Goal: Task Accomplishment & Management: Manage account settings

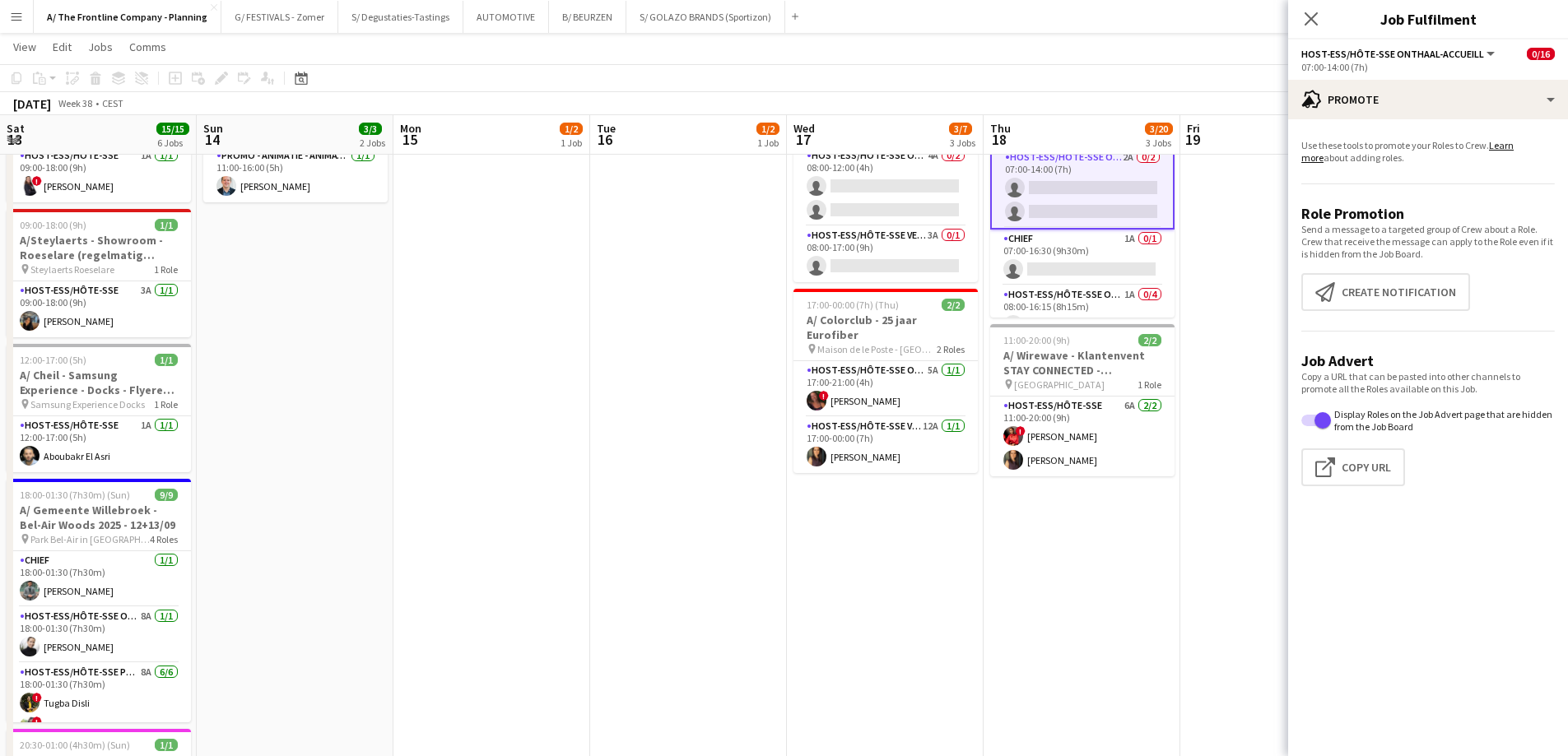
scroll to position [0, 509]
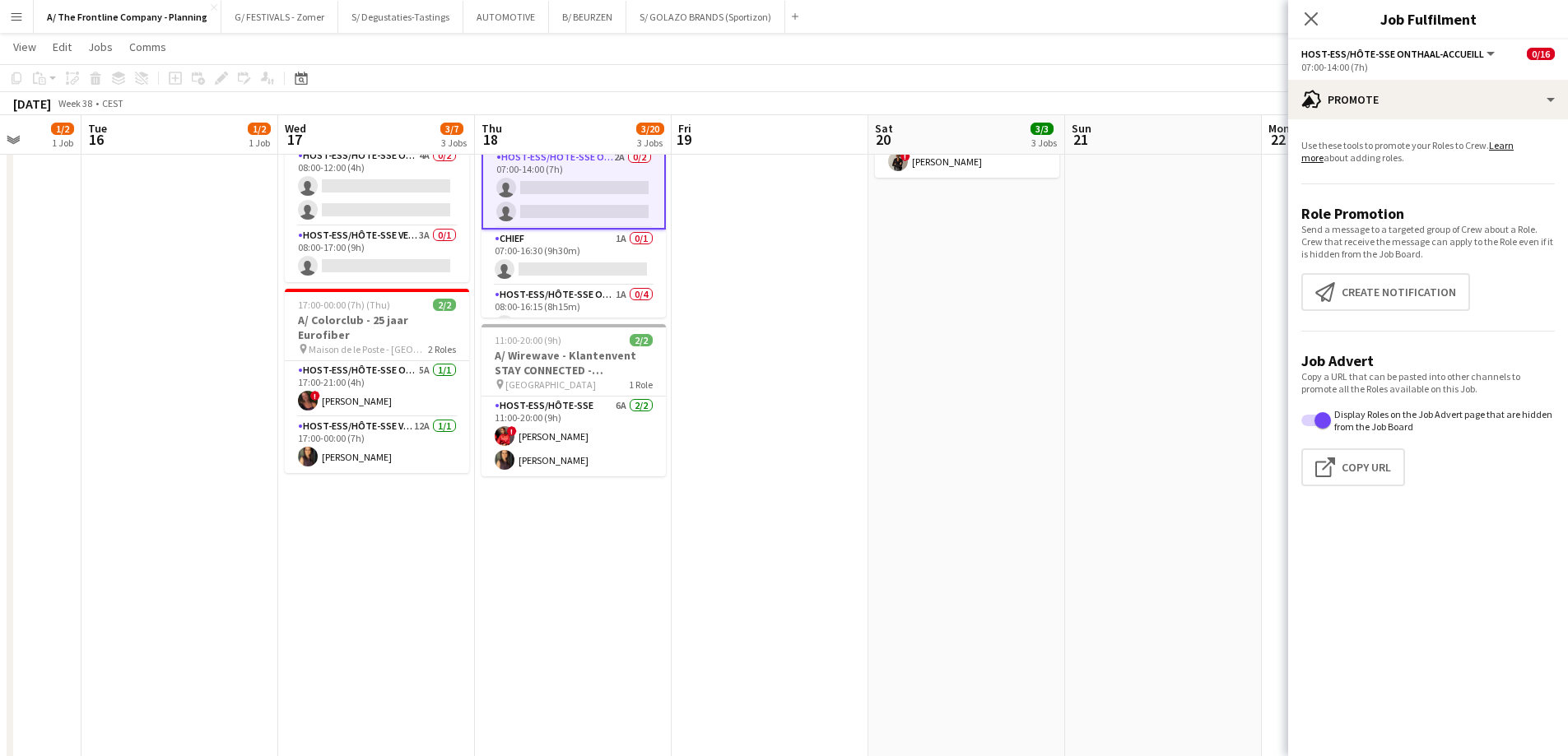
click at [791, 305] on app-date-cell at bounding box center [770, 550] width 196 height 1553
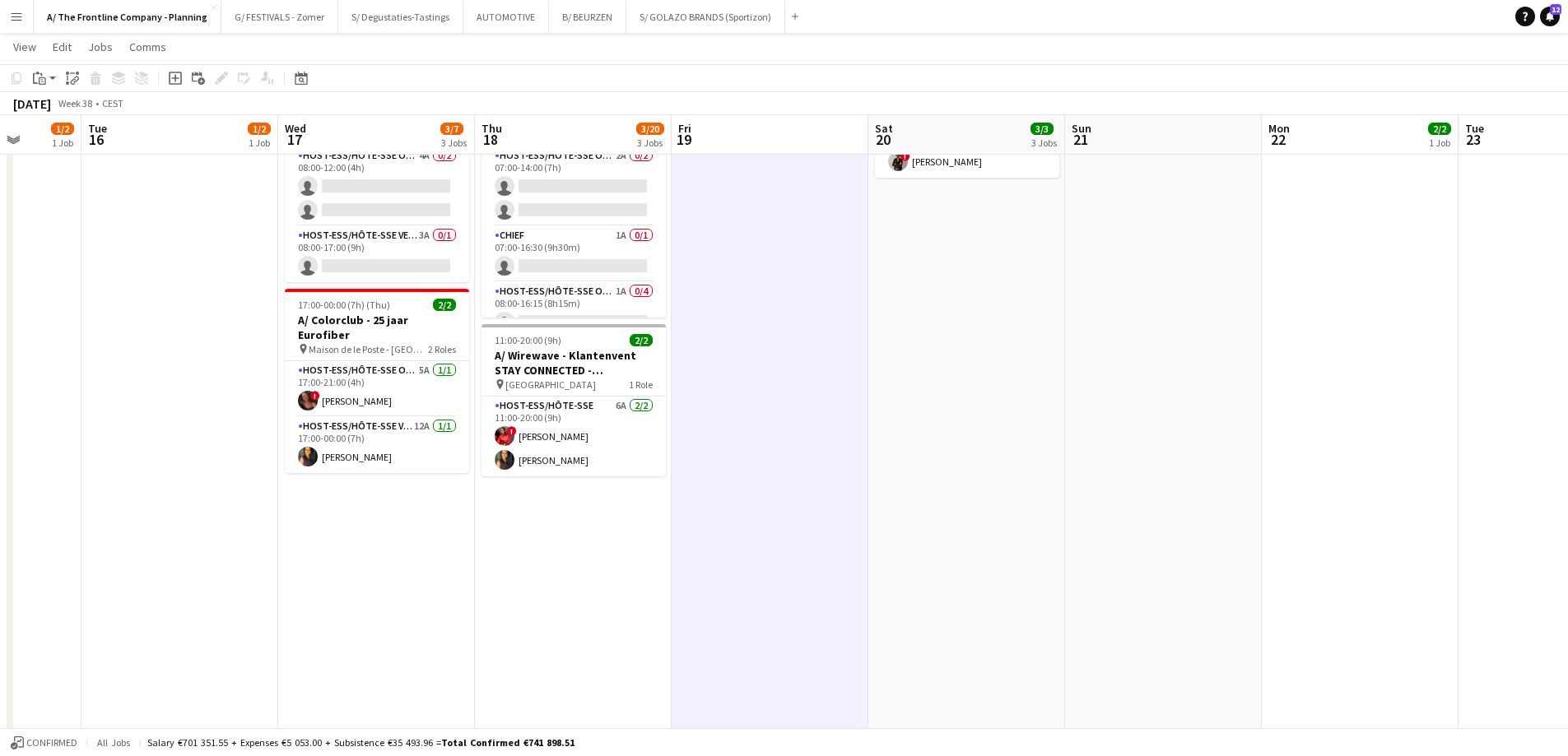
scroll to position [0, 507]
click at [476, 19] on button "AUTOMOTIVE Close" at bounding box center [506, 17] width 85 height 32
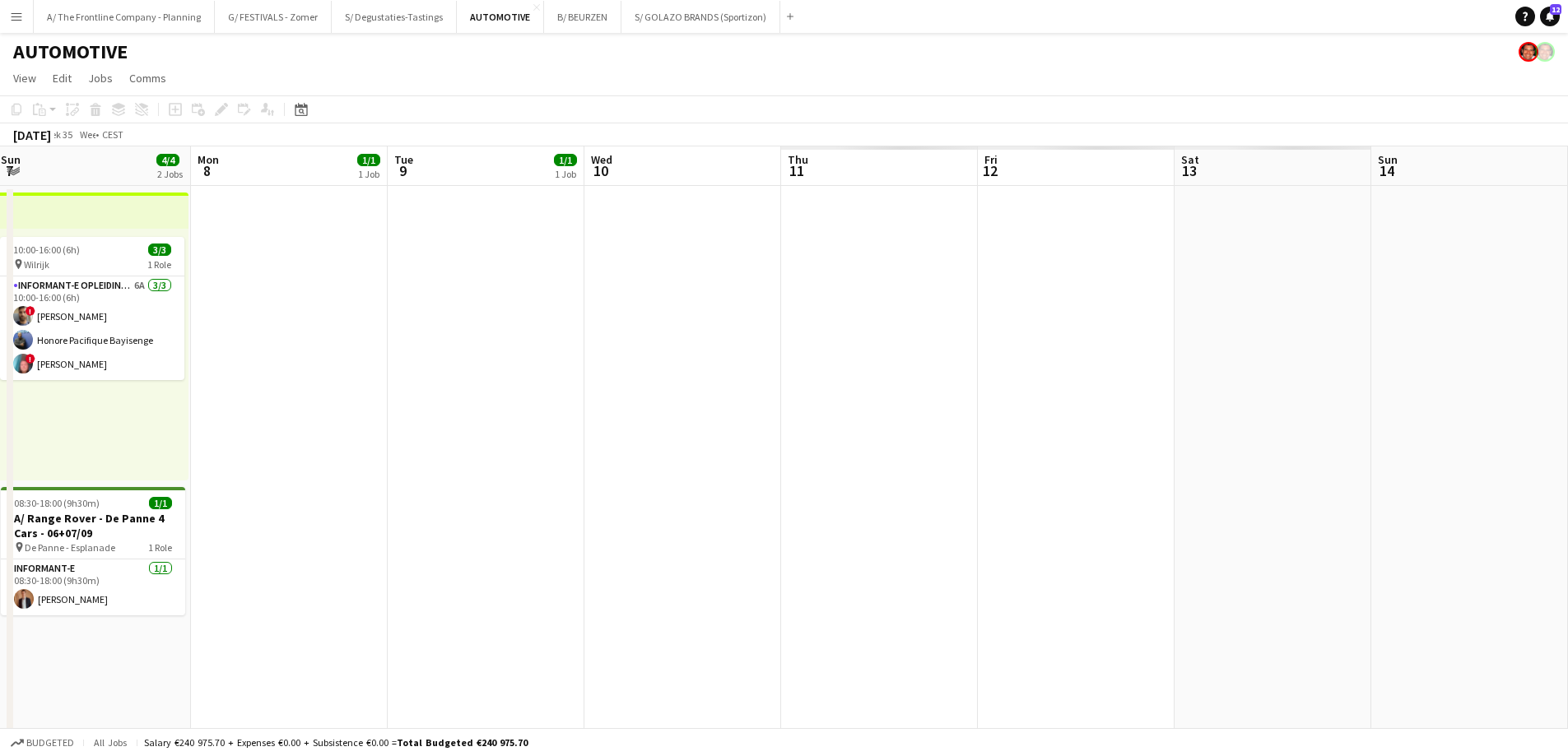
drag, startPoint x: 724, startPoint y: 353, endPoint x: 184, endPoint y: 346, distance: 540.0
click at [184, 346] on app-calendar-viewport "Tue 2 2/2 2 Jobs Wed 3 1/1 1 Job Thu 4 1/2 2 Jobs Fri 5 2/2 1 Job Sat 6 4/4 2 J…" at bounding box center [784, 666] width 1568 height 1038
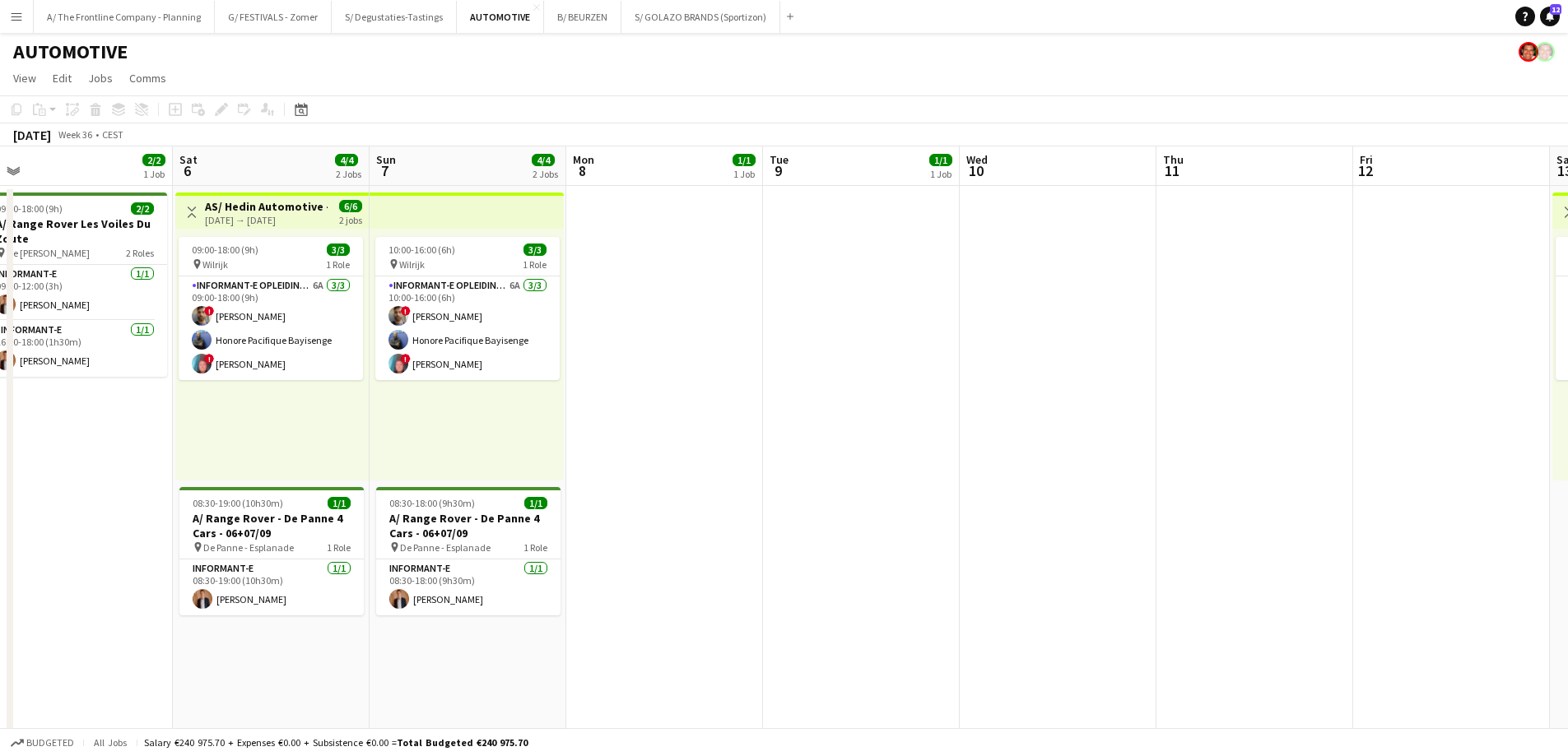
scroll to position [0, 596]
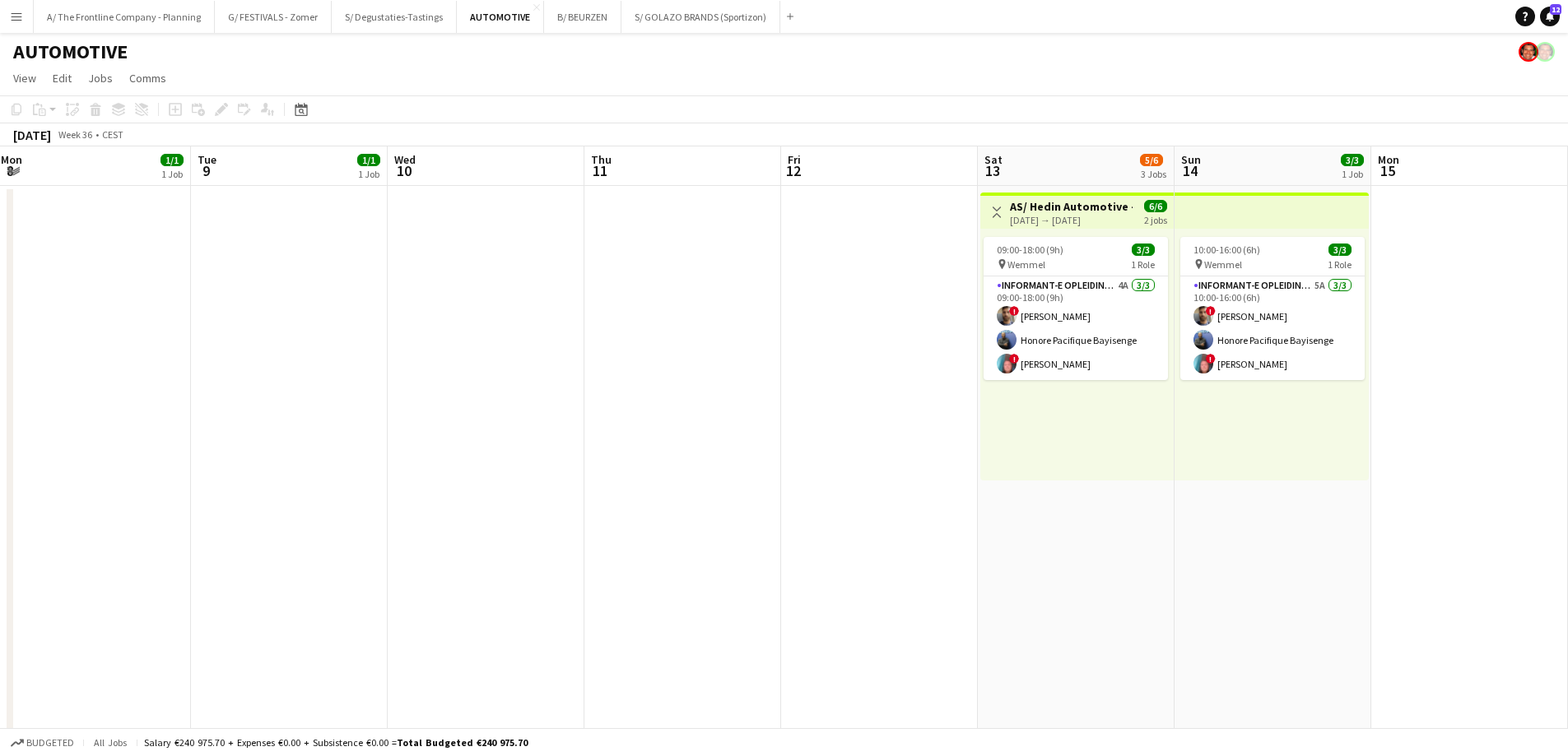
drag, startPoint x: 1142, startPoint y: 455, endPoint x: 570, endPoint y: 400, distance: 574.6
click at [570, 400] on app-calendar-viewport "Fri 5 2/2 1 Job Sat 6 4/4 2 Jobs Sun 7 4/4 2 Jobs Mon 8 1/1 1 Job Tue 9 1/1 1 J…" at bounding box center [784, 680] width 1568 height 1067
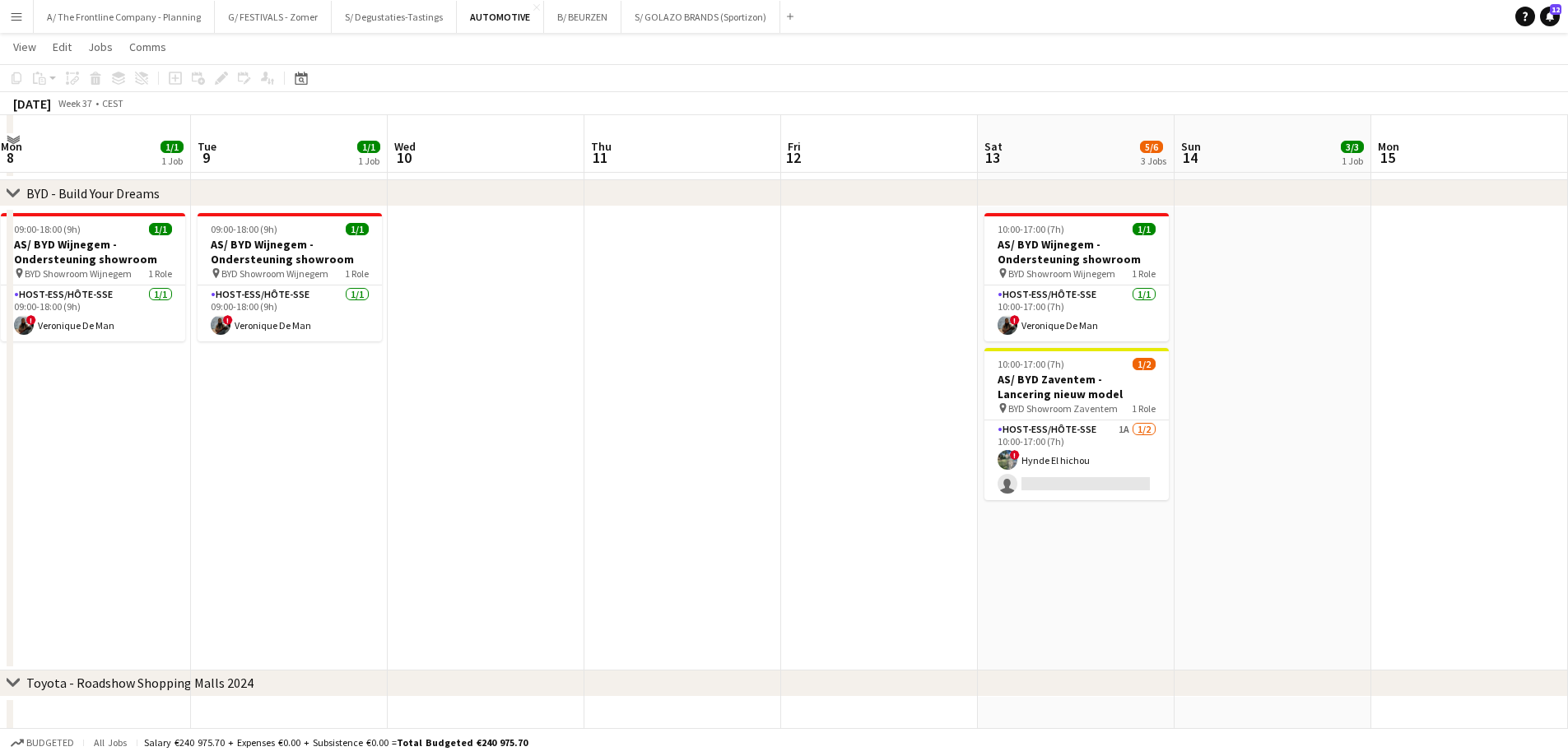
scroll to position [618, 0]
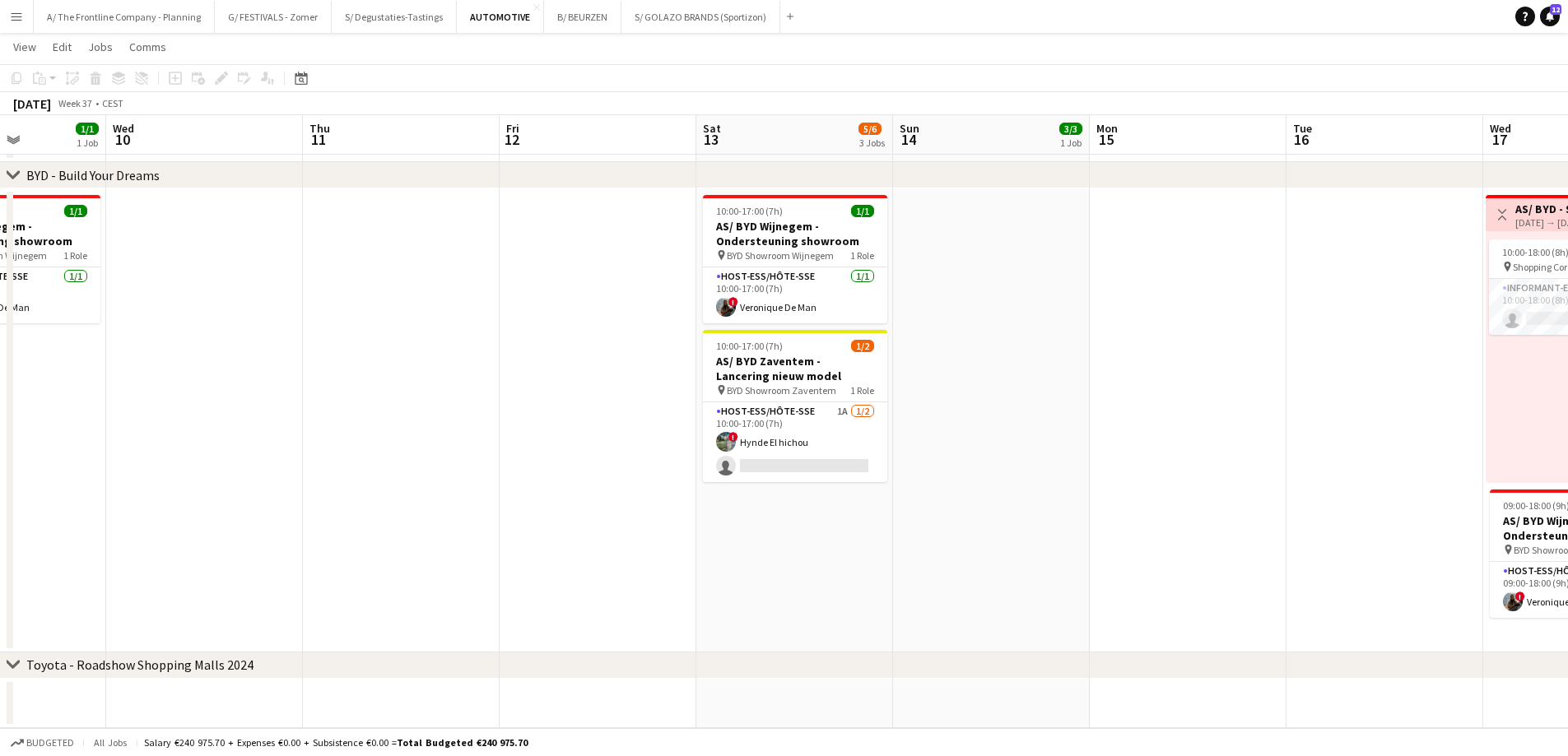
drag, startPoint x: 801, startPoint y: 458, endPoint x: 519, endPoint y: 425, distance: 283.9
click at [519, 425] on app-calendar-viewport "Sat 6 4/4 2 Jobs Sun 7 4/4 2 Jobs Mon 8 1/1 1 Job Tue 9 1/1 1 Job Wed 10 Thu 11…" at bounding box center [784, 87] width 1568 height 1282
click at [827, 444] on app-card-role "Host-ess/Hôte-sse 1A [DATE] 10:00-17:00 (7h) ! Hynde El hichou single-neutral-a…" at bounding box center [794, 442] width 184 height 80
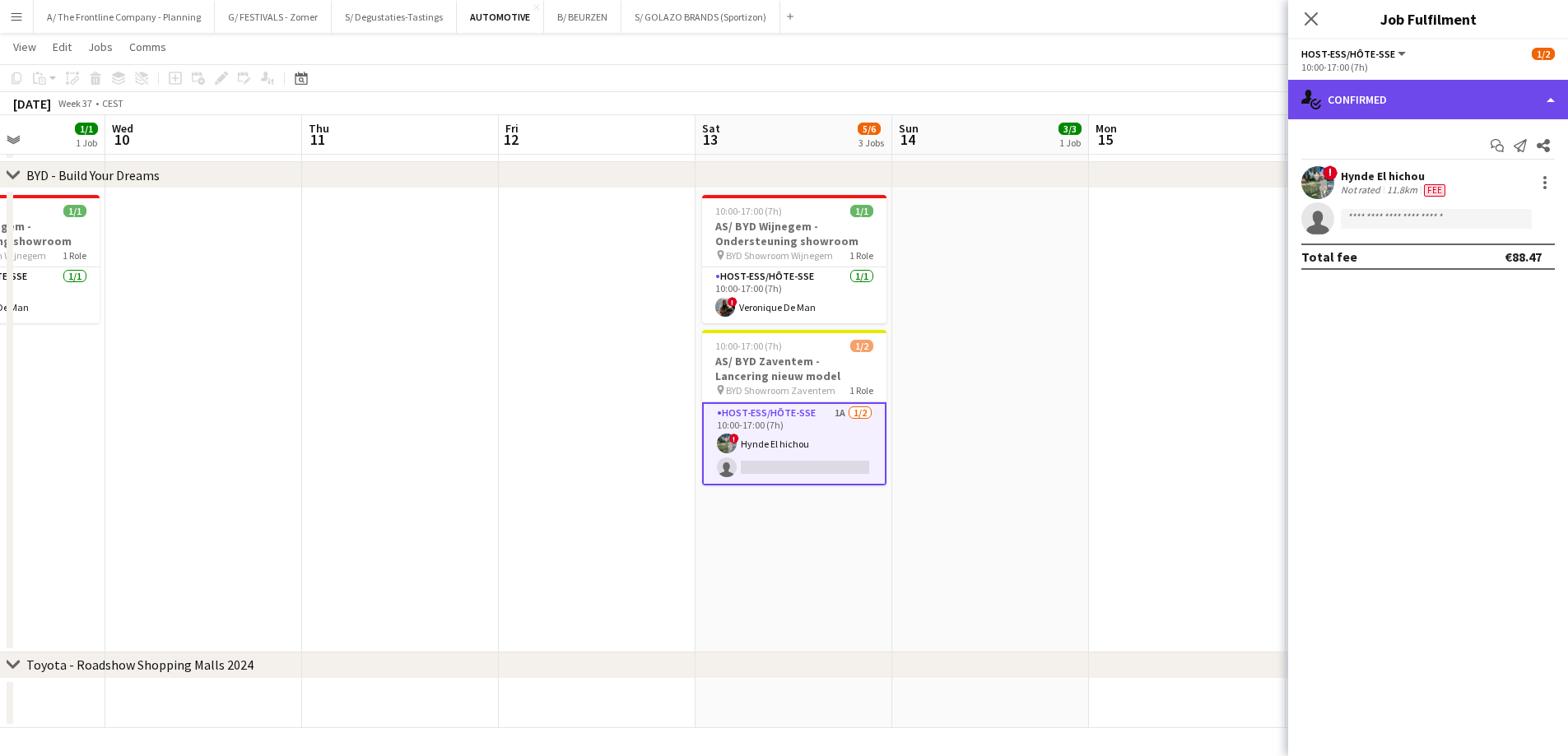
click at [1364, 100] on div "single-neutral-actions-check-2 Confirmed" at bounding box center [1428, 100] width 280 height 39
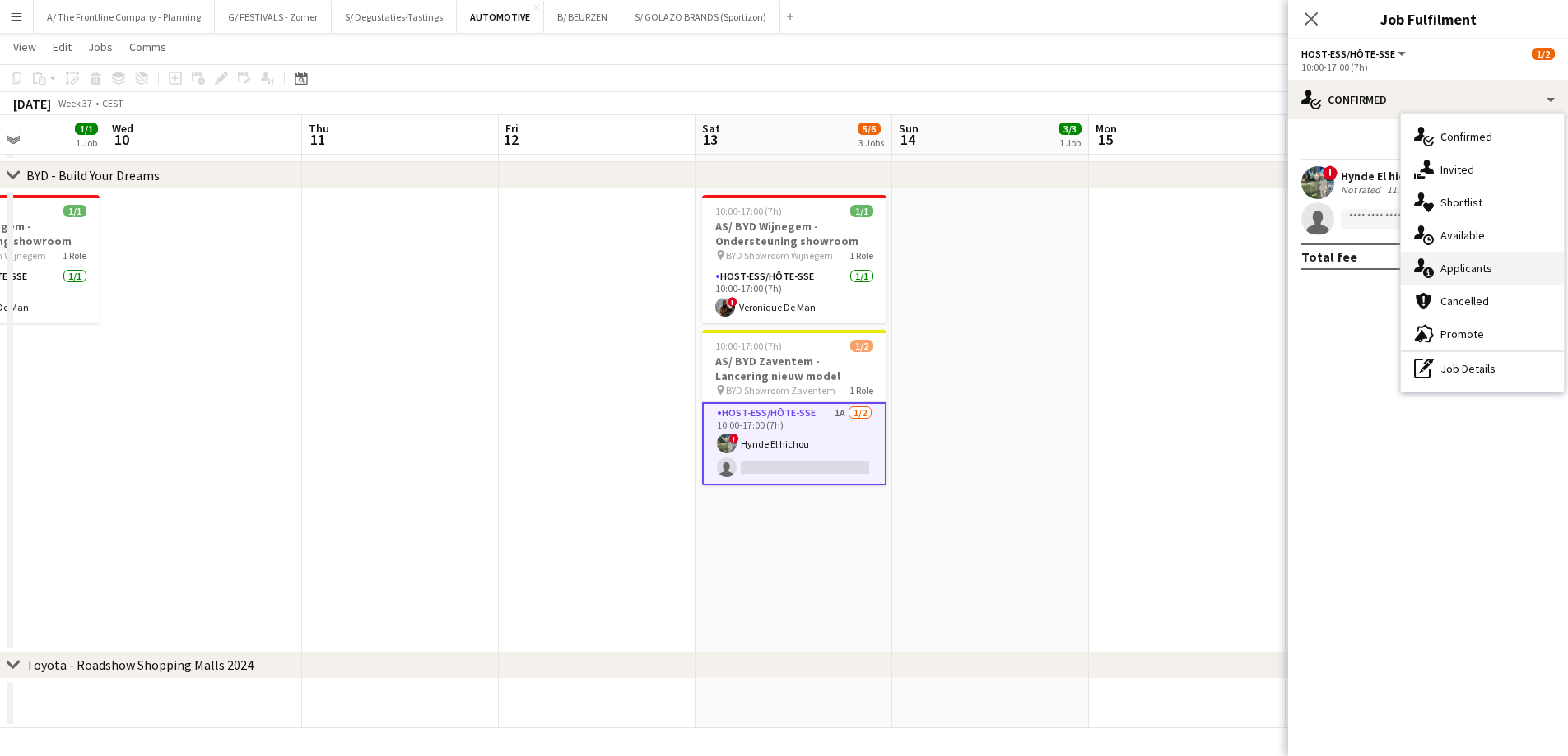
click at [1438, 272] on div "single-neutral-actions-information Applicants" at bounding box center [1482, 268] width 163 height 33
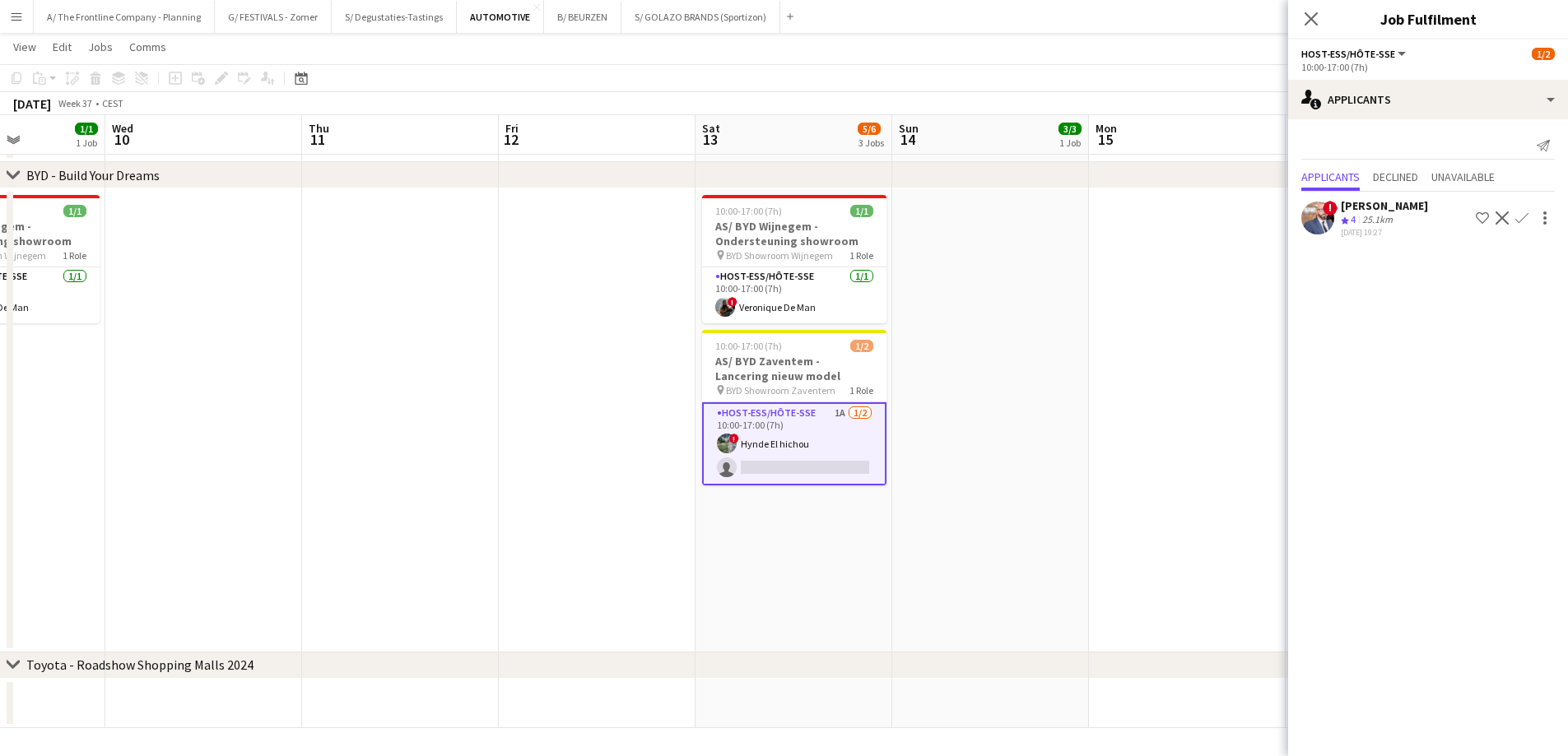
click at [1524, 216] on app-icon "Confirm" at bounding box center [1521, 218] width 13 height 13
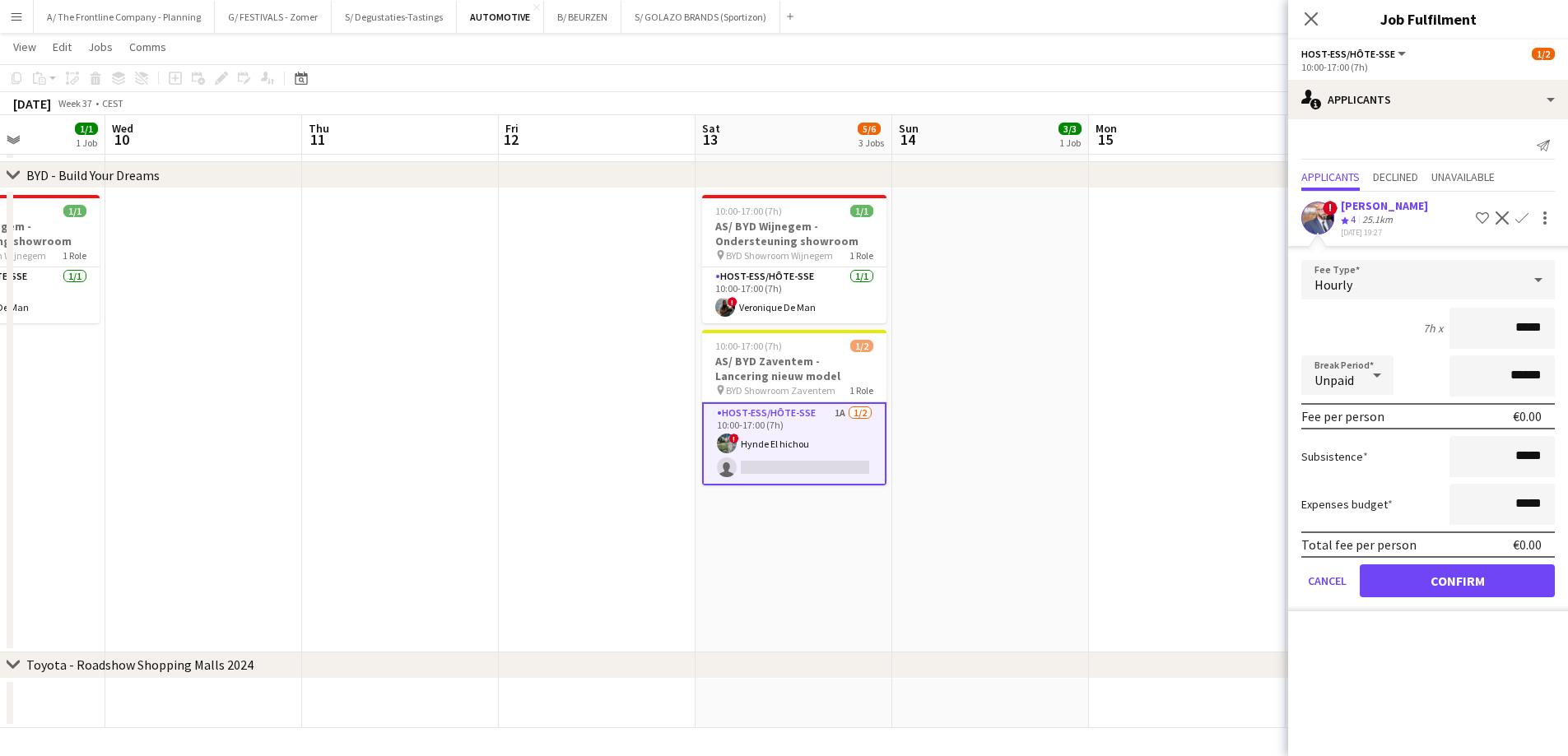
click at [1373, 212] on div "[PERSON_NAME]" at bounding box center [1384, 205] width 87 height 15
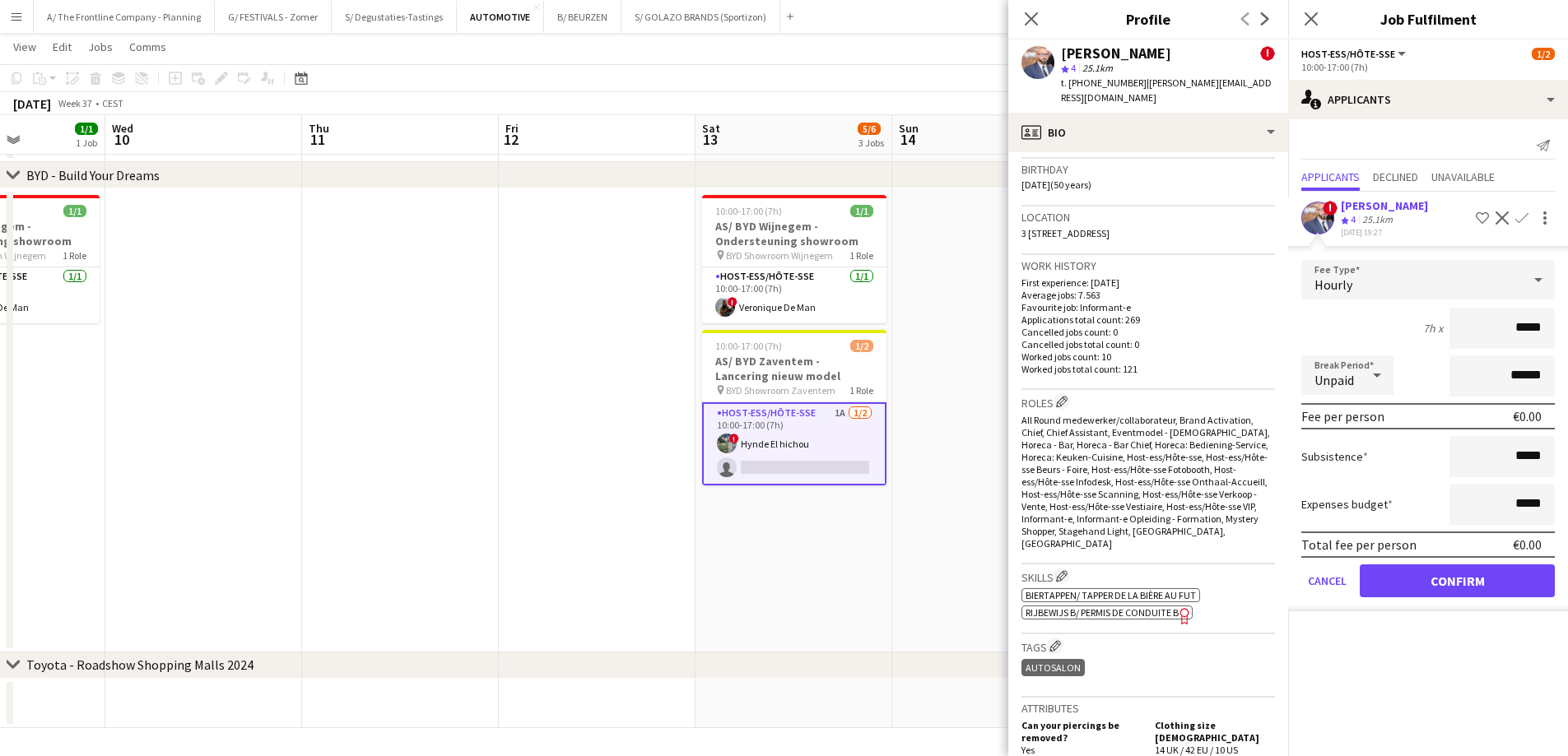
scroll to position [905, 0]
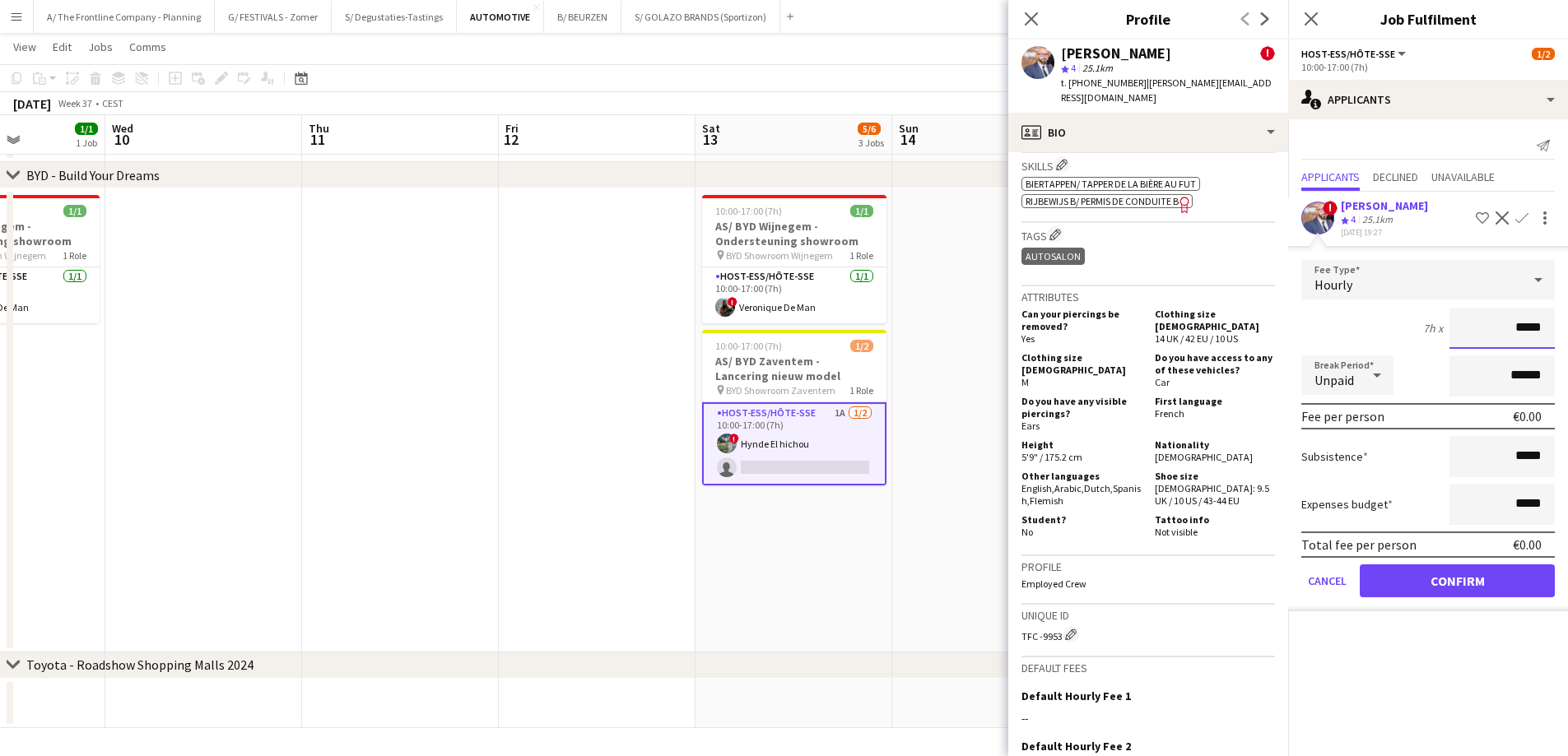
drag, startPoint x: 1480, startPoint y: 333, endPoint x: 1579, endPoint y: 313, distance: 101.0
click at [1567, 313] on html "Menu Boards Boards Boards All jobs Status Workforce Workforce My Workforce Recr…" at bounding box center [784, 69] width 1568 height 1374
type input "******"
click button "Confirm" at bounding box center [1457, 580] width 195 height 33
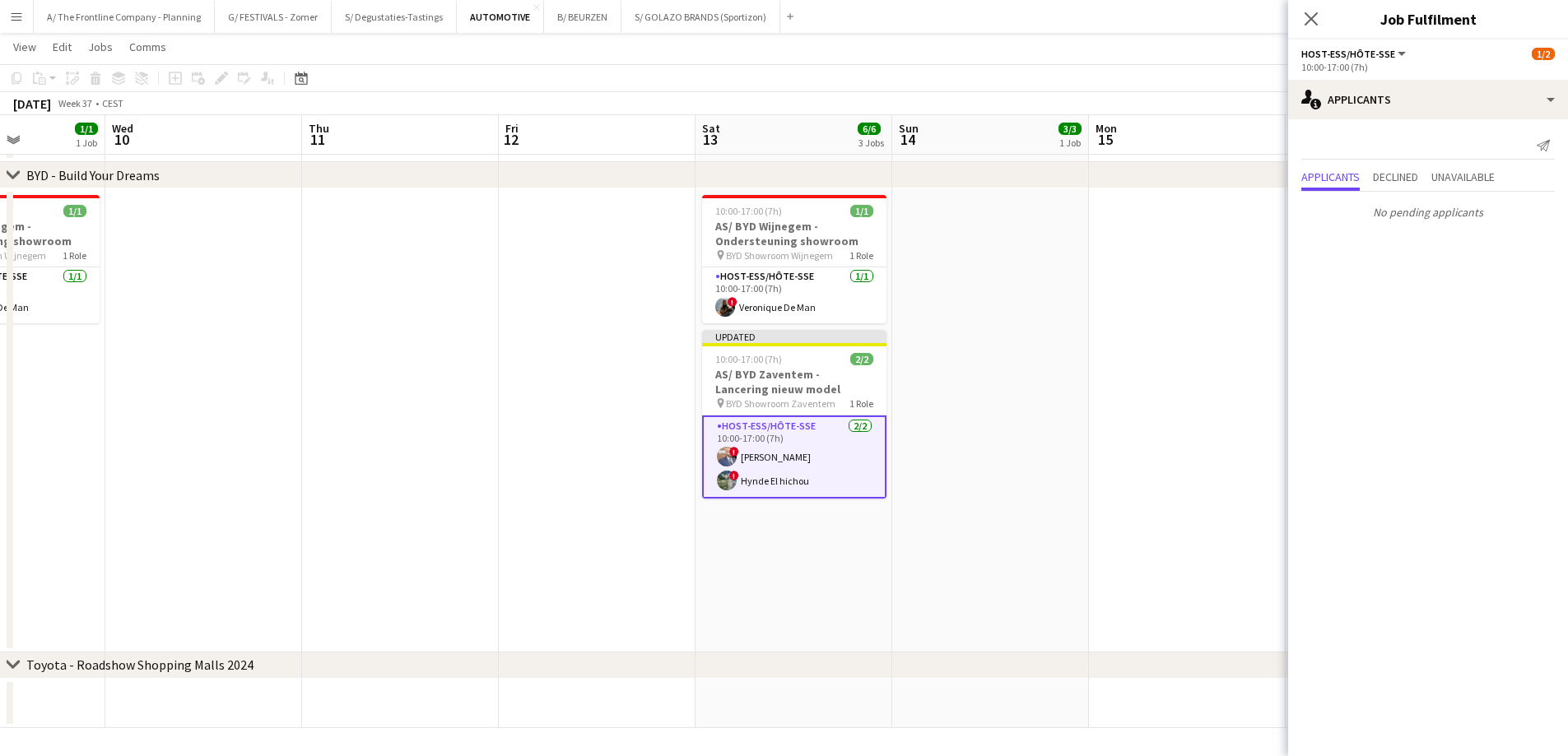
click at [1038, 398] on app-date-cell at bounding box center [990, 421] width 196 height 464
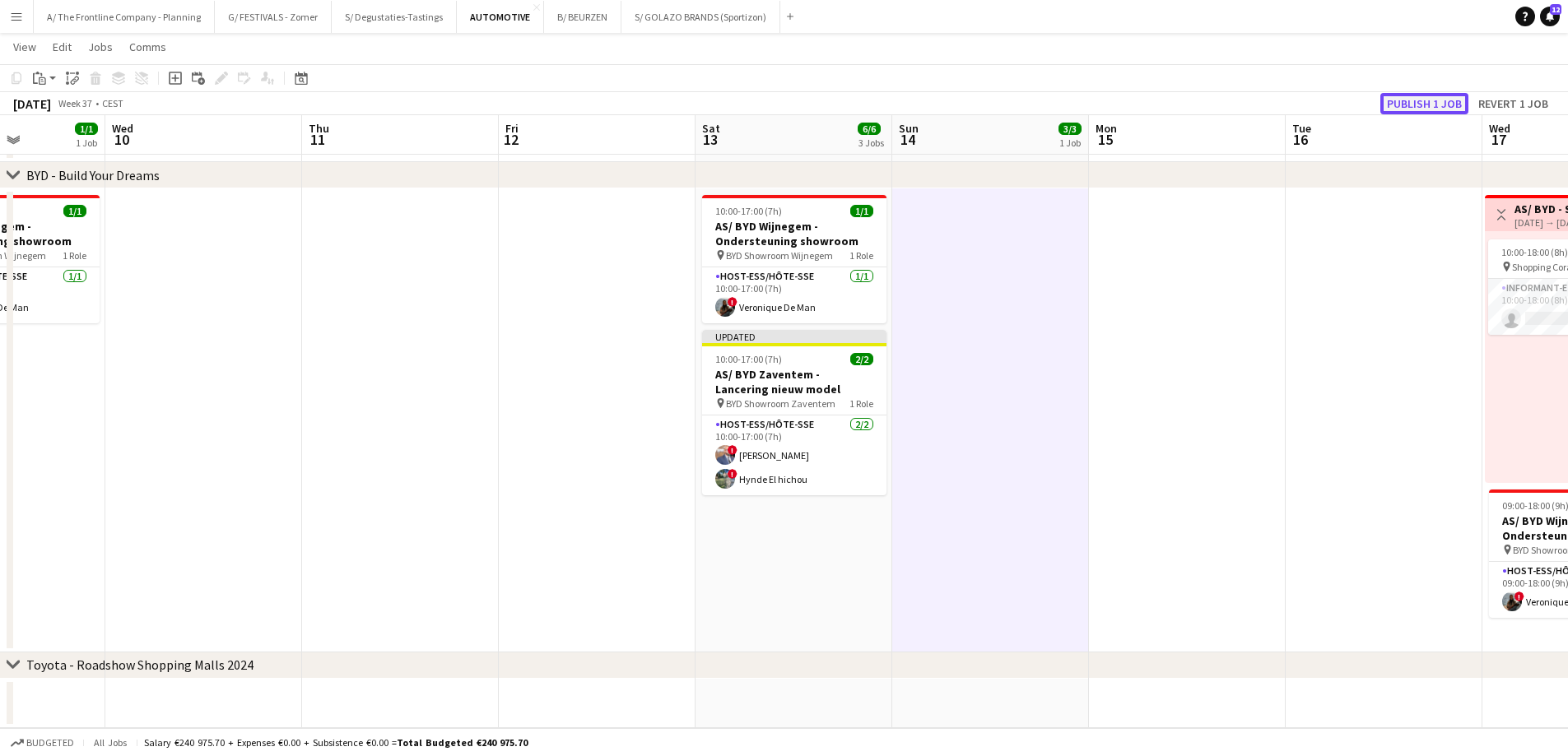
click at [1443, 104] on button "Publish 1 job" at bounding box center [1424, 103] width 88 height 21
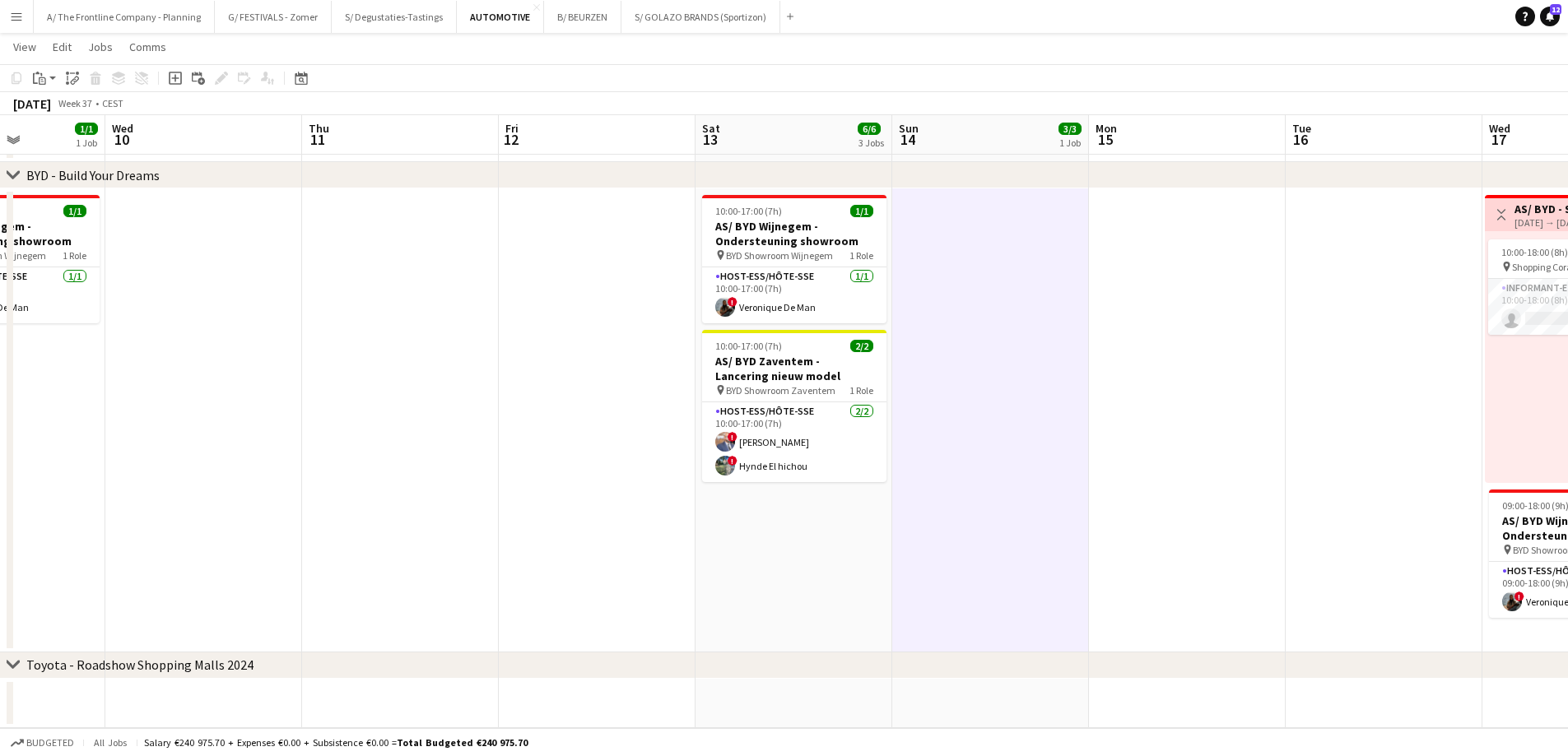
click at [21, 20] on app-icon "Menu" at bounding box center [16, 16] width 13 height 13
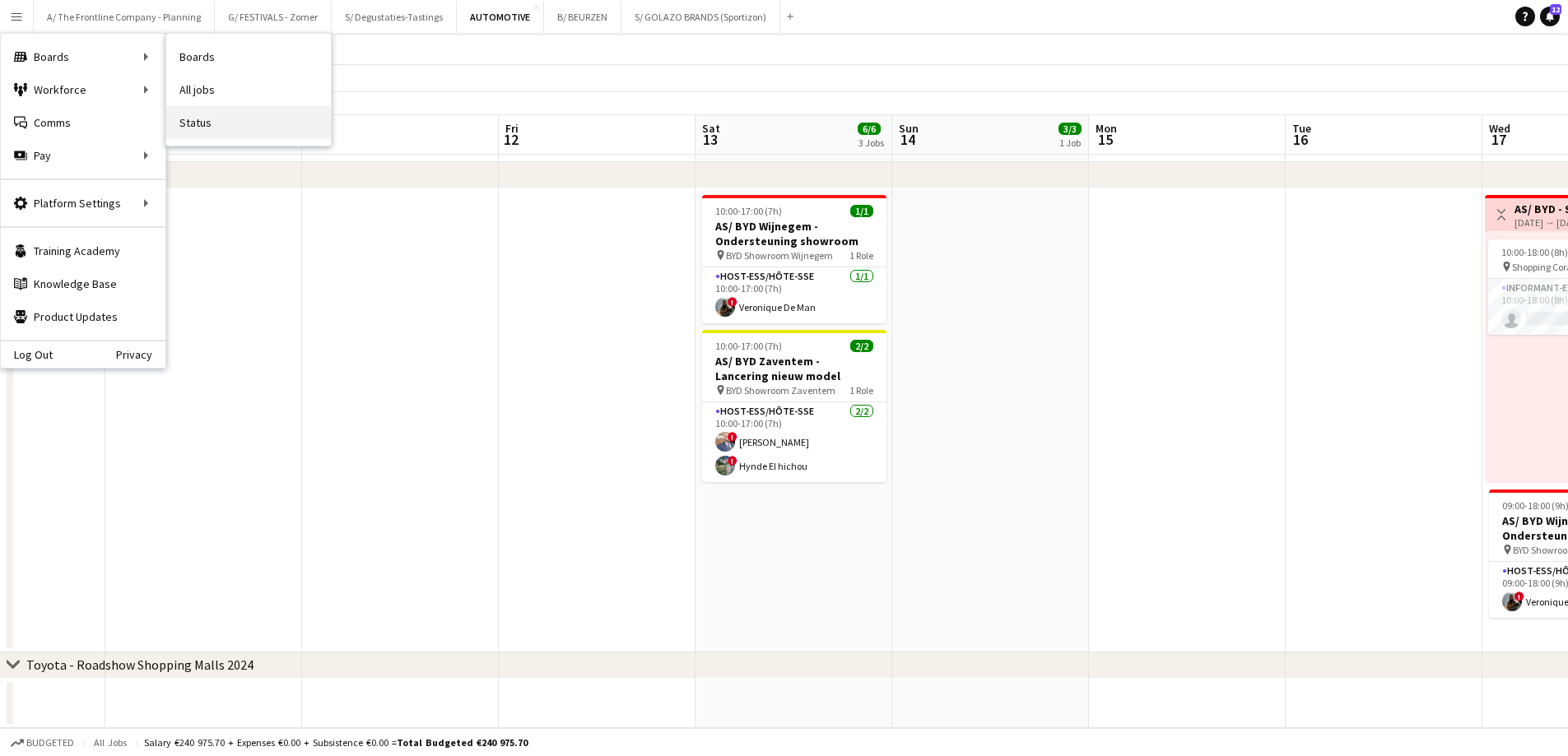
click at [184, 125] on link "Status" at bounding box center [248, 122] width 165 height 33
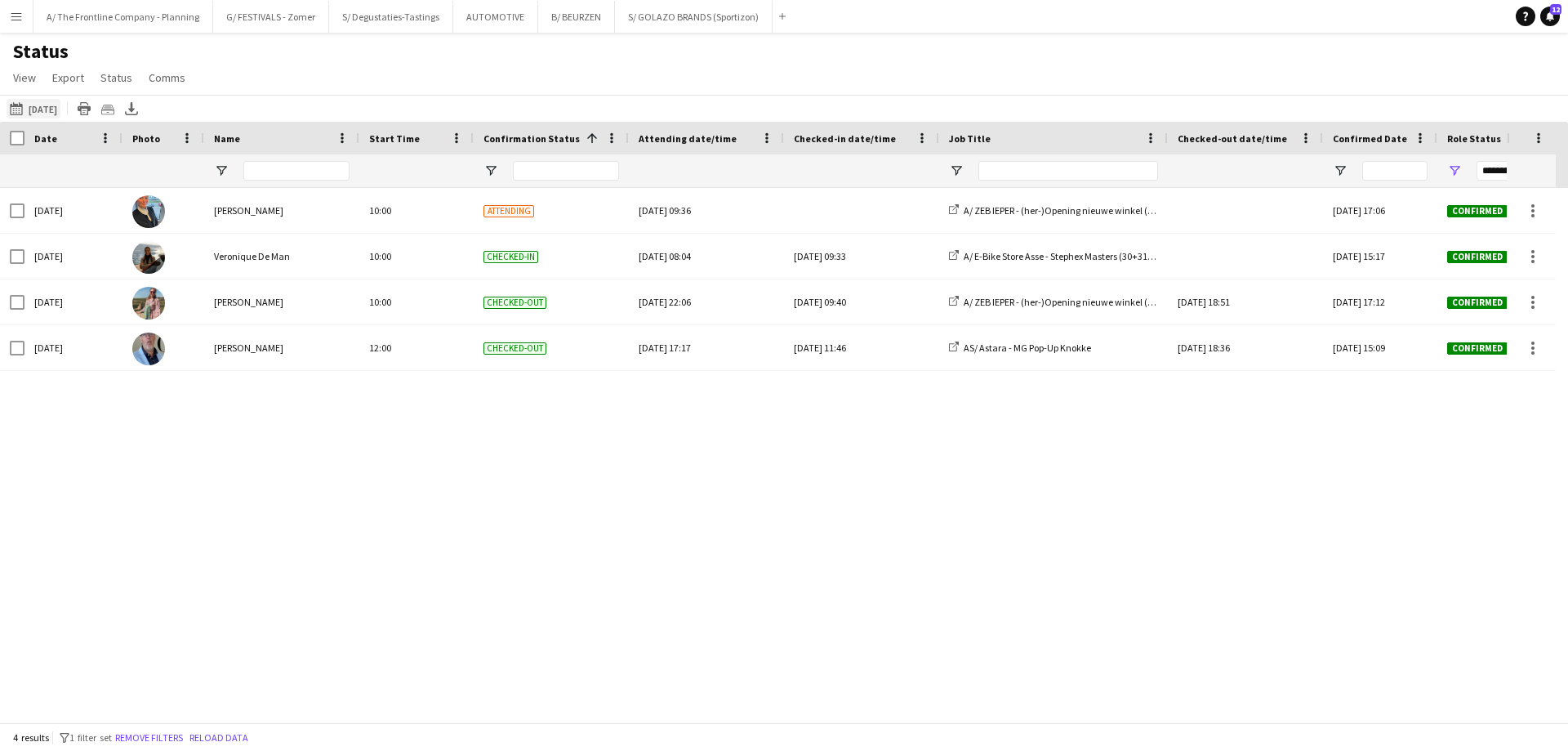
click at [35, 103] on button "[DATE] to [DATE] [DATE]" at bounding box center [34, 108] width 54 height 19
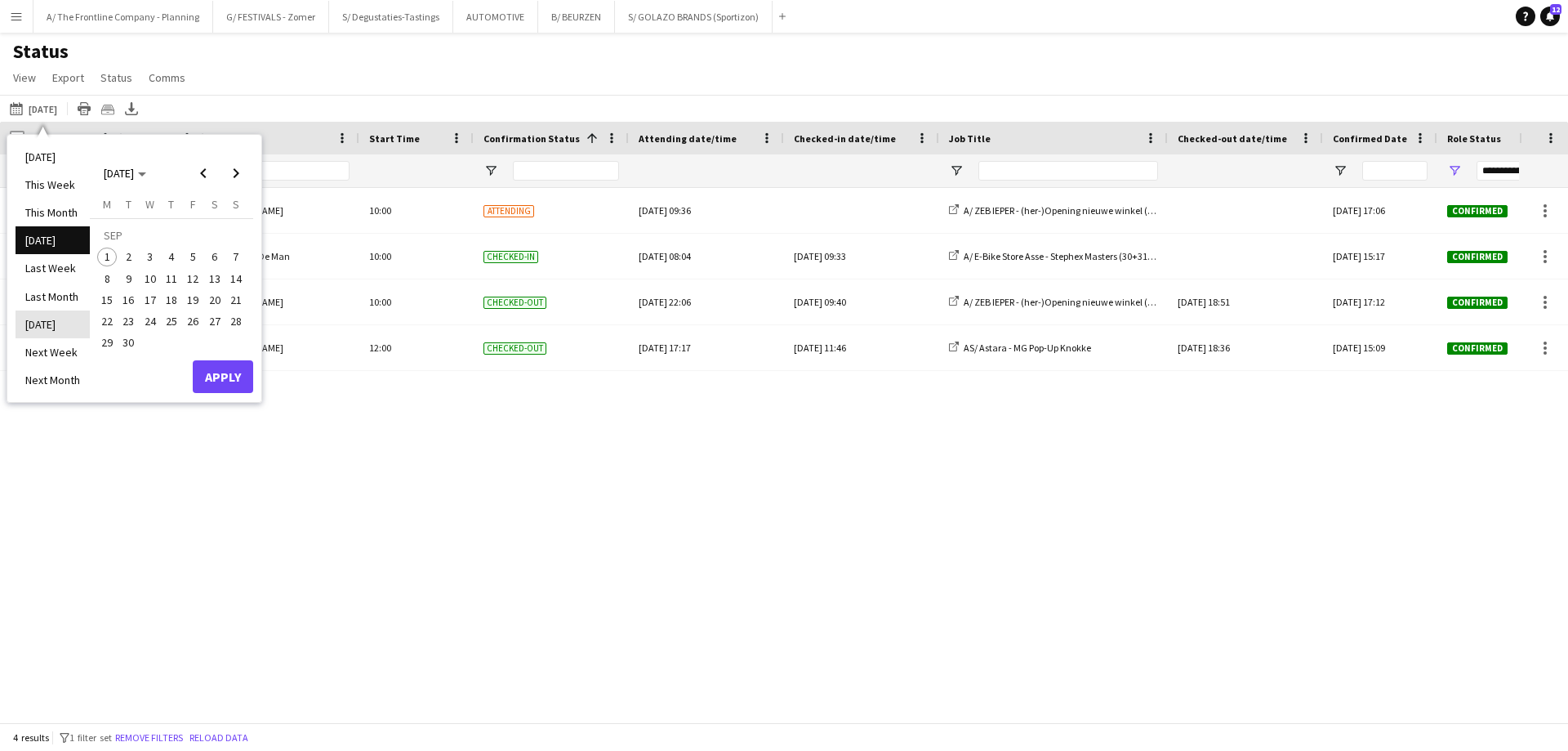
click at [59, 329] on li "[DATE]" at bounding box center [53, 324] width 75 height 28
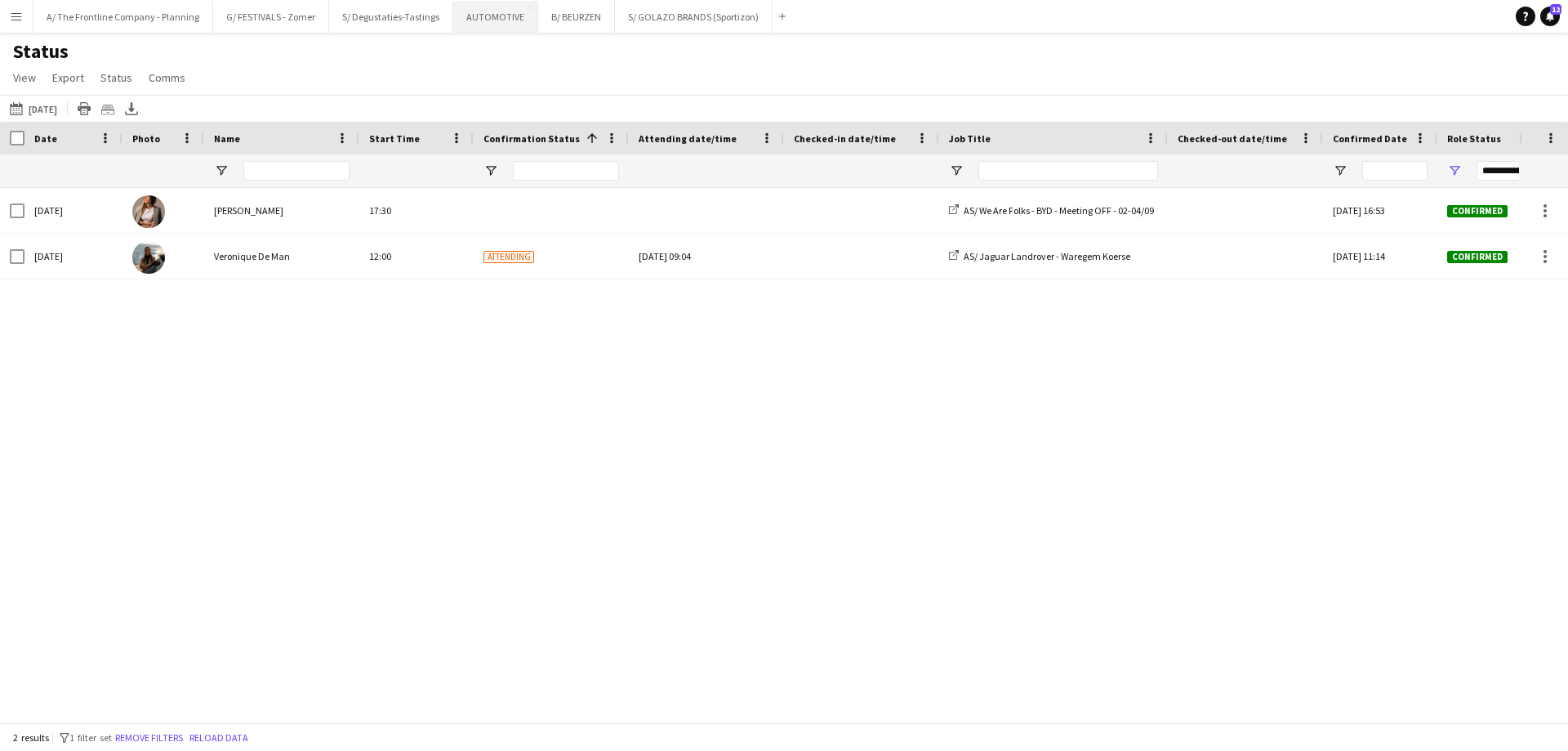
click at [489, 27] on button "AUTOMOTIVE Close" at bounding box center [496, 17] width 85 height 32
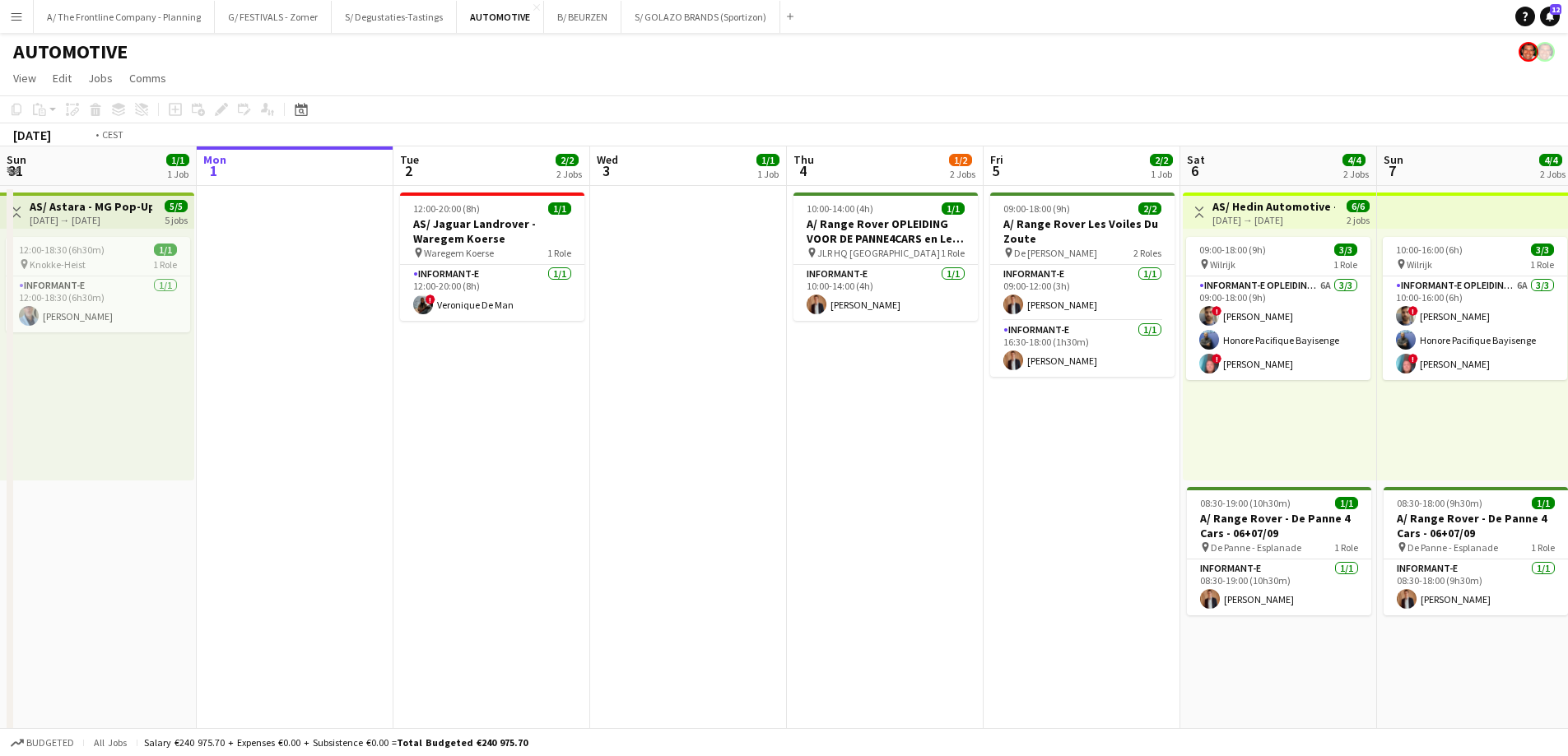
scroll to position [0, 402]
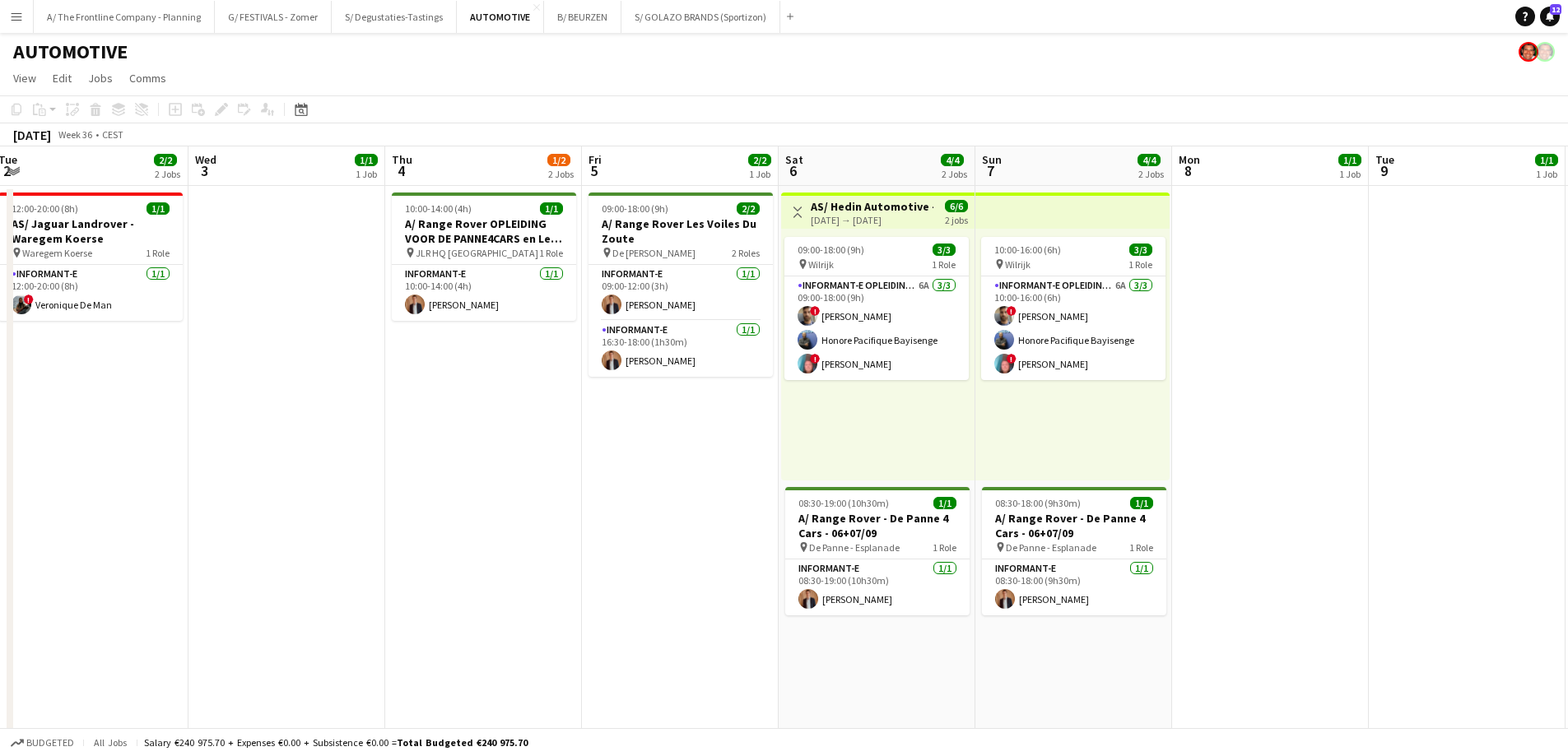
drag, startPoint x: 854, startPoint y: 434, endPoint x: -95, endPoint y: 400, distance: 949.6
click at [0, 400] on html "Menu Boards Boards Boards All jobs Status Workforce Workforce My Workforce Recr…" at bounding box center [784, 606] width 1568 height 1213
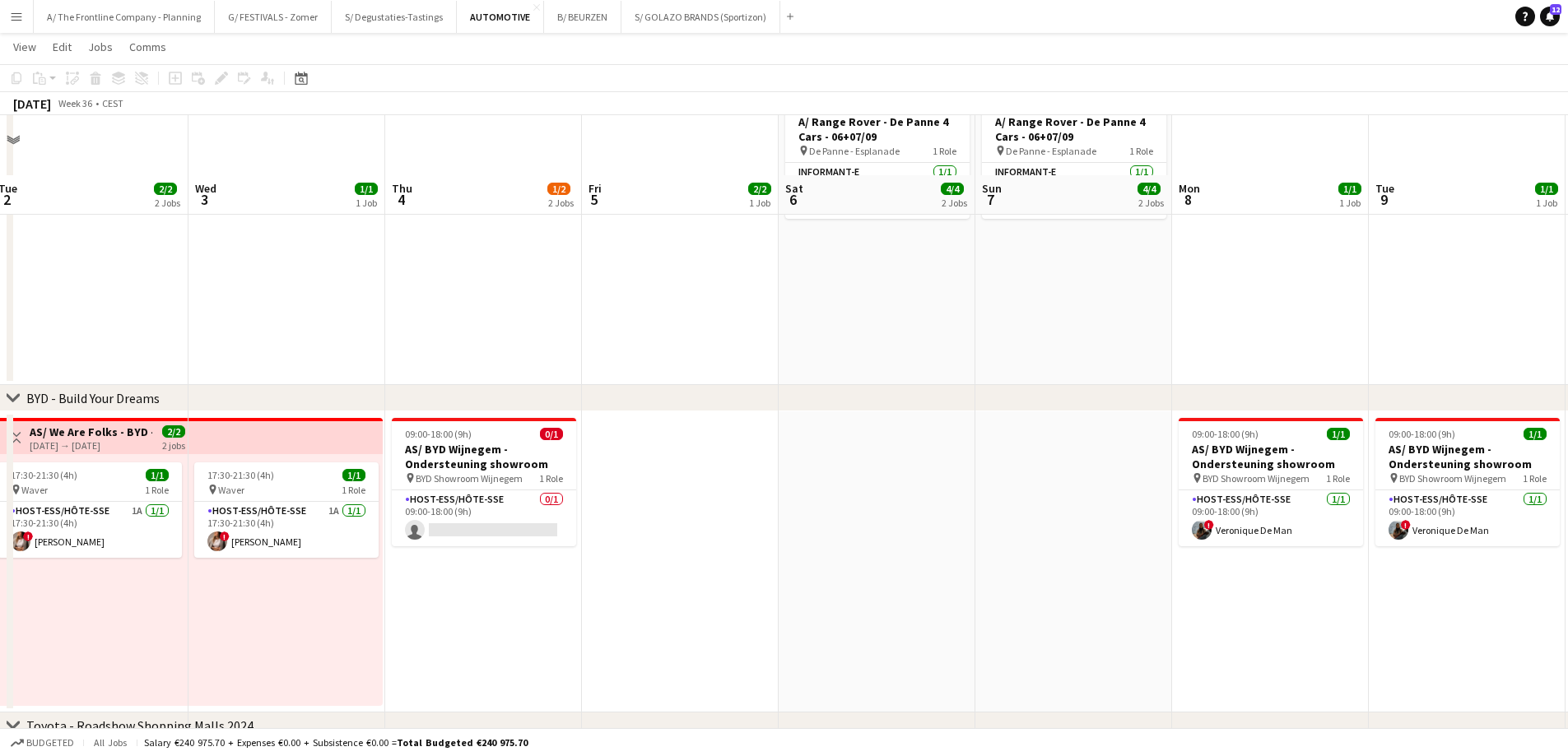
scroll to position [455, 0]
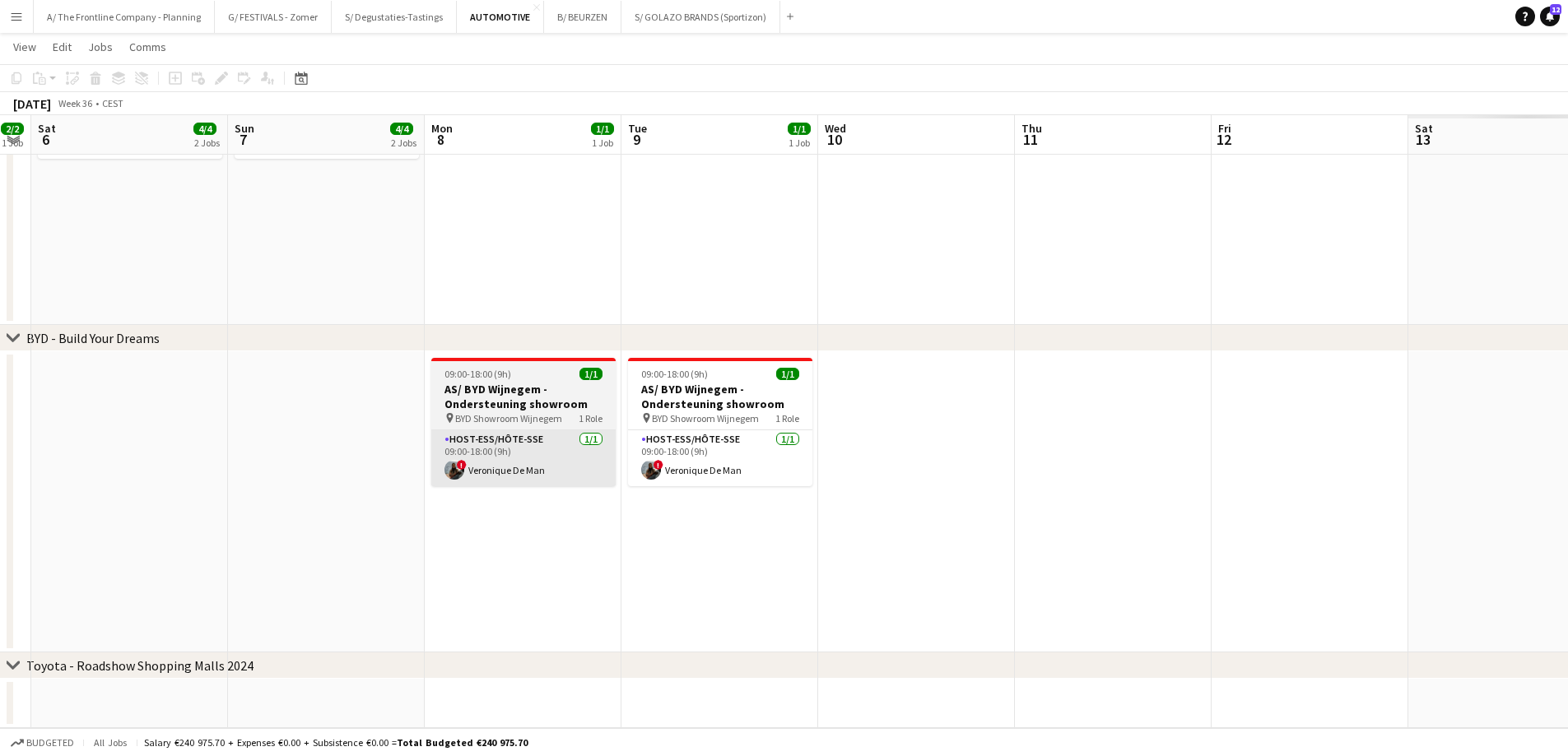
drag, startPoint x: 654, startPoint y: 422, endPoint x: 473, endPoint y: 449, distance: 183.0
click at [0, 391] on html "Menu Boards Boards Boards All jobs Status Workforce Workforce My Workforce Recr…" at bounding box center [784, 150] width 1568 height 1211
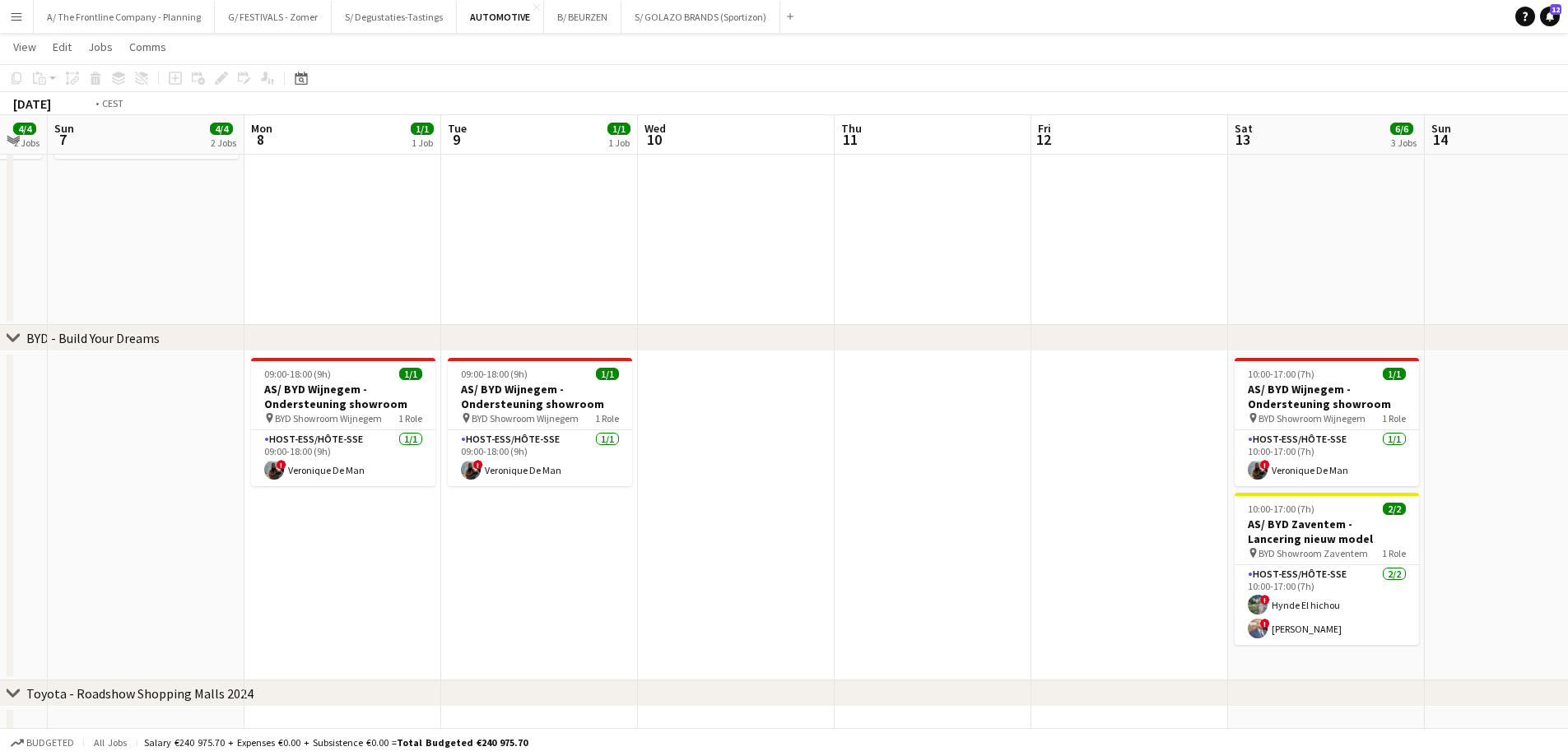
drag, startPoint x: 1099, startPoint y: 438, endPoint x: 300, endPoint y: 436, distance: 799.0
click at [300, 436] on app-calendar-viewport "Wed 3 1/1 1 Job Thu 4 1/2 2 Jobs Fri 5 2/2 1 Job Sat 6 4/4 2 Jobs Sun 7 4/4 2 J…" at bounding box center [784, 183] width 1568 height 1147
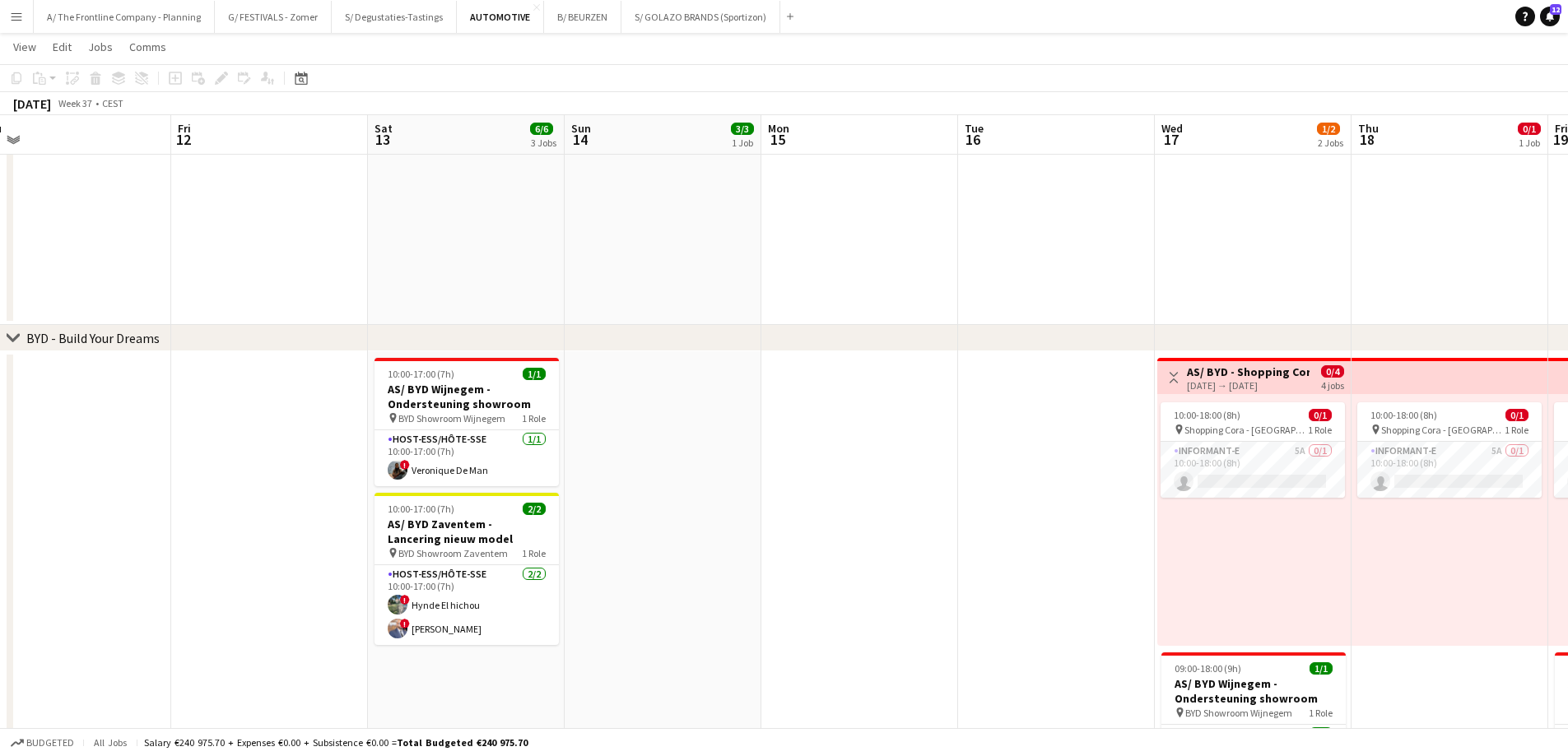
drag, startPoint x: 993, startPoint y: 414, endPoint x: 272, endPoint y: 415, distance: 721.0
click at [272, 415] on app-calendar-viewport "Sun 7 4/4 2 Jobs Mon 8 1/1 1 Job Tue 9 1/1 1 Job Wed 10 Thu 11 Fri 12 Sat 13 6/…" at bounding box center [784, 250] width 1568 height 1282
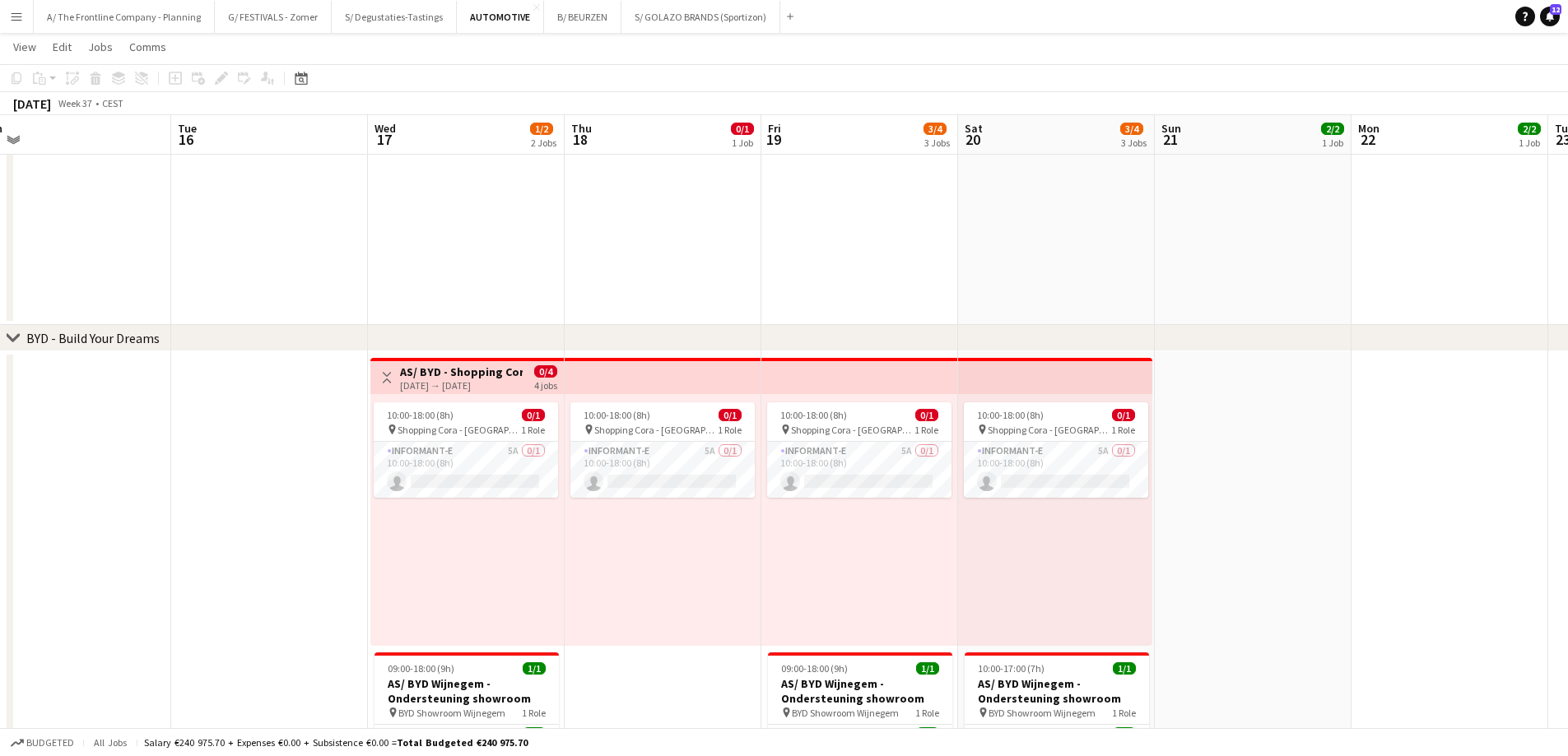
scroll to position [0, 505]
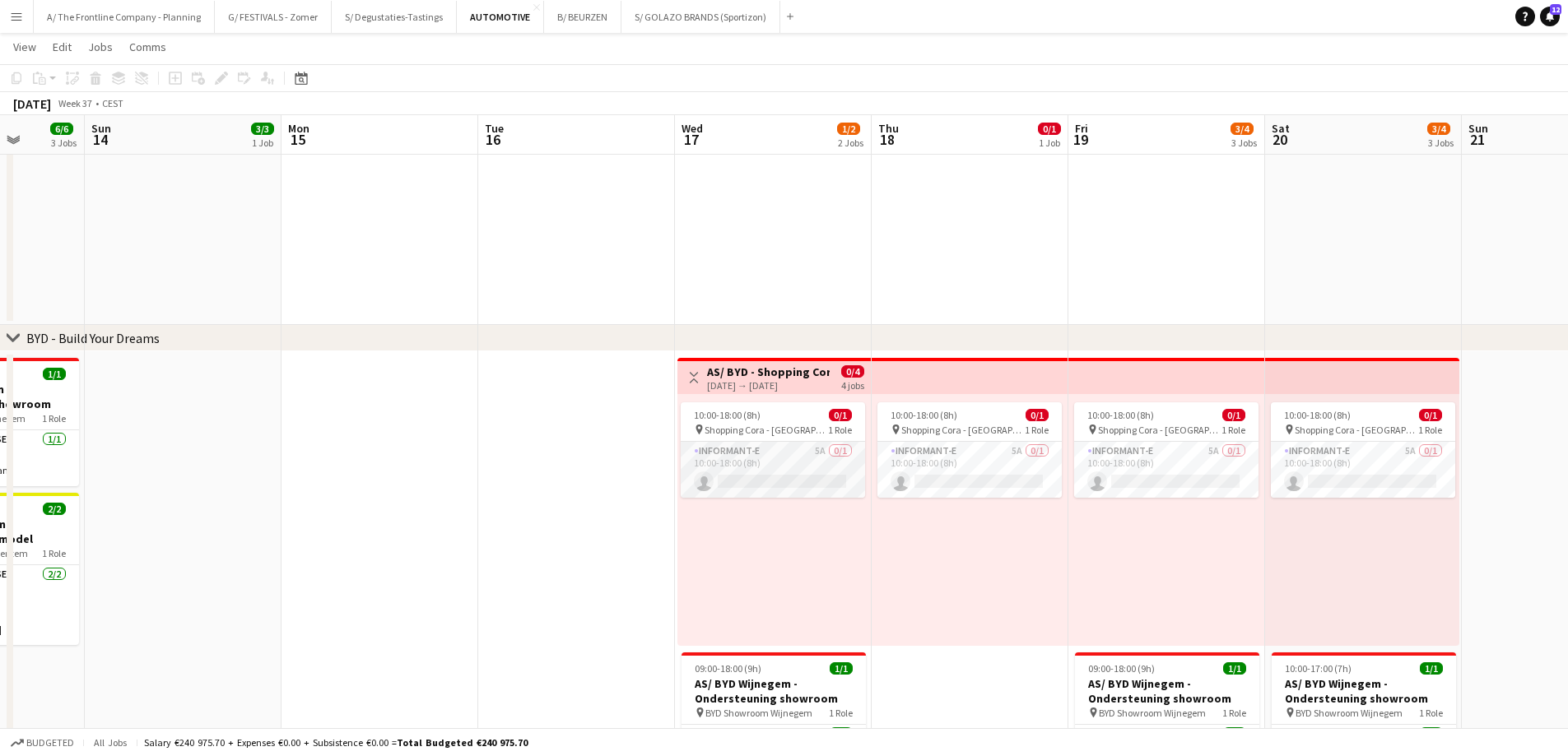
click at [785, 451] on app-card-role "Informant-e 5A 0/1 10:00-18:00 (8h) single-neutral-actions" at bounding box center [772, 470] width 184 height 56
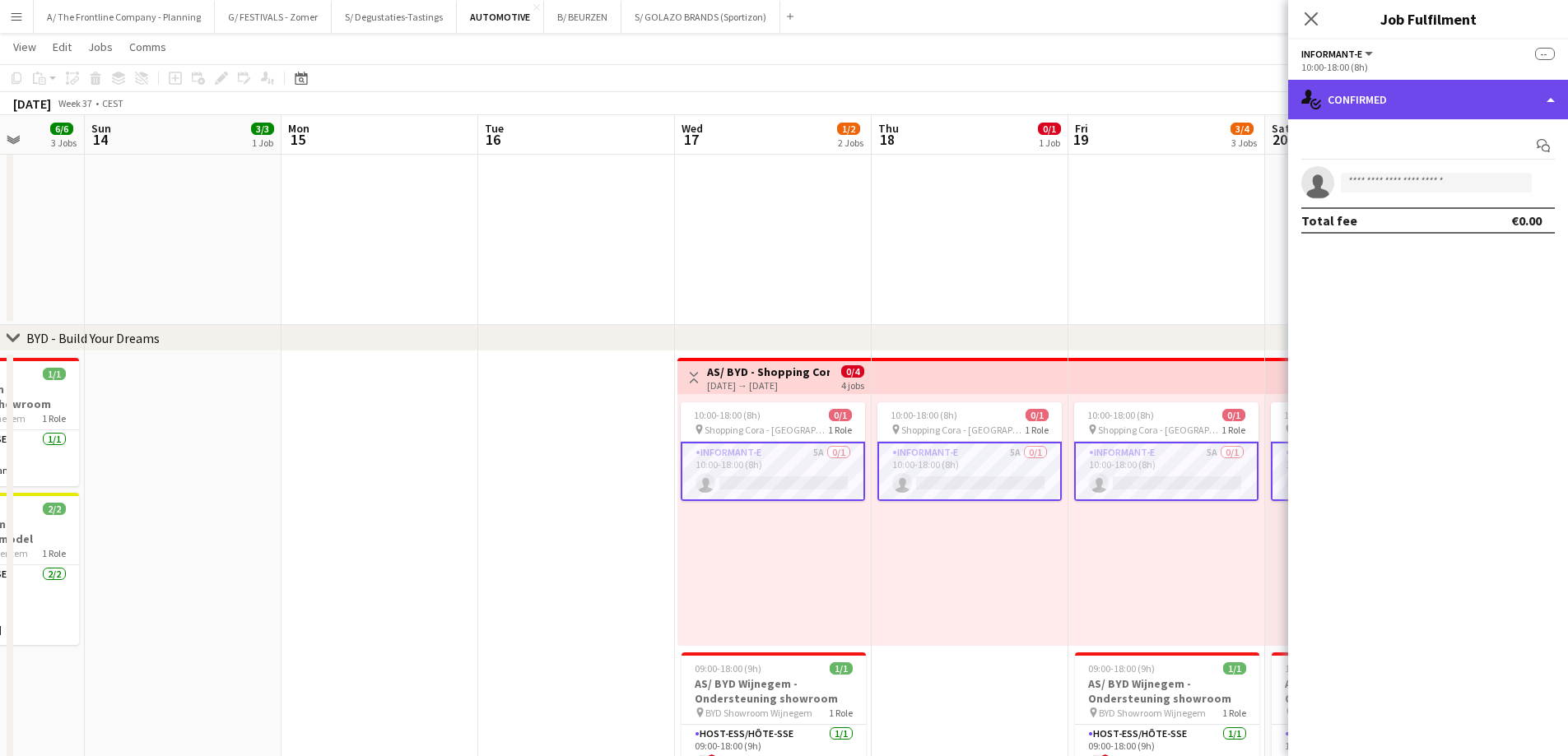
click at [1394, 92] on div "single-neutral-actions-check-2 Confirmed" at bounding box center [1428, 100] width 280 height 39
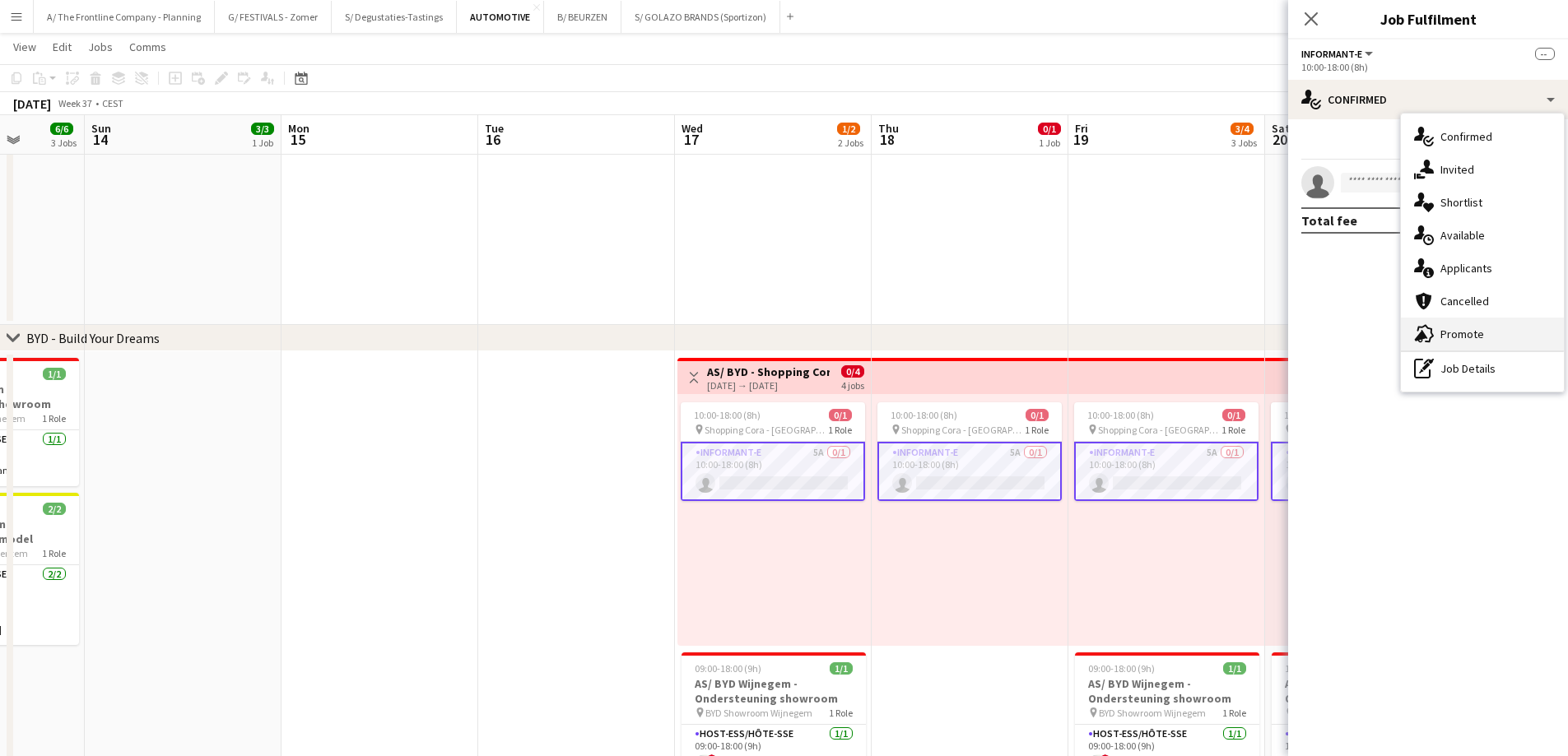
click at [1437, 332] on div "advertising-megaphone Promote" at bounding box center [1482, 334] width 163 height 33
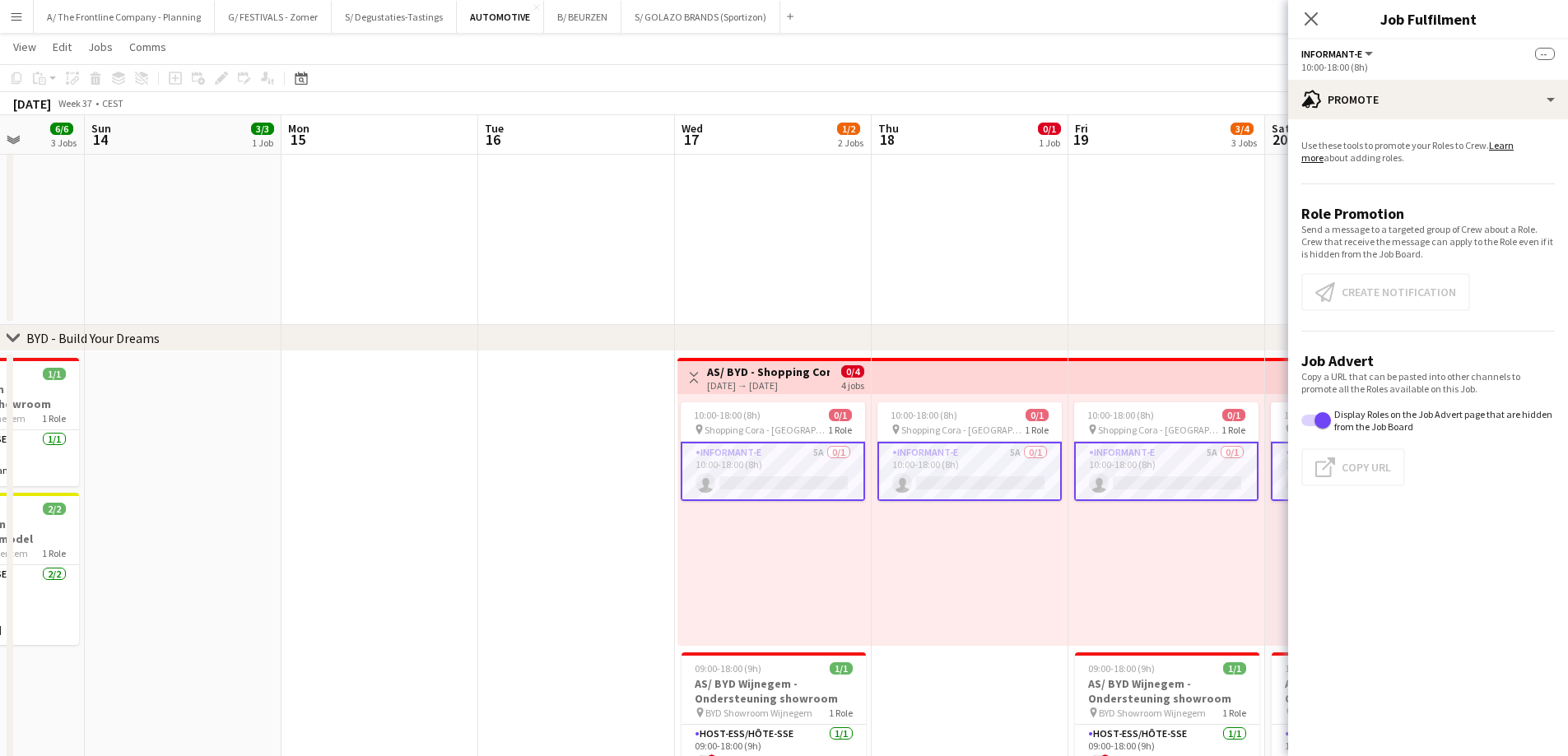
click at [839, 471] on app-card-role "Informant-e 5A 0/1 10:00-18:00 (8h) single-neutral-actions" at bounding box center [772, 471] width 184 height 59
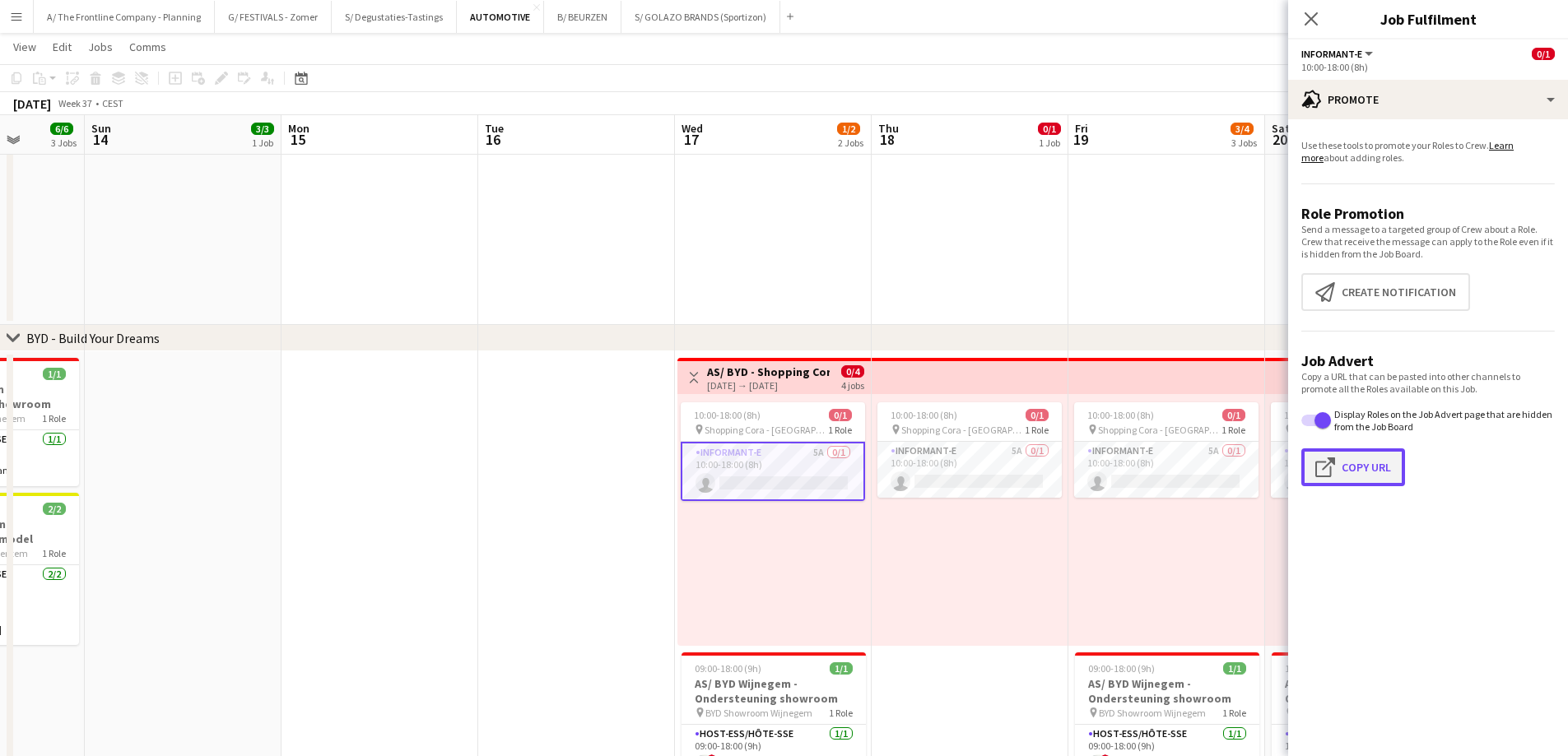
click at [1356, 470] on button "Click to copy URL Copy Url" at bounding box center [1352, 467] width 103 height 38
type textarea "**********"
click at [131, 21] on button "A/ The Frontline Company - Planning Close" at bounding box center [125, 17] width 181 height 32
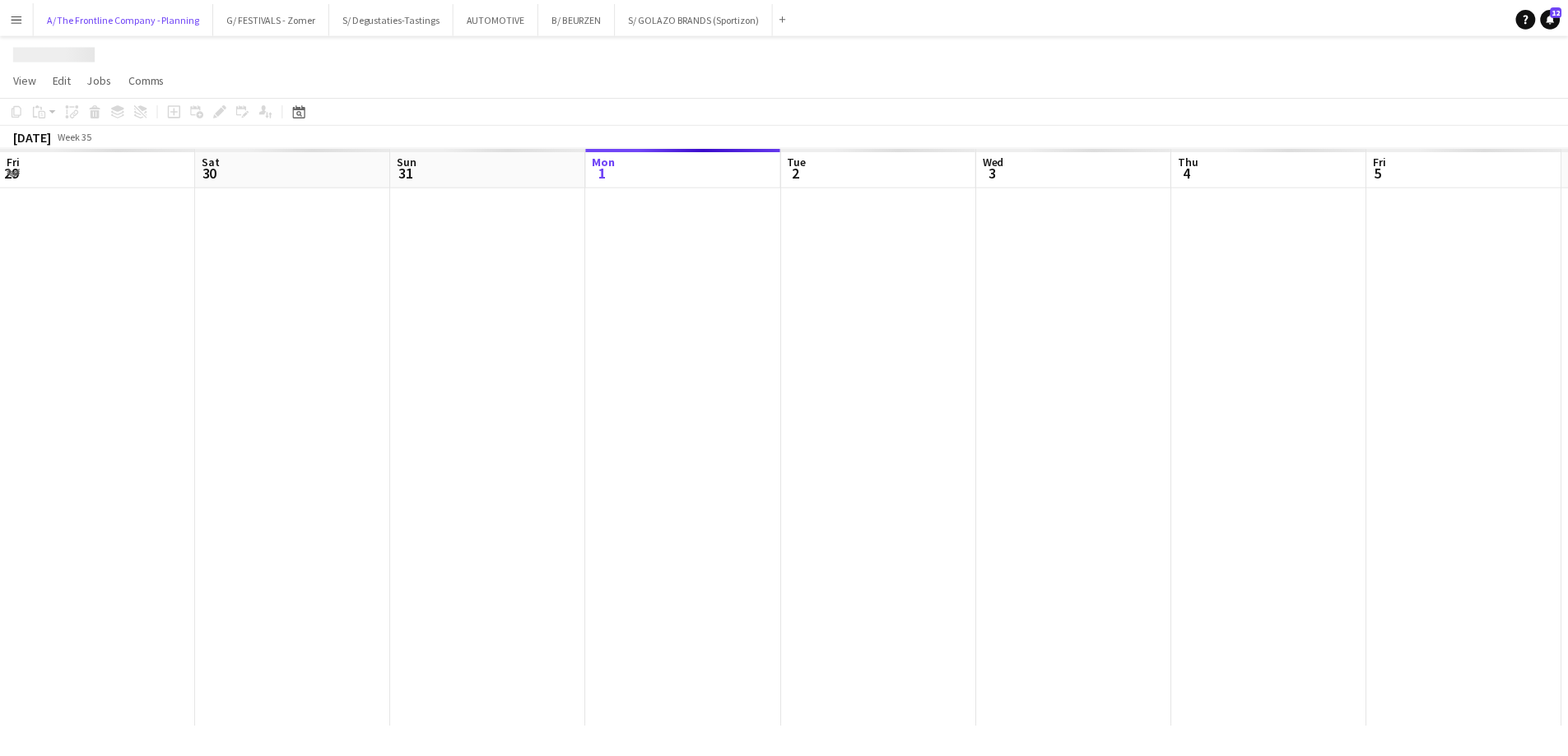
scroll to position [0, 393]
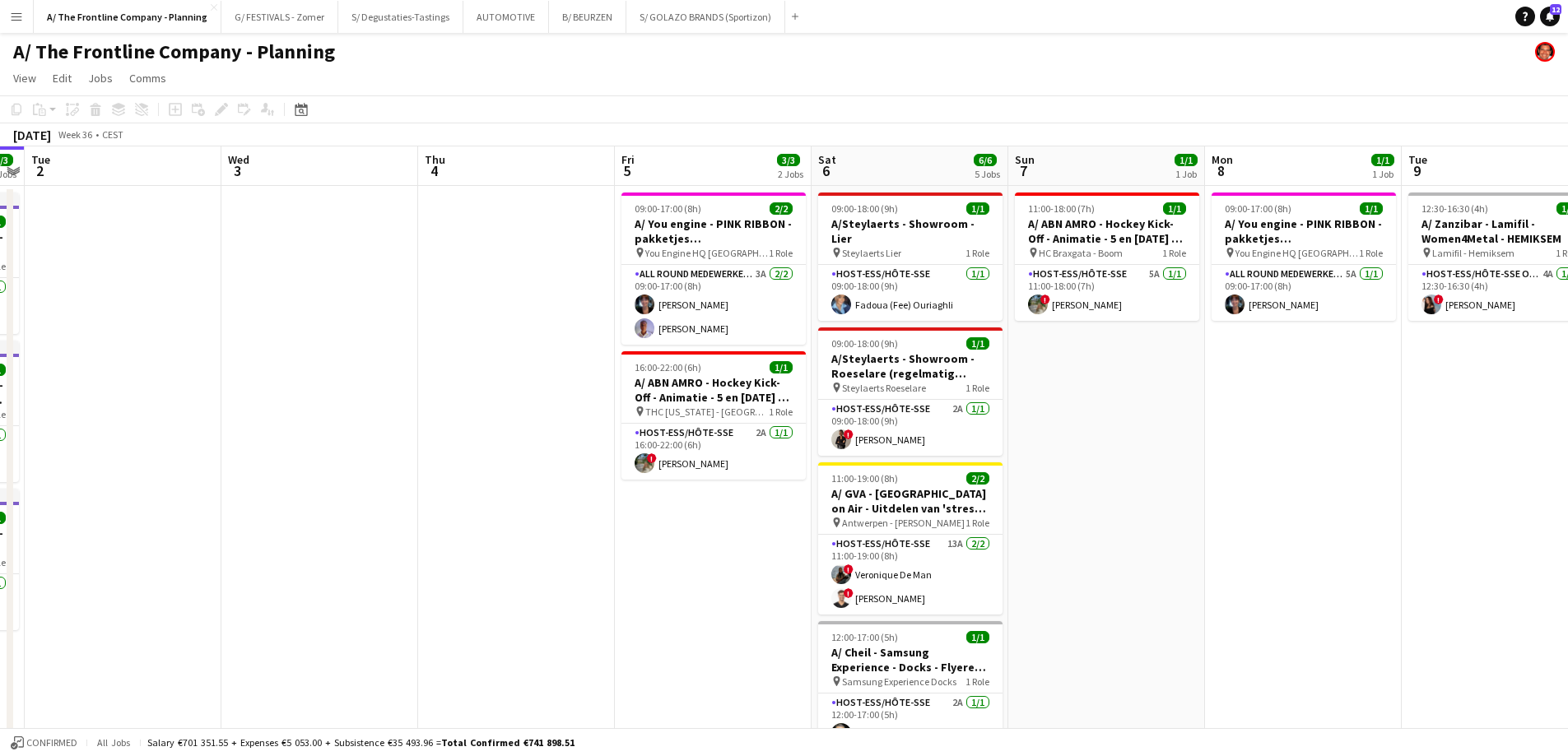
drag, startPoint x: 688, startPoint y: 373, endPoint x: 452, endPoint y: 370, distance: 236.0
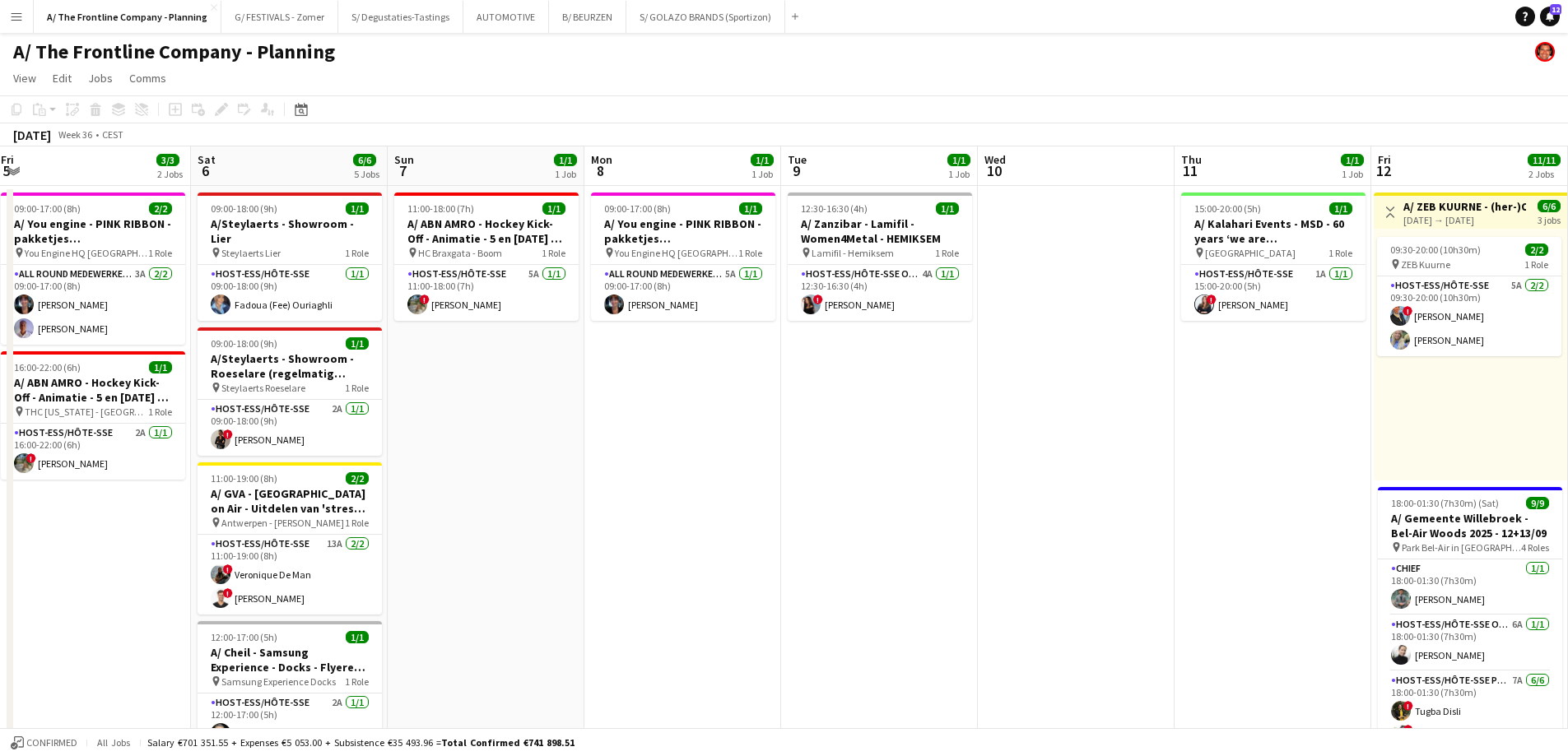
drag, startPoint x: 1198, startPoint y: 386, endPoint x: 579, endPoint y: 397, distance: 619.1
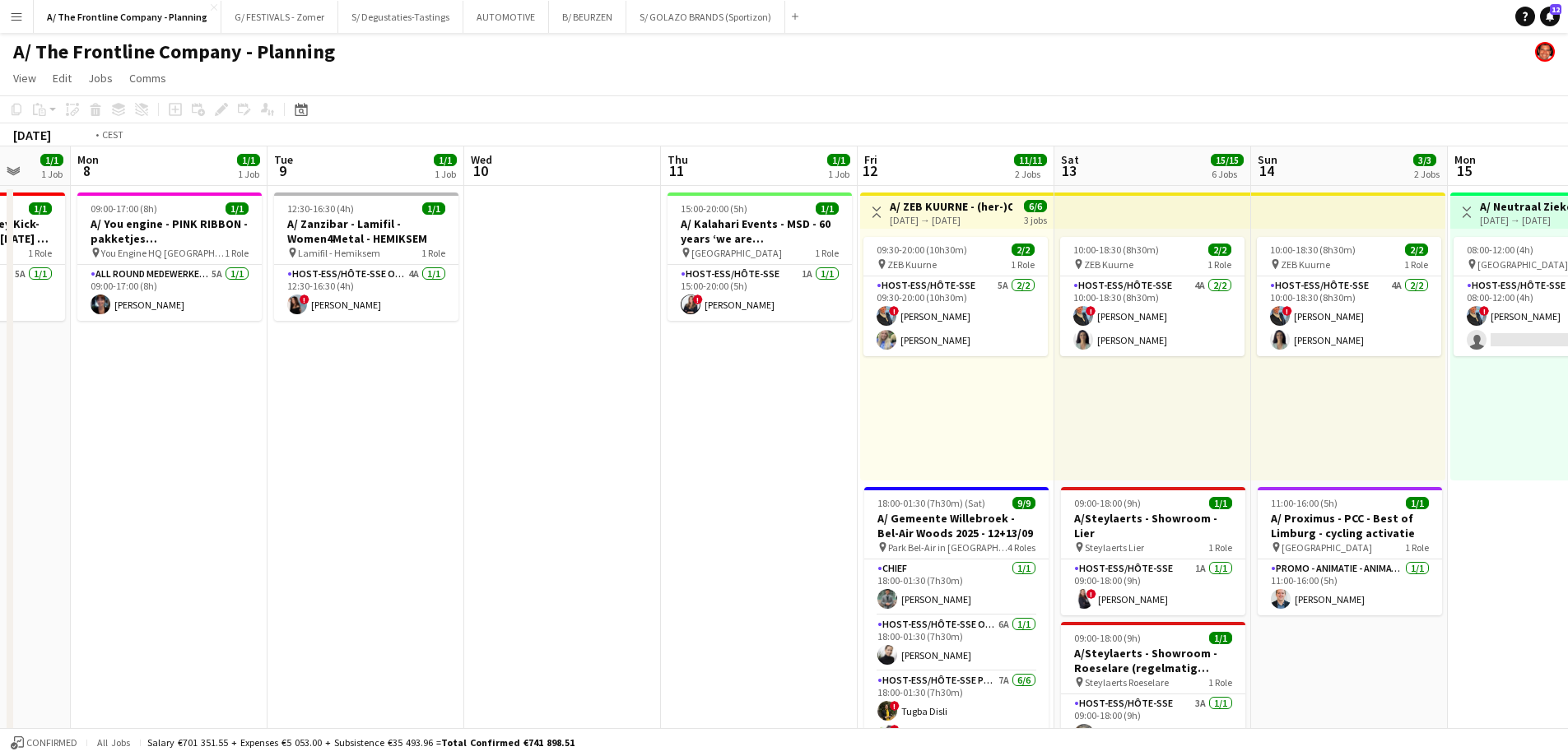
drag, startPoint x: 1042, startPoint y: 410, endPoint x: 364, endPoint y: 445, distance: 678.9
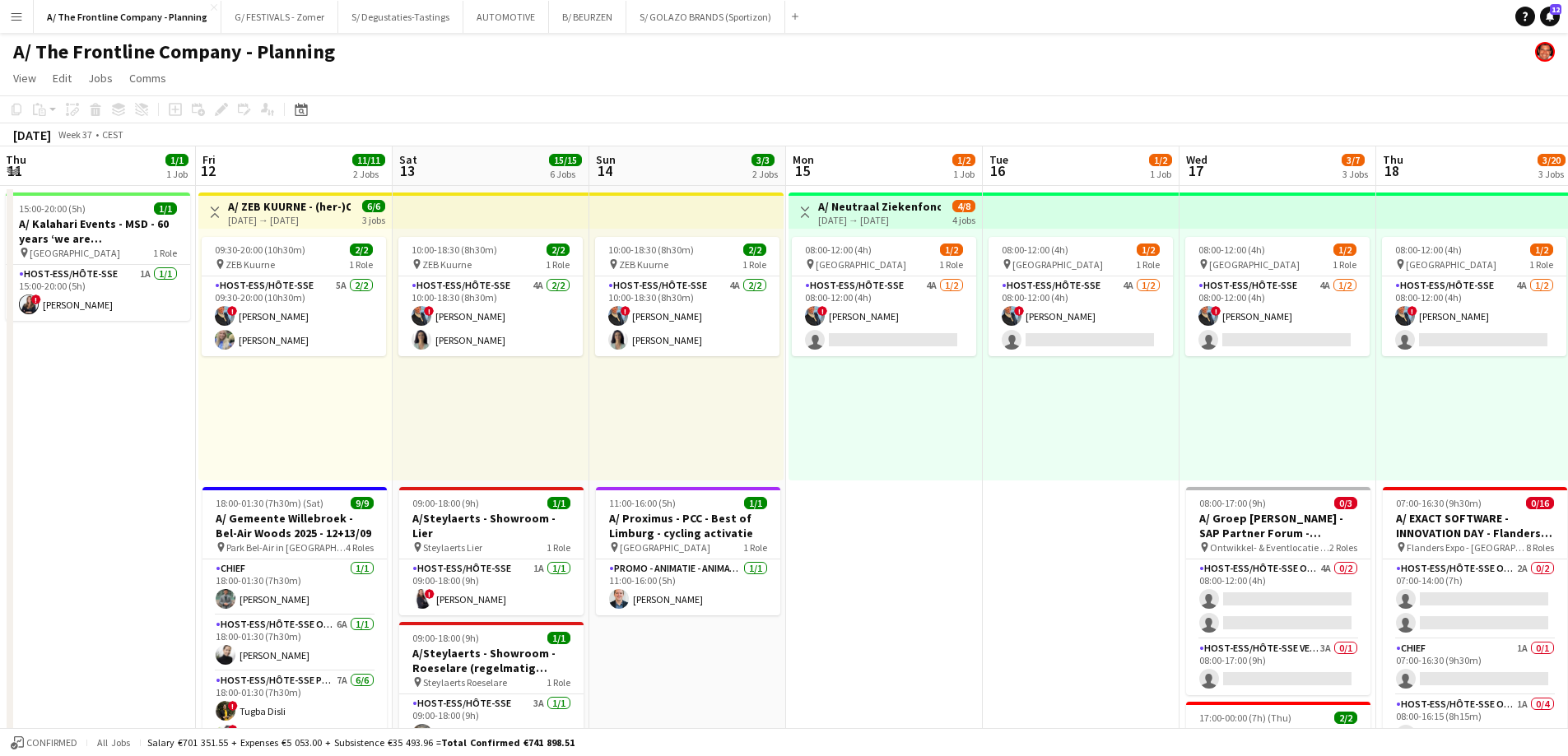
drag, startPoint x: 982, startPoint y: 430, endPoint x: 389, endPoint y: 418, distance: 593.1
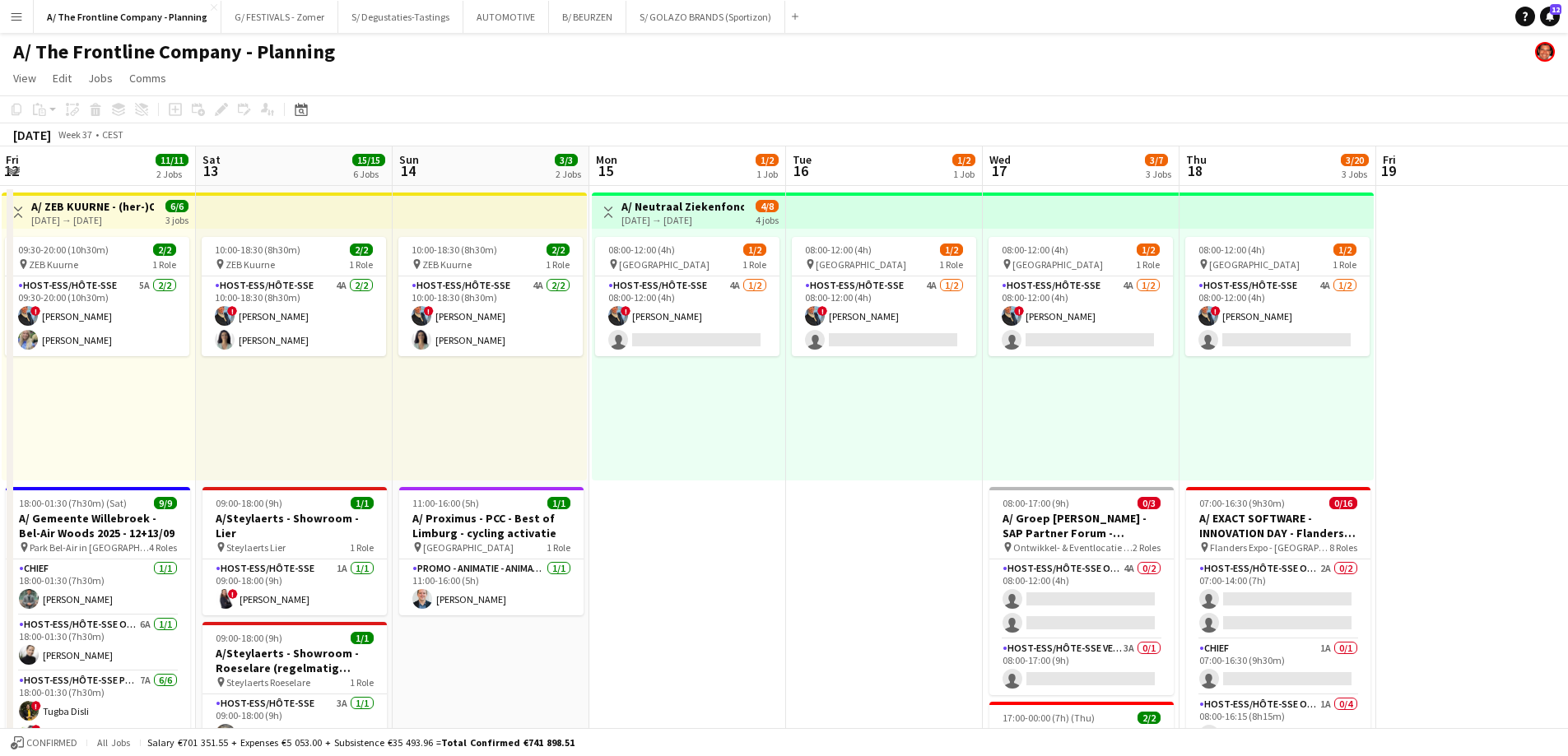
scroll to position [0, 589]
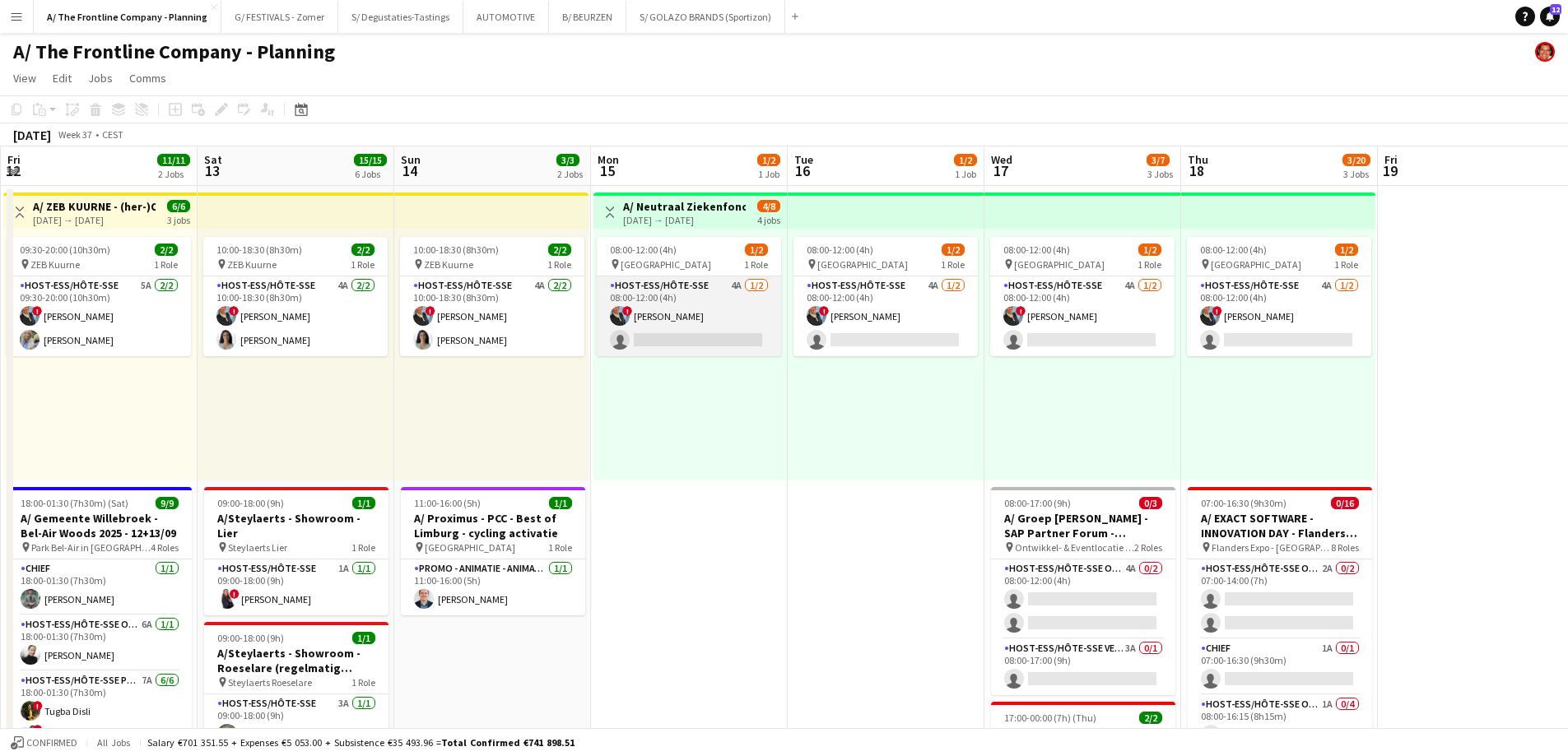
click at [708, 339] on app-card-role "Host-ess/Hôte-sse 4A [DATE] 08:00-12:00 (4h) ! [PERSON_NAME] single-neutral-act…" at bounding box center [689, 317] width 184 height 80
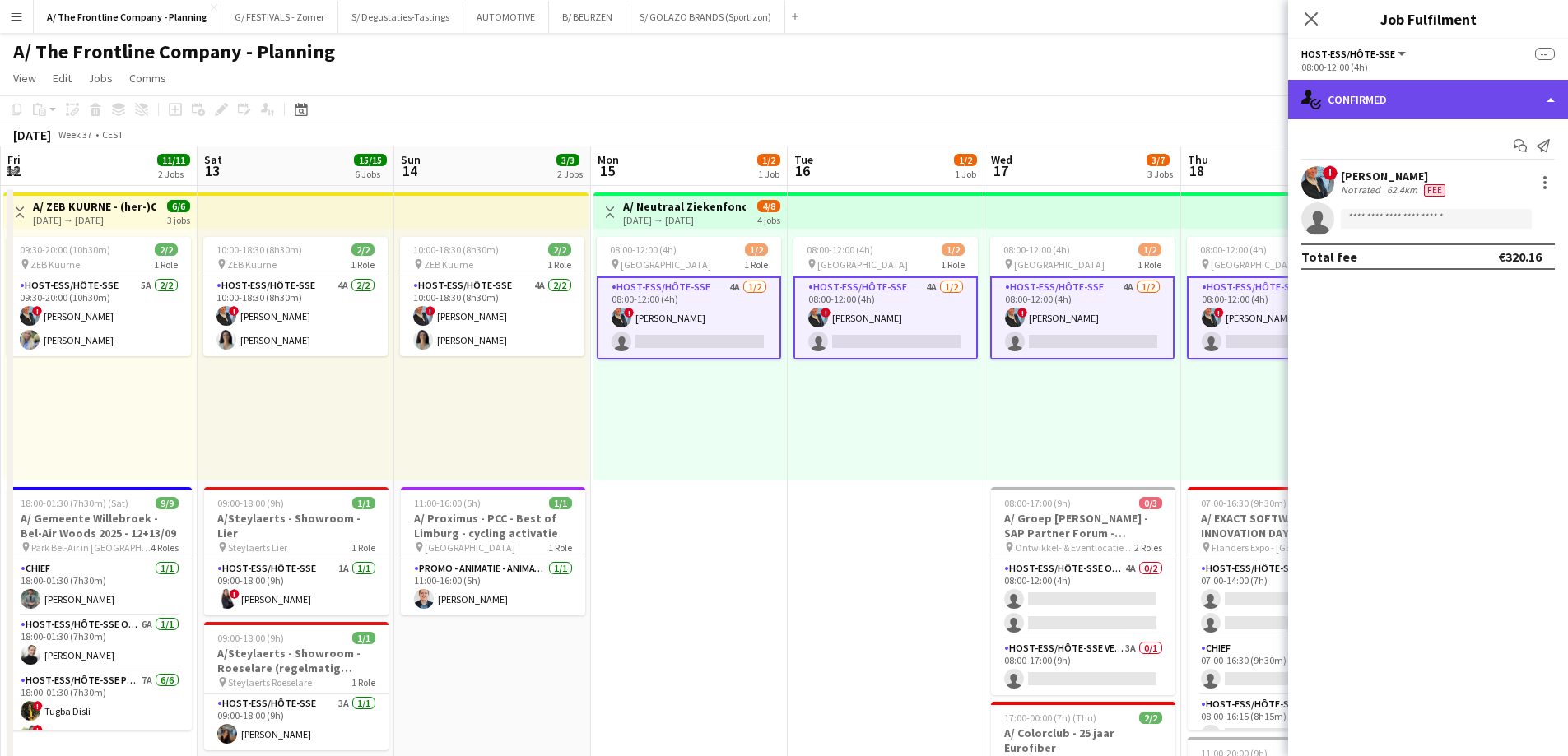
click at [1449, 102] on div "single-neutral-actions-check-2 Confirmed" at bounding box center [1428, 100] width 280 height 39
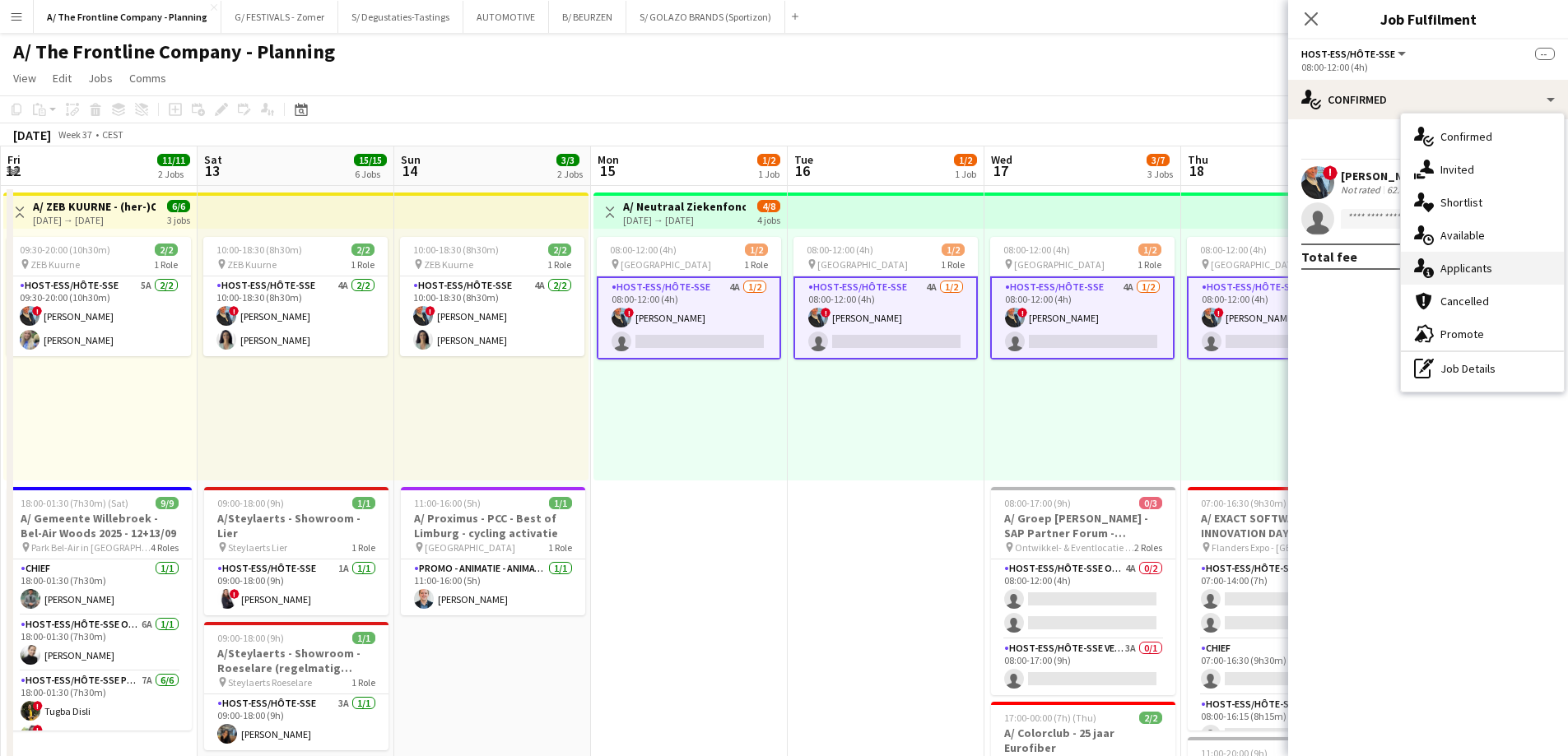
click at [1458, 273] on div "single-neutral-actions-information Applicants" at bounding box center [1482, 268] width 163 height 33
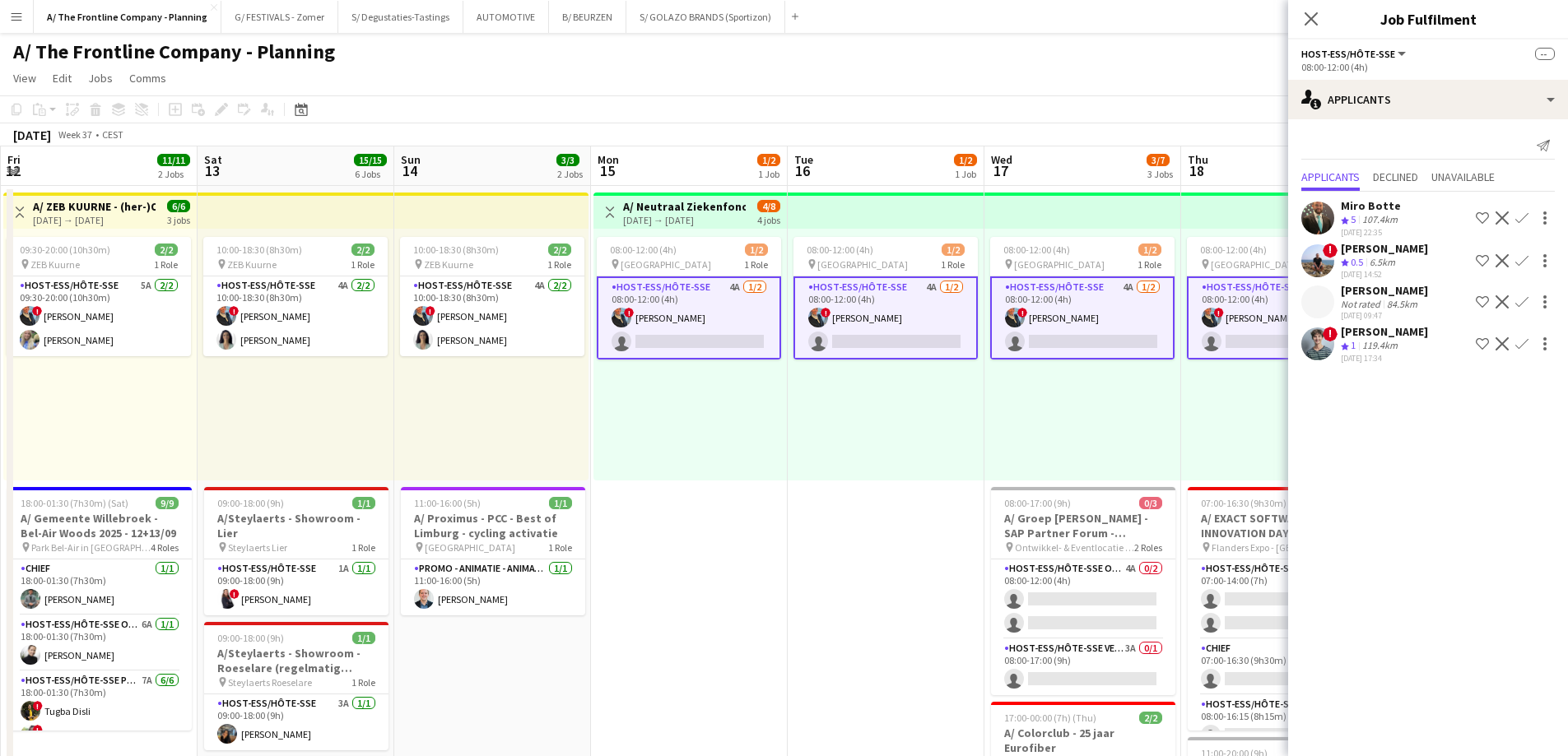
click at [1376, 331] on div "[PERSON_NAME]" at bounding box center [1384, 331] width 87 height 15
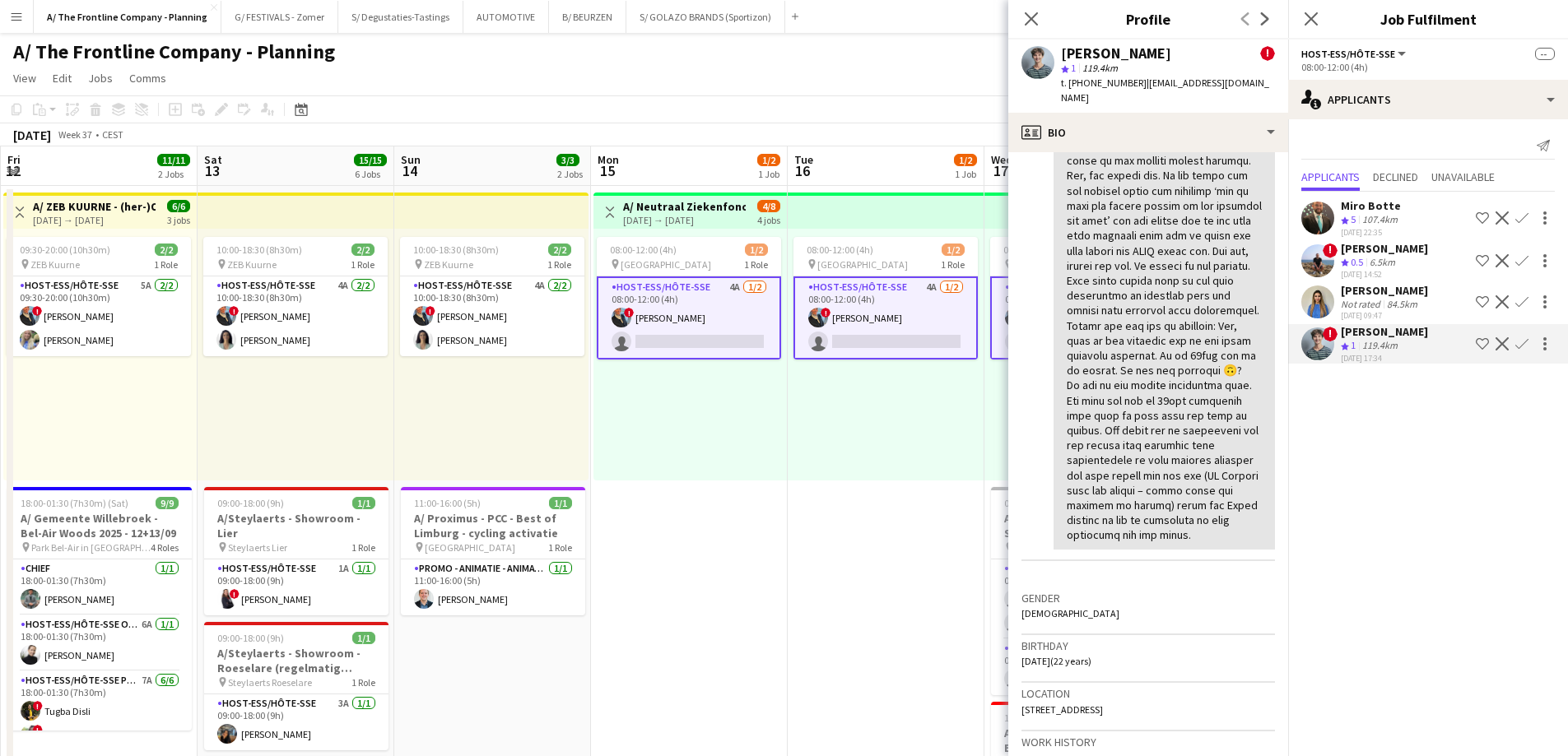
scroll to position [905, 0]
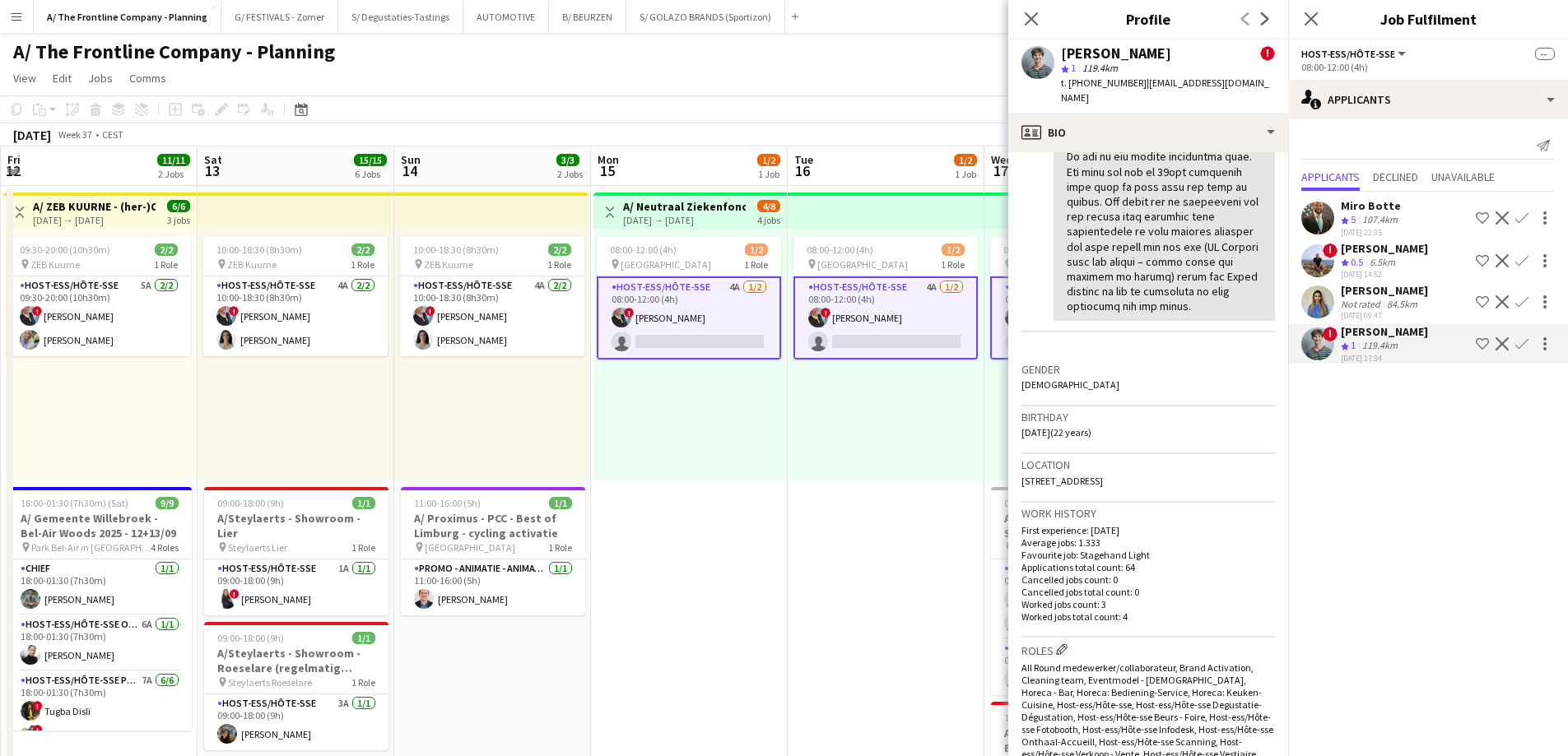
click at [1340, 307] on div "[PERSON_NAME] Not rated 84.5km [DATE] 09:47 Shortlist crew Decline Confirm" at bounding box center [1428, 302] width 280 height 38
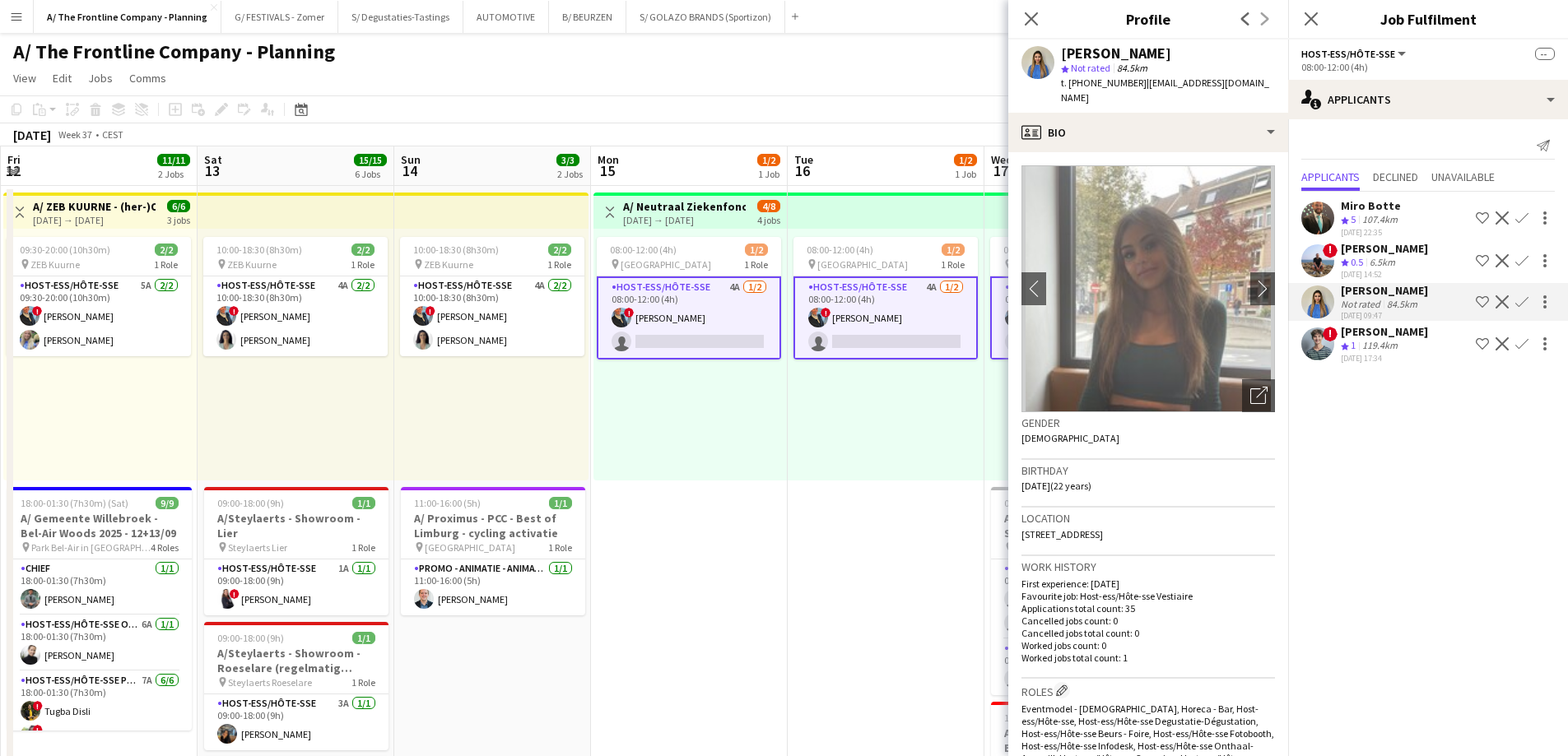
click at [1368, 248] on div "[PERSON_NAME]" at bounding box center [1384, 248] width 87 height 15
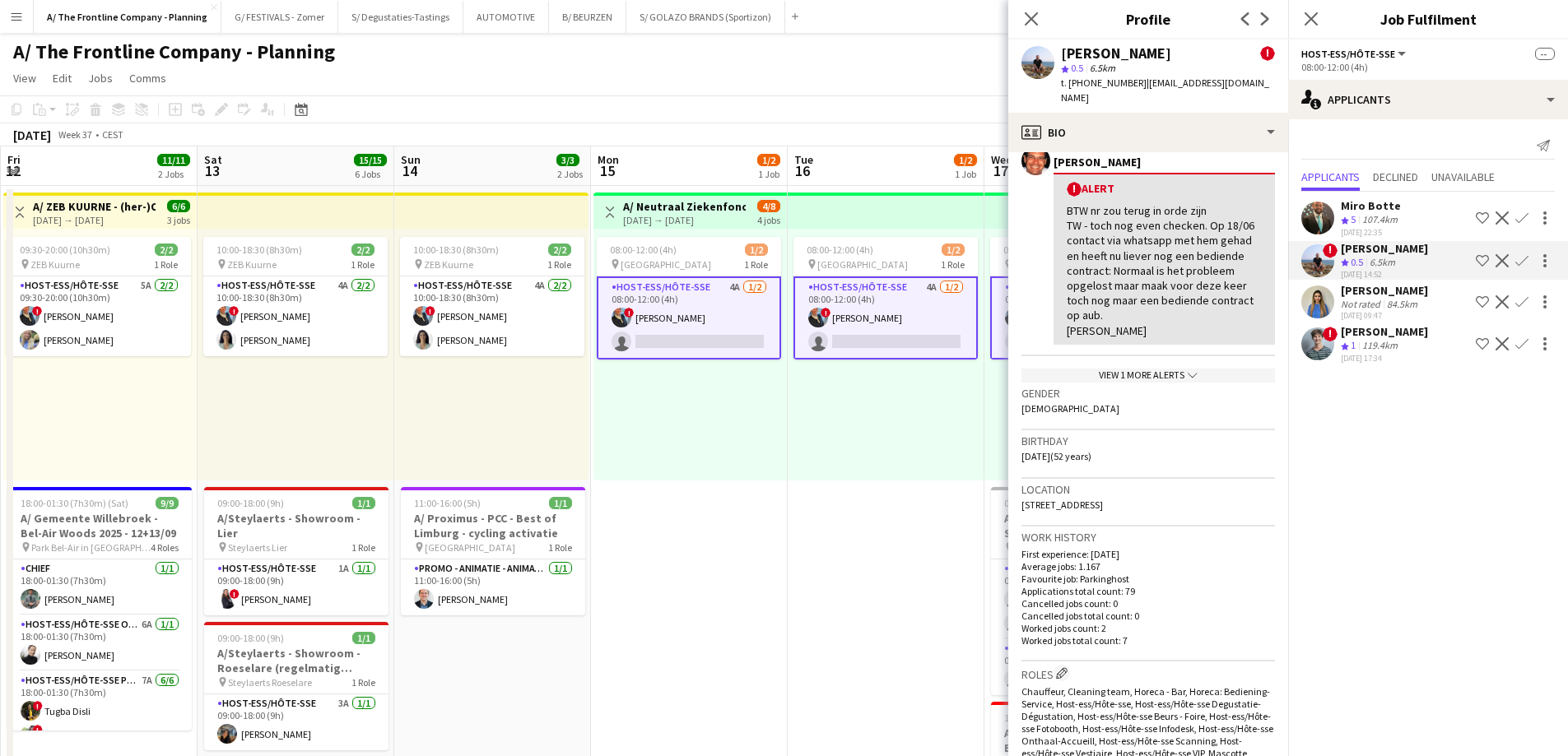
scroll to position [329, 0]
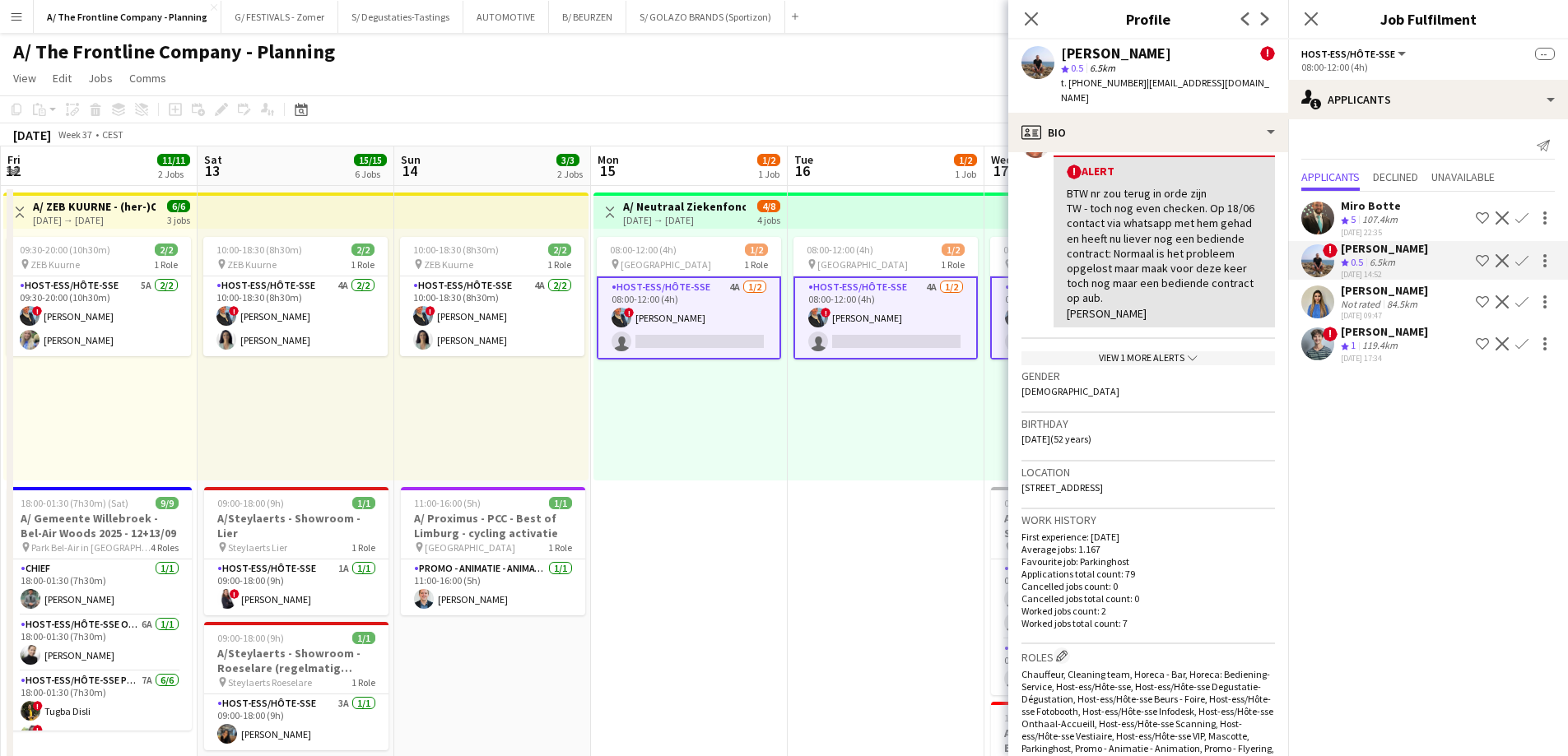
click at [1362, 262] on span "0.5" at bounding box center [1356, 262] width 12 height 12
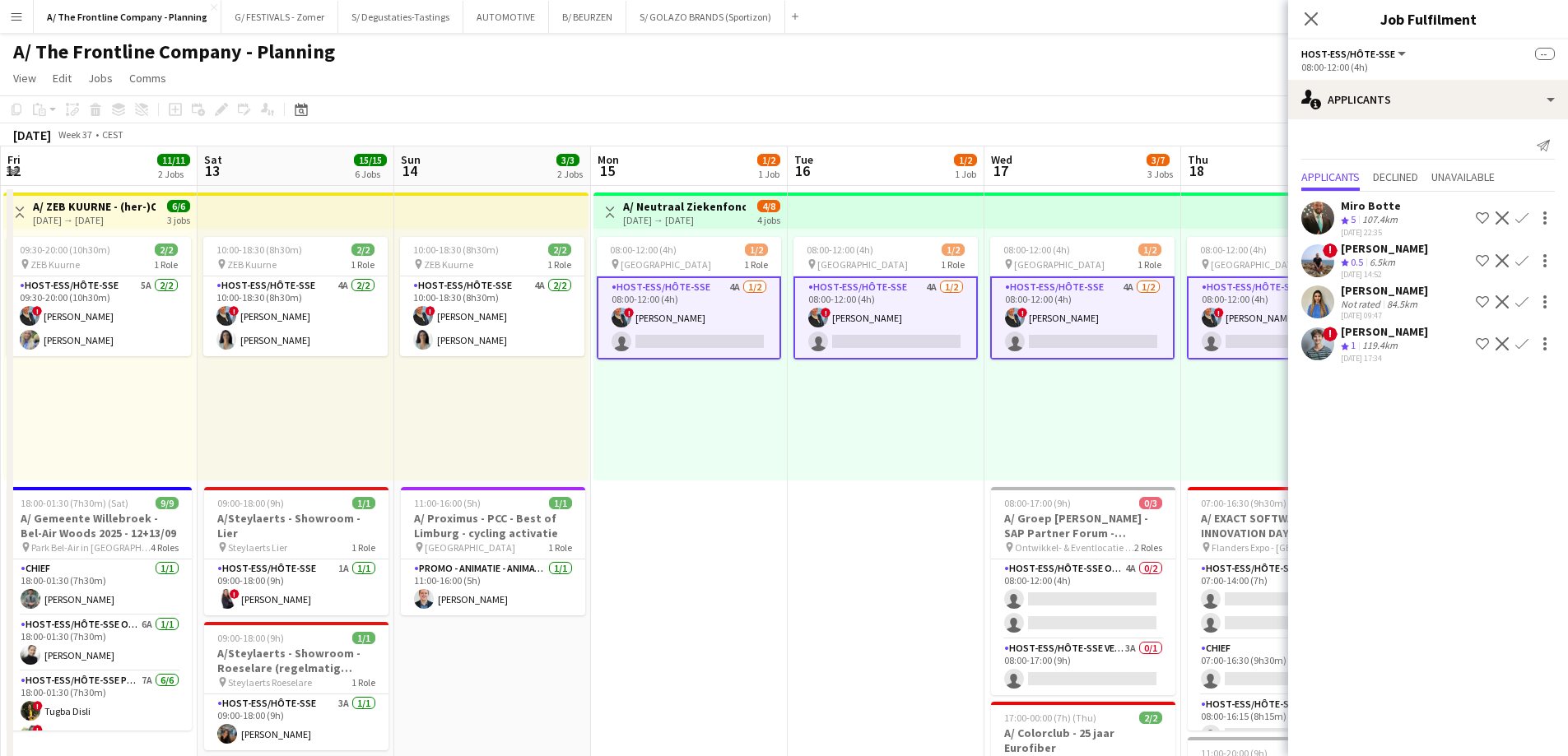
click at [1379, 260] on div "6.5km" at bounding box center [1383, 263] width 32 height 14
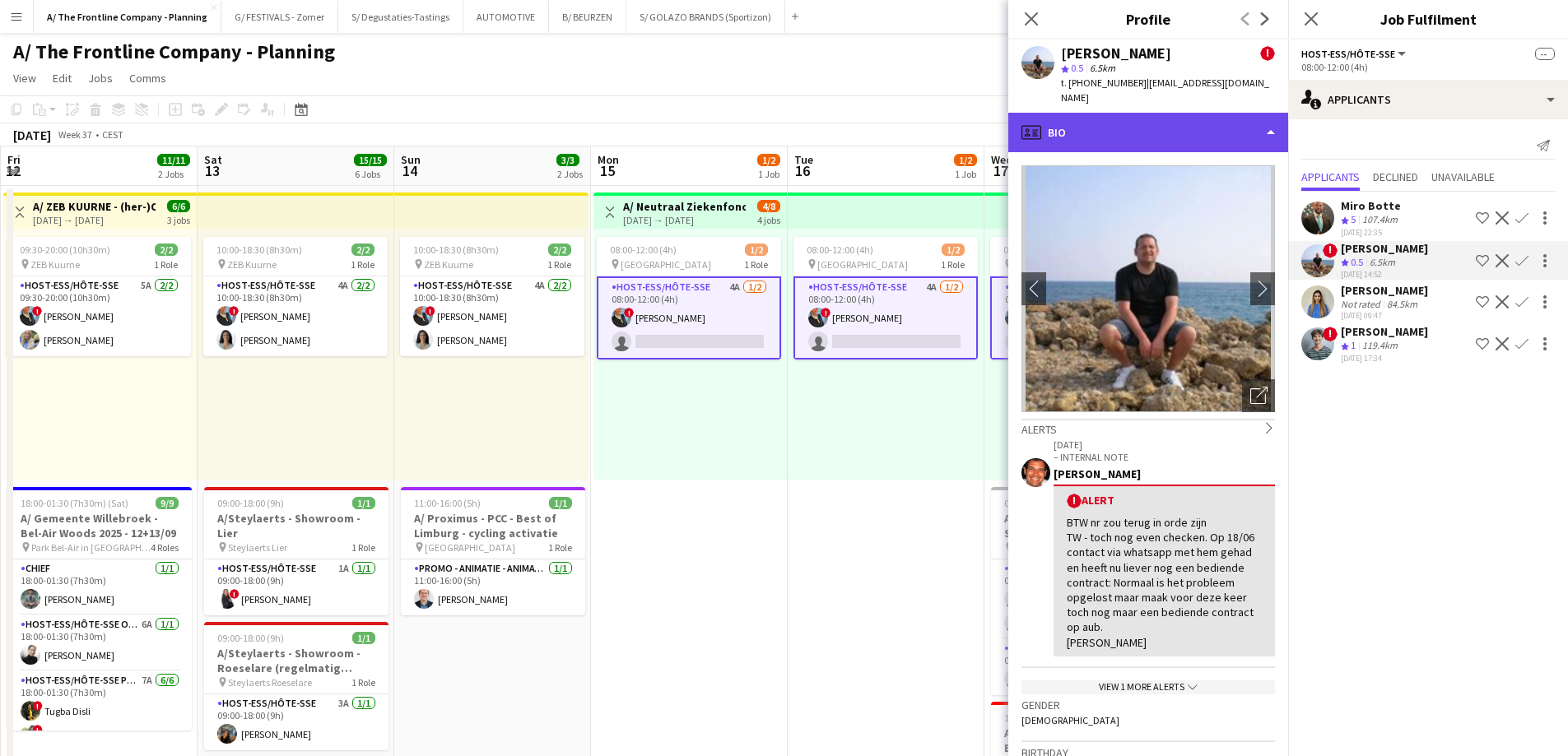
click at [1185, 113] on div "profile Bio" at bounding box center [1148, 132] width 280 height 39
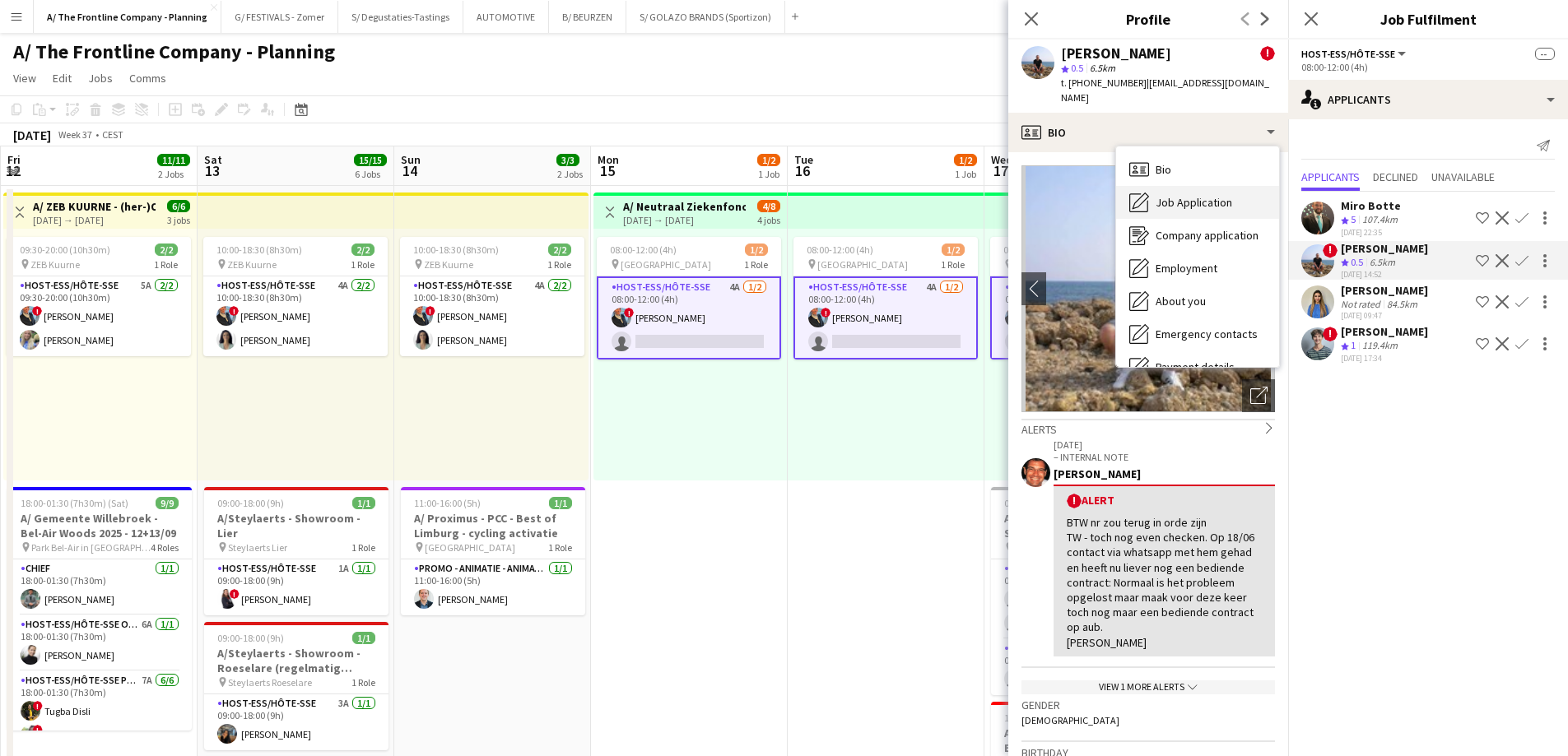
click at [1205, 195] on span "Job Application" at bounding box center [1194, 202] width 77 height 15
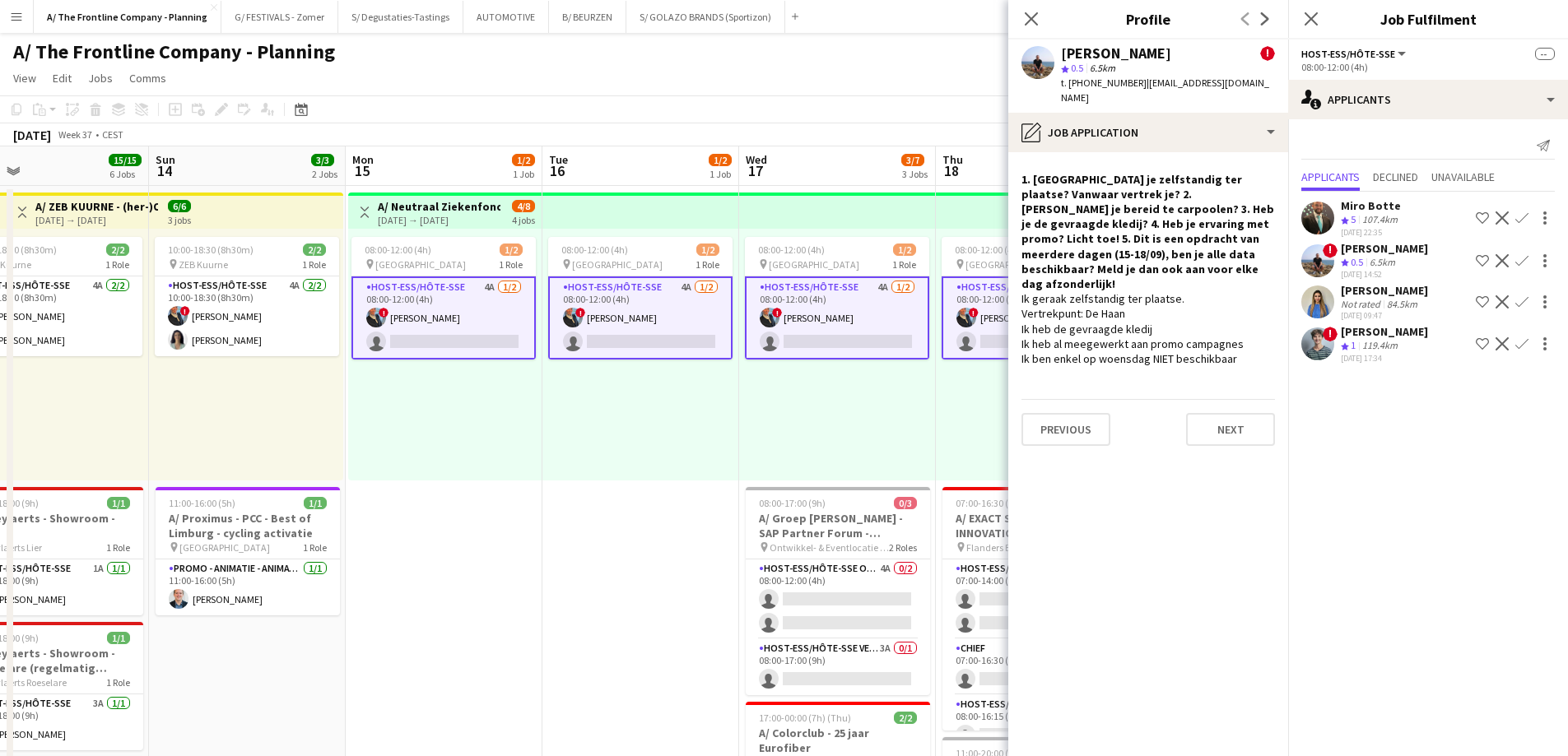
scroll to position [0, 654]
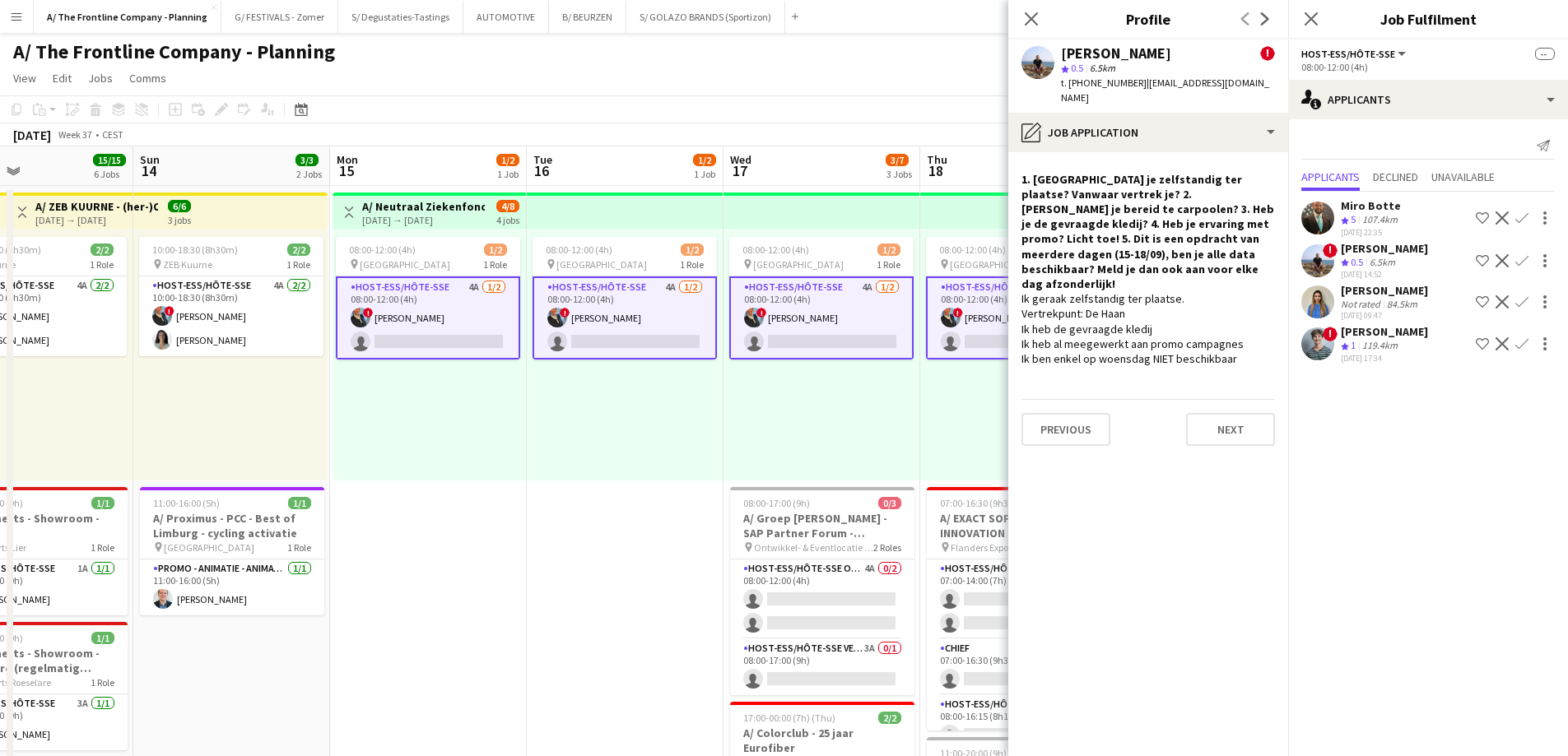
drag, startPoint x: 720, startPoint y: 419, endPoint x: 459, endPoint y: 435, distance: 261.5
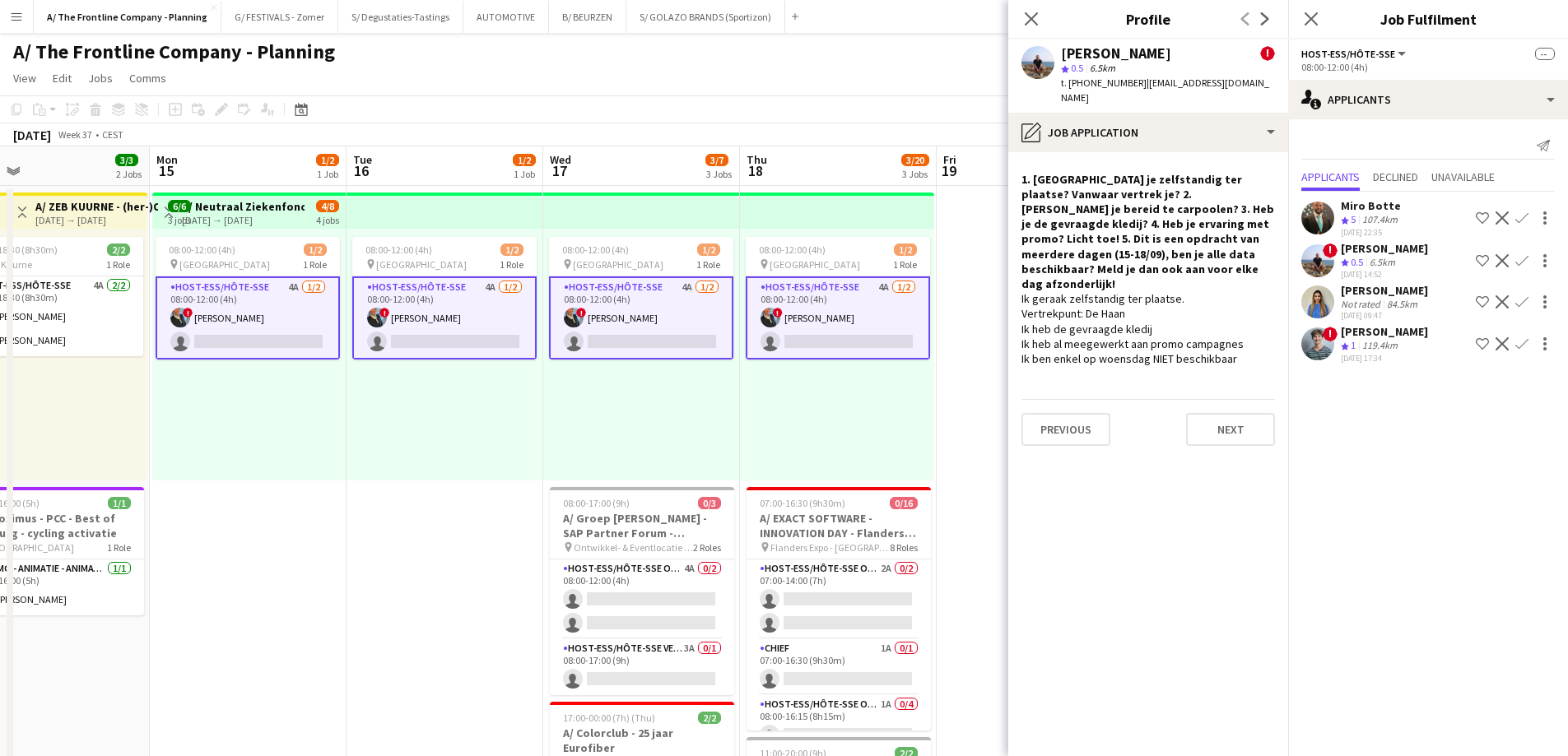
scroll to position [0, 651]
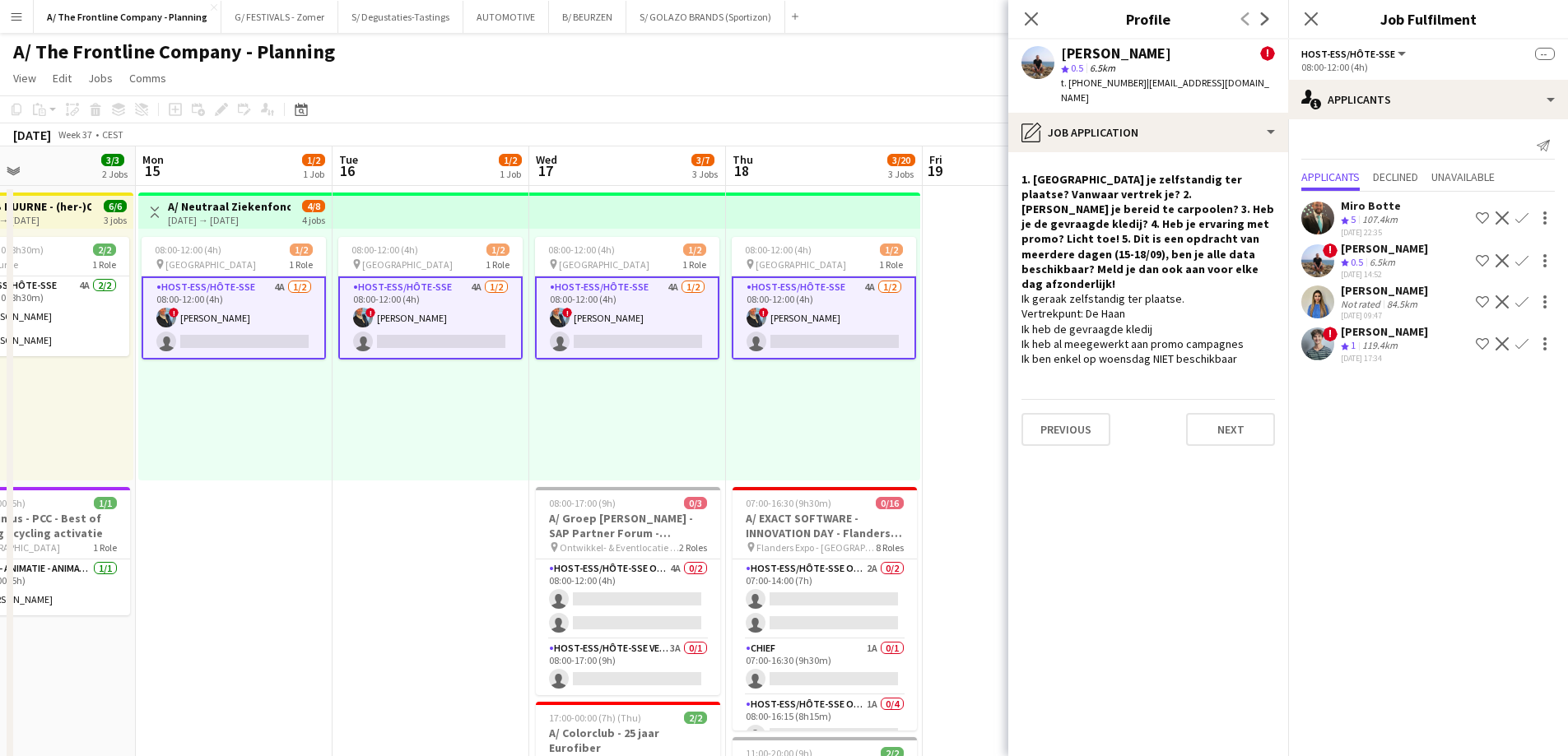
drag, startPoint x: 954, startPoint y: 420, endPoint x: 761, endPoint y: 425, distance: 193.1
click at [586, 586] on app-card-role "Host-ess/Hôte-sse Onthaal-Accueill 4A 0/2 08:00-12:00 (4h) single-neutral-actio…" at bounding box center [628, 600] width 184 height 80
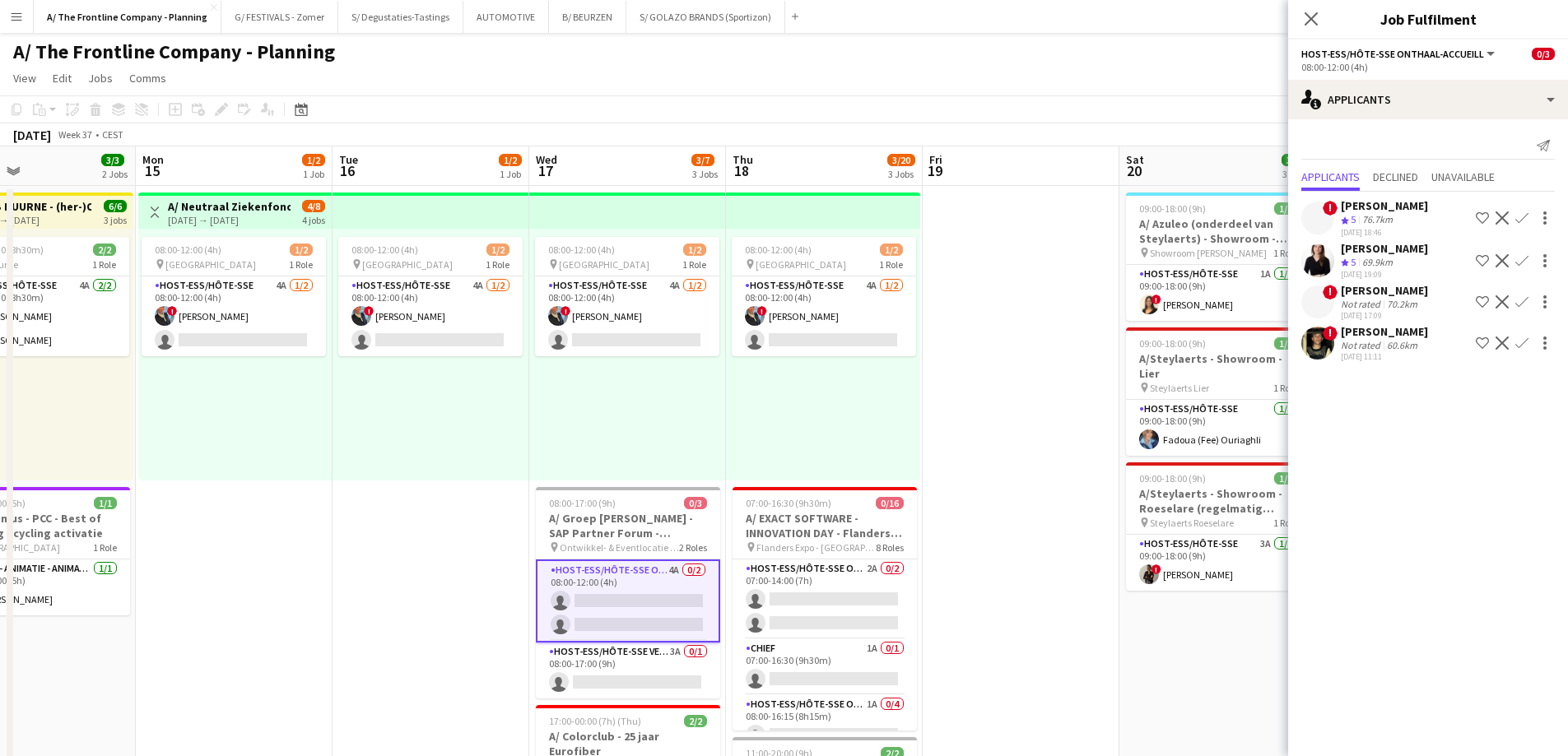
click at [1377, 343] on div "Not rated" at bounding box center [1362, 345] width 43 height 12
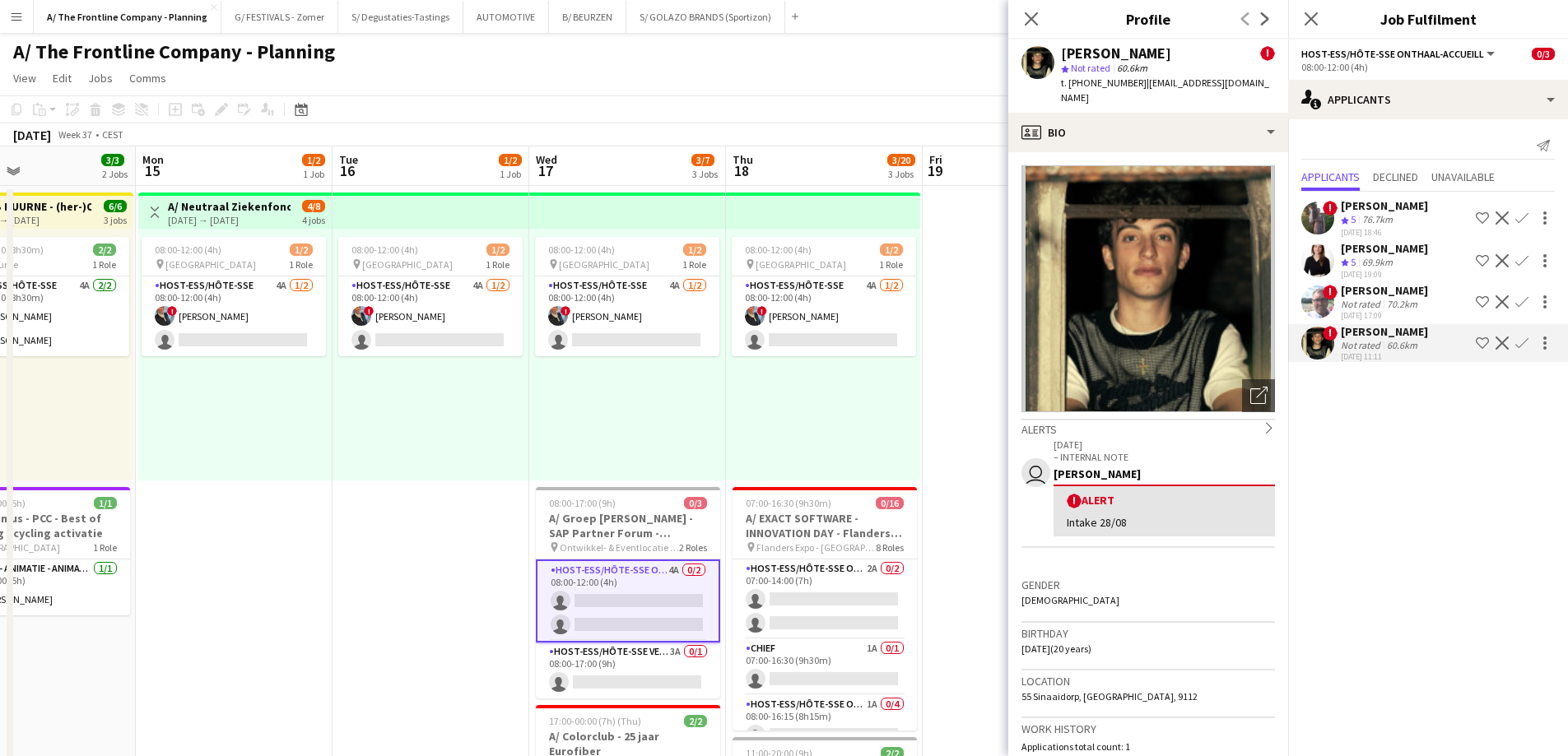
click at [1363, 304] on div "Not rated" at bounding box center [1362, 304] width 43 height 12
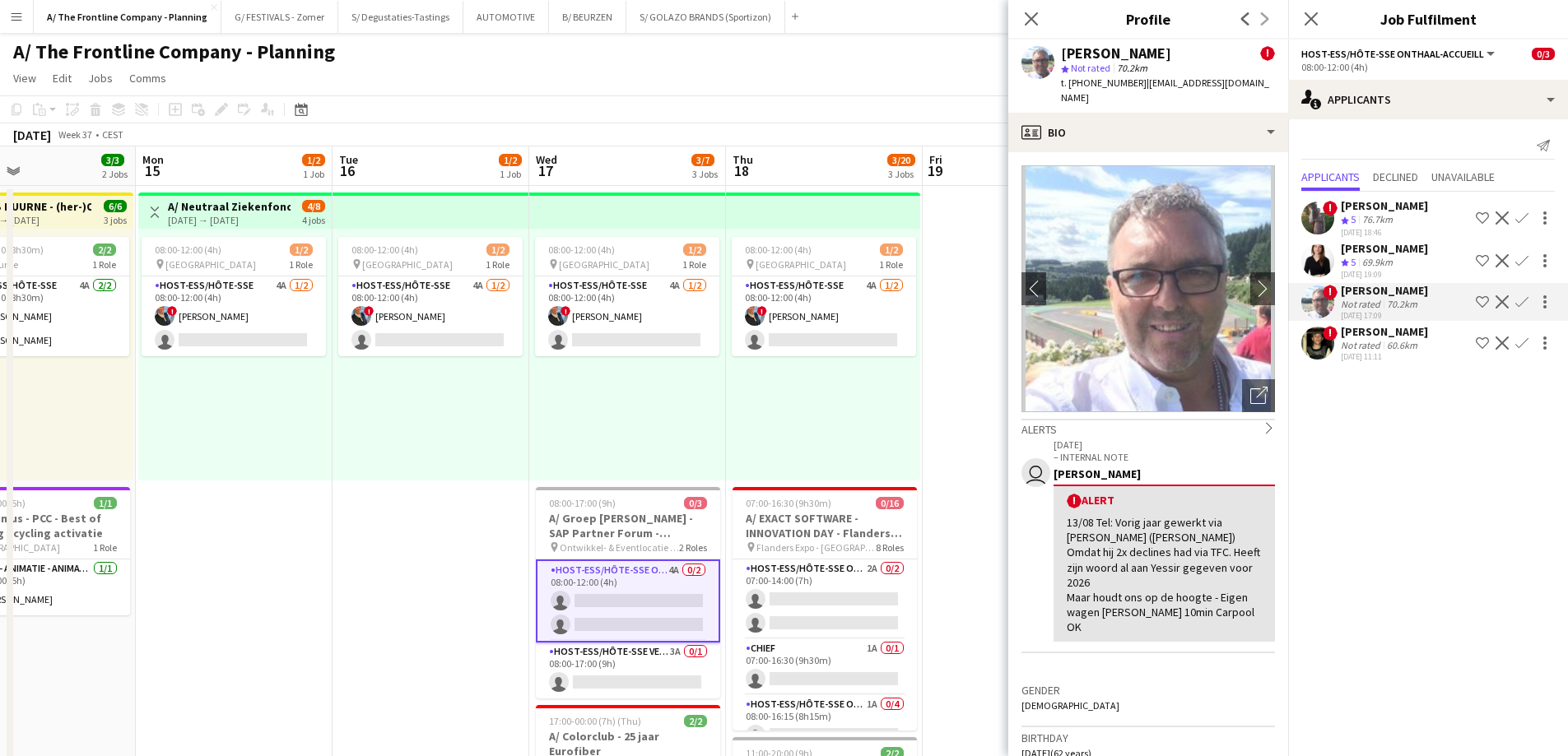
click at [1363, 242] on div "[PERSON_NAME]" at bounding box center [1384, 248] width 87 height 15
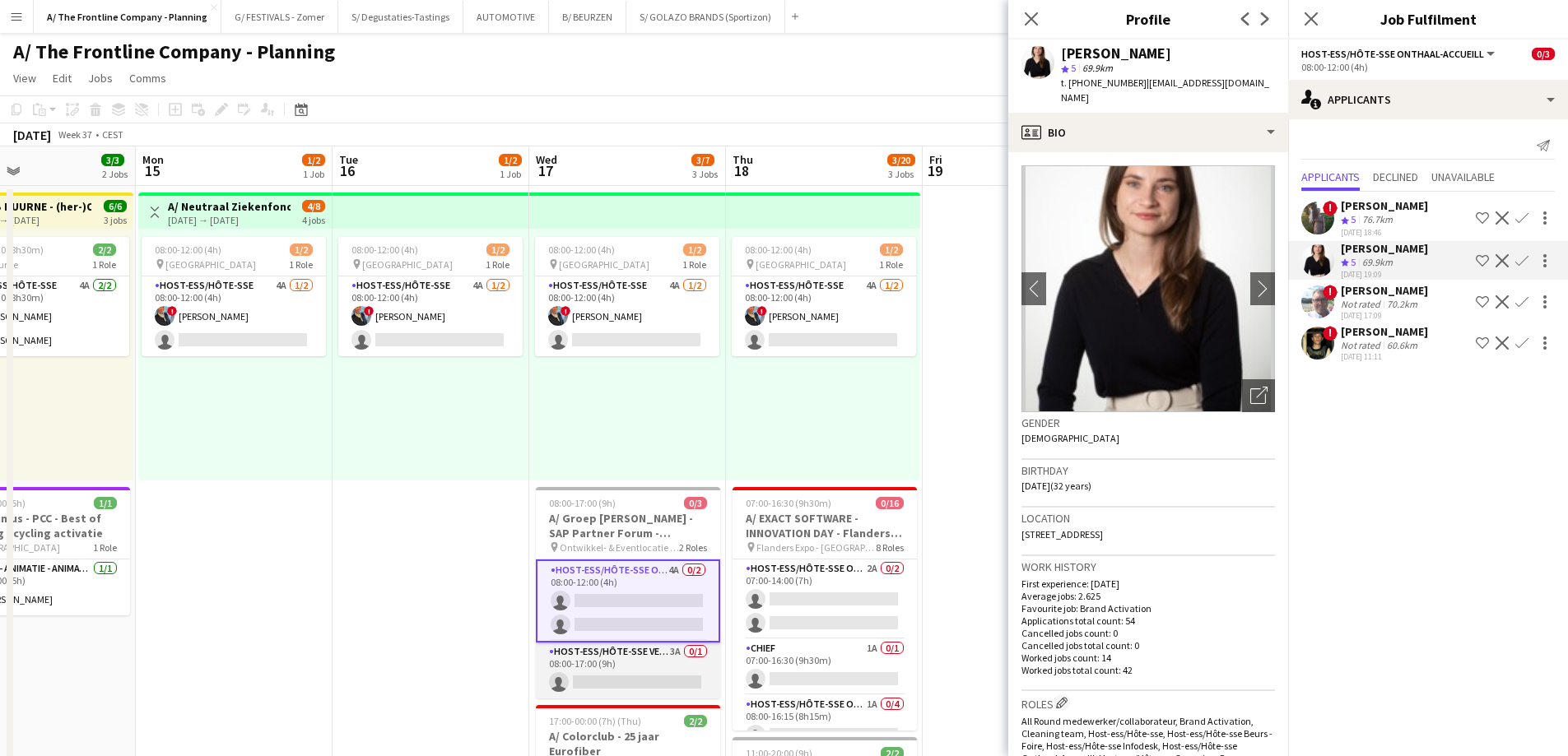
click at [611, 665] on app-card-role "Host-ess/Hôte-sse Vestiaire 3A 0/1 08:00-17:00 (9h) single-neutral-actions" at bounding box center [628, 671] width 184 height 56
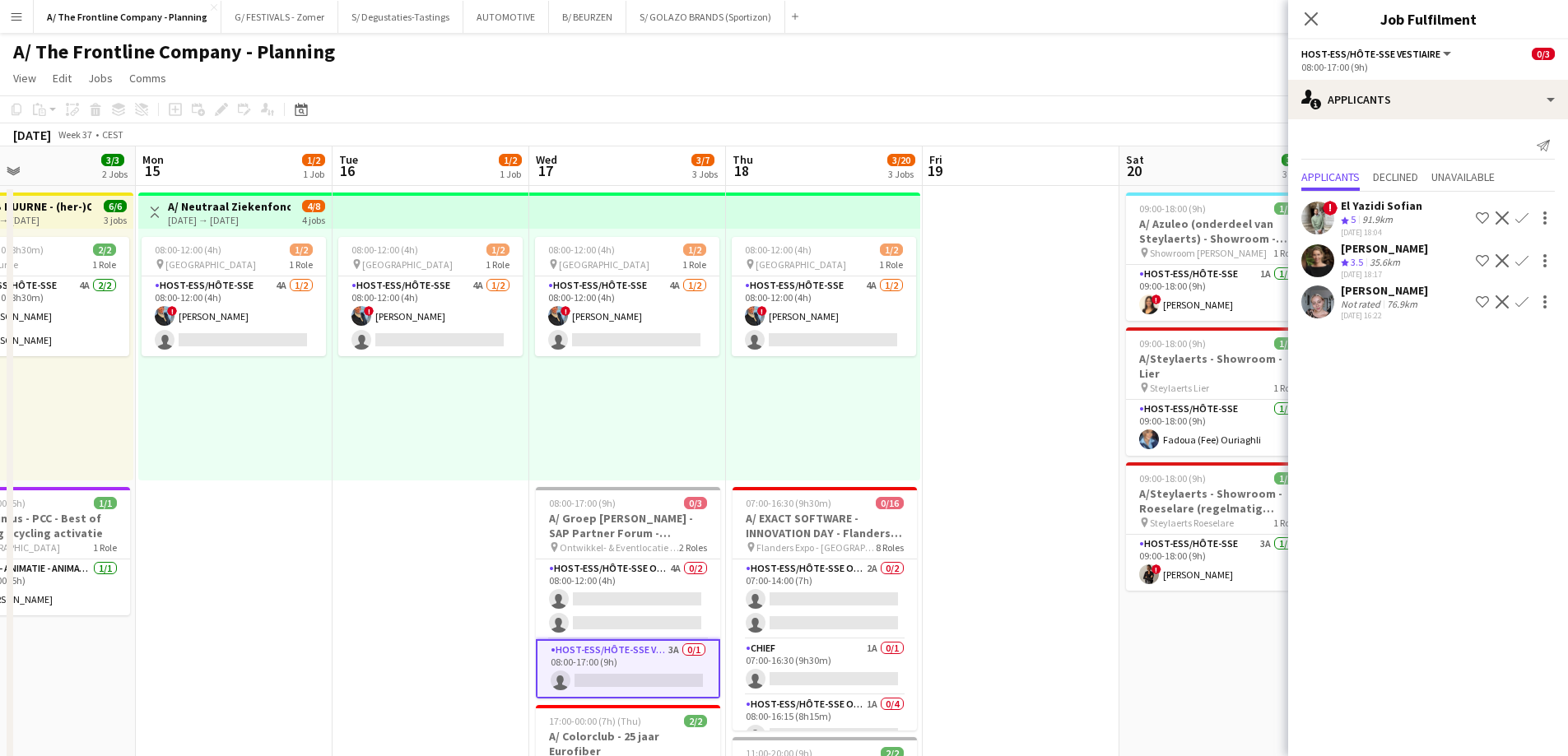
click at [1361, 258] on span "3.5" at bounding box center [1356, 262] width 12 height 12
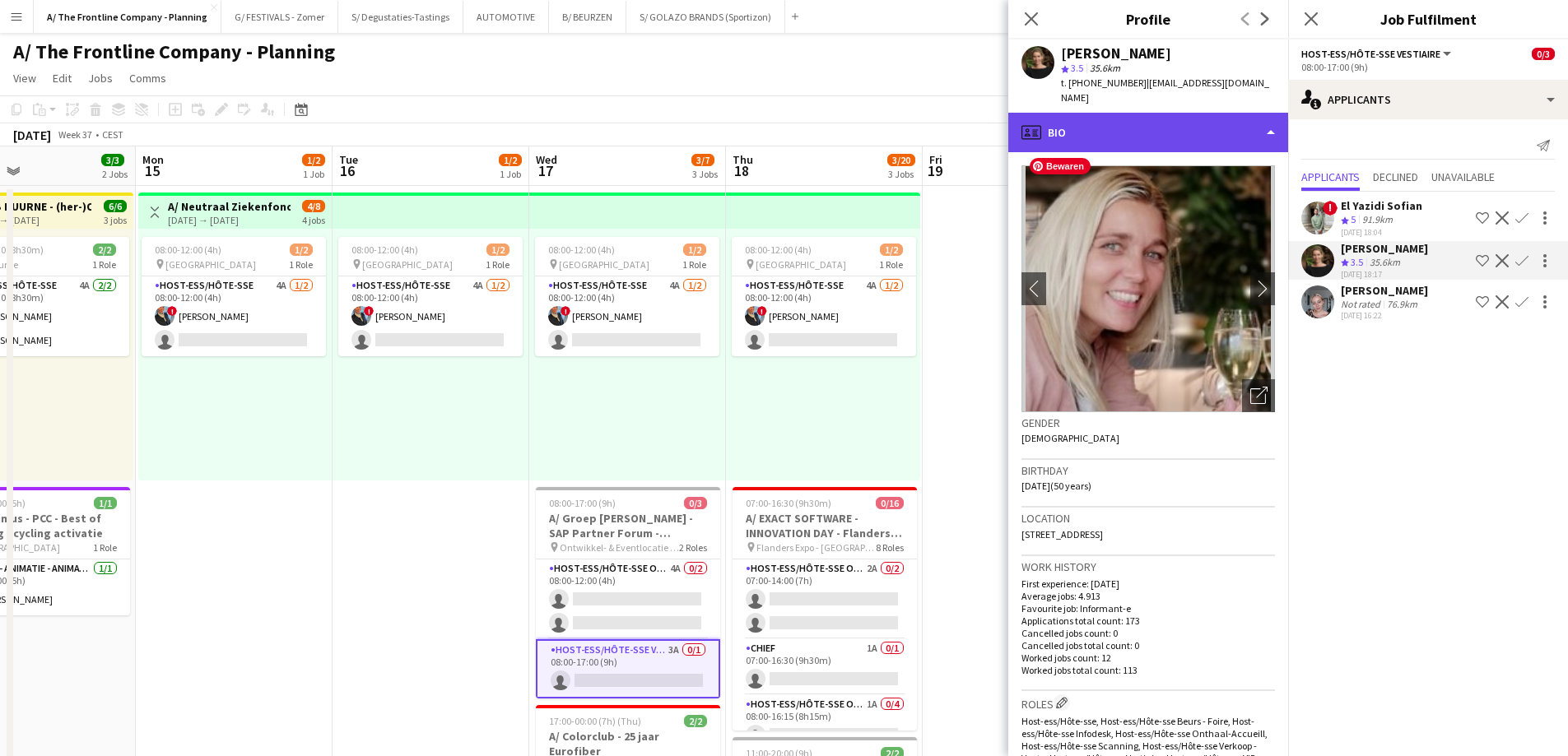
click at [1166, 122] on div "profile Bio" at bounding box center [1148, 132] width 280 height 39
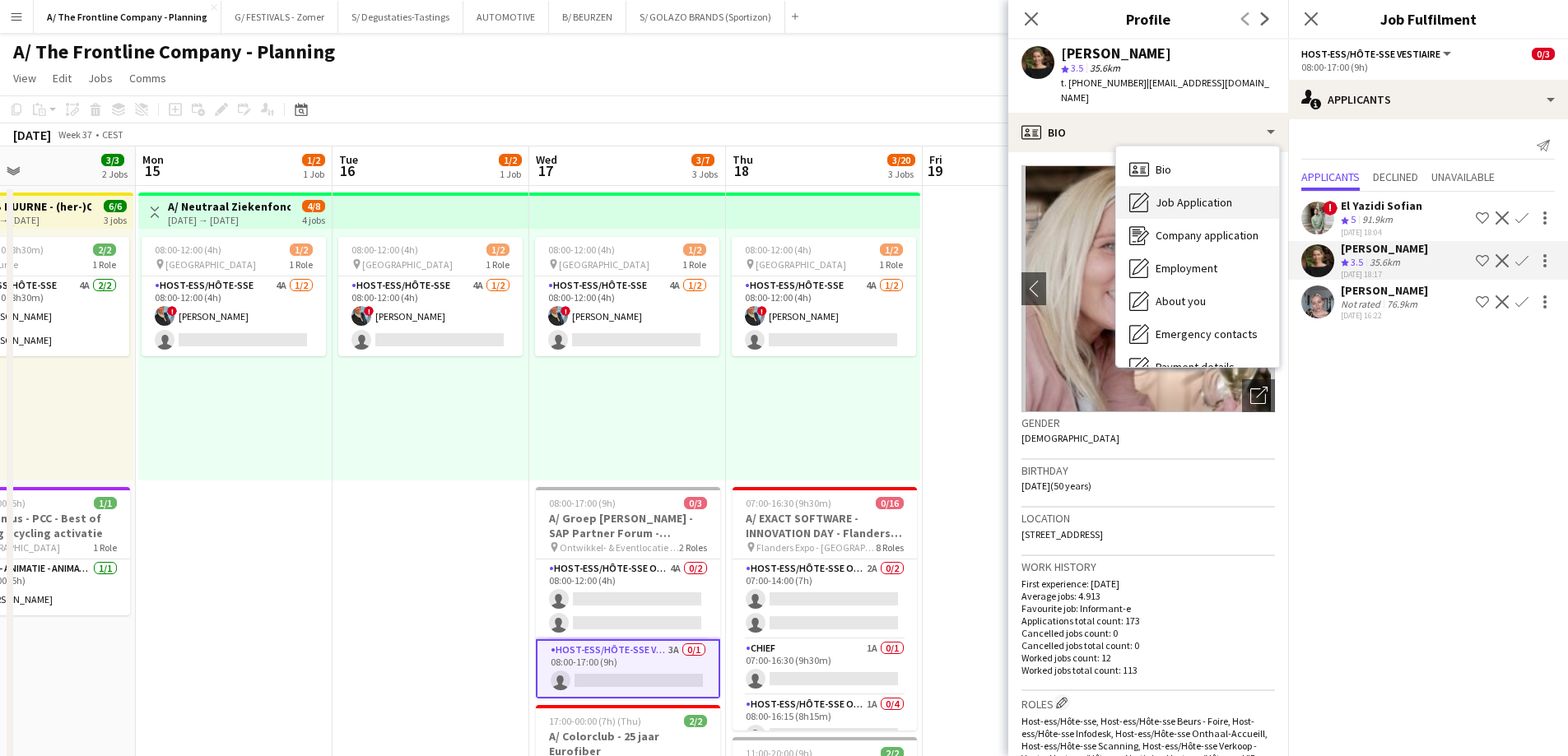
click at [1173, 195] on div "Job Application Job Application" at bounding box center [1197, 202] width 163 height 33
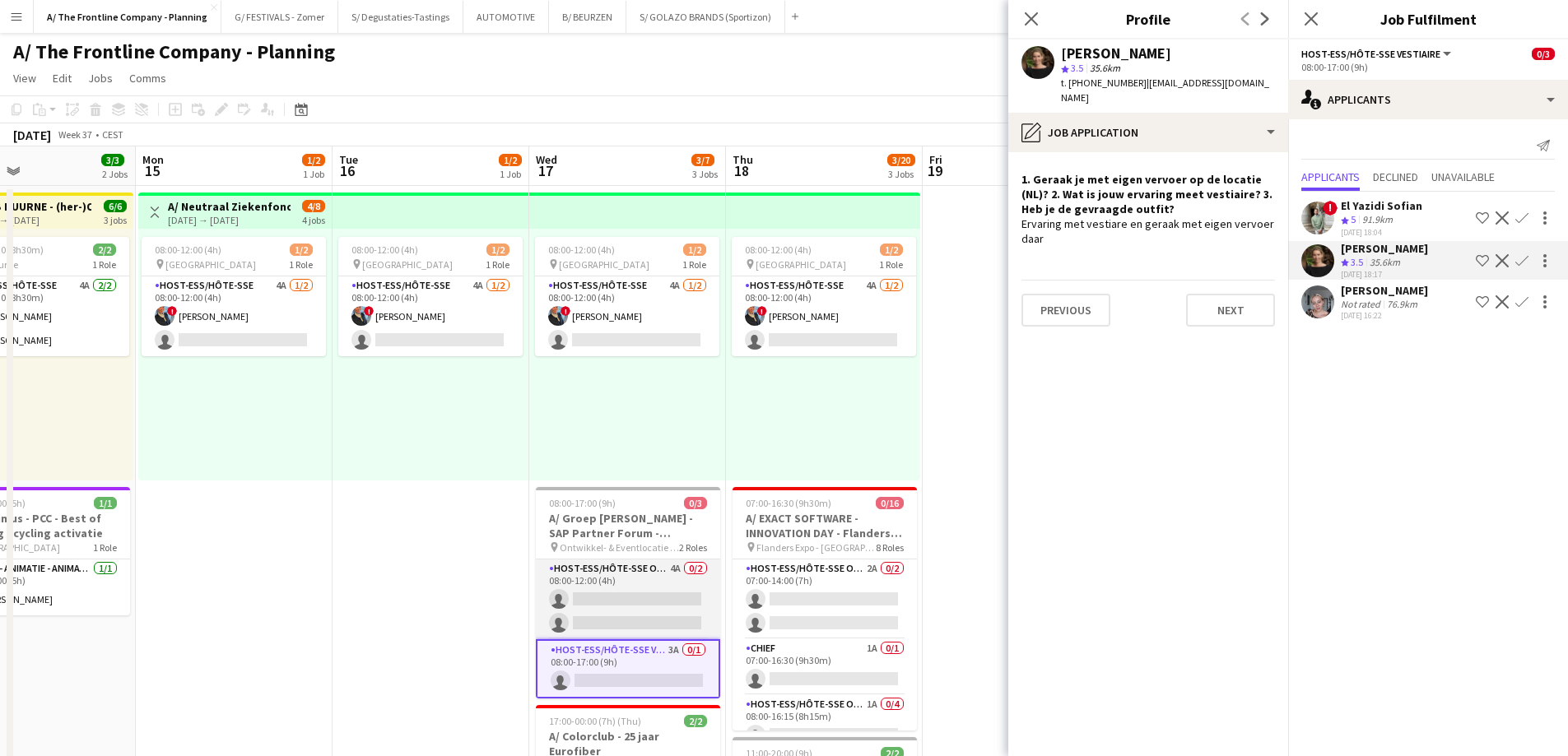
click at [637, 592] on app-card-role "Host-ess/Hôte-sse Onthaal-Accueill 4A 0/2 08:00-12:00 (4h) single-neutral-actio…" at bounding box center [628, 600] width 184 height 80
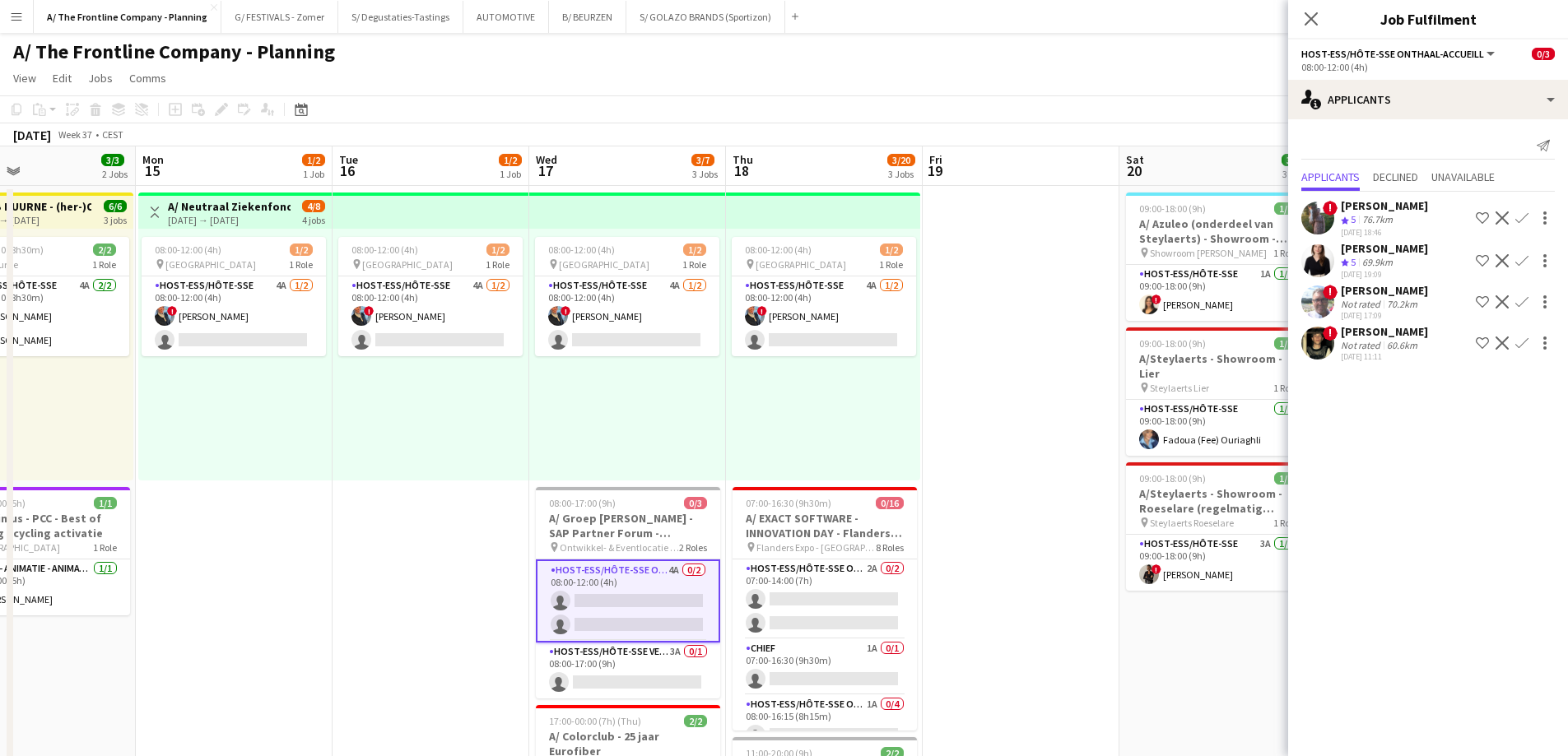
click at [1374, 241] on div "[PERSON_NAME]" at bounding box center [1384, 248] width 87 height 15
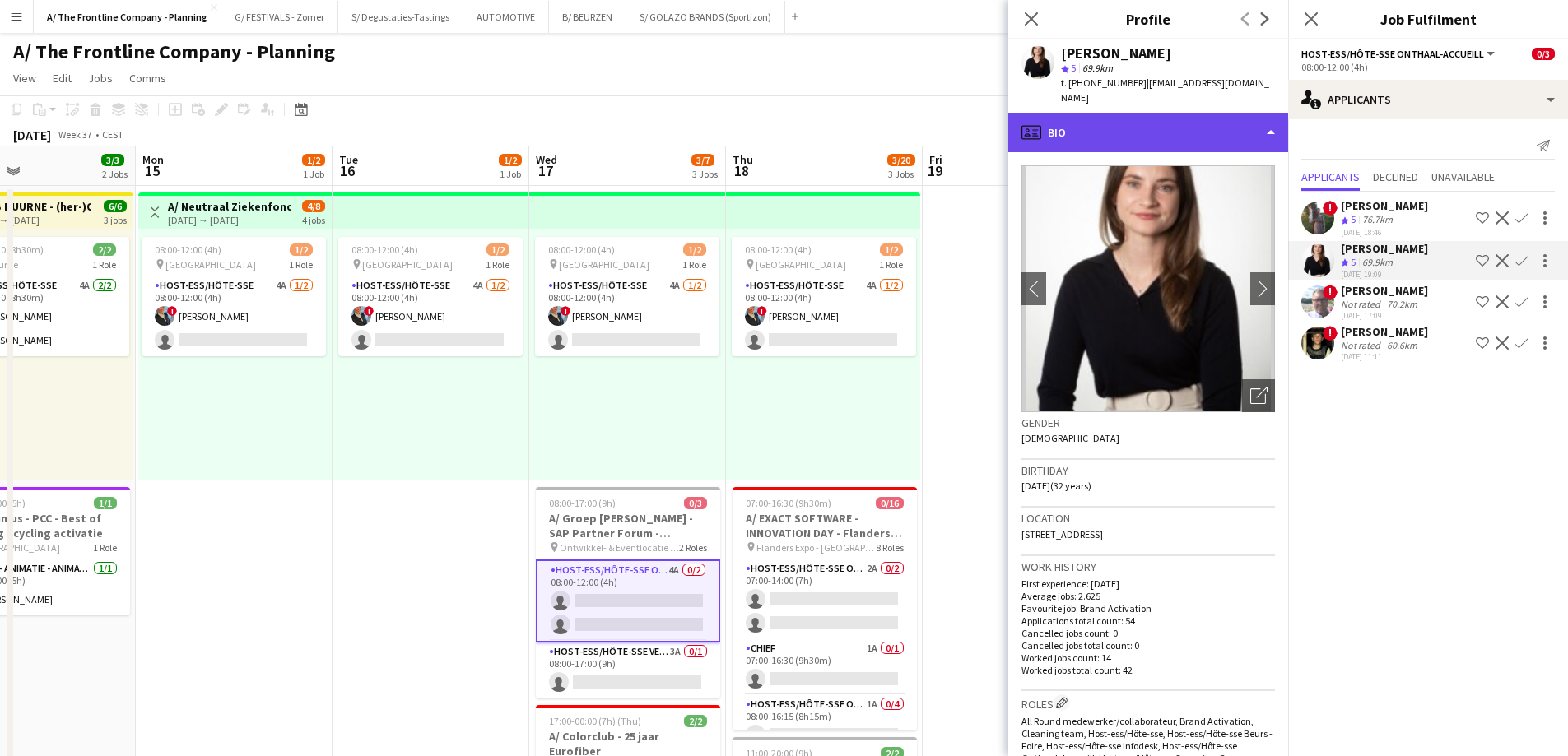
click at [1176, 143] on div "profile Bio" at bounding box center [1148, 132] width 280 height 39
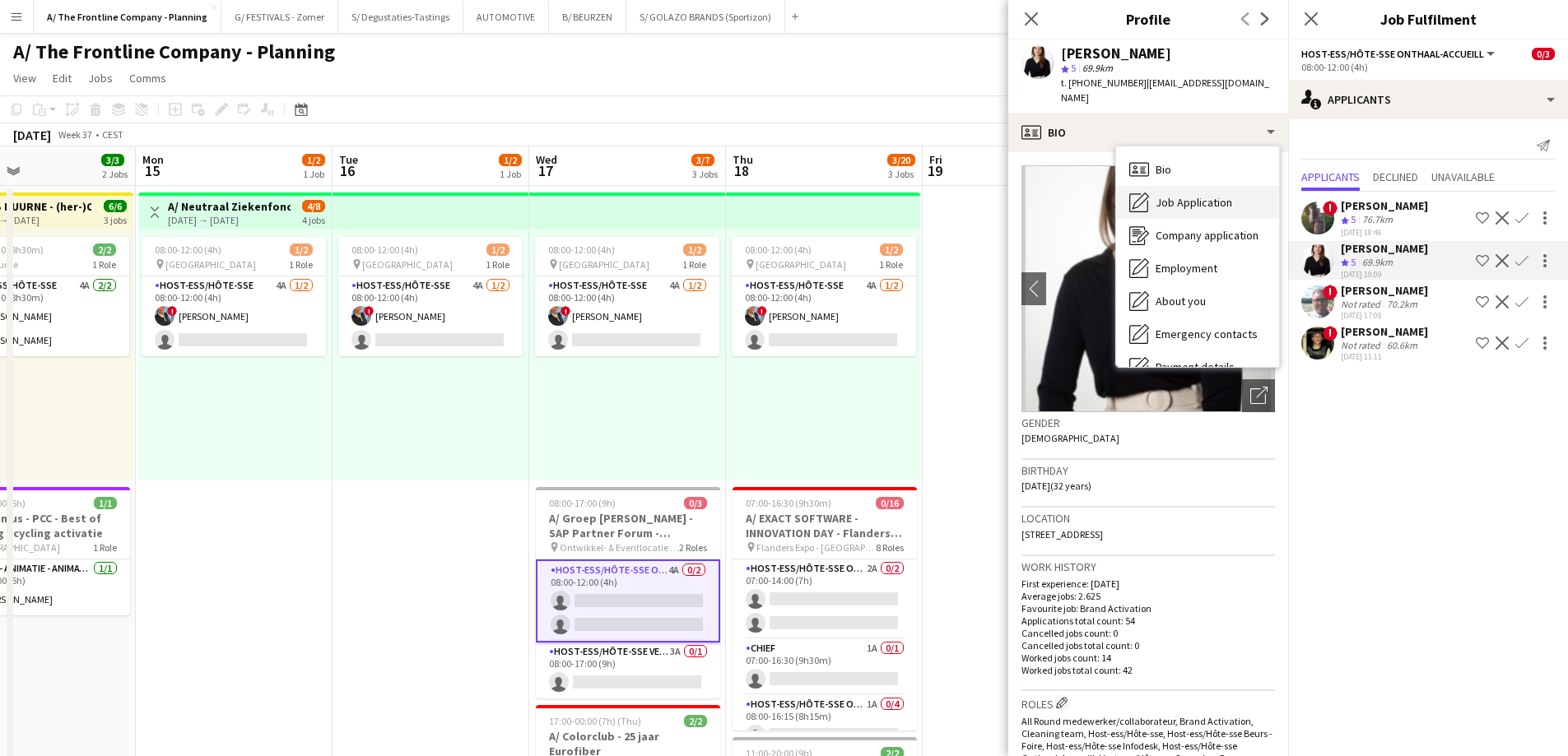
click at [1191, 201] on span "Job Application" at bounding box center [1194, 202] width 77 height 15
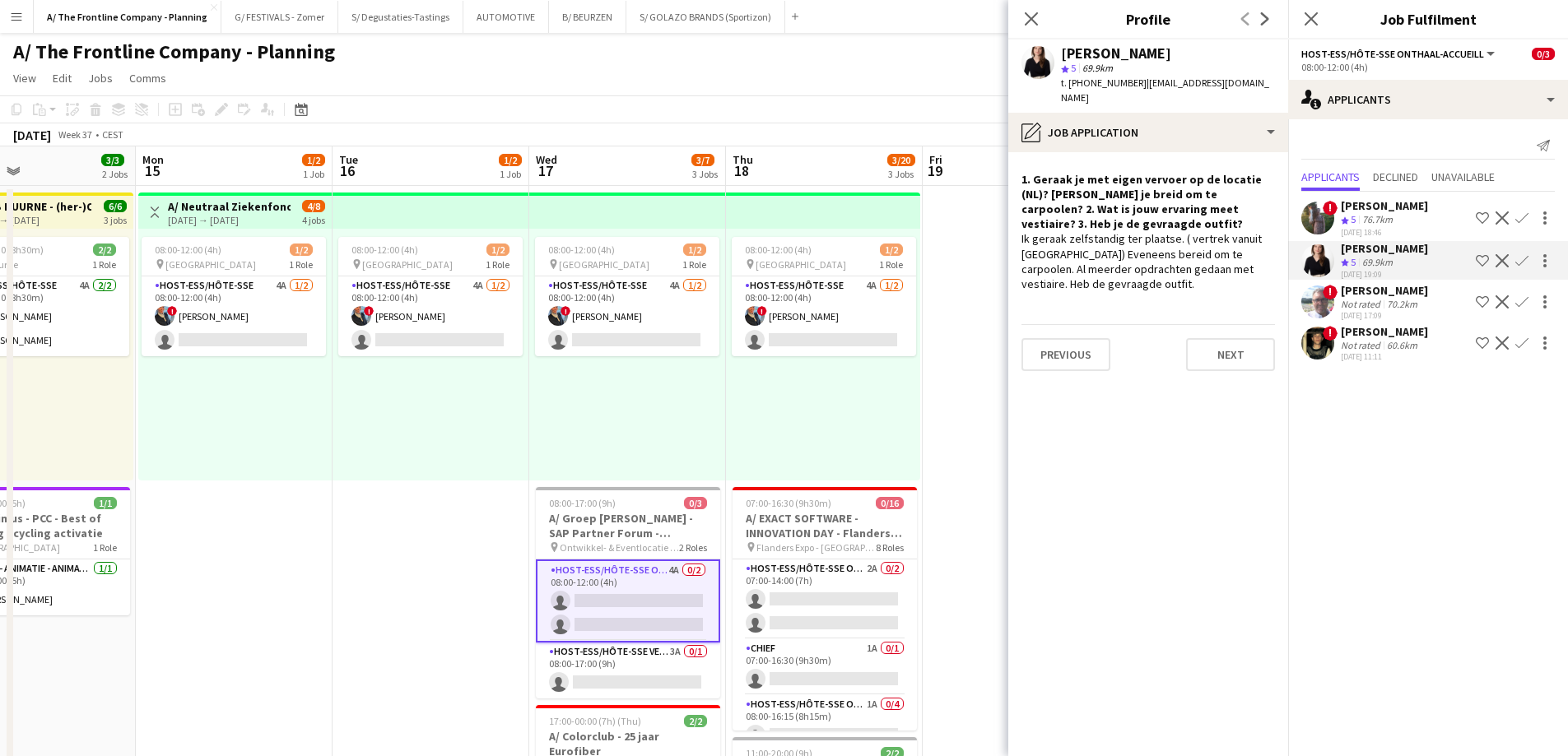
click at [1356, 341] on div "Not rated" at bounding box center [1362, 345] width 43 height 12
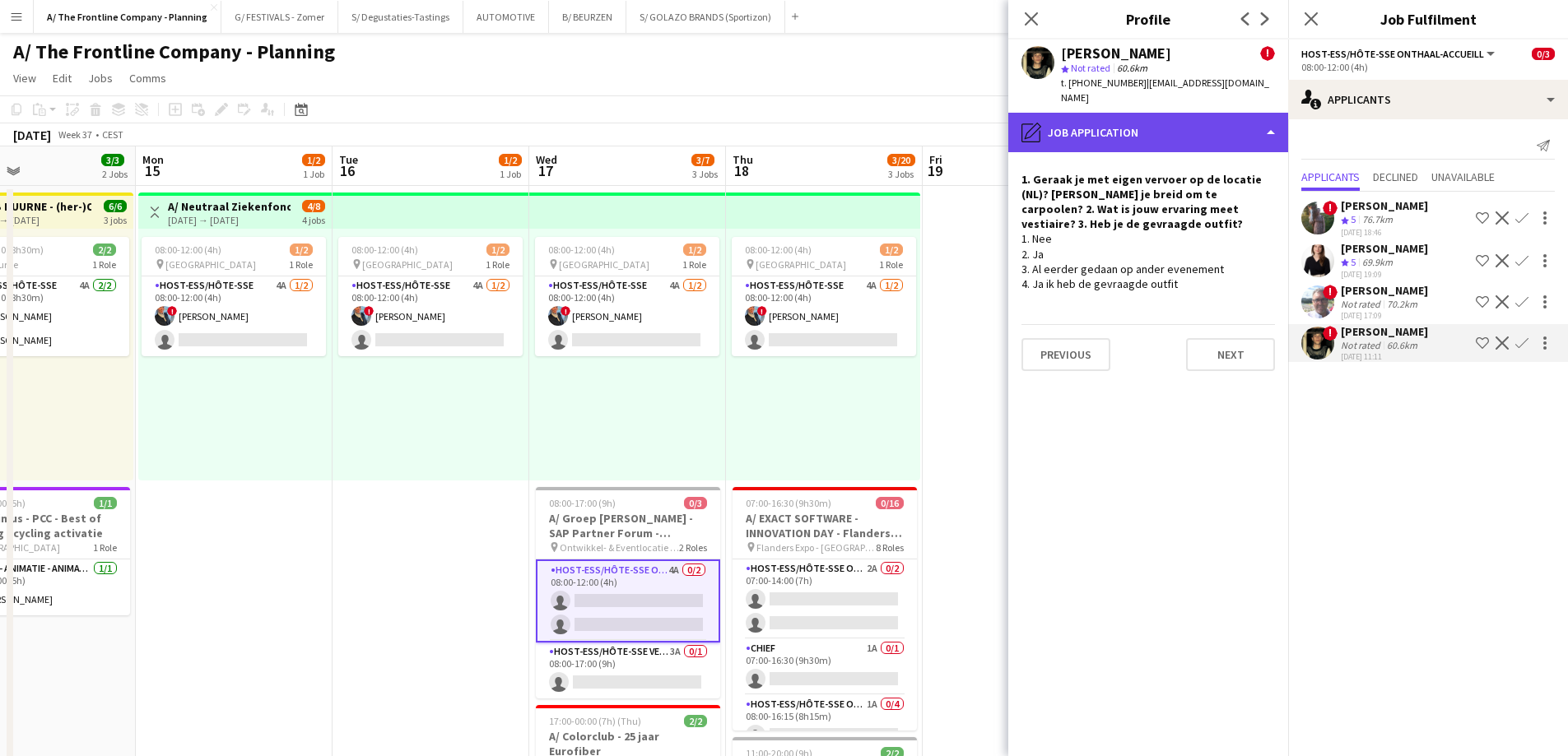
click at [1197, 115] on div "pencil4 Job Application" at bounding box center [1148, 132] width 280 height 39
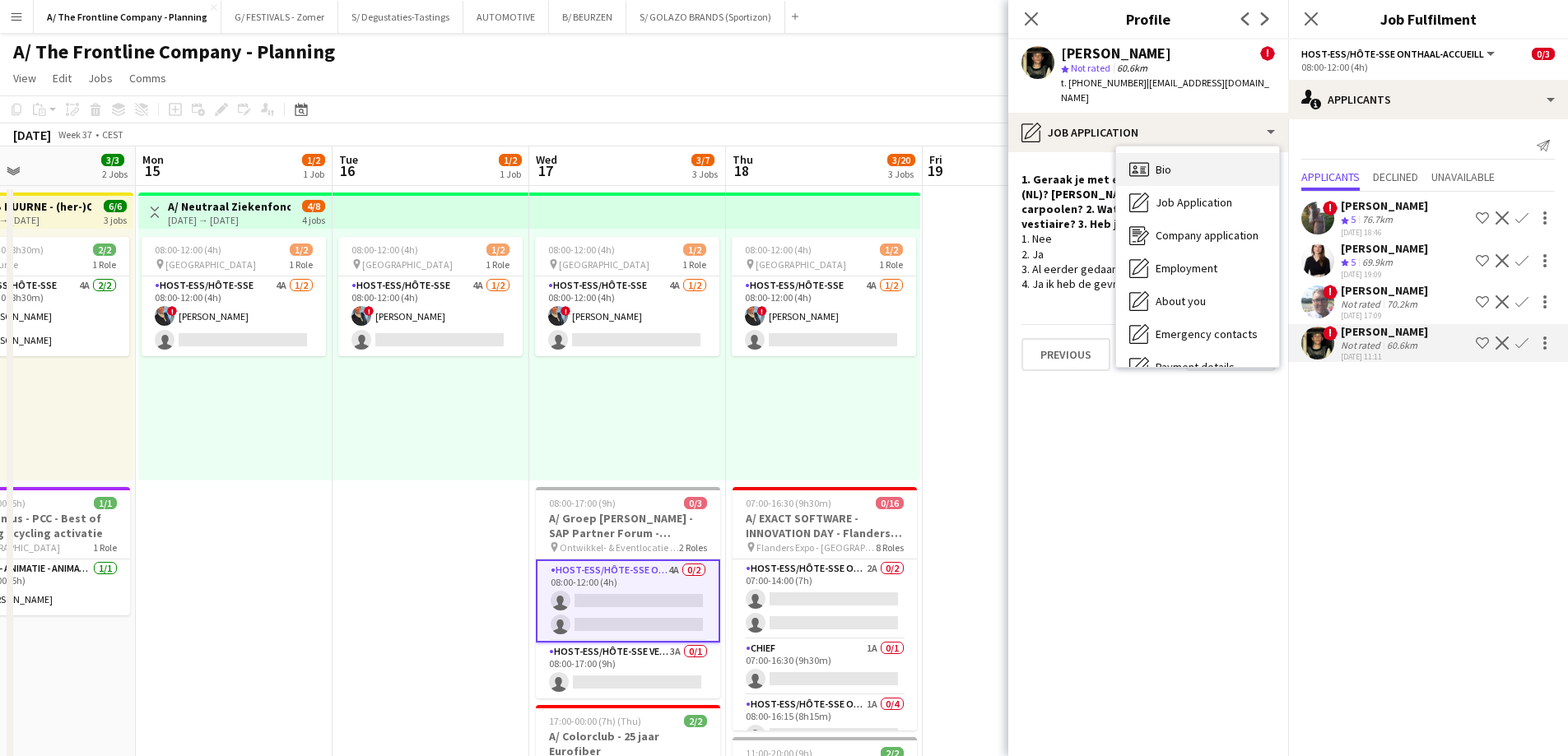
click at [1197, 153] on div "Bio Bio" at bounding box center [1197, 169] width 163 height 33
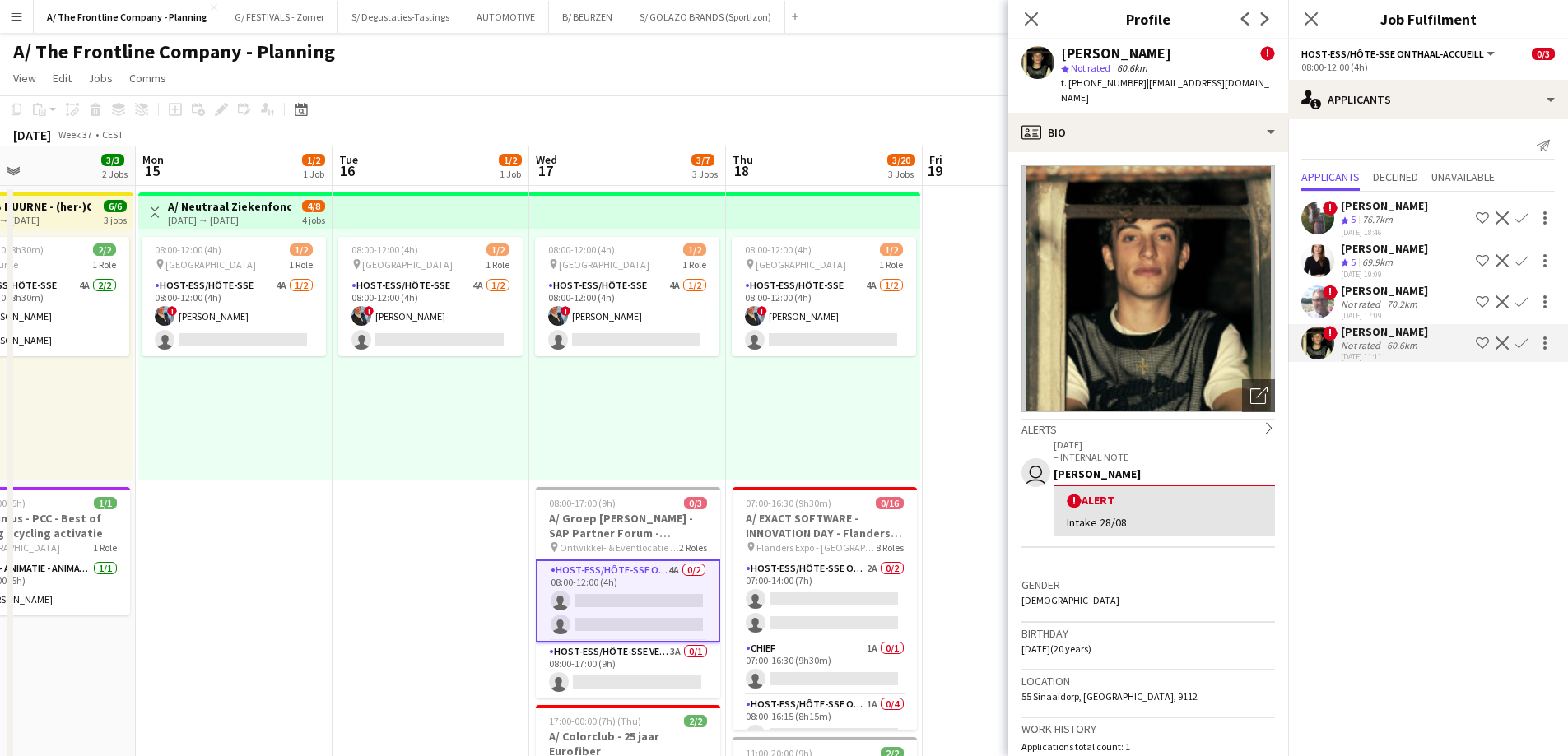
click at [1355, 263] on span "5" at bounding box center [1353, 262] width 5 height 12
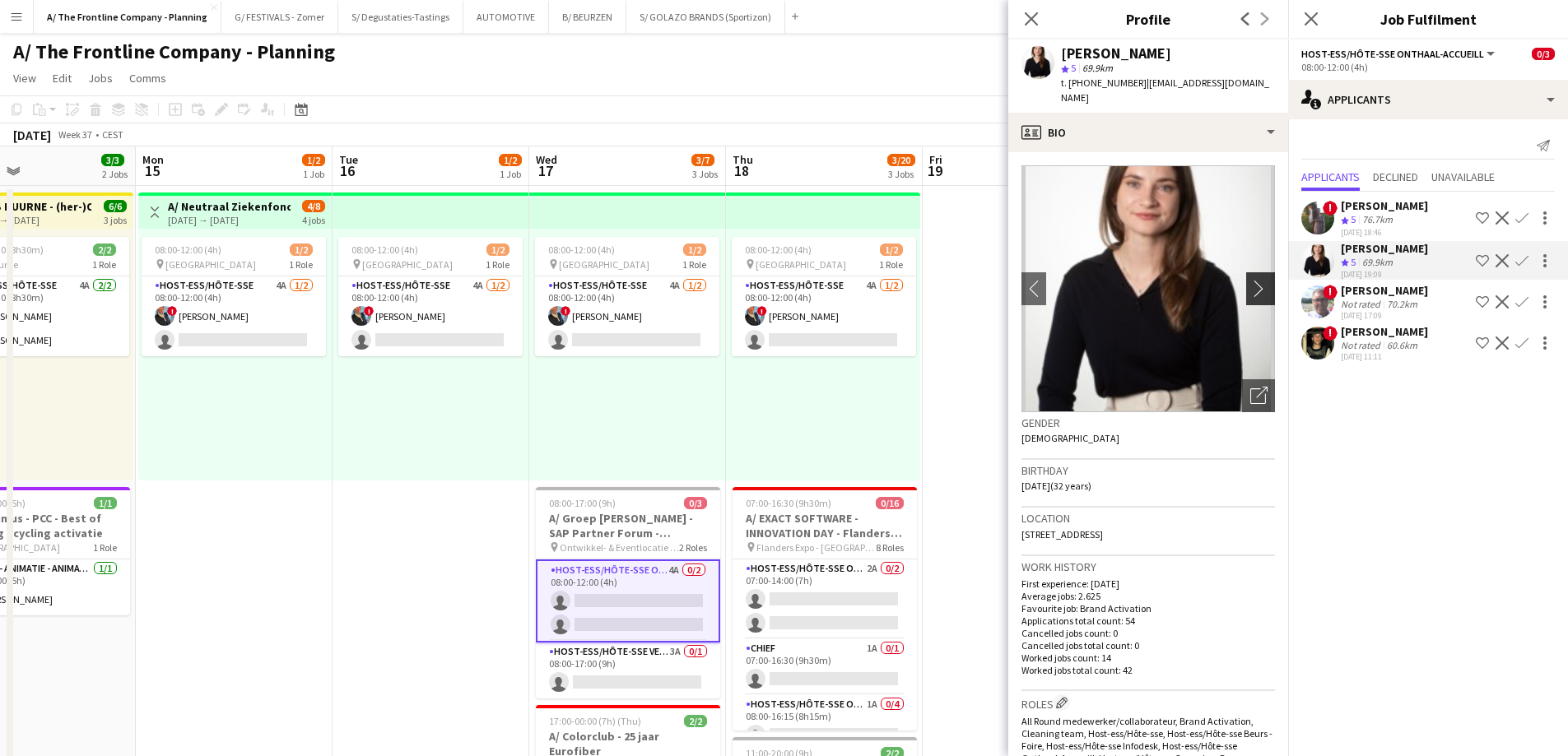
click at [1250, 292] on app-icon "chevron-right" at bounding box center [1263, 288] width 26 height 17
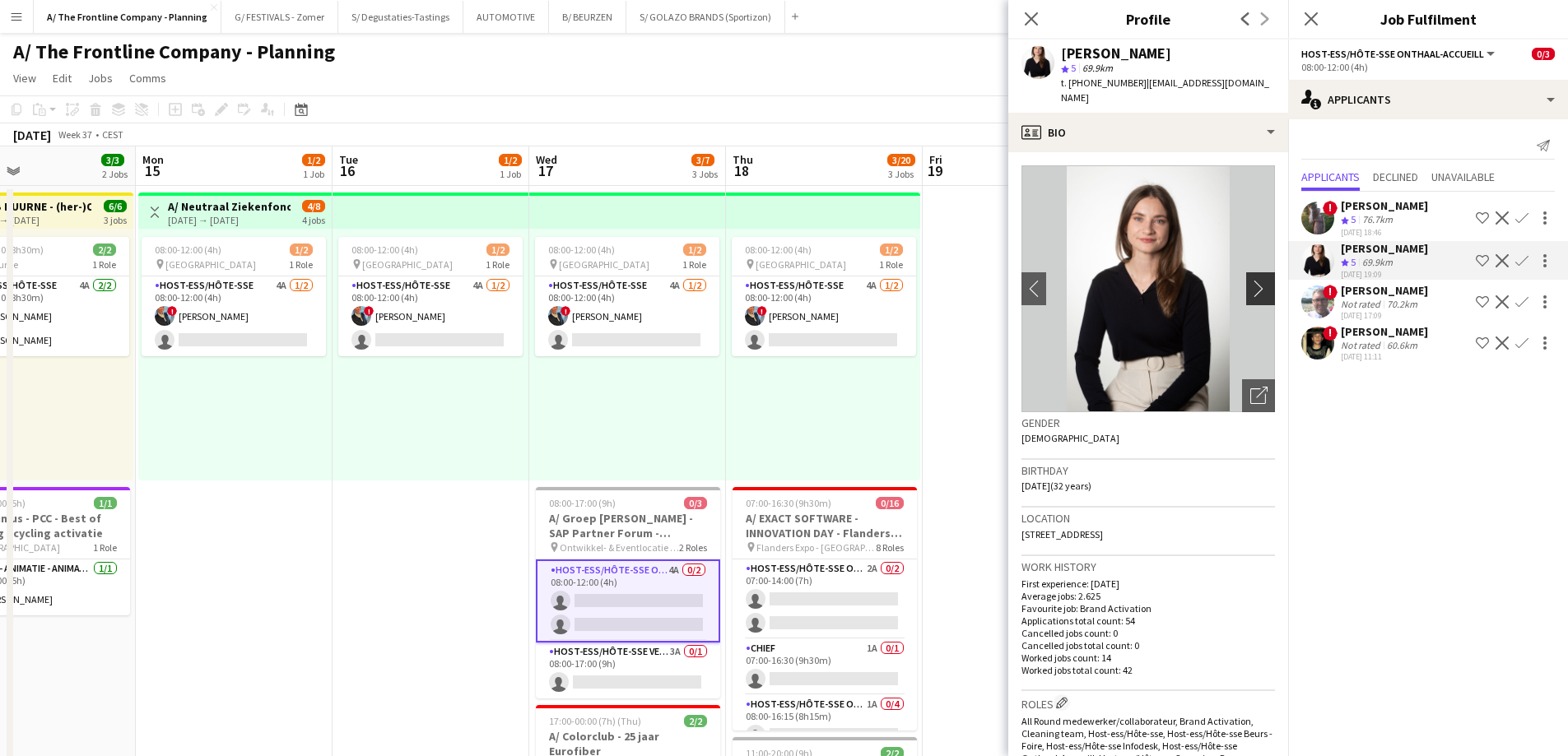
click at [1250, 292] on app-icon "chevron-right" at bounding box center [1263, 288] width 26 height 17
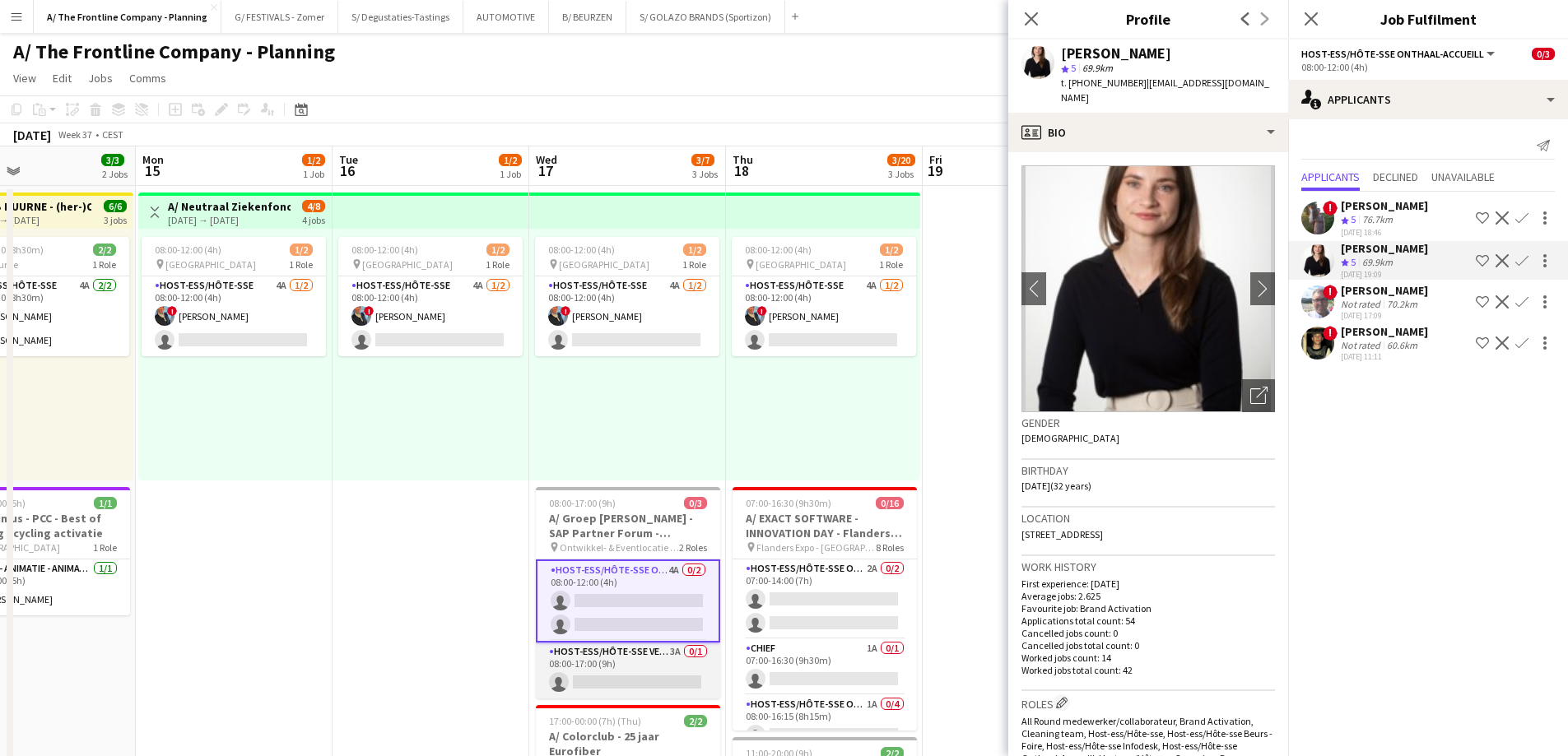
click at [621, 678] on app-card-role "Host-ess/Hôte-sse Vestiaire 3A 0/1 08:00-17:00 (9h) single-neutral-actions" at bounding box center [628, 671] width 184 height 56
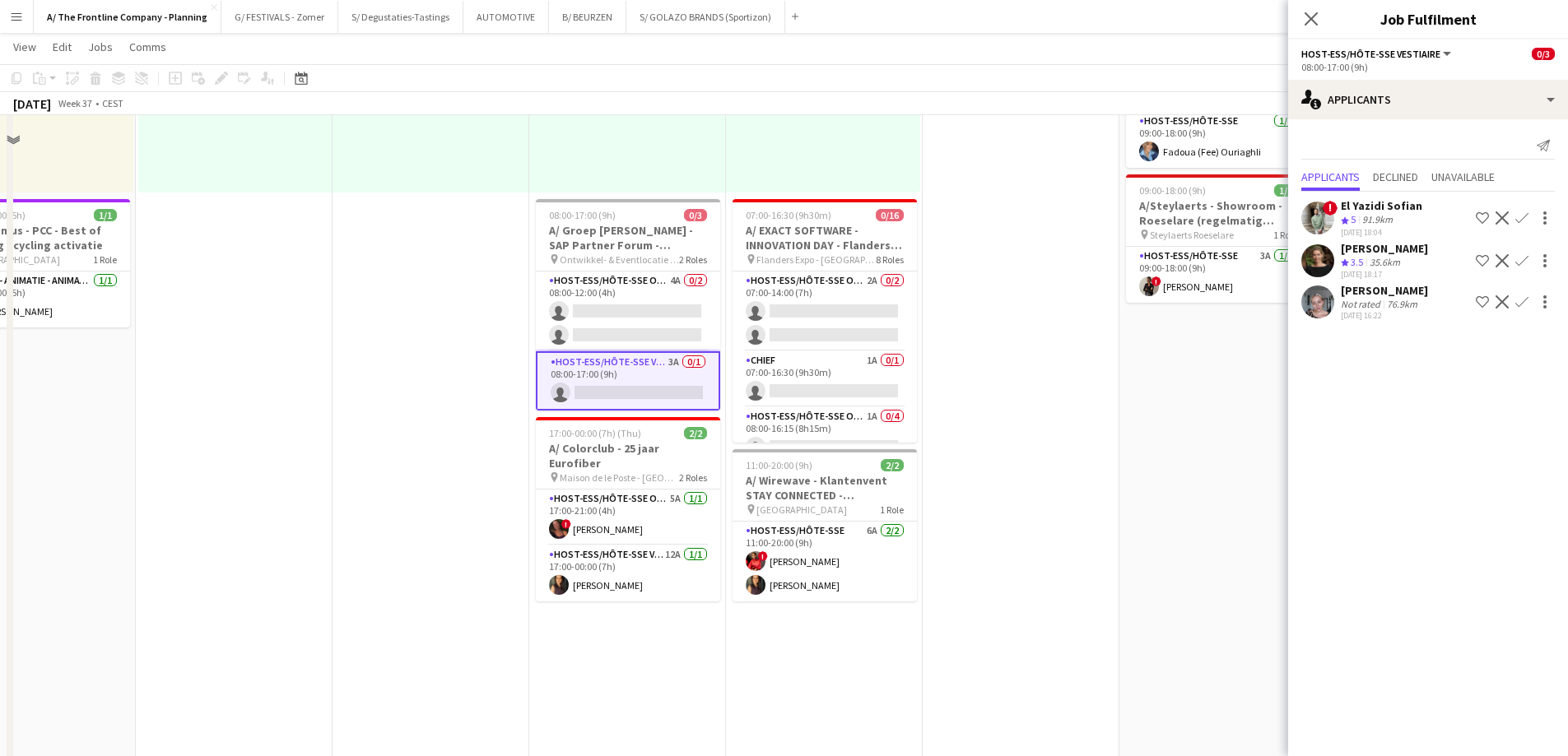
scroll to position [329, 0]
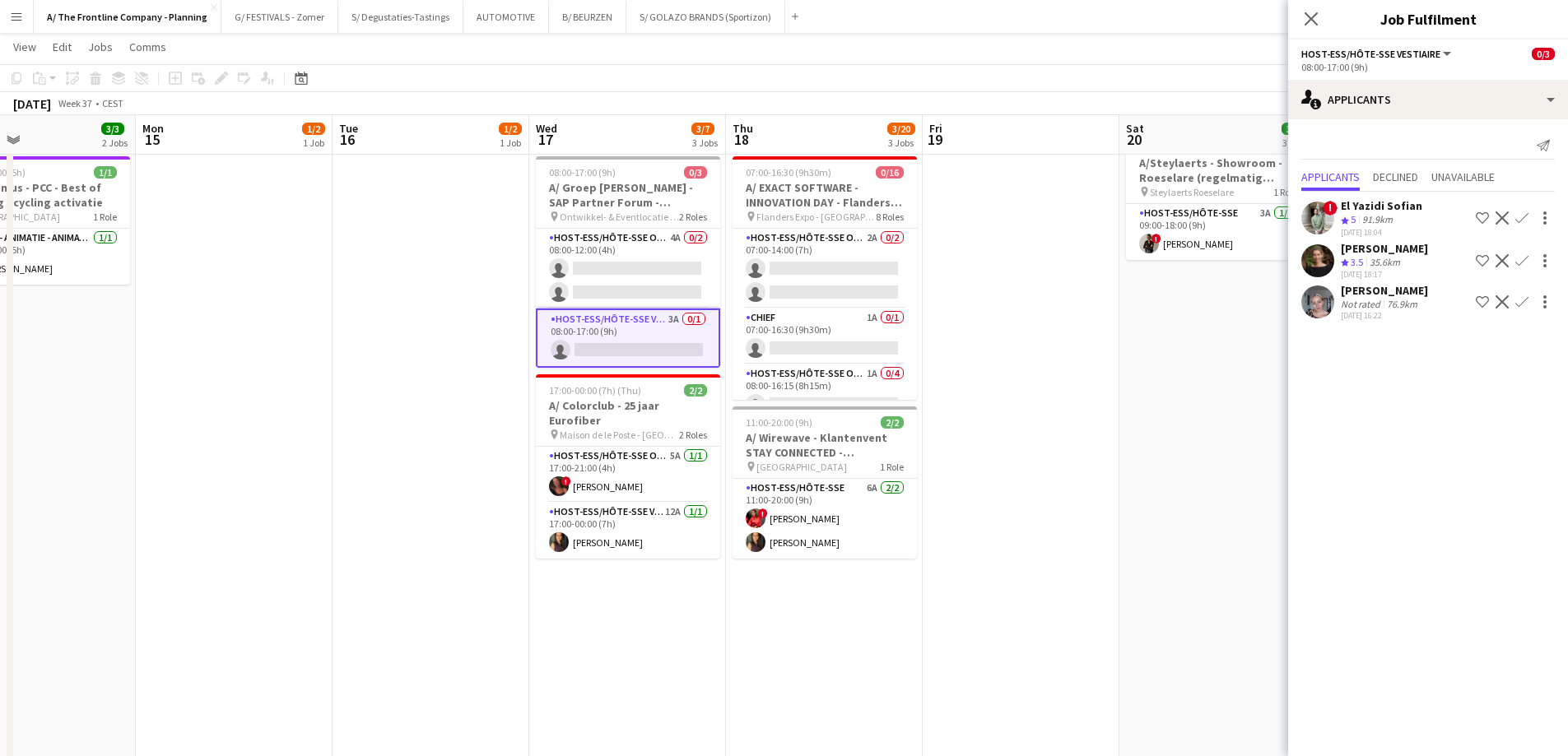
click at [1347, 257] on app-icon "Crew rating" at bounding box center [1345, 263] width 9 height 12
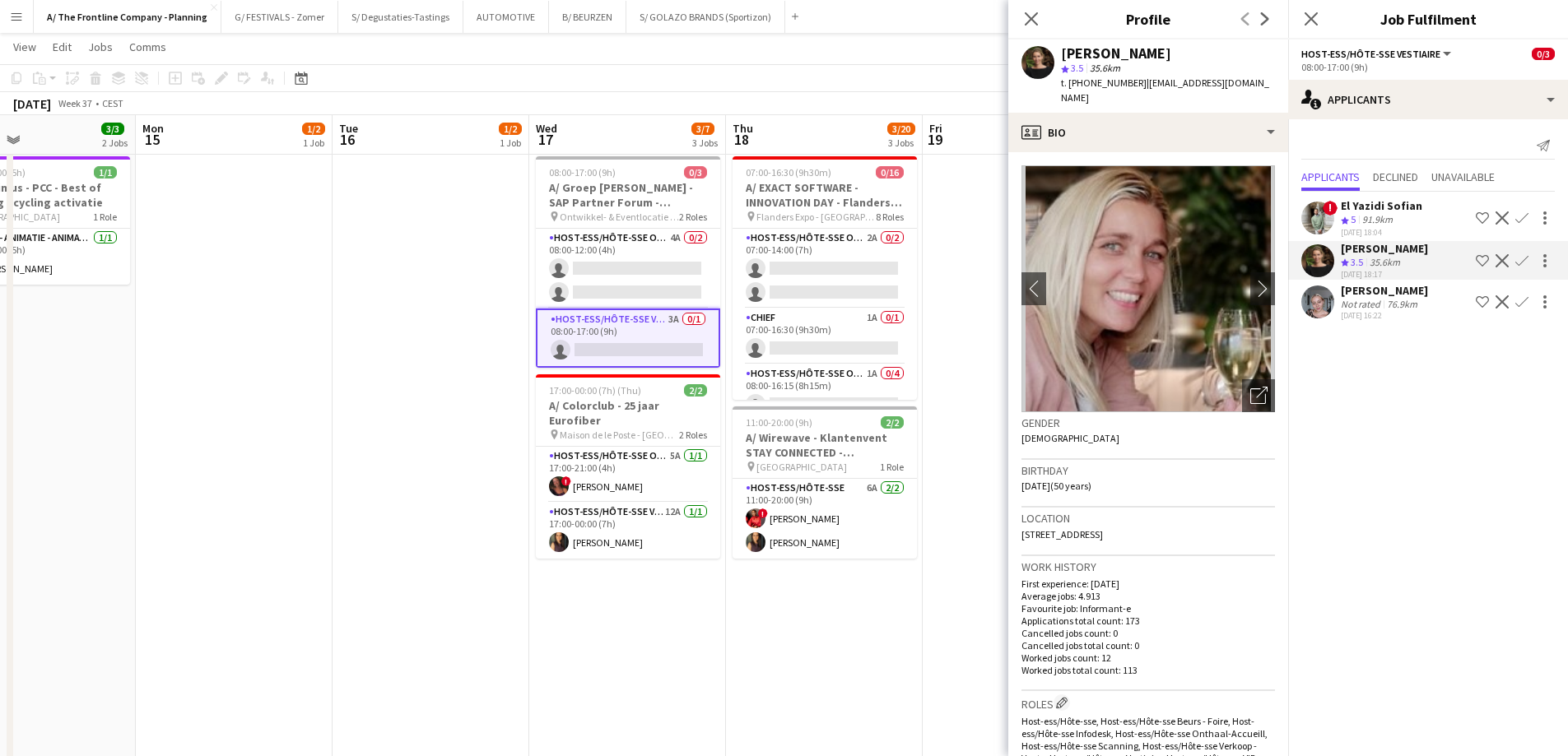
click at [1408, 299] on div "76.9km" at bounding box center [1402, 304] width 37 height 12
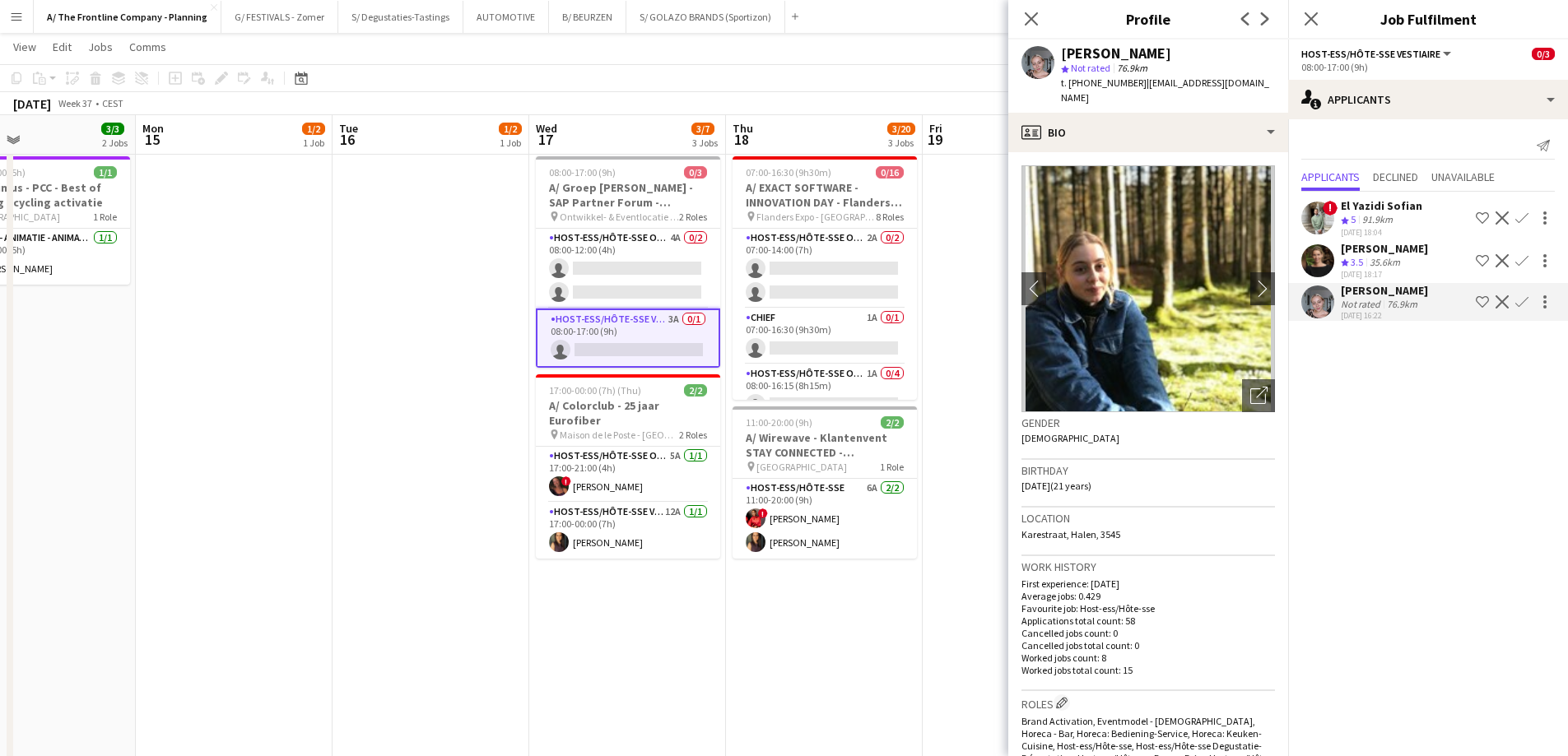
click at [1378, 252] on div "[PERSON_NAME]" at bounding box center [1384, 248] width 87 height 15
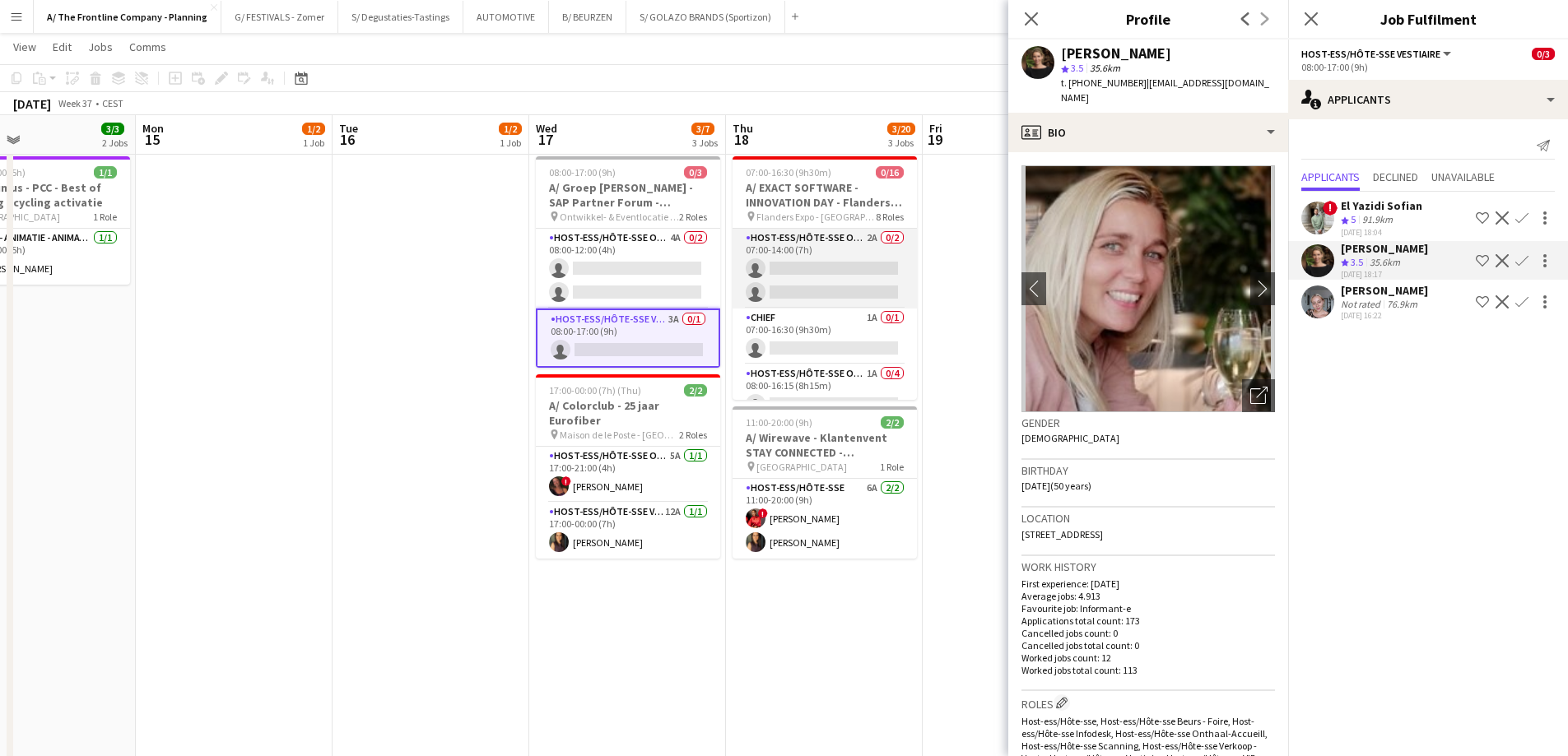
click at [848, 258] on app-card-role "Host-ess/Hôte-sse Onthaal-Accueill 2A 0/2 07:00-14:00 (7h) single-neutral-actio…" at bounding box center [825, 269] width 184 height 80
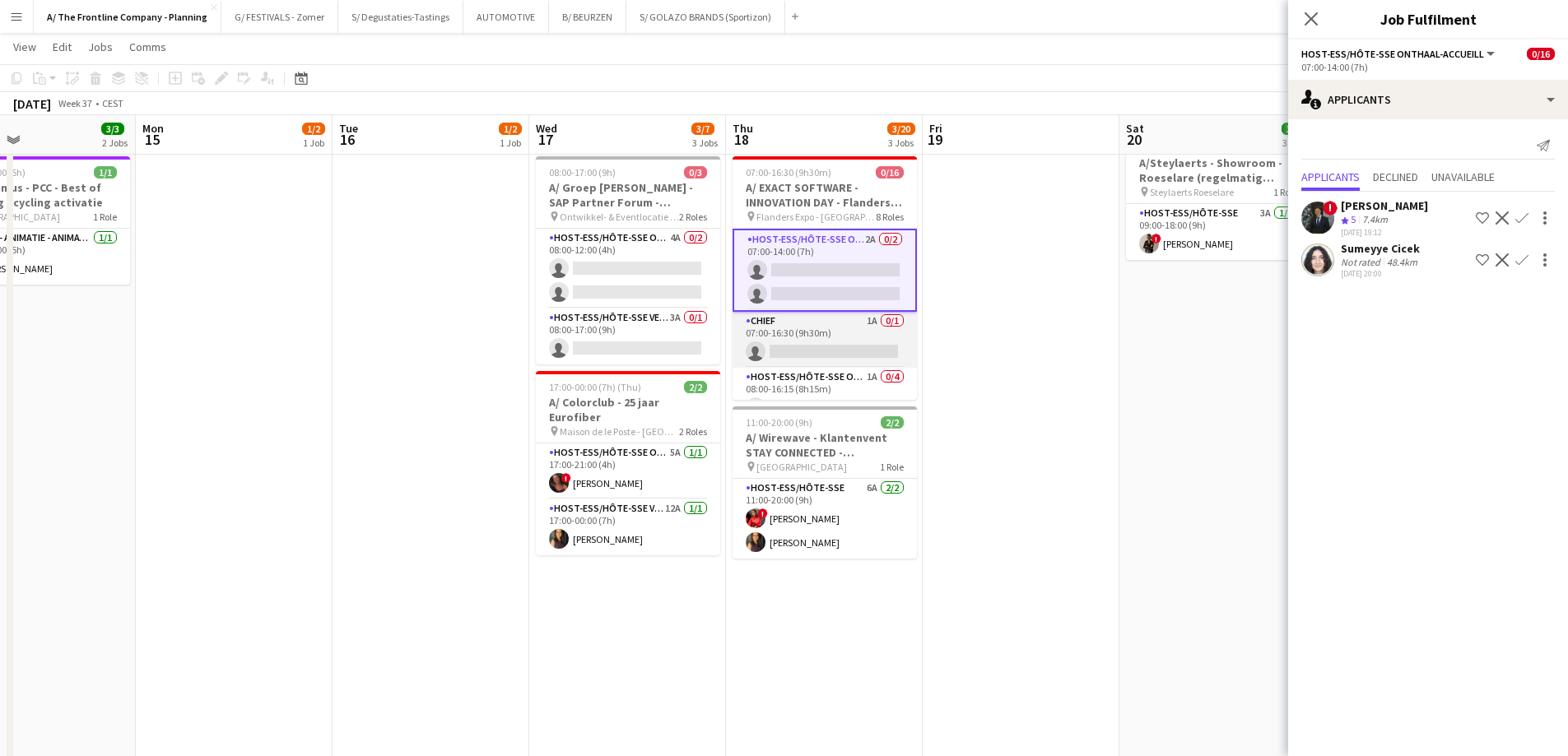
click at [800, 351] on app-card-role "Chief 1A 0/1 07:00-16:30 (9h30m) single-neutral-actions" at bounding box center [825, 340] width 184 height 56
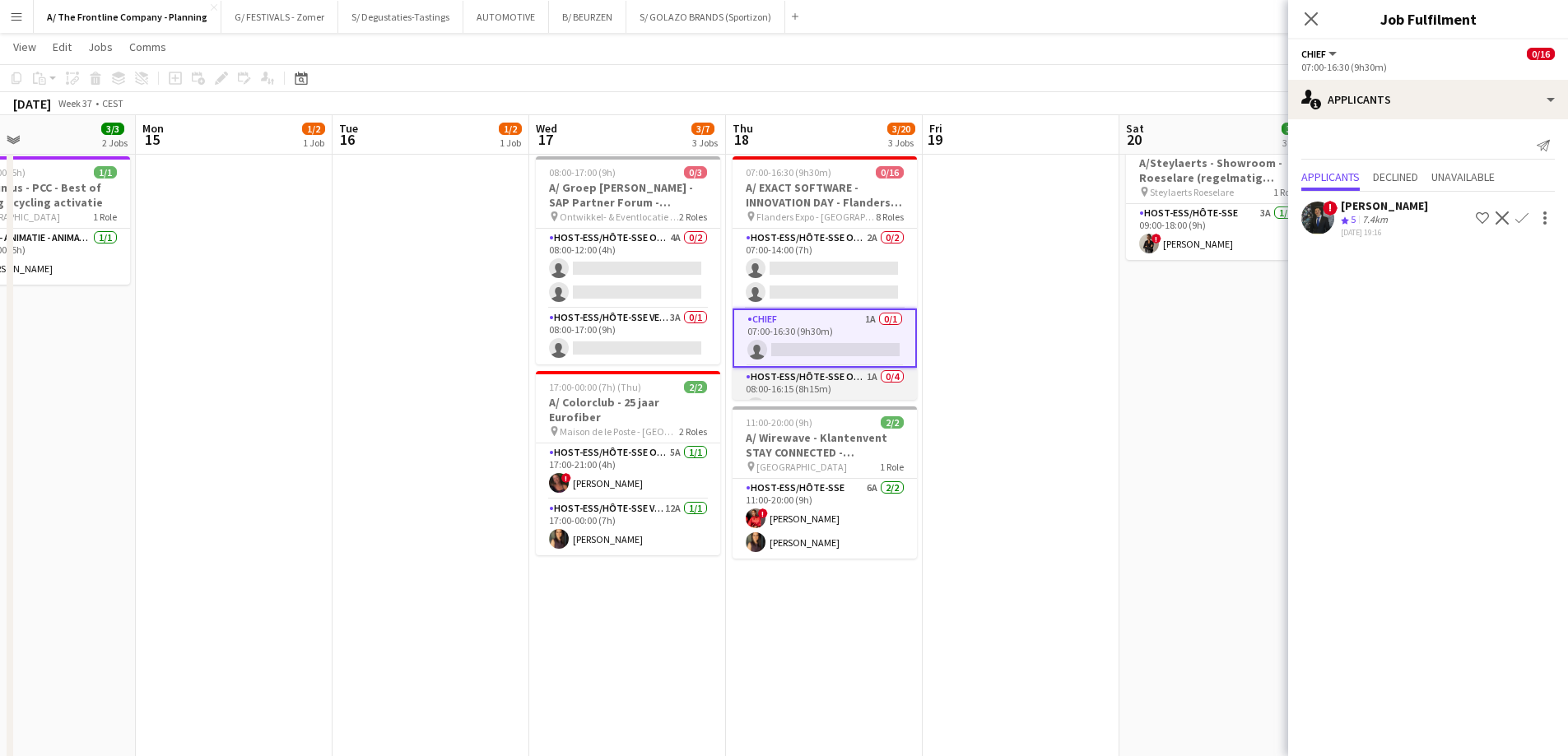
click at [793, 395] on app-card-role "Host-ess/Hôte-sse Onthaal-Accueill 1A 0/4 08:00-16:15 (8h15m) single-neutral-ac…" at bounding box center [825, 431] width 184 height 127
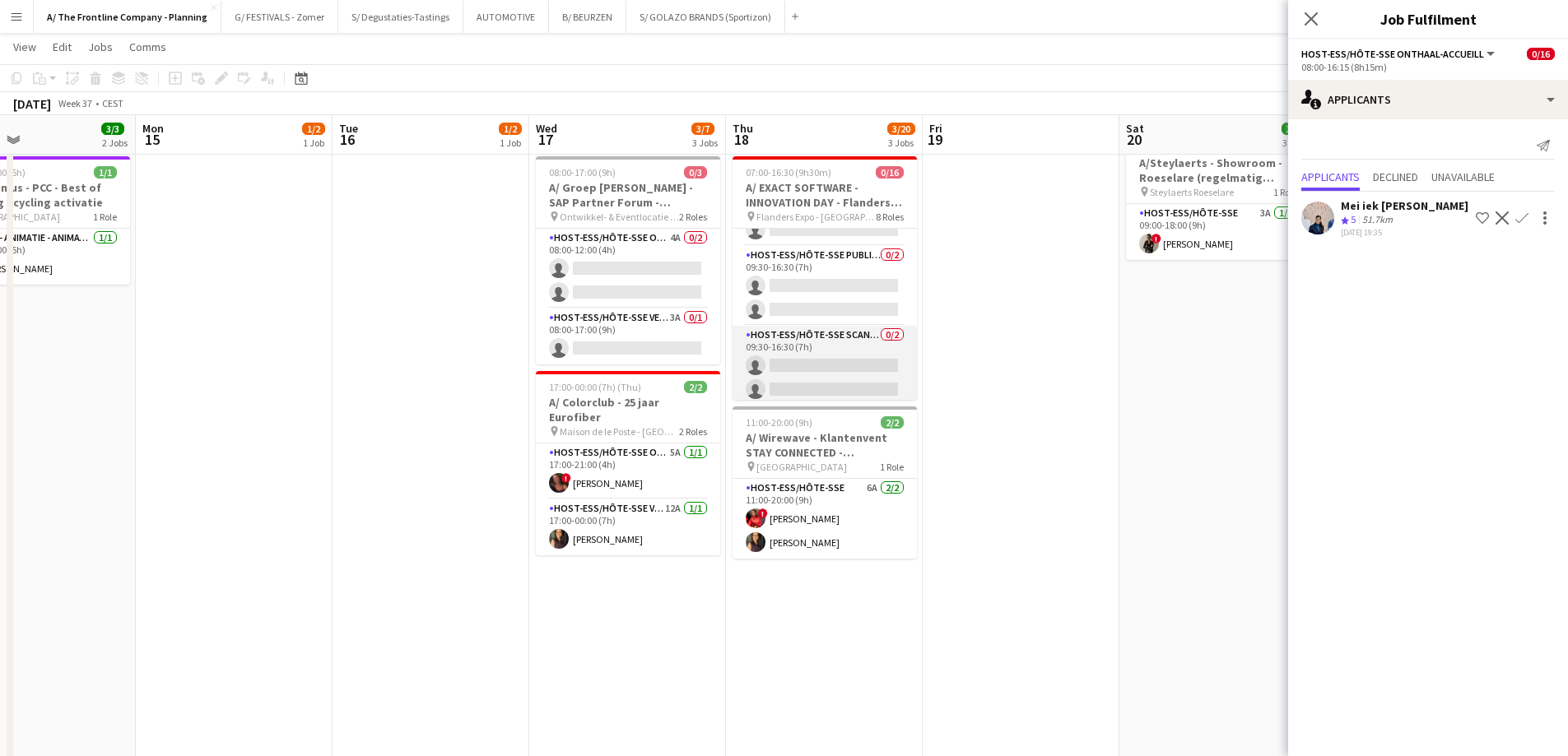
click at [842, 369] on app-card-role "Host-ess/Hôte-sse Scanning 0/2 09:30-16:30 (7h) single-neutral-actions single-n…" at bounding box center [825, 366] width 184 height 80
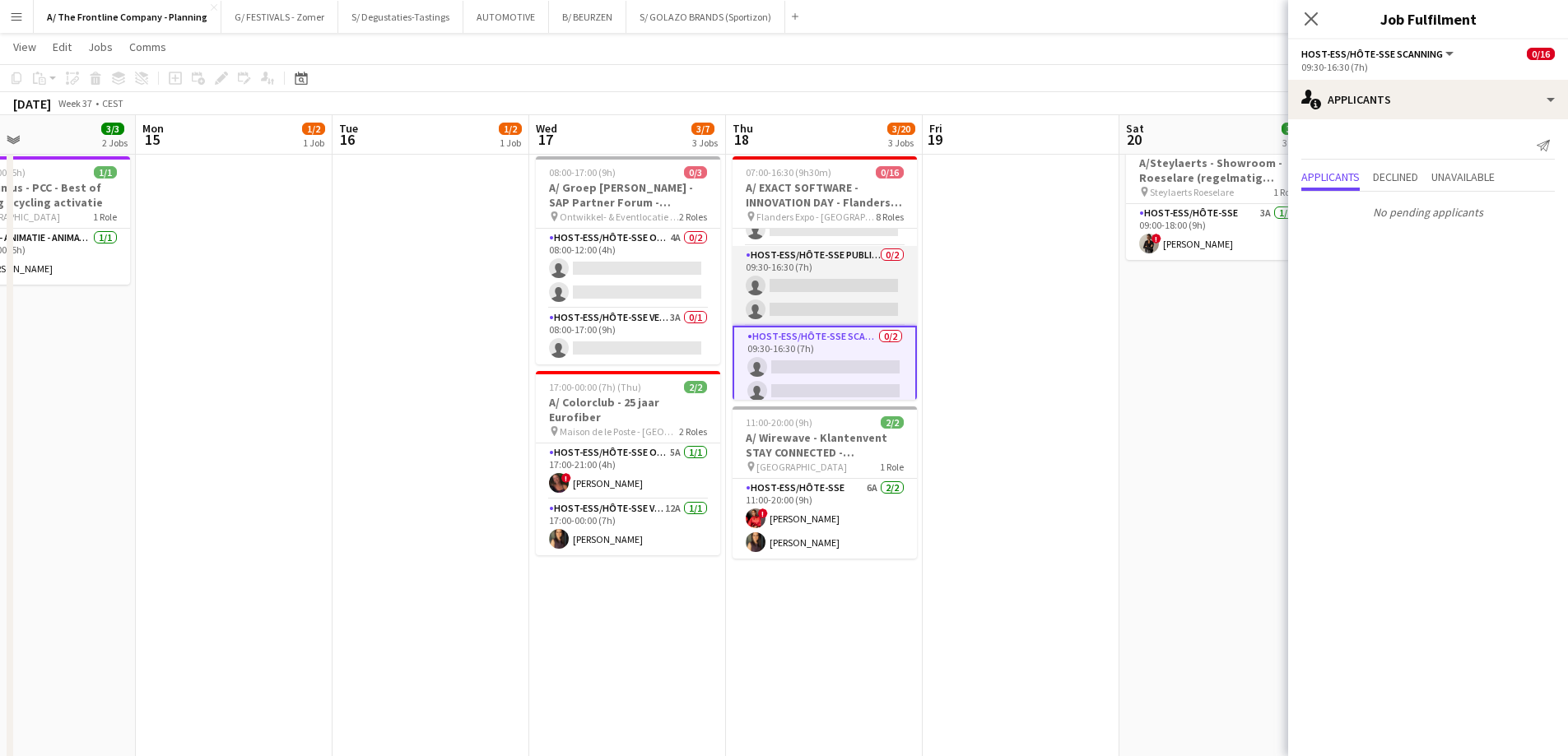
click at [829, 288] on app-card-role "Host-ess/Hôte-sse Publiek/Publique 0/2 09:30-16:30 (7h) single-neutral-actions …" at bounding box center [825, 286] width 184 height 80
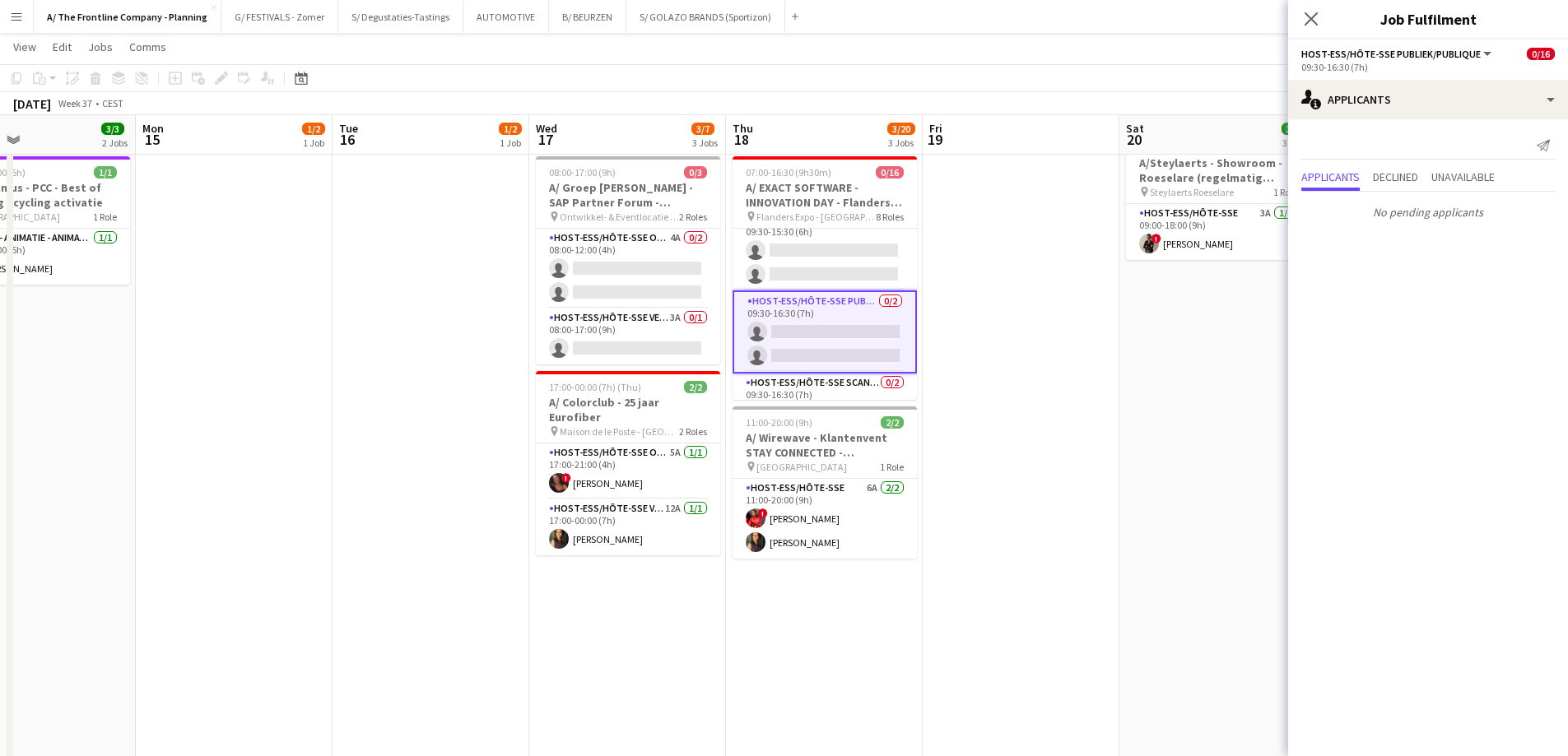
scroll to position [243, 0]
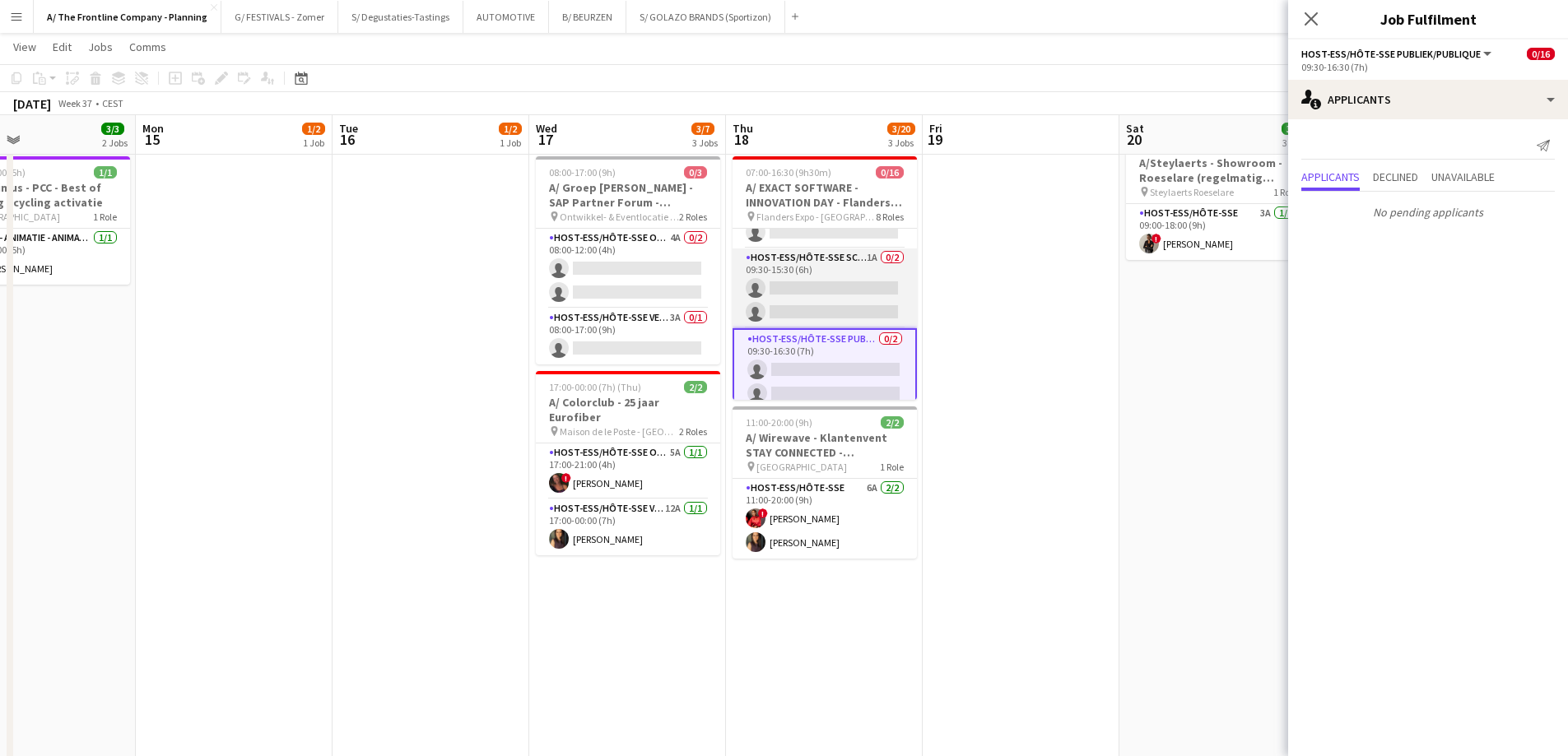
click at [819, 300] on app-card-role "Host-ess/Hôte-sse Scanning 1A 0/2 09:30-15:30 (6h) single-neutral-actions singl…" at bounding box center [825, 288] width 184 height 80
click at [829, 303] on app-card-role "Host-ess/Hôte-sse Onthaal-Accueill 1A 0/4 08:00-16:15 (8h15m) single-neutral-ac…" at bounding box center [825, 266] width 184 height 127
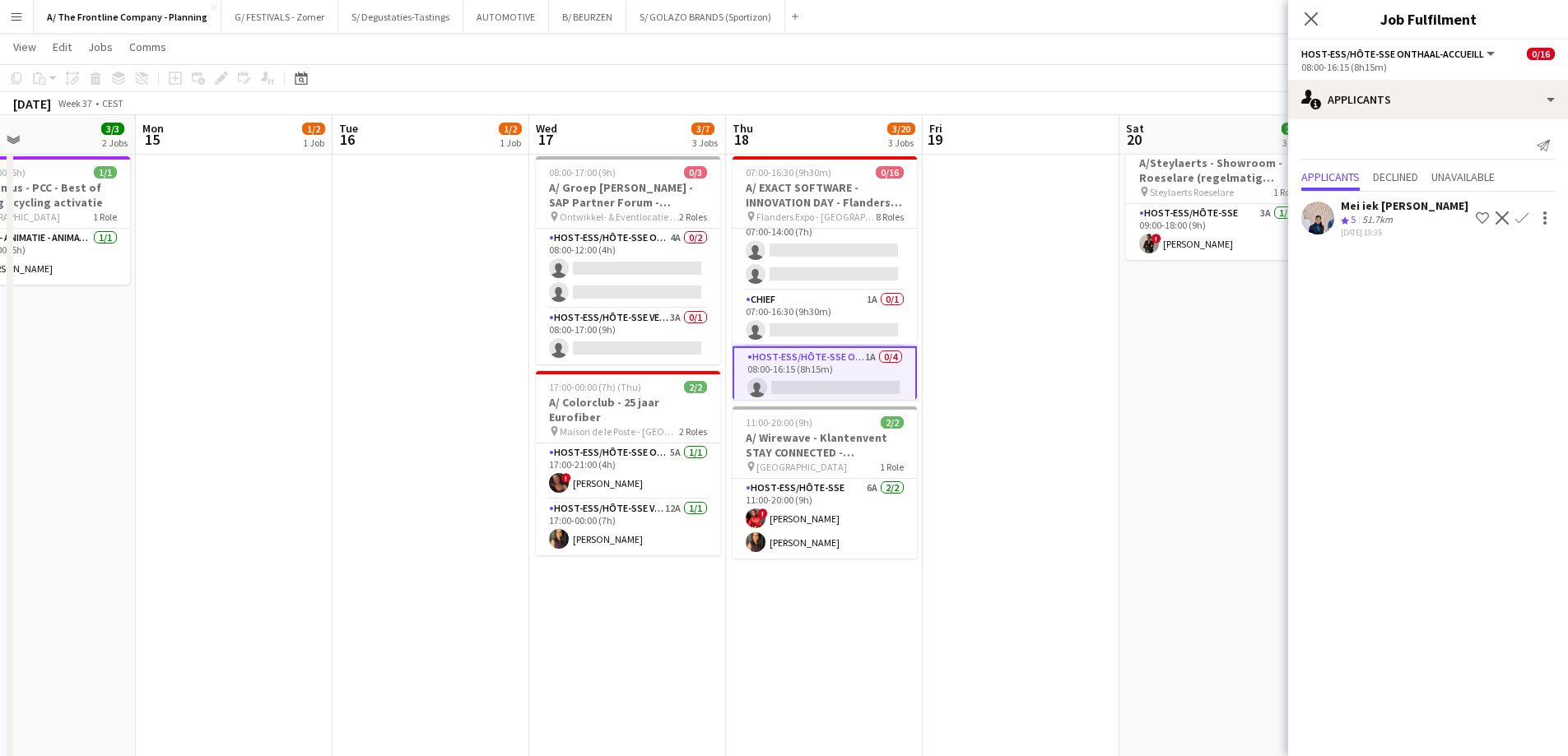
scroll to position [0, 0]
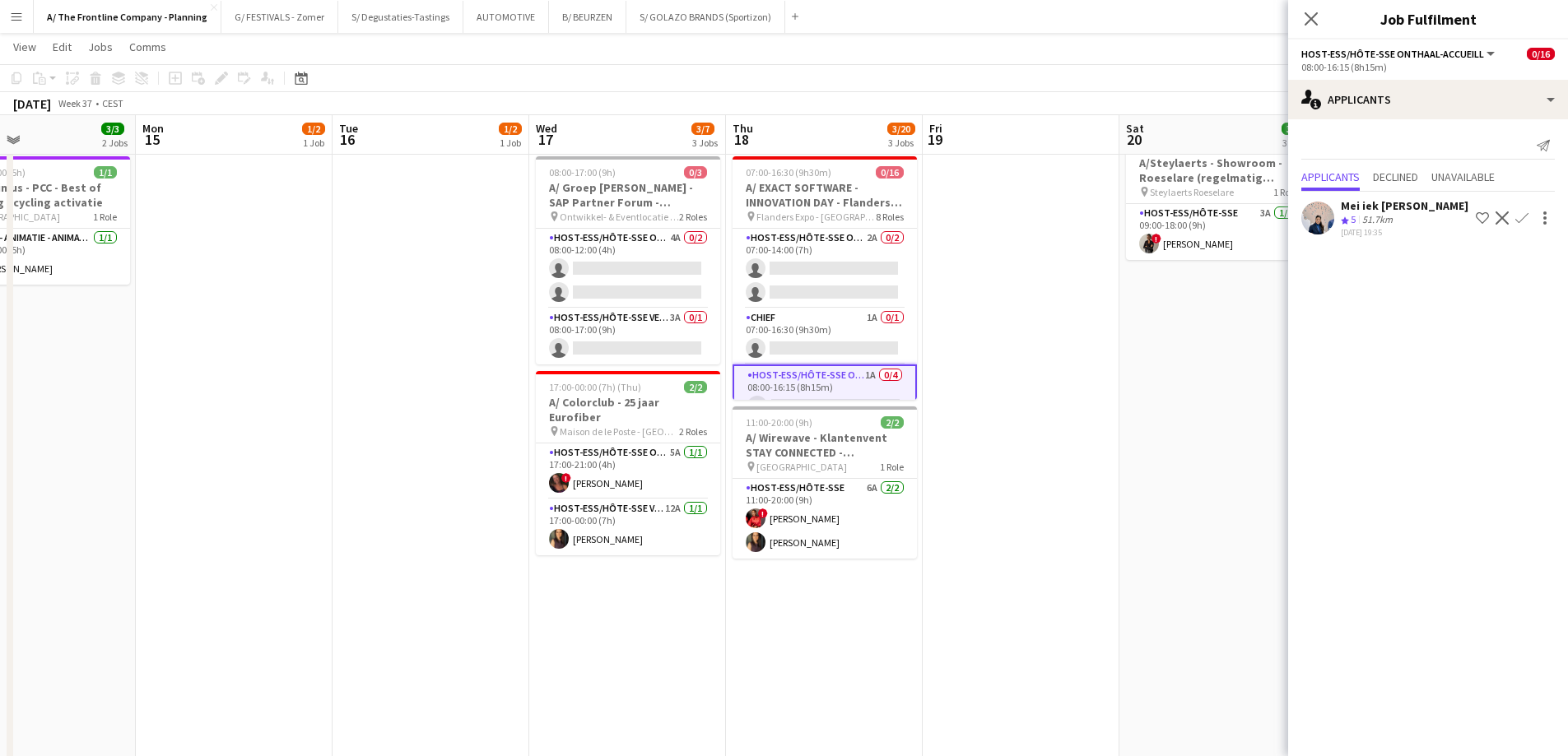
click at [829, 303] on app-card-role "Host-ess/Hôte-sse Onthaal-Accueill 2A 0/2 07:00-14:00 (7h) single-neutral-actio…" at bounding box center [825, 269] width 184 height 80
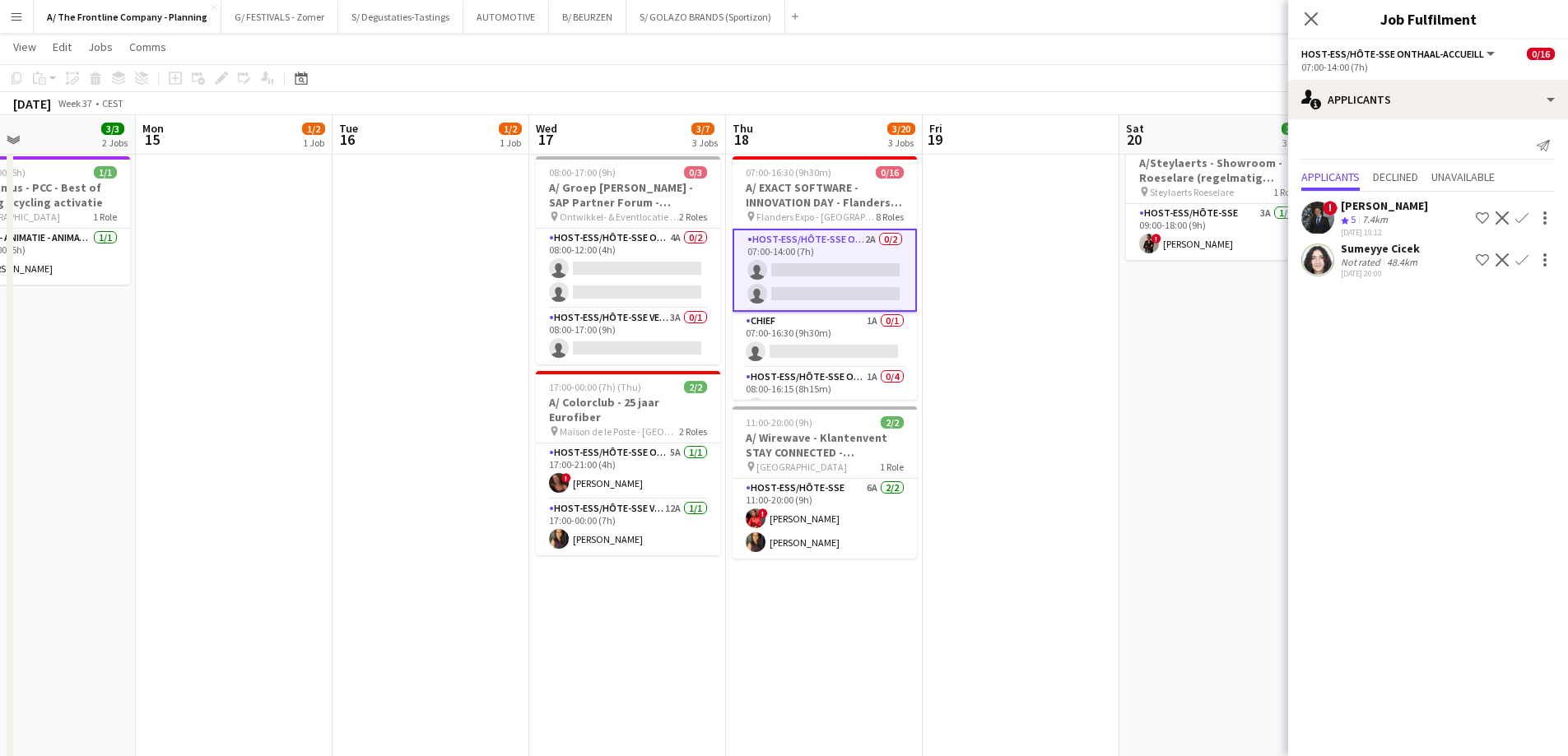
click at [1397, 245] on div "Sumeyye Cicek" at bounding box center [1381, 248] width 80 height 15
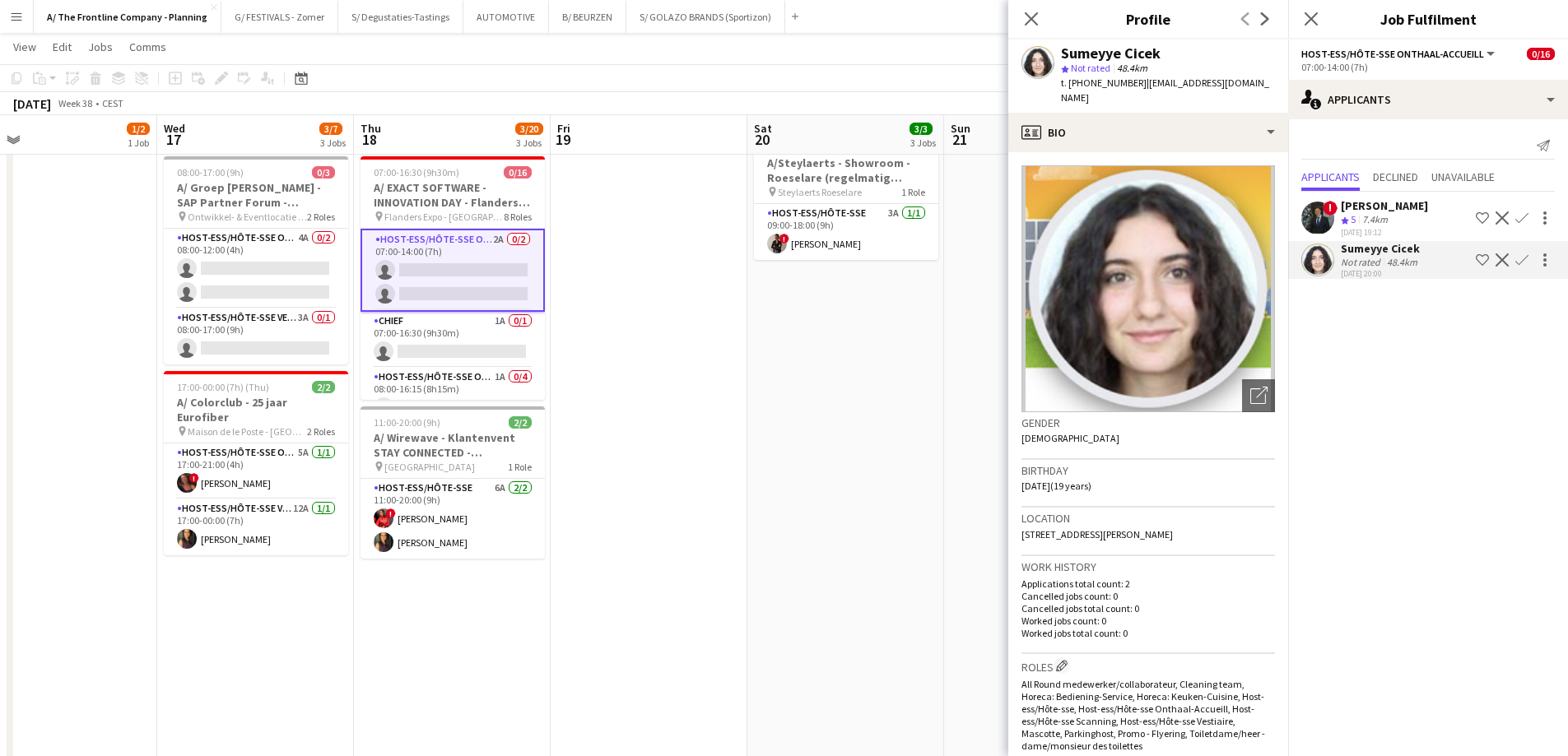
scroll to position [0, 511]
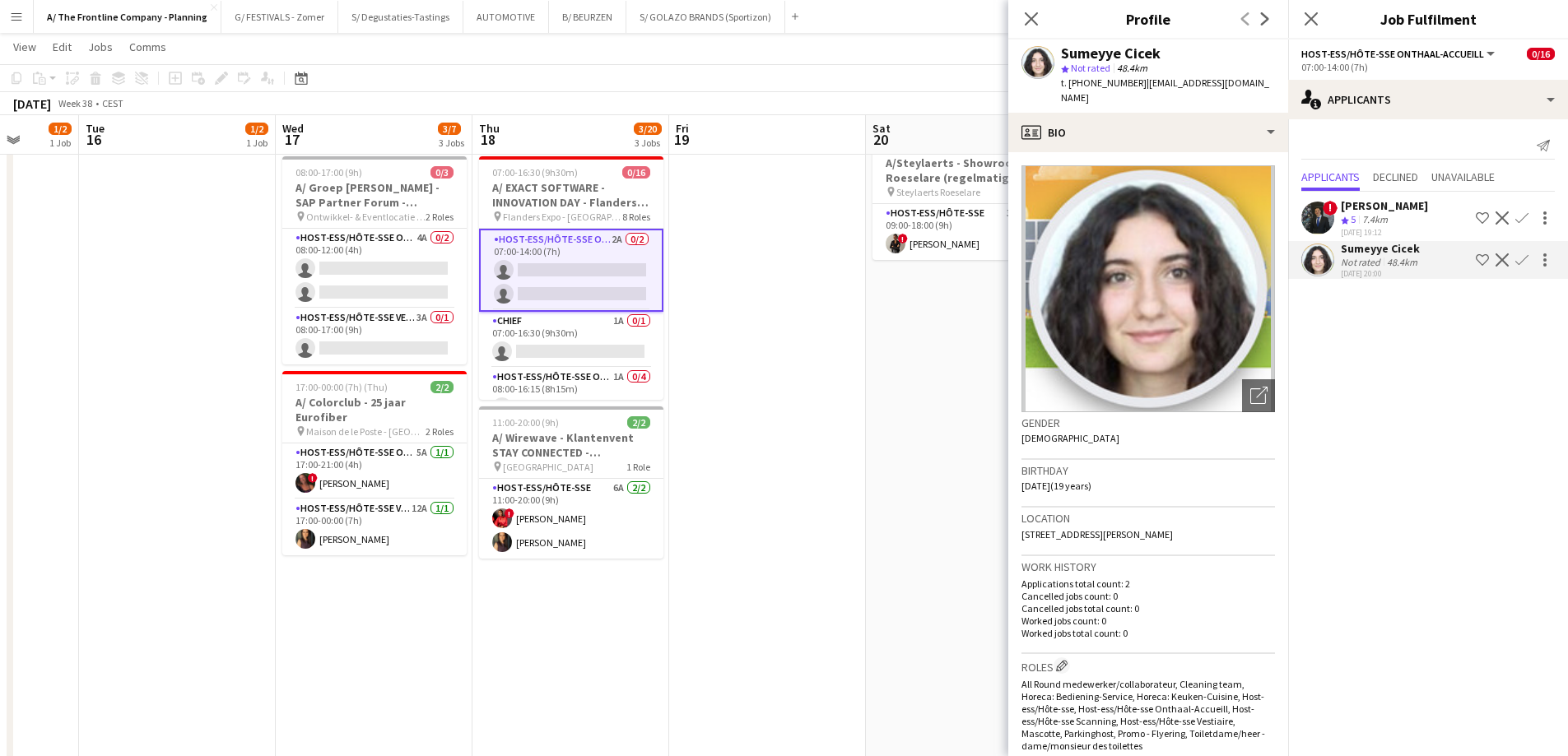
drag, startPoint x: 953, startPoint y: 309, endPoint x: 502, endPoint y: 311, distance: 451.0
click at [502, 311] on app-calendar-viewport "Sat 13 15/15 6 Jobs Sun 14 3/3 2 Jobs Mon 15 1/2 1 Job Tue 16 1/2 1 Job Wed 17 …" at bounding box center [784, 648] width 1568 height 1825
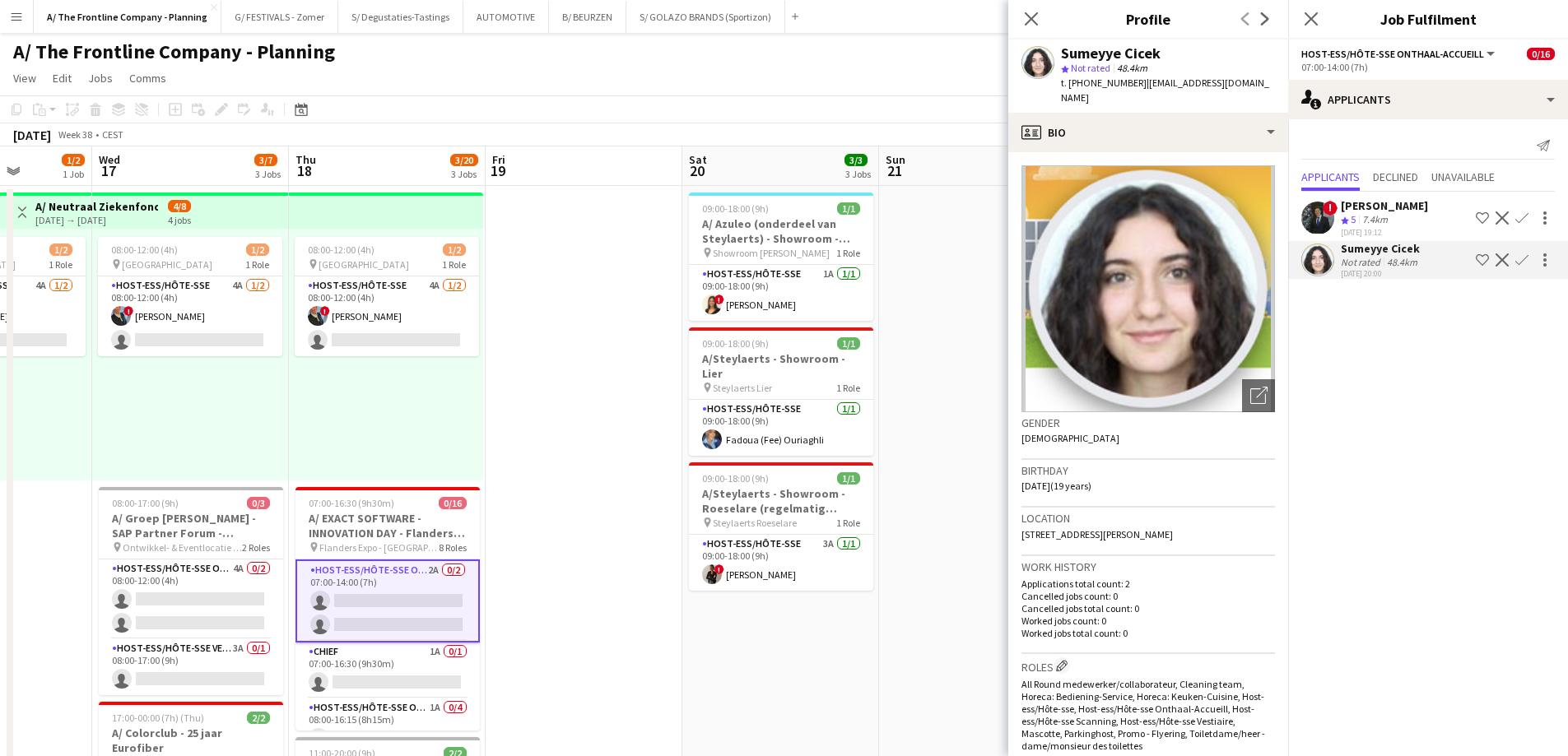
scroll to position [0, 330]
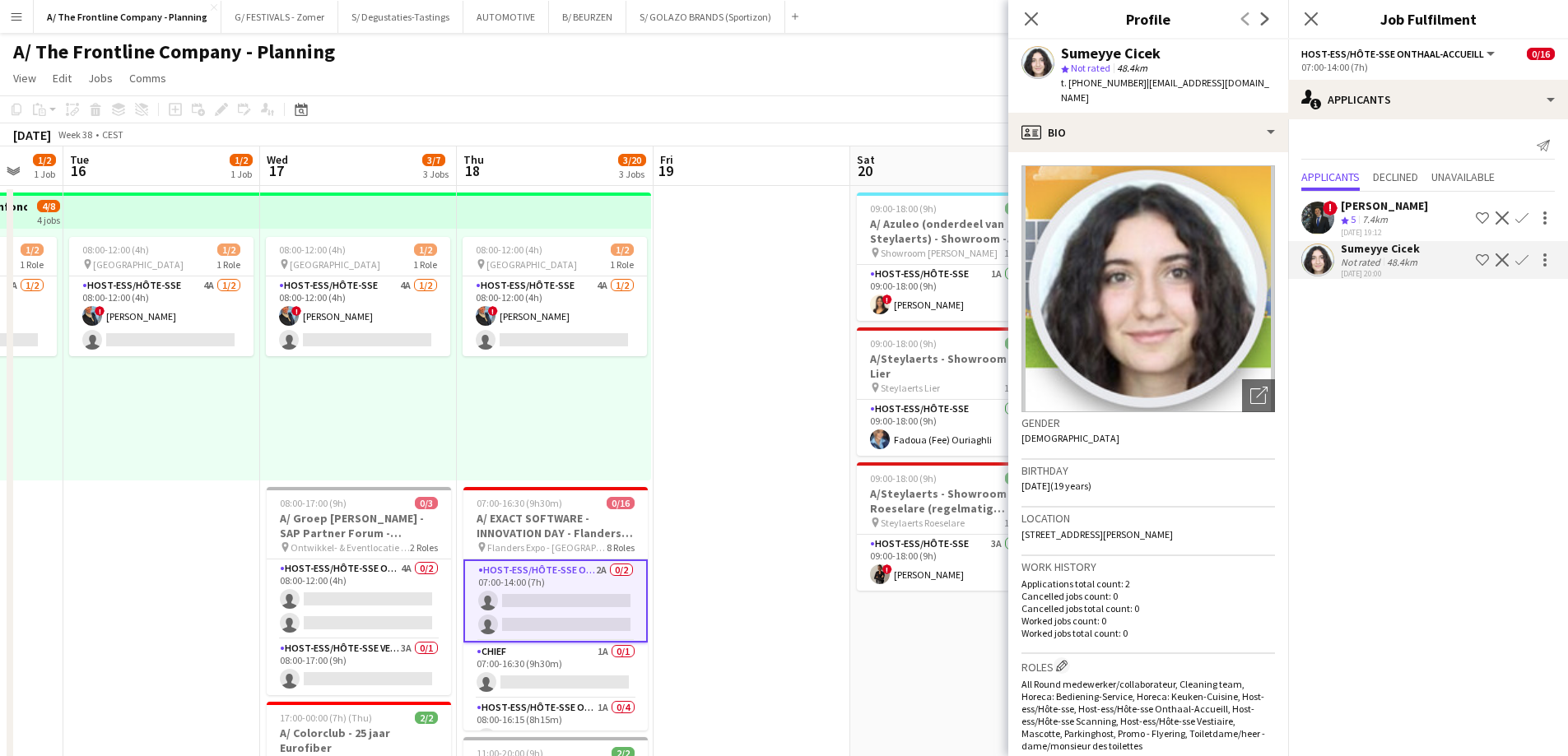
drag, startPoint x: 554, startPoint y: 358, endPoint x: 735, endPoint y: 304, distance: 188.9
click at [382, 321] on app-card-role "Host-ess/Hôte-sse 4A [DATE] 08:00-12:00 (4h) ! [PERSON_NAME] single-neutral-act…" at bounding box center [358, 317] width 184 height 80
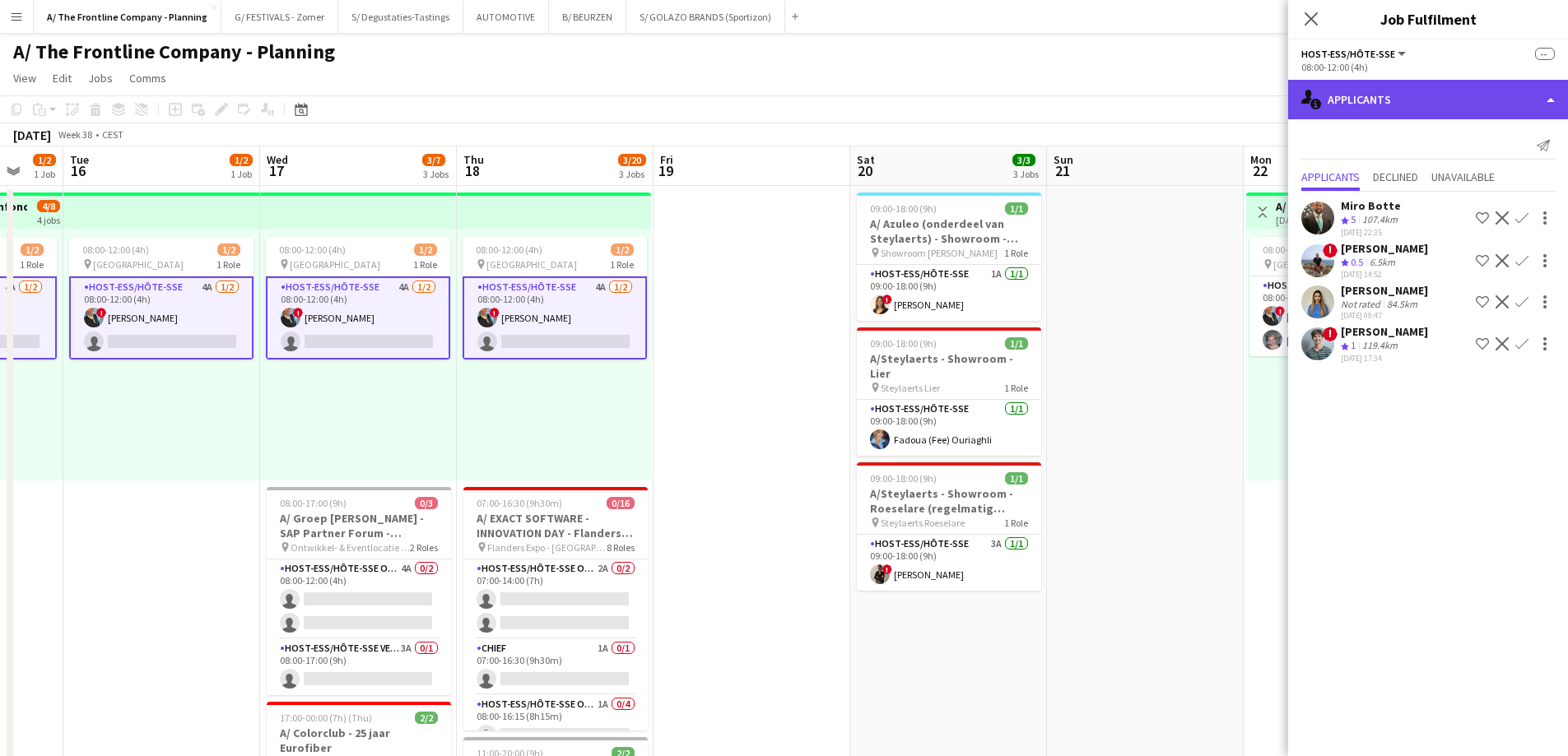
click at [1373, 102] on div "single-neutral-actions-information Applicants" at bounding box center [1428, 100] width 280 height 39
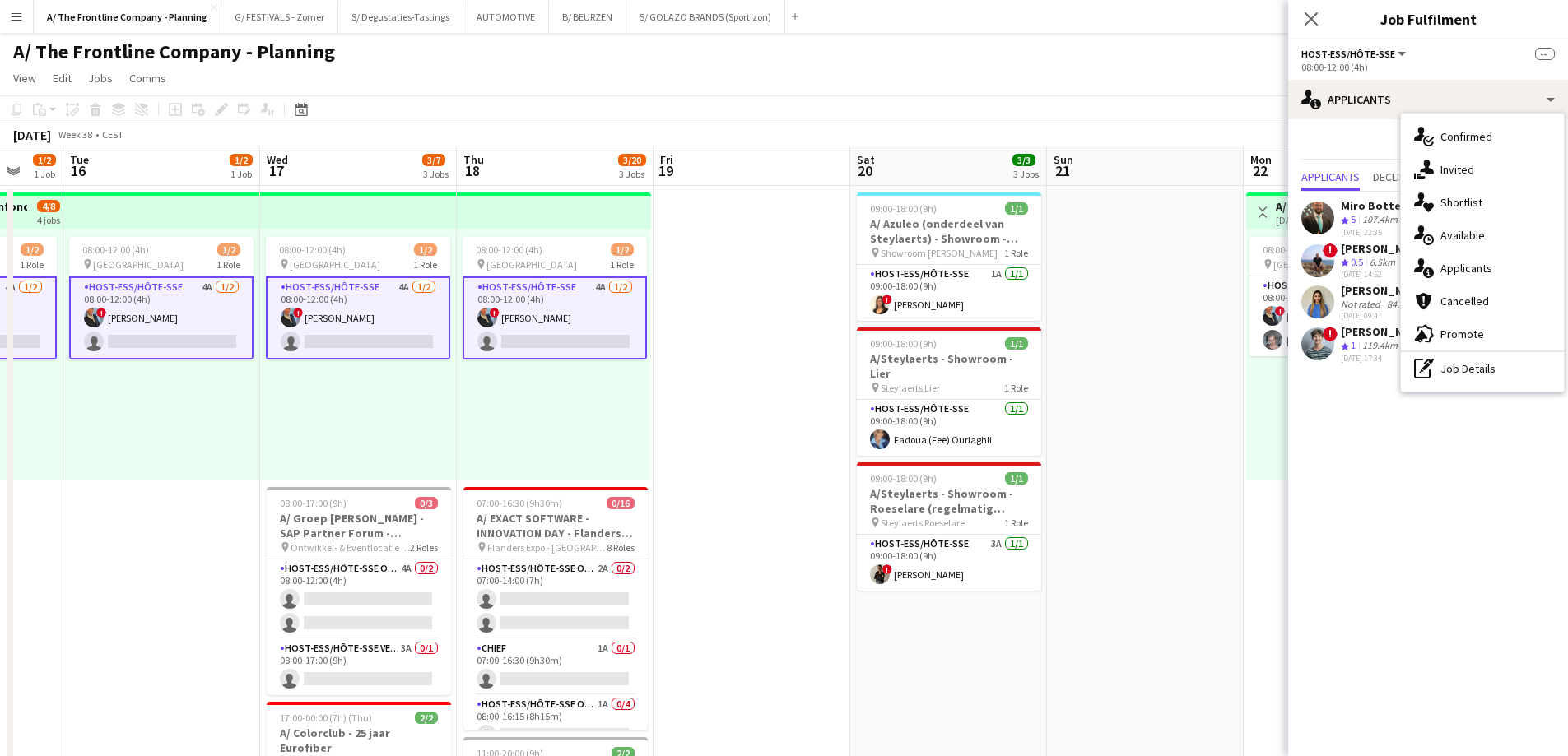
click at [1373, 222] on div "107.4km" at bounding box center [1379, 220] width 42 height 14
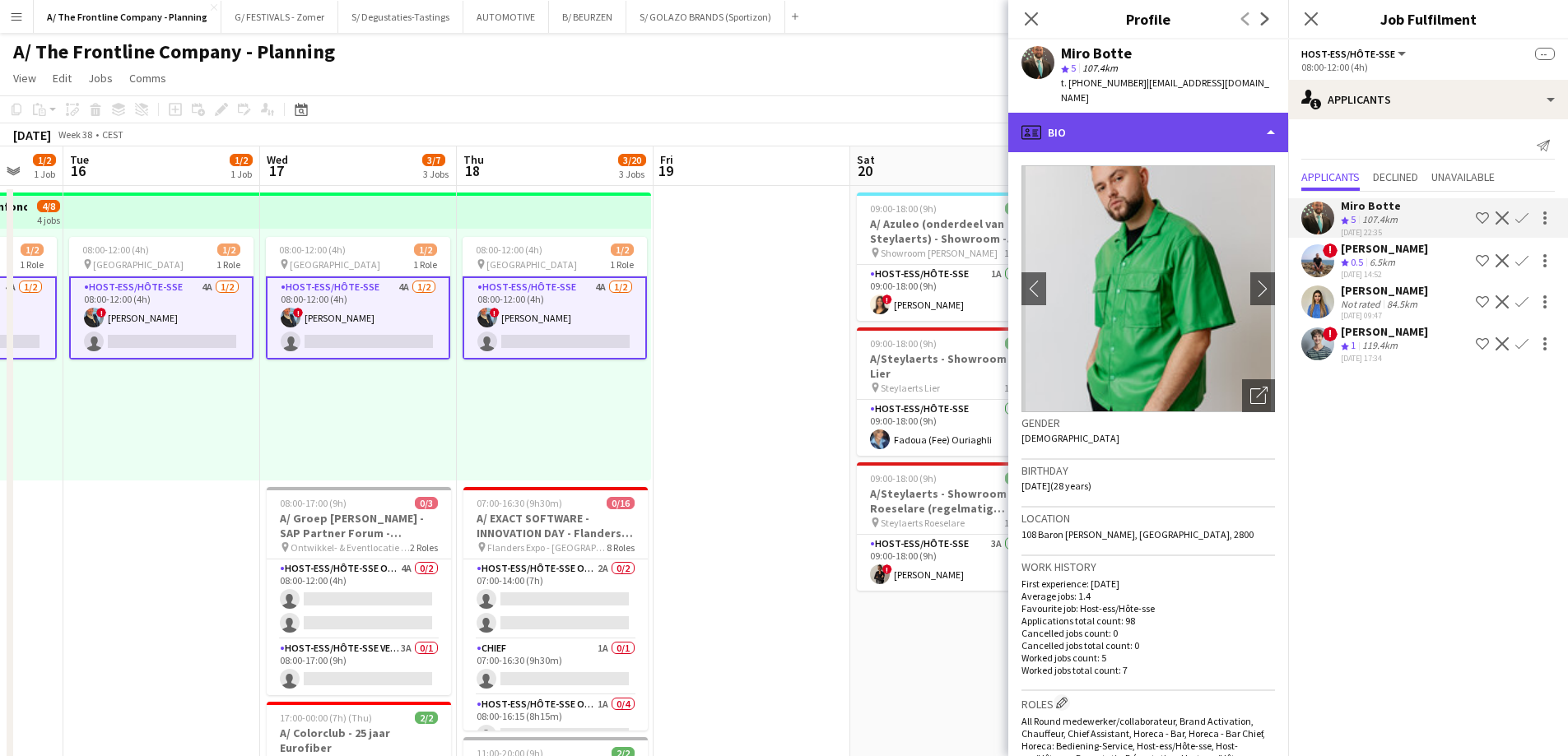
click at [1149, 116] on div "profile Bio" at bounding box center [1148, 132] width 280 height 39
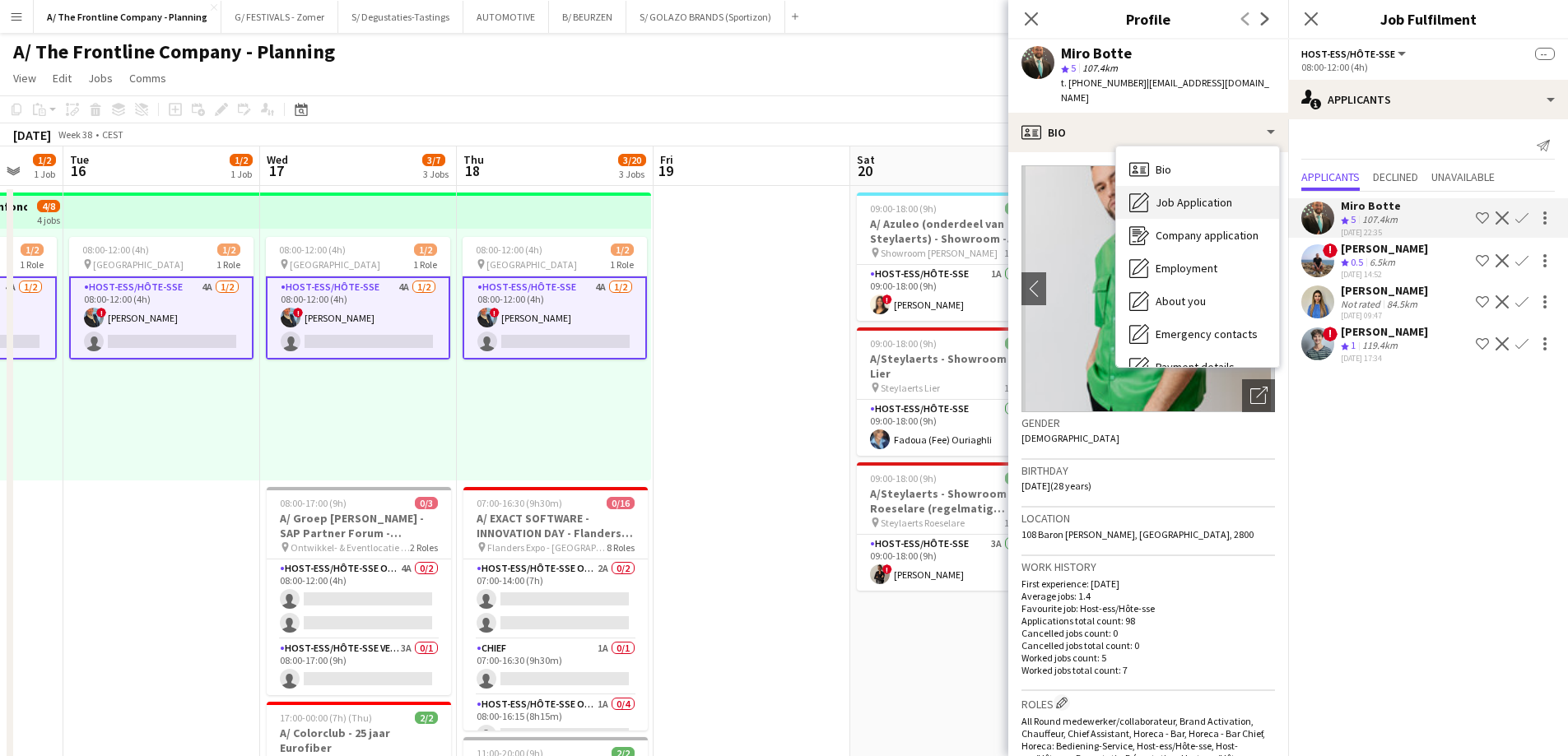
click at [1156, 195] on span "Job Application" at bounding box center [1194, 202] width 77 height 15
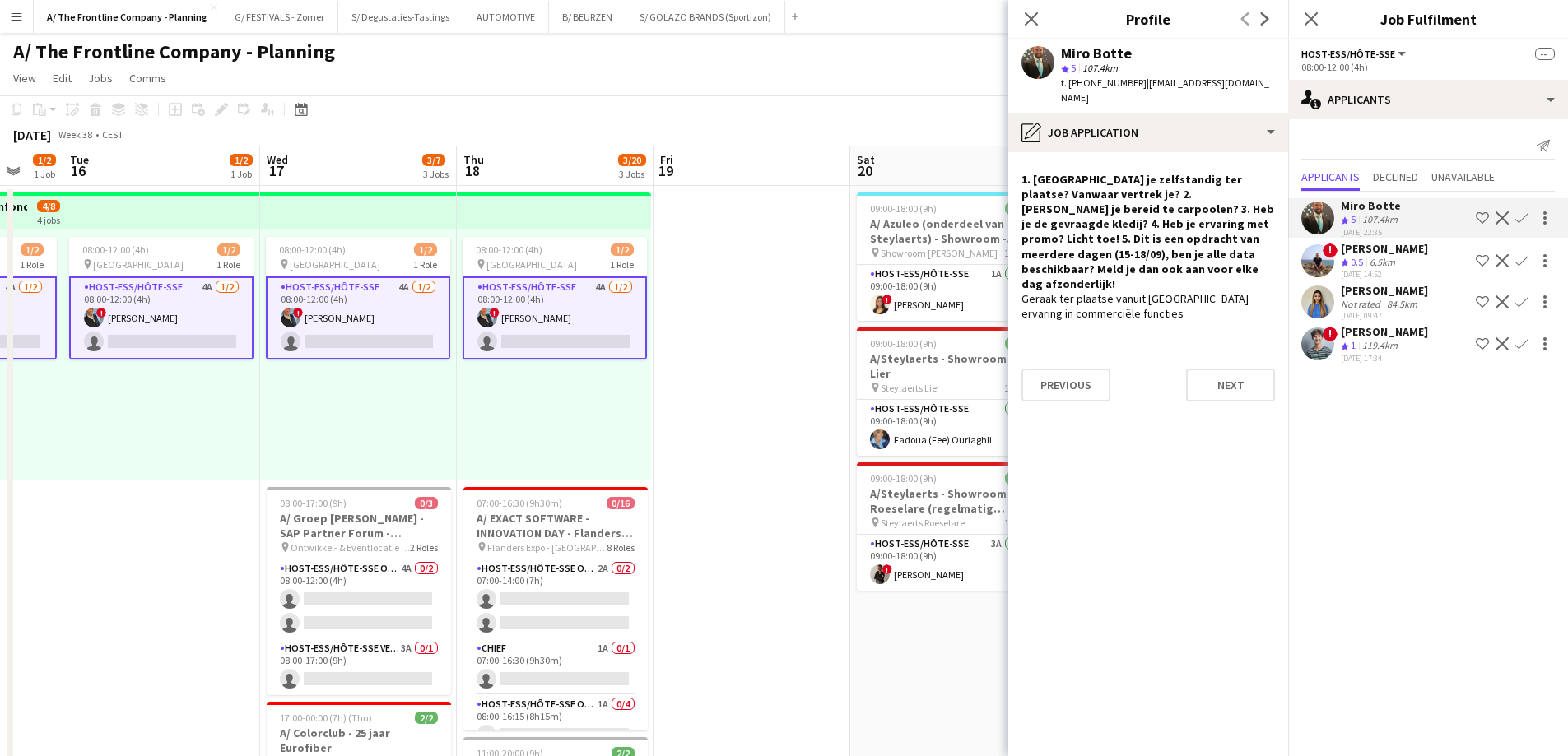
click at [1340, 298] on div "[PERSON_NAME] Not rated 84.5km [DATE] 09:47 Shortlist crew Decline Confirm" at bounding box center [1428, 302] width 280 height 38
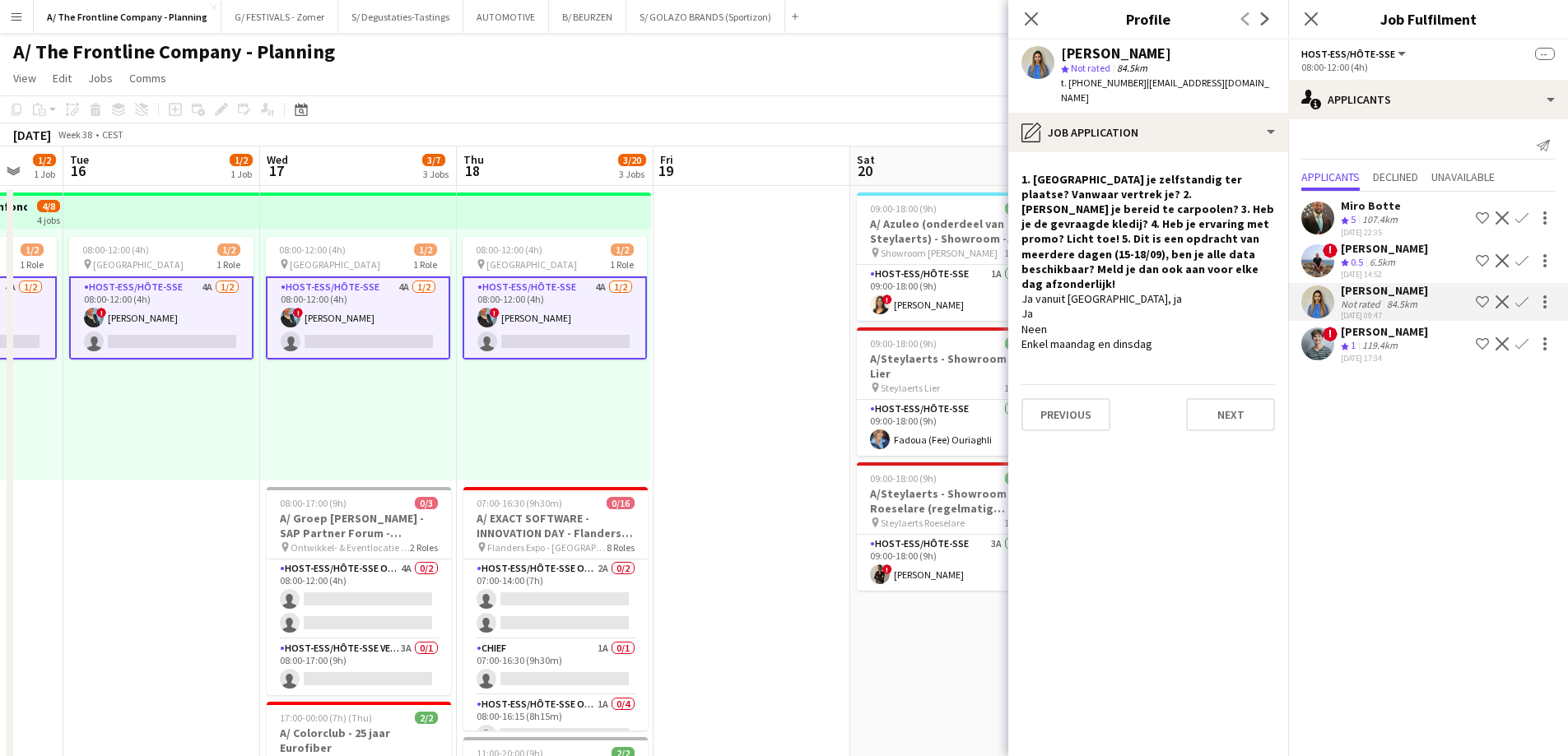
click at [1375, 341] on div "119.4km" at bounding box center [1379, 346] width 42 height 14
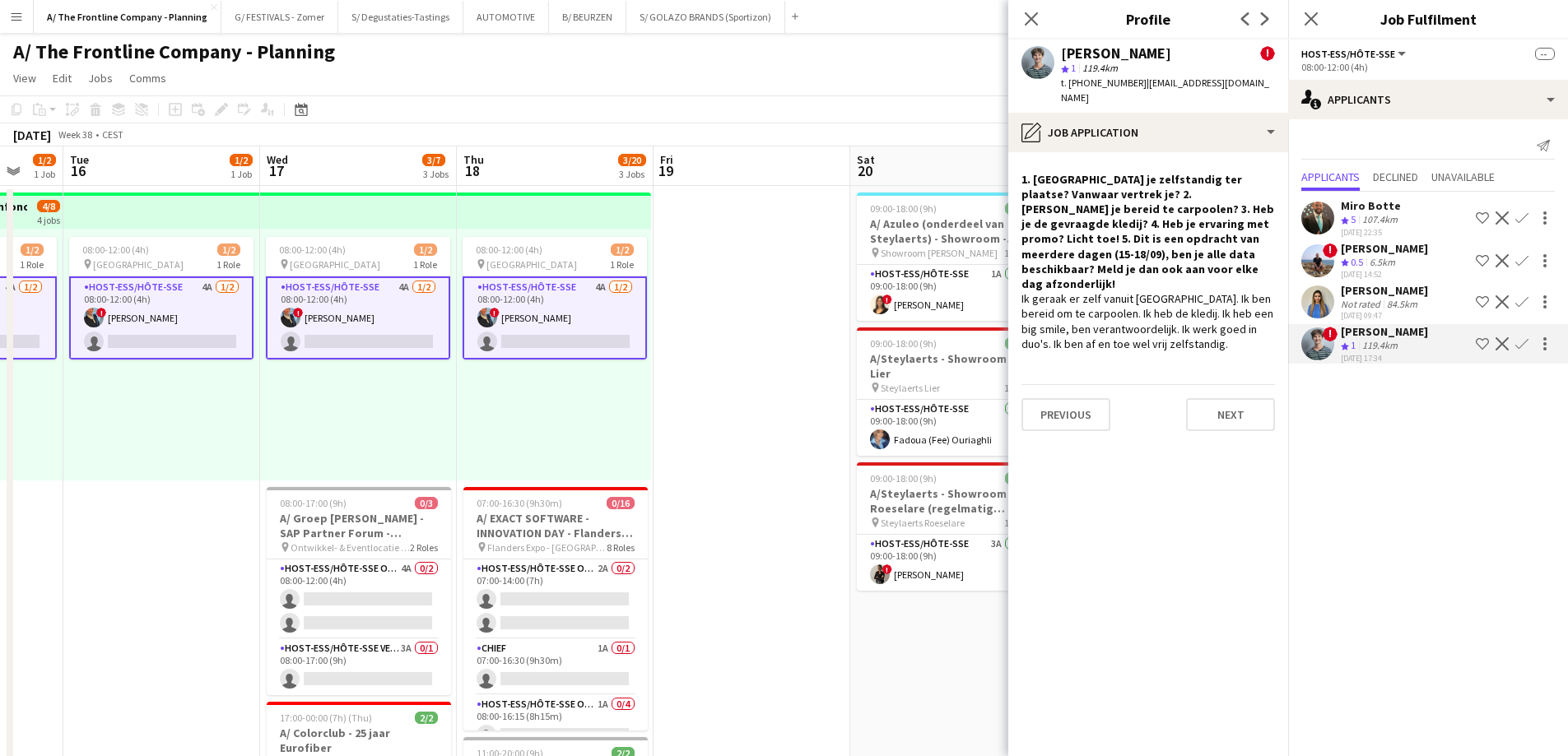
click at [1368, 259] on div "6.5km" at bounding box center [1383, 263] width 32 height 14
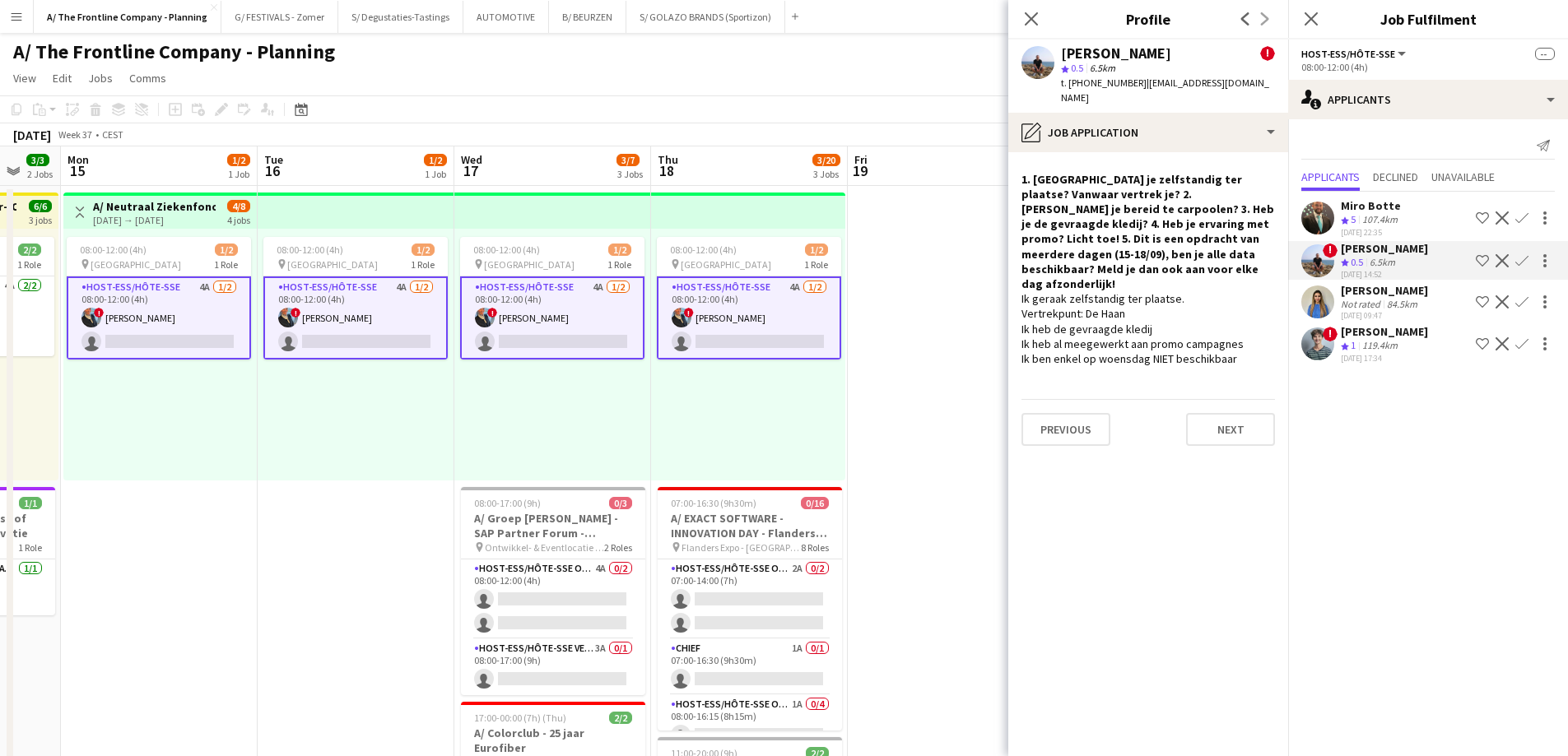
drag, startPoint x: 412, startPoint y: 374, endPoint x: 685, endPoint y: 375, distance: 273.0
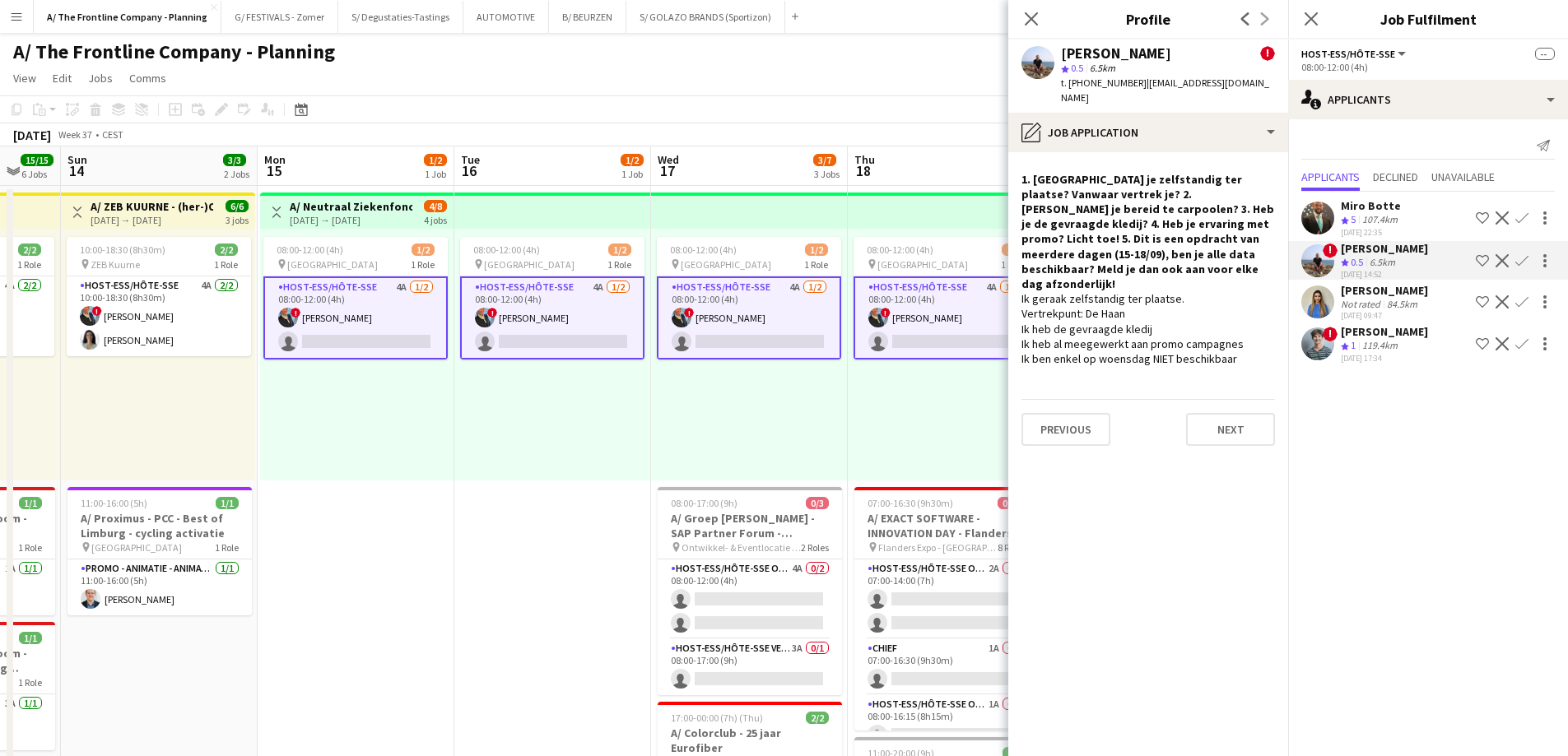
scroll to position [0, 491]
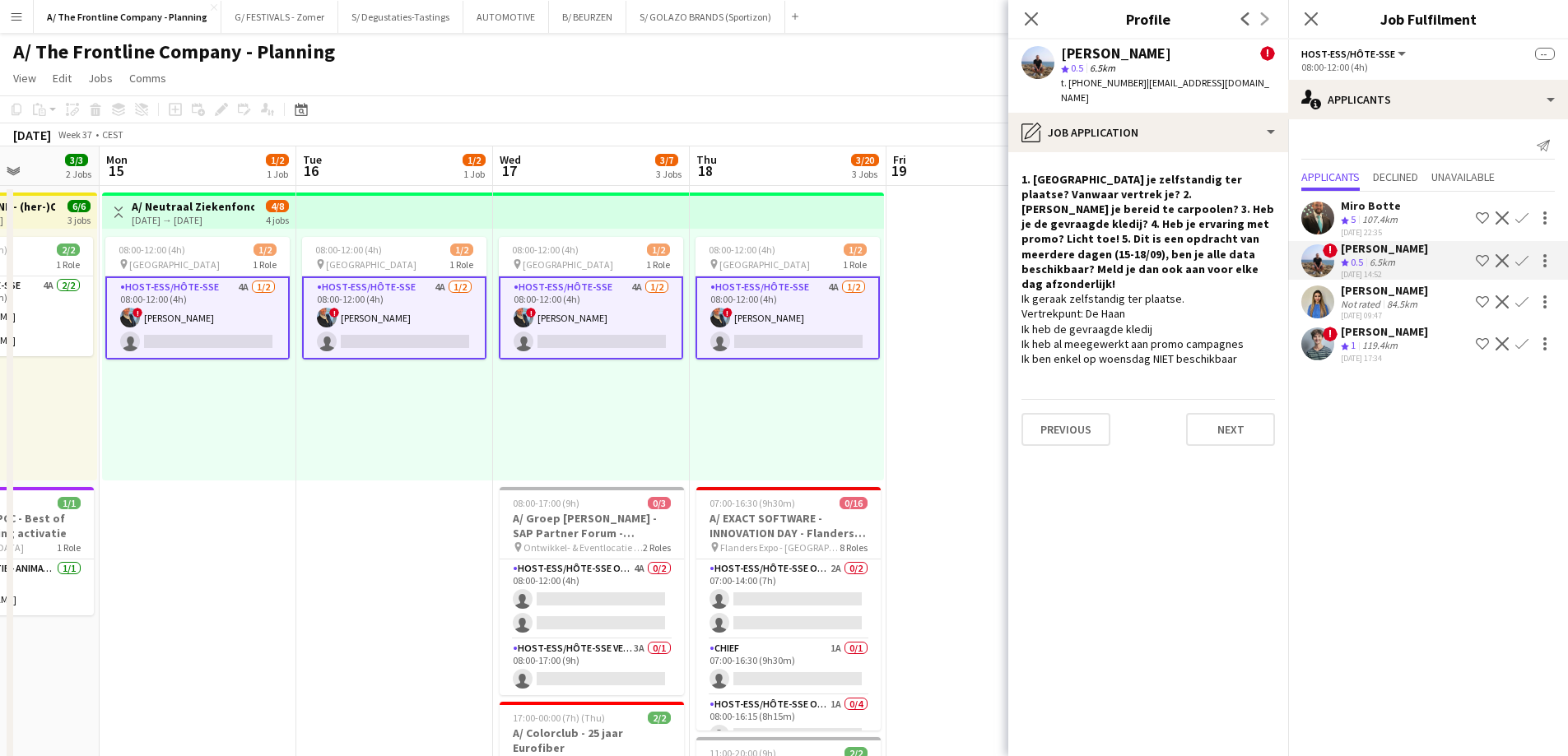
click at [1367, 265] on div "Crew rating 0.5" at bounding box center [1354, 263] width 26 height 14
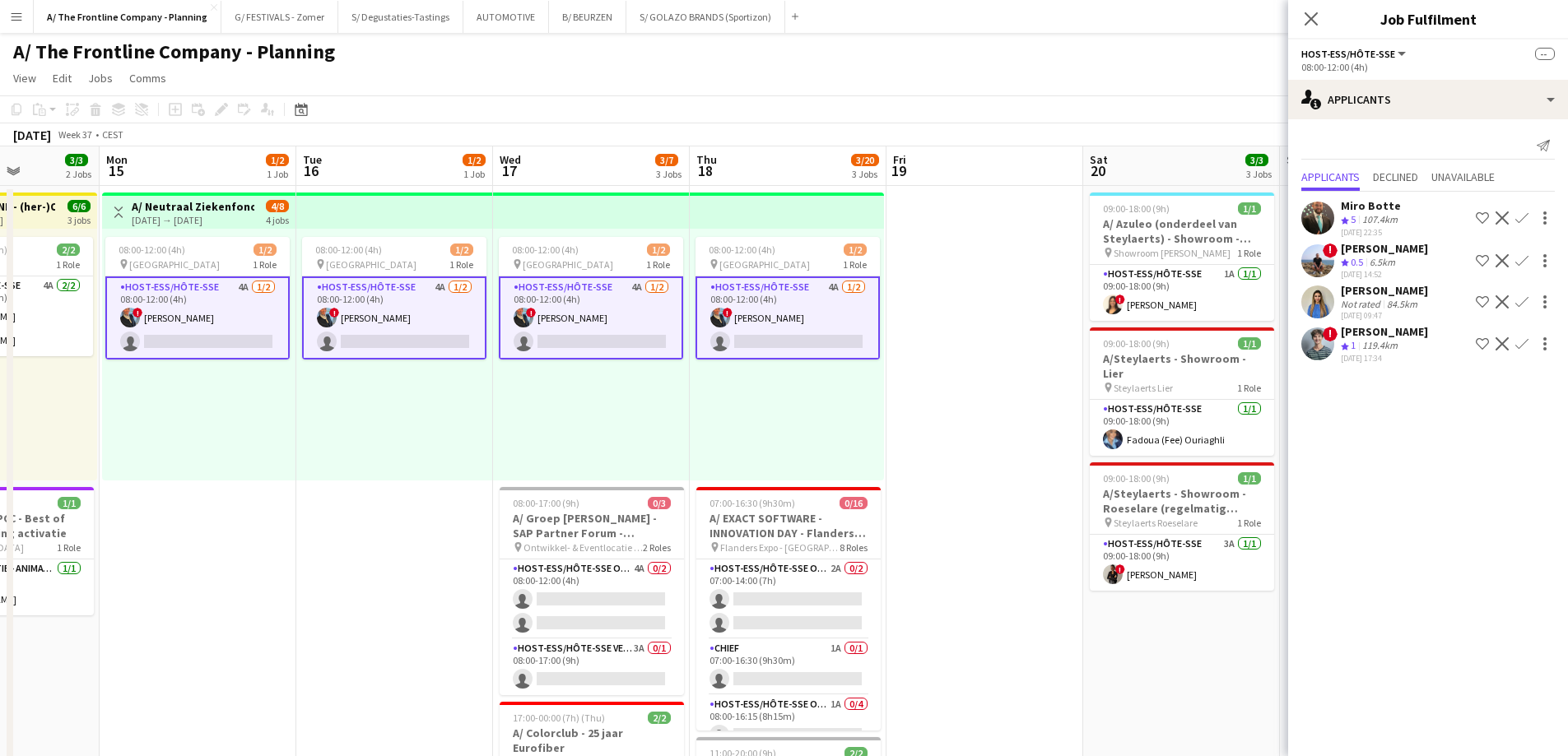
click at [1367, 265] on div "Crew rating 0.5" at bounding box center [1354, 263] width 26 height 14
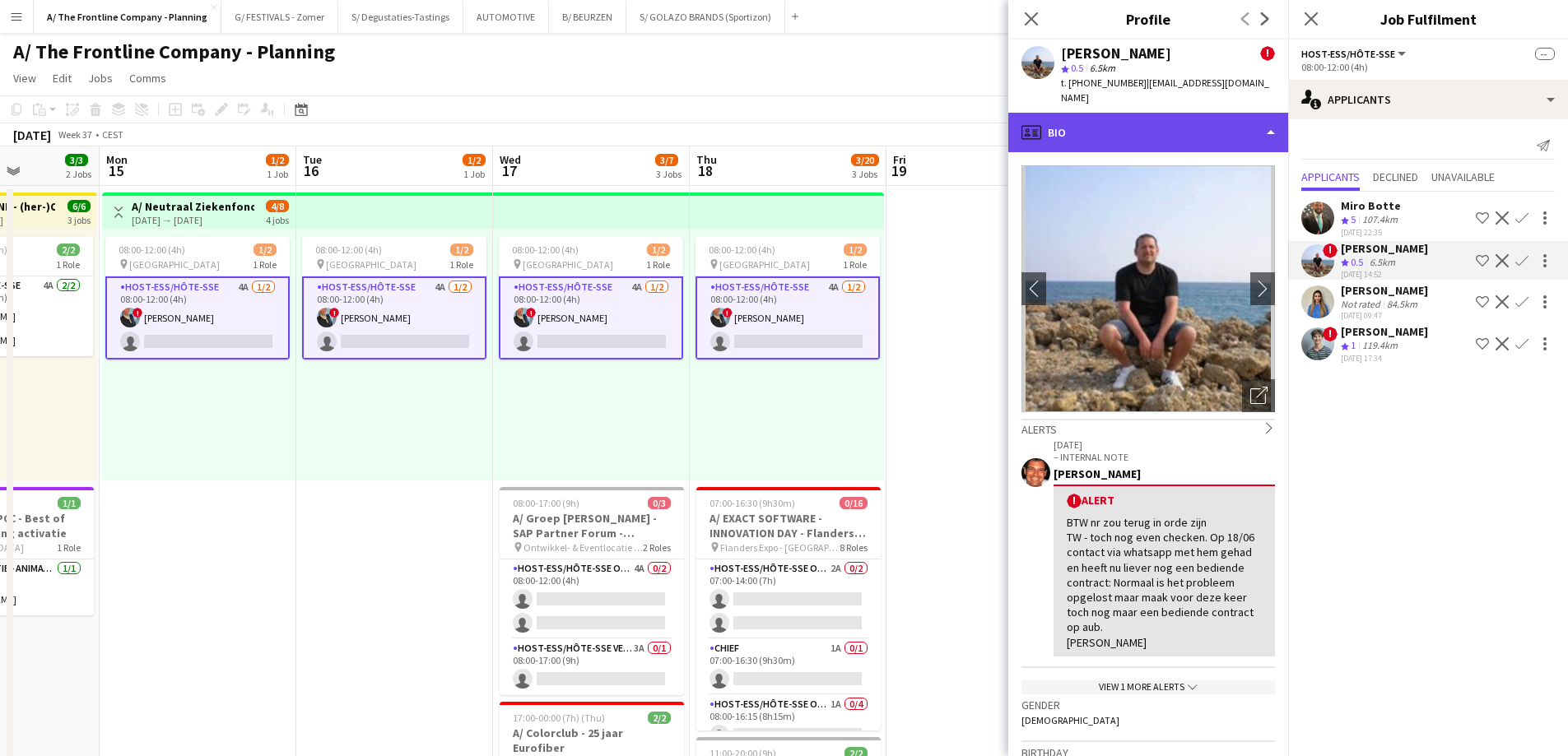
click at [1203, 115] on div "profile Bio" at bounding box center [1148, 132] width 280 height 39
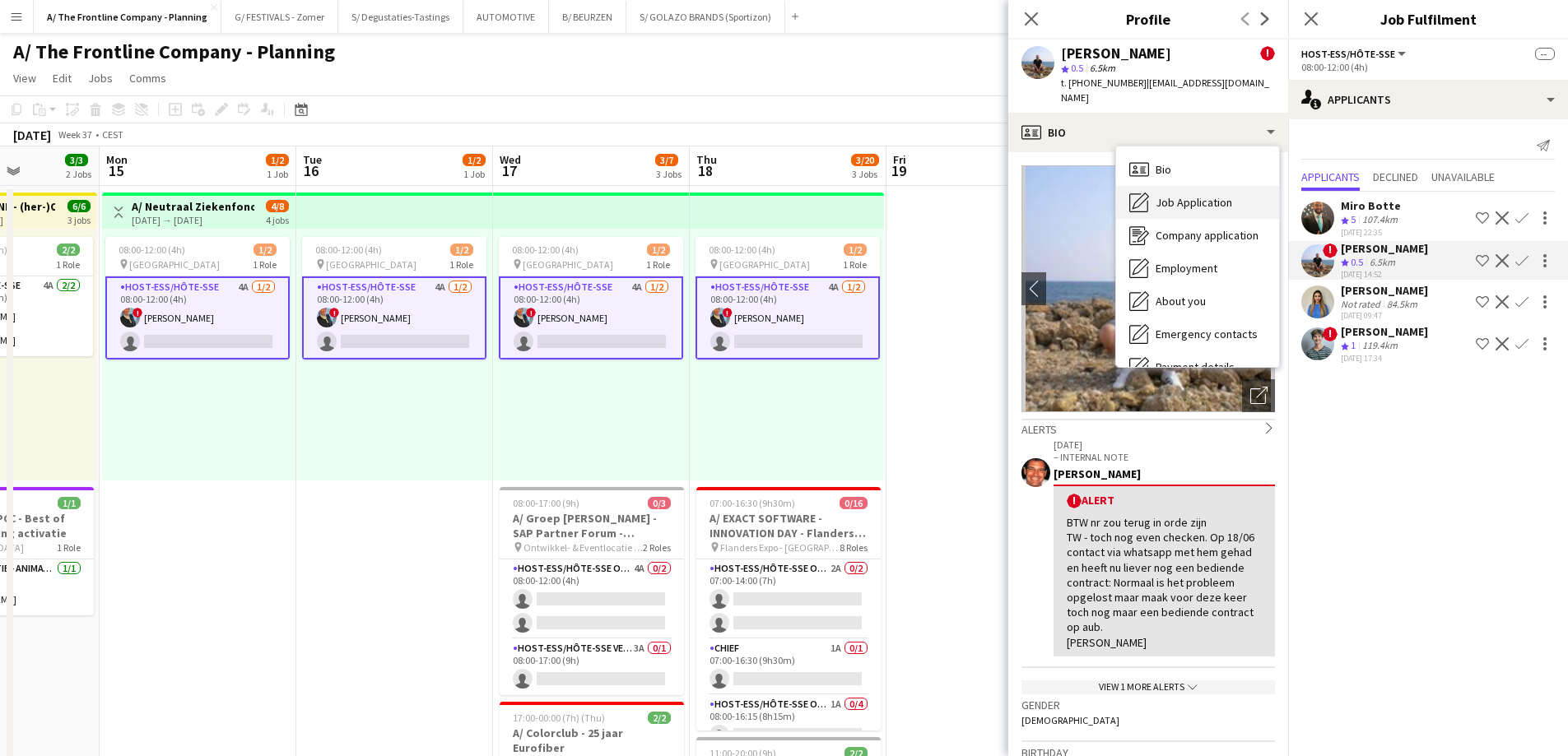
click at [1198, 195] on div "Job Application Job Application" at bounding box center [1197, 202] width 163 height 33
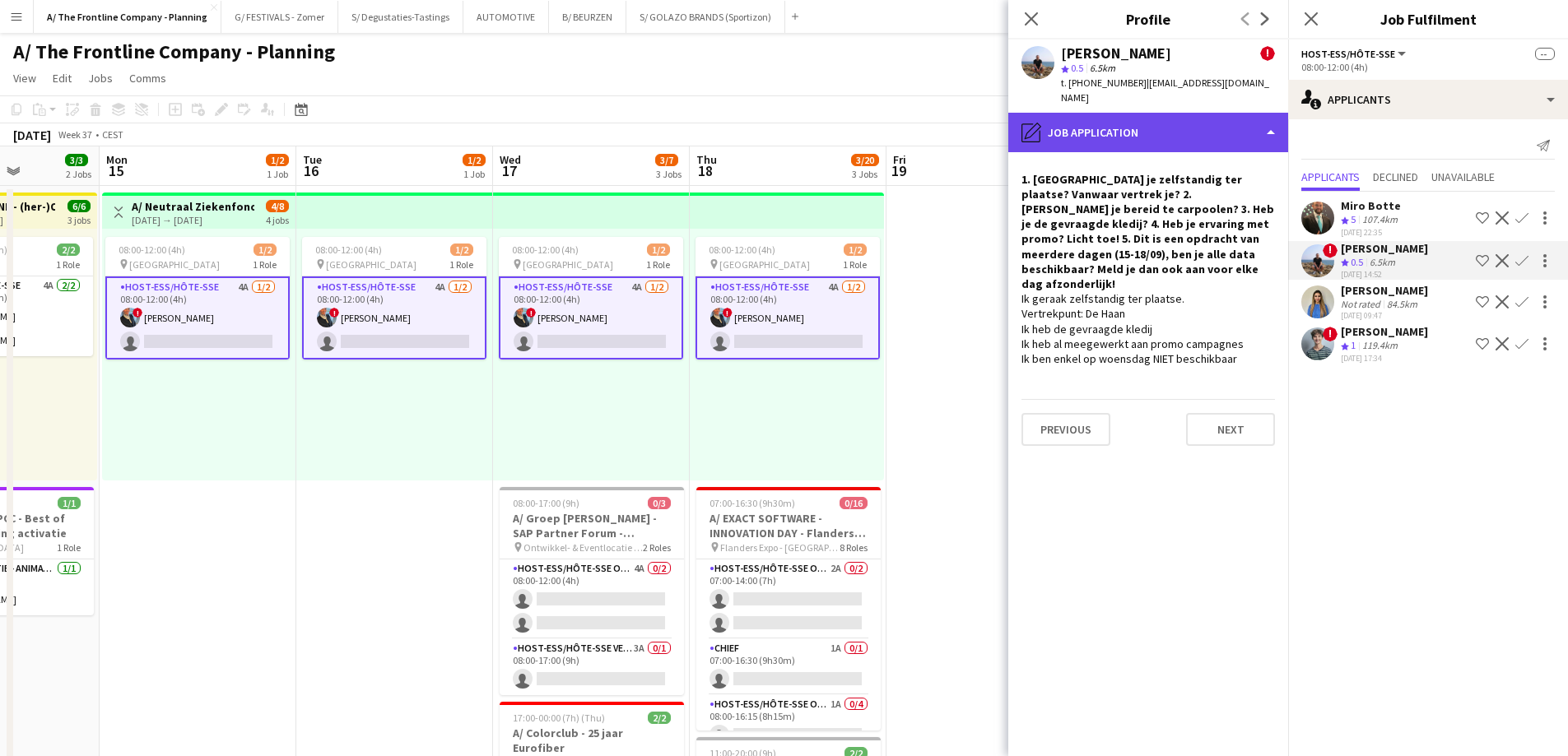
click at [1096, 115] on div "pencil4 Job Application" at bounding box center [1148, 132] width 280 height 39
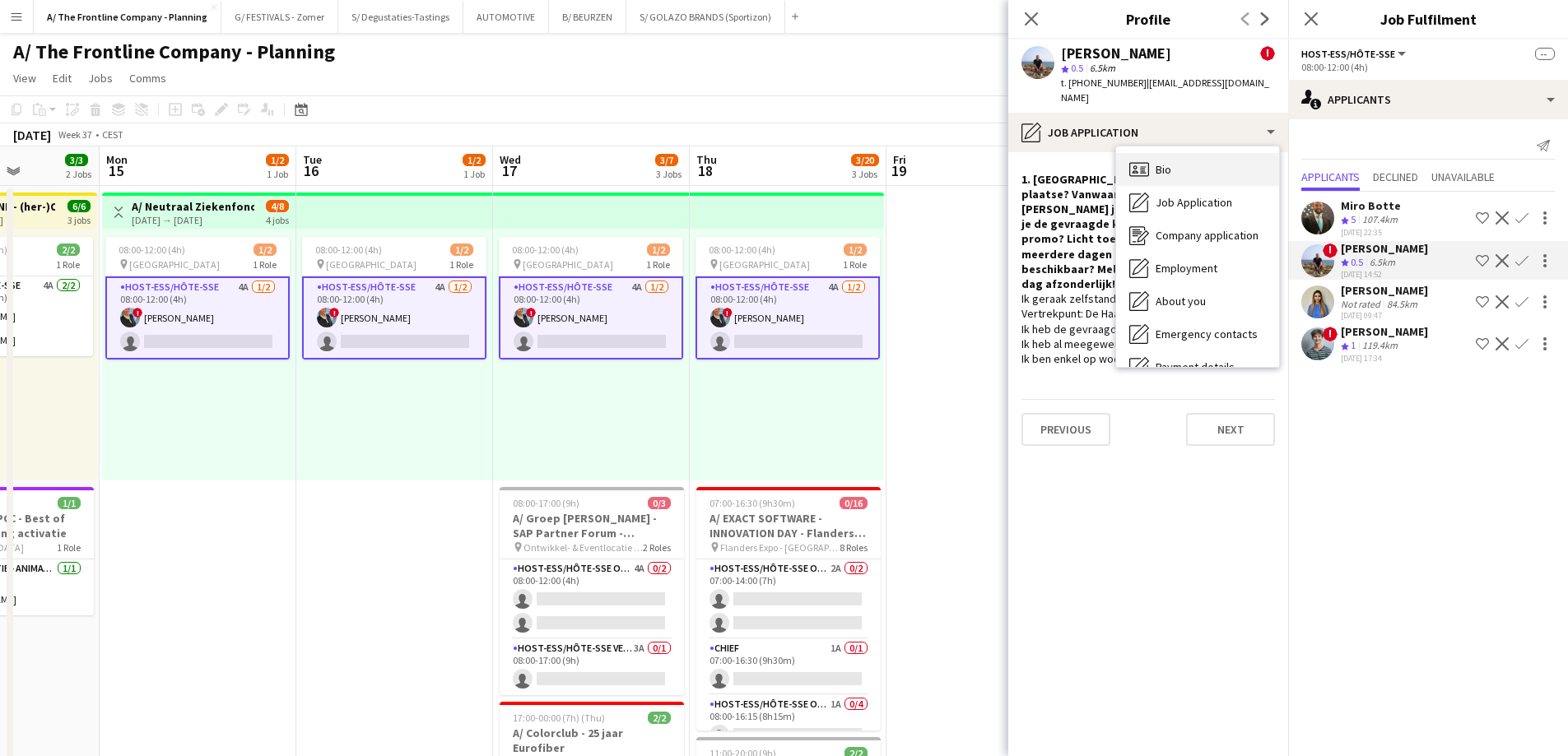
click at [1157, 162] on span "Bio" at bounding box center [1163, 169] width 15 height 15
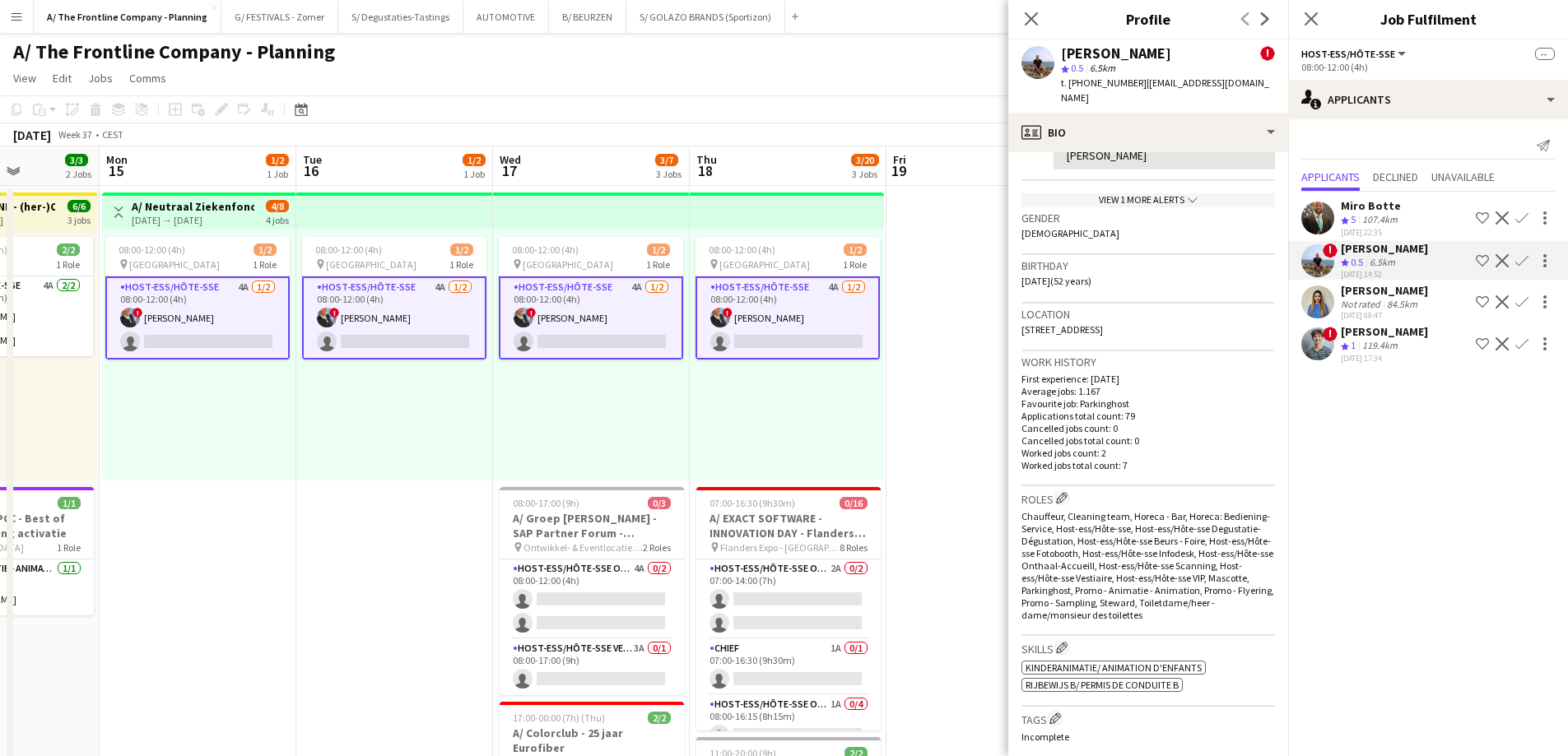
scroll to position [494, 0]
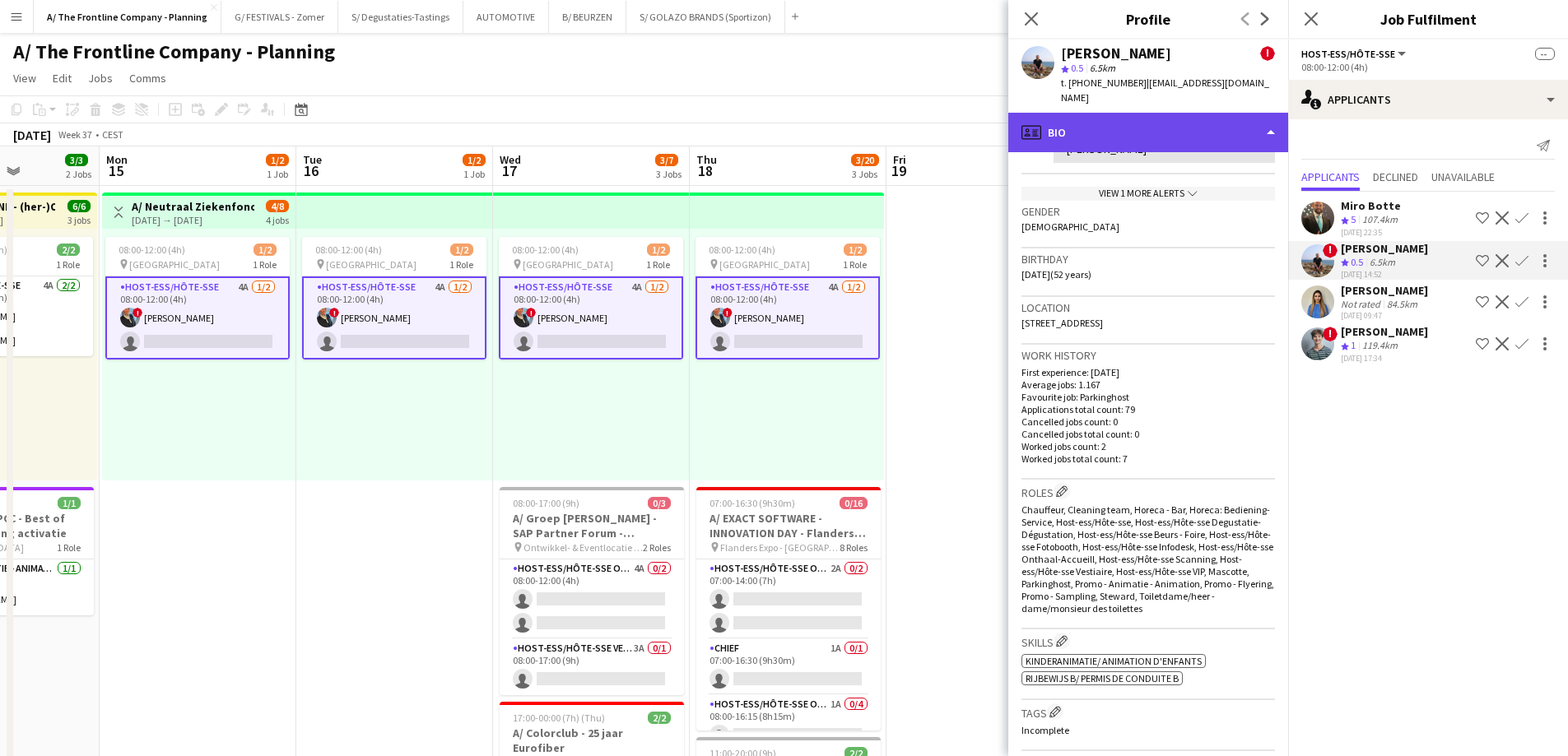
click at [1146, 119] on div "profile Bio" at bounding box center [1148, 132] width 280 height 39
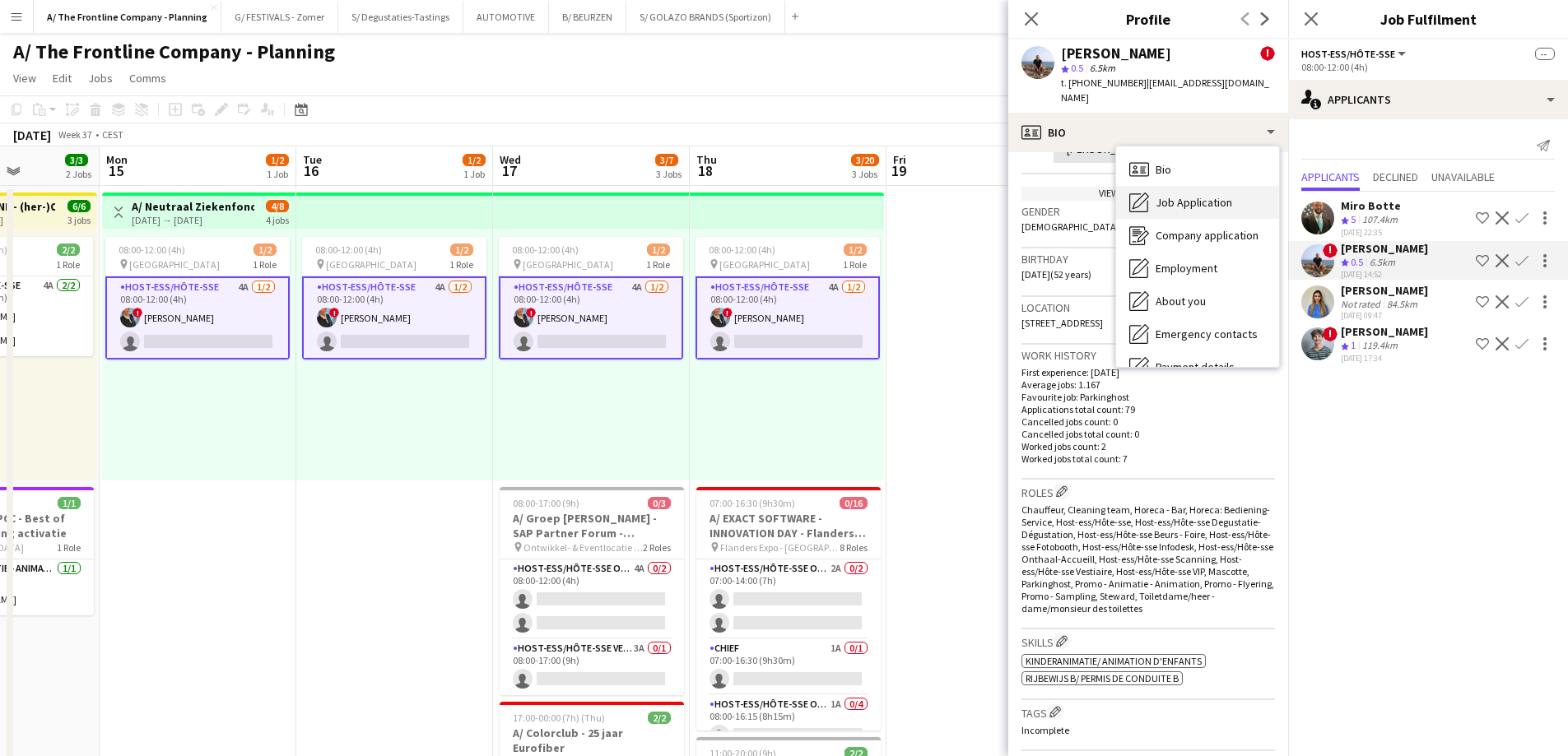
click at [1160, 195] on div "Job Application Job Application" at bounding box center [1197, 202] width 163 height 33
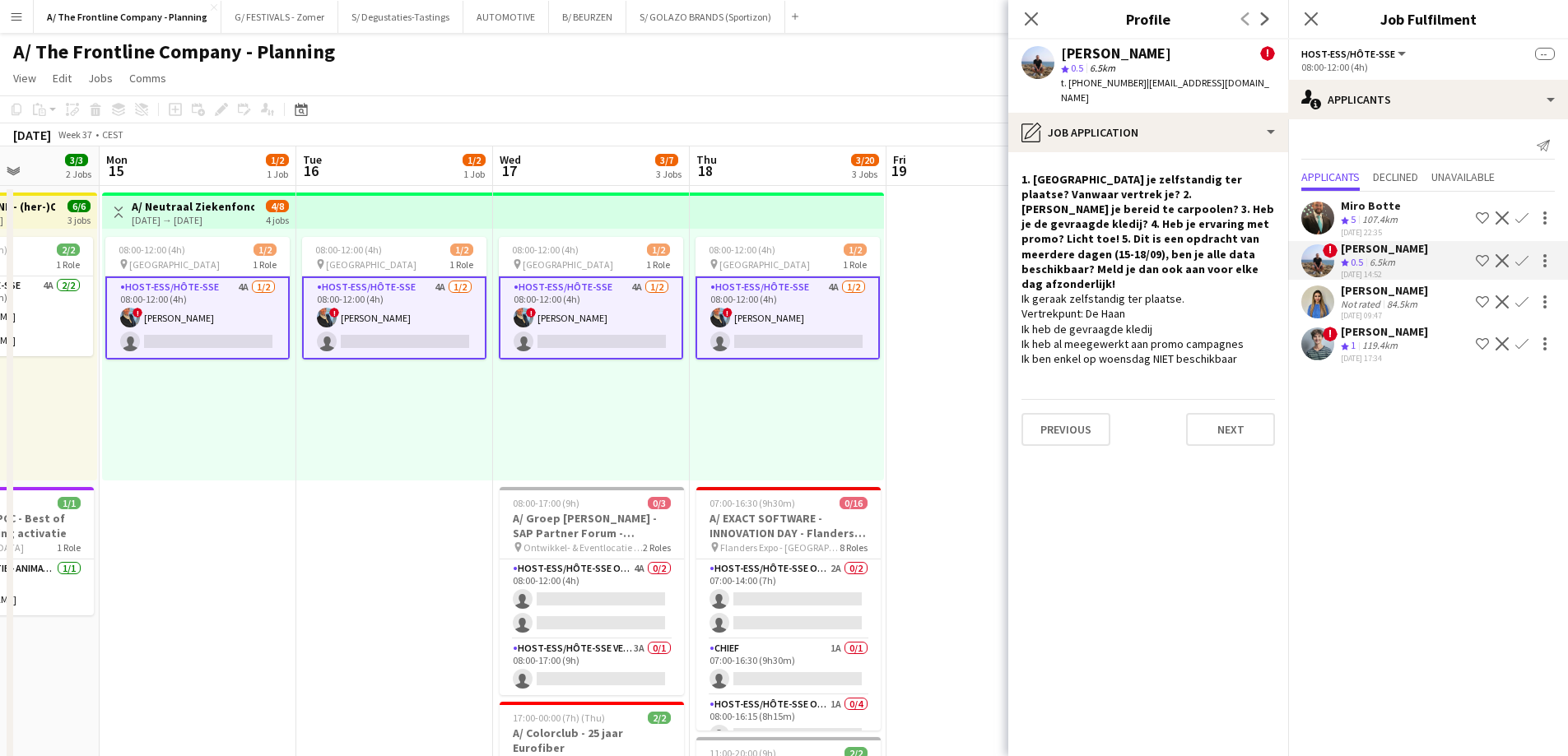
click at [1361, 304] on div "Not rated" at bounding box center [1362, 304] width 43 height 12
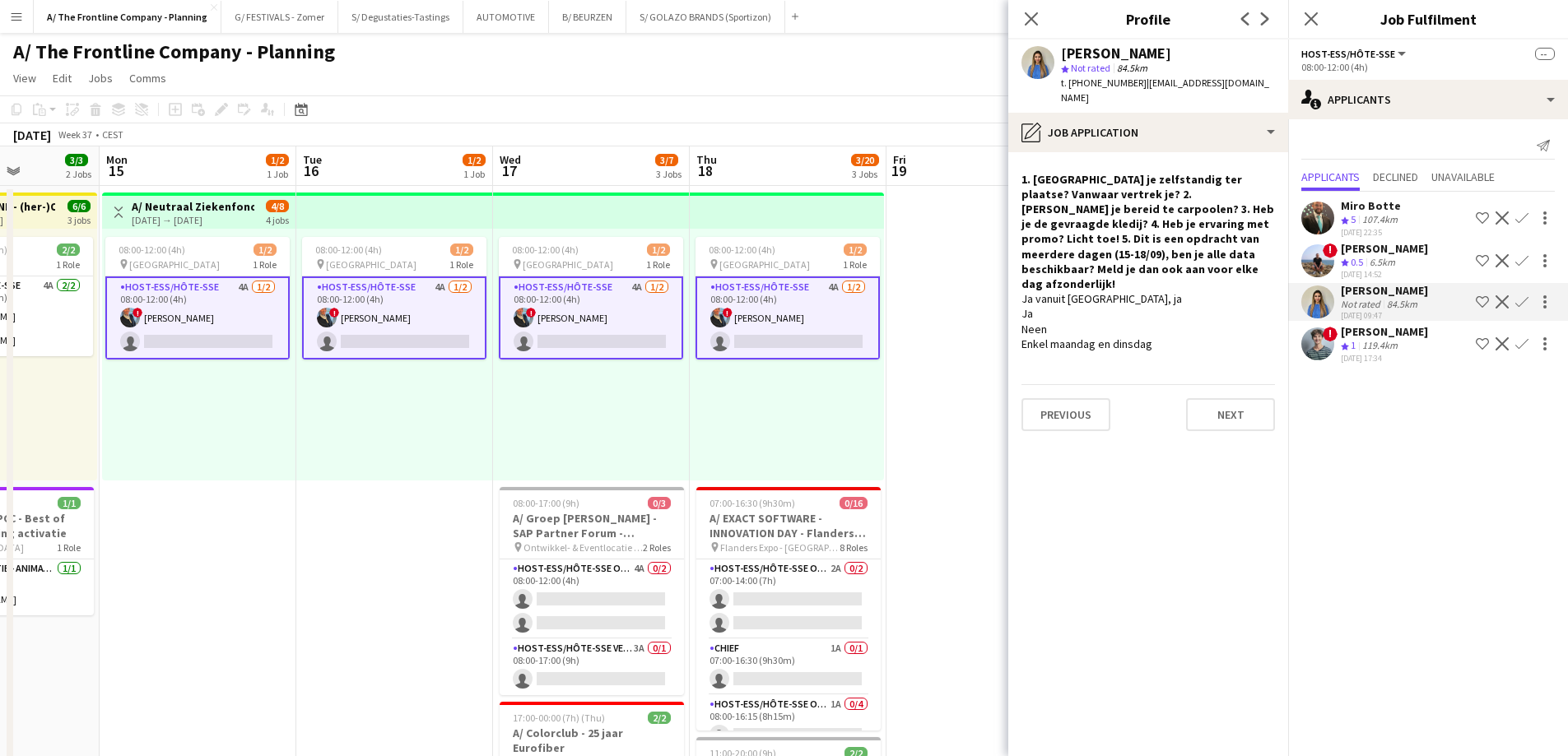
click at [1369, 344] on div "119.4km" at bounding box center [1379, 346] width 42 height 14
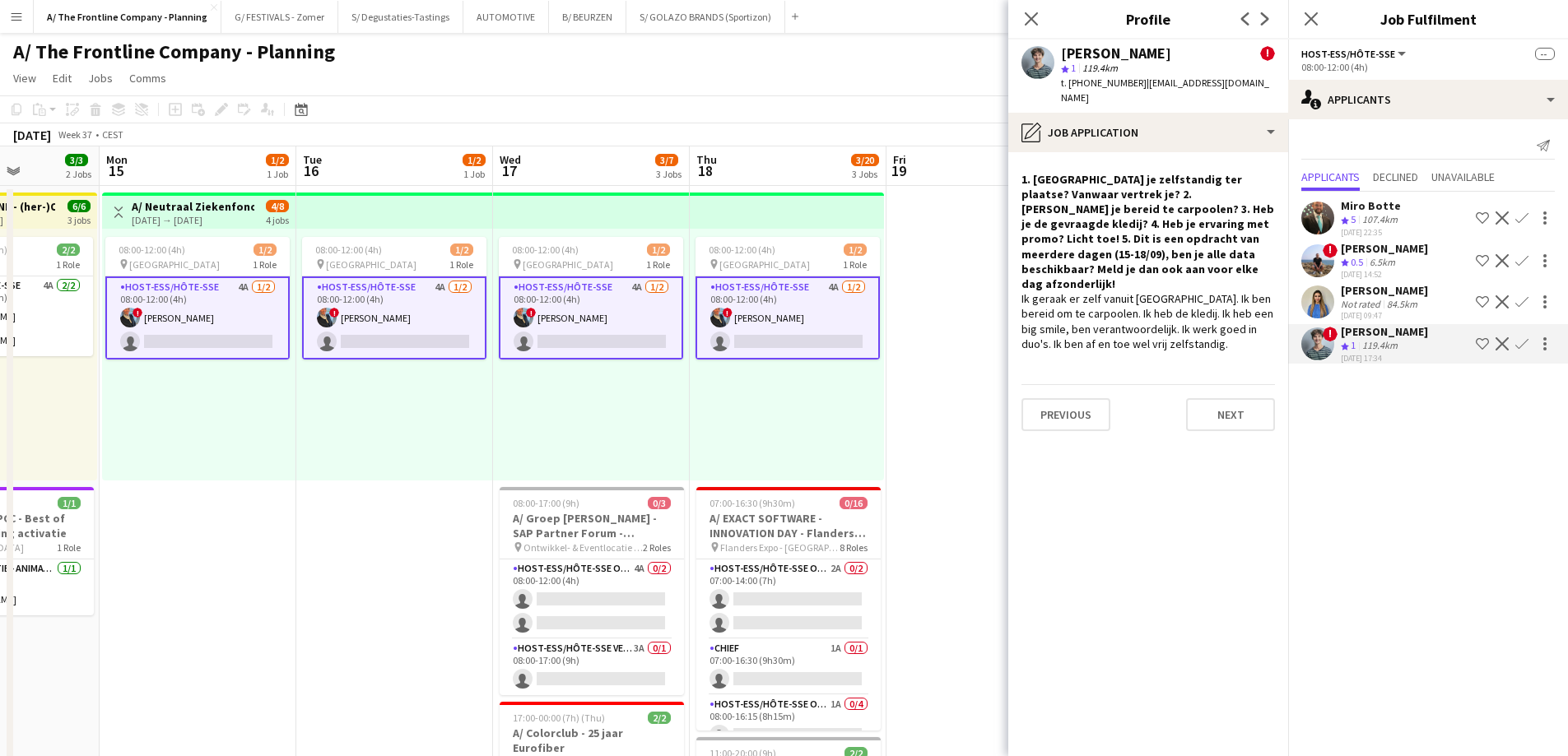
click at [1370, 260] on div "6.5km" at bounding box center [1383, 263] width 32 height 14
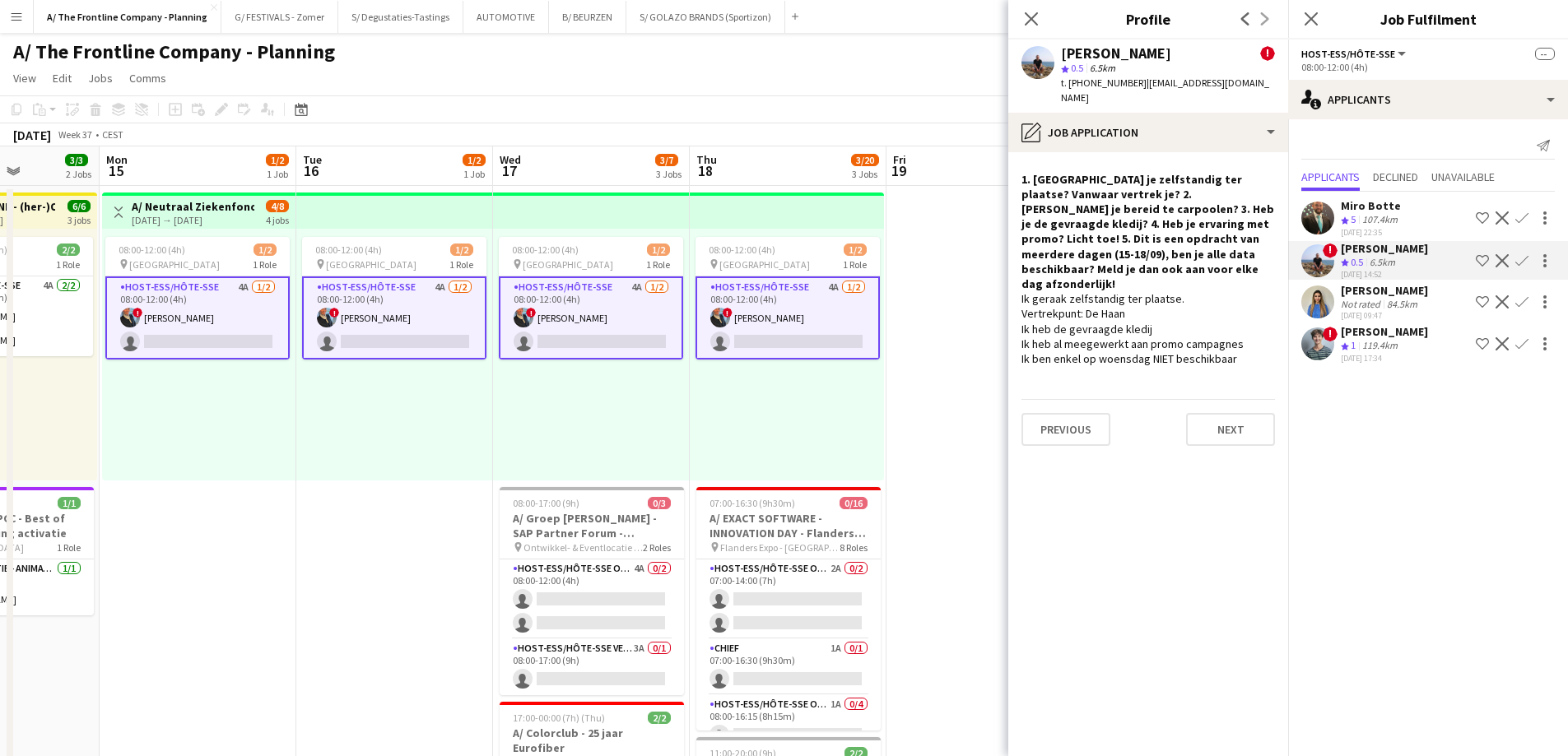
click at [1346, 307] on div "Not rated" at bounding box center [1362, 304] width 43 height 12
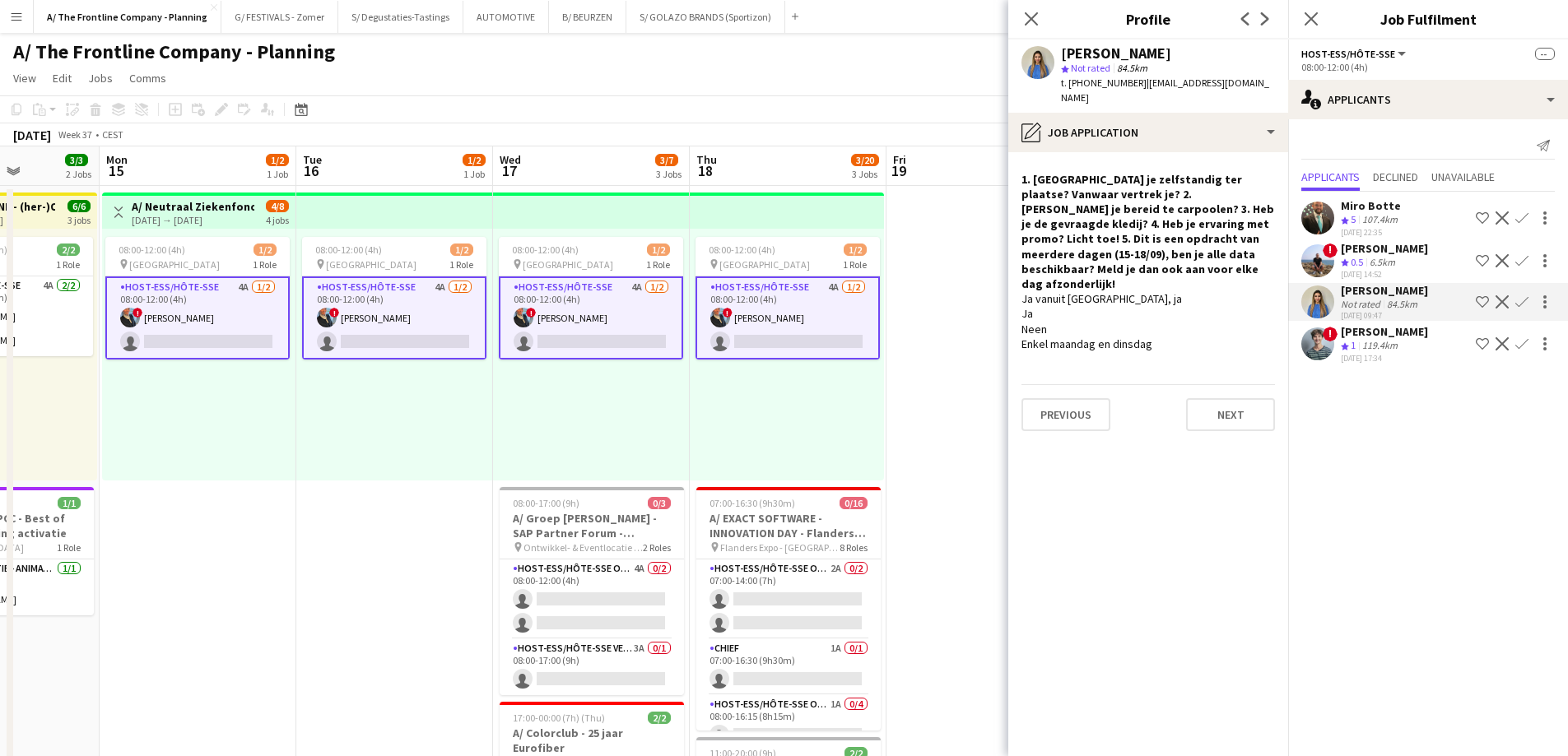
click at [1355, 346] on span "1" at bounding box center [1353, 345] width 5 height 12
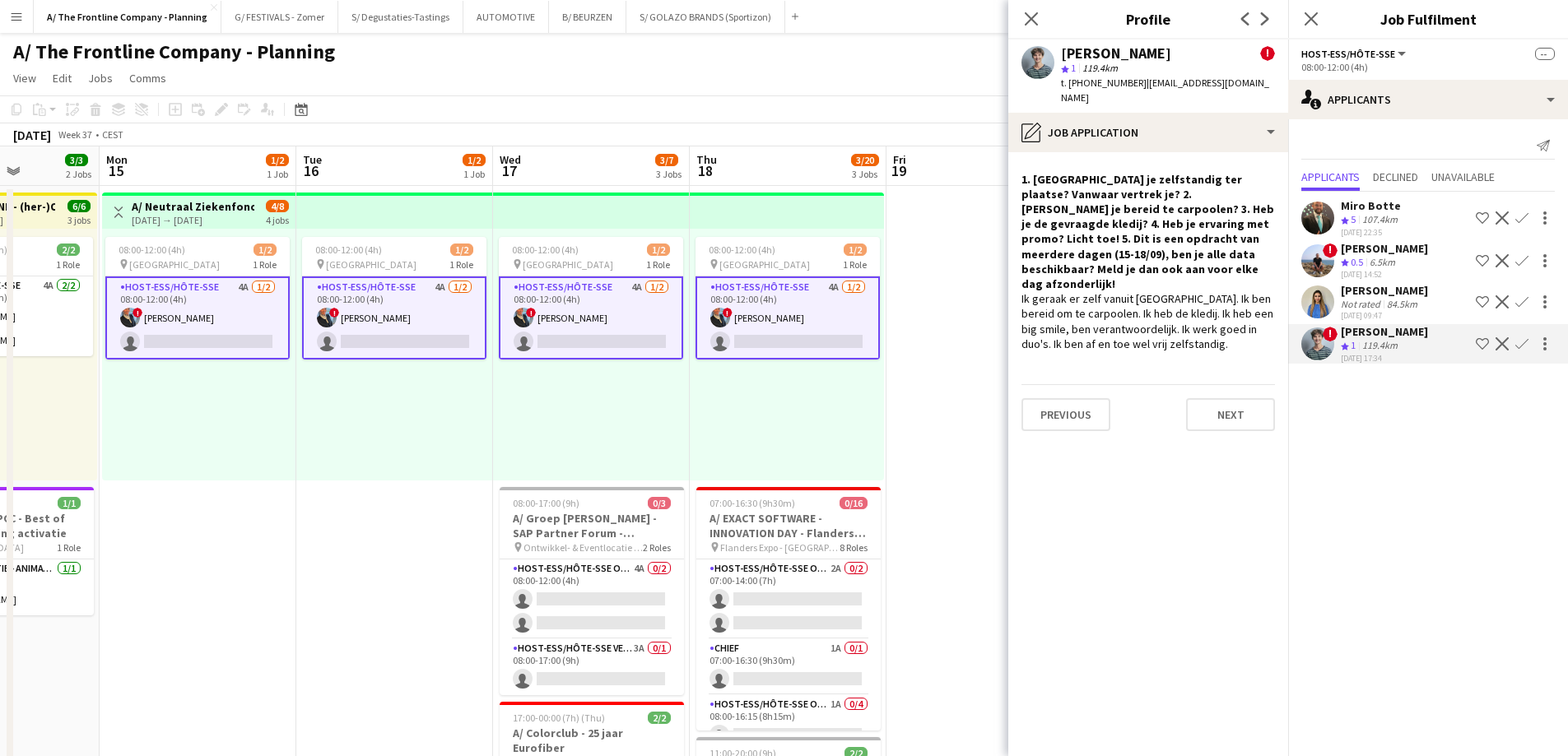
click at [789, 391] on div "08:00-12:00 (4h) 1/2 pin Oostende 1 Role Host-ess/Hôte-sse 4A [DATE] 08:00-12:0…" at bounding box center [787, 354] width 195 height 252
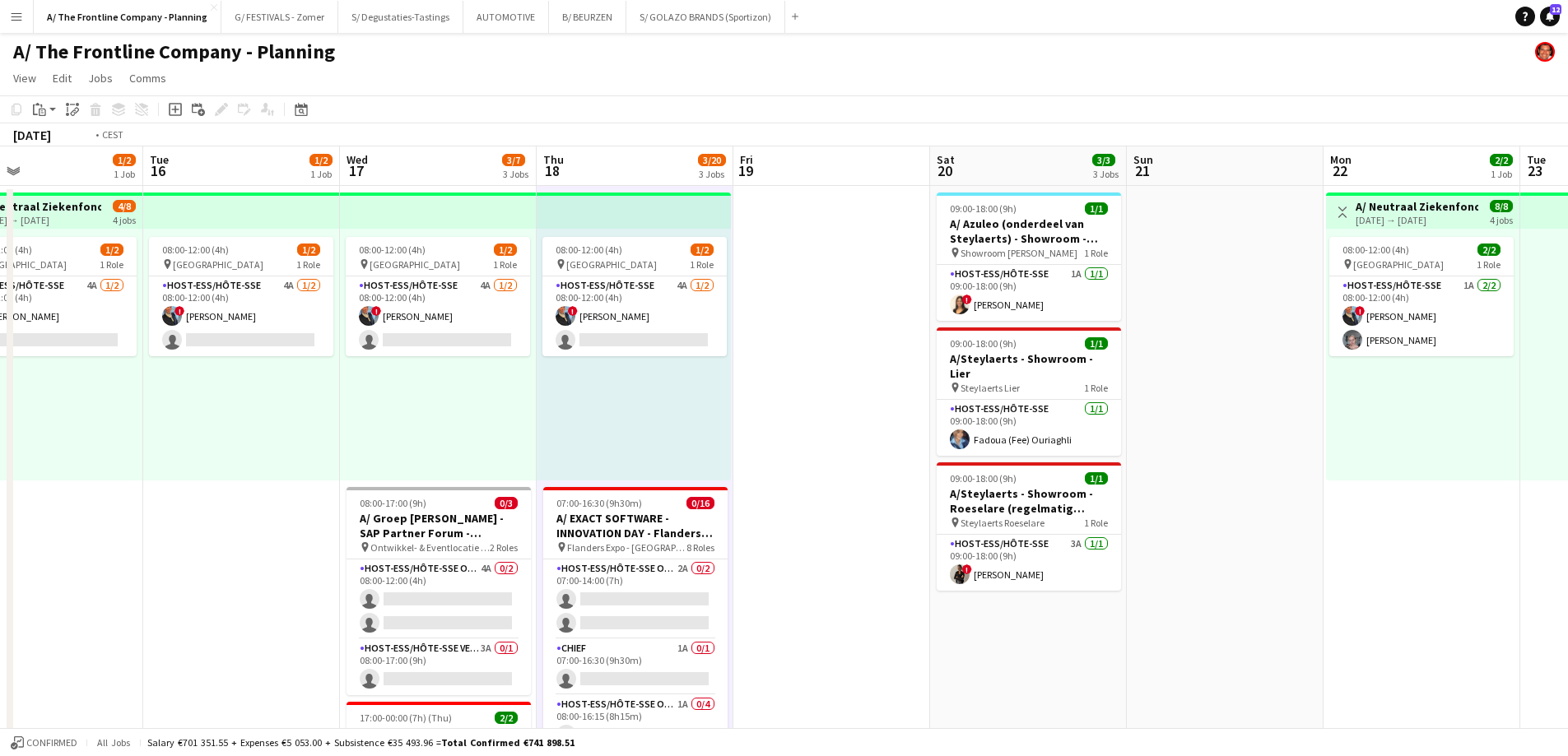
drag, startPoint x: 1046, startPoint y: 383, endPoint x: 498, endPoint y: 356, distance: 548.7
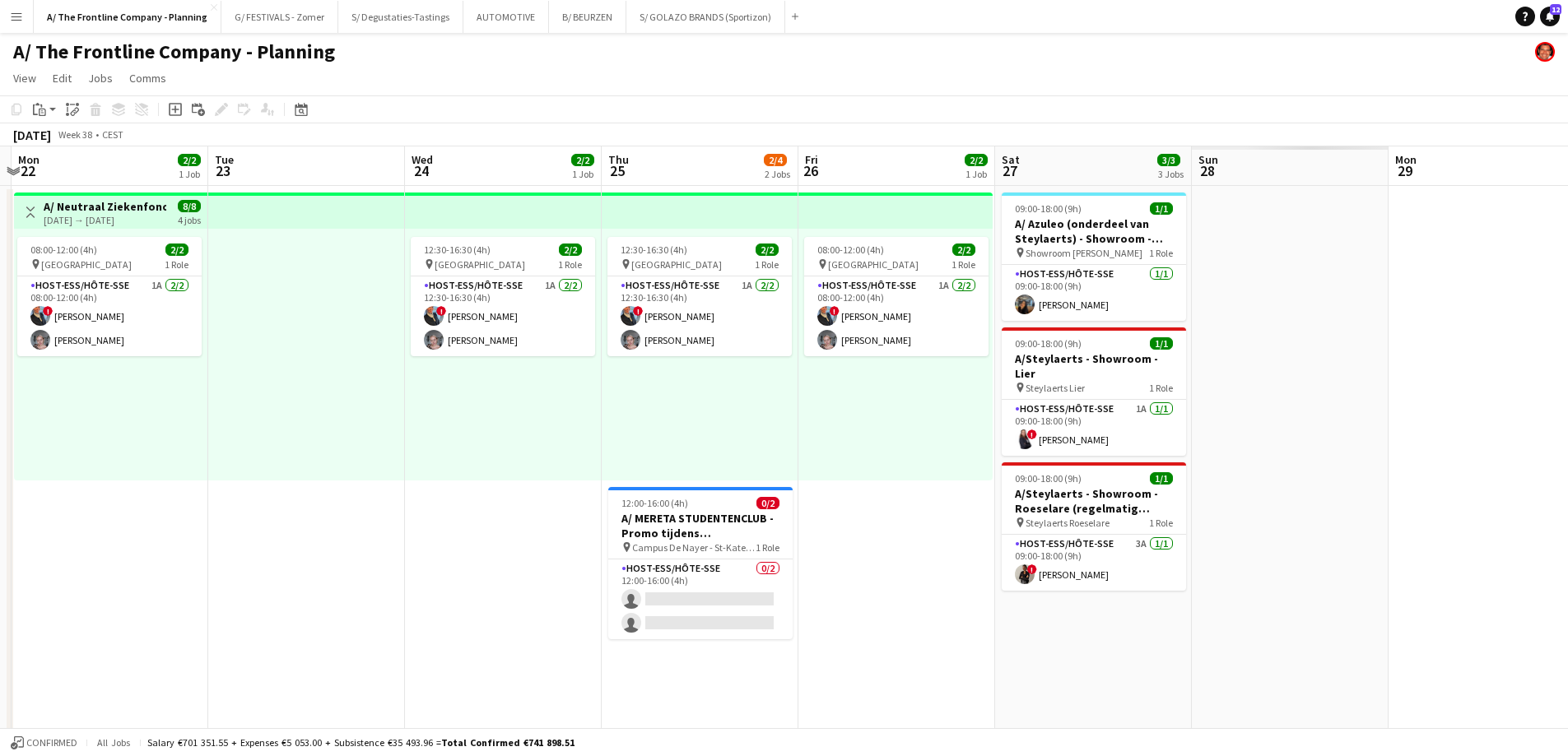
scroll to position [0, 554]
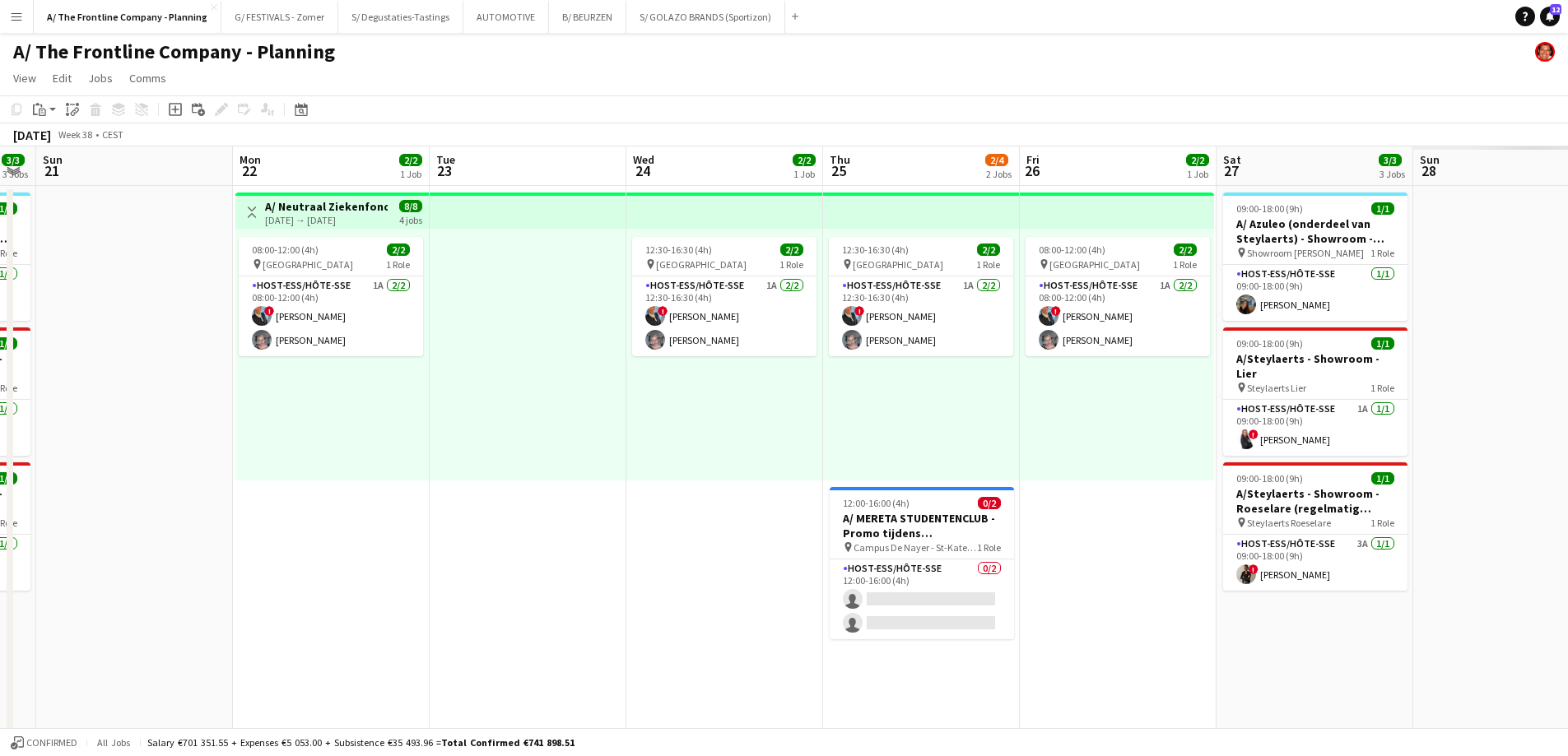
drag, startPoint x: 1016, startPoint y: 395, endPoint x: 322, endPoint y: 359, distance: 694.9
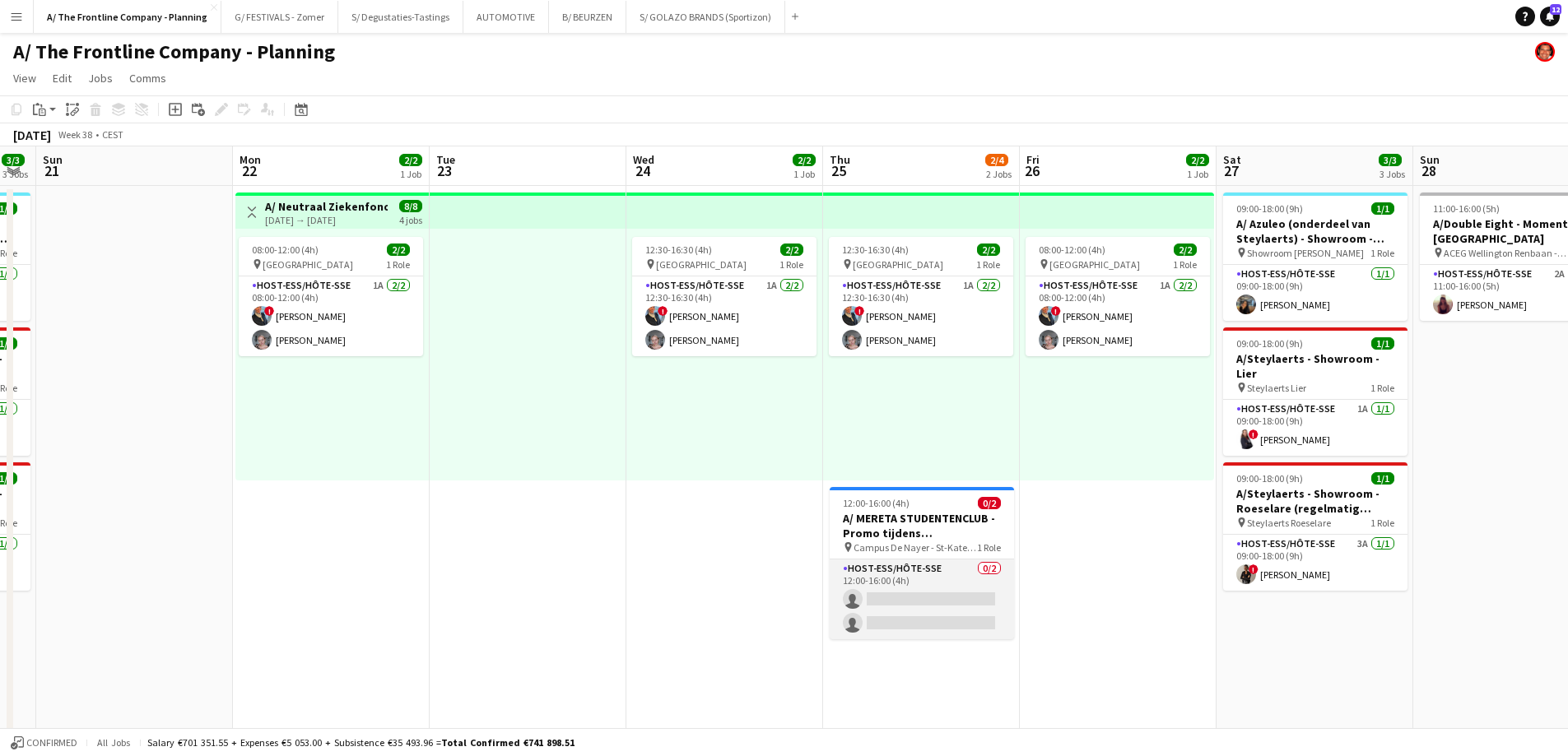
click at [902, 598] on app-card-role "Host-ess/Hôte-sse 0/2 12:00-16:00 (4h) single-neutral-actions single-neutral-ac…" at bounding box center [922, 600] width 184 height 80
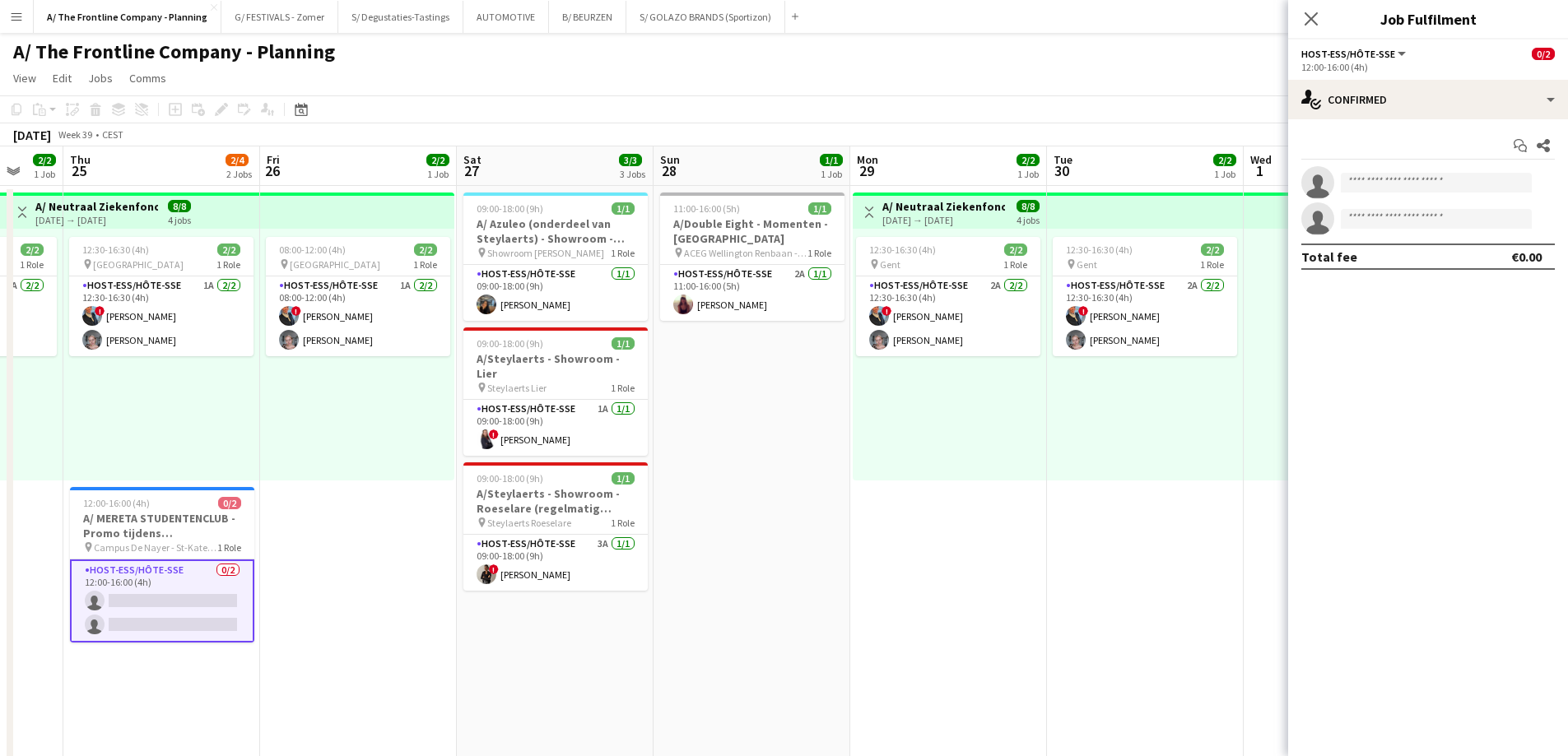
drag, startPoint x: 1008, startPoint y: 469, endPoint x: 248, endPoint y: 394, distance: 763.7
click at [934, 437] on div "12:30-16:30 (4h) 2/2 pin Gent 1 Role Host-ess/Hôte-sse 2A [DATE] 12:30-16:30 (4…" at bounding box center [949, 354] width 194 height 252
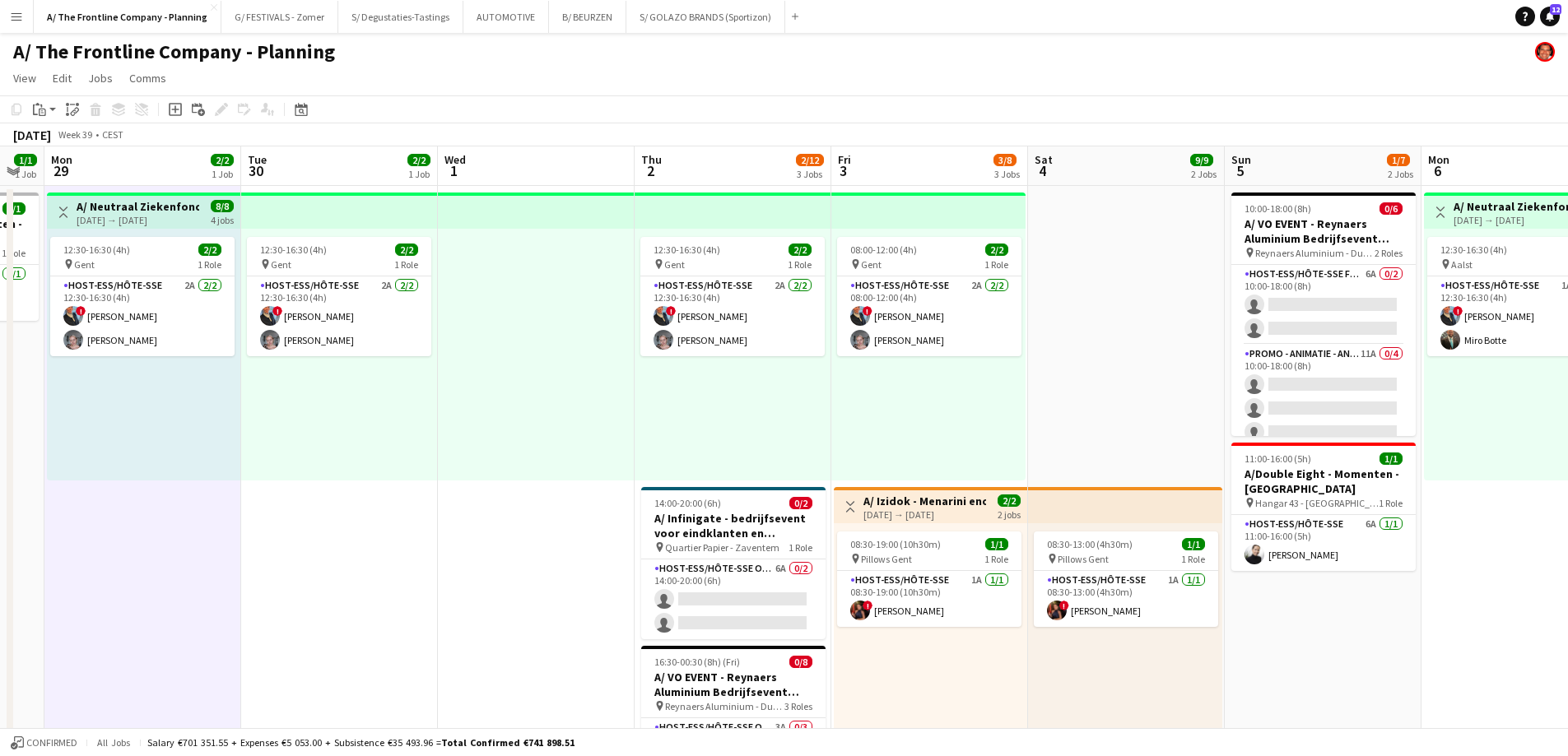
drag, startPoint x: 1161, startPoint y: 436, endPoint x: 364, endPoint y: 394, distance: 798.1
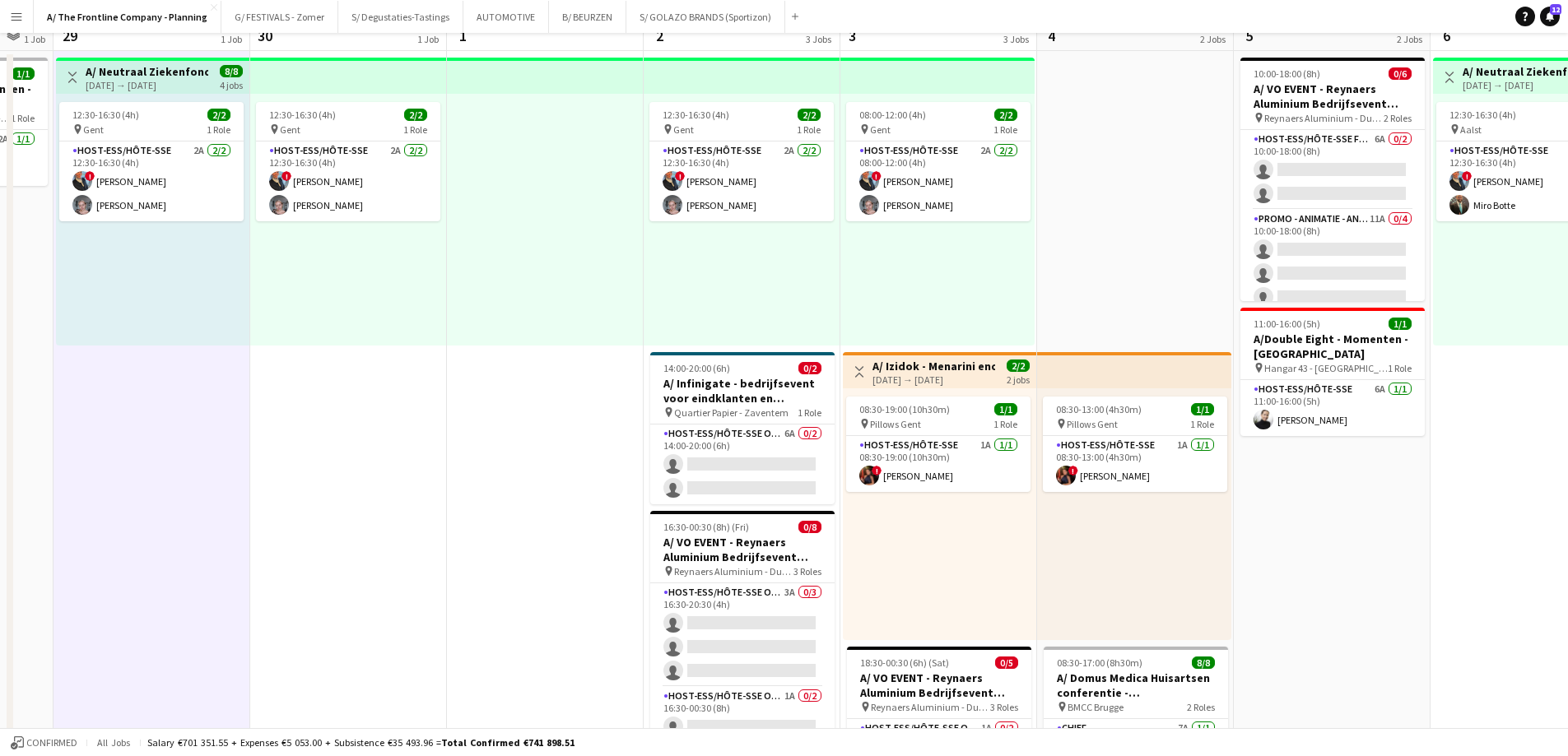
scroll to position [165, 0]
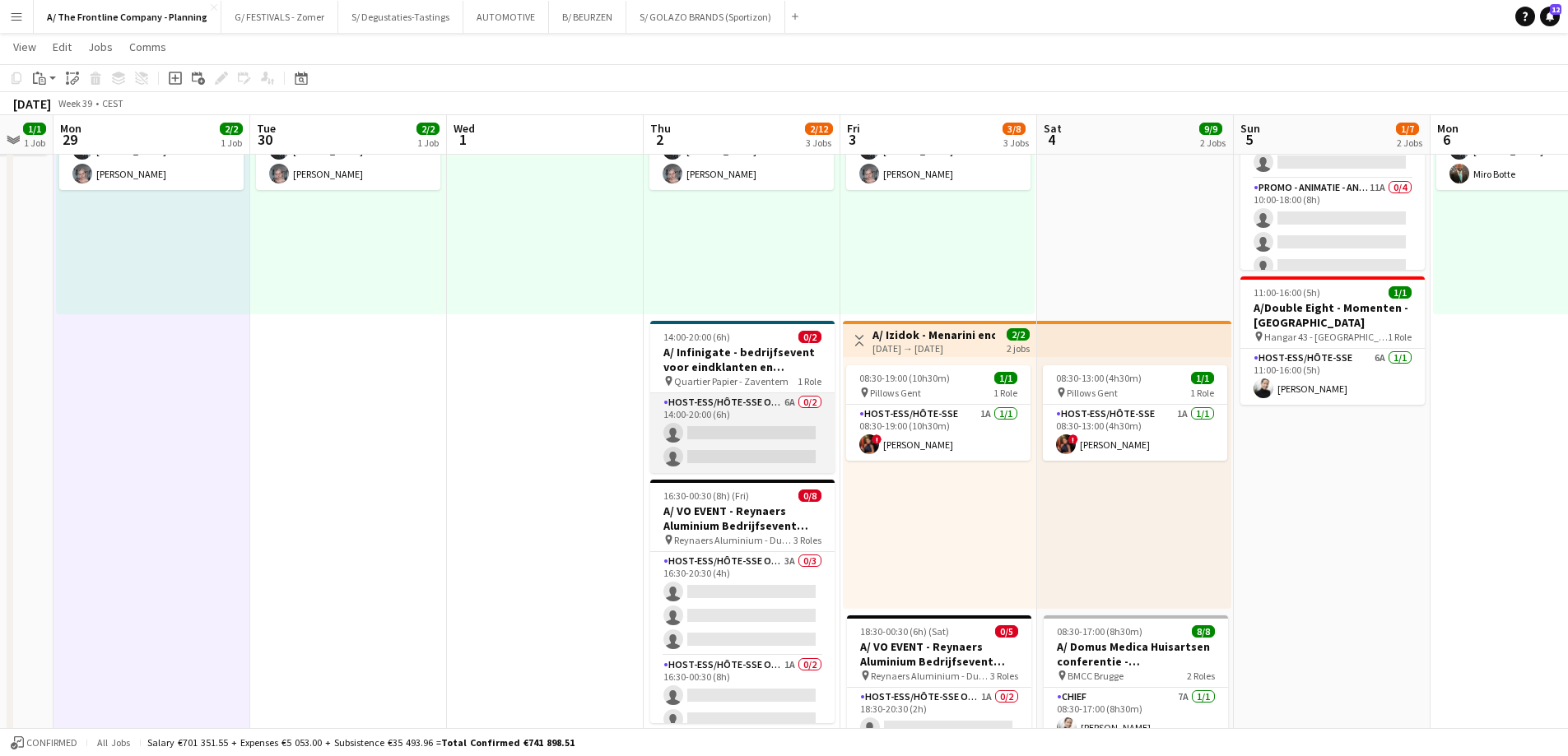
click at [743, 410] on app-card-role "Host-ess/Hôte-sse Onthaal-Accueill 6A 0/2 14:00-20:00 (6h) single-neutral-actio…" at bounding box center [743, 433] width 184 height 80
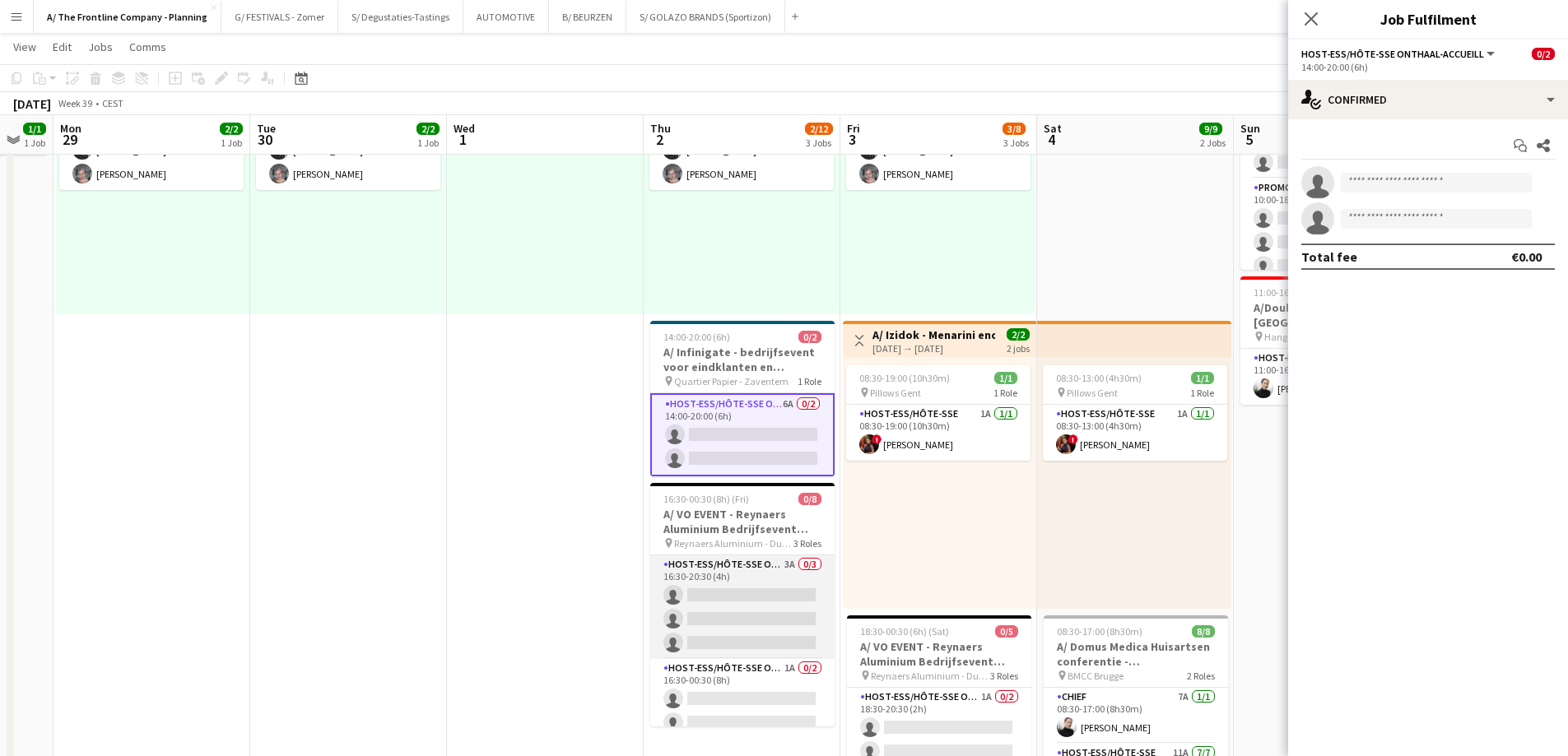
click at [745, 573] on app-card-role "Host-ess/Hôte-sse Onthaal-Accueill 3A 0/3 16:30-20:30 (4h) single-neutral-actio…" at bounding box center [743, 607] width 184 height 103
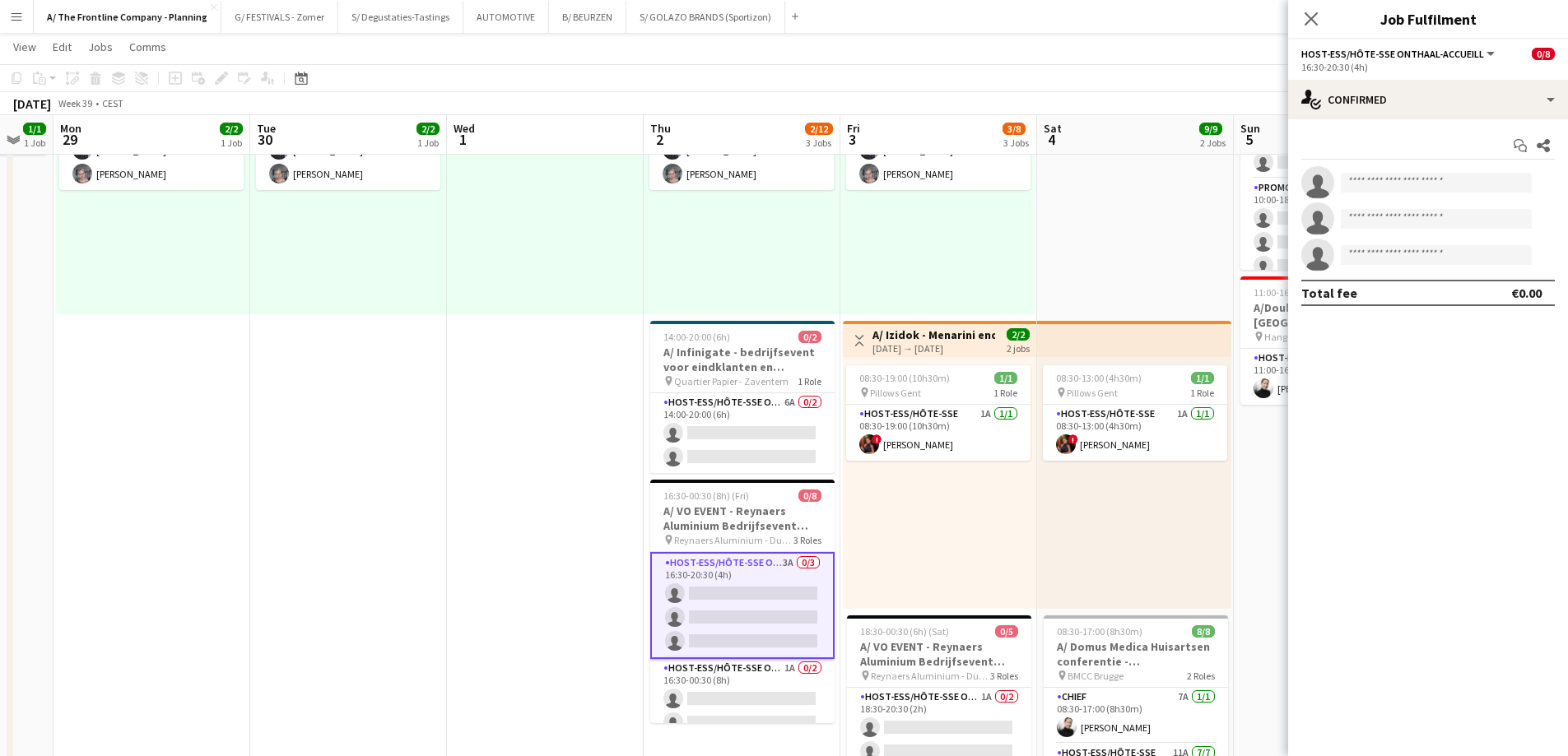
click at [1463, 79] on app-options-switcher "Host-ess/Hôte-sse Onthaal-Accueill All roles Host-ess/Hôte-sse Onthaal-Accueill…" at bounding box center [1428, 59] width 280 height 40
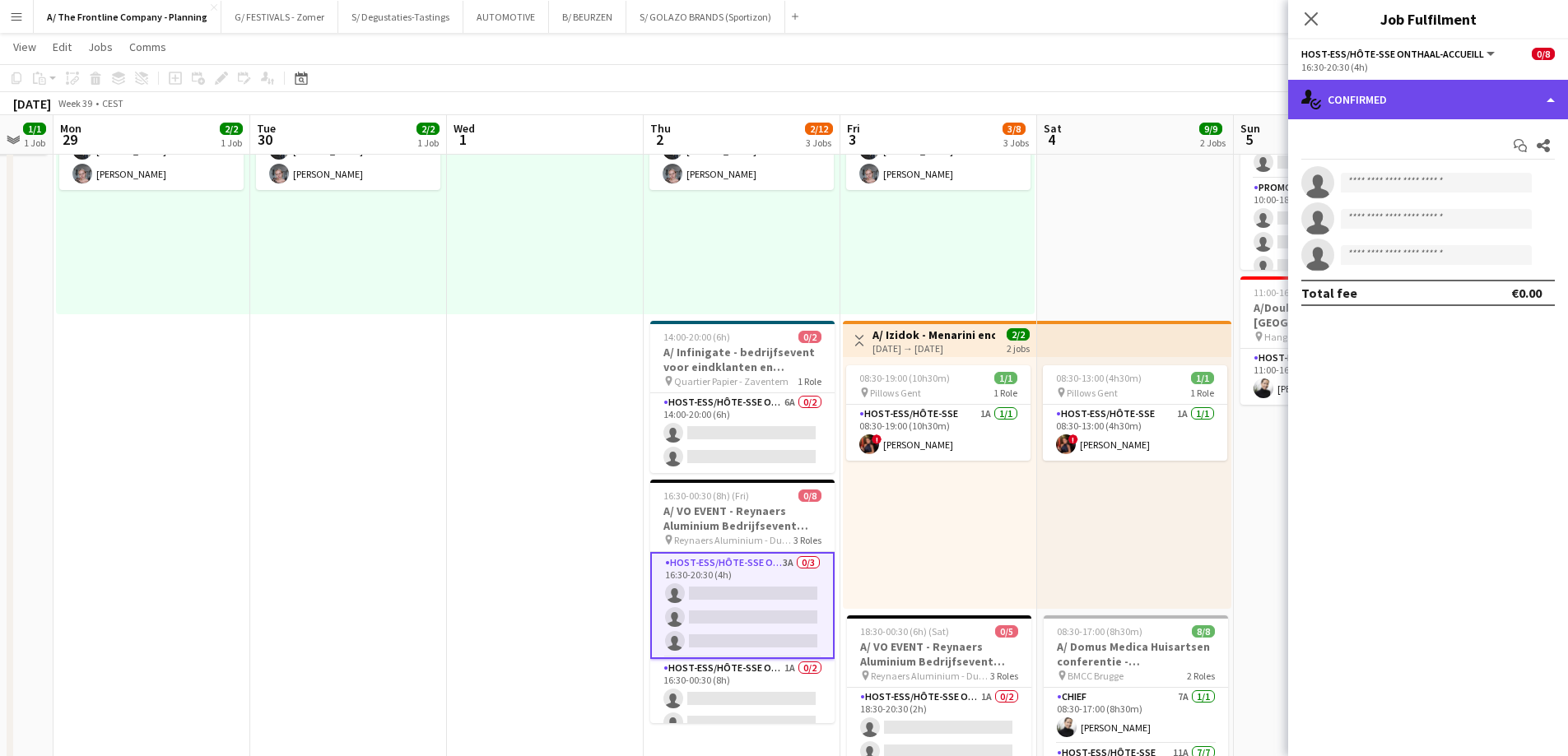
click at [1463, 99] on div "single-neutral-actions-check-2 Confirmed" at bounding box center [1428, 100] width 280 height 39
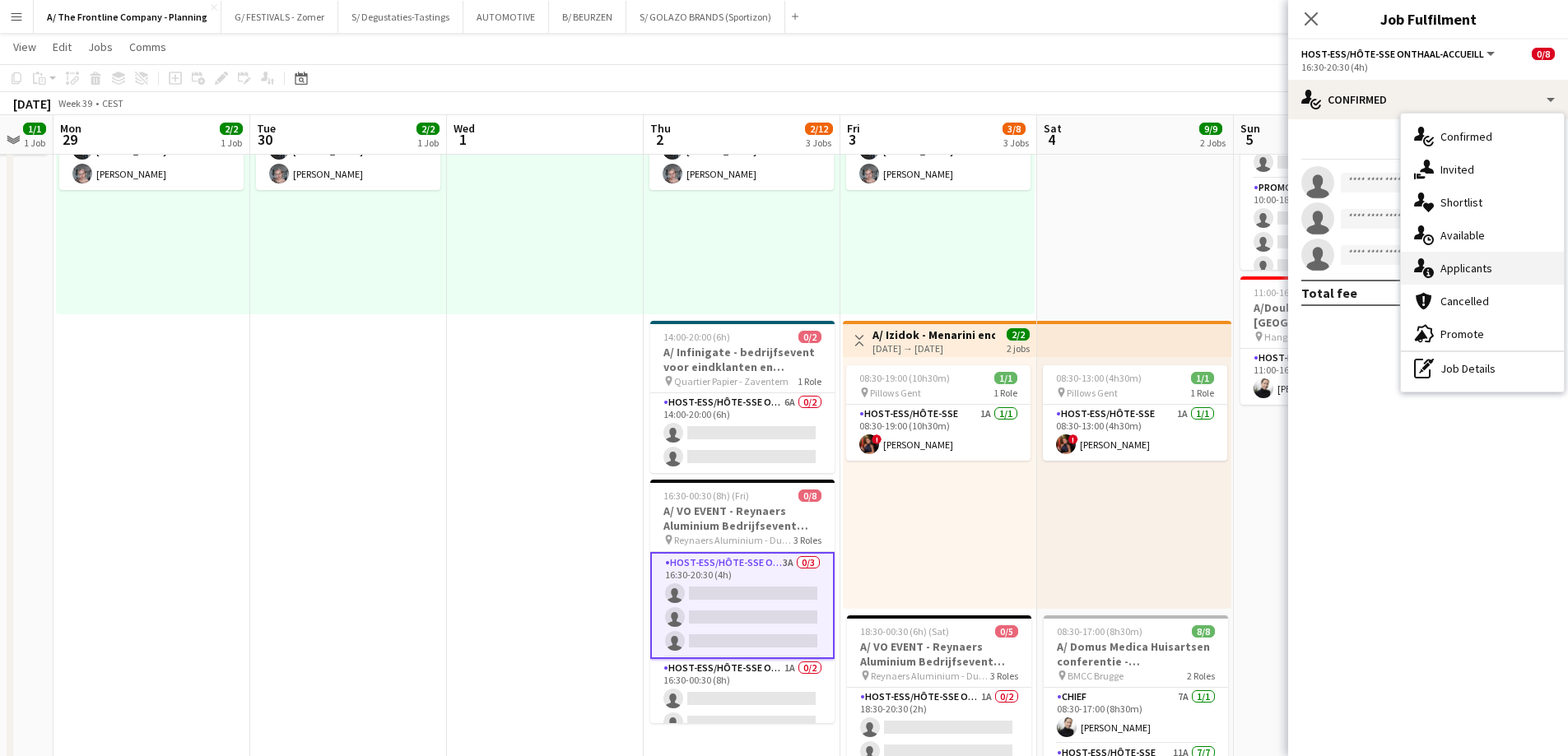
click at [1473, 277] on div "single-neutral-actions-information Applicants" at bounding box center [1482, 268] width 163 height 33
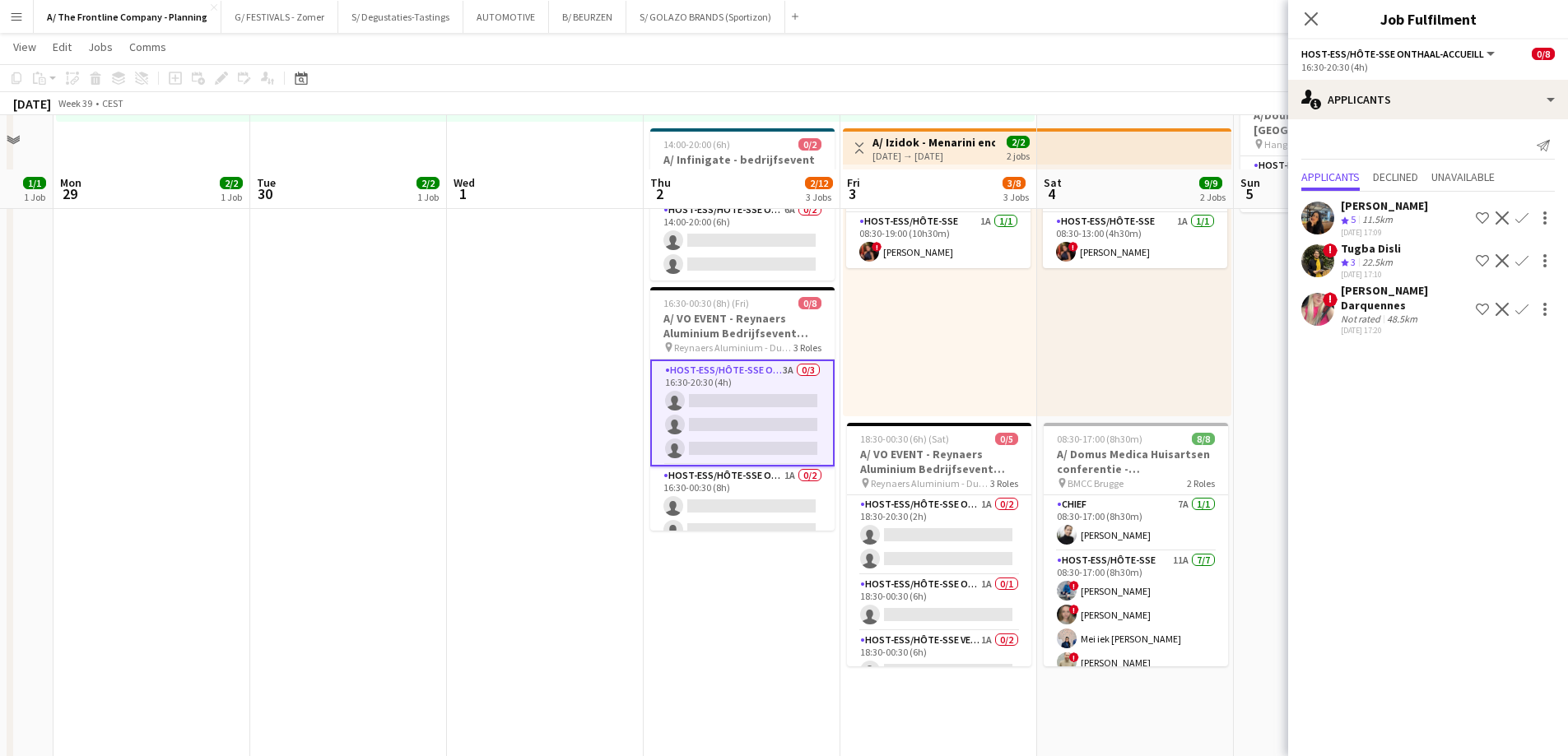
scroll to position [411, 0]
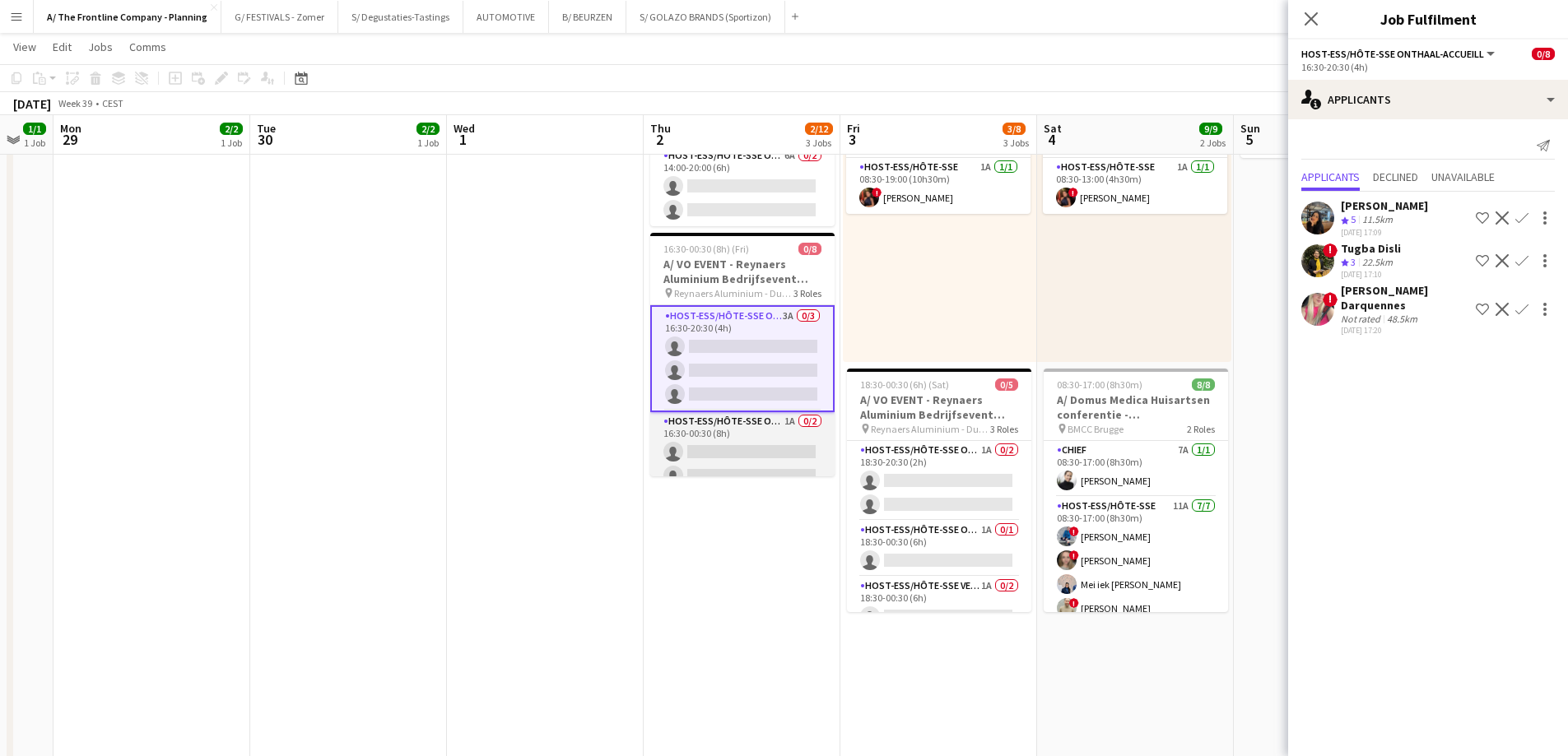
click at [713, 448] on app-card-role "Host-ess/Hôte-sse Onthaal-Accueill 1A 0/2 16:30-00:30 (8h) single-neutral-actio…" at bounding box center [743, 452] width 184 height 80
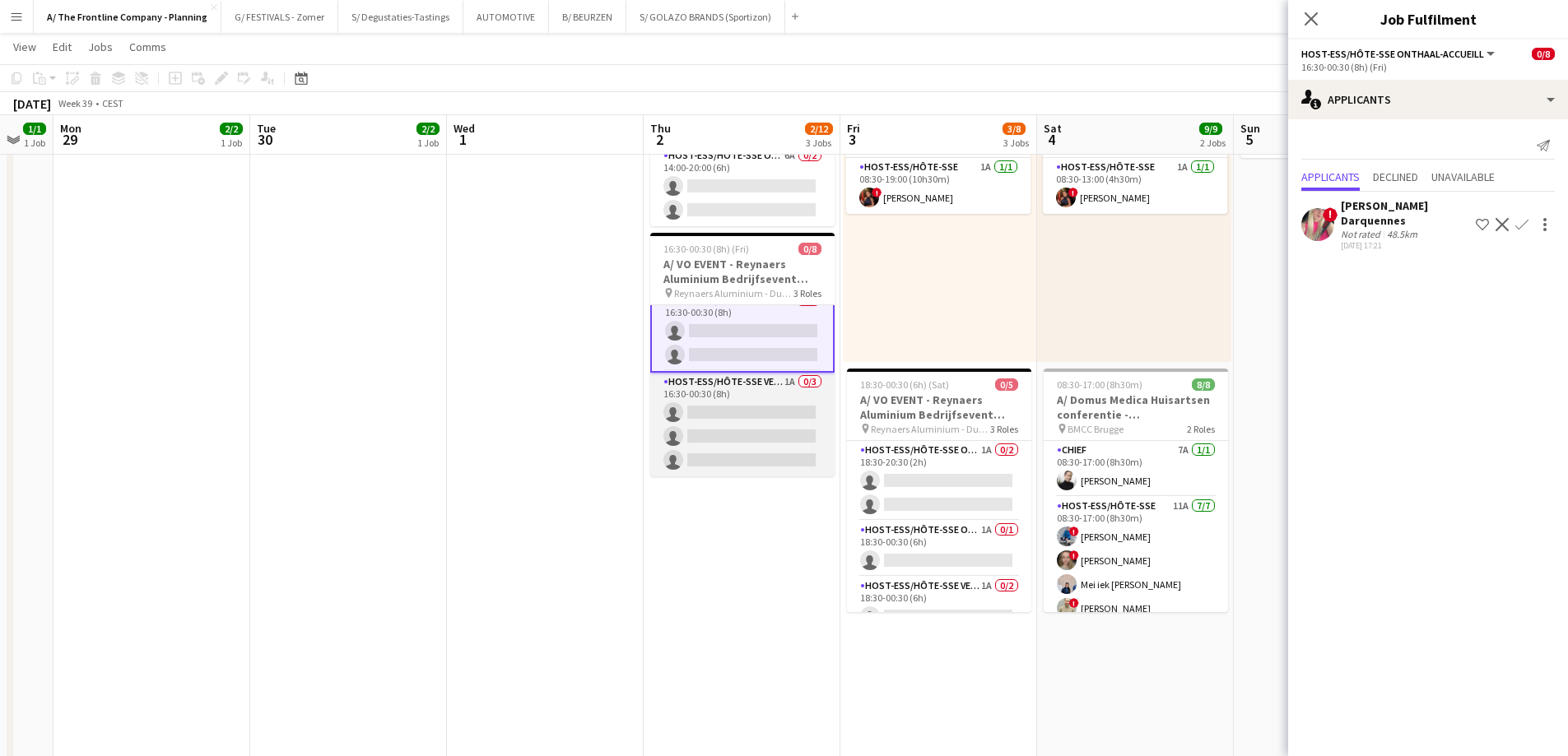
click at [725, 436] on app-card-role "Host-ess/Hôte-sse Vestiaire 1A 0/3 16:30-00:30 (8h) single-neutral-actions sing…" at bounding box center [743, 424] width 184 height 103
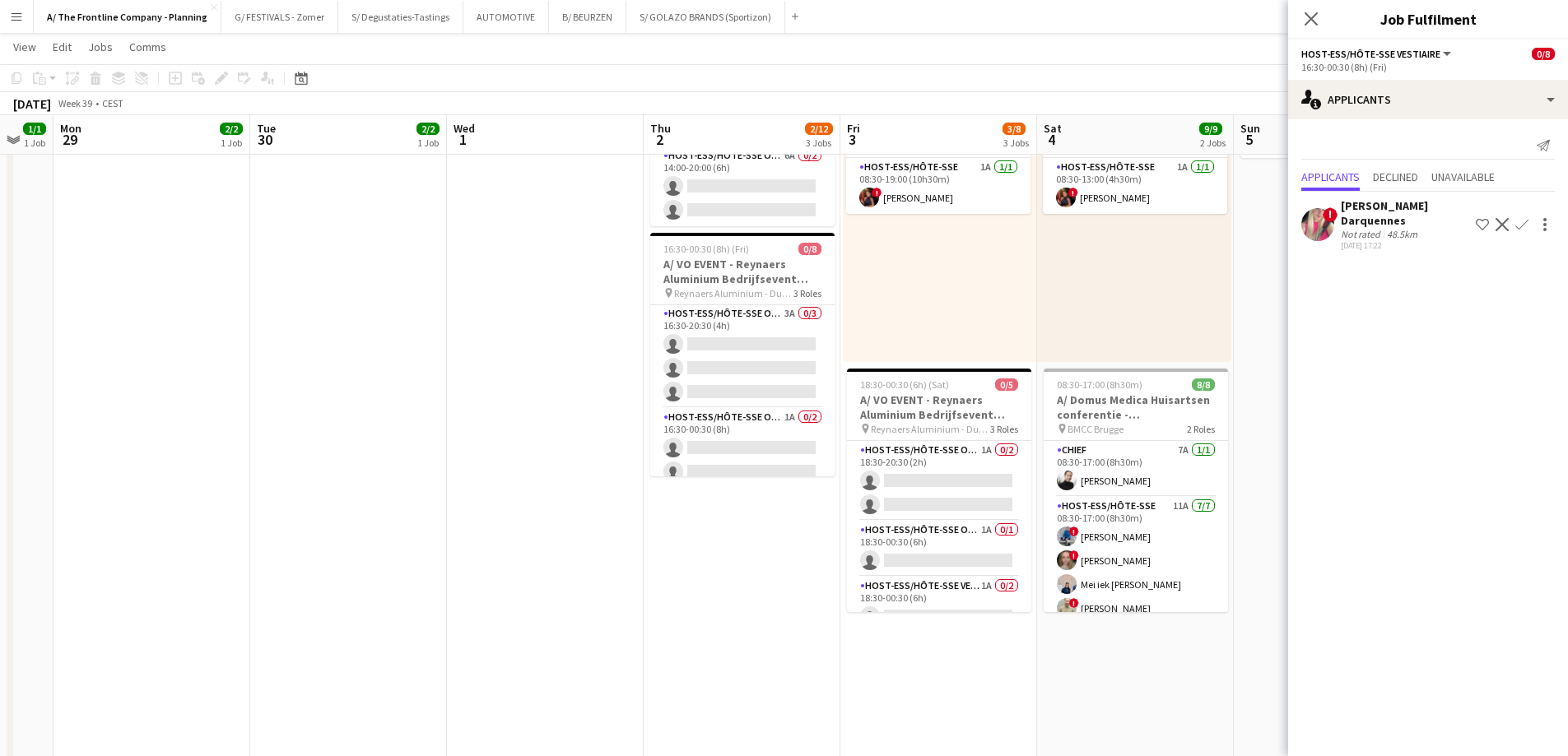
scroll to position [0, 0]
click at [937, 469] on app-card-role "Host-ess/Hôte-sse Onthaal-Accueill 1A 0/2 18:30-20:30 (2h) single-neutral-actio…" at bounding box center [939, 481] width 184 height 80
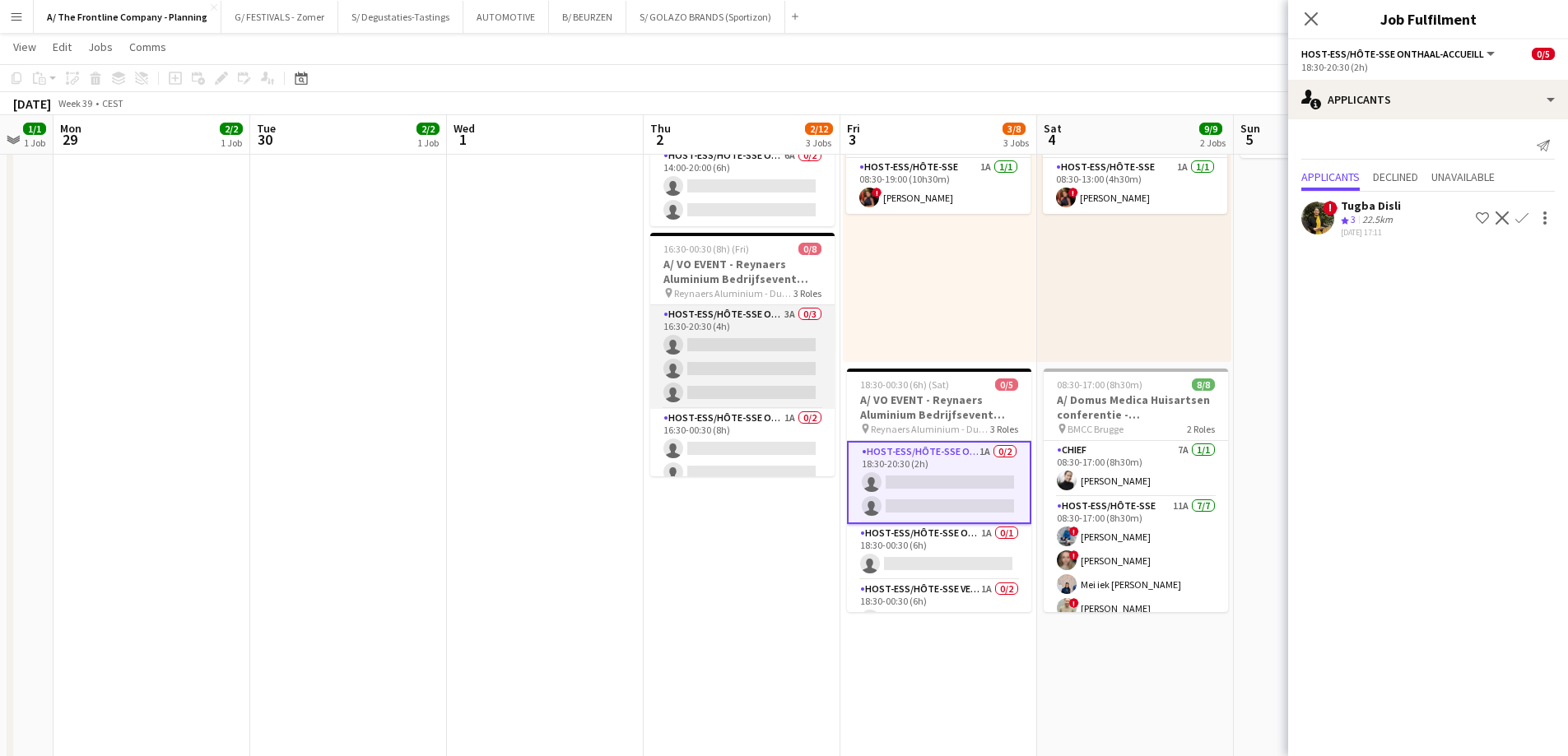
click at [749, 344] on app-card-role "Host-ess/Hôte-sse Onthaal-Accueill 3A 0/3 16:30-20:30 (4h) single-neutral-actio…" at bounding box center [743, 357] width 184 height 103
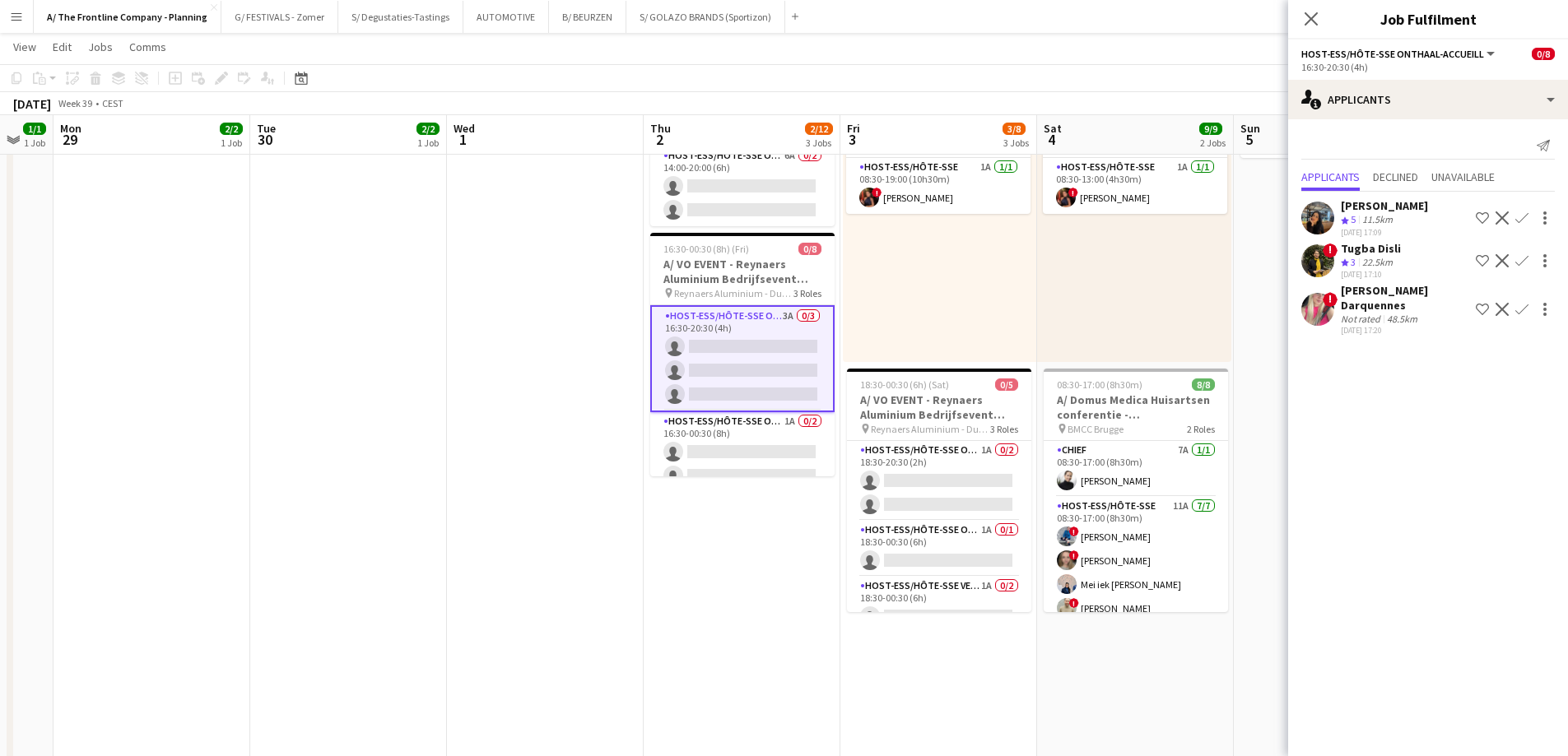
click at [1384, 206] on div "[PERSON_NAME]" at bounding box center [1384, 205] width 87 height 15
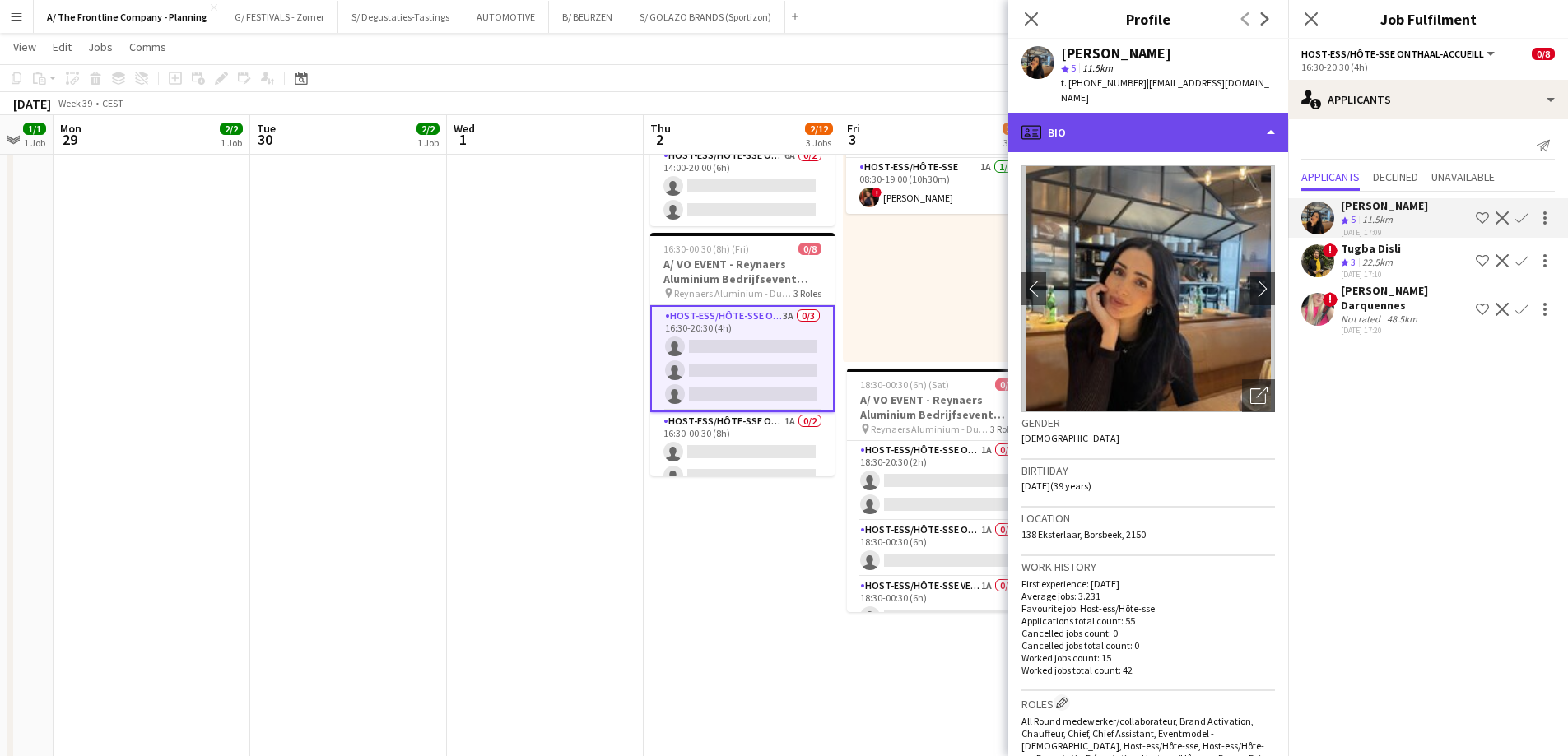
click at [1159, 114] on div "profile Bio" at bounding box center [1148, 132] width 280 height 39
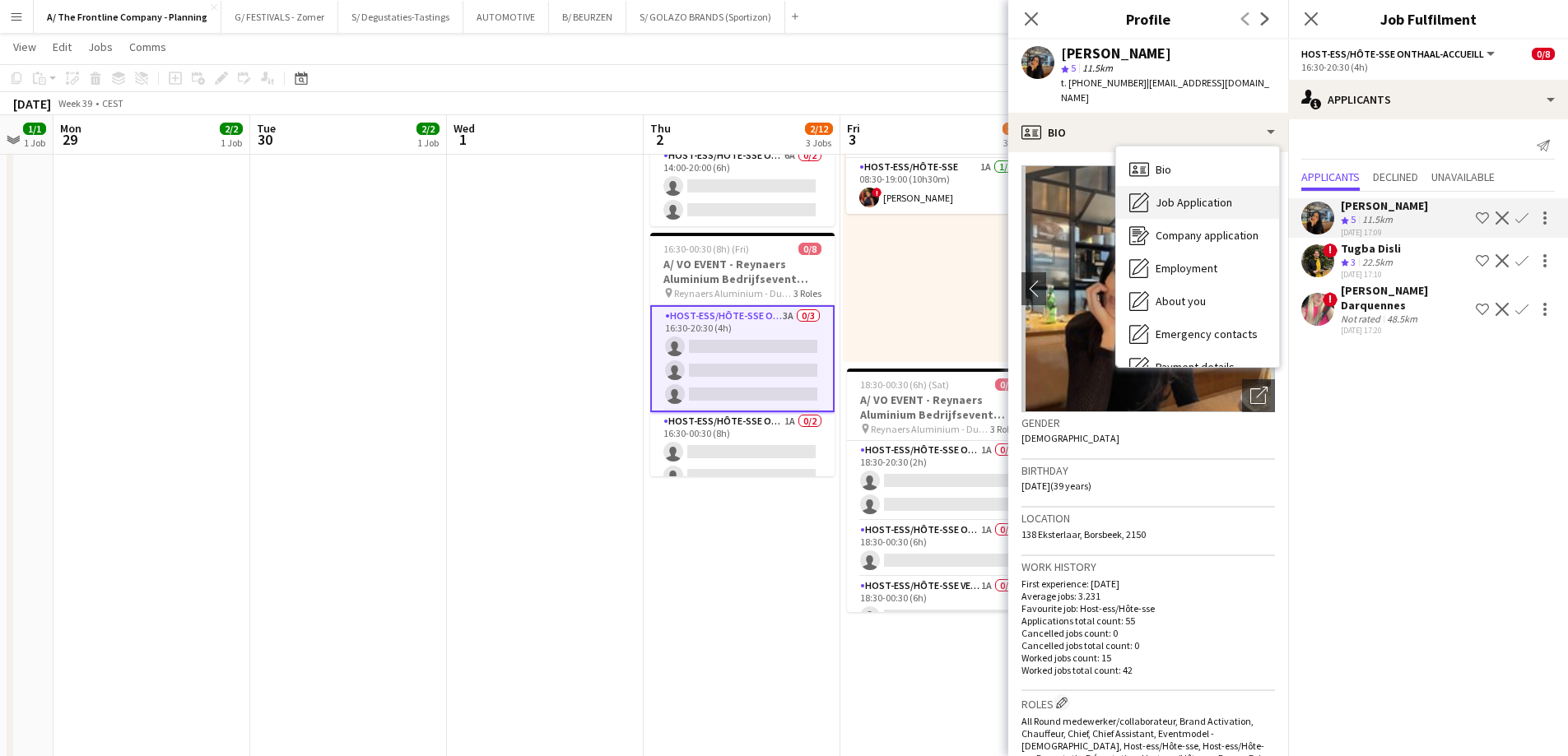
click at [1168, 195] on span "Job Application" at bounding box center [1194, 202] width 77 height 15
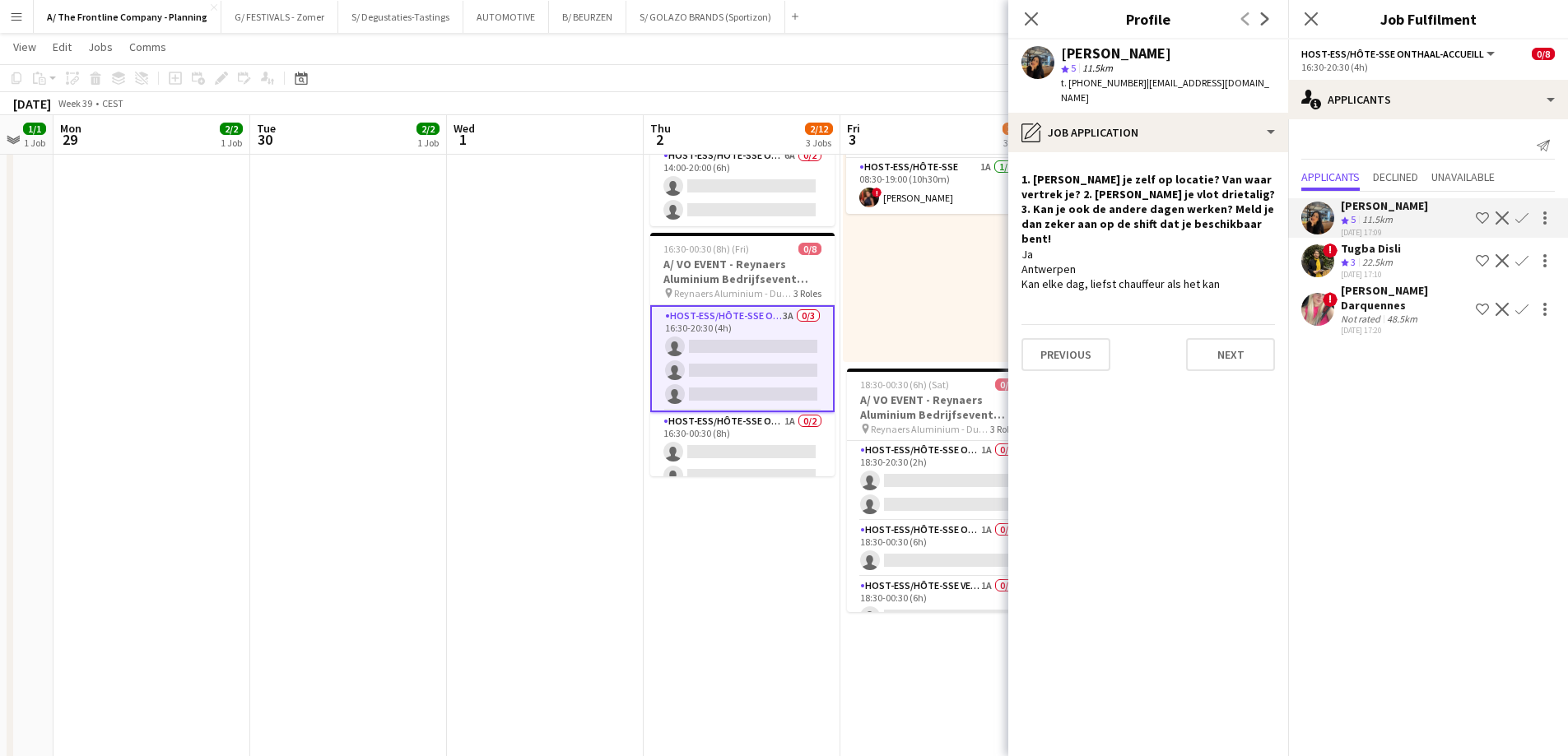
click at [1365, 259] on div "22.5km" at bounding box center [1377, 263] width 37 height 14
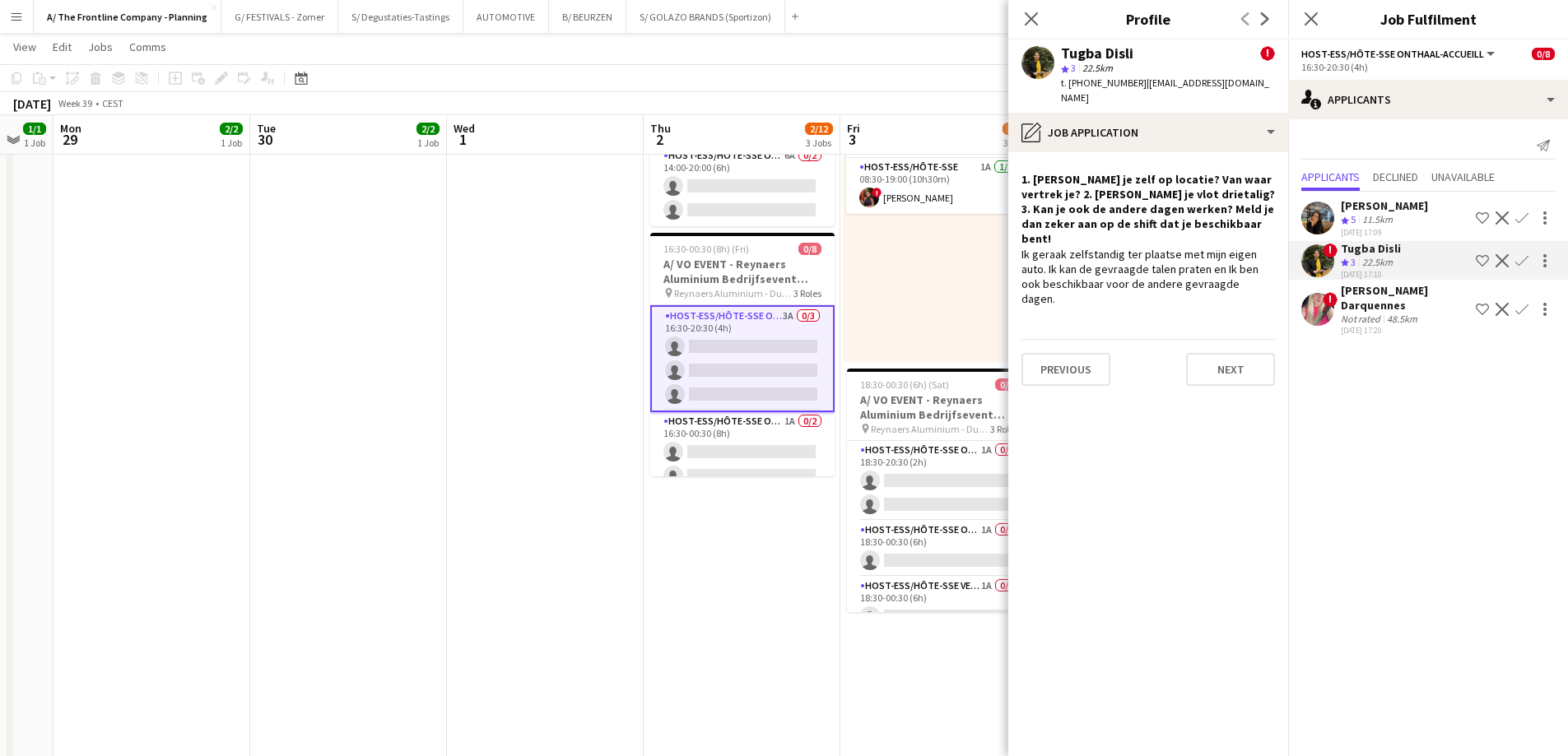
click at [1370, 314] on div "Not rated" at bounding box center [1362, 318] width 43 height 12
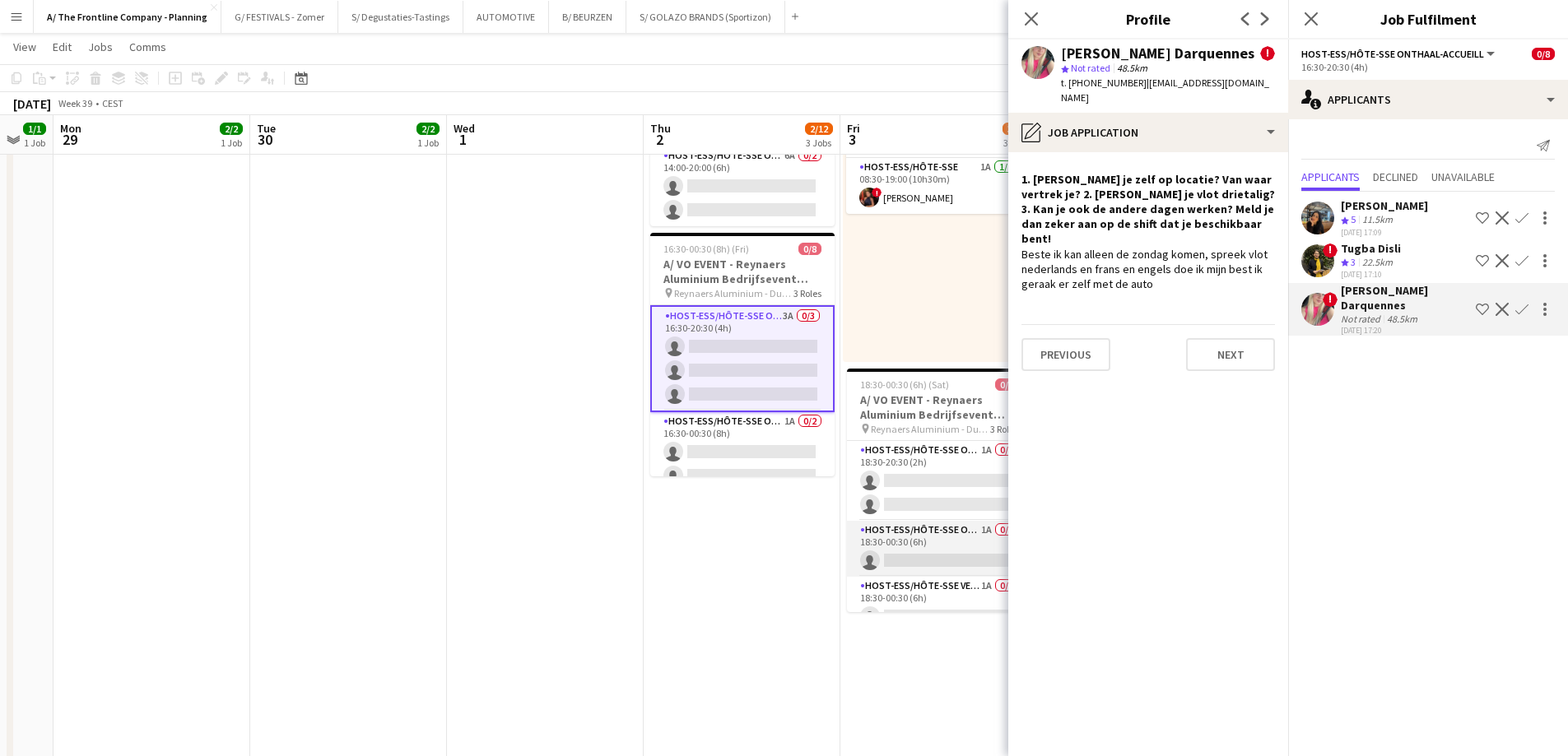
click at [934, 532] on app-card-role "Host-ess/Hôte-sse Onthaal-Accueill 1A 0/1 18:30-00:30 (6h) single-neutral-actio…" at bounding box center [939, 549] width 184 height 56
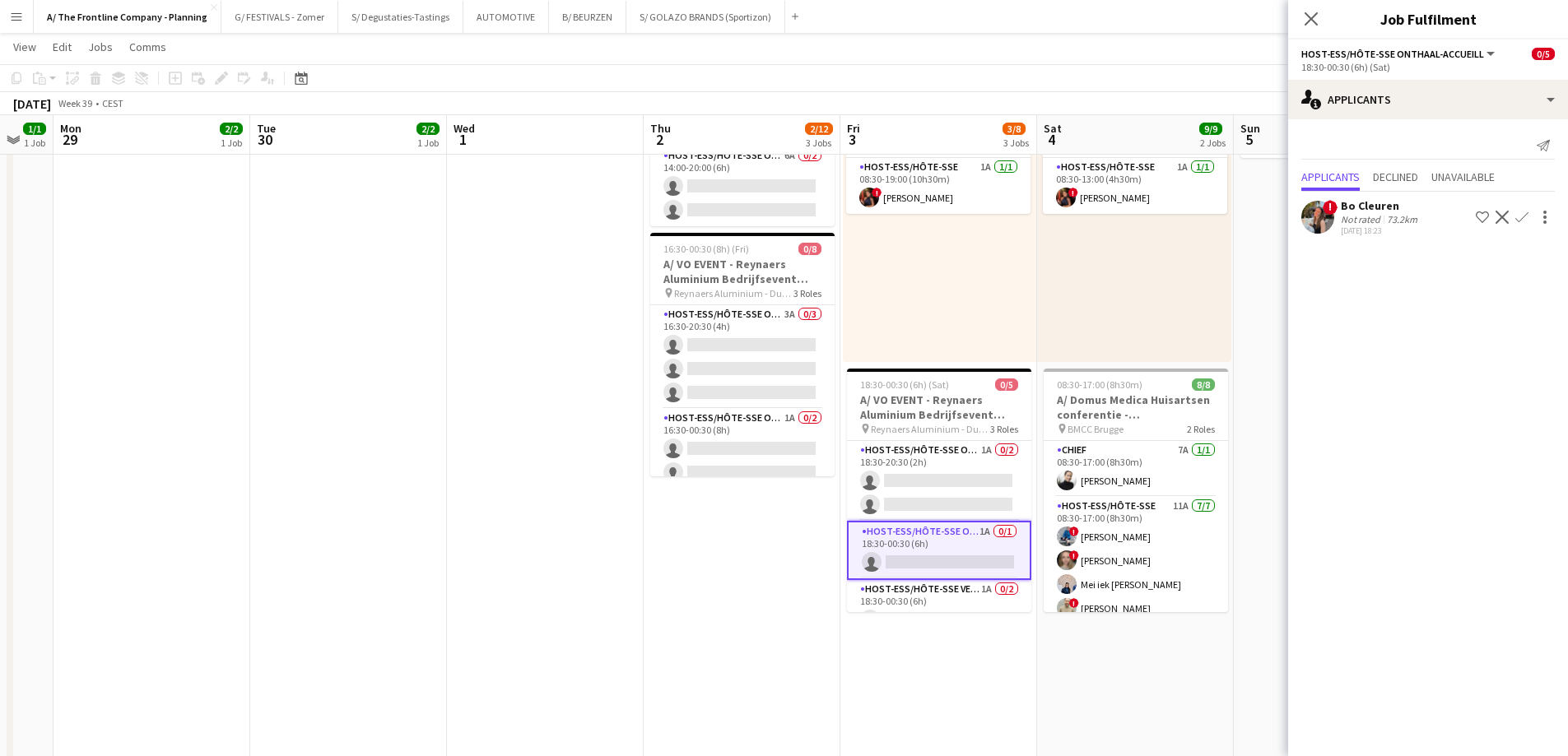
click at [1360, 201] on div "Bo Cleuren" at bounding box center [1381, 205] width 80 height 15
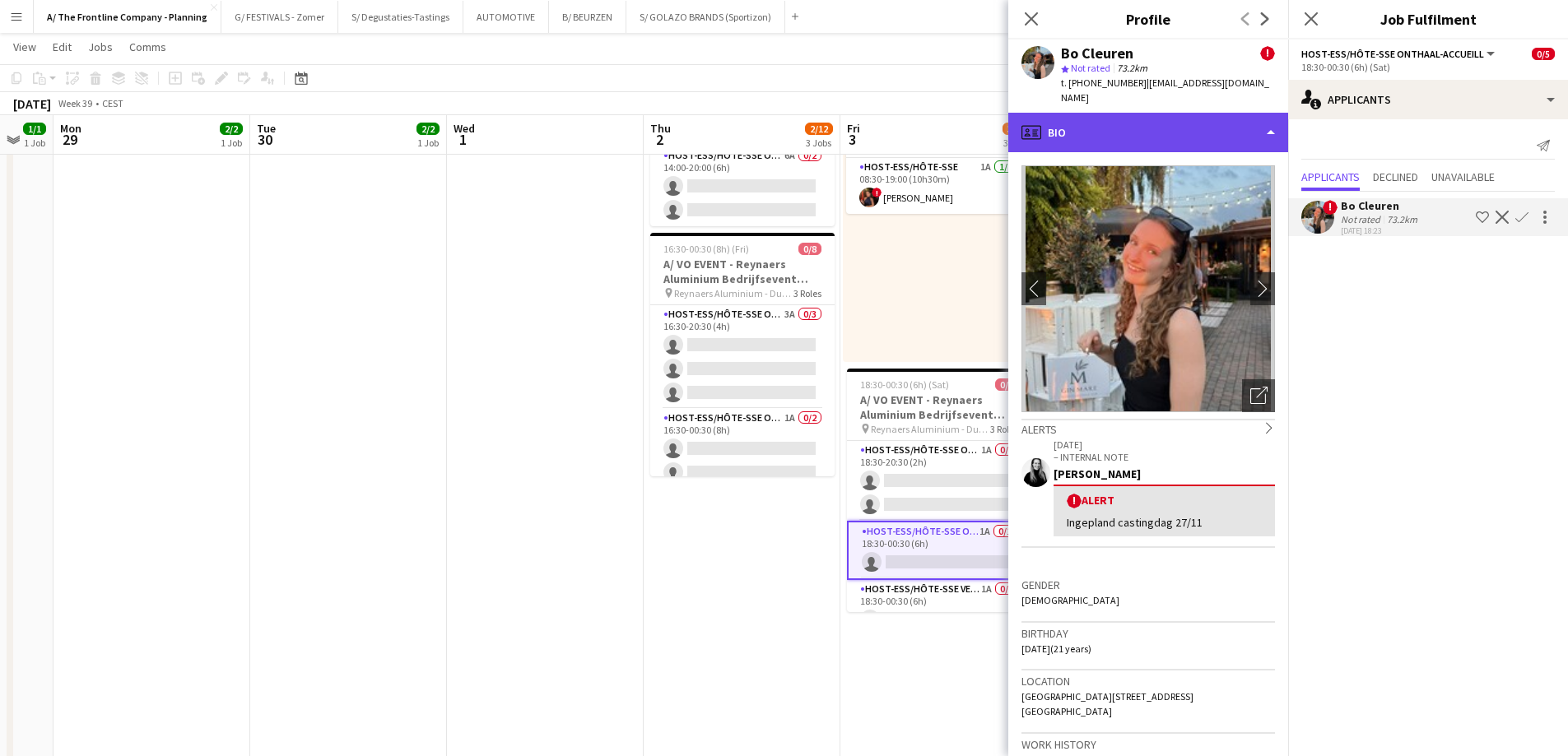
click at [1165, 125] on div "profile Bio" at bounding box center [1148, 132] width 280 height 39
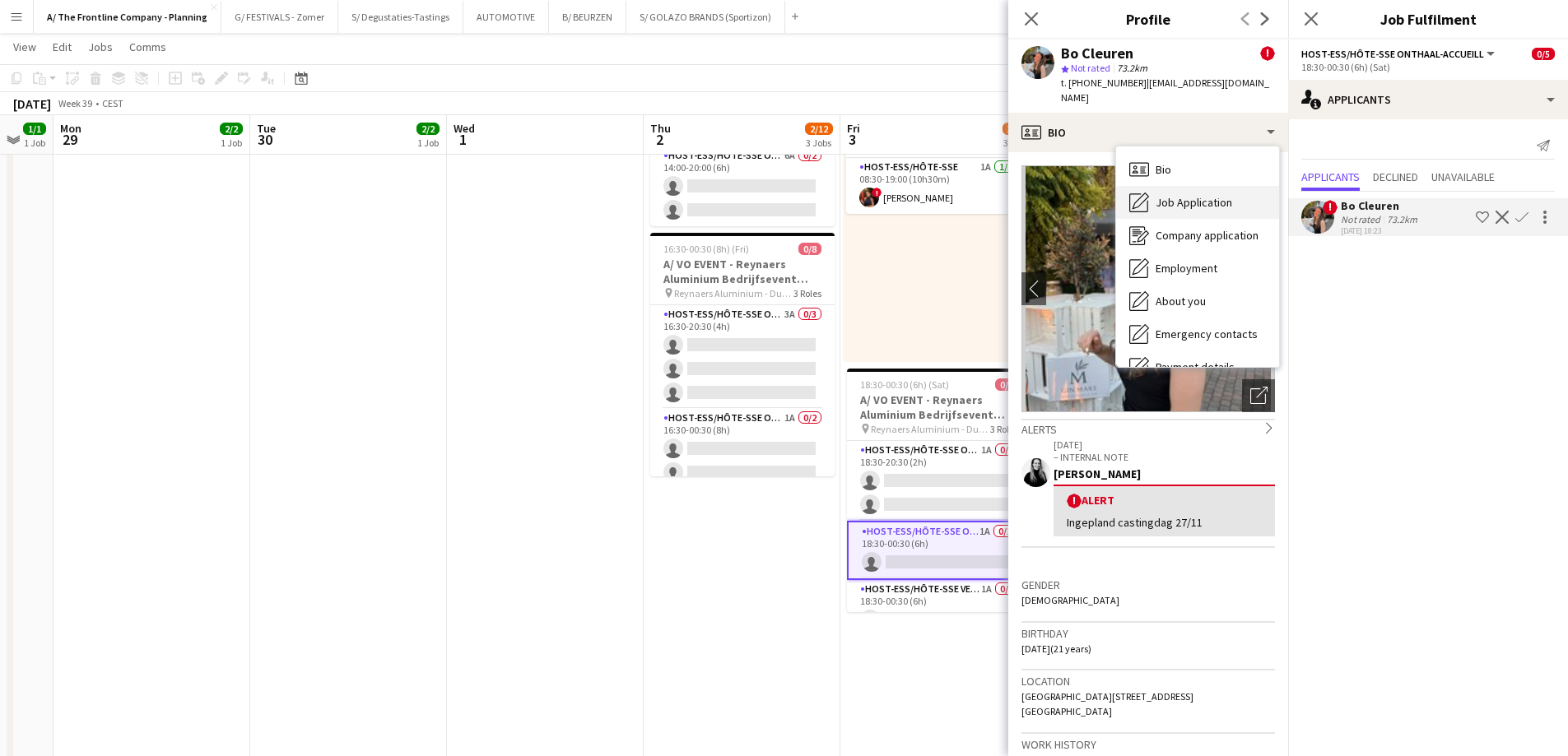
click at [1174, 195] on span "Job Application" at bounding box center [1194, 202] width 77 height 15
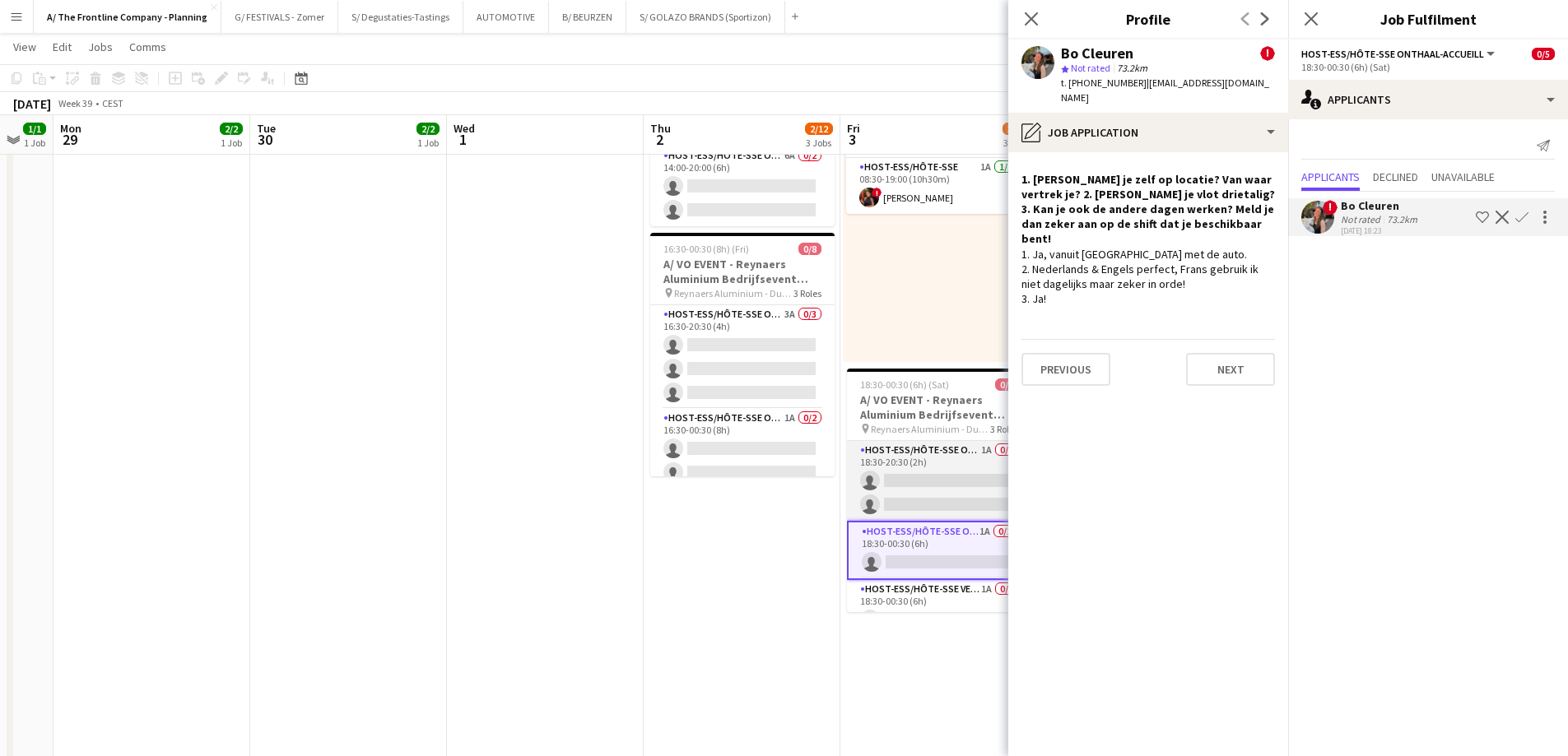
click at [924, 469] on app-card-role "Host-ess/Hôte-sse Onthaal-Accueill 1A 0/2 18:30-20:30 (2h) single-neutral-actio…" at bounding box center [939, 481] width 184 height 80
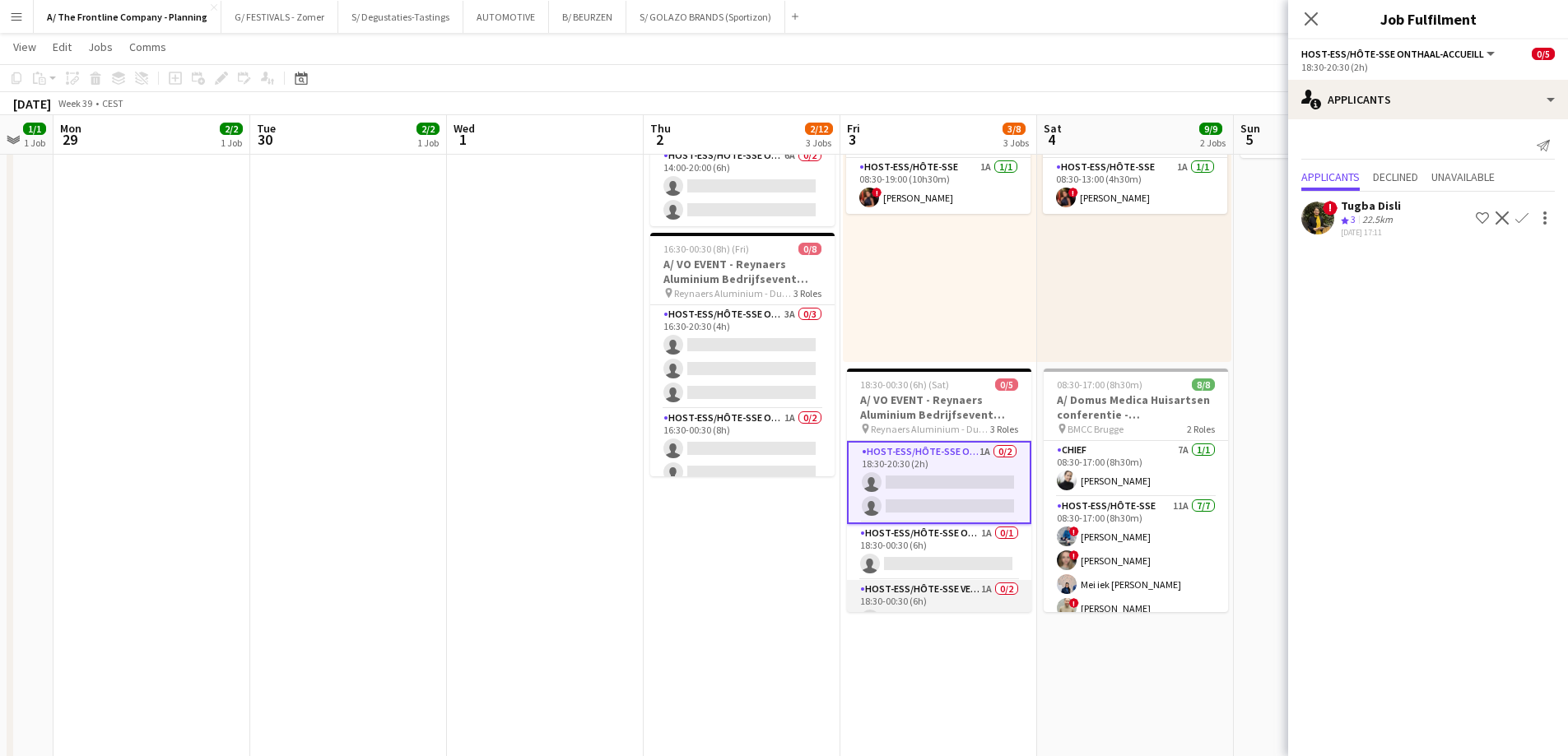
click at [922, 595] on app-card-role "Host-ess/Hôte-sse Vestiaire 1A 0/2 18:30-00:30 (6h) single-neutral-actions sing…" at bounding box center [939, 620] width 184 height 80
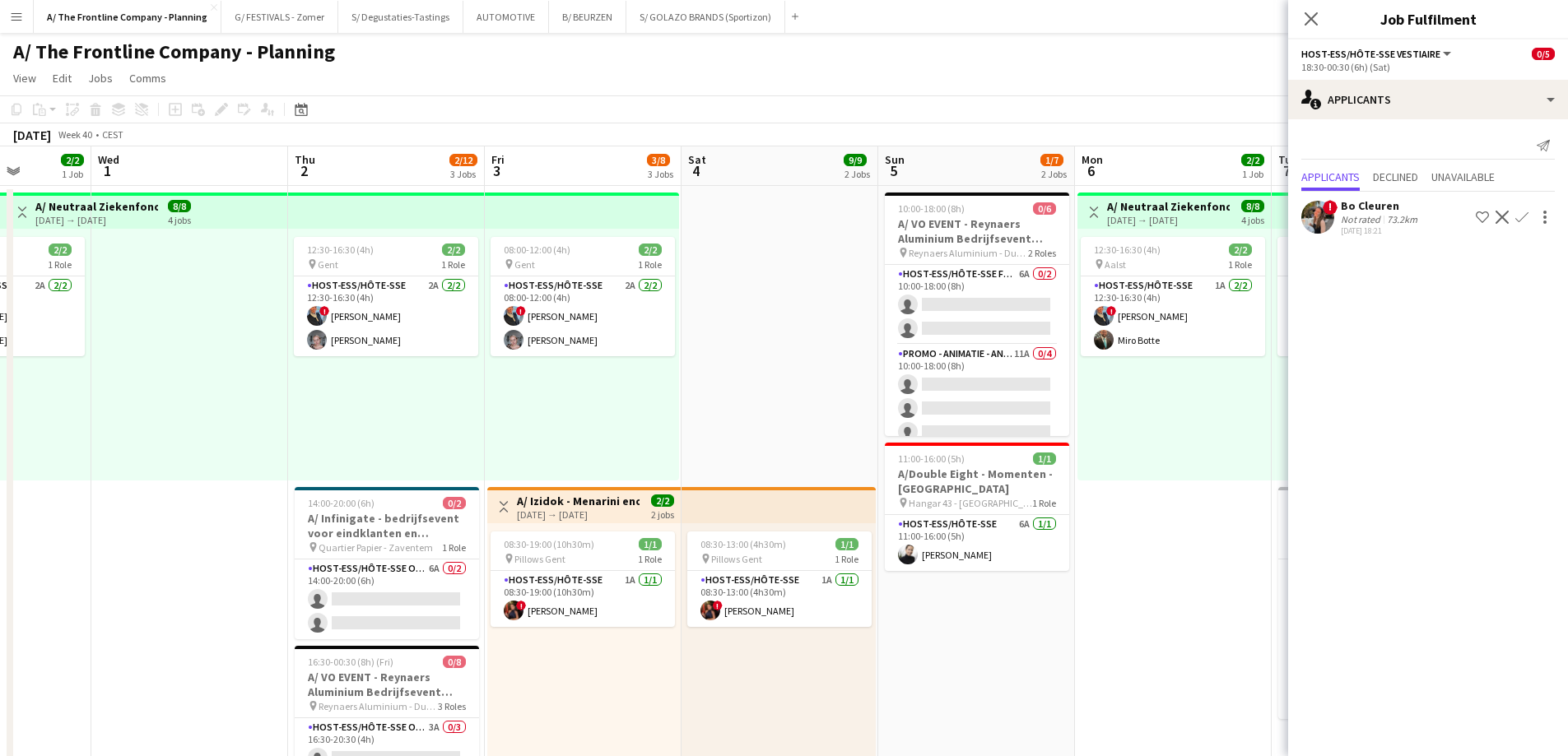
drag, startPoint x: 1071, startPoint y: 422, endPoint x: 761, endPoint y: 410, distance: 310.2
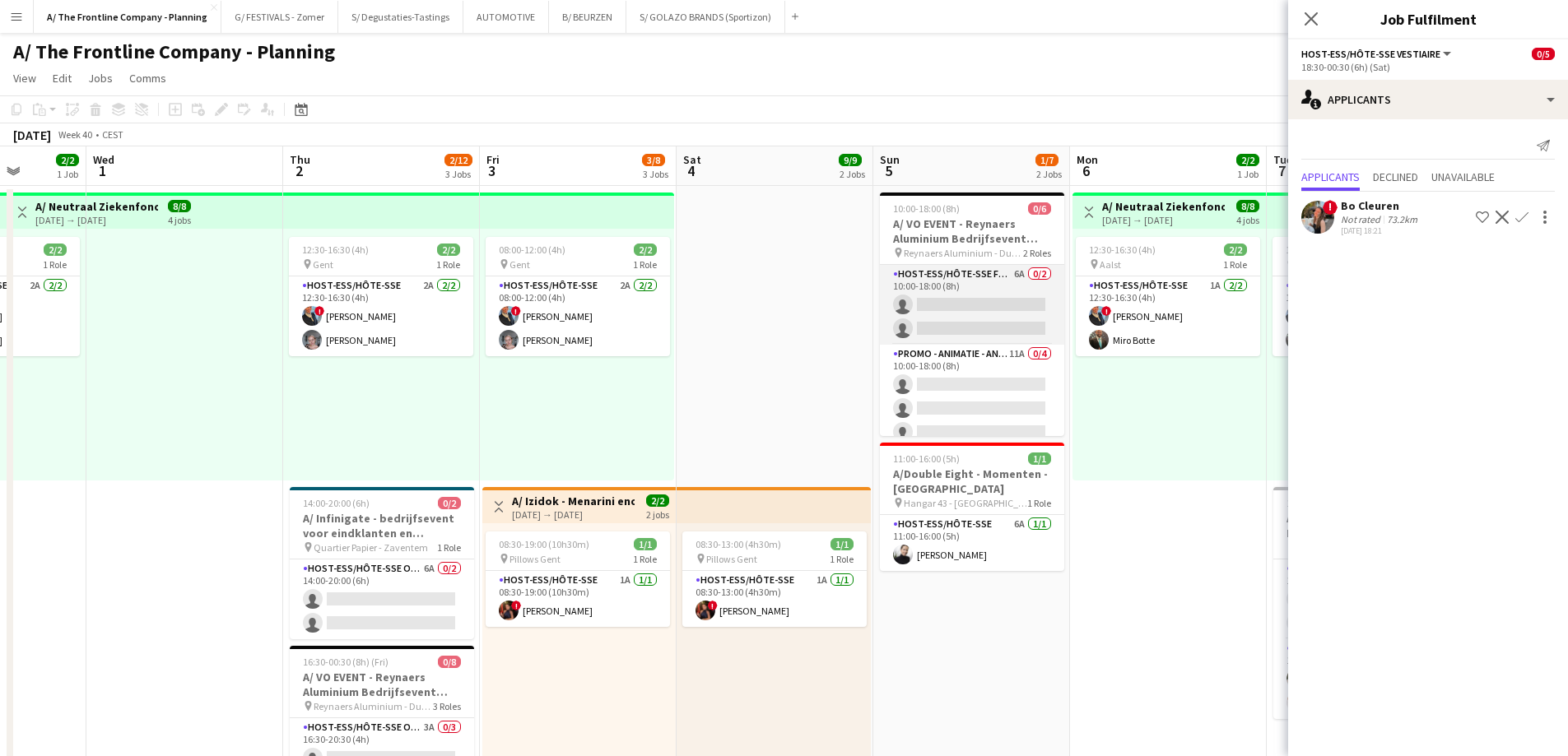
click at [972, 302] on app-card-role "Host-ess/Hôte-sse Fotobooth 6A 0/2 10:00-18:00 (8h) single-neutral-actions sing…" at bounding box center [972, 305] width 184 height 80
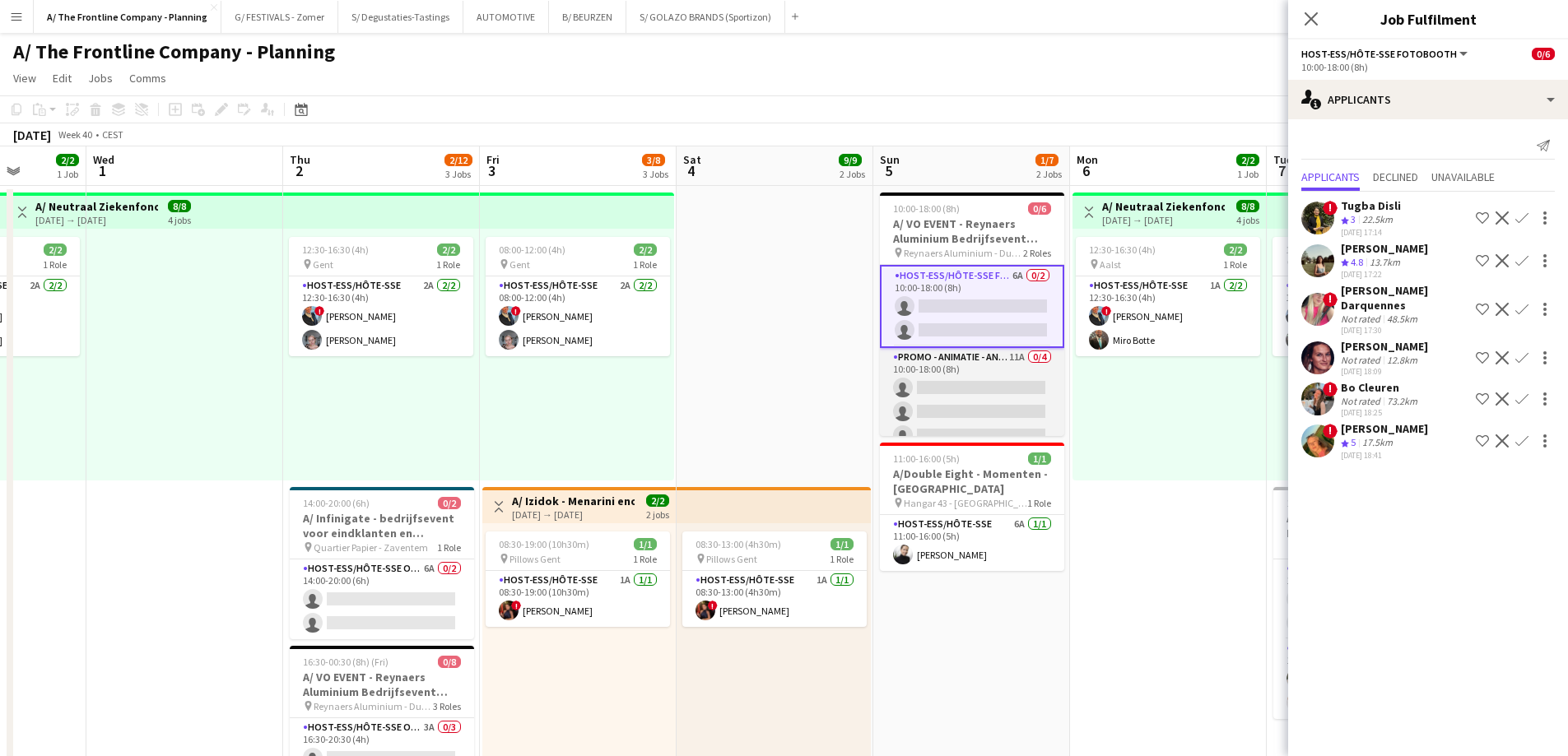
click at [947, 393] on app-card-role "Promo - Animatie - Animation 11A 0/4 10:00-18:00 (8h) single-neutral-actions si…" at bounding box center [972, 411] width 184 height 127
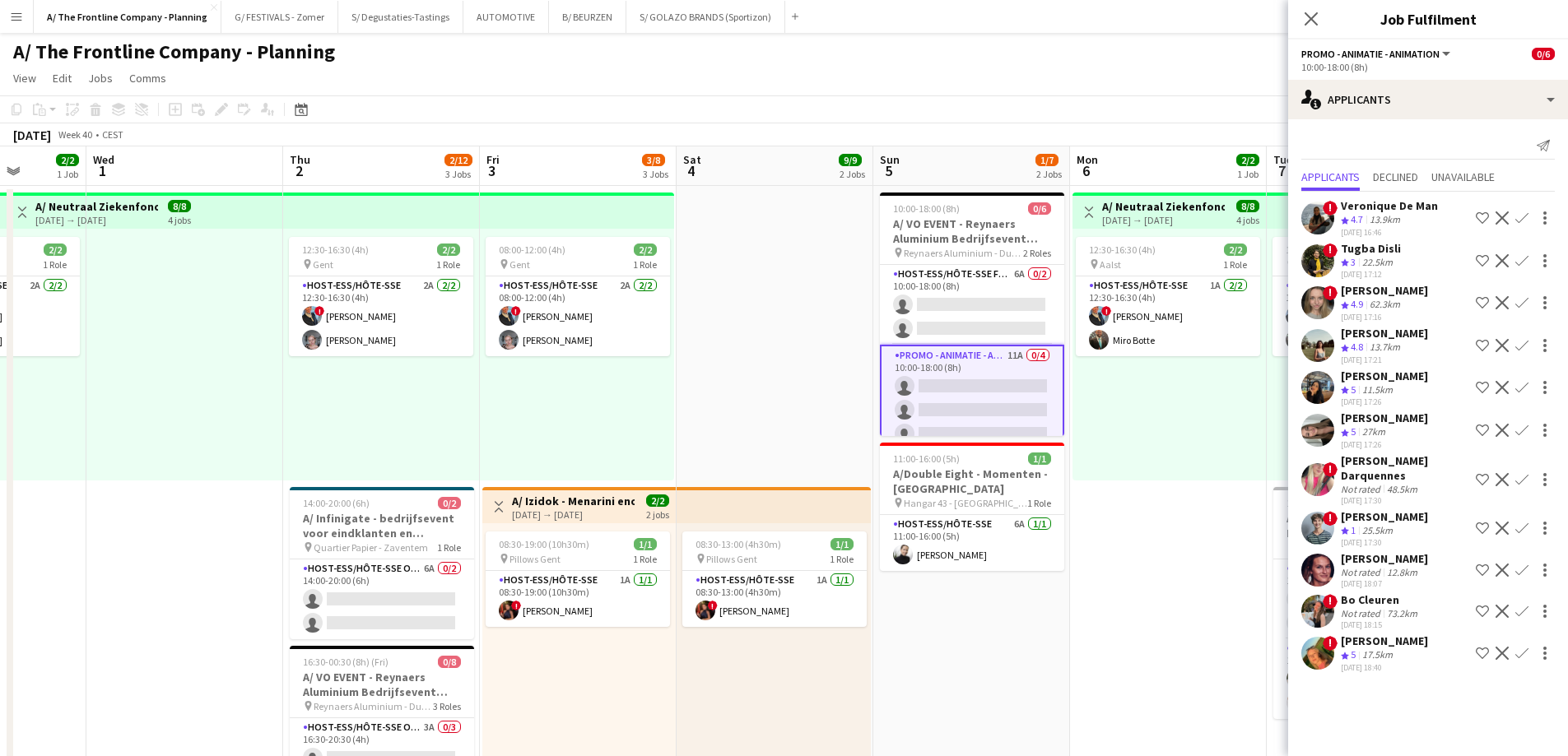
click at [1401, 424] on div "Fjolla Beka Crew rating 5 27km [DATE] 17:26 Shortlist crew Decline Confirm" at bounding box center [1428, 430] width 280 height 39
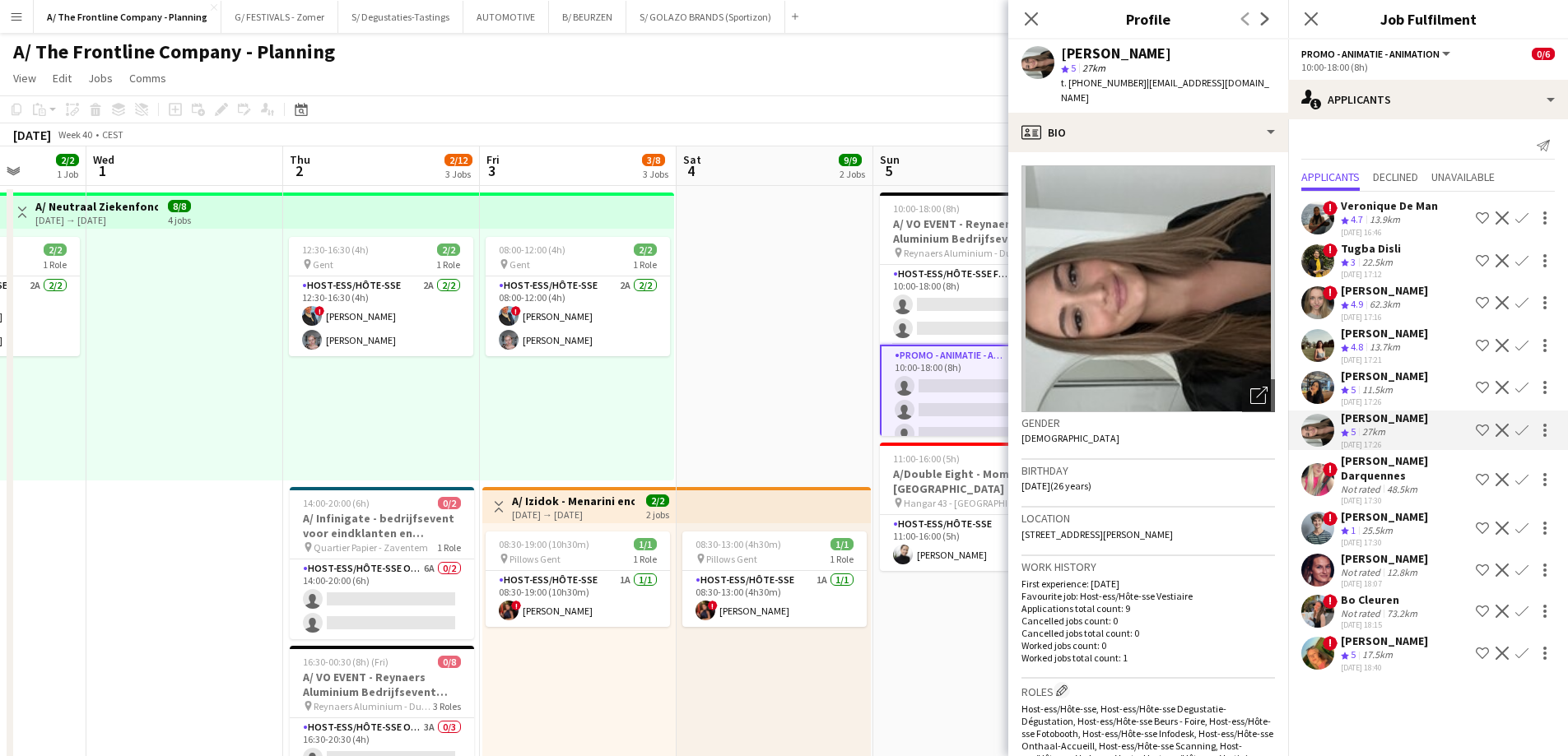
click at [1384, 567] on div "12.8km" at bounding box center [1402, 572] width 37 height 12
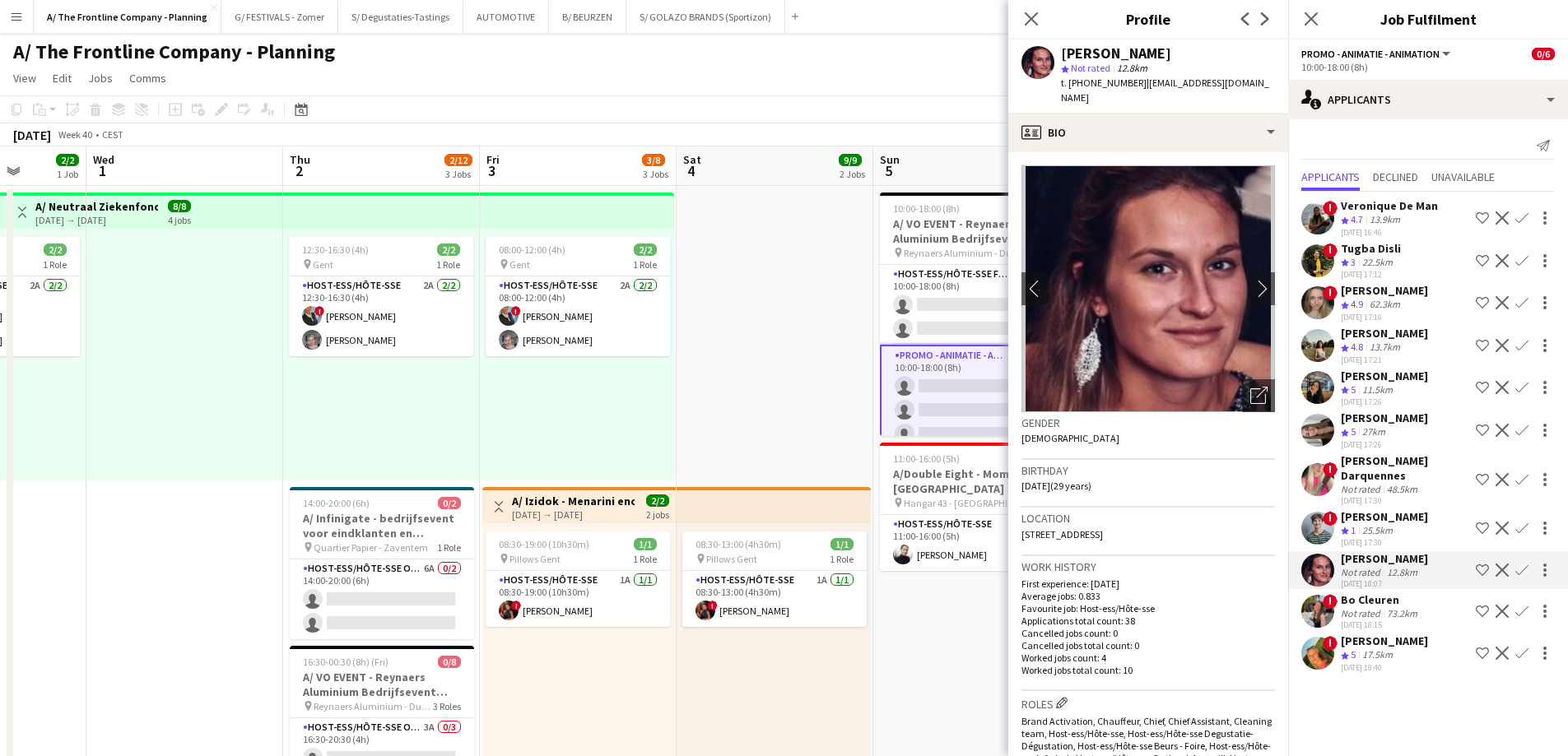
click at [1379, 611] on div "Not rated" at bounding box center [1362, 614] width 43 height 12
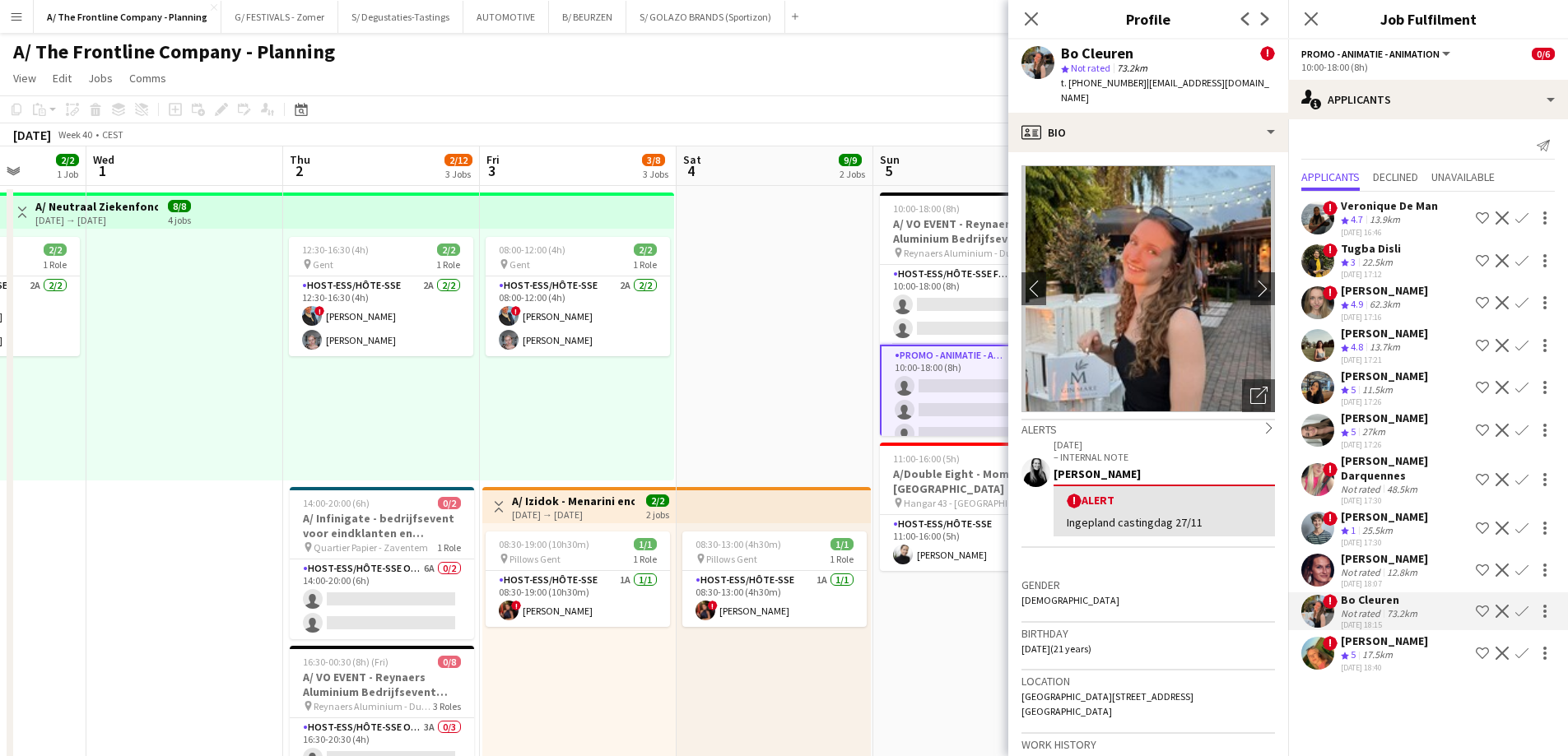
click at [1368, 643] on div "[PERSON_NAME]" at bounding box center [1384, 640] width 87 height 15
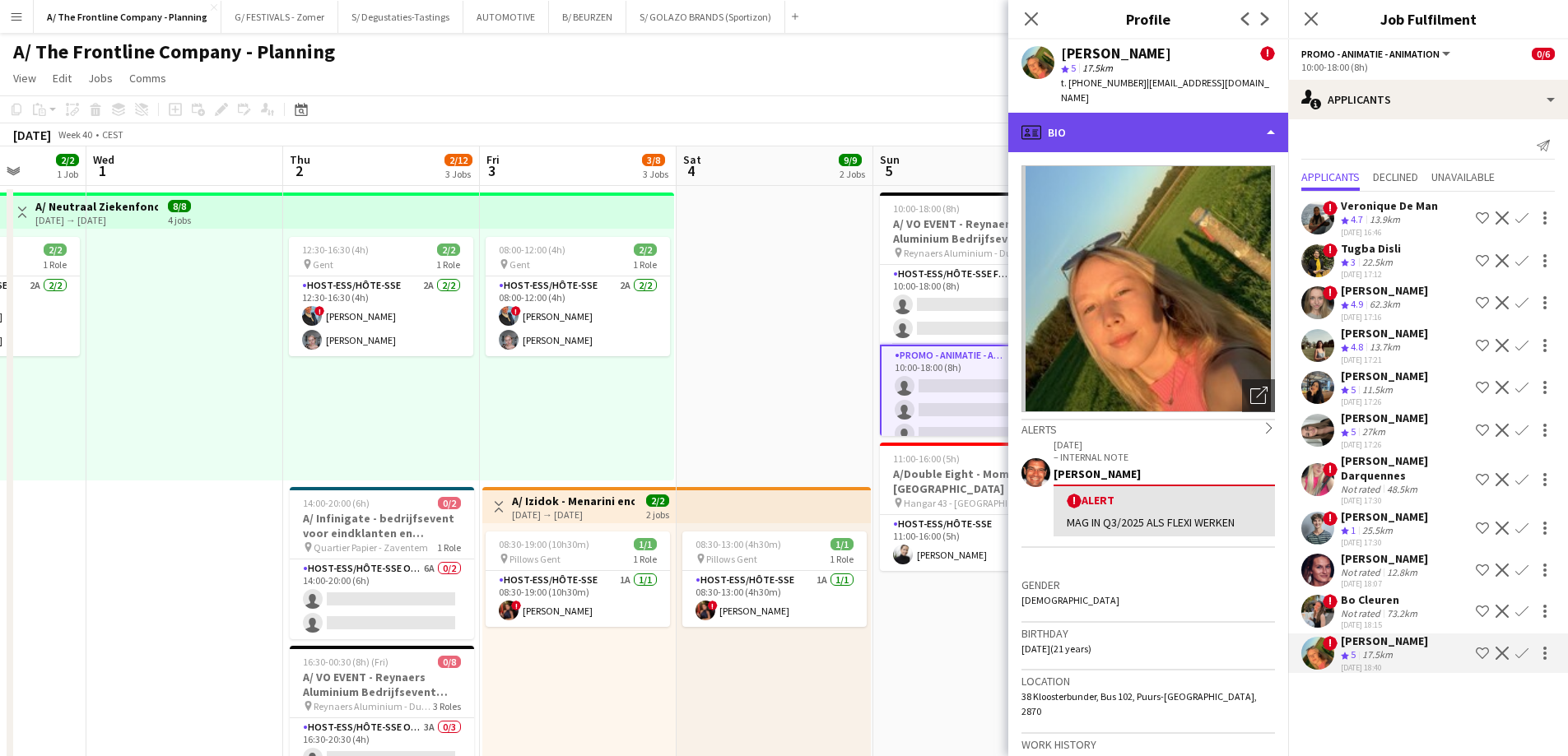
click at [1115, 113] on div "profile Bio" at bounding box center [1148, 132] width 280 height 39
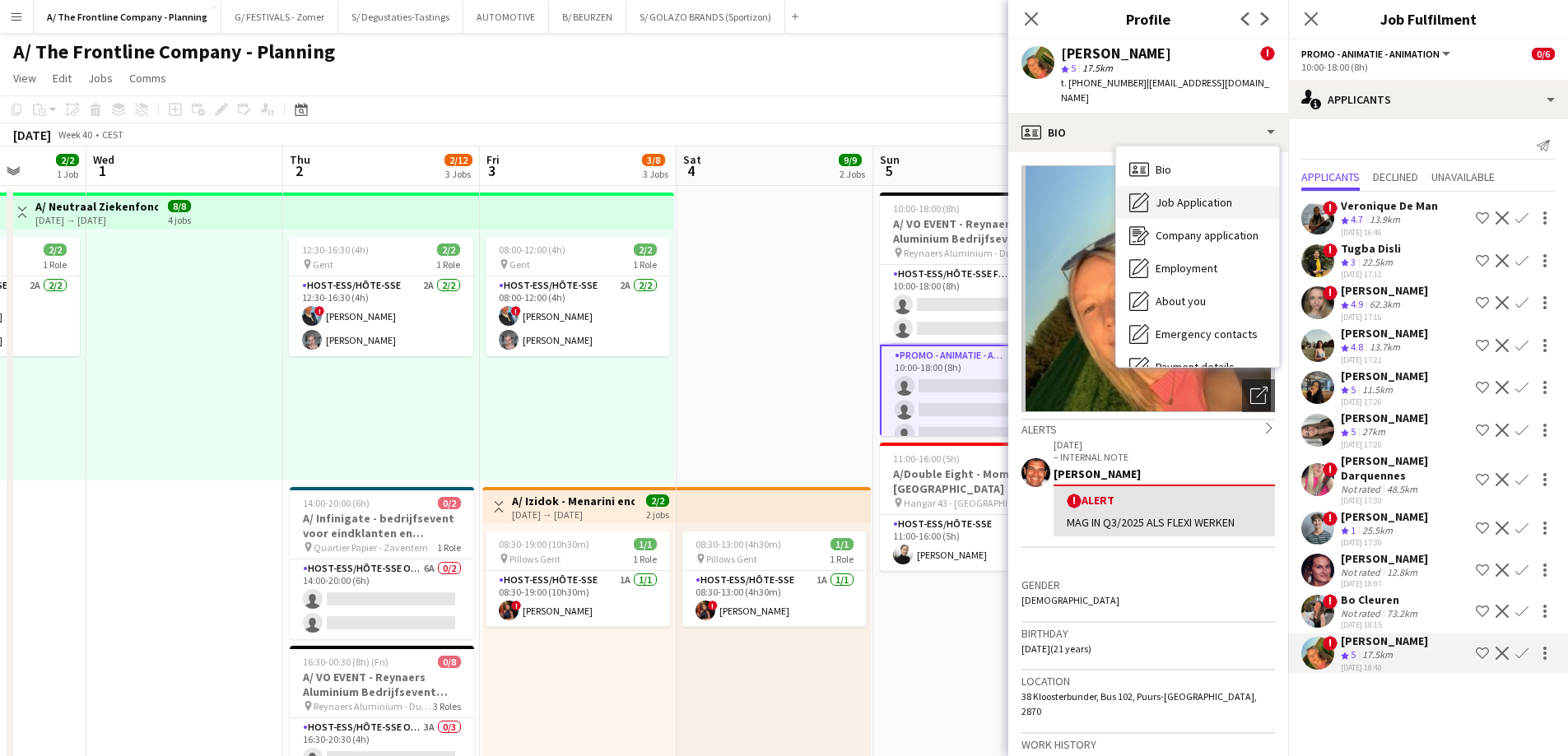
click at [1154, 189] on div "Job Application Job Application" at bounding box center [1197, 202] width 163 height 33
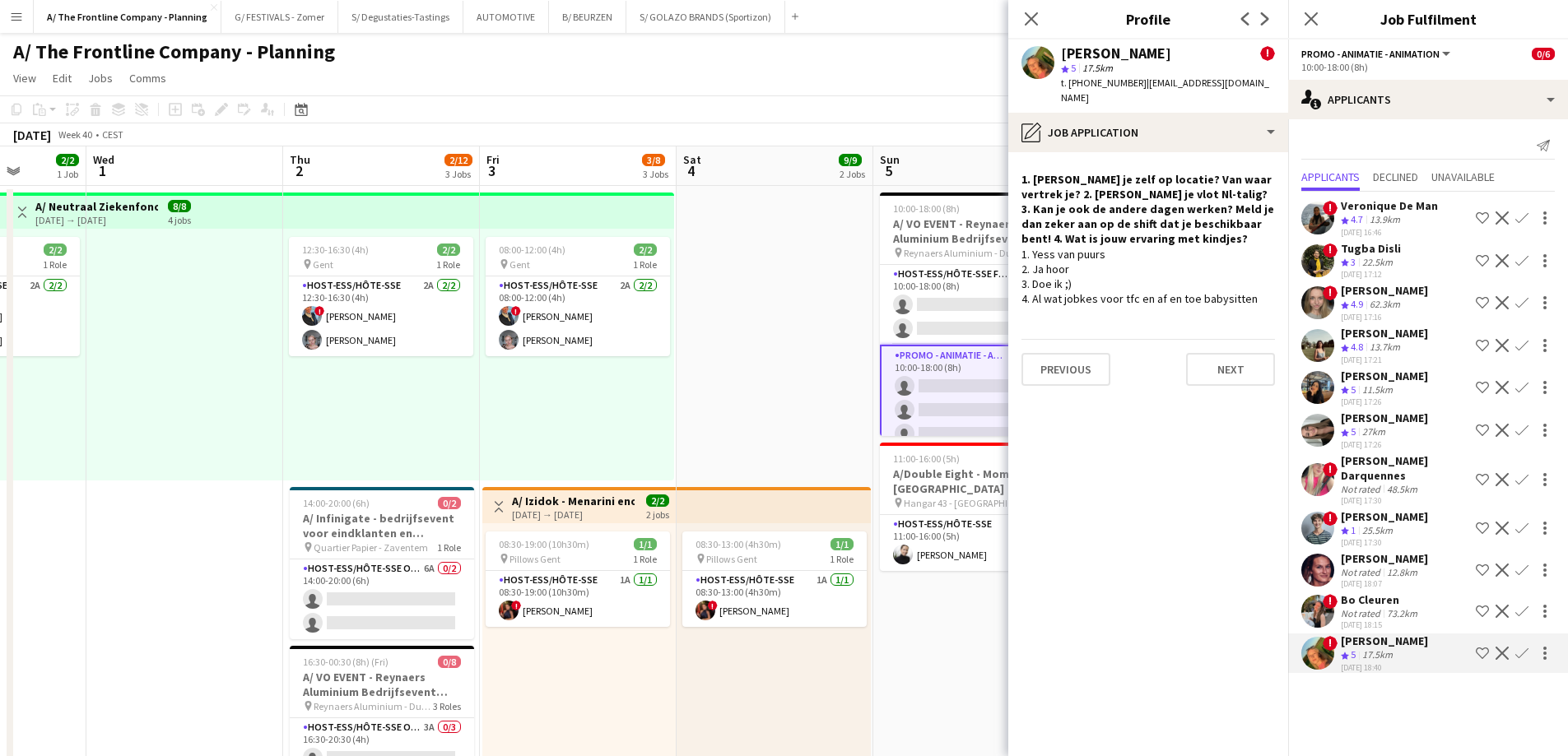
click at [1383, 350] on div "13.7km" at bounding box center [1384, 347] width 37 height 14
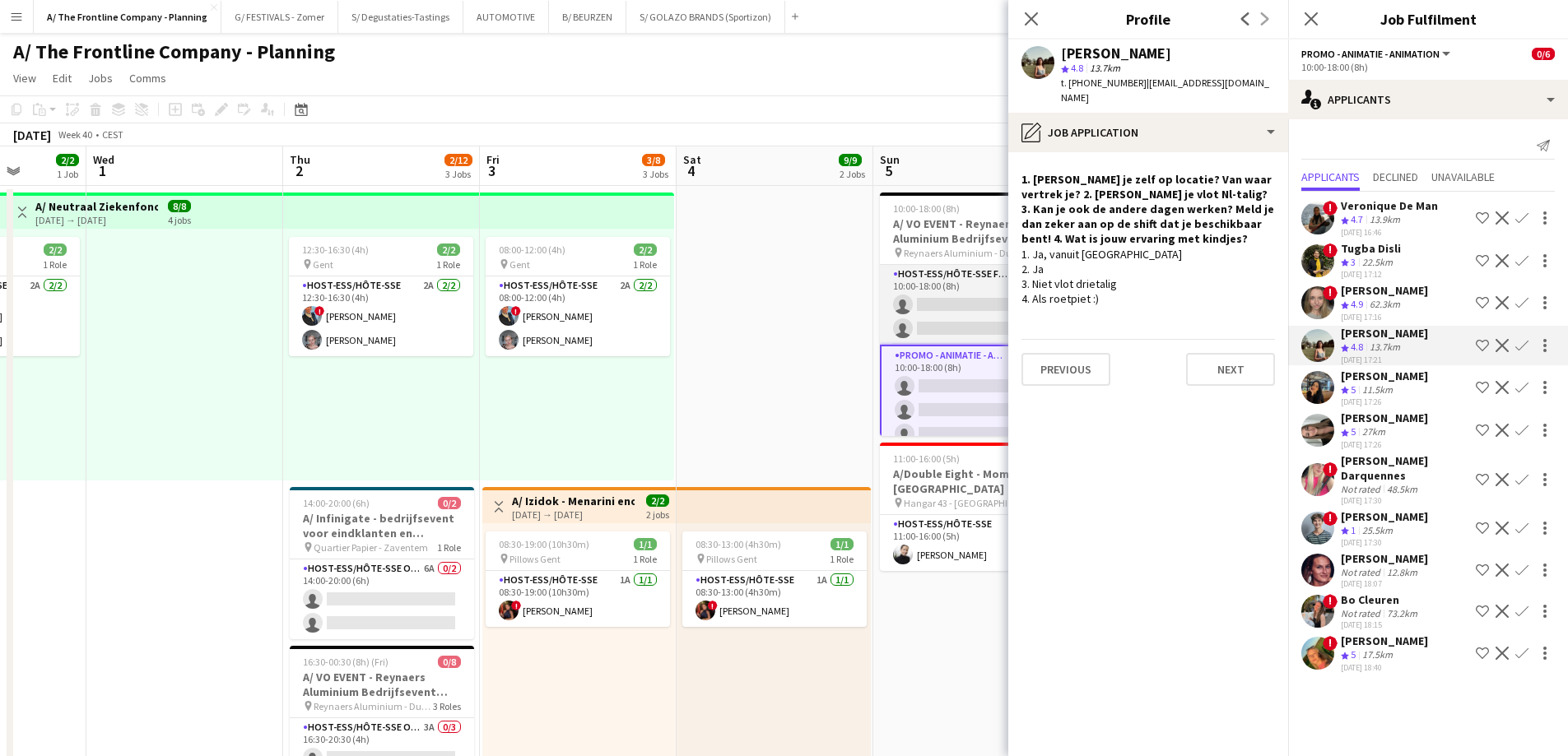
click at [943, 305] on app-card-role "Host-ess/Hôte-sse Fotobooth 6A 0/2 10:00-18:00 (8h) single-neutral-actions sing…" at bounding box center [972, 305] width 184 height 80
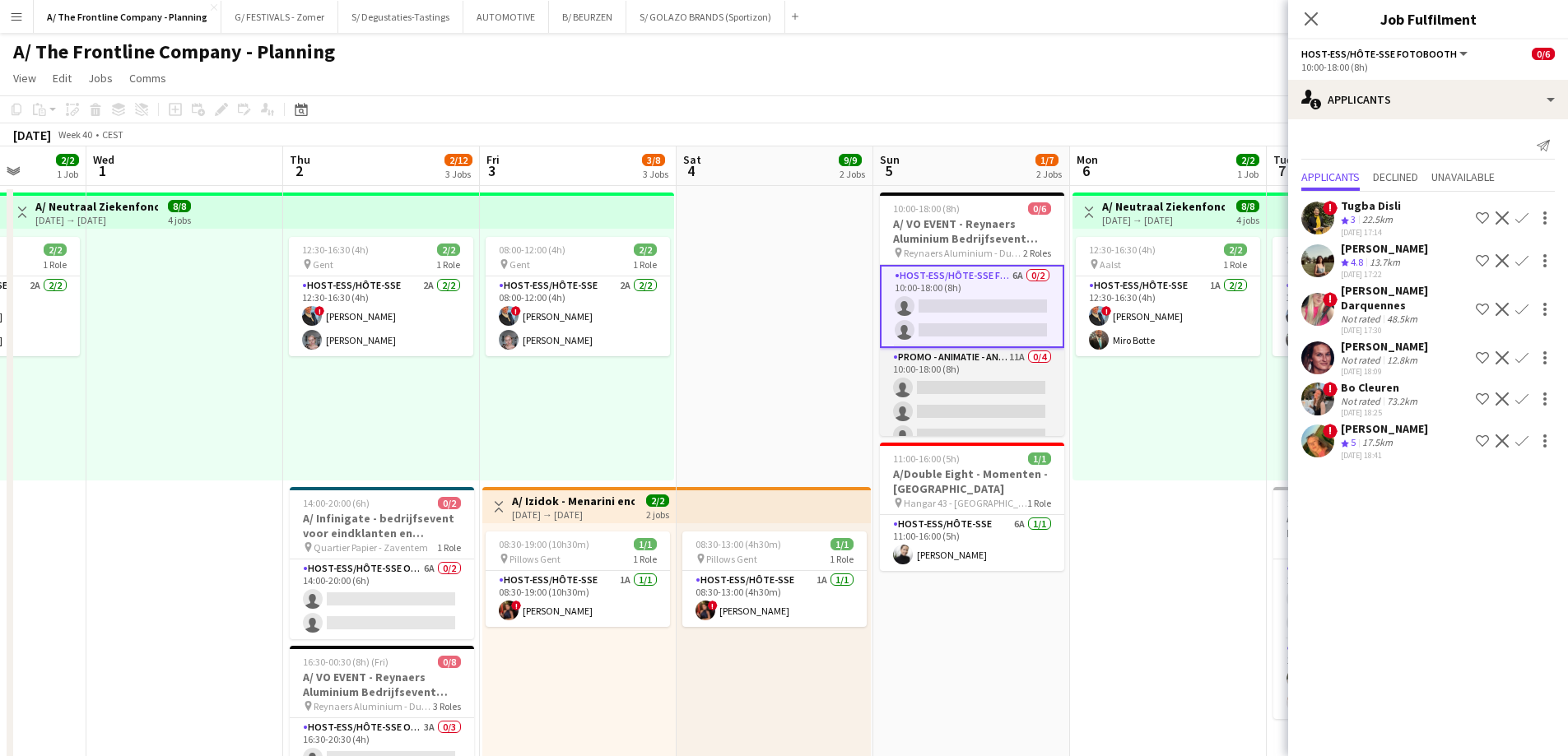
click at [989, 408] on app-card-role "Promo - Animatie - Animation 11A 0/4 10:00-18:00 (8h) single-neutral-actions si…" at bounding box center [972, 411] width 184 height 127
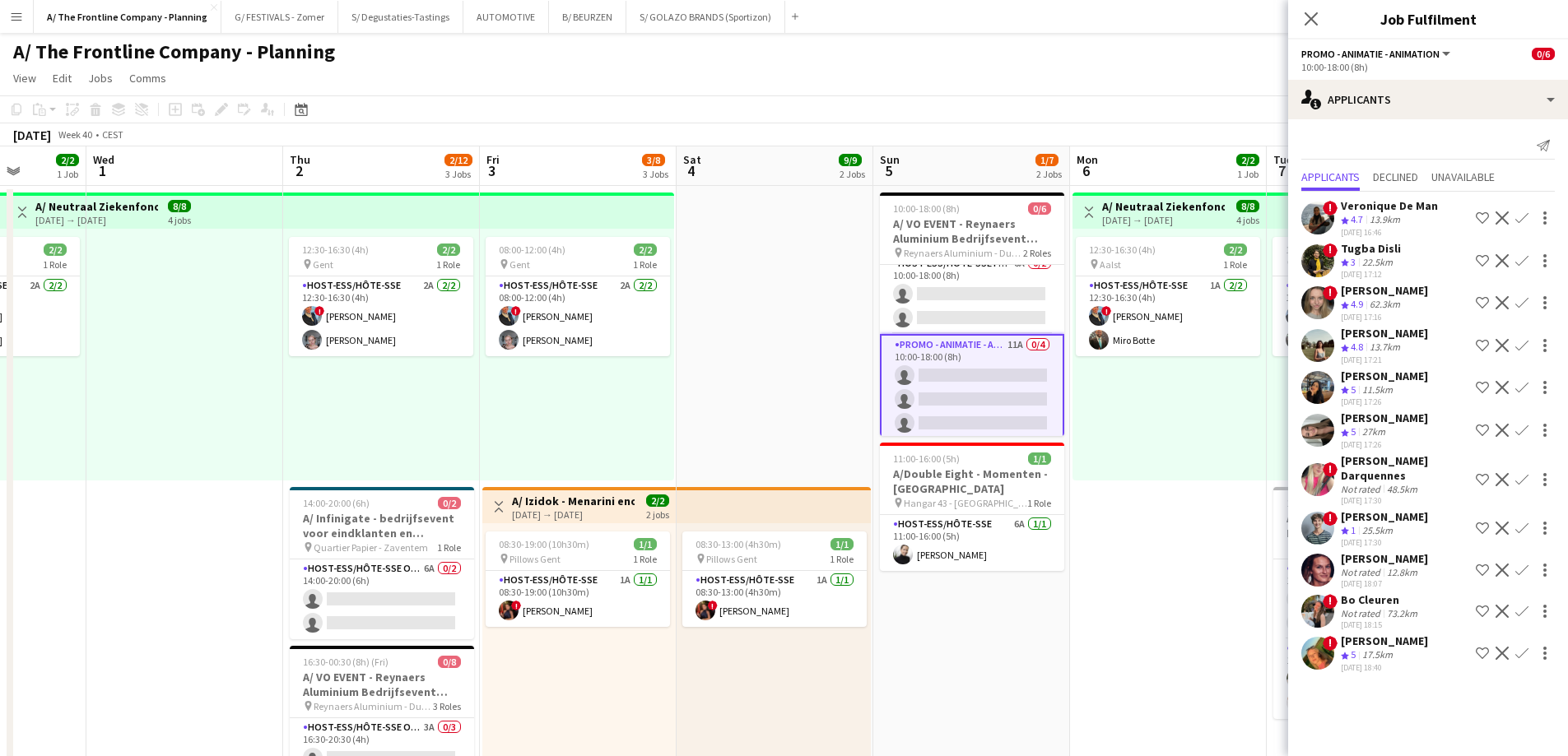
scroll to position [0, 0]
click at [1367, 252] on div "Tugba Disli" at bounding box center [1371, 248] width 60 height 15
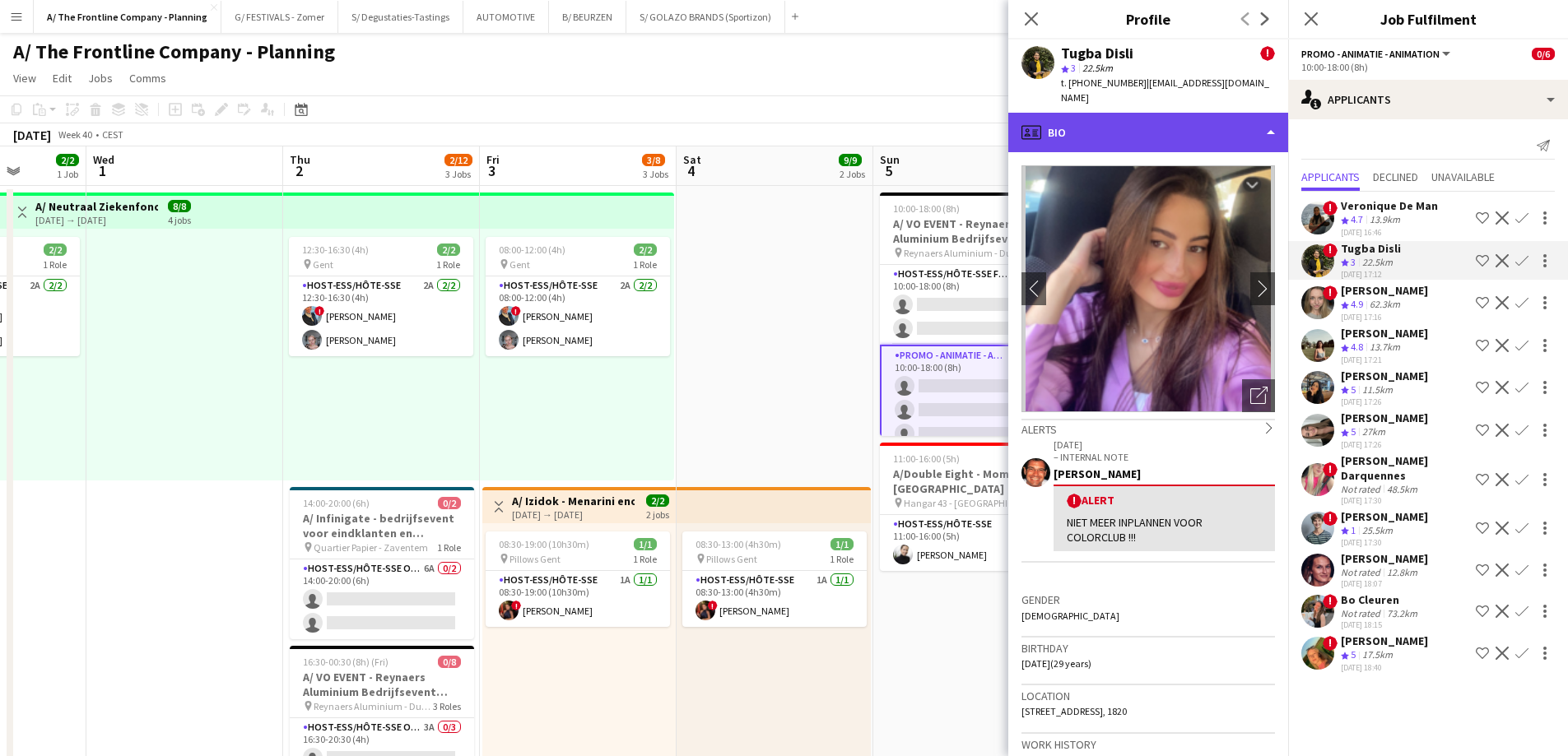
click at [1123, 120] on div "profile Bio" at bounding box center [1148, 132] width 280 height 39
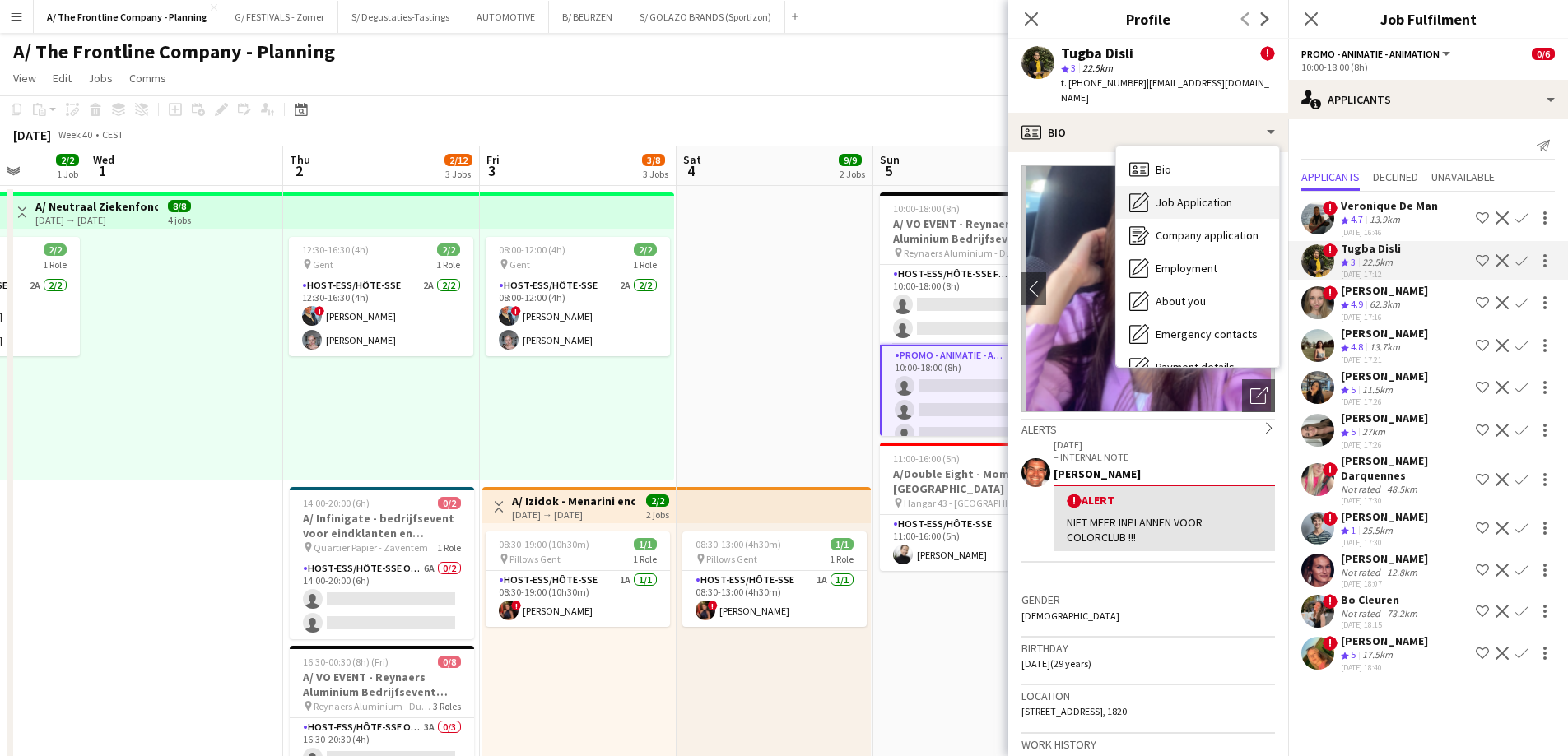
click at [1150, 194] on div "Job Application Job Application" at bounding box center [1197, 202] width 163 height 33
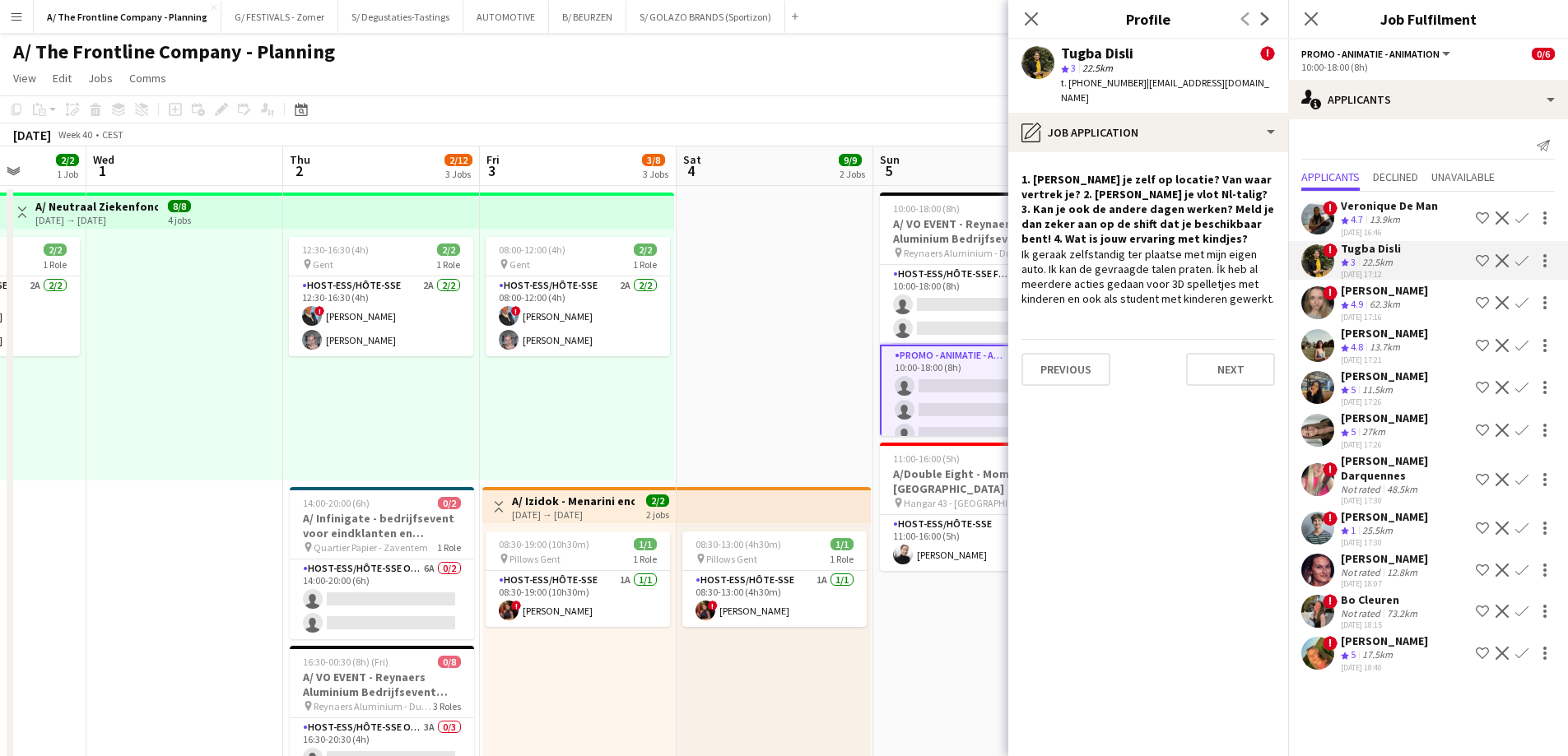
drag, startPoint x: 1118, startPoint y: 148, endPoint x: 1128, endPoint y: 146, distance: 10.2
click at [1119, 152] on app-crew-profile-role-application "1. [PERSON_NAME] je zelf op locatie? Van waar vertrek je? 2. [PERSON_NAME] je v…" at bounding box center [1148, 454] width 280 height 604
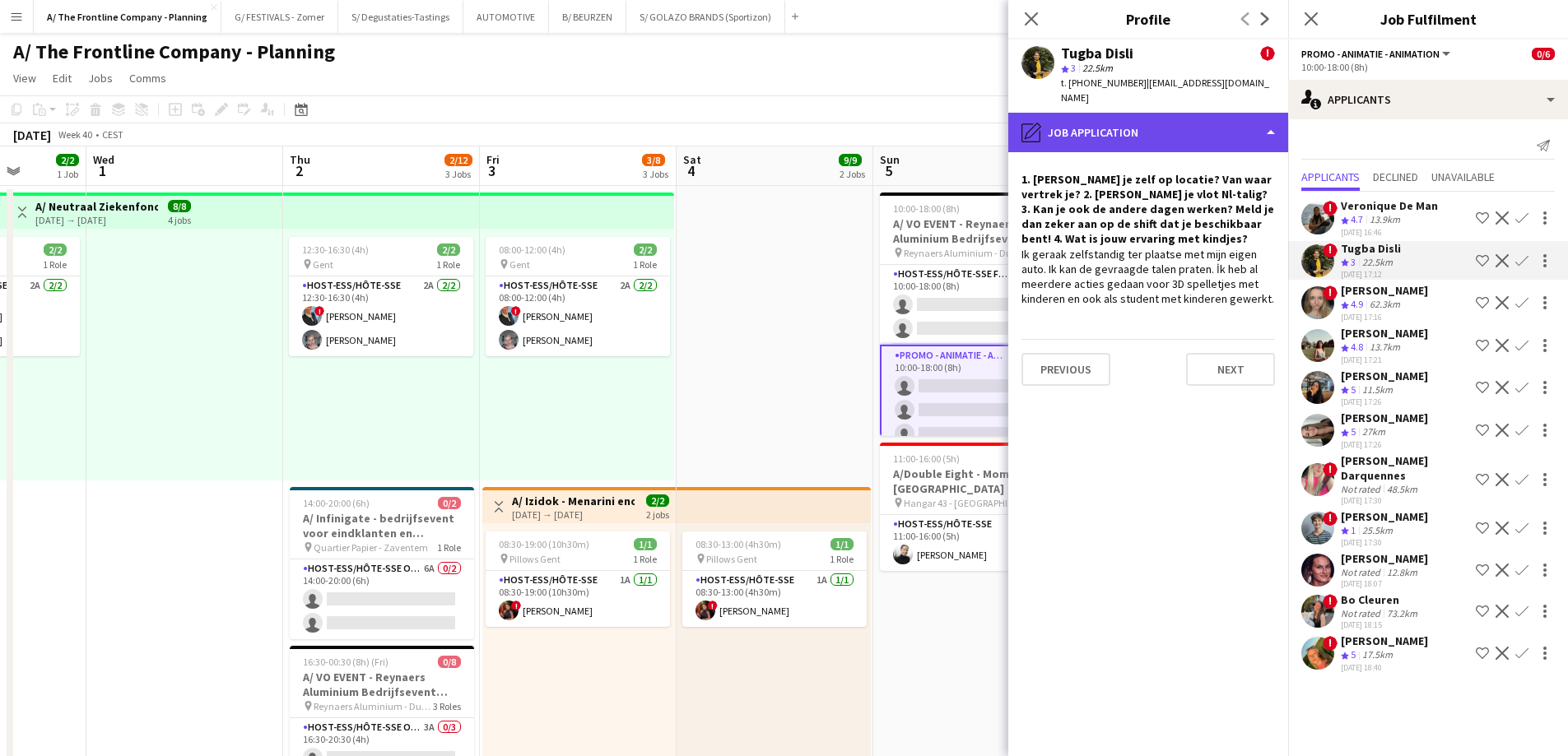
click at [1138, 126] on div "pencil4 Job Application" at bounding box center [1148, 132] width 280 height 39
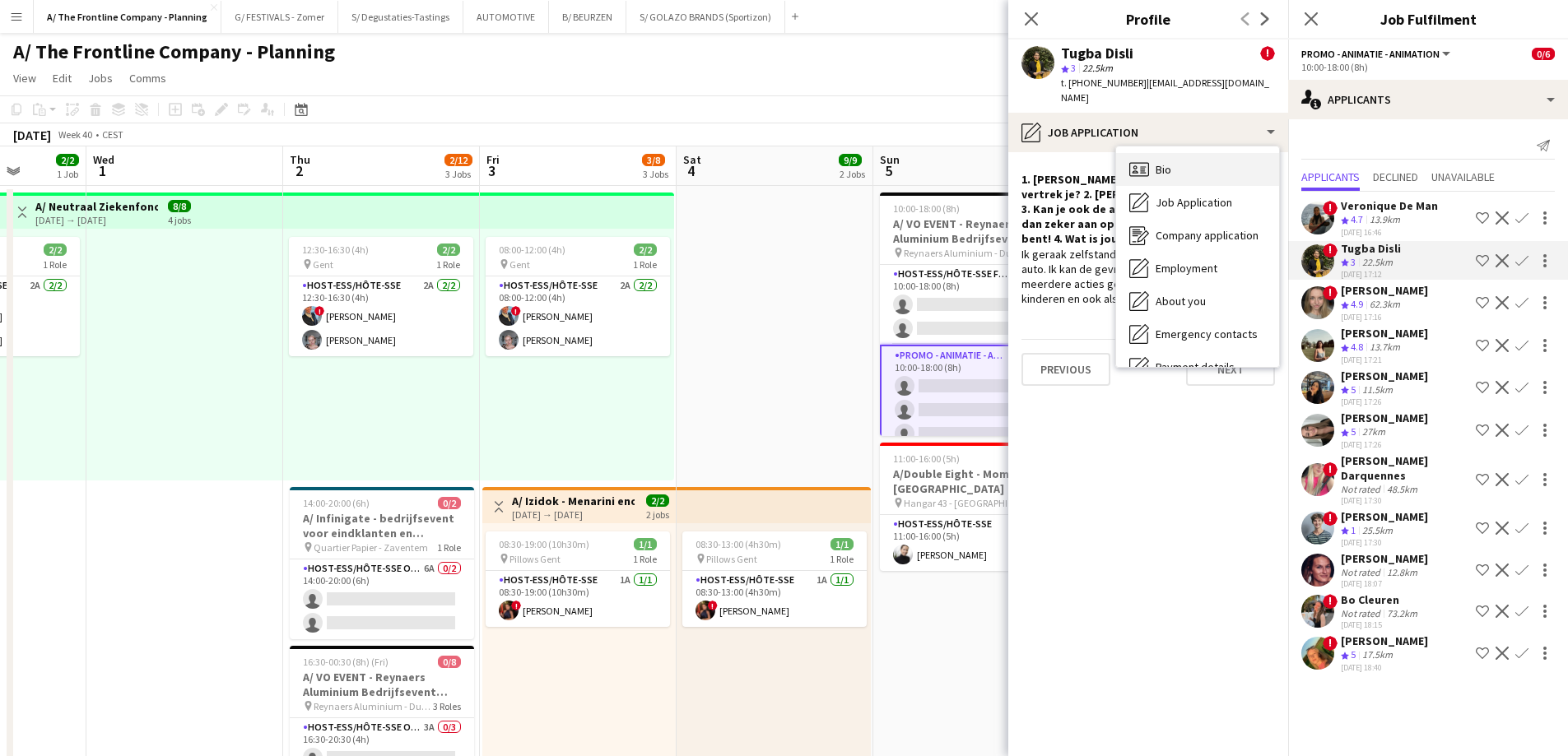
click at [1161, 162] on span "Bio" at bounding box center [1163, 169] width 15 height 15
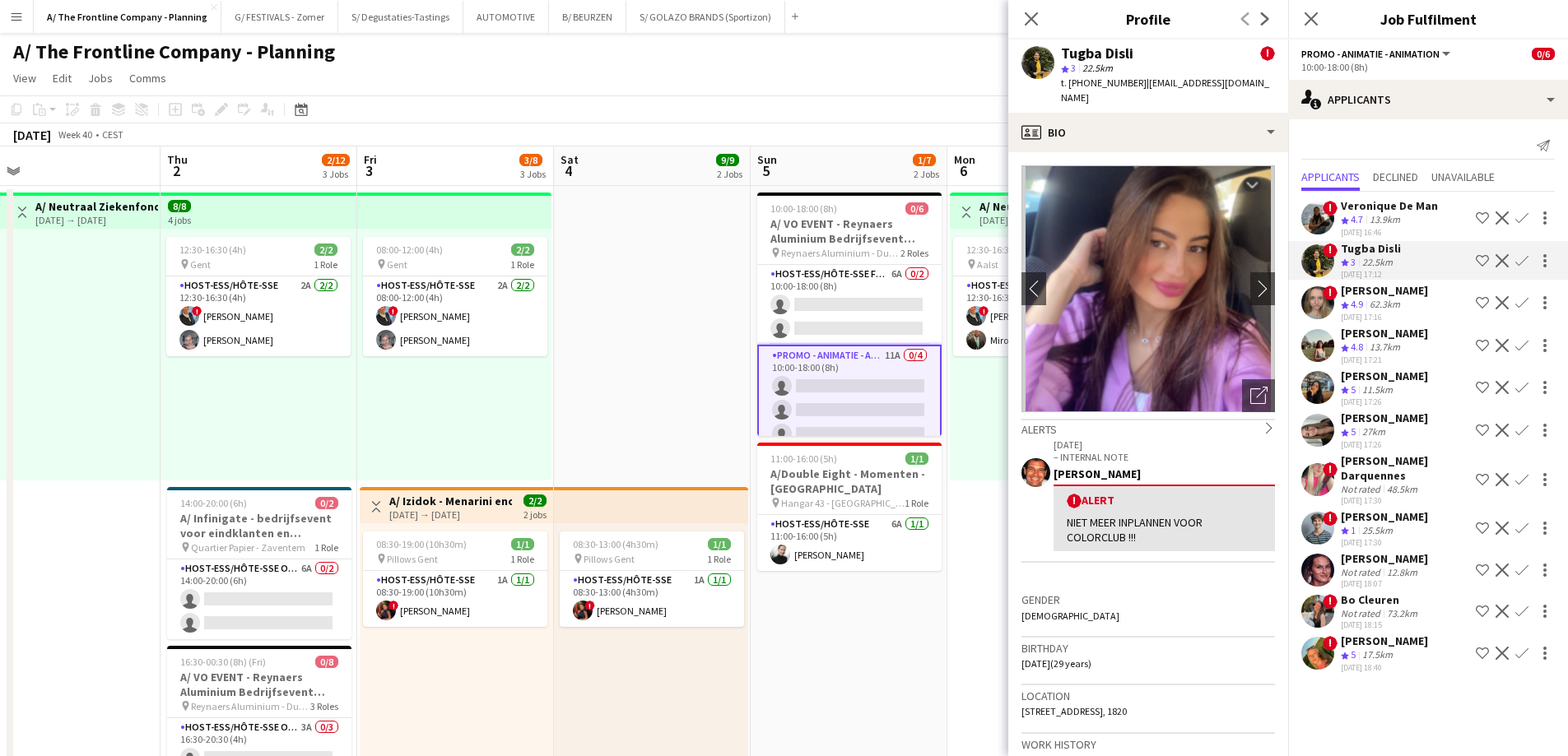
scroll to position [0, 633]
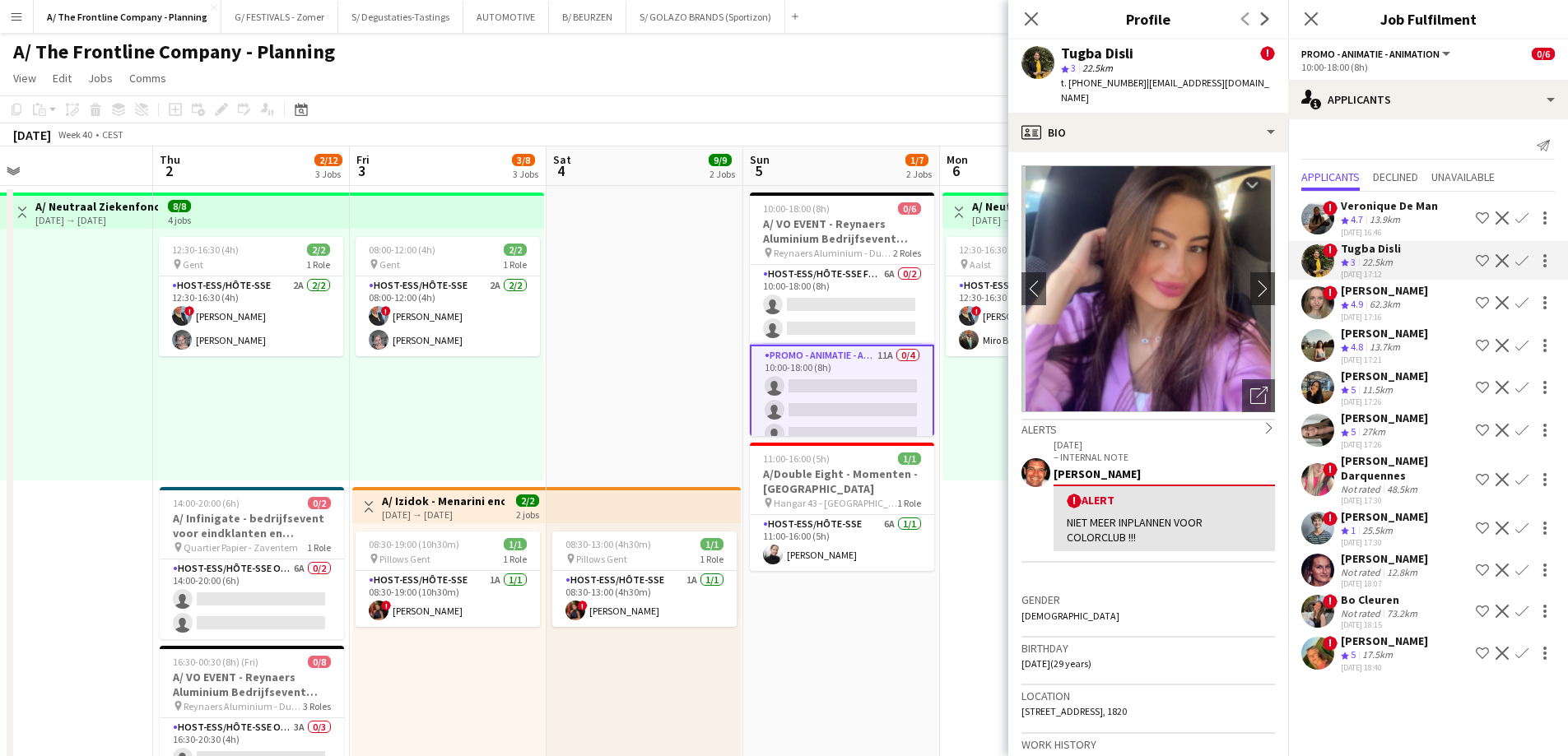
drag, startPoint x: 847, startPoint y: 342, endPoint x: 717, endPoint y: 338, distance: 130.1
click at [1251, 282] on app-icon "chevron-right" at bounding box center [1263, 288] width 26 height 17
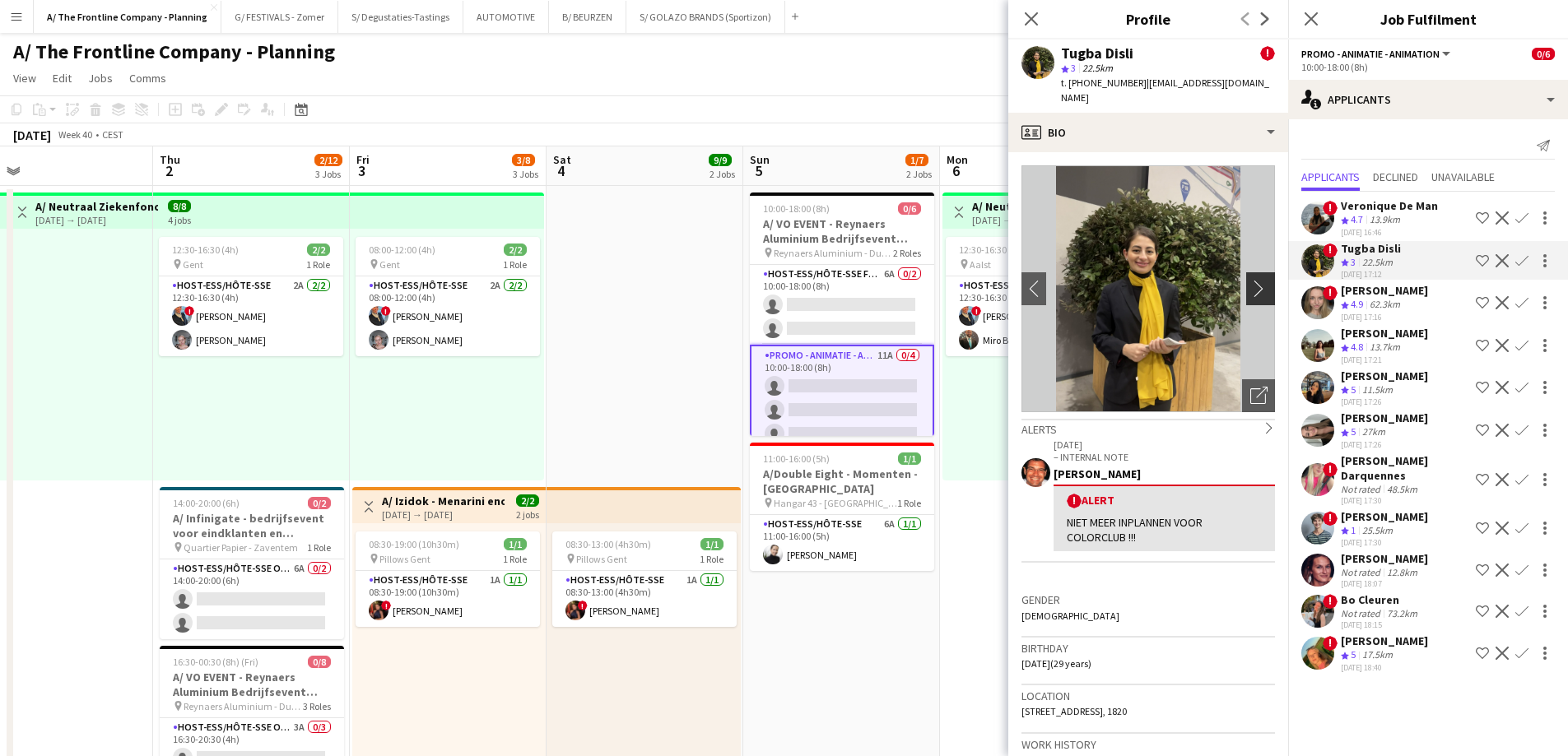
click at [1251, 282] on app-icon "chevron-right" at bounding box center [1263, 288] width 26 height 17
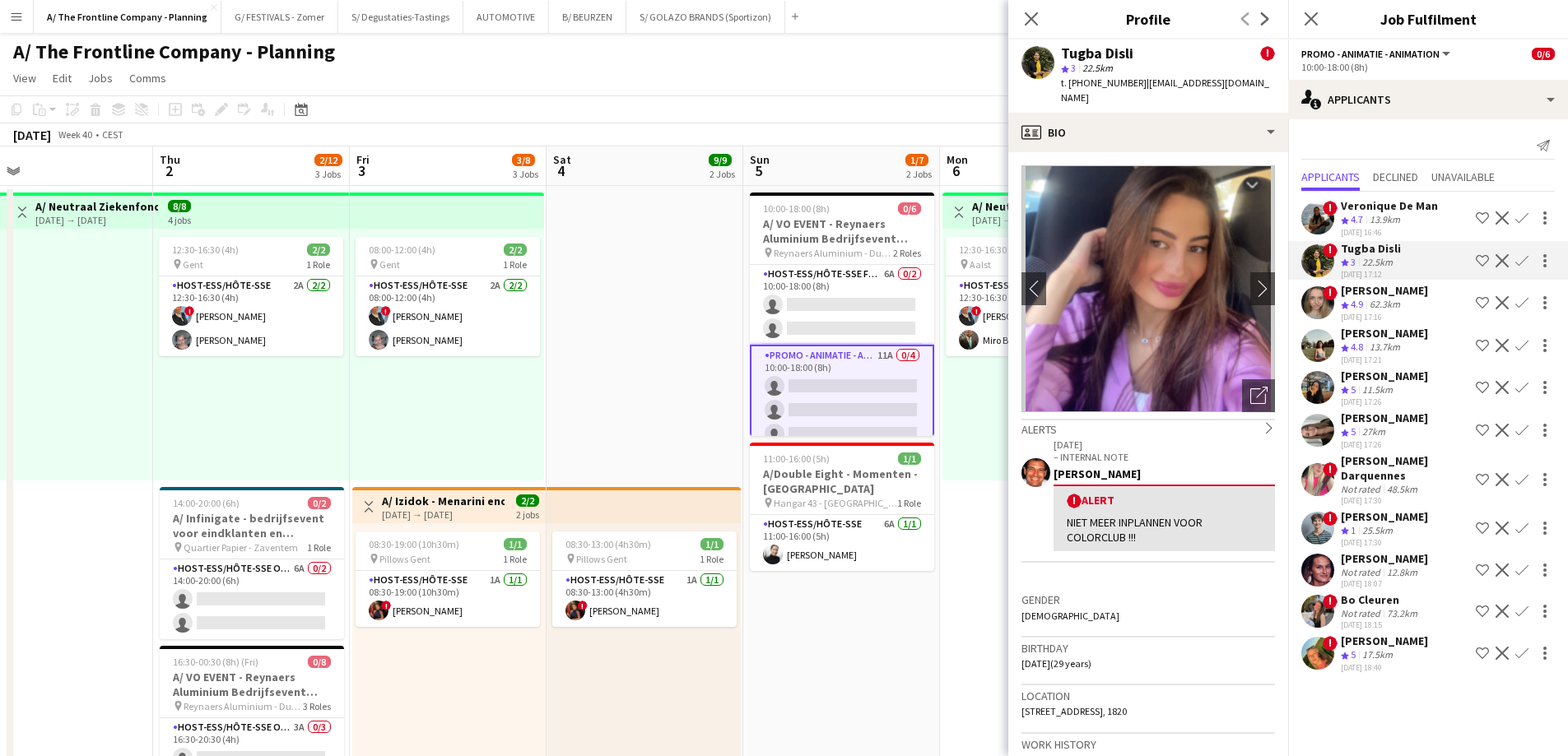
click at [1386, 305] on div "62.3km" at bounding box center [1384, 305] width 37 height 14
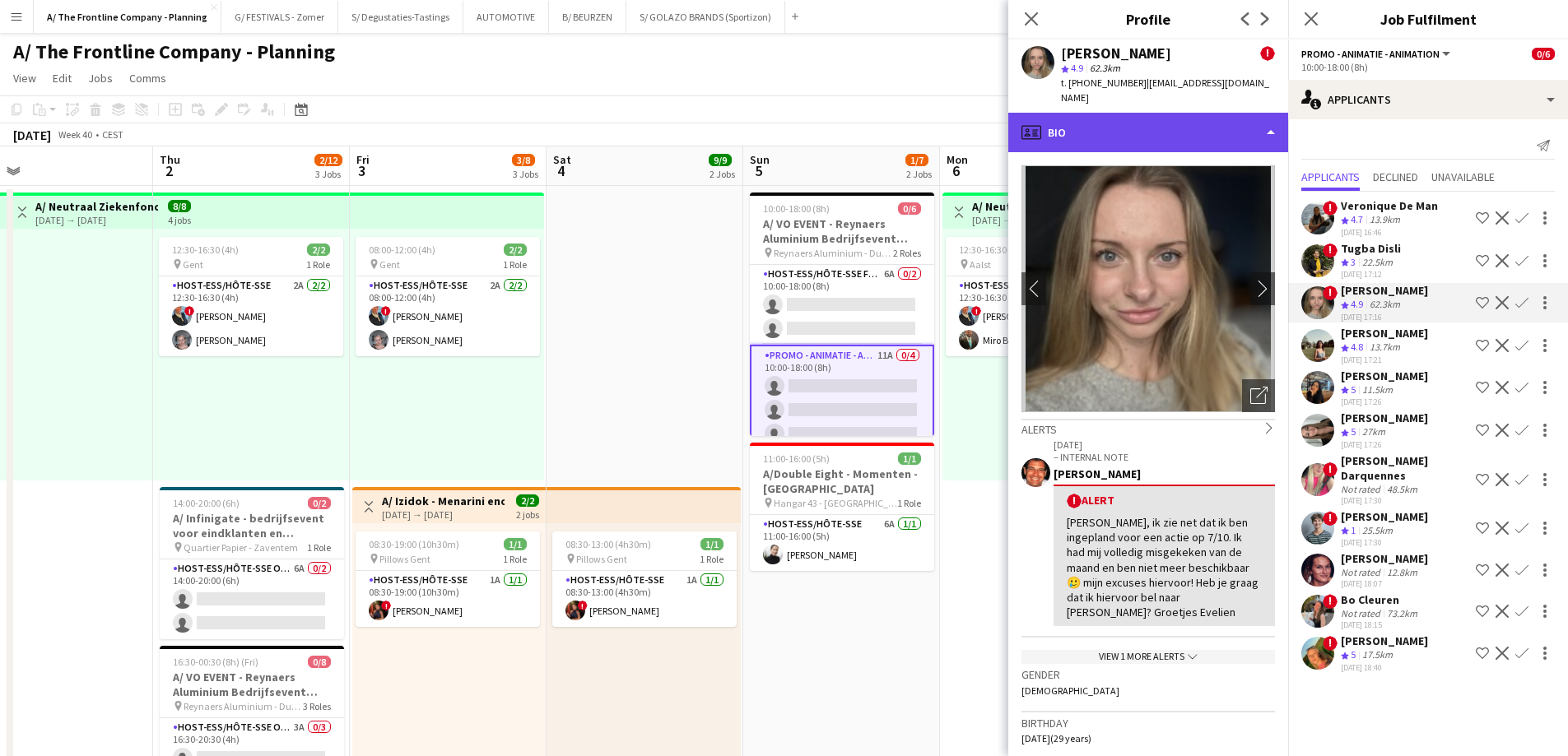
click at [1161, 119] on div "profile Bio" at bounding box center [1148, 132] width 280 height 39
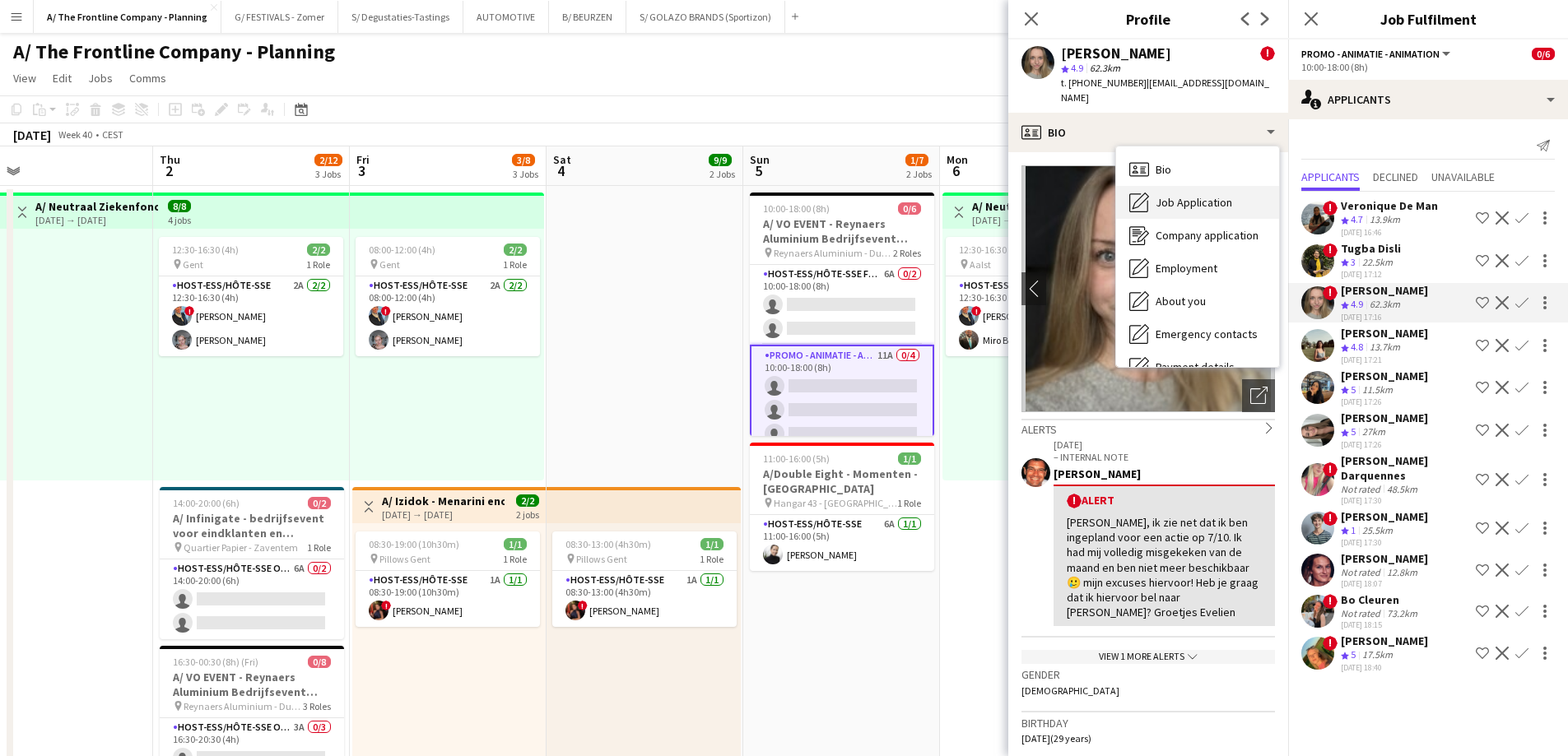
click at [1158, 186] on div "Job Application Job Application" at bounding box center [1197, 202] width 163 height 33
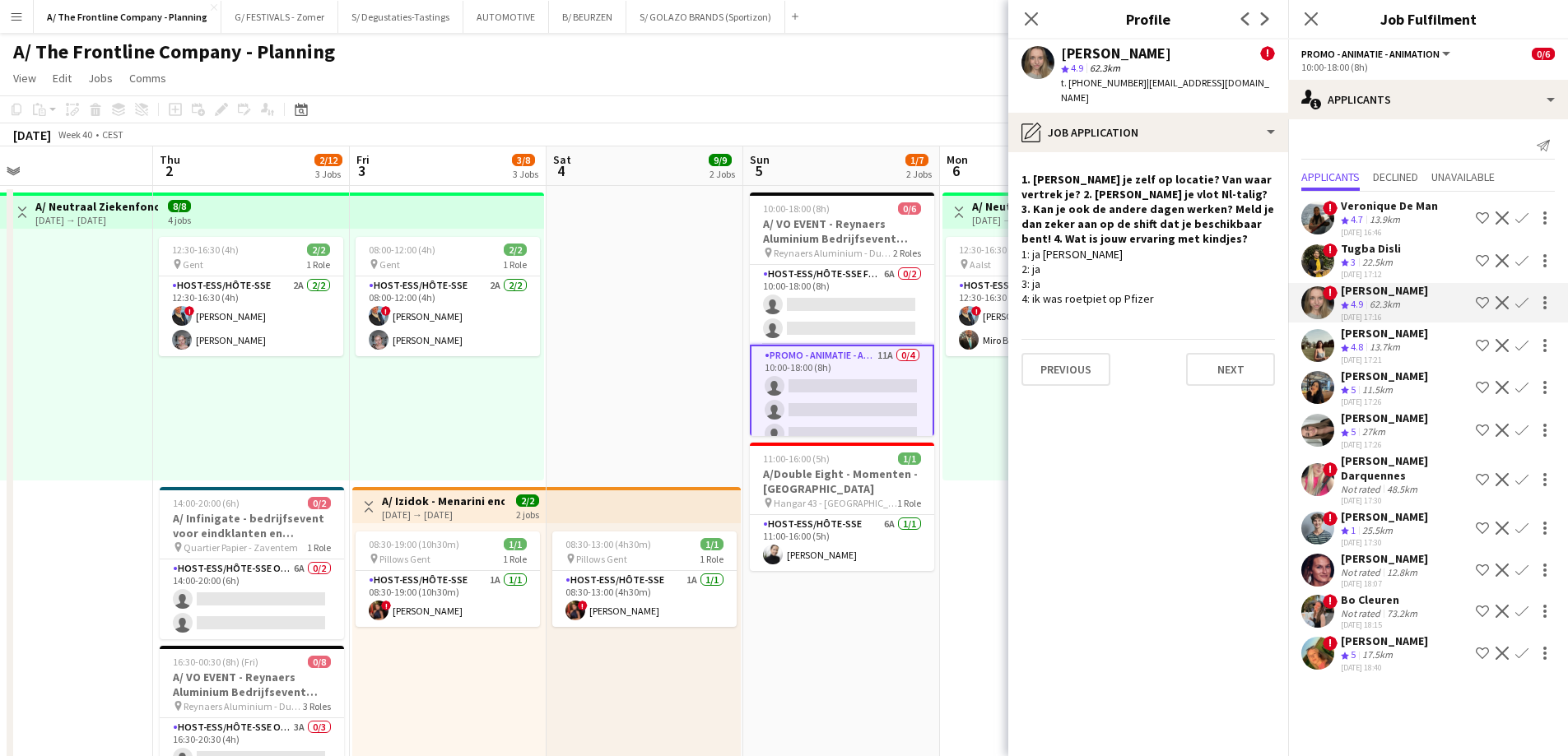
click at [1361, 426] on div "27km" at bounding box center [1373, 432] width 30 height 14
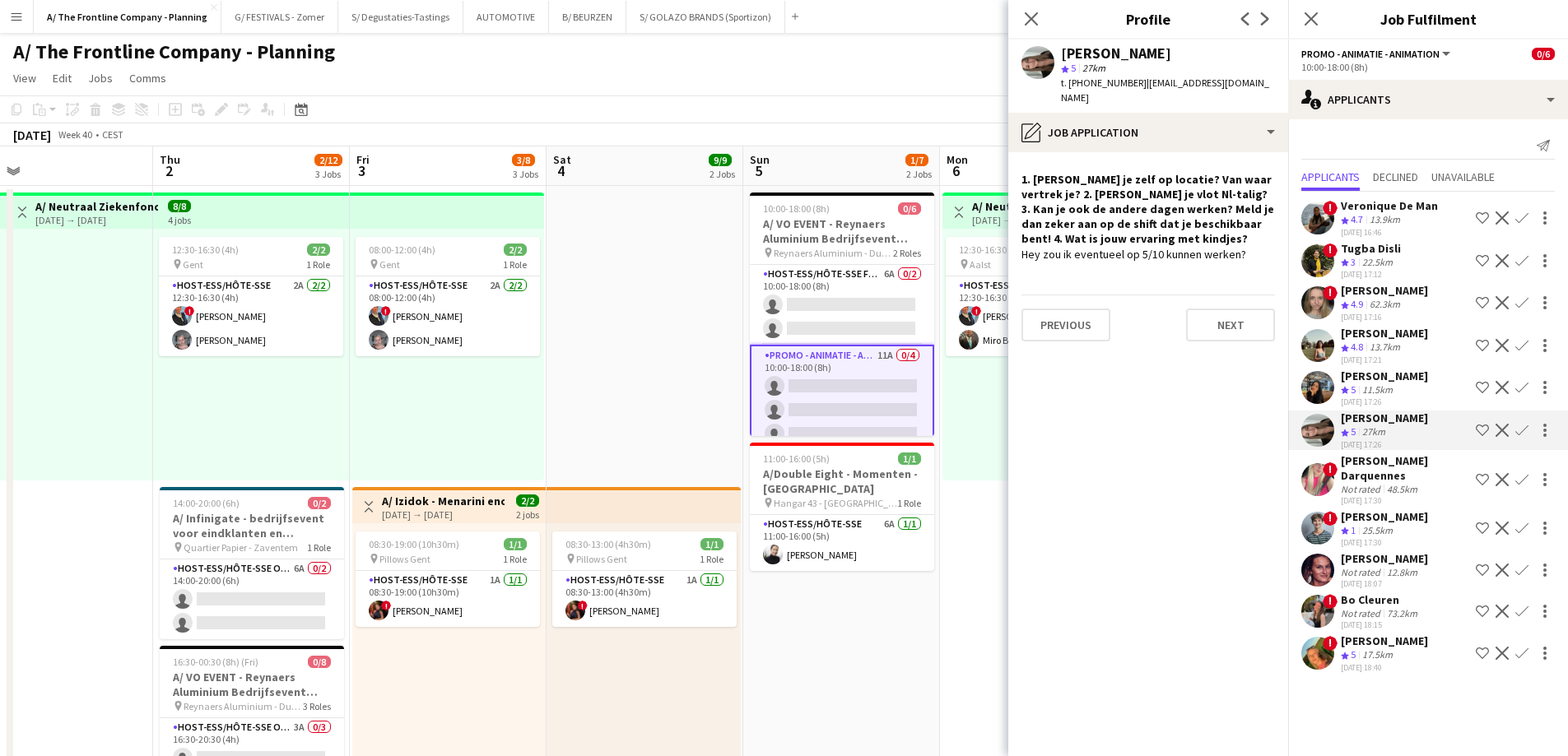
click at [1357, 381] on div "[PERSON_NAME]" at bounding box center [1384, 375] width 87 height 15
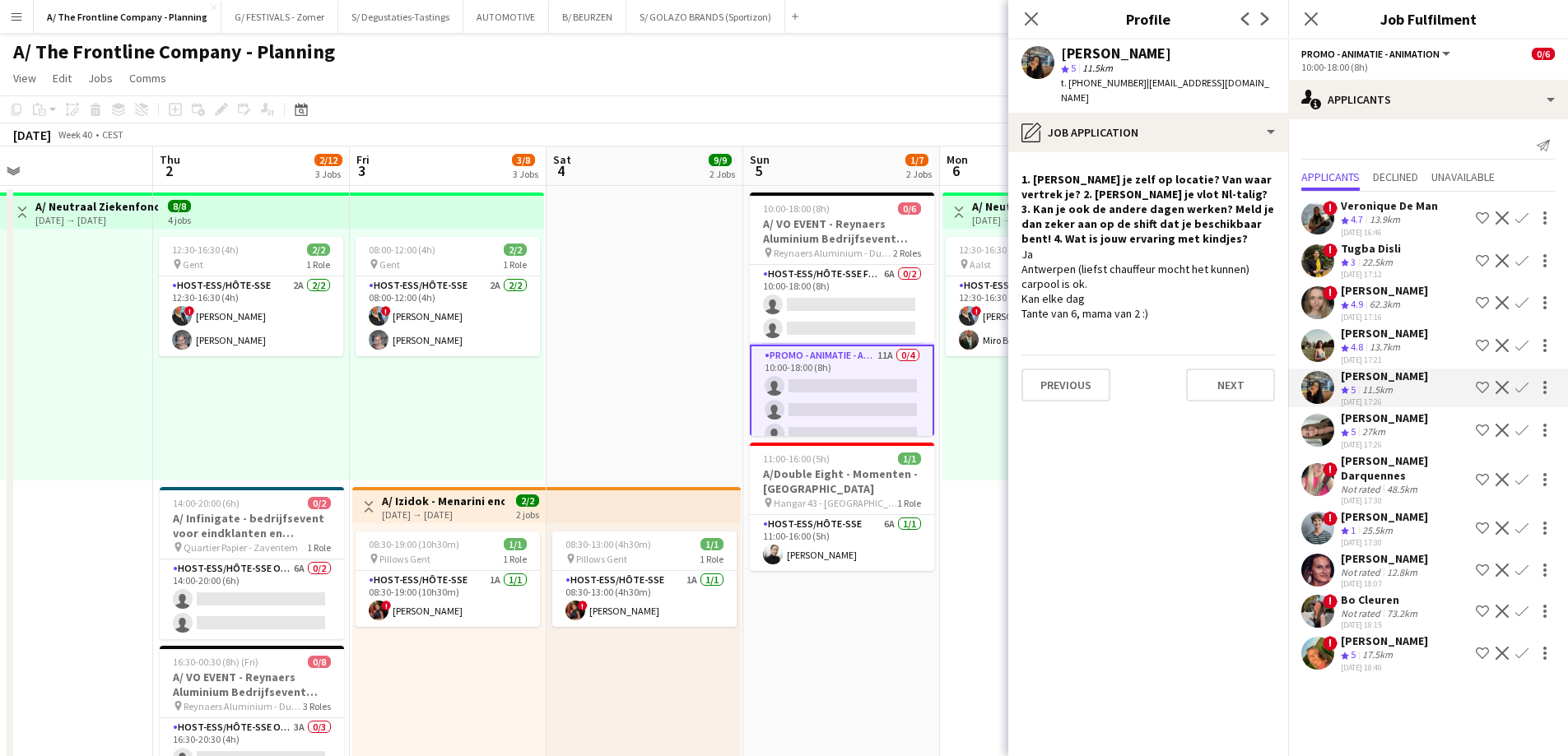
scroll to position [0, 572]
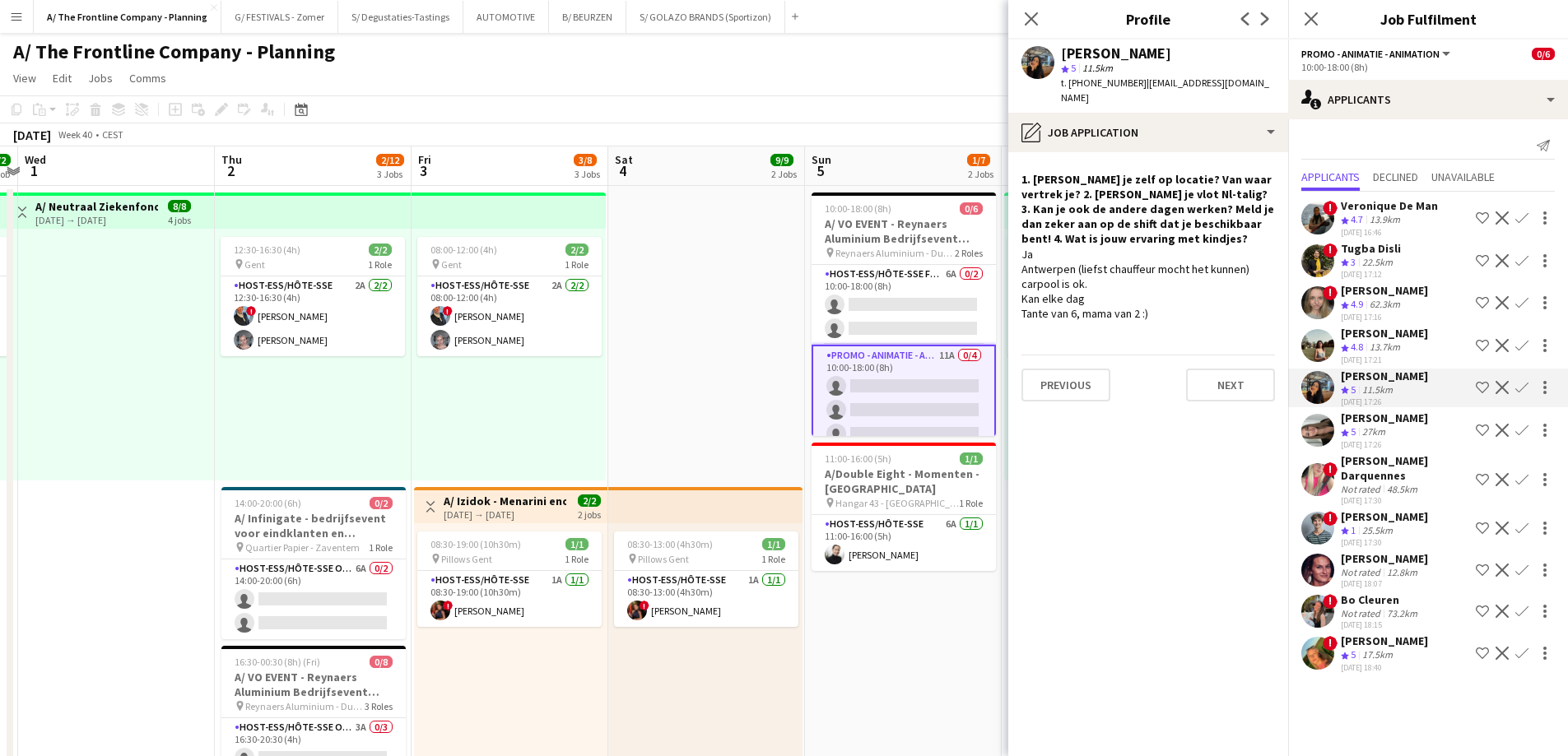
drag, startPoint x: 472, startPoint y: 433, endPoint x: 533, endPoint y: 408, distance: 65.9
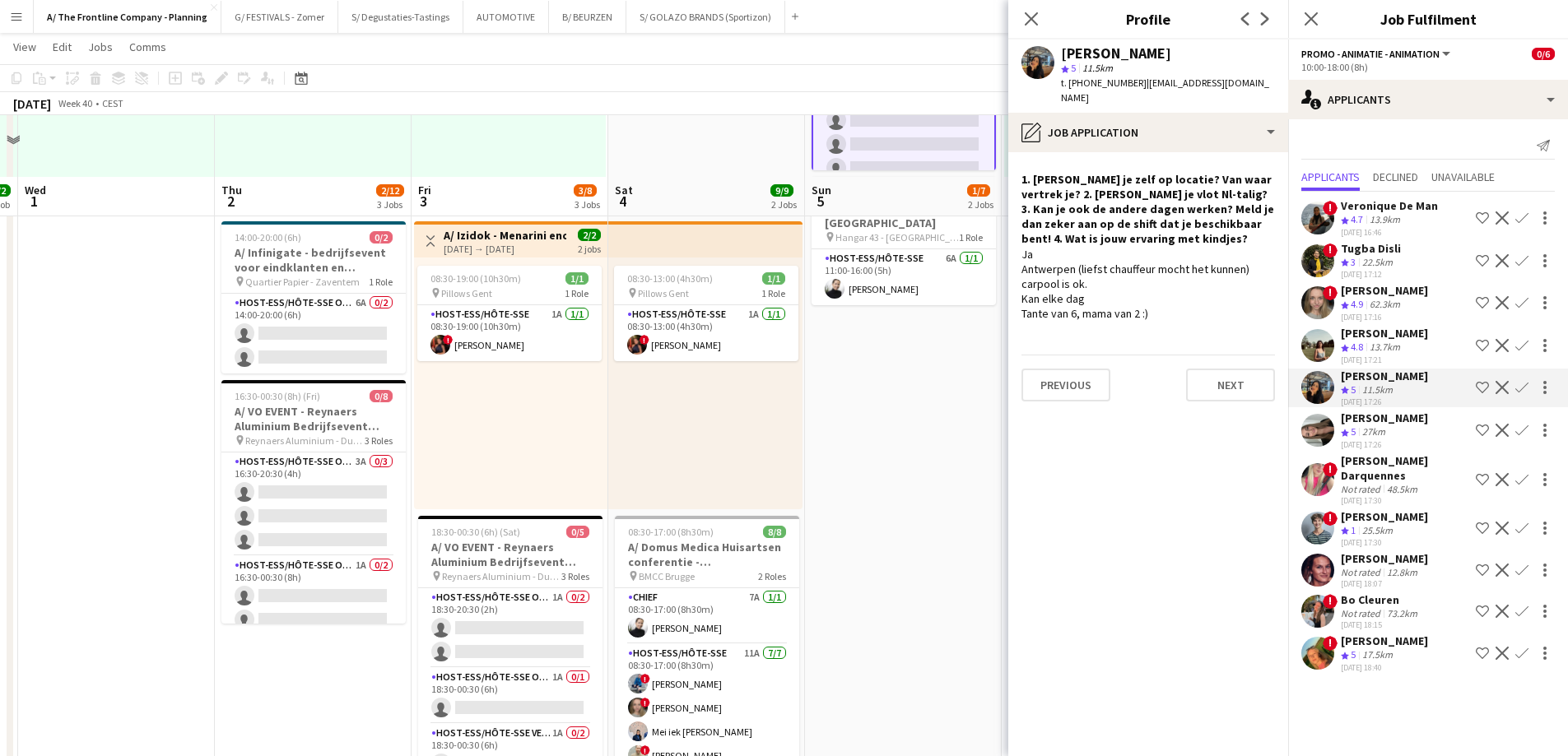
scroll to position [329, 0]
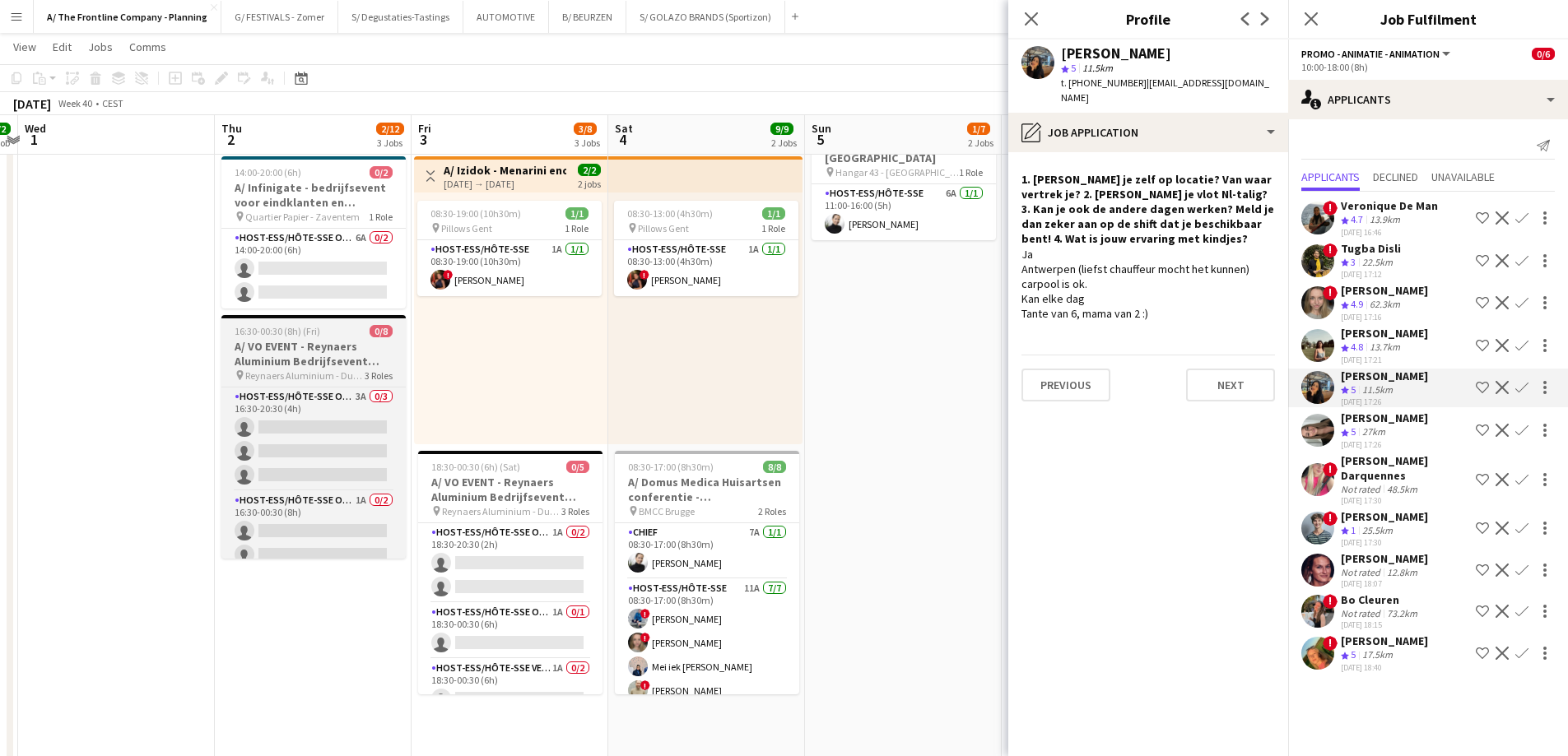
click at [308, 352] on h3 "A/ VO EVENT - Reynaers Aluminium Bedrijfsevent (02+03+05/10)" at bounding box center [313, 353] width 184 height 30
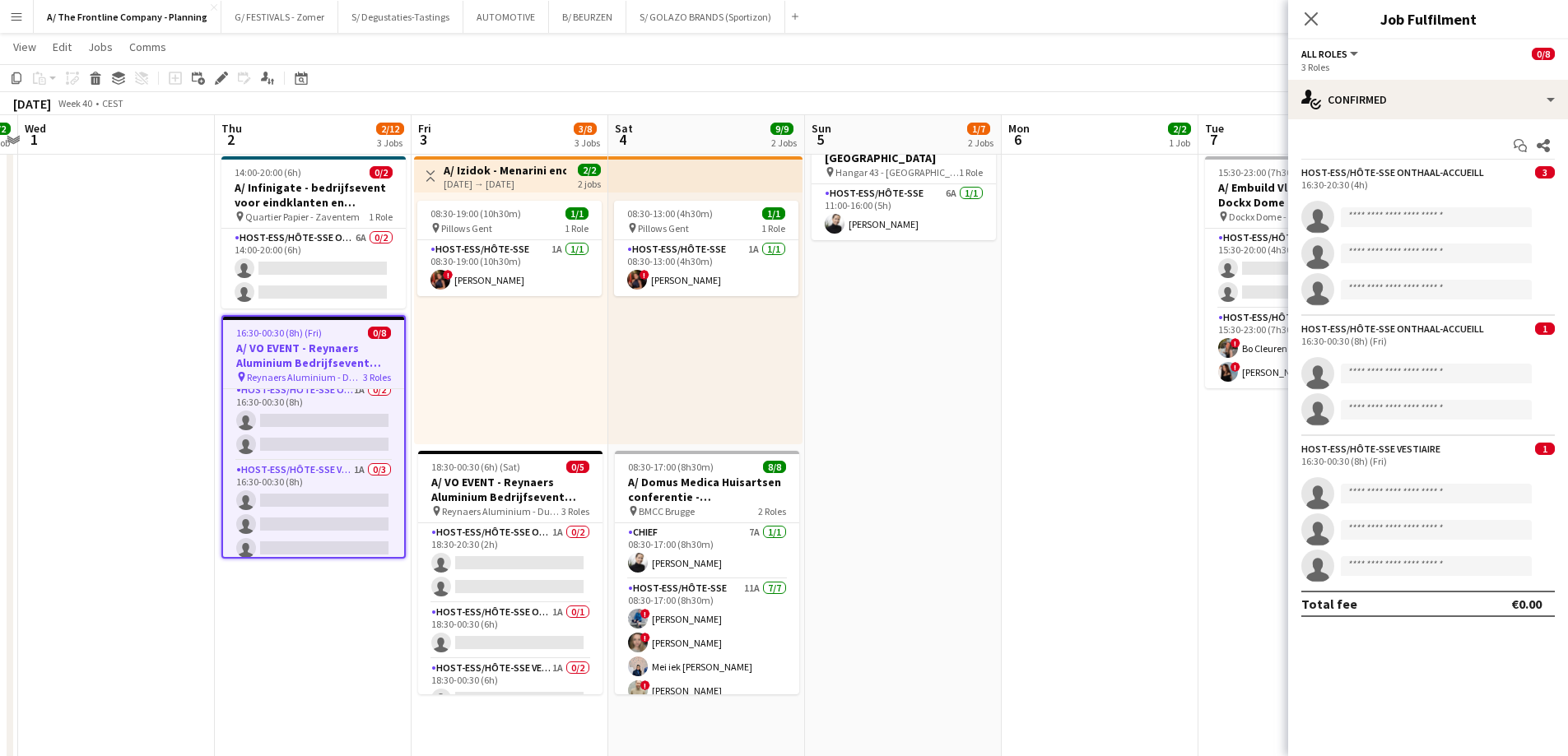
scroll to position [119, 0]
click at [226, 86] on div "Edit" at bounding box center [221, 78] width 20 height 20
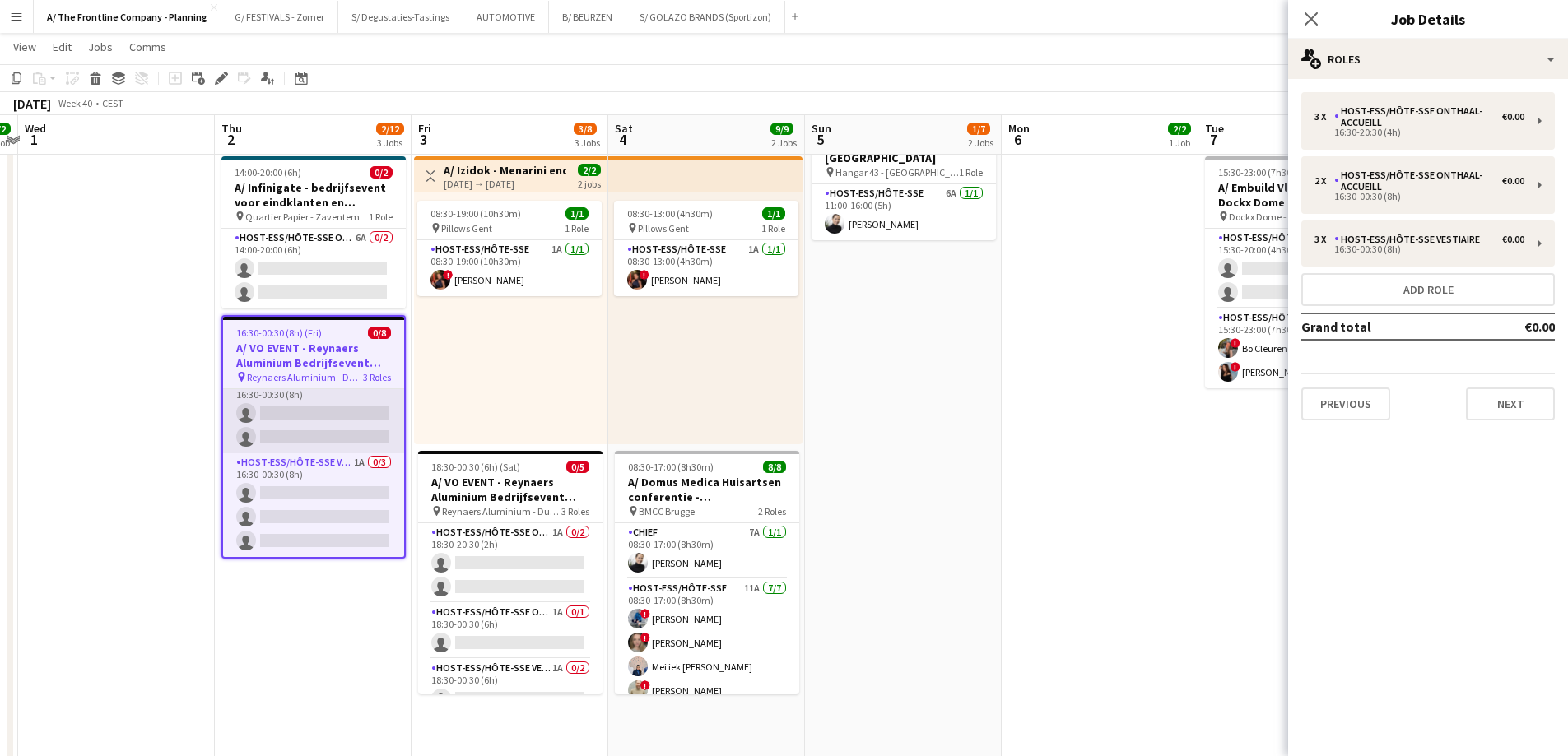
click at [301, 410] on app-card-role "Host-ess/Hôte-sse Onthaal-Accueill 1A 0/2 16:30-00:30 (8h) single-neutral-actio…" at bounding box center [313, 414] width 181 height 80
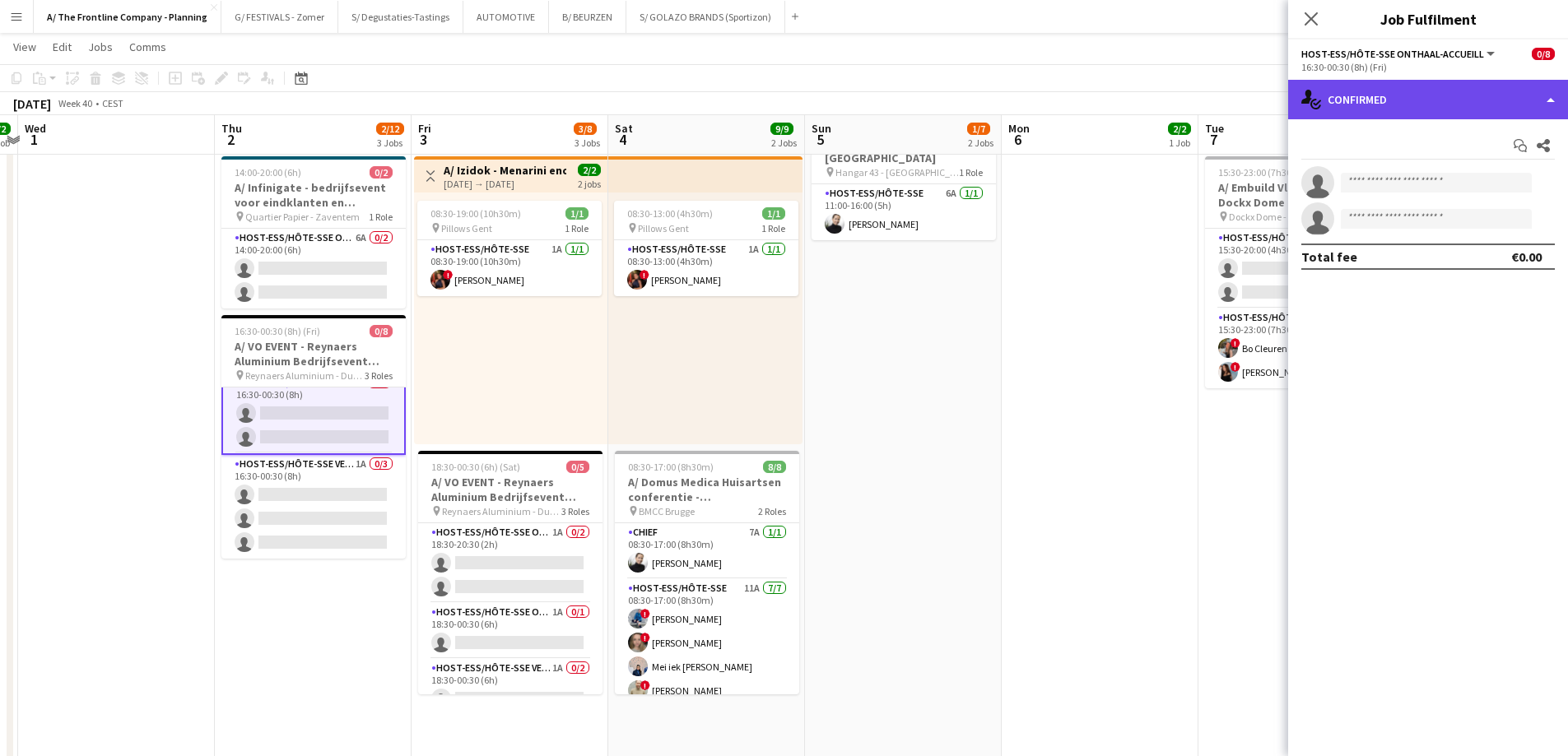
click at [1417, 108] on div "single-neutral-actions-check-2 Confirmed" at bounding box center [1428, 100] width 280 height 39
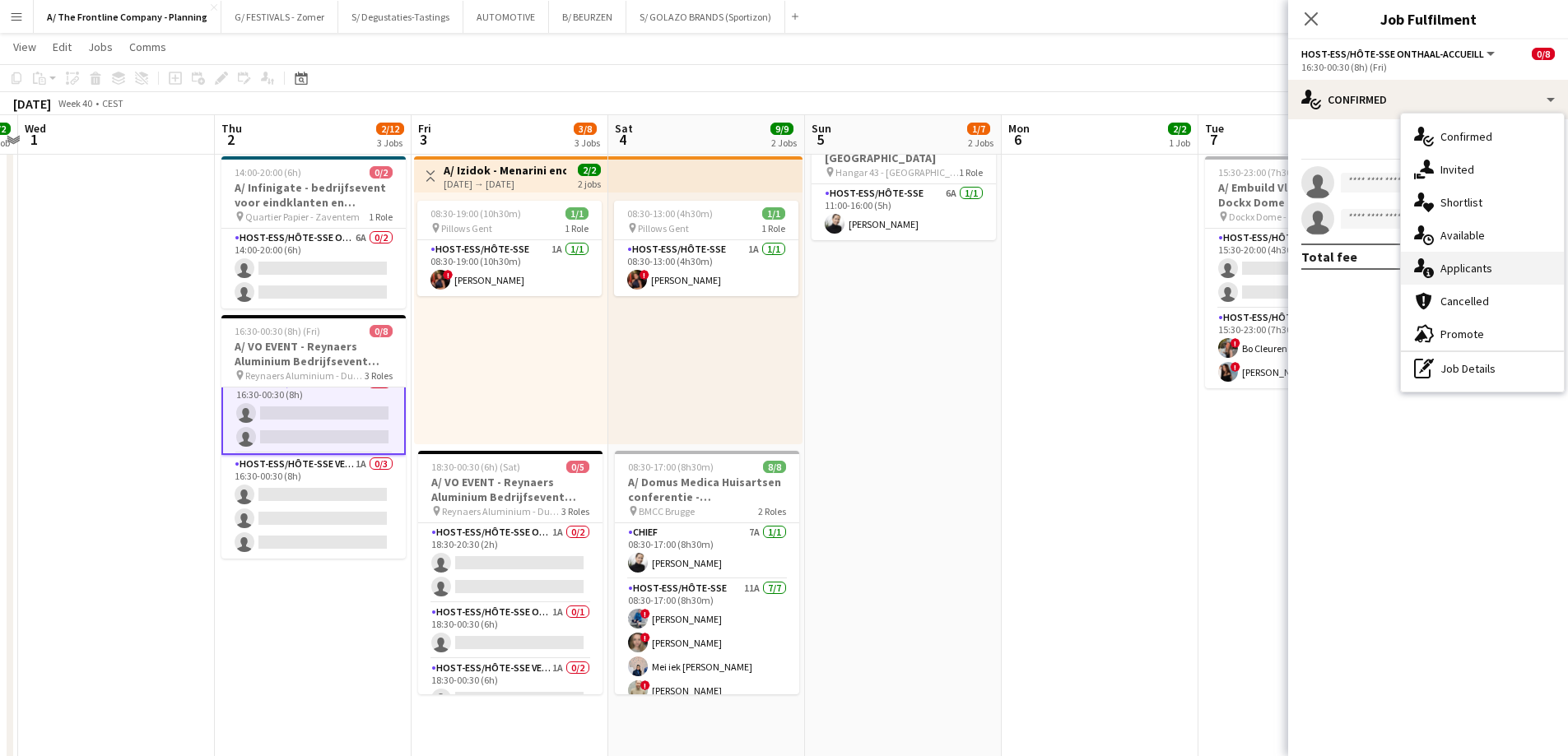
click at [1457, 279] on div "single-neutral-actions-information Applicants" at bounding box center [1482, 268] width 163 height 33
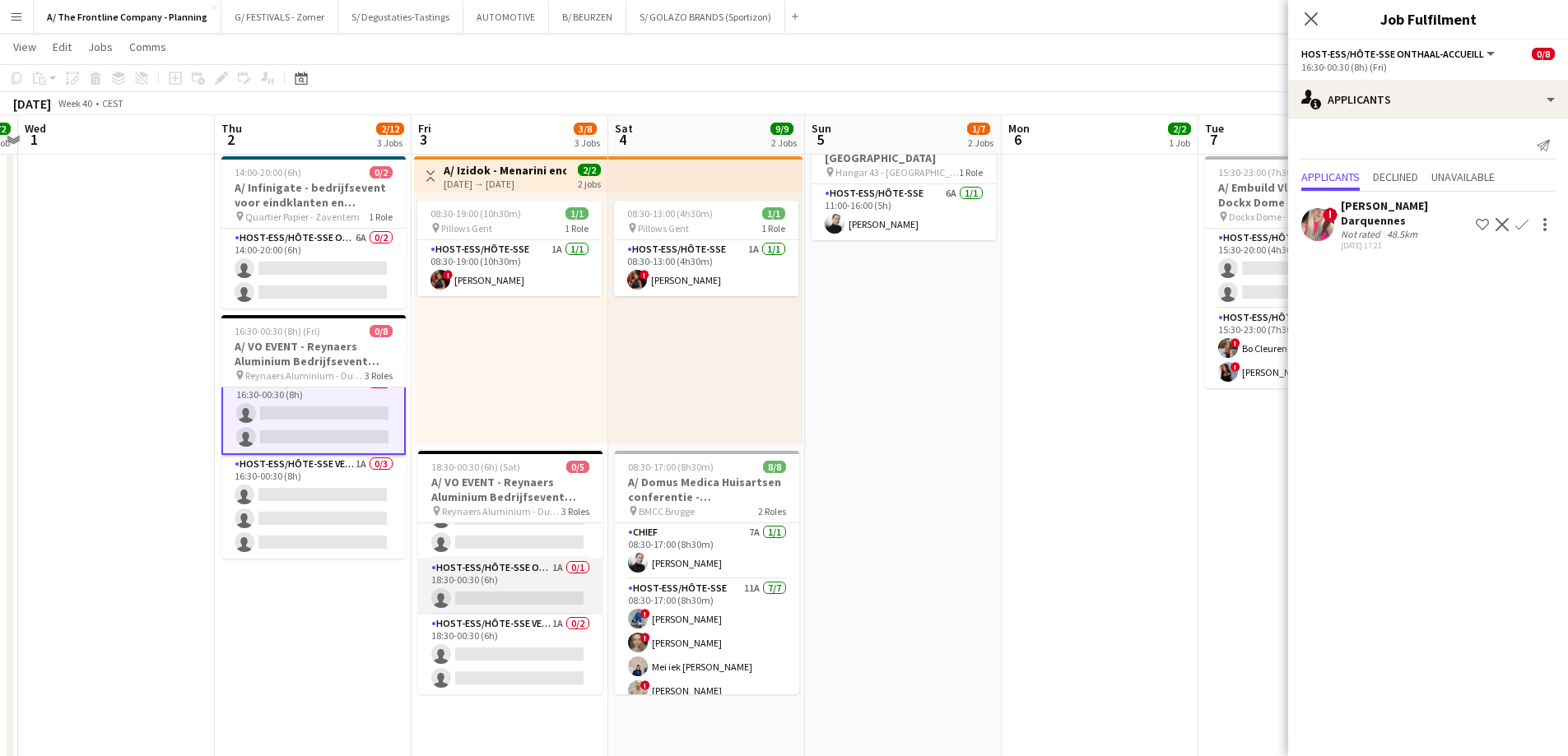
scroll to position [0, 0]
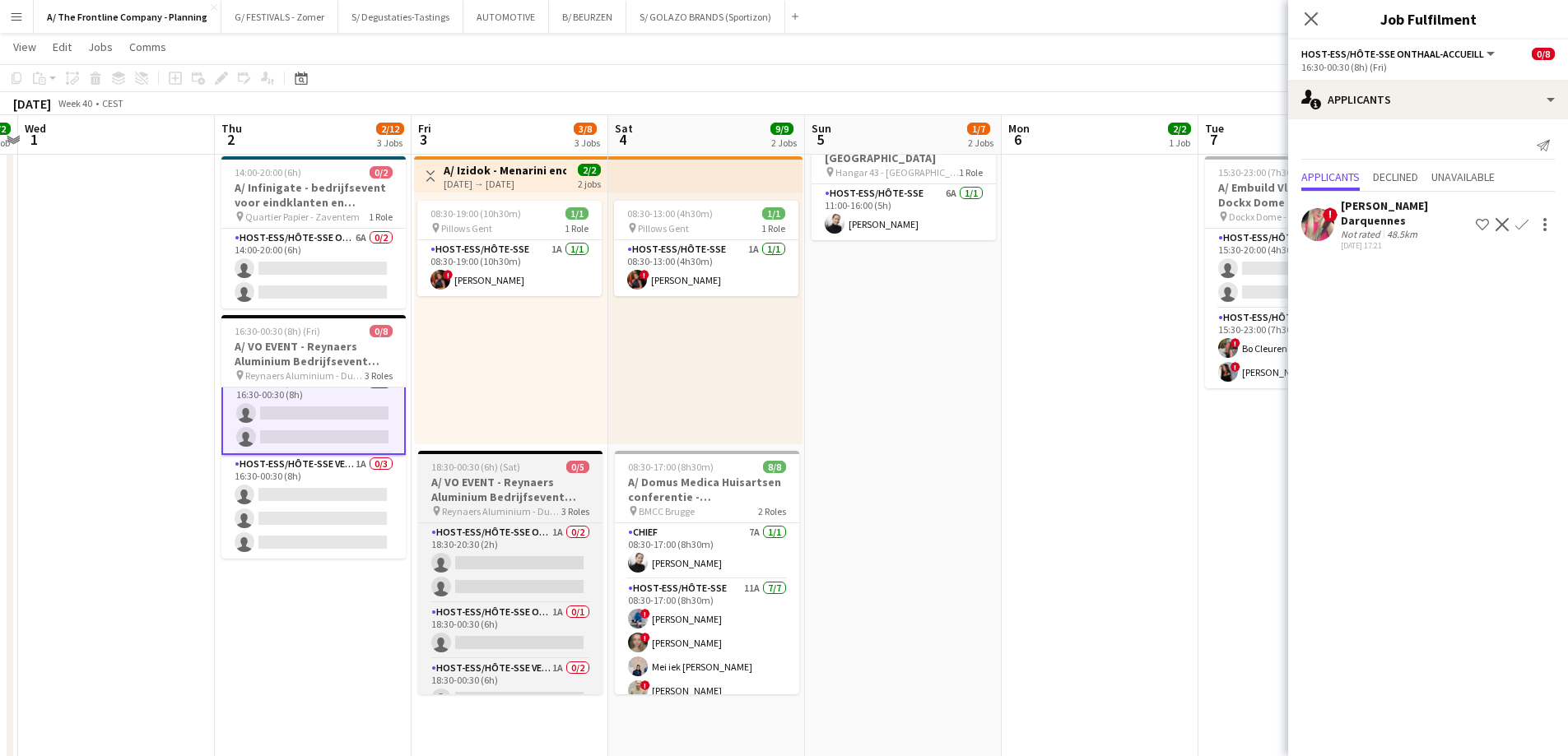
click at [493, 497] on h3 "A/ VO EVENT - Reynaers Aluminium Bedrijfsevent (02+03+05/10)" at bounding box center [510, 489] width 184 height 30
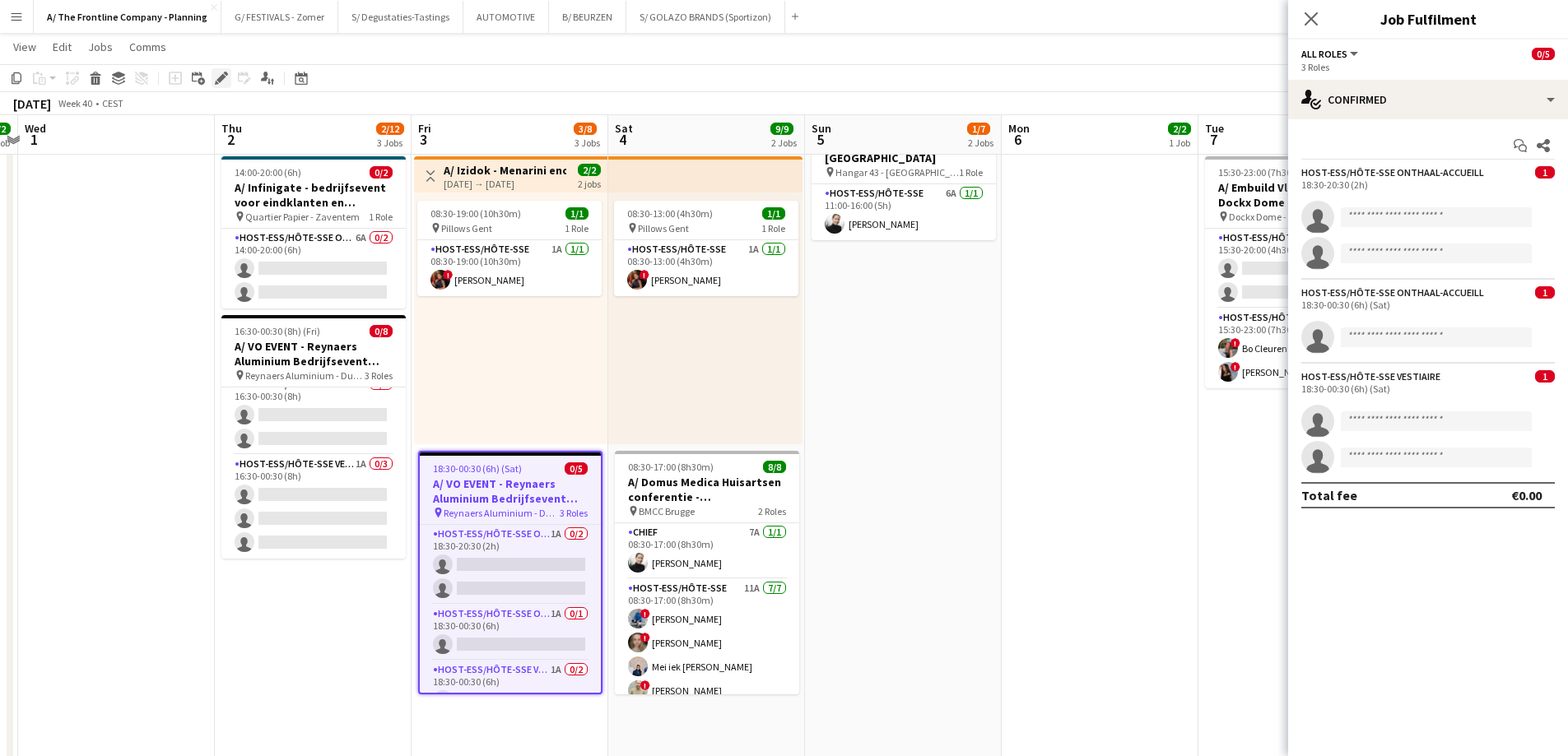
click at [219, 79] on icon at bounding box center [221, 79] width 9 height 9
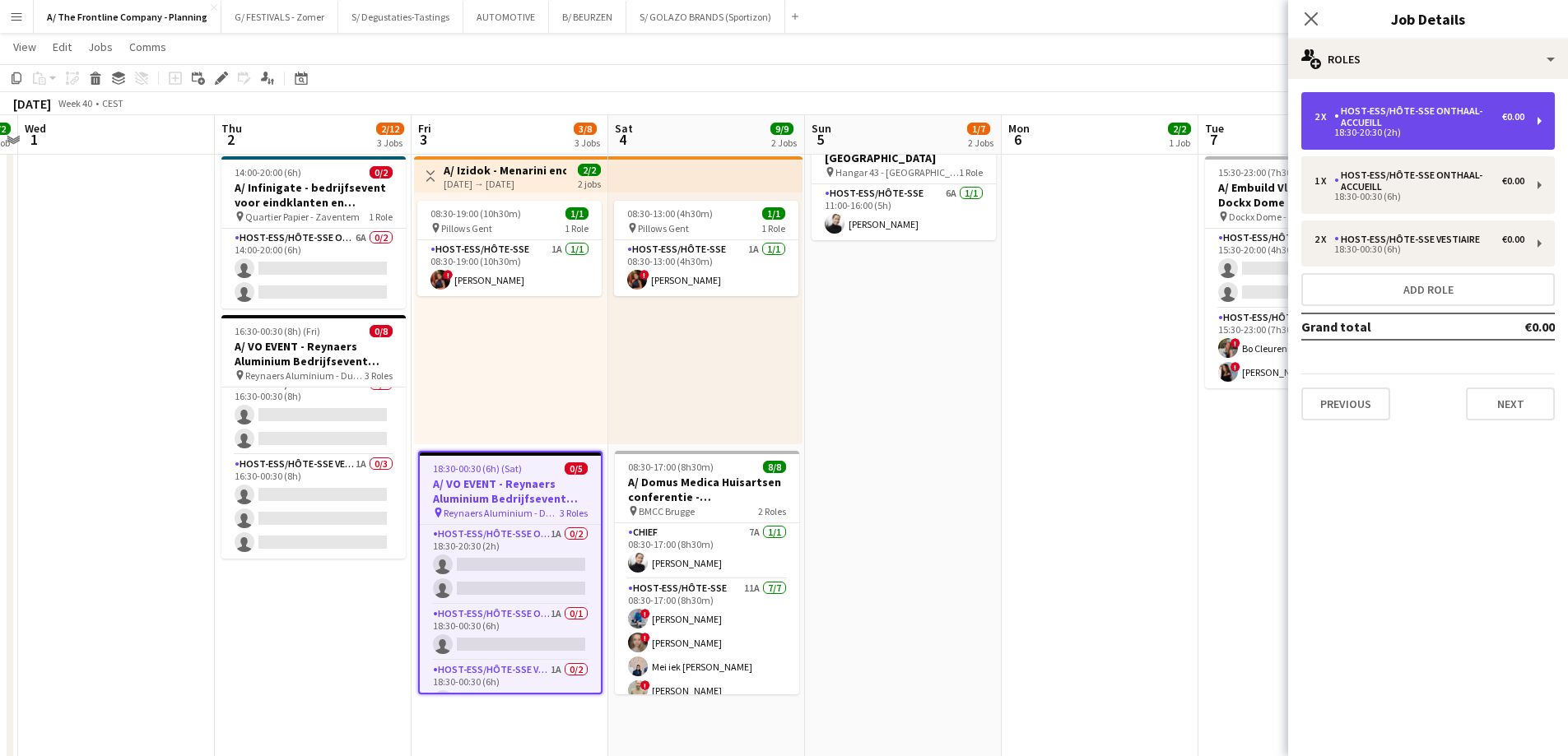
click at [1379, 122] on div "Host-ess/Hôte-sse Onthaal-Accueill" at bounding box center [1418, 116] width 168 height 23
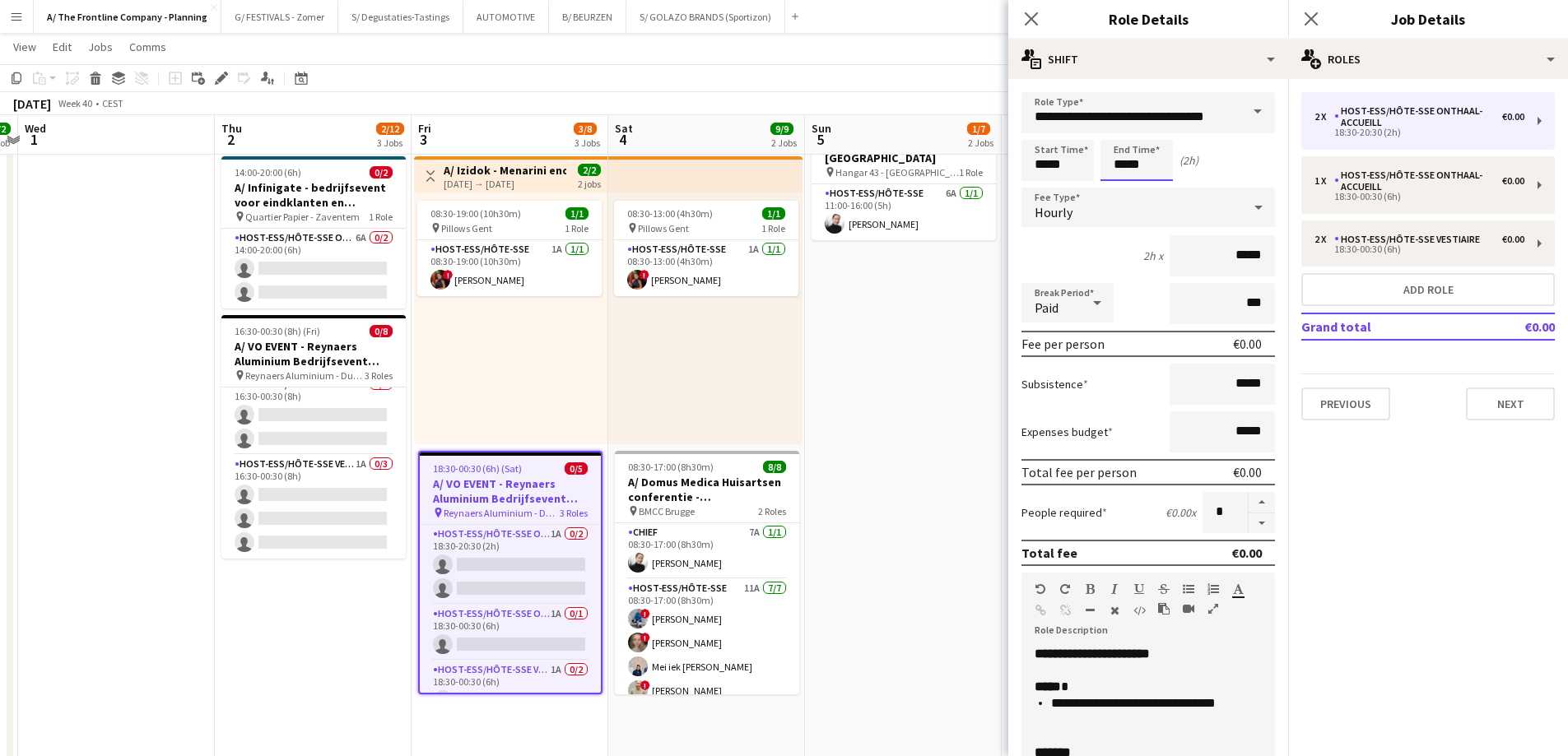
click at [1123, 175] on input "*****" at bounding box center [1136, 160] width 73 height 41
click at [1116, 131] on div at bounding box center [1120, 131] width 33 height 16
type input "*****"
click at [1116, 131] on div at bounding box center [1120, 131] width 33 height 16
click at [875, 386] on app-date-cell "10:00-18:00 (8h) 0/6 A/ VO EVENT - Reynaers Aluminium Bedrijfsevent (02+03+05/1…" at bounding box center [903, 631] width 196 height 1553
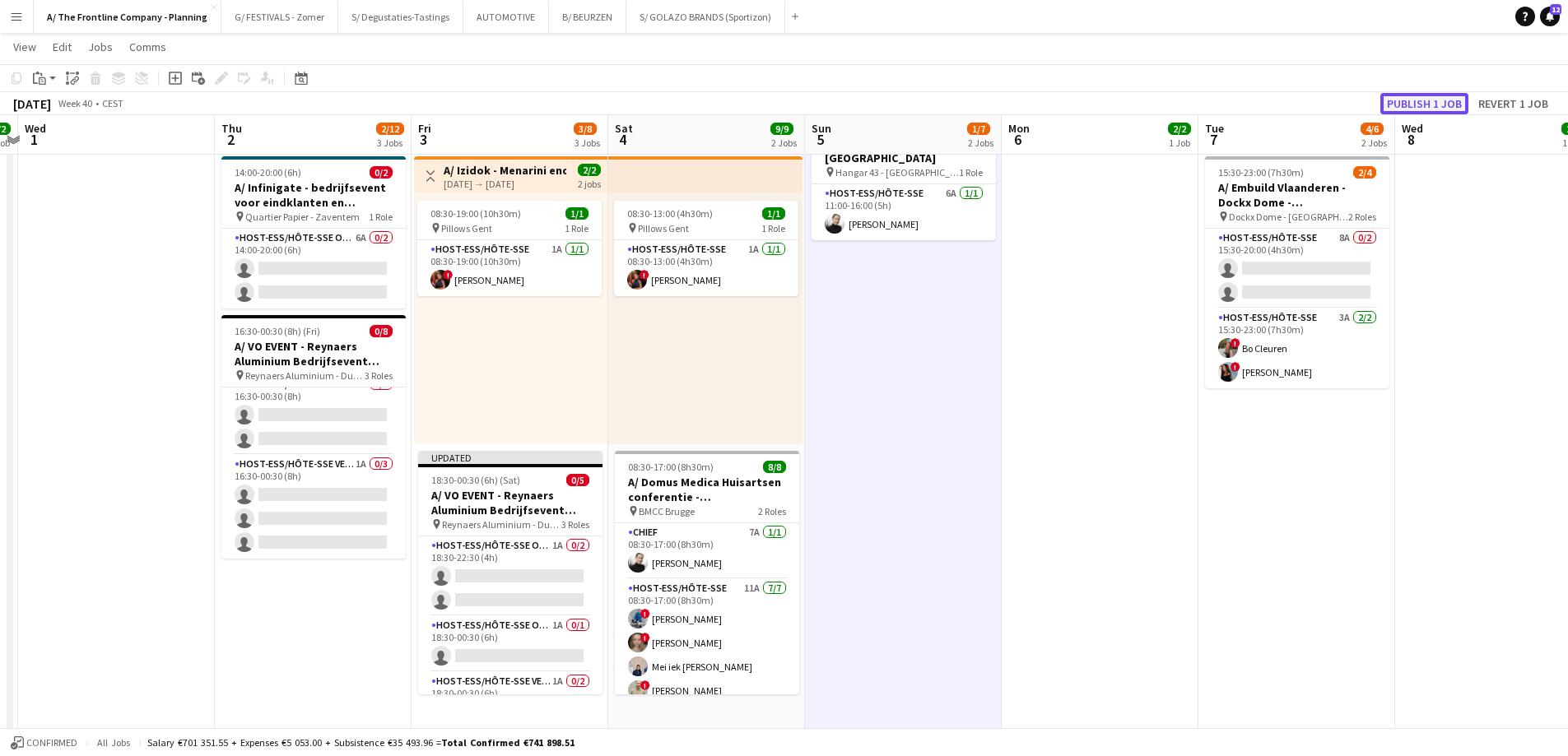
click at [1434, 105] on button "Publish 1 job" at bounding box center [1424, 103] width 88 height 21
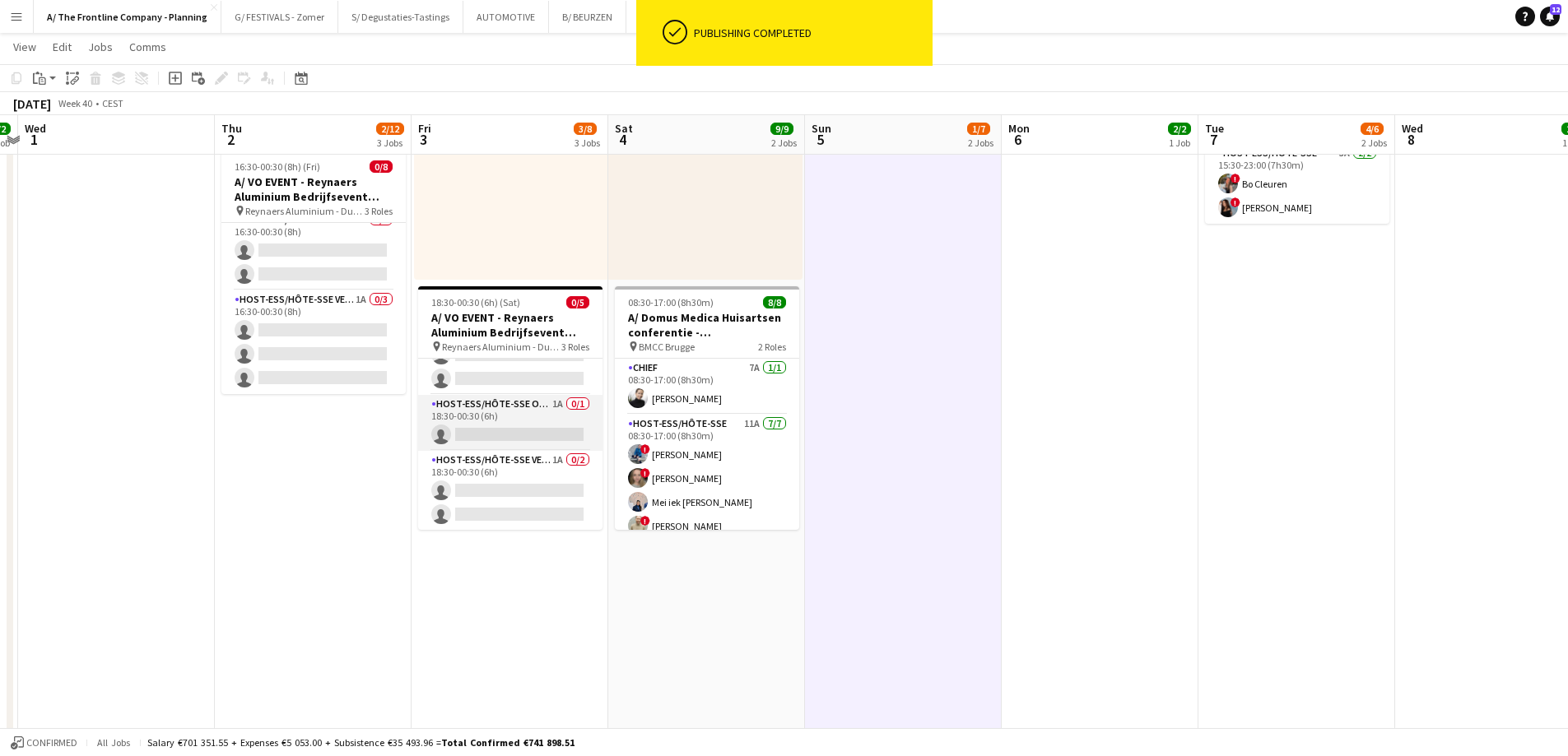
scroll to position [44, 0]
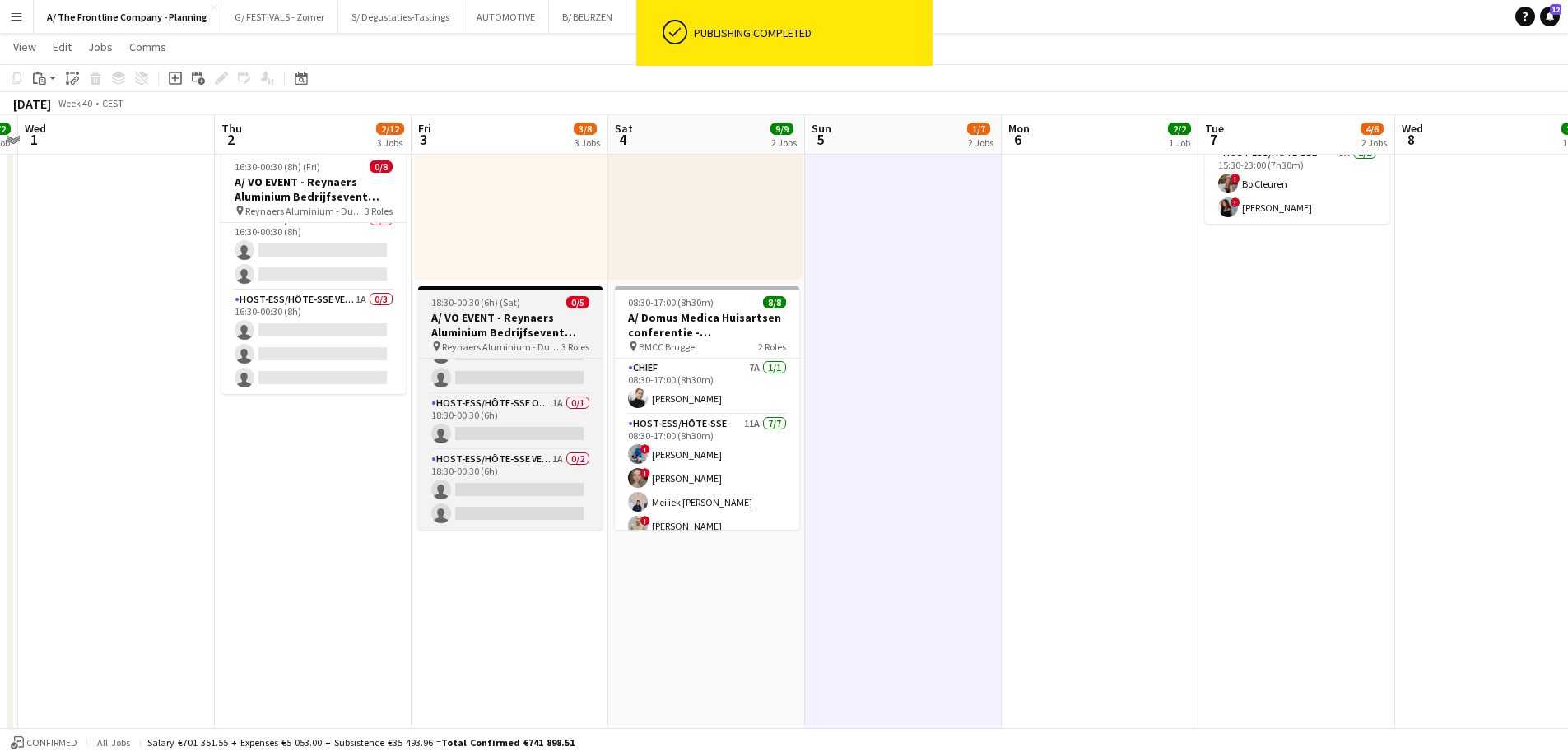
click at [504, 311] on h3 "A/ VO EVENT - Reynaers Aluminium Bedrijfsevent (02+03+05/10)" at bounding box center [510, 325] width 184 height 30
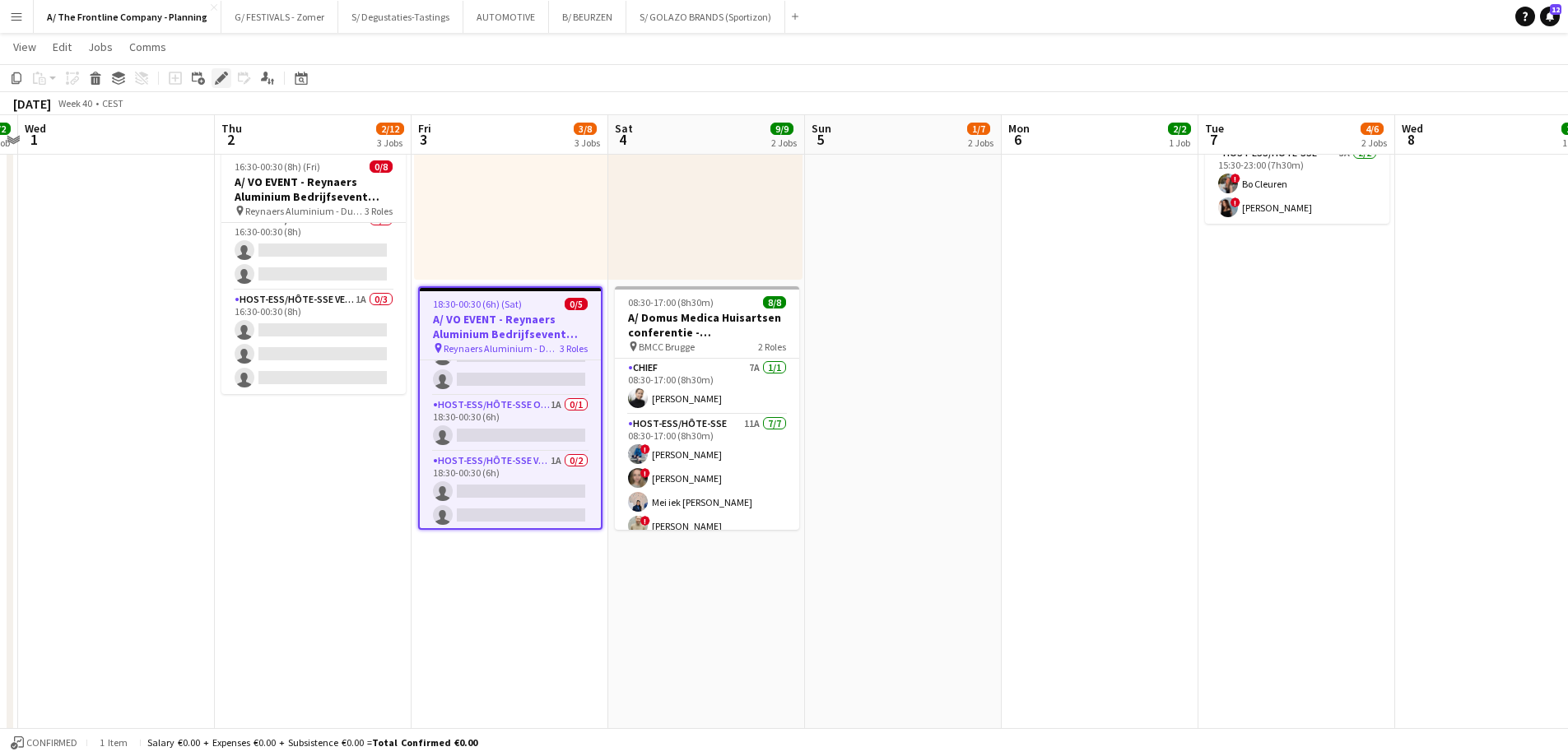
click at [215, 77] on icon "Edit" at bounding box center [221, 78] width 13 height 13
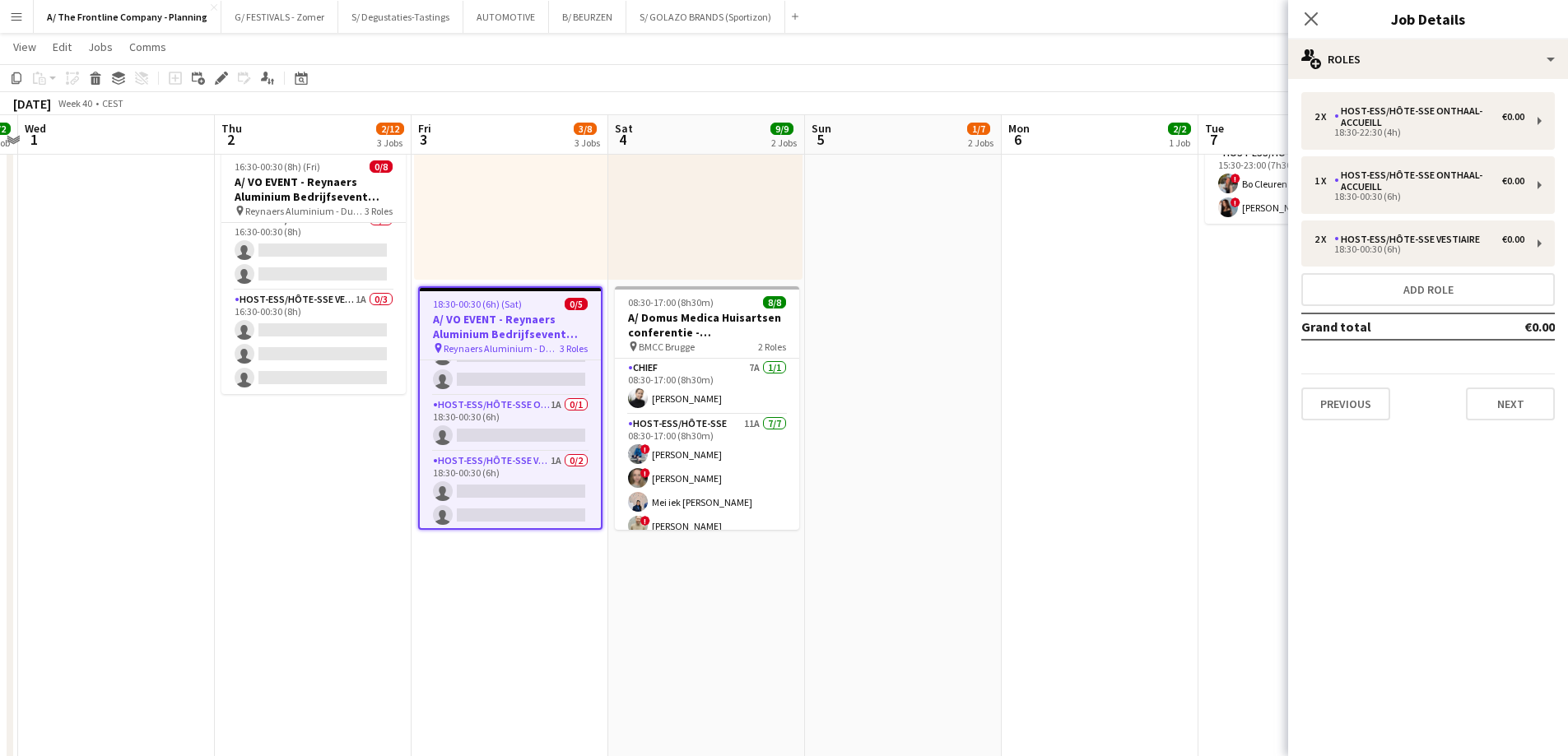
click at [878, 323] on app-date-cell "10:00-18:00 (8h) 0/6 A/ VO EVENT - Reynaers Aluminium Bedrijfsevent (02+03+05/1…" at bounding box center [903, 467] width 196 height 1553
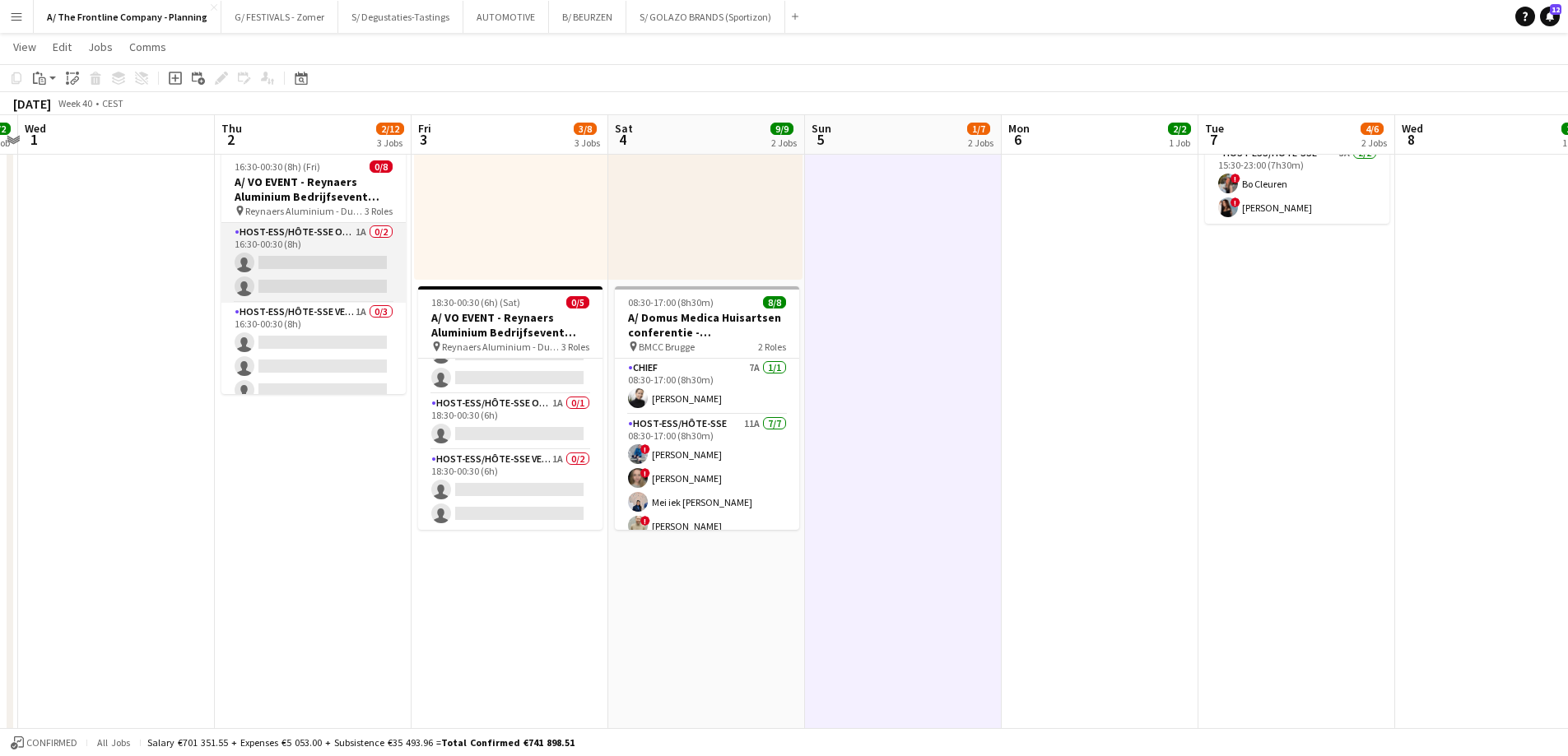
scroll to position [116, 0]
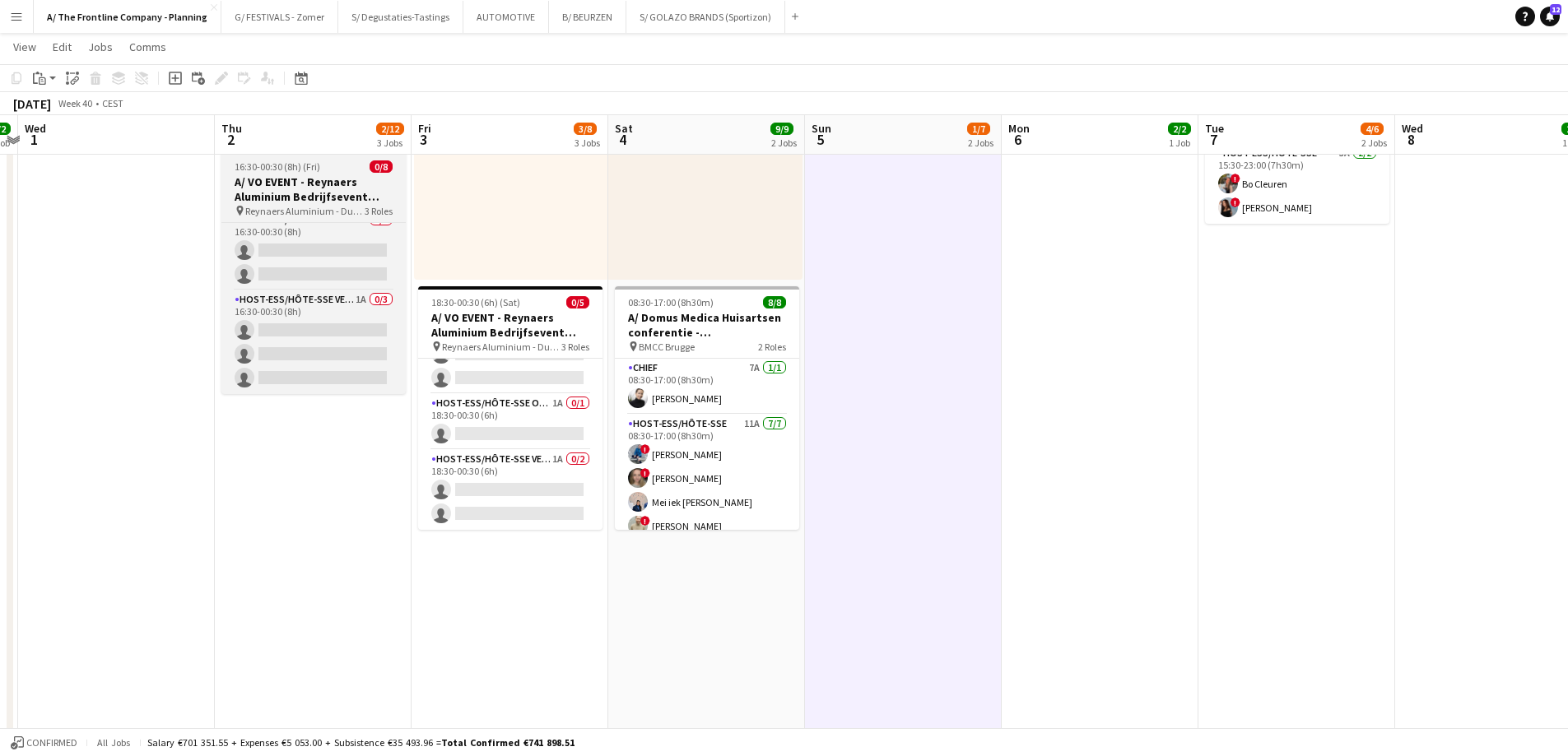
click at [314, 179] on h3 "A/ VO EVENT - Reynaers Aluminium Bedrijfsevent (02+03+05/10)" at bounding box center [313, 189] width 184 height 30
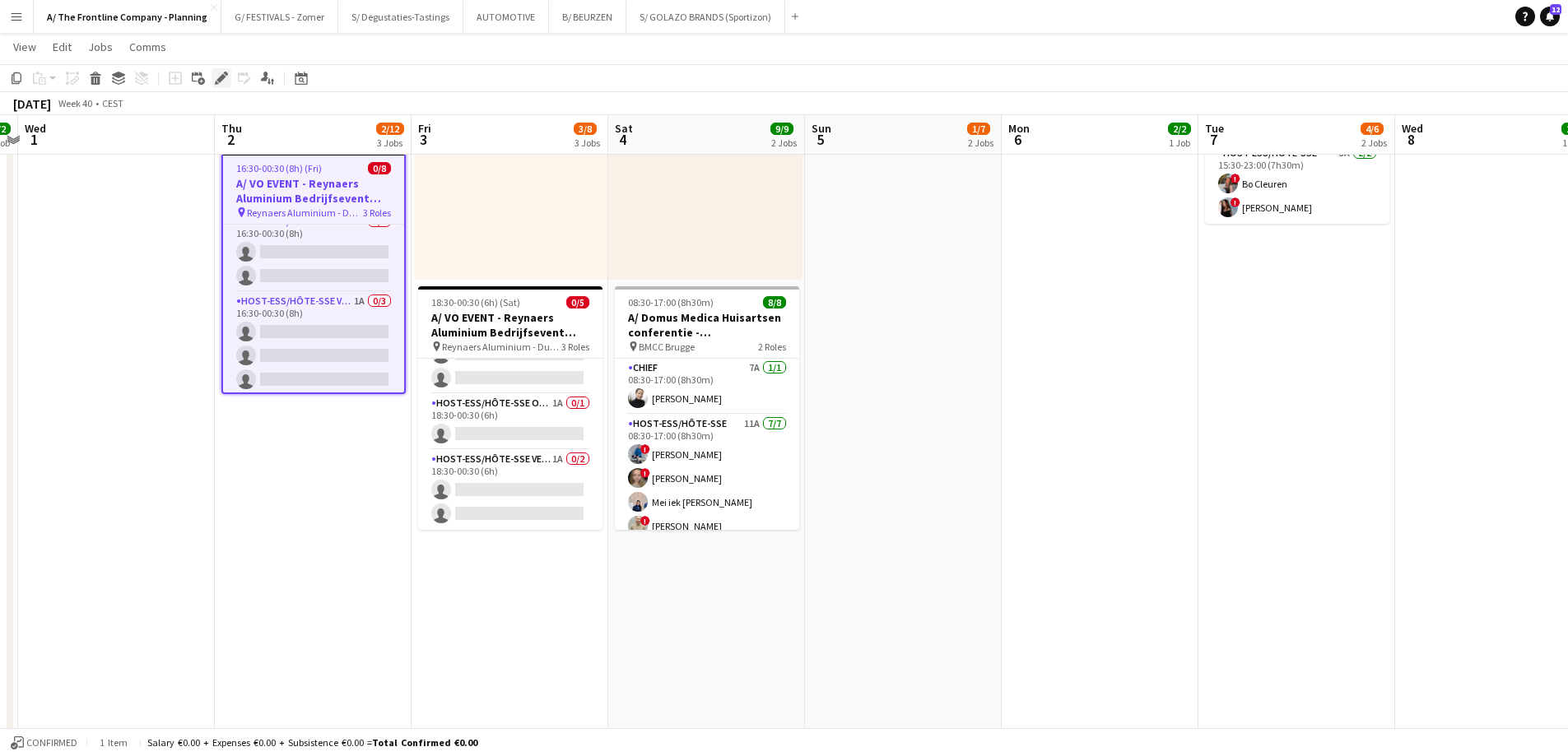
click at [225, 77] on icon at bounding box center [221, 79] width 9 height 9
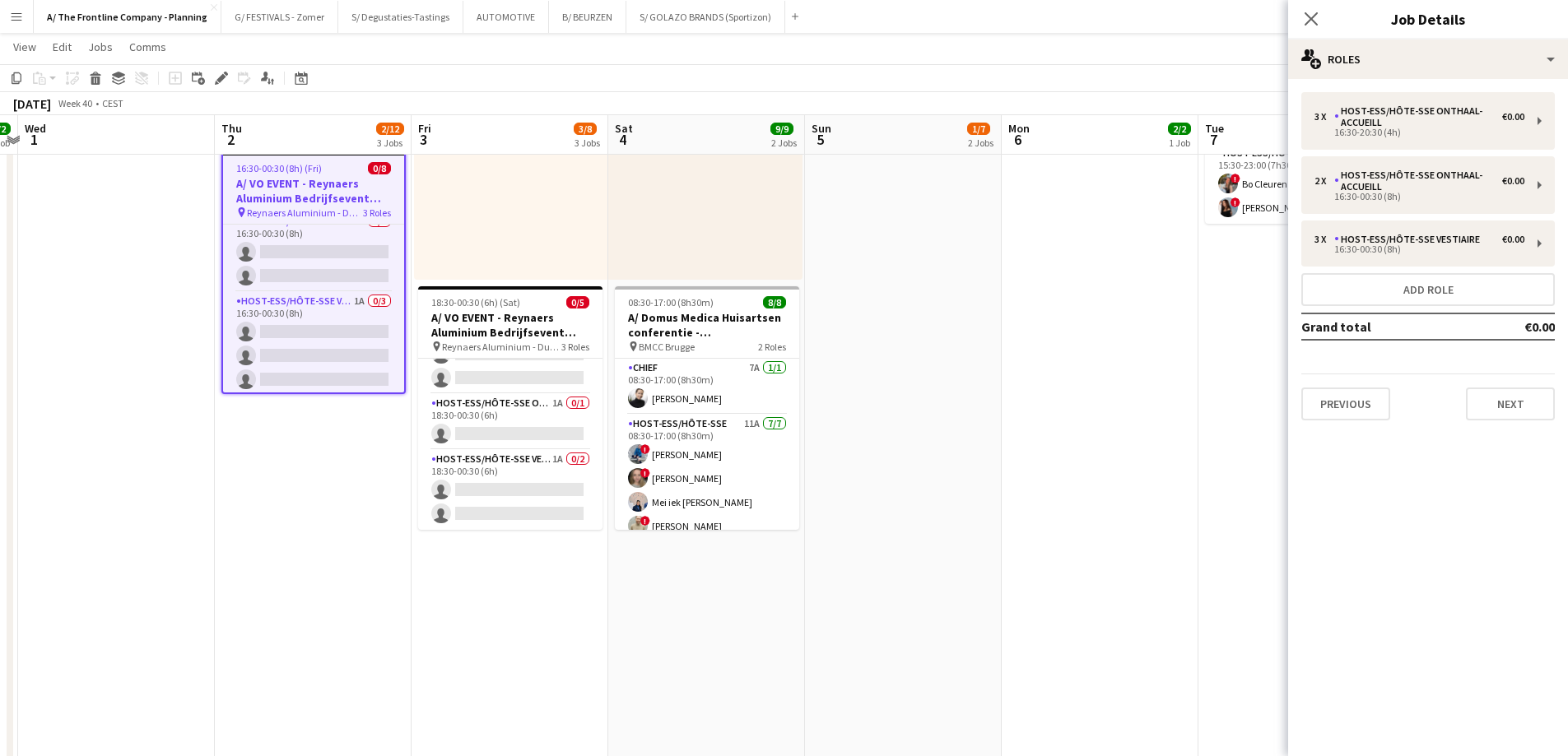
click at [269, 450] on app-date-cell "12:30-16:30 (4h) 2/2 pin Gent 1 Role Host-ess/Hôte-sse 2A [DATE] 12:30-16:30 (4…" at bounding box center [313, 467] width 196 height 1553
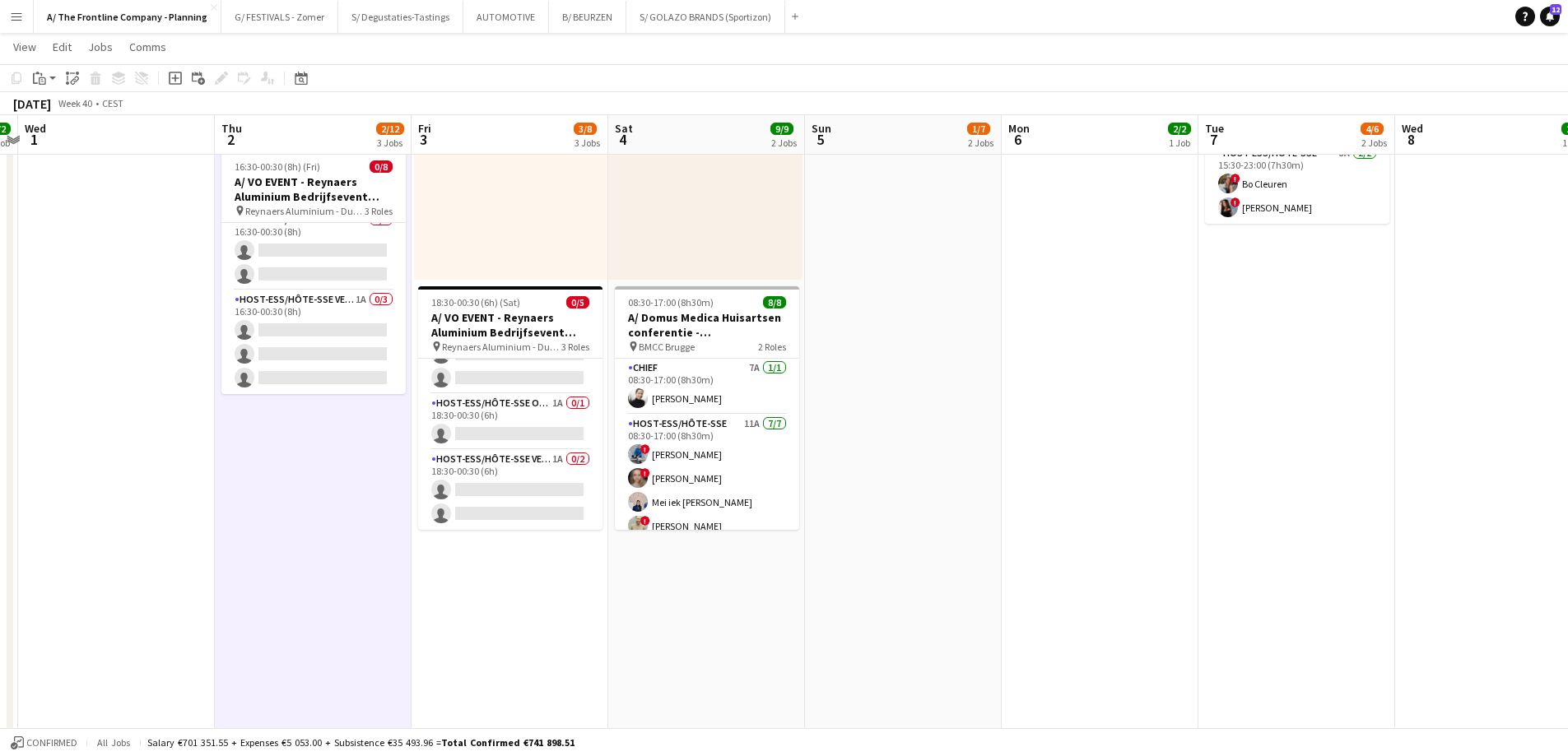
click at [1000, 303] on app-date-cell "10:00-18:00 (8h) 0/6 A/ VO EVENT - Reynaers Aluminium Bedrijfsevent (02+03+05/1…" at bounding box center [903, 467] width 196 height 1553
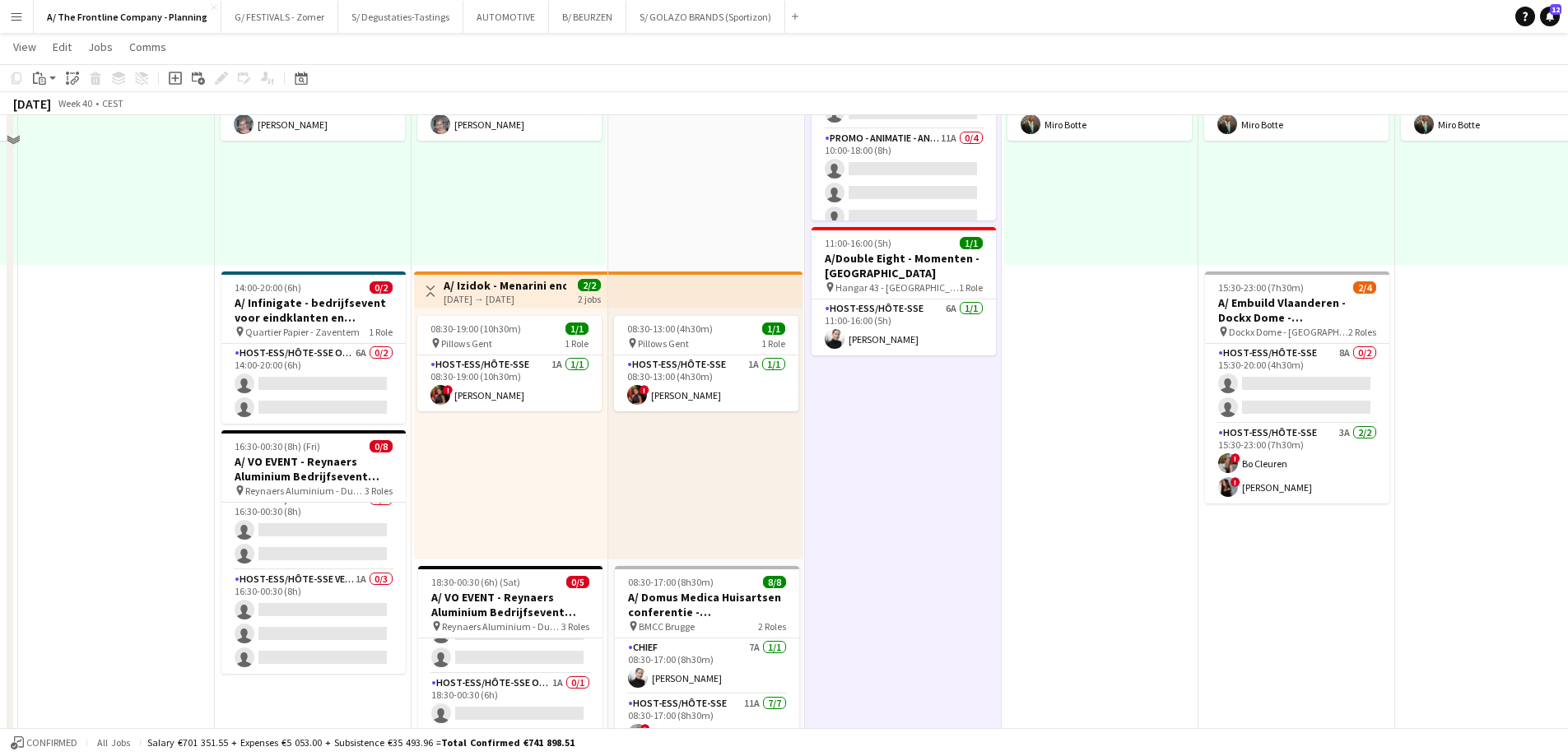
scroll to position [0, 0]
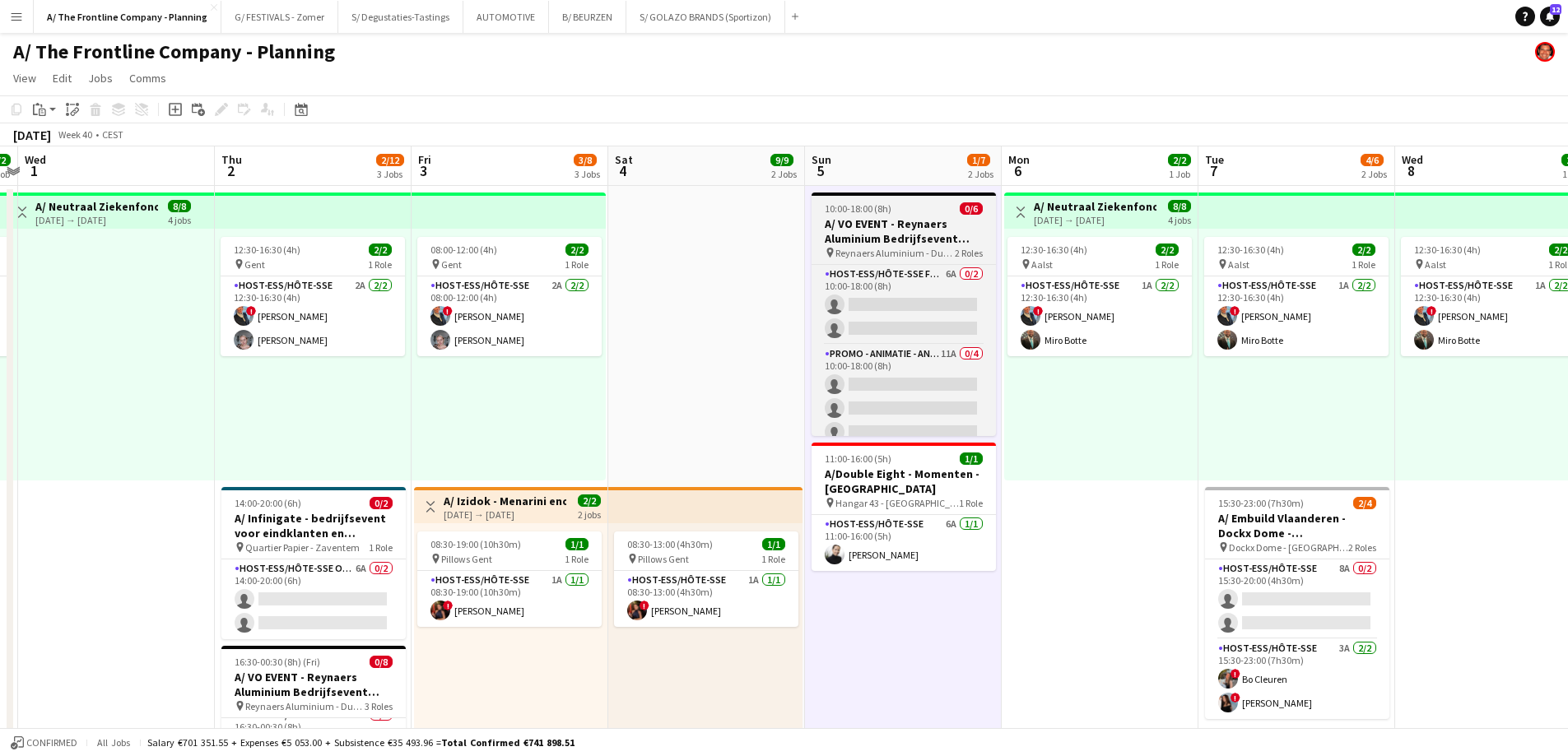
click at [897, 233] on h3 "A/ VO EVENT - Reynaers Aluminium Bedrijfsevent (02+03+05/10)" at bounding box center [904, 231] width 184 height 30
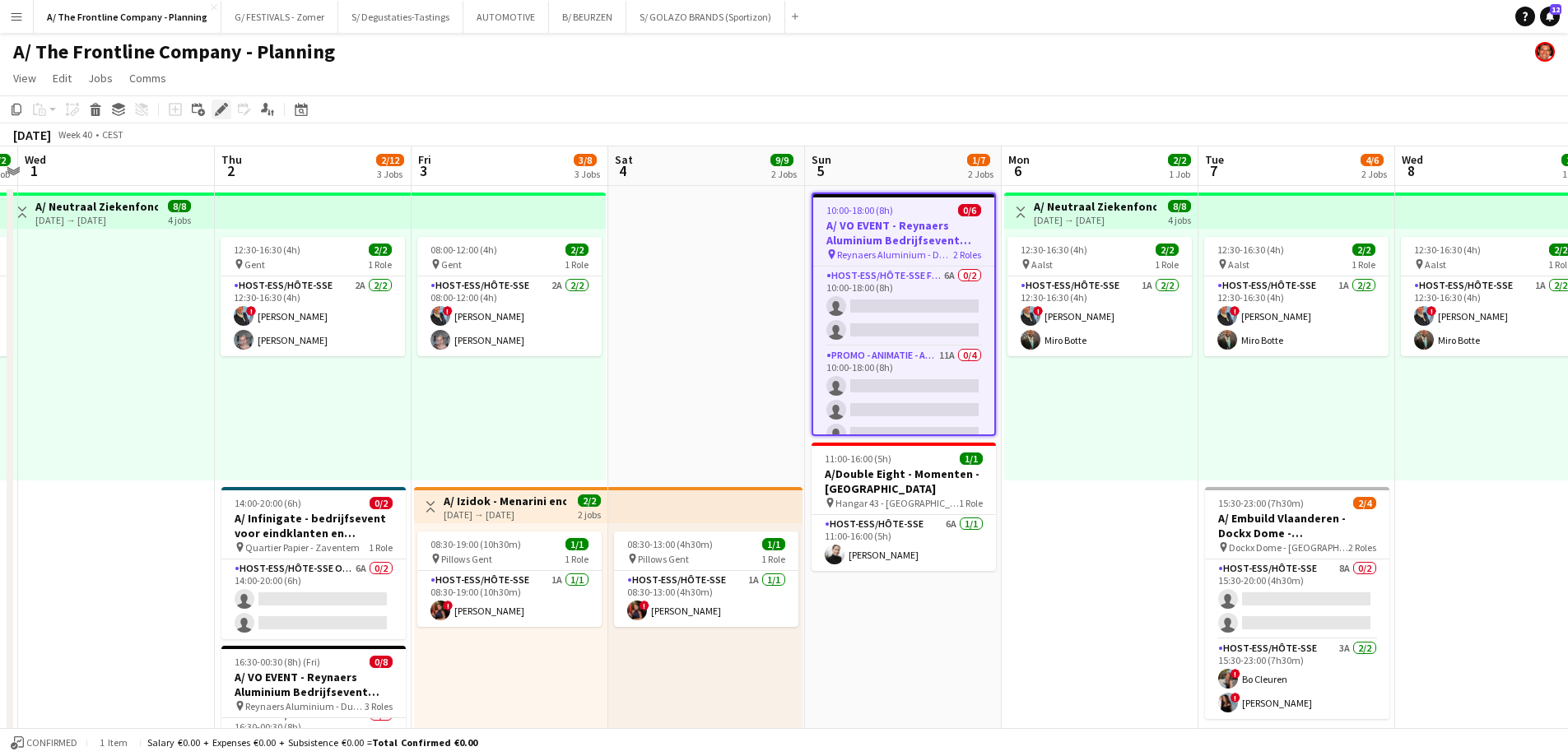
click at [222, 104] on icon "Edit" at bounding box center [221, 109] width 13 height 13
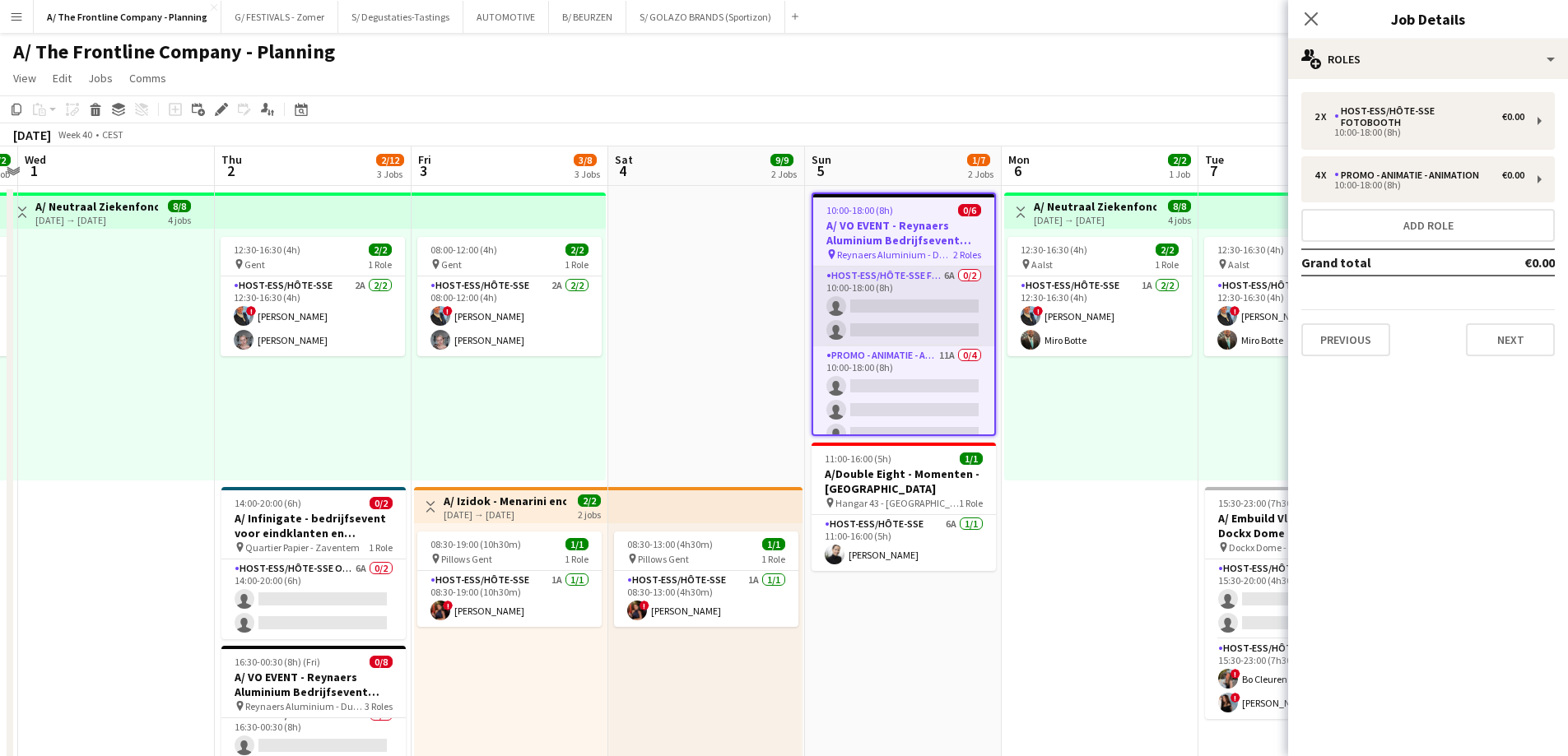
click at [883, 288] on app-card-role "Host-ess/Hôte-sse Fotobooth 6A 0/2 10:00-18:00 (8h) single-neutral-actions sing…" at bounding box center [904, 306] width 181 height 80
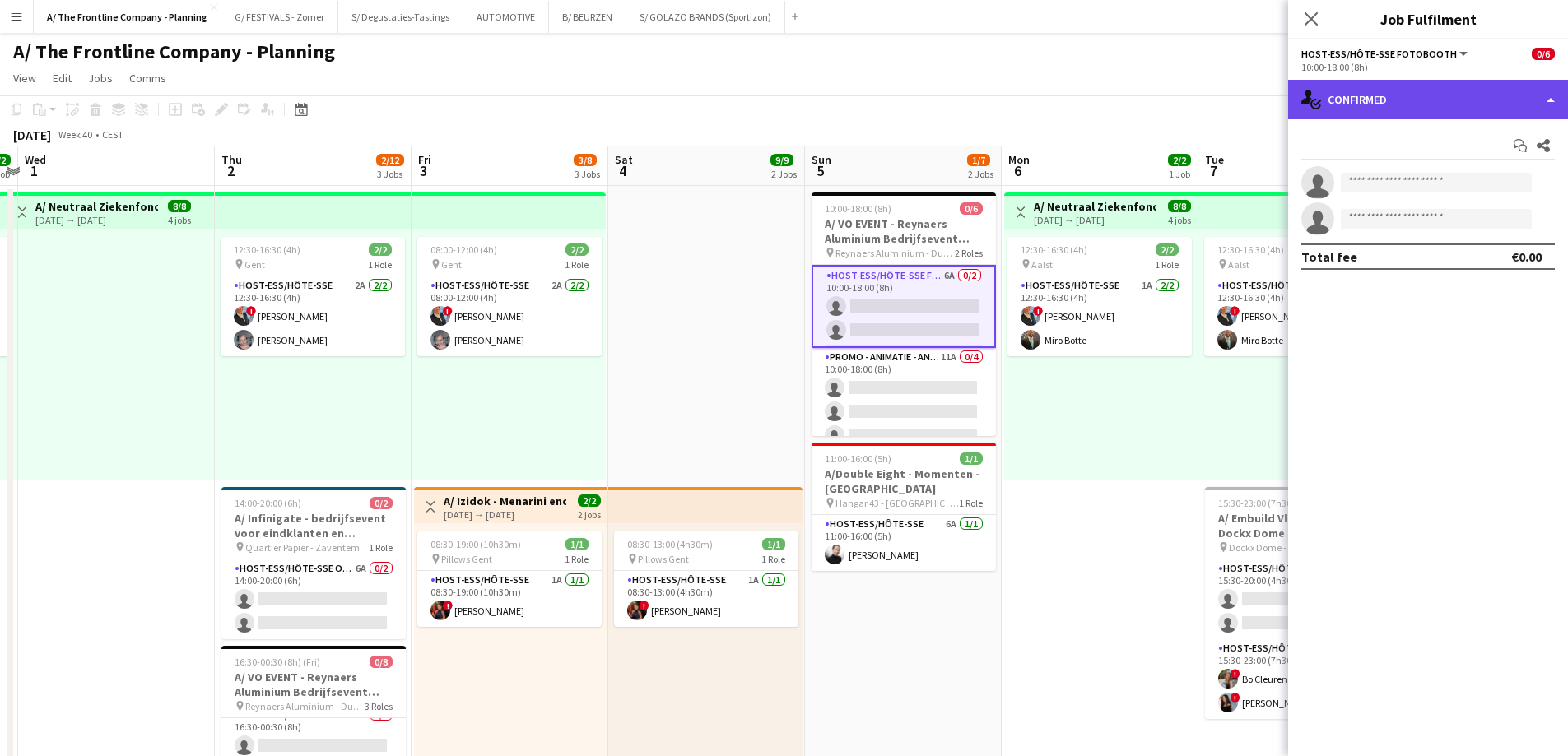
click at [1456, 99] on div "single-neutral-actions-check-2 Confirmed" at bounding box center [1428, 100] width 280 height 39
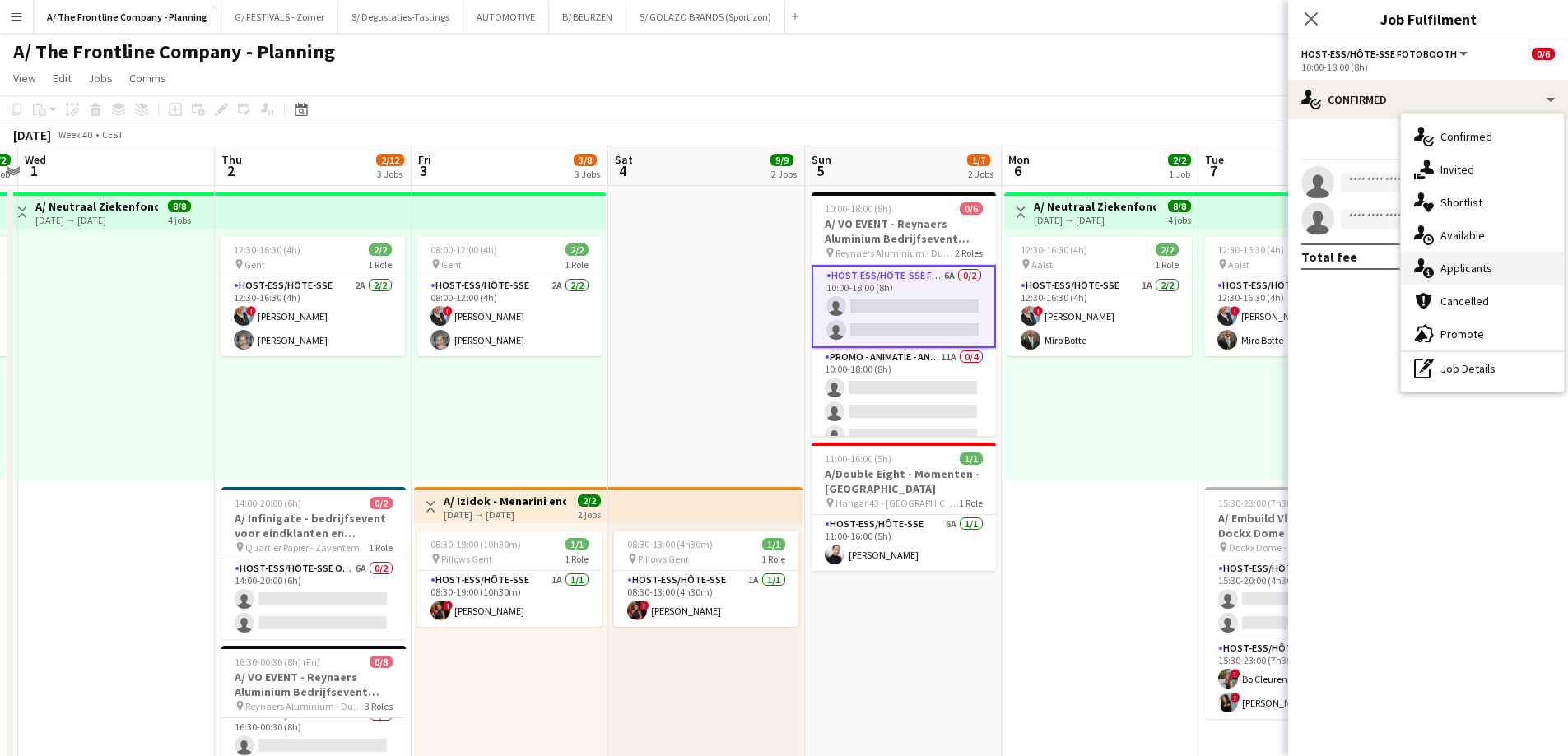
click at [1470, 276] on div "single-neutral-actions-information Applicants" at bounding box center [1482, 268] width 163 height 33
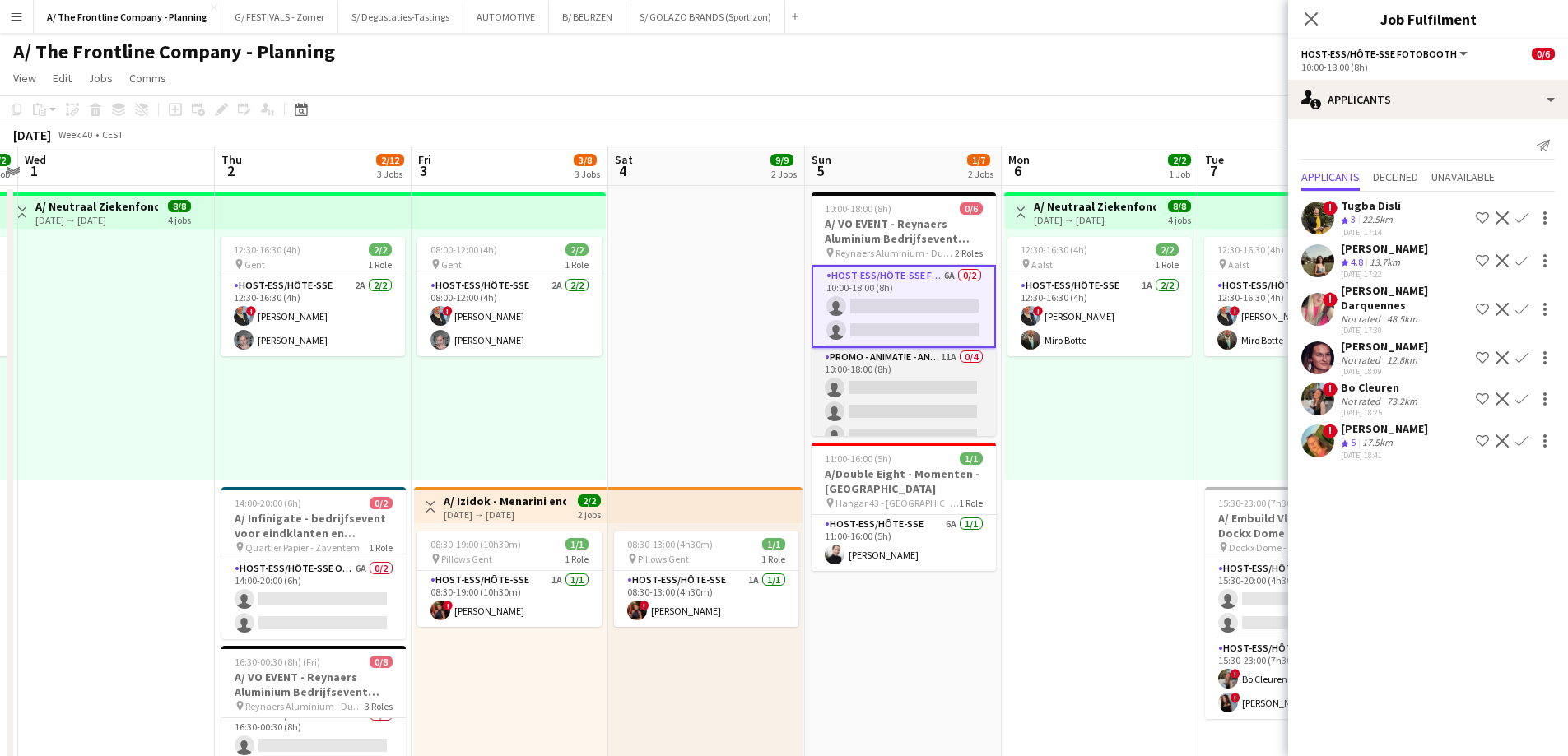
click at [907, 401] on app-card-role "Promo - Animatie - Animation 11A 0/4 10:00-18:00 (8h) single-neutral-actions si…" at bounding box center [904, 411] width 184 height 127
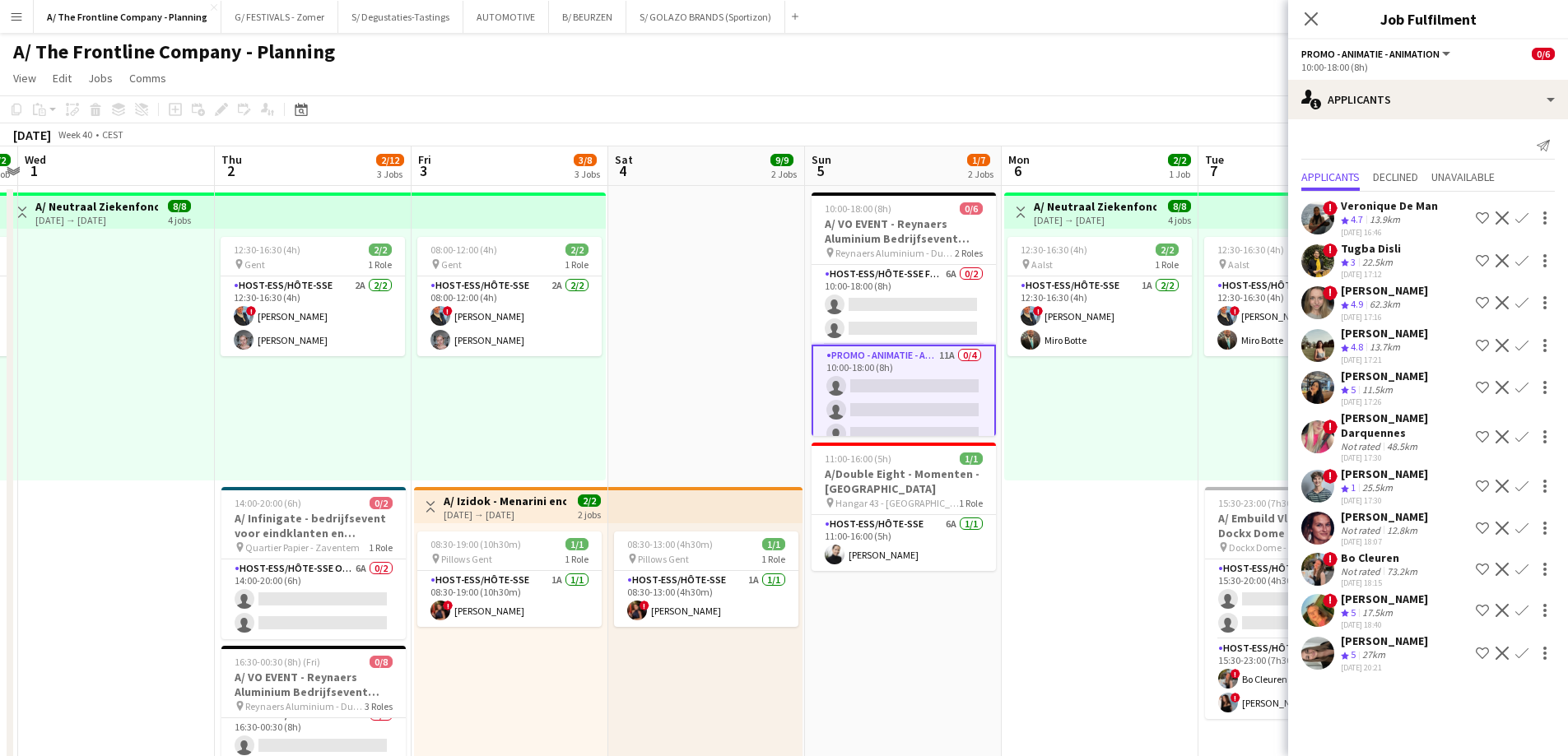
click at [1377, 660] on div "27km" at bounding box center [1373, 655] width 30 height 14
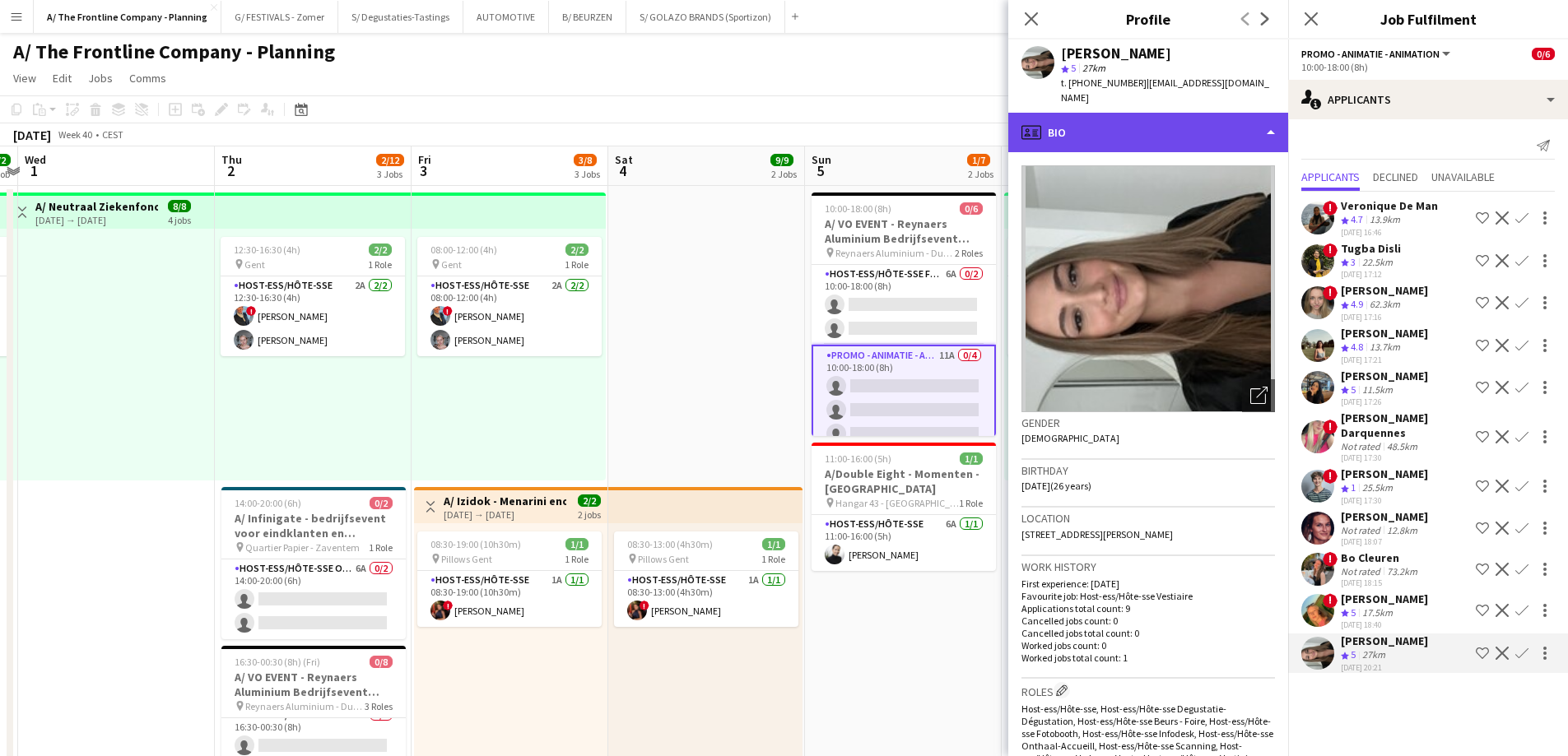
click at [1141, 113] on div "profile Bio" at bounding box center [1148, 132] width 280 height 39
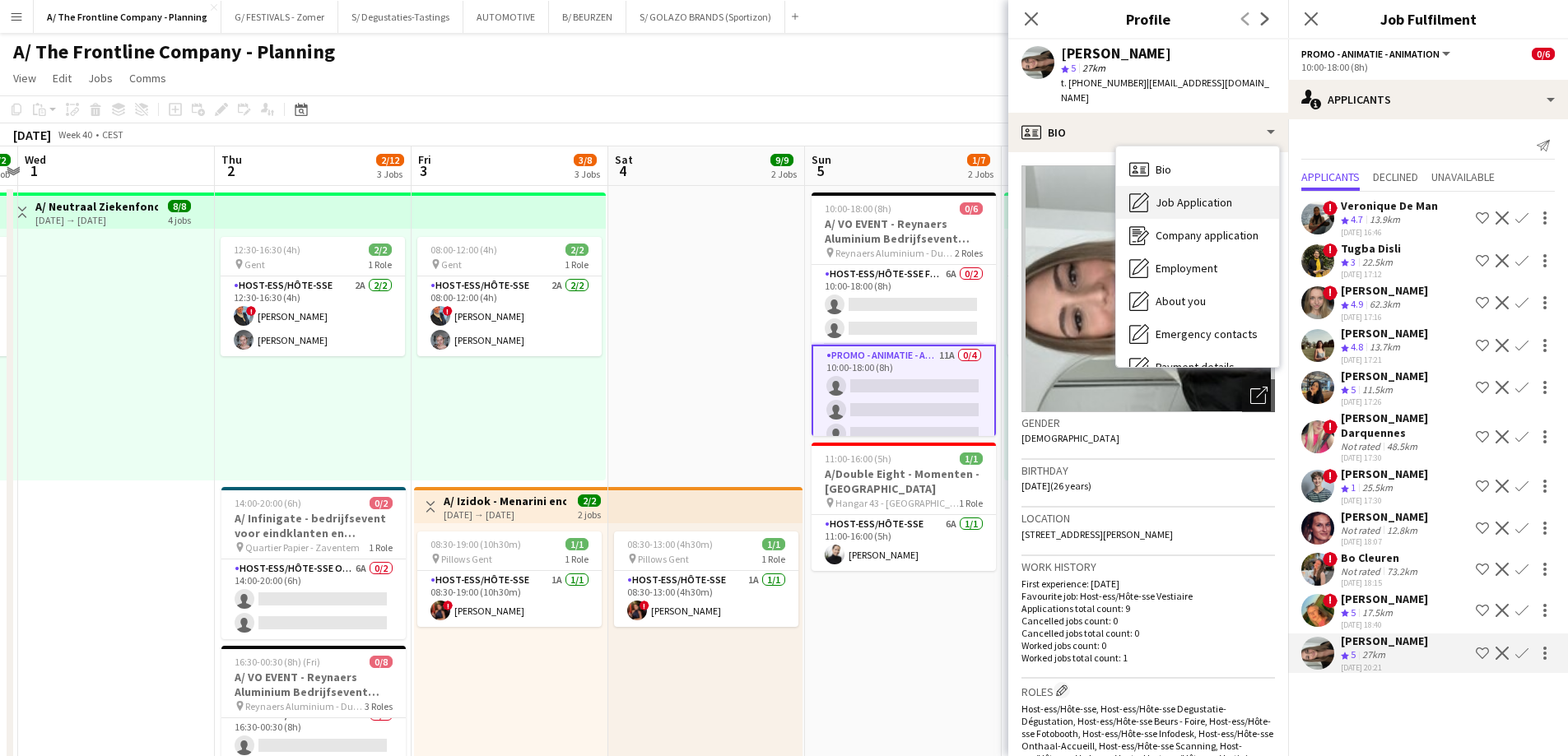
click at [1168, 195] on span "Job Application" at bounding box center [1194, 202] width 77 height 15
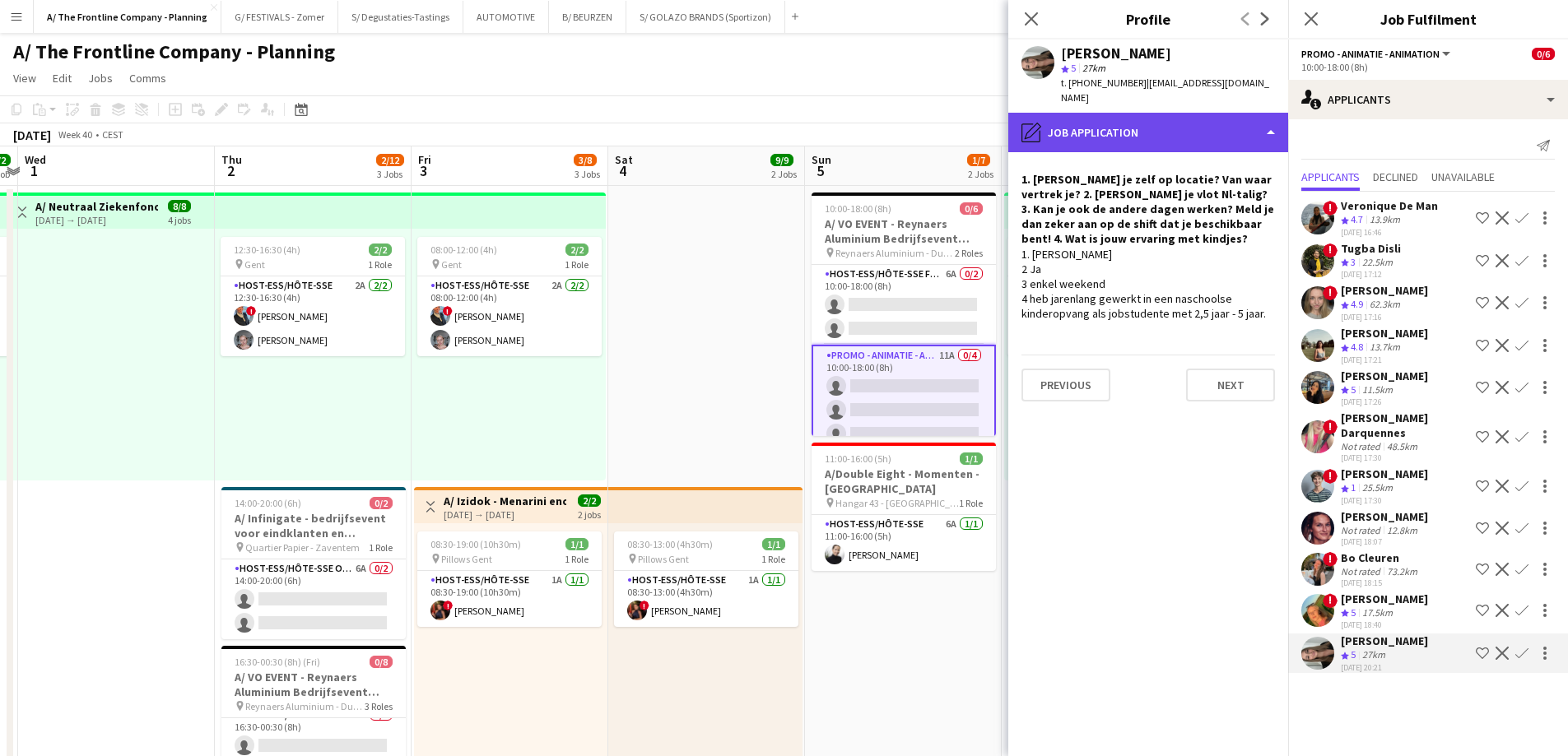
click at [1105, 113] on div "pencil4 Job Application" at bounding box center [1148, 132] width 280 height 39
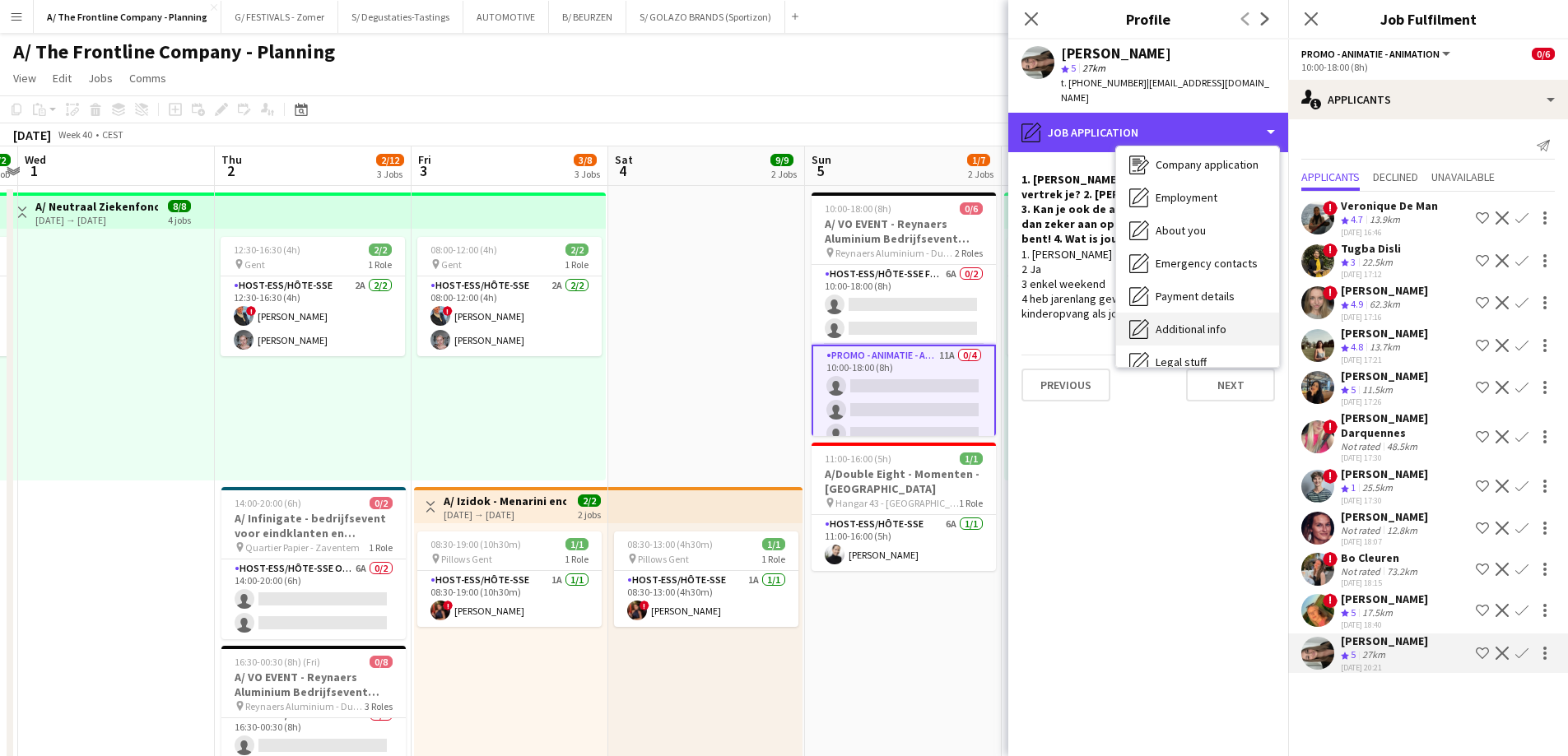
scroll to position [154, 0]
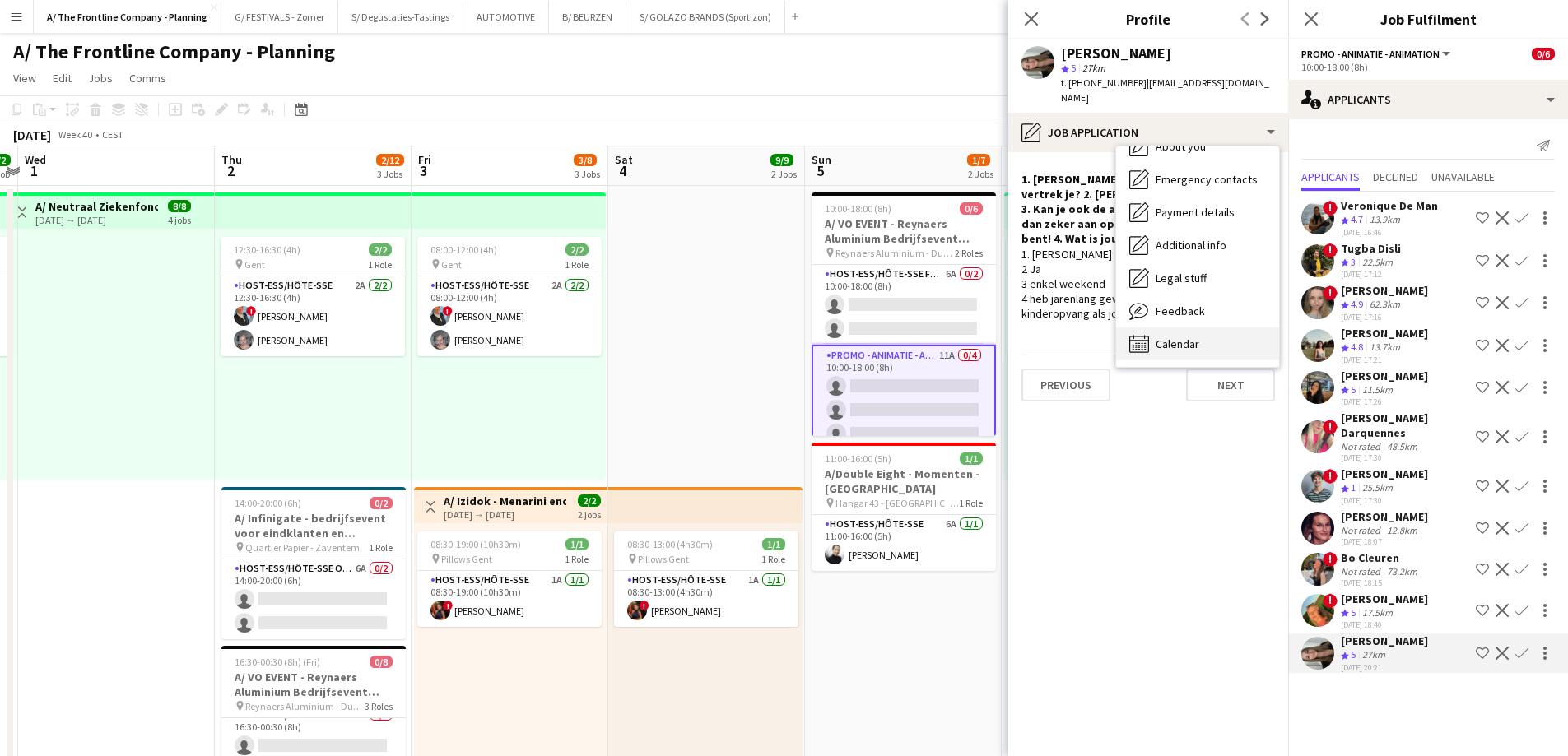
click at [1153, 328] on div "Calendar Calendar" at bounding box center [1197, 344] width 163 height 33
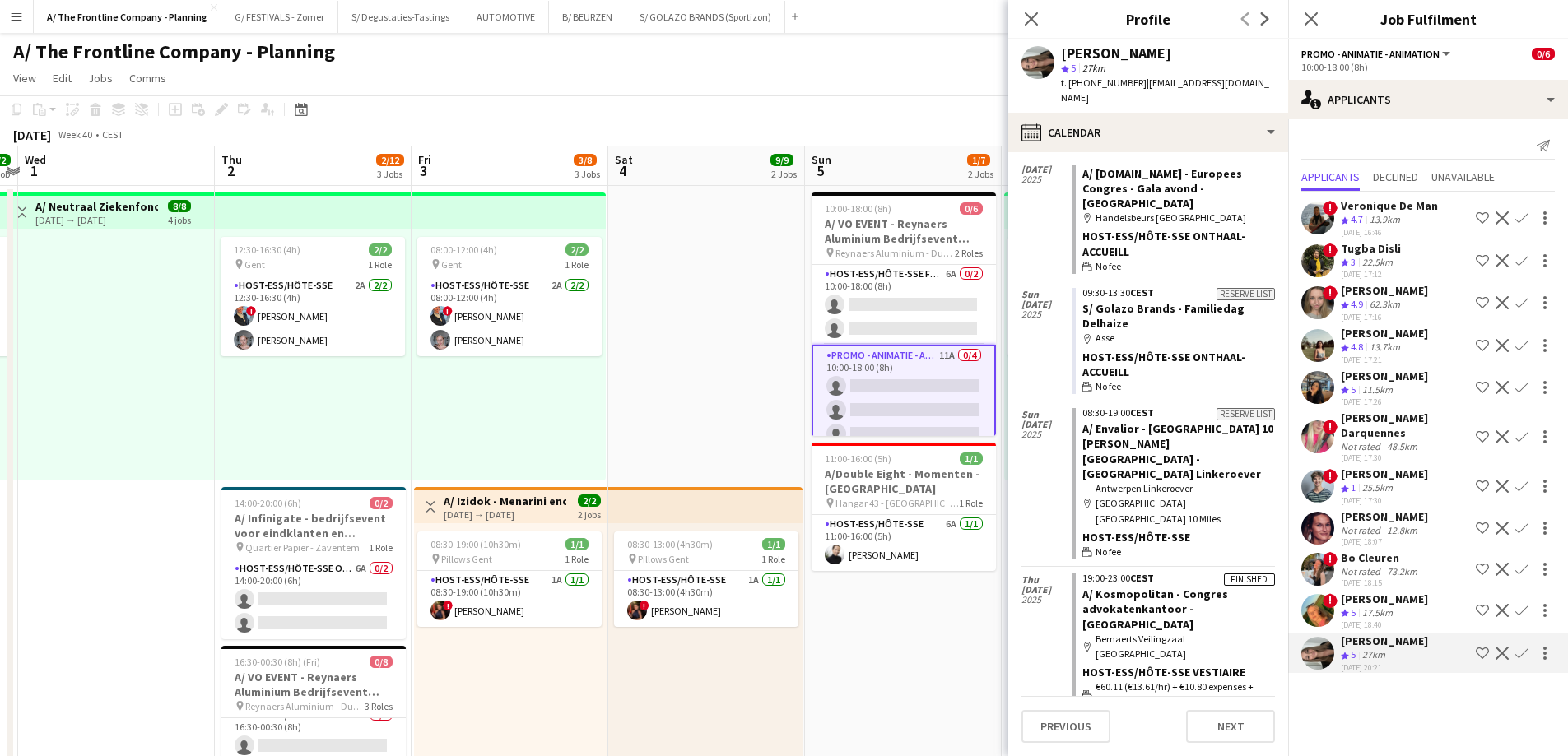
scroll to position [0, 0]
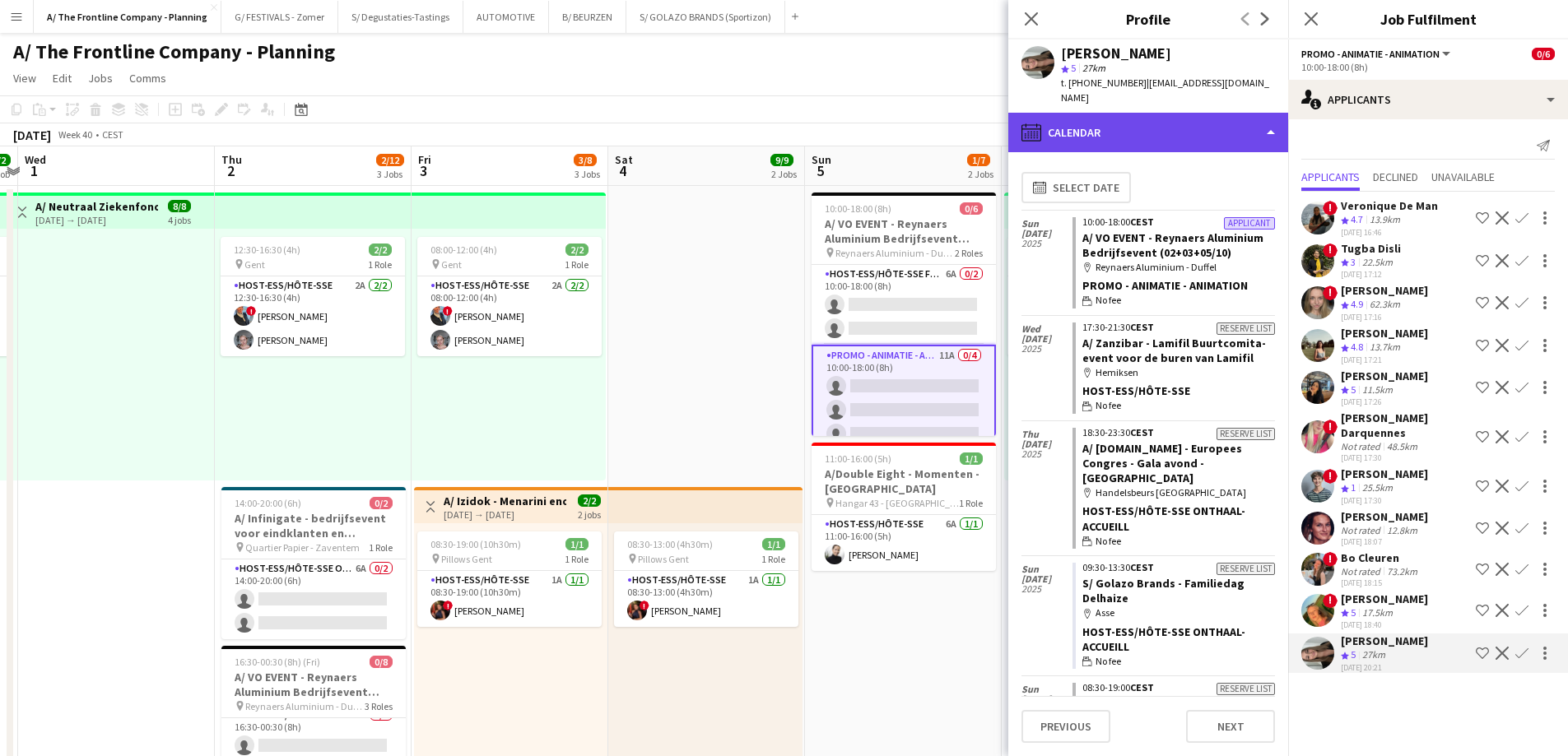
click at [1093, 122] on div "calendar-full Calendar" at bounding box center [1148, 132] width 280 height 39
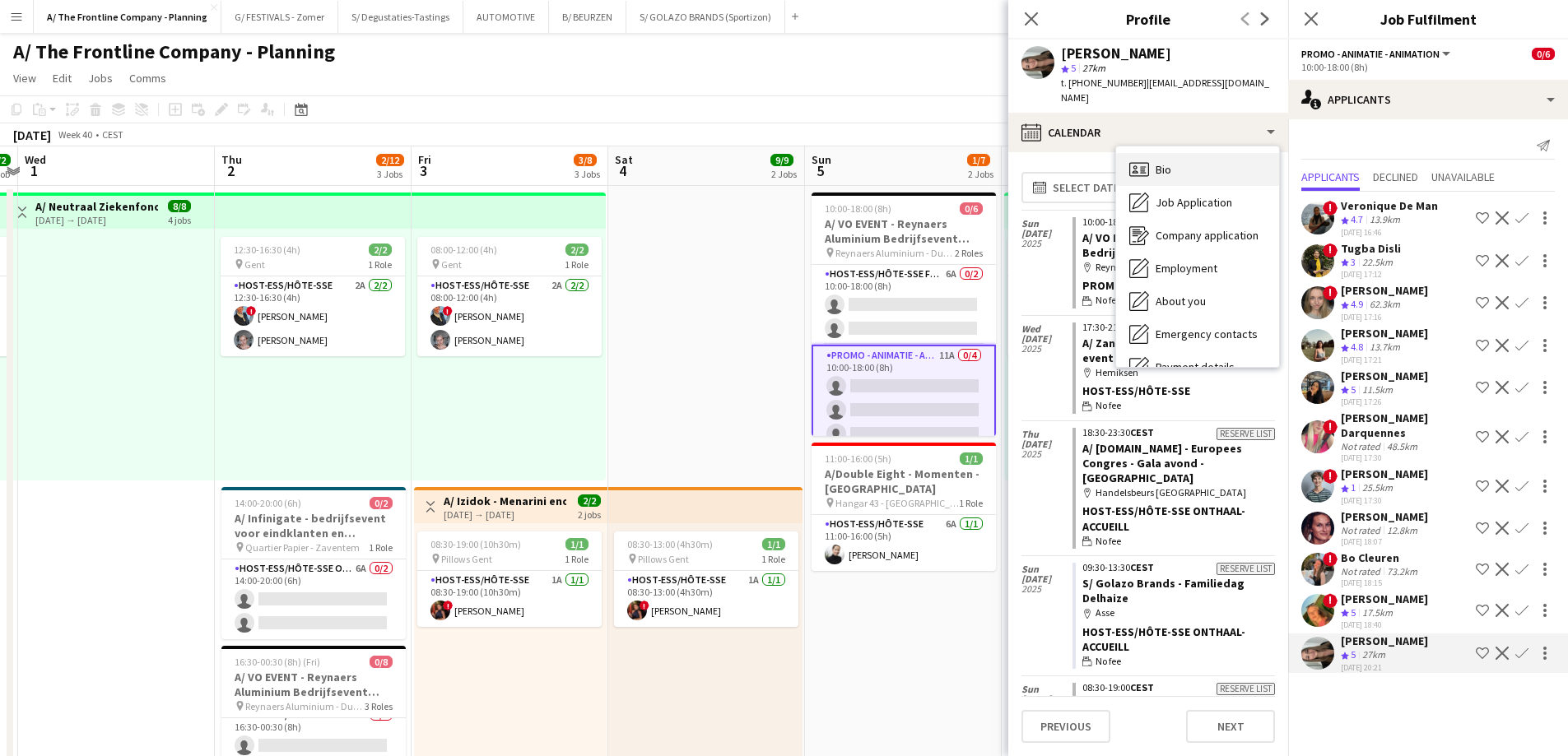
click at [1205, 156] on div "Bio Bio" at bounding box center [1197, 169] width 163 height 33
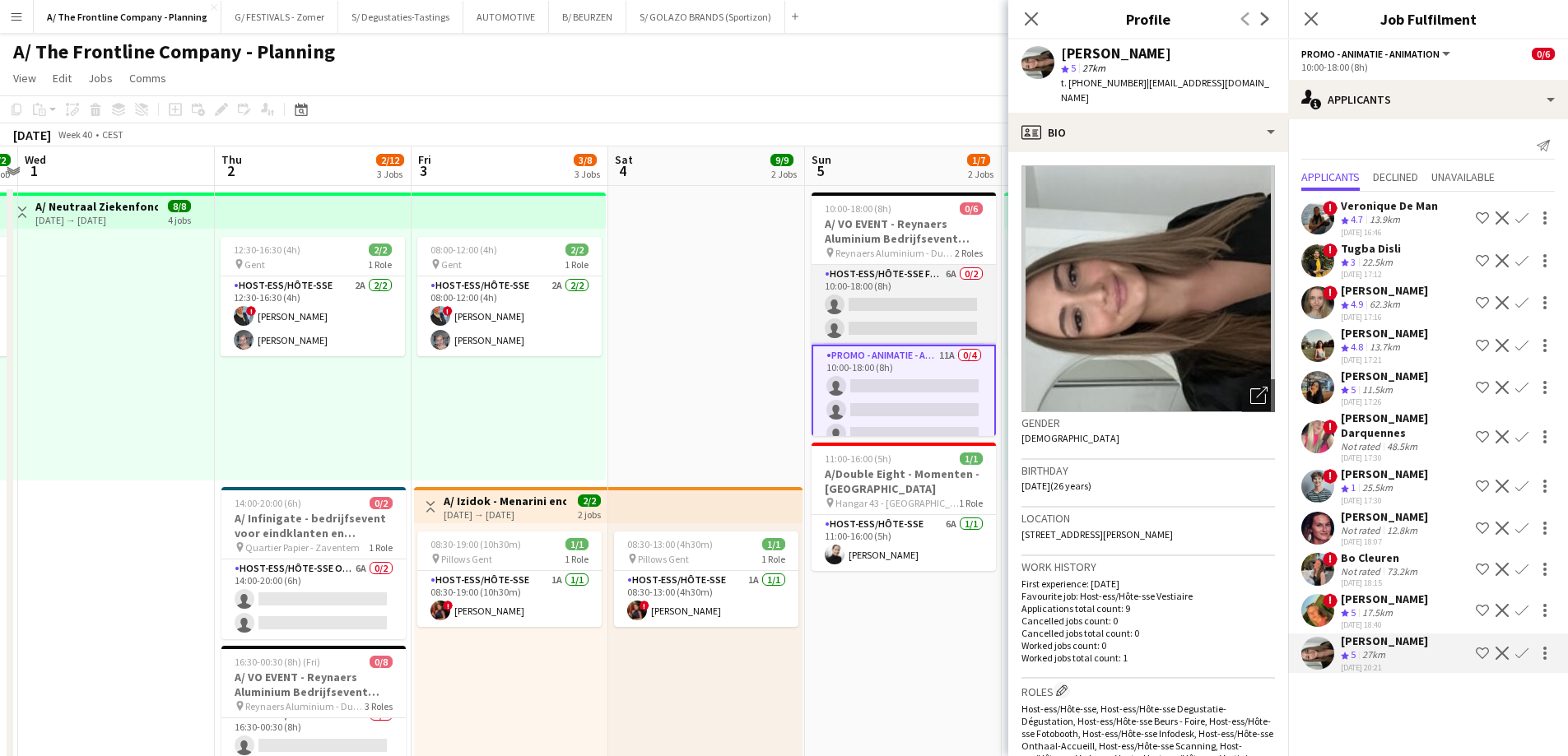
click at [923, 307] on app-card-role "Host-ess/Hôte-sse Fotobooth 6A 0/2 10:00-18:00 (8h) single-neutral-actions sing…" at bounding box center [904, 305] width 184 height 80
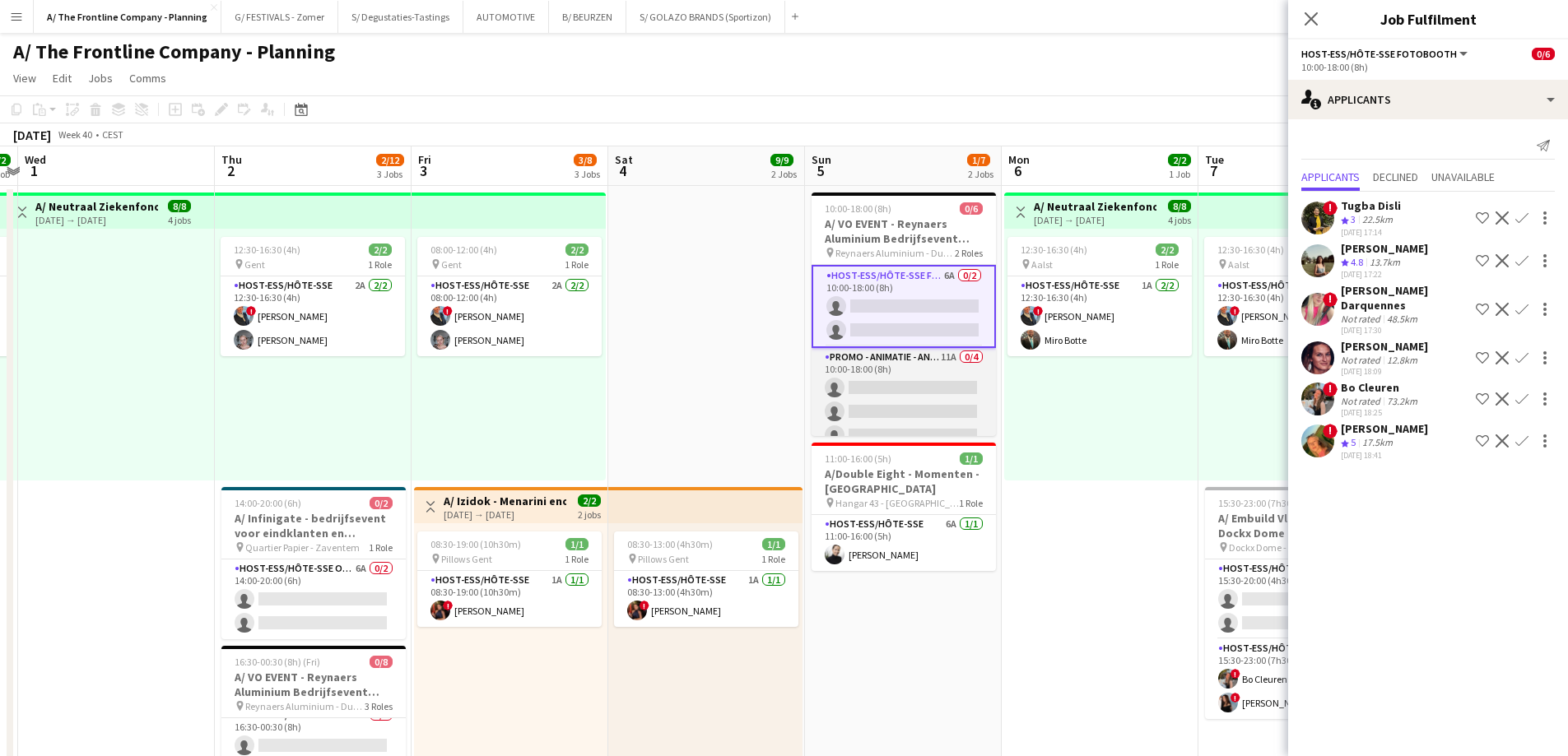
click at [912, 428] on app-card-role "Promo - Animatie - Animation 11A 0/4 10:00-18:00 (8h) single-neutral-actions si…" at bounding box center [904, 411] width 184 height 127
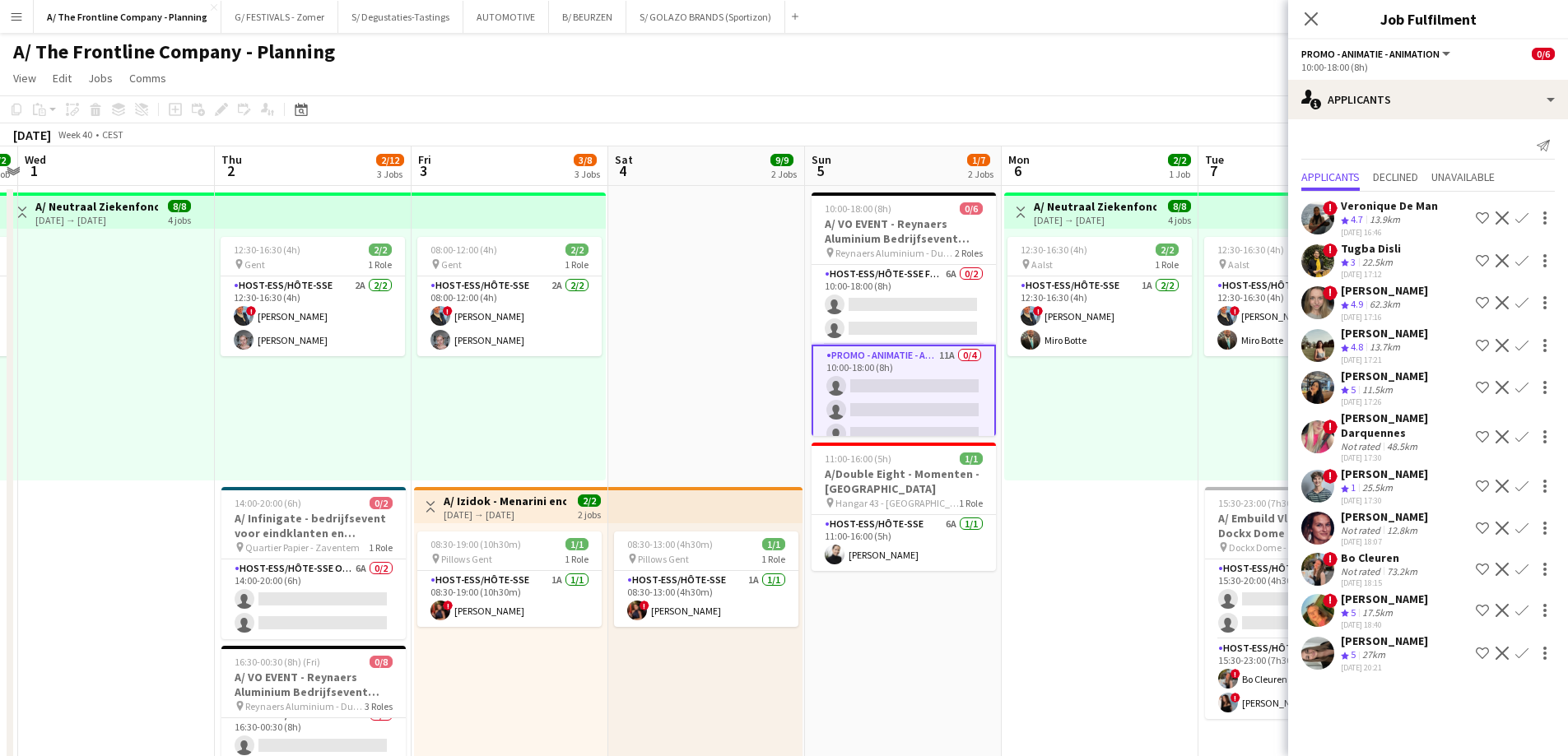
click at [1379, 219] on div "13.9km" at bounding box center [1384, 220] width 37 height 14
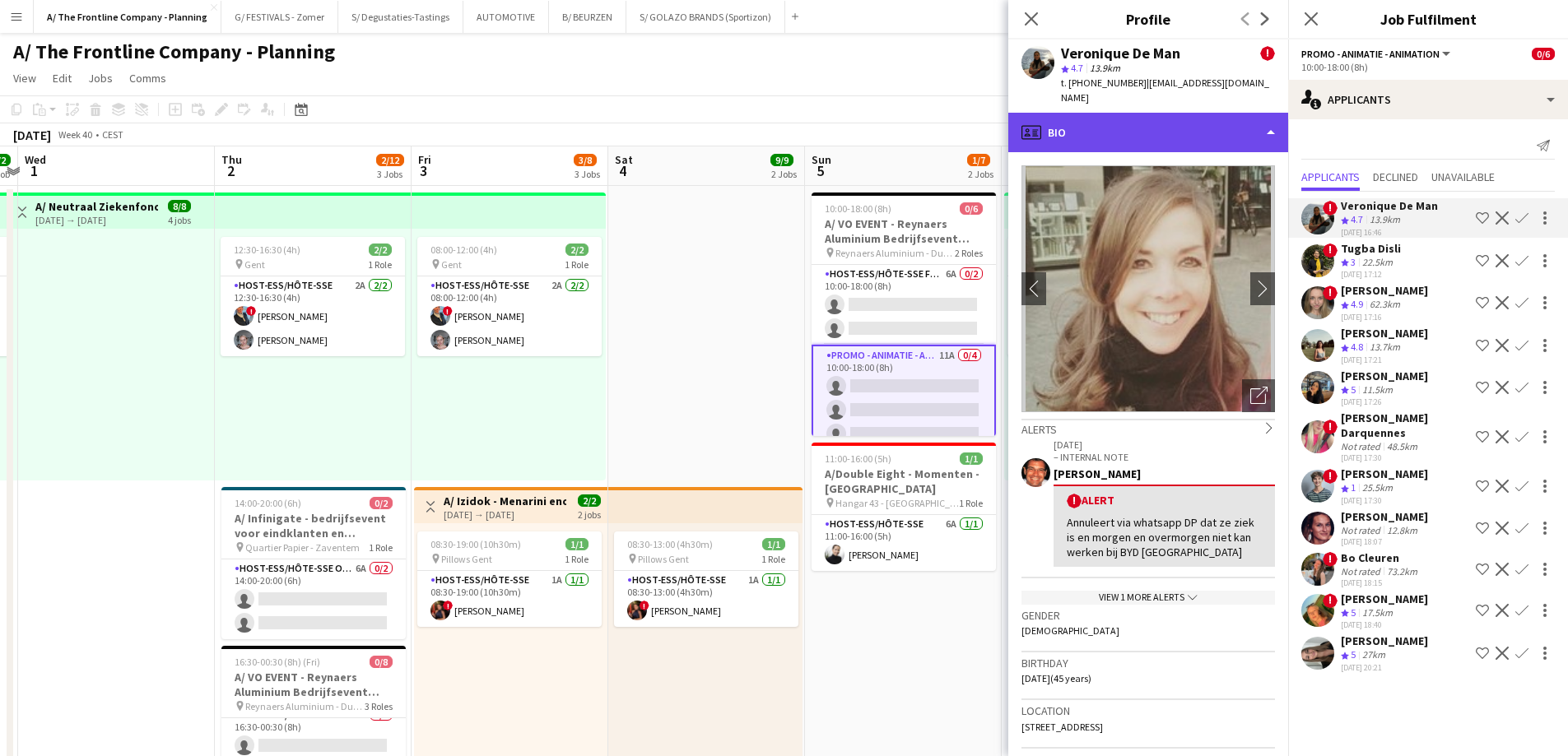
click at [1206, 132] on div "profile Bio" at bounding box center [1148, 132] width 280 height 39
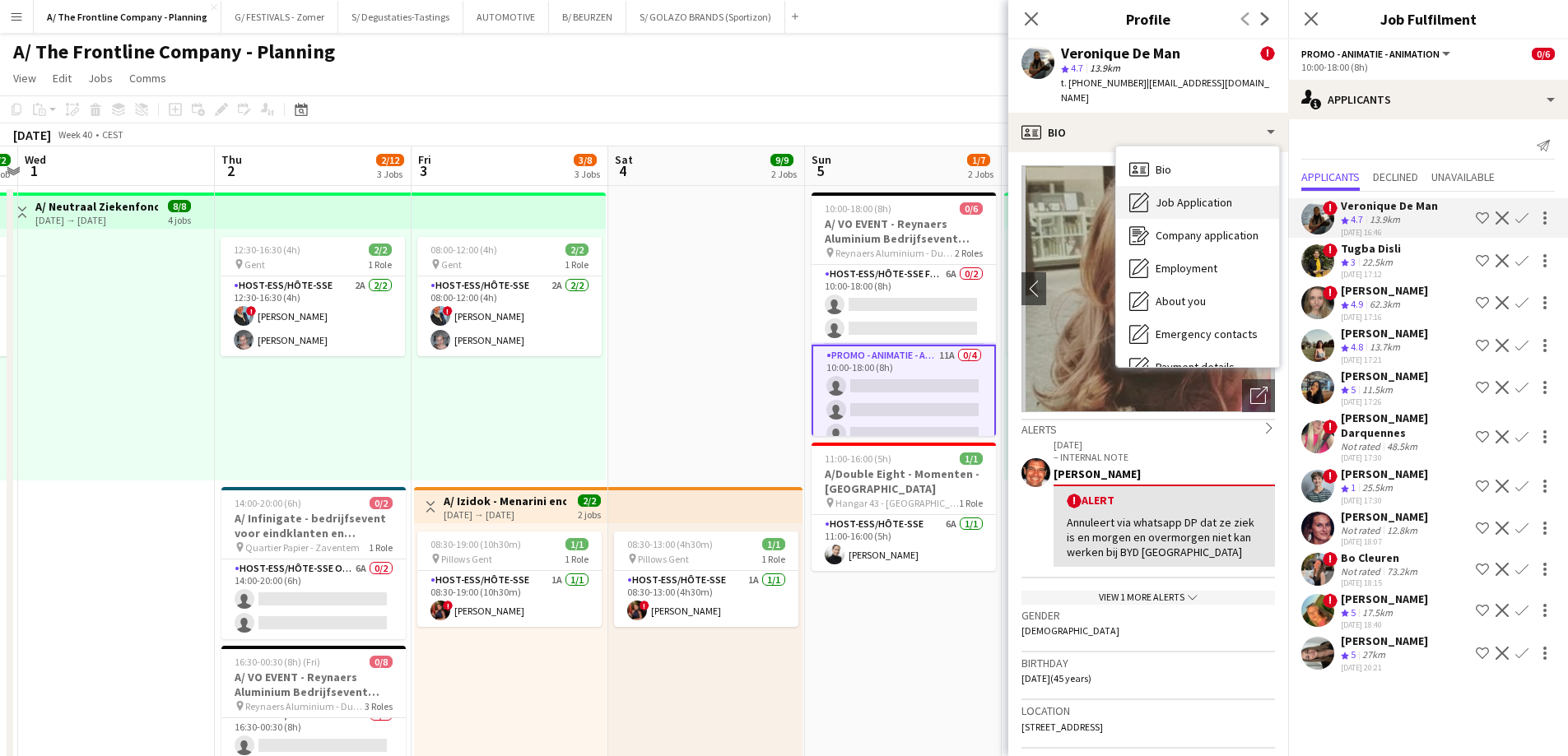
click at [1196, 198] on span "Job Application" at bounding box center [1194, 202] width 77 height 15
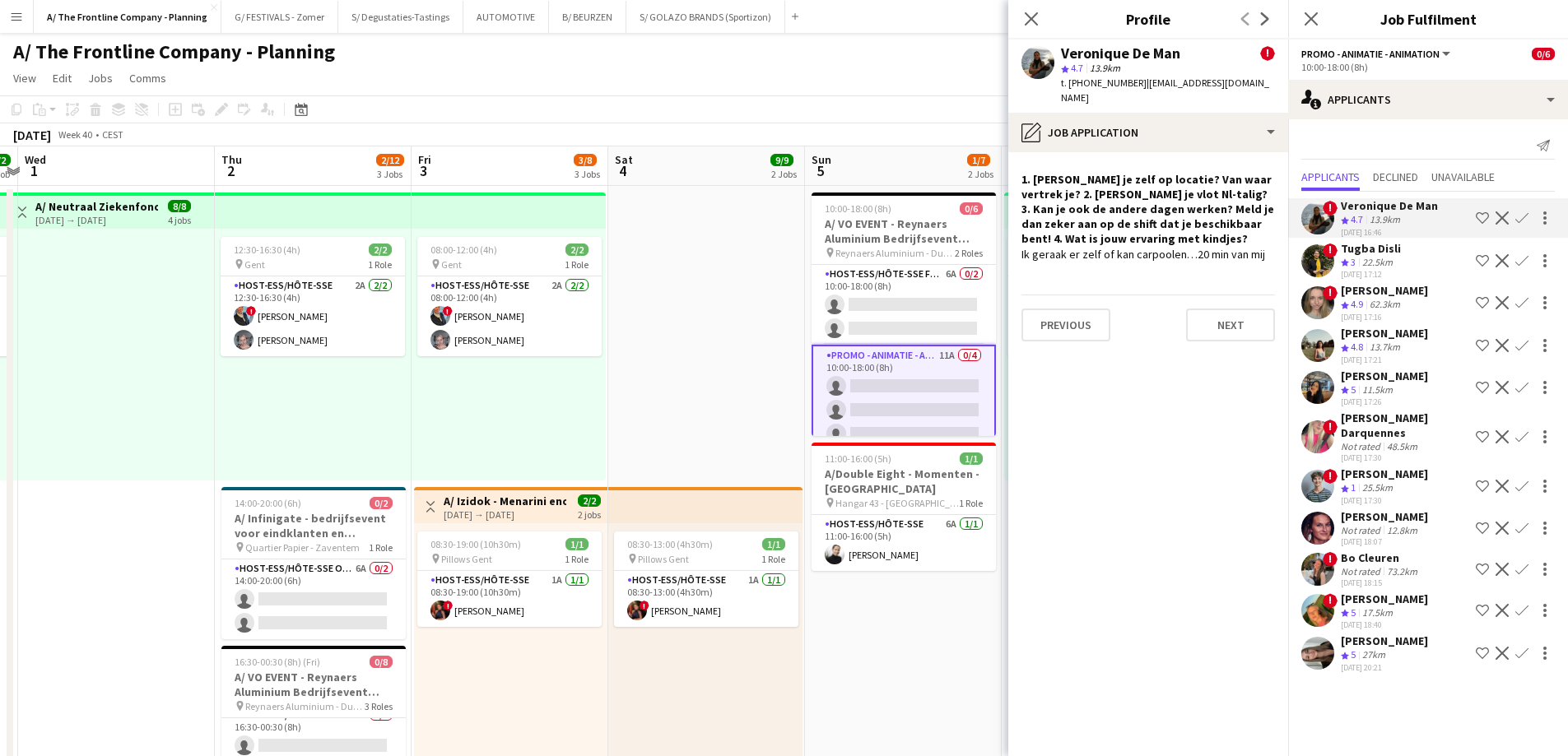
click at [1097, 432] on app-crew-profile-role-application "1. [PERSON_NAME] je zelf op locatie? Van waar vertrek je? 2. [PERSON_NAME] je v…" at bounding box center [1148, 454] width 280 height 604
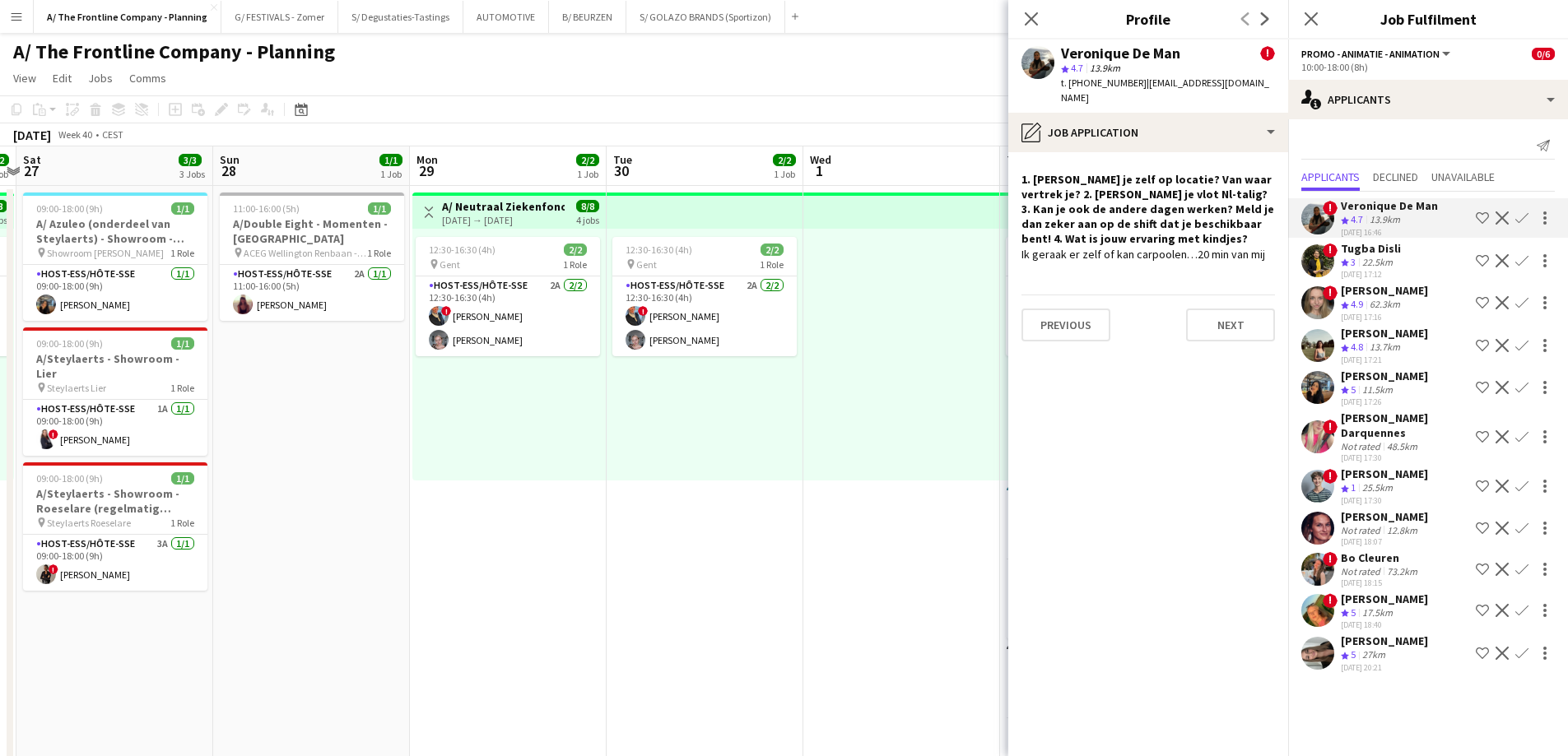
drag, startPoint x: 144, startPoint y: 330, endPoint x: 930, endPoint y: 326, distance: 786.0
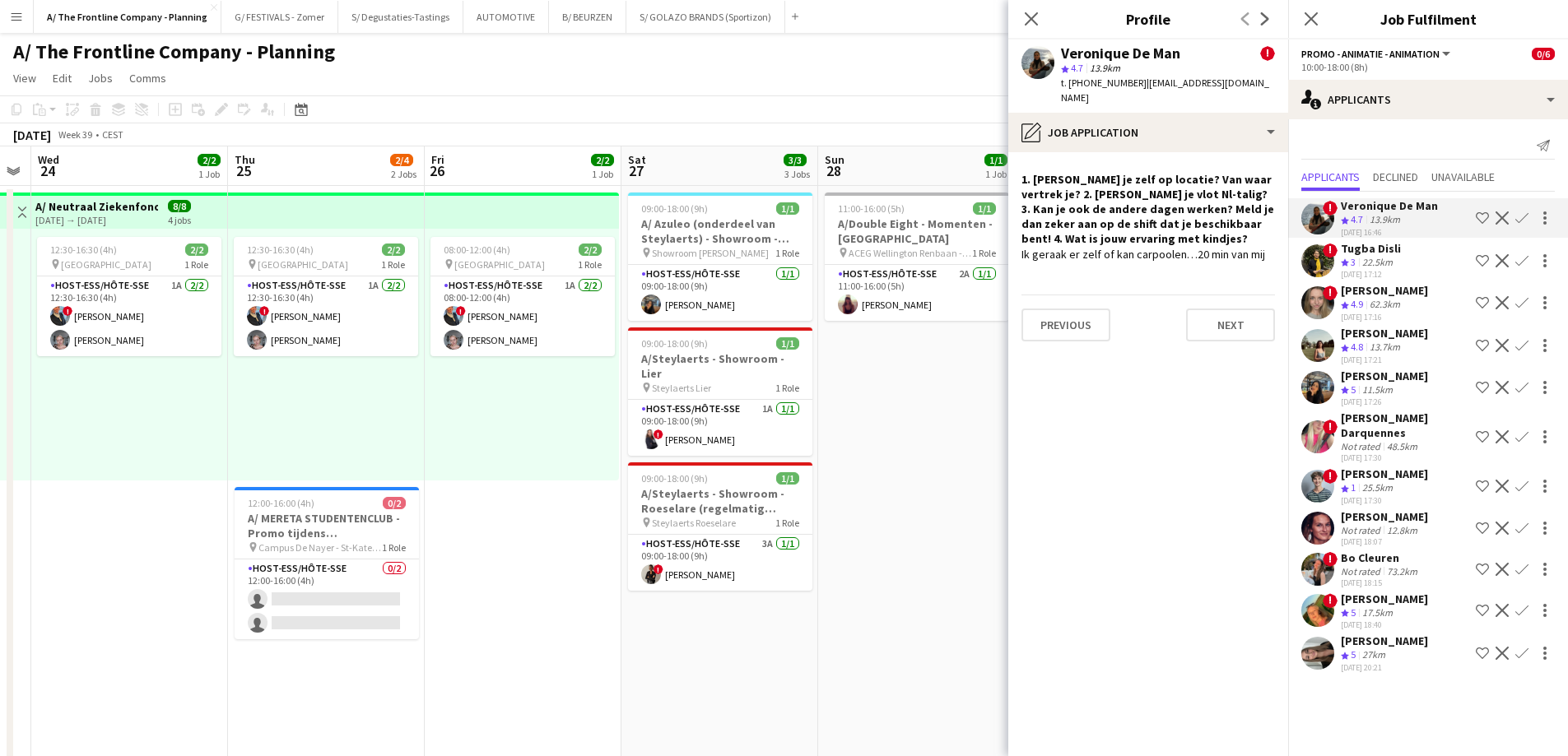
drag, startPoint x: 537, startPoint y: 467, endPoint x: 982, endPoint y: 462, distance: 445.0
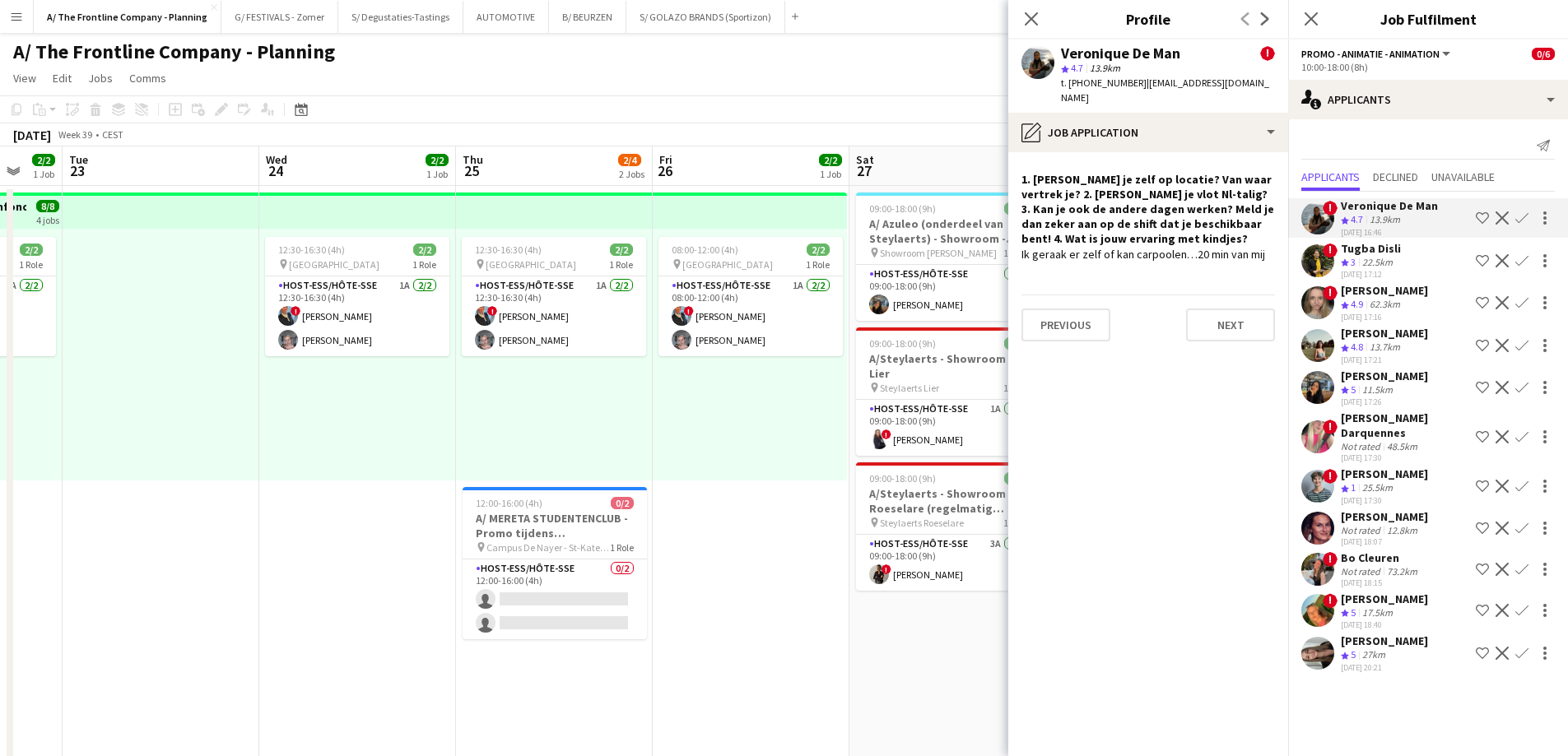
drag, startPoint x: 272, startPoint y: 355, endPoint x: 906, endPoint y: 403, distance: 635.8
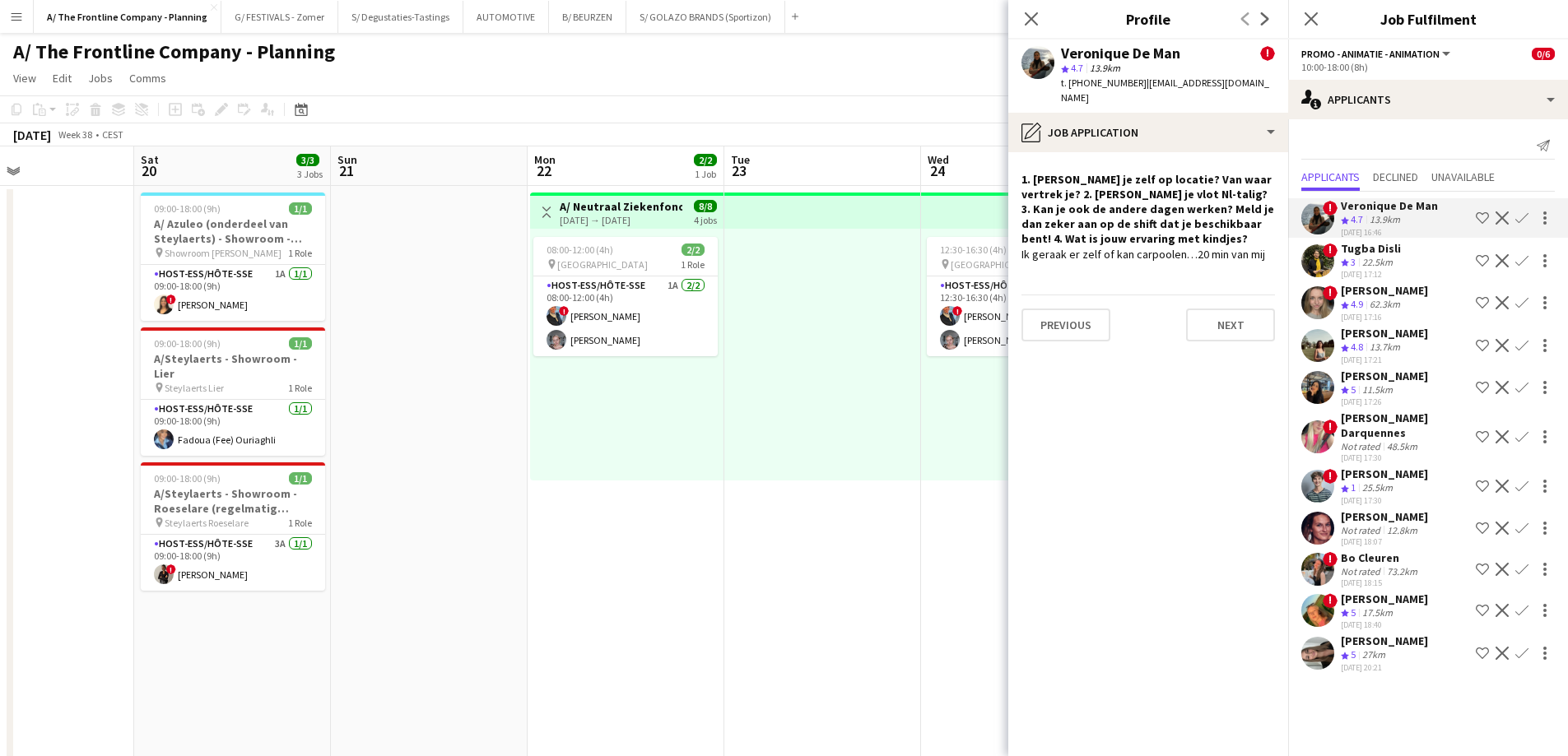
drag, startPoint x: 711, startPoint y: 480, endPoint x: 1010, endPoint y: 482, distance: 299.0
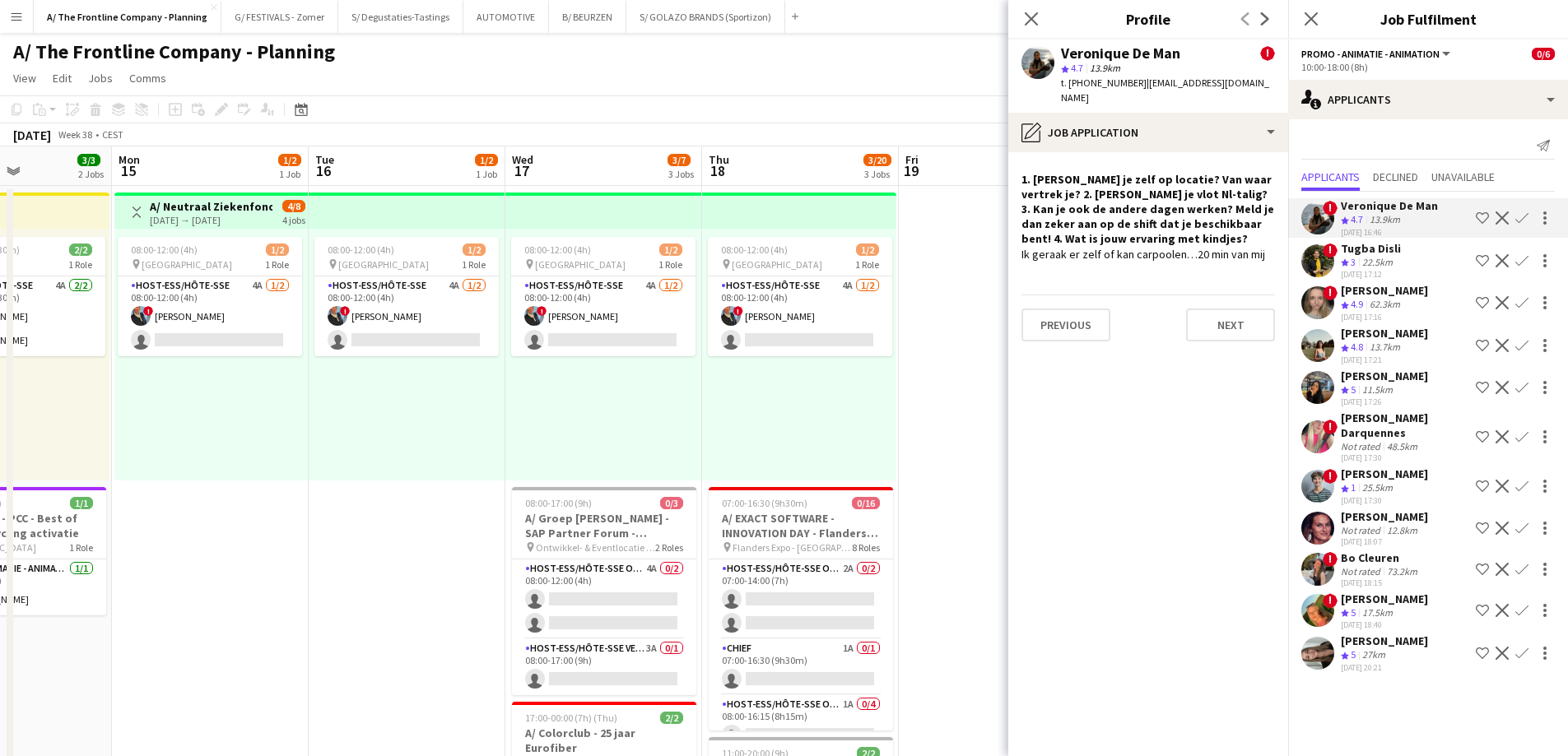
scroll to position [0, 444]
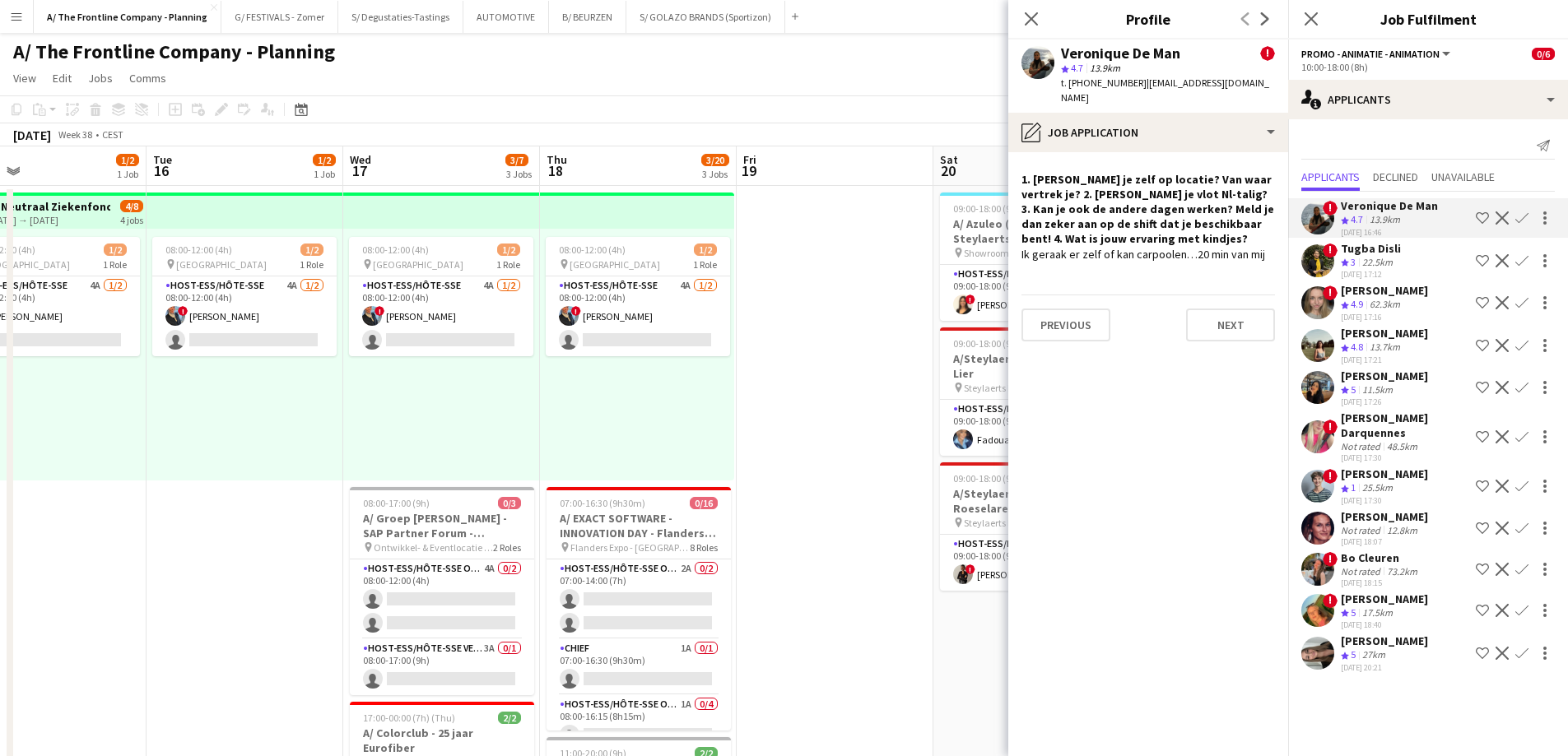
drag, startPoint x: 290, startPoint y: 477, endPoint x: 1085, endPoint y: 515, distance: 795.9
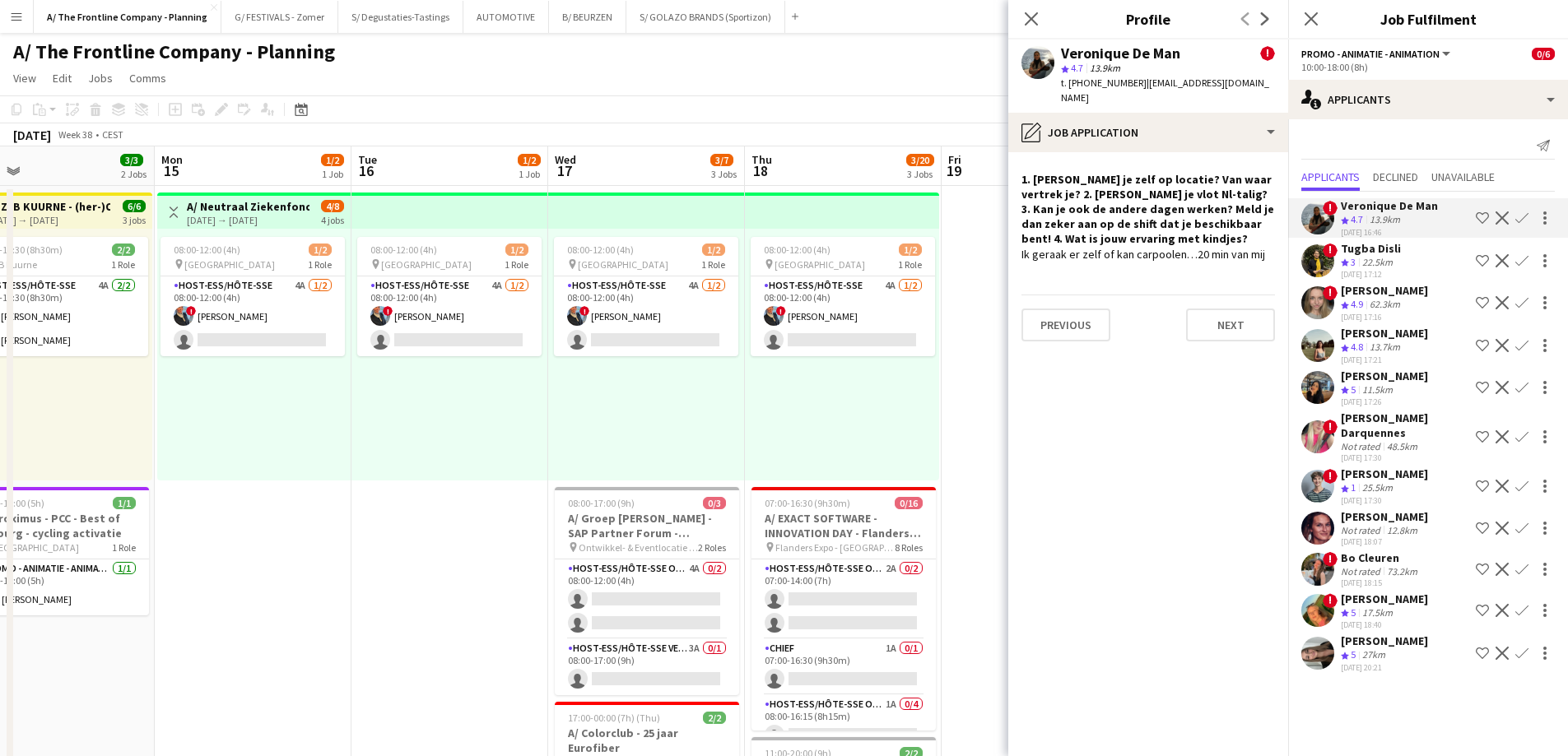
scroll to position [0, 432]
drag, startPoint x: 323, startPoint y: 418, endPoint x: 514, endPoint y: 430, distance: 191.4
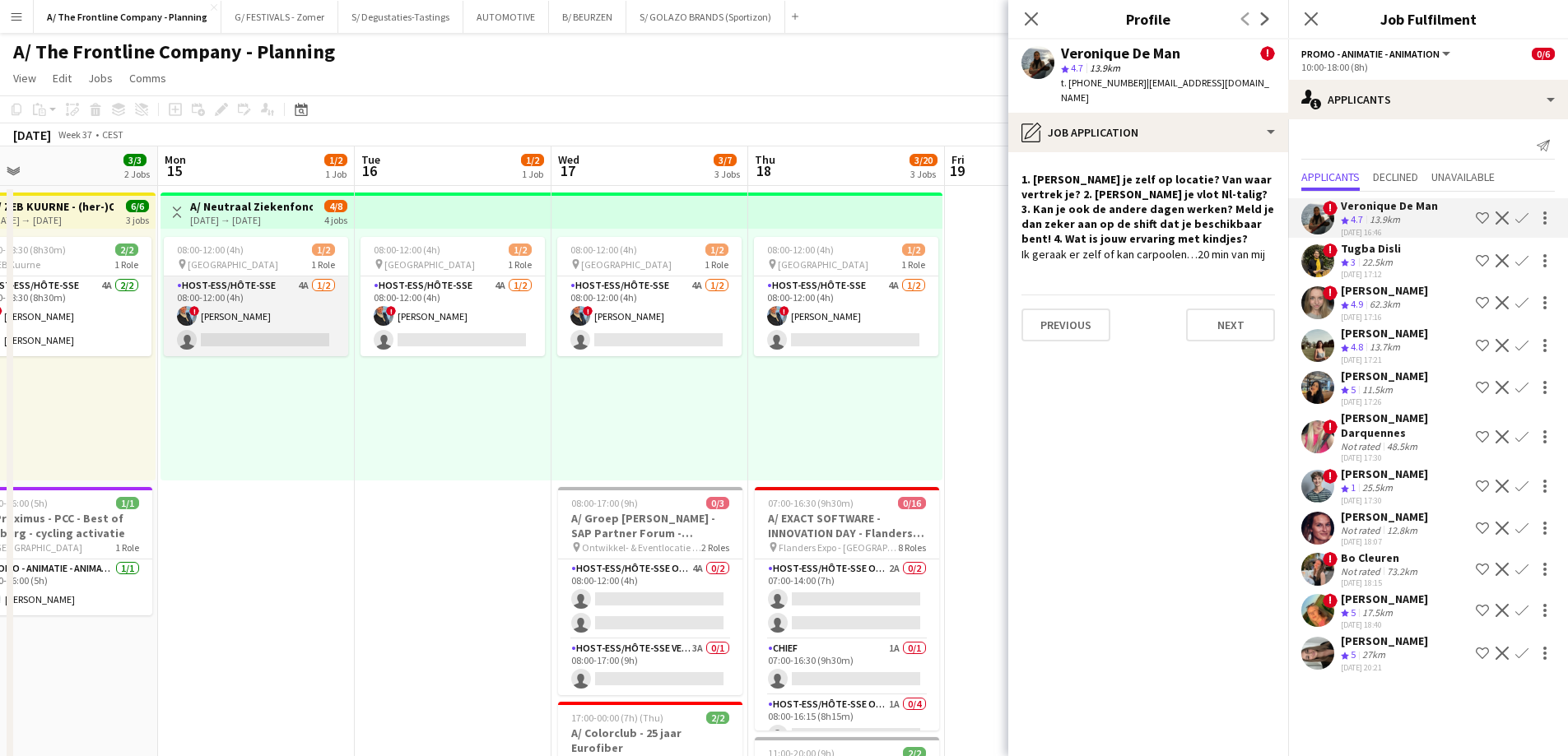
click at [261, 317] on app-card-role "Host-ess/Hôte-sse 4A [DATE] 08:00-12:00 (4h) ! [PERSON_NAME] single-neutral-act…" at bounding box center [256, 317] width 184 height 80
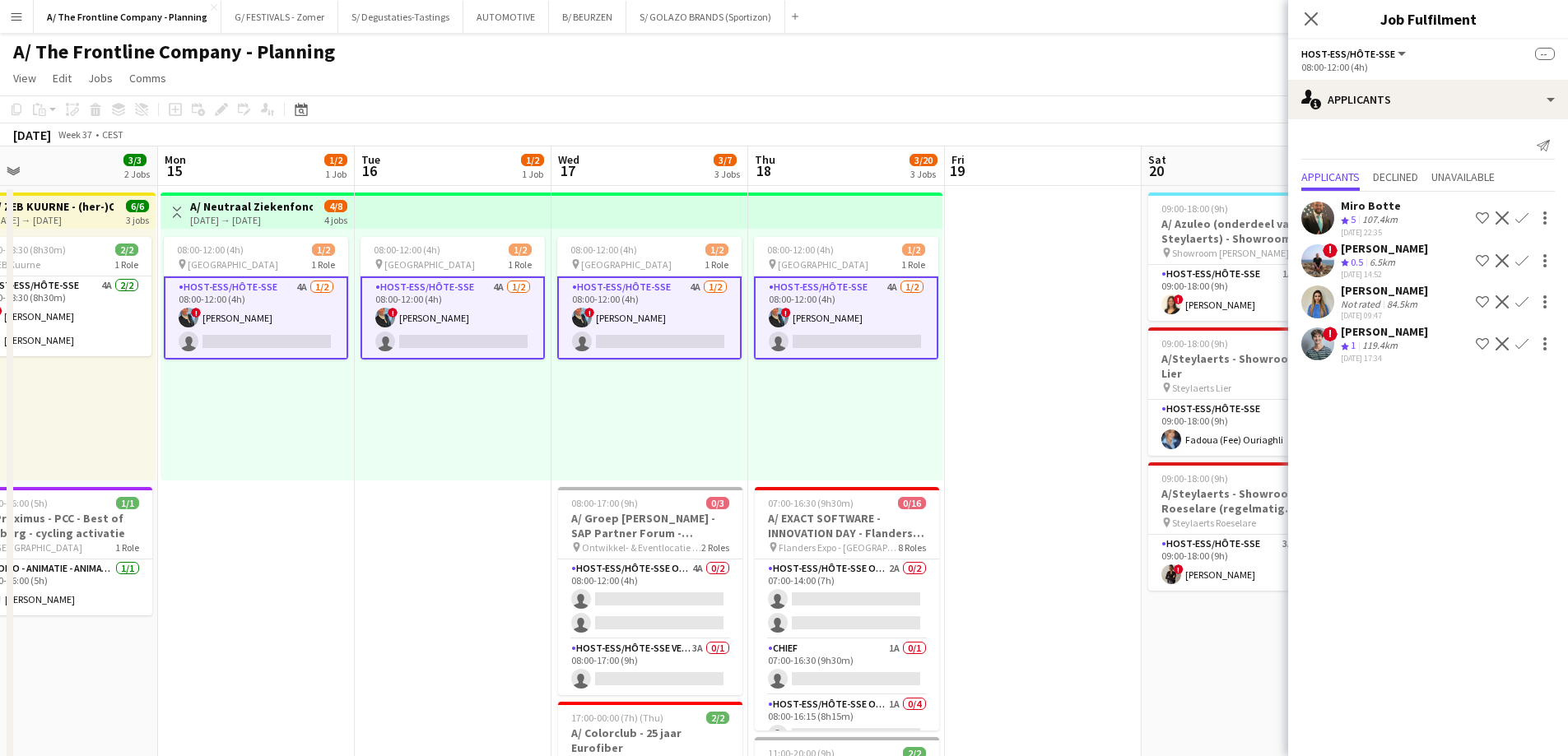
click at [1384, 250] on div "[PERSON_NAME]" at bounding box center [1384, 248] width 87 height 15
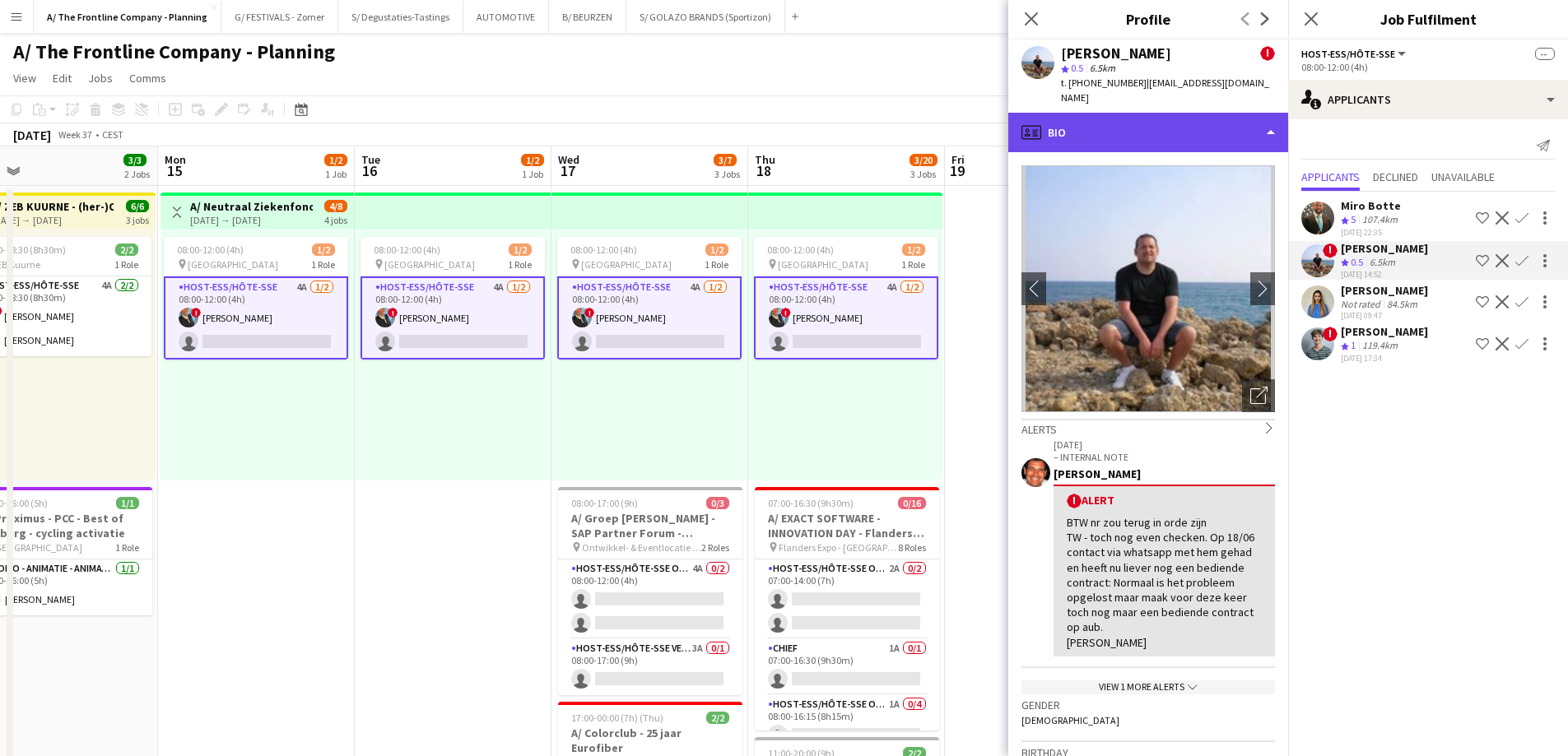
click at [1130, 117] on div "profile Bio" at bounding box center [1148, 132] width 280 height 39
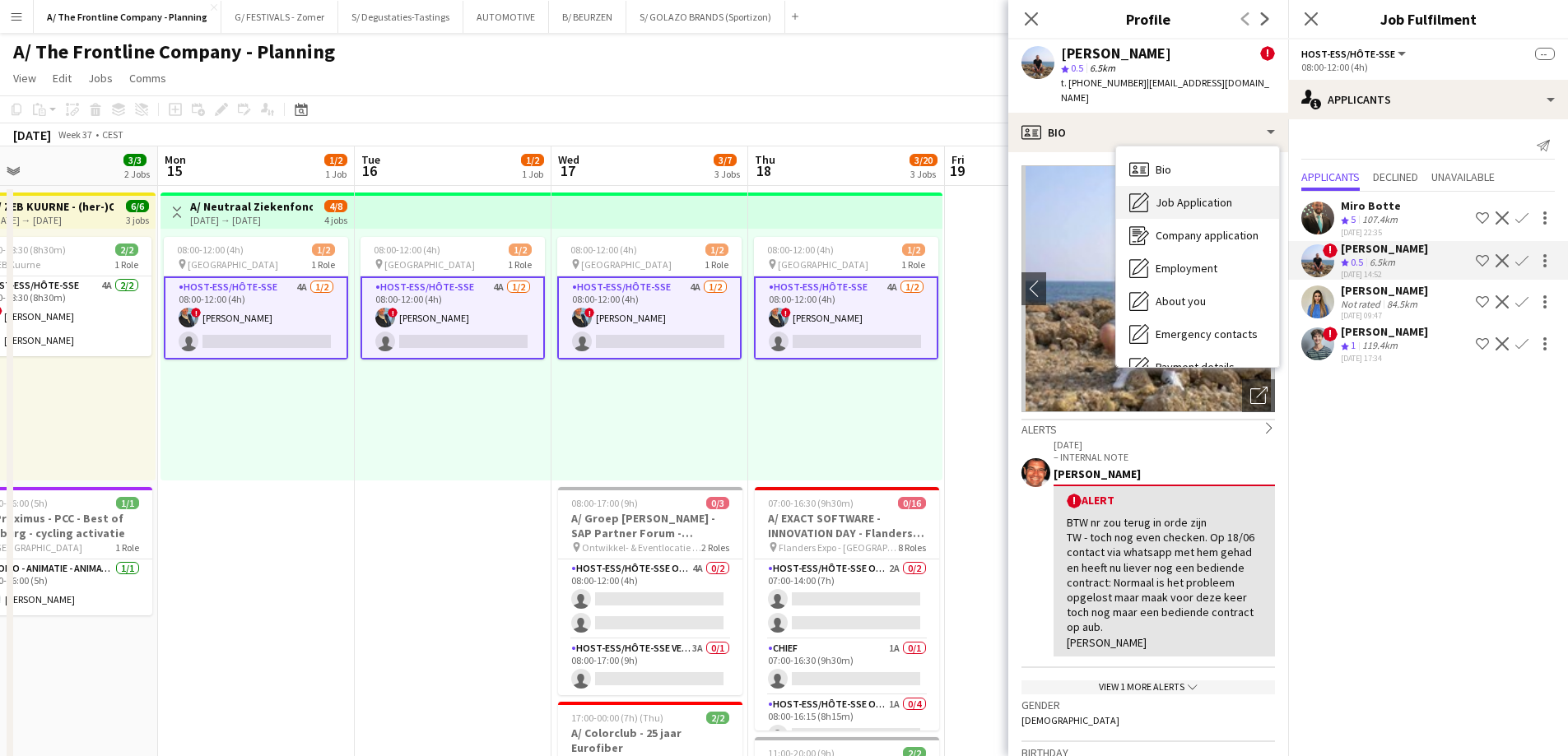
click at [1169, 195] on span "Job Application" at bounding box center [1194, 202] width 77 height 15
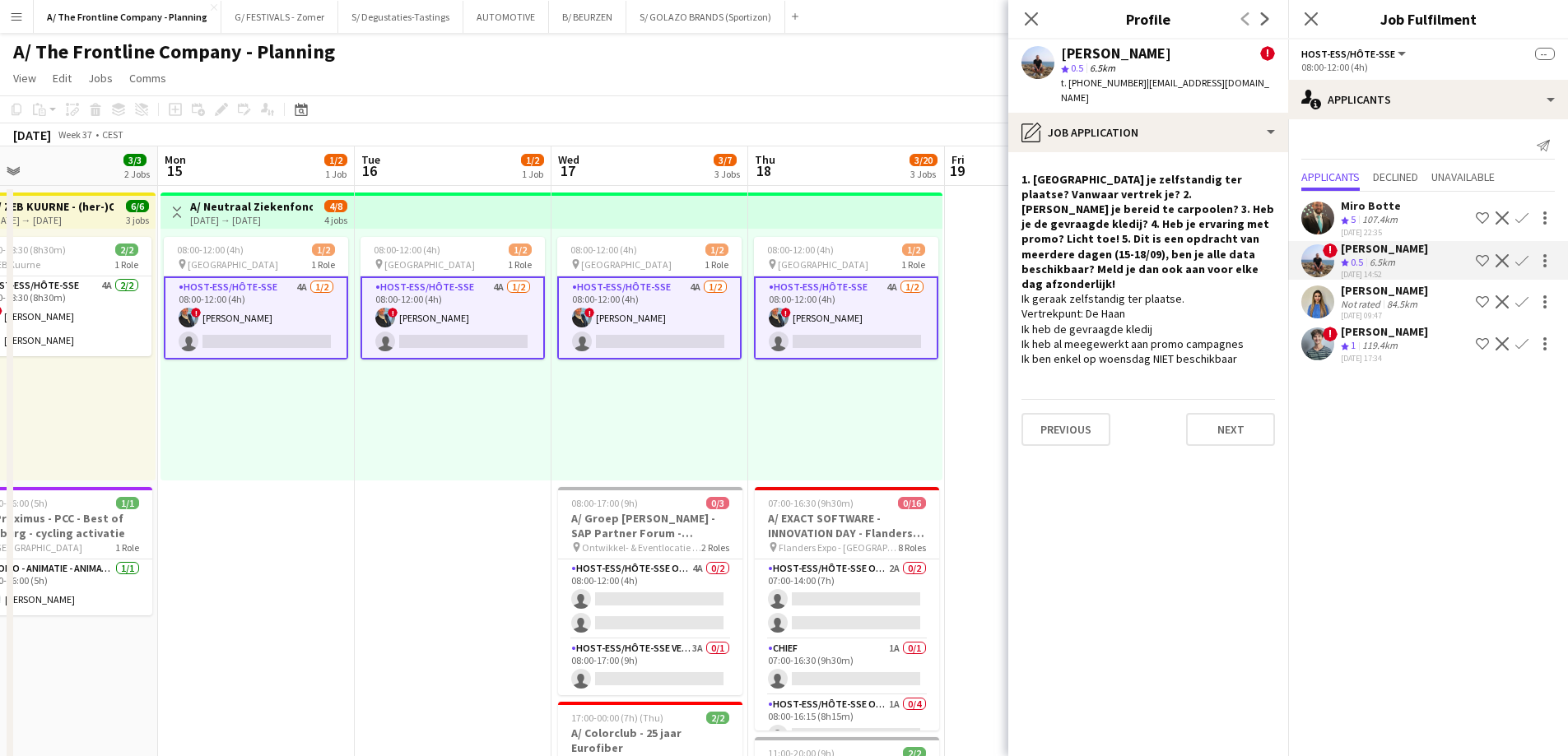
click at [656, 412] on div "08:00-12:00 (4h) 1/2 pin Oostende 1 Role Host-ess/Hôte-sse 4A [DATE] 08:00-12:0…" at bounding box center [650, 354] width 196 height 252
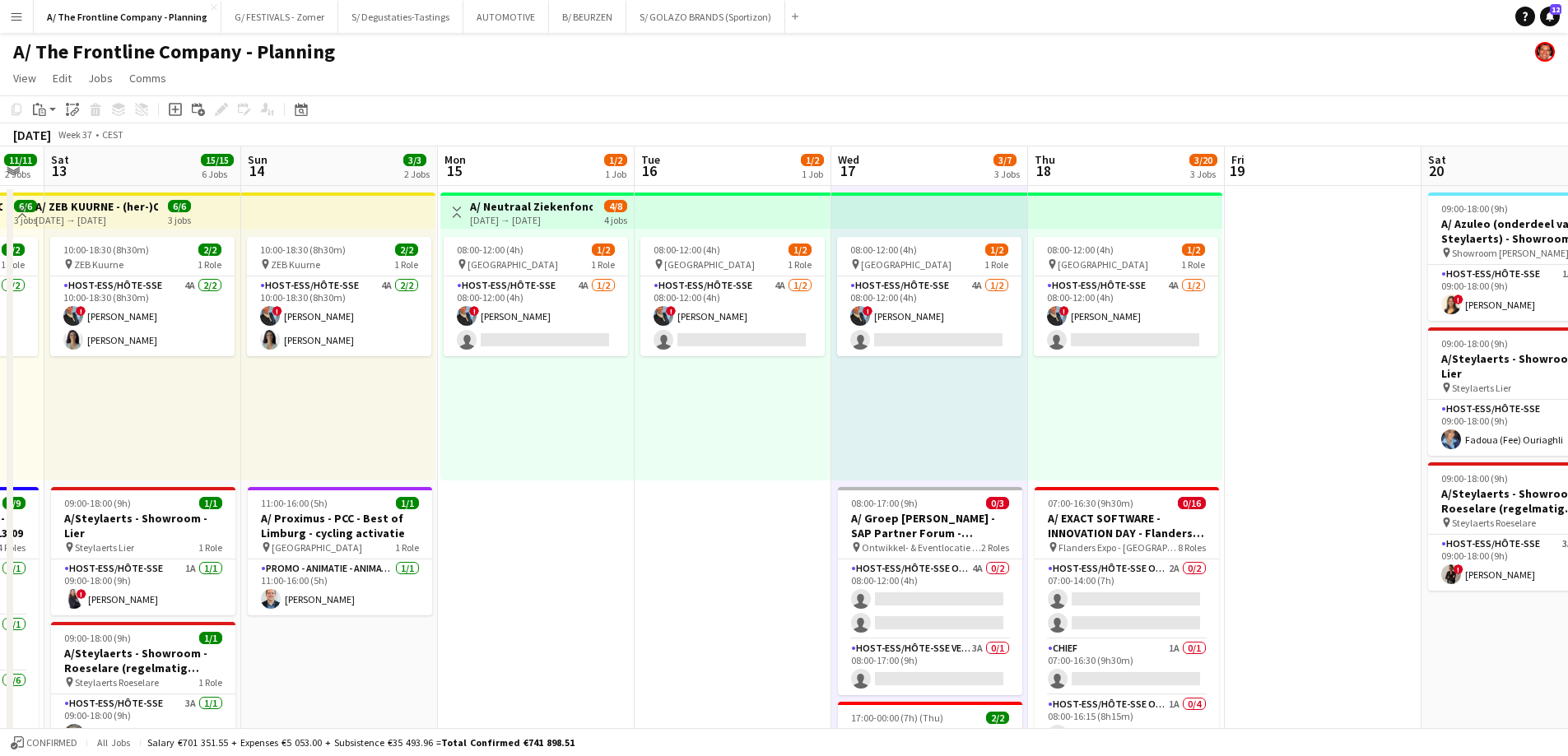
scroll to position [0, 509]
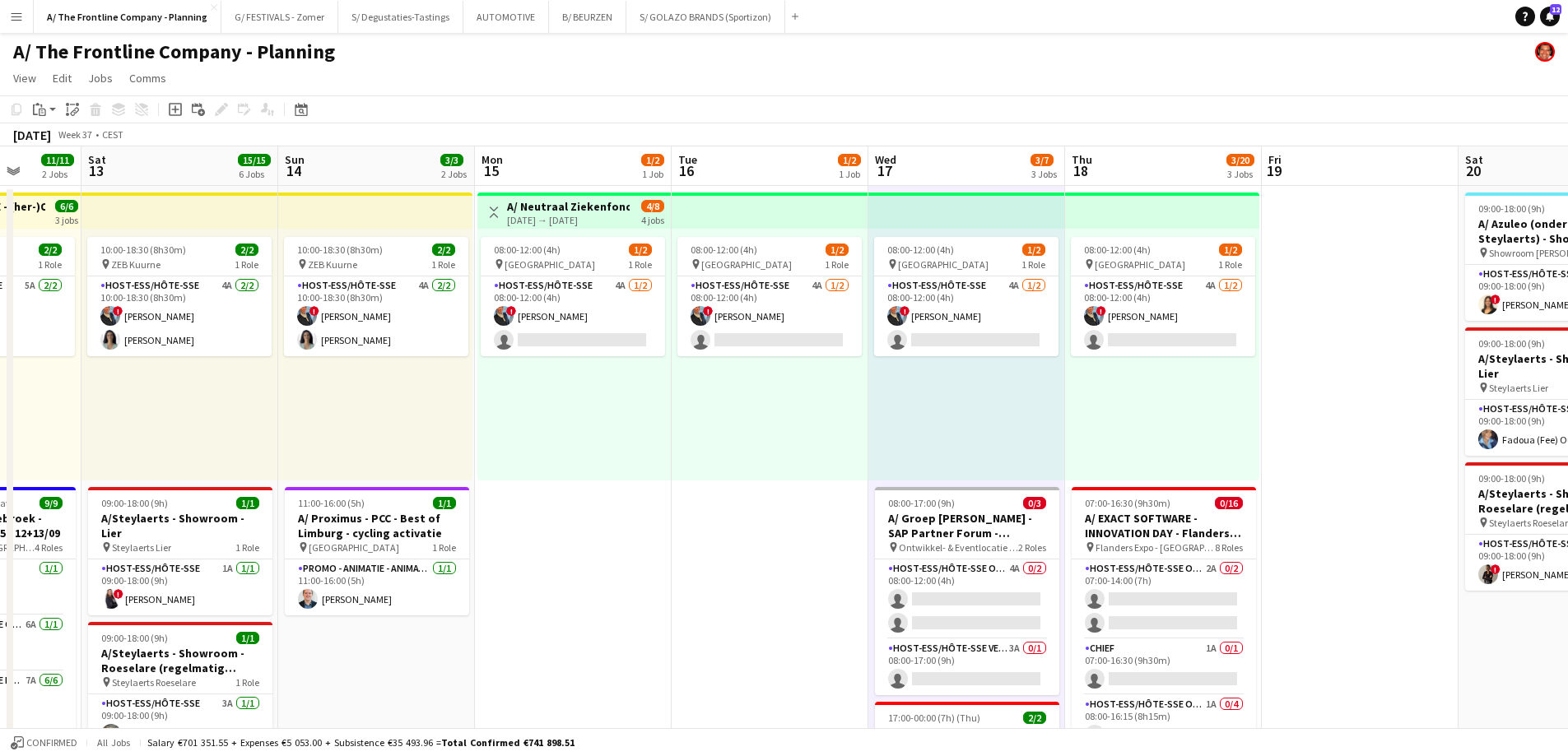
drag, startPoint x: 315, startPoint y: 416, endPoint x: 632, endPoint y: 434, distance: 317.5
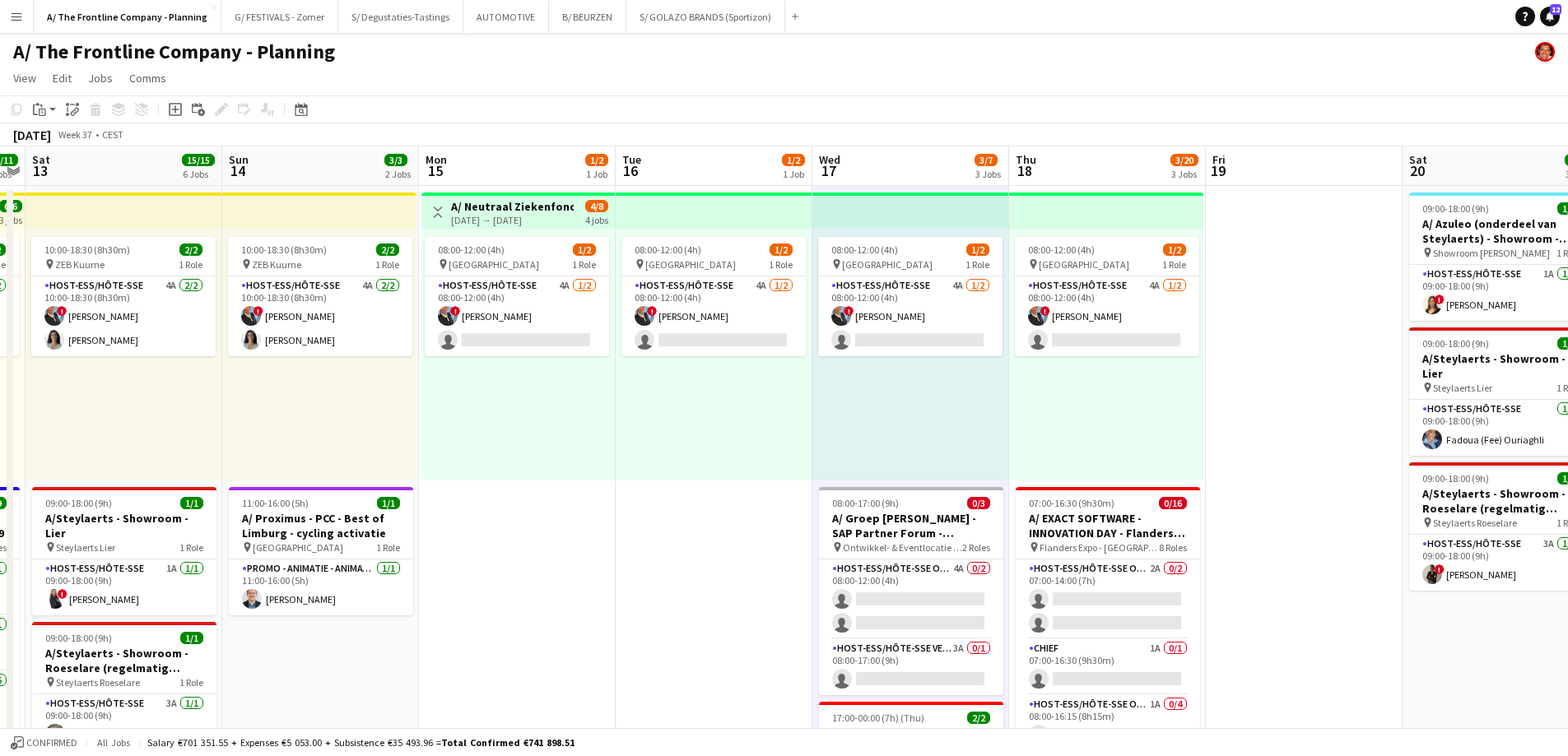
scroll to position [0, 638]
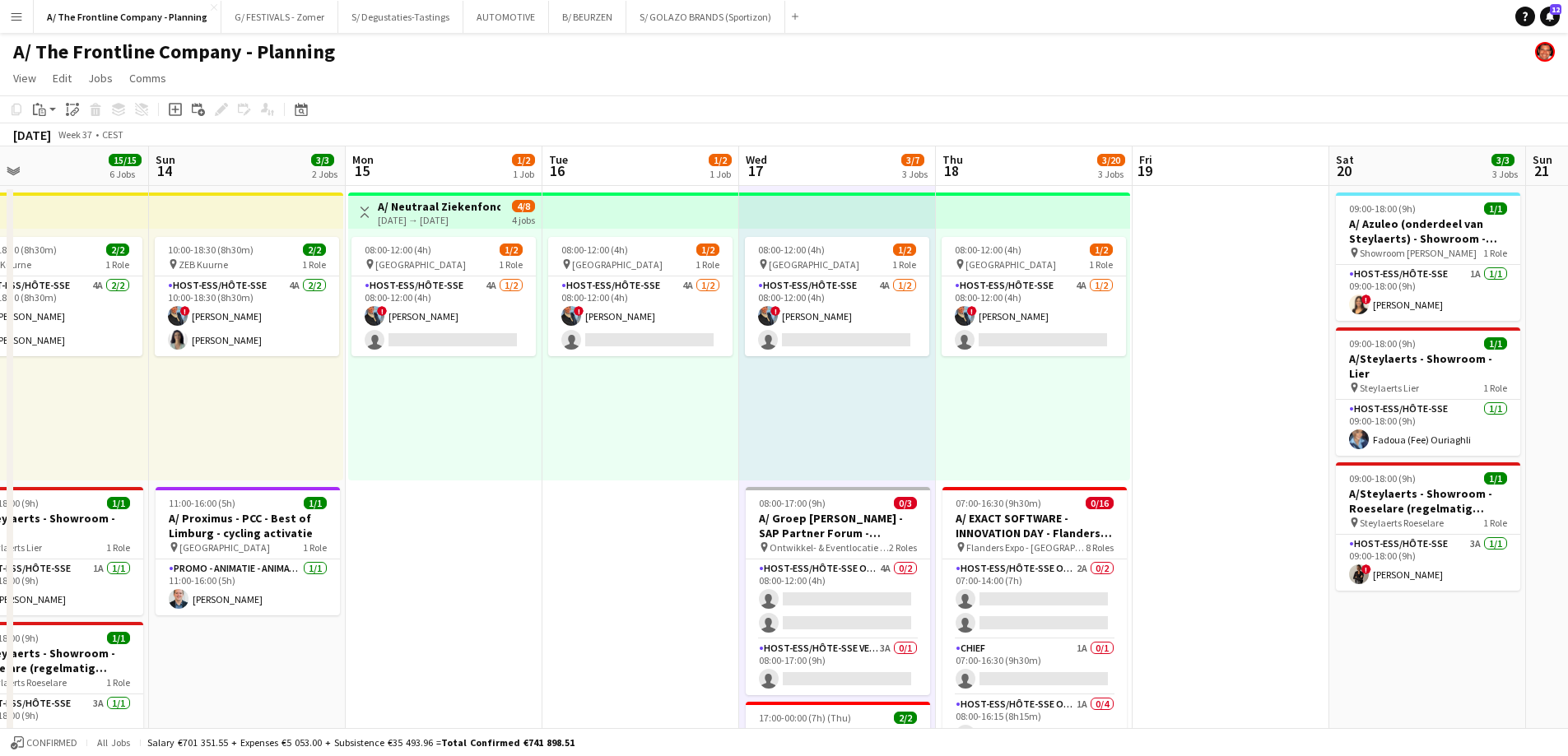
drag, startPoint x: 794, startPoint y: 432, endPoint x: 665, endPoint y: 434, distance: 129.0
click at [1070, 404] on div "08:00-12:00 (4h) 1/2 pin Oostende 1 Role Host-ess/Hôte-sse 4A [DATE] 08:00-12:0…" at bounding box center [1033, 354] width 195 height 252
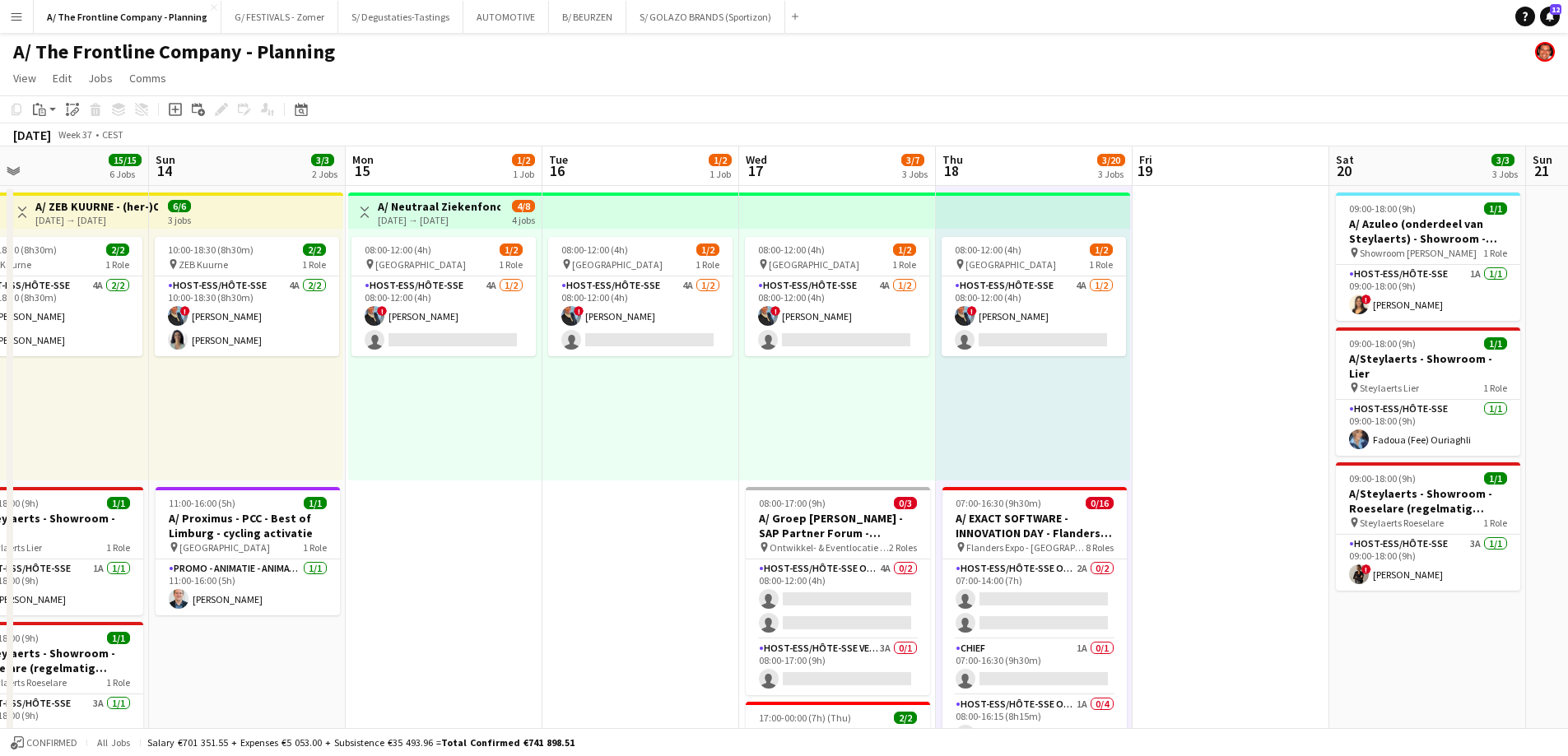
click at [865, 417] on div "08:00-12:00 (4h) 1/2 pin Oostende 1 Role Host-ess/Hôte-sse 4A [DATE] 08:00-12:0…" at bounding box center [837, 354] width 196 height 252
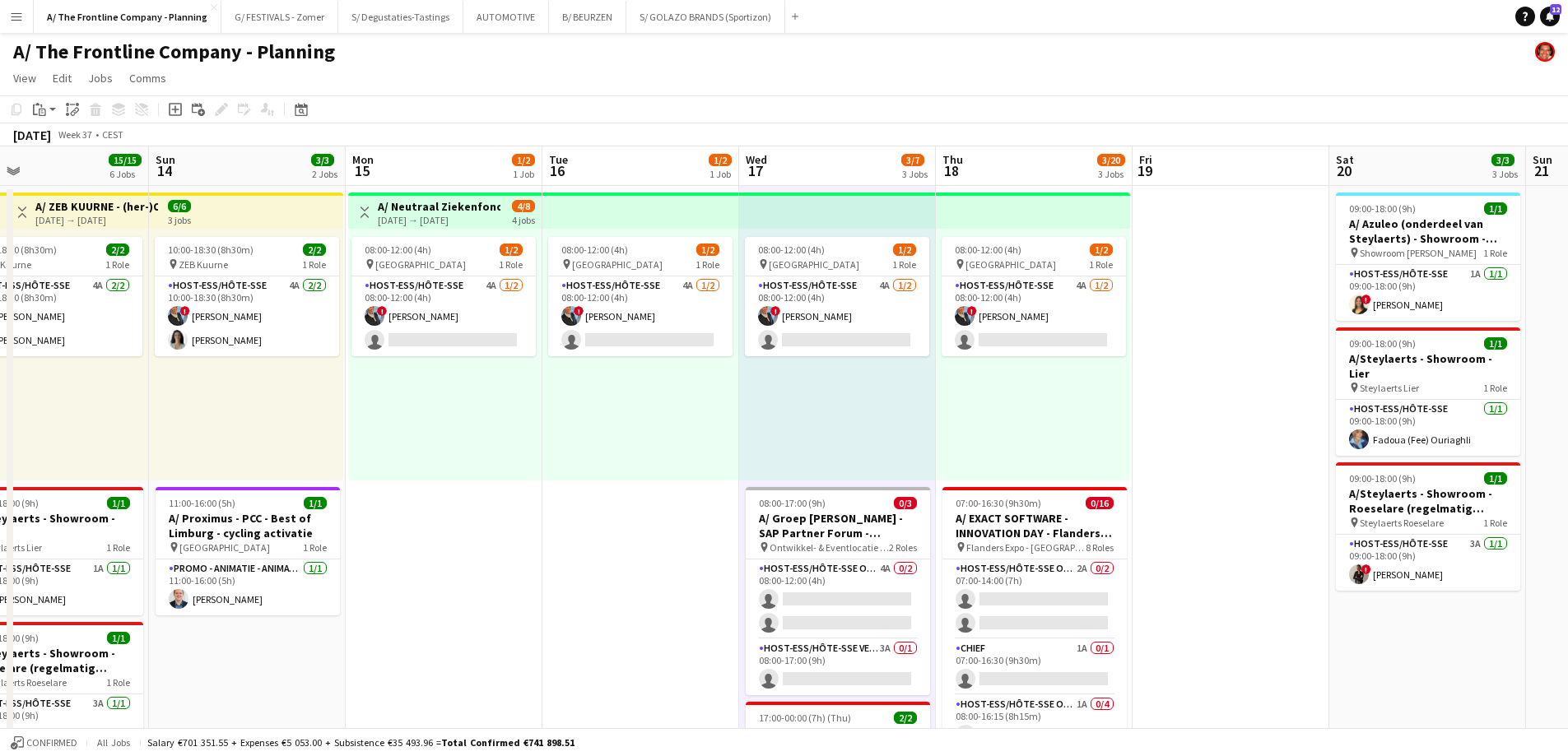
click at [641, 419] on div "08:00-12:00 (4h) 1/2 pin Oostende 1 Role Host-ess/Hôte-sse 4A [DATE] 08:00-12:0…" at bounding box center [640, 354] width 196 height 252
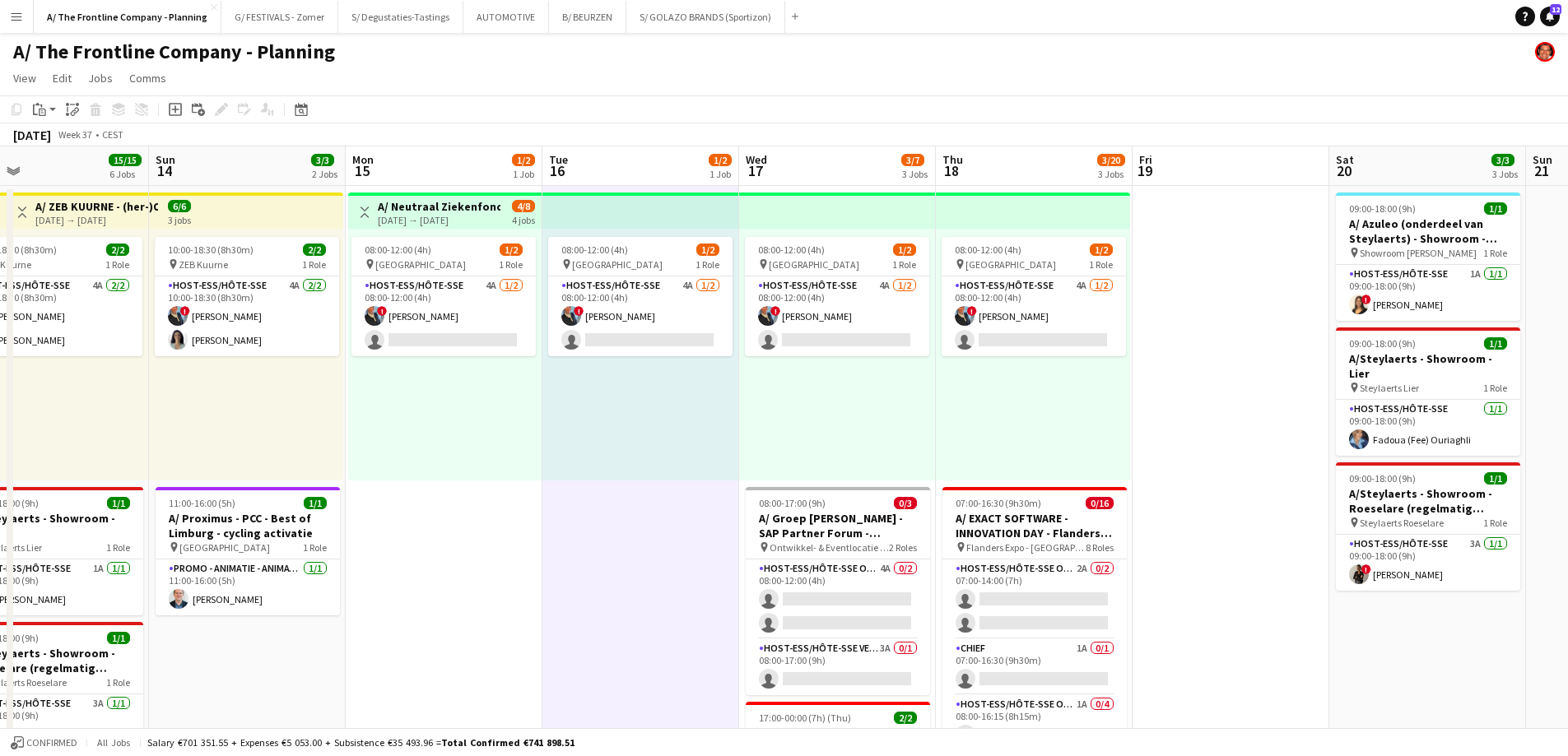
click at [467, 388] on div "08:00-12:00 (4h) 1/2 pin Oostende 1 Role Host-ess/Hôte-sse 4A [DATE] 08:00-12:0…" at bounding box center [445, 354] width 194 height 252
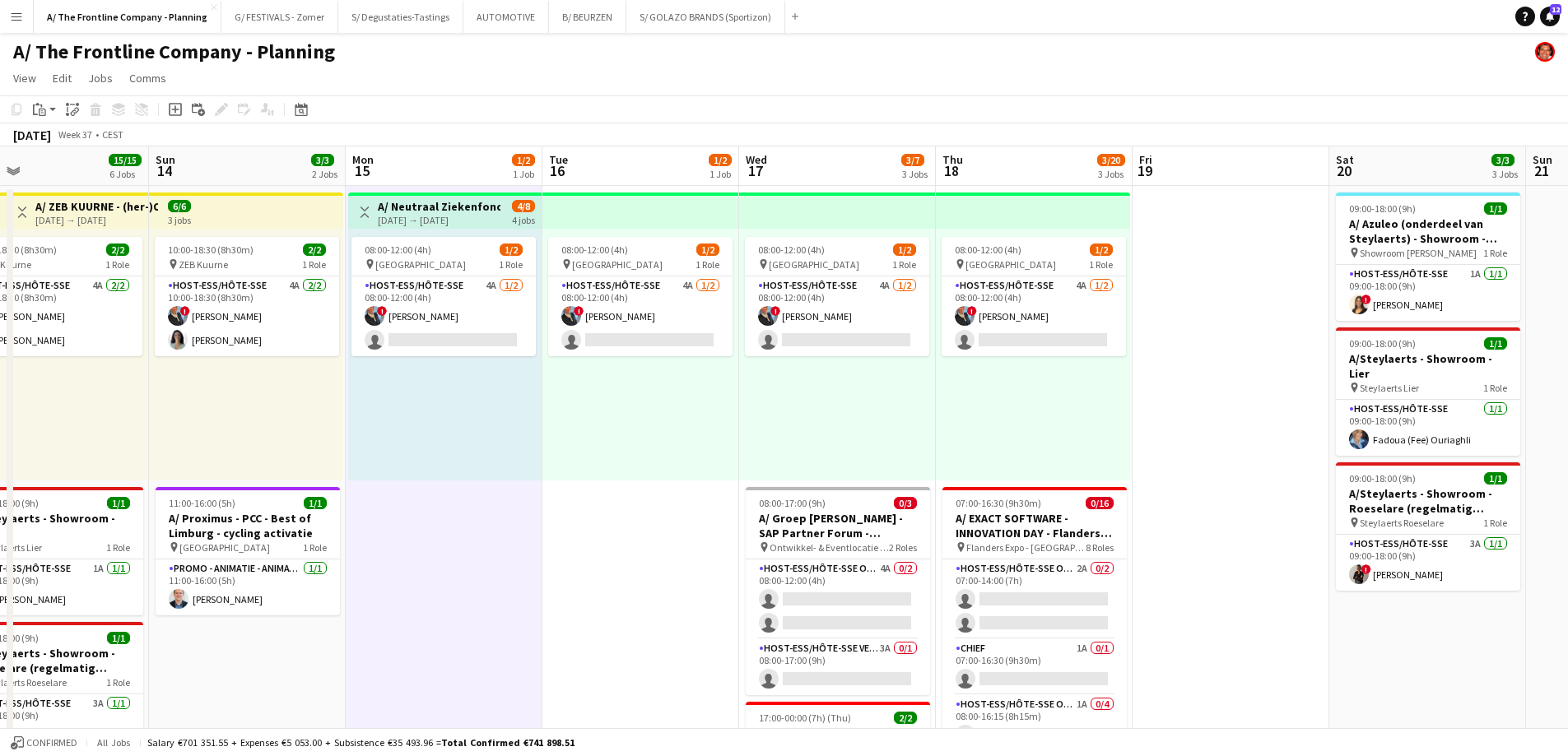
drag, startPoint x: 625, startPoint y: 386, endPoint x: 721, endPoint y: 407, distance: 98.3
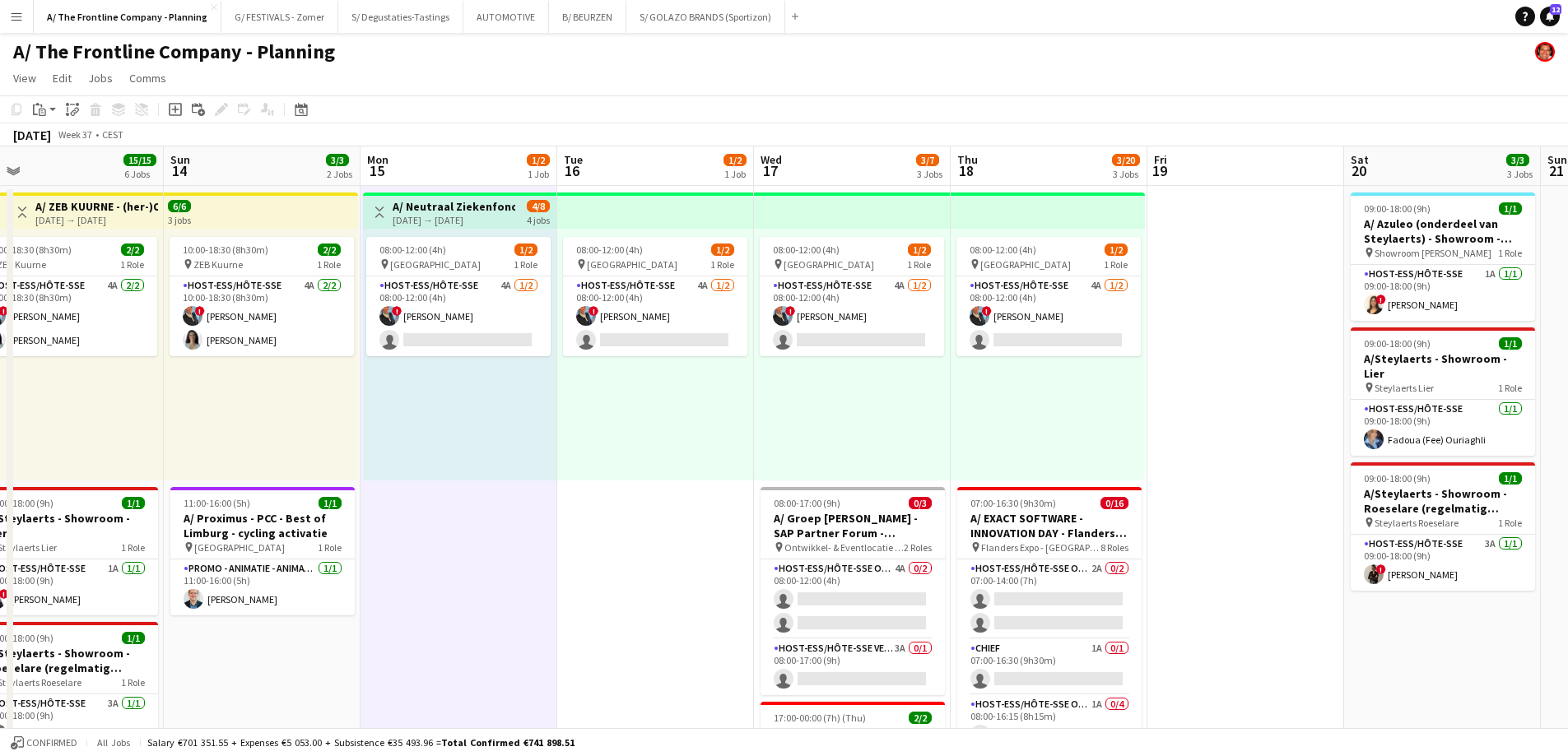
click at [867, 404] on div "08:00-12:00 (4h) 1/2 pin Oostende 1 Role Host-ess/Hôte-sse 4A [DATE] 08:00-12:0…" at bounding box center [852, 354] width 196 height 252
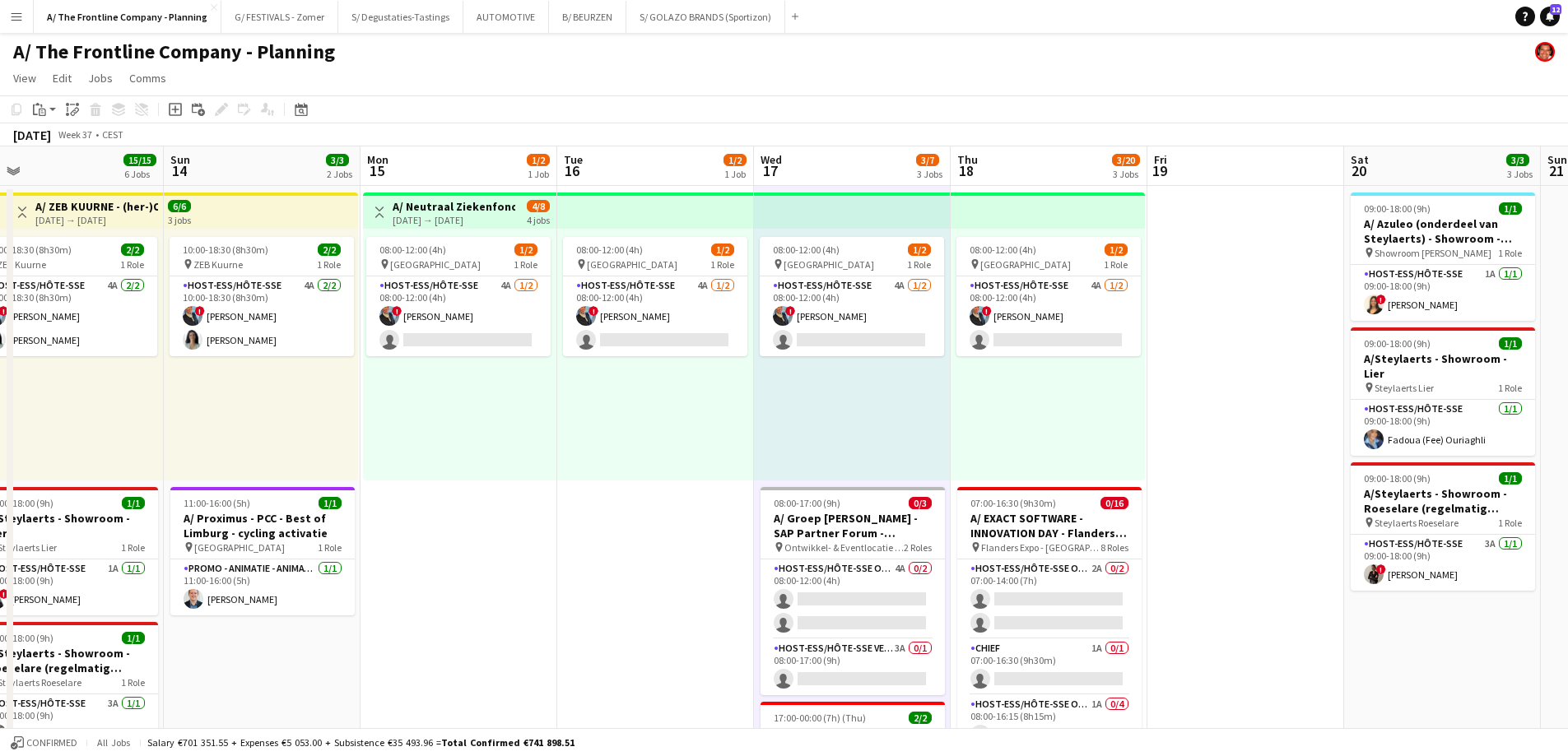
click at [1019, 399] on div "08:00-12:00 (4h) 1/2 pin Oostende 1 Role Host-ess/Hôte-sse 4A [DATE] 08:00-12:0…" at bounding box center [1048, 354] width 195 height 252
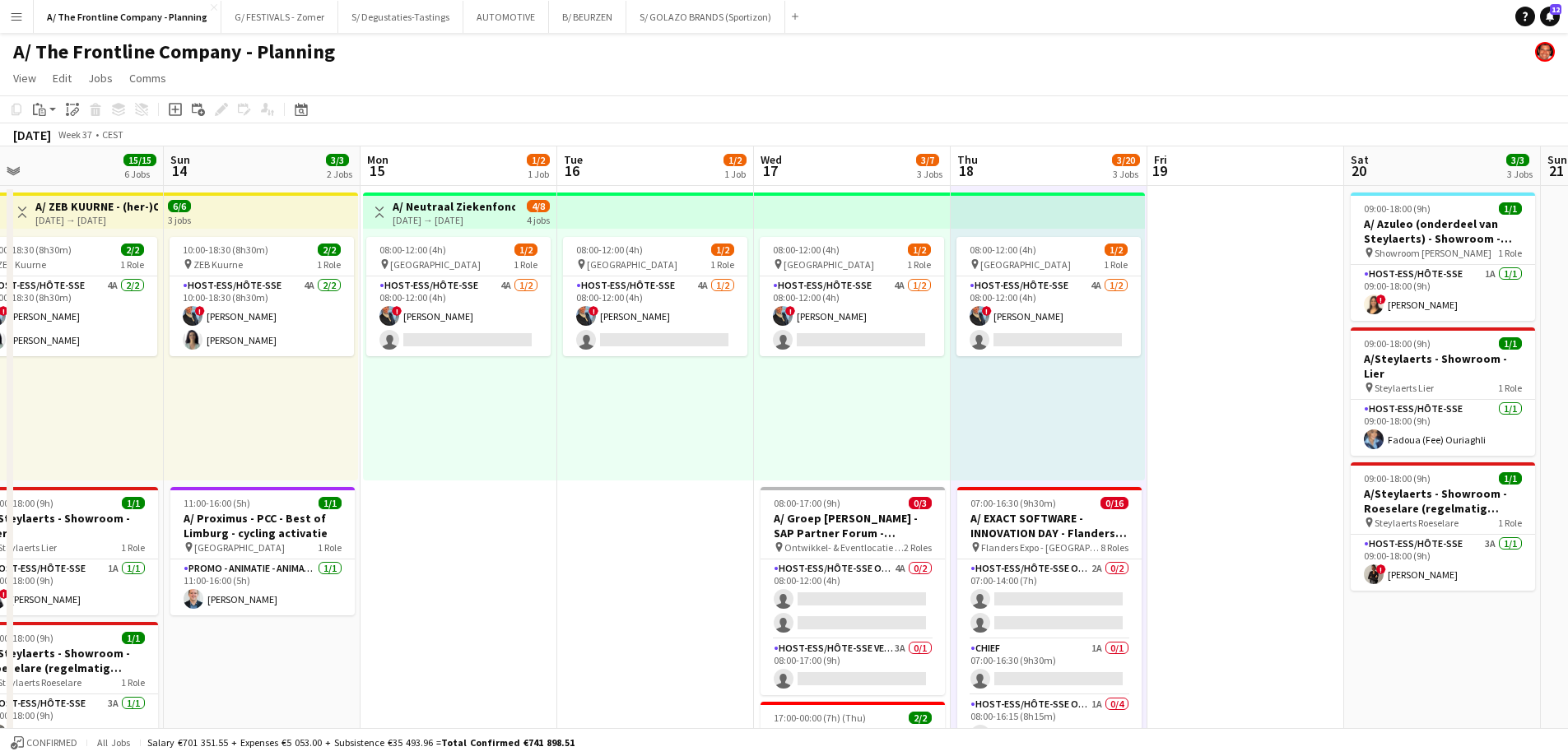
click at [904, 402] on div "08:00-12:00 (4h) 1/2 pin Oostende 1 Role Host-ess/Hôte-sse 4A [DATE] 08:00-12:0…" at bounding box center [852, 354] width 196 height 252
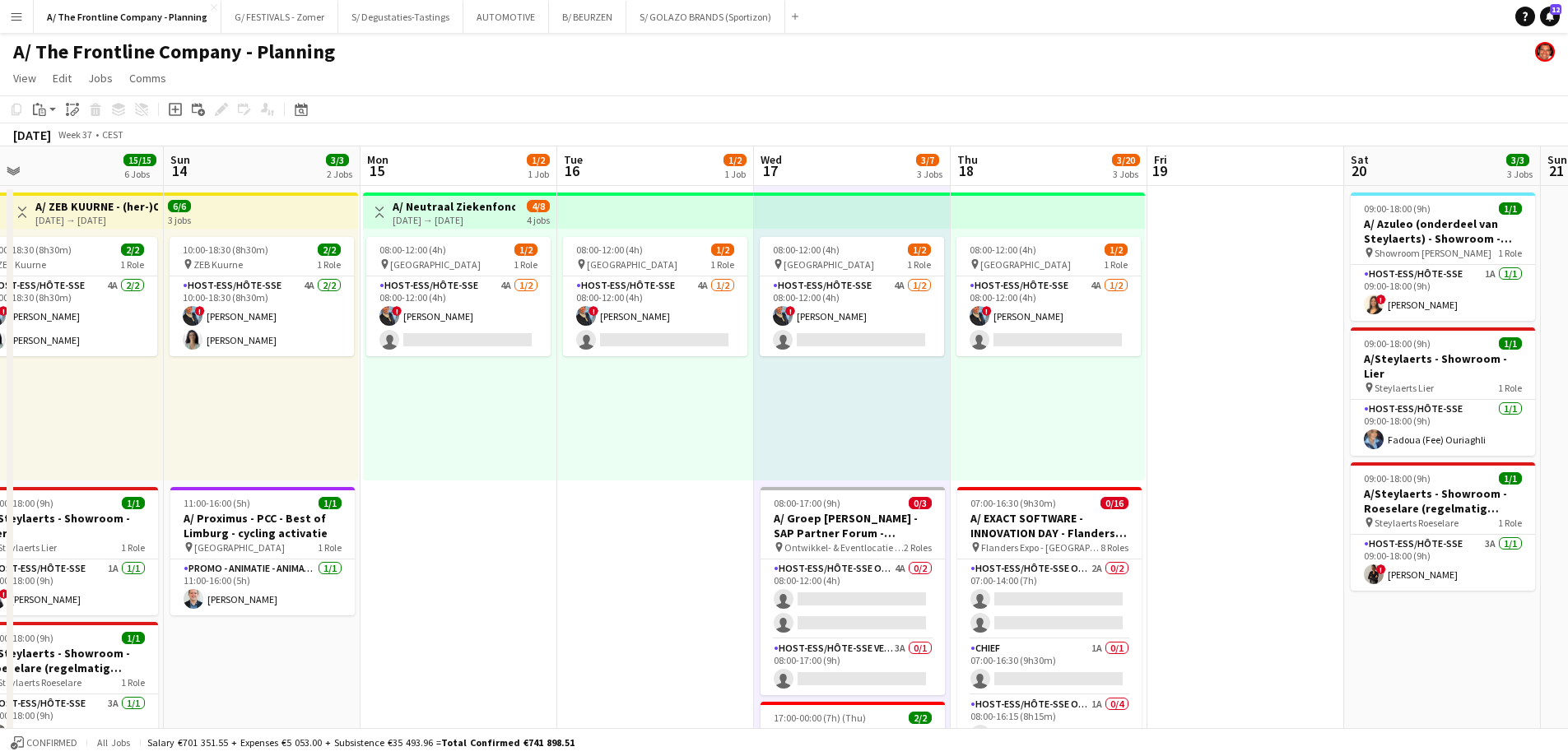
click at [644, 416] on div "08:00-12:00 (4h) 1/2 pin Oostende 1 Role Host-ess/Hôte-sse 4A [DATE] 08:00-12:0…" at bounding box center [656, 354] width 196 height 252
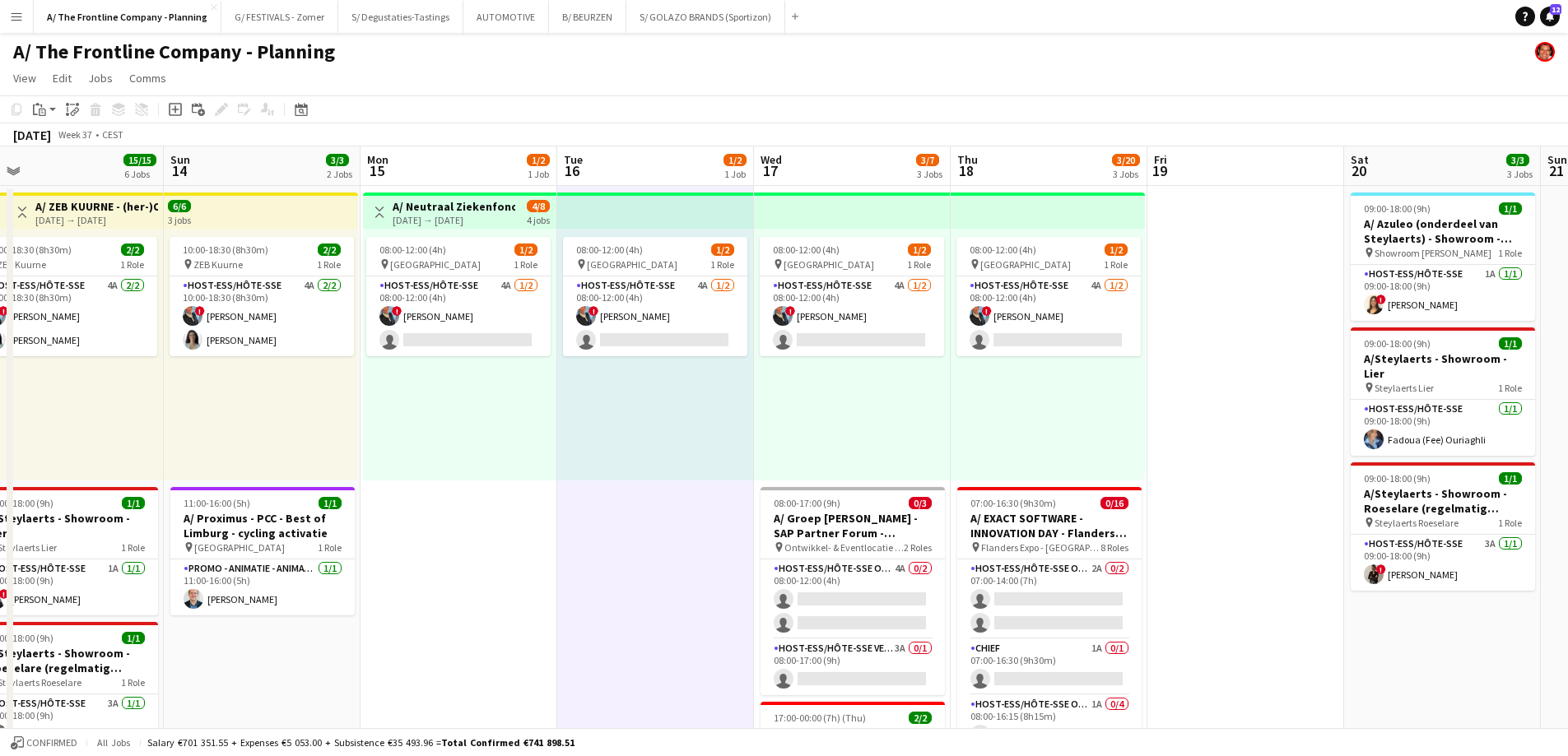
click at [427, 417] on div "08:00-12:00 (4h) 1/2 pin Oostende 1 Role Host-ess/Hôte-sse 4A [DATE] 08:00-12:0…" at bounding box center [459, 354] width 194 height 252
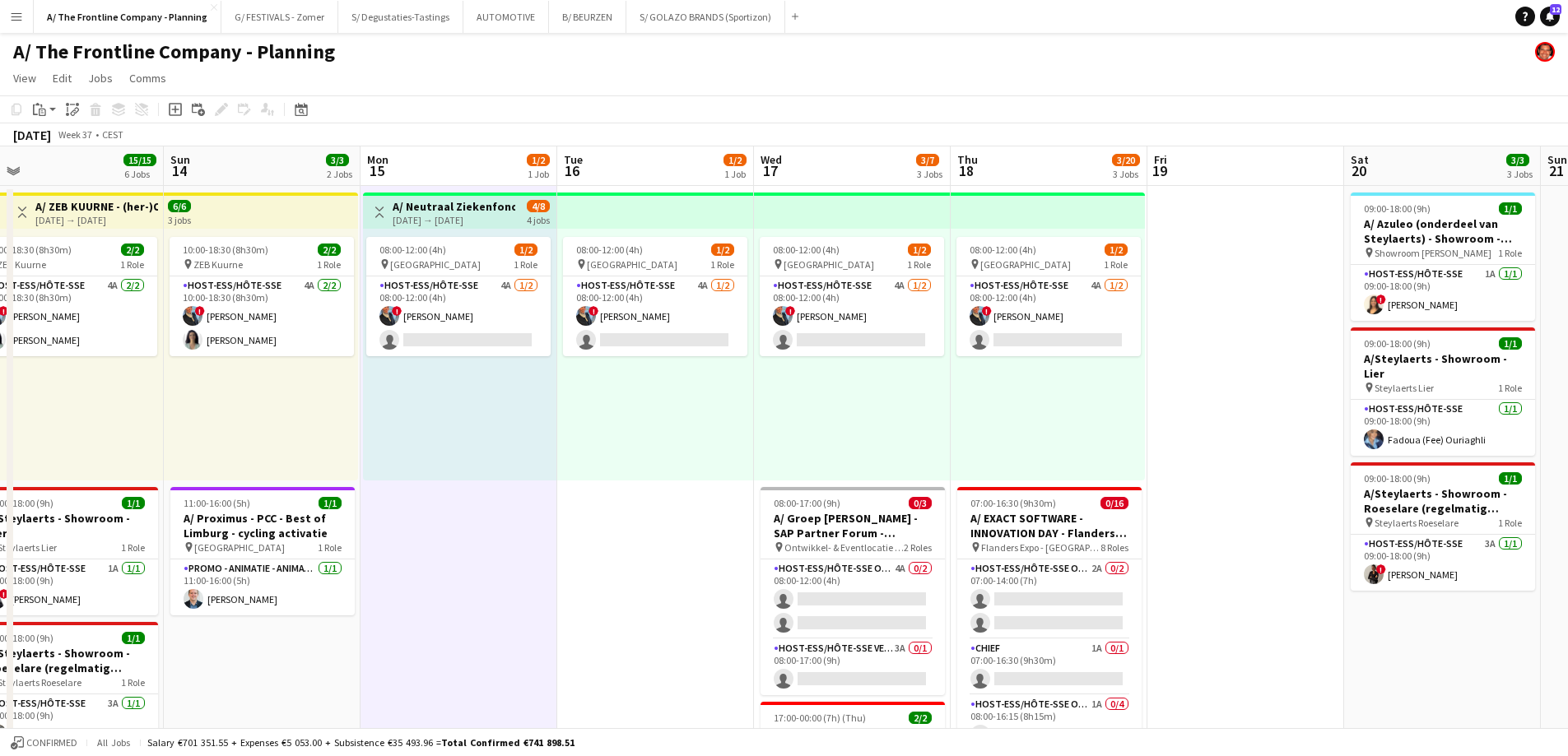
click at [672, 402] on div "08:00-12:00 (4h) 1/2 pin Oostende 1 Role Host-ess/Hôte-sse 4A [DATE] 08:00-12:0…" at bounding box center [656, 354] width 196 height 252
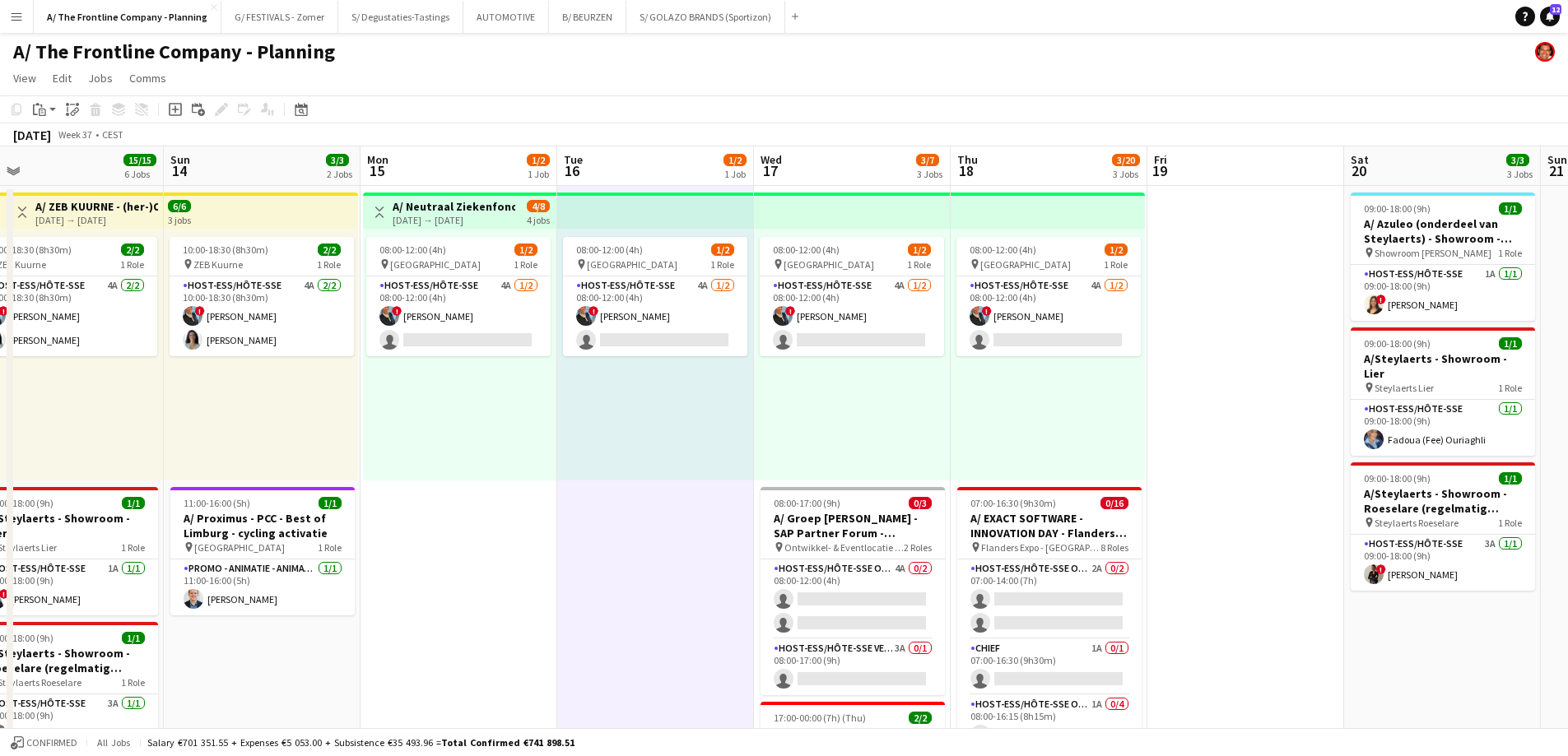
click at [859, 400] on div "08:00-12:00 (4h) 1/2 pin Oostende 1 Role Host-ess/Hôte-sse 4A [DATE] 08:00-12:0…" at bounding box center [852, 354] width 196 height 252
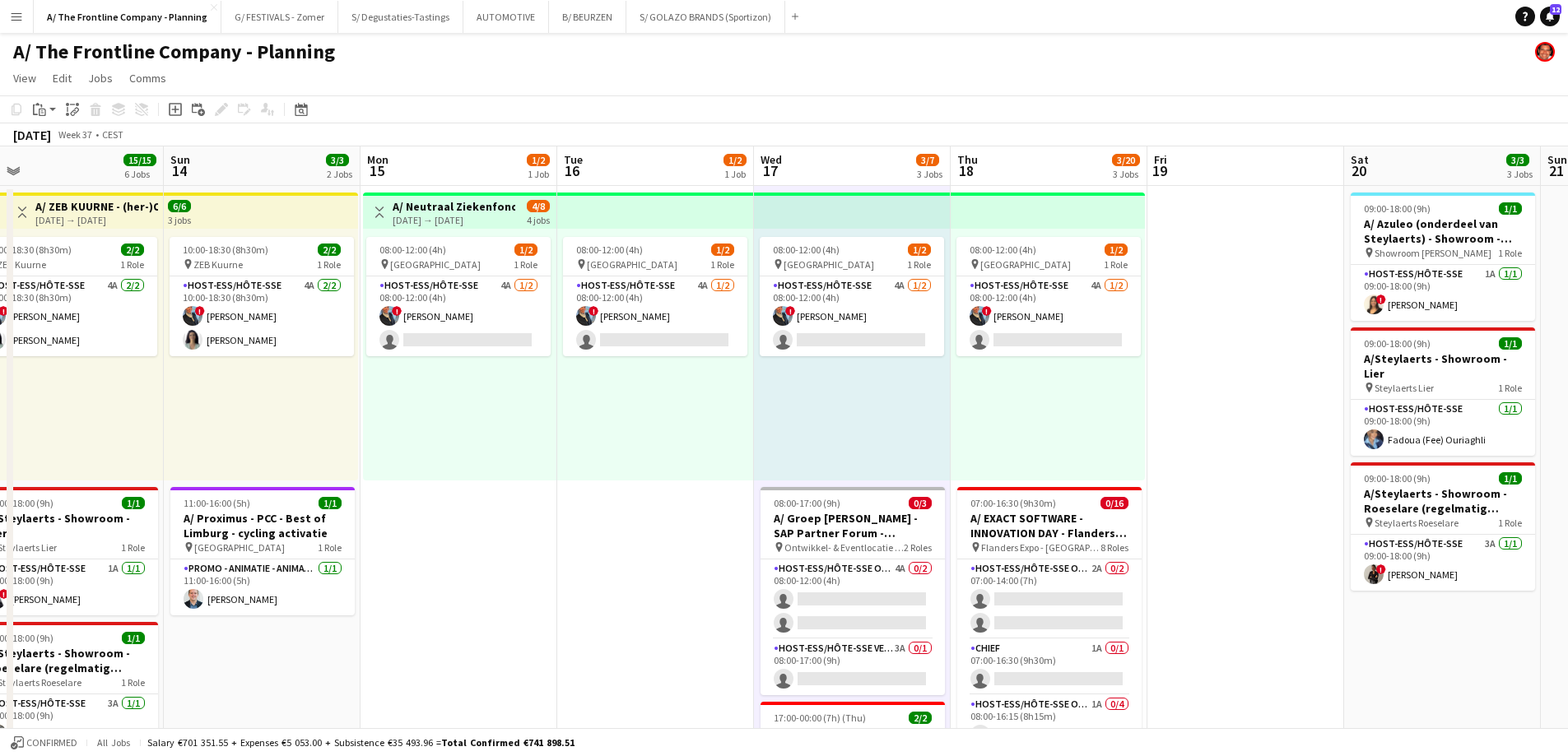
click at [1028, 399] on div "08:00-12:00 (4h) 1/2 pin Oostende 1 Role Host-ess/Hôte-sse 4A [DATE] 08:00-12:0…" at bounding box center [1048, 354] width 195 height 252
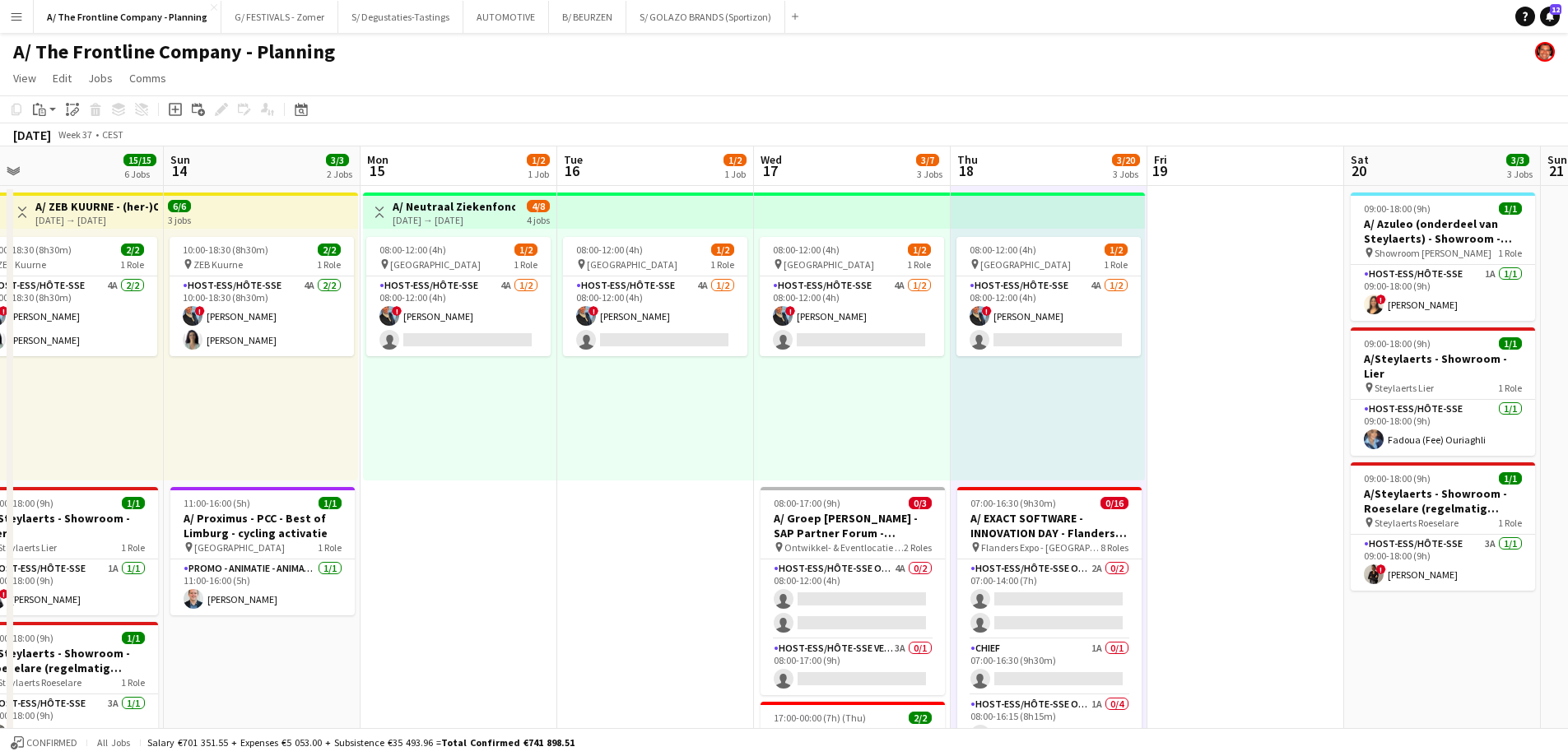
click at [854, 402] on div "08:00-12:00 (4h) 1/2 pin Oostende 1 Role Host-ess/Hôte-sse 4A [DATE] 08:00-12:0…" at bounding box center [852, 354] width 196 height 252
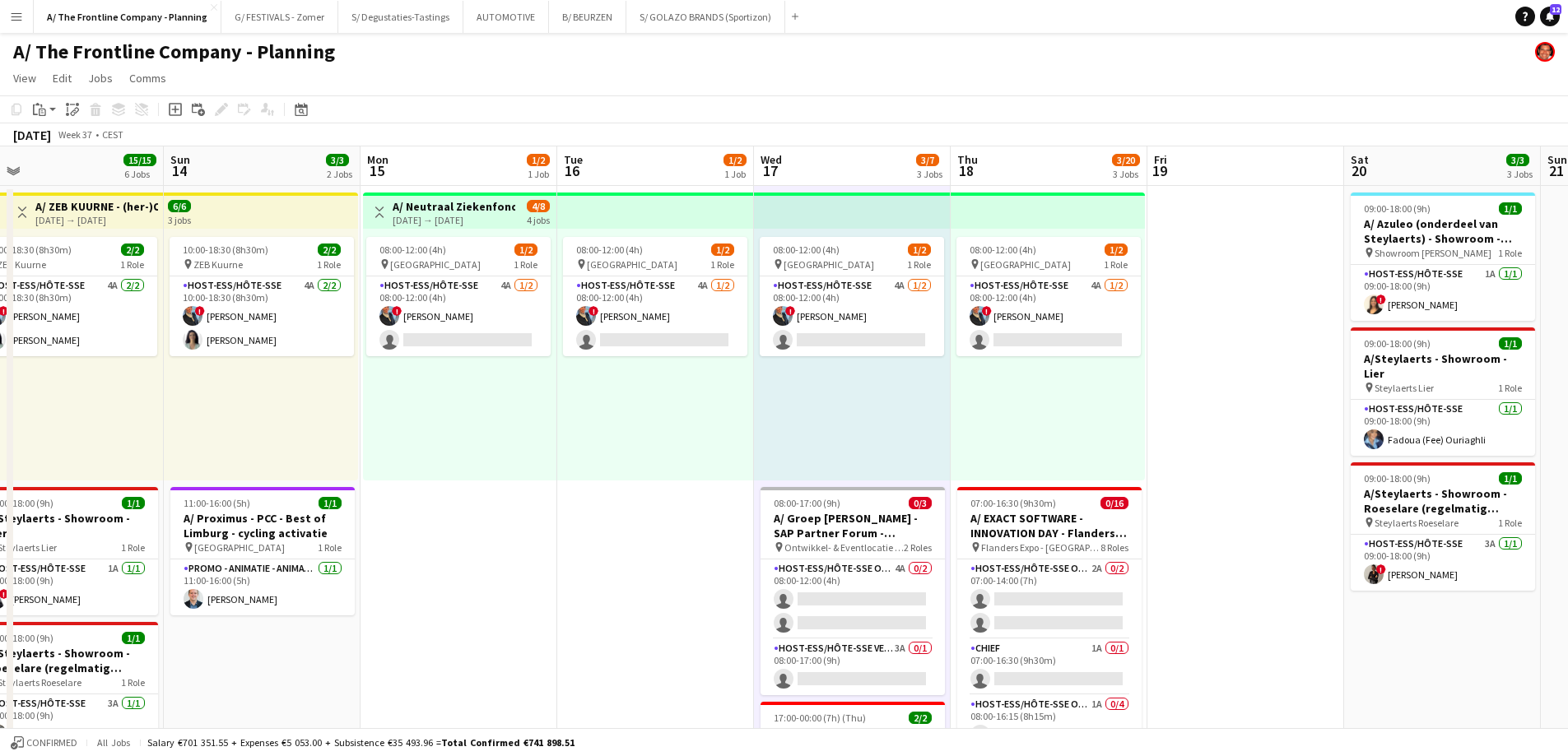
click at [639, 402] on div "08:00-12:00 (4h) 1/2 pin Oostende 1 Role Host-ess/Hôte-sse 4A [DATE] 08:00-12:0…" at bounding box center [656, 354] width 196 height 252
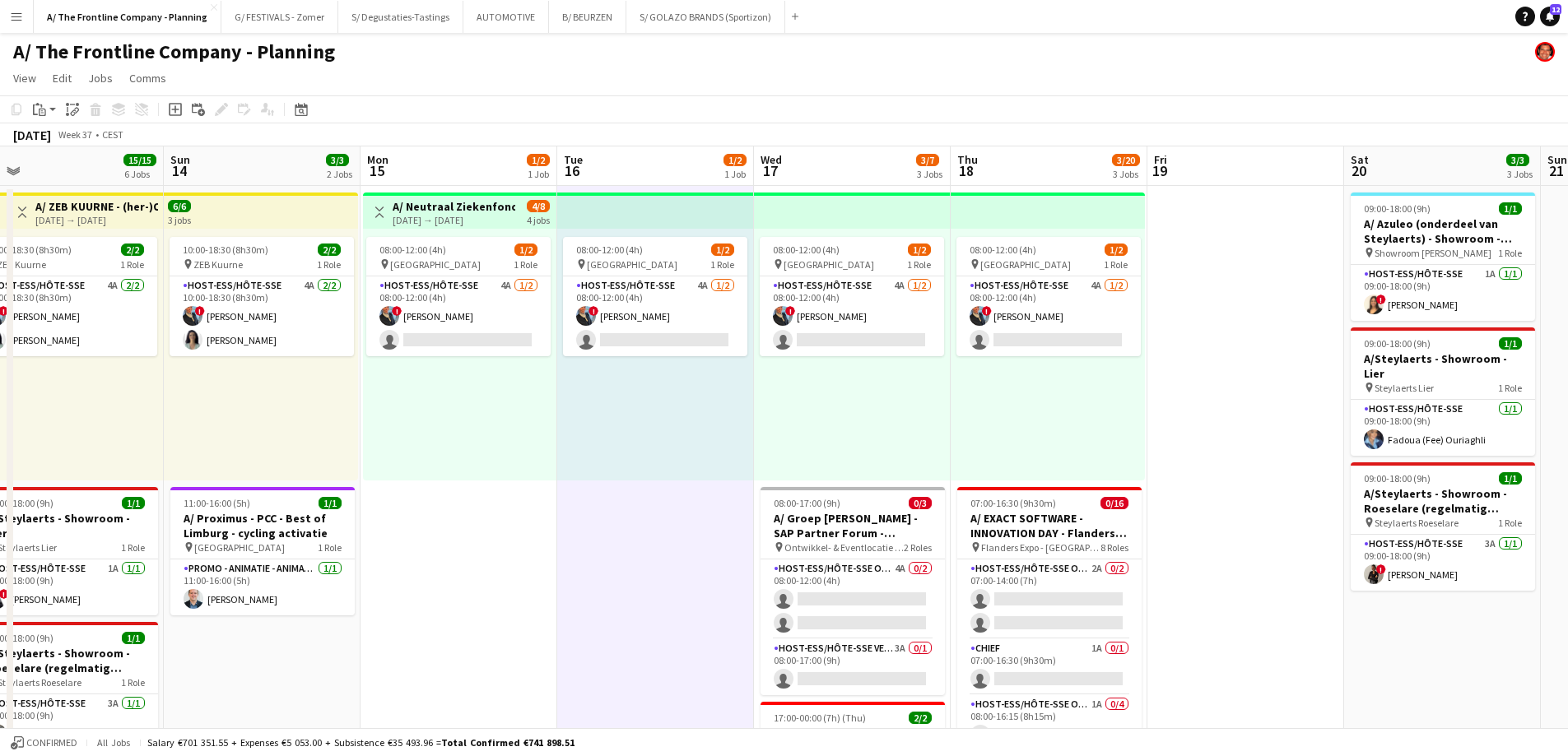
click at [478, 404] on div "08:00-12:00 (4h) 1/2 pin Oostende 1 Role Host-ess/Hôte-sse 4A [DATE] 08:00-12:0…" at bounding box center [459, 354] width 194 height 252
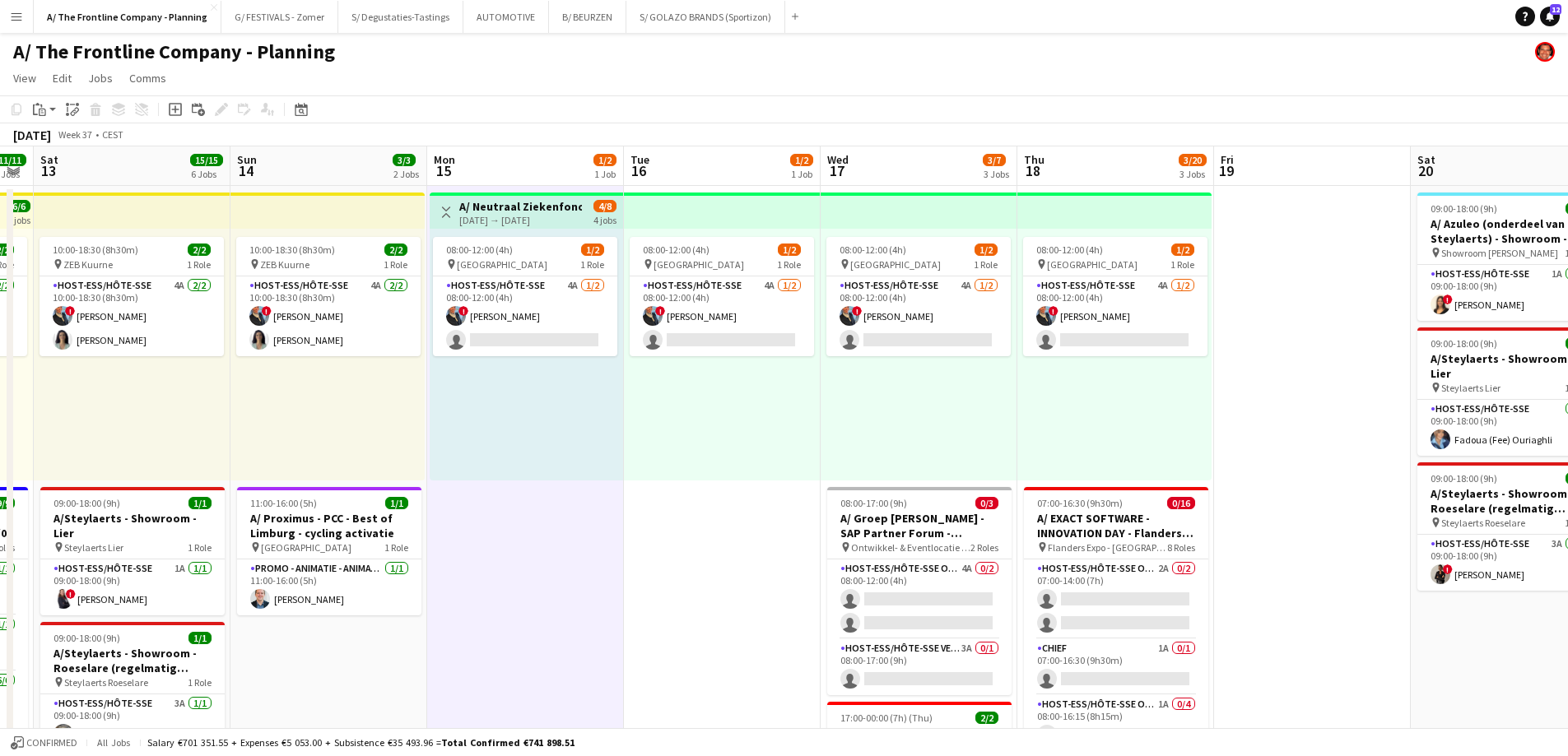
scroll to position [0, 510]
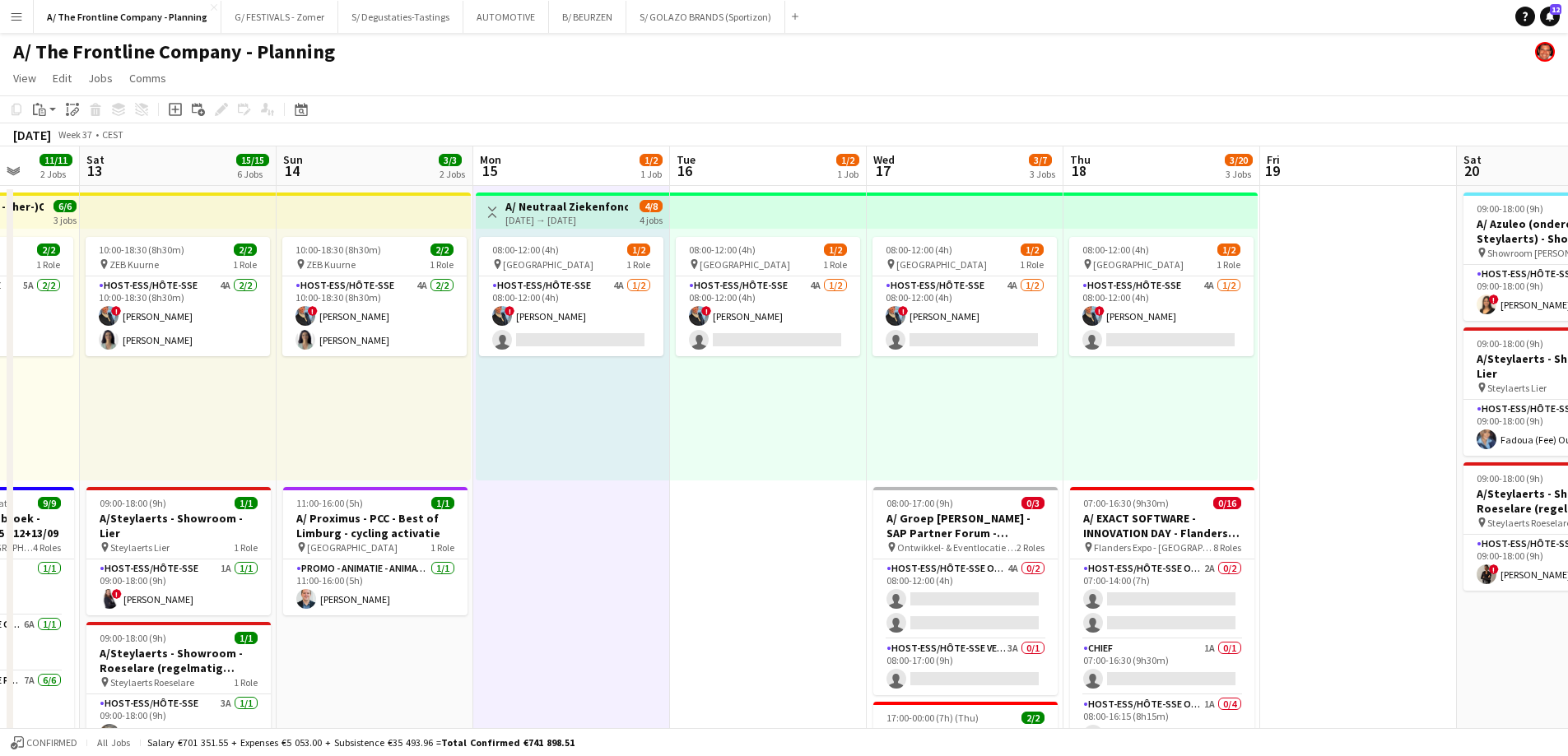
drag, startPoint x: 542, startPoint y: 539, endPoint x: 656, endPoint y: 531, distance: 114.3
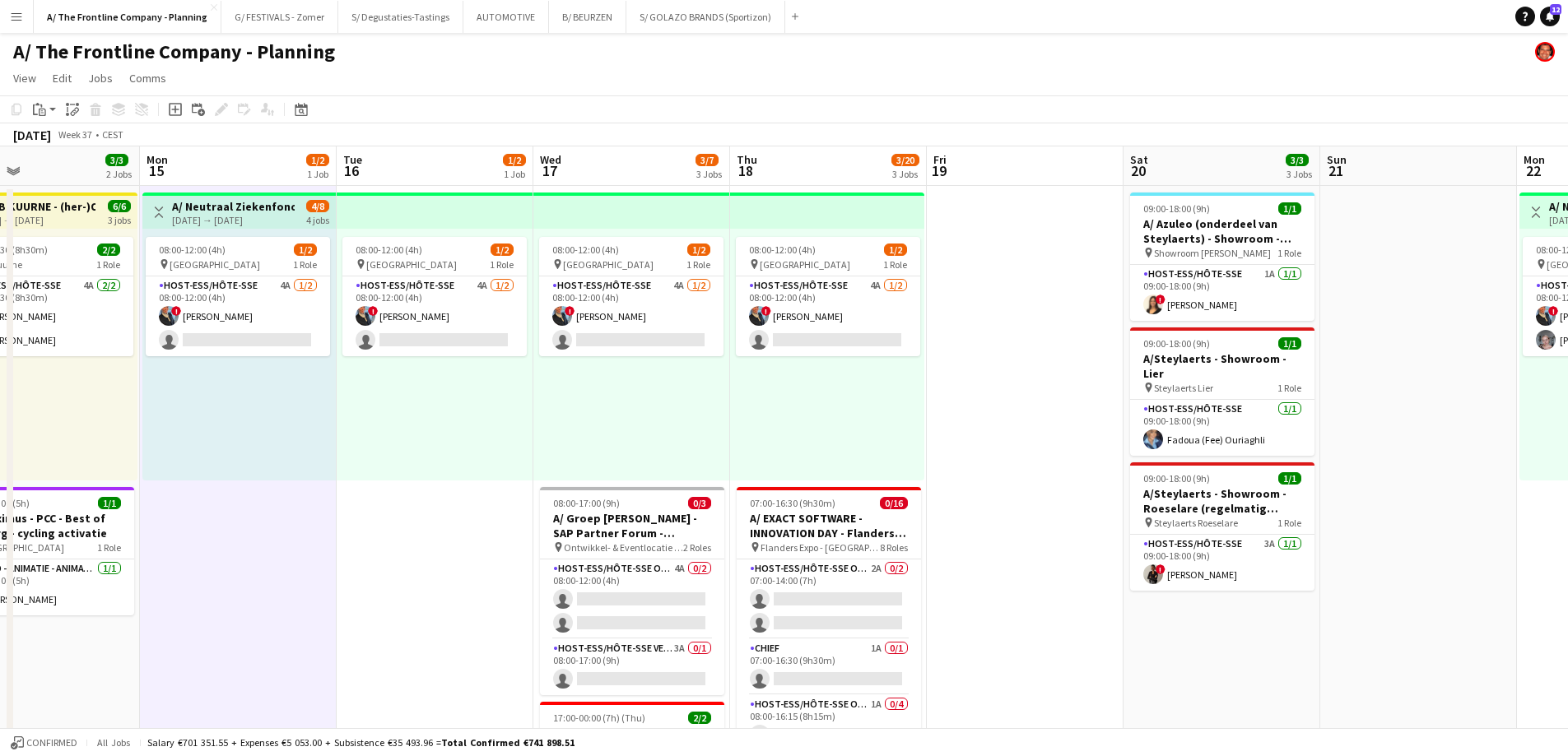
drag, startPoint x: 1110, startPoint y: 425, endPoint x: 691, endPoint y: 415, distance: 419.1
click at [627, 643] on app-card-role "Host-ess/Hôte-sse Vestiaire 3A 0/1 08:00-17:00 (9h) single-neutral-actions" at bounding box center [631, 667] width 184 height 56
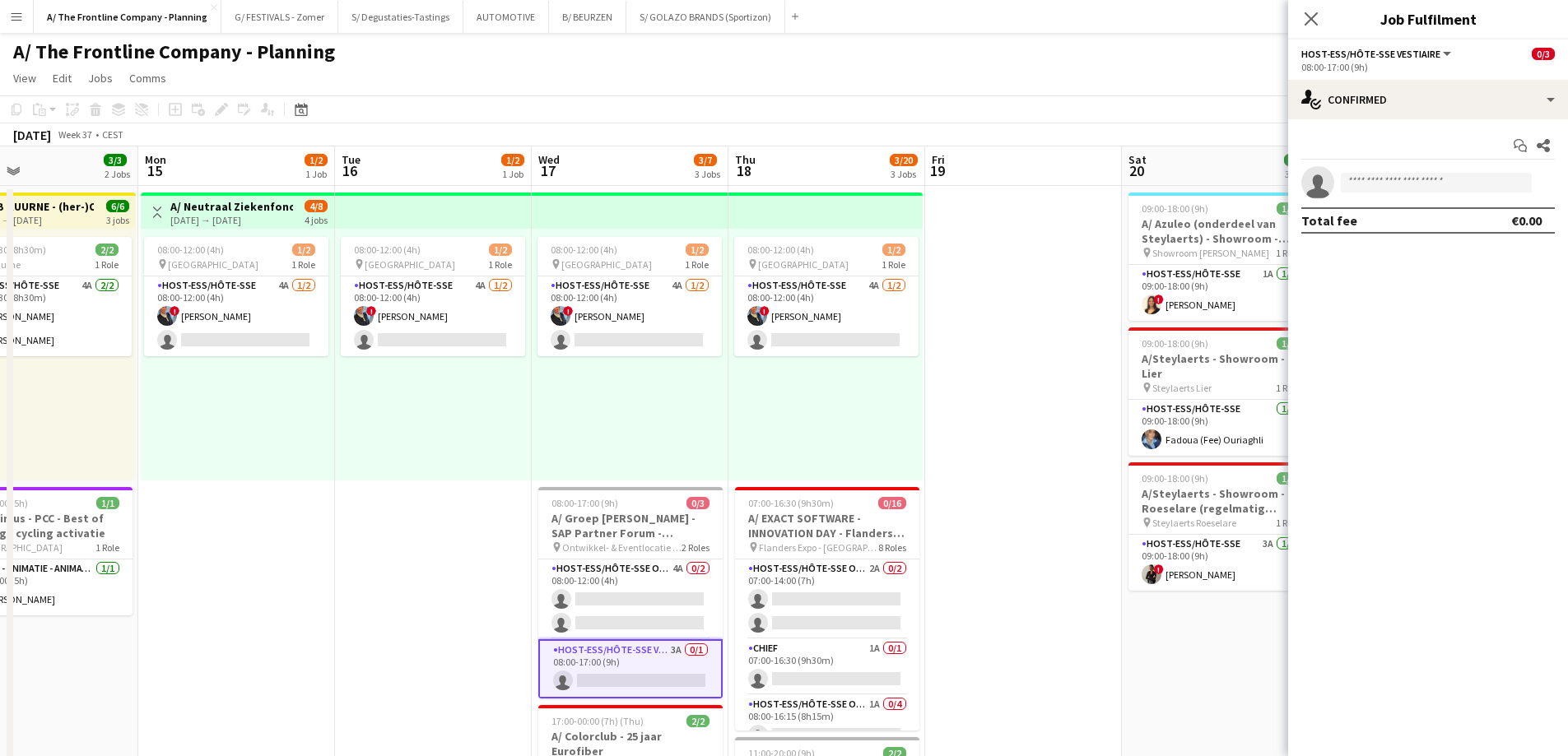
click at [679, 433] on div "08:00-12:00 (4h) 1/2 pin Oostende 1 Role Host-ess/Hôte-sse 4A [DATE] 08:00-12:0…" at bounding box center [630, 354] width 196 height 252
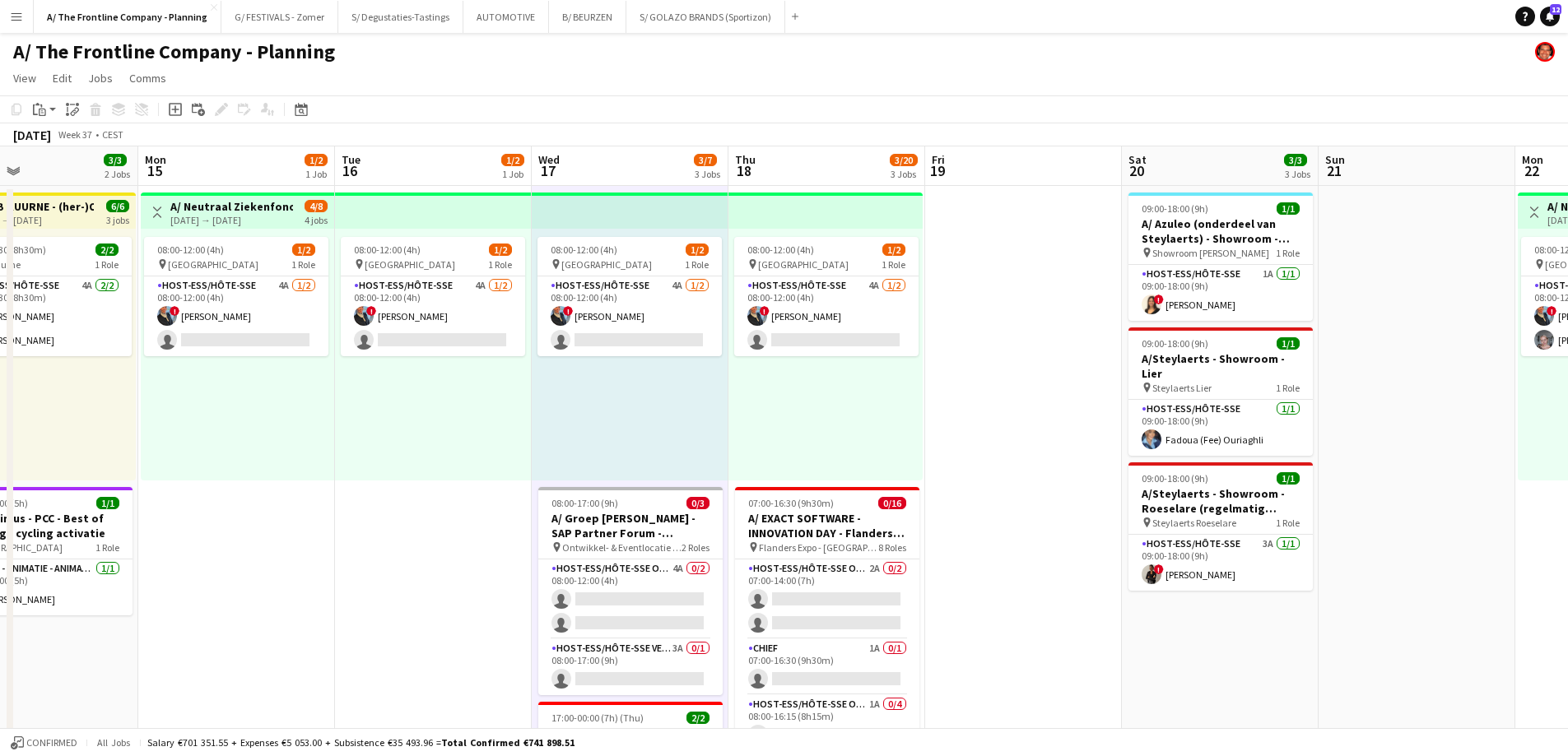
click at [1147, 429] on app-user-avatar at bounding box center [1151, 439] width 20 height 20
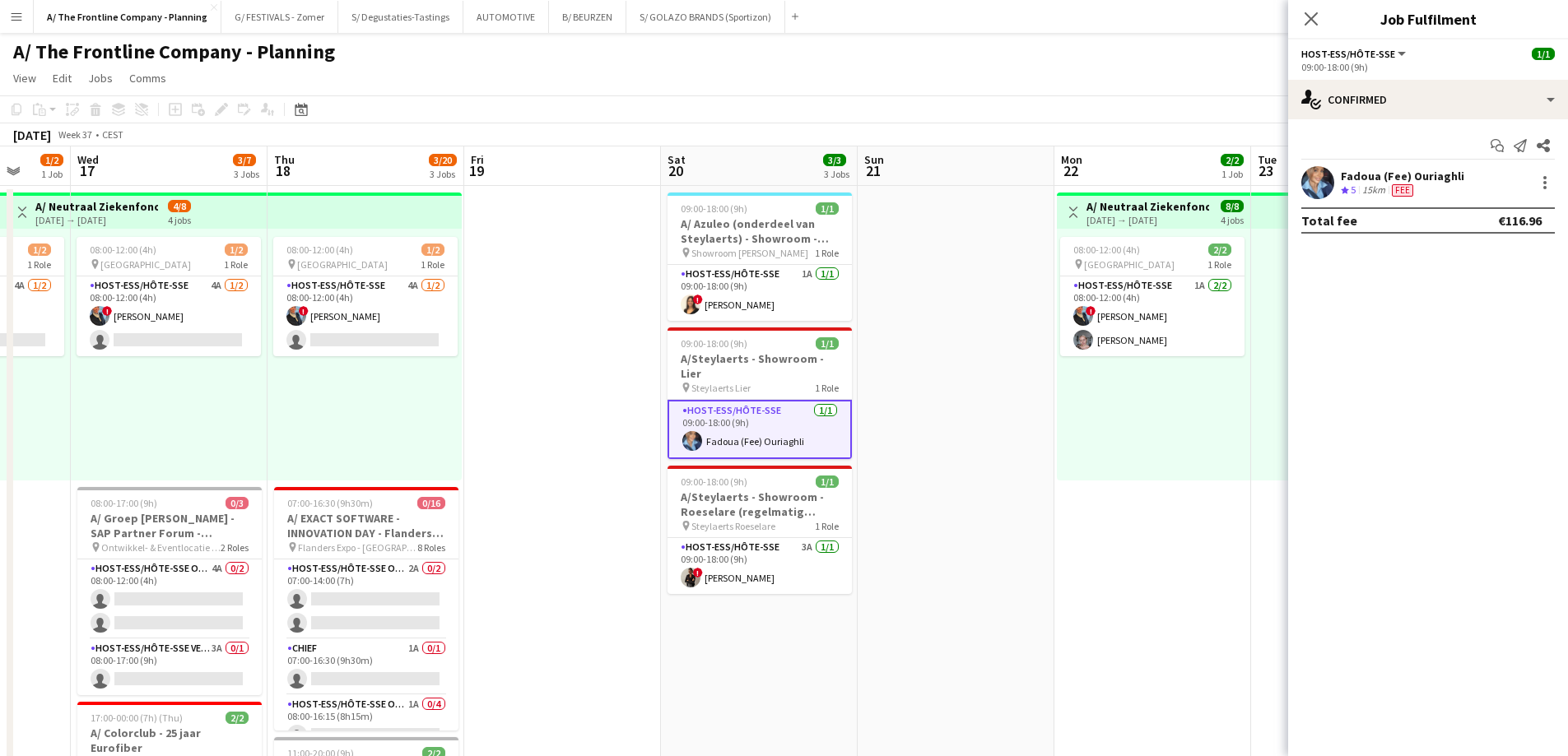
drag, startPoint x: 1067, startPoint y: 428, endPoint x: 606, endPoint y: 406, distance: 461.5
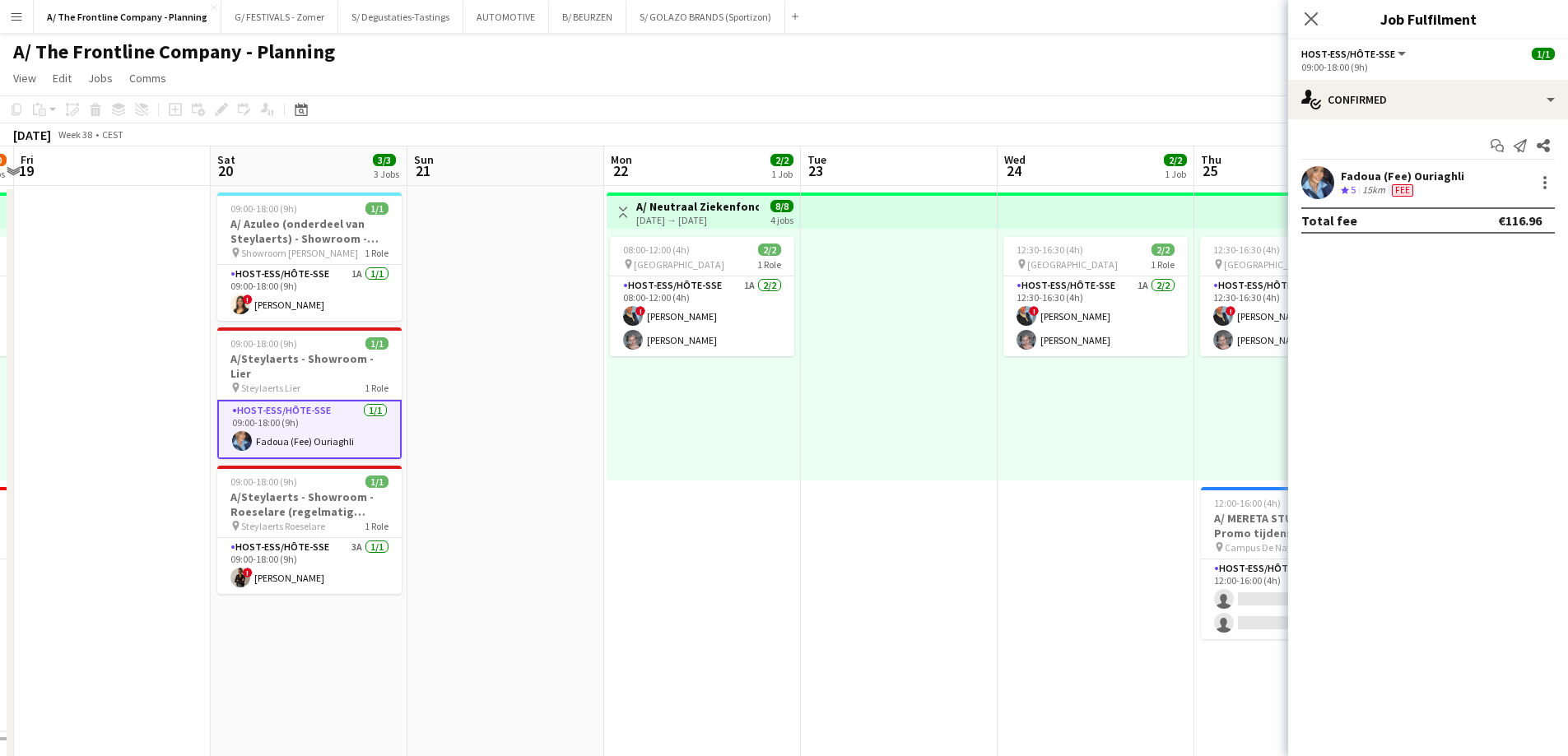
scroll to position [0, 430]
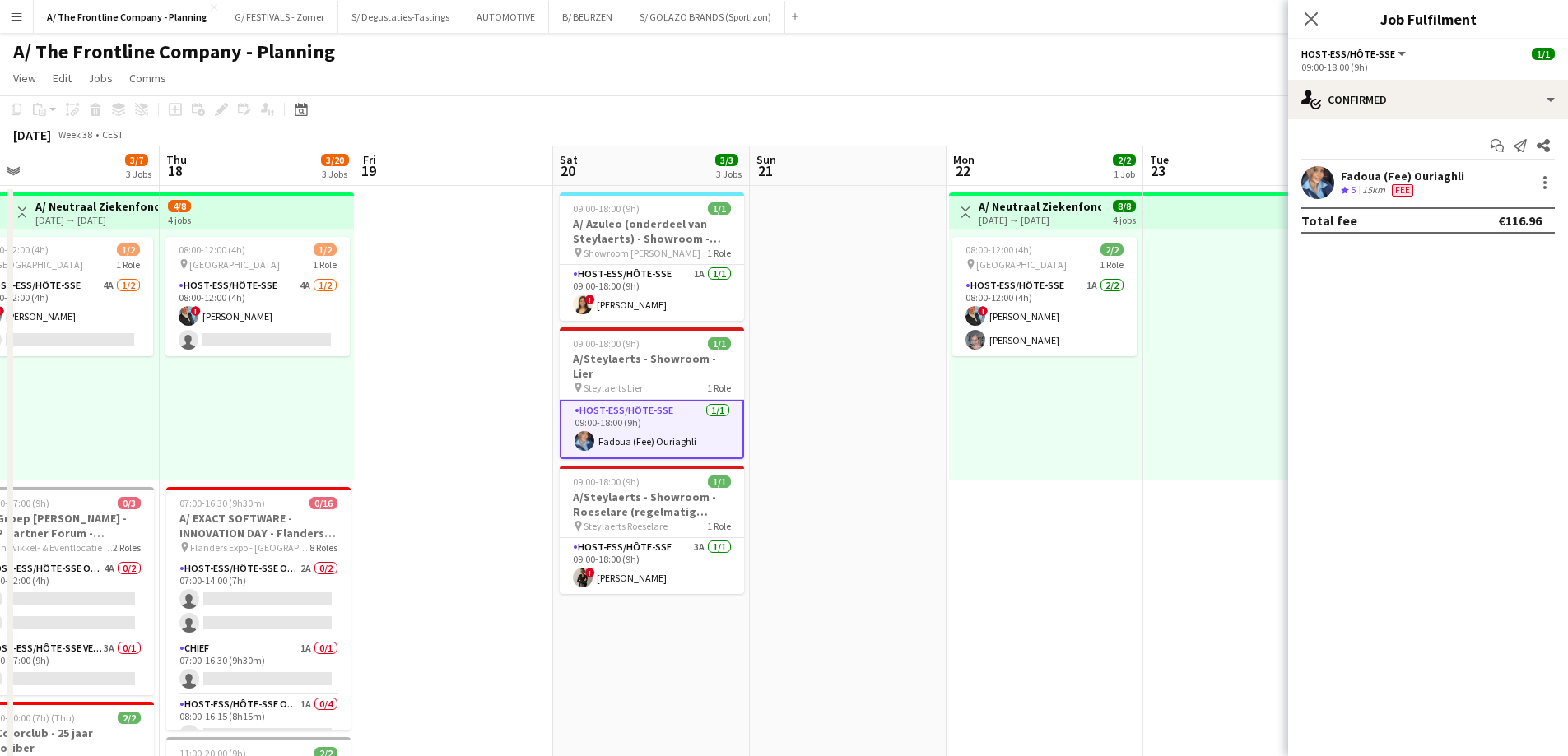
drag, startPoint x: 1169, startPoint y: 430, endPoint x: 1069, endPoint y: 398, distance: 105.0
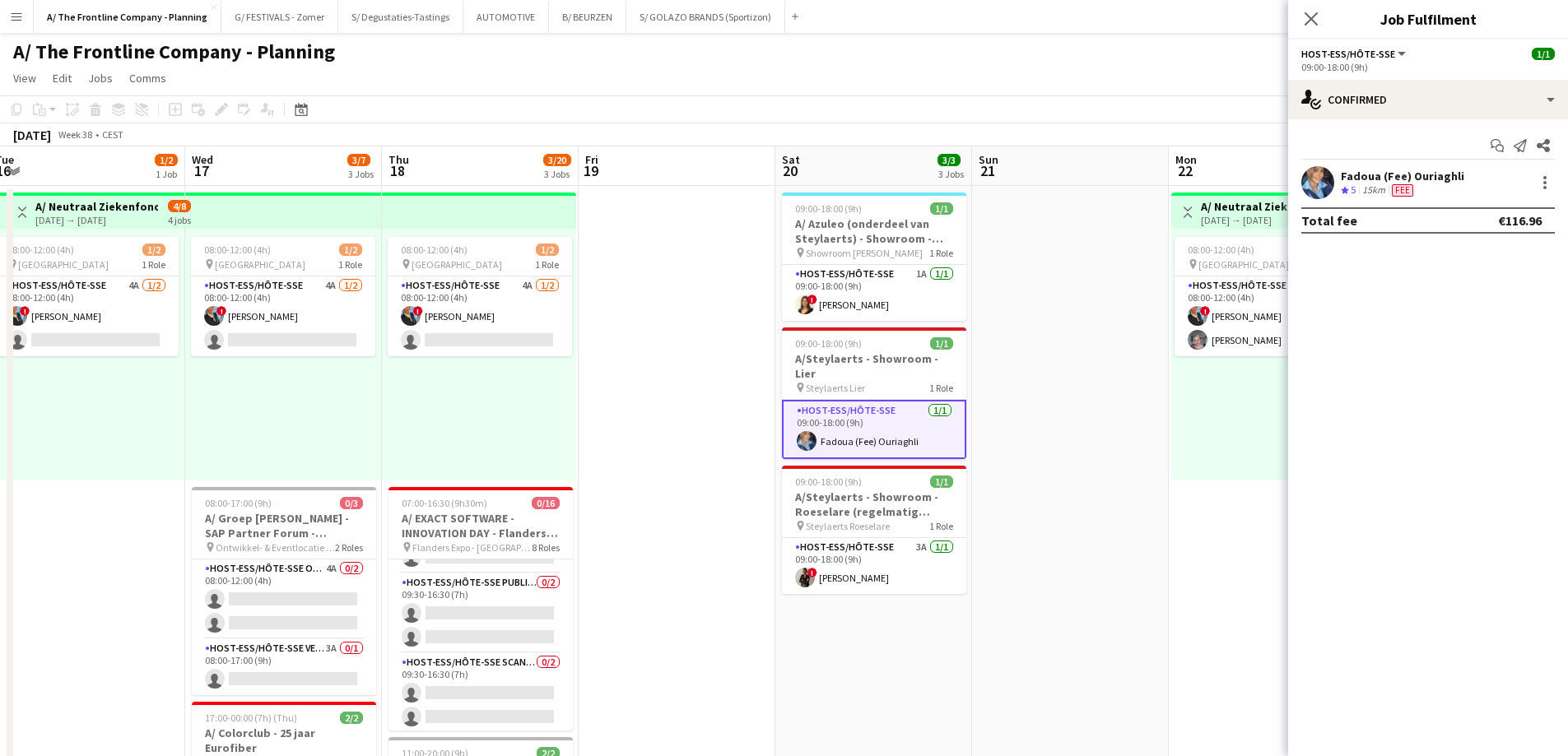
scroll to position [0, 382]
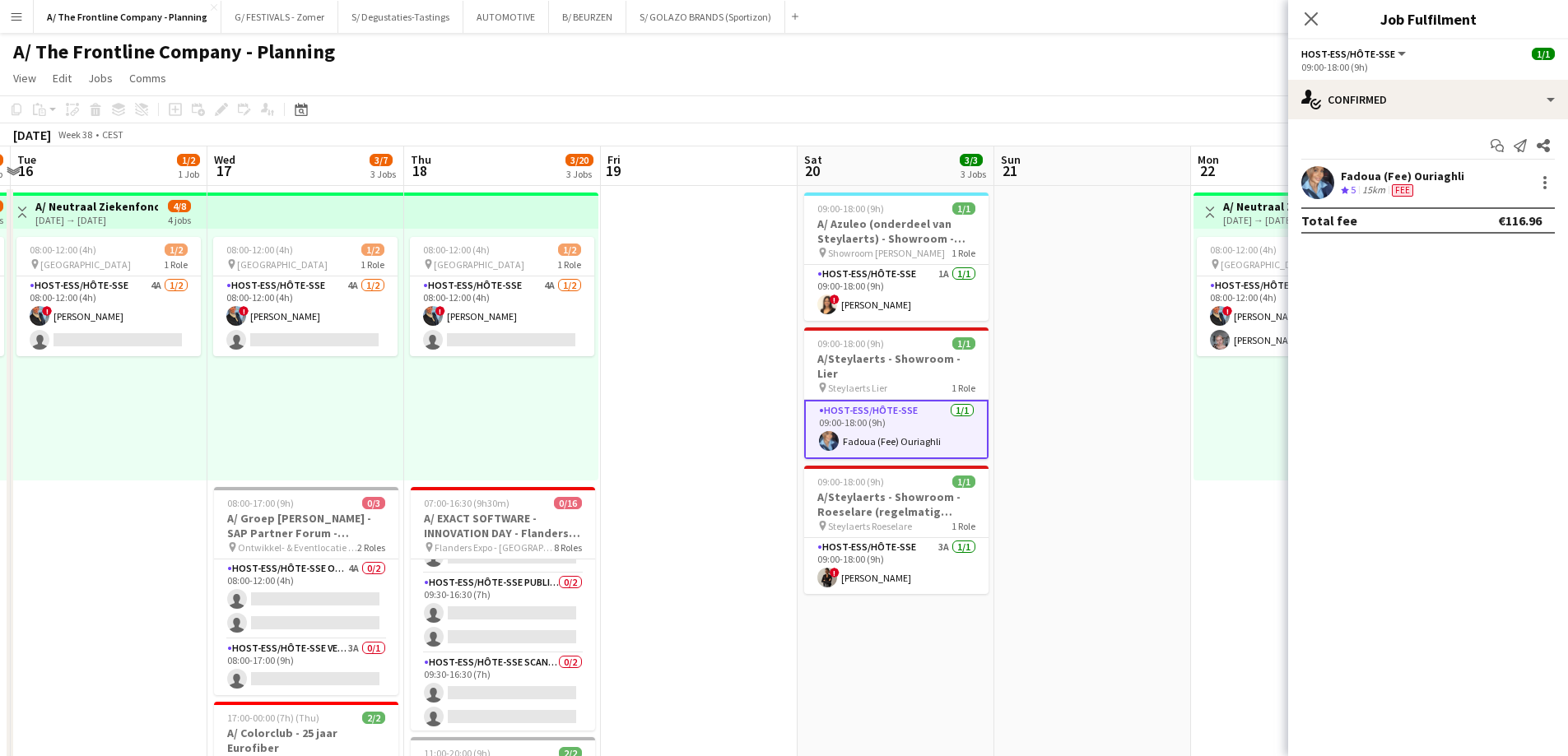
drag, startPoint x: 408, startPoint y: 407, endPoint x: 650, endPoint y: 338, distance: 251.6
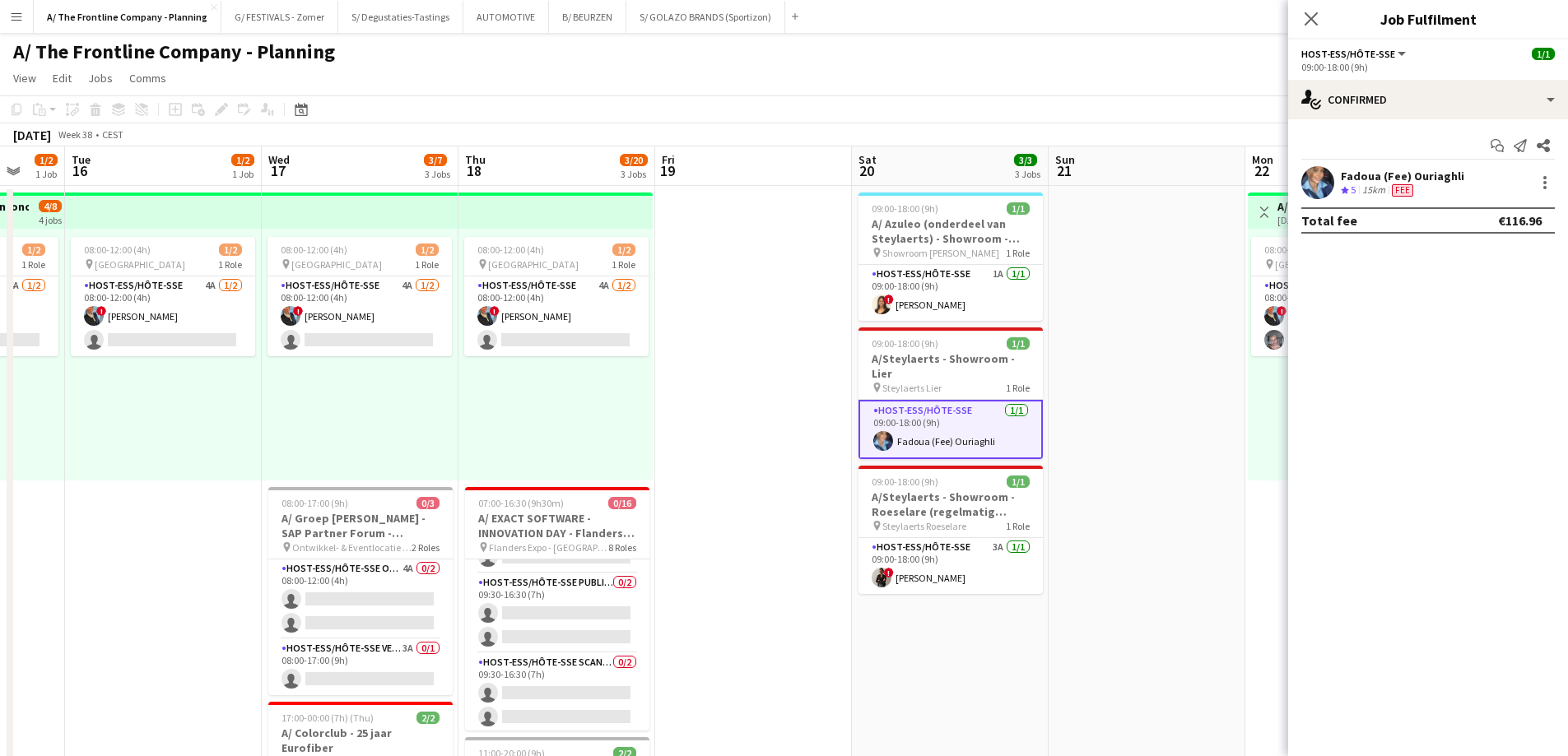
drag, startPoint x: 191, startPoint y: 433, endPoint x: 17, endPoint y: 408, distance: 175.8
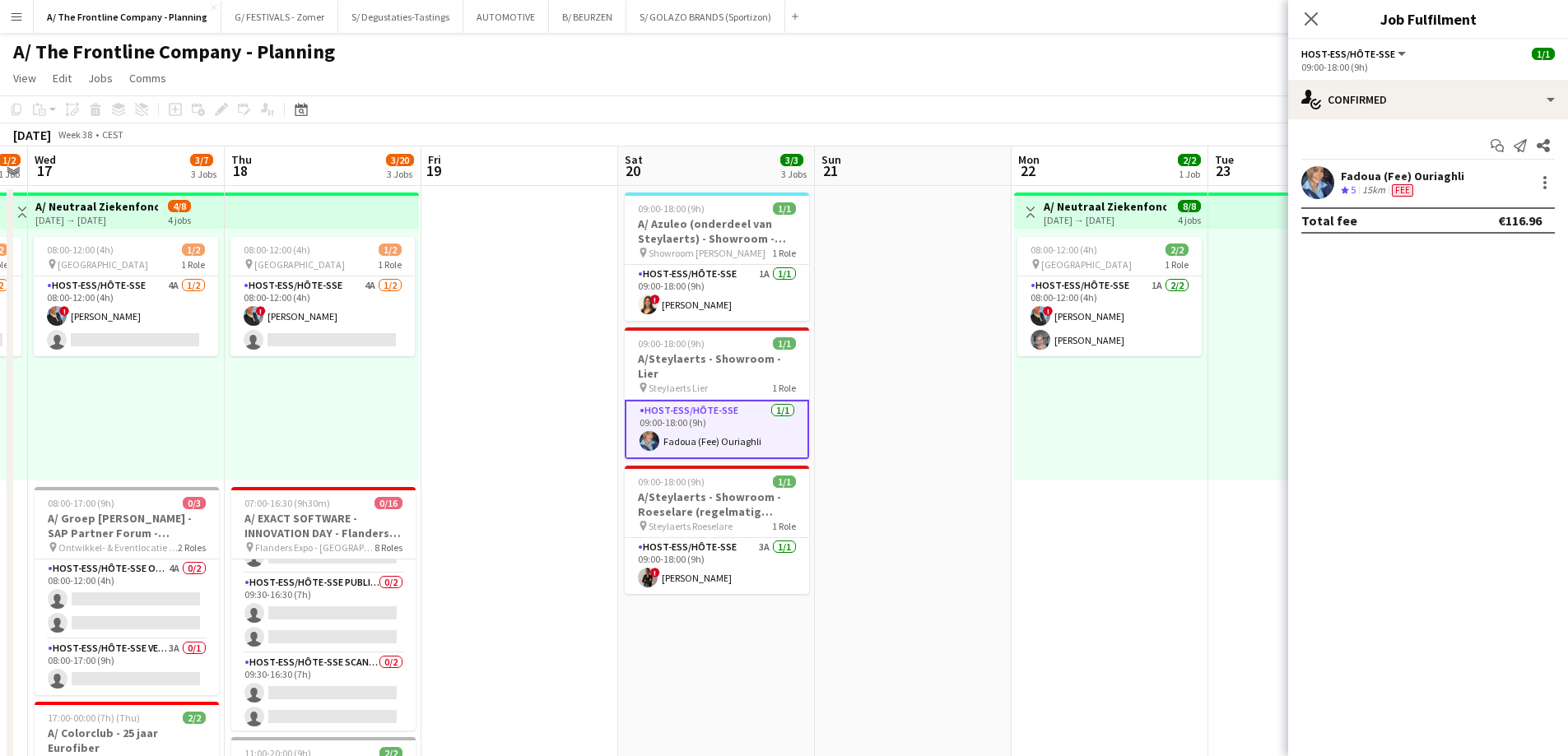
drag, startPoint x: 918, startPoint y: 441, endPoint x: 325, endPoint y: 427, distance: 593.2
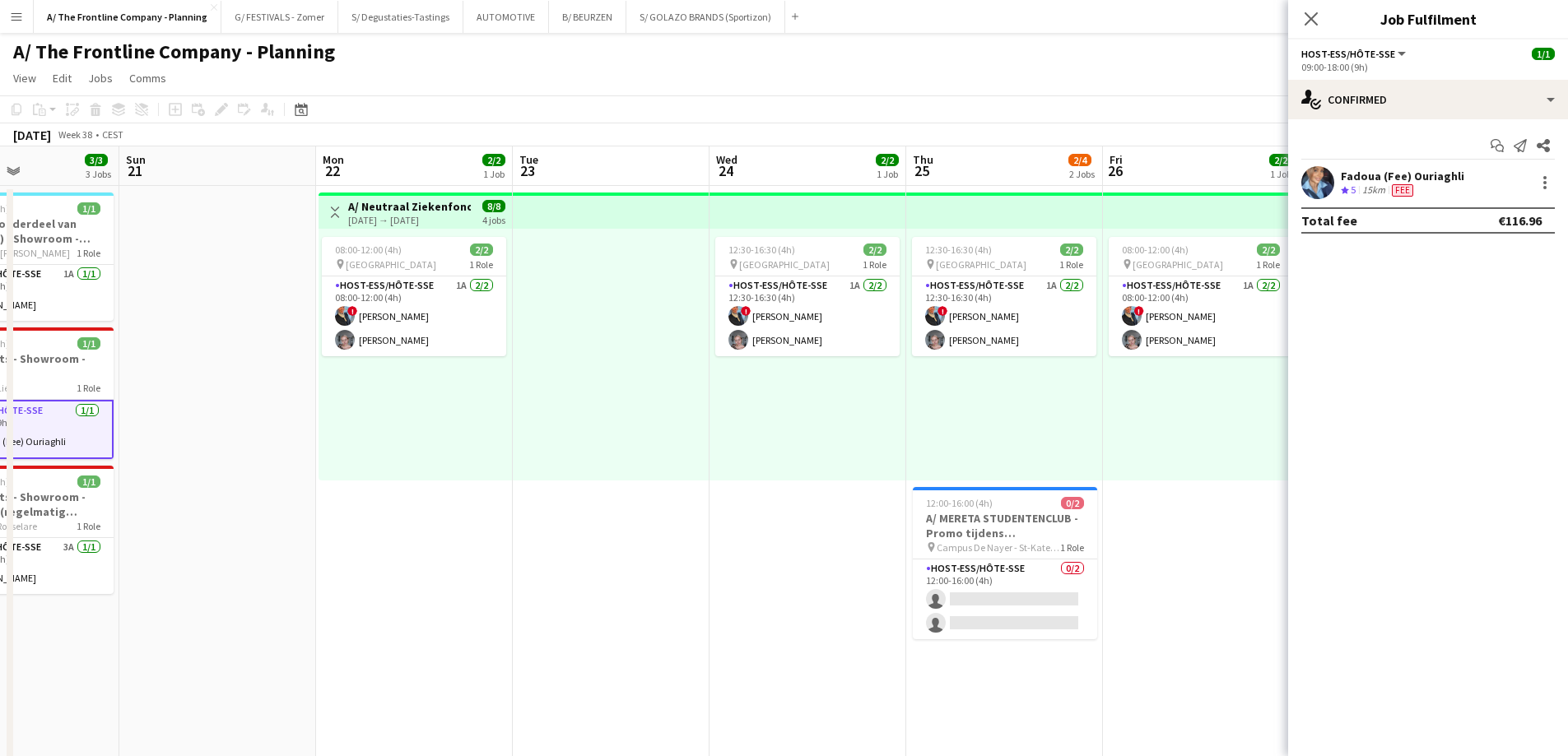
scroll to position [0, 494]
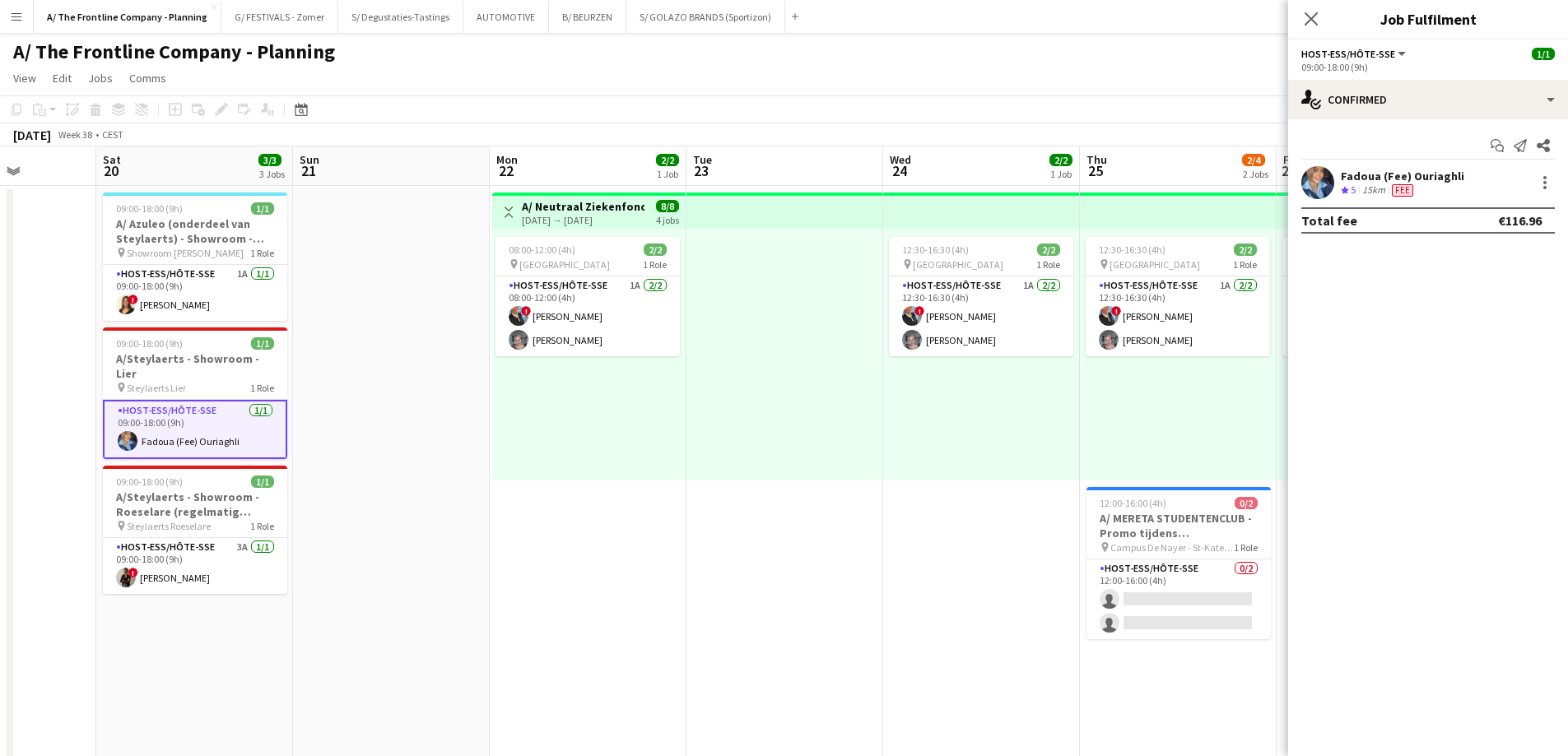
drag, startPoint x: 1211, startPoint y: 472, endPoint x: 503, endPoint y: 444, distance: 708.6
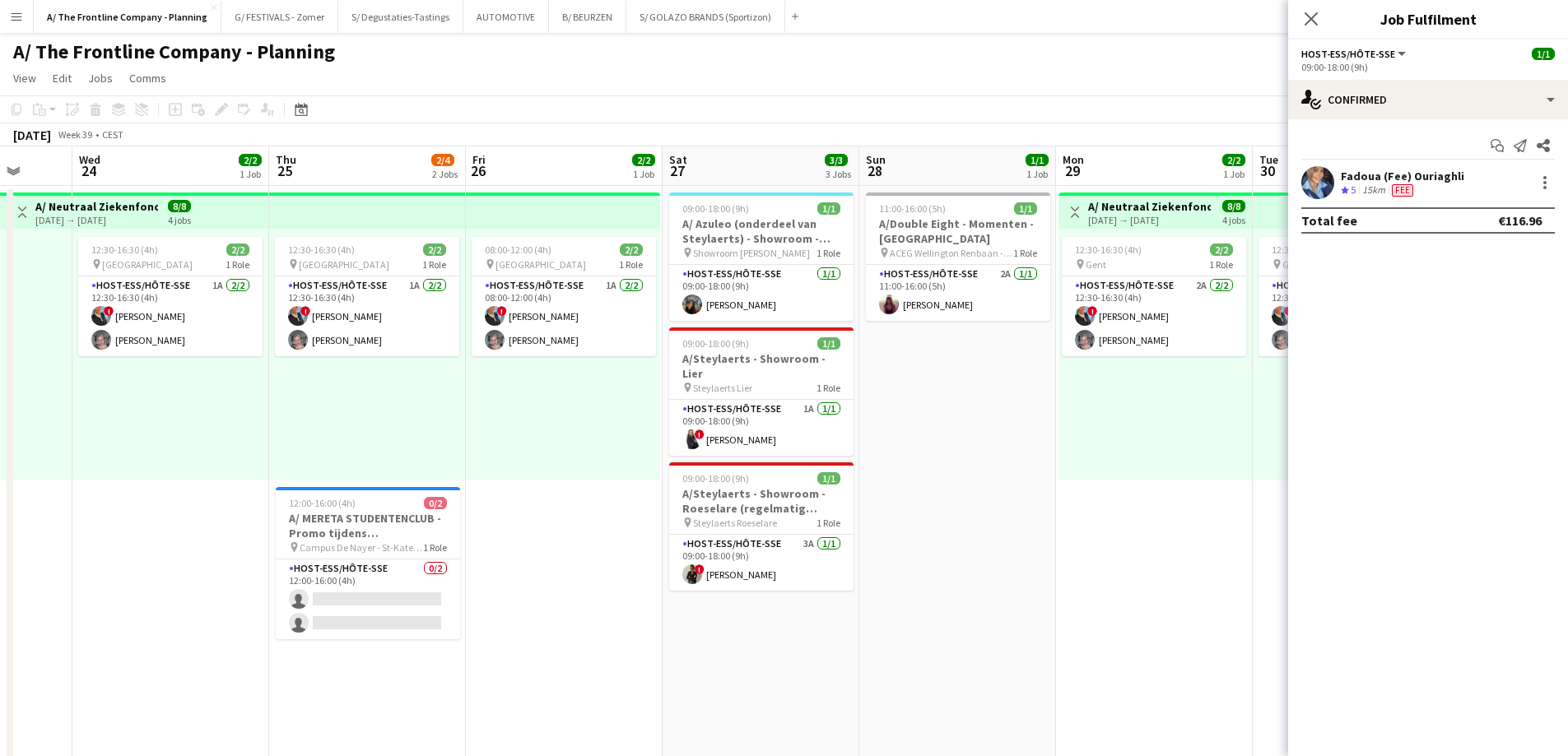
drag, startPoint x: 685, startPoint y: 454, endPoint x: 267, endPoint y: 440, distance: 418.2
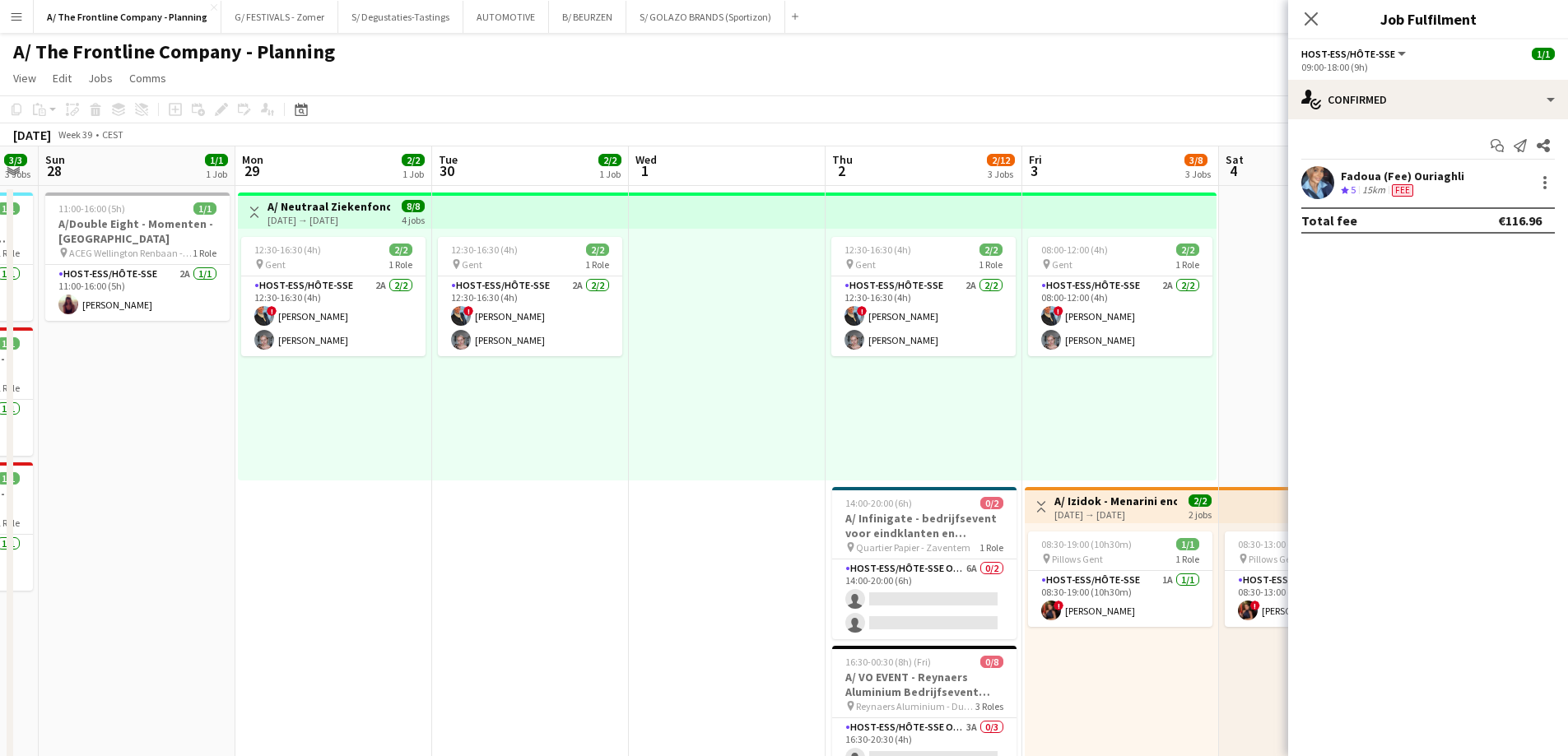
drag, startPoint x: 730, startPoint y: 447, endPoint x: 311, endPoint y: 435, distance: 419.2
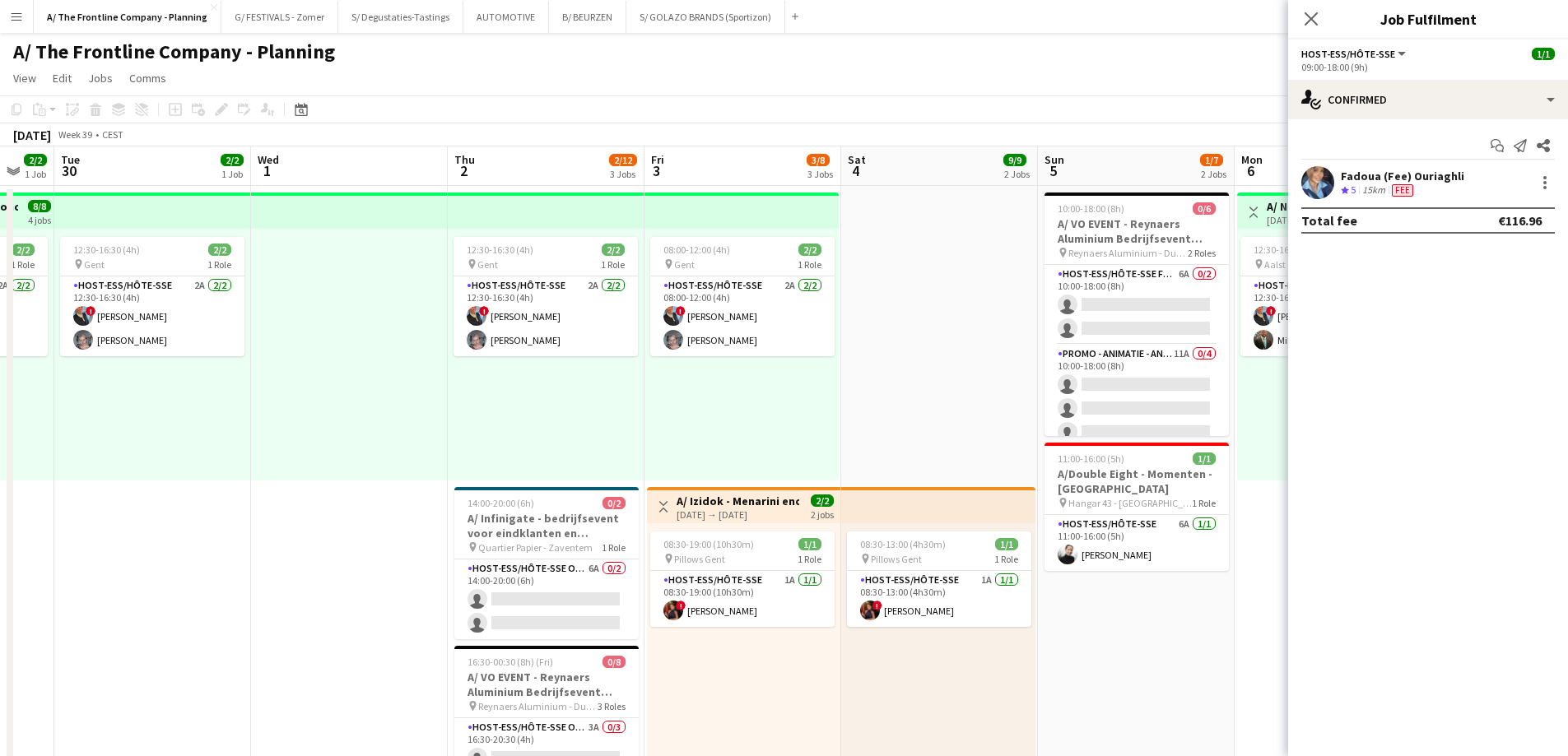
drag, startPoint x: 790, startPoint y: 429, endPoint x: 501, endPoint y: 429, distance: 289.0
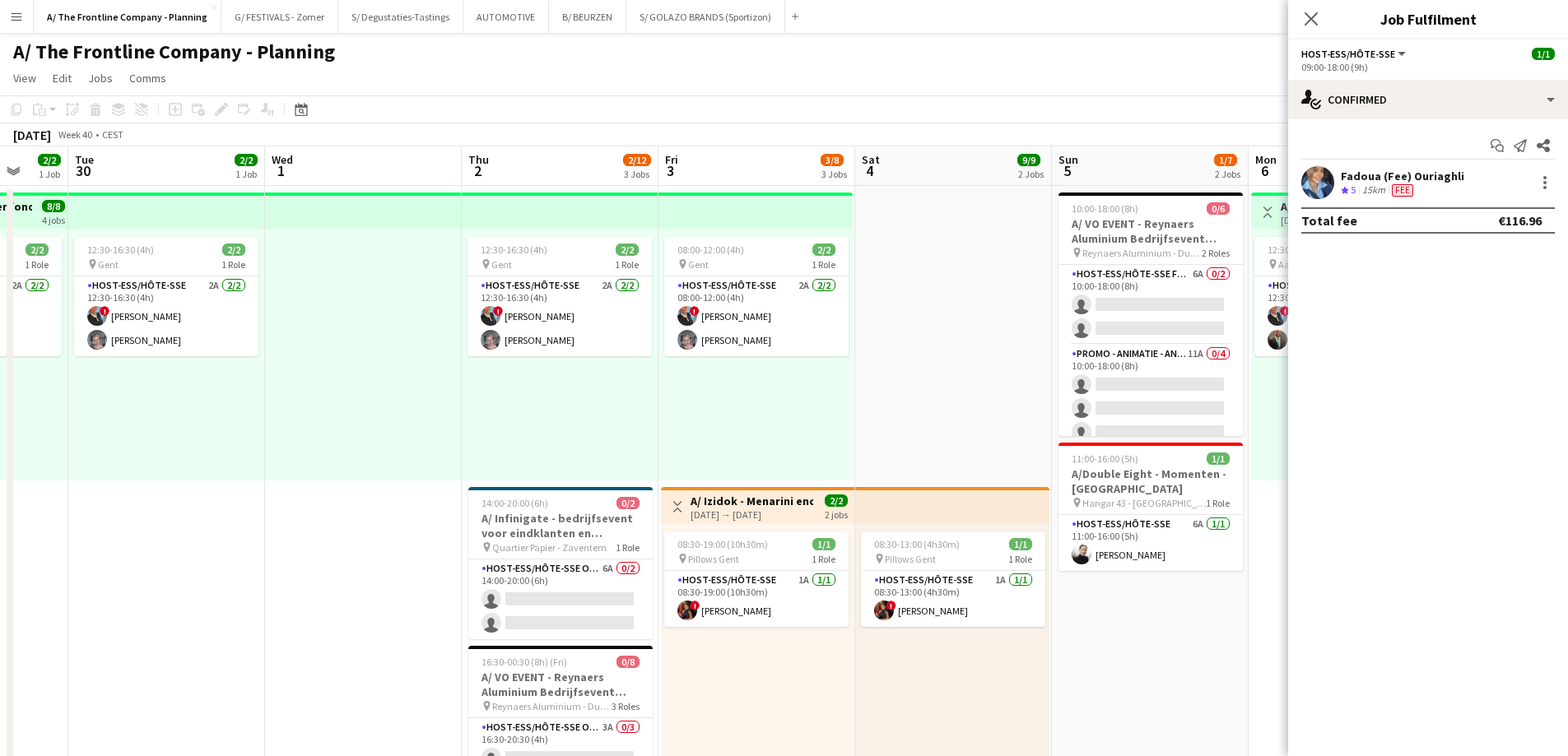
drag, startPoint x: 902, startPoint y: 422, endPoint x: 514, endPoint y: 428, distance: 388.0
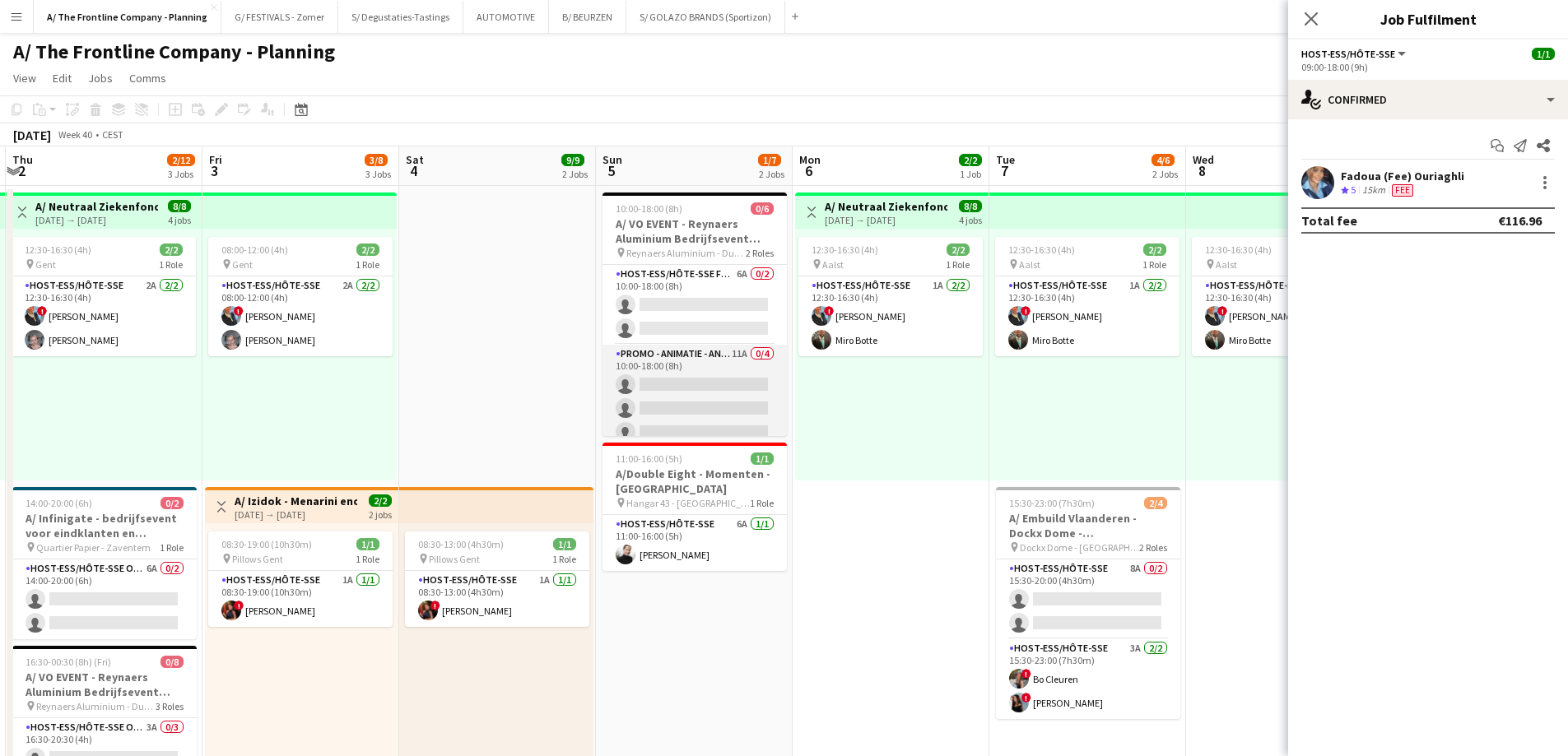
click at [720, 398] on app-card-role "Promo - Animatie - Animation 11A 0/4 10:00-18:00 (8h) single-neutral-actions si…" at bounding box center [695, 408] width 184 height 127
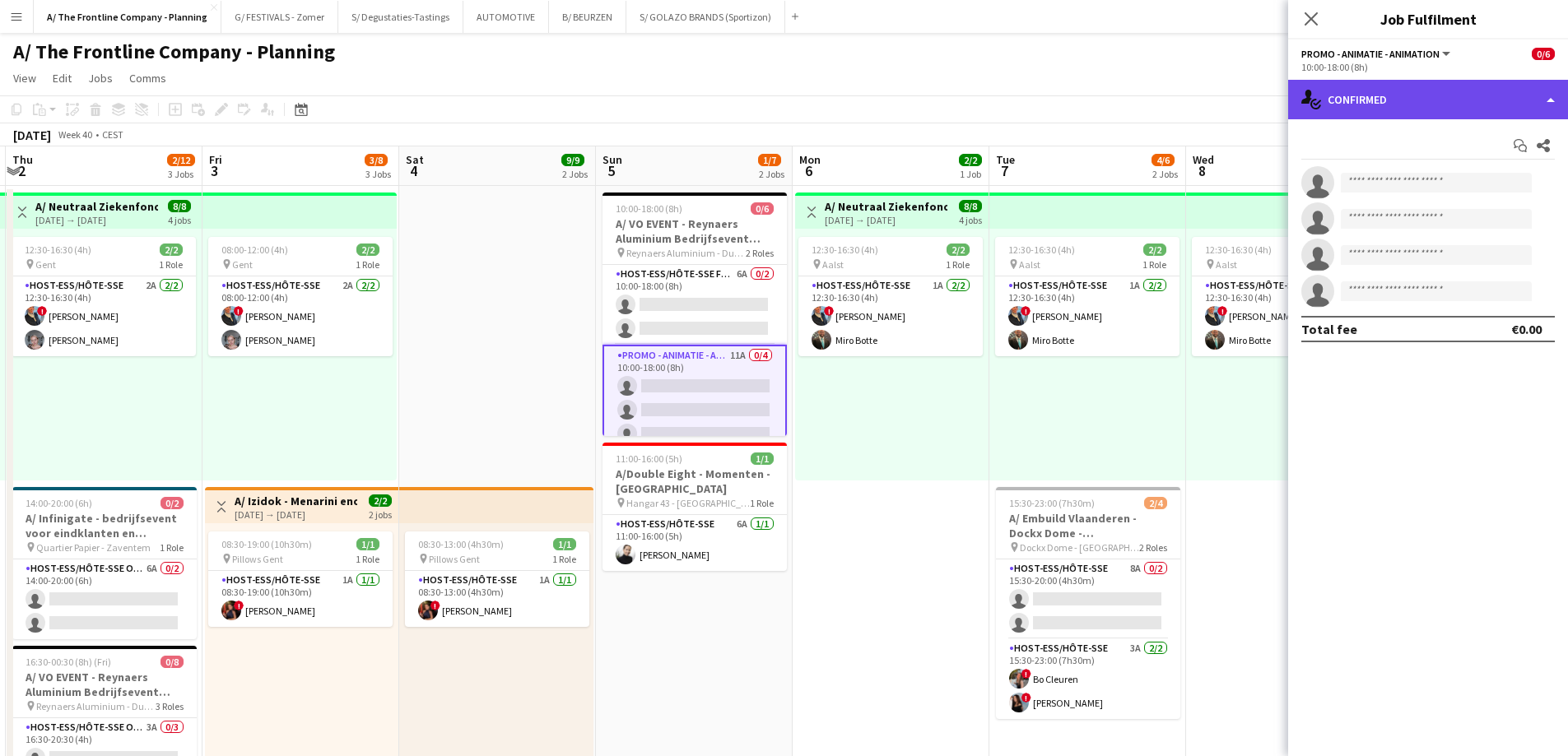
click at [1391, 91] on div "single-neutral-actions-check-2 Confirmed" at bounding box center [1428, 100] width 280 height 39
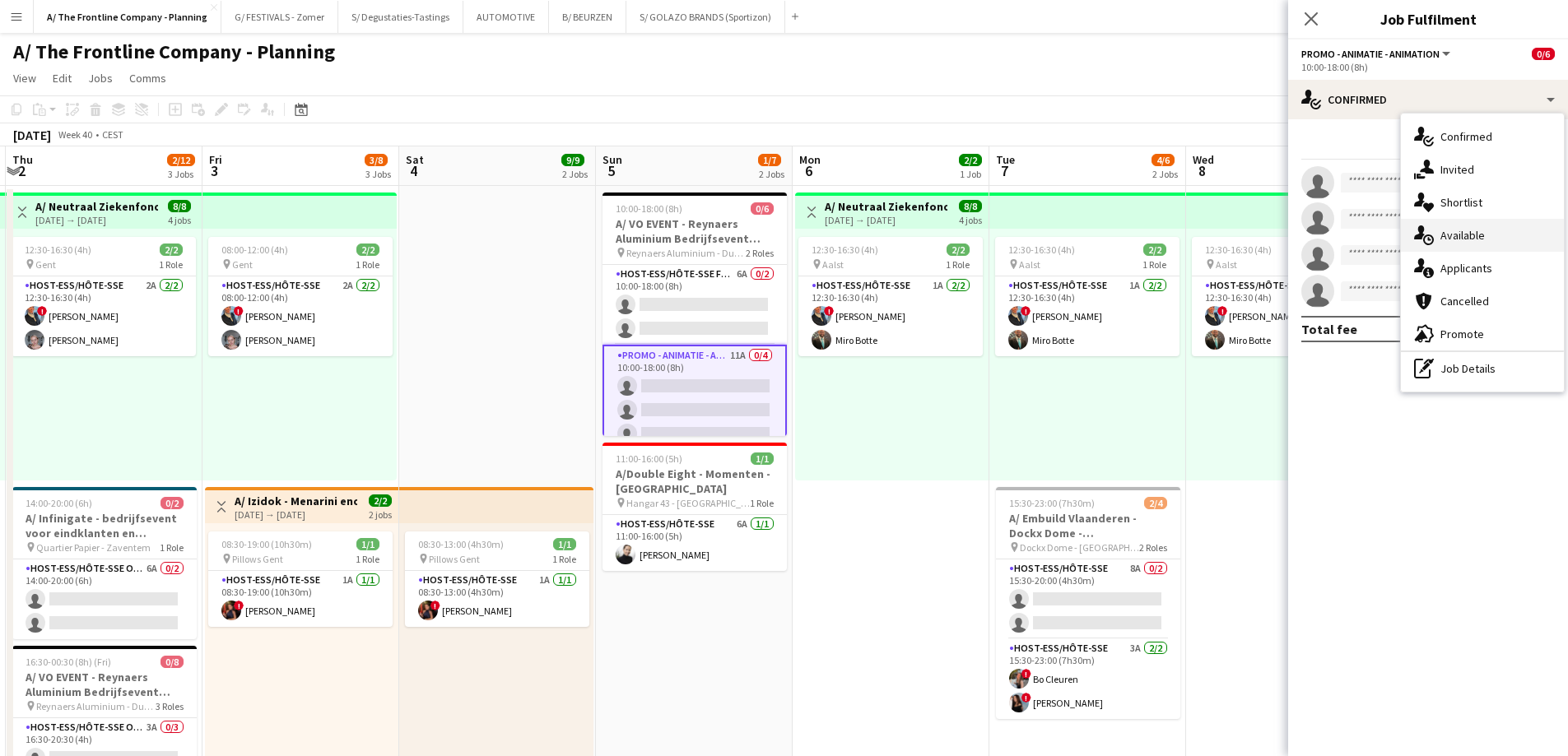
click at [1468, 251] on div "single-neutral-actions-upload Available" at bounding box center [1482, 235] width 163 height 33
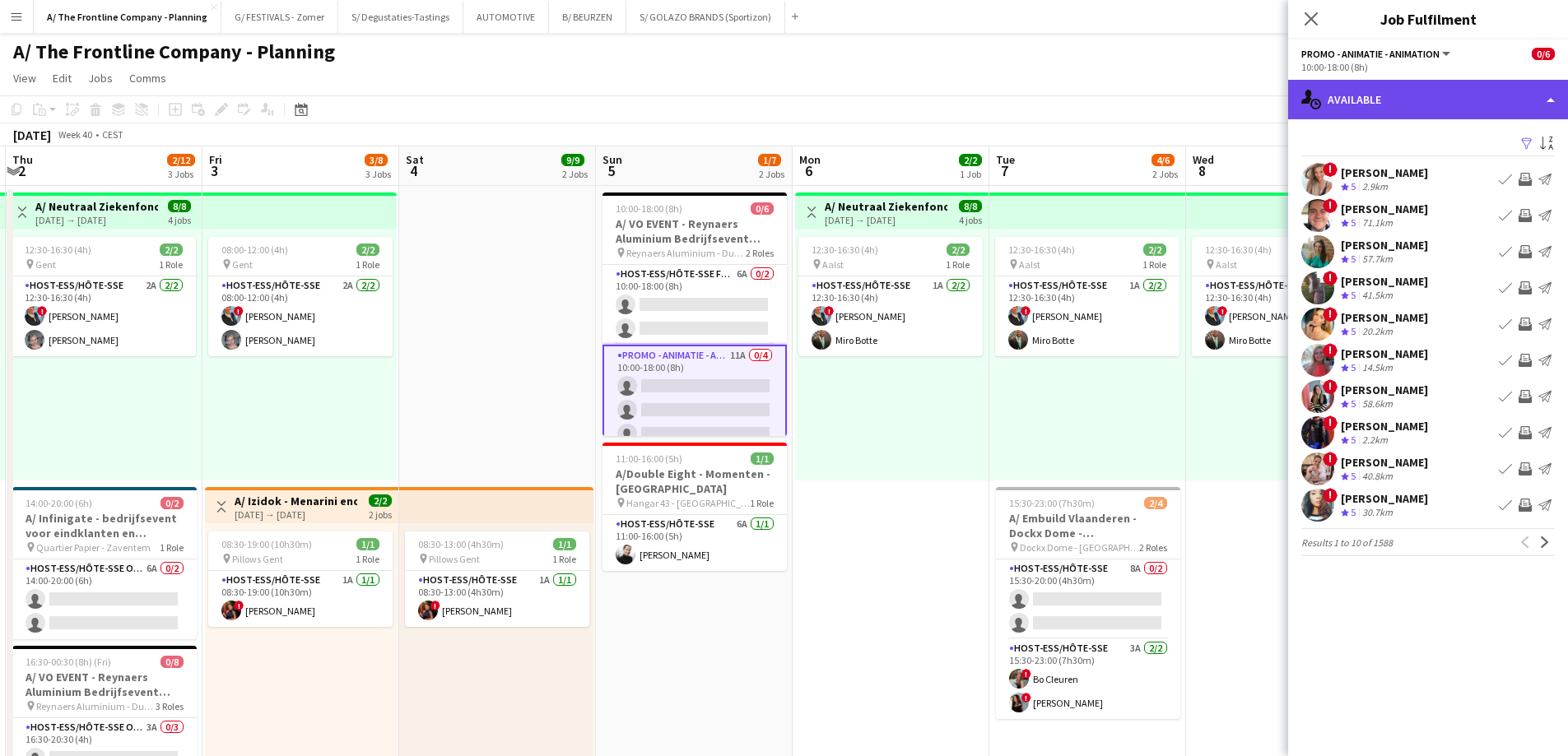
click at [1445, 110] on div "single-neutral-actions-upload Available" at bounding box center [1428, 100] width 280 height 39
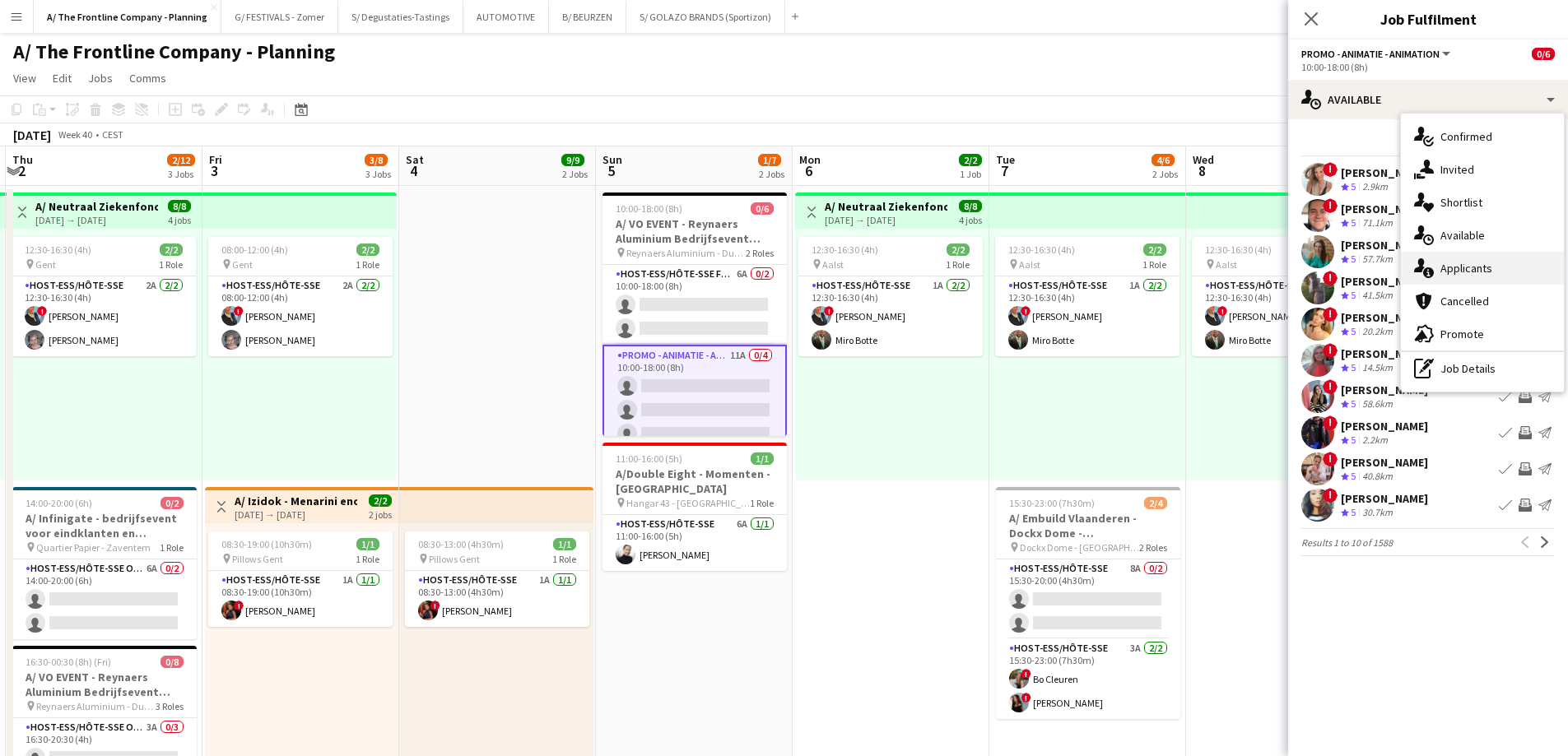
click at [1468, 262] on div "single-neutral-actions-information Applicants" at bounding box center [1482, 268] width 163 height 33
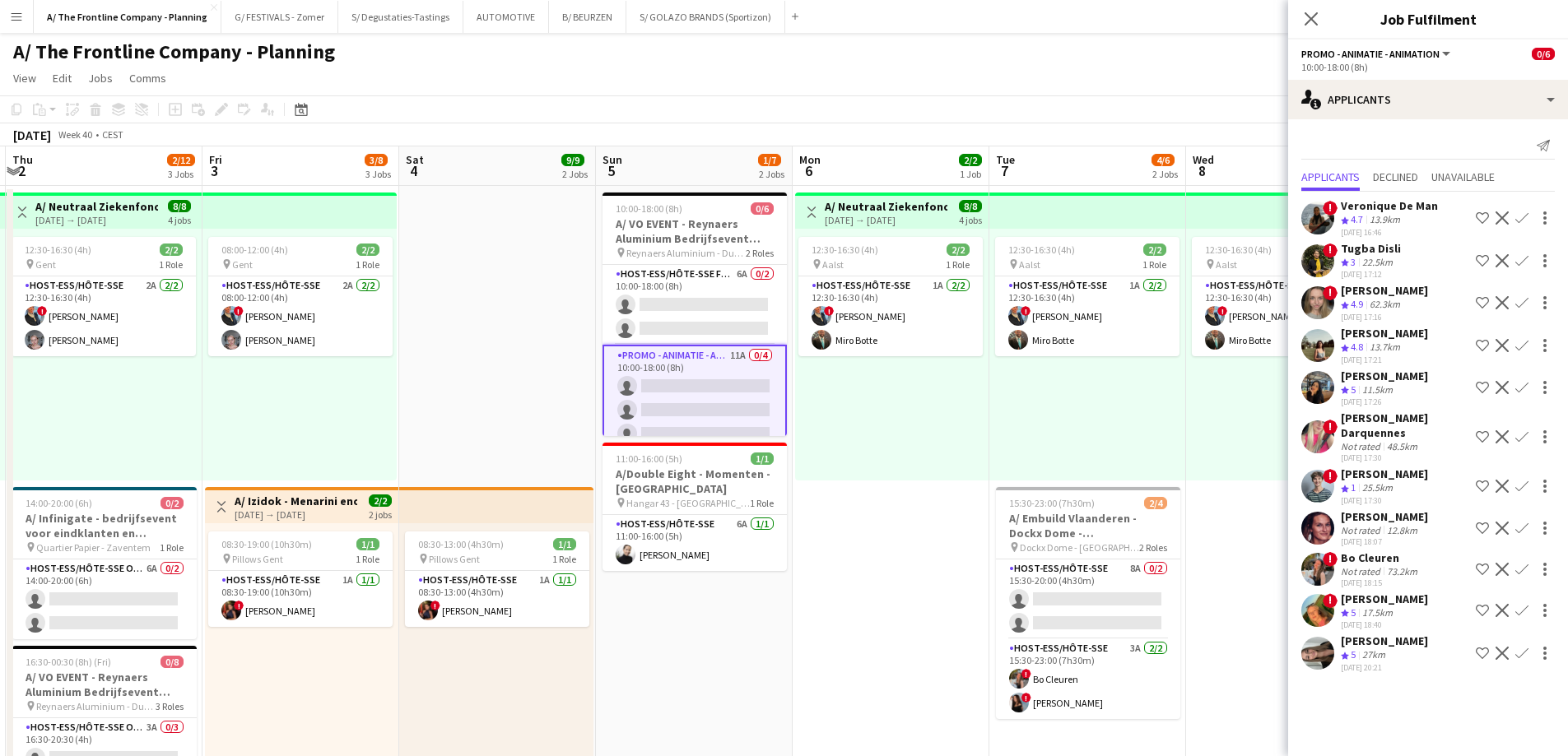
click at [1387, 342] on div "13.7km" at bounding box center [1384, 347] width 37 height 14
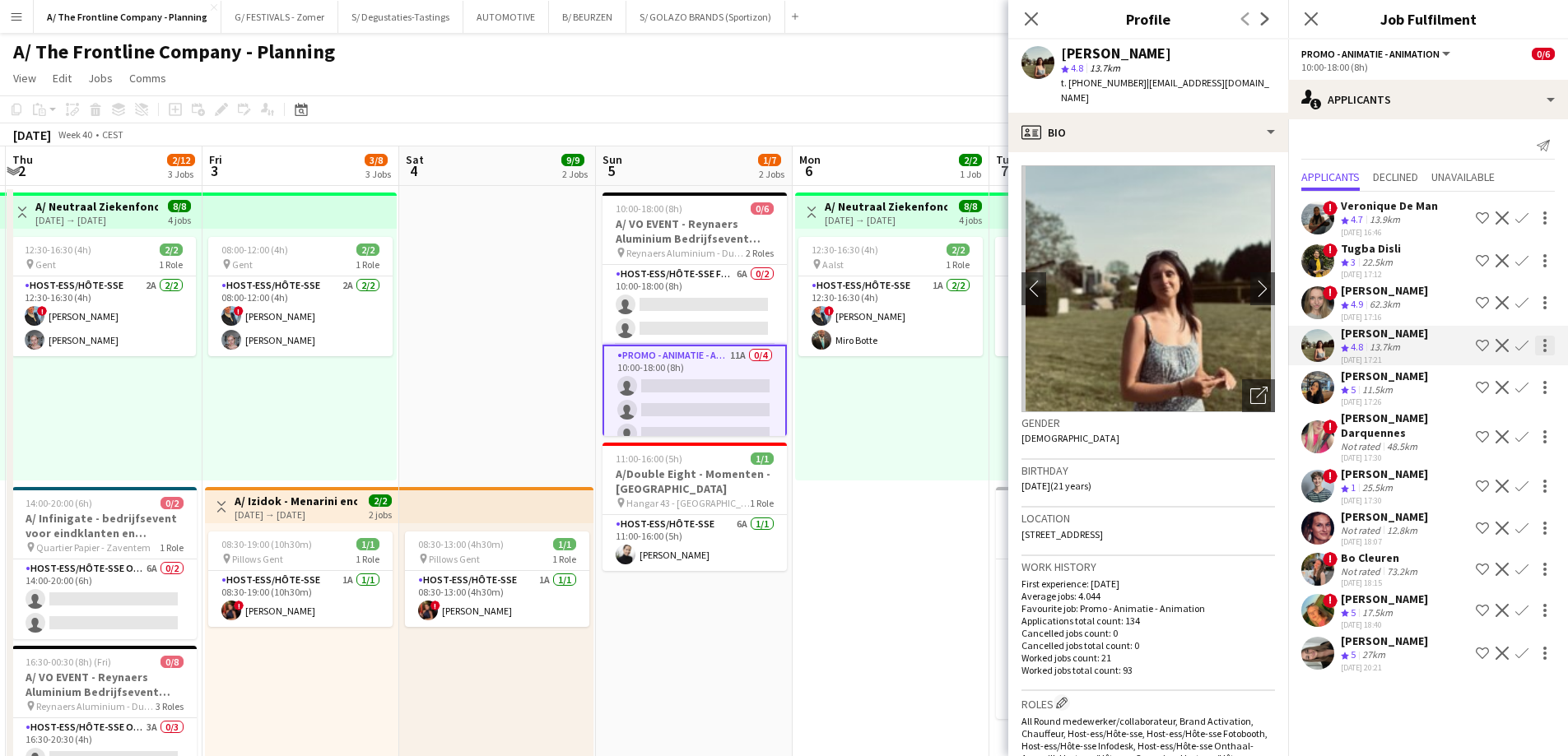
click at [1543, 345] on div at bounding box center [1545, 346] width 3 height 3
click at [1524, 372] on span "Send notification" at bounding box center [1493, 375] width 97 height 14
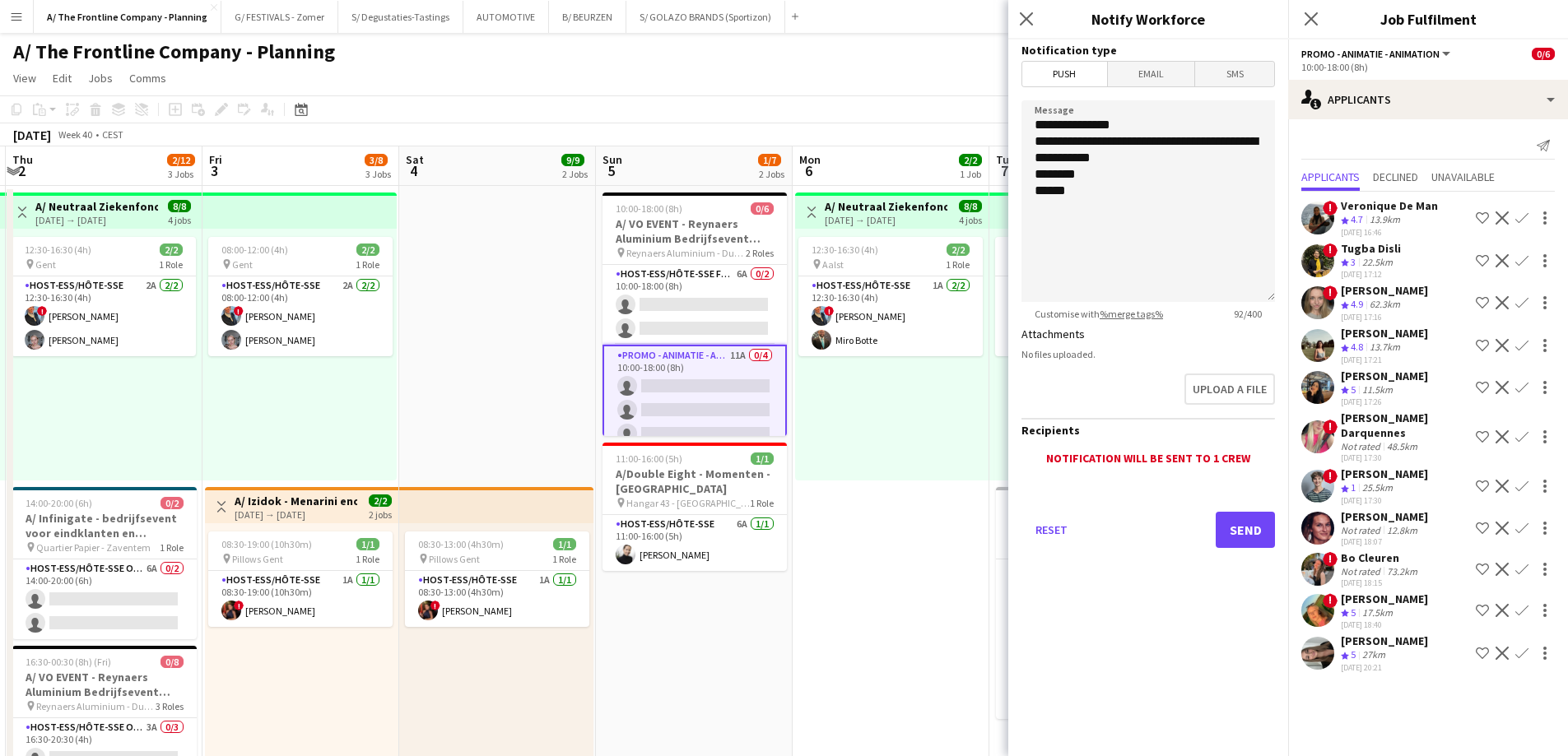
click at [1524, 344] on app-icon "Confirm" at bounding box center [1521, 345] width 13 height 13
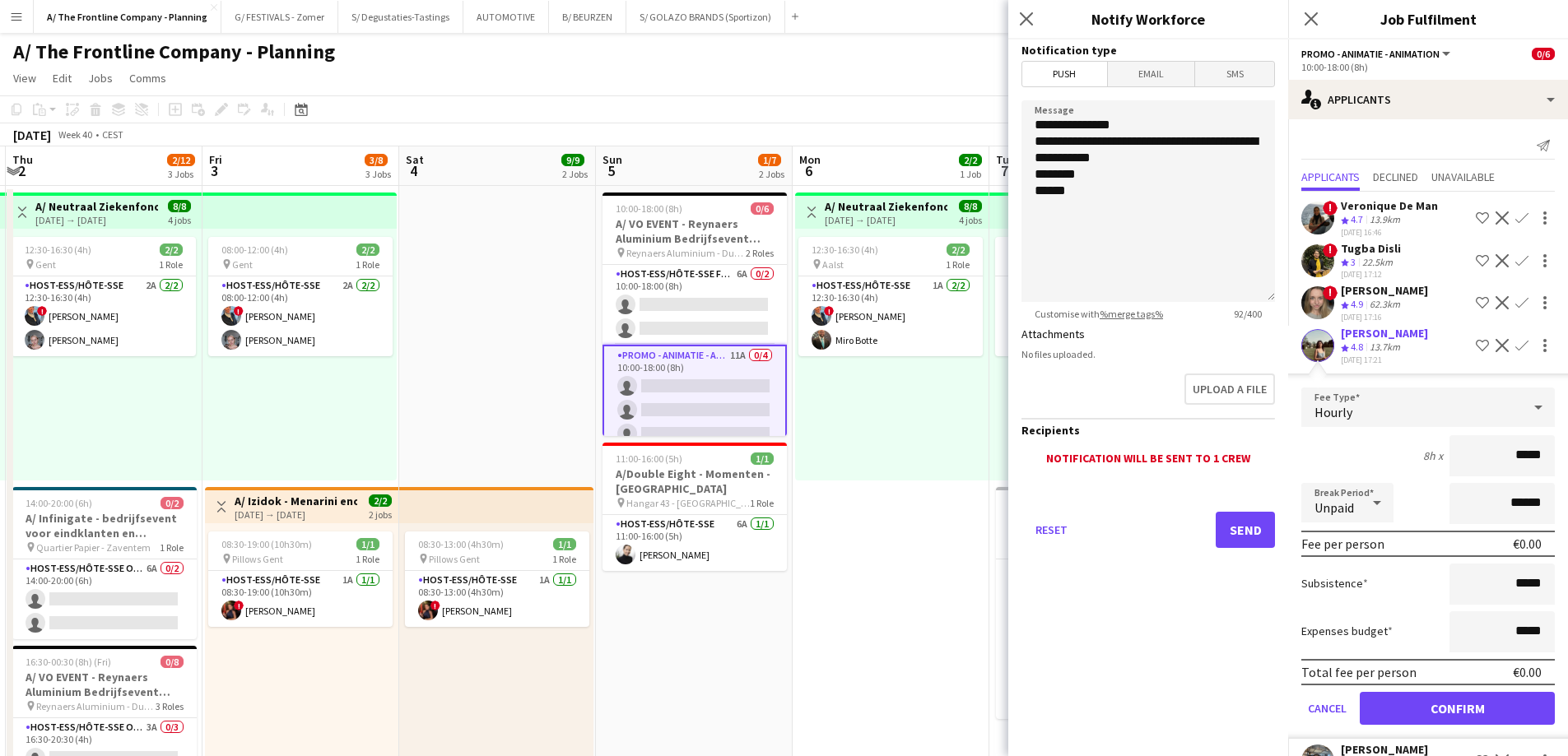
drag, startPoint x: 1484, startPoint y: 448, endPoint x: 1579, endPoint y: 462, distance: 96.0
type input "******"
type input "*******"
click button "Confirm" at bounding box center [1457, 708] width 195 height 33
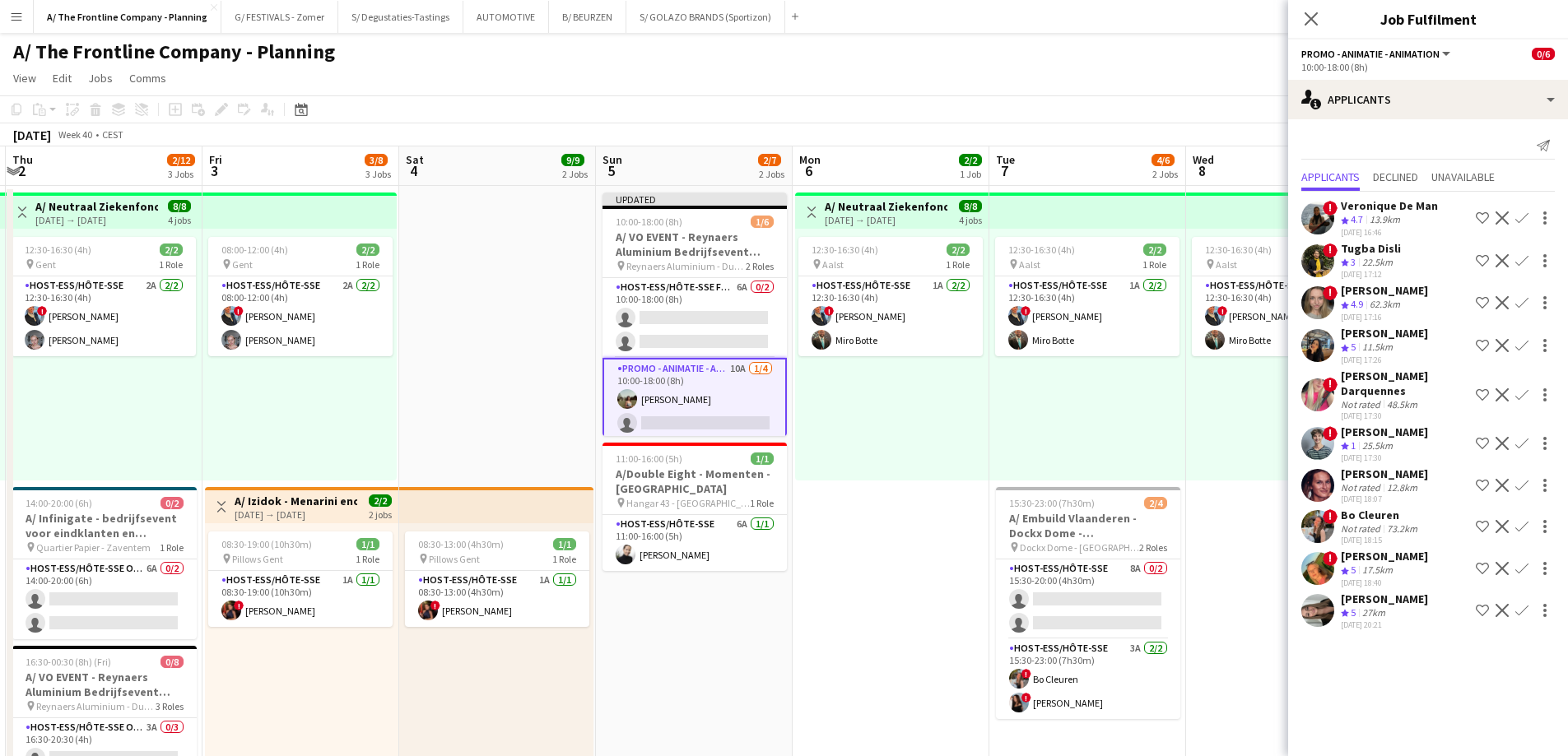
click at [1522, 567] on app-icon "Confirm" at bounding box center [1521, 568] width 13 height 13
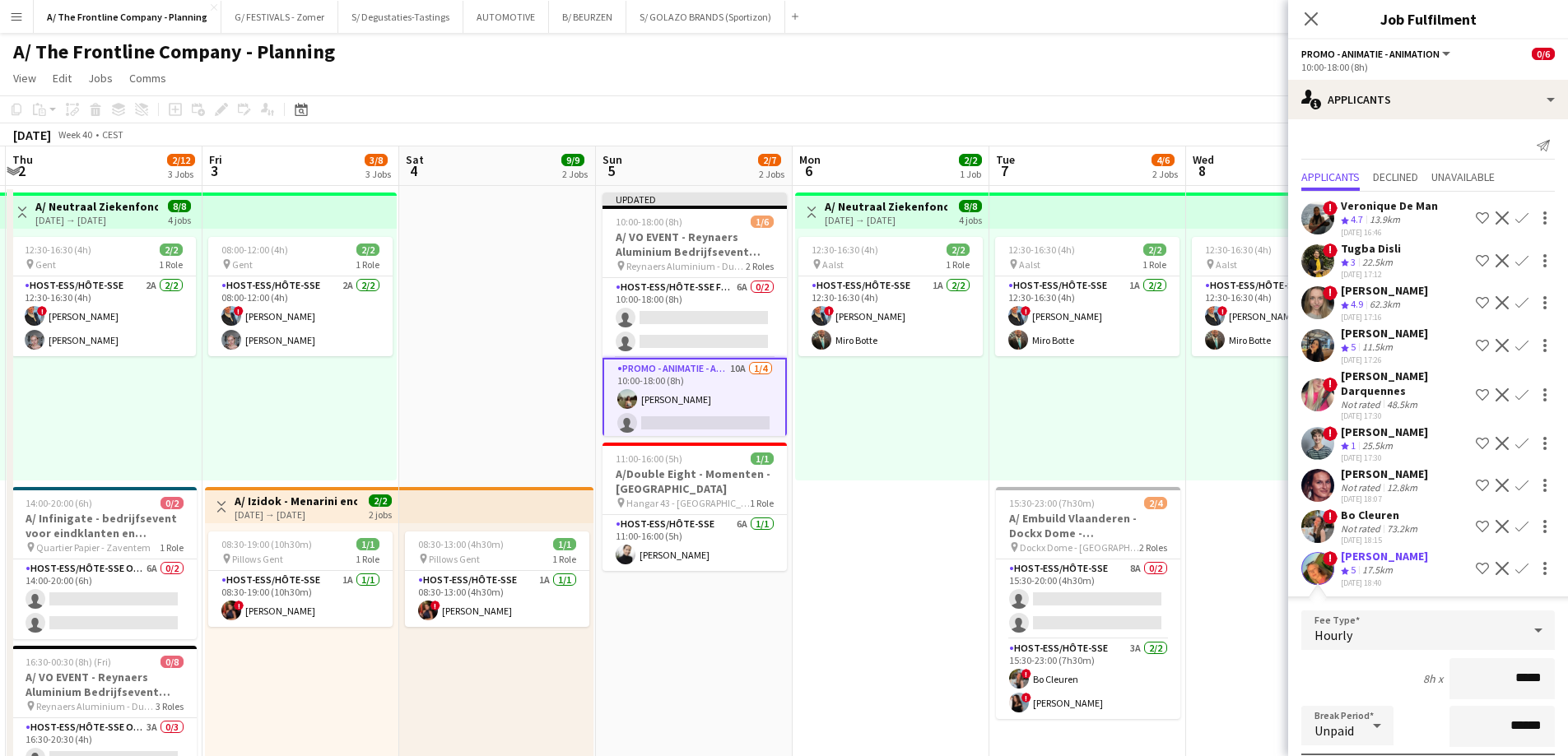
click at [1414, 569] on div "Crew rating 5 17.5km" at bounding box center [1384, 570] width 87 height 14
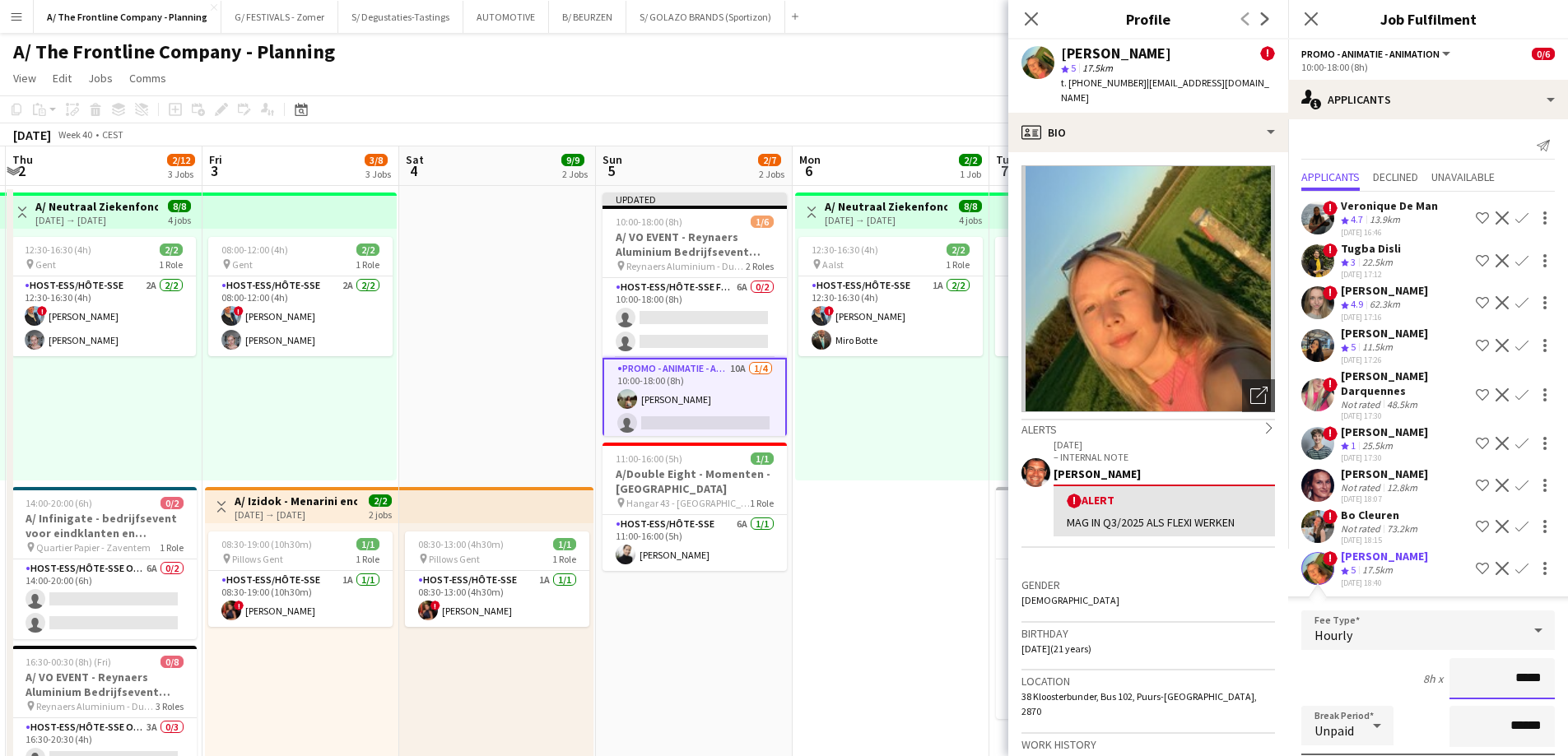
drag, startPoint x: 1483, startPoint y: 673, endPoint x: 1579, endPoint y: 678, distance: 96.1
type input "******"
type input "*******"
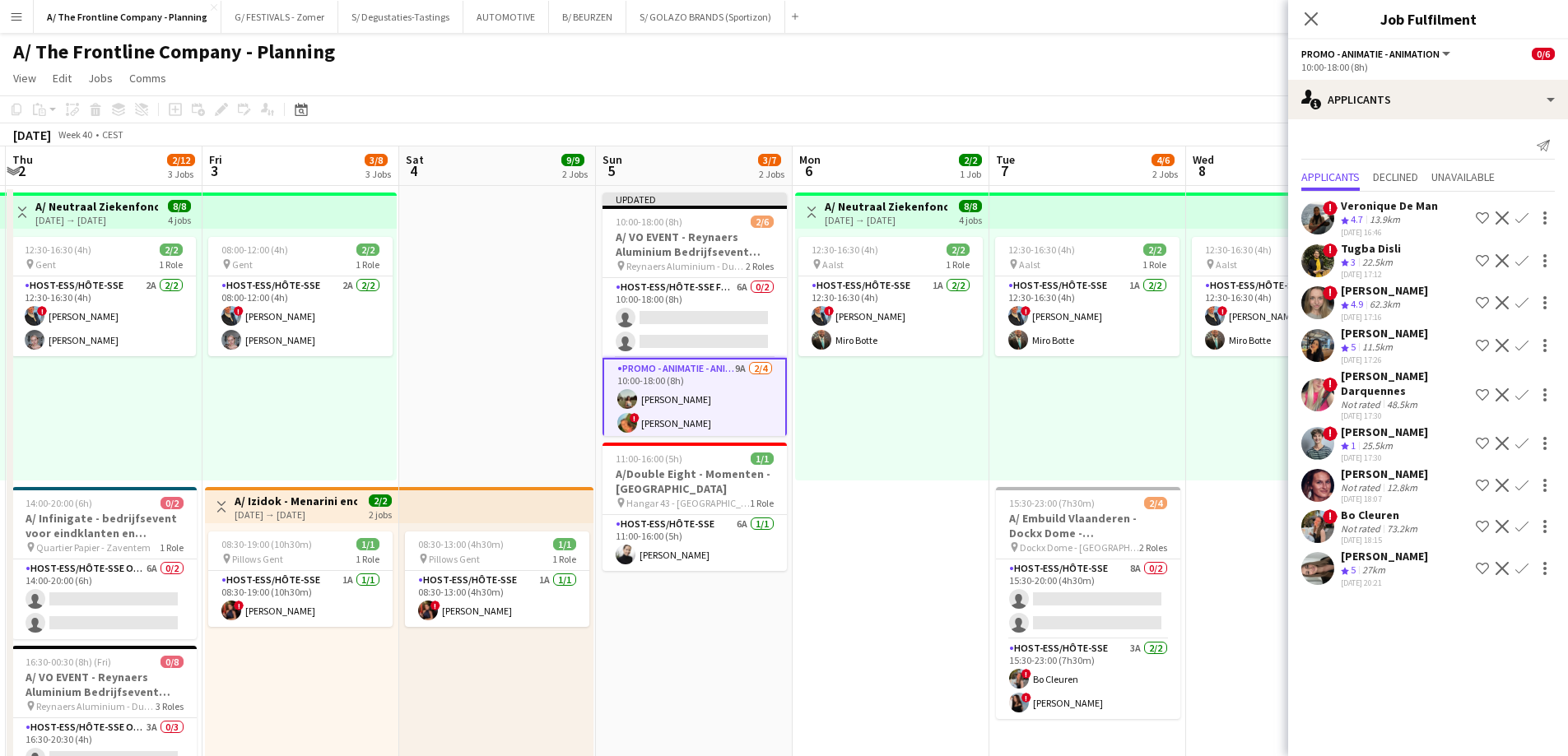
click at [1376, 569] on div "27km" at bounding box center [1373, 570] width 30 height 14
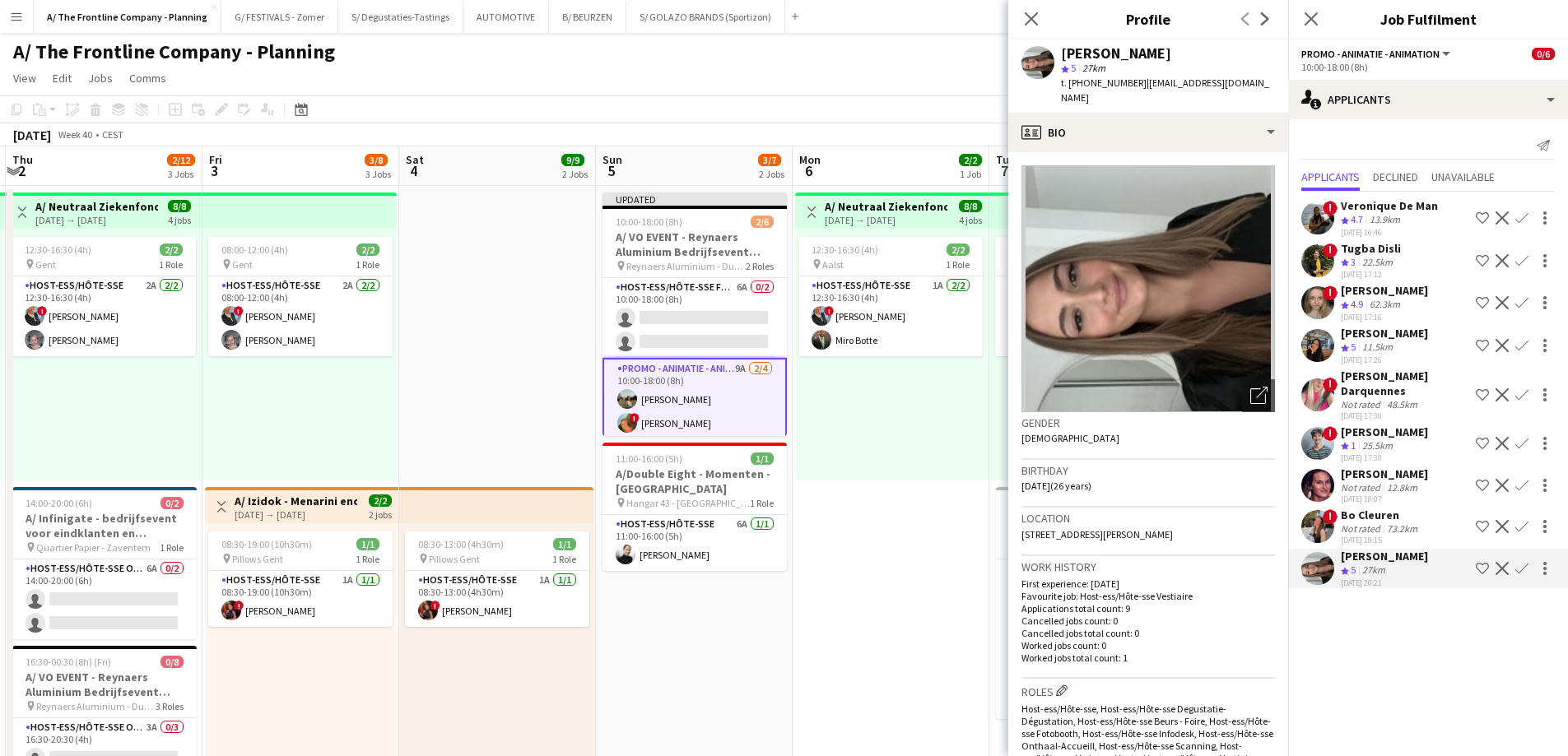
click at [1526, 571] on app-icon "Confirm" at bounding box center [1521, 568] width 13 height 13
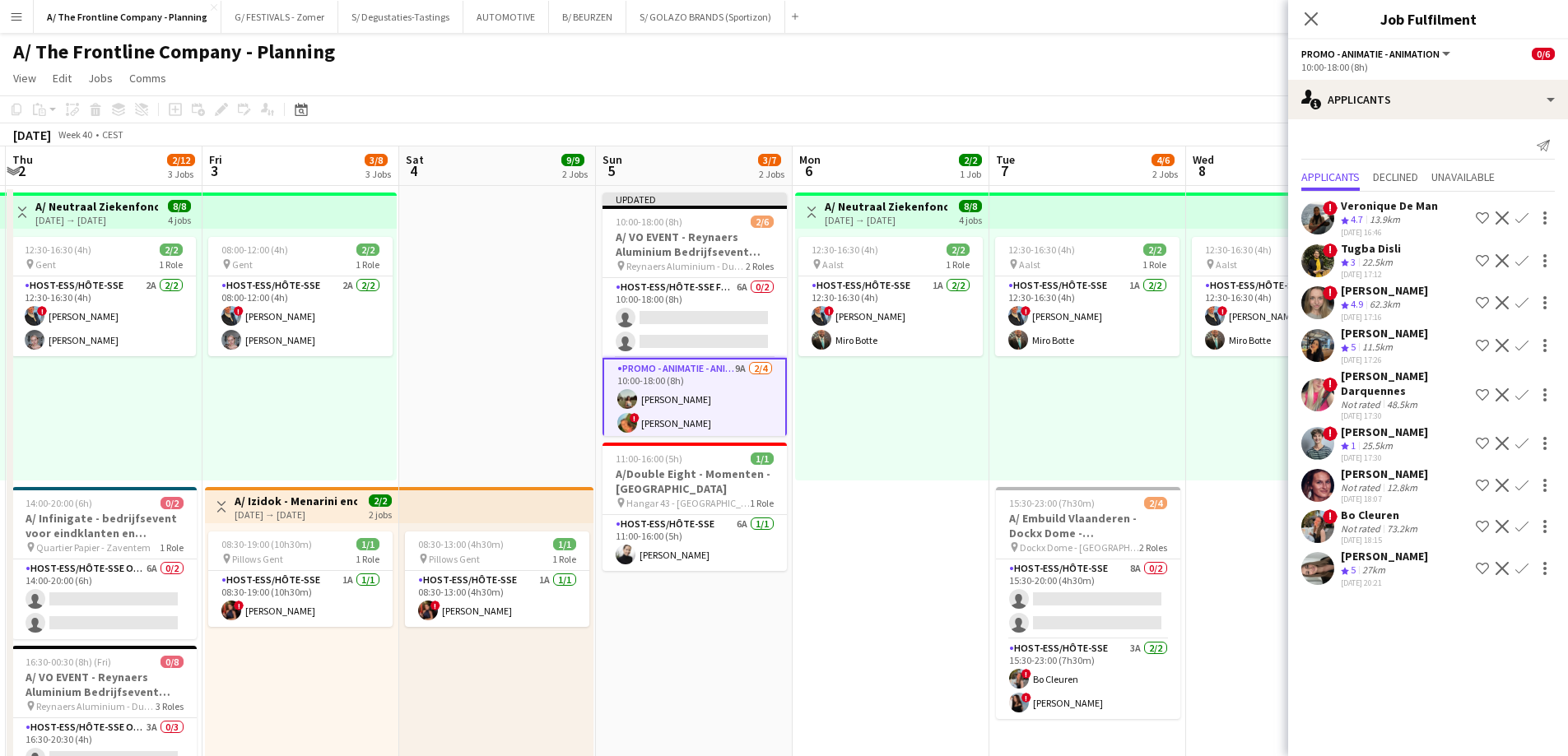
click at [1524, 572] on app-icon "Confirm" at bounding box center [1521, 568] width 13 height 13
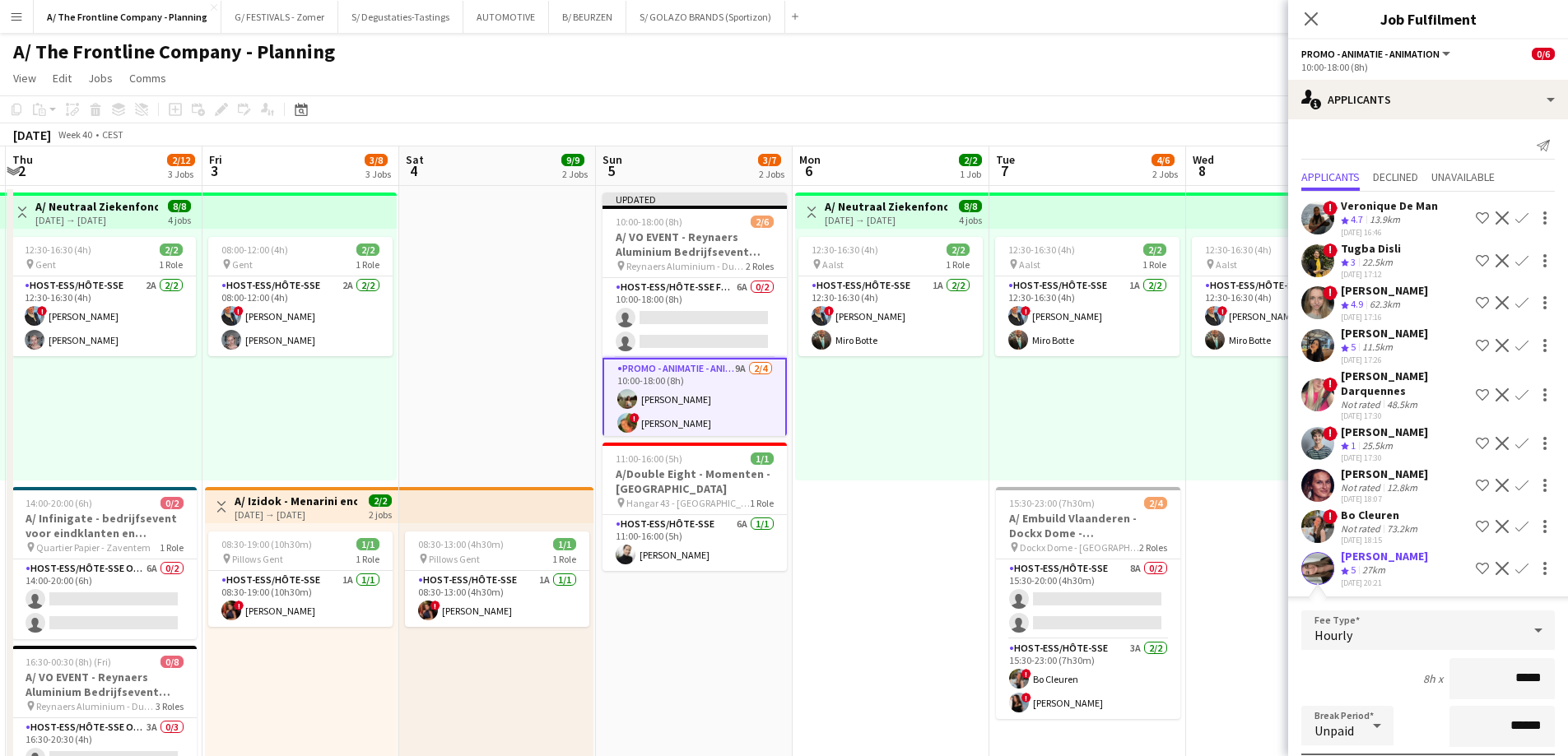
drag, startPoint x: 1481, startPoint y: 672, endPoint x: 1579, endPoint y: 683, distance: 98.6
type input "******"
type input "*******"
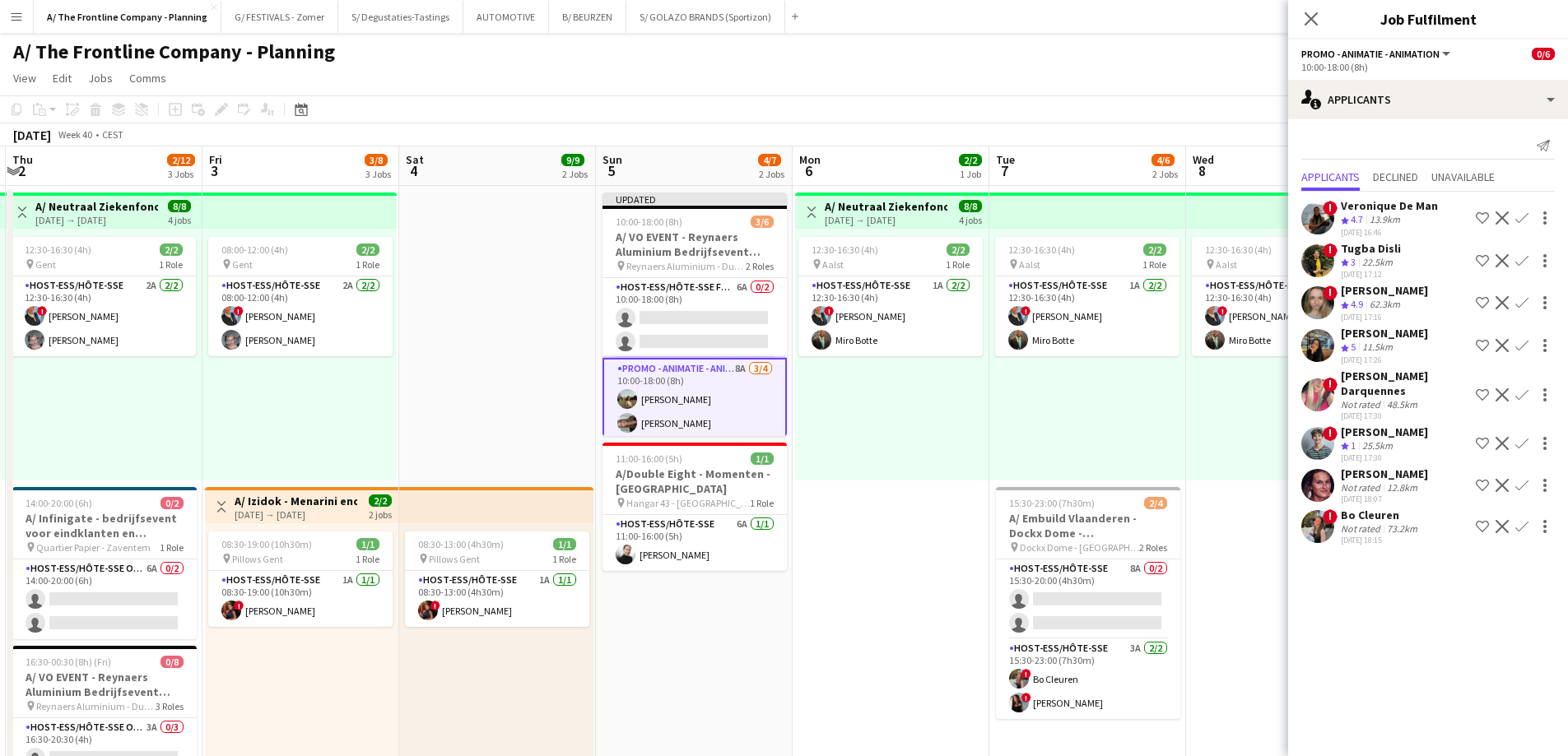
click at [1247, 378] on div "12:30-16:30 (4h) 2/2 pin Aalst 1 Role Host-ess/Hôte-sse 1A [DATE] 12:30-16:30 (…" at bounding box center [1284, 354] width 196 height 252
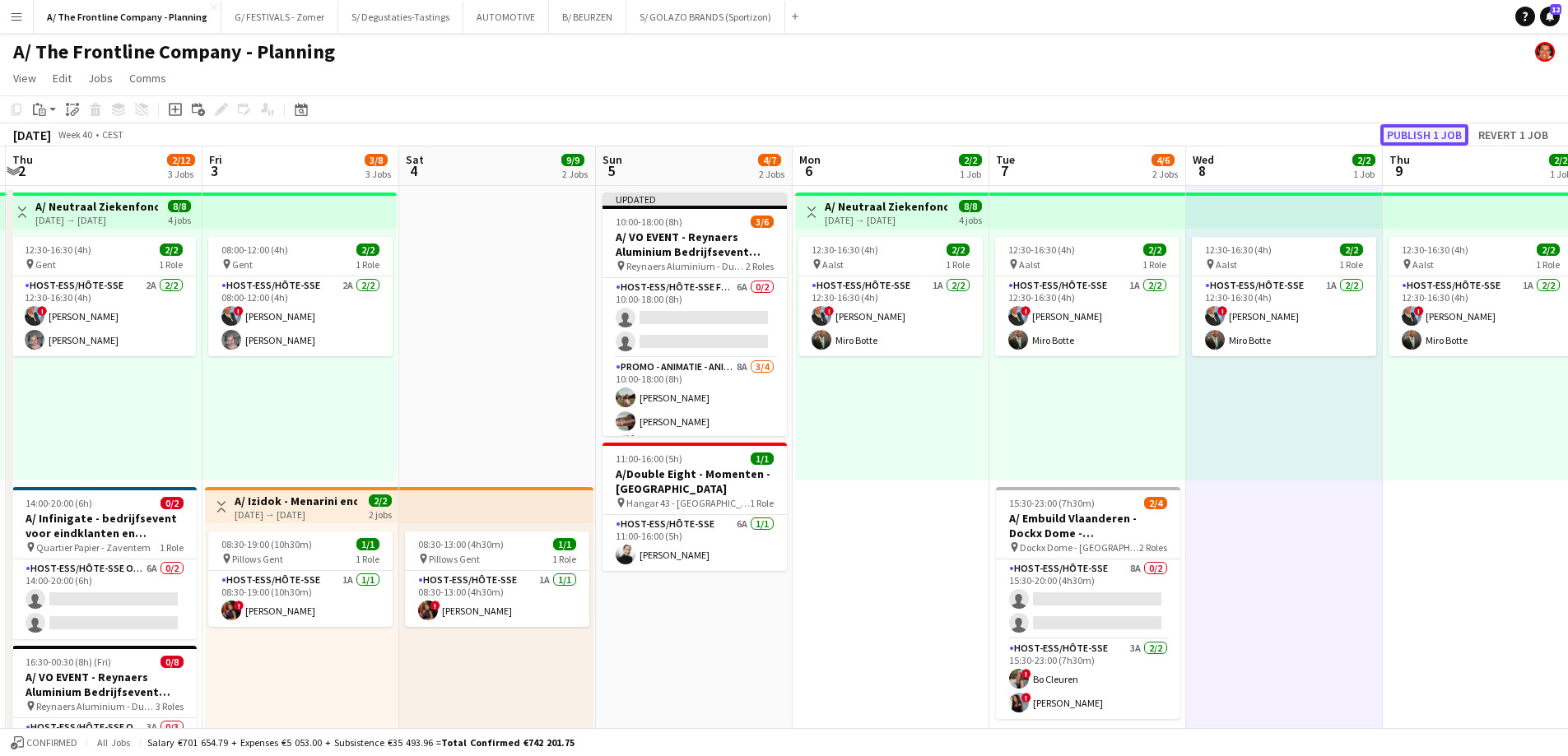
click at [1424, 133] on button "Publish 1 job" at bounding box center [1424, 135] width 88 height 21
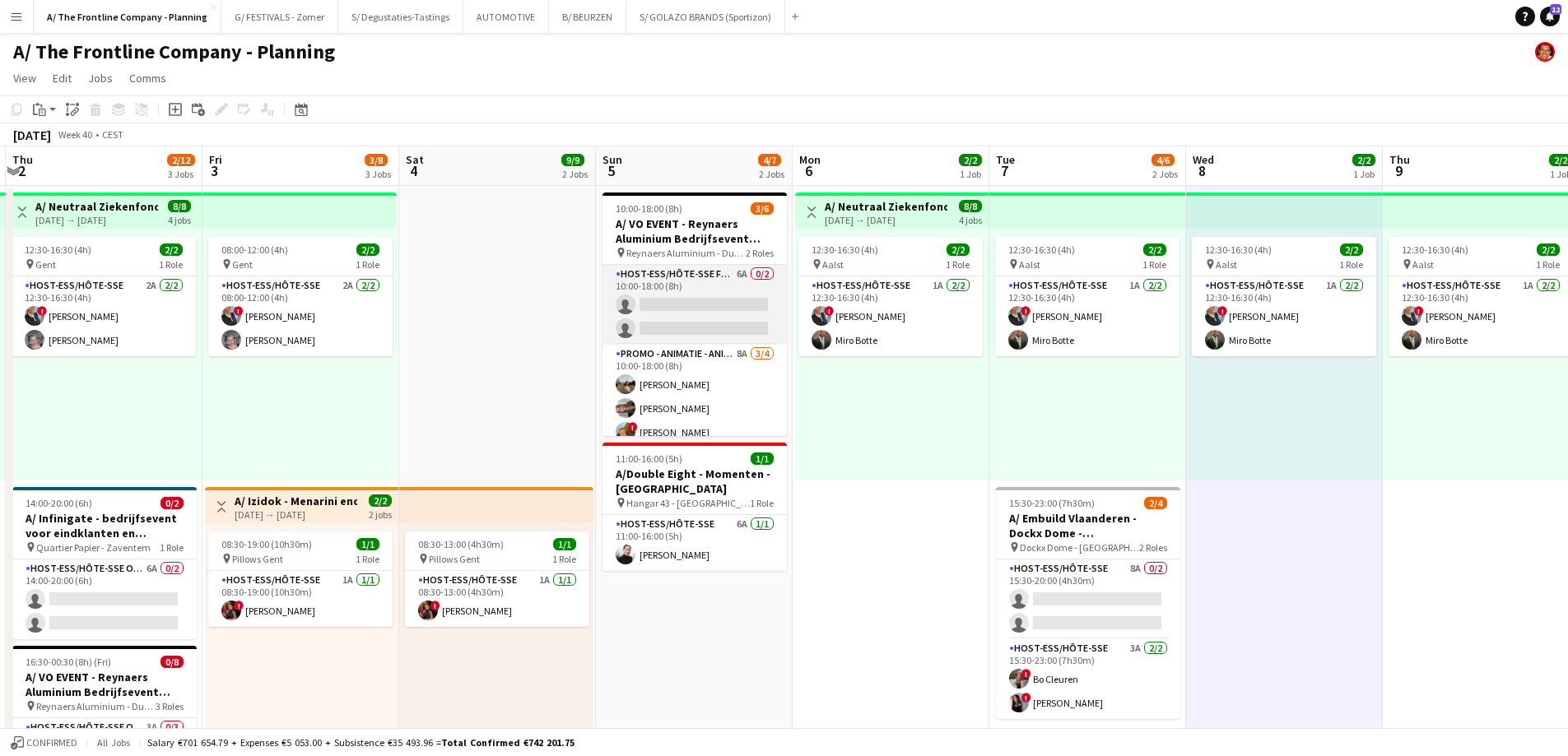
click at [691, 305] on app-card-role "Host-ess/Hôte-sse Fotobooth 6A 0/2 10:00-18:00 (8h) single-neutral-actions sing…" at bounding box center [695, 305] width 184 height 80
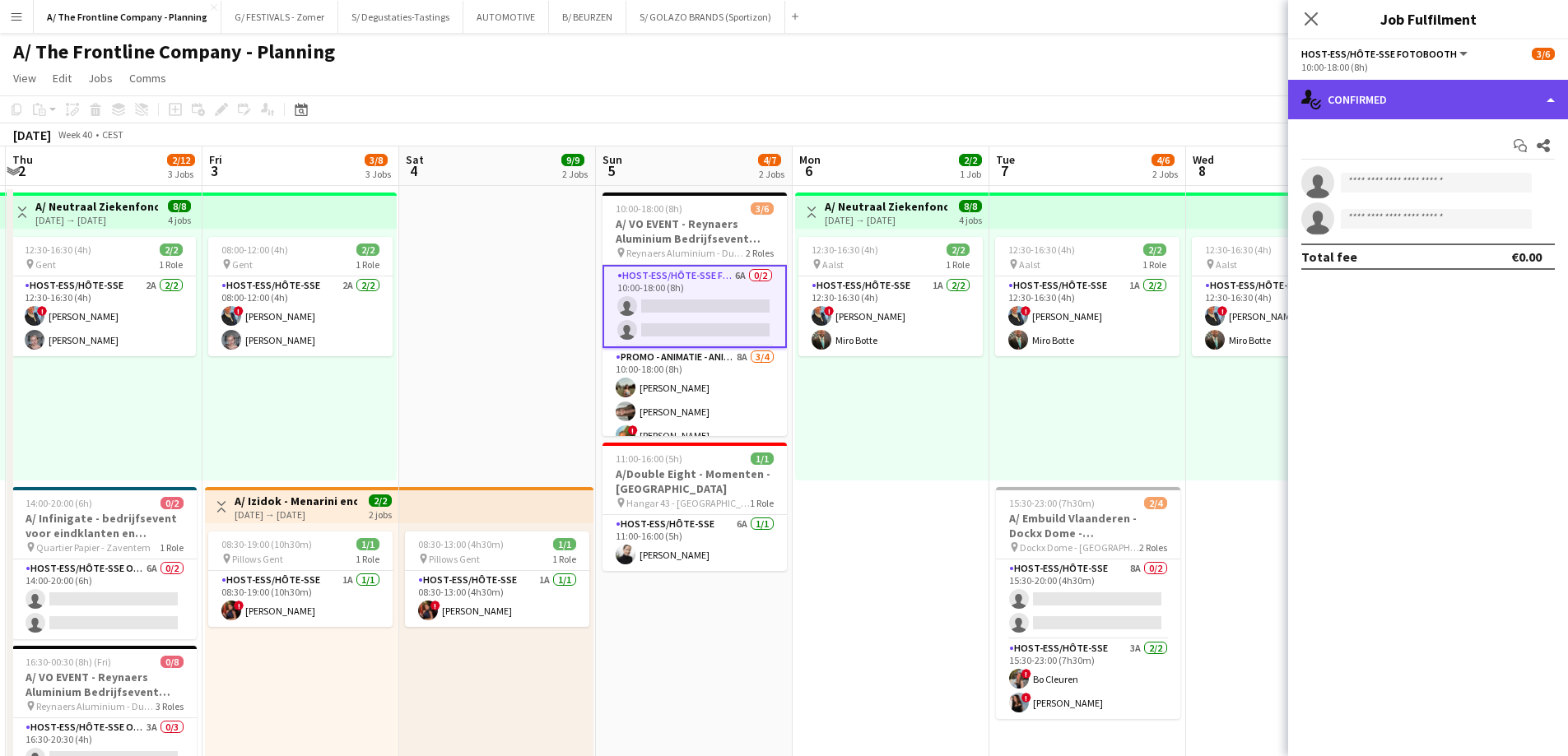
click at [1379, 98] on div "single-neutral-actions-check-2 Confirmed" at bounding box center [1428, 100] width 280 height 39
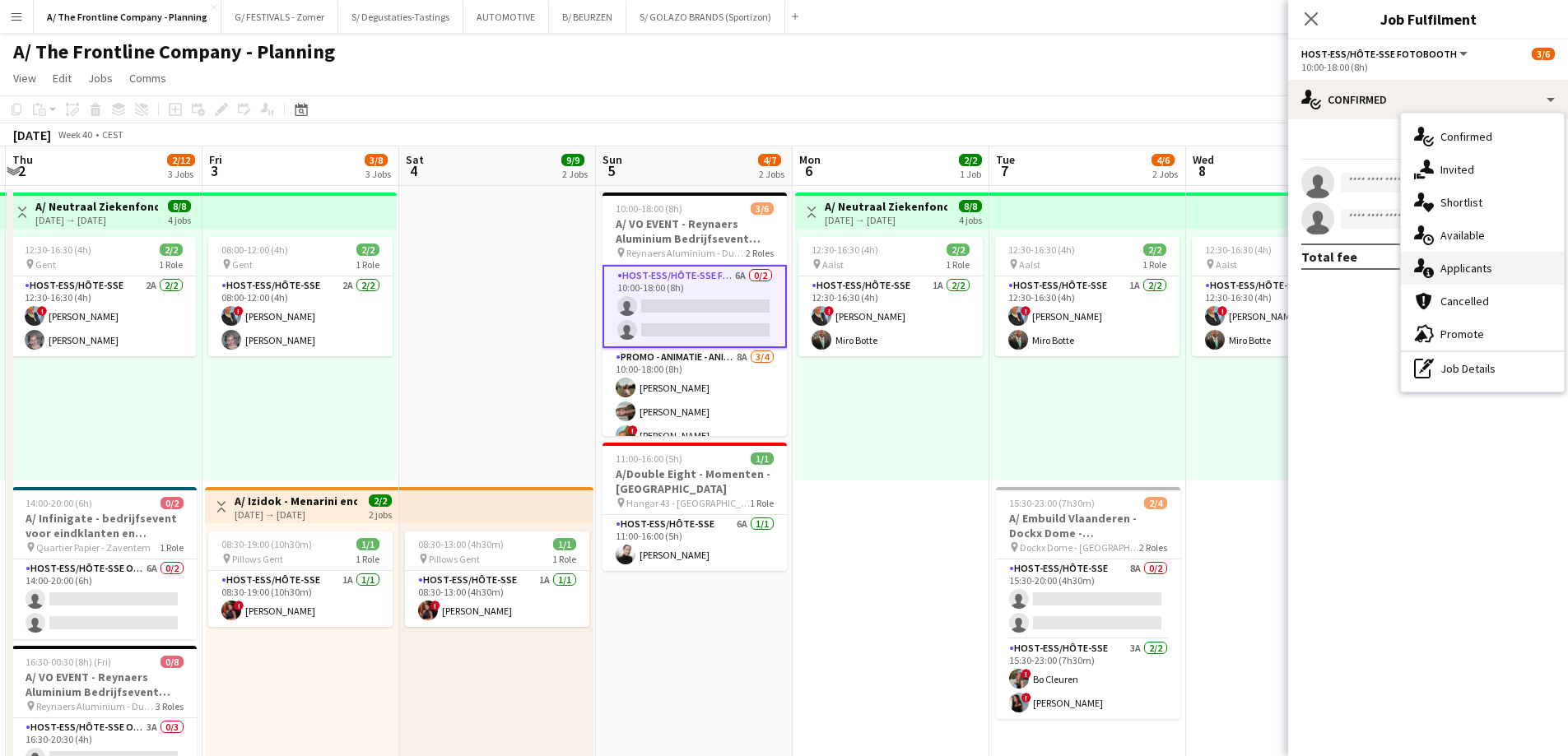
click at [1456, 271] on div "single-neutral-actions-information Applicants" at bounding box center [1482, 268] width 163 height 33
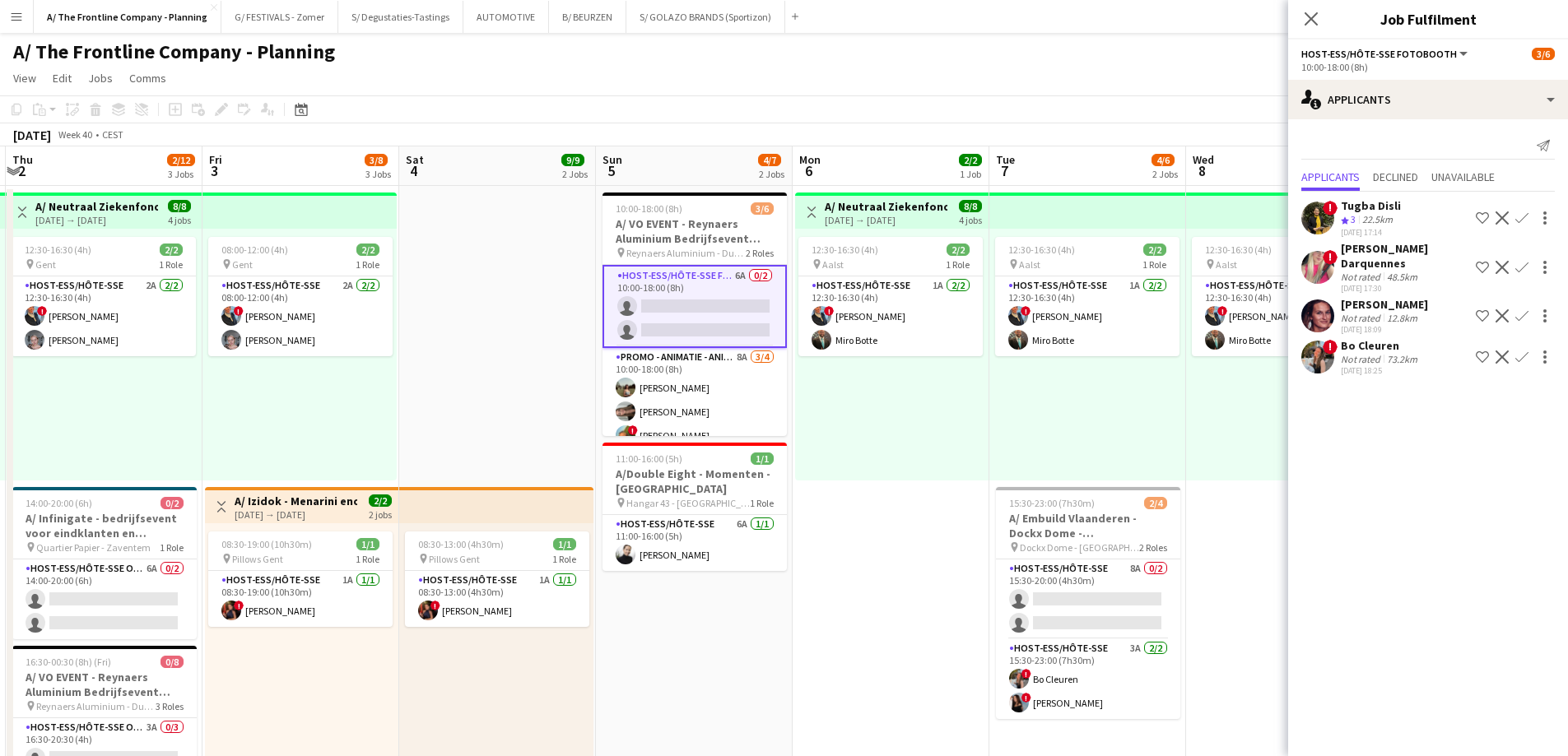
click at [1379, 353] on div "Not rated" at bounding box center [1362, 359] width 43 height 12
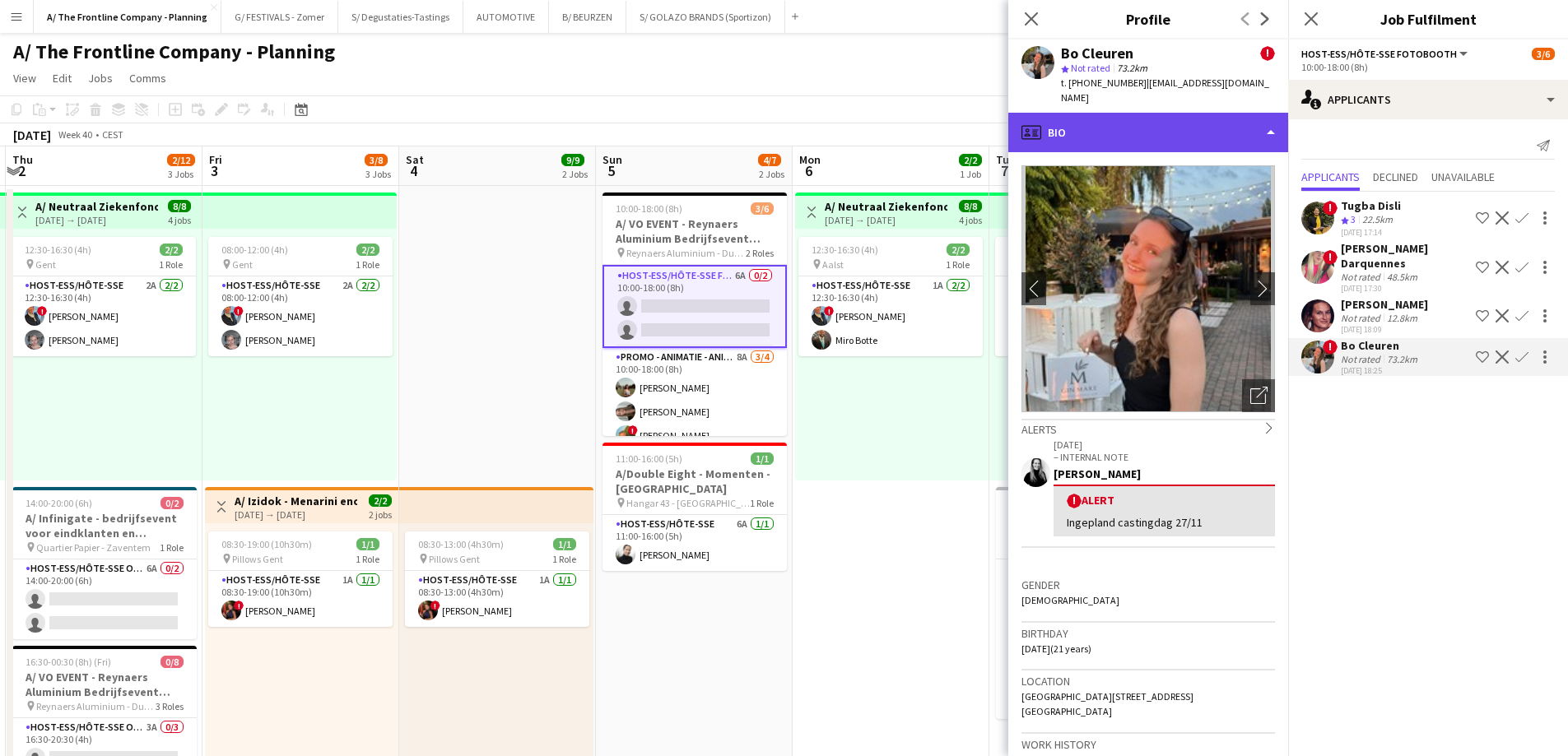
click at [1161, 114] on div "profile Bio" at bounding box center [1148, 132] width 280 height 39
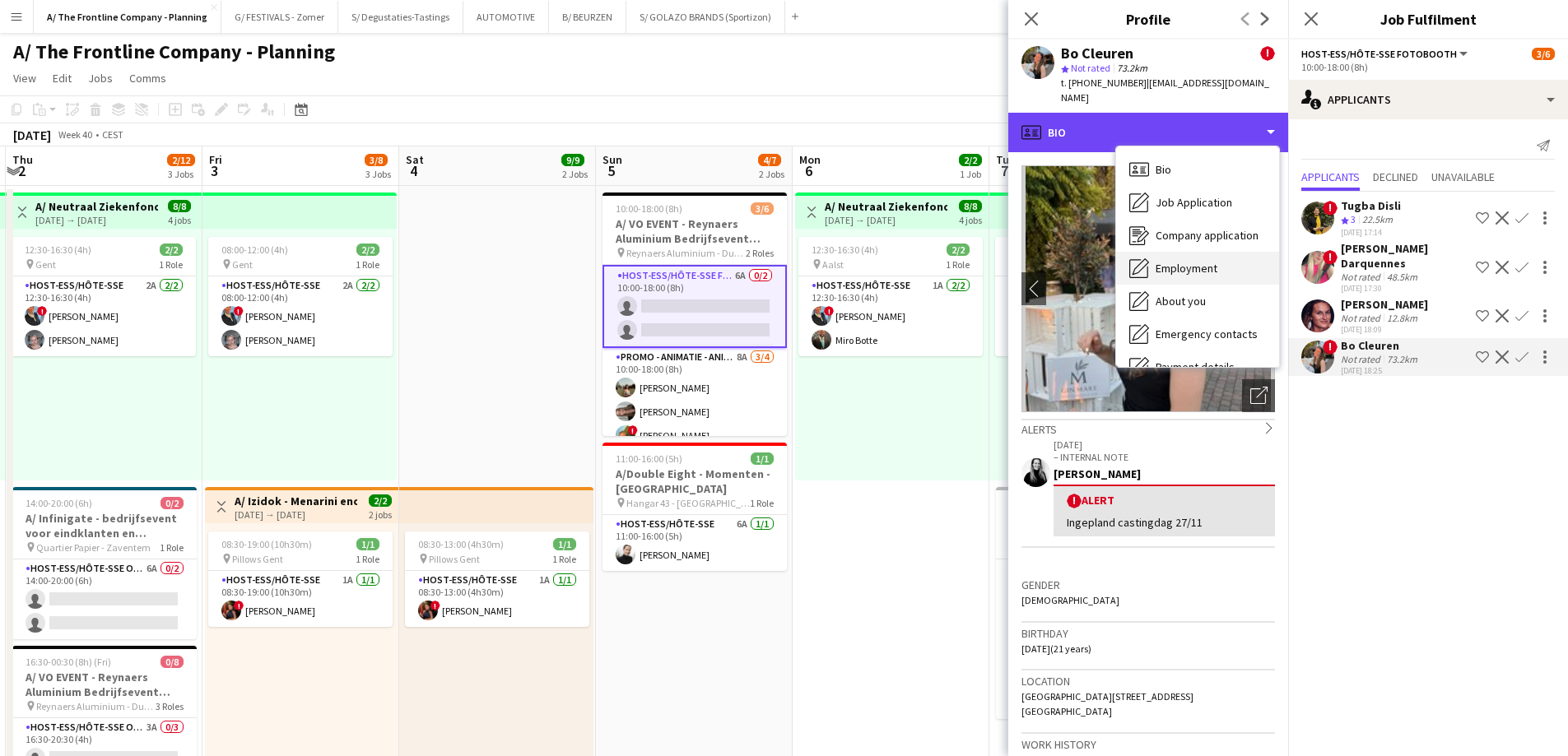
scroll to position [154, 0]
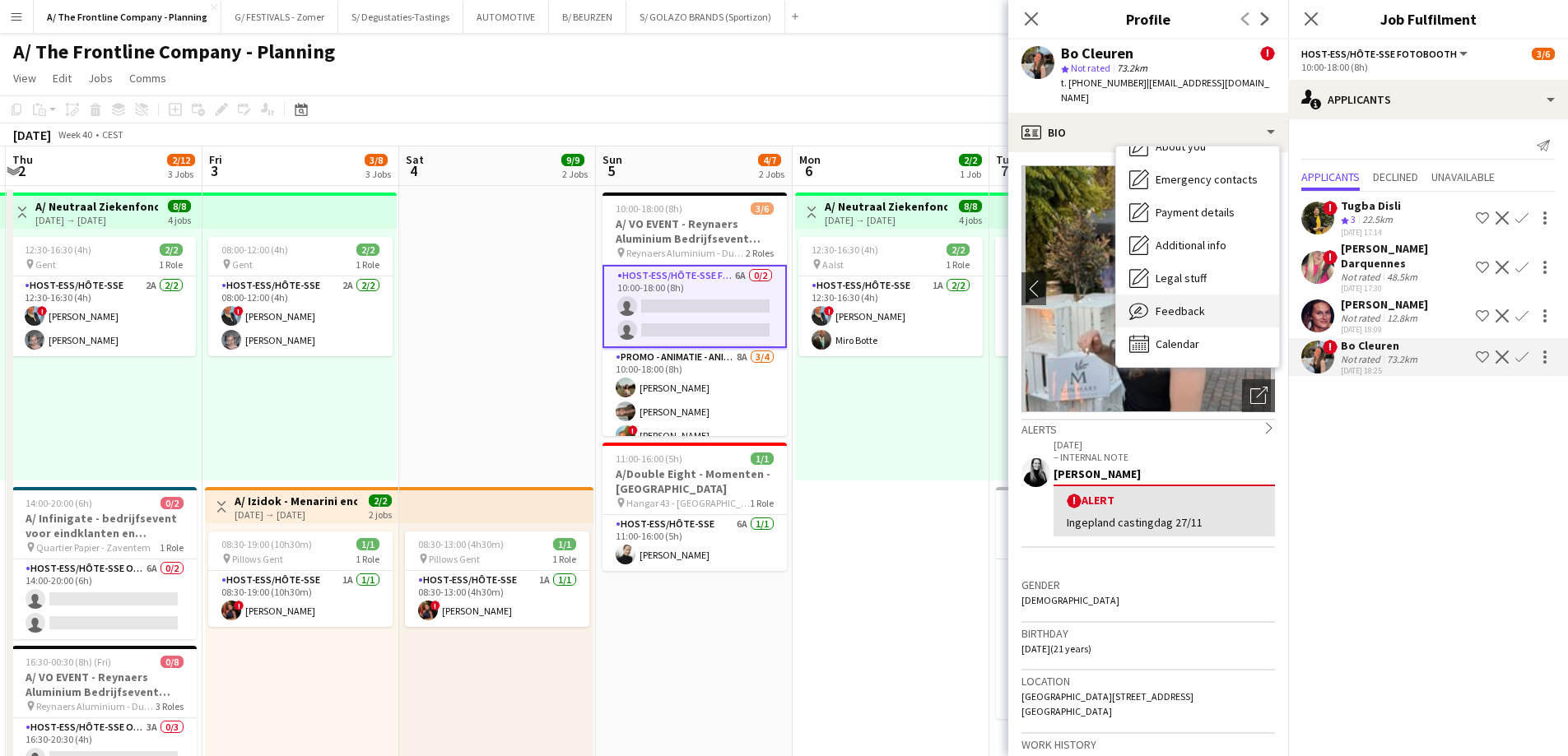
click at [1164, 304] on span "Feedback" at bounding box center [1180, 311] width 50 height 15
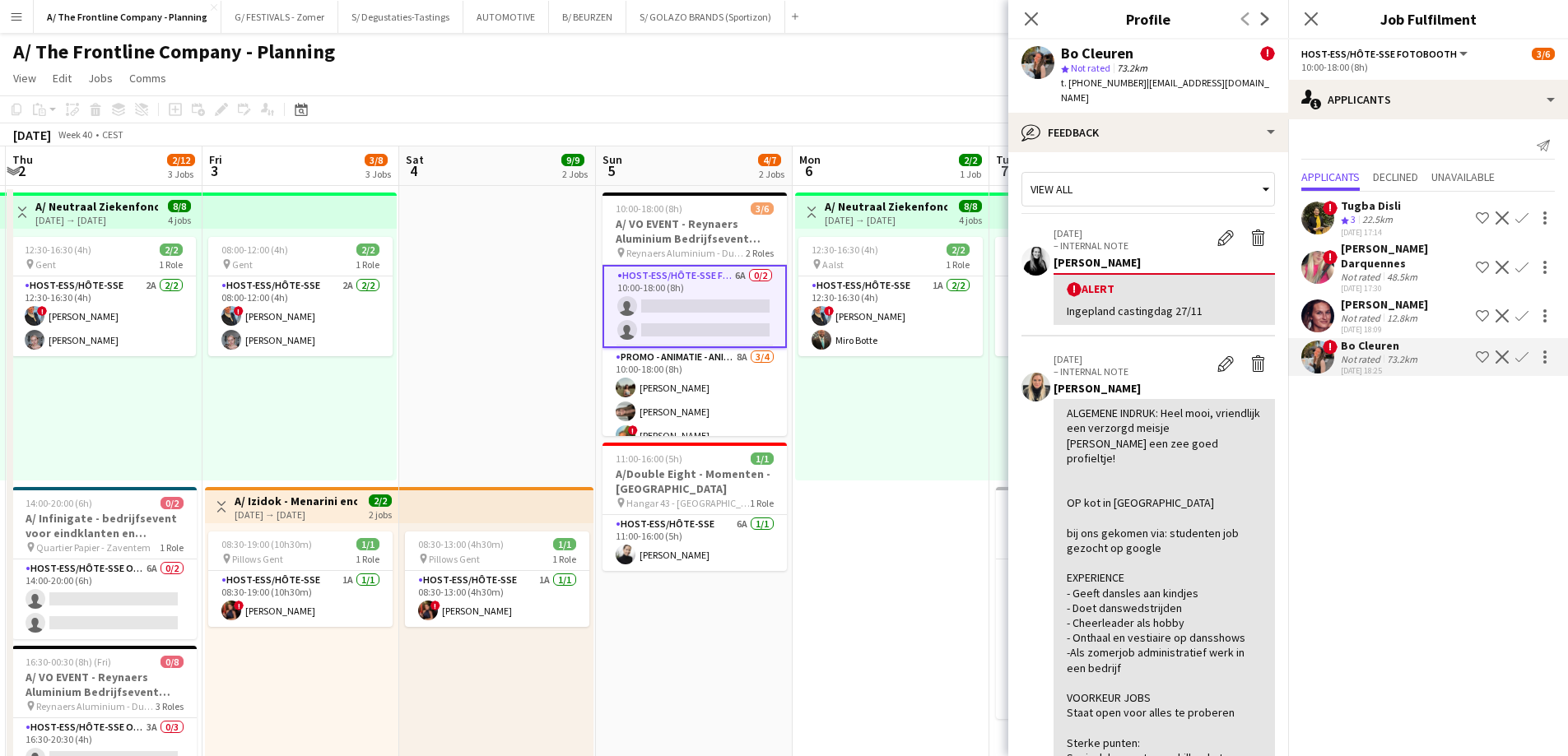
click at [1392, 214] on div "22.5km" at bounding box center [1377, 220] width 37 height 14
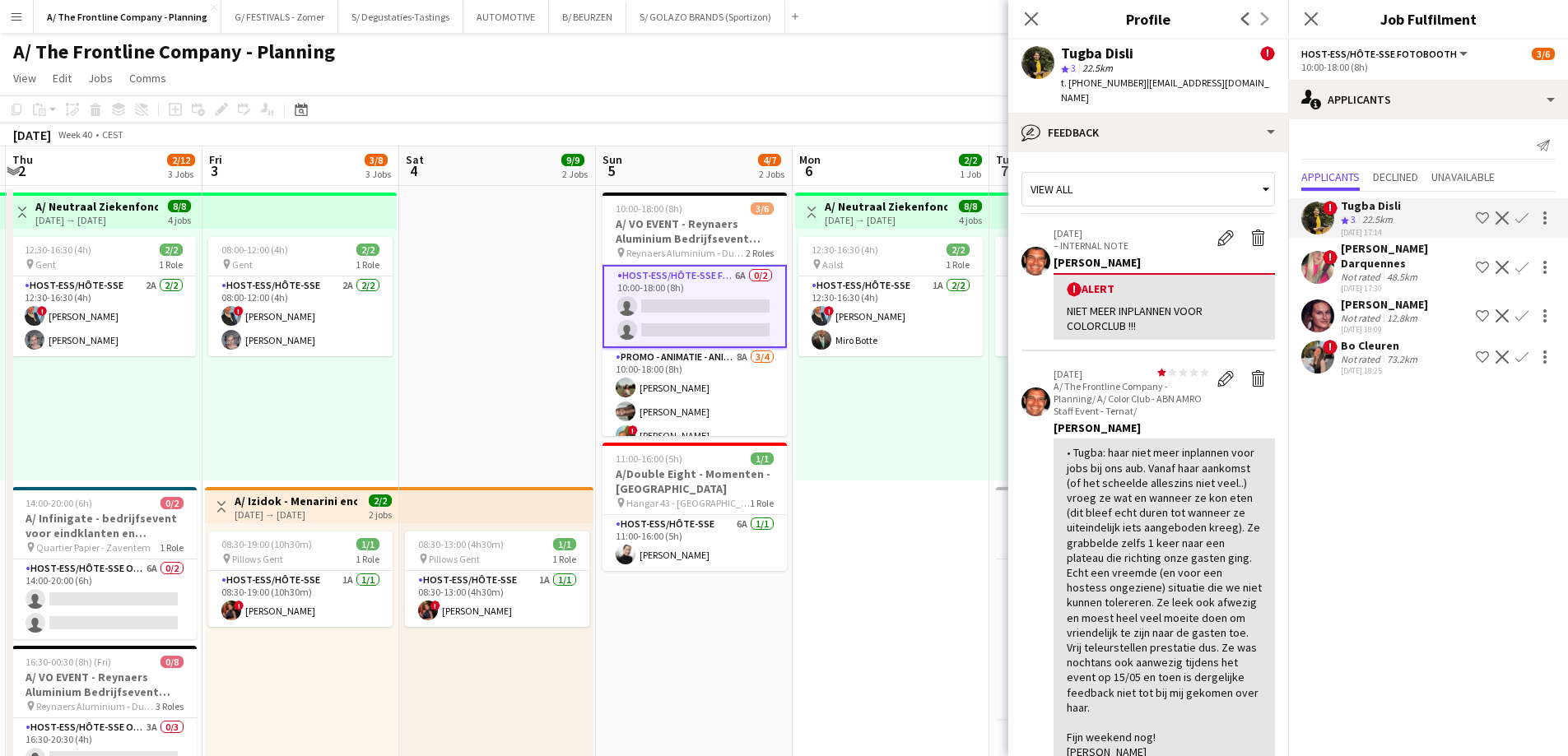
click at [1379, 273] on div "Not rated" at bounding box center [1362, 276] width 43 height 12
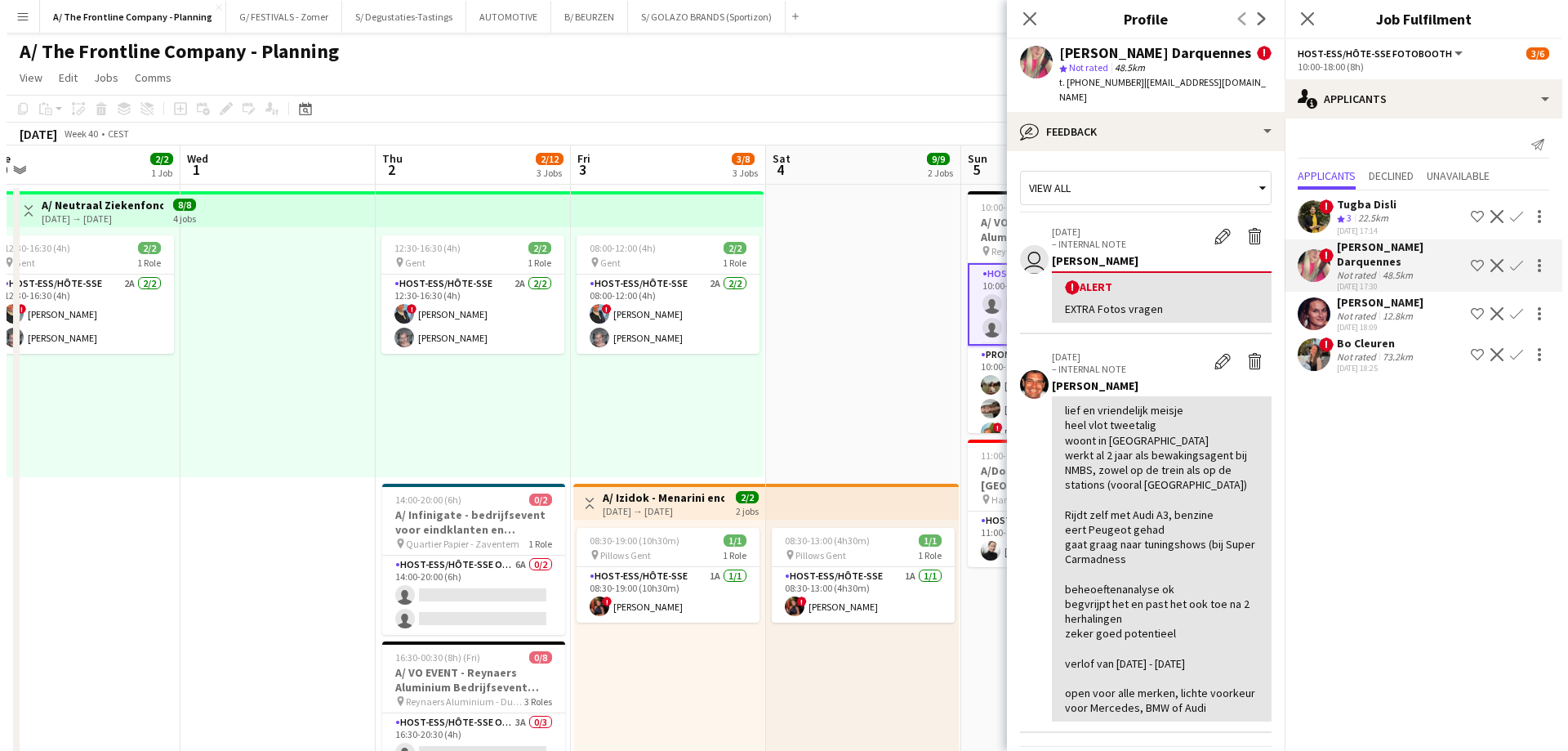
scroll to position [0, 339]
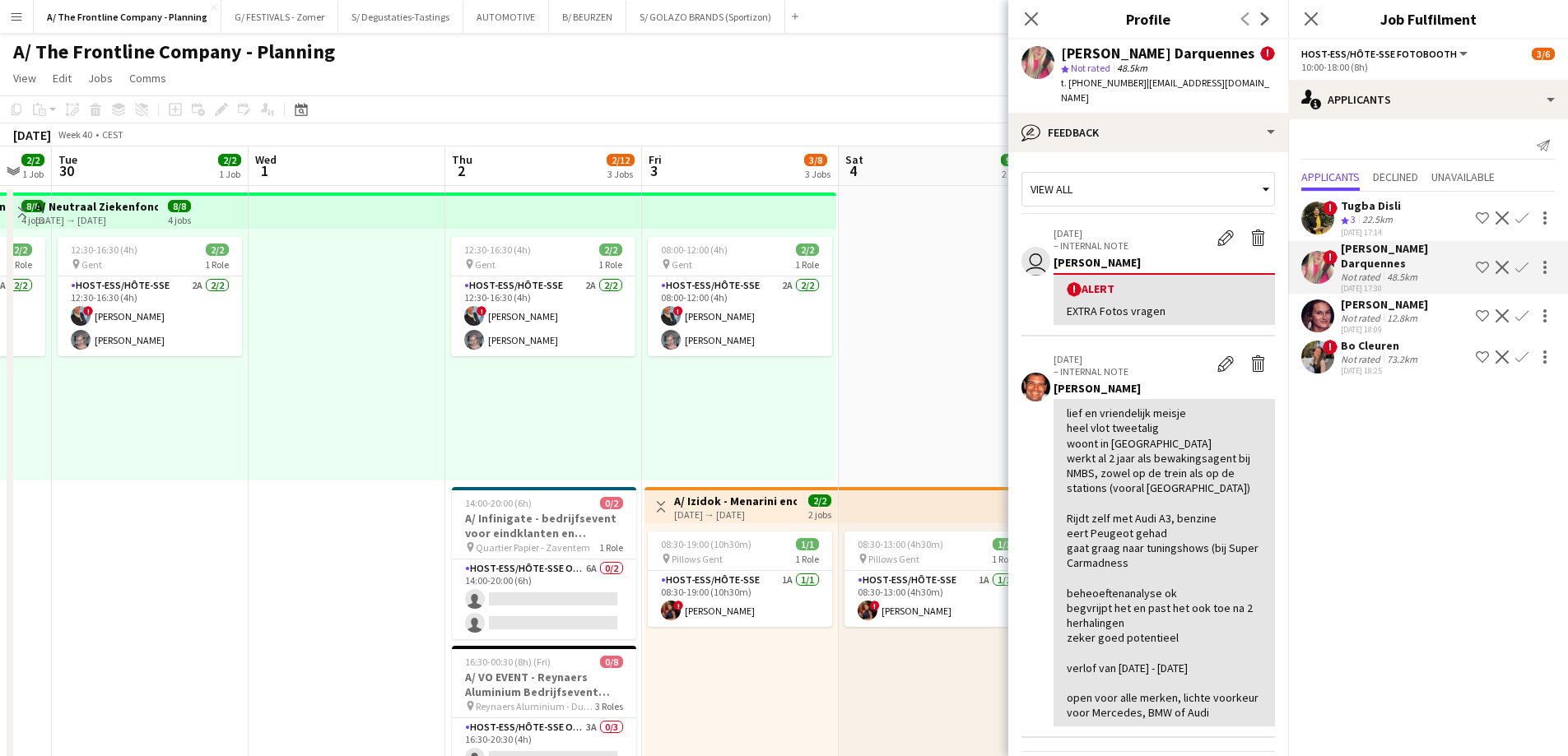
drag, startPoint x: 516, startPoint y: 429, endPoint x: 918, endPoint y: 363, distance: 407.4
click at [571, 21] on button "B/ BEURZEN Close" at bounding box center [587, 17] width 78 height 32
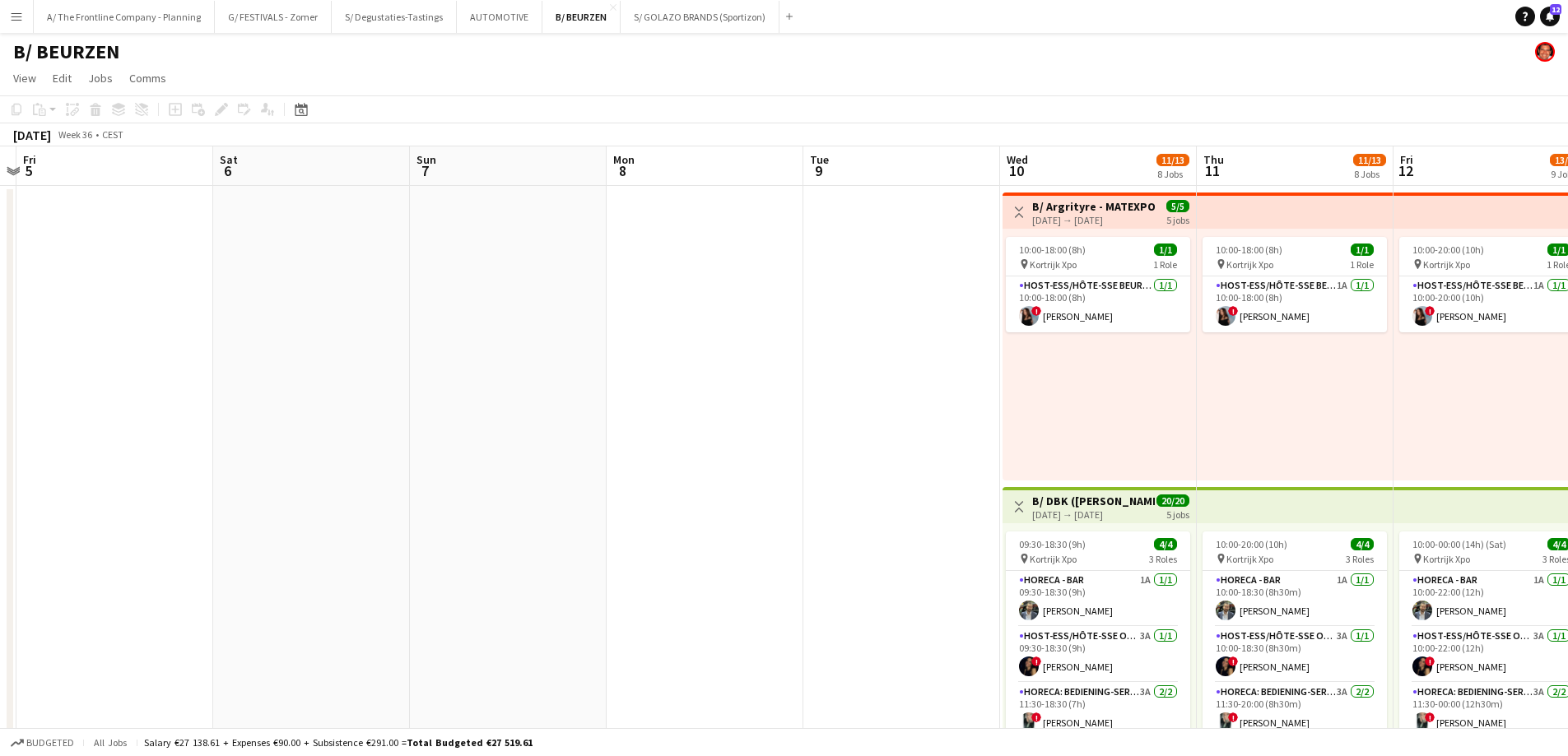
drag, startPoint x: 1043, startPoint y: 325, endPoint x: 88, endPoint y: 293, distance: 955.5
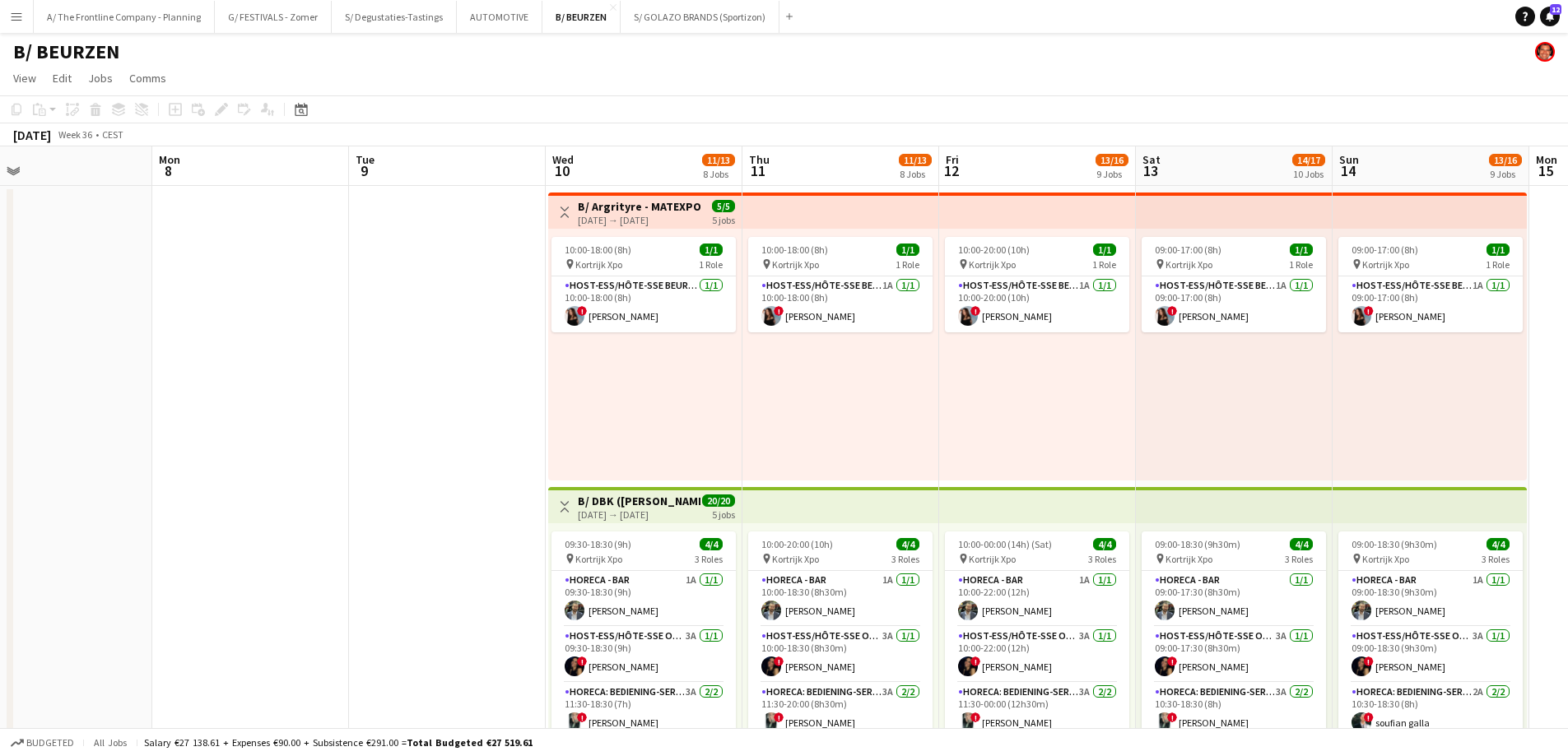
scroll to position [0, 503]
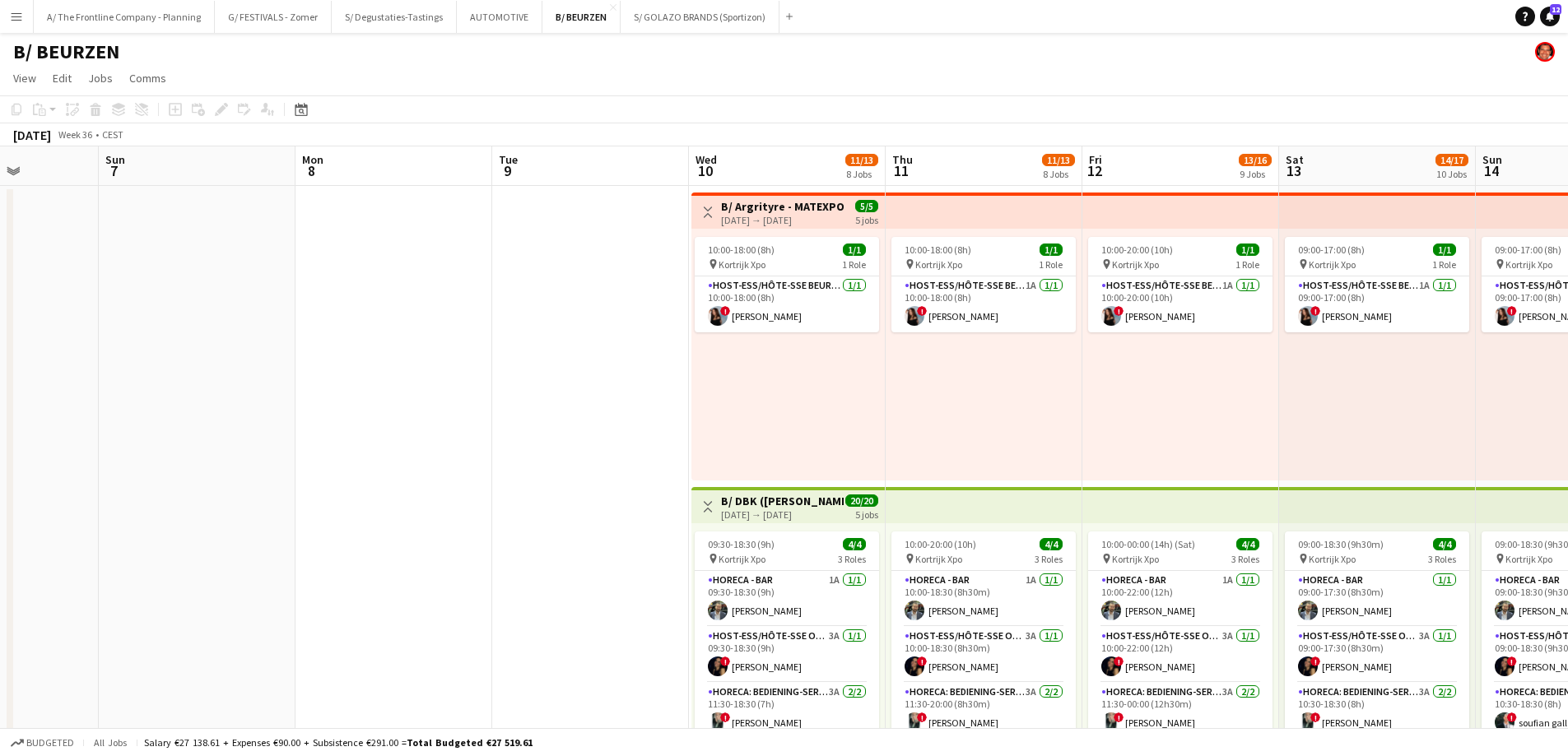
drag, startPoint x: 807, startPoint y: 292, endPoint x: 280, endPoint y: 303, distance: 527.1
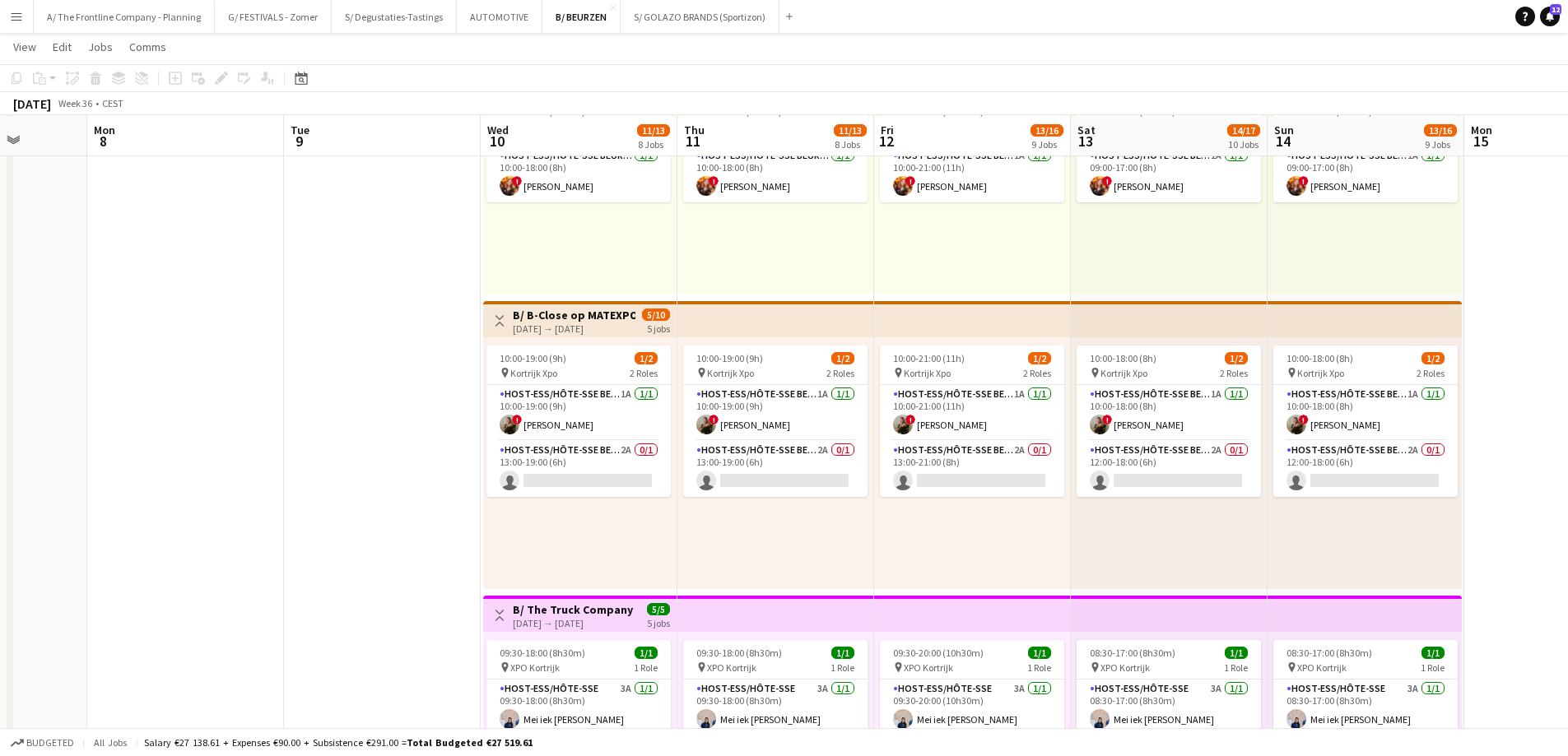
scroll to position [1069, 0]
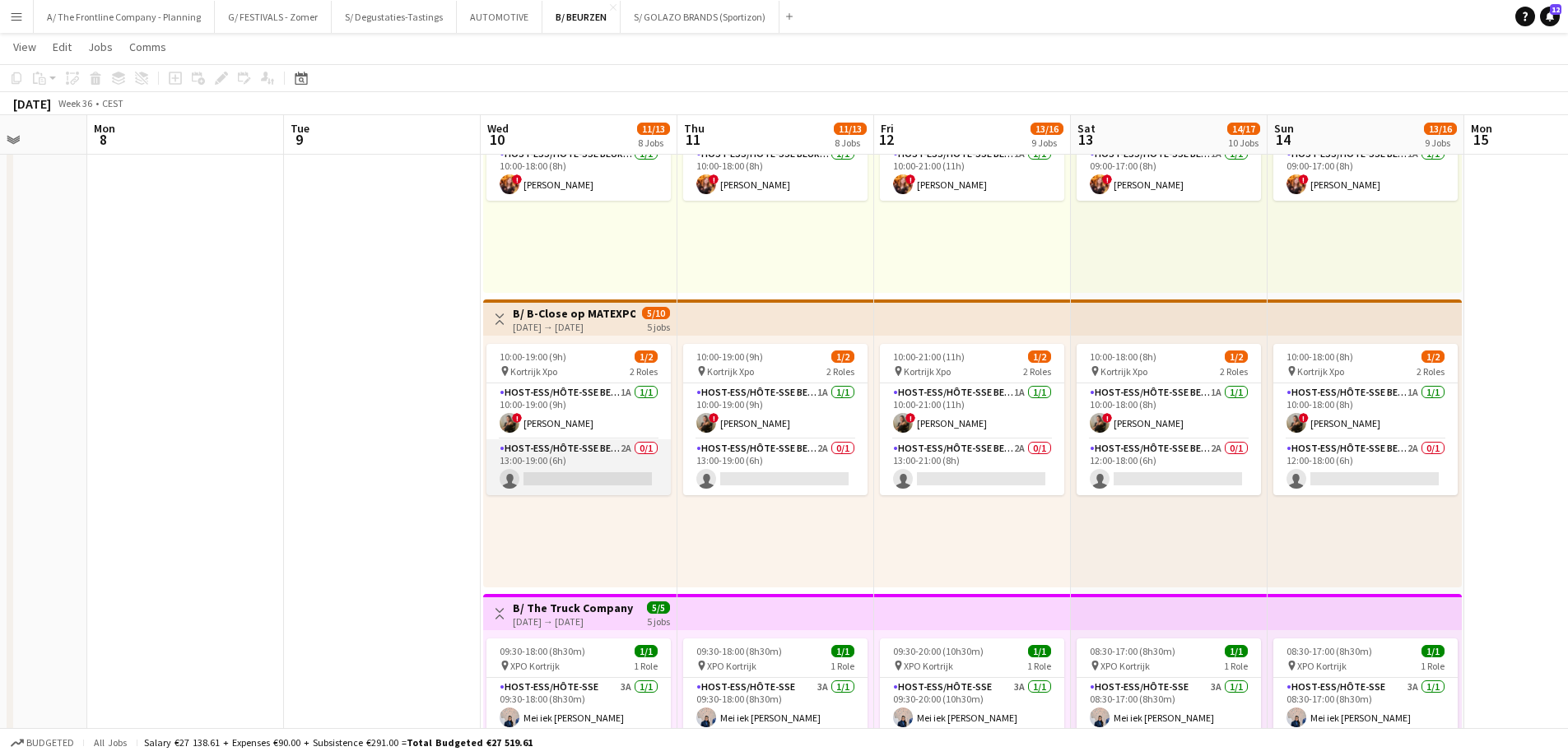
click at [589, 474] on app-card-role "Host-ess/Hôte-sse Beurs - Foire 2A 0/1 13:00-19:00 (6h) single-neutral-actions" at bounding box center [579, 468] width 184 height 56
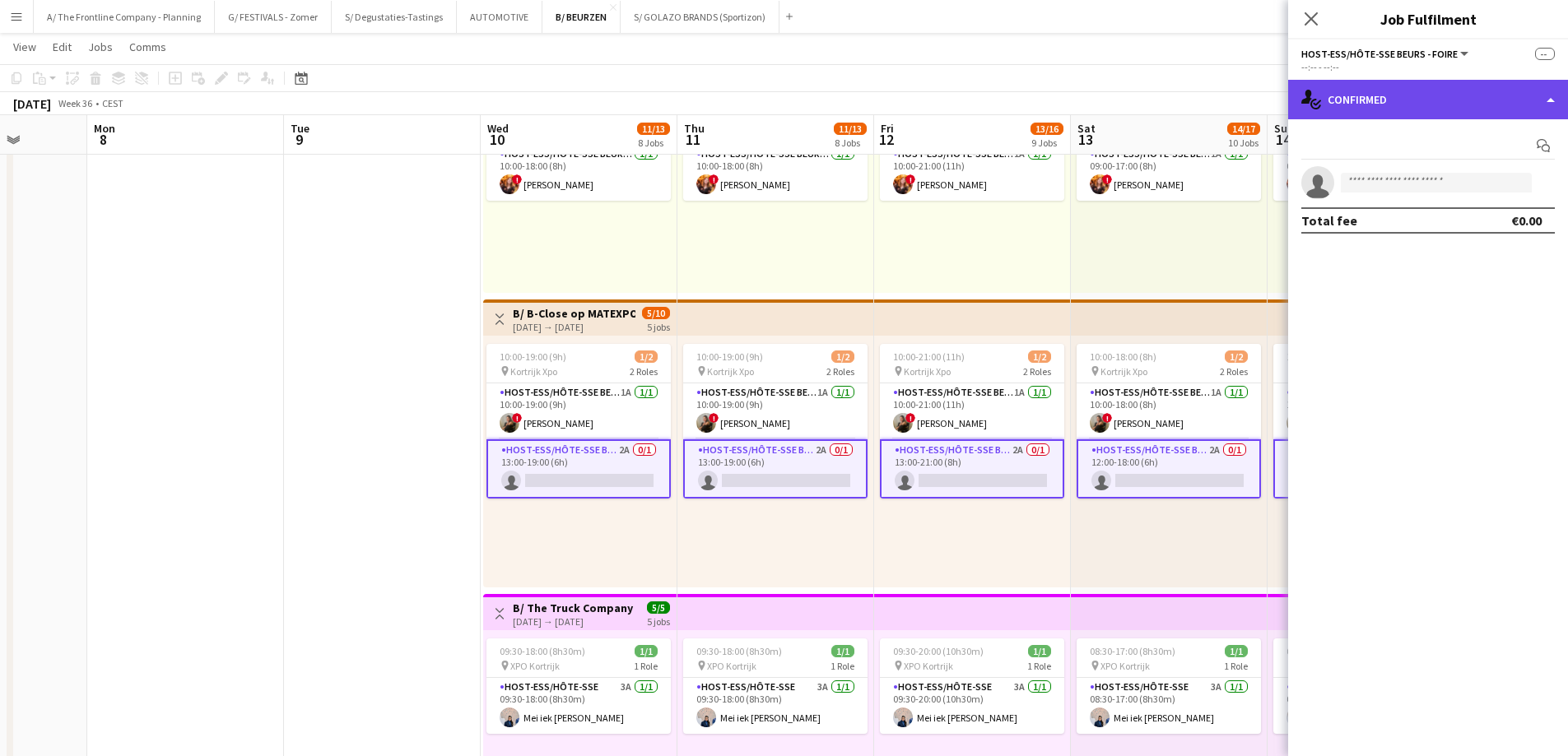
click at [1463, 118] on div "single-neutral-actions-check-2 Confirmed" at bounding box center [1428, 100] width 280 height 39
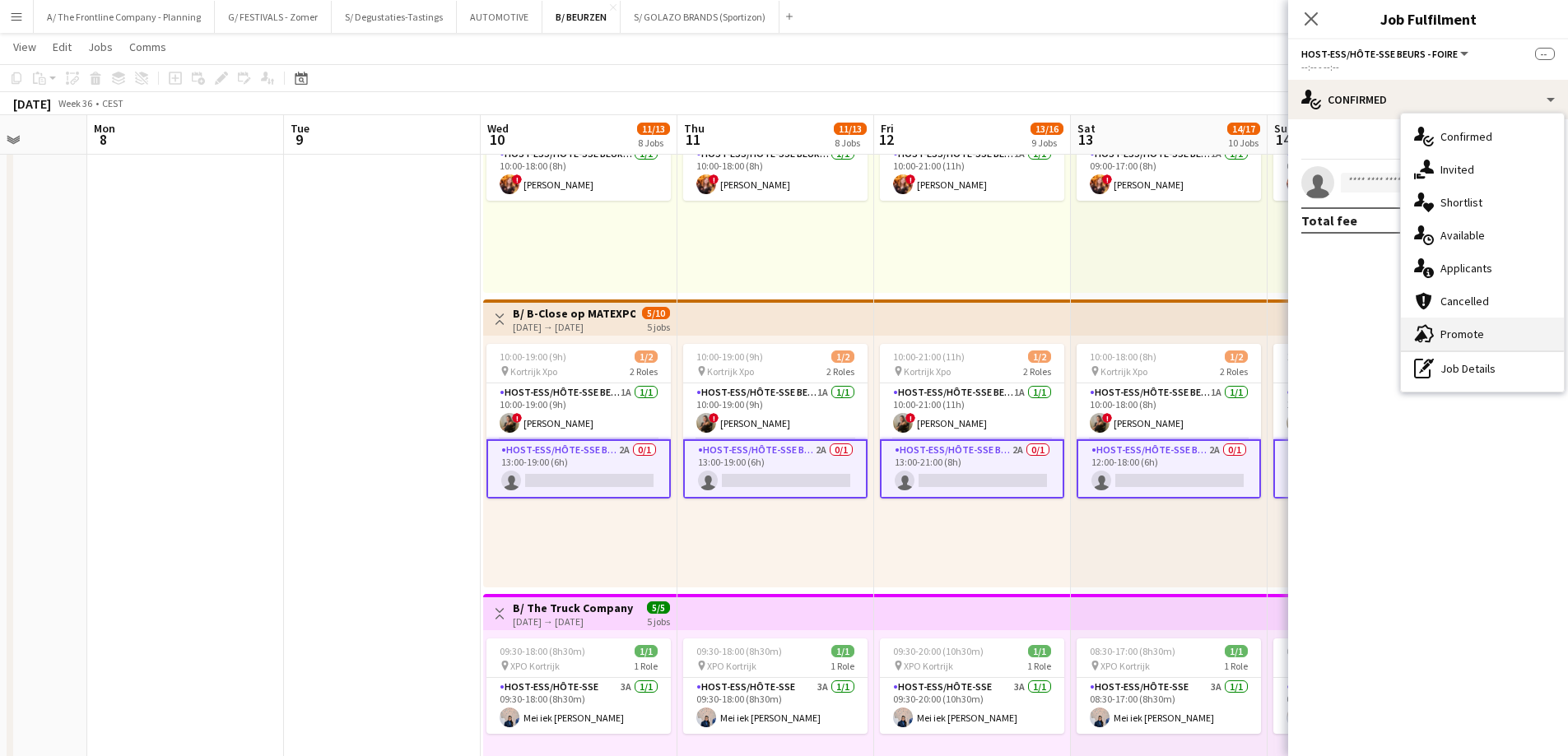
click at [1471, 333] on div "advertising-megaphone Promote" at bounding box center [1482, 334] width 163 height 33
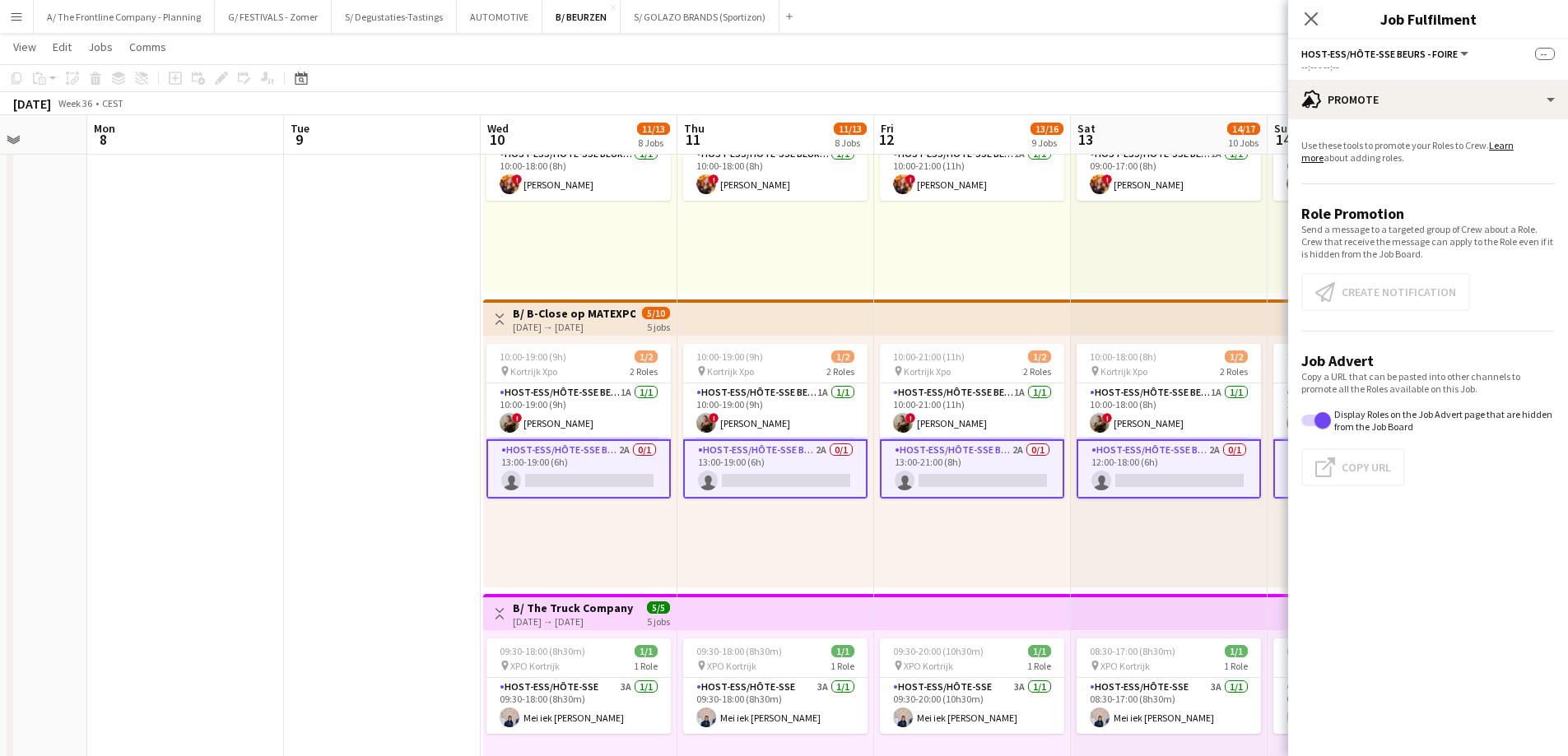
click at [619, 469] on app-card-role "Host-ess/Hôte-sse Beurs - Foire 2A 0/1 13:00-19:00 (6h) single-neutral-actions" at bounding box center [579, 468] width 184 height 59
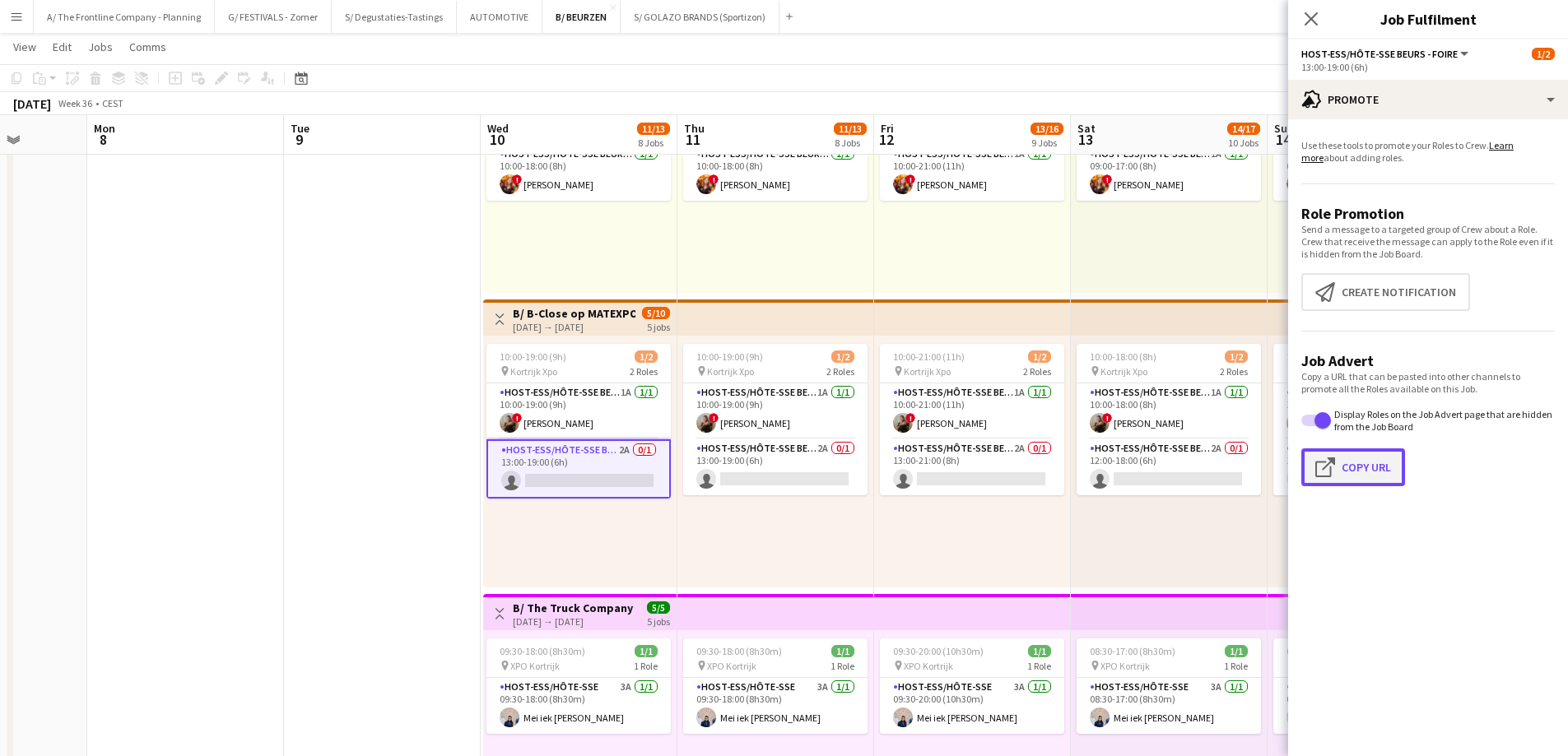
click at [1369, 461] on button "Click to copy URL Copy Url" at bounding box center [1352, 467] width 103 height 38
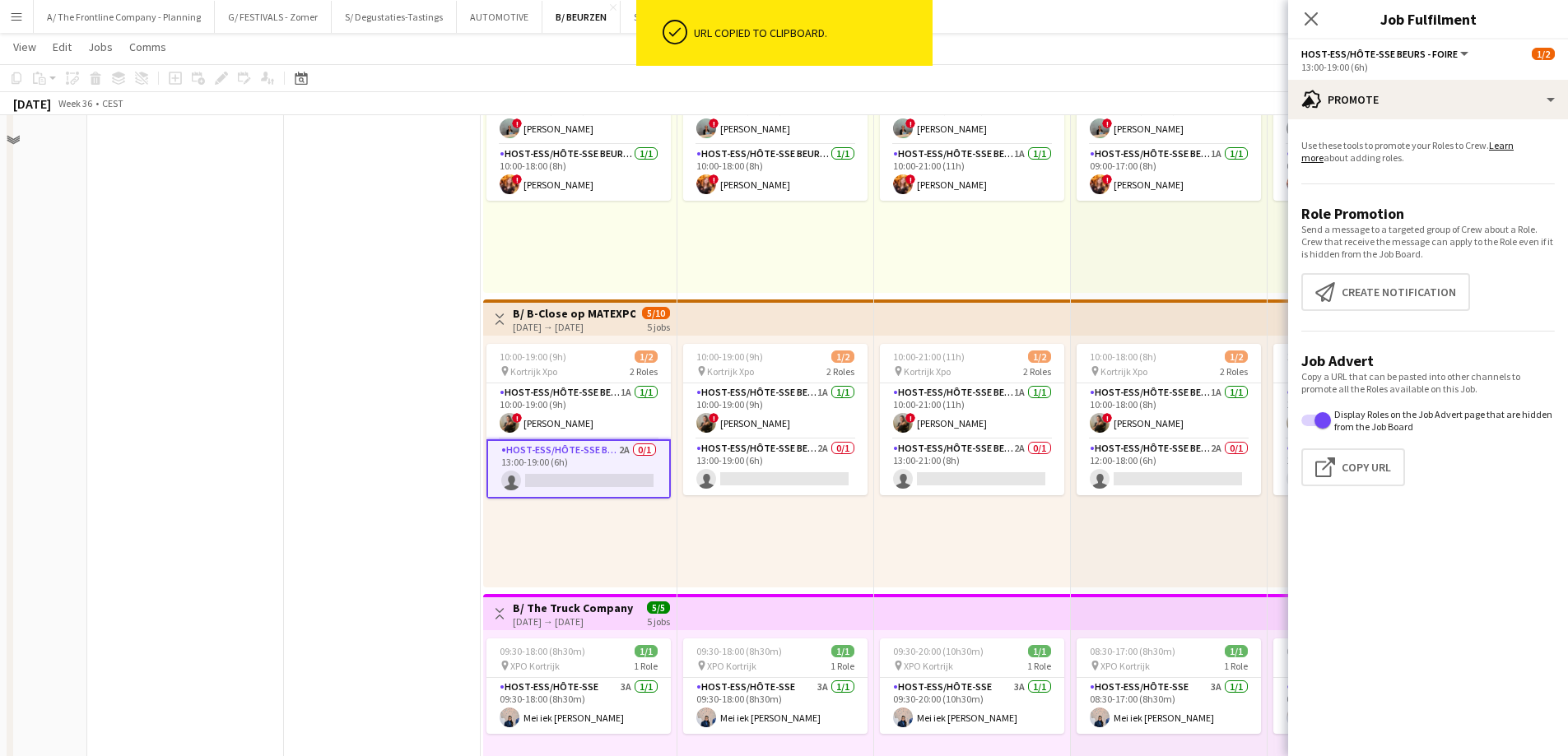
scroll to position [255, 0]
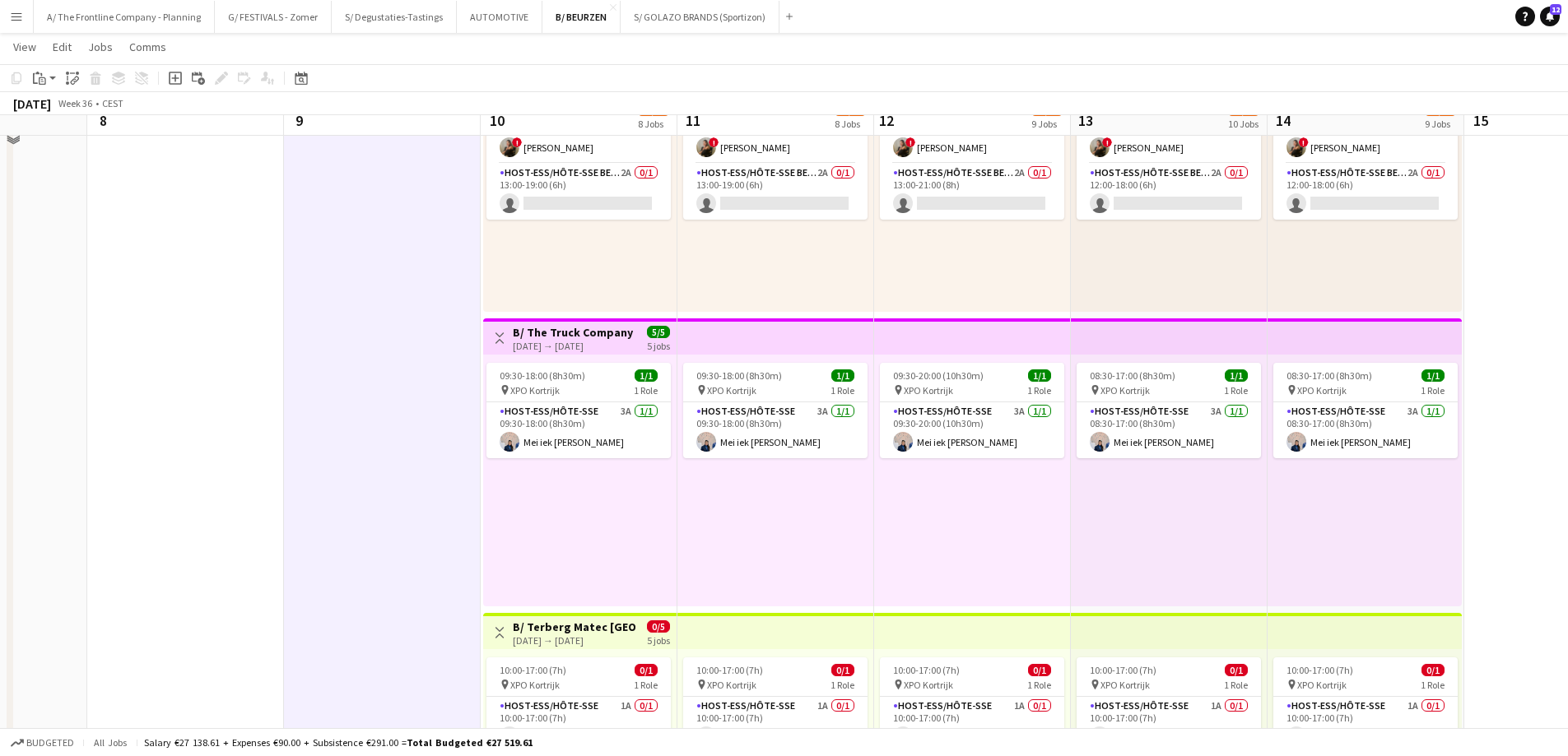
scroll to position [1399, 0]
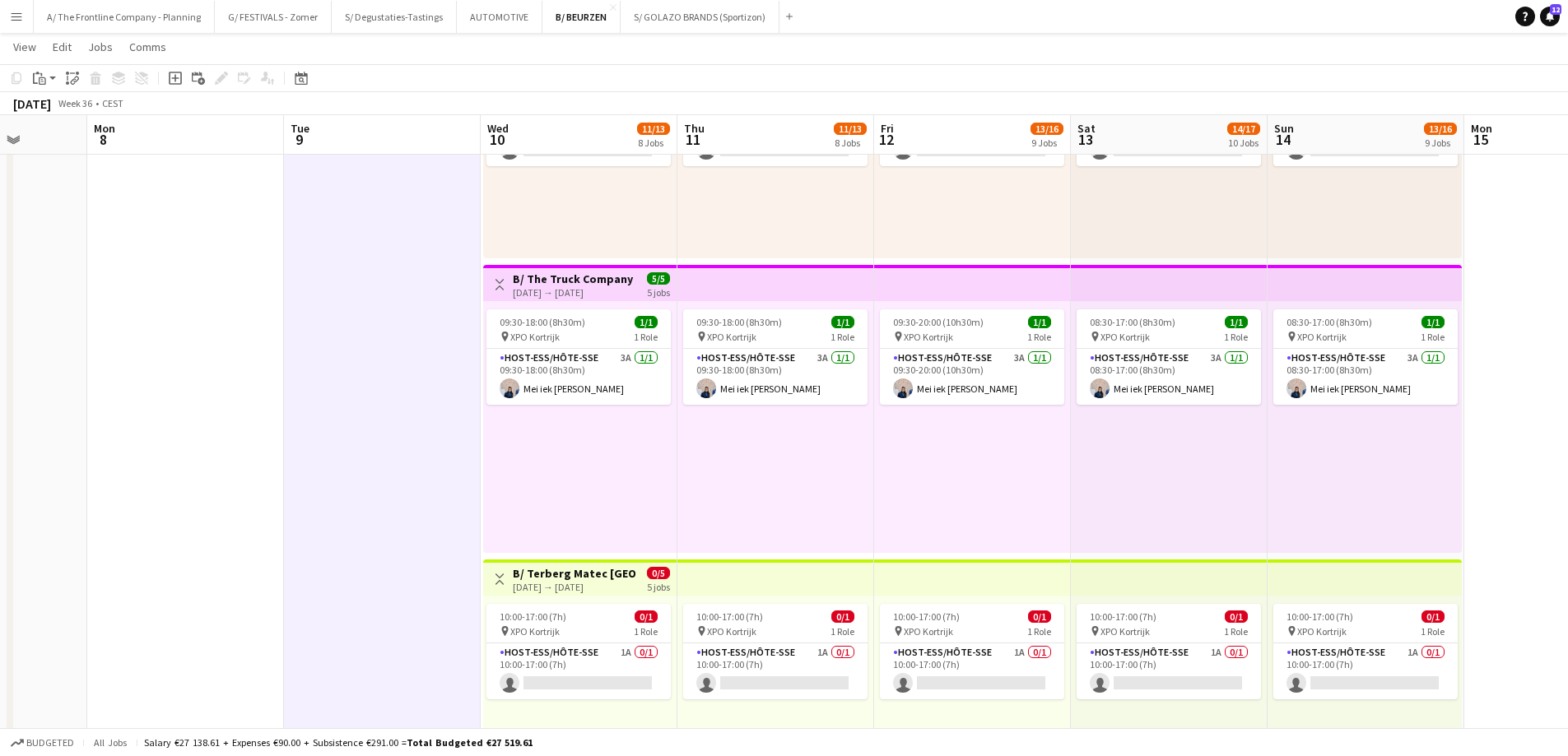
click at [559, 579] on h3 "B/ Terberg Matec [GEOGRAPHIC_DATA] - Matexpo 10-14/09 2025" at bounding box center [574, 573] width 123 height 15
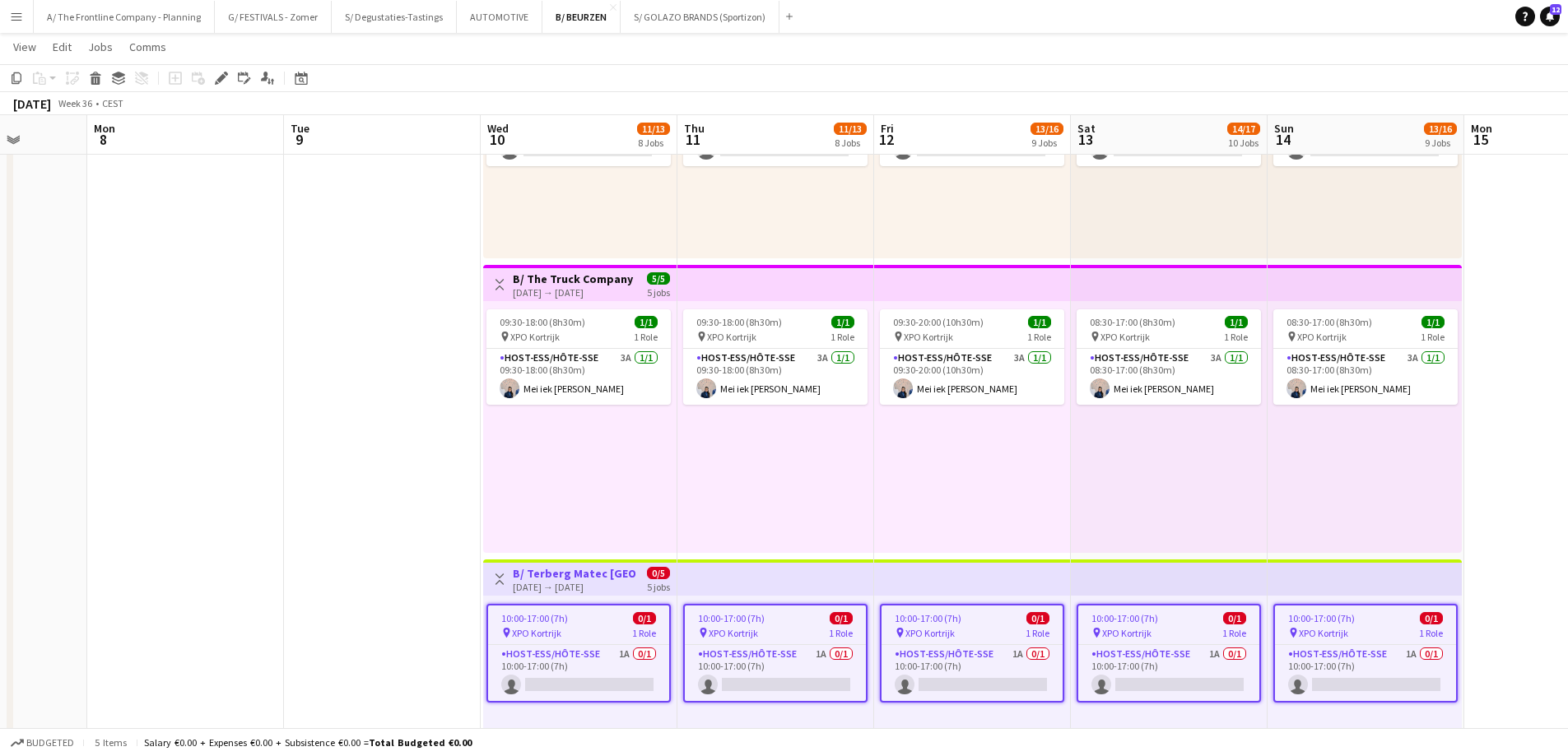
click at [560, 579] on h3 "B/ Terberg Matec [GEOGRAPHIC_DATA] - Matexpo 10-14/09 2025" at bounding box center [574, 573] width 123 height 15
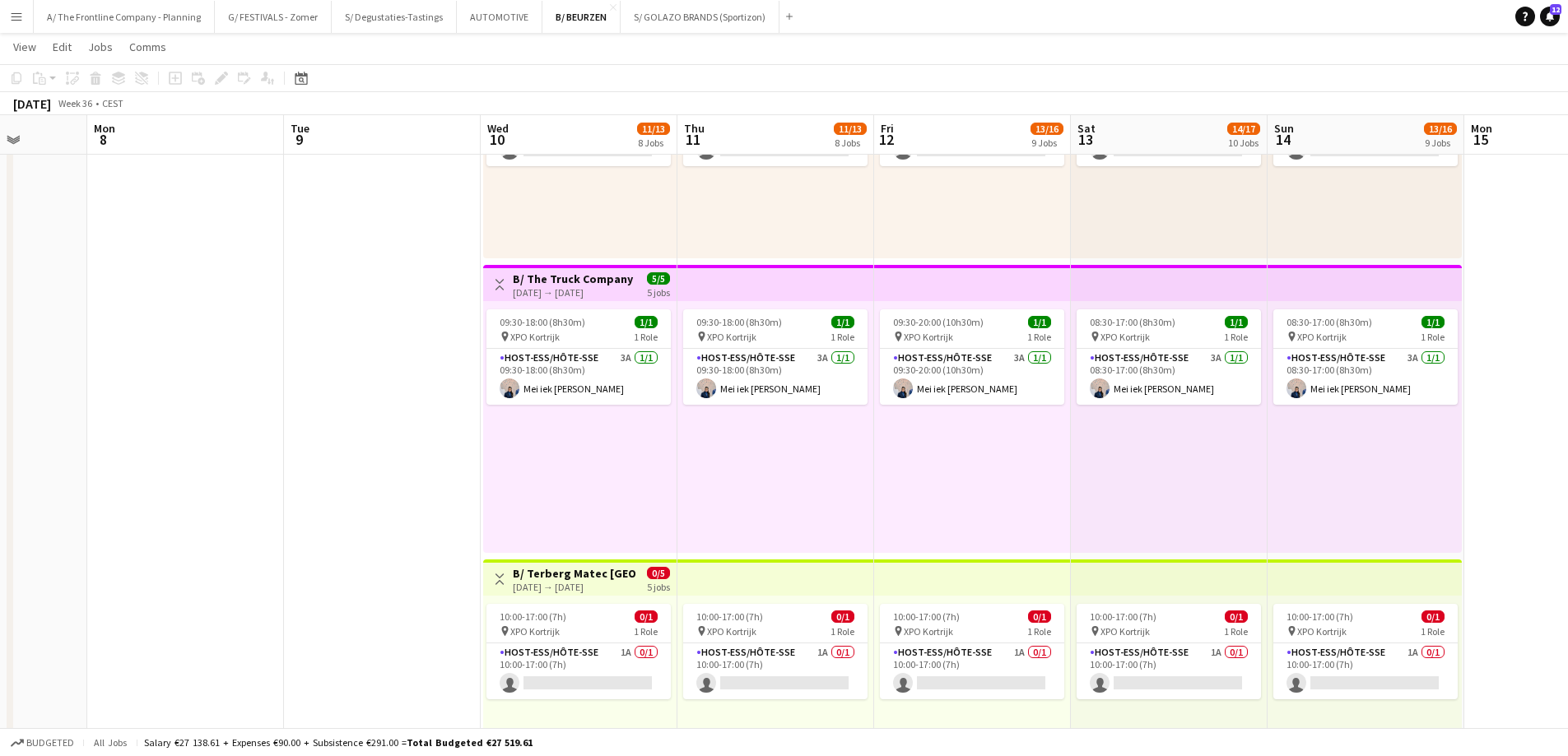
click at [560, 579] on h3 "B/ Terberg Matec [GEOGRAPHIC_DATA] - Matexpo 10-14/09 2025" at bounding box center [574, 573] width 123 height 15
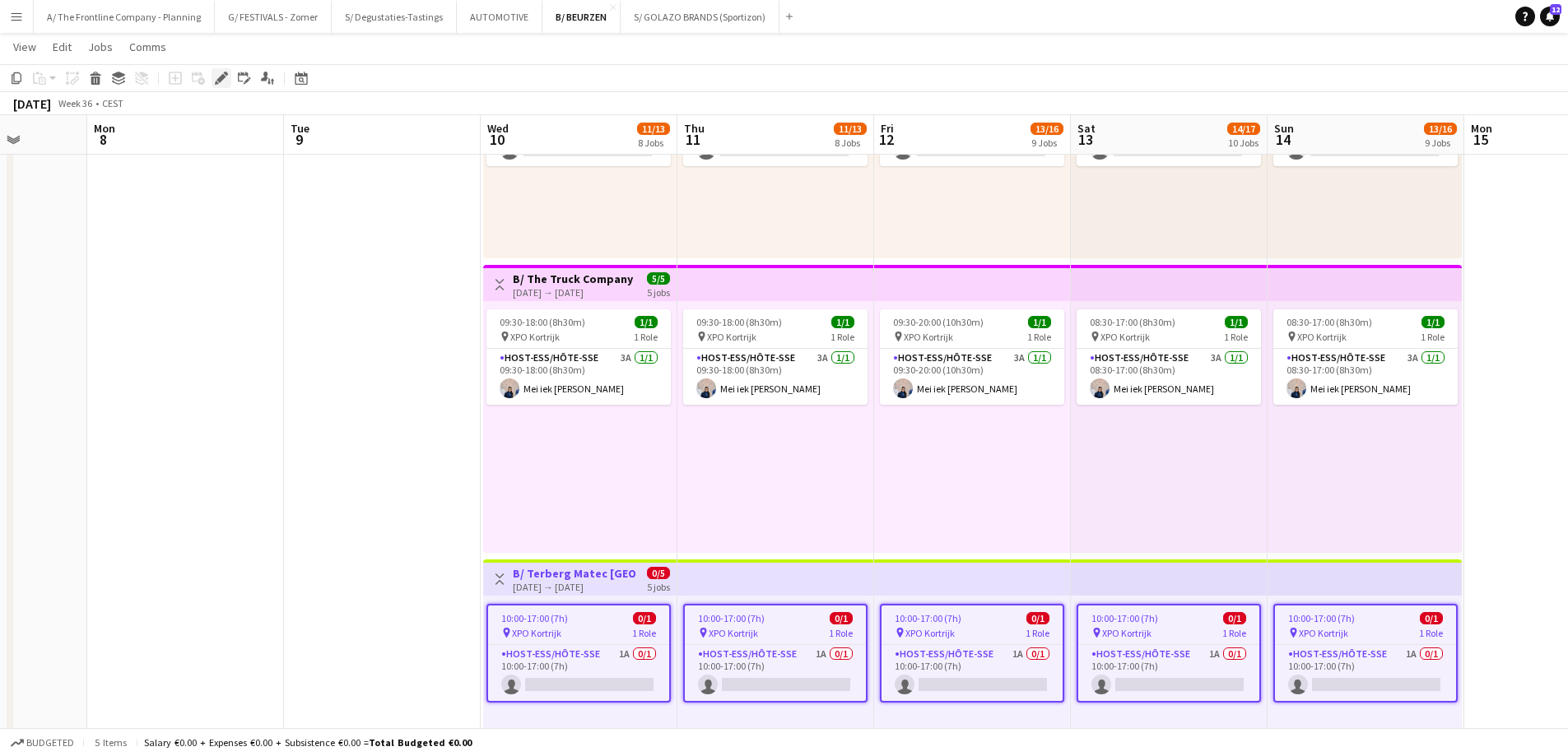
click at [220, 74] on icon "Edit" at bounding box center [221, 78] width 13 height 13
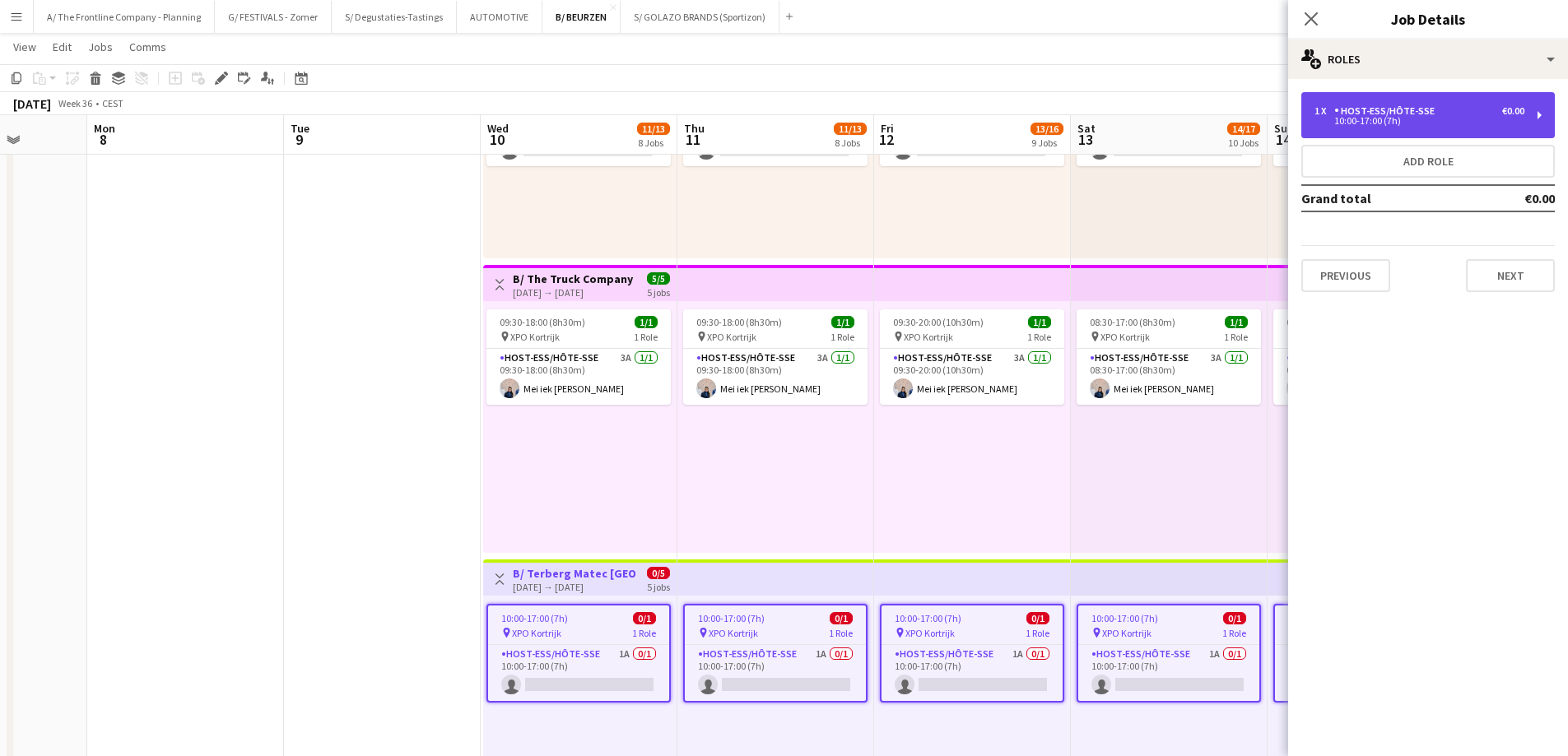
click at [1396, 103] on div "1 x Host-ess/Hôte-sse €0.00 10:00-17:00 (7h)" at bounding box center [1427, 115] width 254 height 46
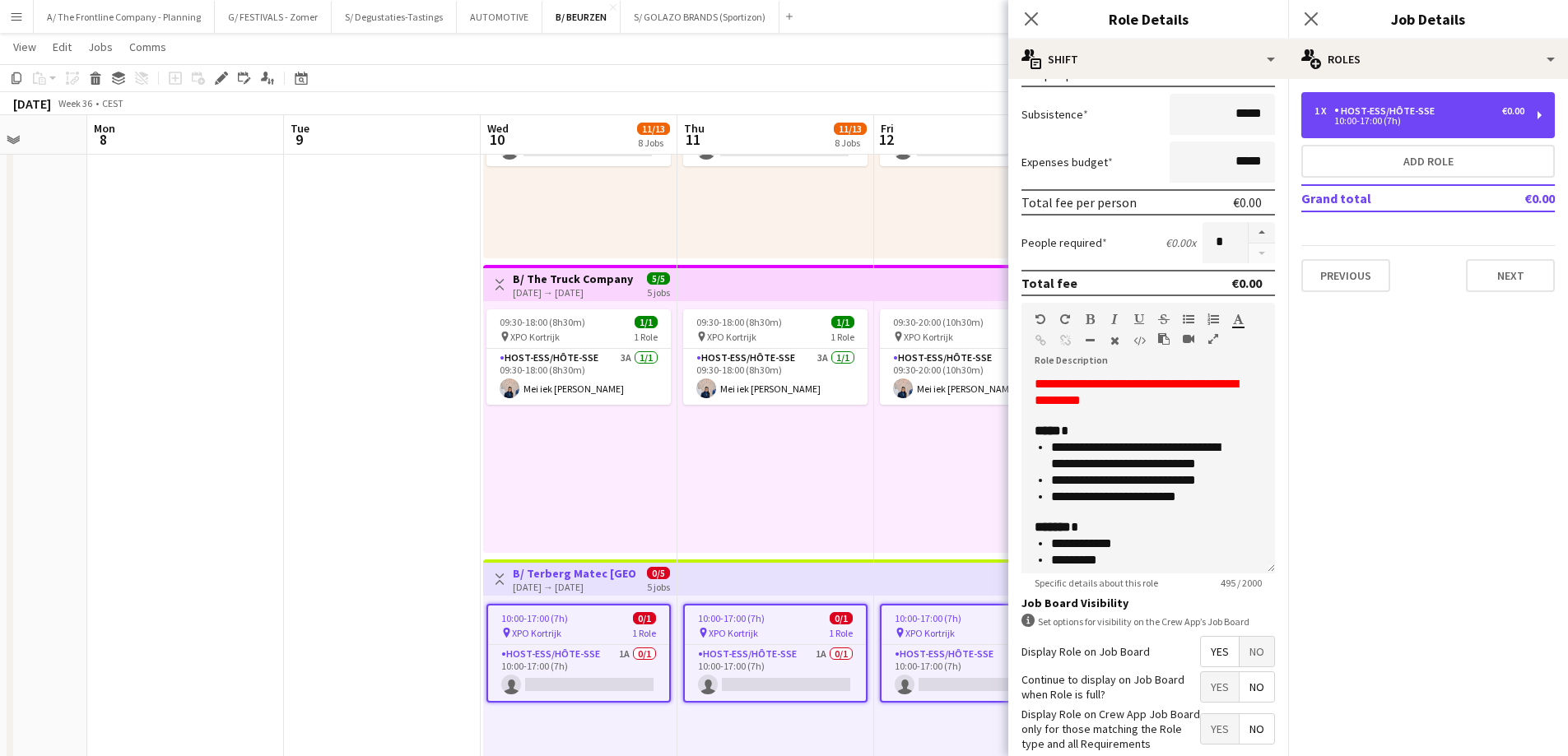
scroll to position [329, 0]
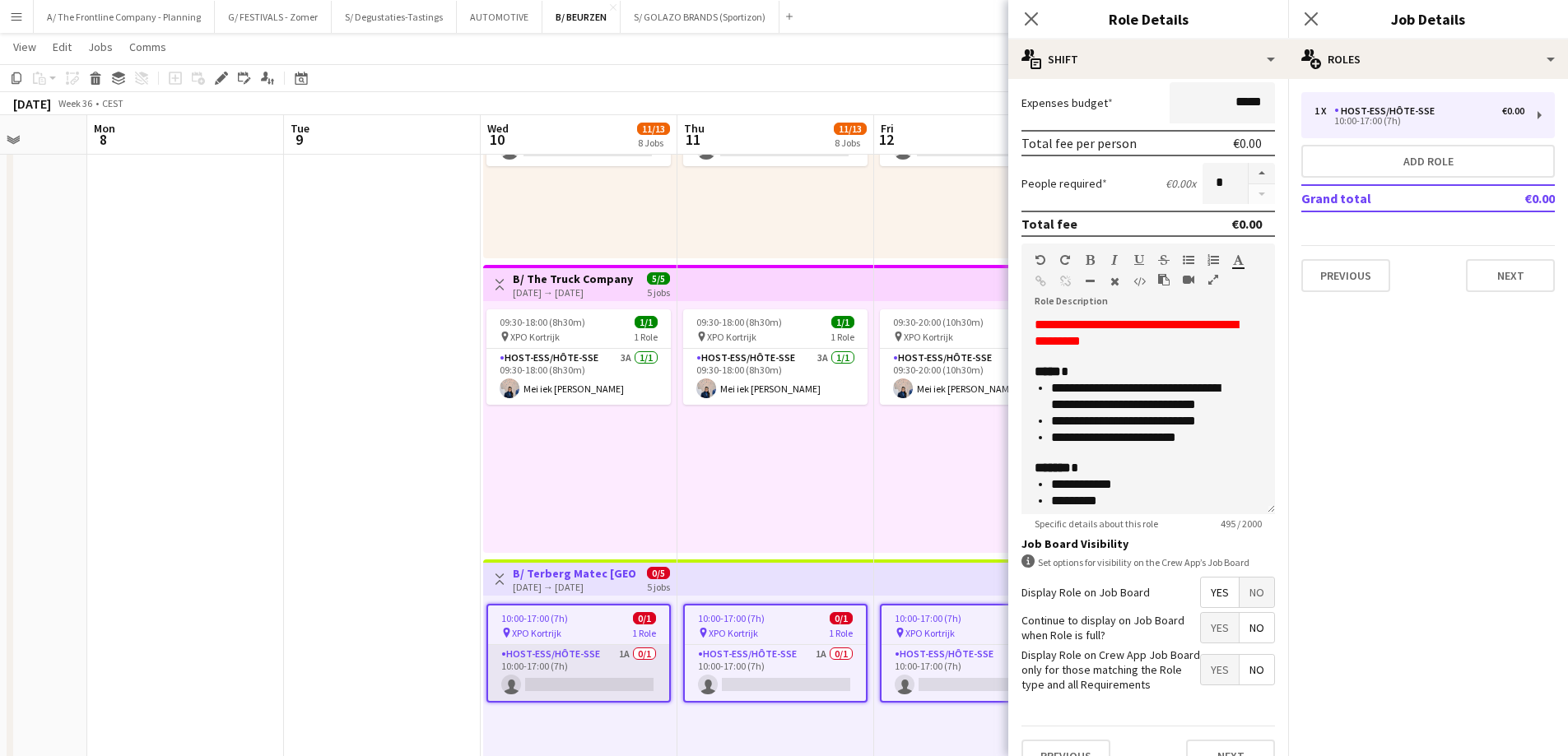
click at [561, 672] on app-card-role "Host-ess/Hôte-sse 1A 0/1 10:00-17:00 (7h) single-neutral-actions" at bounding box center [579, 673] width 181 height 56
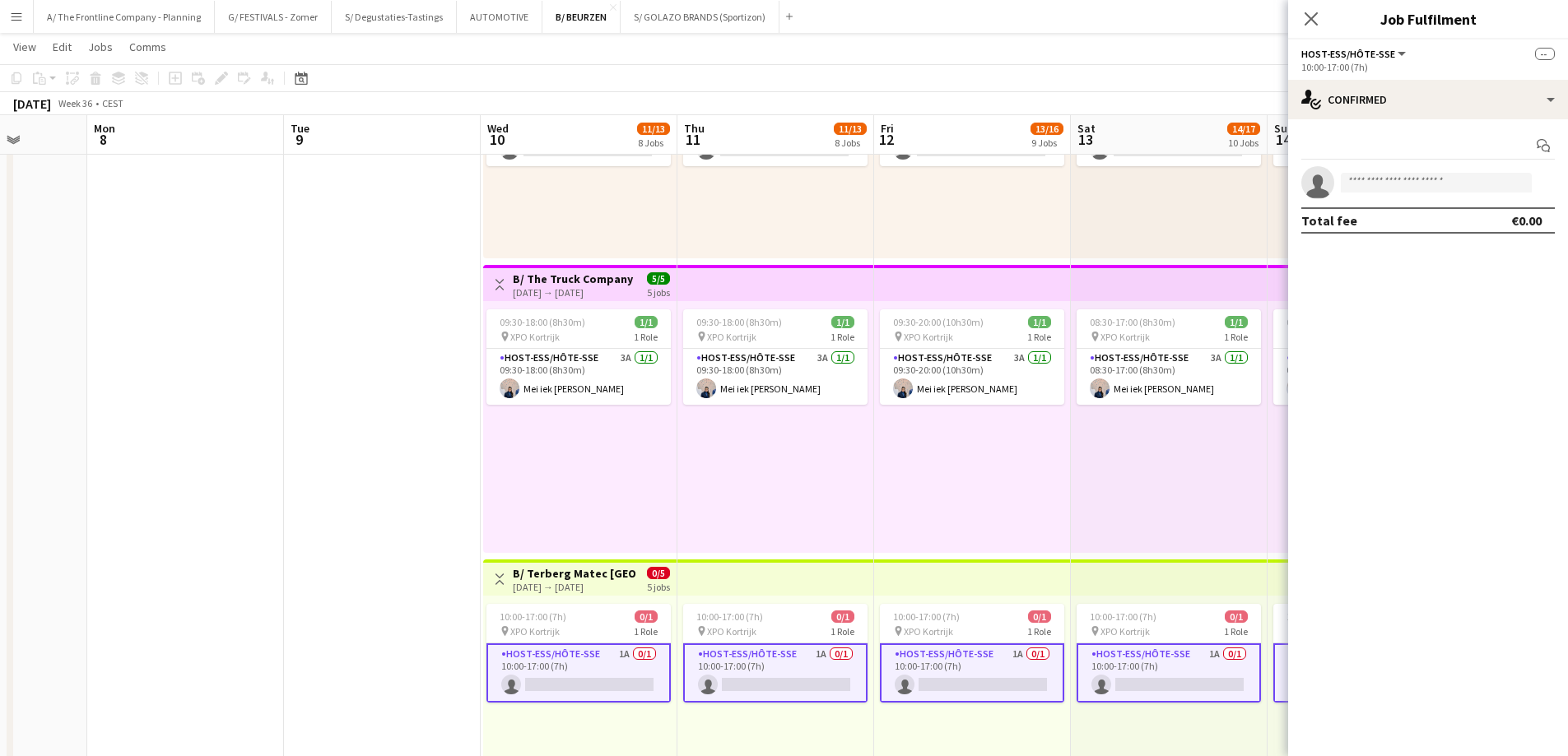
click at [564, 679] on app-card-role "Host-ess/Hôte-sse 1A 0/1 10:00-17:00 (7h) single-neutral-actions" at bounding box center [579, 672] width 184 height 59
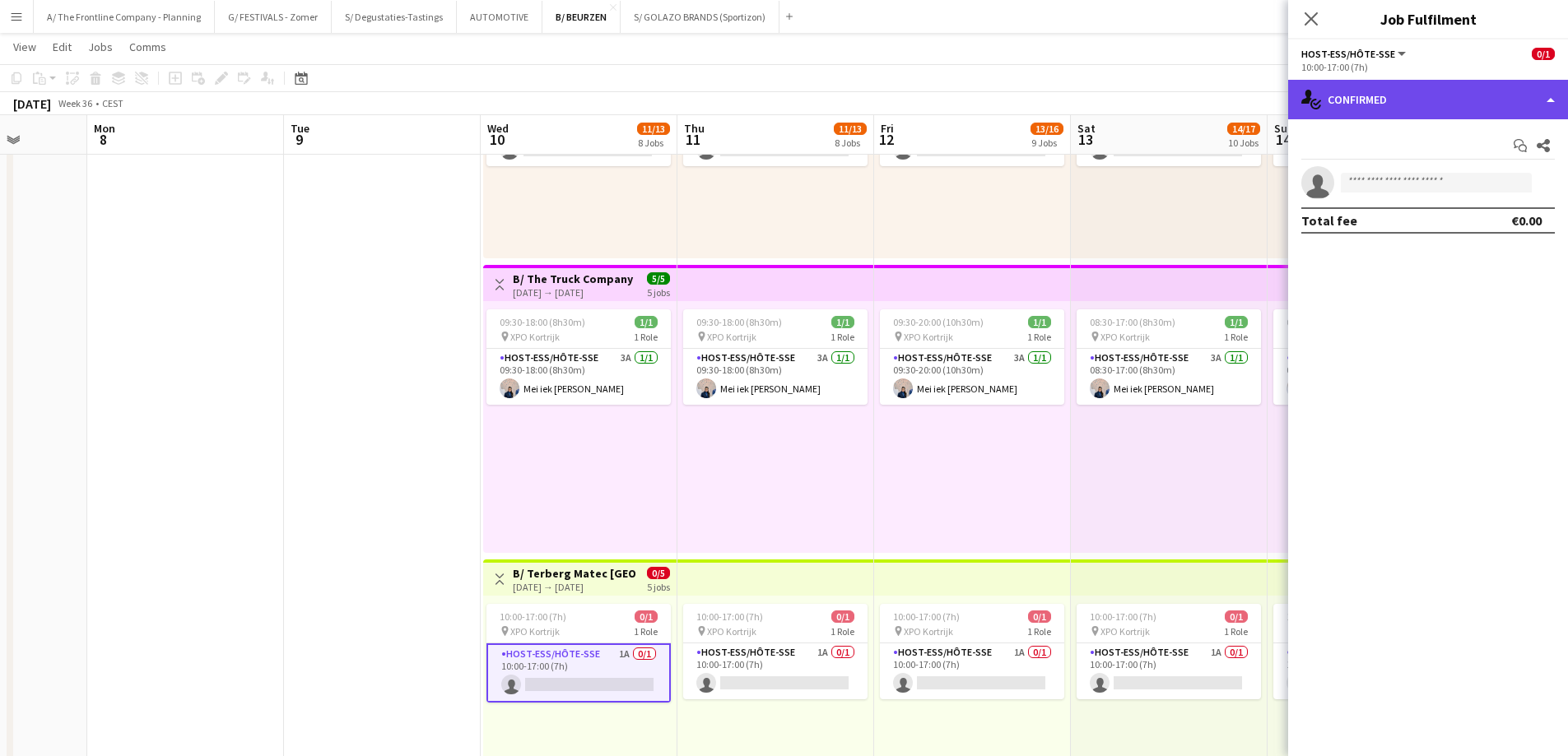
click at [1428, 98] on div "single-neutral-actions-check-2 Confirmed" at bounding box center [1428, 100] width 280 height 39
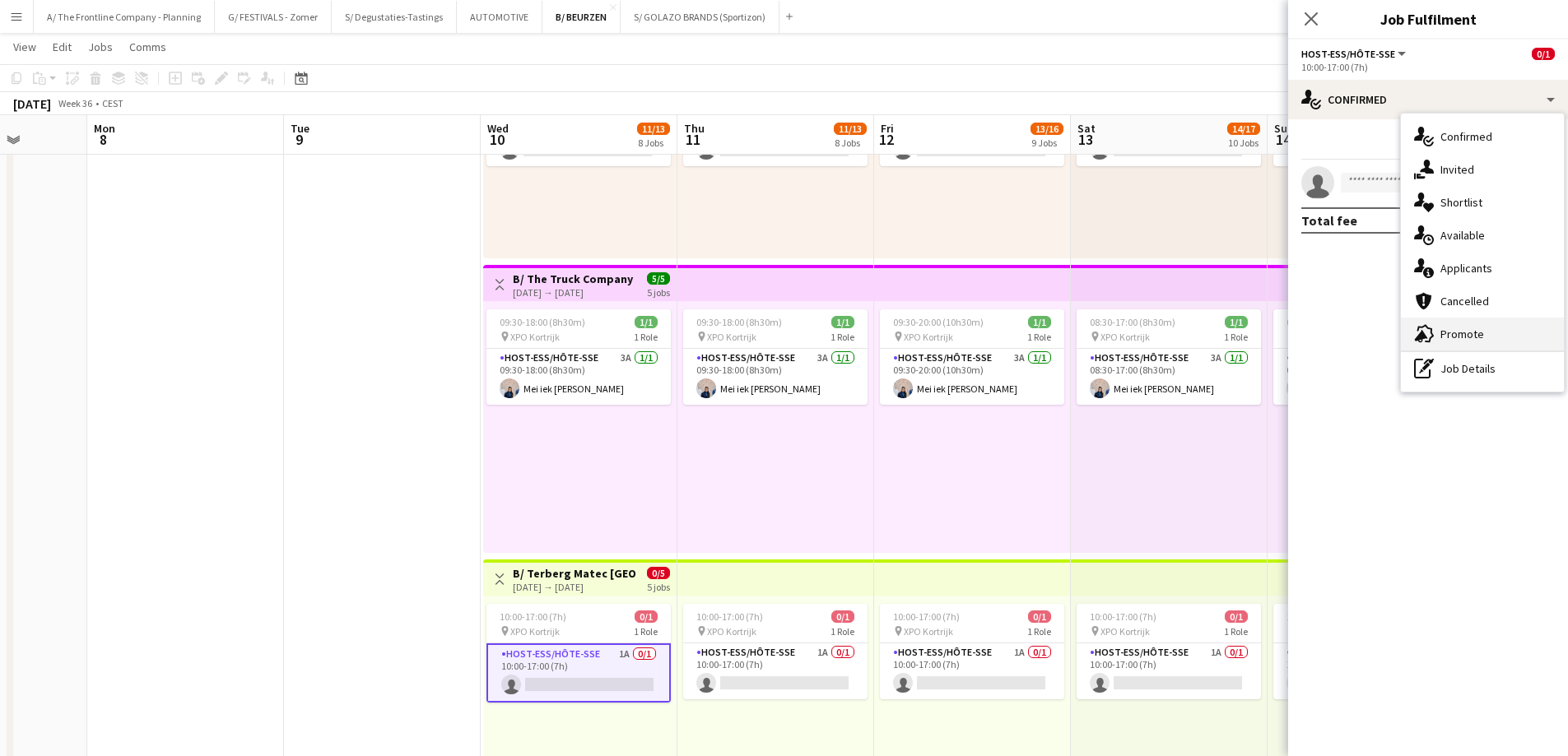
click at [1453, 335] on div "advertising-megaphone Promote" at bounding box center [1482, 334] width 163 height 33
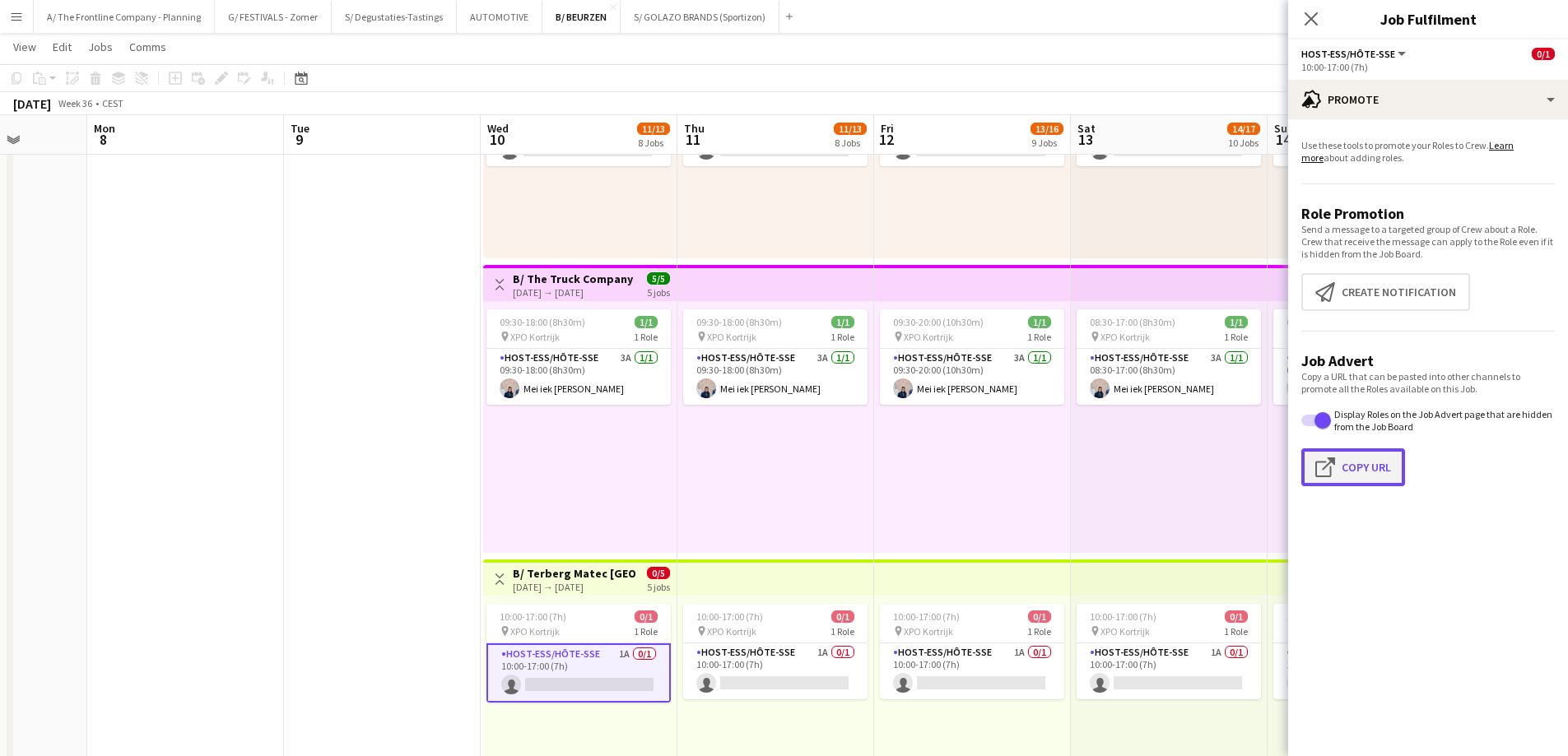
click at [1365, 462] on button "Click to copy URL Copy Url" at bounding box center [1352, 467] width 103 height 38
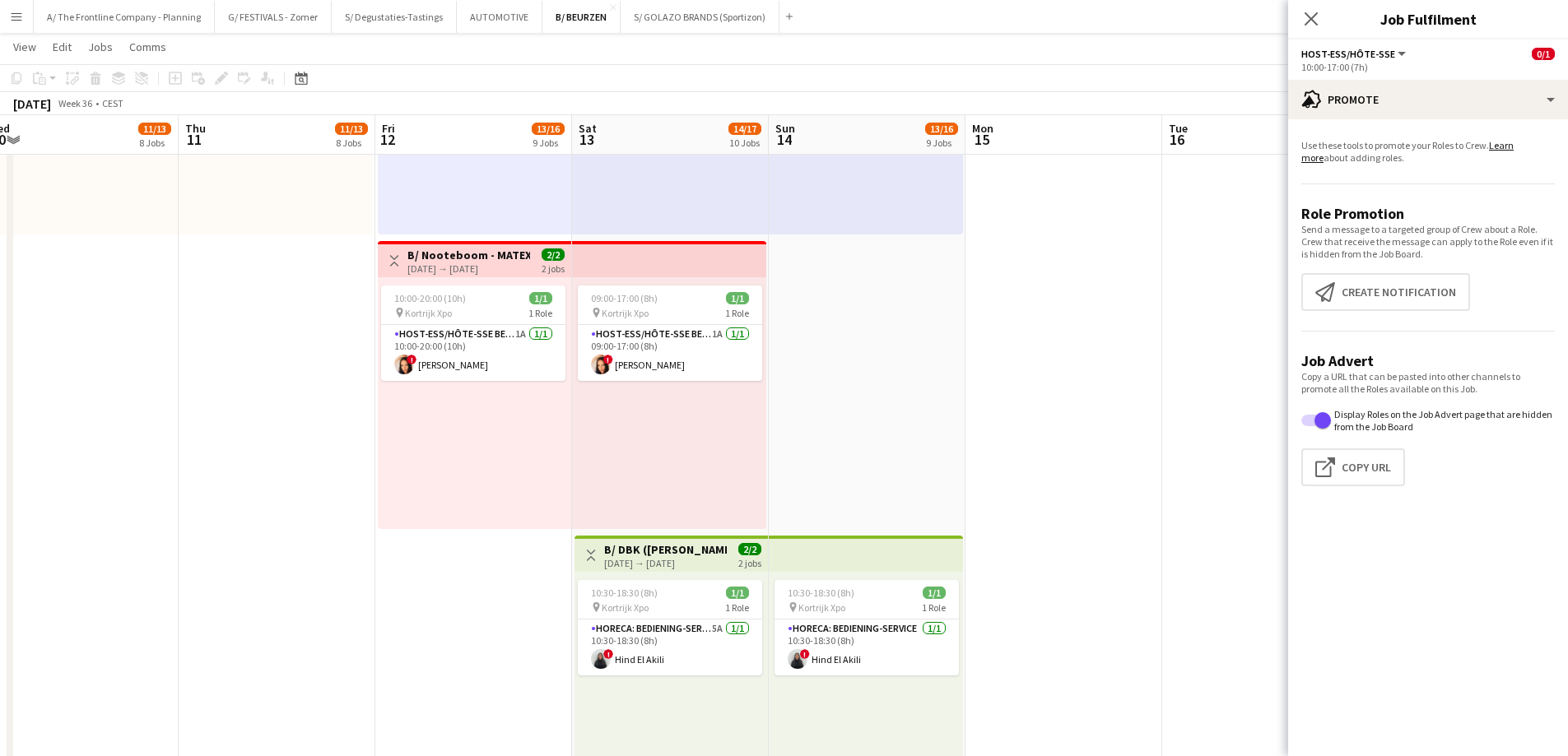
scroll to position [0, 608]
drag, startPoint x: 591, startPoint y: 462, endPoint x: 93, endPoint y: 437, distance: 498.6
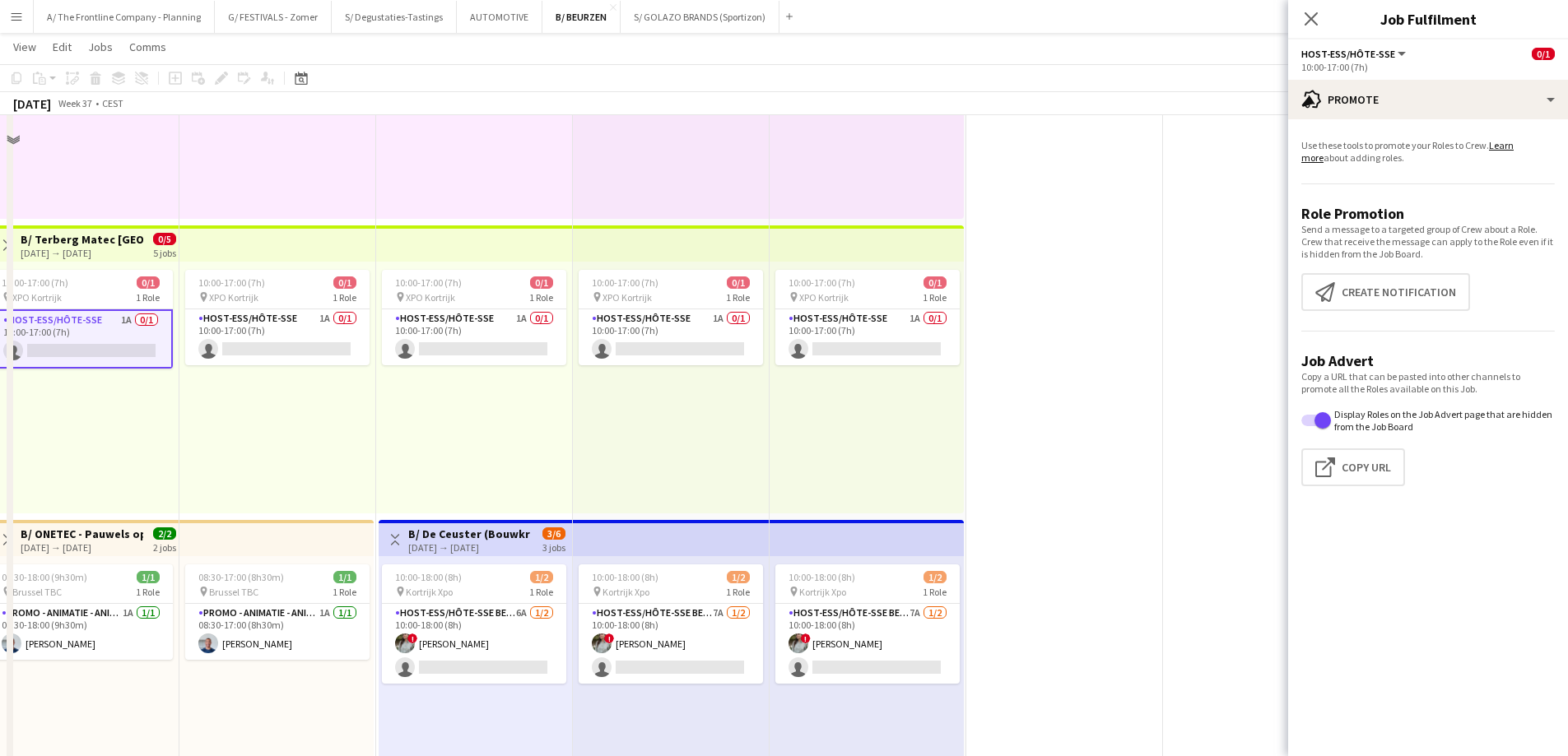
scroll to position [1483, 0]
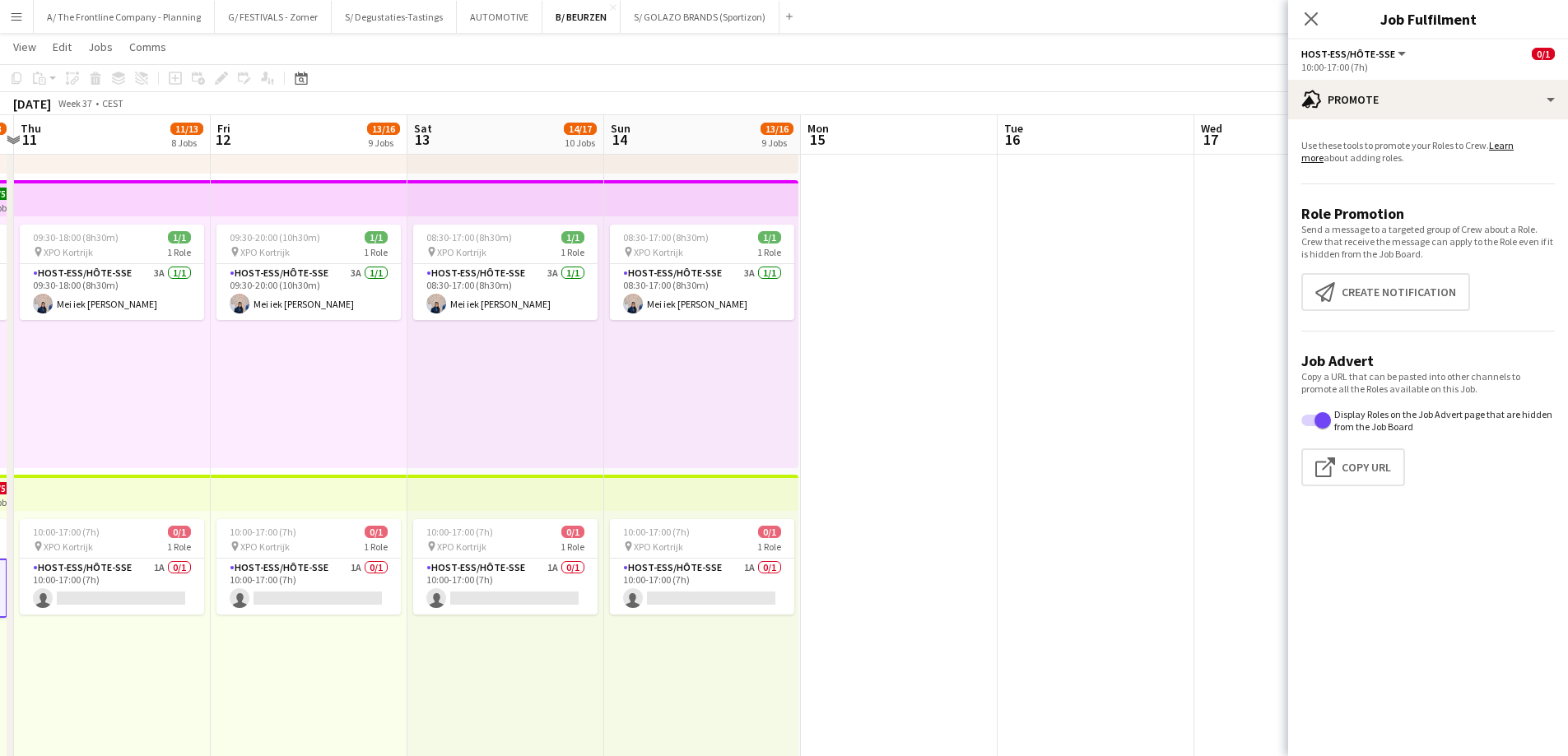
drag, startPoint x: 947, startPoint y: 474, endPoint x: 385, endPoint y: 459, distance: 562.2
click at [383, 459] on app-calendar-viewport "Mon 8 Tue 9 Wed 10 11/13 8 Jobs Thu 11 11/13 8 Jobs Fri 12 13/16 9 Jobs Sat 13 …" at bounding box center [784, 230] width 1568 height 3299
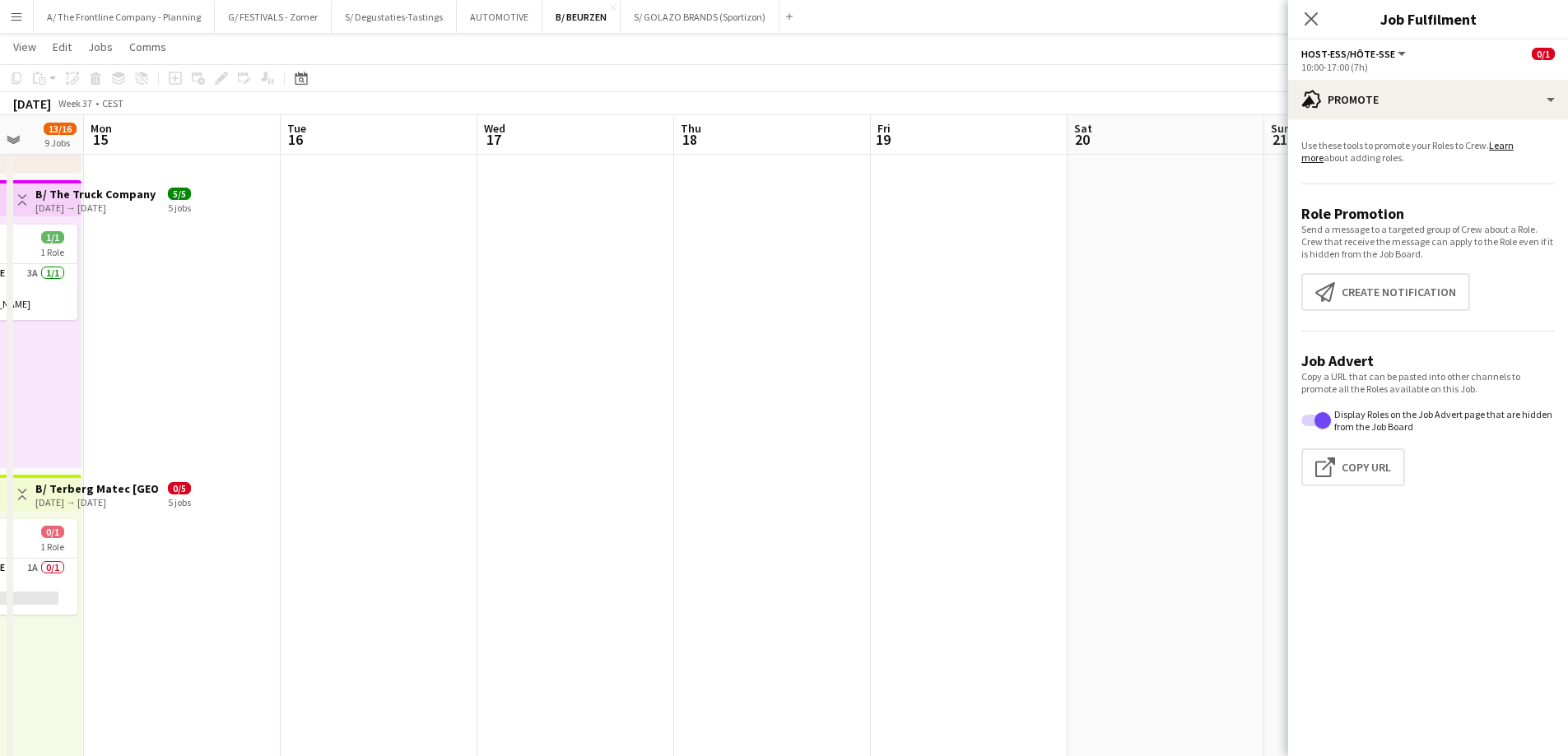
drag, startPoint x: 994, startPoint y: 439, endPoint x: 402, endPoint y: 428, distance: 592.1
click at [402, 428] on app-calendar-viewport "Thu 11 11/13 8 Jobs Fri 12 13/16 9 Jobs Sat 13 14/17 10 Jobs Sun 14 13/16 9 Job…" at bounding box center [784, 230] width 1568 height 3299
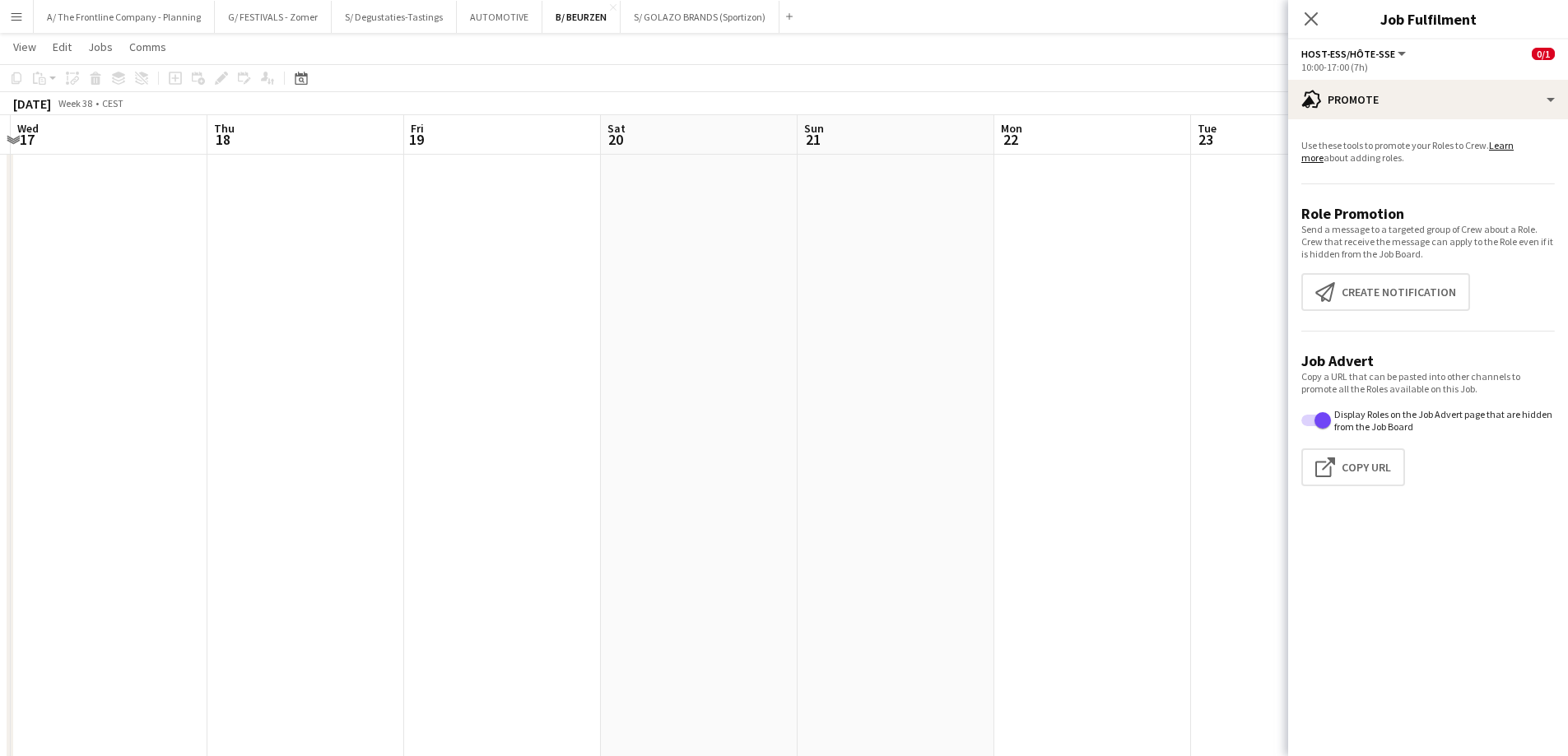
click at [783, 416] on app-date-cell at bounding box center [699, 177] width 196 height 2952
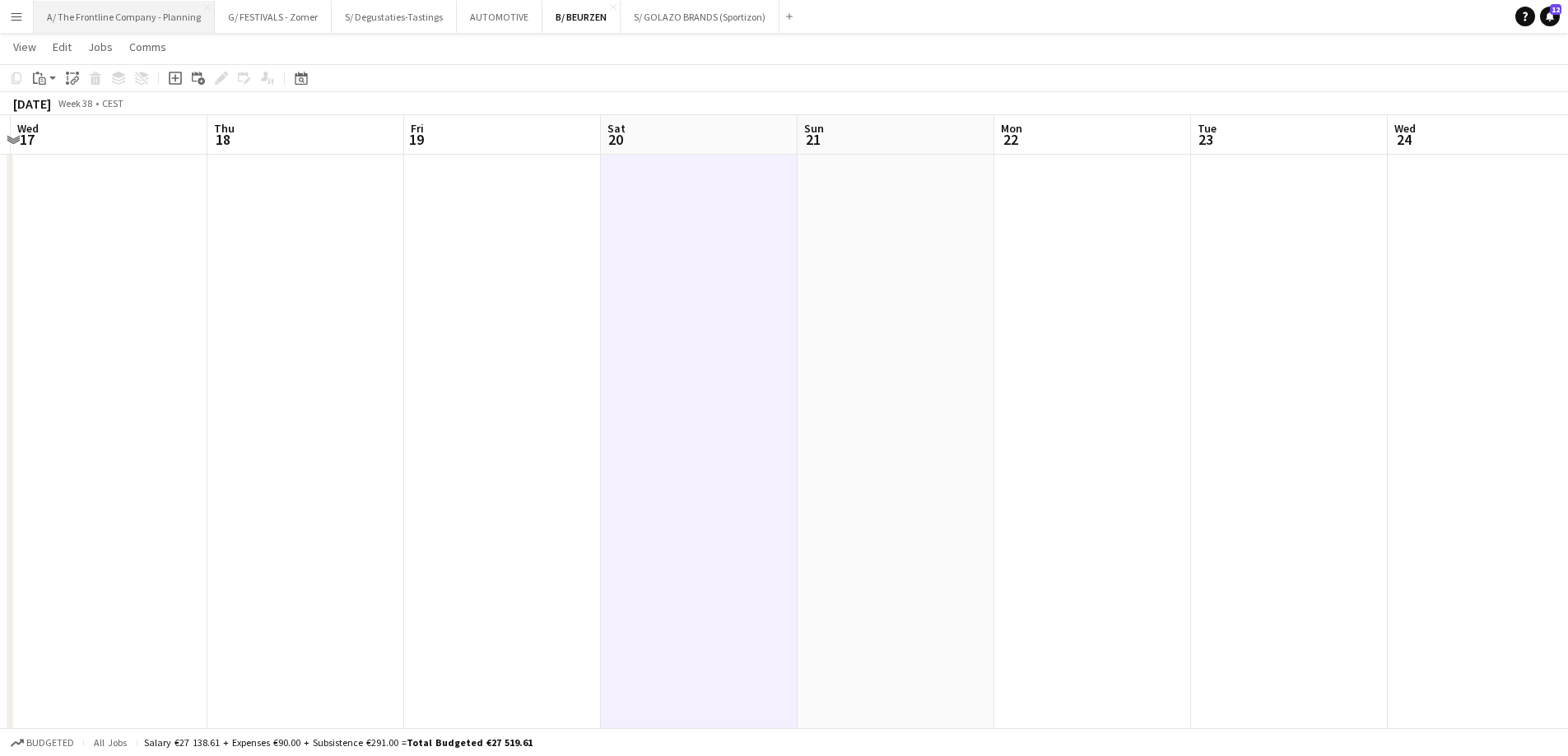
click at [135, 14] on button "A/ The Frontline Company - Planning Close" at bounding box center [125, 17] width 181 height 32
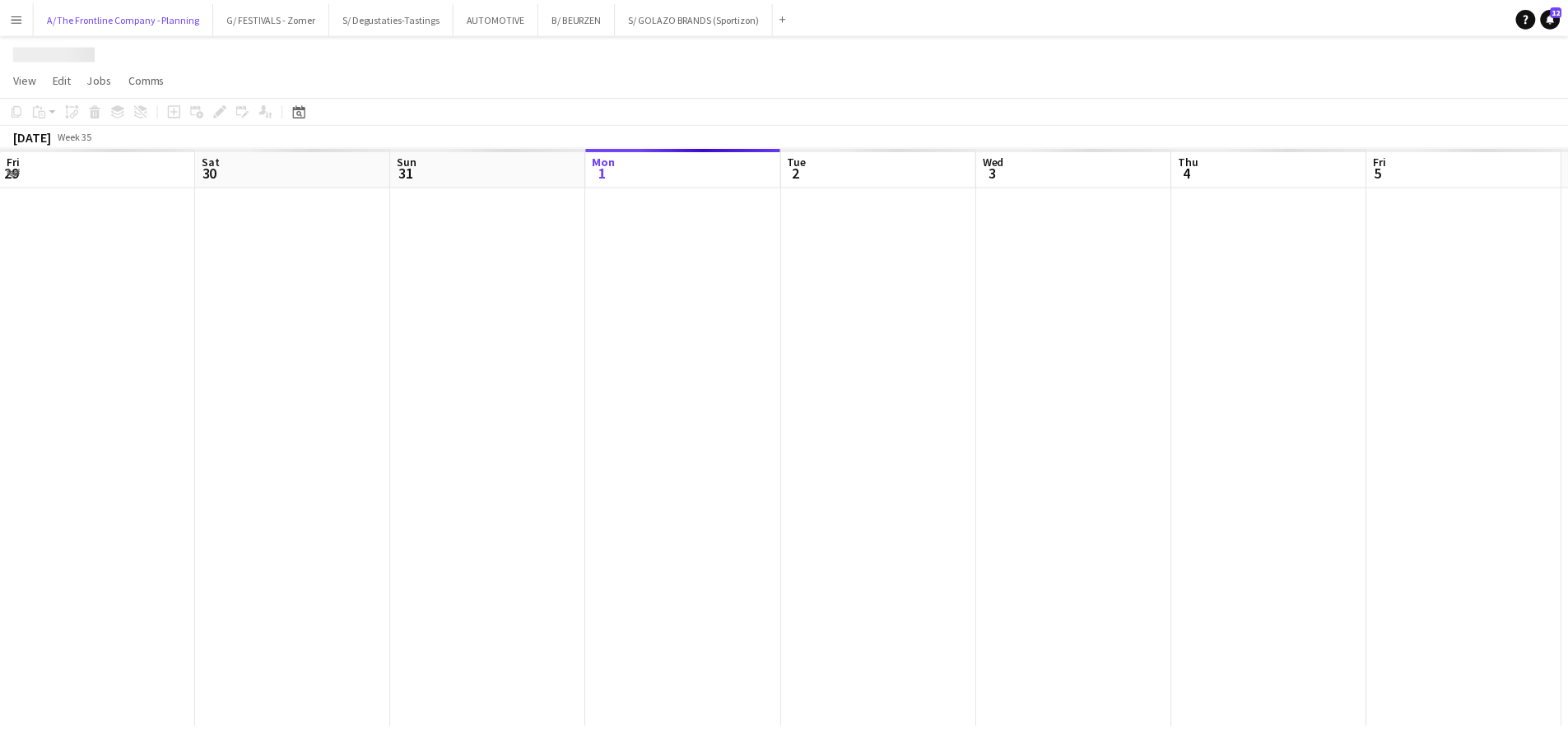
scroll to position [0, 393]
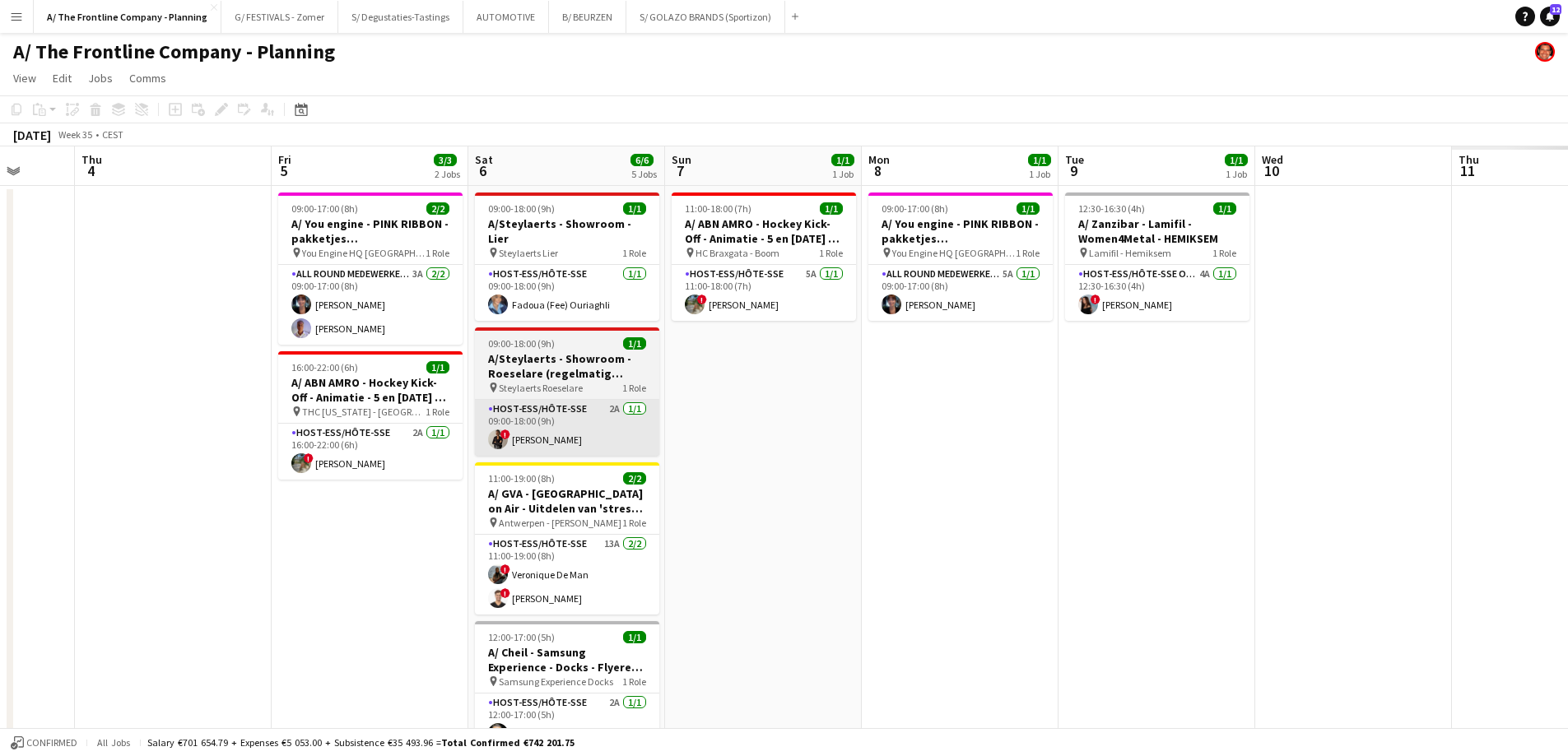
drag, startPoint x: 1290, startPoint y: 436, endPoint x: 424, endPoint y: 429, distance: 866.0
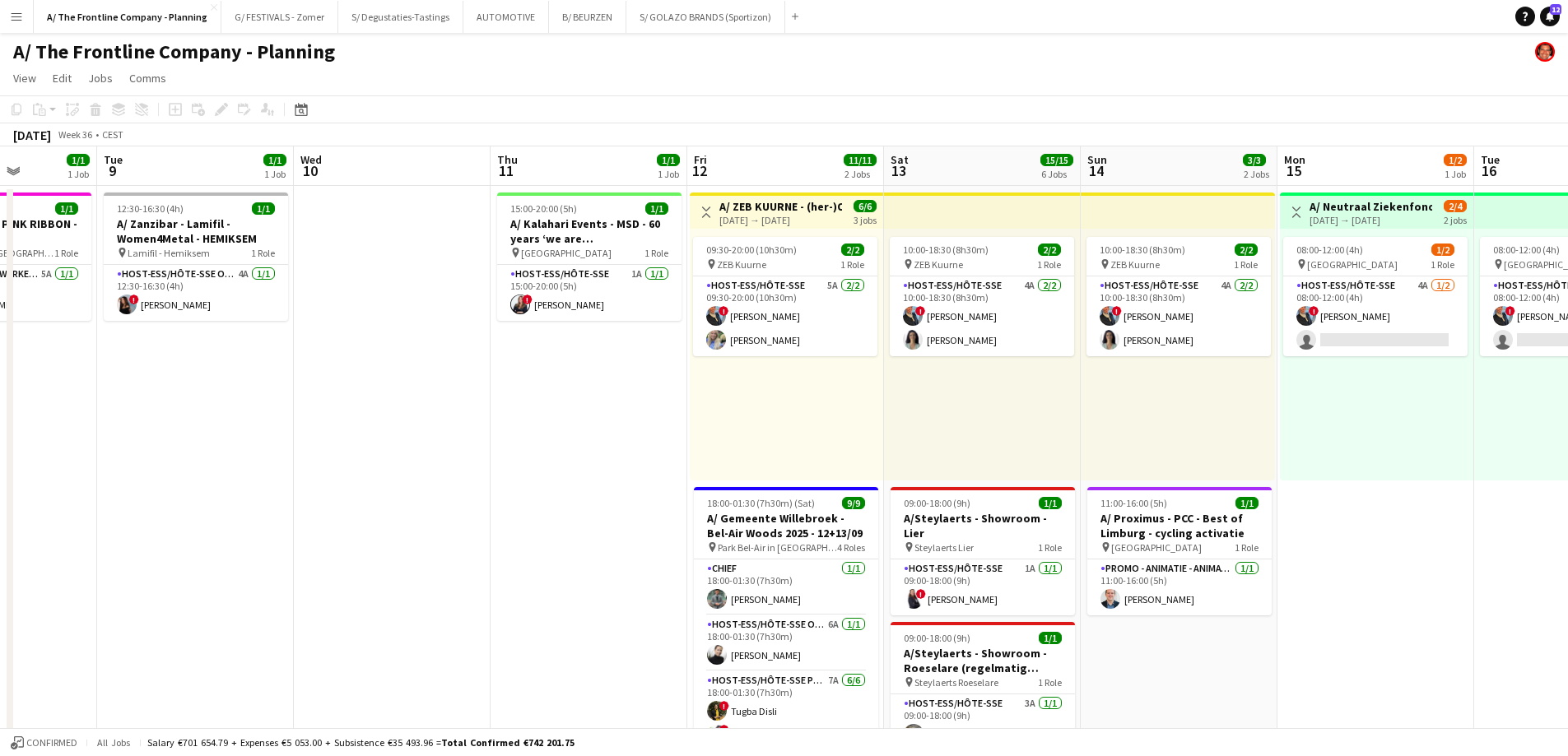
drag, startPoint x: 243, startPoint y: 425, endPoint x: 194, endPoint y: 422, distance: 49.1
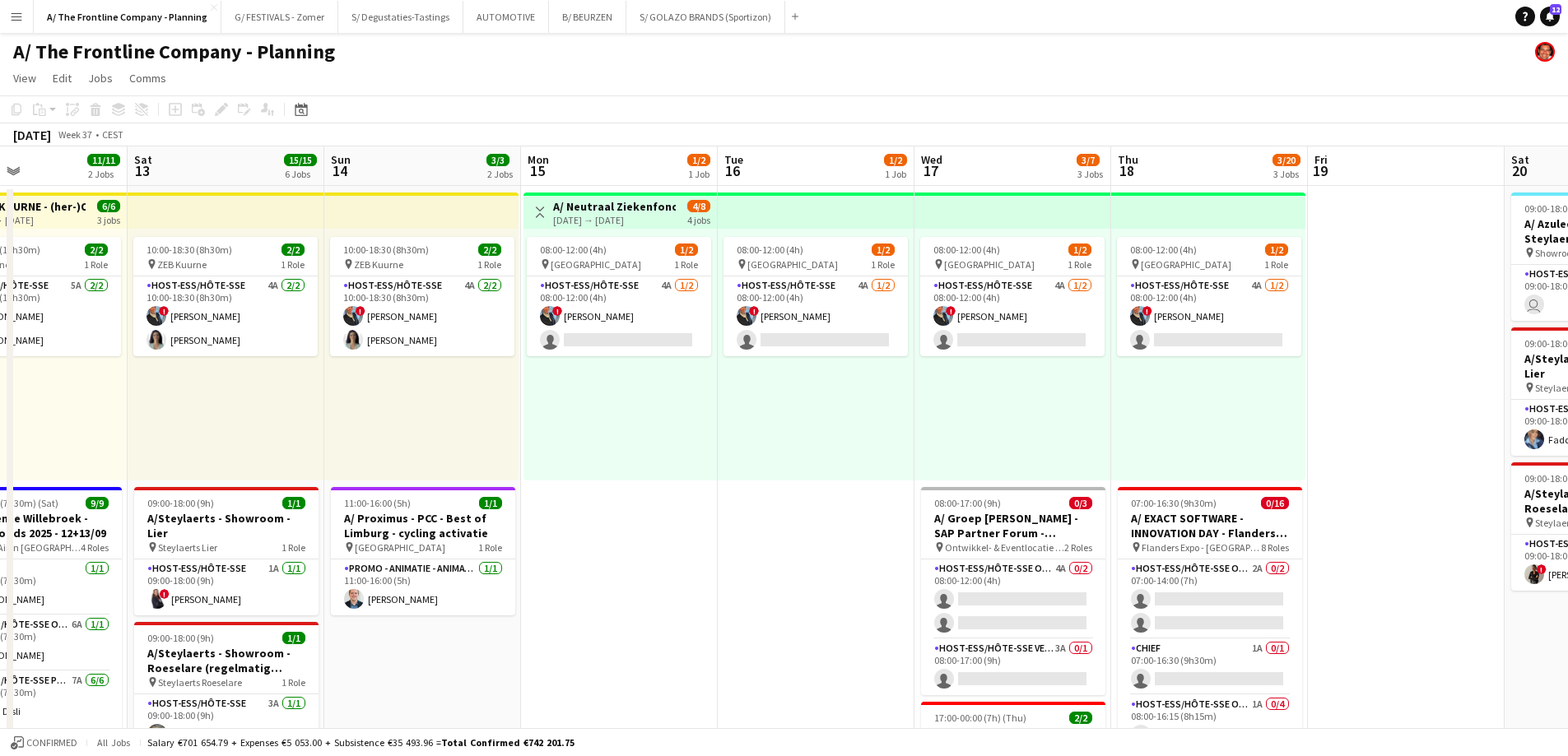
scroll to position [0, 550]
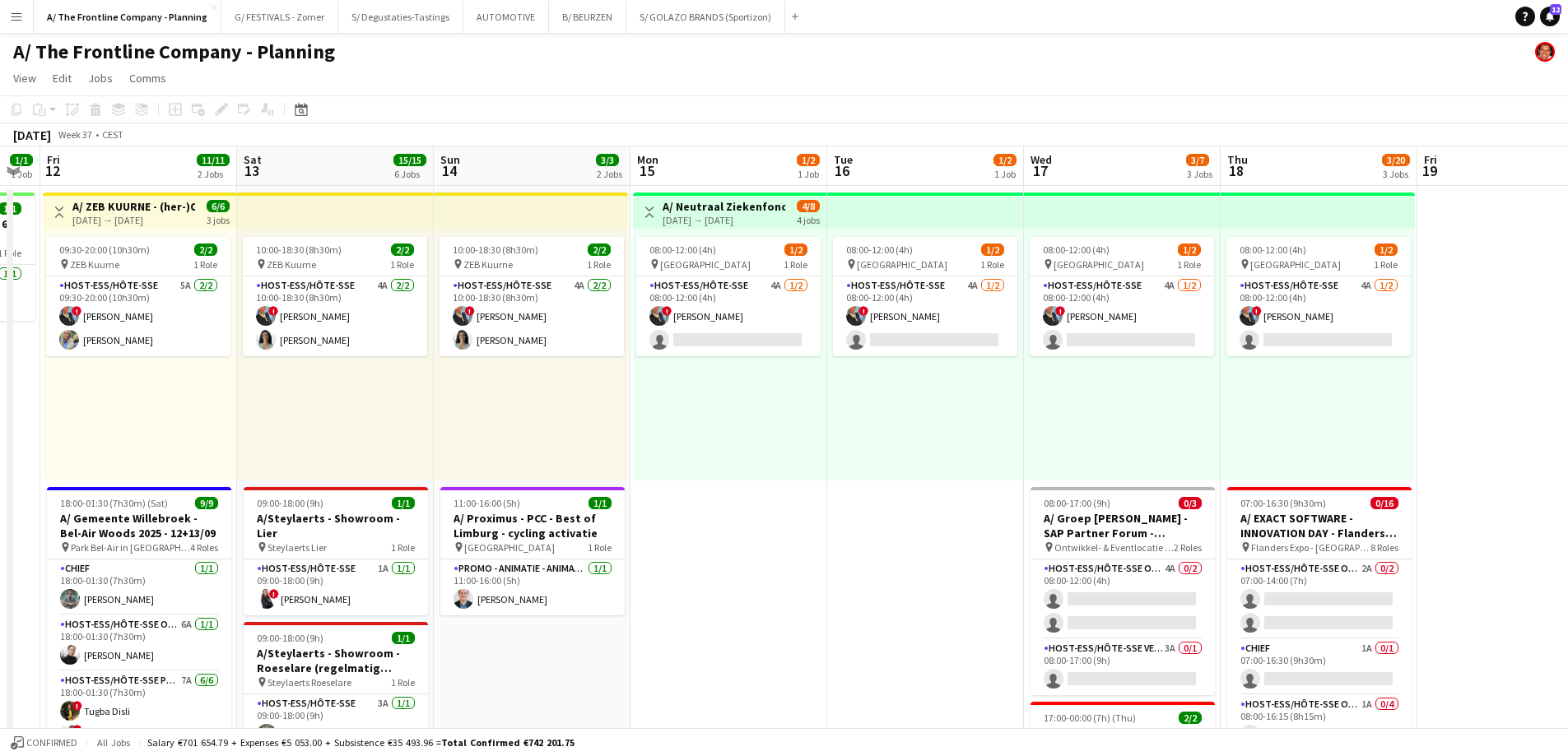
drag, startPoint x: 499, startPoint y: 404, endPoint x: -45, endPoint y: 403, distance: 544.0
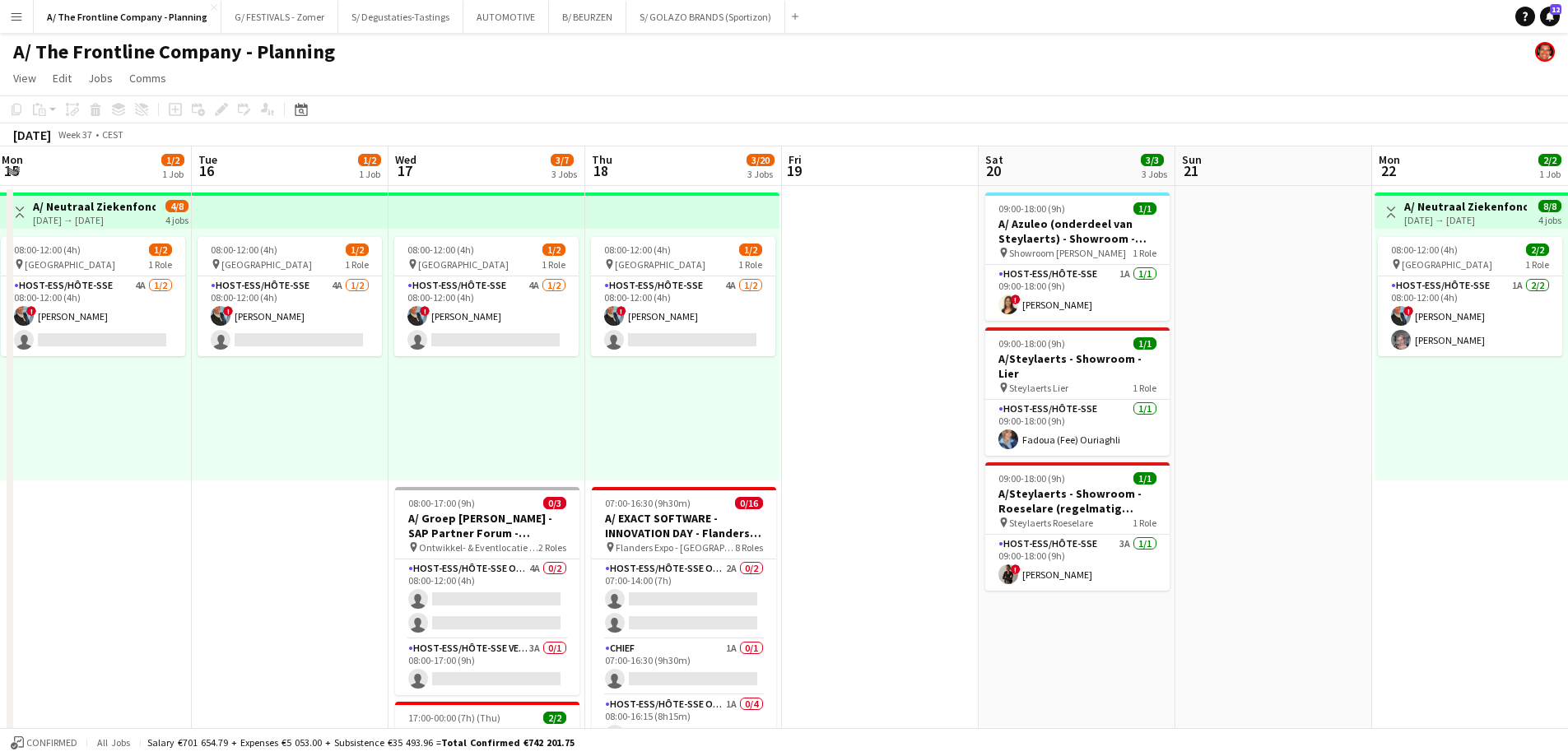
drag, startPoint x: 761, startPoint y: 441, endPoint x: 307, endPoint y: 400, distance: 455.8
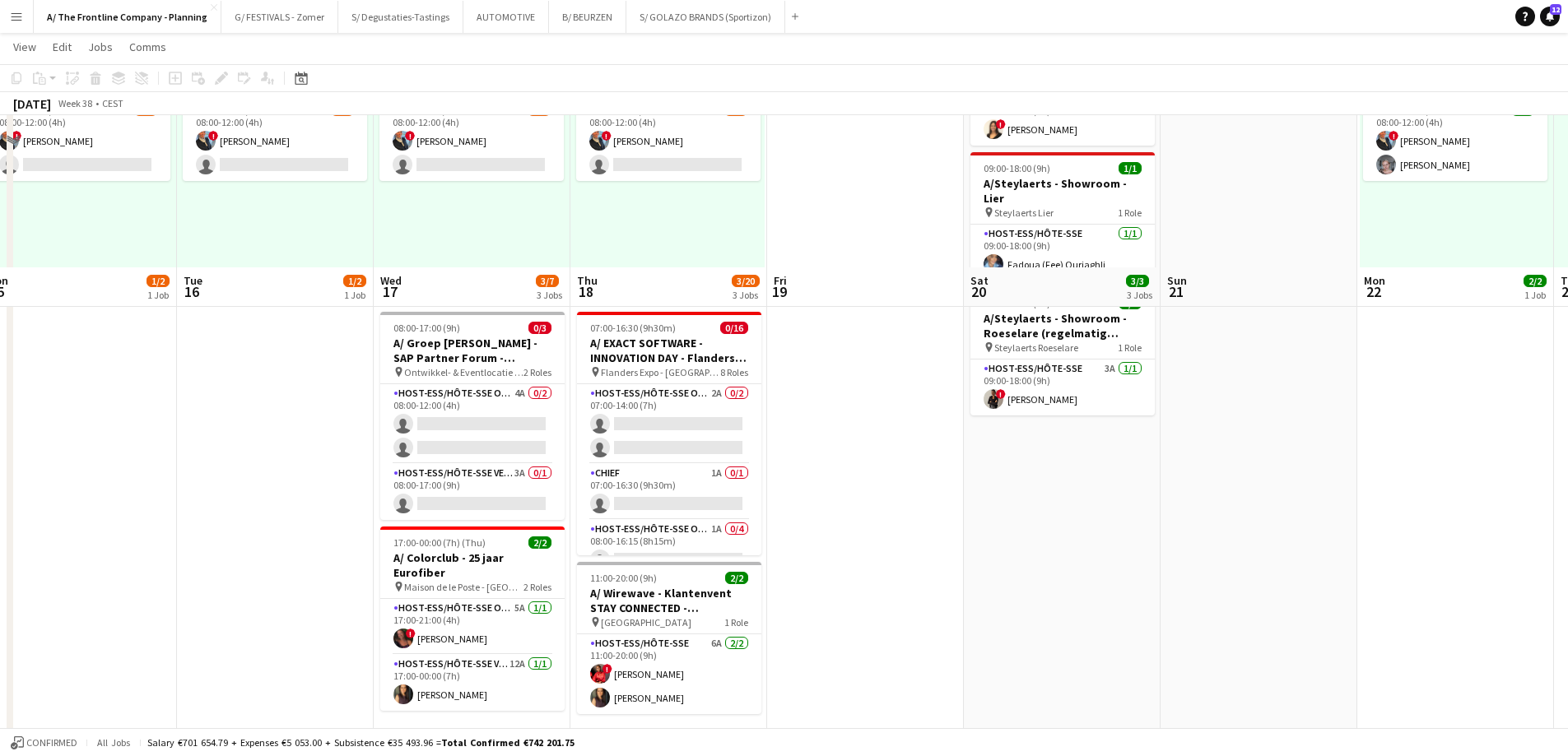
scroll to position [165, 0]
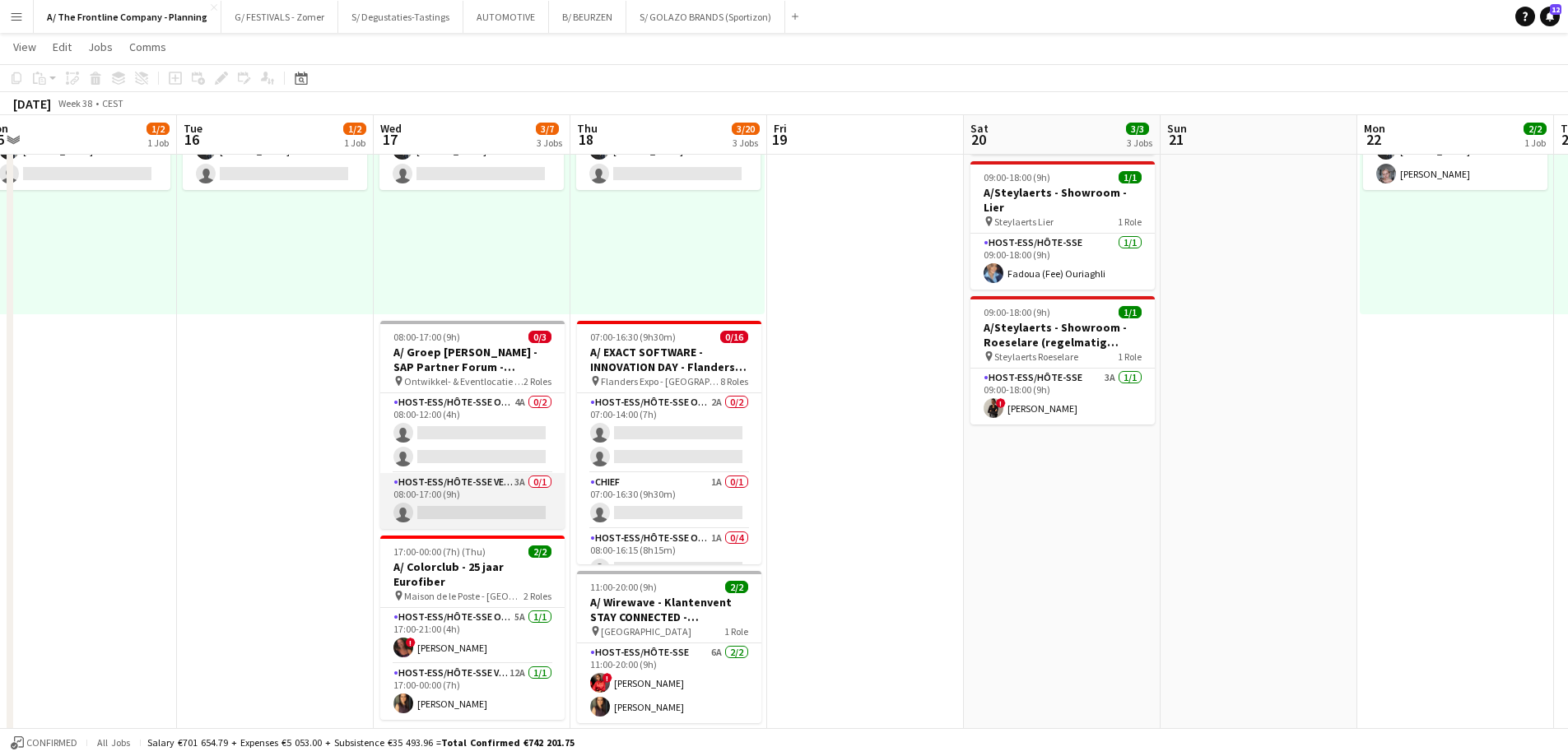
click at [433, 495] on app-card-role "Host-ess/Hôte-sse Vestiaire 3A 0/1 08:00-17:00 (9h) single-neutral-actions" at bounding box center [472, 501] width 184 height 56
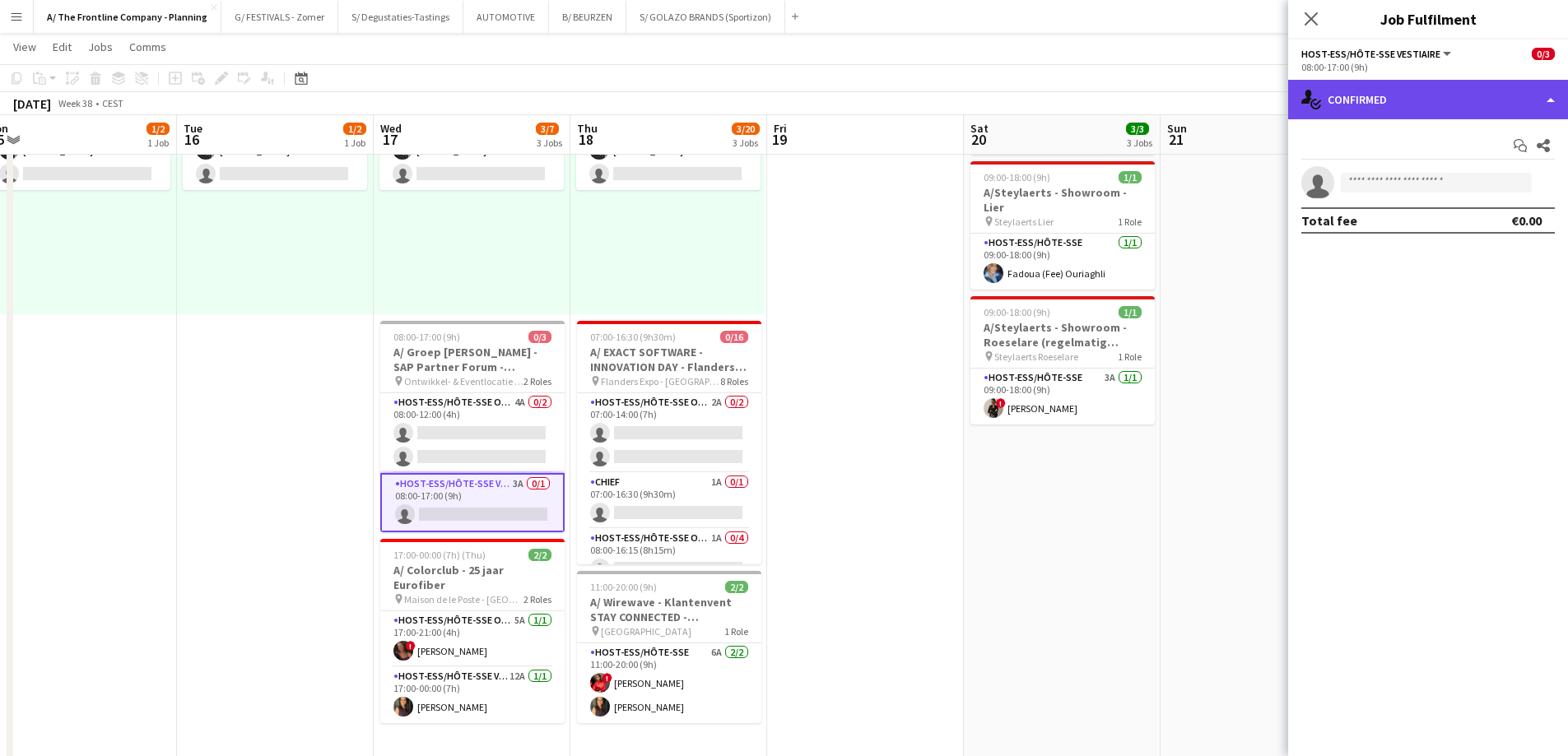
click at [1384, 99] on div "single-neutral-actions-check-2 Confirmed" at bounding box center [1428, 100] width 280 height 39
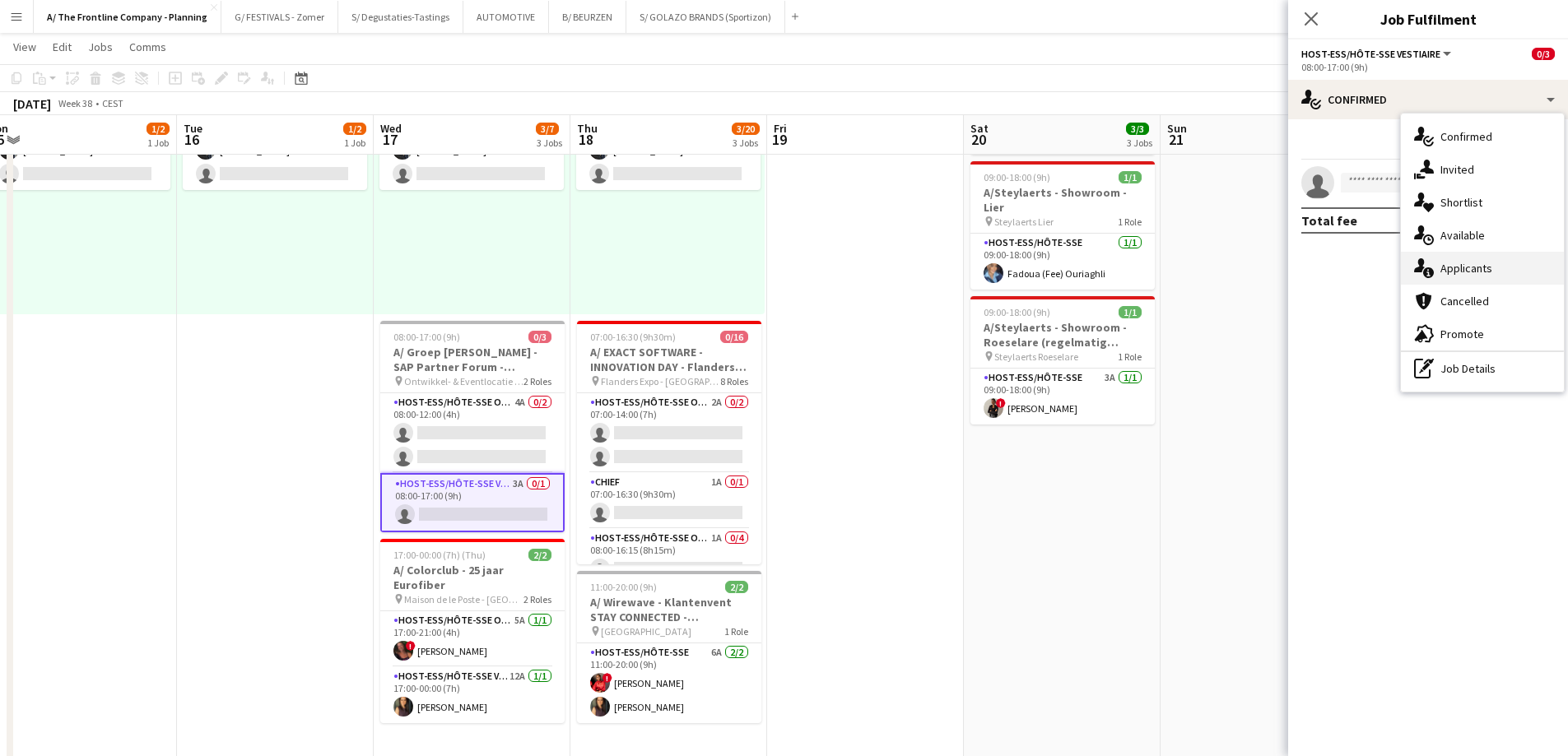
click at [1444, 268] on div "single-neutral-actions-information Applicants" at bounding box center [1482, 268] width 163 height 33
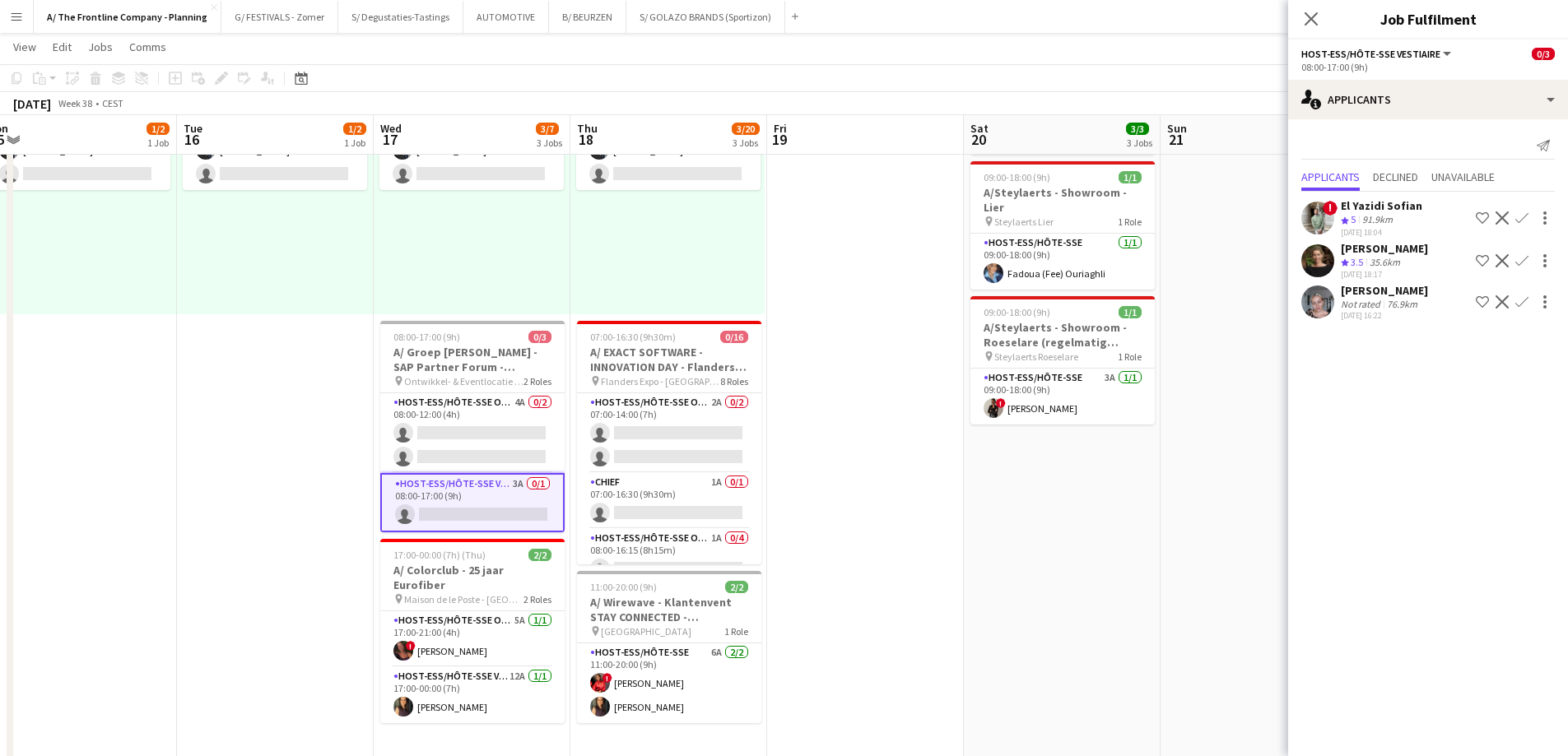
click at [1382, 248] on div "[PERSON_NAME]" at bounding box center [1384, 248] width 87 height 15
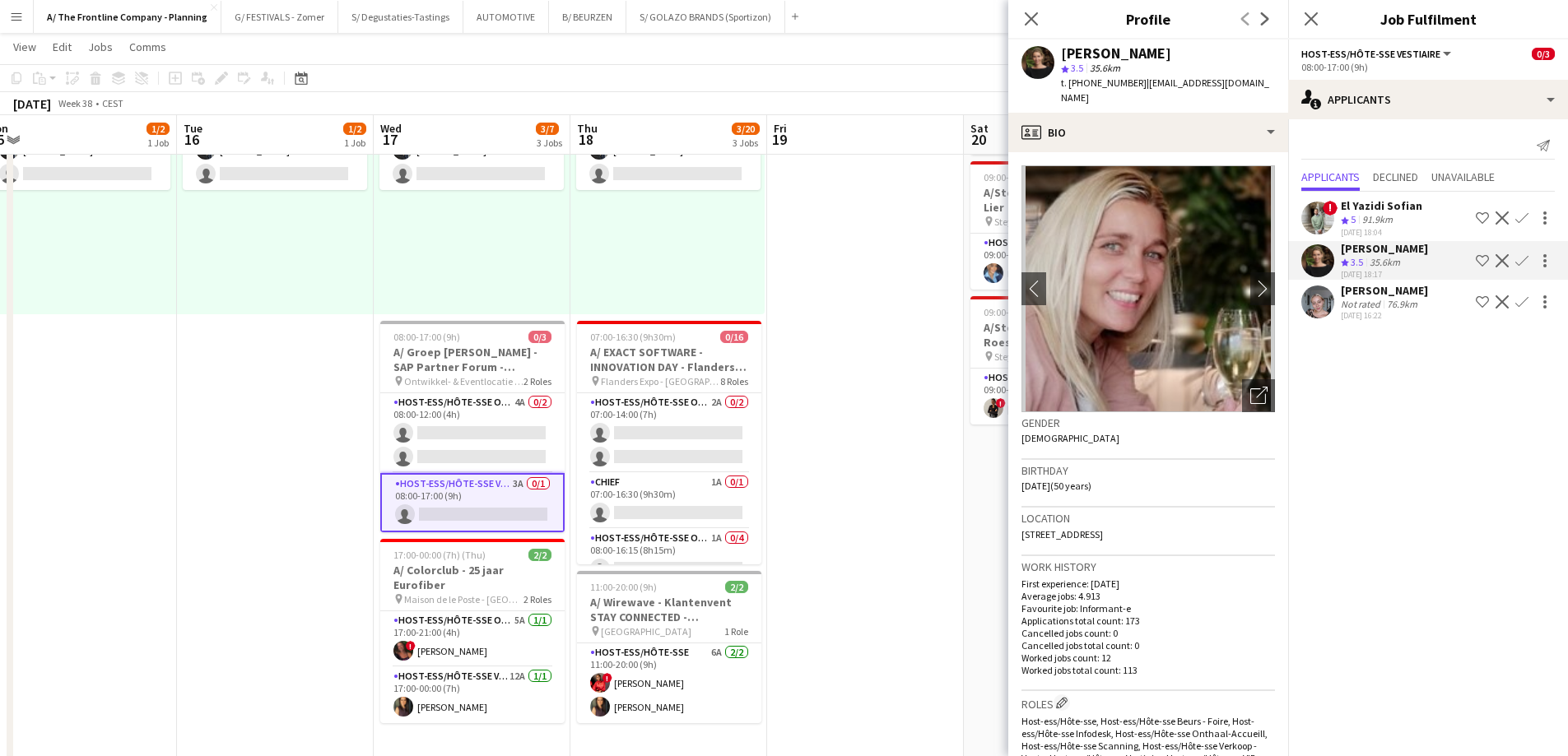
click at [1386, 208] on div "El Yazidi Sofian" at bounding box center [1381, 205] width 81 height 15
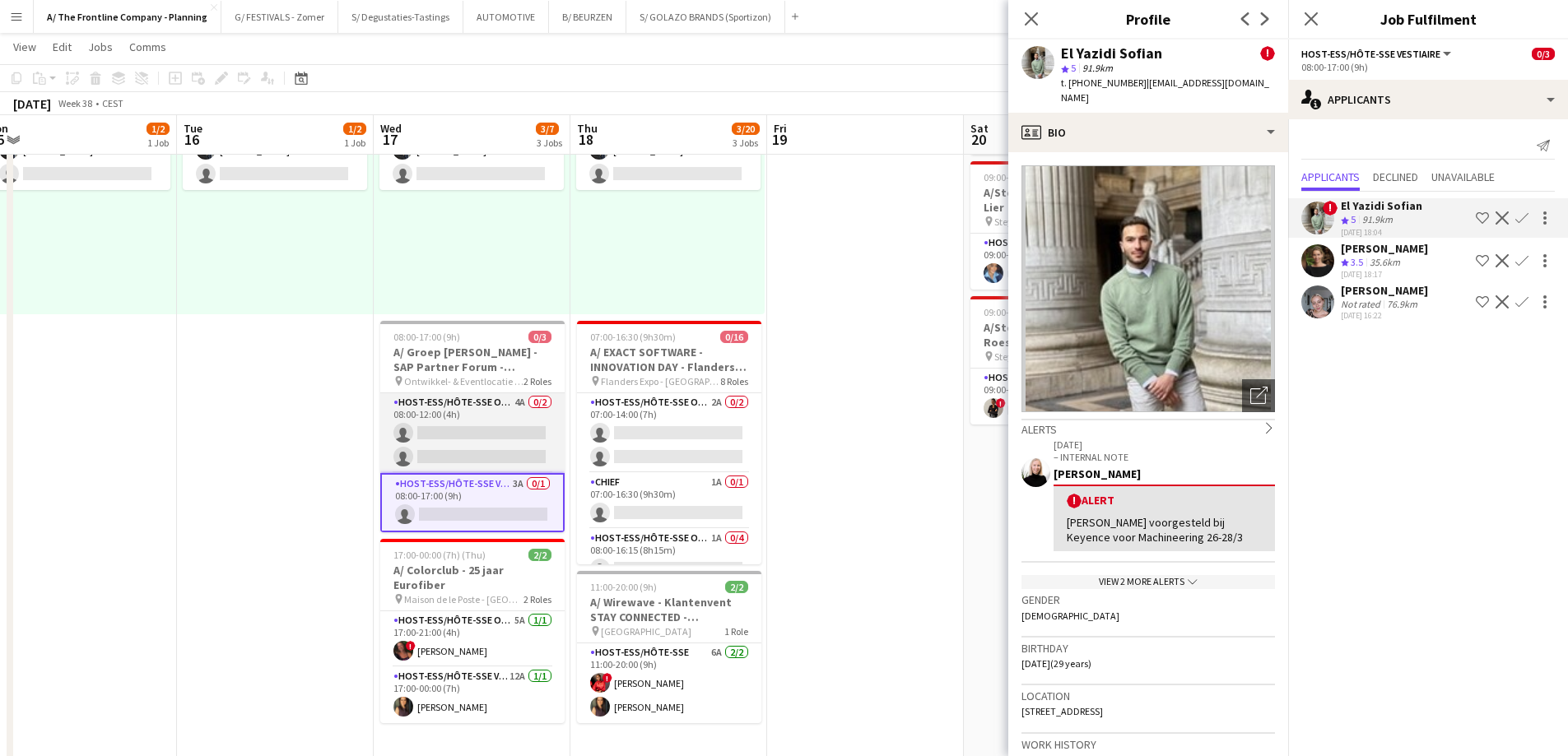
click at [481, 441] on app-card-role "Host-ess/Hôte-sse Onthaal-Accueill 4A 0/2 08:00-12:00 (4h) single-neutral-actio…" at bounding box center [472, 433] width 184 height 80
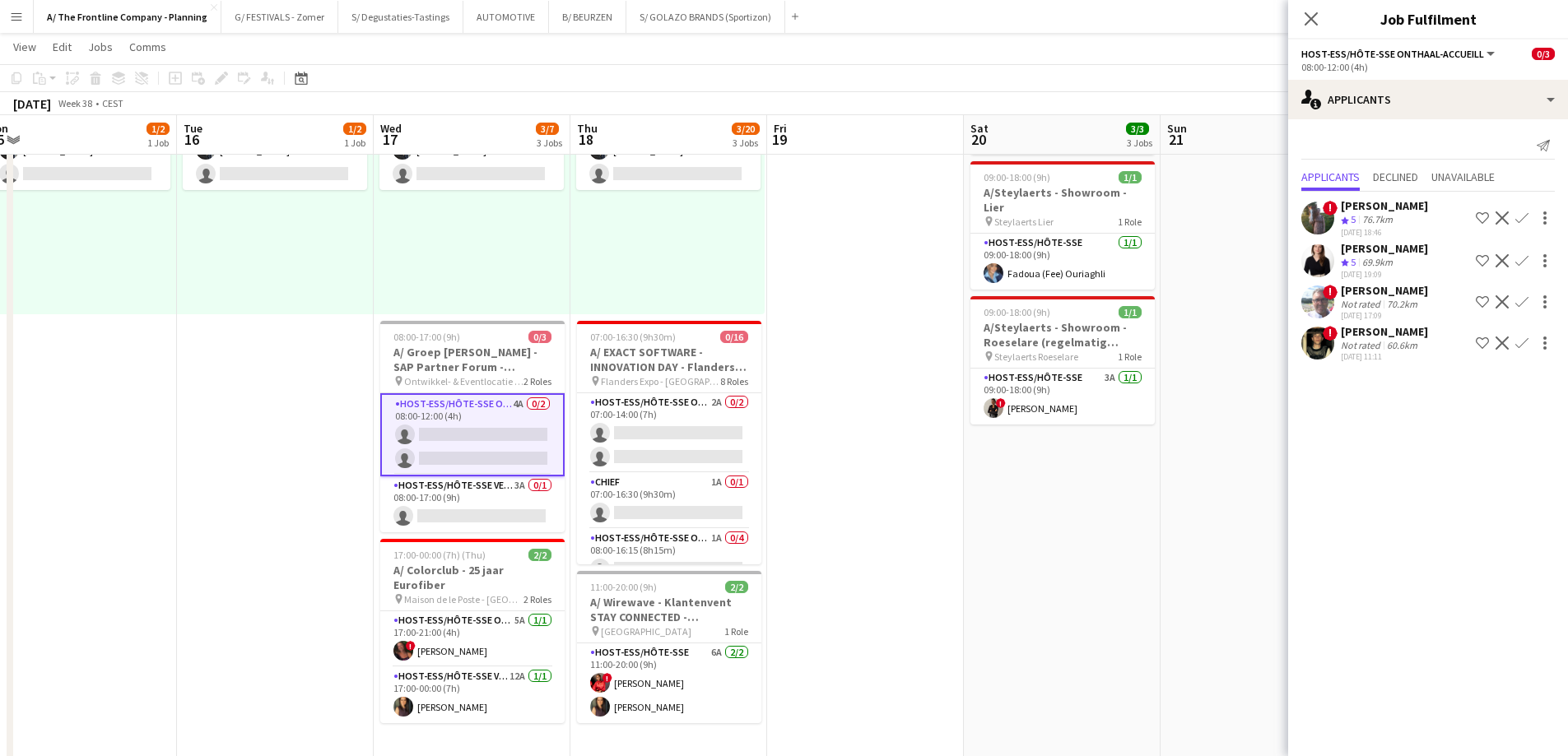
click at [1344, 253] on div "[PERSON_NAME]" at bounding box center [1384, 248] width 87 height 15
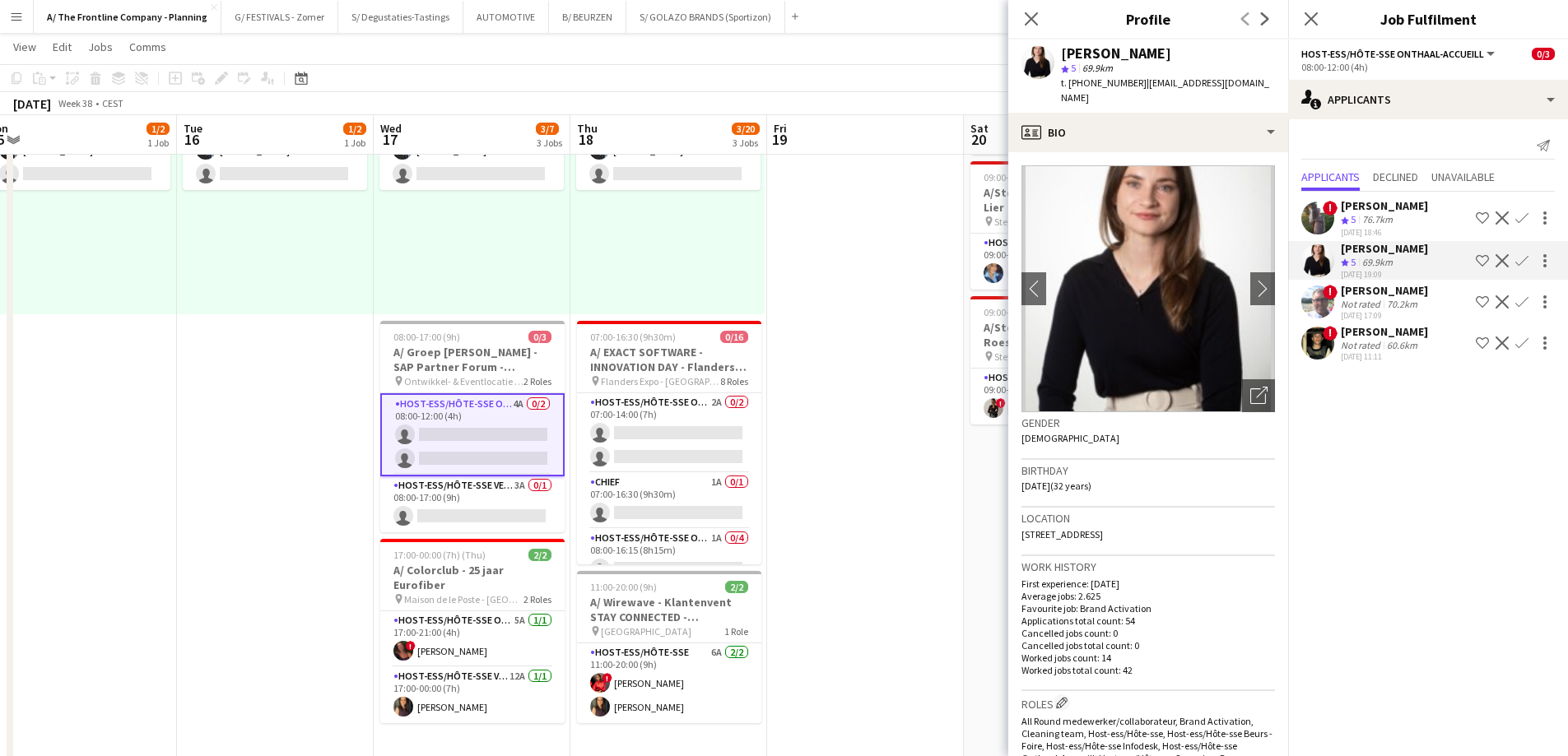
click at [1390, 343] on div "60.6km" at bounding box center [1402, 345] width 37 height 12
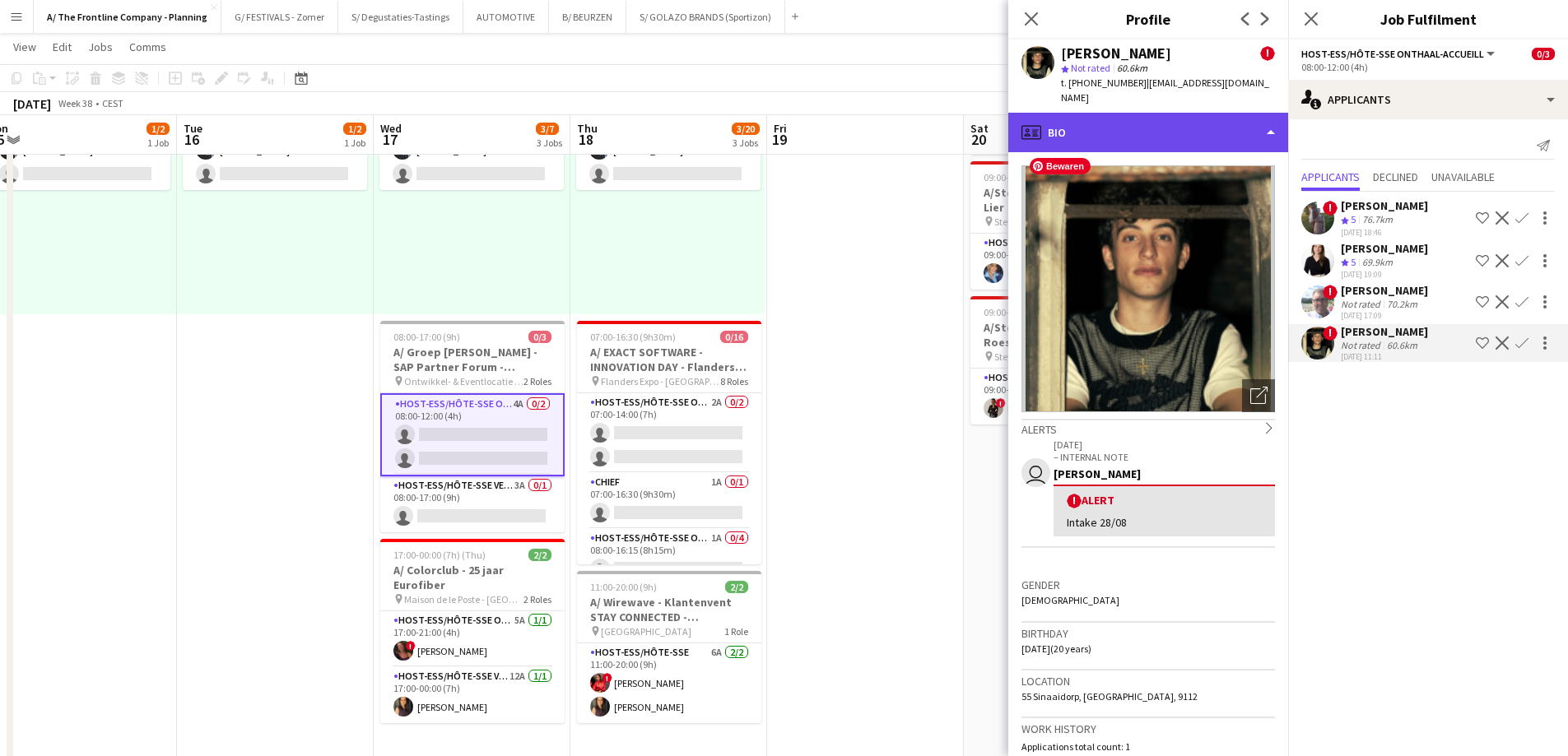
click at [1163, 122] on div "profile Bio" at bounding box center [1148, 132] width 280 height 39
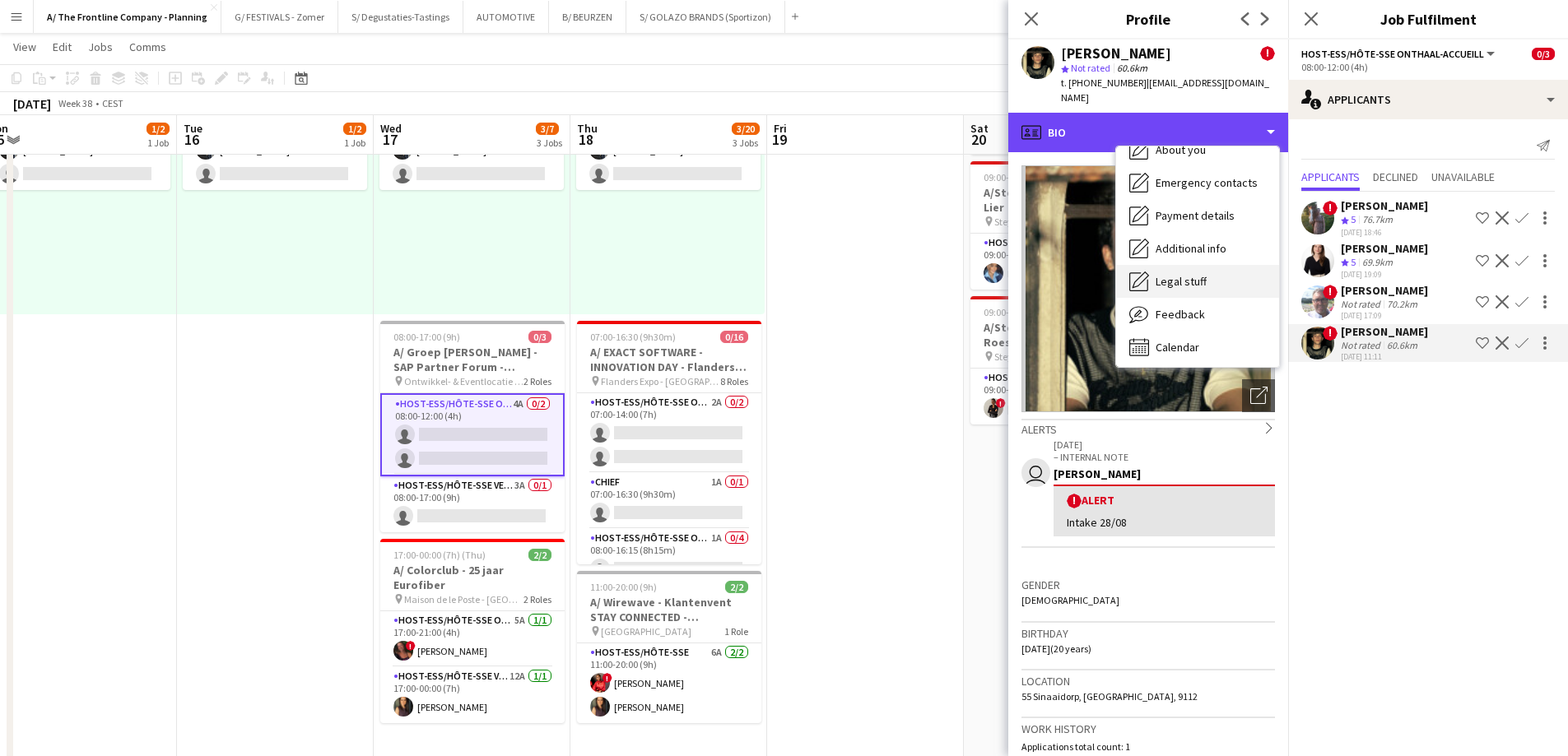
scroll to position [154, 0]
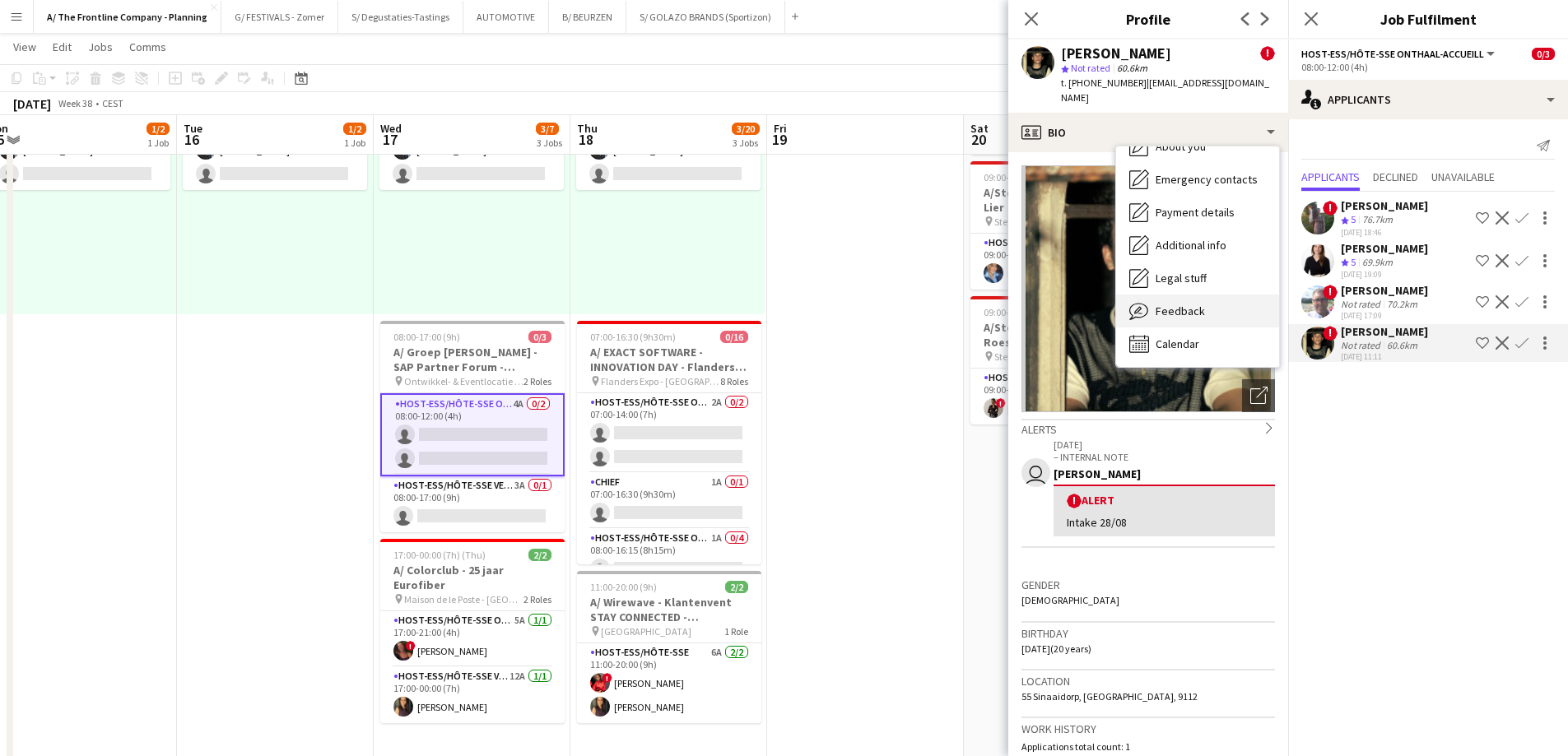
click at [1171, 294] on div "Feedback Feedback" at bounding box center [1197, 311] width 163 height 33
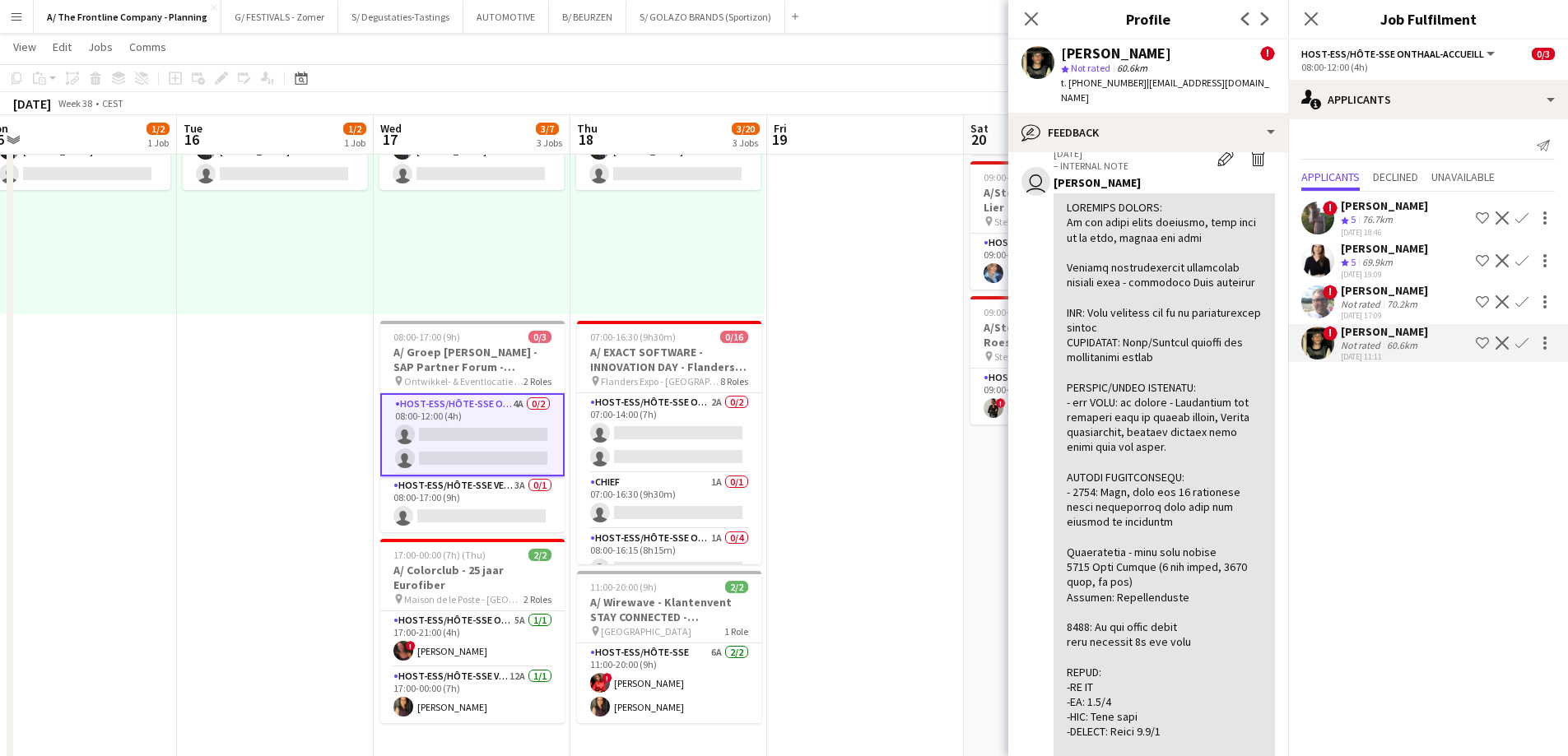
scroll to position [247, 0]
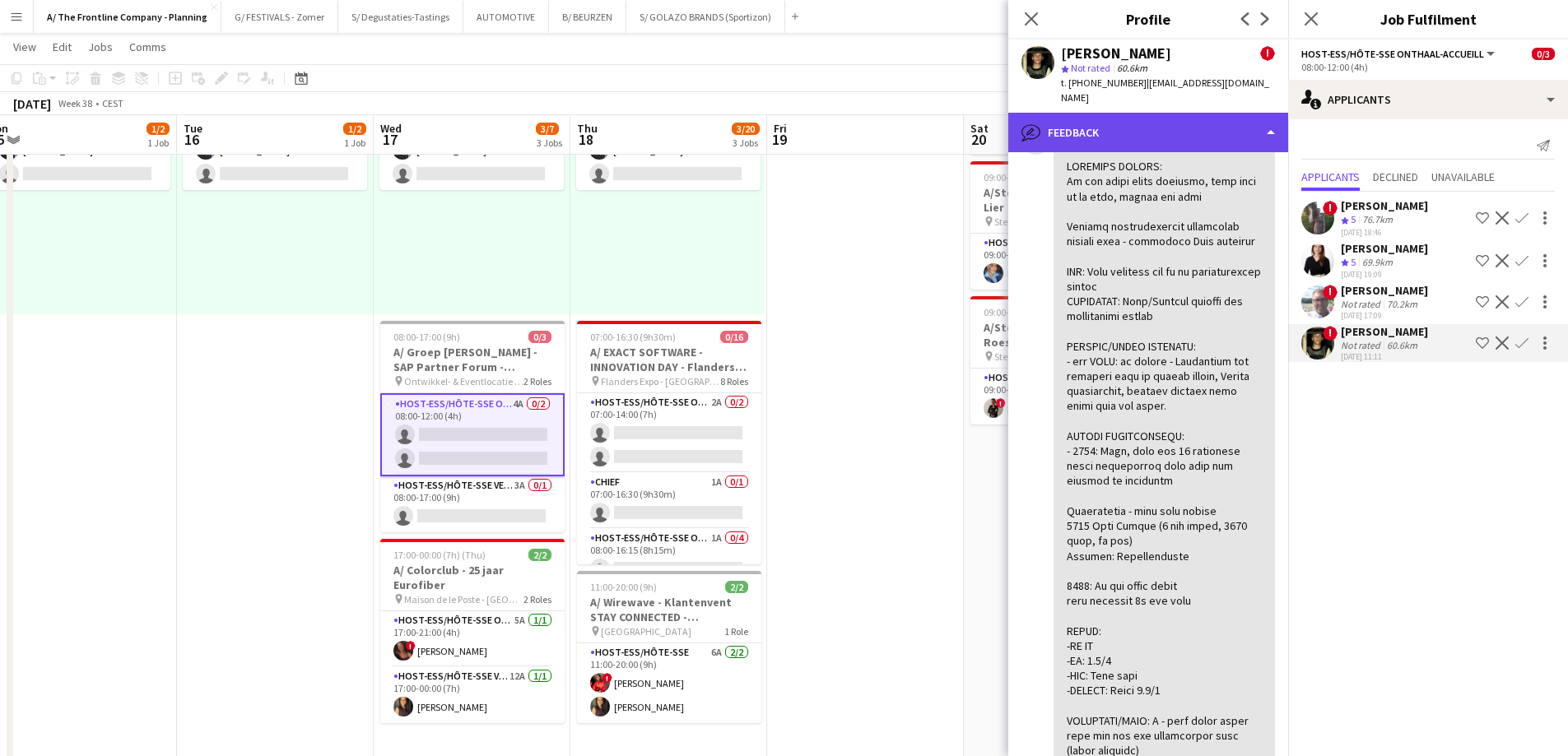
click at [1100, 121] on div "bubble-pencil Feedback" at bounding box center [1148, 132] width 280 height 39
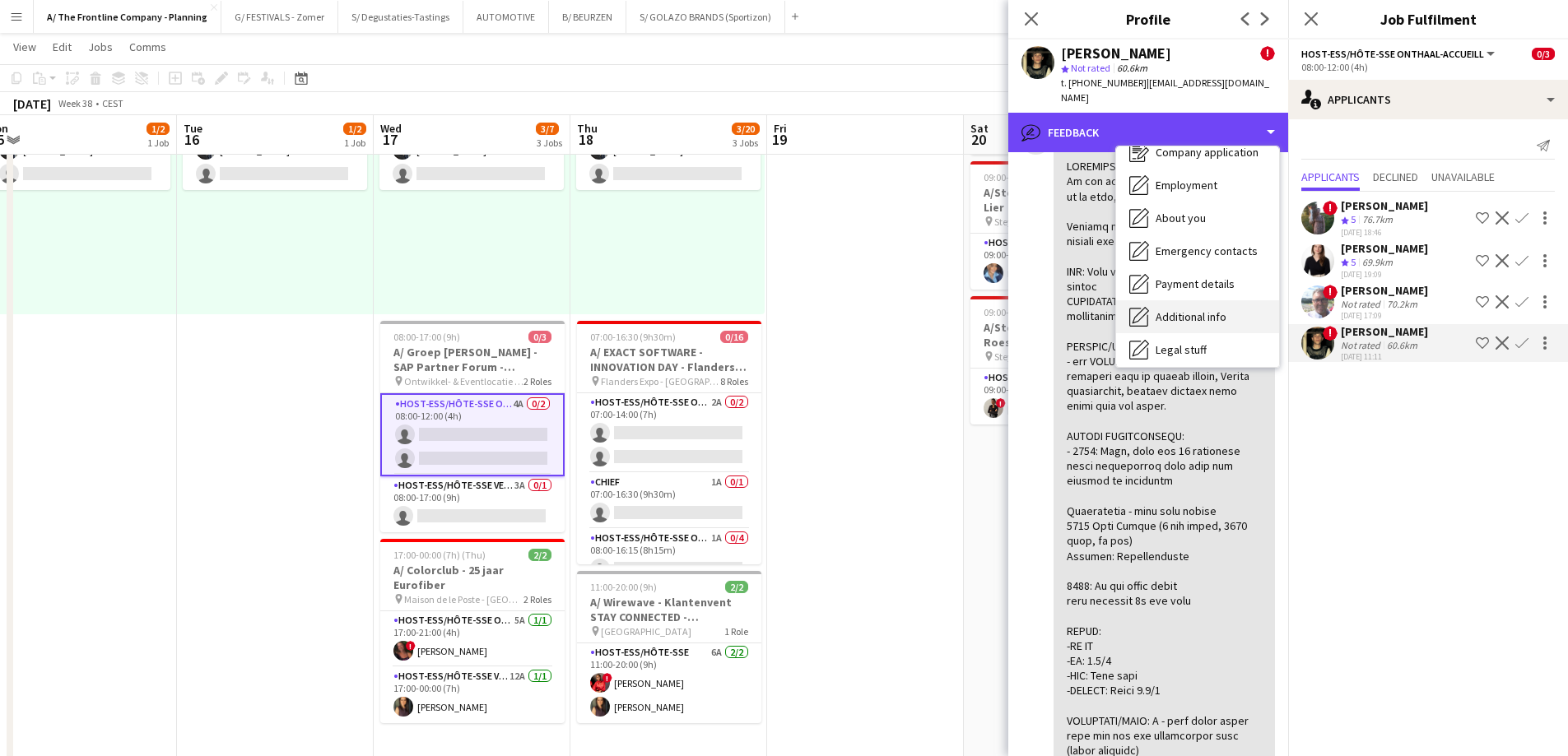
scroll to position [0, 0]
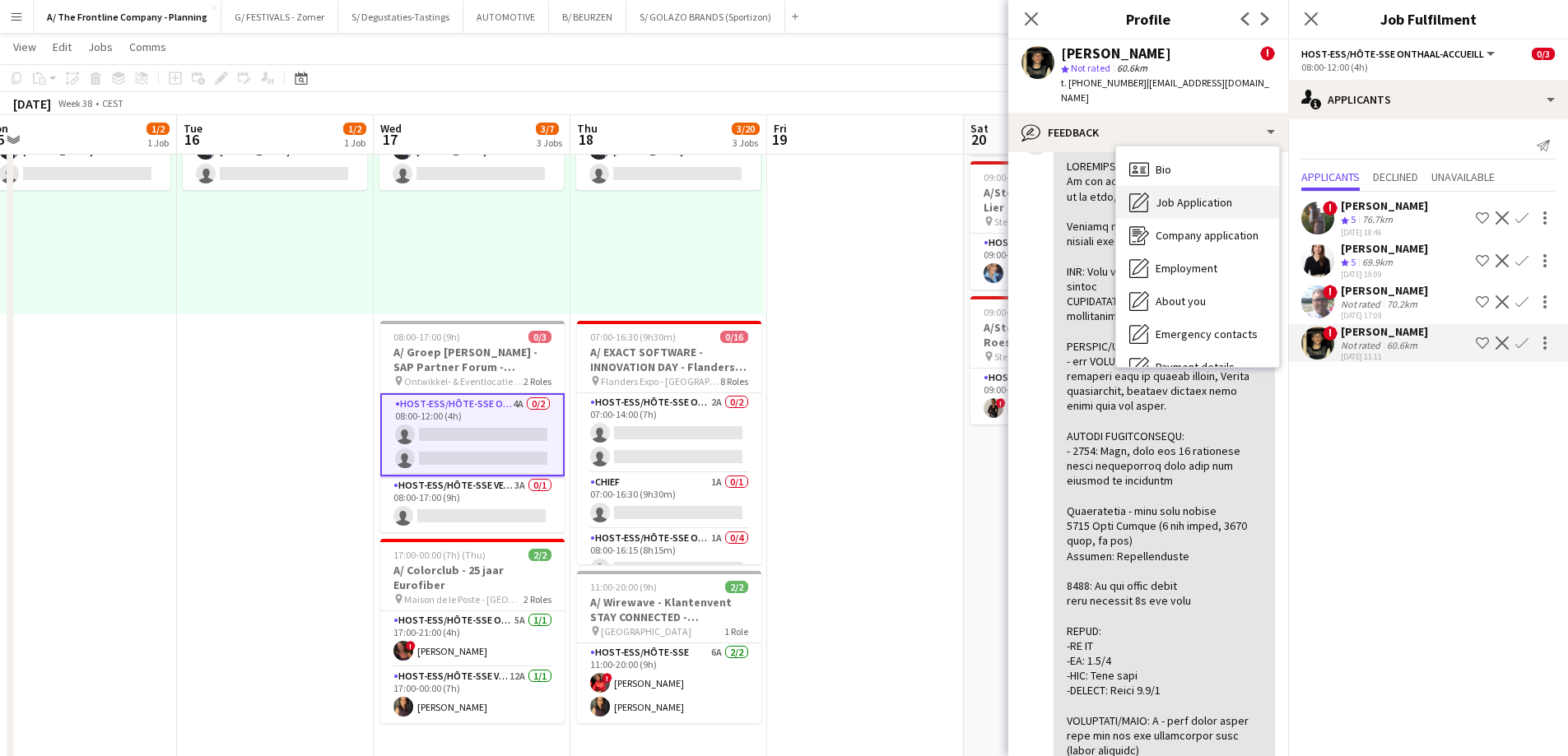
click at [1184, 195] on div "Job Application Job Application" at bounding box center [1197, 202] width 163 height 33
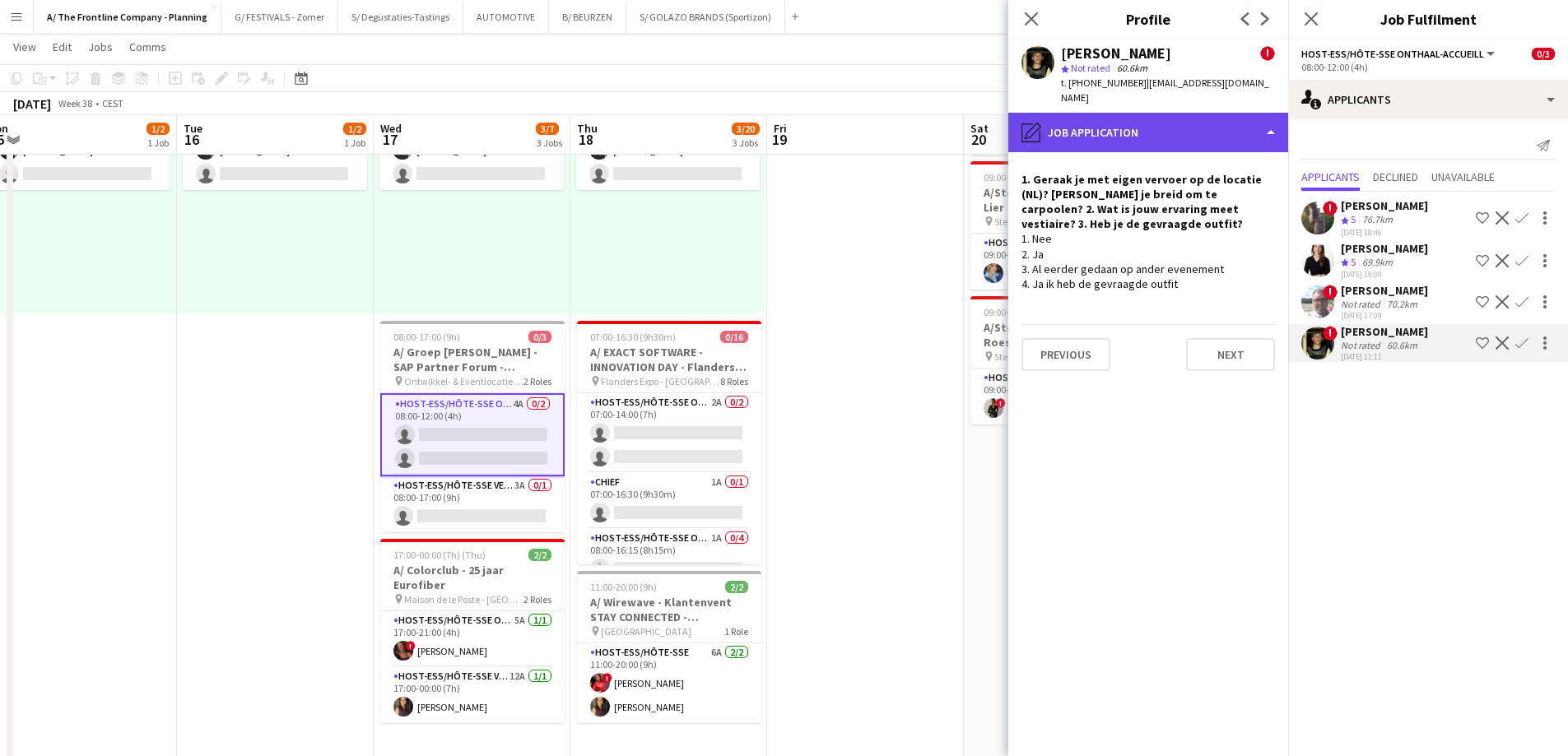
click at [1159, 116] on div "pencil4 Job Application" at bounding box center [1148, 132] width 280 height 39
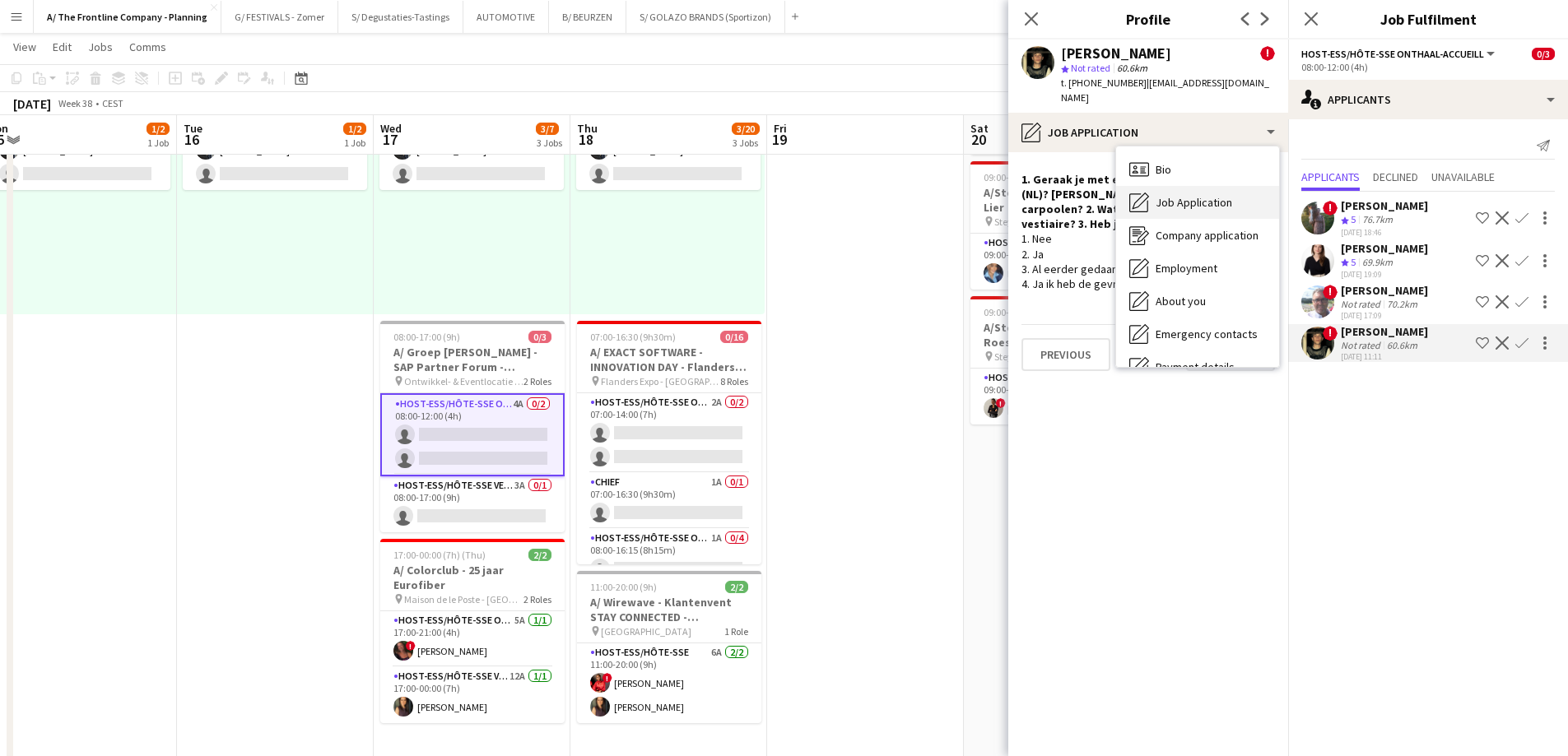
click at [1184, 195] on span "Job Application" at bounding box center [1194, 202] width 77 height 15
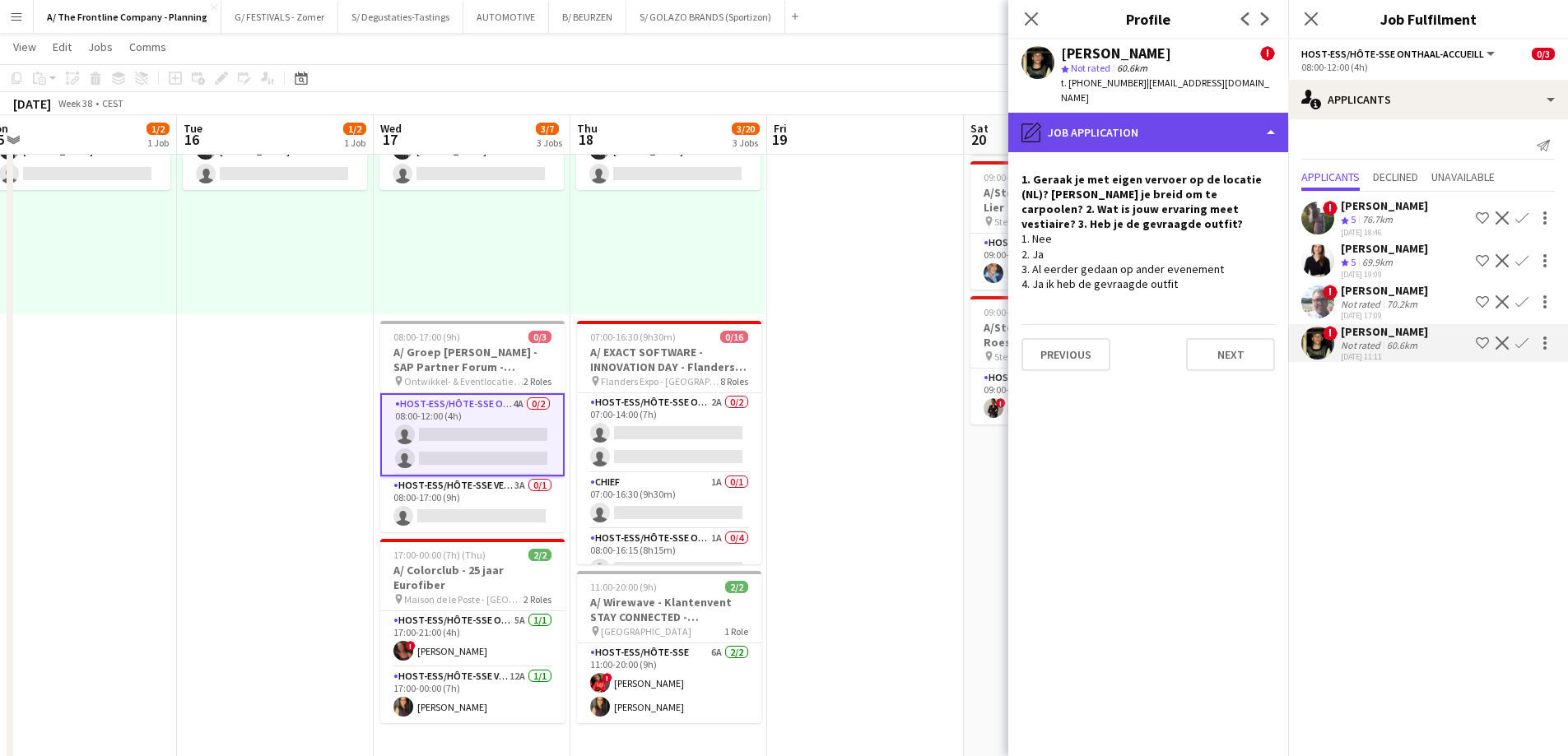
click at [1140, 118] on div "pencil4 Job Application" at bounding box center [1148, 132] width 280 height 39
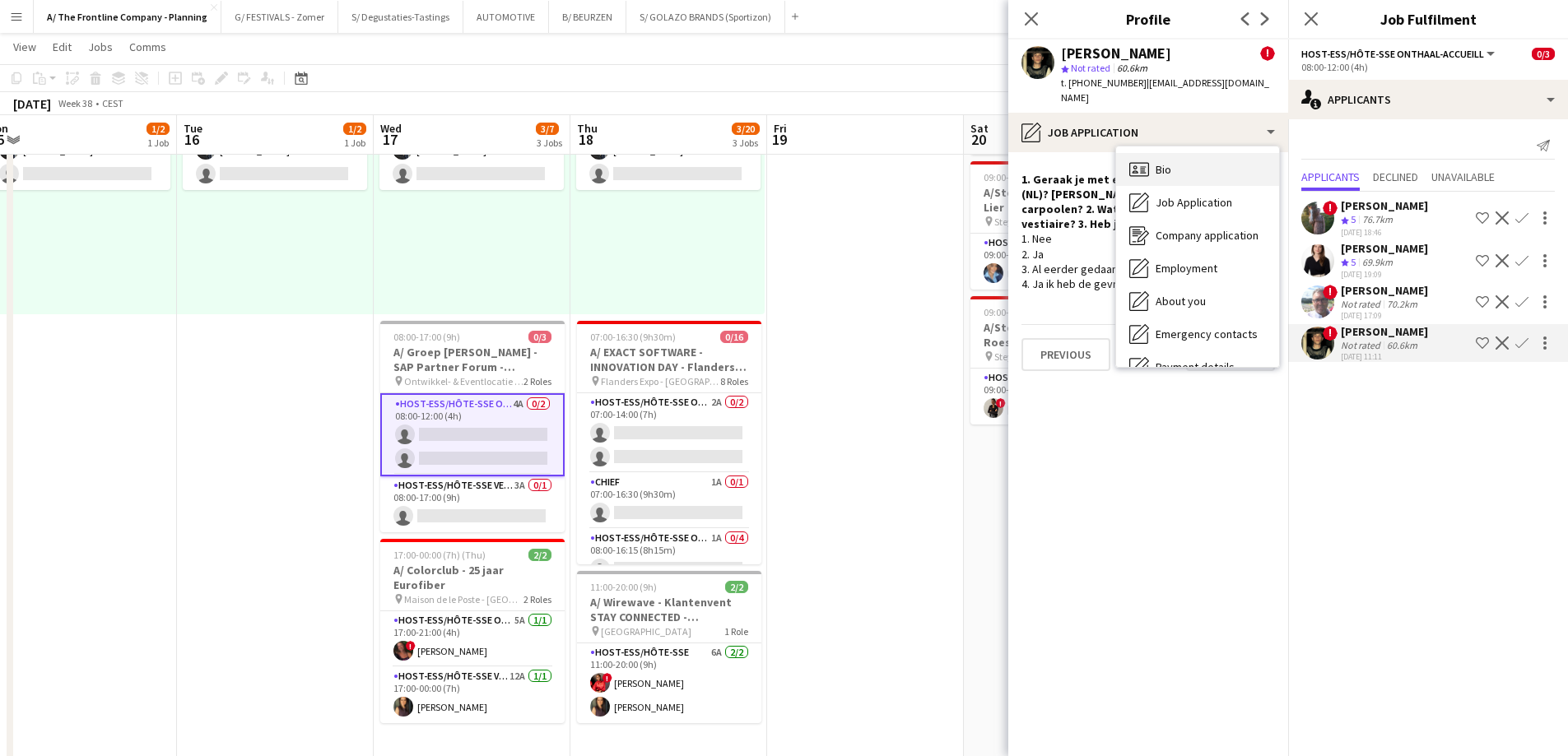
click at [1146, 160] on icon "Bio" at bounding box center [1139, 169] width 20 height 20
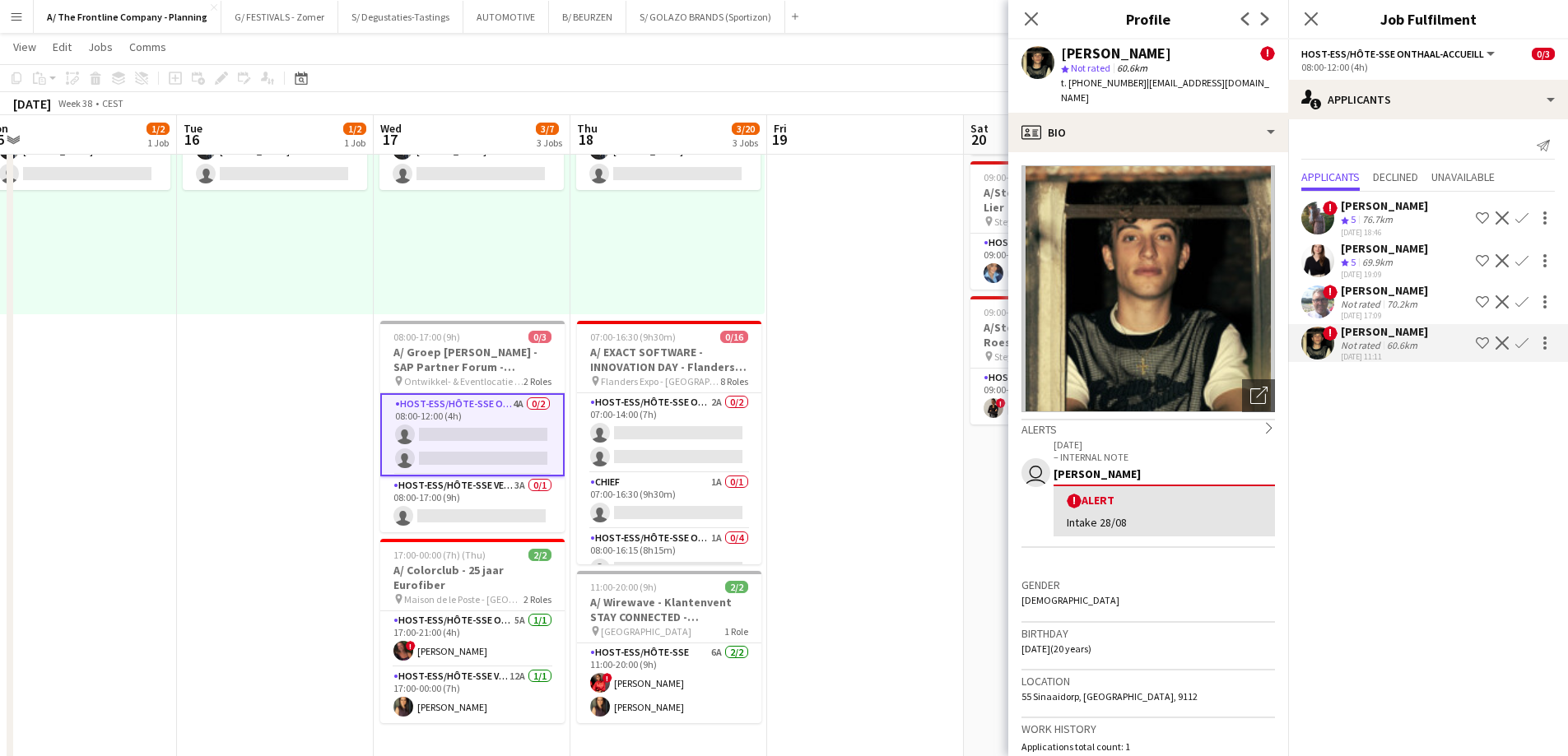
click at [1366, 254] on div "[PERSON_NAME]" at bounding box center [1384, 248] width 87 height 15
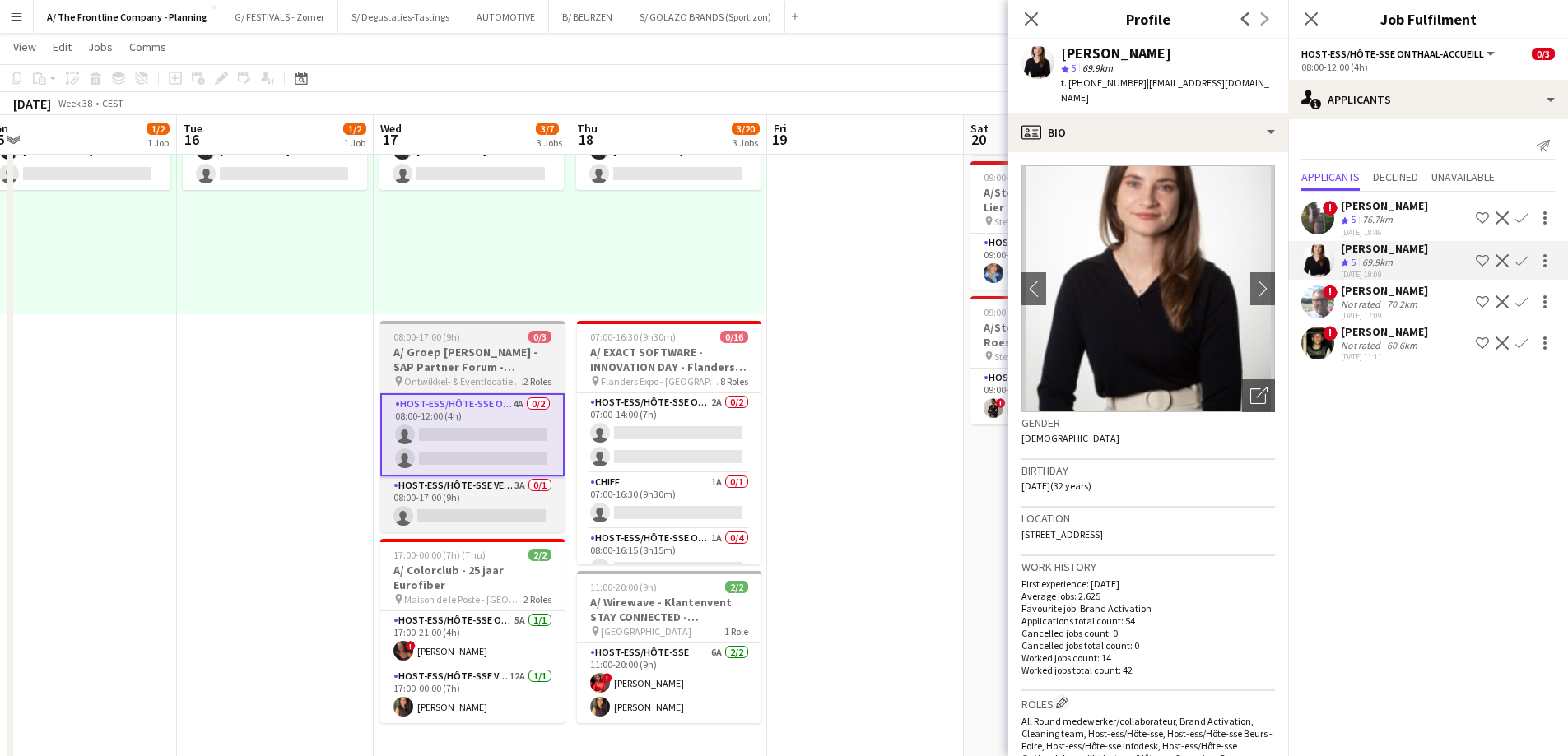
click at [470, 360] on h3 "A/ Groep [PERSON_NAME] - SAP Partner Forum - [GEOGRAPHIC_DATA]" at bounding box center [472, 359] width 184 height 30
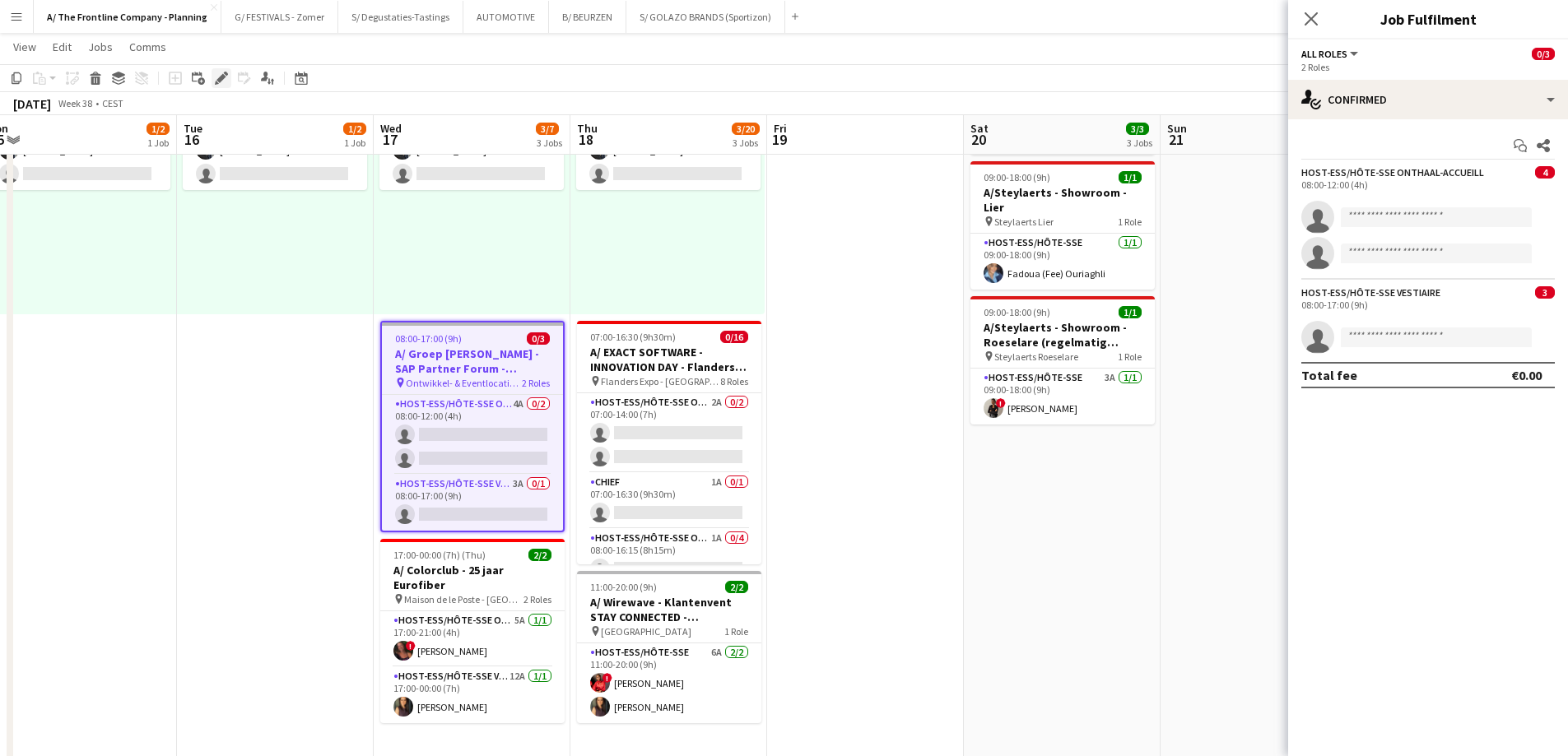
click at [225, 80] on icon "Edit" at bounding box center [221, 78] width 13 height 13
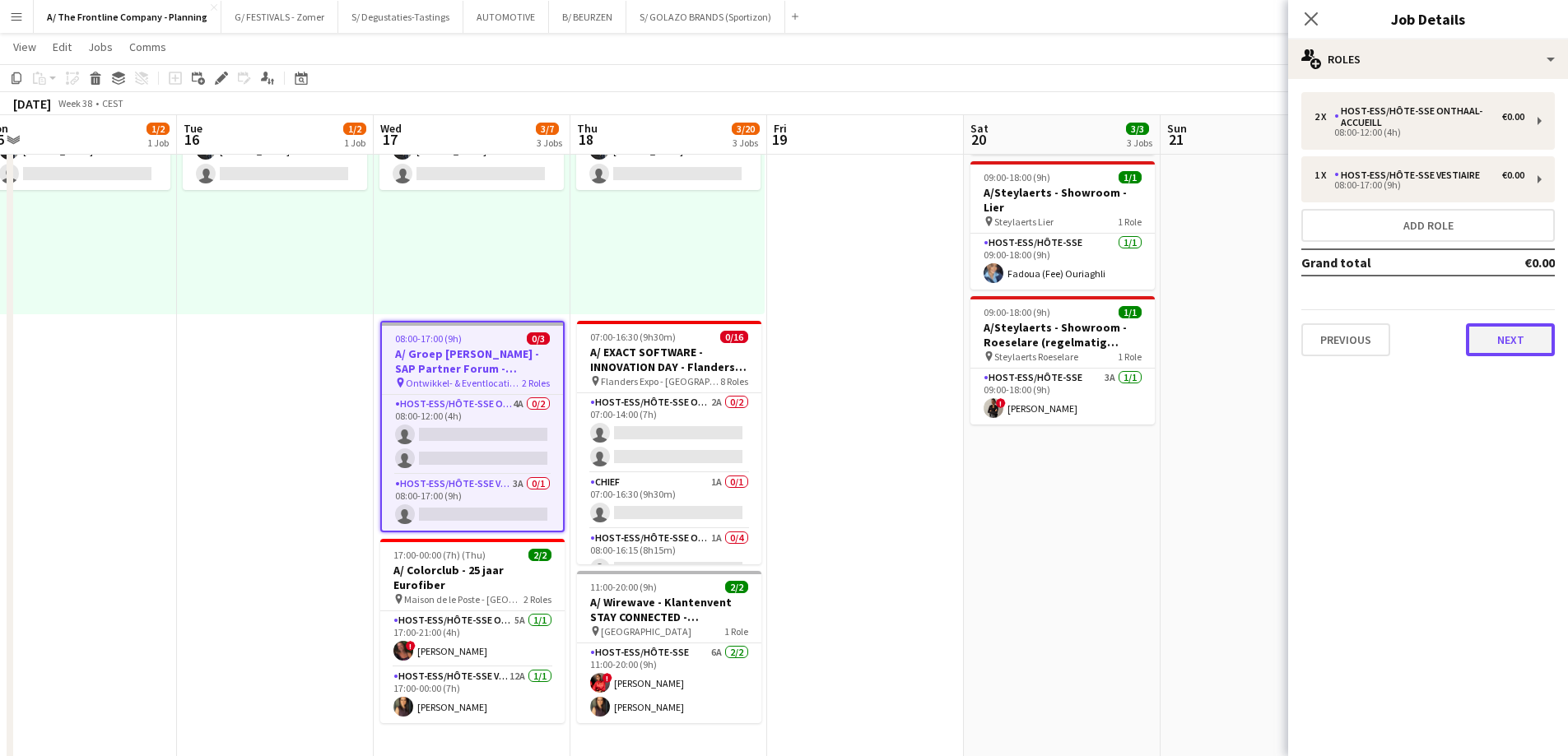
click at [1489, 333] on button "Next" at bounding box center [1510, 340] width 89 height 33
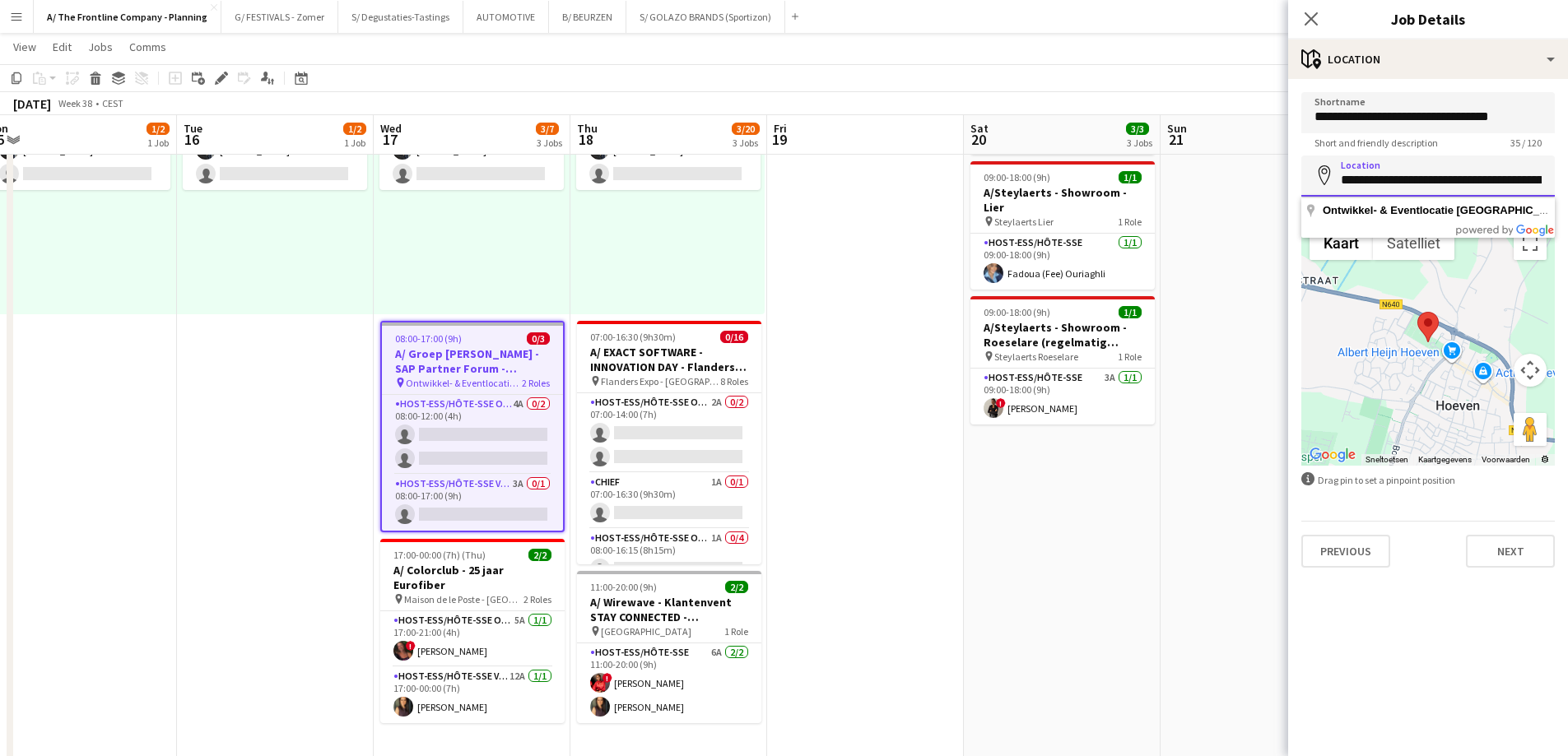
scroll to position [0, 230]
drag, startPoint x: 1486, startPoint y: 177, endPoint x: 1579, endPoint y: 174, distance: 93.0
click at [1378, 182] on input "**********" at bounding box center [1427, 176] width 254 height 41
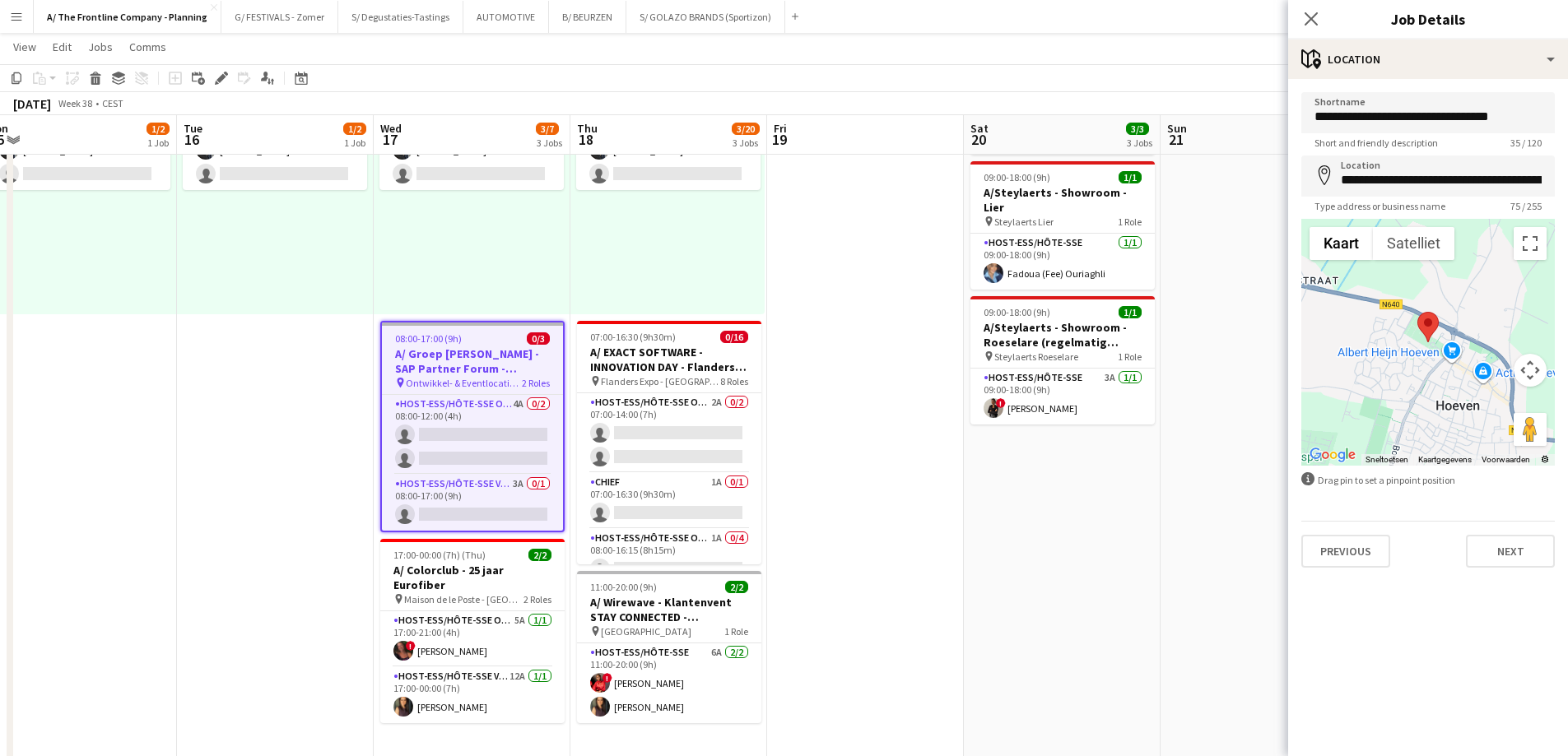
click at [444, 365] on h3 "A/ Groep [PERSON_NAME] - SAP Partner Forum - [GEOGRAPHIC_DATA]" at bounding box center [472, 361] width 181 height 30
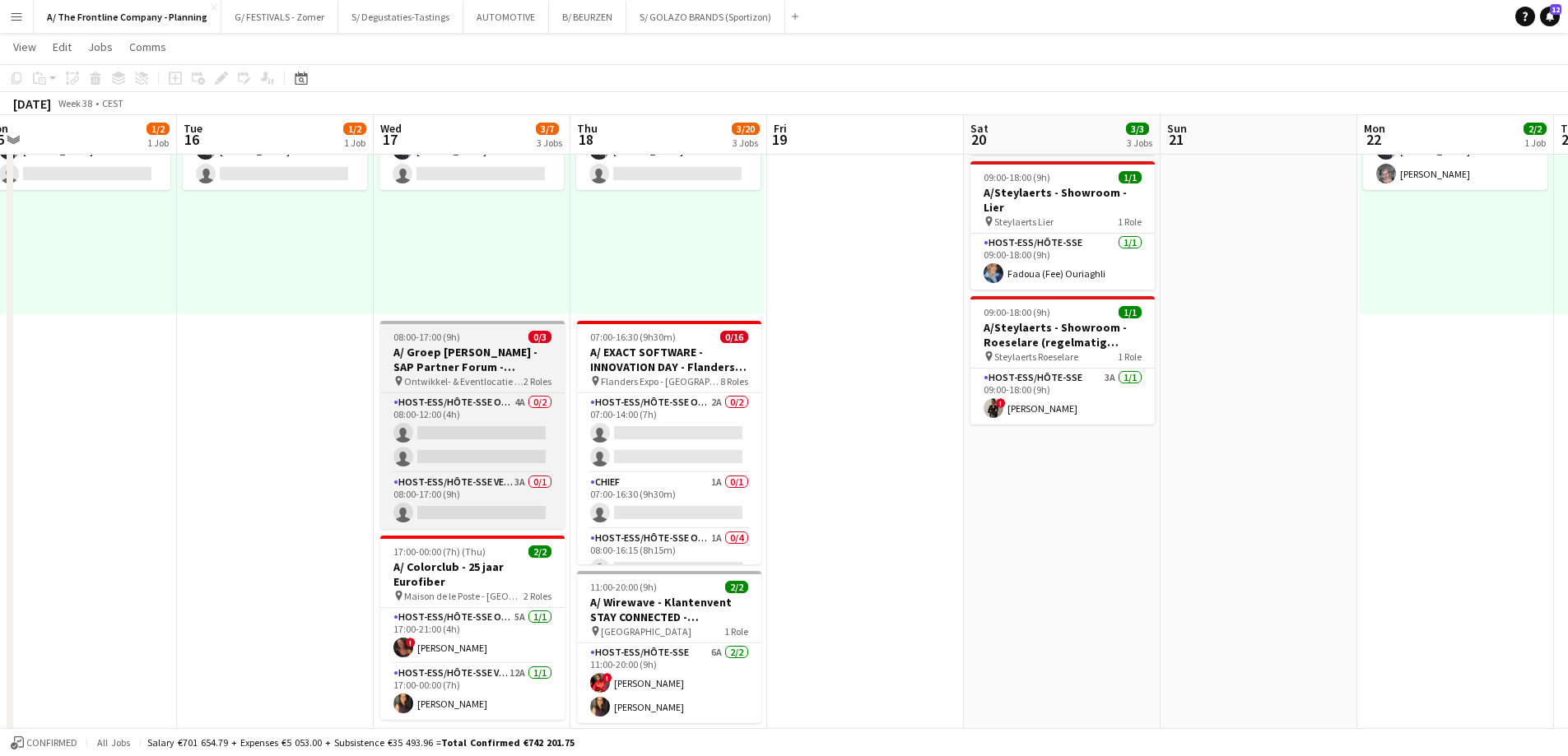
drag, startPoint x: 442, startPoint y: 381, endPoint x: 442, endPoint y: 360, distance: 21.0
click at [442, 373] on app-job-card "08:00-17:00 (9h) 0/3 A/ Groep [PERSON_NAME] - SAP Partner Forum - [GEOGRAPHIC_D…" at bounding box center [472, 425] width 184 height 208
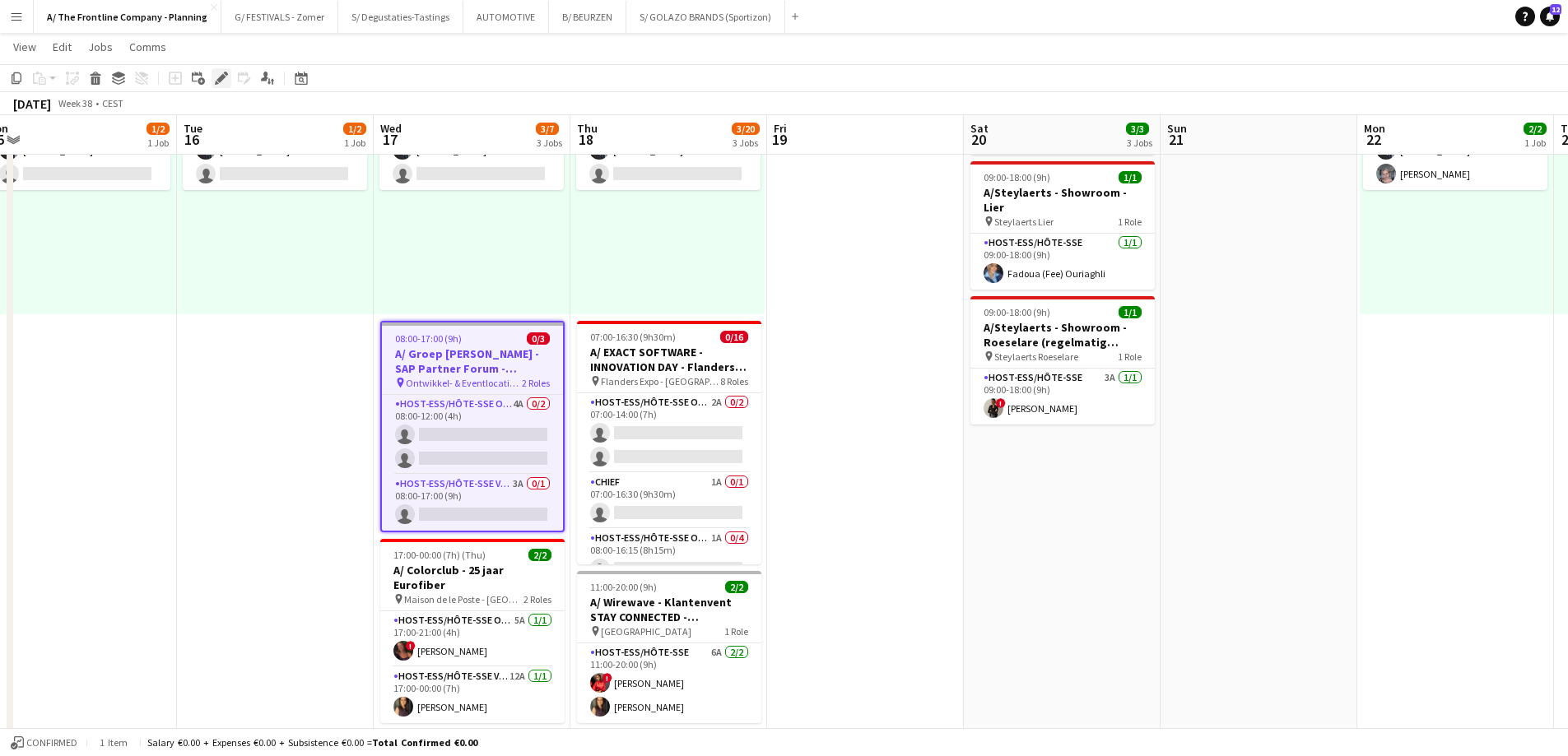
click at [222, 79] on icon at bounding box center [221, 79] width 9 height 9
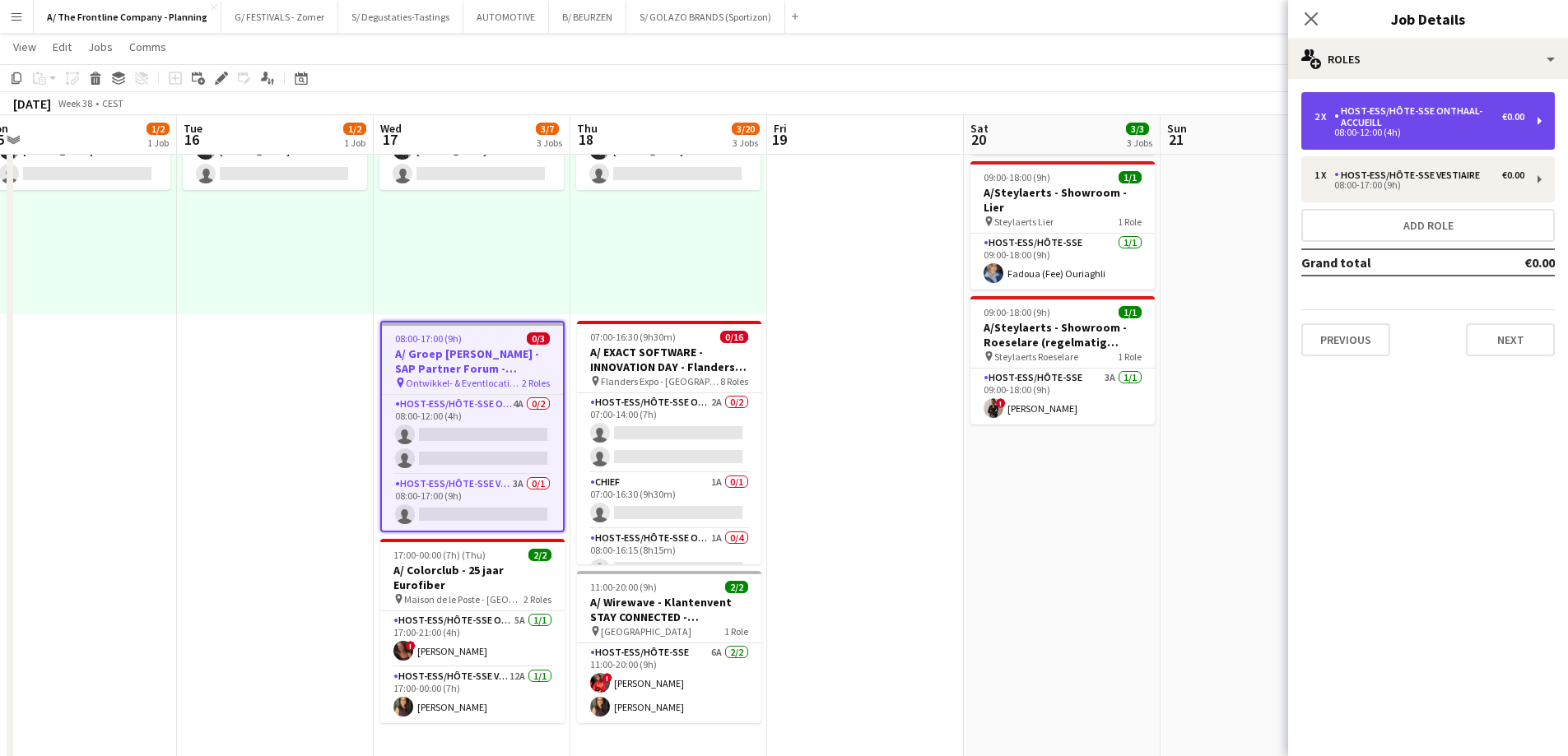
click at [1384, 120] on div "Host-ess/Hôte-sse Onthaal-Accueill" at bounding box center [1418, 116] width 168 height 23
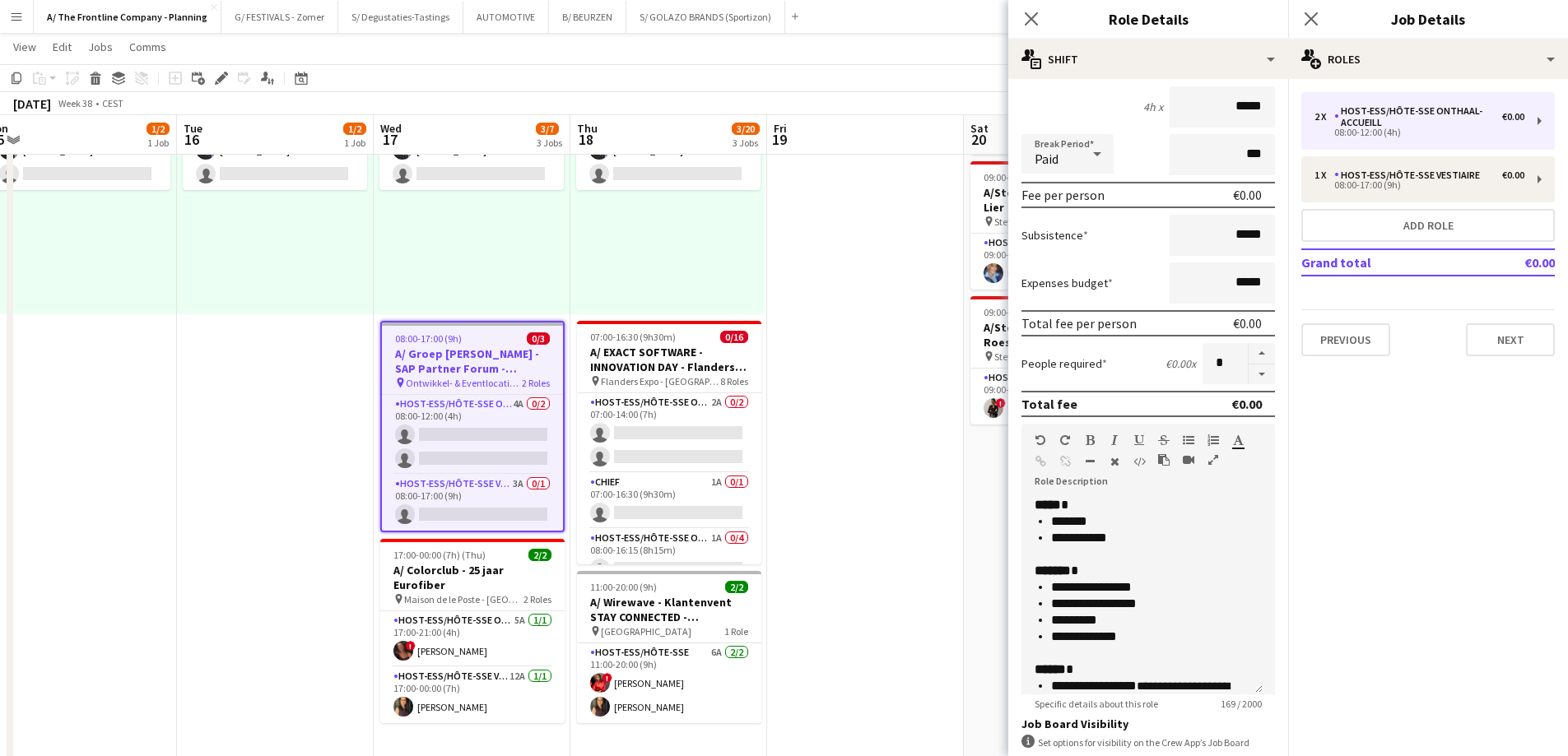
scroll to position [165, 0]
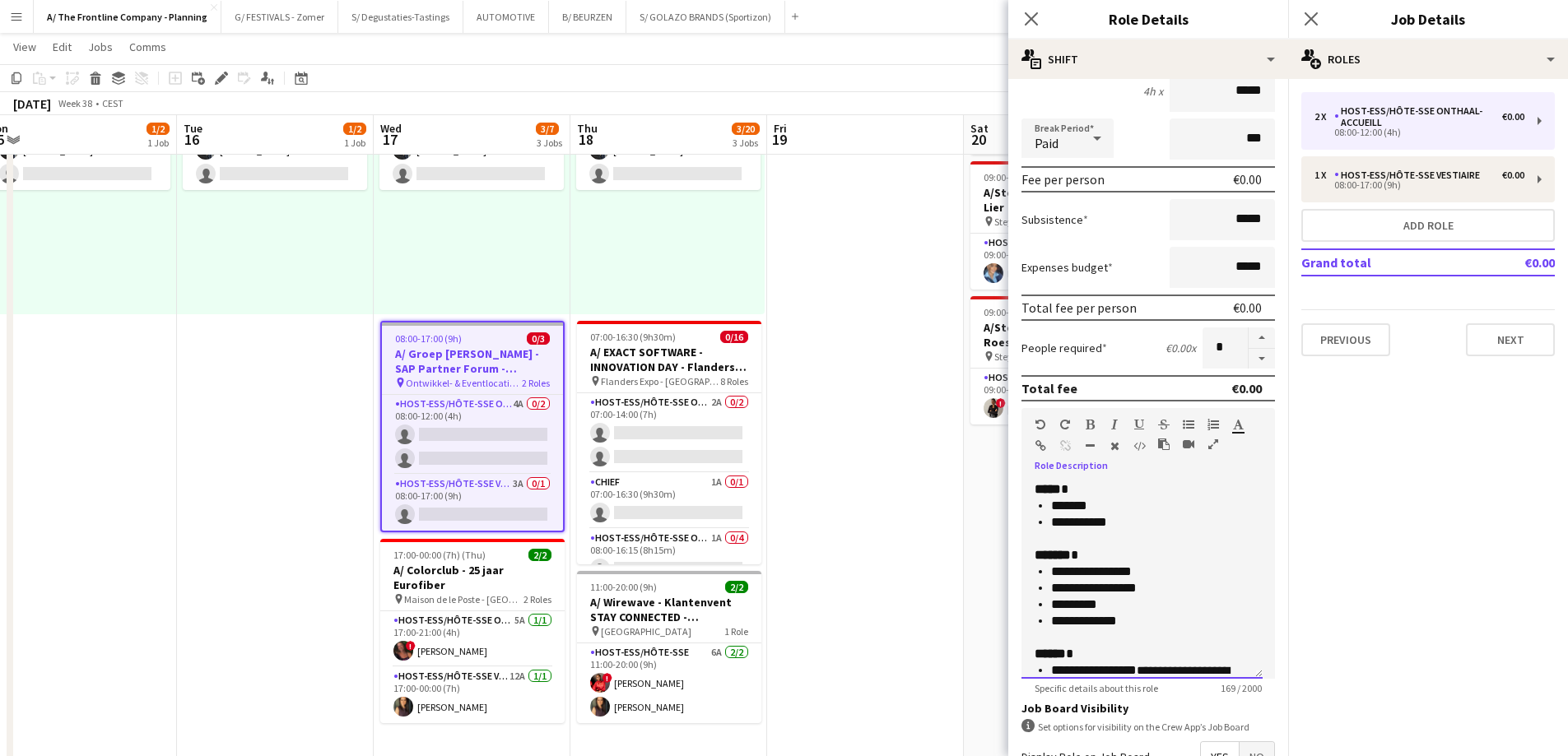
drag, startPoint x: 1135, startPoint y: 628, endPoint x: 1104, endPoint y: 612, distance: 34.9
click at [1104, 612] on ul "**********" at bounding box center [1142, 596] width 215 height 66
click at [1136, 590] on li "**********" at bounding box center [1144, 588] width 186 height 16
drag, startPoint x: 1144, startPoint y: 589, endPoint x: 1094, endPoint y: 596, distance: 50.5
click at [1079, 590] on li "**********" at bounding box center [1144, 588] width 186 height 16
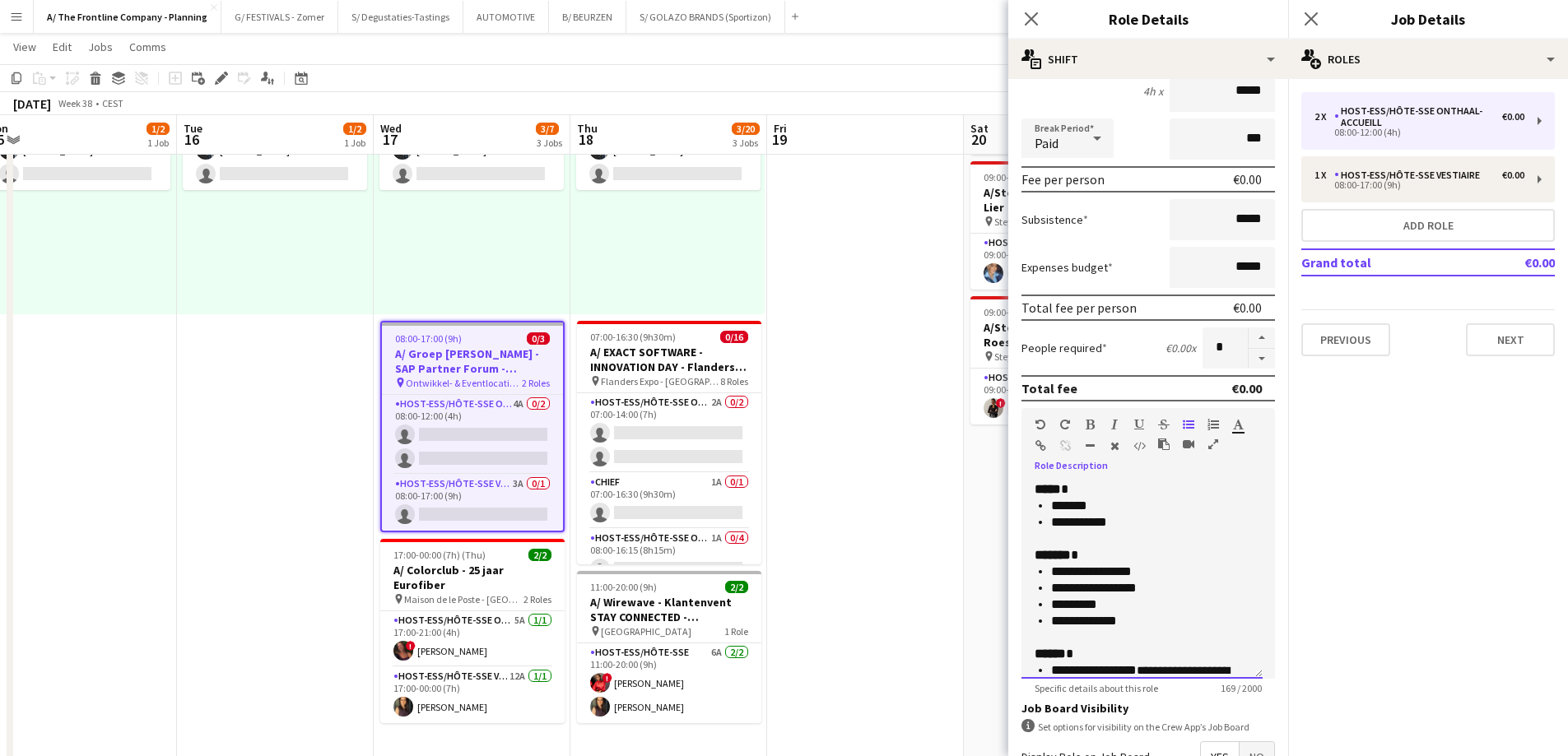
drag, startPoint x: 1134, startPoint y: 617, endPoint x: 1051, endPoint y: 579, distance: 91.3
click at [1051, 579] on ul "**********" at bounding box center [1142, 596] width 215 height 66
copy ul "**********"
click at [512, 438] on app-card-role "Host-ess/Hôte-sse Onthaal-Accueill 4A 0/2 08:00-12:00 (4h) single-neutral-actio…" at bounding box center [472, 435] width 181 height 80
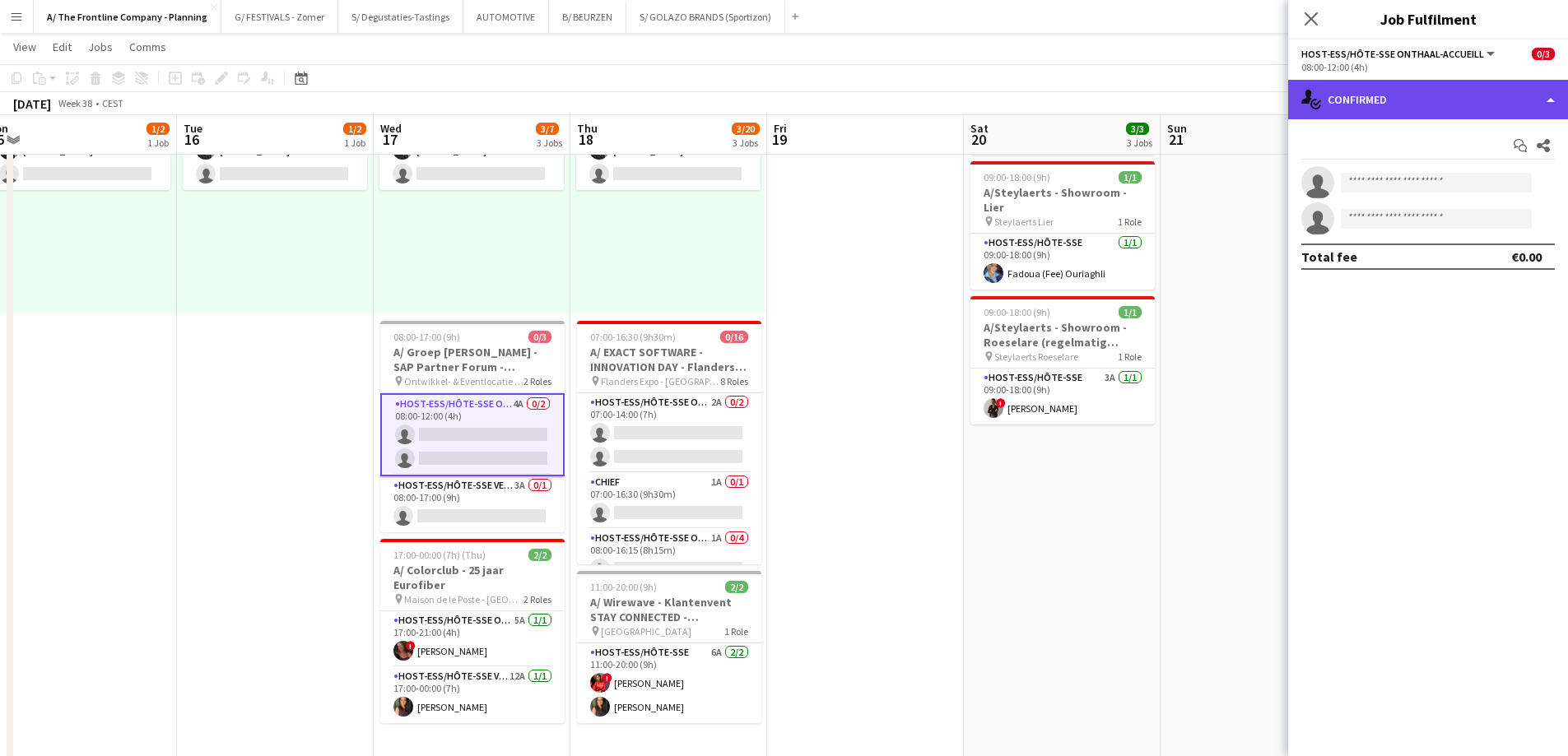
click at [1467, 102] on div "single-neutral-actions-check-2 Confirmed" at bounding box center [1428, 100] width 280 height 39
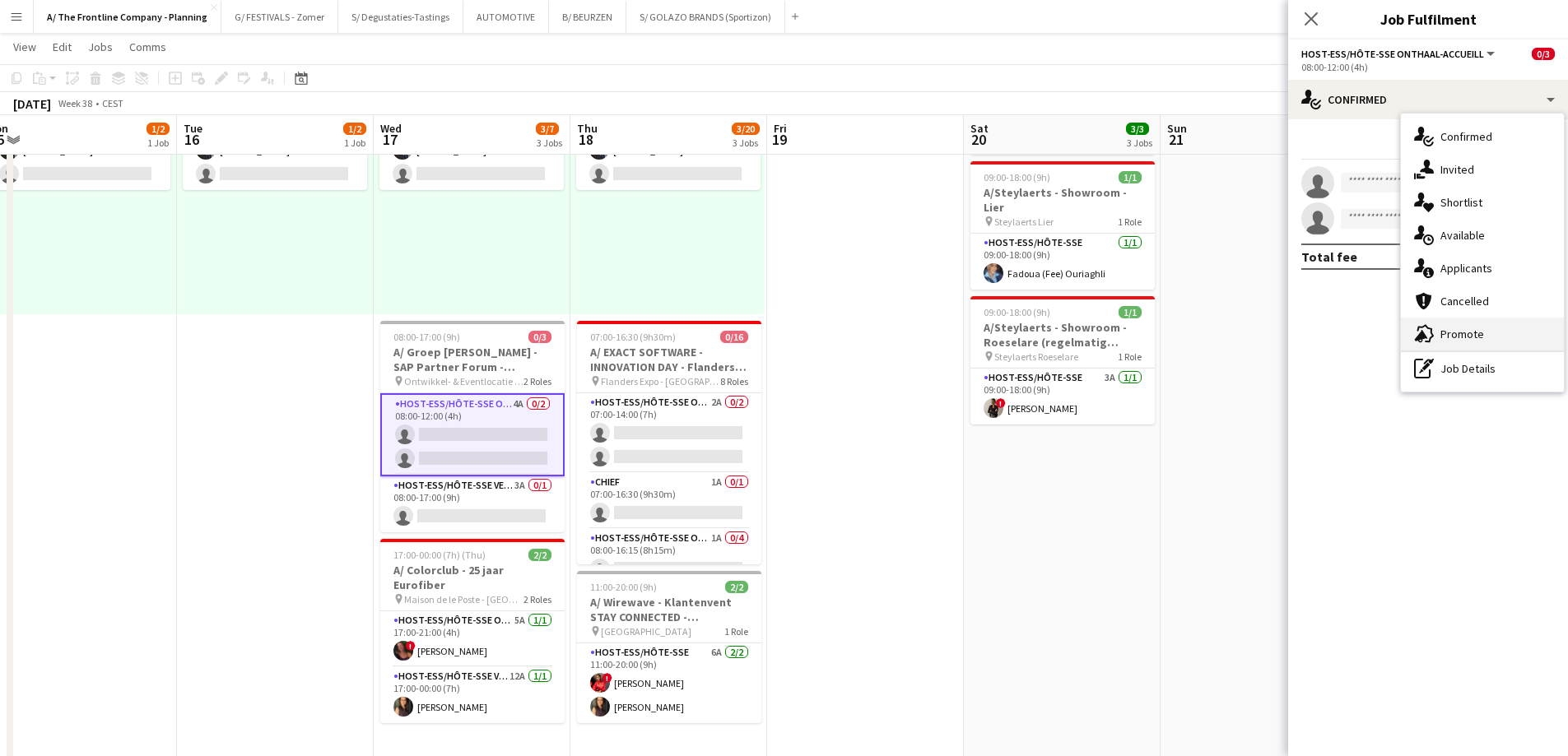
click at [1460, 337] on div "advertising-megaphone Promote" at bounding box center [1482, 334] width 163 height 33
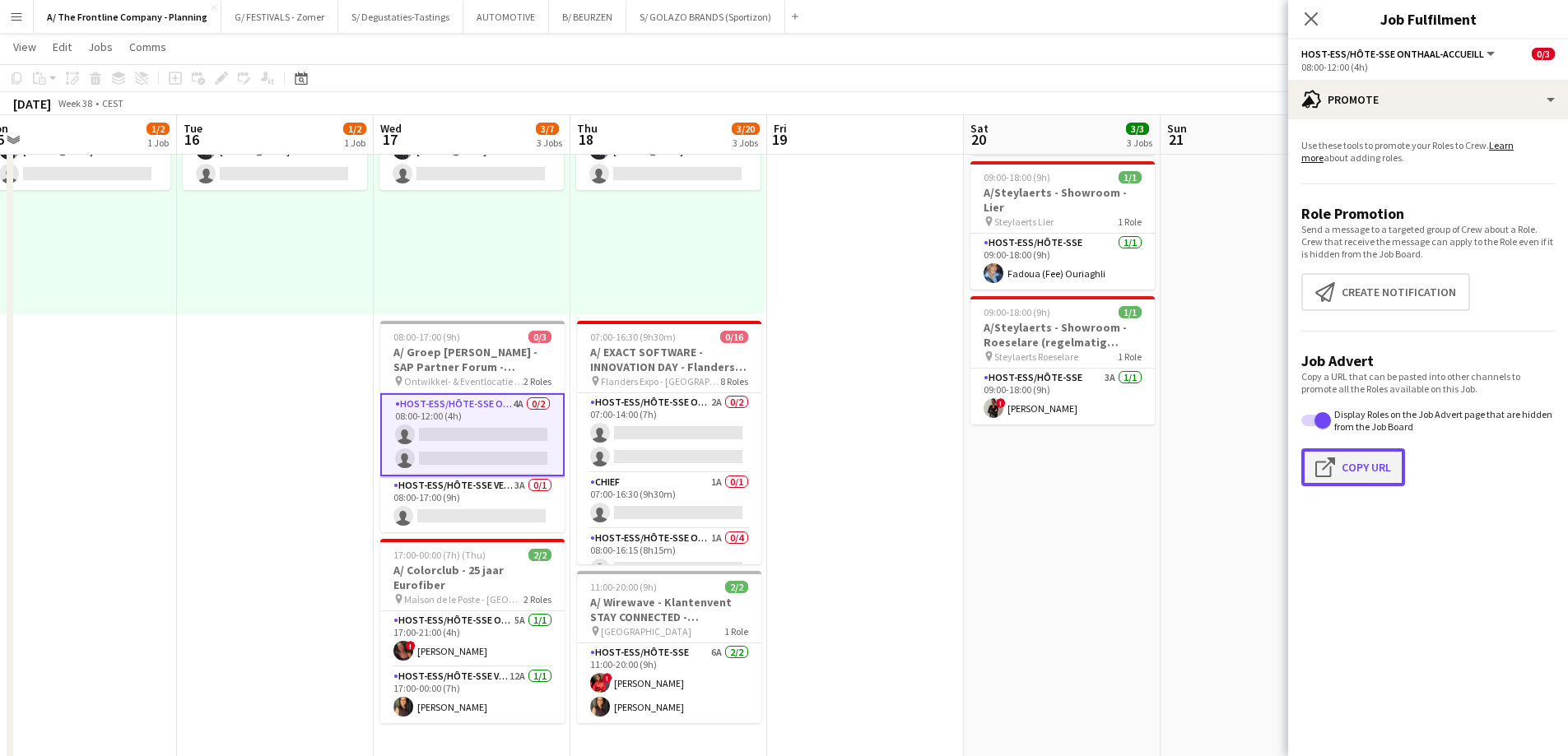
click at [1359, 474] on button "Click to copy URL Copy Url" at bounding box center [1352, 467] width 103 height 38
click at [692, 451] on app-card-role "Host-ess/Hôte-sse Onthaal-Accueill 2A 0/2 07:00-14:00 (7h) single-neutral-actio…" at bounding box center [669, 433] width 184 height 80
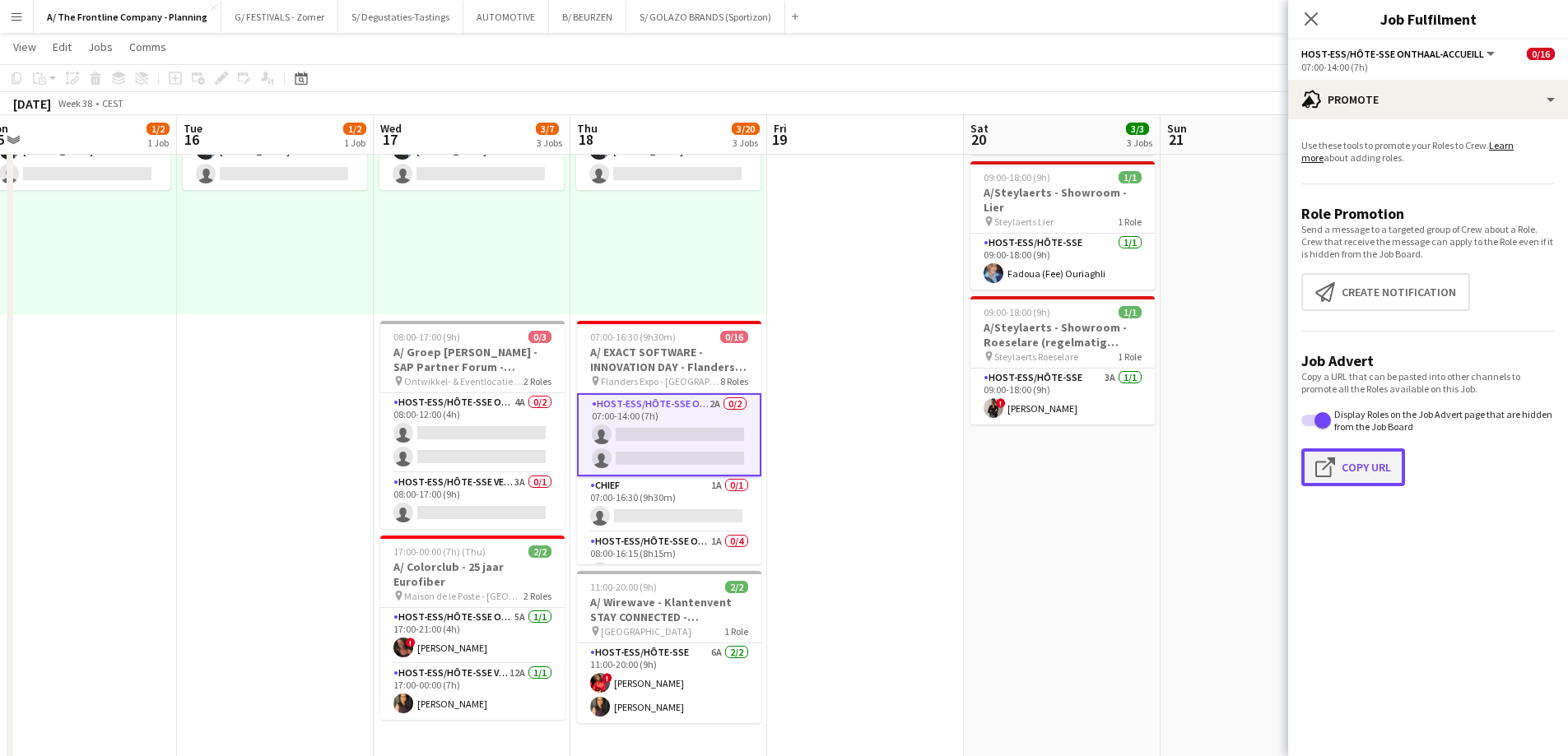
click at [1367, 478] on button "Click to copy URL Copy Url" at bounding box center [1352, 467] width 103 height 38
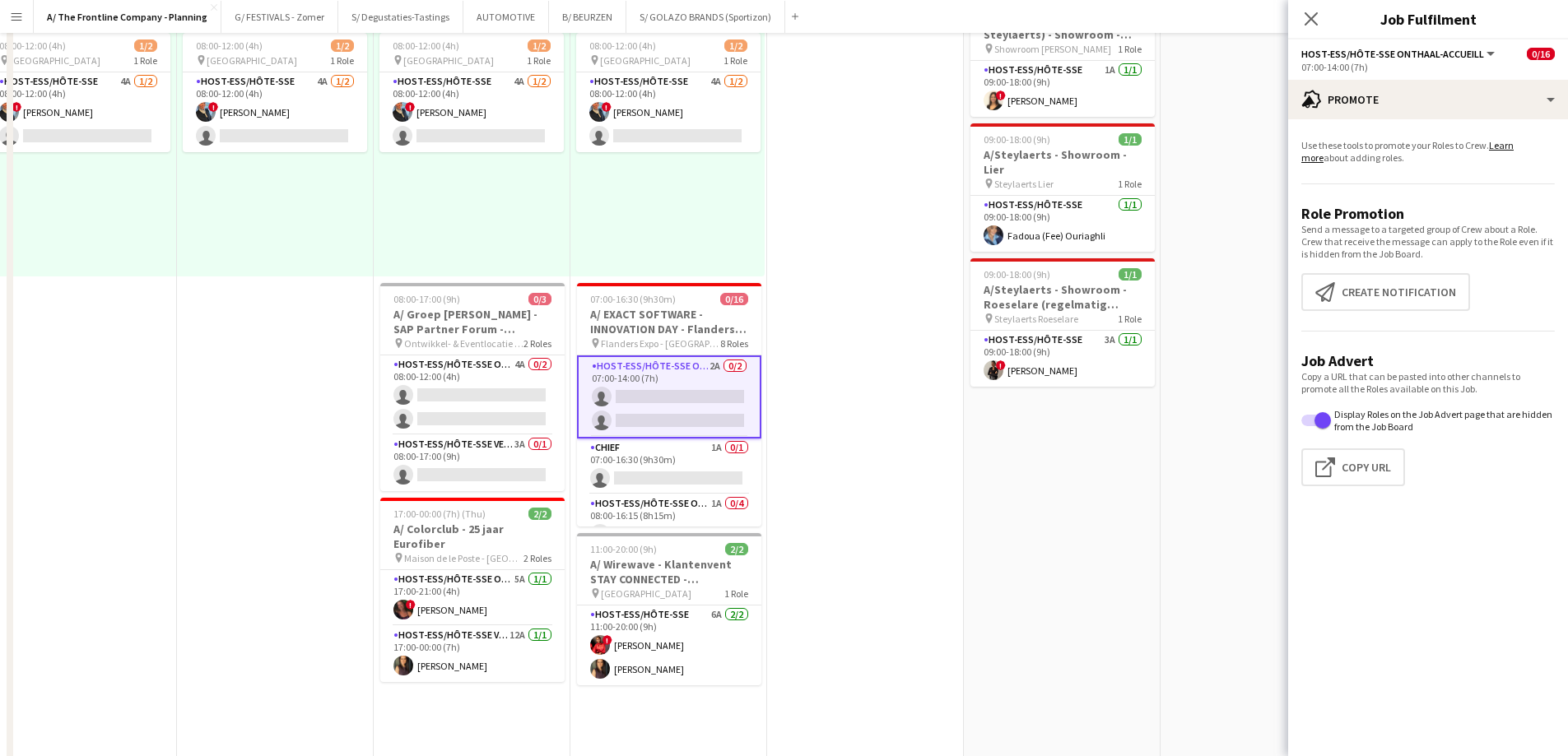
scroll to position [0, 0]
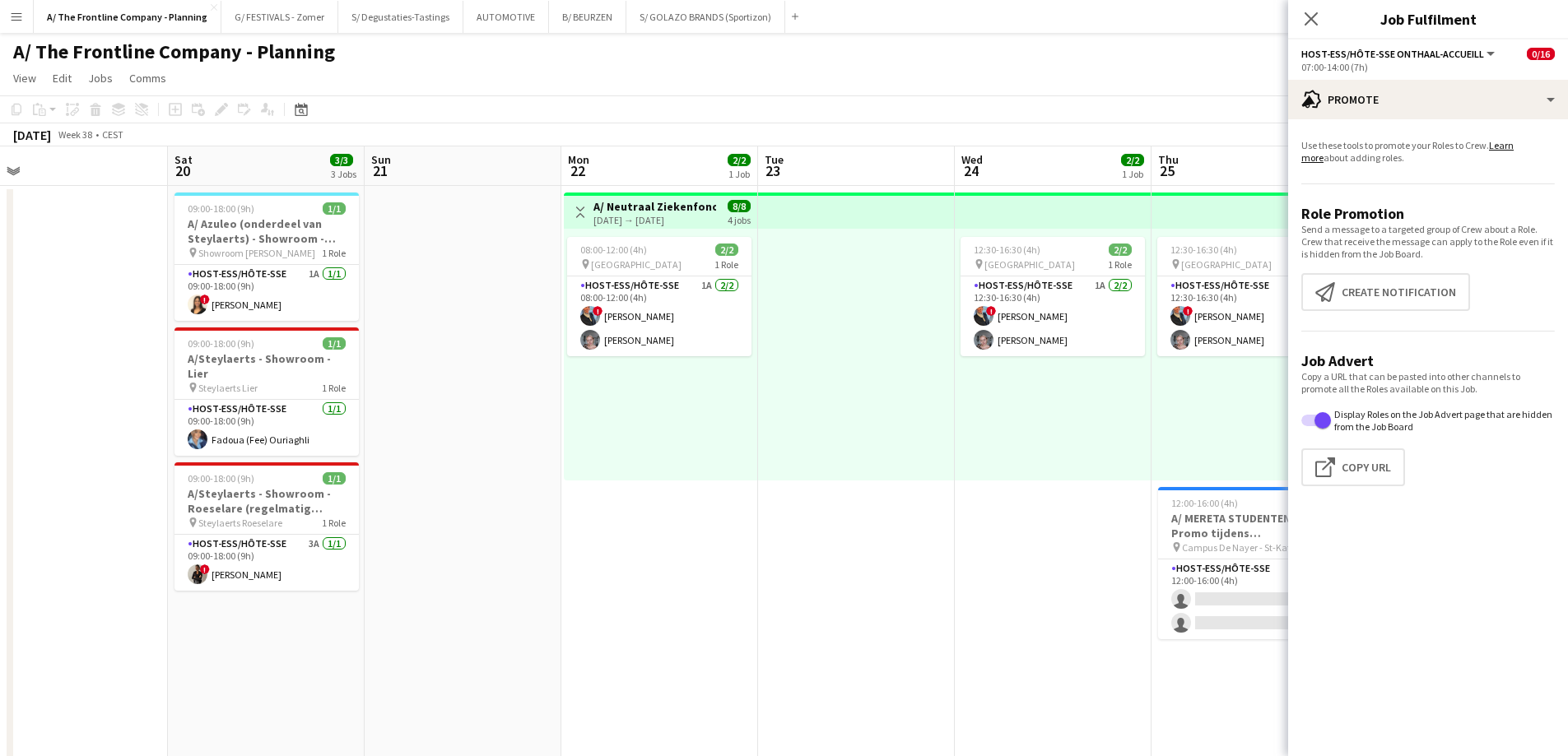
drag, startPoint x: 834, startPoint y: 432, endPoint x: -131, endPoint y: 395, distance: 965.7
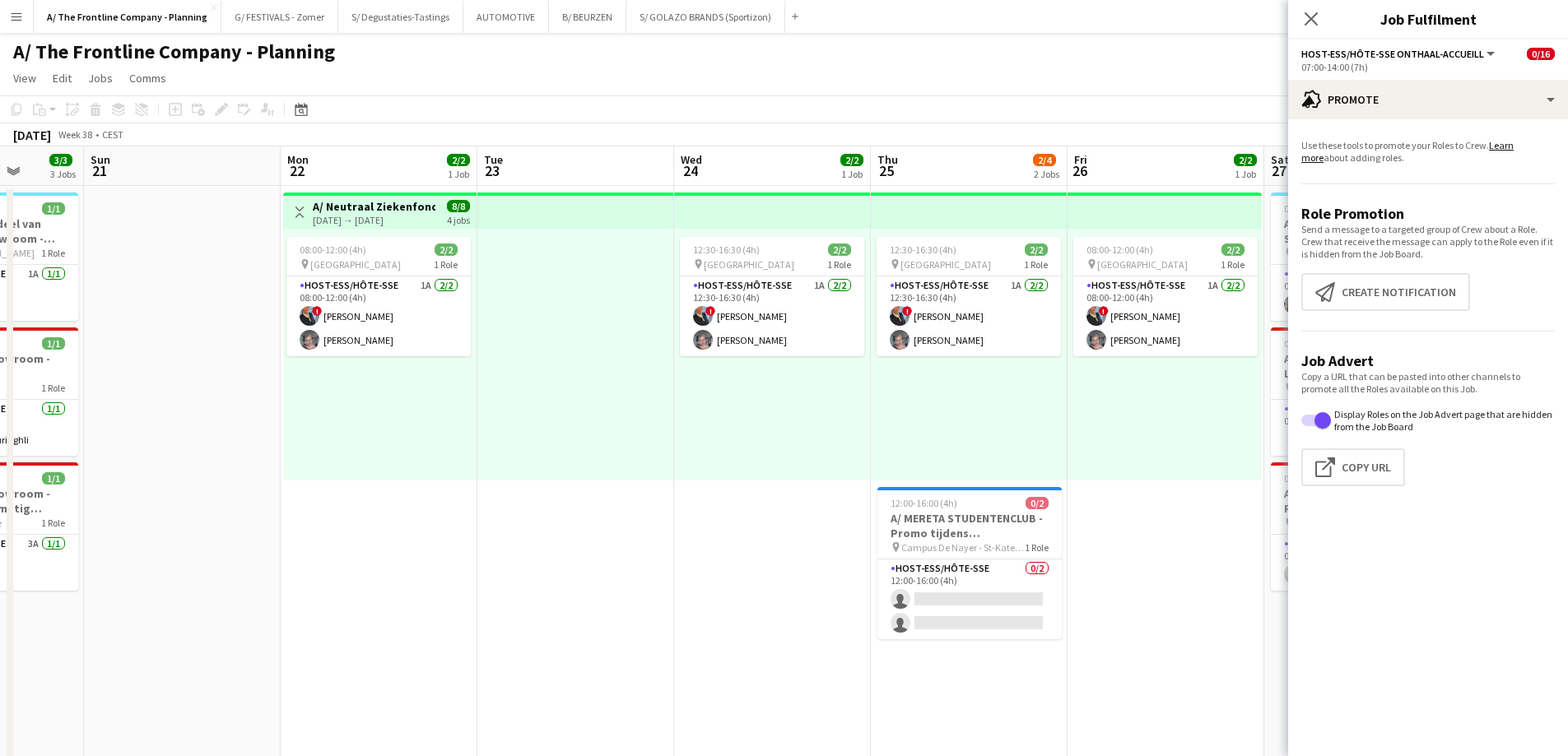
drag, startPoint x: 462, startPoint y: 425, endPoint x: 18, endPoint y: 414, distance: 444.1
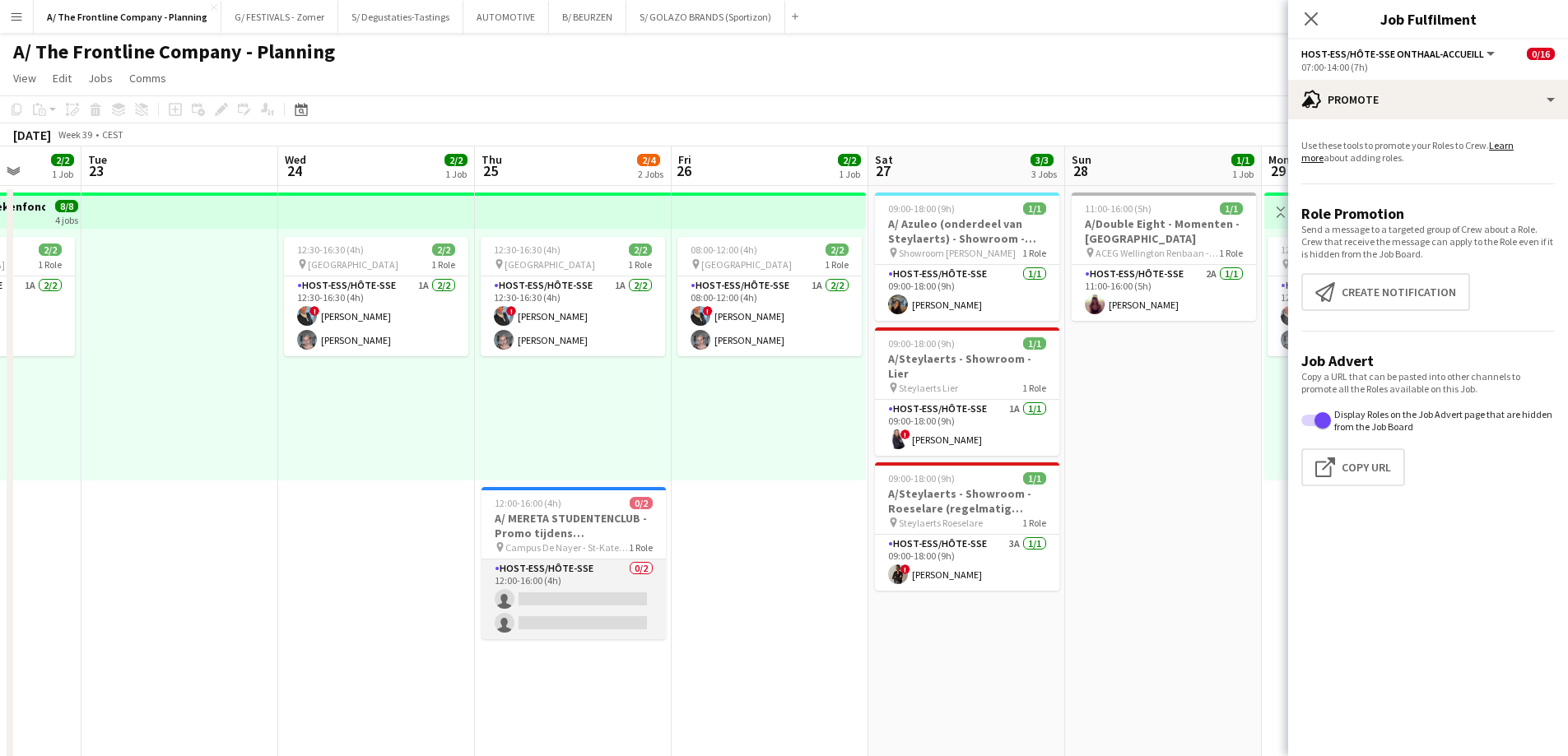
click at [588, 590] on app-card-role "Host-ess/Hôte-sse 0/2 12:00-16:00 (4h) single-neutral-actions single-neutral-ac…" at bounding box center [574, 600] width 184 height 80
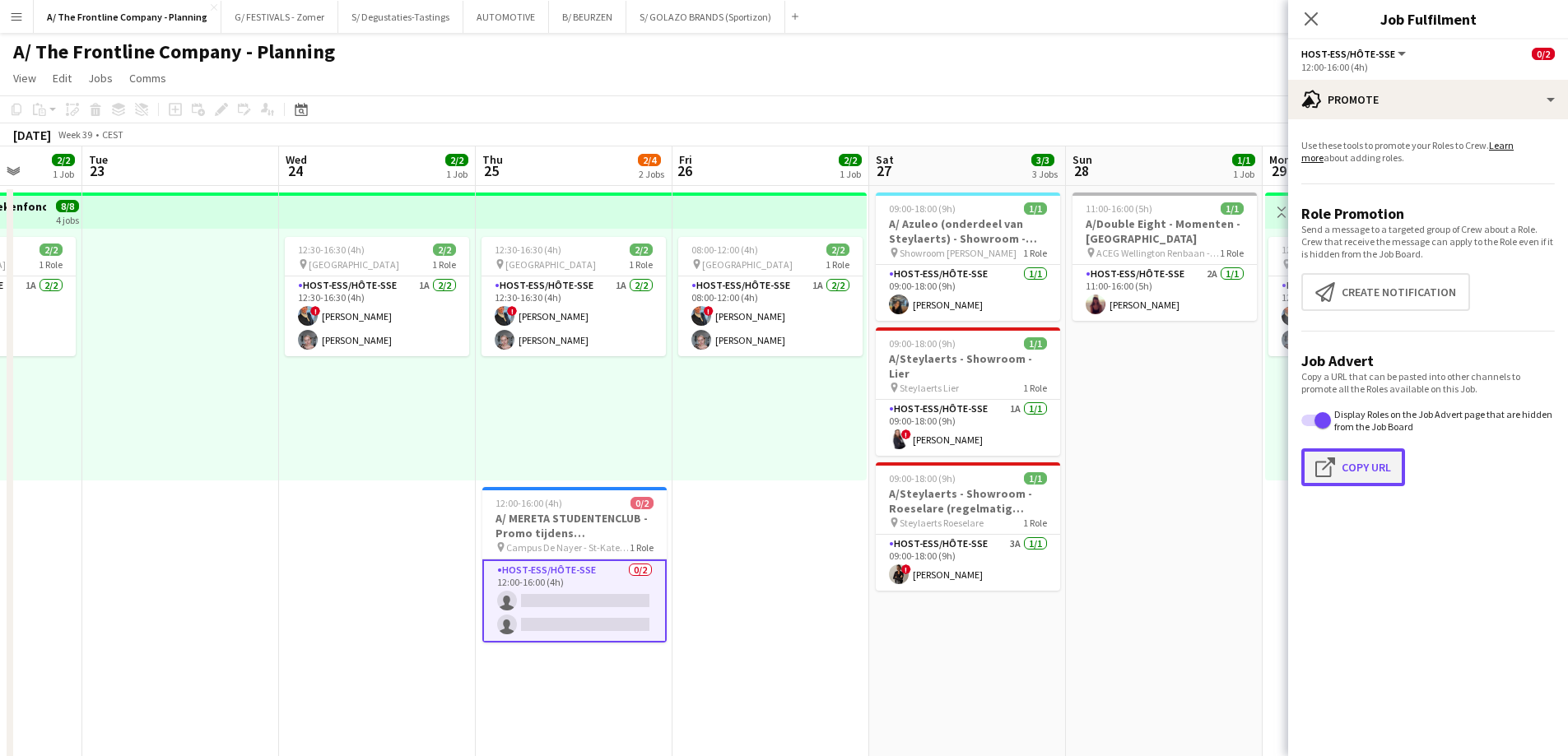
click at [1347, 471] on button "Click to copy URL Copy Url" at bounding box center [1352, 467] width 103 height 38
click at [784, 460] on div "08:00-12:00 (4h) 2/2 pin Kortrijk 1 Role Host-ess/Hôte-sse 1A [DATE] 08:00-12:0…" at bounding box center [770, 354] width 195 height 252
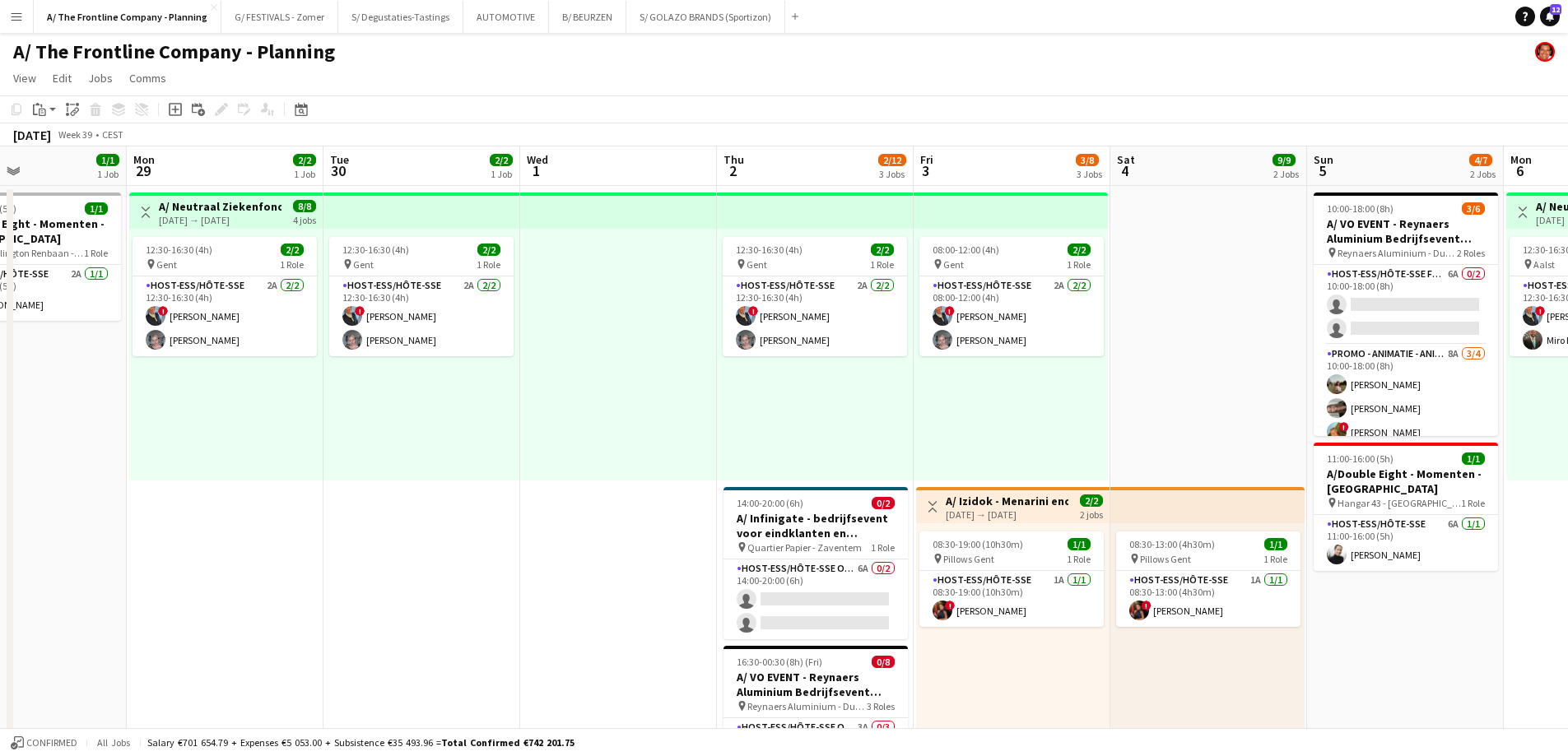
drag, startPoint x: 1354, startPoint y: 427, endPoint x: 311, endPoint y: 361, distance: 1045.1
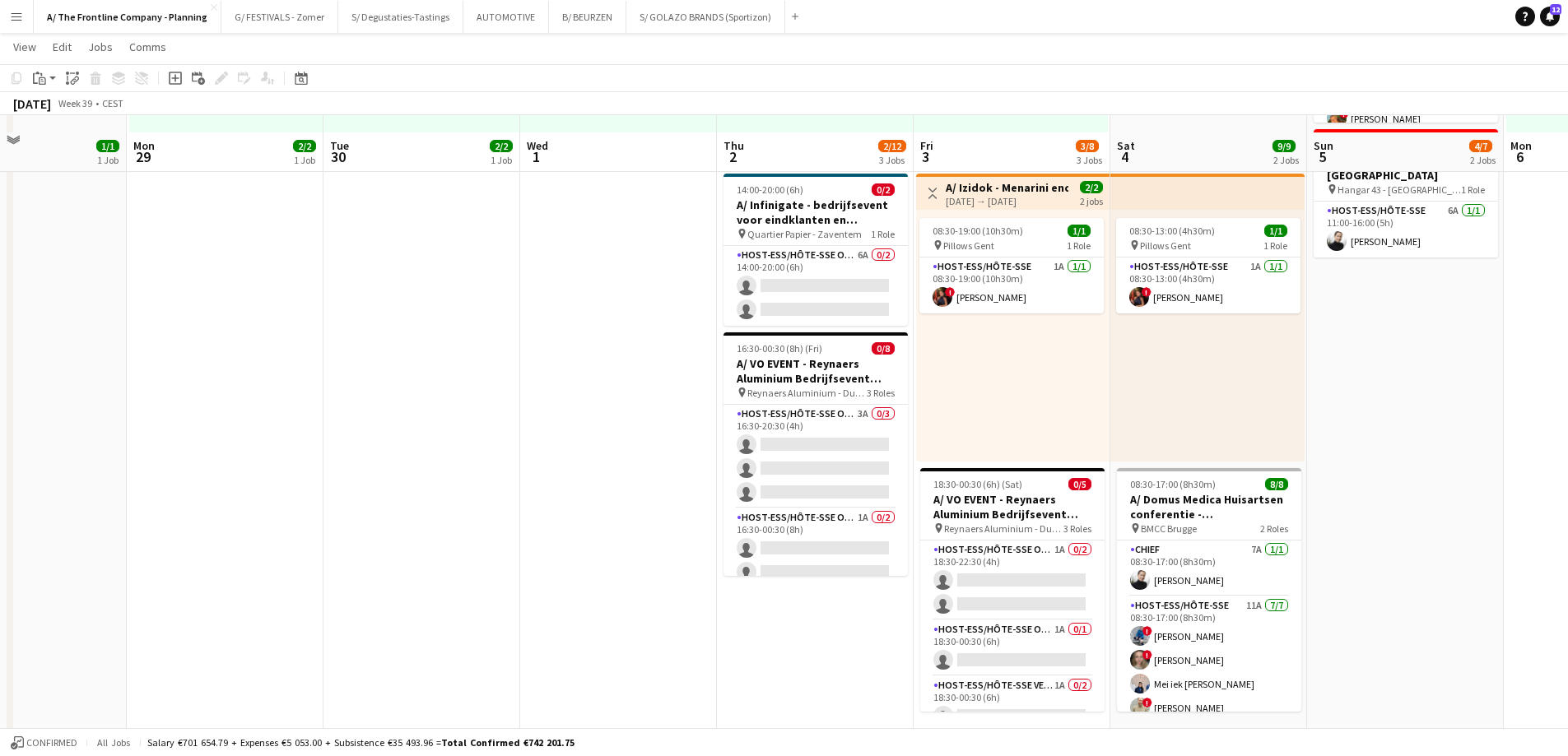
scroll to position [329, 0]
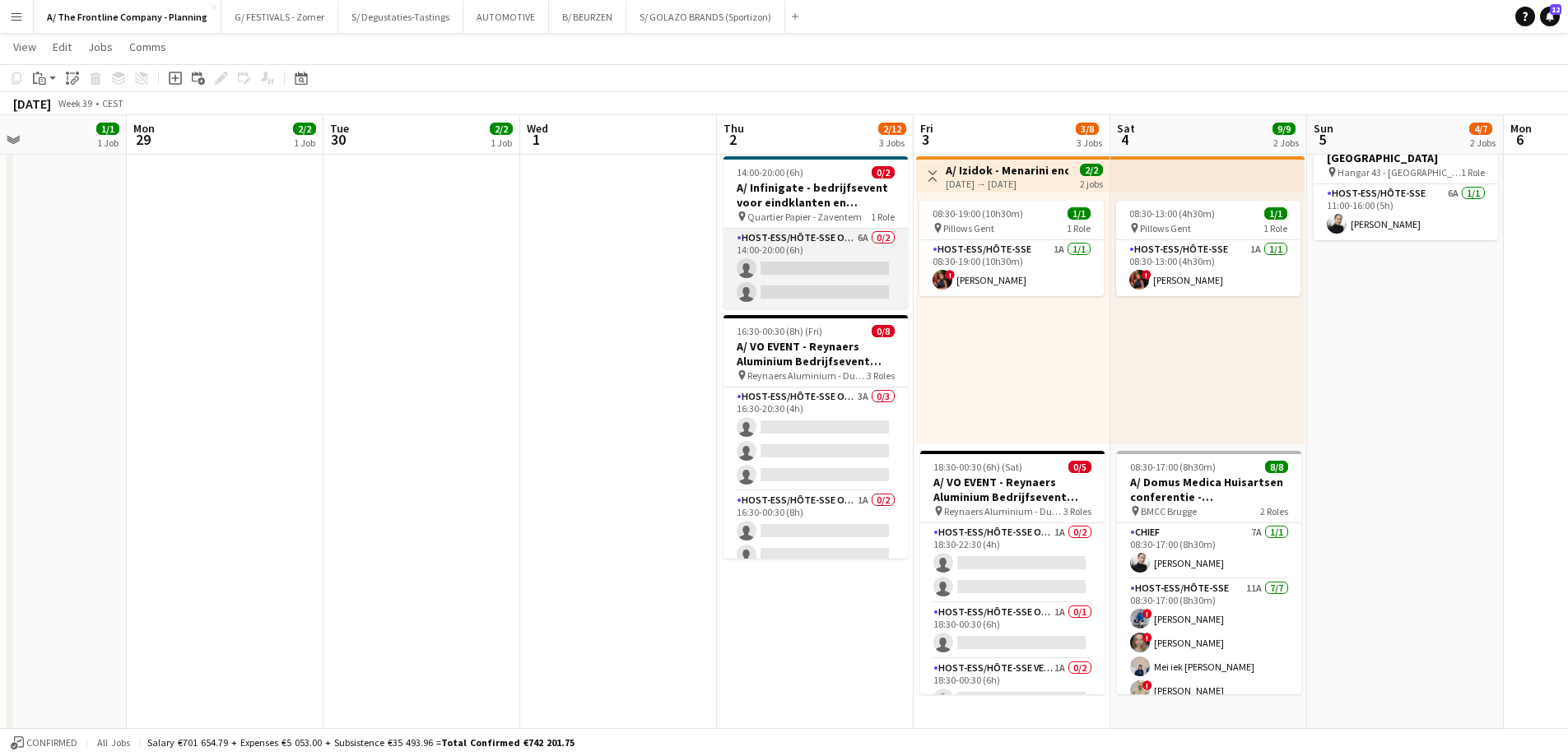
click at [816, 274] on app-card-role "Host-ess/Hôte-sse Onthaal-Accueill 6A 0/2 14:00-20:00 (6h) single-neutral-actio…" at bounding box center [816, 269] width 184 height 80
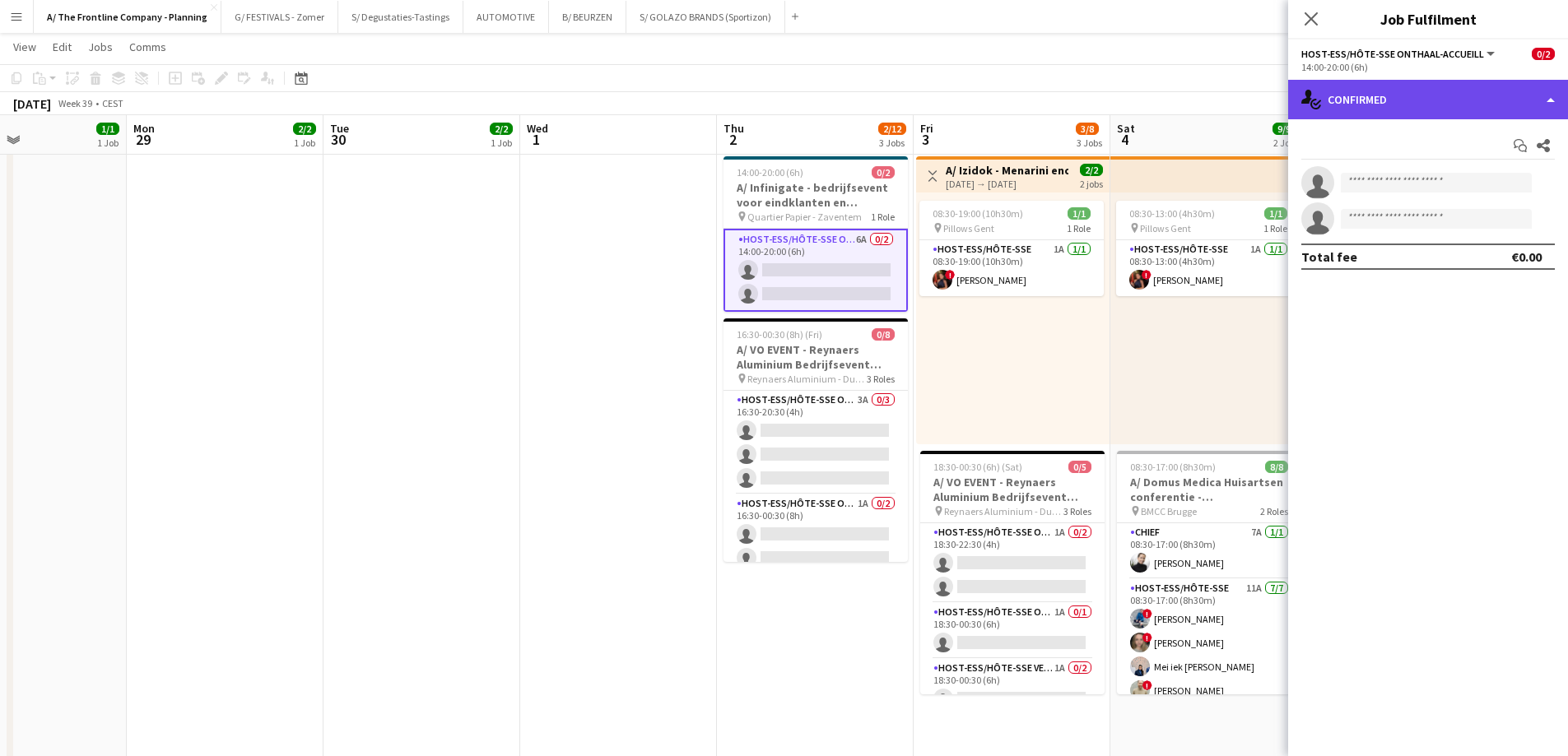
click at [1420, 96] on div "single-neutral-actions-check-2 Confirmed" at bounding box center [1428, 100] width 280 height 39
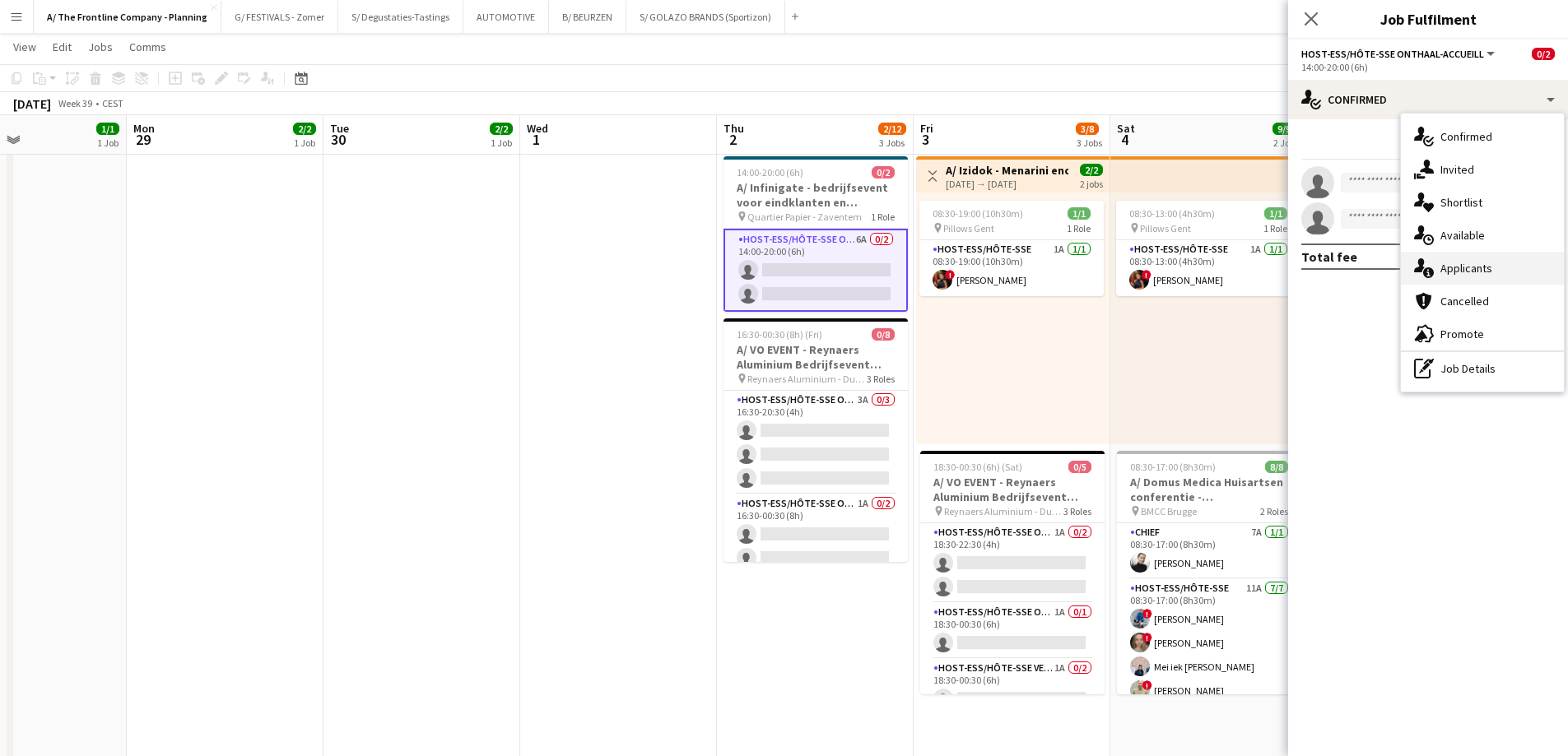
click at [1461, 266] on div "single-neutral-actions-information Applicants" at bounding box center [1482, 268] width 163 height 33
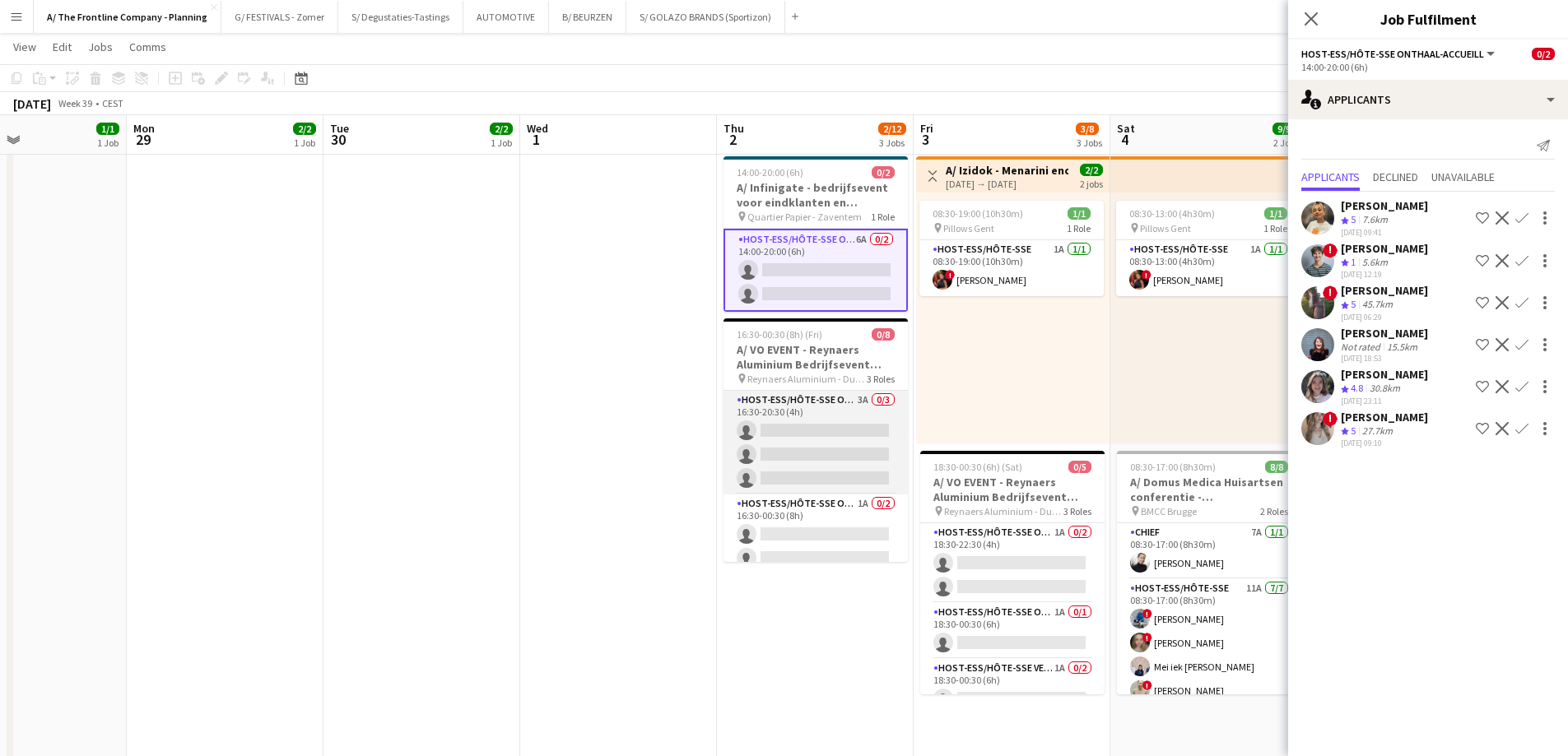
click at [770, 445] on app-card-role "Host-ess/Hôte-sse Onthaal-Accueill 3A 0/3 16:30-20:30 (4h) single-neutral-actio…" at bounding box center [816, 442] width 184 height 103
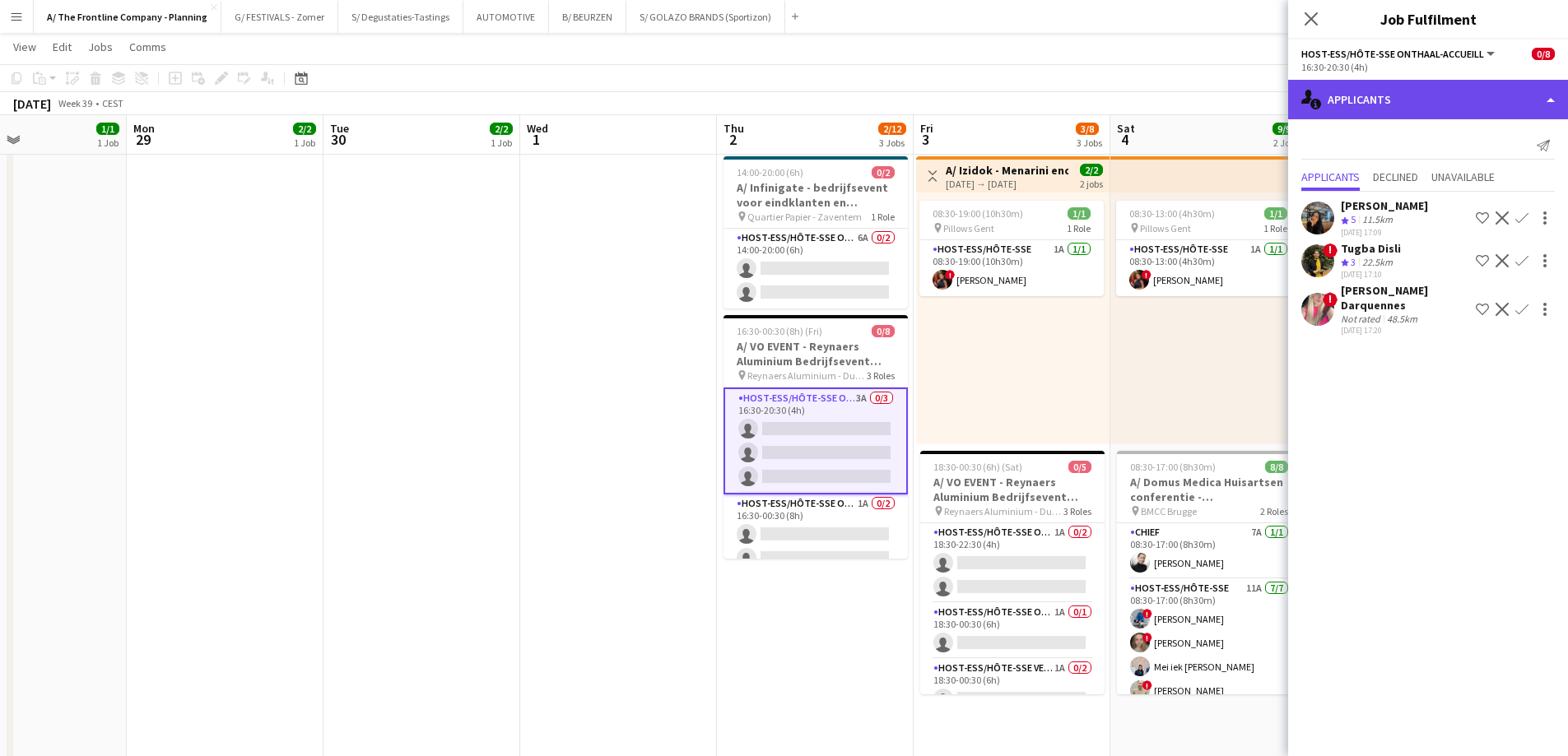
click at [1449, 100] on div "single-neutral-actions-information Applicants" at bounding box center [1428, 100] width 280 height 39
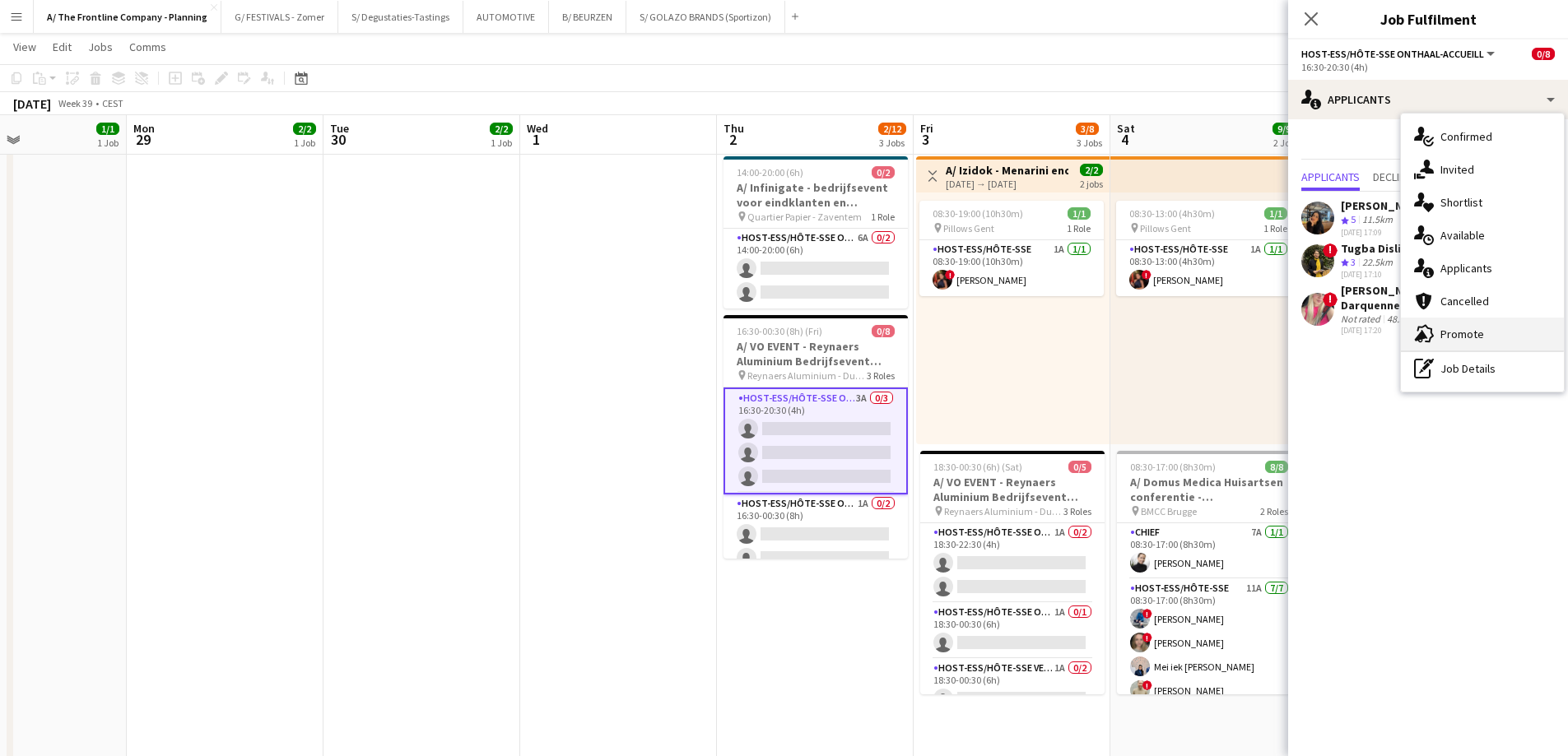
click at [1472, 343] on div "advertising-megaphone Promote" at bounding box center [1482, 334] width 163 height 33
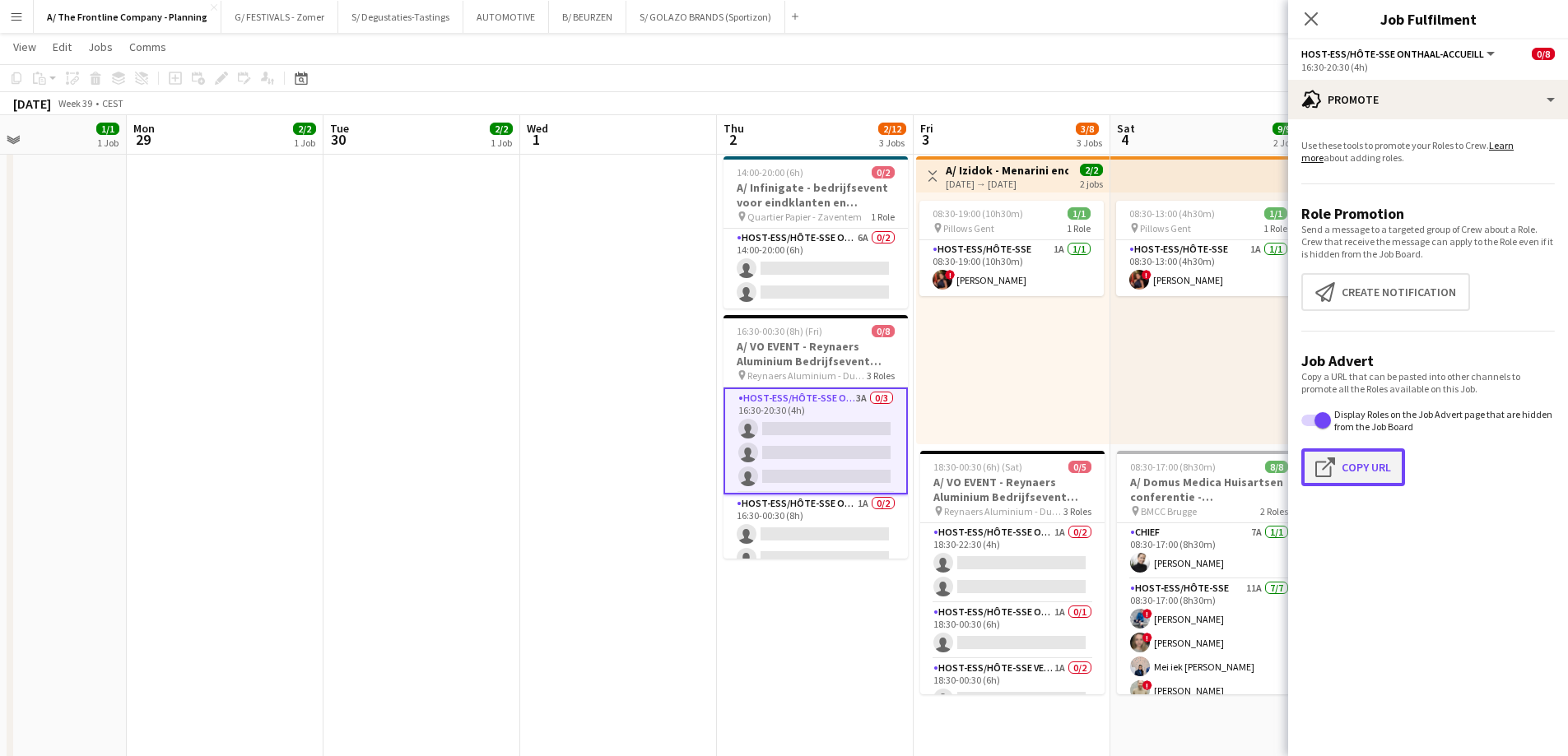
click at [1373, 462] on button "Click to copy URL Copy Url" at bounding box center [1352, 467] width 103 height 38
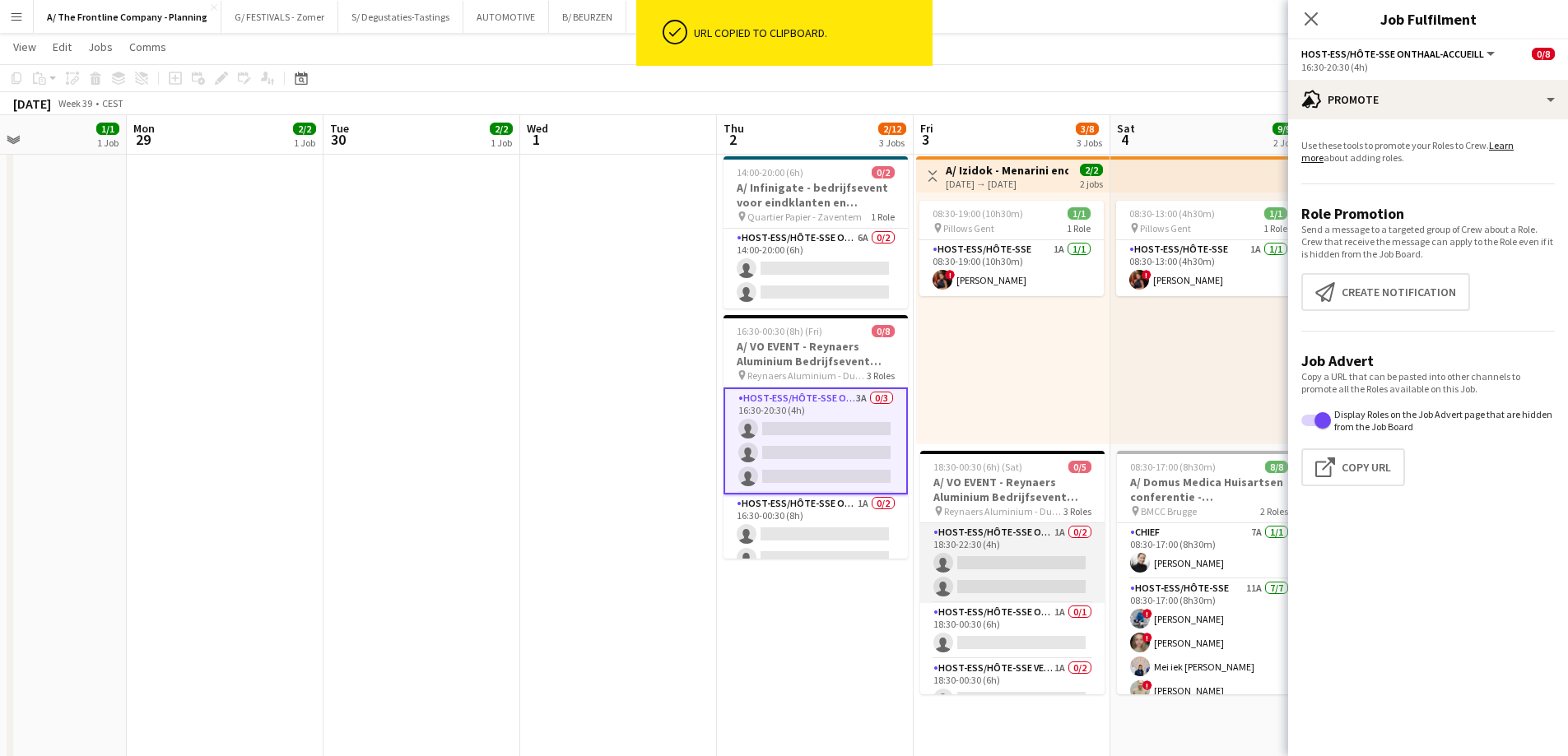
click at [1019, 566] on app-card-role "Host-ess/Hôte-sse Onthaal-Accueill 1A 0/2 18:30-22:30 (4h) single-neutral-actio…" at bounding box center [1012, 563] width 184 height 80
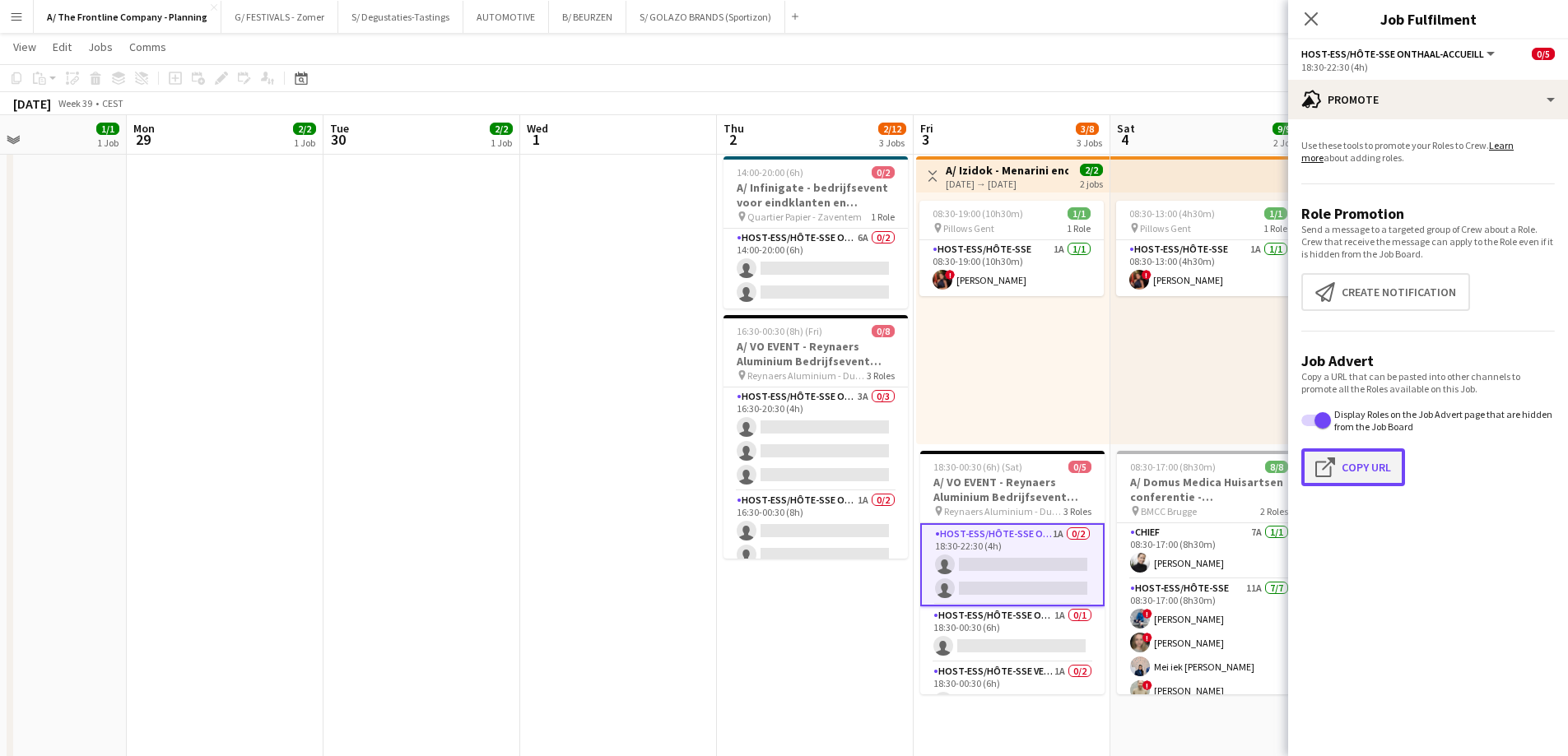
click at [1352, 471] on button "Click to copy URL Copy Url" at bounding box center [1352, 467] width 103 height 38
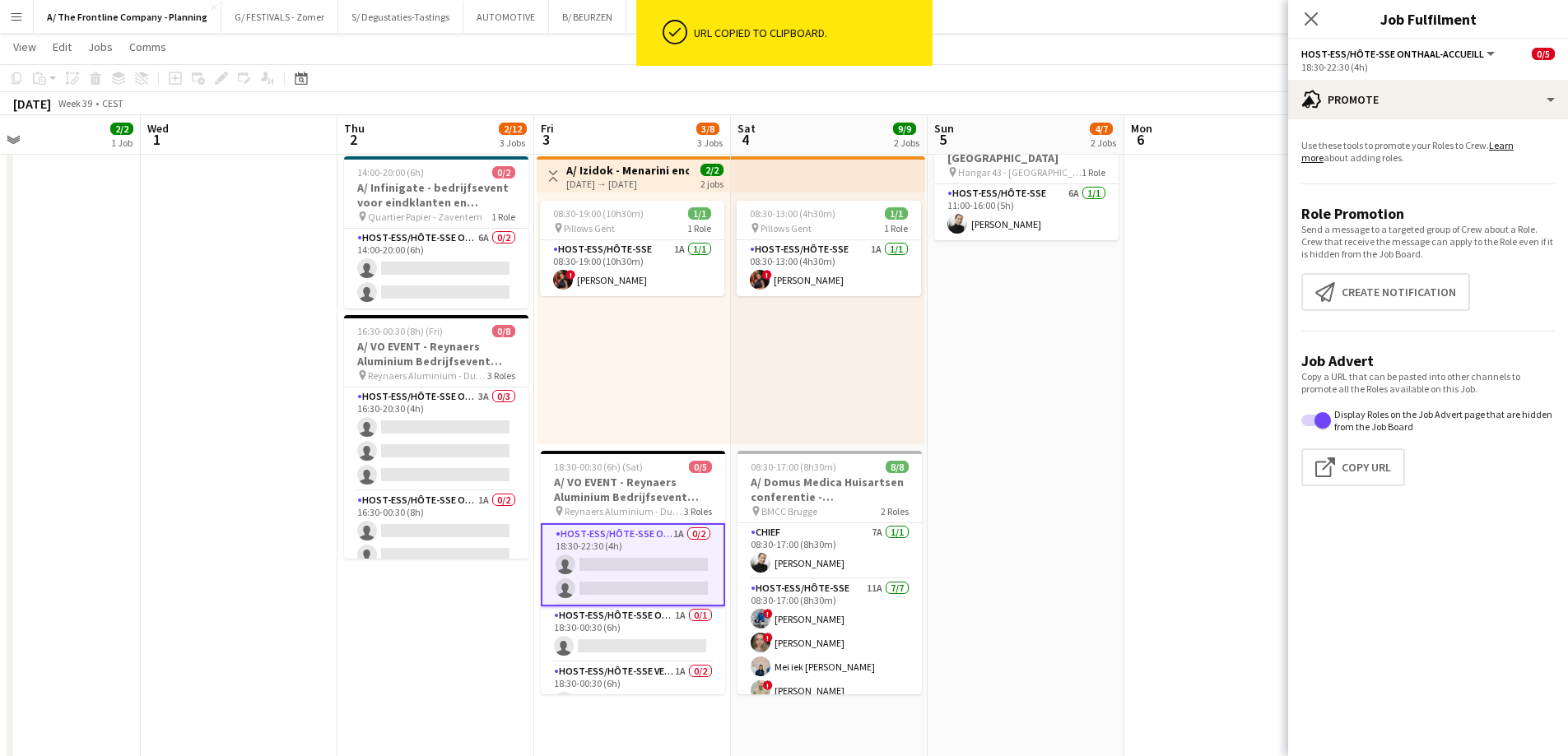
drag, startPoint x: 1223, startPoint y: 324, endPoint x: 601, endPoint y: 366, distance: 623.4
click at [601, 366] on app-calendar-viewport "Sat 27 3/3 3 Jobs Sun 28 1/1 1 Job Mon 29 2/2 1 Job Tue 30 2/2 1 Job Wed 1 Thu …" at bounding box center [784, 648] width 1568 height 1825
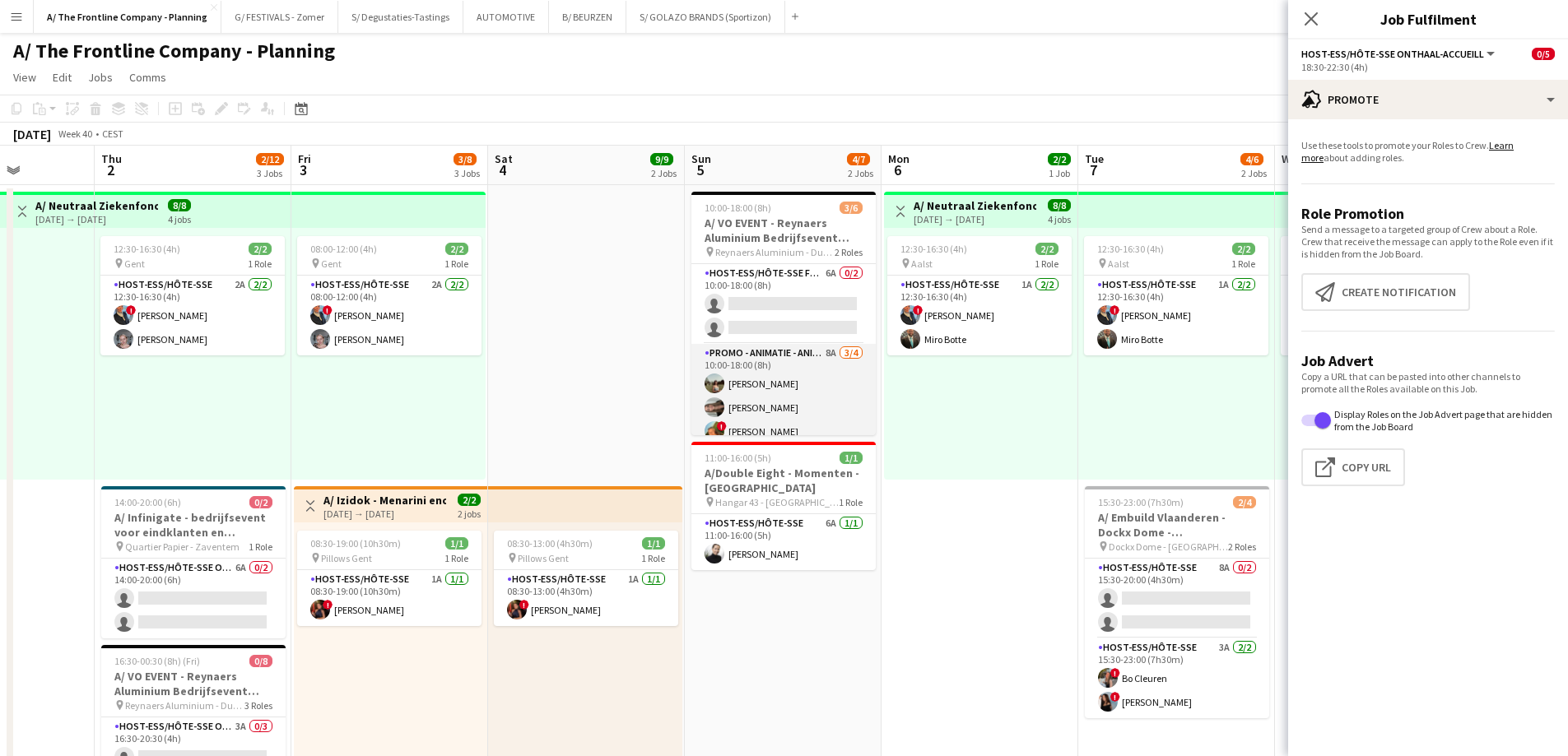
scroll to position [0, 0]
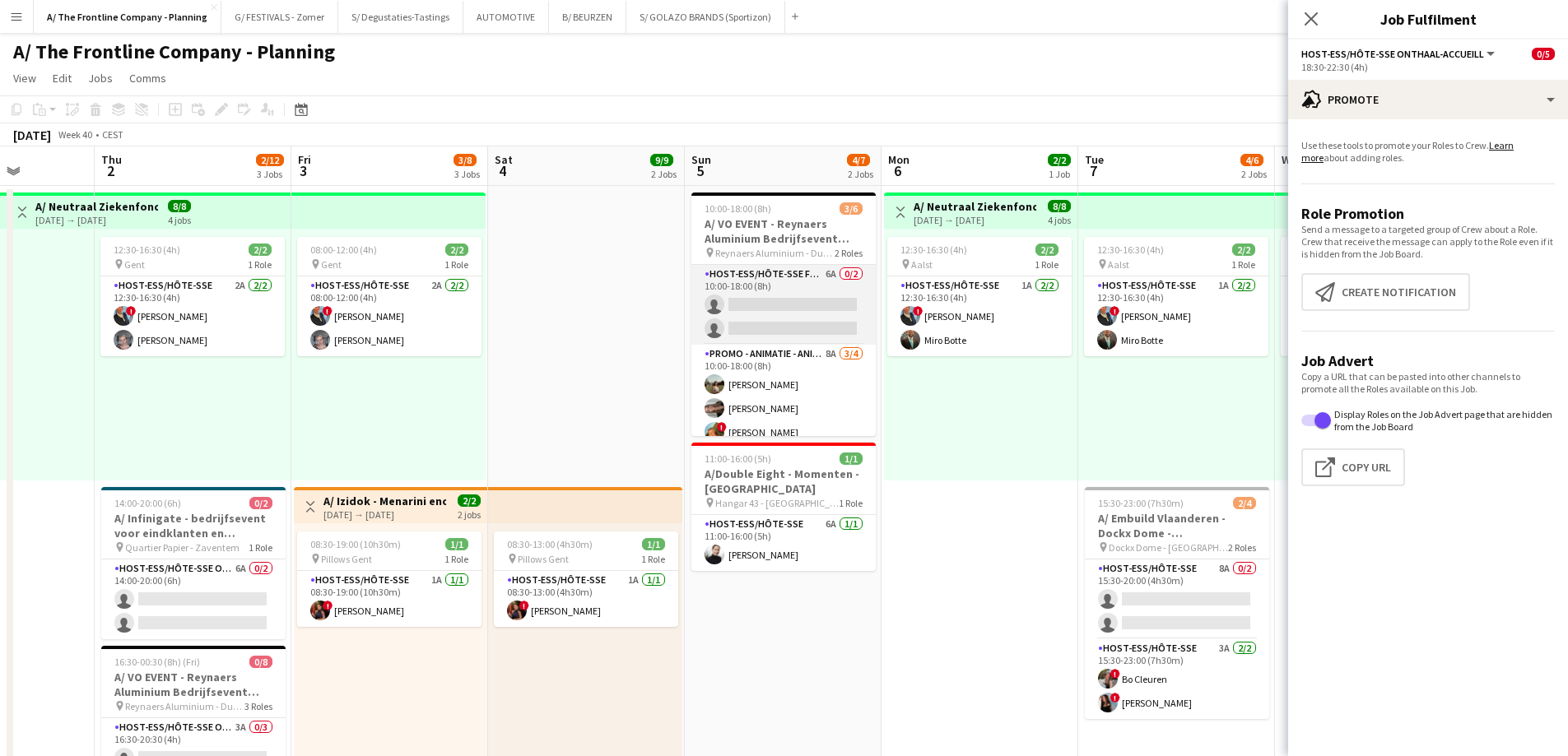
click at [772, 317] on app-card-role "Host-ess/Hôte-sse Fotobooth 6A 0/2 10:00-18:00 (8h) single-neutral-actions sing…" at bounding box center [784, 305] width 184 height 80
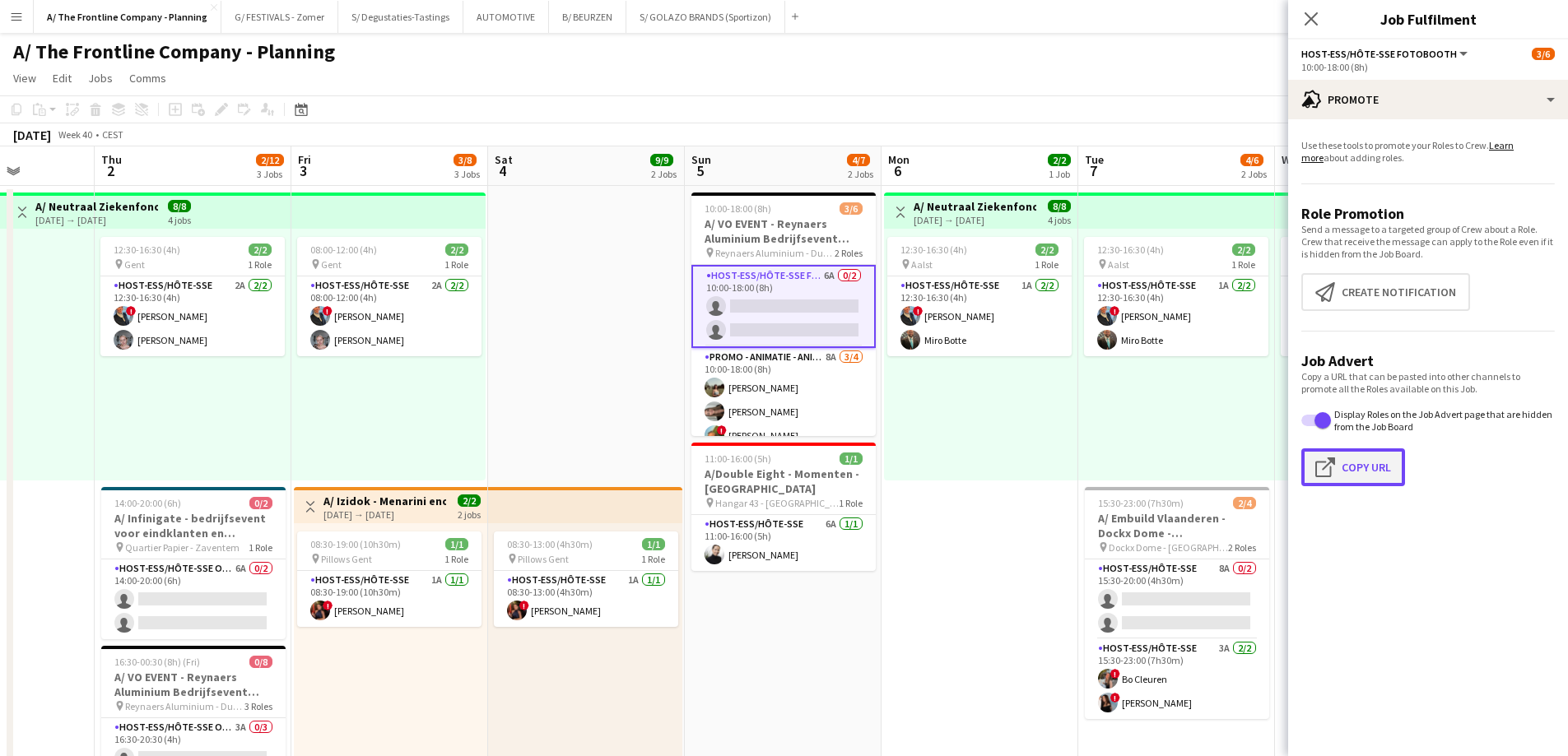
click at [1352, 455] on button "Click to copy URL Copy Url" at bounding box center [1352, 467] width 103 height 38
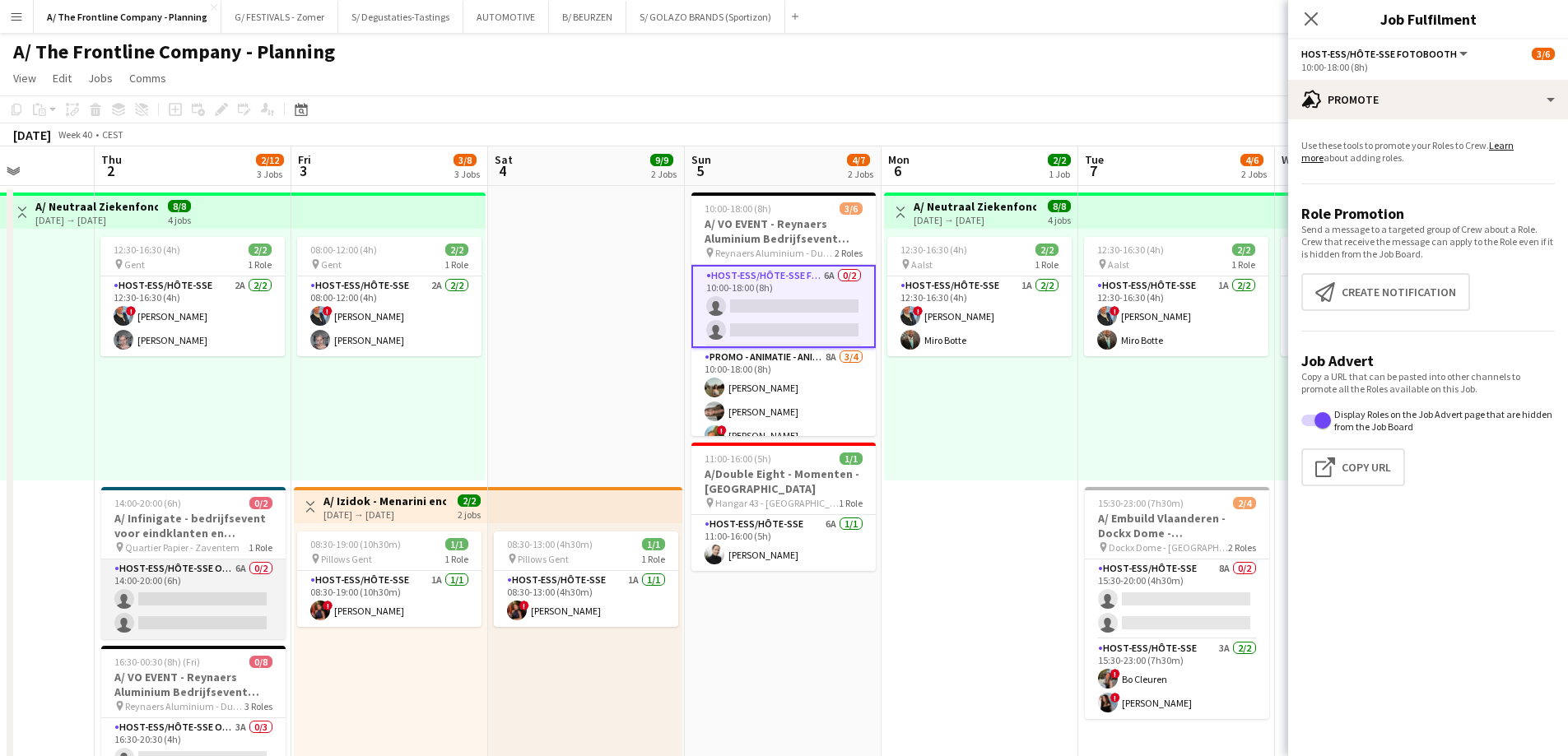
click at [193, 600] on app-card-role "Host-ess/Hôte-sse Onthaal-Accueill 6A 0/2 14:00-20:00 (6h) single-neutral-actio…" at bounding box center [194, 600] width 184 height 80
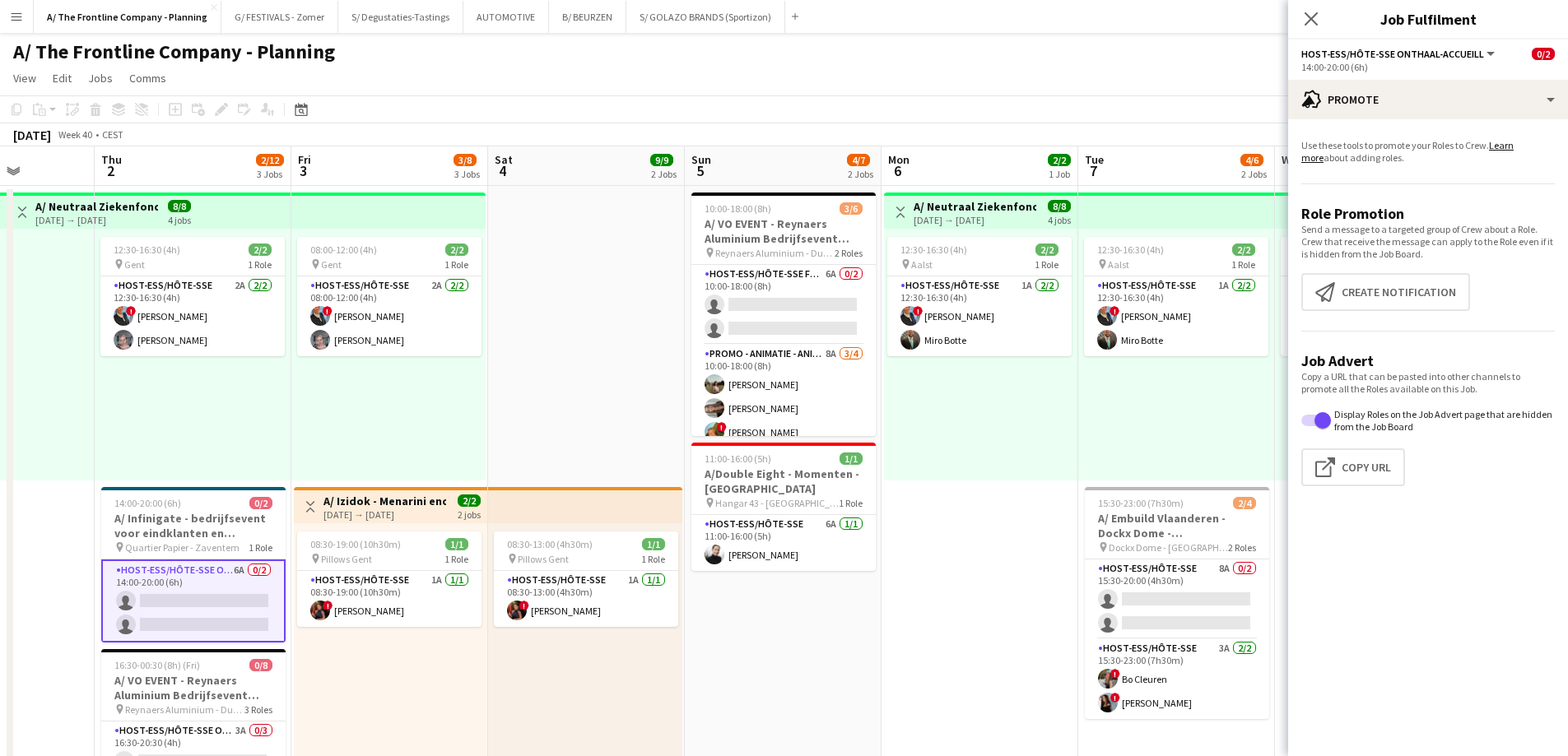
scroll to position [0, 497]
click at [1368, 462] on button "Click to copy URL Copy Url" at bounding box center [1352, 467] width 103 height 38
type textarea "**********"
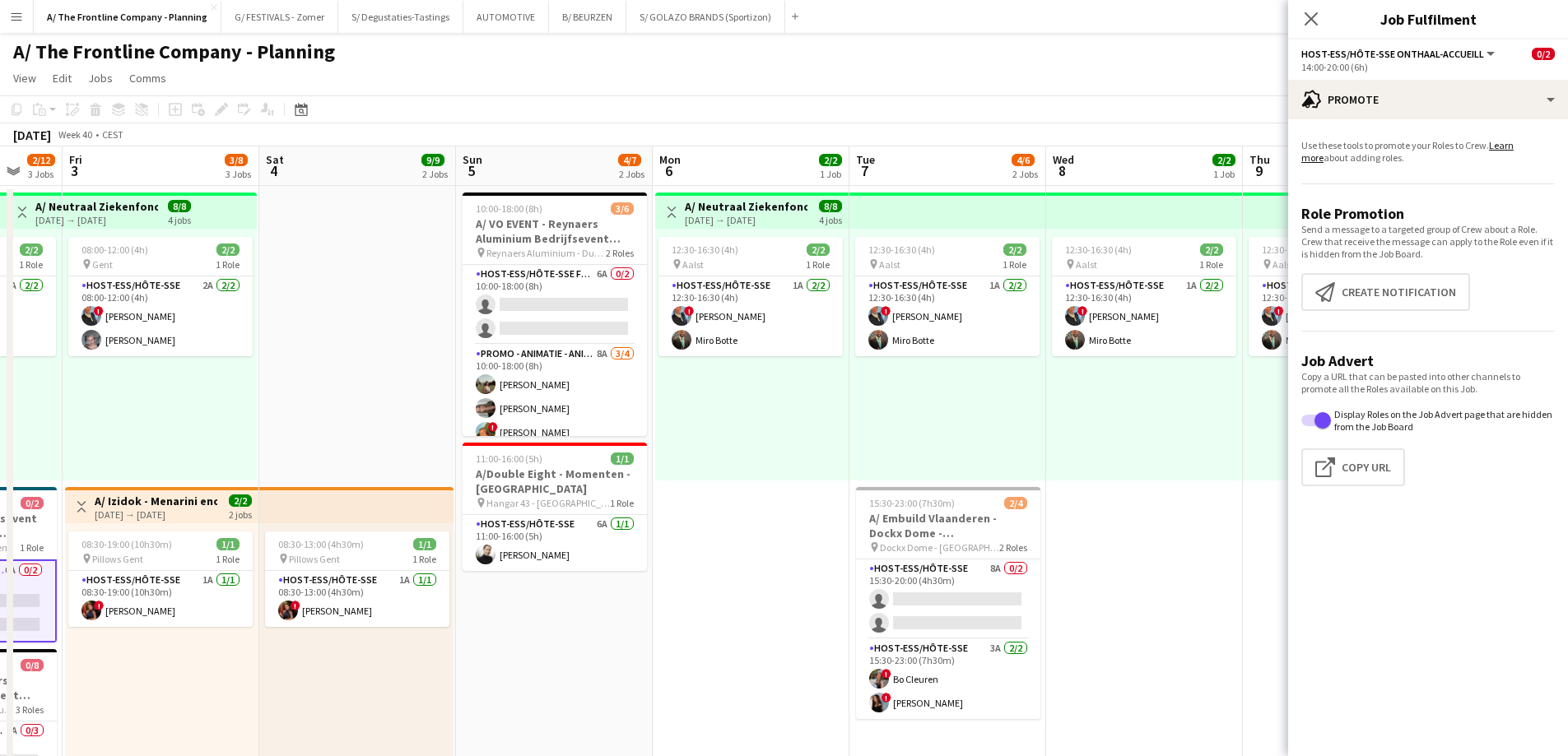
scroll to position [0, 586]
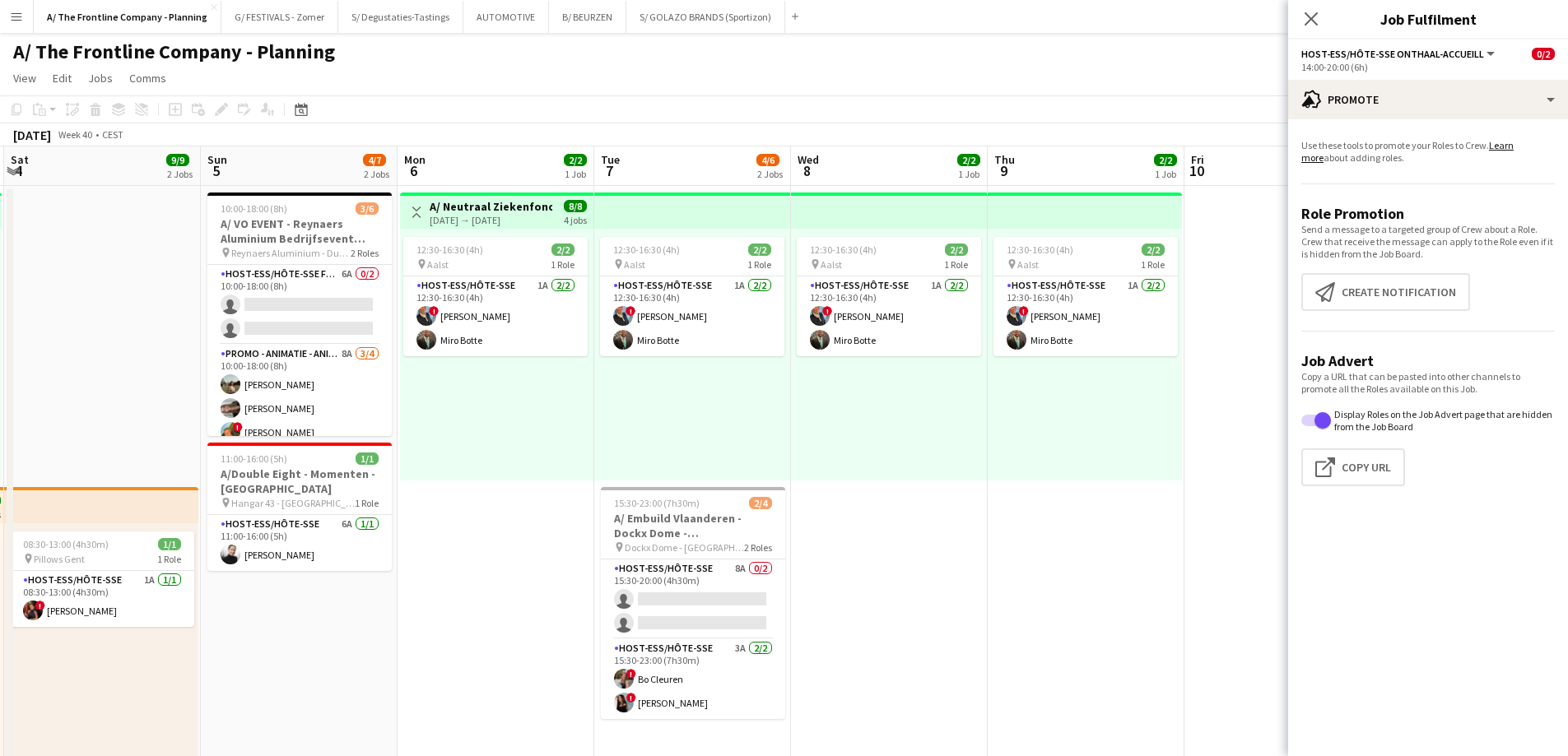
drag, startPoint x: 918, startPoint y: 464, endPoint x: 501, endPoint y: 416, distance: 419.8
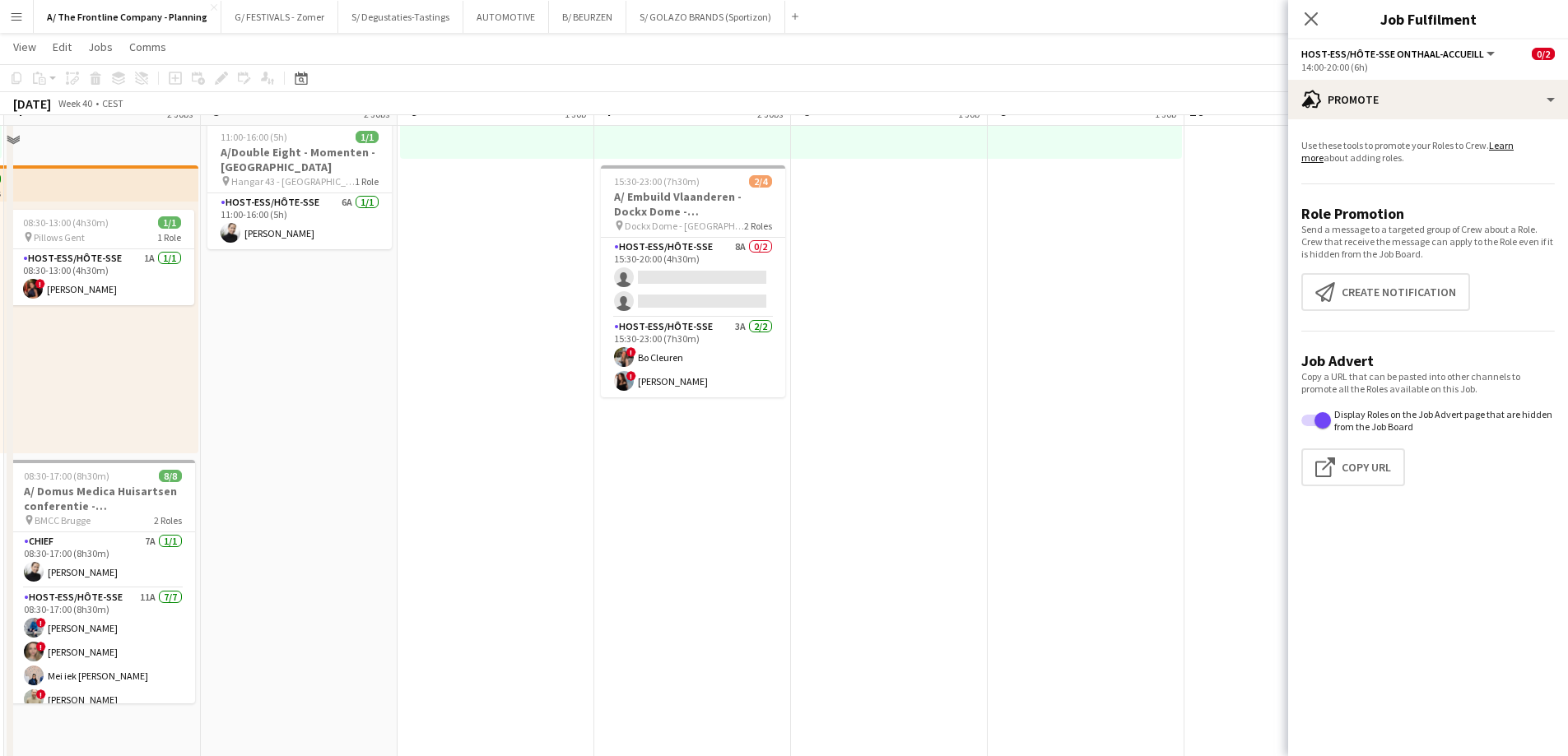
scroll to position [329, 0]
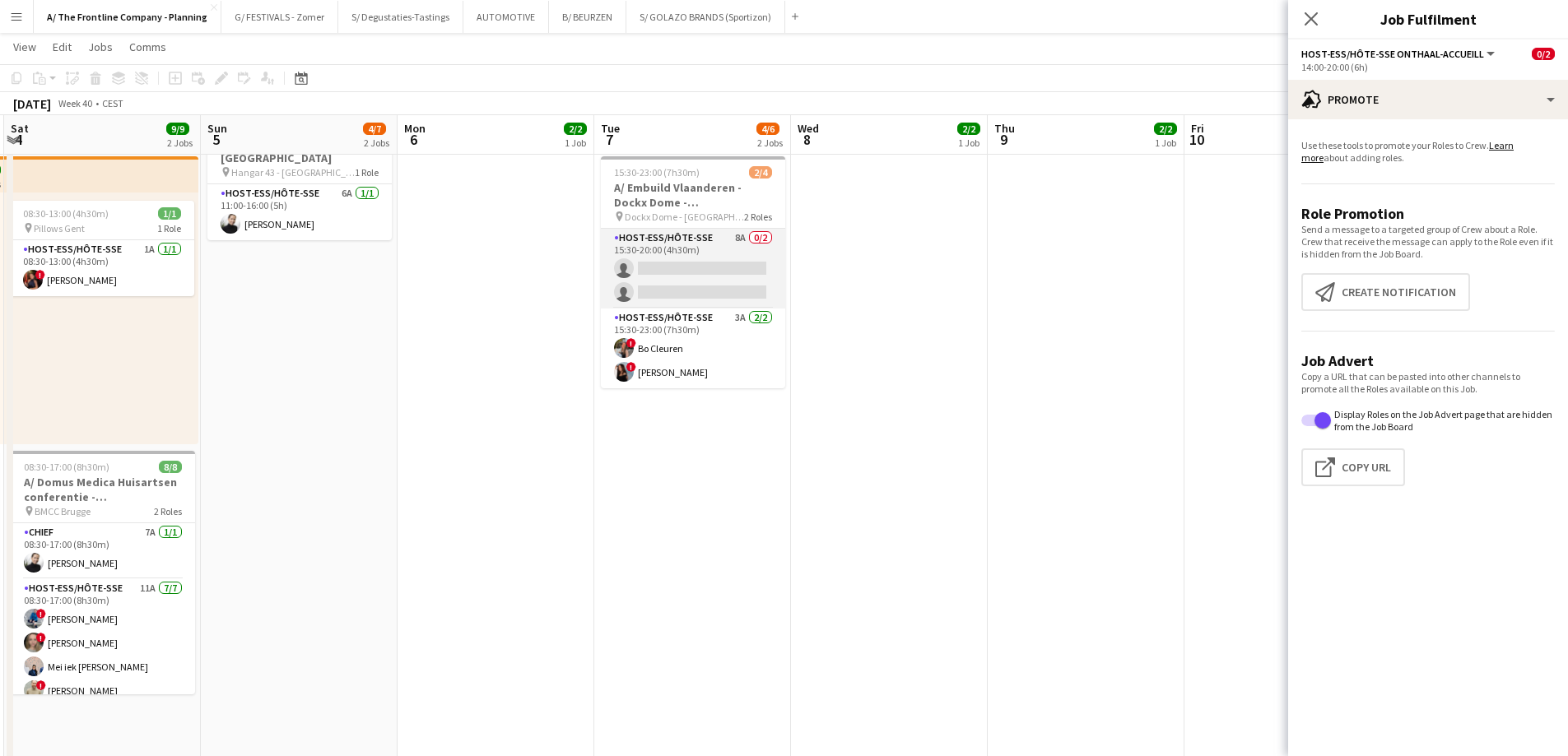
click at [687, 269] on app-card-role "Host-ess/Hôte-sse 8A 0/2 15:30-20:00 (4h30m) single-neutral-actions single-neut…" at bounding box center [693, 269] width 184 height 80
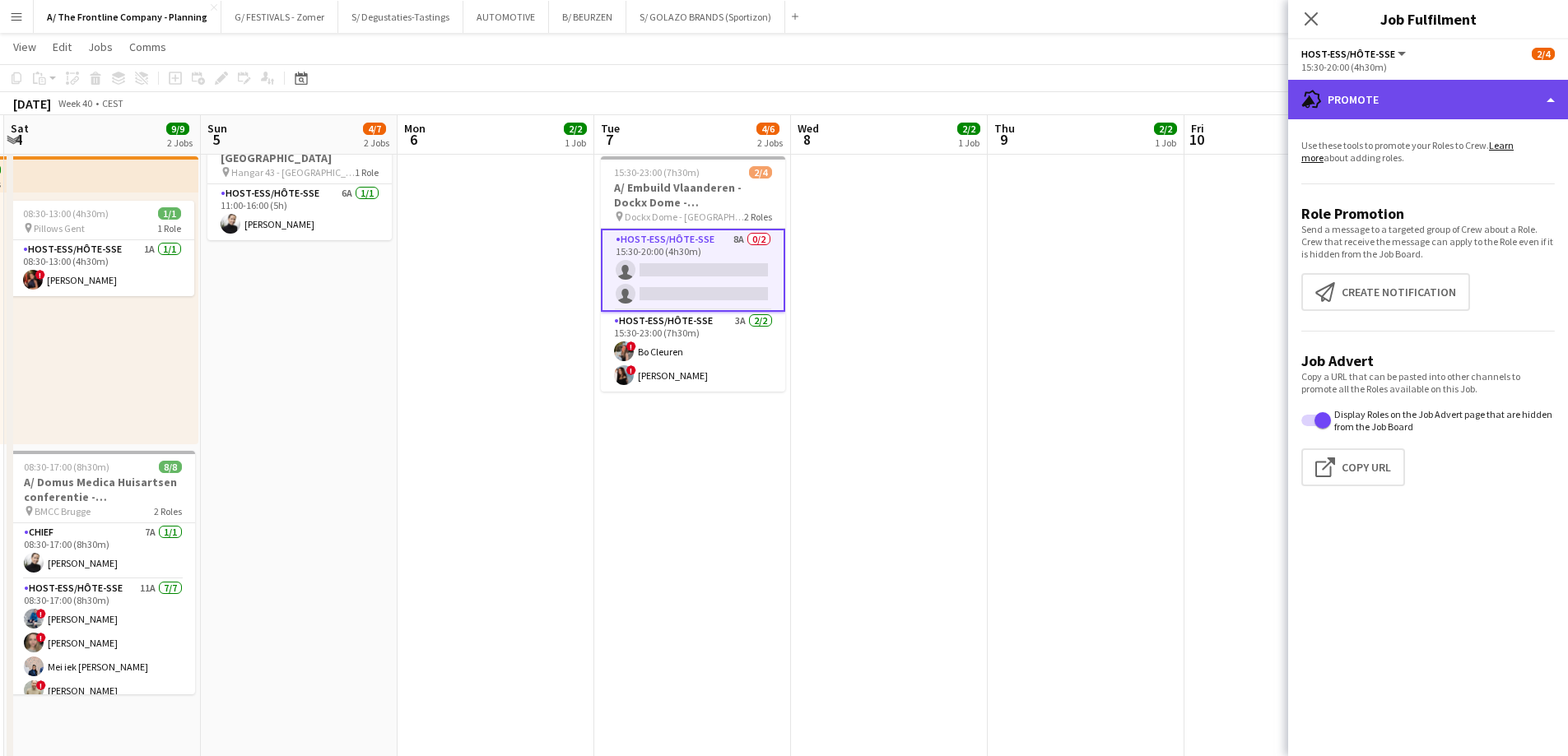
click at [1430, 99] on div "advertising-megaphone Promote" at bounding box center [1428, 100] width 280 height 39
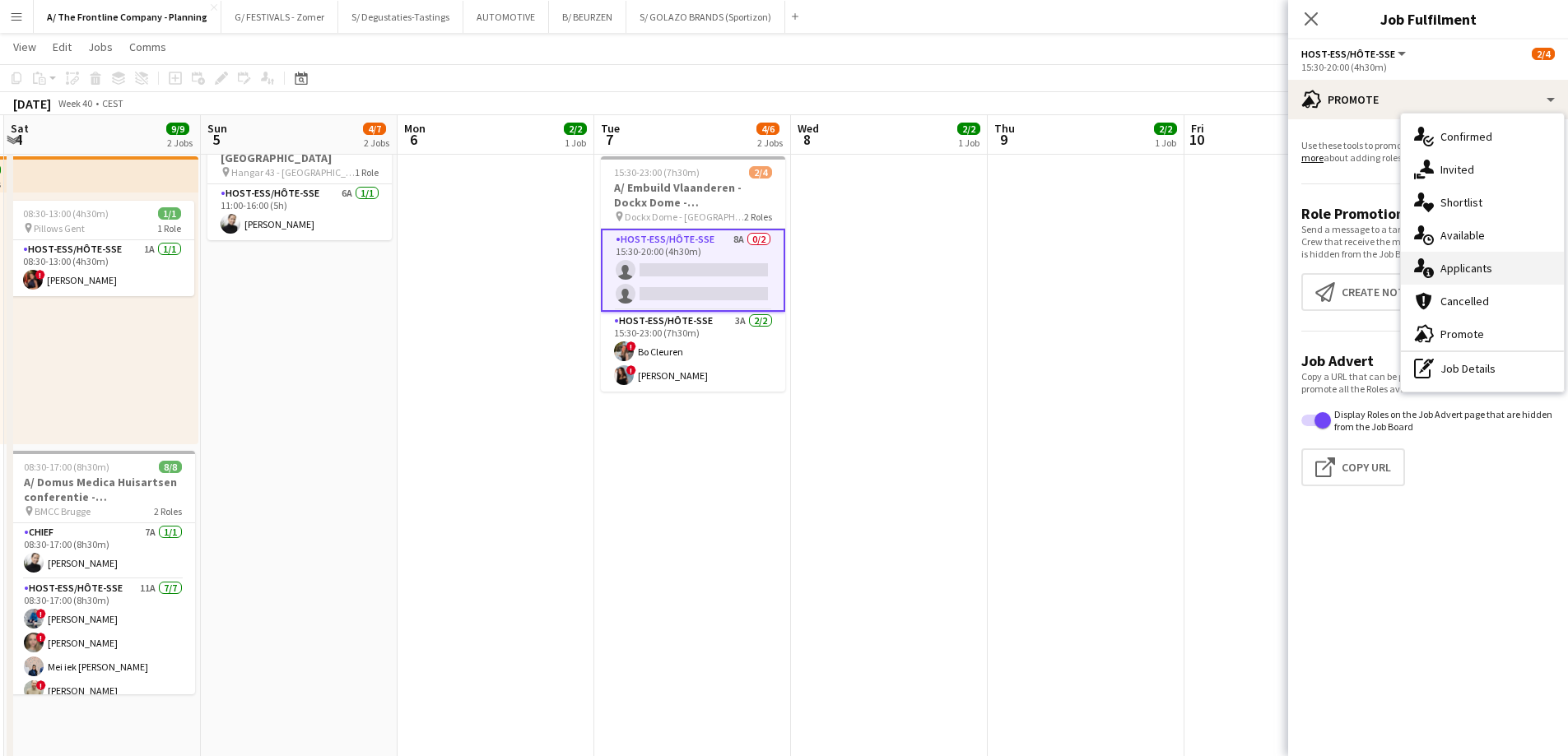
click at [1443, 273] on div "single-neutral-actions-information Applicants" at bounding box center [1482, 268] width 163 height 33
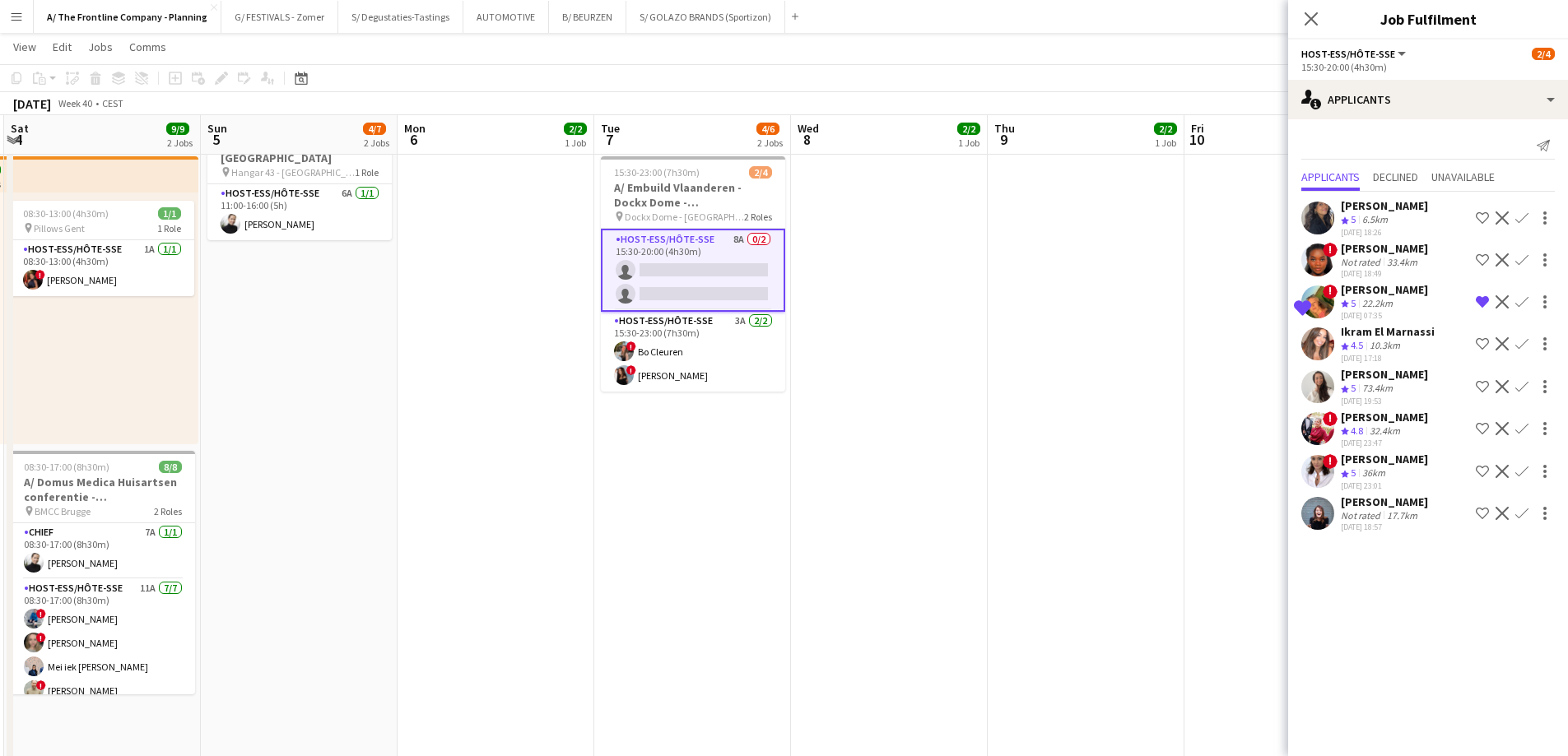
click at [1373, 381] on div "[PERSON_NAME]" at bounding box center [1384, 374] width 87 height 15
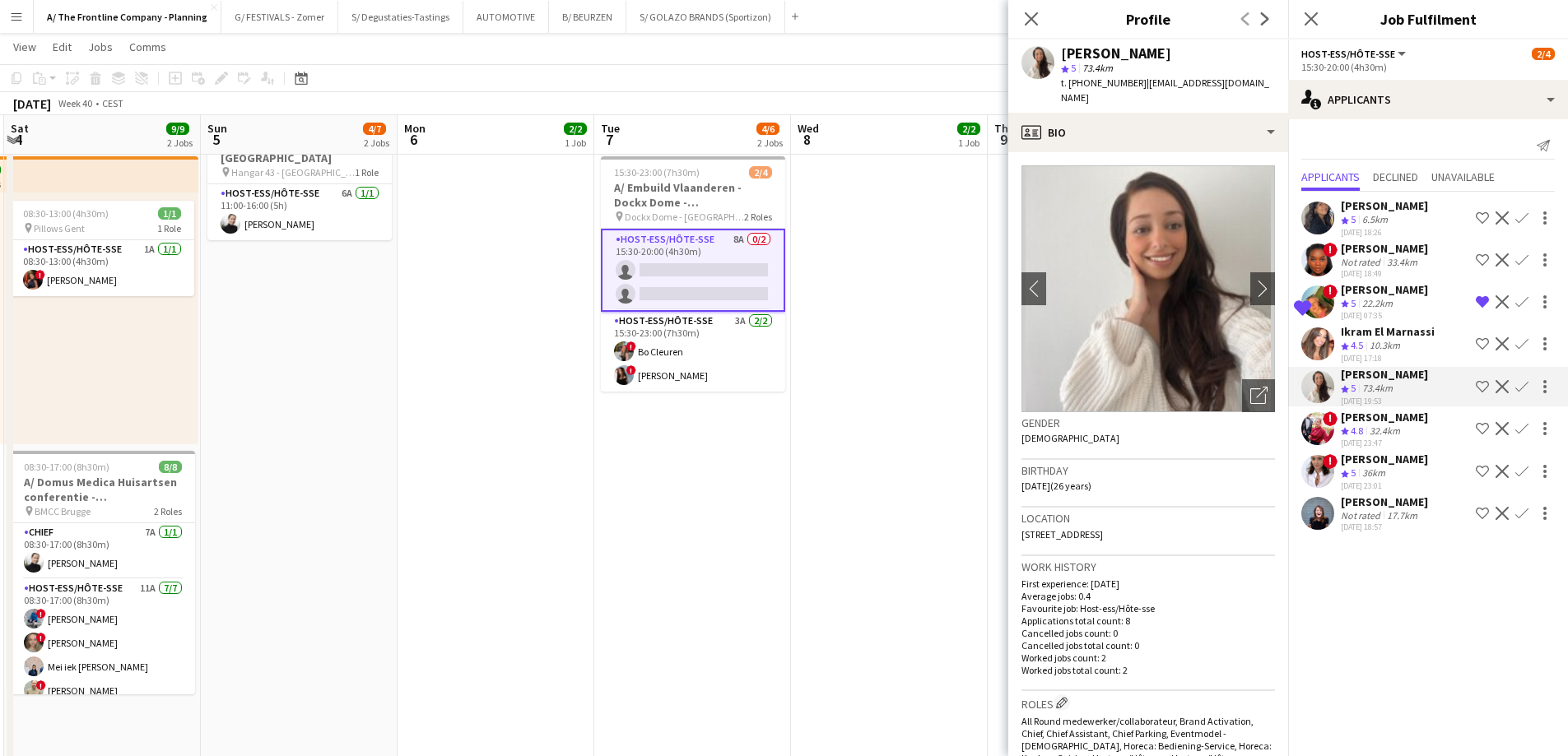
click at [1382, 339] on div "Ikram El Marnassi" at bounding box center [1388, 331] width 94 height 15
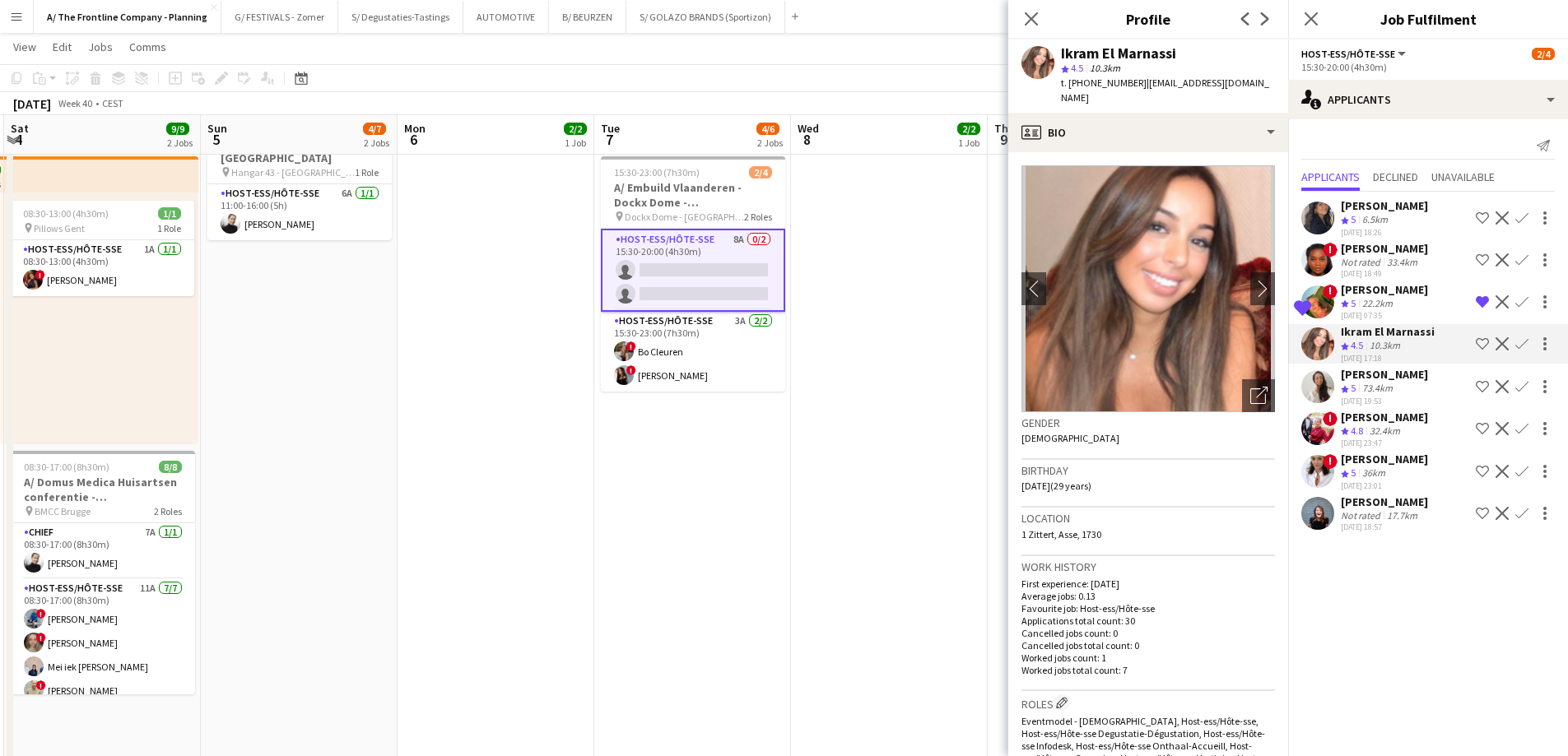
click at [1373, 251] on div "[PERSON_NAME]" at bounding box center [1384, 248] width 87 height 15
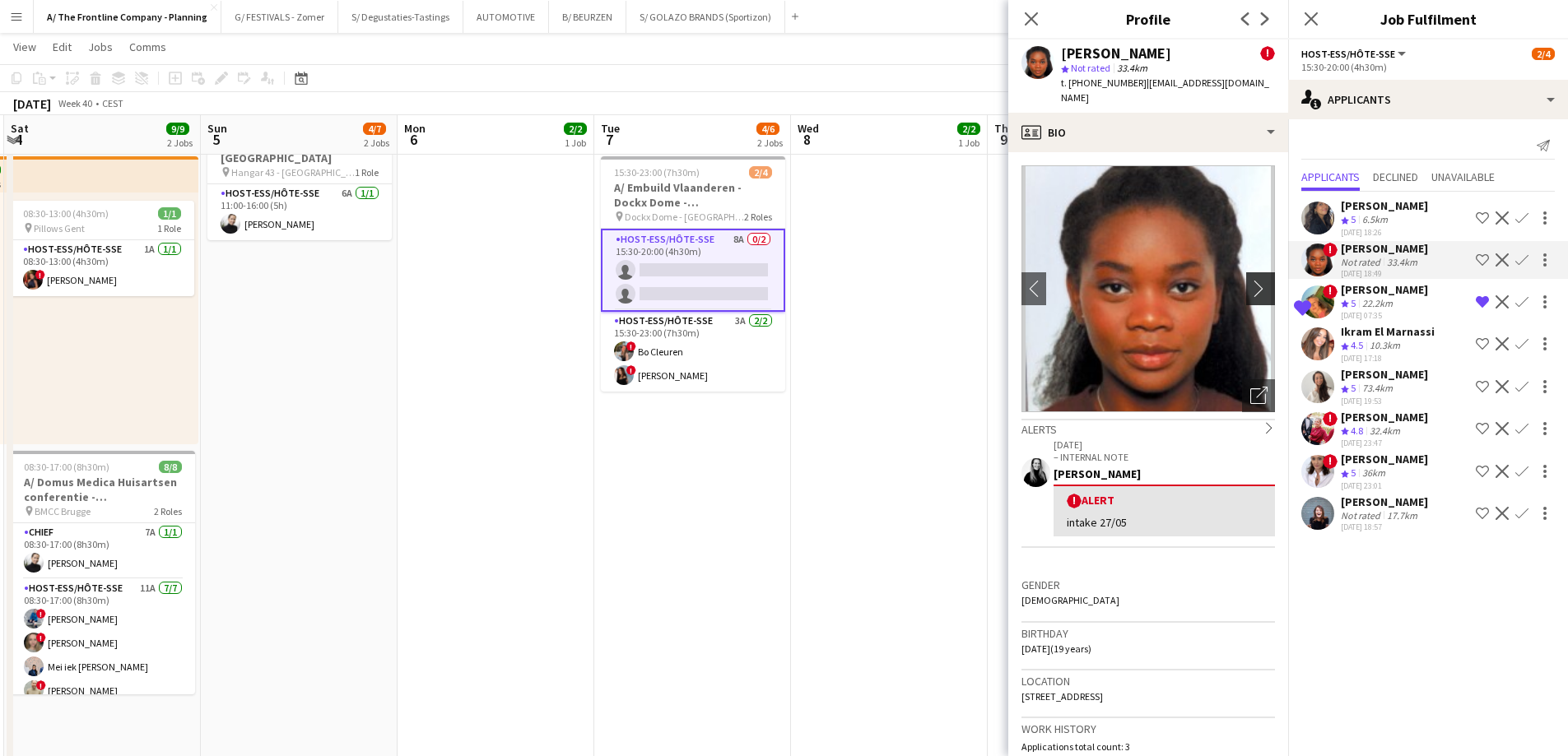
click at [1250, 293] on app-icon "chevron-right" at bounding box center [1263, 288] width 26 height 17
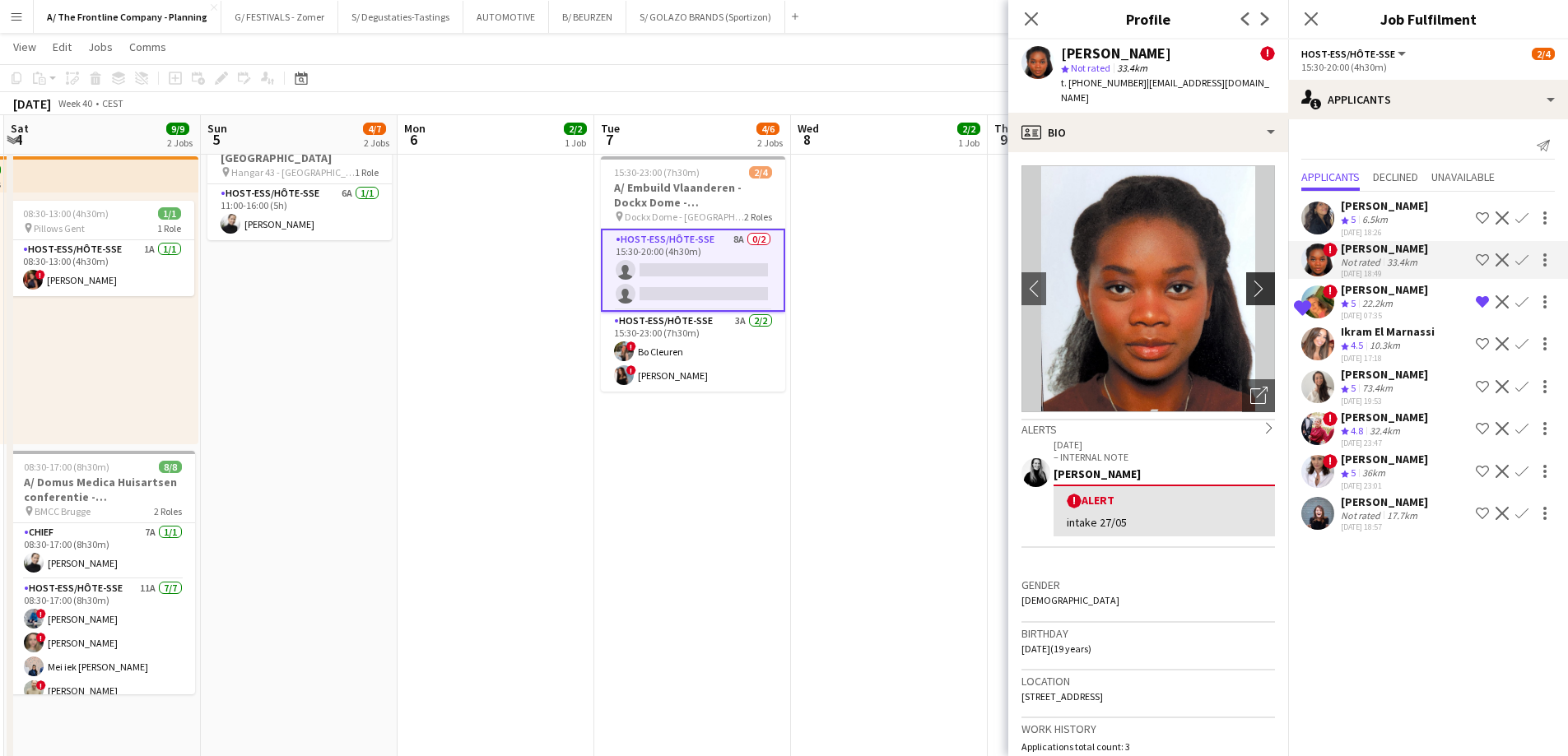
click at [1250, 293] on app-icon "chevron-right" at bounding box center [1263, 288] width 26 height 17
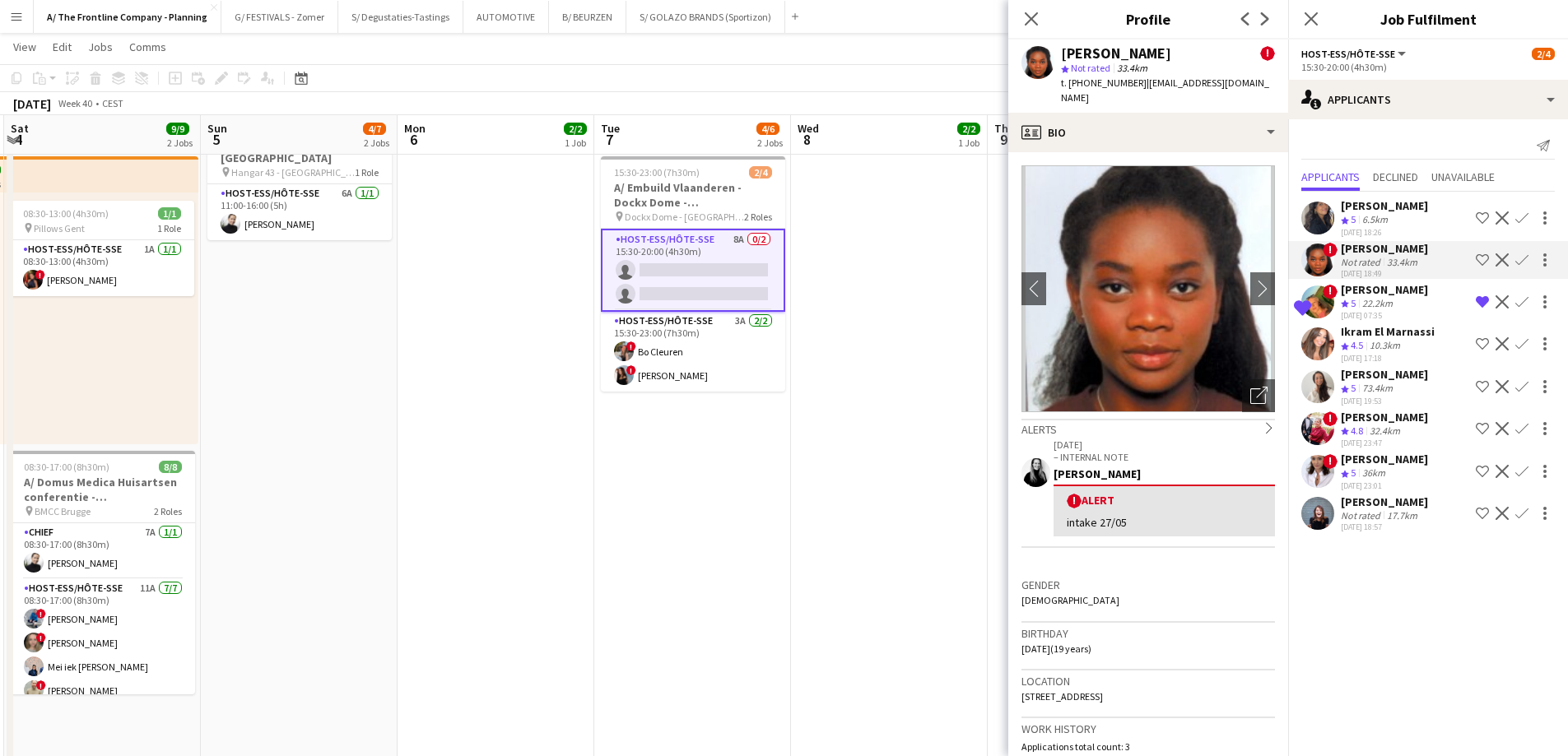
click at [1352, 467] on div "[PERSON_NAME]" at bounding box center [1384, 458] width 87 height 15
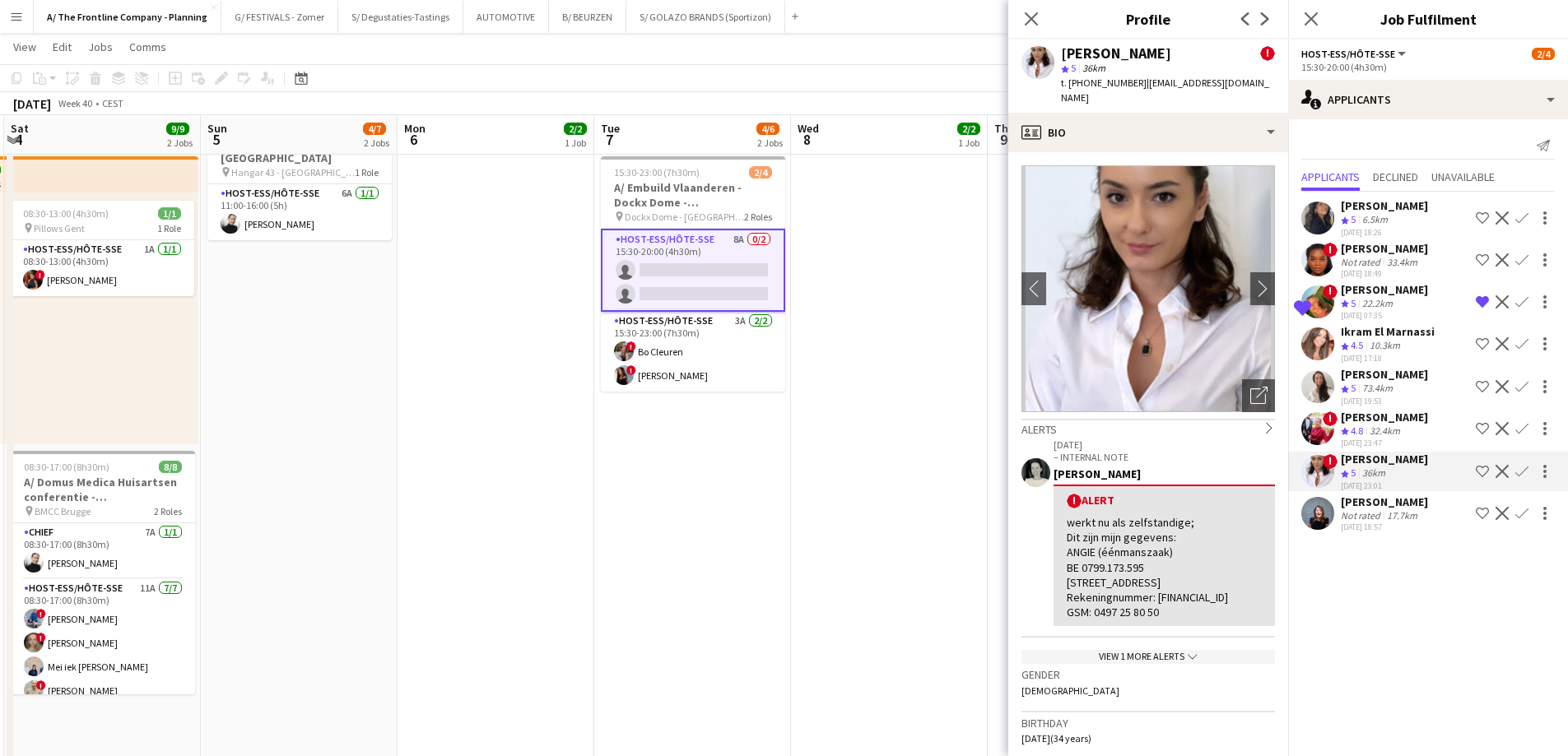
click at [1355, 425] on div "[PERSON_NAME]" at bounding box center [1384, 416] width 87 height 15
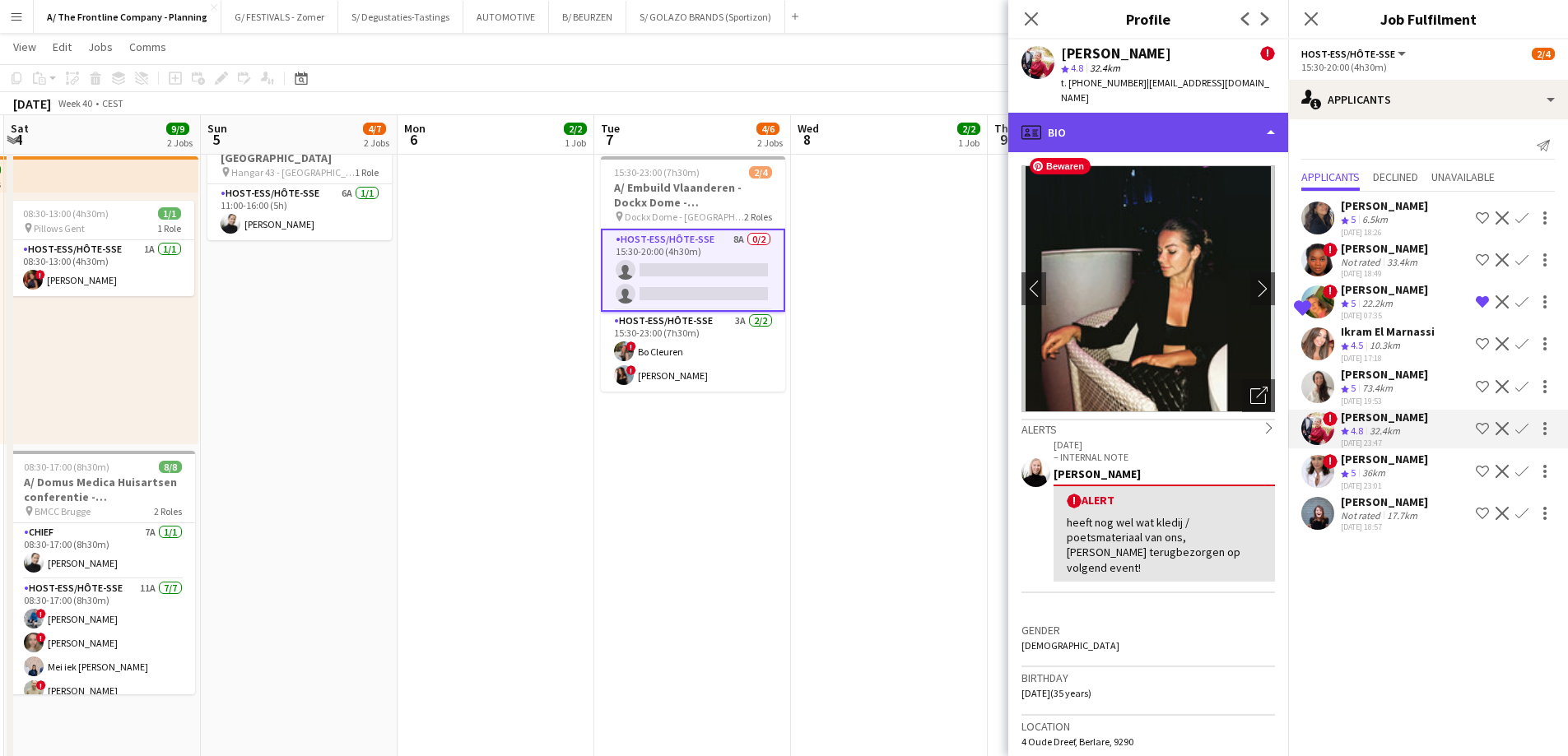
click at [1152, 119] on div "profile Bio" at bounding box center [1148, 132] width 280 height 39
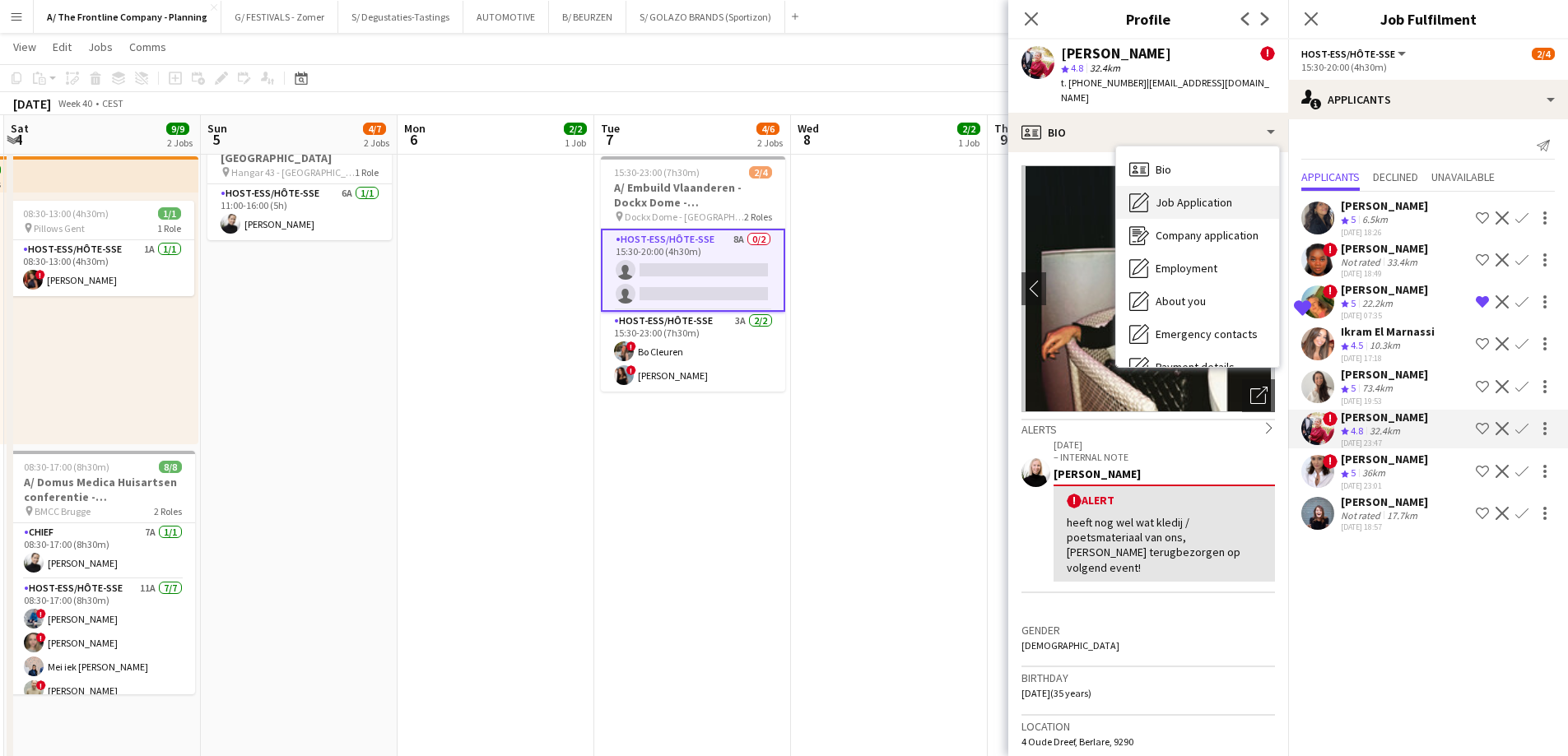
click at [1163, 195] on span "Job Application" at bounding box center [1194, 202] width 77 height 15
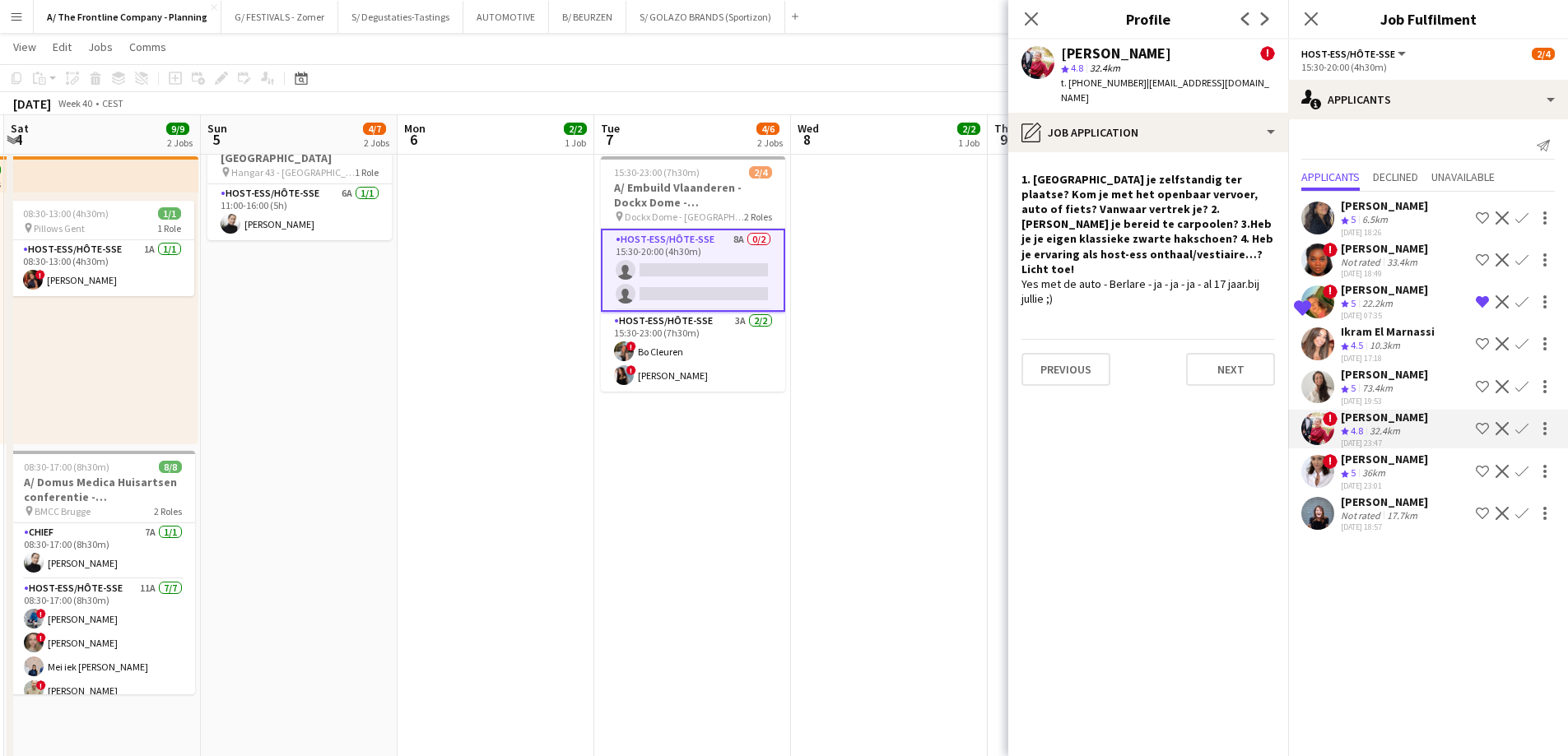
click at [1521, 435] on app-icon "Confirm" at bounding box center [1521, 428] width 13 height 13
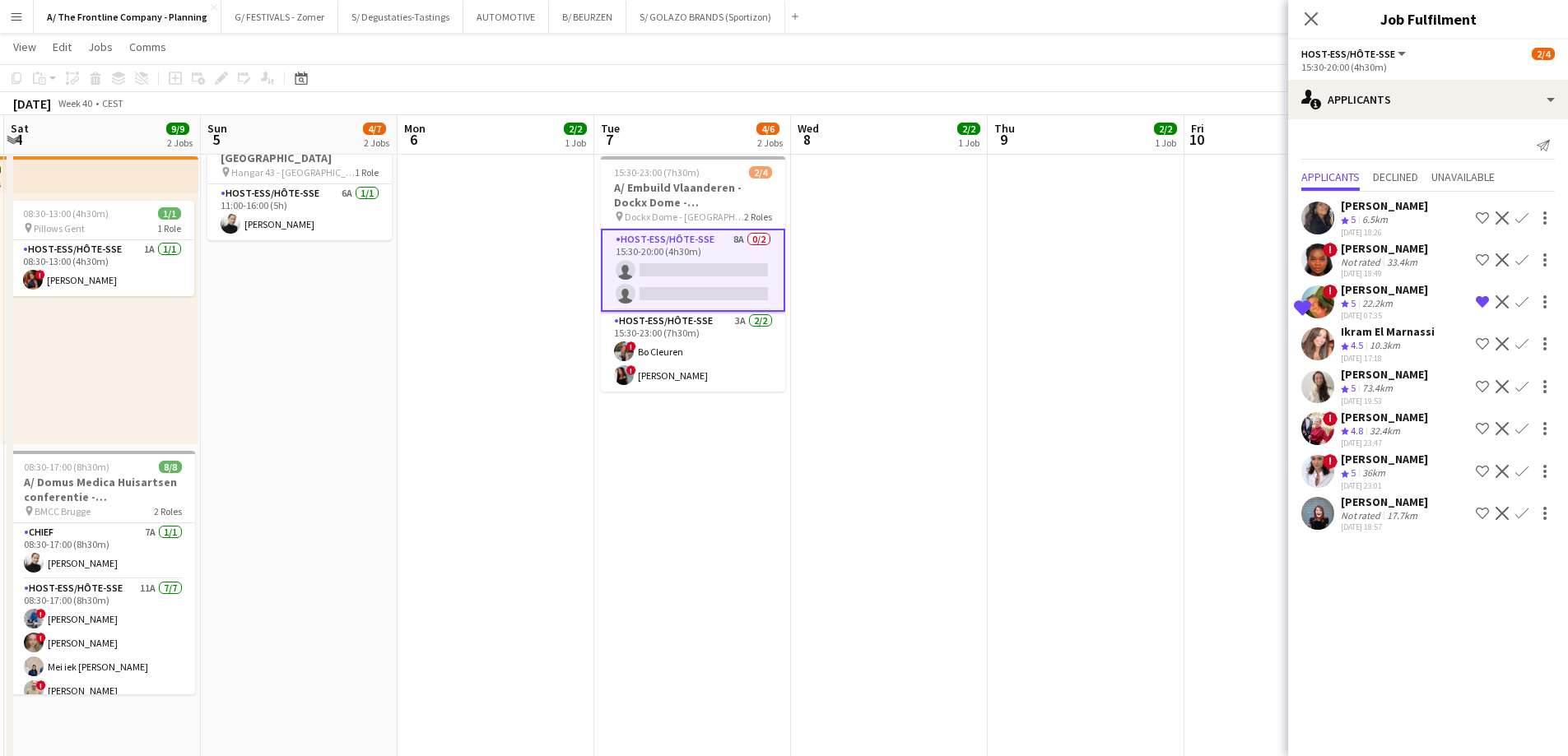
click at [1521, 435] on app-icon "Confirm" at bounding box center [1521, 428] width 13 height 13
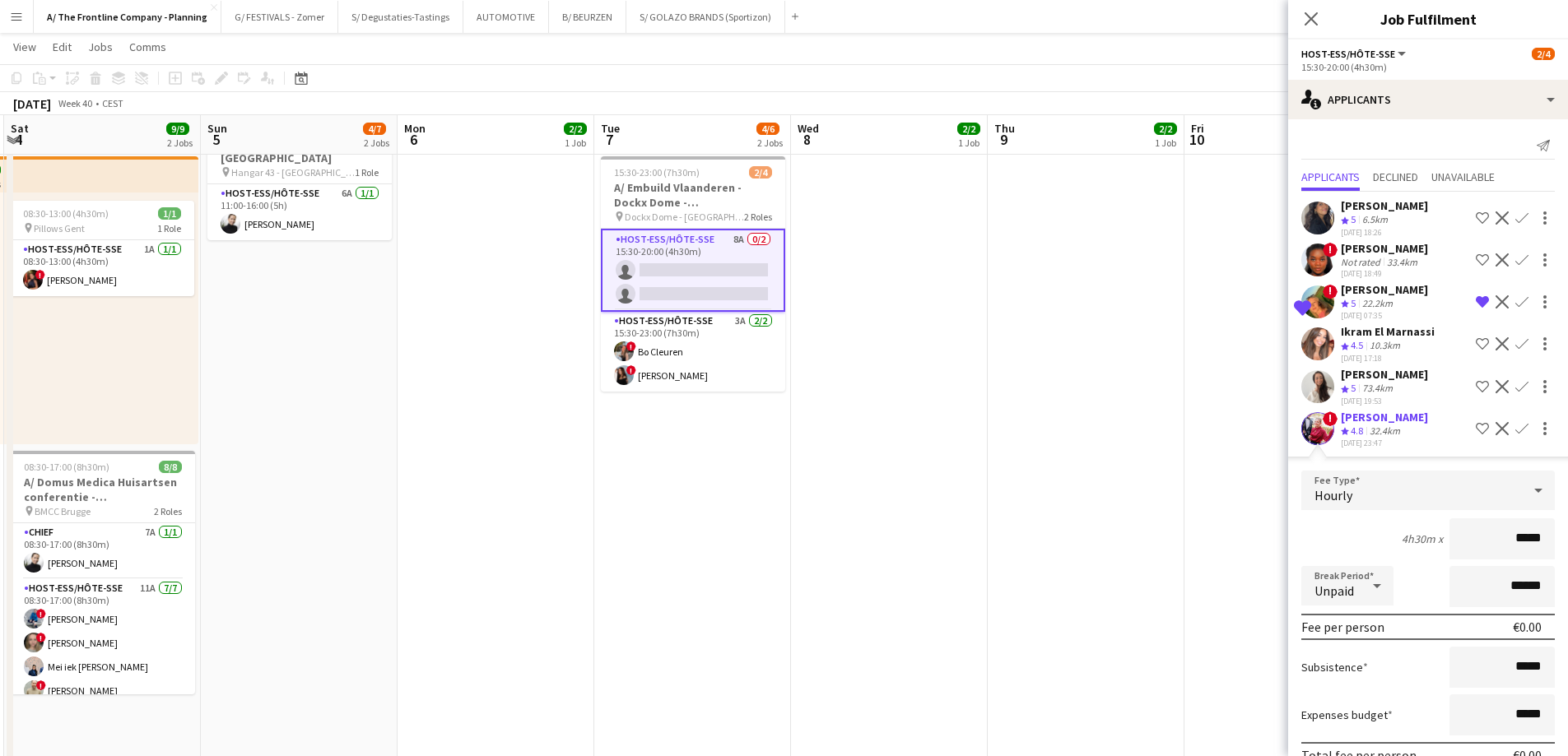
click at [1400, 439] on div "32.4km" at bounding box center [1384, 432] width 37 height 14
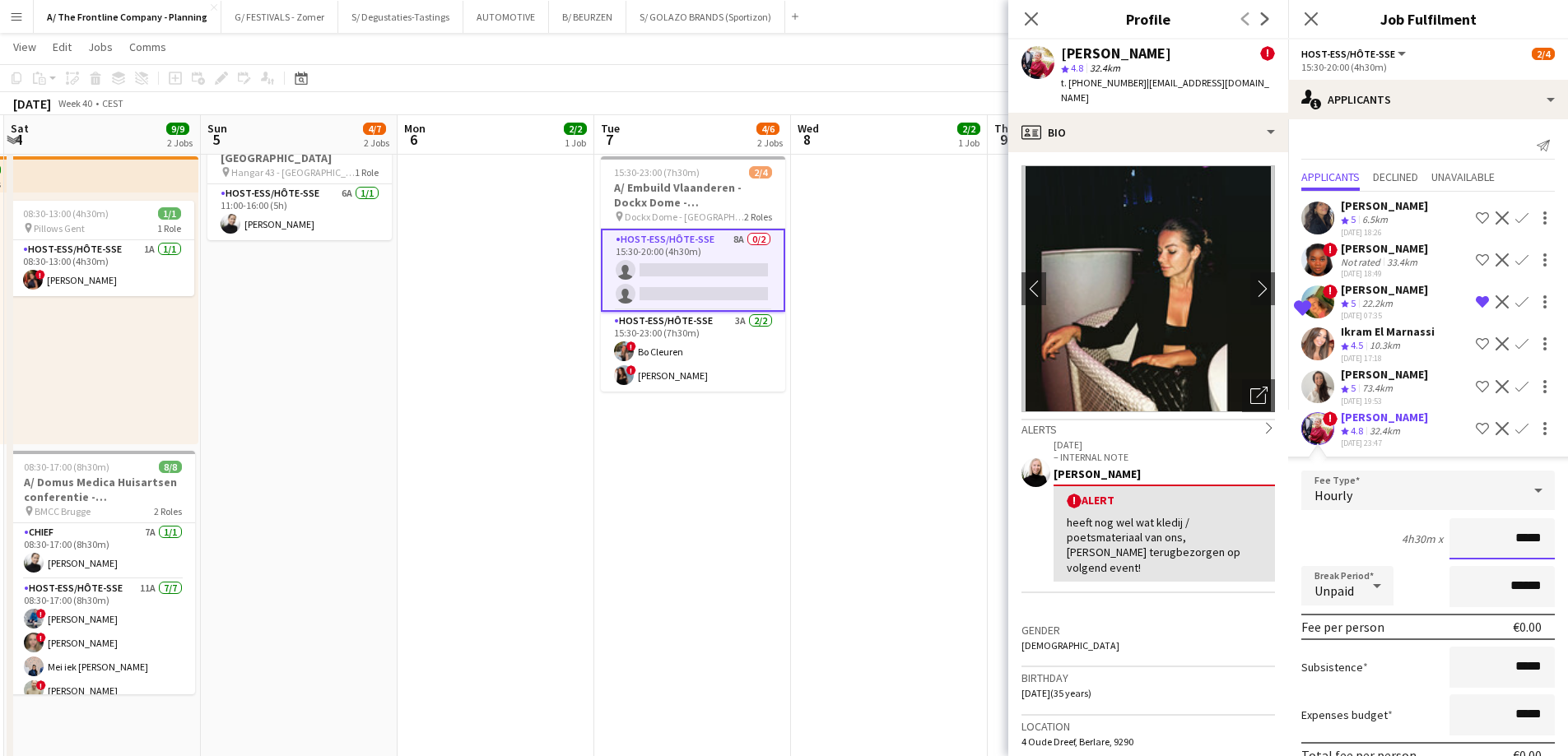
drag, startPoint x: 1501, startPoint y: 553, endPoint x: 1575, endPoint y: 549, distance: 74.1
click at [1567, 561] on html "Menu Boards Boards Boards All jobs Status Workforce Workforce My Workforce Recr…" at bounding box center [784, 629] width 1568 height 1917
type input "***"
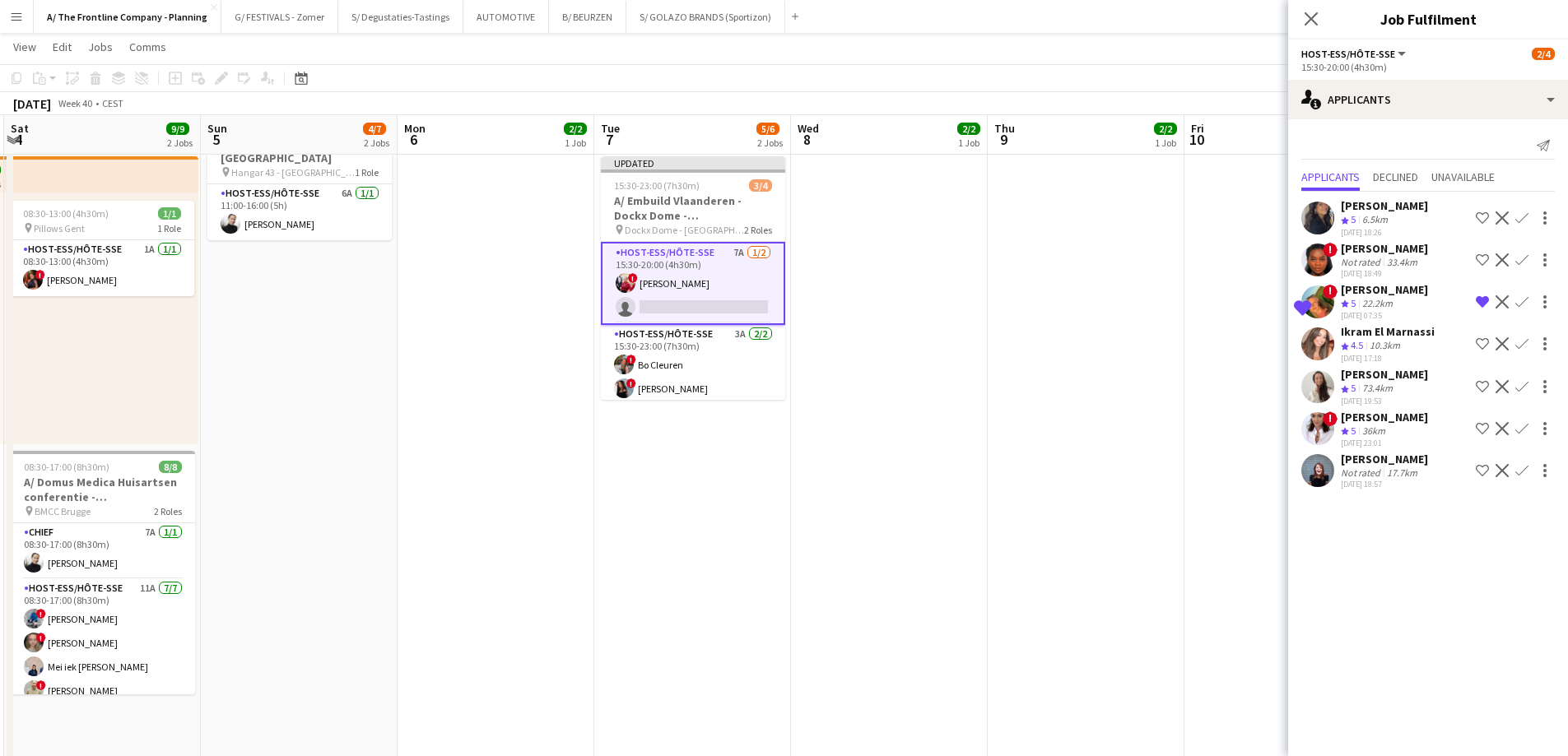
click at [1521, 477] on app-icon "Confirm" at bounding box center [1521, 470] width 13 height 13
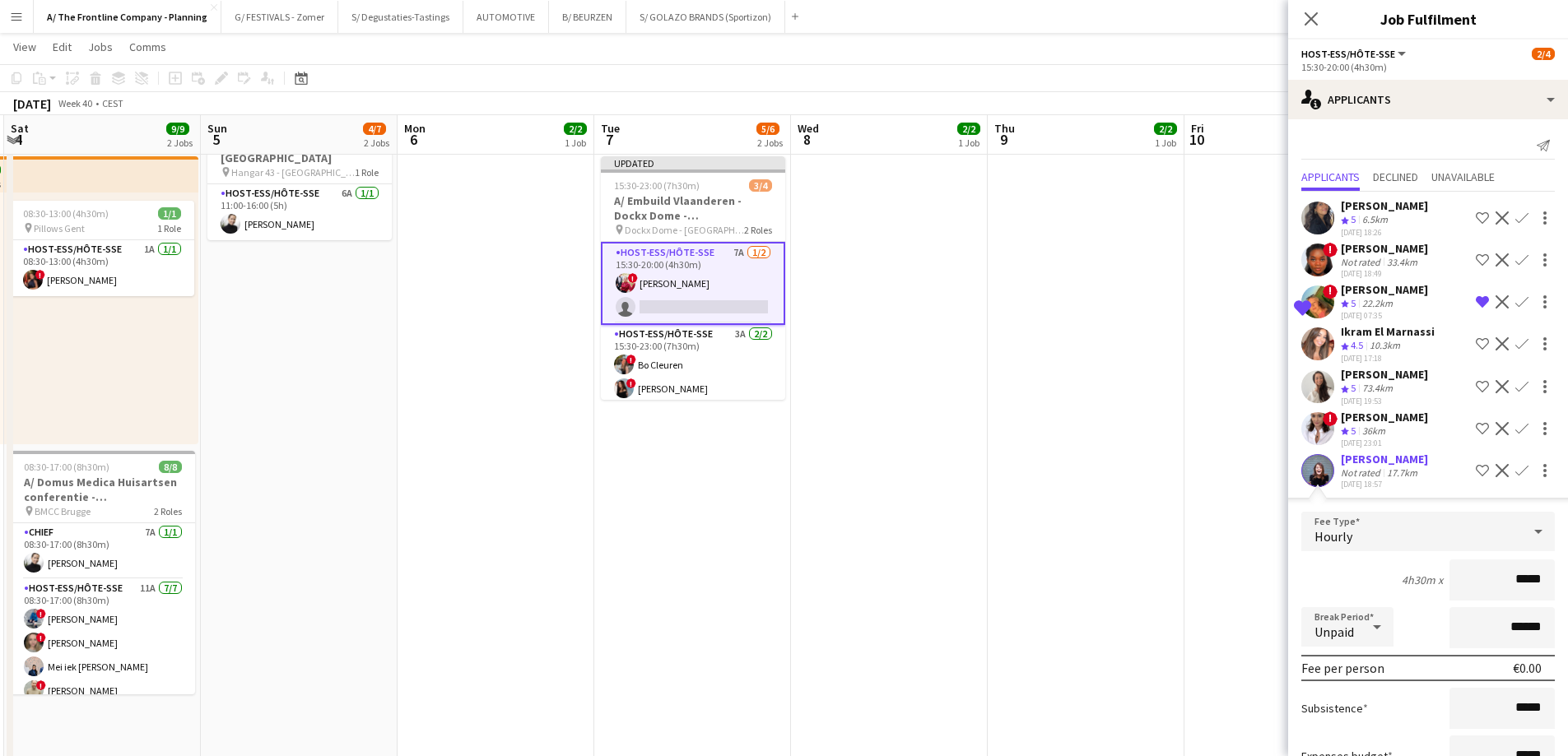
click at [1414, 479] on div "17.7km" at bounding box center [1402, 473] width 37 height 12
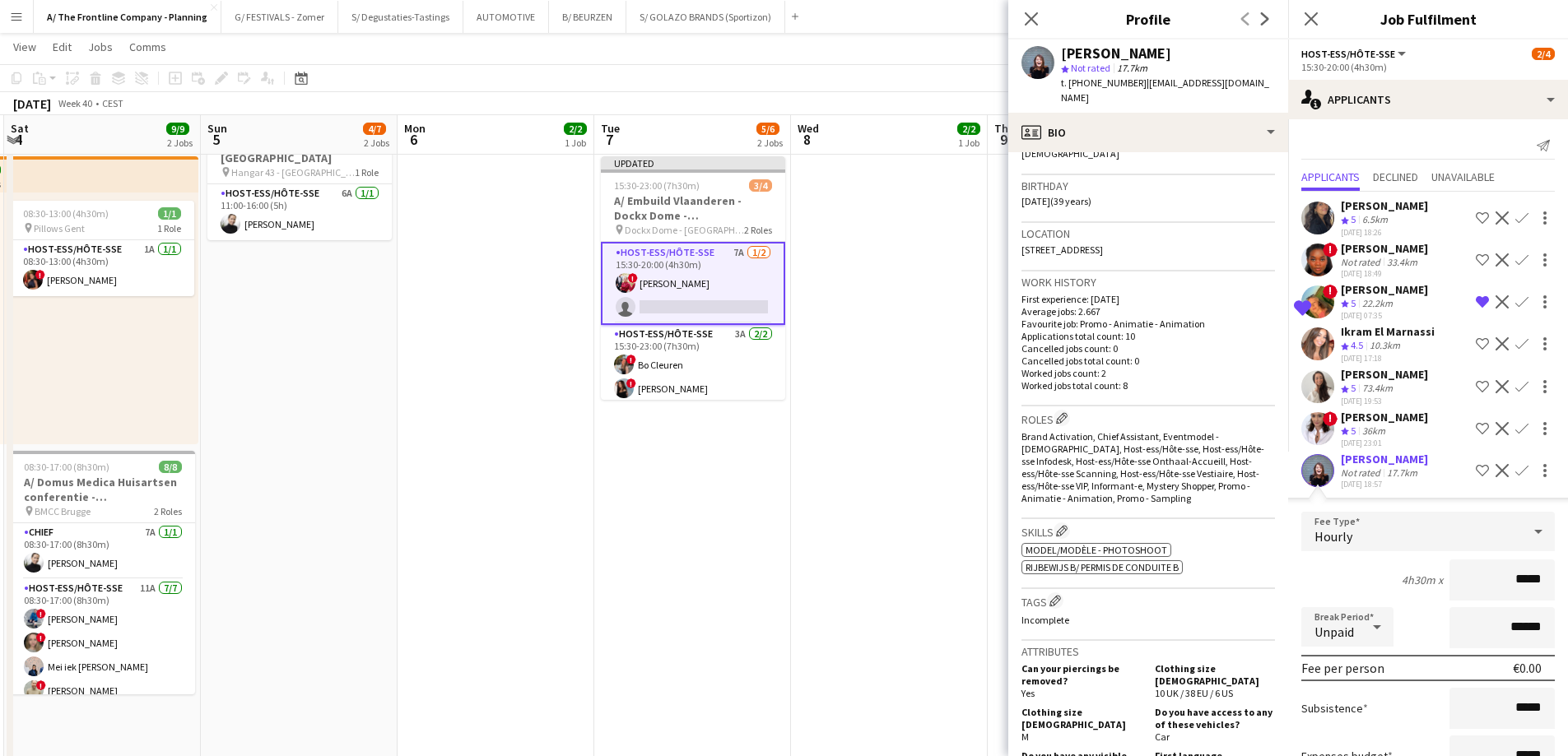
scroll to position [658, 0]
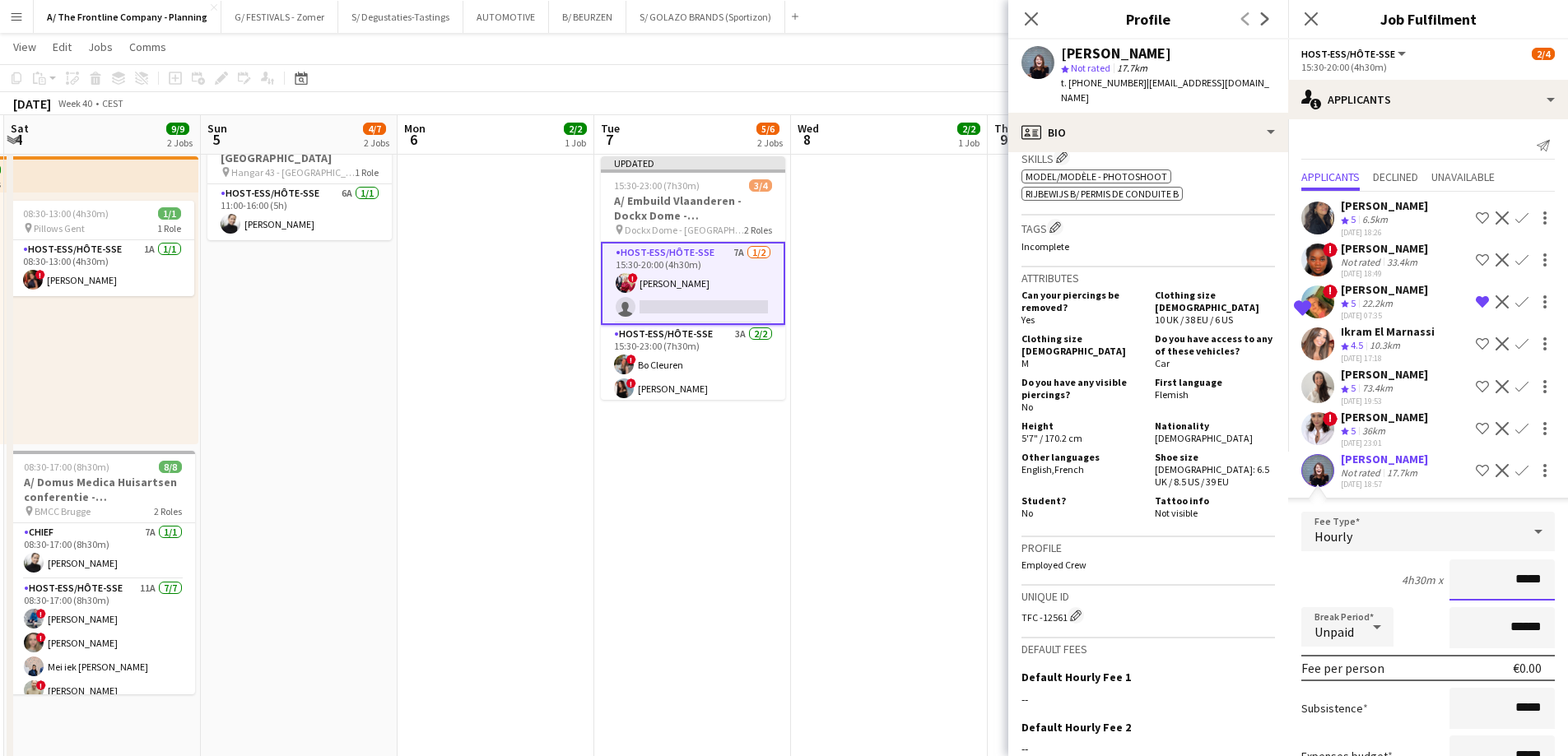
drag, startPoint x: 1482, startPoint y: 590, endPoint x: 1579, endPoint y: 592, distance: 97.0
click at [1567, 592] on html "Menu Boards Boards Boards All jobs Status Workforce Workforce My Workforce Recr…" at bounding box center [784, 629] width 1568 height 1917
type input "******"
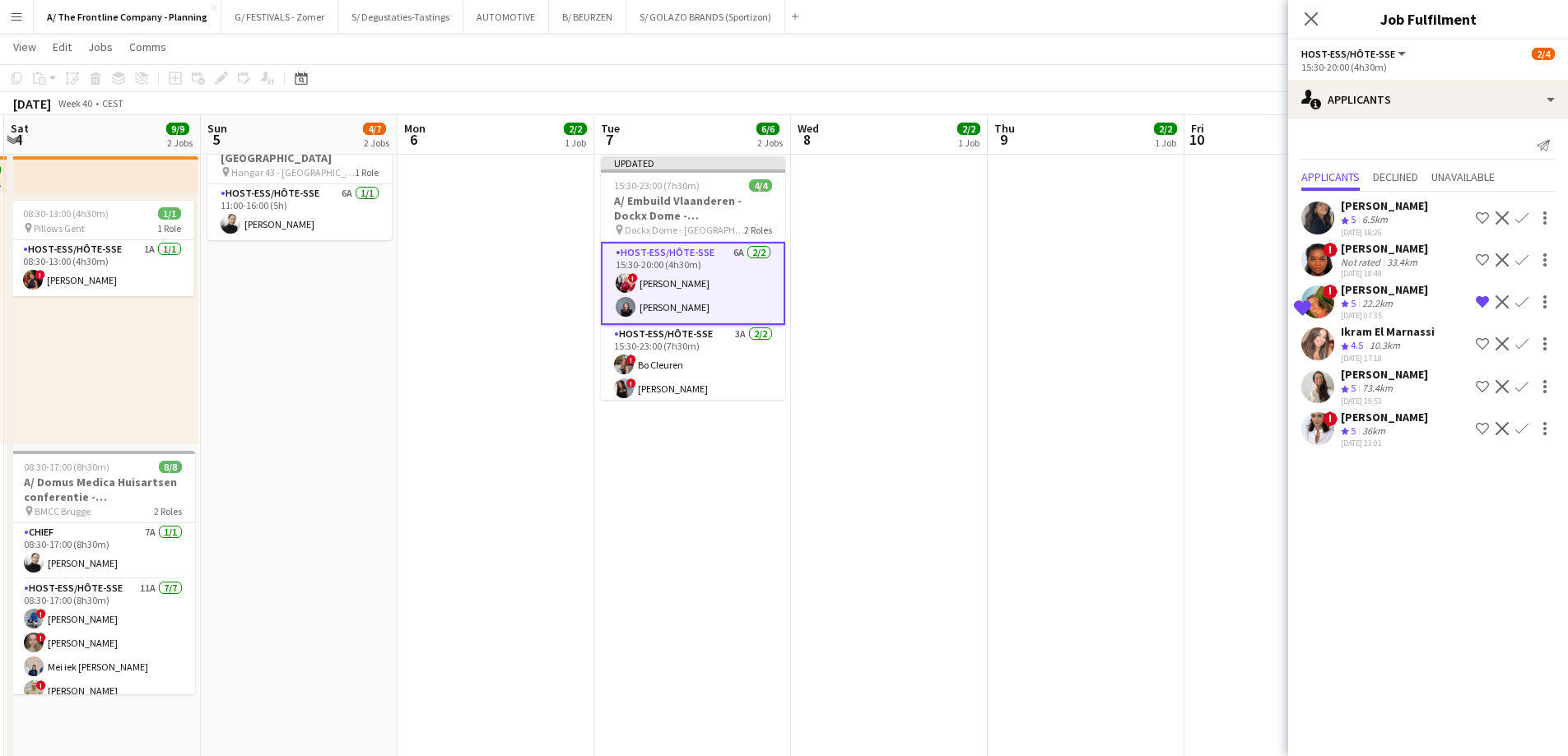
click at [985, 298] on app-date-cell "12:30-16:30 (4h) 2/2 pin Aalst 1 Role Host-ess/Hôte-sse 1A [DATE] 12:30-16:30 (…" at bounding box center [889, 631] width 196 height 1553
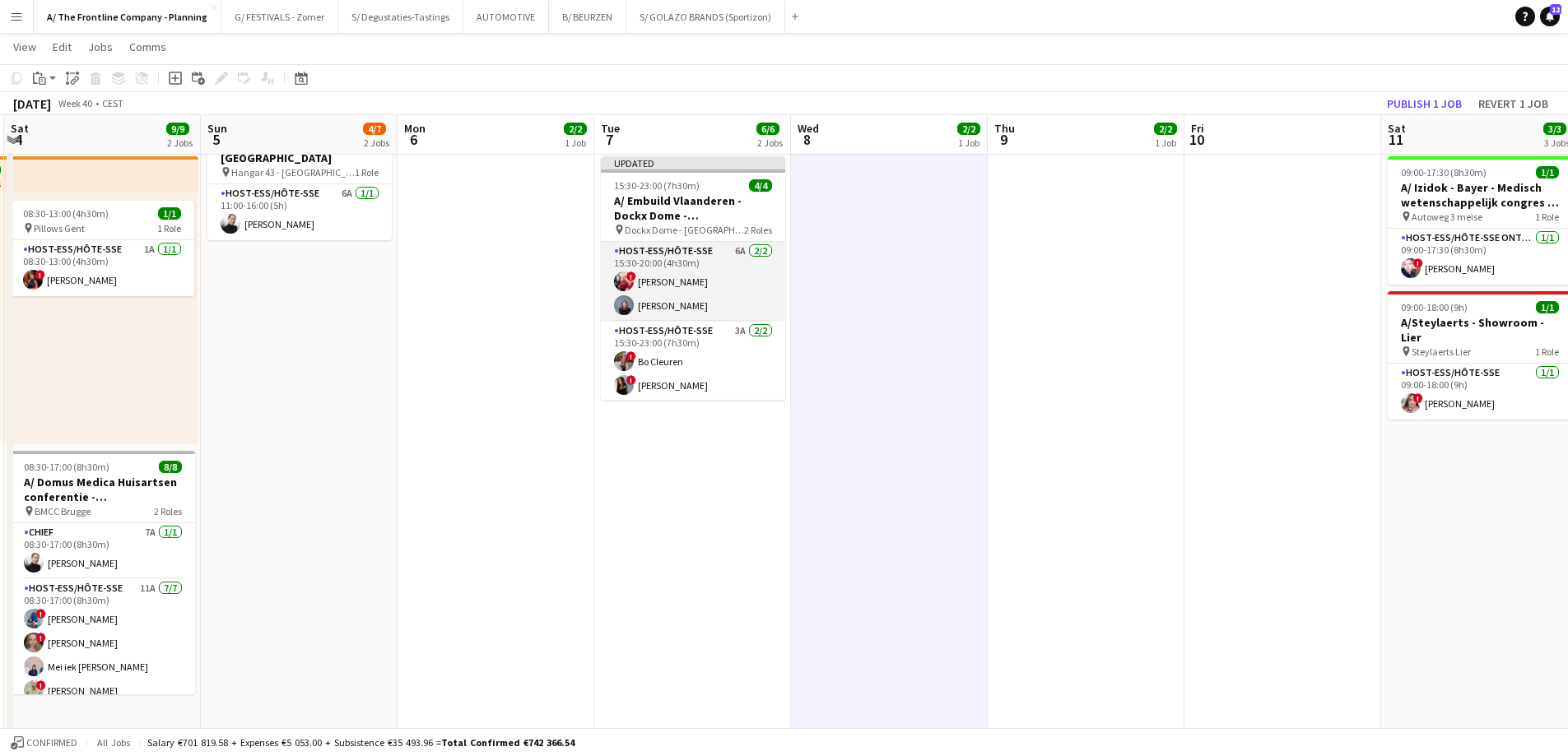
click at [667, 291] on app-card-role "Host-ess/Hôte-sse 6A [DATE] 15:30-20:00 (4h30m) ! [PERSON_NAME] [PERSON_NAME]" at bounding box center [693, 282] width 184 height 80
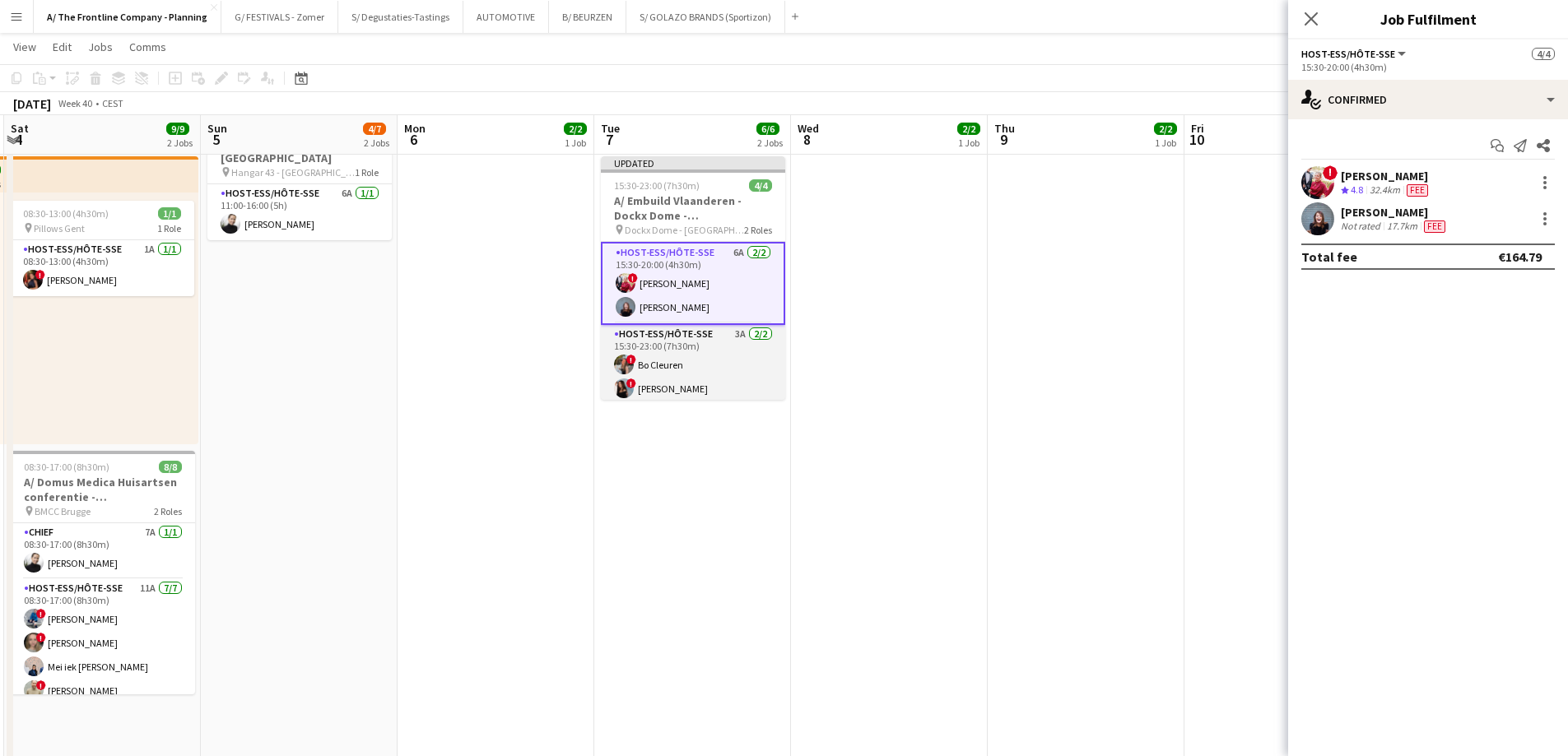
click at [689, 379] on app-card-role "Host-ess/Hôte-sse 3A [DATE] 15:30-23:00 (7h30m) ! [PERSON_NAME] ! [PERSON_NAME]" at bounding box center [693, 365] width 184 height 80
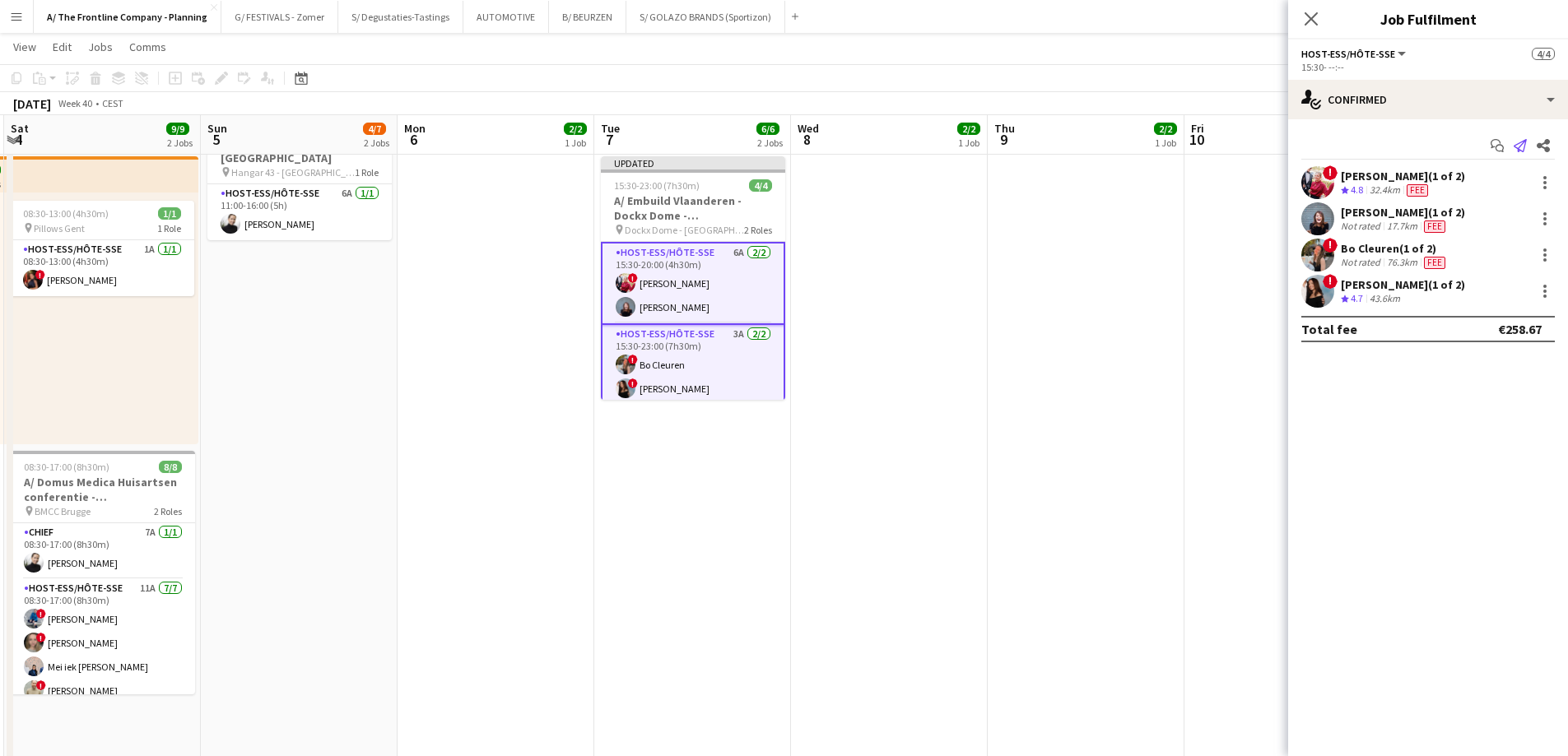
click at [1517, 145] on icon at bounding box center [1519, 145] width 13 height 13
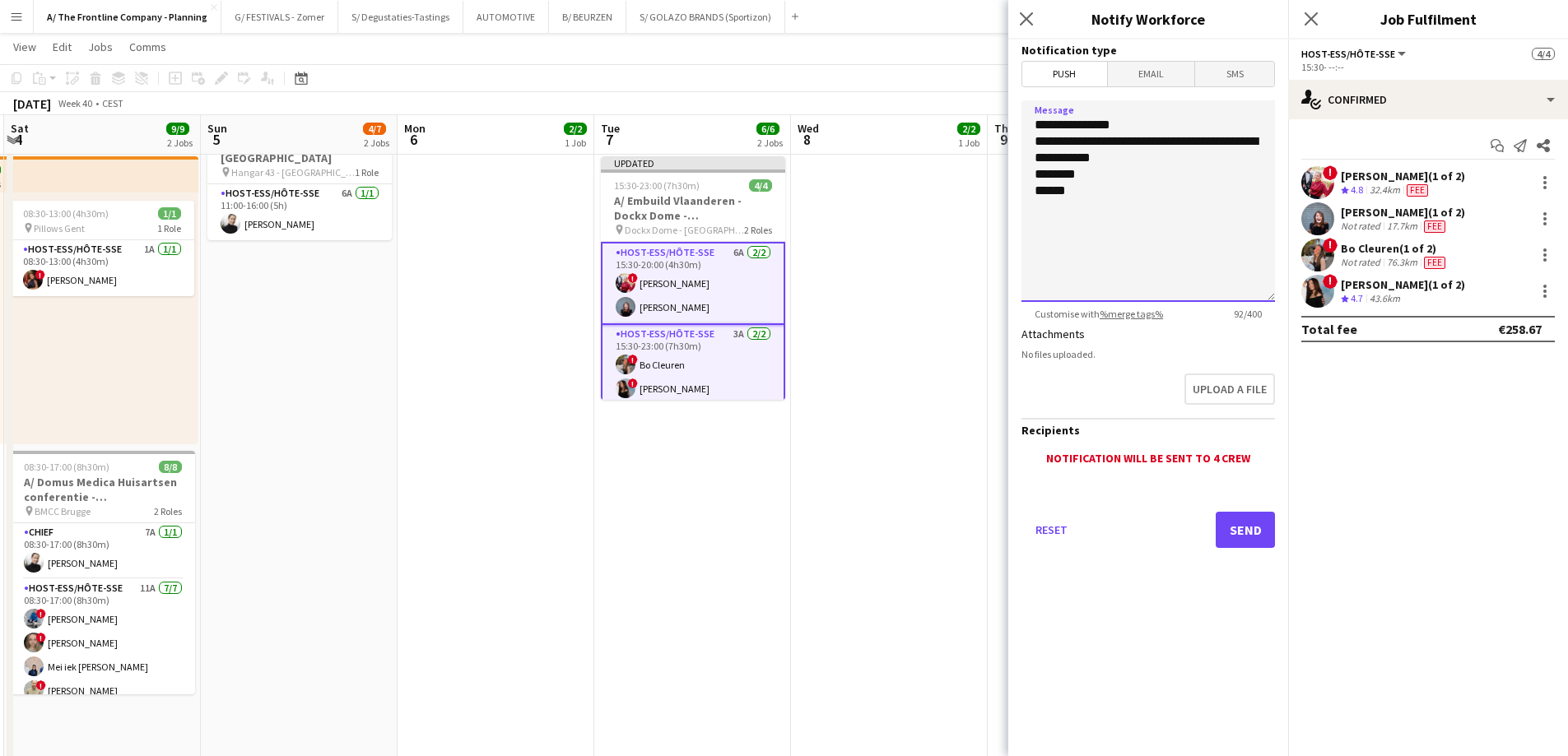
drag, startPoint x: 1161, startPoint y: 156, endPoint x: 1012, endPoint y: 144, distance: 149.5
click at [1012, 144] on form "**********" at bounding box center [1148, 317] width 280 height 555
type textarea "**********"
click at [1229, 527] on button "Send" at bounding box center [1244, 530] width 59 height 36
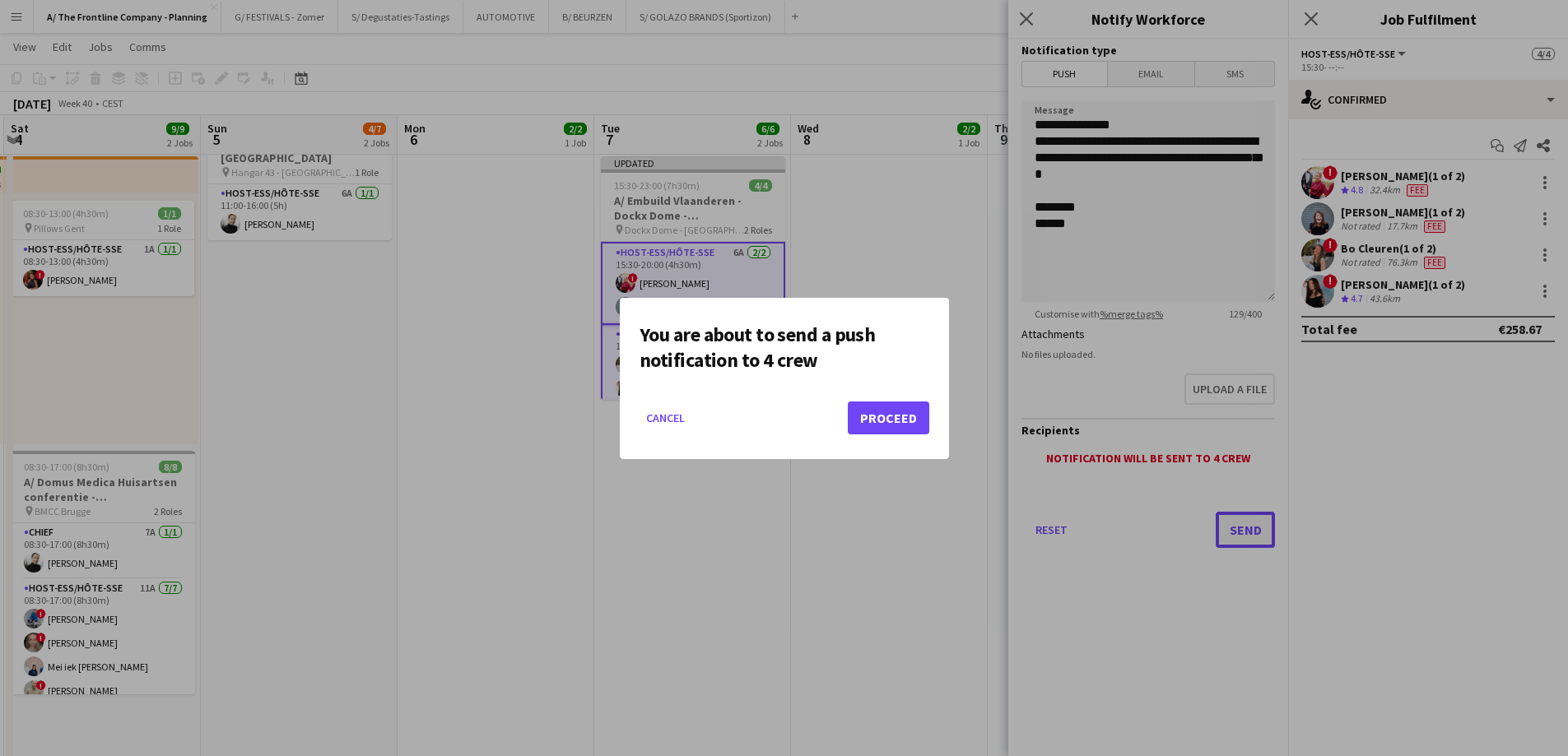
scroll to position [0, 0]
click at [871, 423] on button "Proceed" at bounding box center [888, 418] width 81 height 33
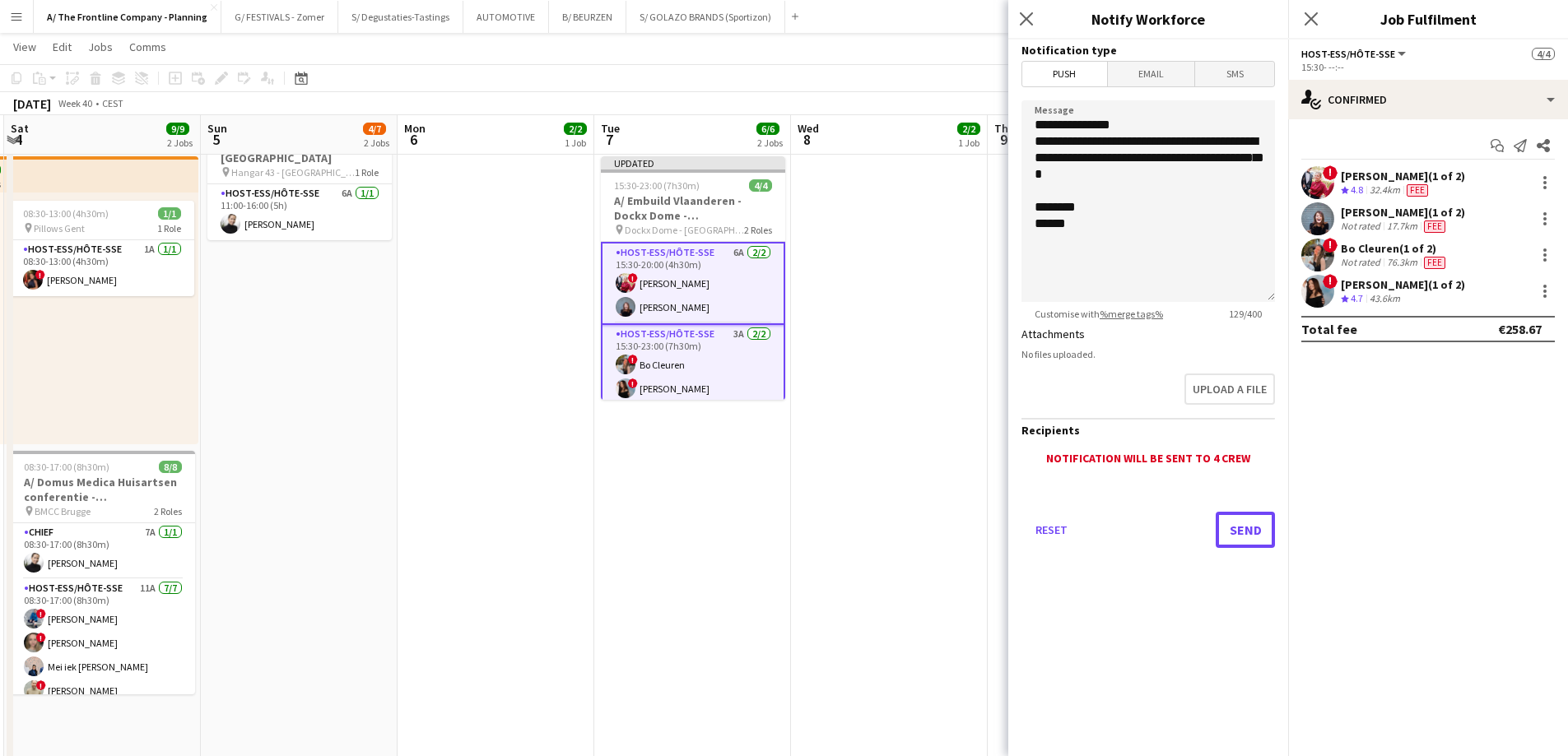
scroll to position [329, 0]
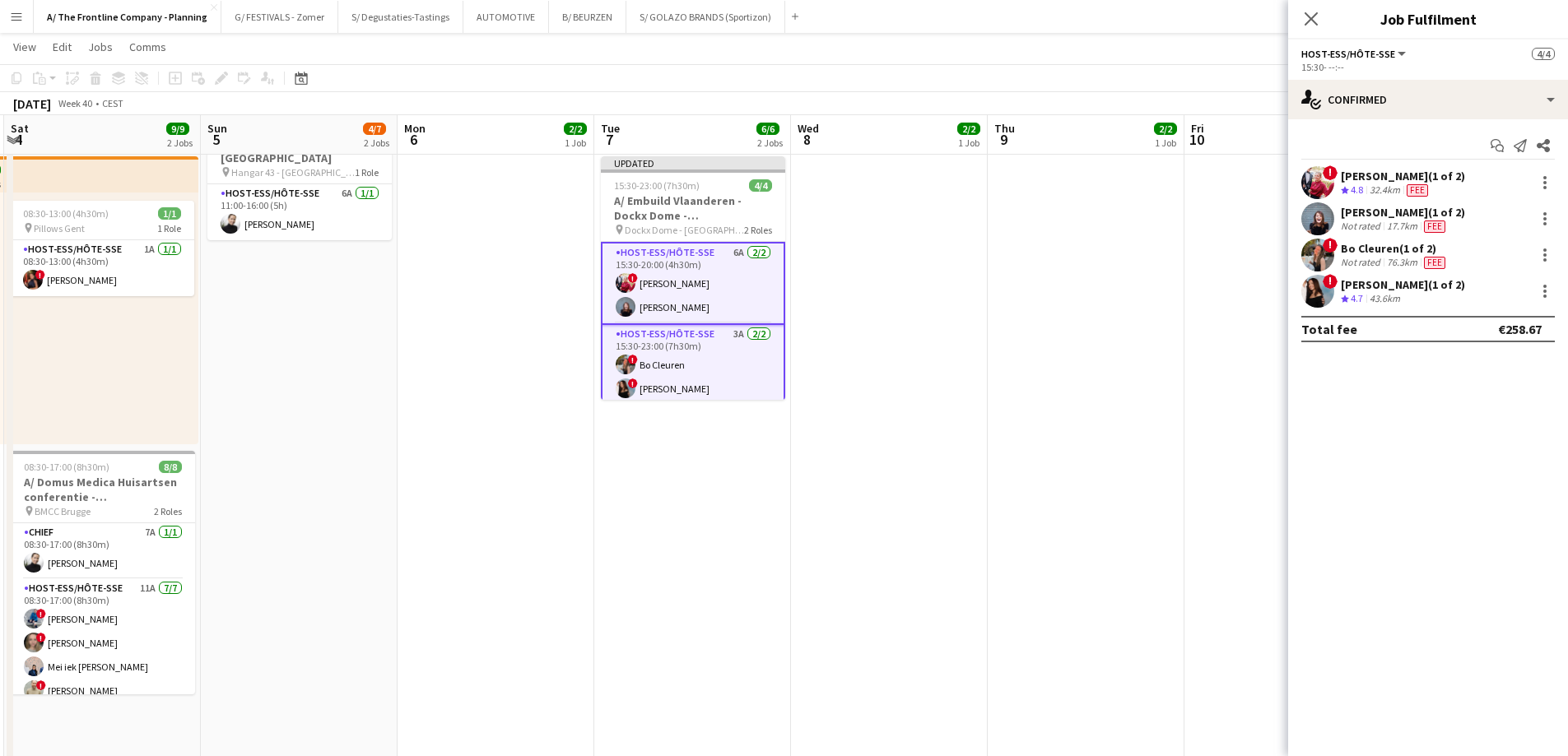
click at [708, 282] on app-card-role "Host-ess/Hôte-sse 6A [DATE] 15:30-20:00 (4h30m) ! [PERSON_NAME] [PERSON_NAME]" at bounding box center [693, 282] width 184 height 83
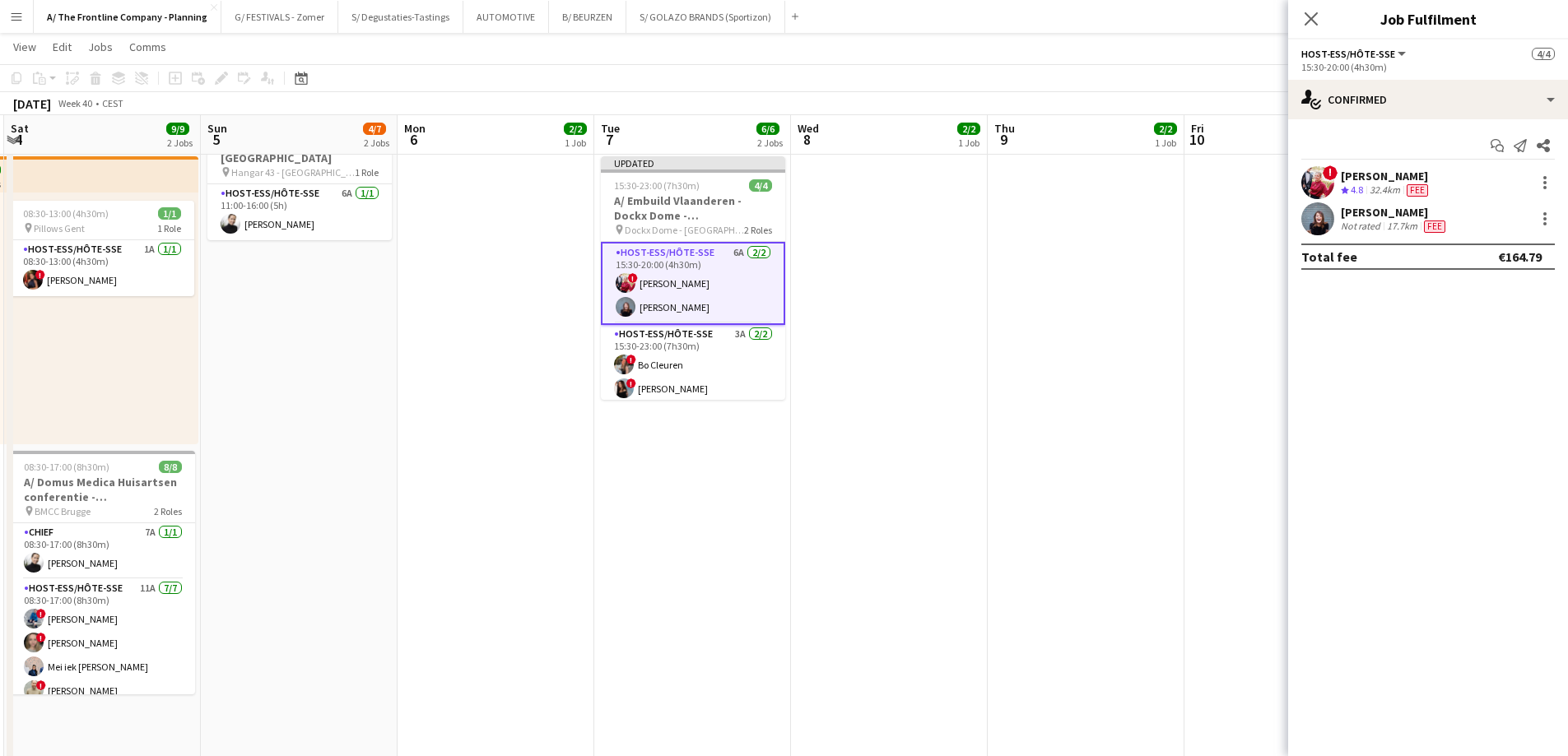
click at [1356, 223] on div "Not rated" at bounding box center [1362, 225] width 43 height 13
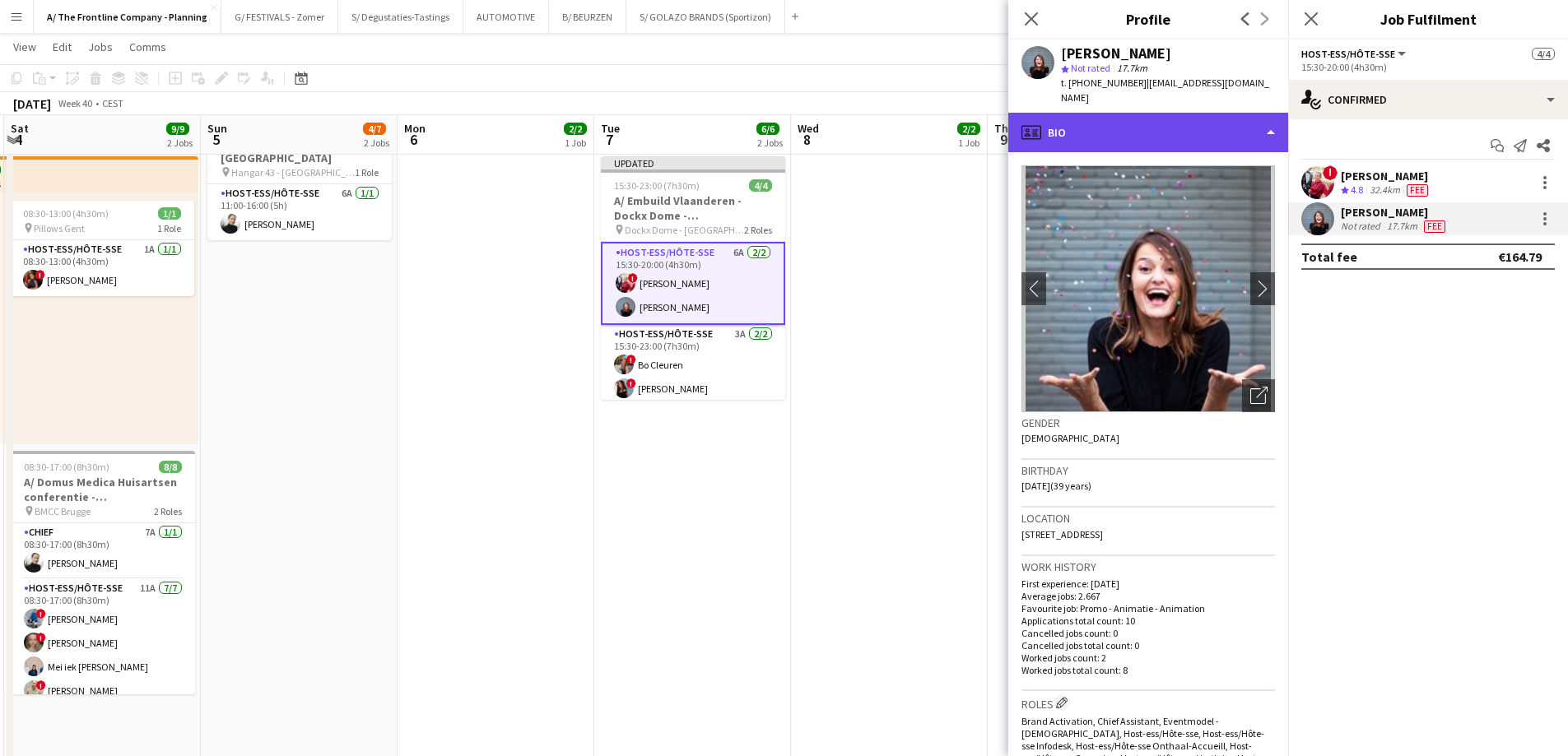
click at [1117, 129] on div "profile Bio" at bounding box center [1148, 132] width 280 height 39
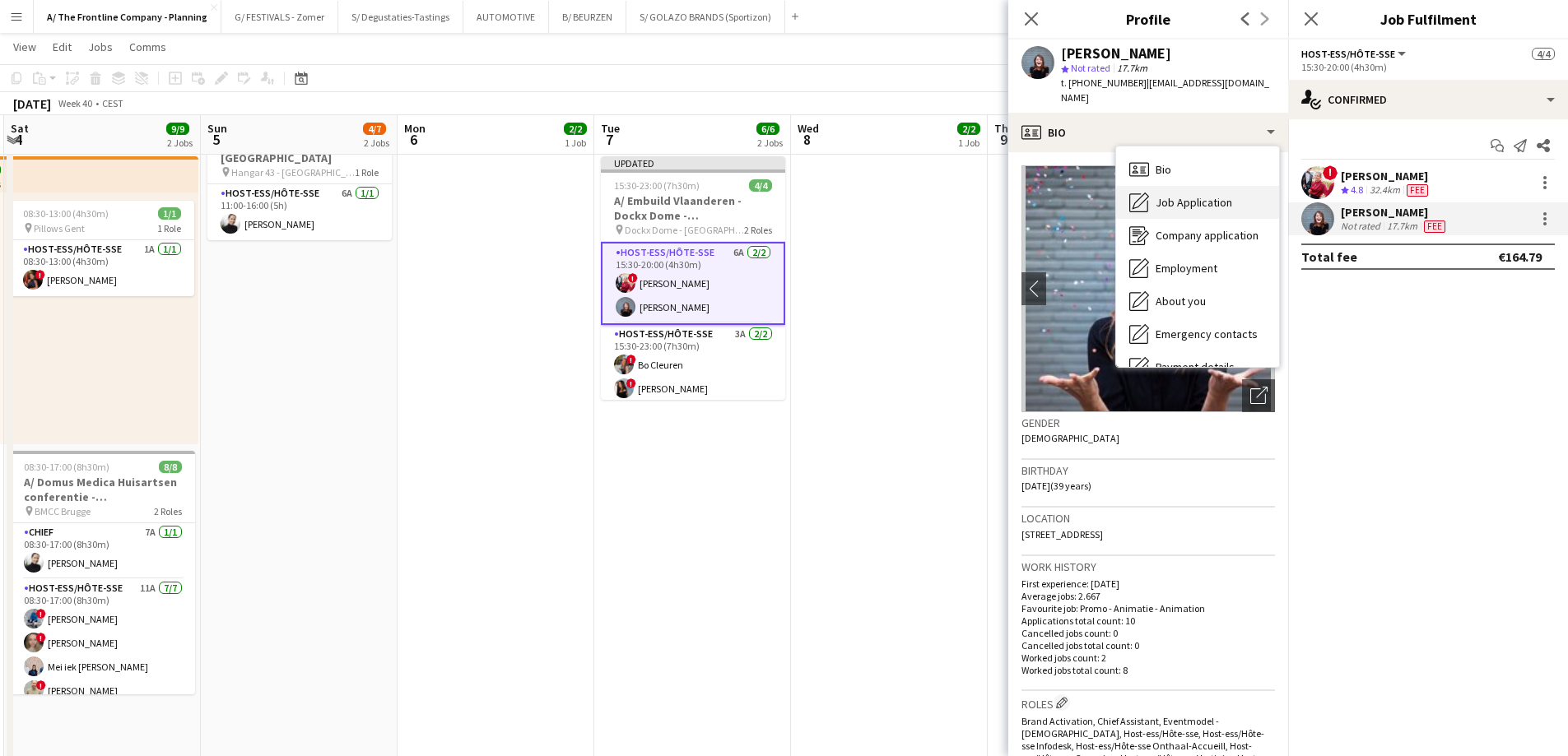
click at [1175, 195] on span "Job Application" at bounding box center [1194, 202] width 77 height 15
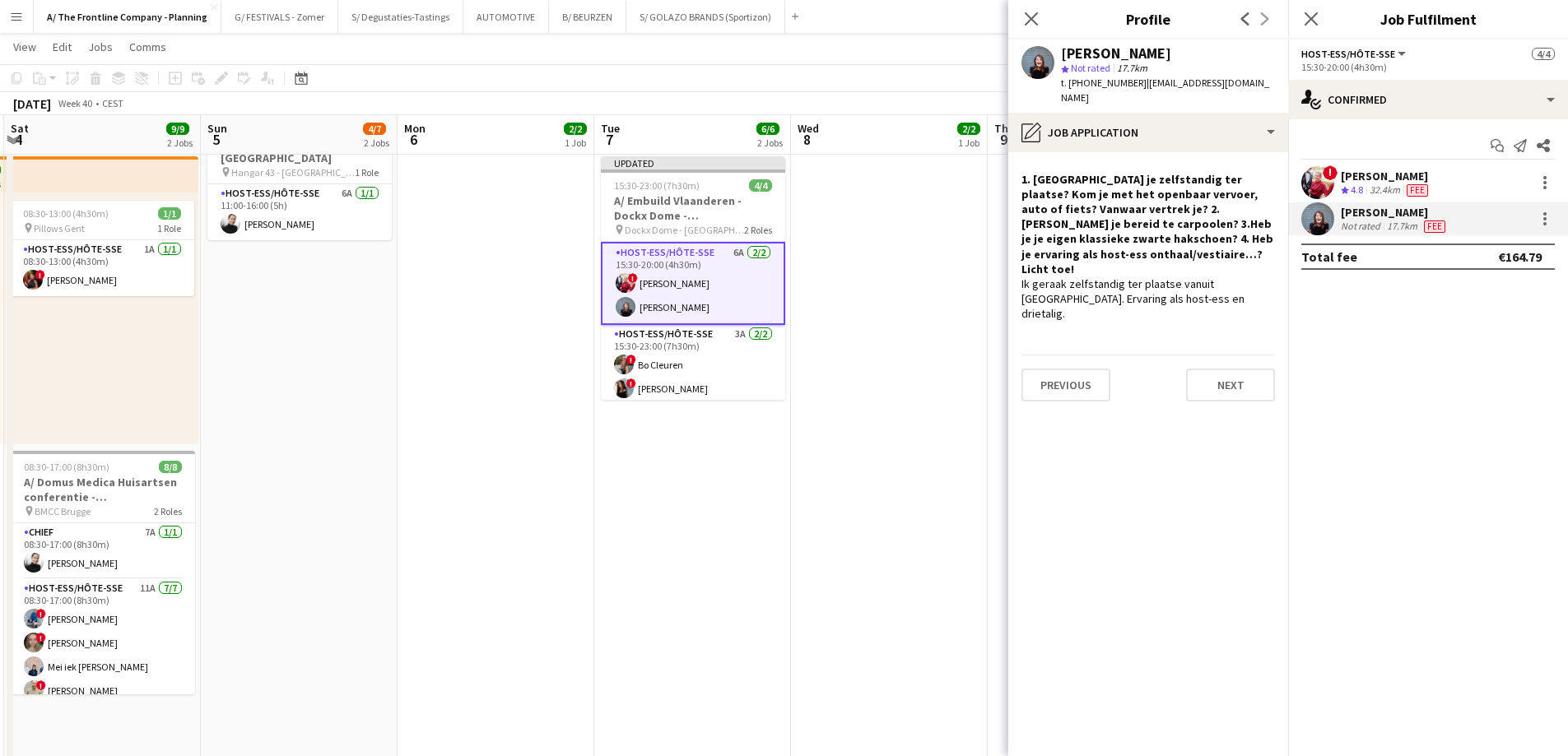
click at [536, 475] on app-date-cell "Toggle View A/ Neutraal Ziekenfonds Vlaanderen (NZVL) - [GEOGRAPHIC_DATA] - 06-…" at bounding box center [496, 631] width 196 height 1553
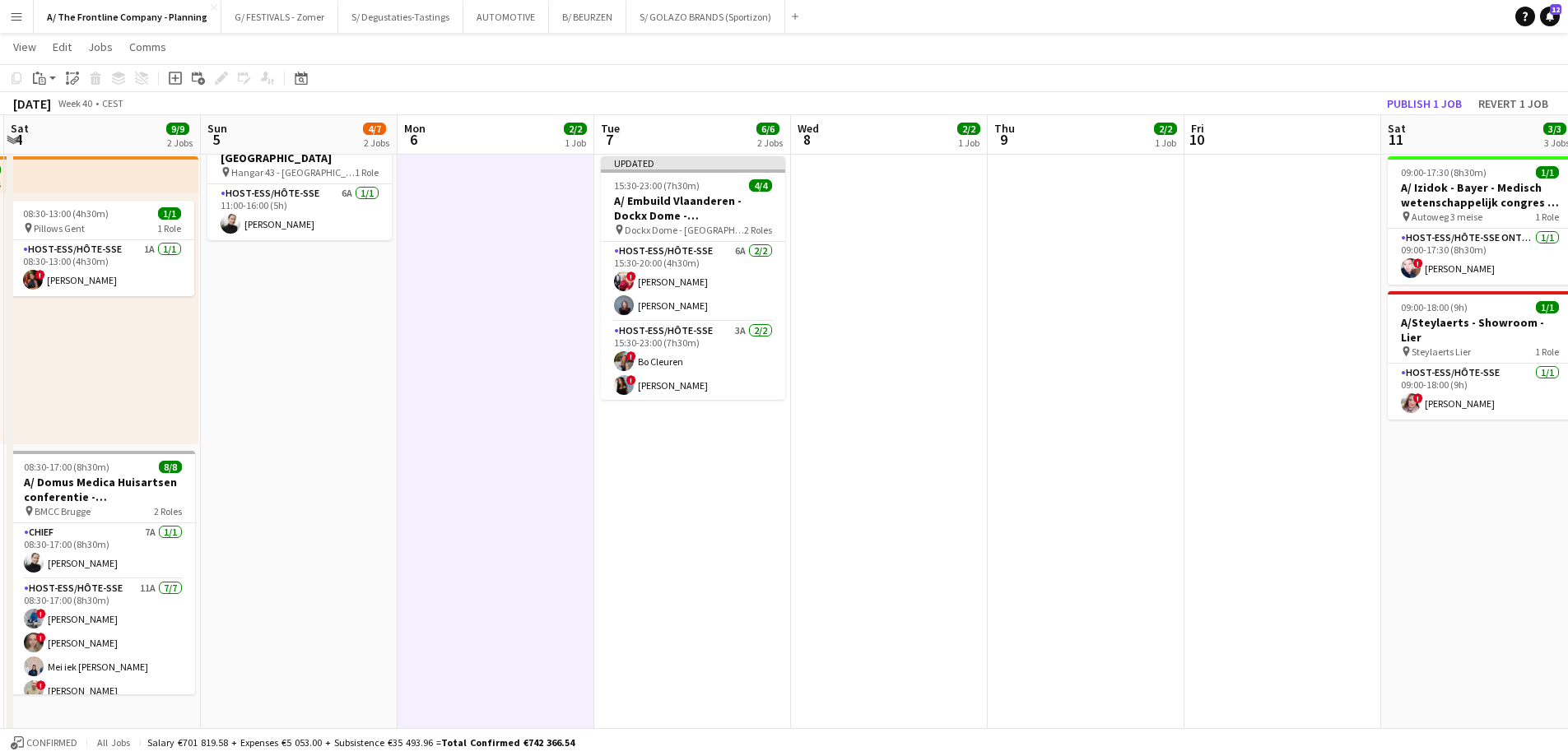
click at [1438, 91] on app-toolbar "Copy Paste Paste Ctrl+V Paste with crew Ctrl+Shift+V Paste linked Job [GEOGRAPH…" at bounding box center [784, 78] width 1568 height 28
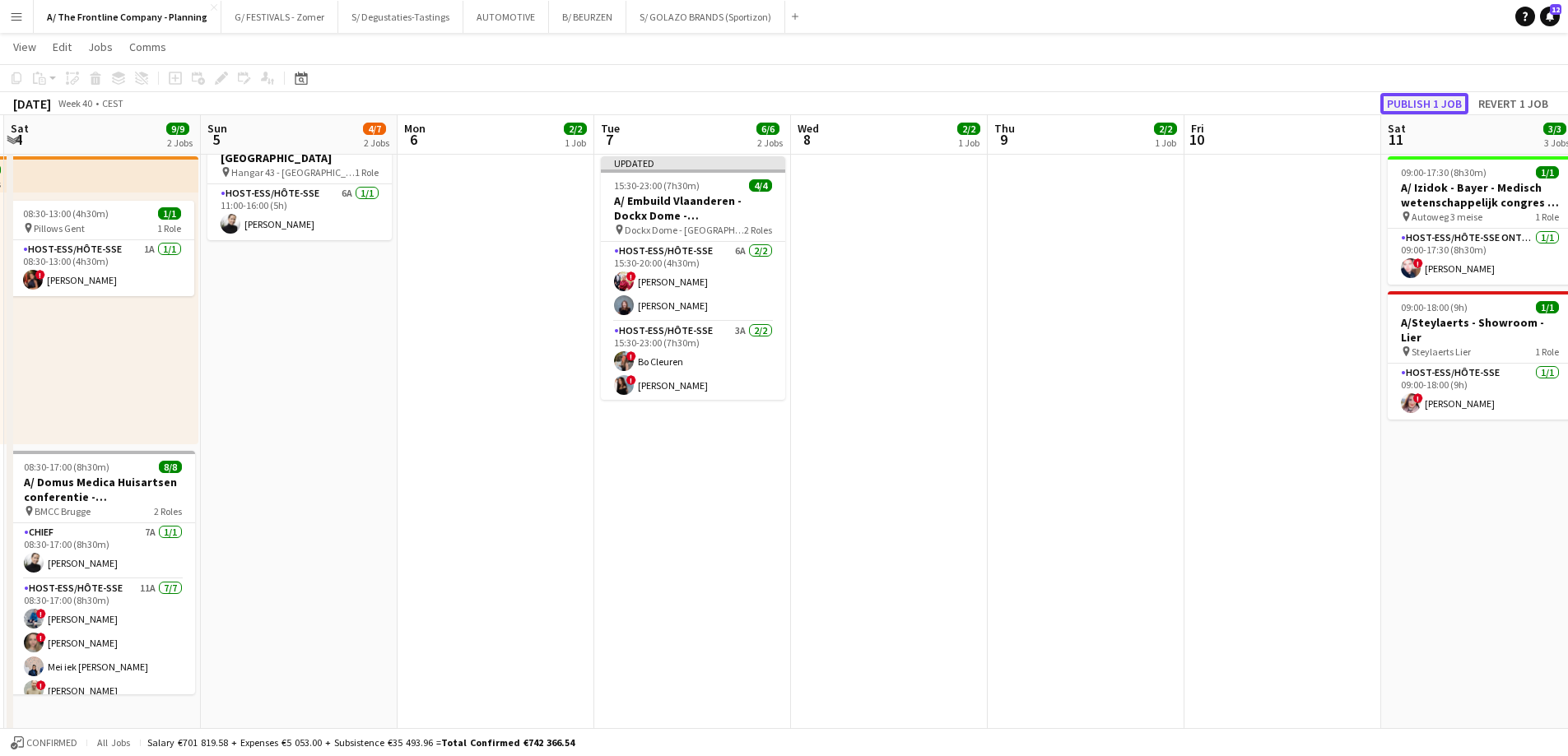
click at [1437, 101] on button "Publish 1 job" at bounding box center [1424, 103] width 88 height 21
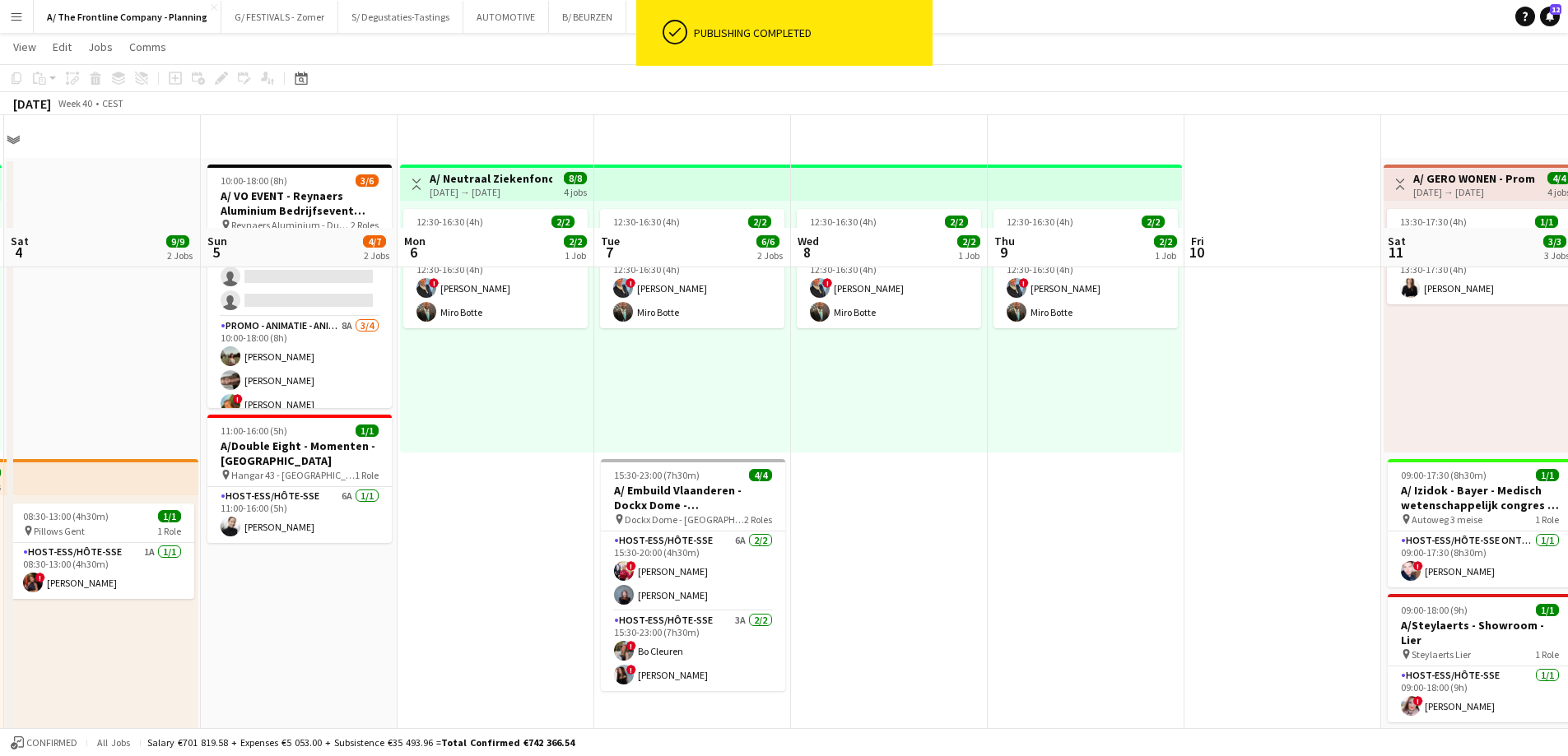
scroll to position [0, 0]
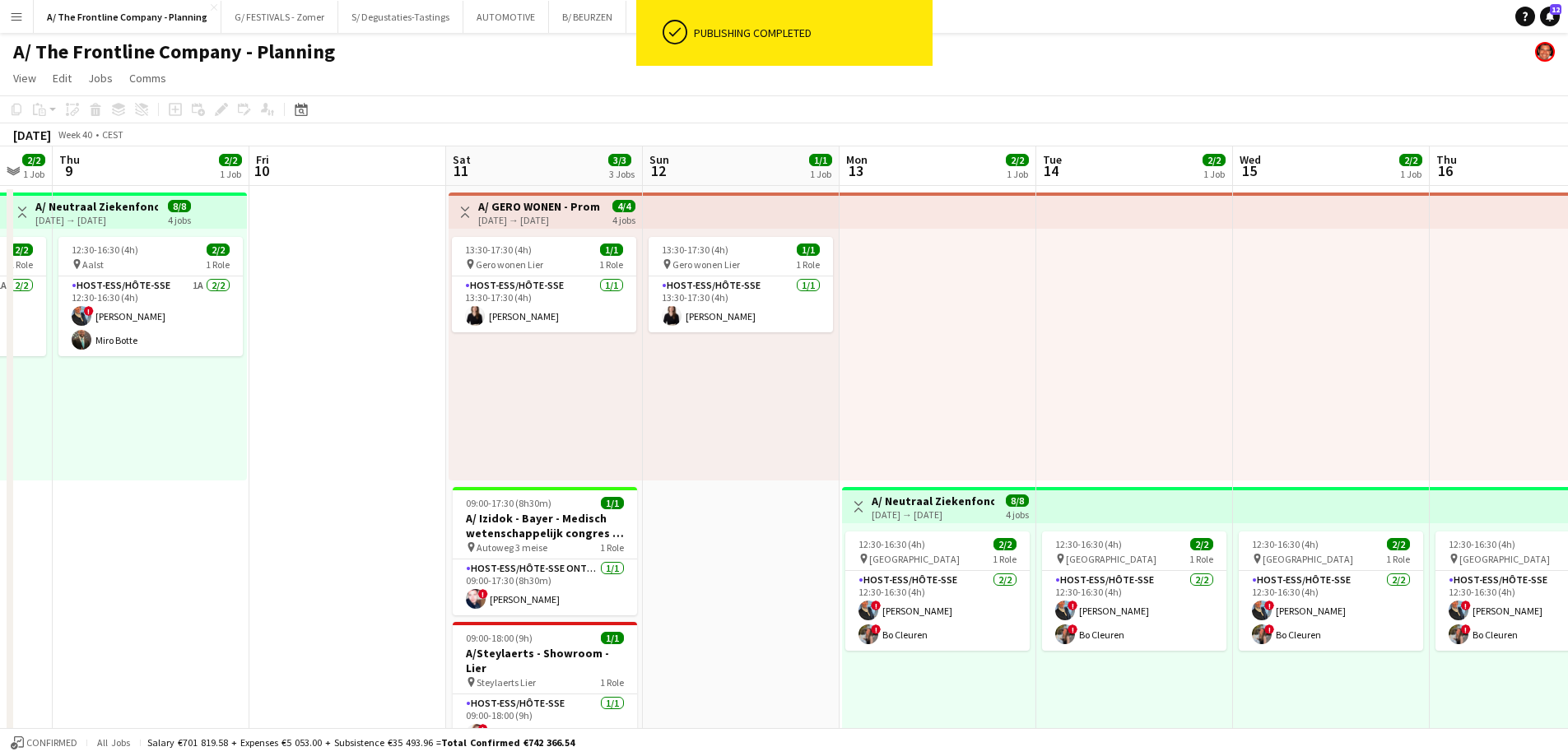
drag, startPoint x: 884, startPoint y: 426, endPoint x: 127, endPoint y: 387, distance: 758.0
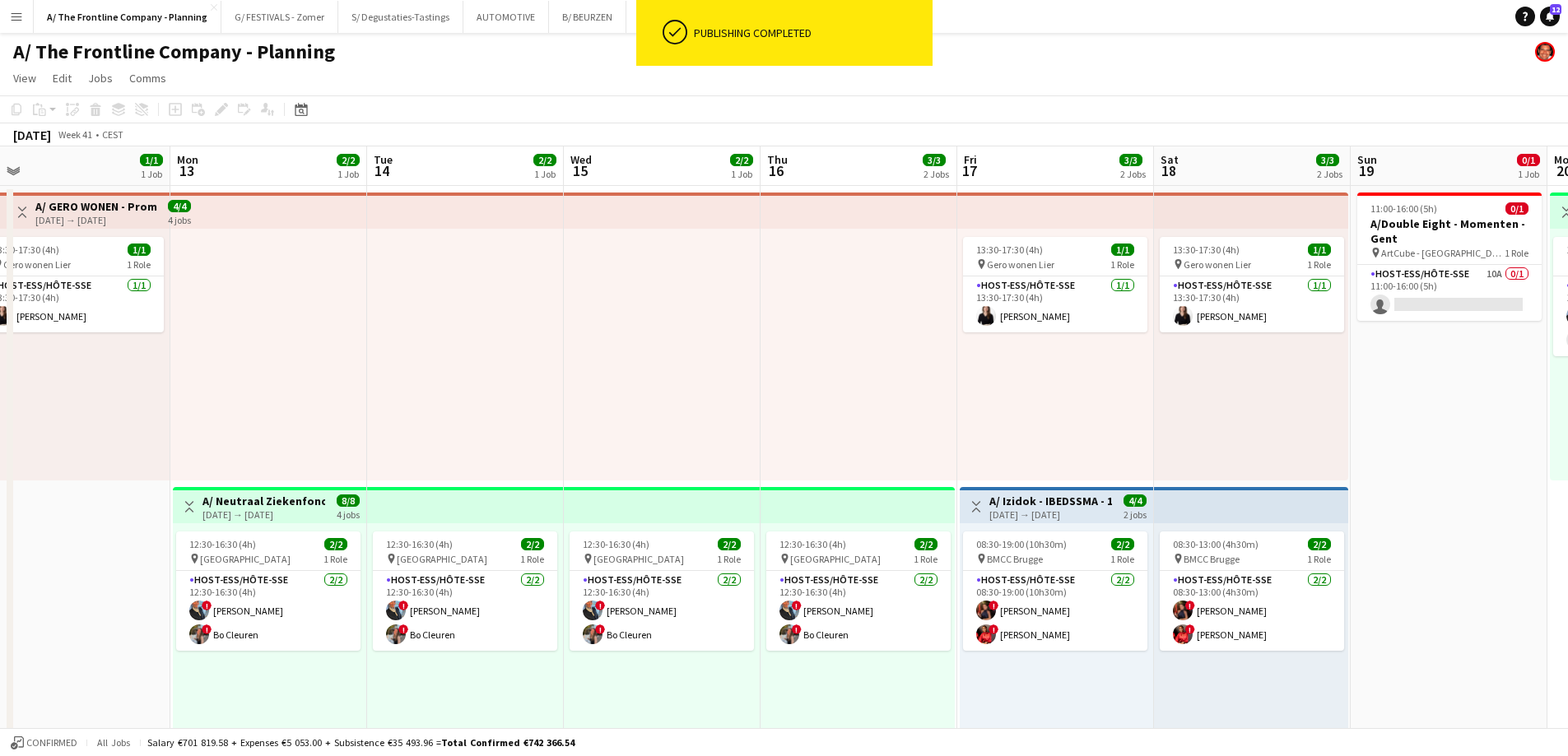
drag, startPoint x: 932, startPoint y: 389, endPoint x: 264, endPoint y: 369, distance: 668.3
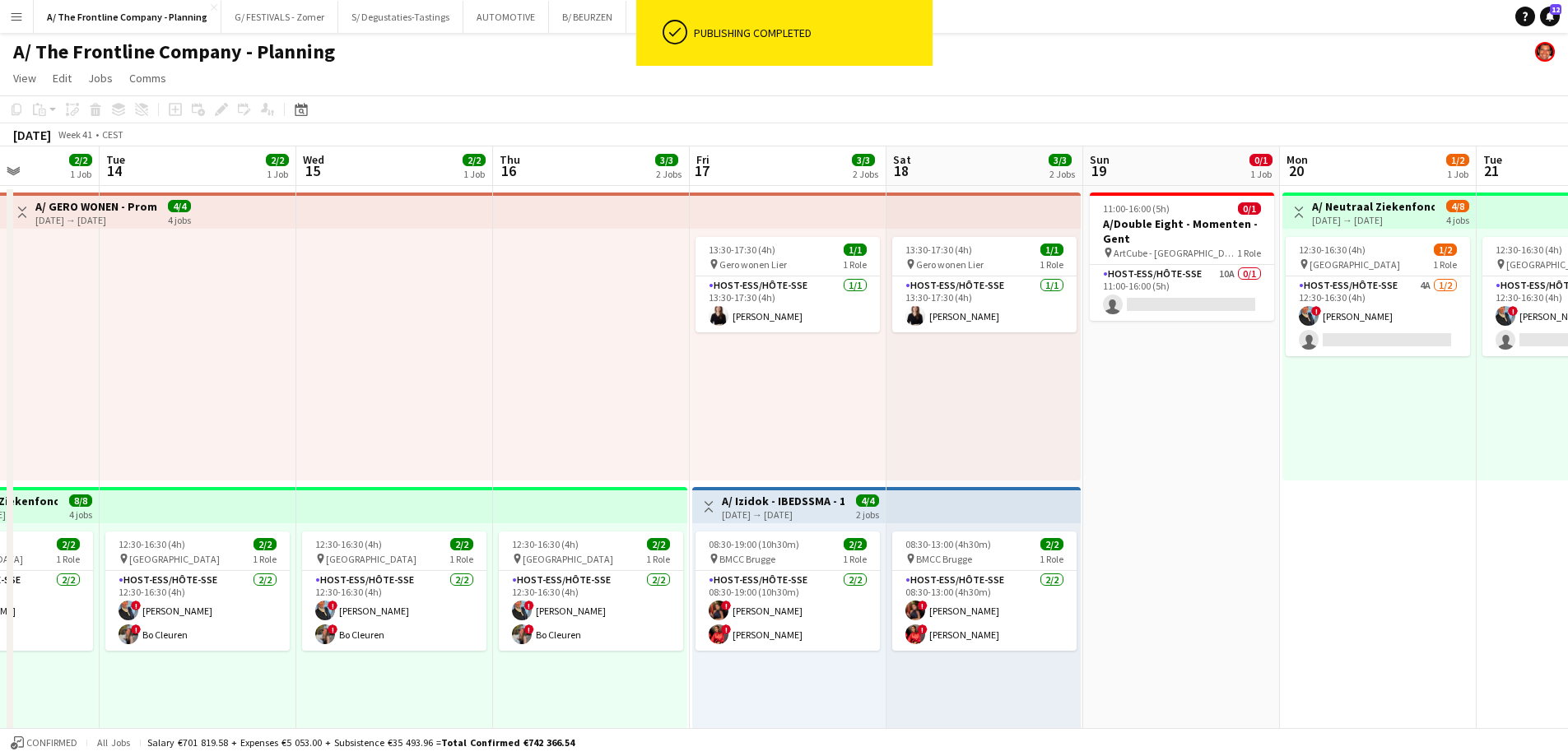
scroll to position [0, 580]
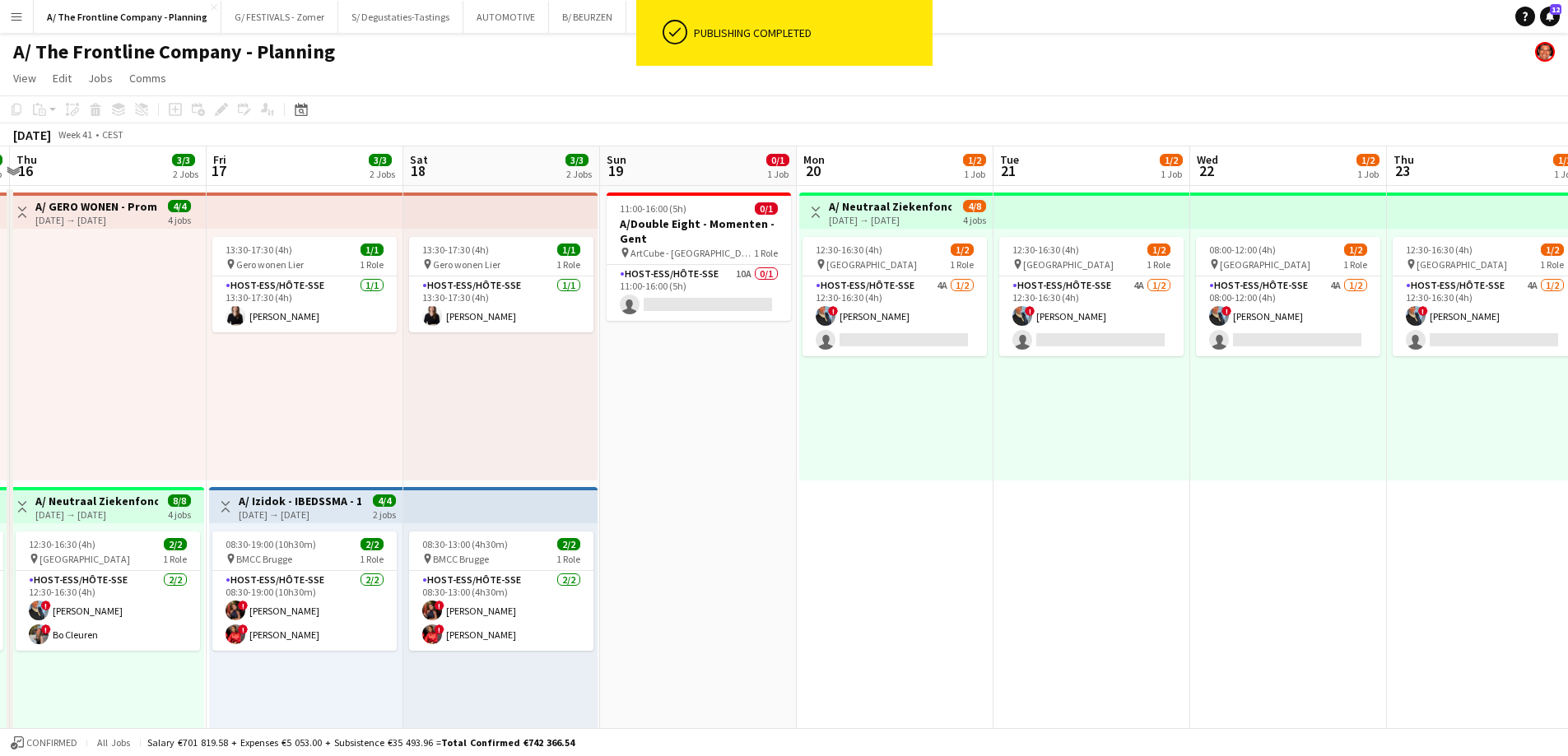
drag, startPoint x: 766, startPoint y: 403, endPoint x: -93, endPoint y: 364, distance: 859.9
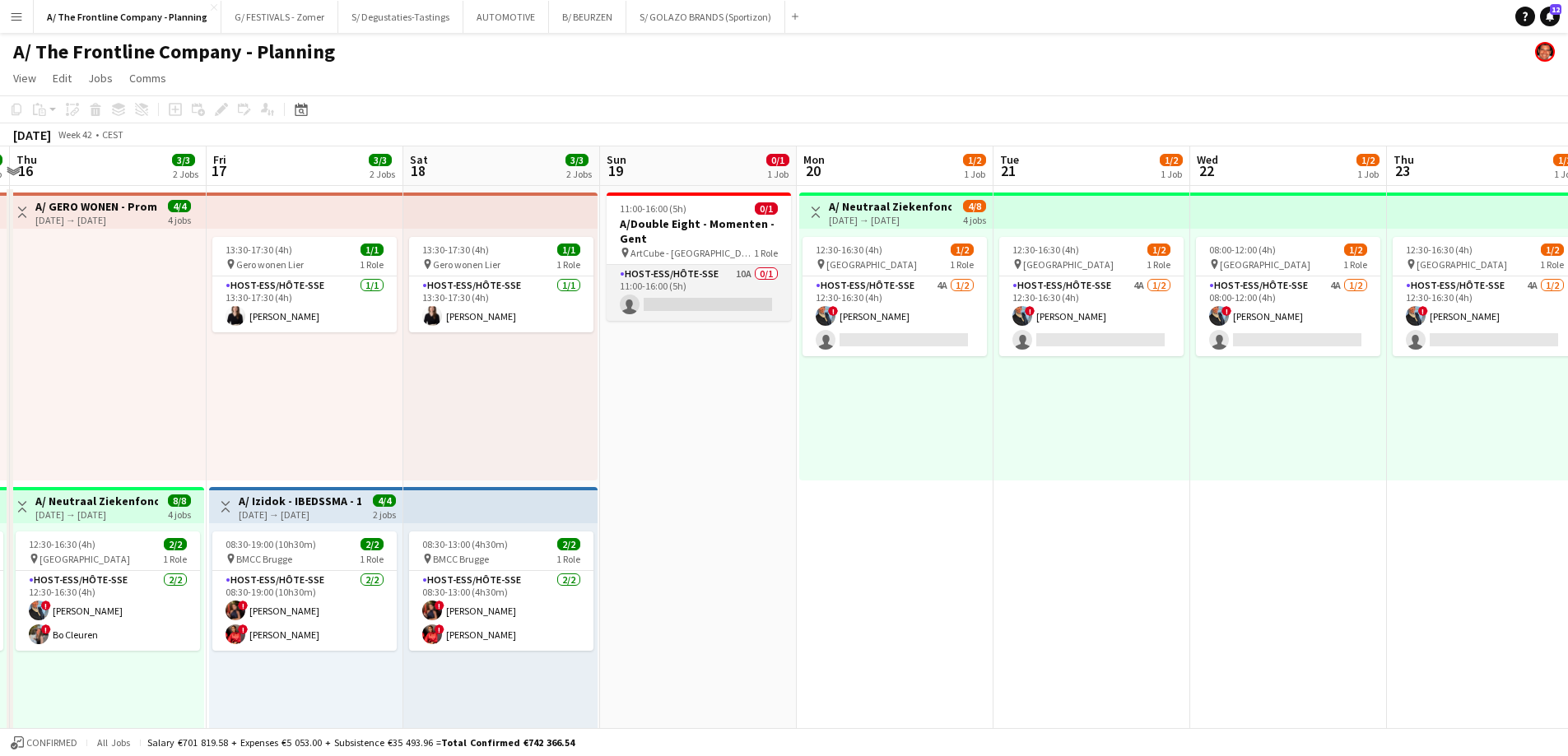
click at [690, 300] on app-card-role "Host-ess/Hôte-sse 10A 0/1 11:00-16:00 (5h) single-neutral-actions" at bounding box center [699, 293] width 184 height 56
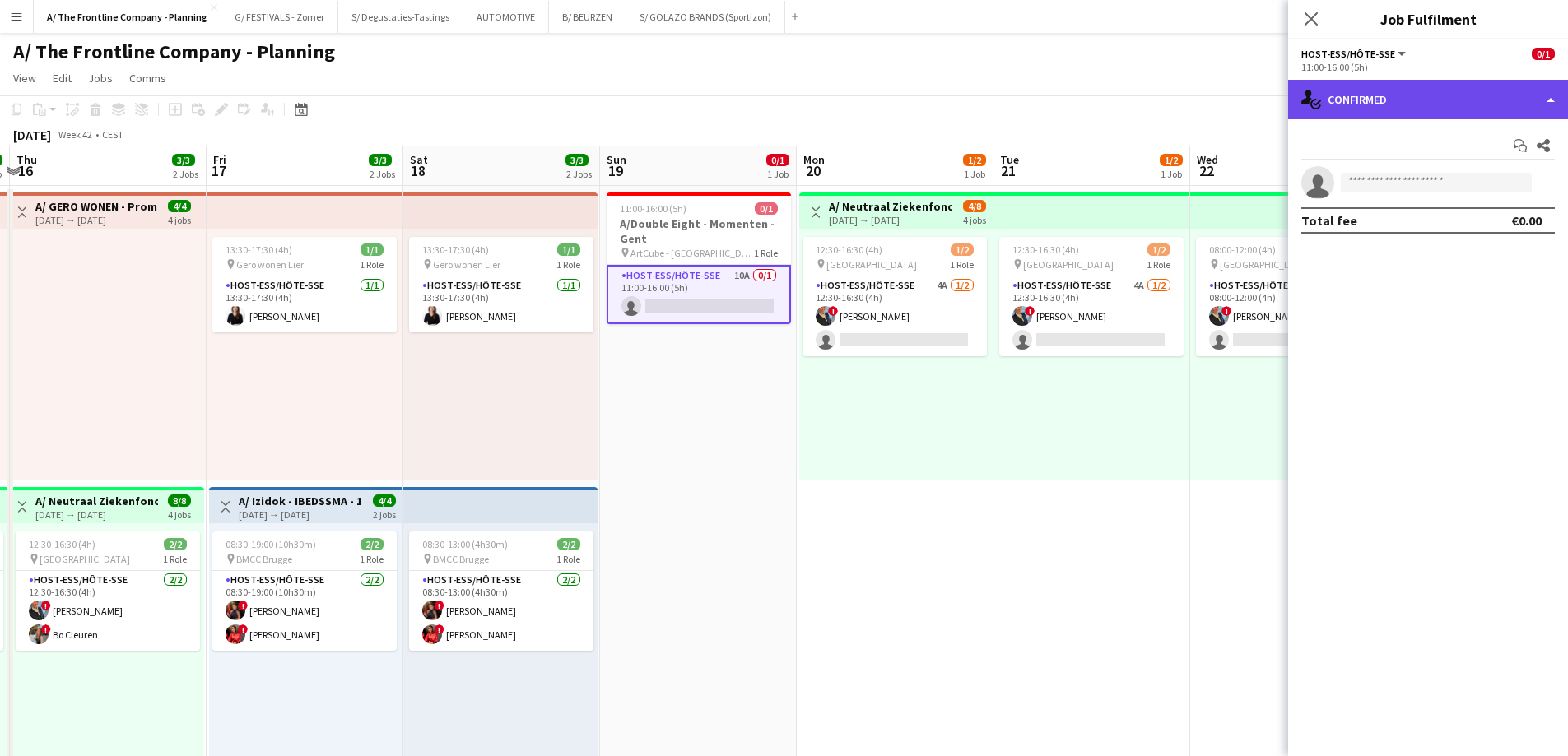
click at [1399, 93] on div "single-neutral-actions-check-2 Confirmed" at bounding box center [1428, 100] width 280 height 39
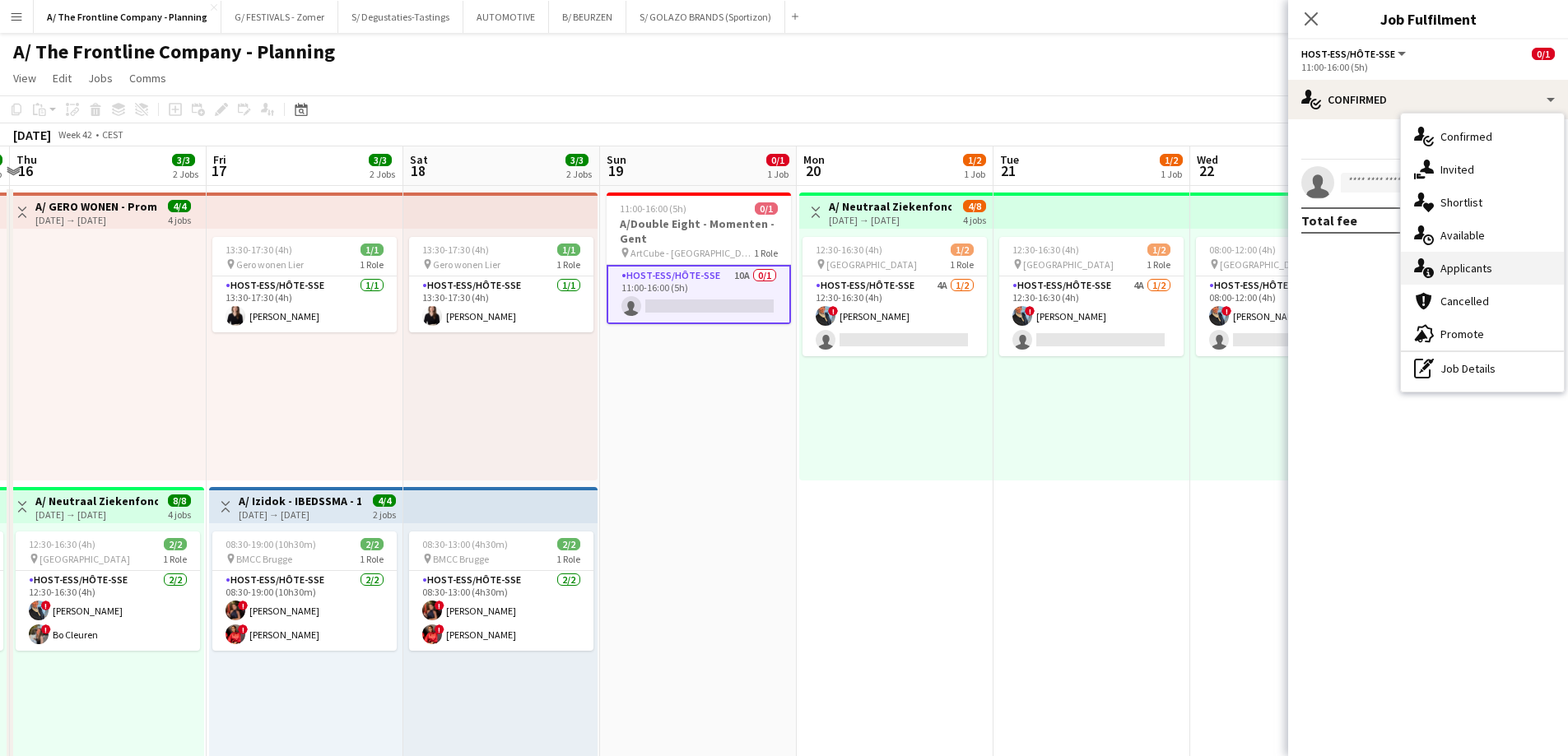
click at [1470, 258] on div "single-neutral-actions-information Applicants" at bounding box center [1482, 268] width 163 height 33
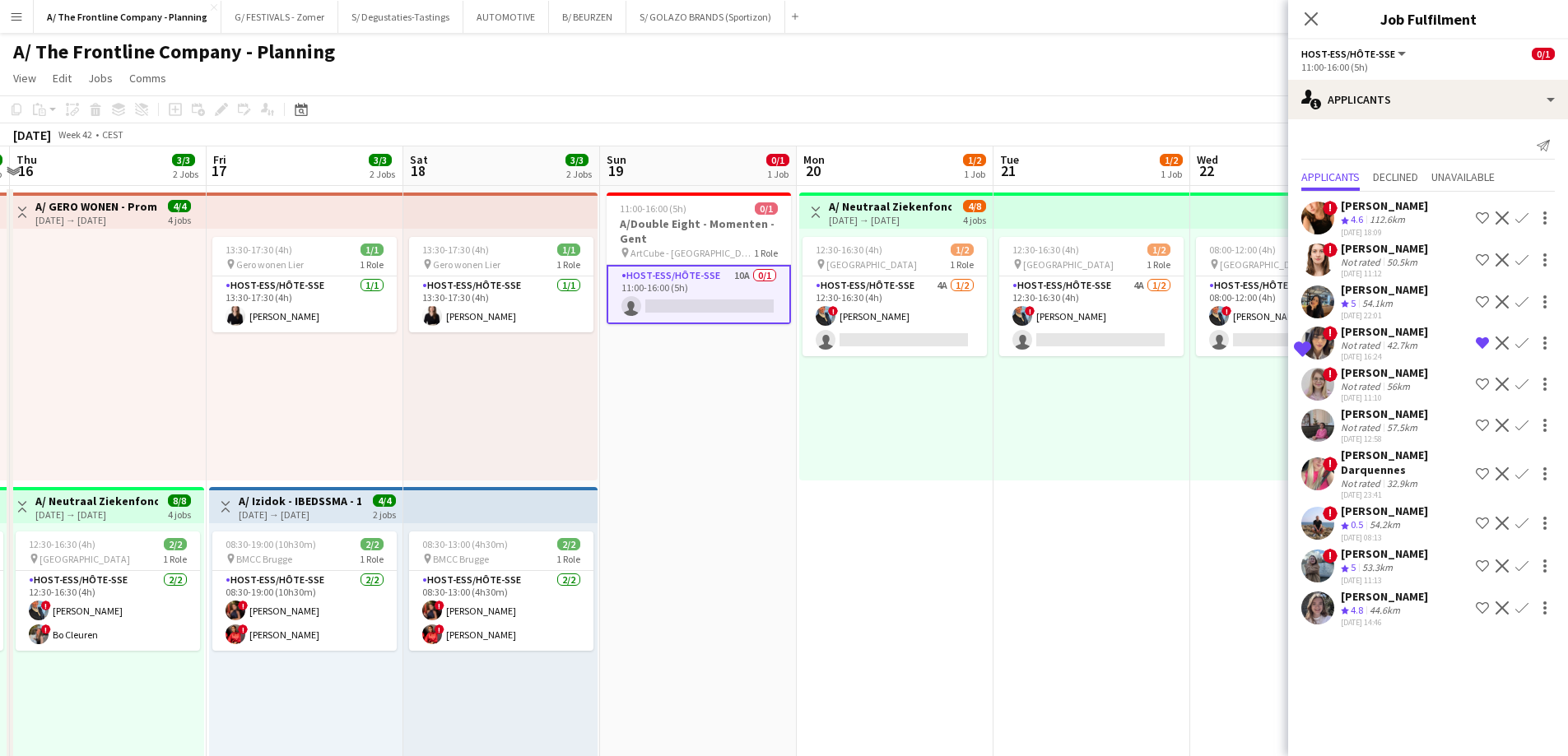
click at [1378, 609] on div "44.6km" at bounding box center [1384, 611] width 37 height 14
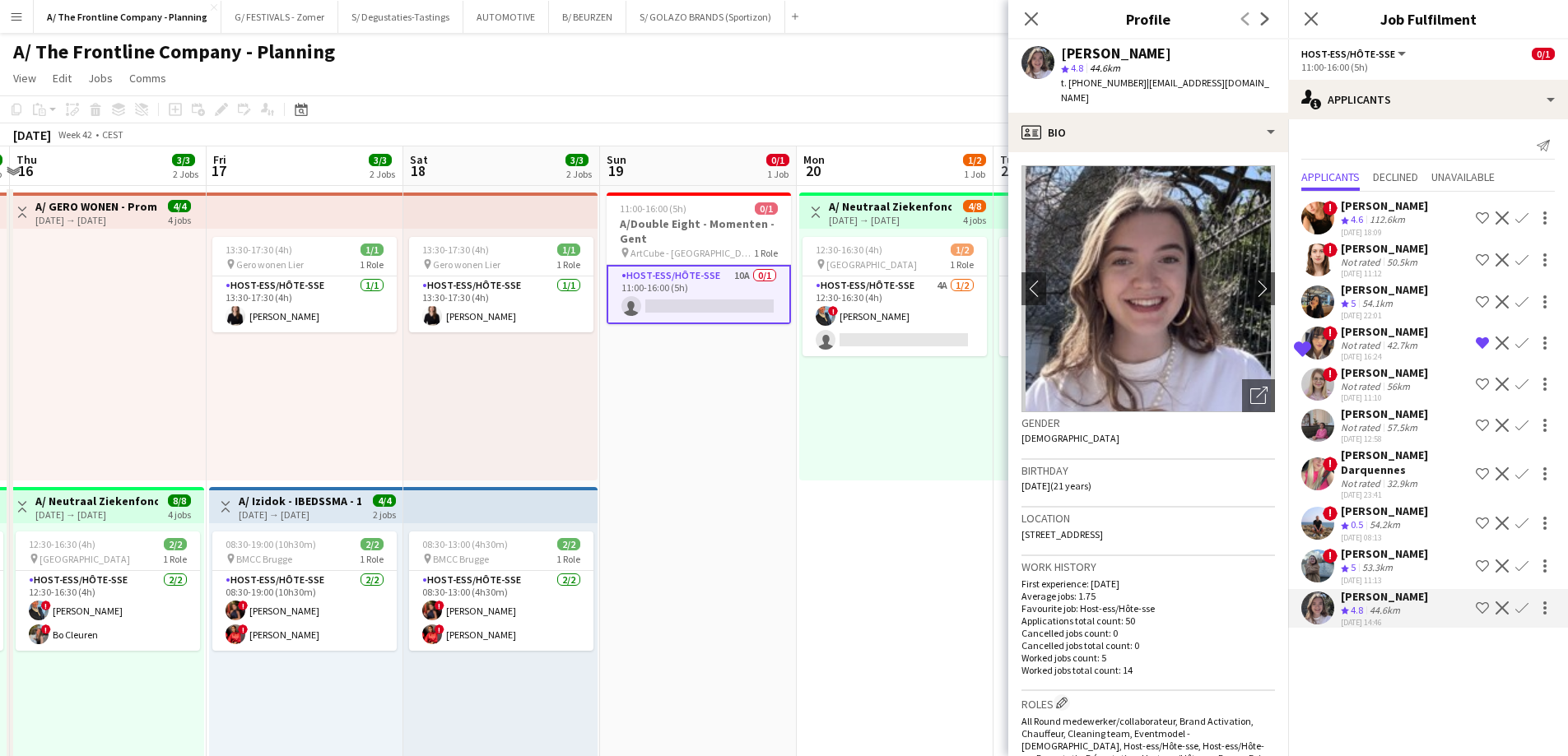
click at [1371, 566] on div "53.3km" at bounding box center [1377, 568] width 37 height 14
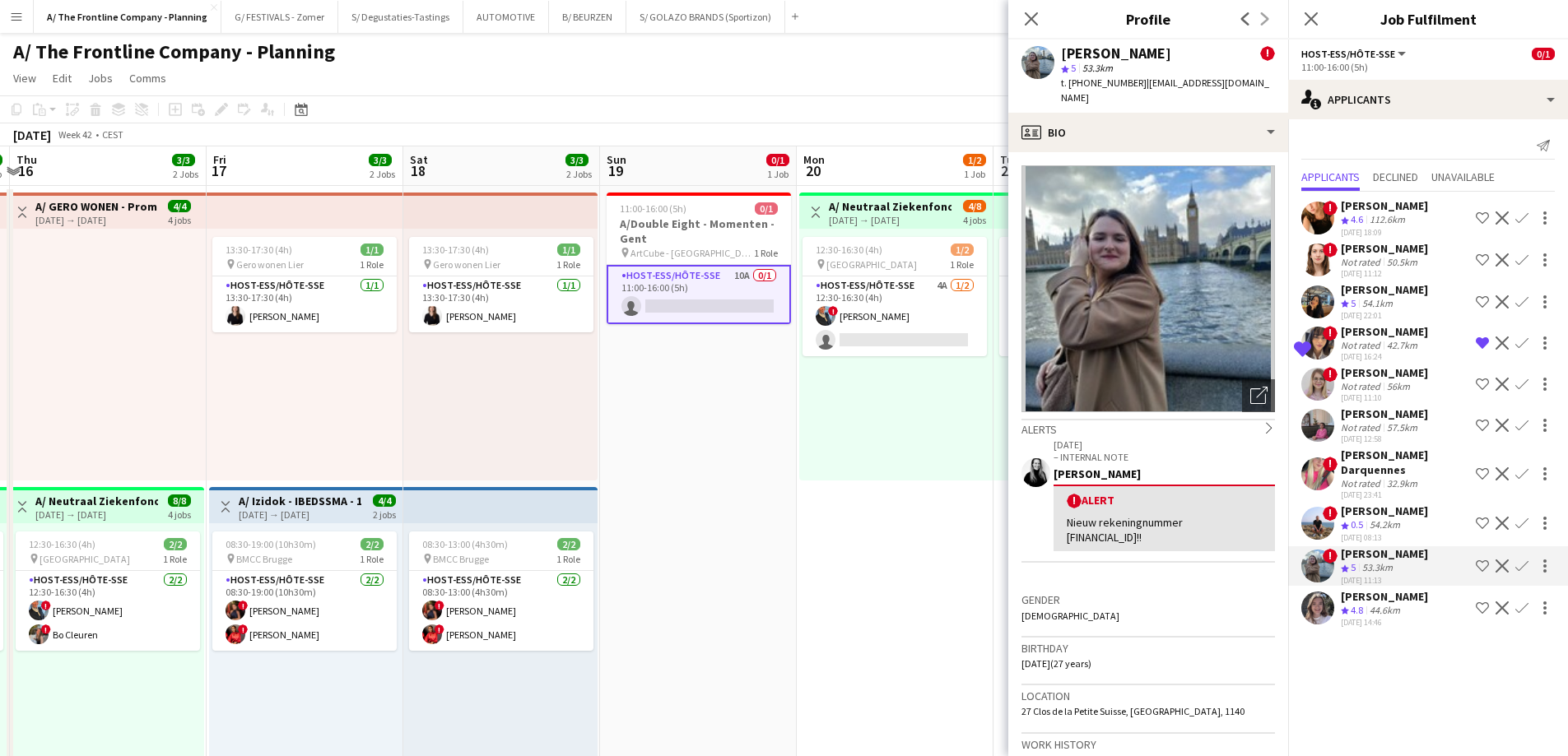
click at [1373, 610] on div "44.6km" at bounding box center [1384, 611] width 37 height 14
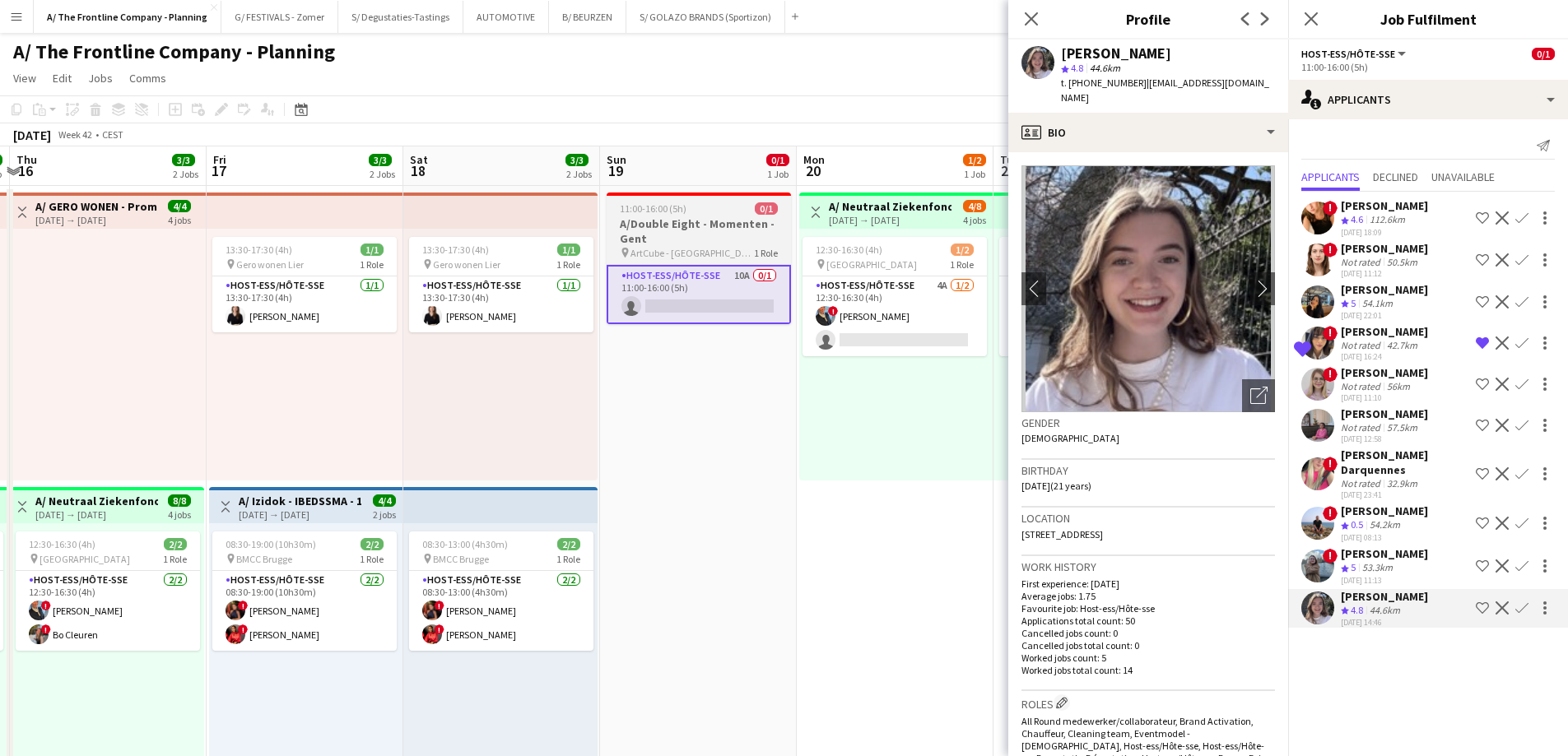
click at [691, 234] on h3 "A/Double Eight - Momenten - Gent" at bounding box center [699, 231] width 184 height 30
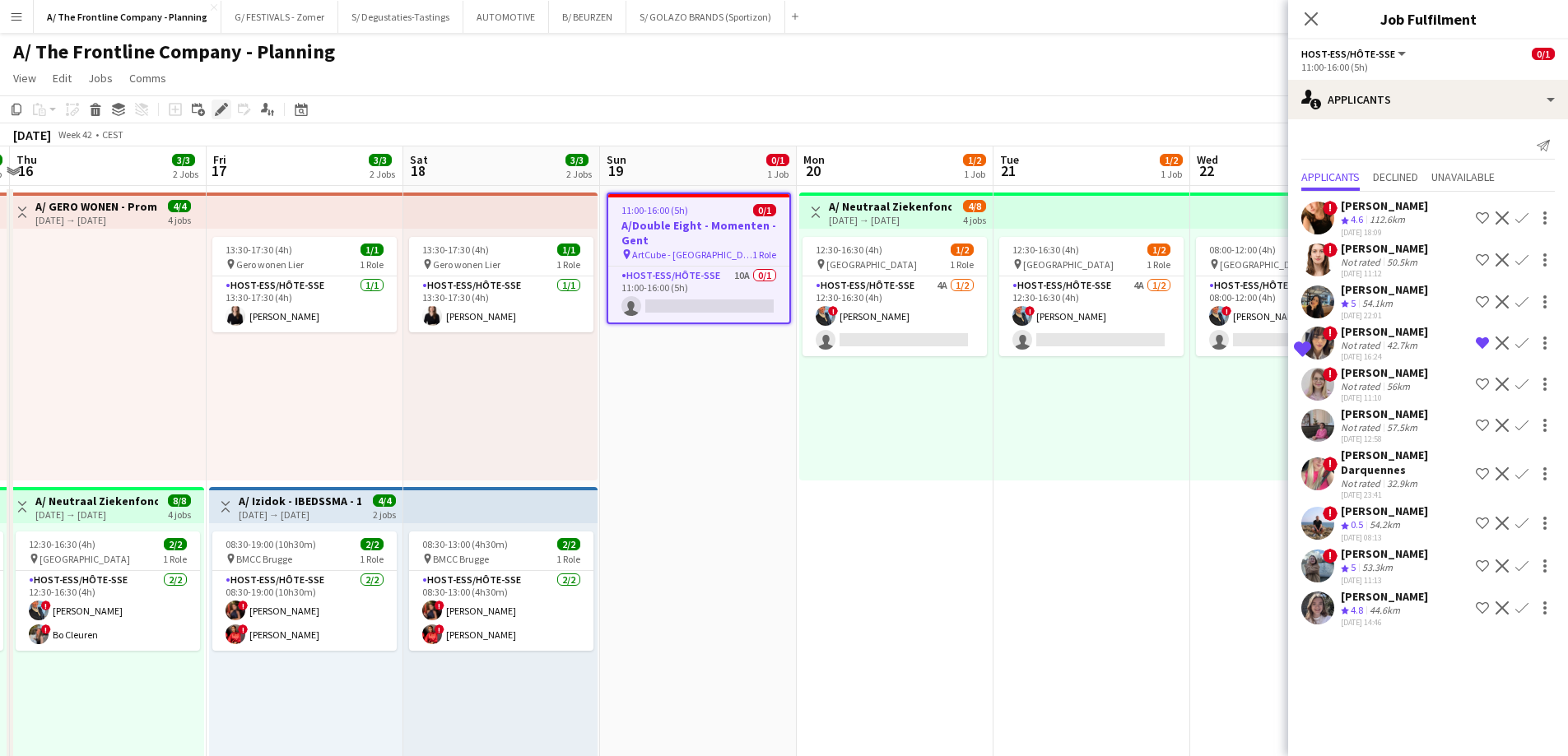
click at [221, 108] on icon at bounding box center [221, 109] width 9 height 9
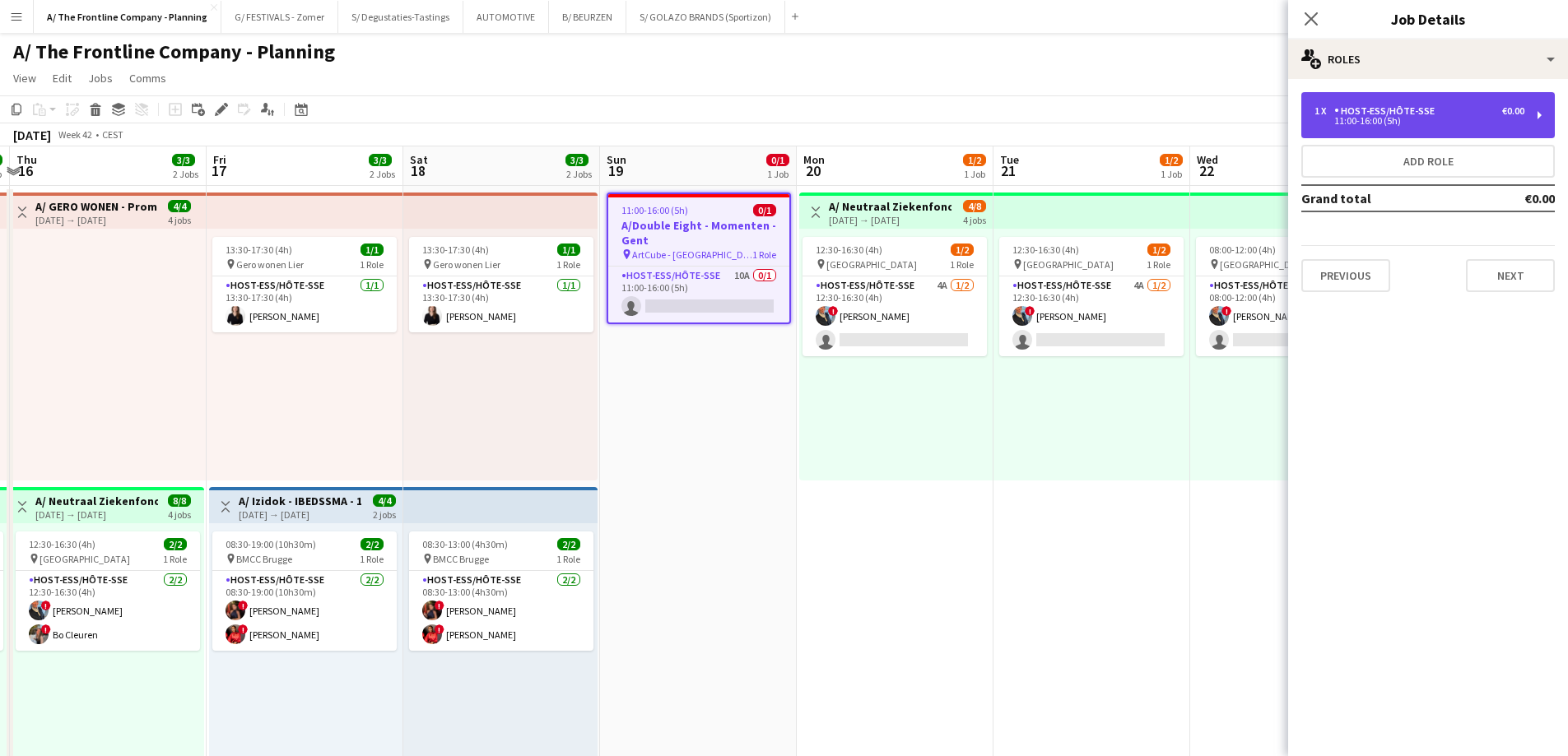
click at [1383, 108] on div "Host-ess/Hôte-sse" at bounding box center [1387, 110] width 107 height 11
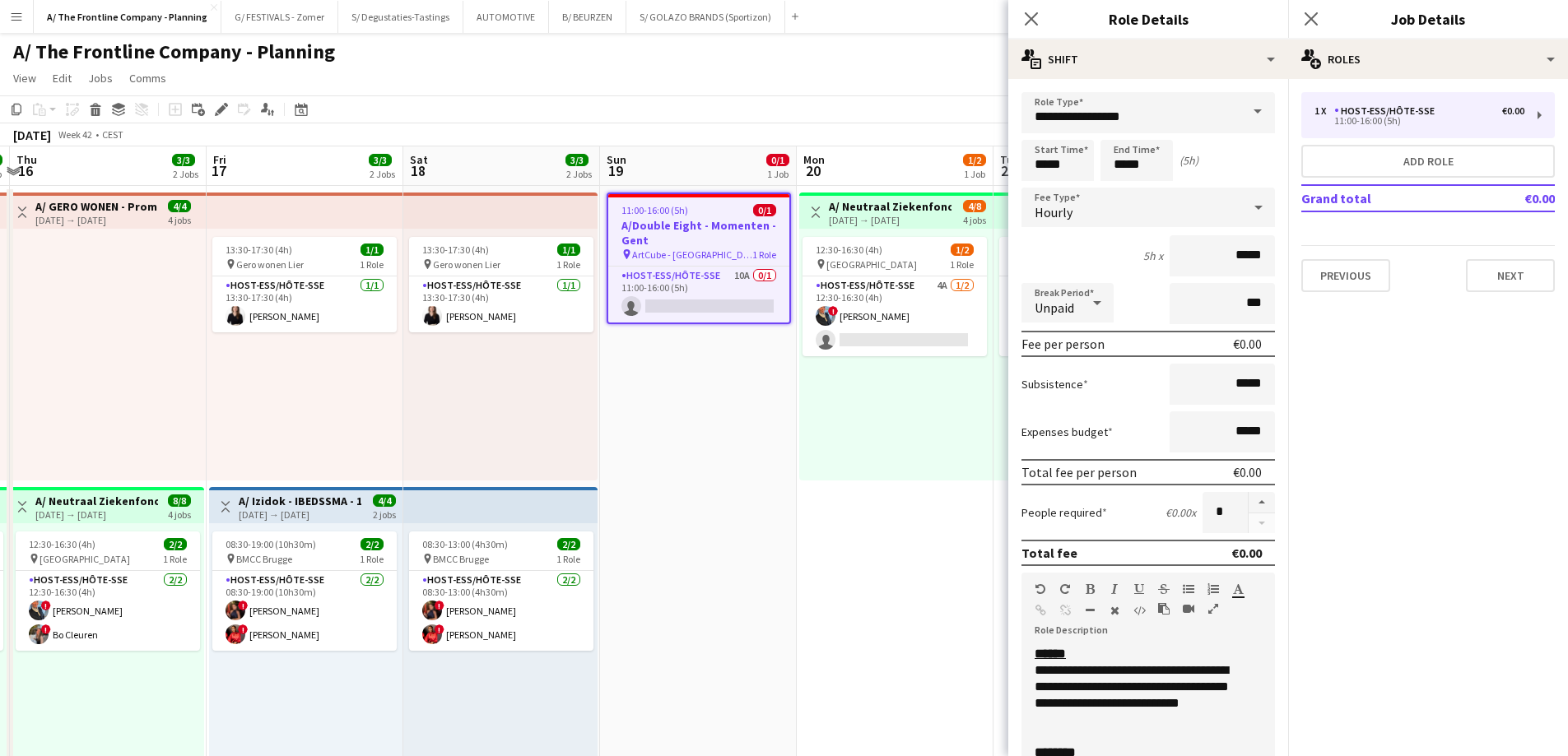
click at [679, 237] on h3 "A/Double Eight - Momenten - Gent" at bounding box center [699, 233] width 181 height 30
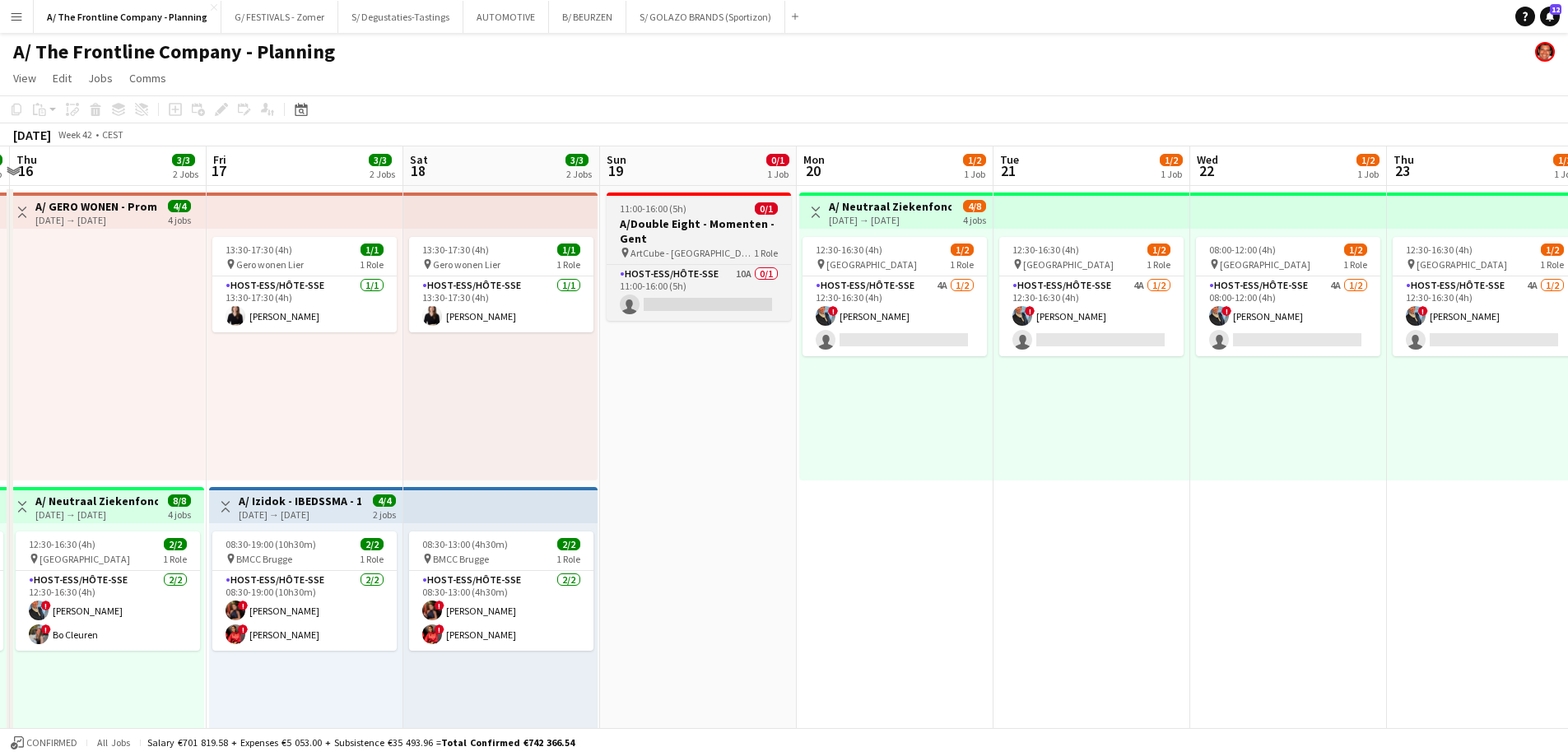
click at [683, 221] on h3 "A/Double Eight - Momenten - Gent" at bounding box center [699, 231] width 184 height 30
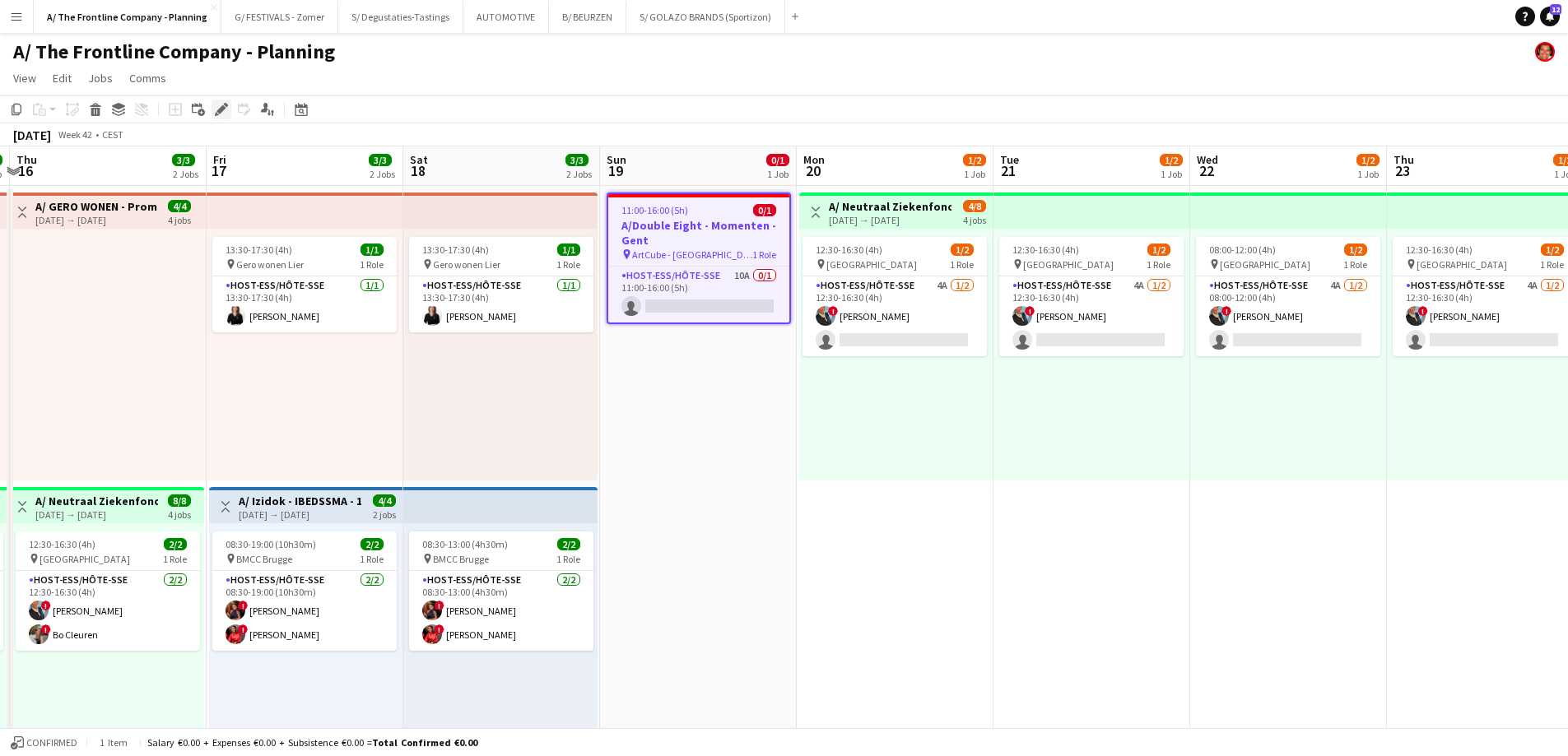
click at [220, 109] on icon at bounding box center [221, 109] width 9 height 9
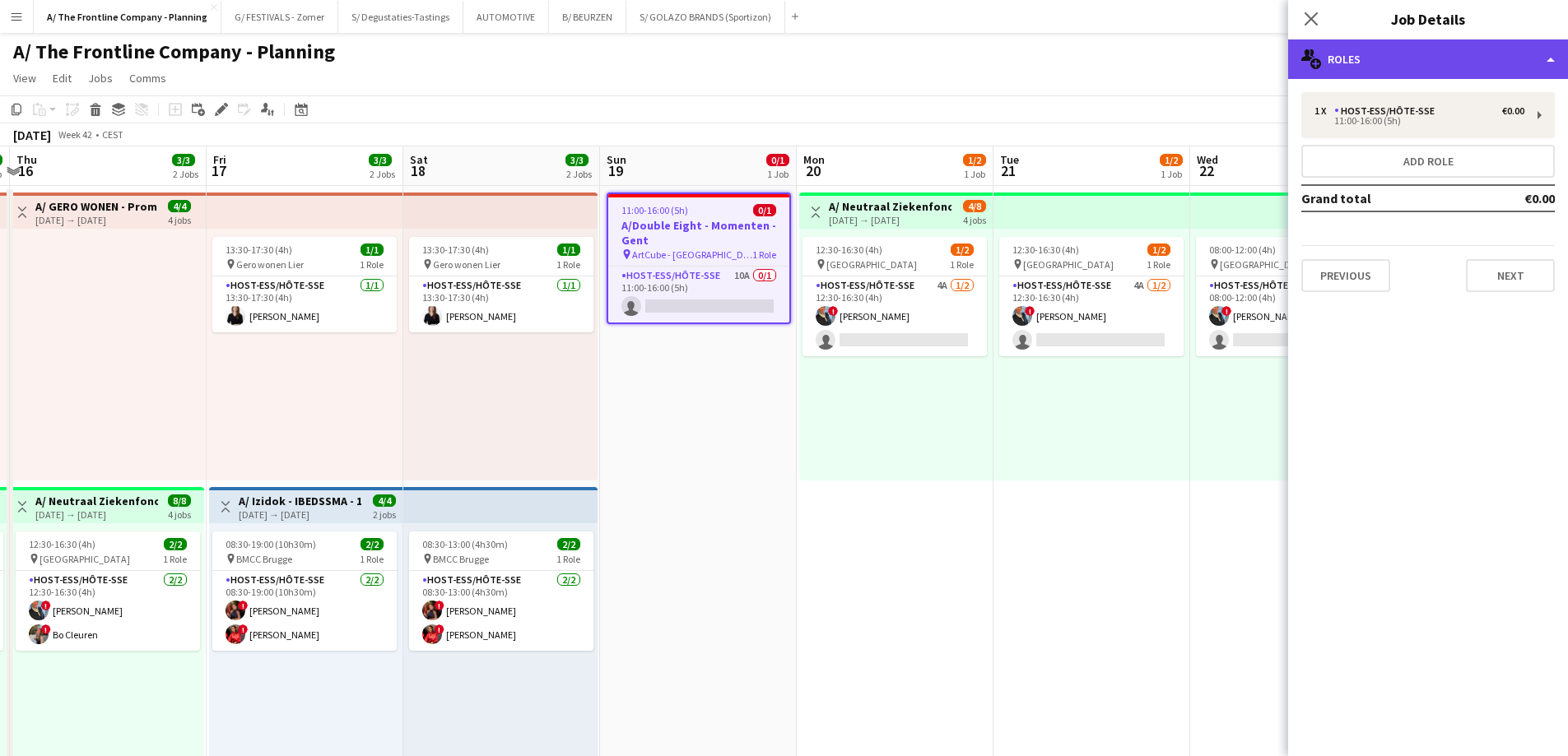
click at [1394, 56] on div "multiple-users-add Roles" at bounding box center [1428, 59] width 280 height 39
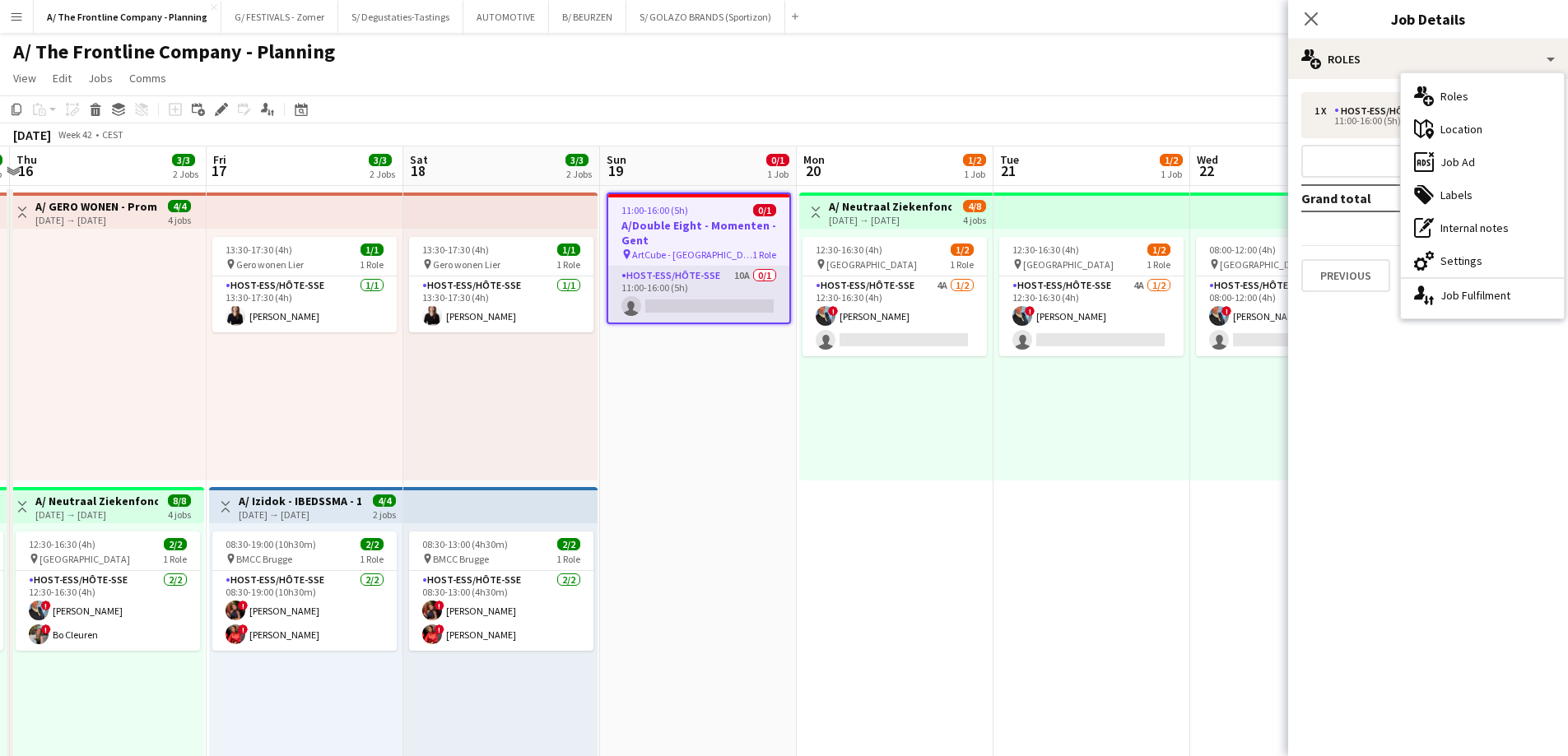
click at [726, 291] on app-card-role "Host-ess/Hôte-sse 10A 0/1 11:00-16:00 (5h) single-neutral-actions" at bounding box center [699, 294] width 181 height 56
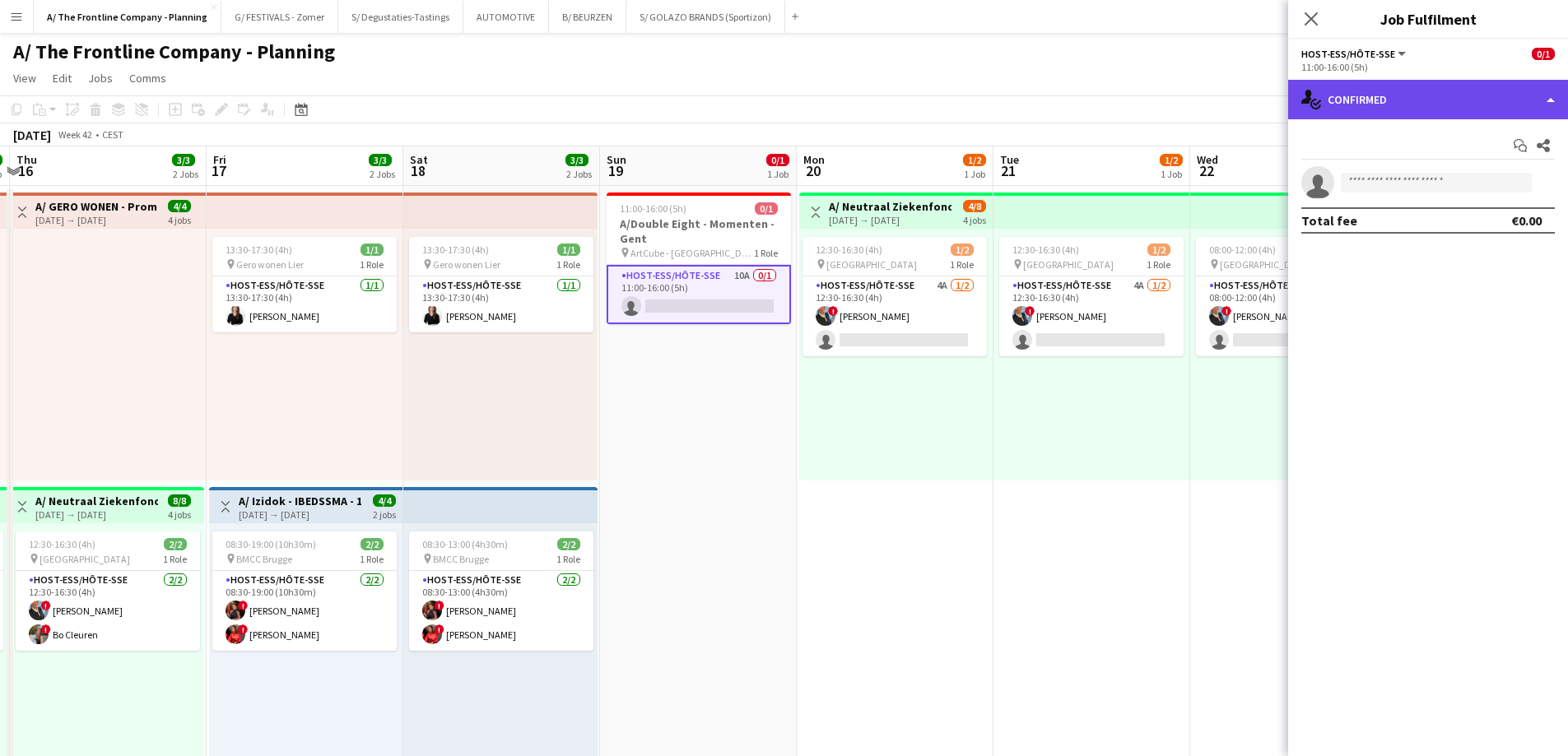
click at [1384, 93] on div "single-neutral-actions-check-2 Confirmed" at bounding box center [1428, 100] width 280 height 39
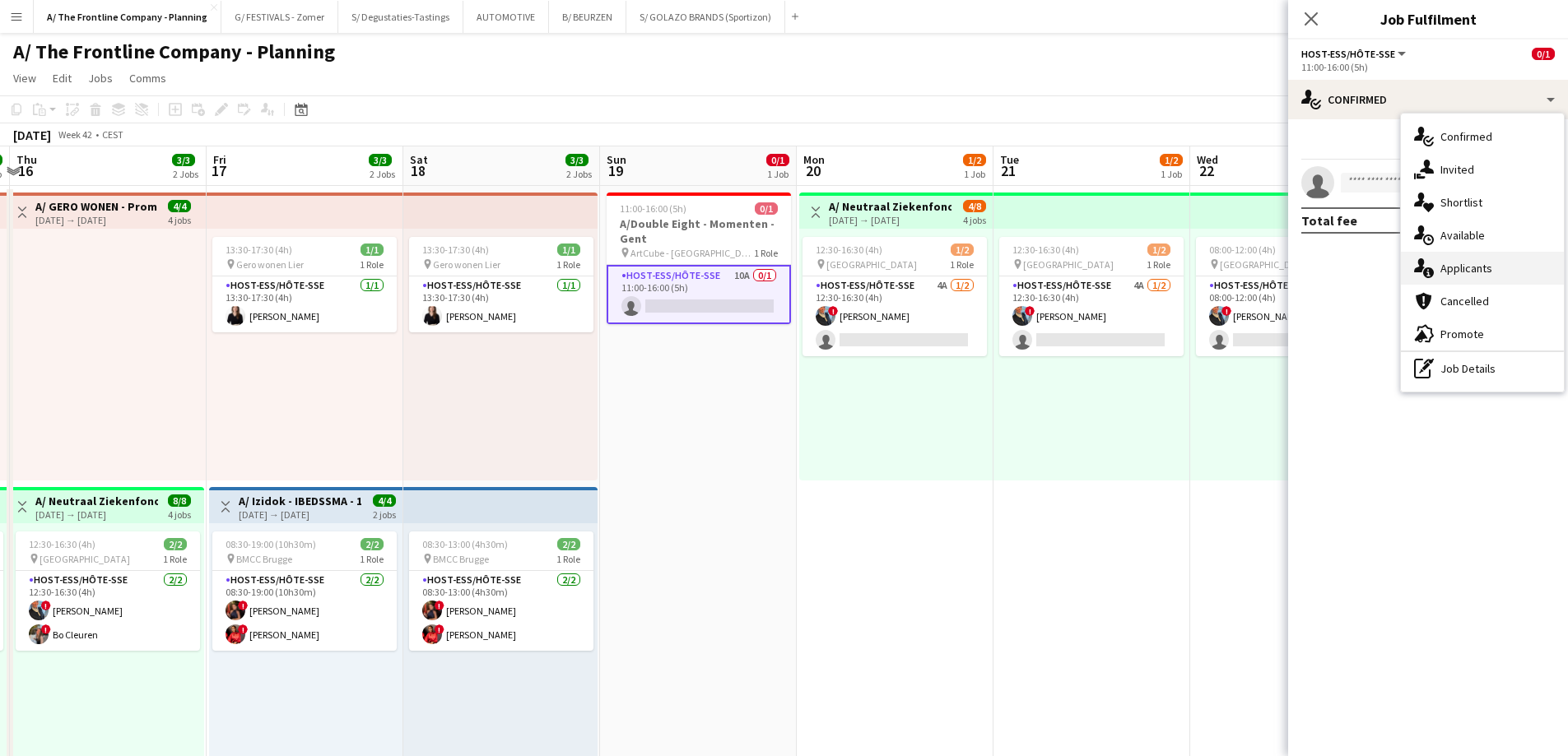
click at [1456, 272] on div "single-neutral-actions-information Applicants" at bounding box center [1482, 268] width 163 height 33
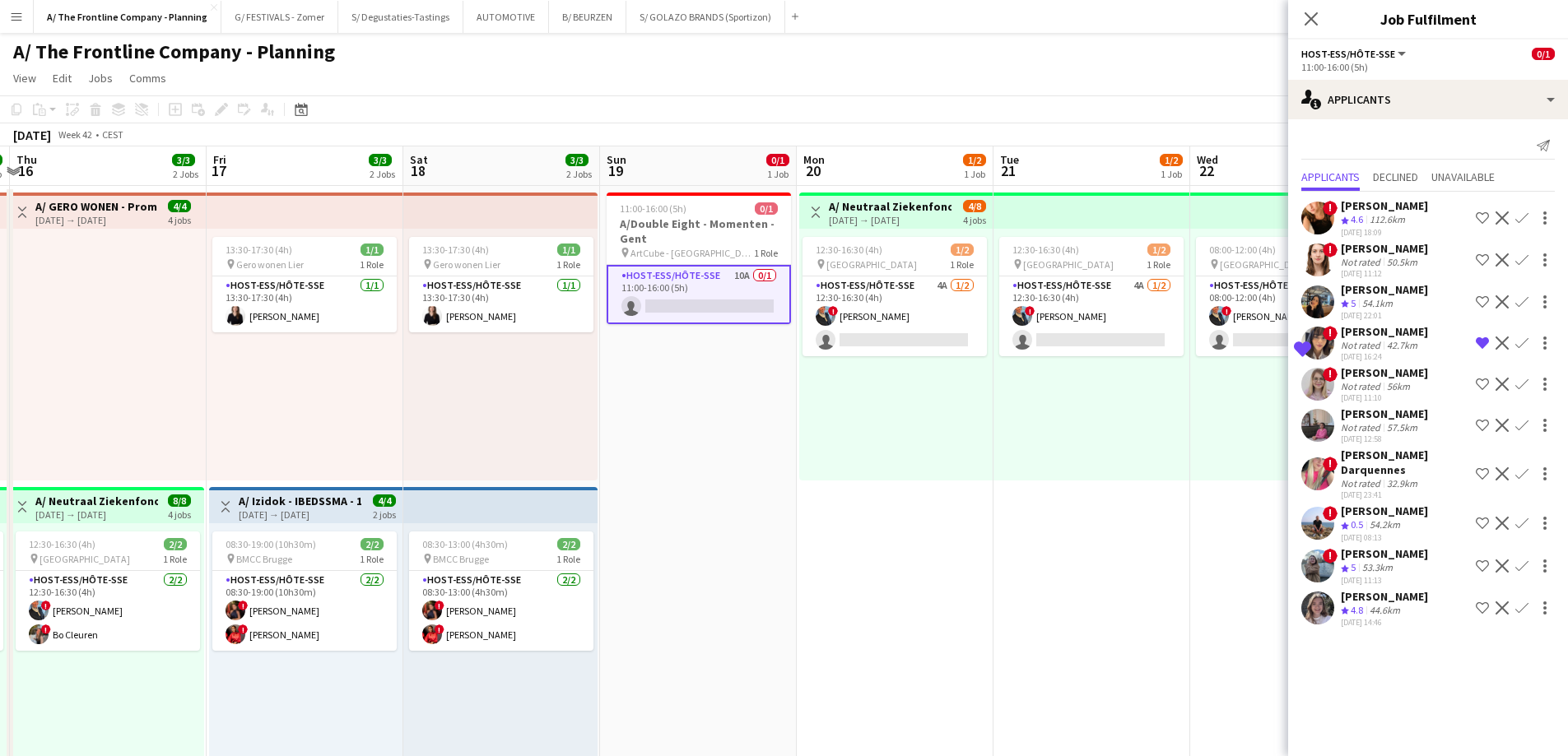
click at [1388, 614] on div "44.6km" at bounding box center [1384, 611] width 37 height 14
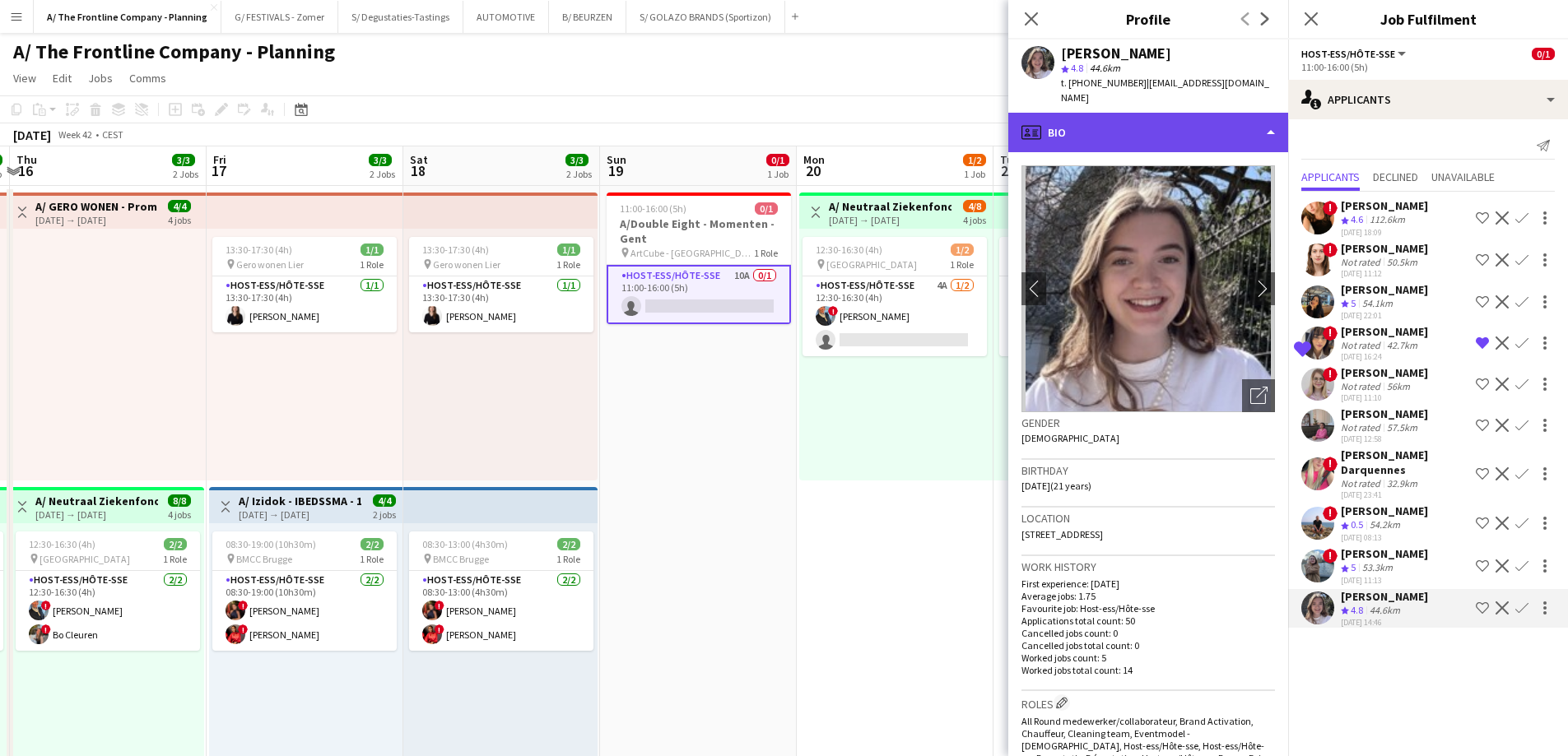
click at [1118, 115] on div "profile Bio" at bounding box center [1148, 132] width 280 height 39
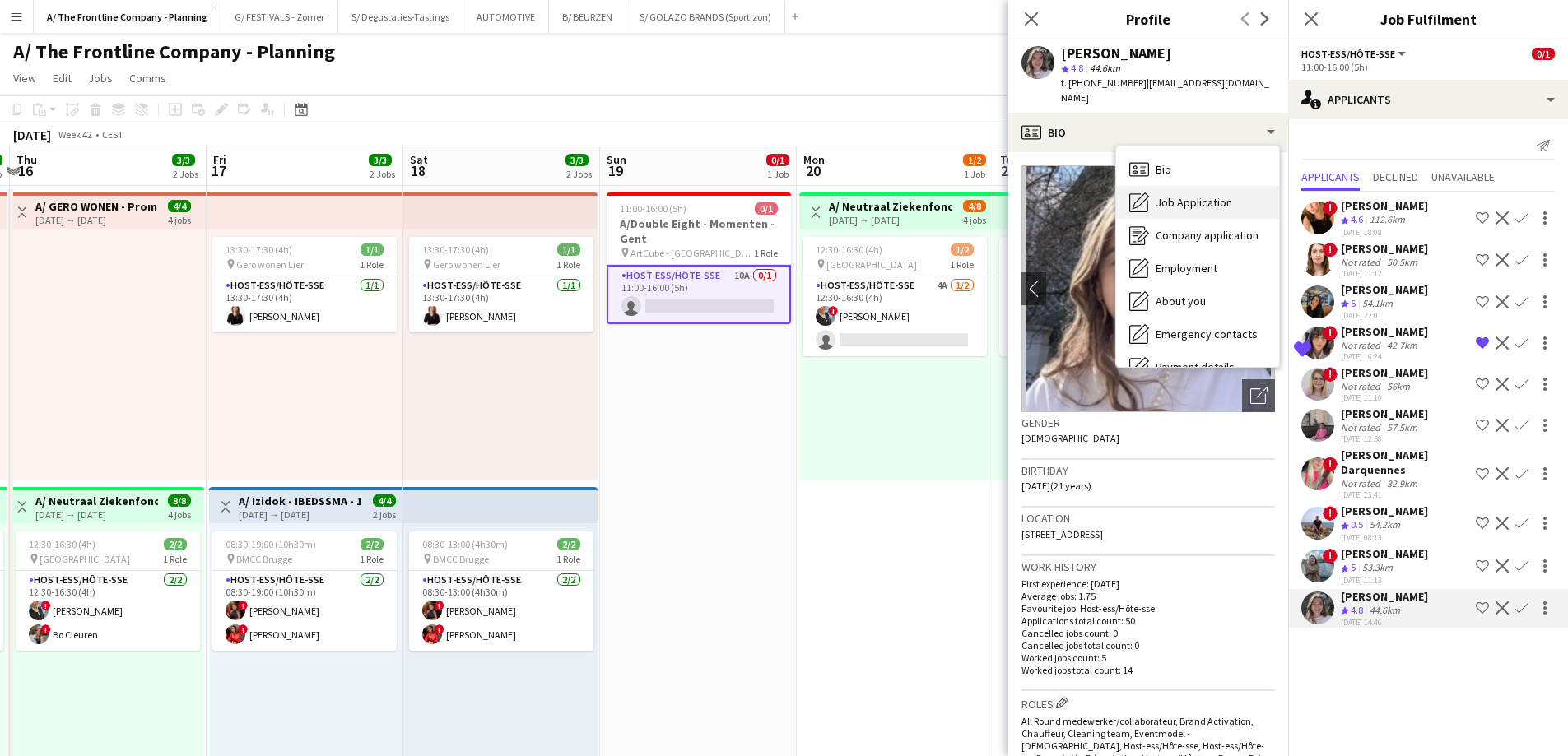
click at [1161, 195] on div "Job Application Job Application" at bounding box center [1197, 202] width 163 height 33
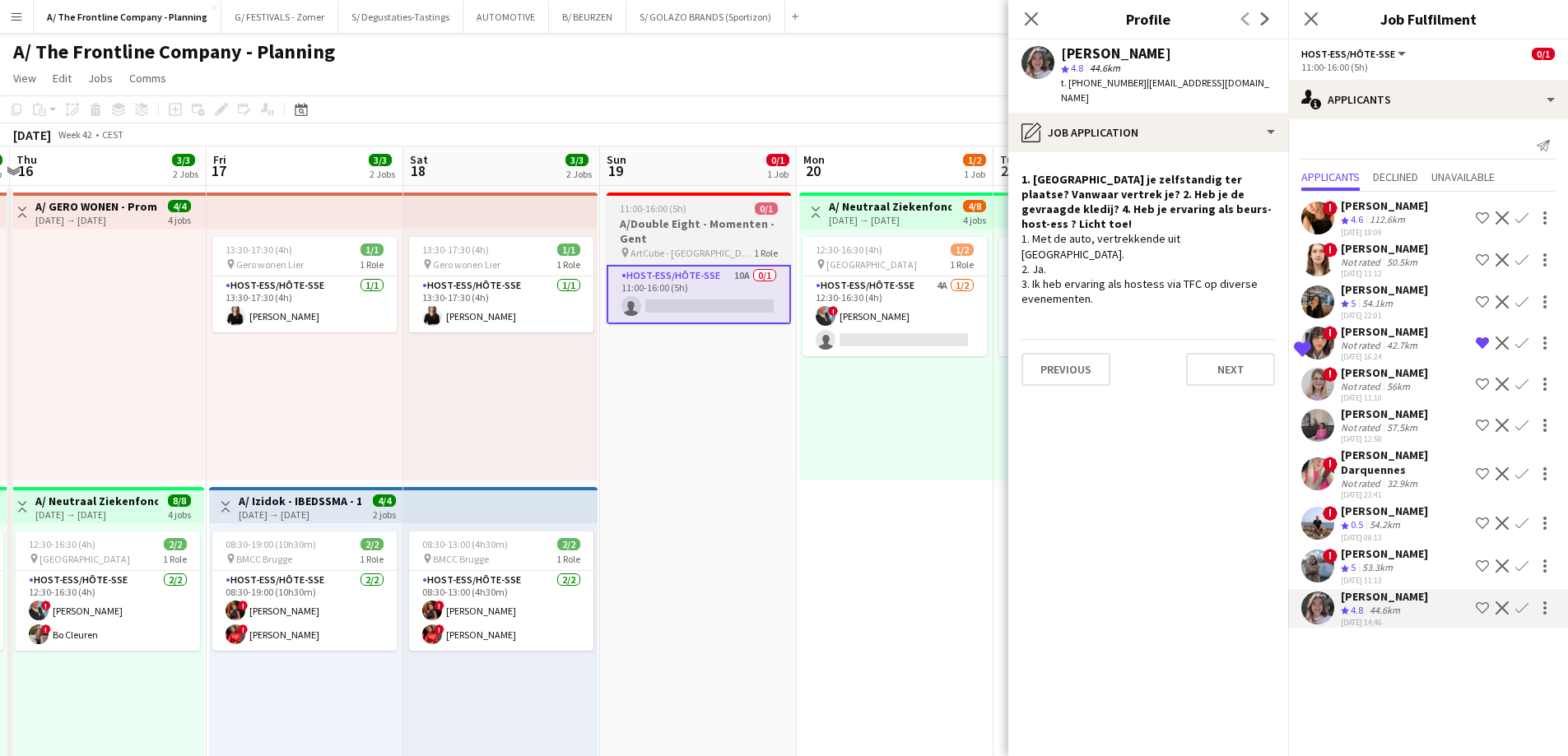
click at [720, 232] on h3 "A/Double Eight - Momenten - Gent" at bounding box center [699, 231] width 184 height 30
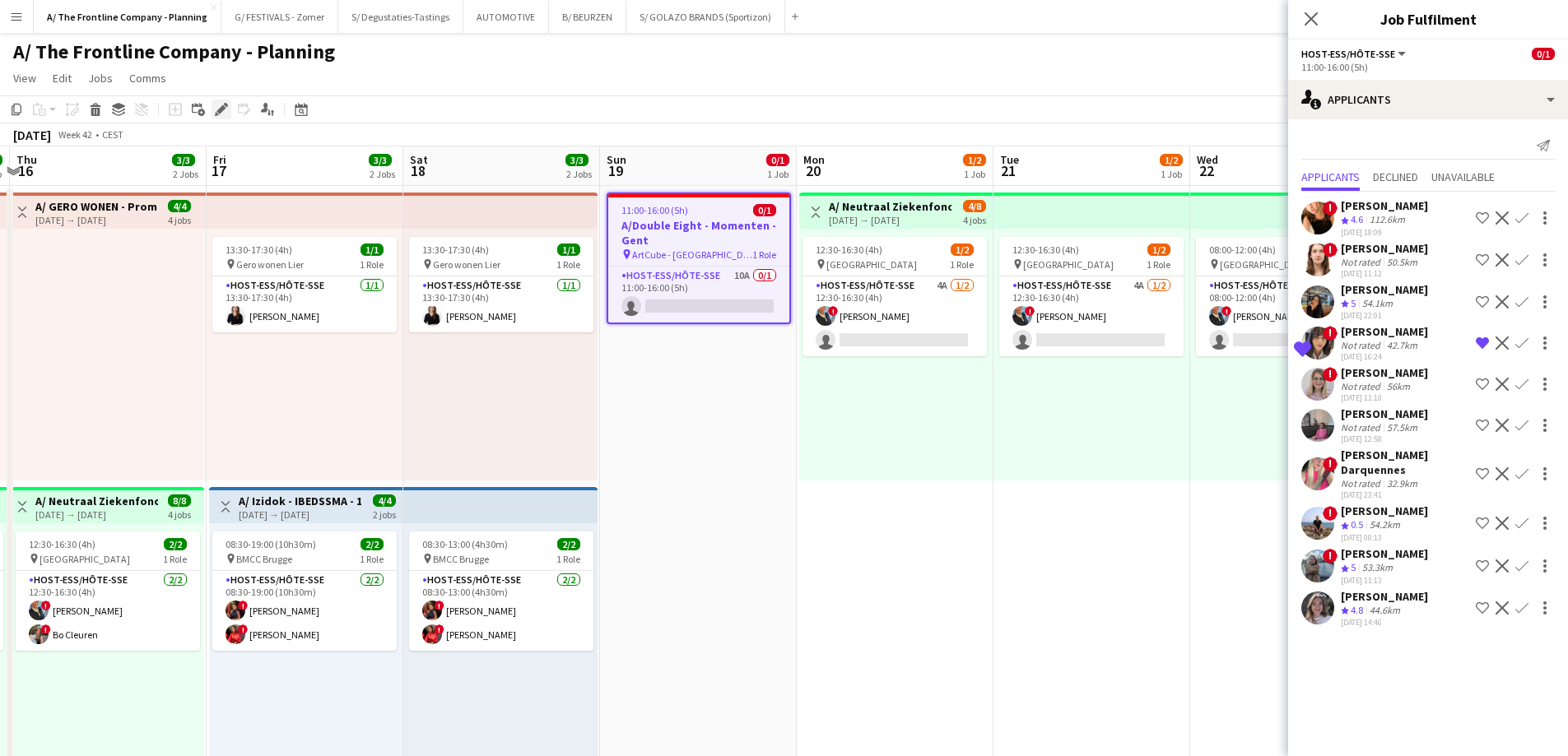
click at [225, 107] on icon "Edit" at bounding box center [221, 109] width 13 height 13
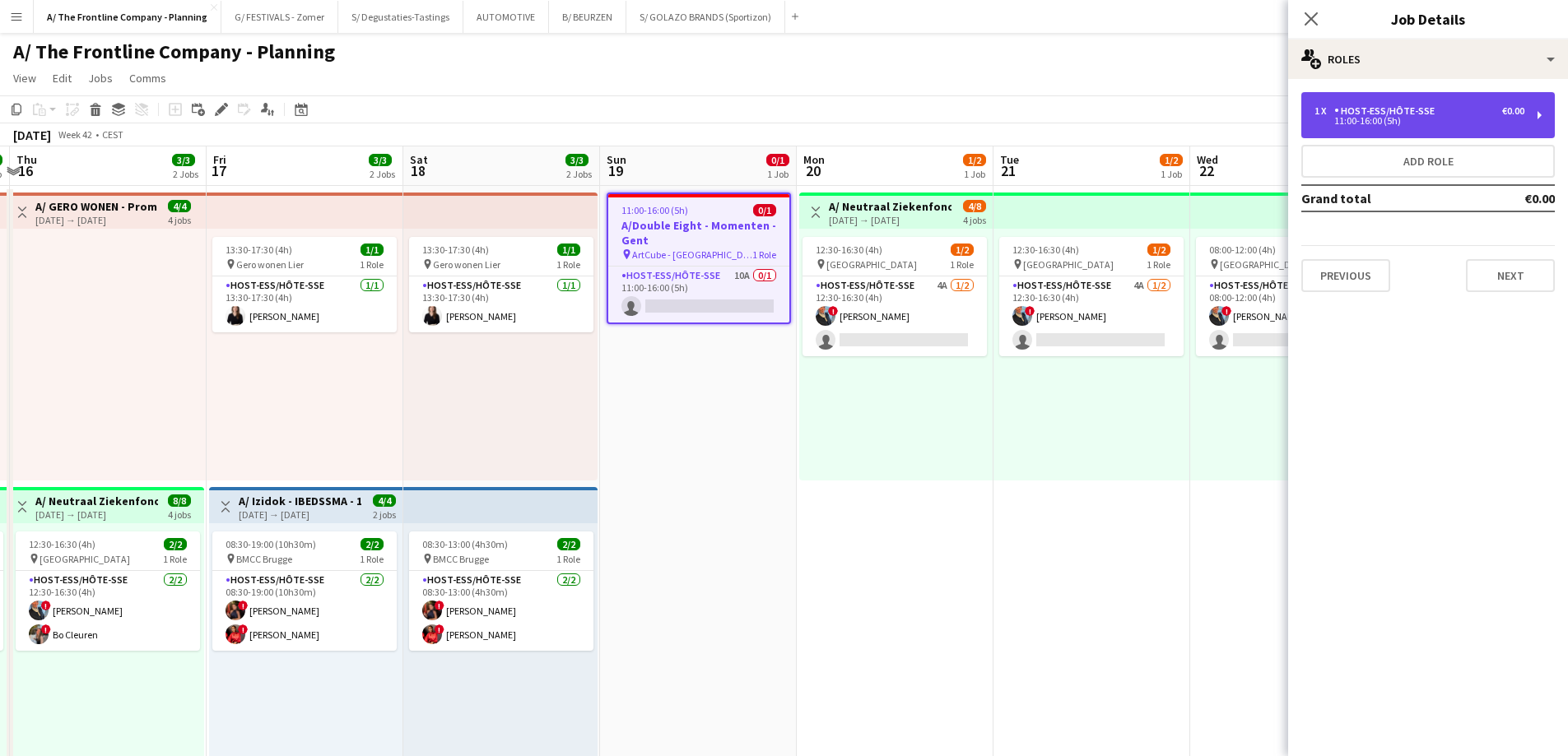
click at [1419, 111] on div "Host-ess/Hôte-sse" at bounding box center [1387, 110] width 107 height 11
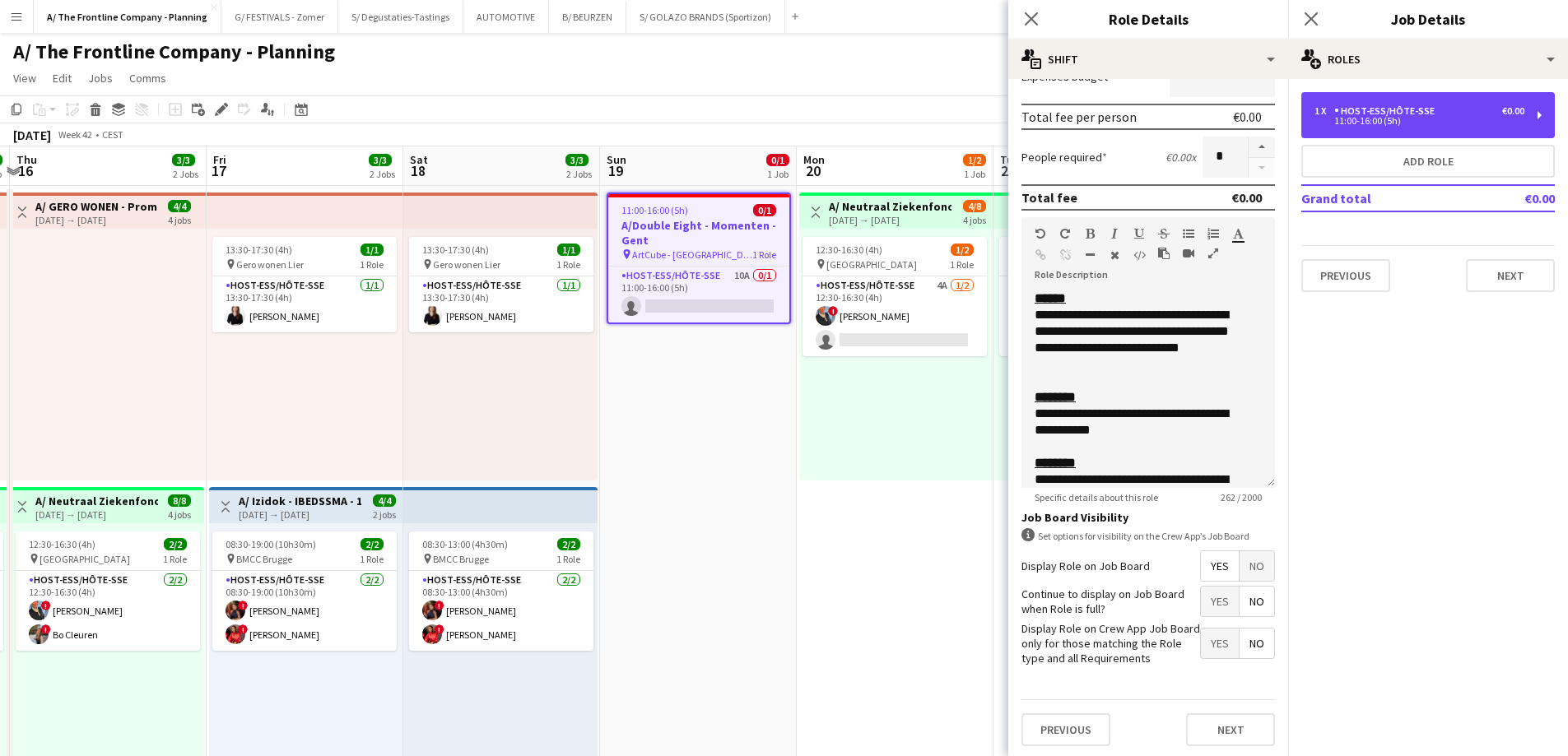
scroll to position [358, 0]
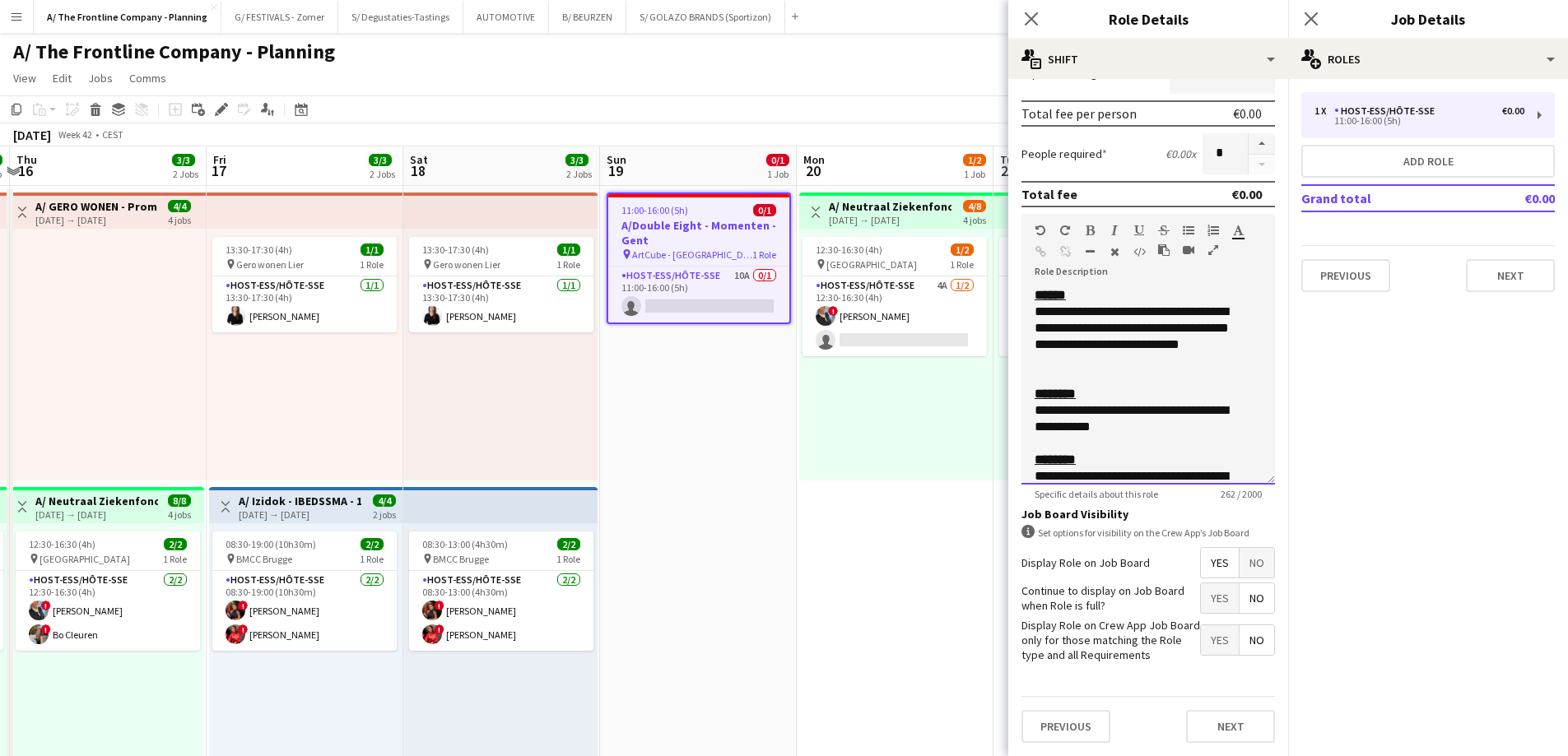
click at [1161, 432] on div "**********" at bounding box center [1135, 418] width 202 height 33
click at [1138, 427] on div "**********" at bounding box center [1135, 418] width 202 height 33
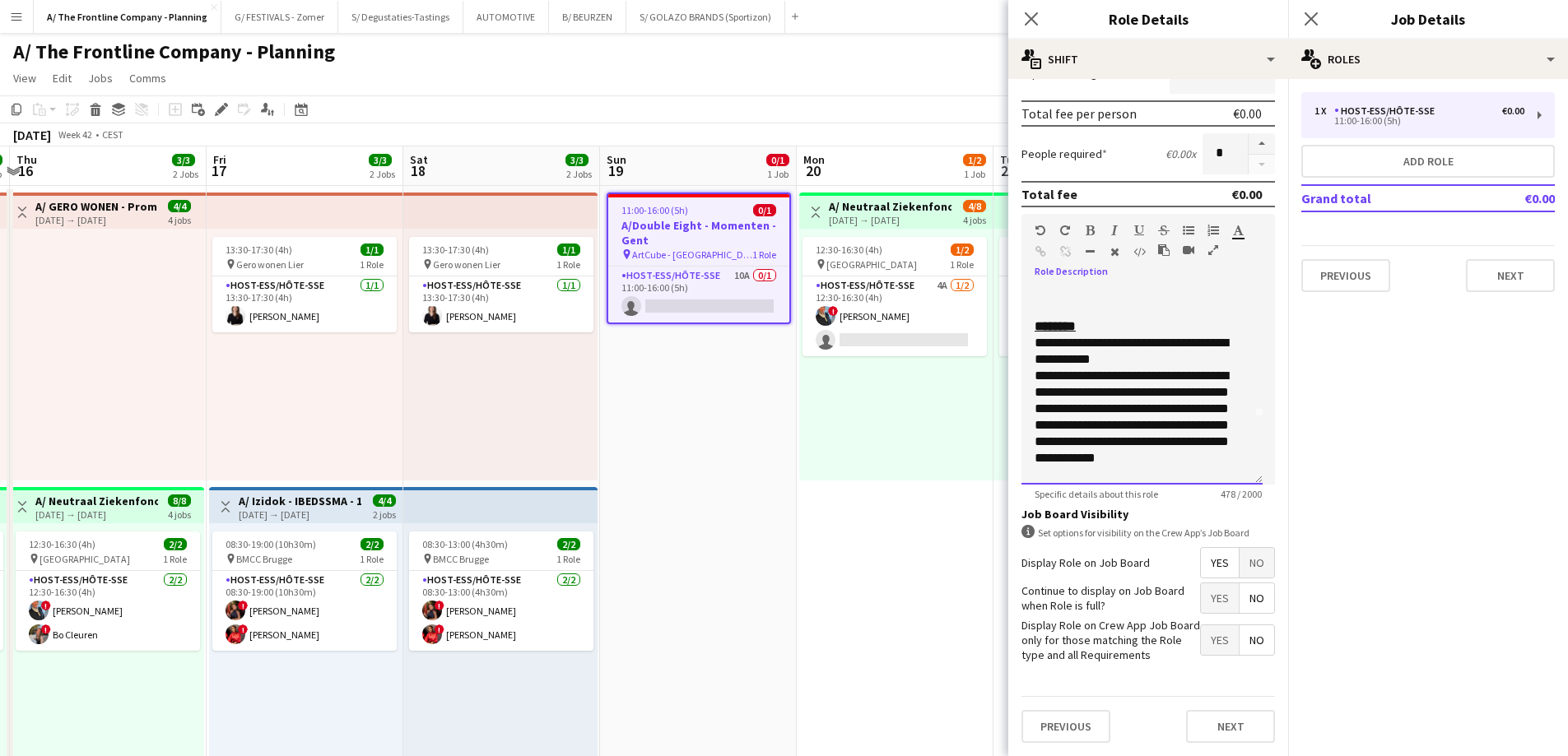
scroll to position [84, 0]
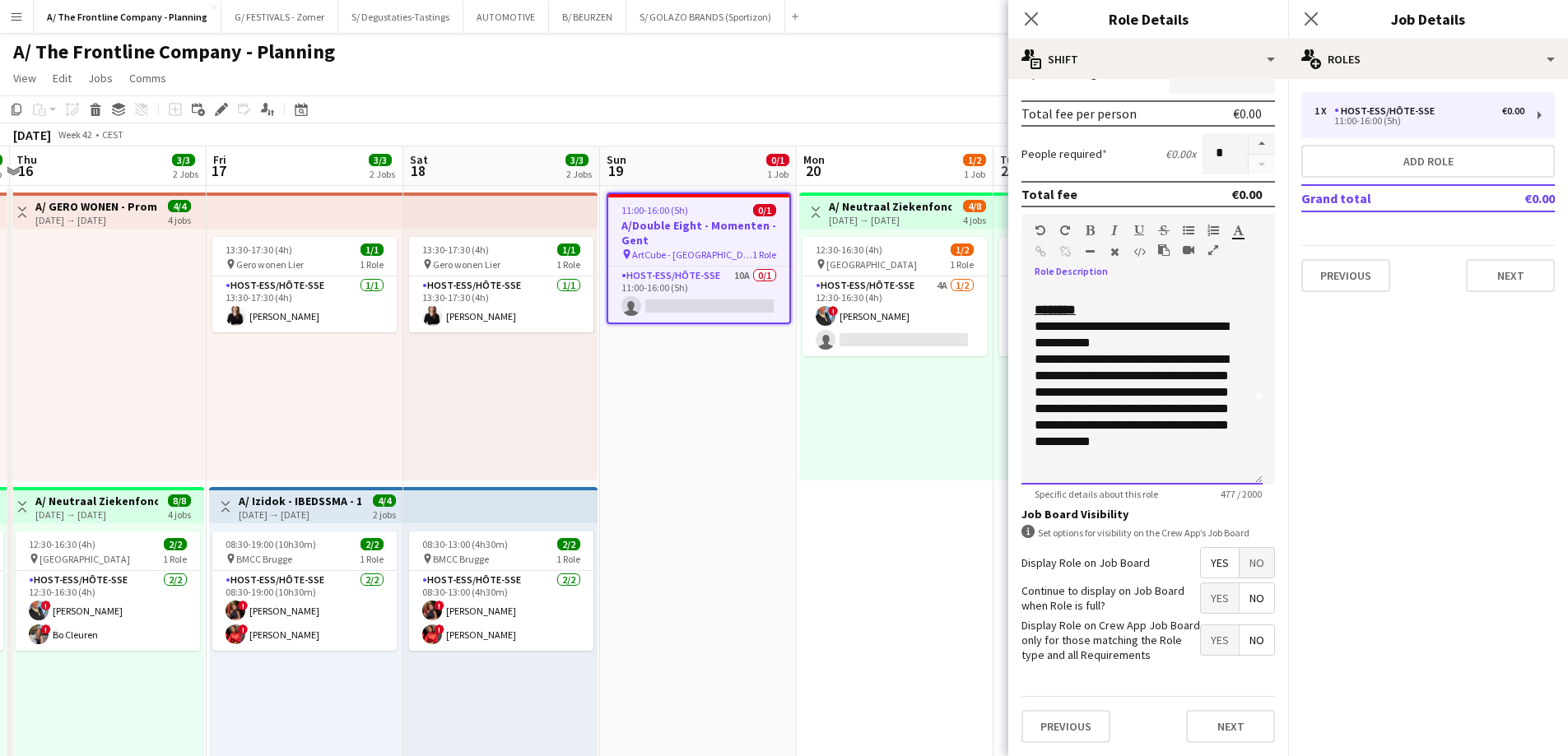
click at [1029, 362] on div "**********" at bounding box center [1142, 386] width 242 height 197
click at [1215, 247] on icon "button" at bounding box center [1213, 249] width 10 height 11
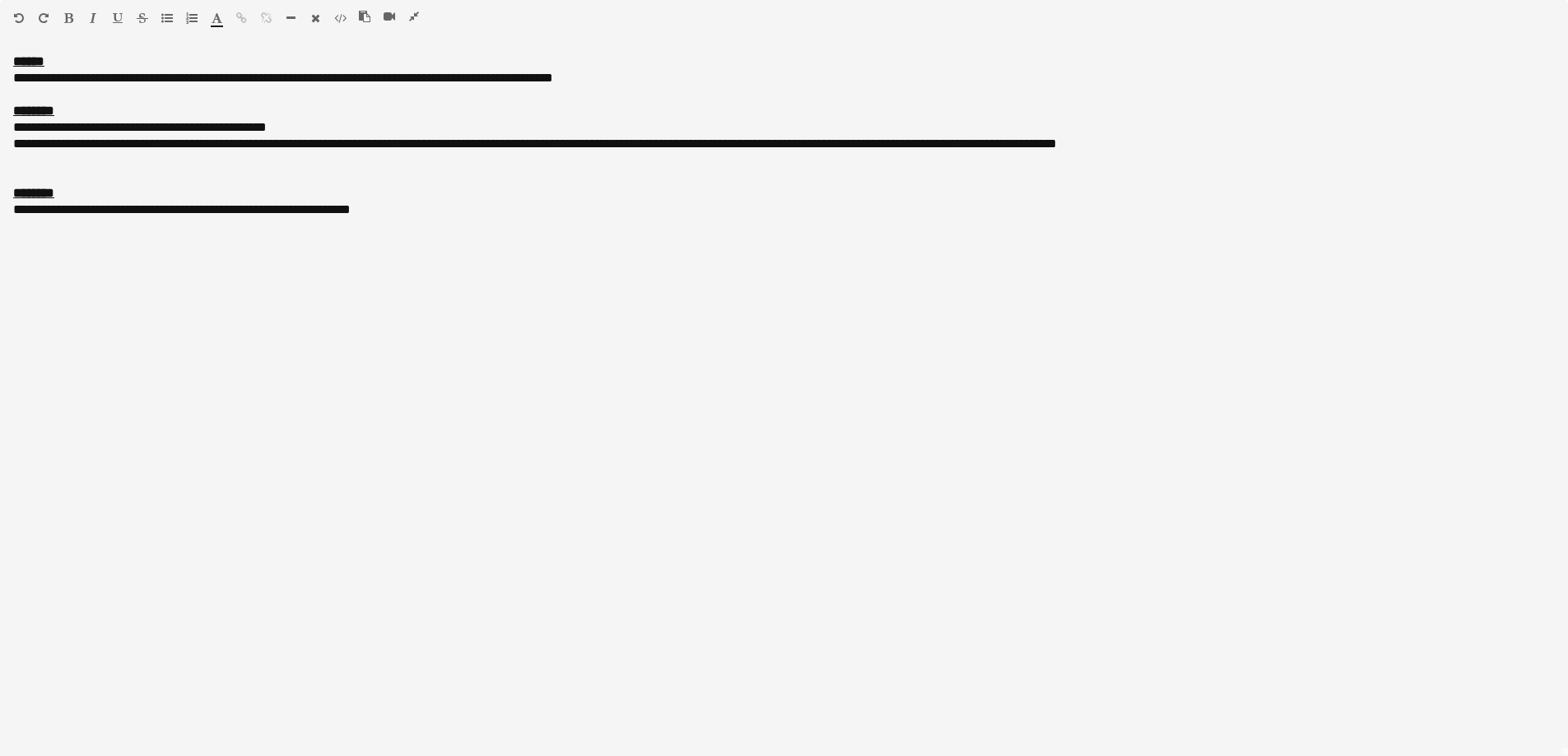
scroll to position [0, 0]
click at [410, 12] on icon "button" at bounding box center [414, 16] width 10 height 11
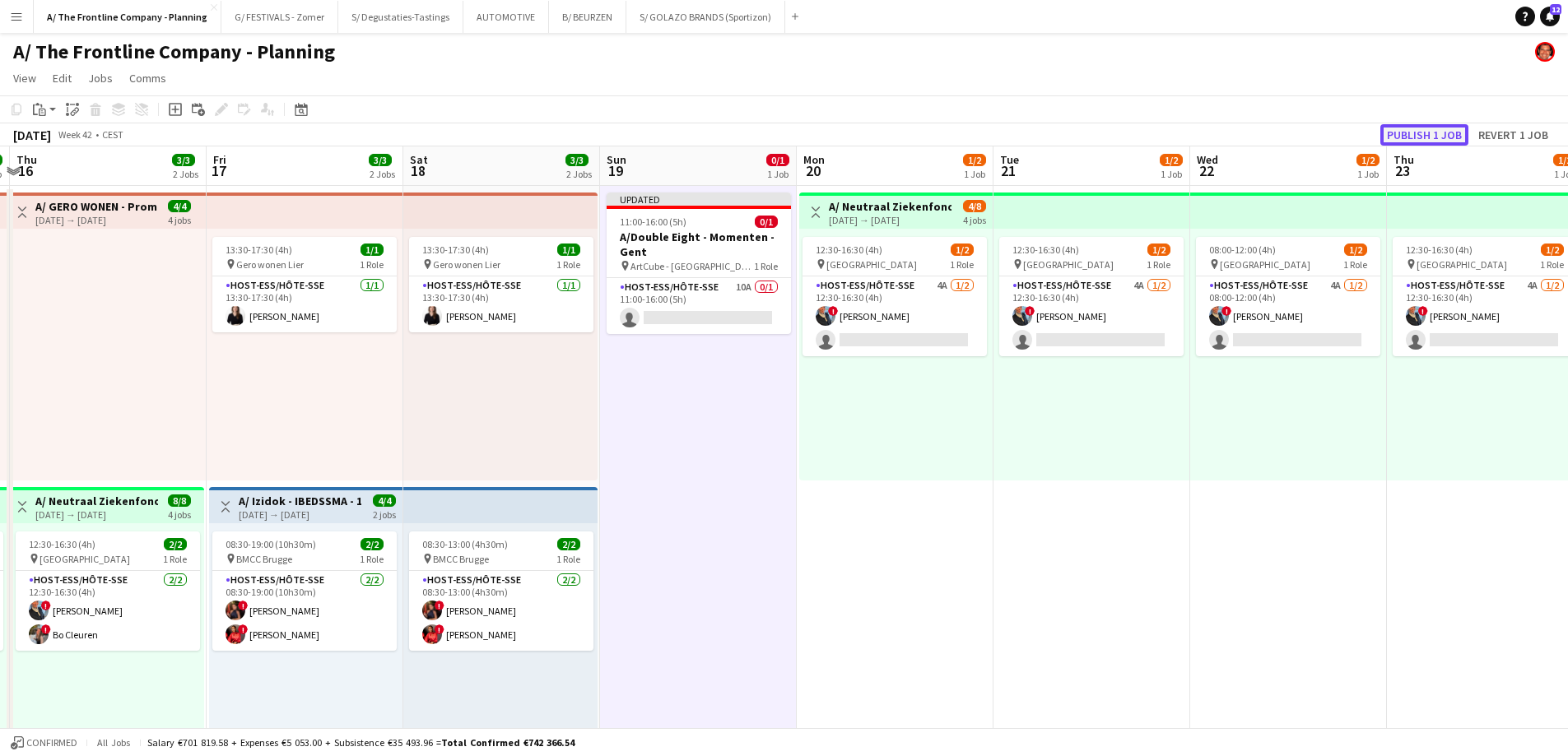
click at [1454, 137] on button "Publish 1 job" at bounding box center [1424, 135] width 88 height 21
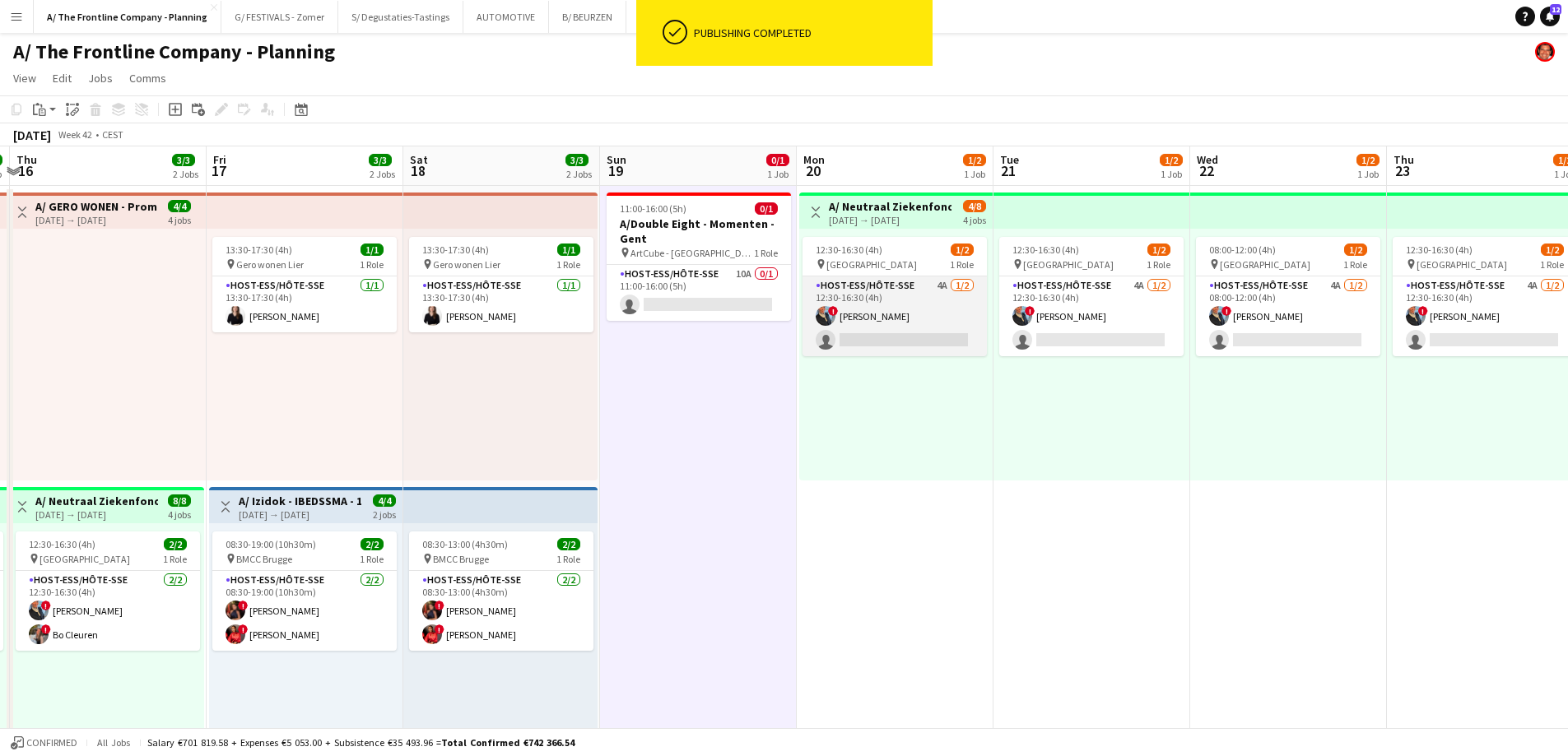
click at [875, 335] on app-card-role "Host-ess/Hôte-sse 4A [DATE] 12:30-16:30 (4h) ! [PERSON_NAME] single-neutral-act…" at bounding box center [895, 317] width 184 height 80
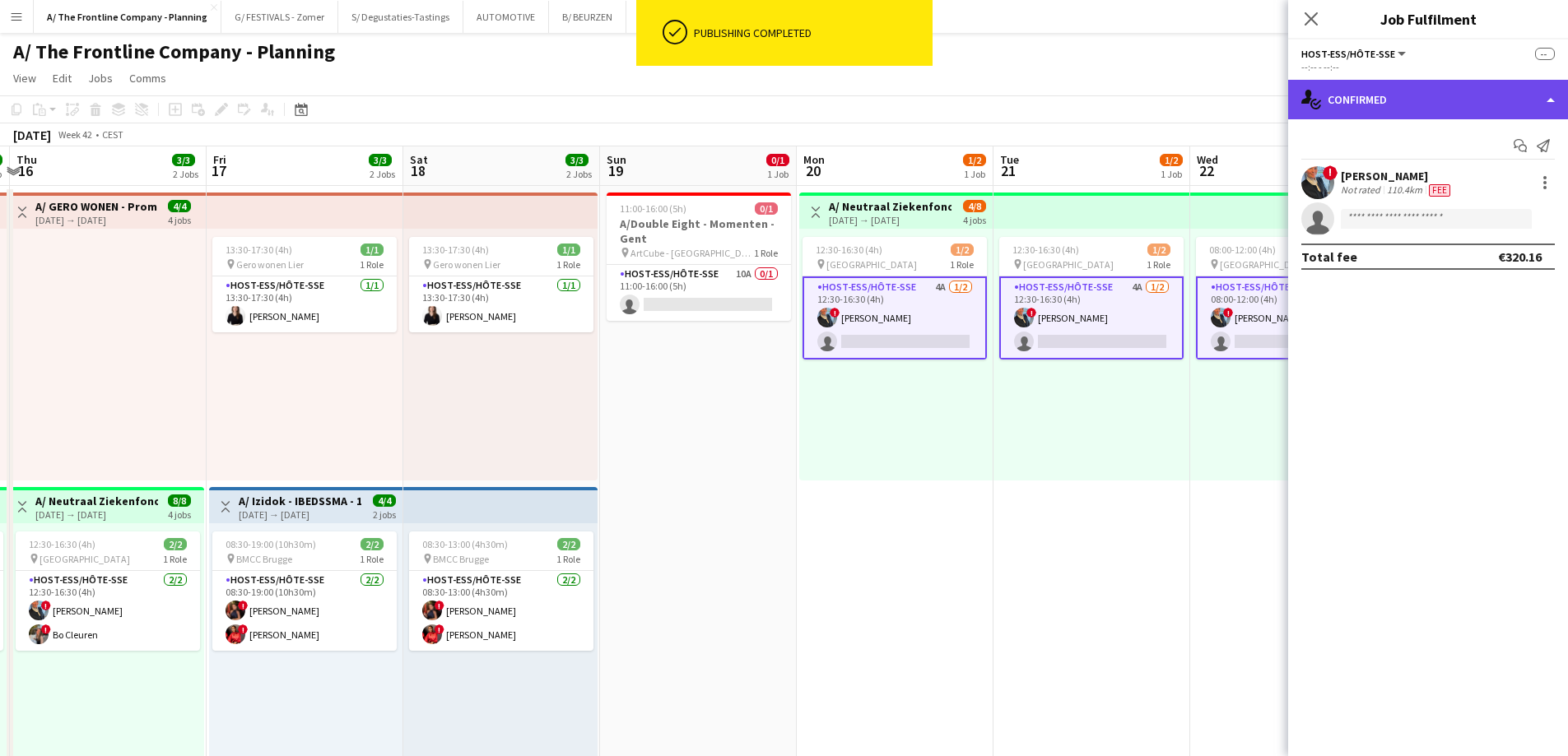
click at [1408, 94] on div "single-neutral-actions-check-2 Confirmed" at bounding box center [1428, 100] width 280 height 39
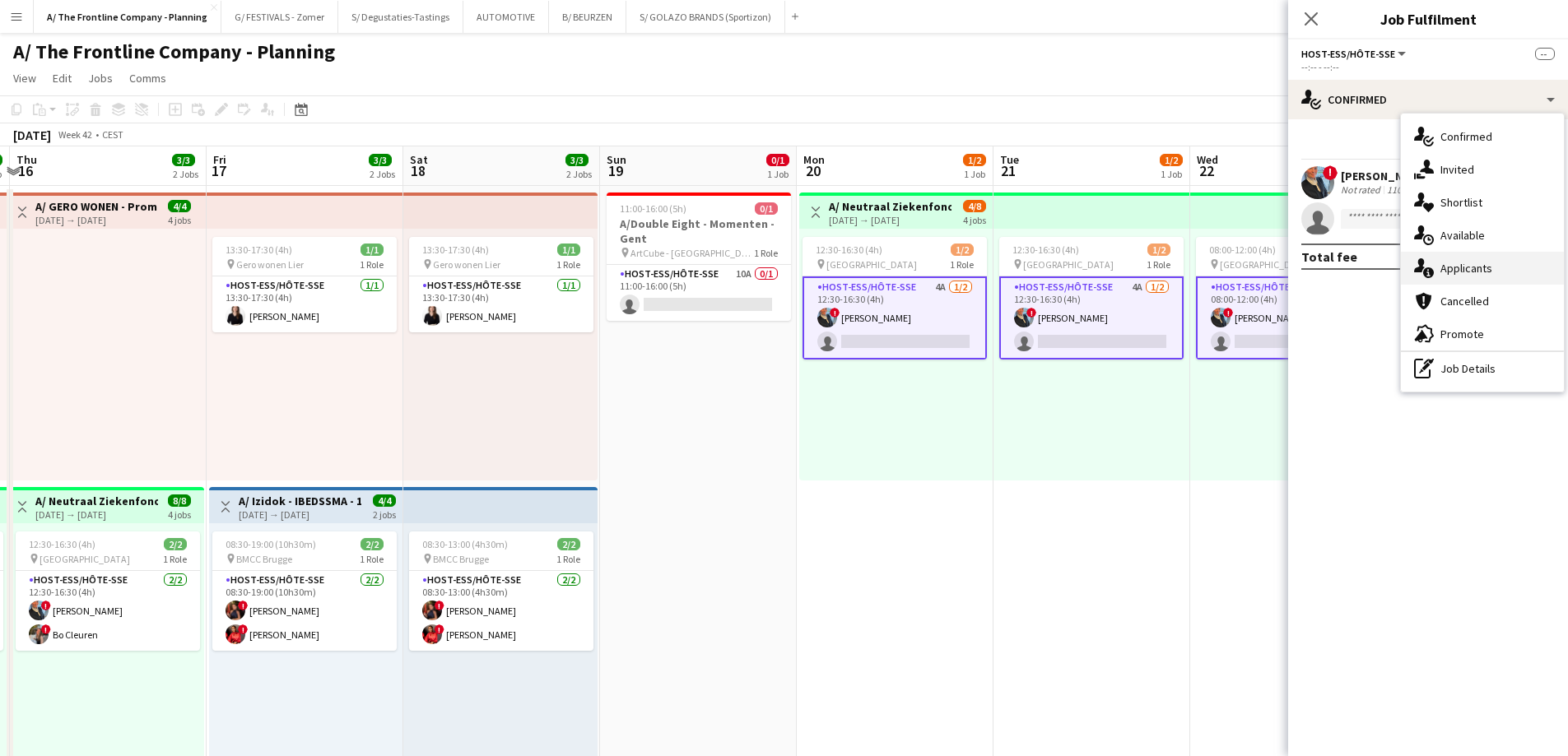
click at [1460, 263] on div "single-neutral-actions-information Applicants" at bounding box center [1482, 268] width 163 height 33
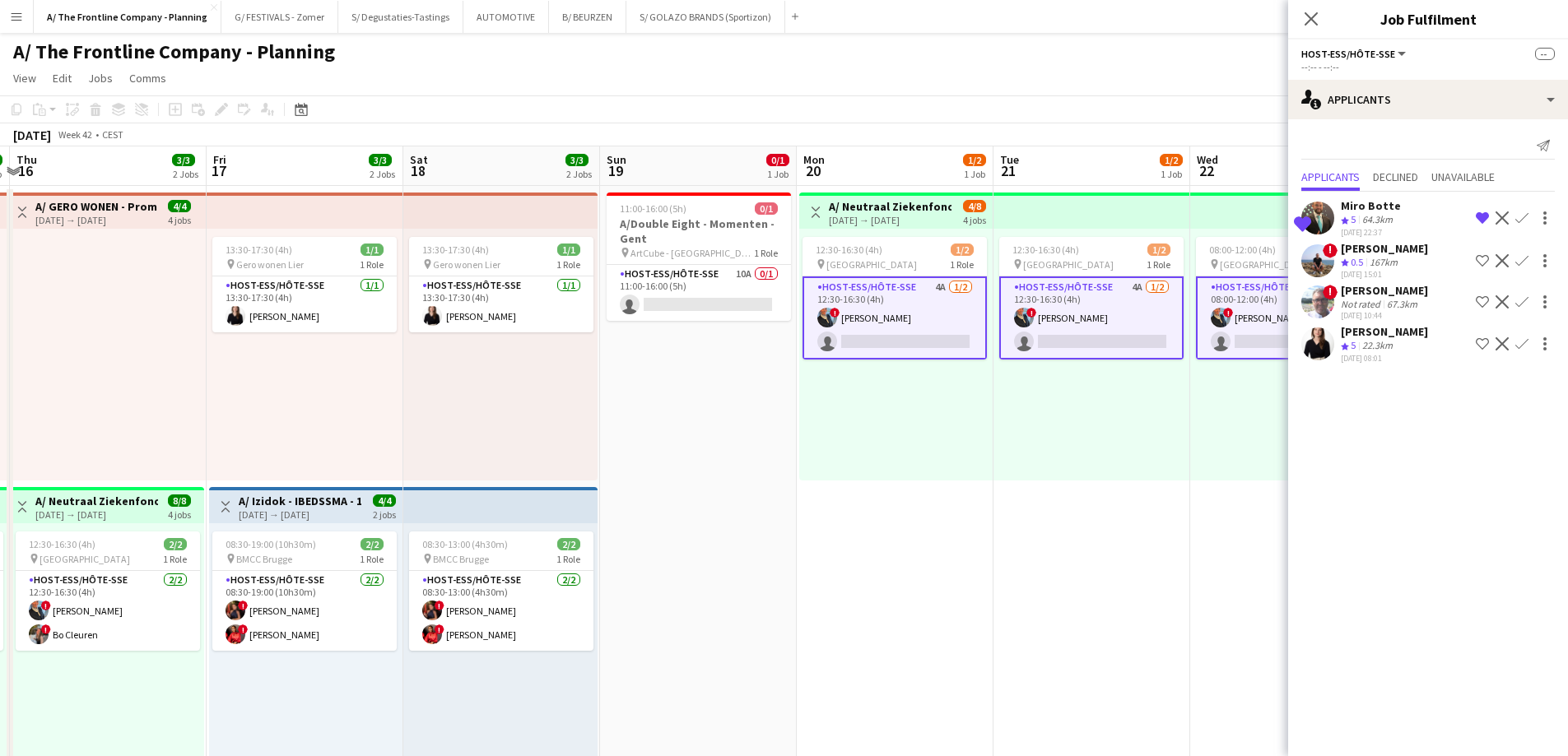
click at [1382, 339] on div "[PERSON_NAME]" at bounding box center [1384, 331] width 87 height 15
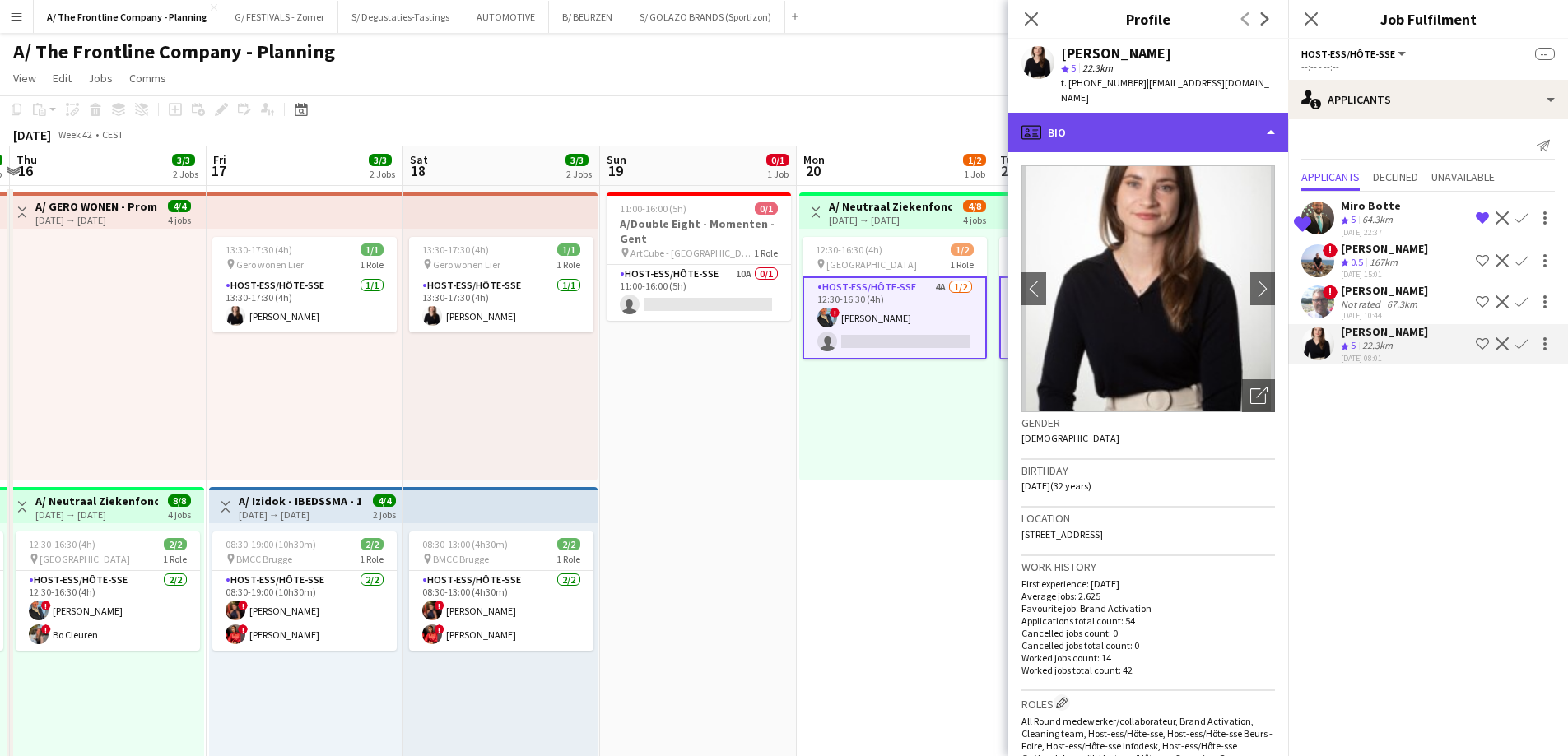
click at [1099, 148] on div "profile Bio" at bounding box center [1148, 132] width 280 height 39
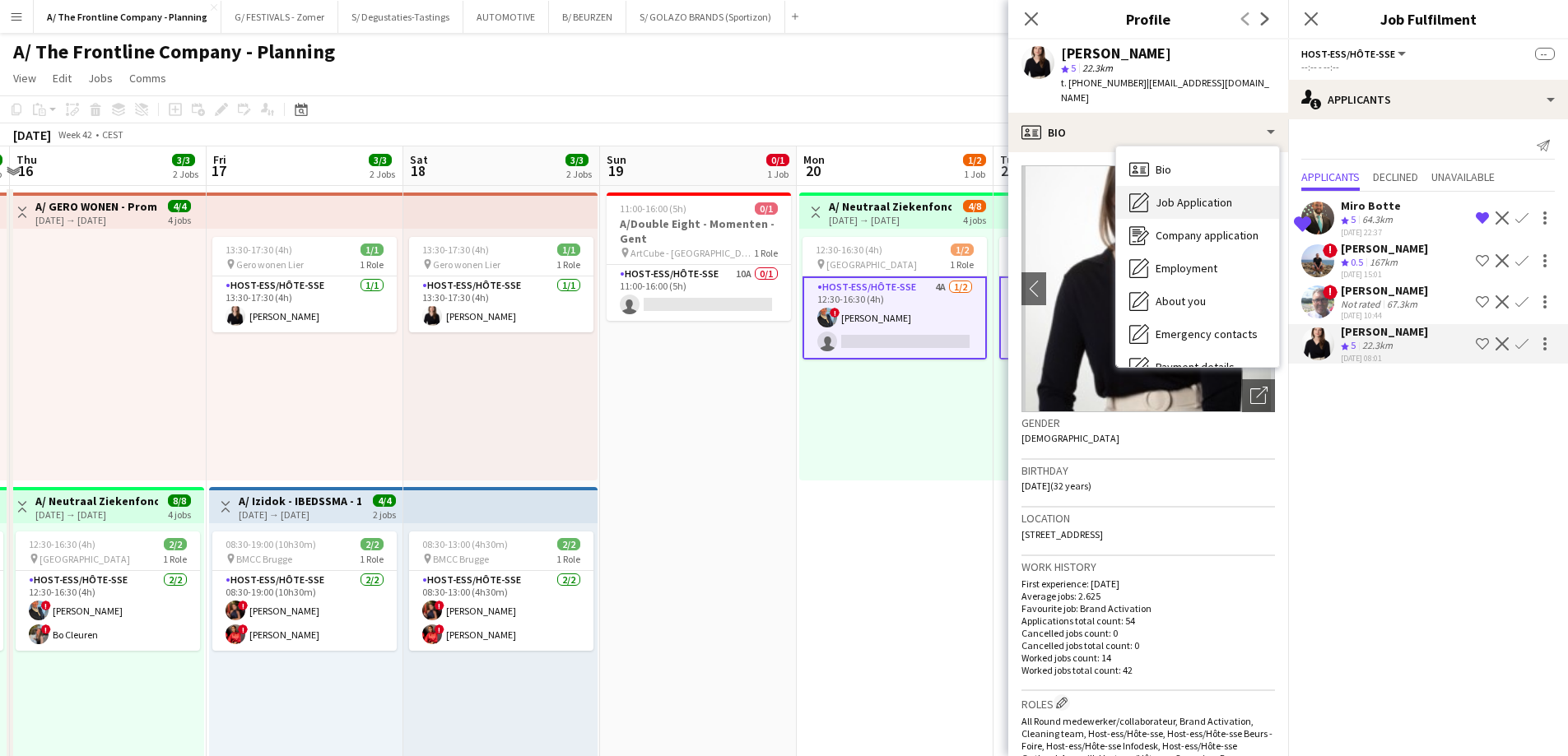
click at [1162, 206] on span "Job Application" at bounding box center [1194, 202] width 77 height 15
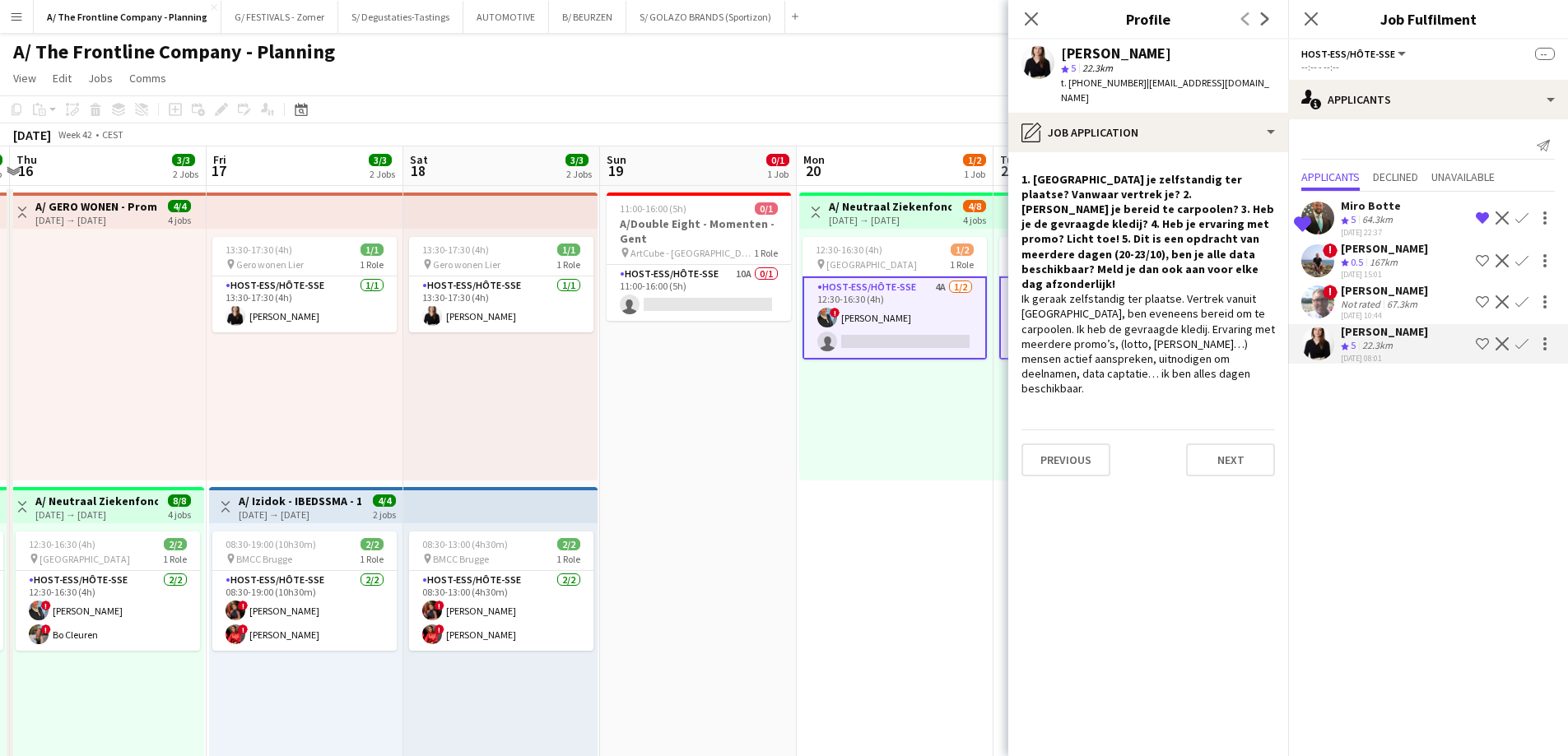
click at [1515, 347] on app-icon "Confirm" at bounding box center [1521, 343] width 13 height 13
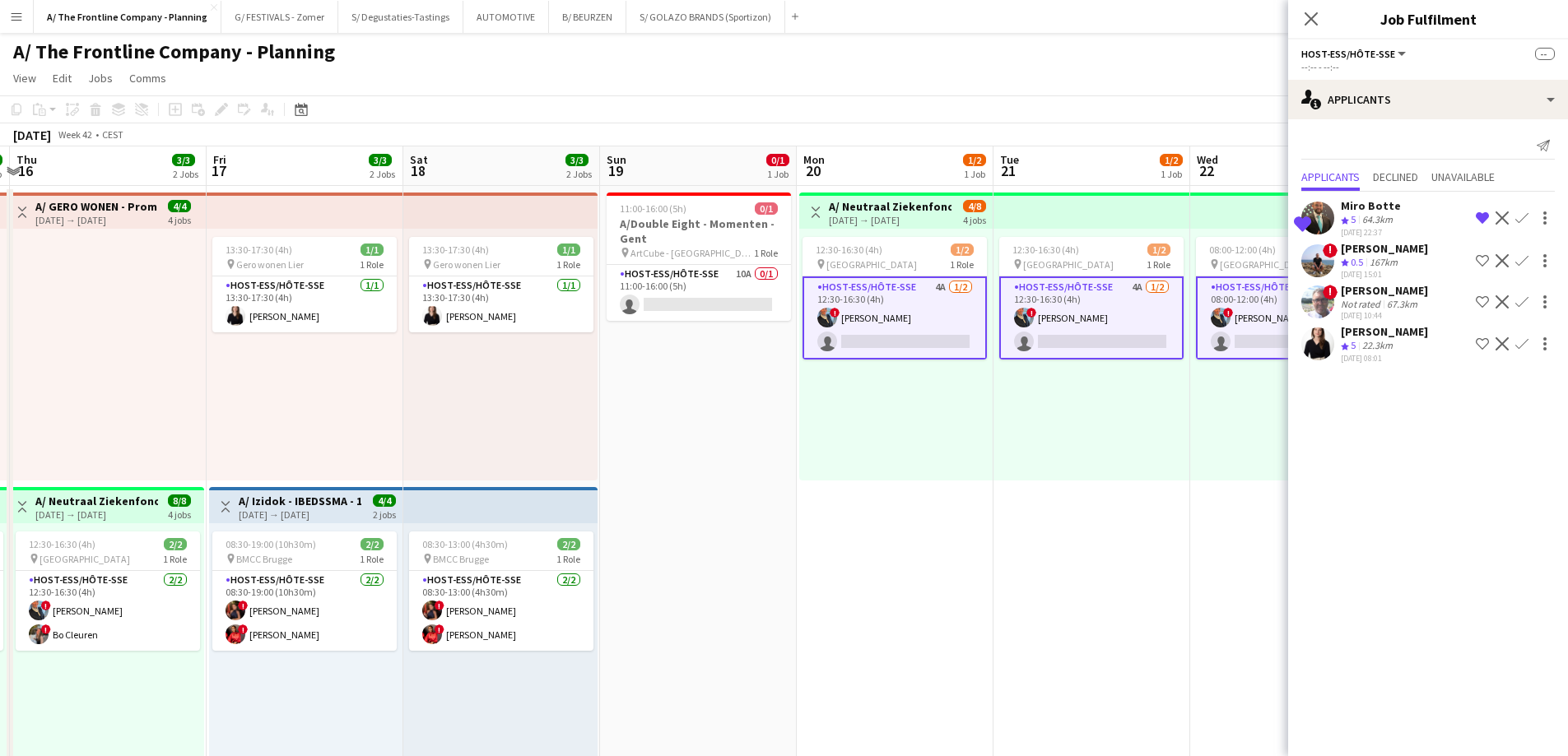
click at [1513, 347] on button "Confirm" at bounding box center [1521, 343] width 20 height 20
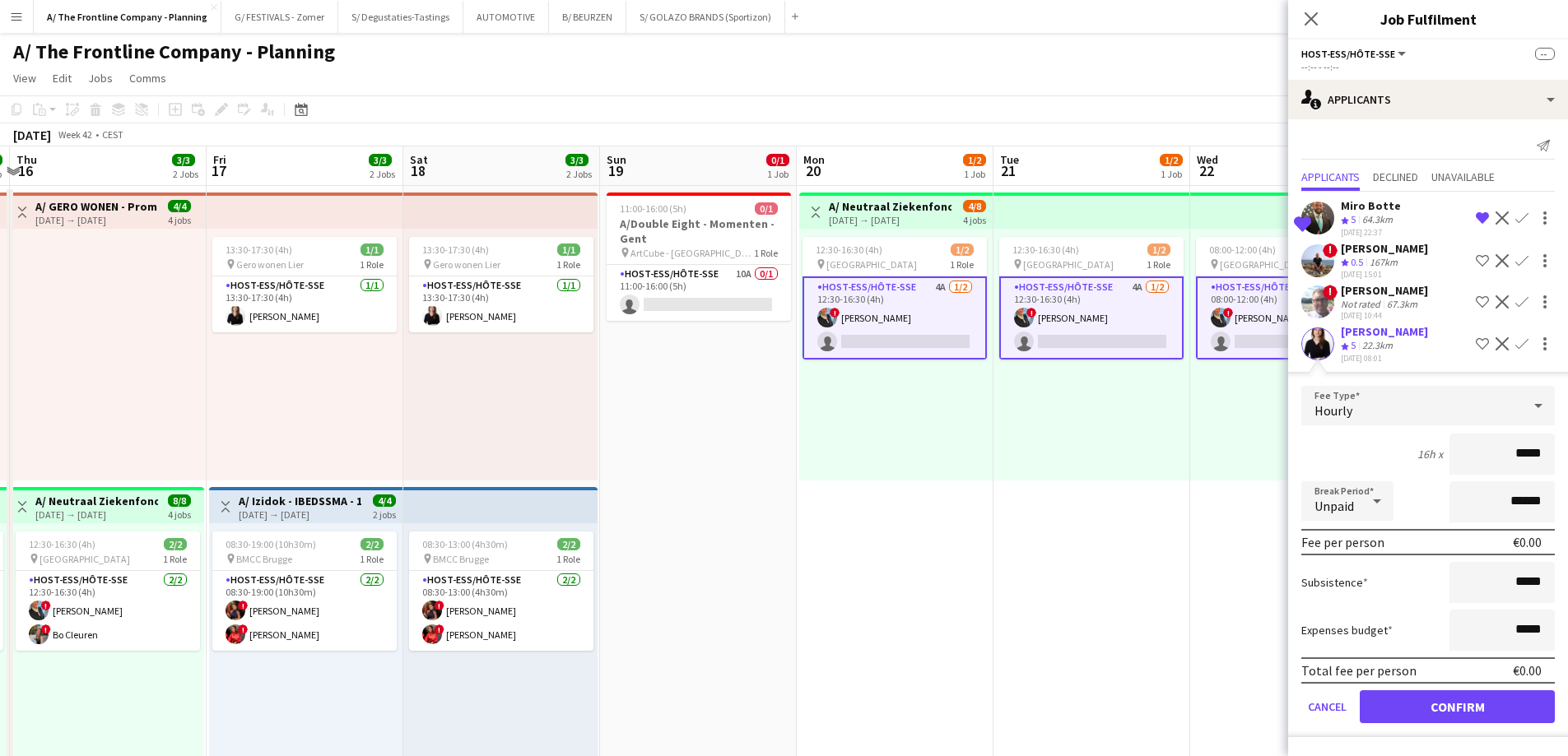
click at [1416, 347] on div "Crew rating 5 22.3km" at bounding box center [1384, 346] width 87 height 14
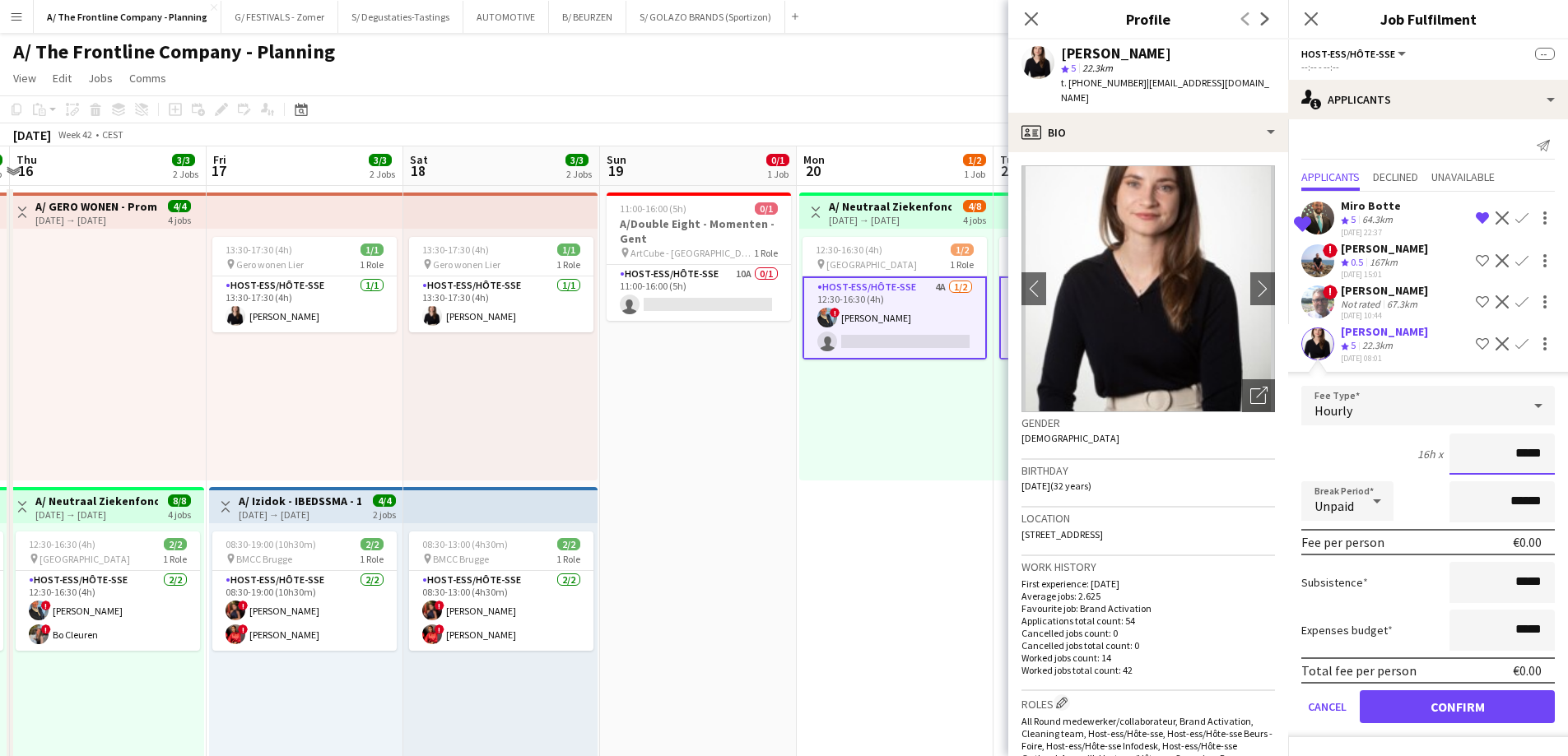
drag, startPoint x: 1487, startPoint y: 449, endPoint x: 1579, endPoint y: 458, distance: 92.4
type input "******"
click button "Confirm" at bounding box center [1457, 707] width 195 height 33
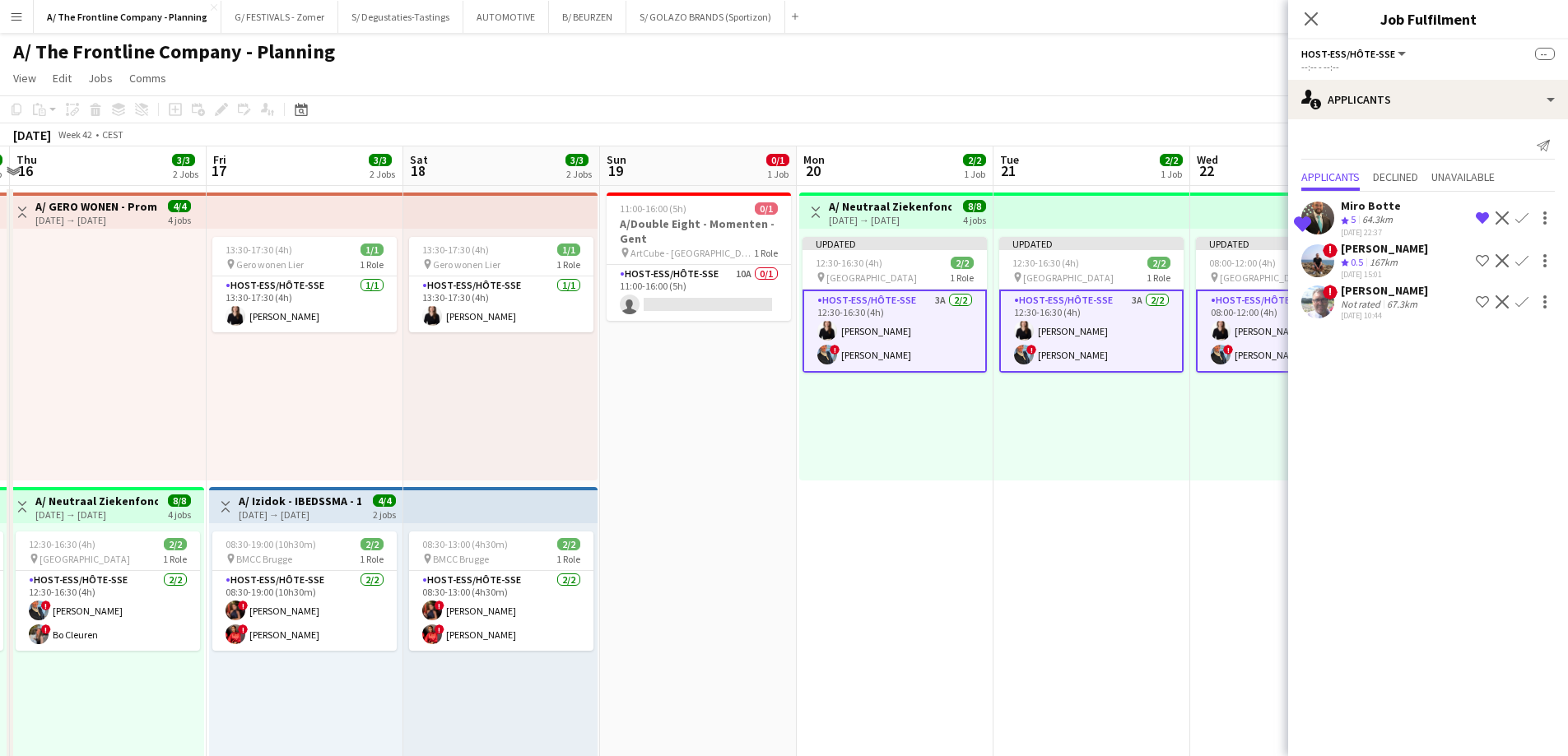
click at [1127, 399] on div "Updated 12:30-16:30 (4h) 2/2 pin Hasselt 1 Role Host-ess/Hôte-sse 3A [DATE] 12:…" at bounding box center [1092, 354] width 196 height 252
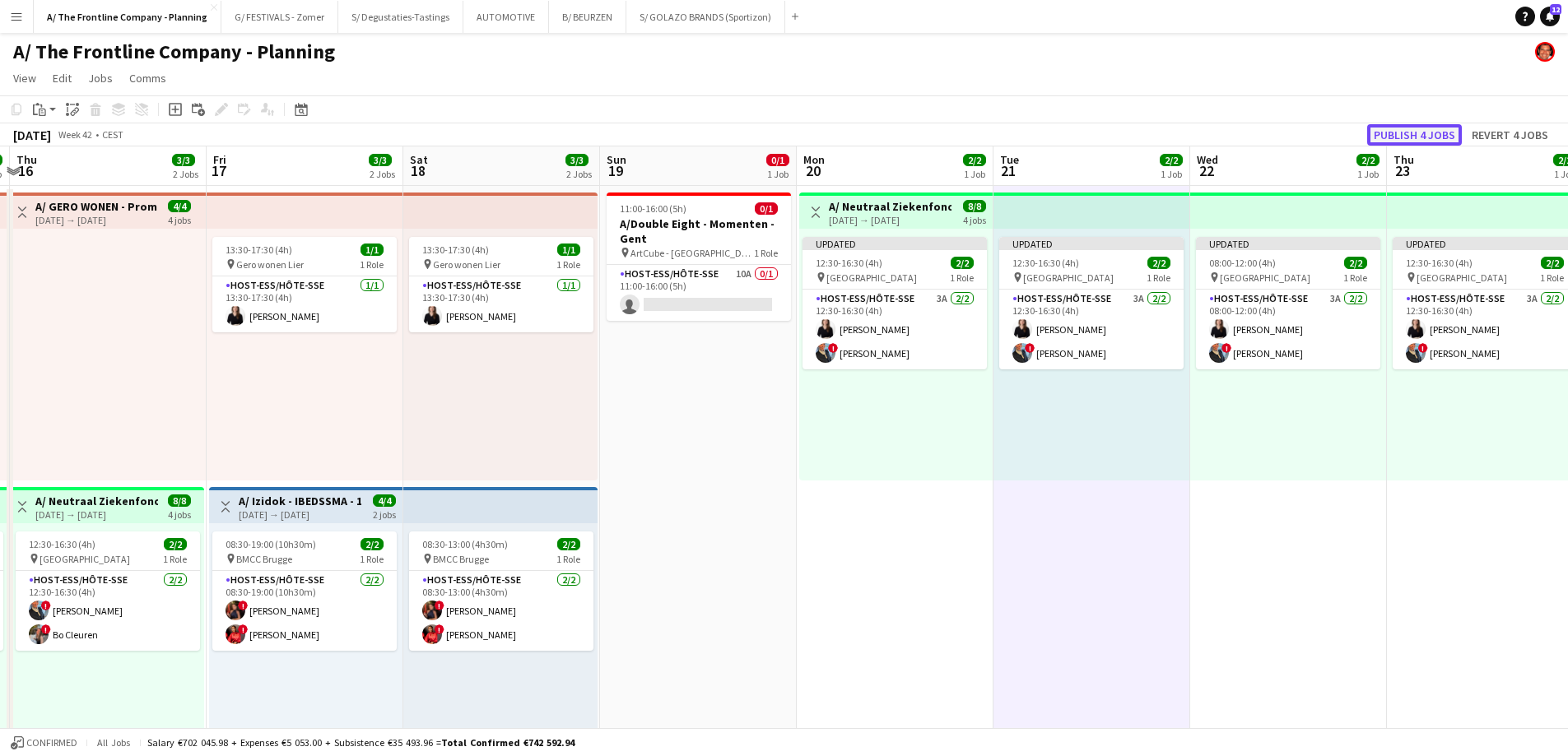
click at [1412, 138] on button "Publish 4 jobs" at bounding box center [1414, 135] width 95 height 21
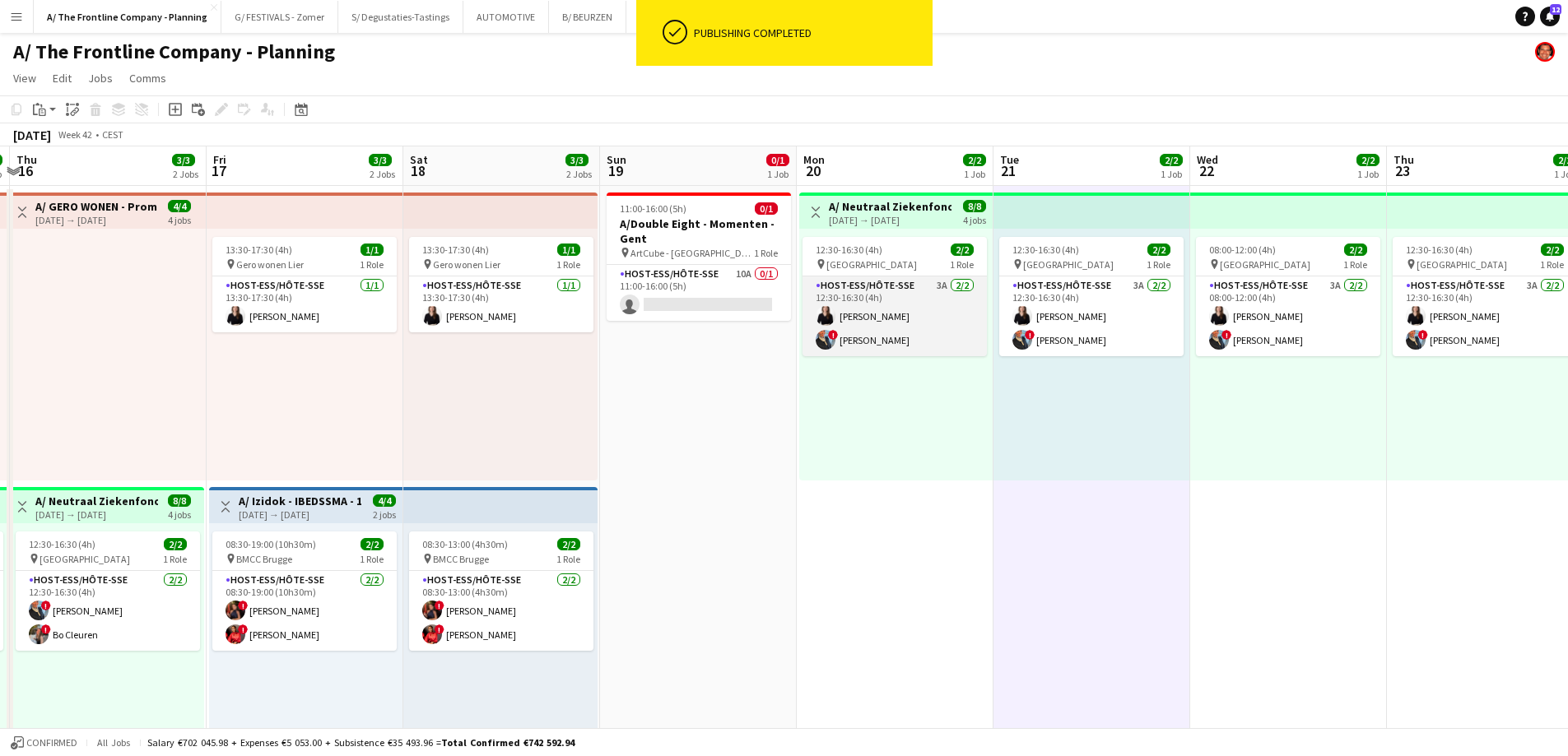
click at [868, 328] on app-card-role "Host-ess/Hôte-sse 3A [DATE] 12:30-16:30 (4h) [PERSON_NAME] ! [PERSON_NAME]" at bounding box center [895, 317] width 184 height 80
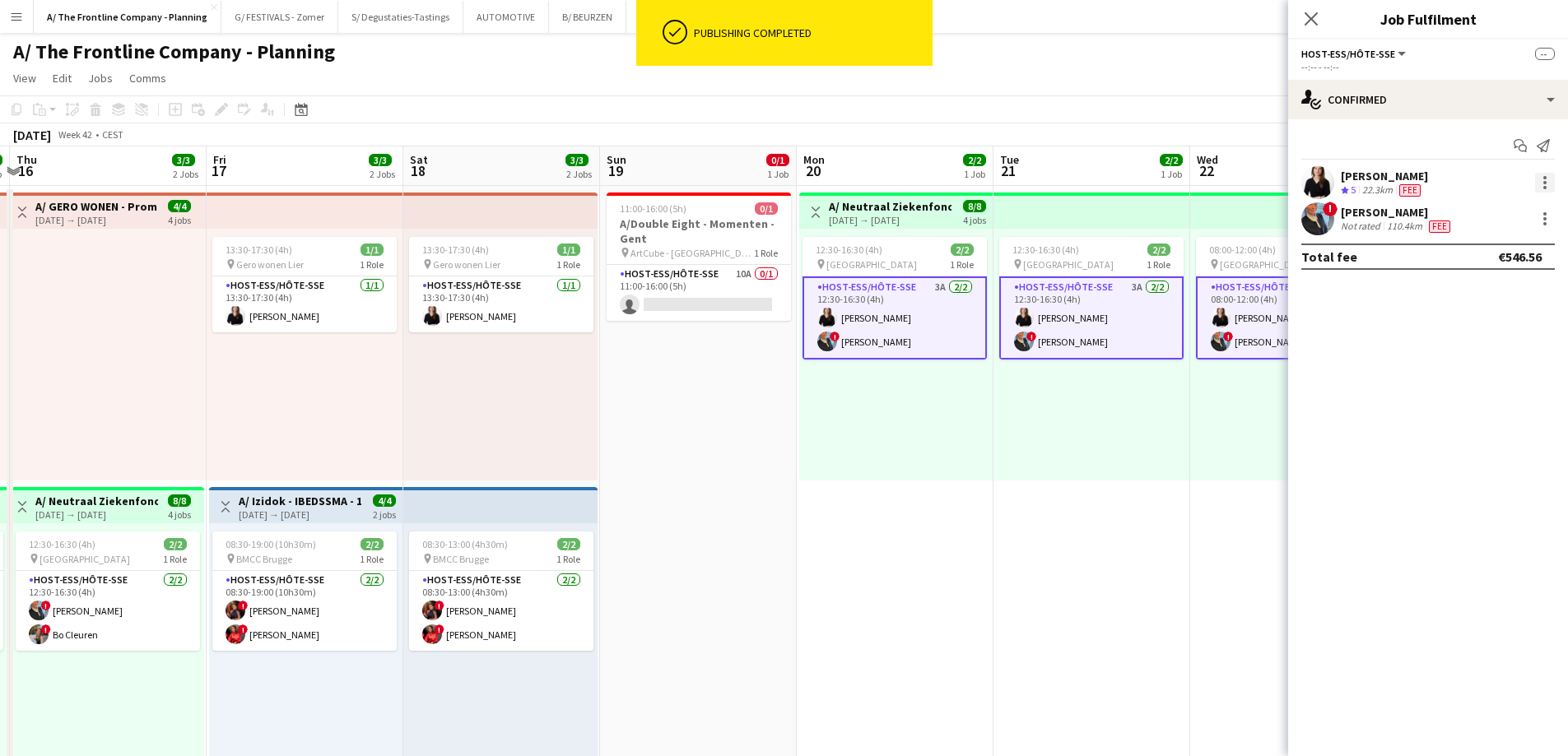
click at [1542, 180] on div at bounding box center [1544, 182] width 20 height 20
click at [1489, 247] on span "Send notification" at bounding box center [1488, 252] width 97 height 14
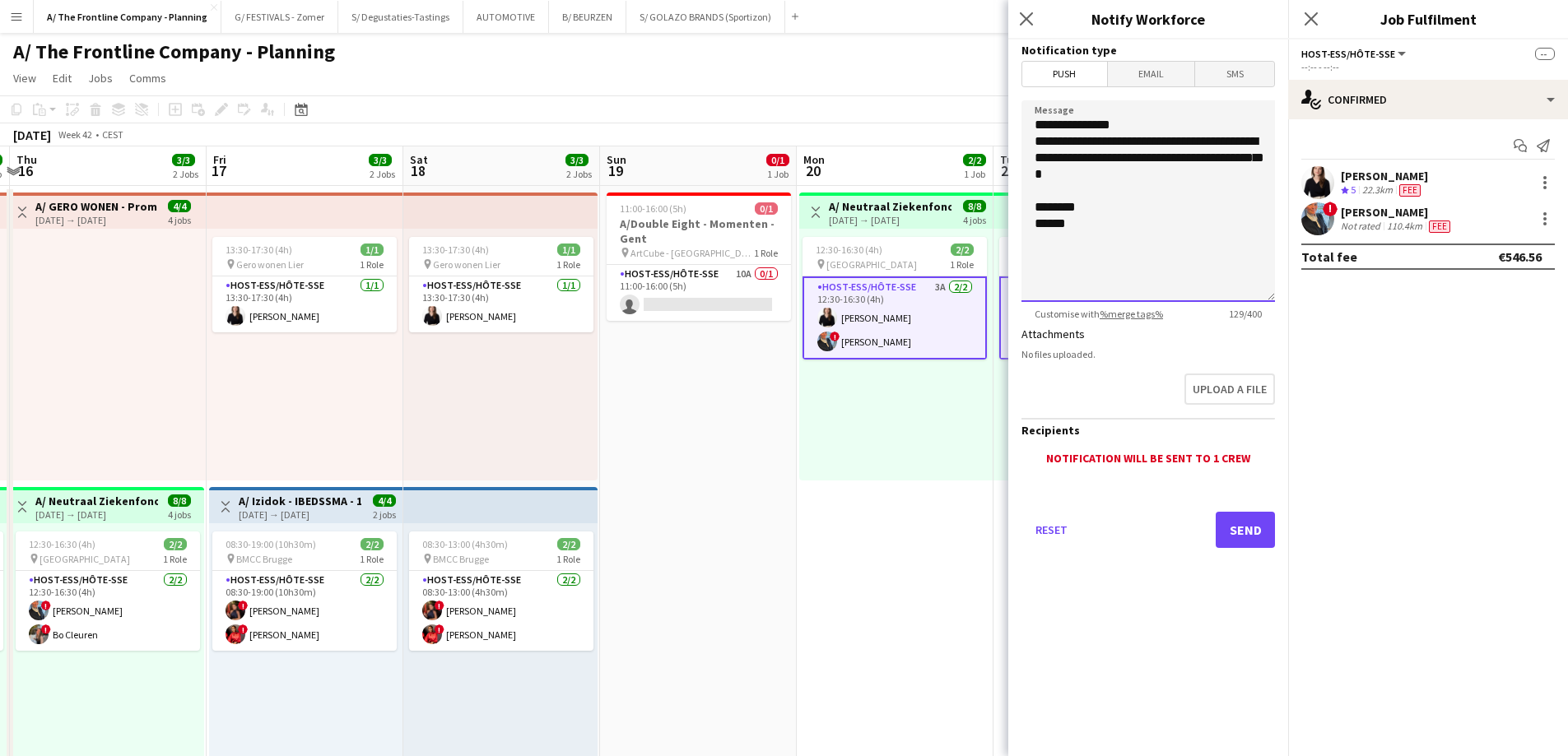
click at [1048, 160] on textarea "**********" at bounding box center [1148, 201] width 254 height 201
drag, startPoint x: 1048, startPoint y: 160, endPoint x: 1128, endPoint y: 160, distance: 80.0
click at [1128, 160] on textarea "**********" at bounding box center [1148, 201] width 254 height 201
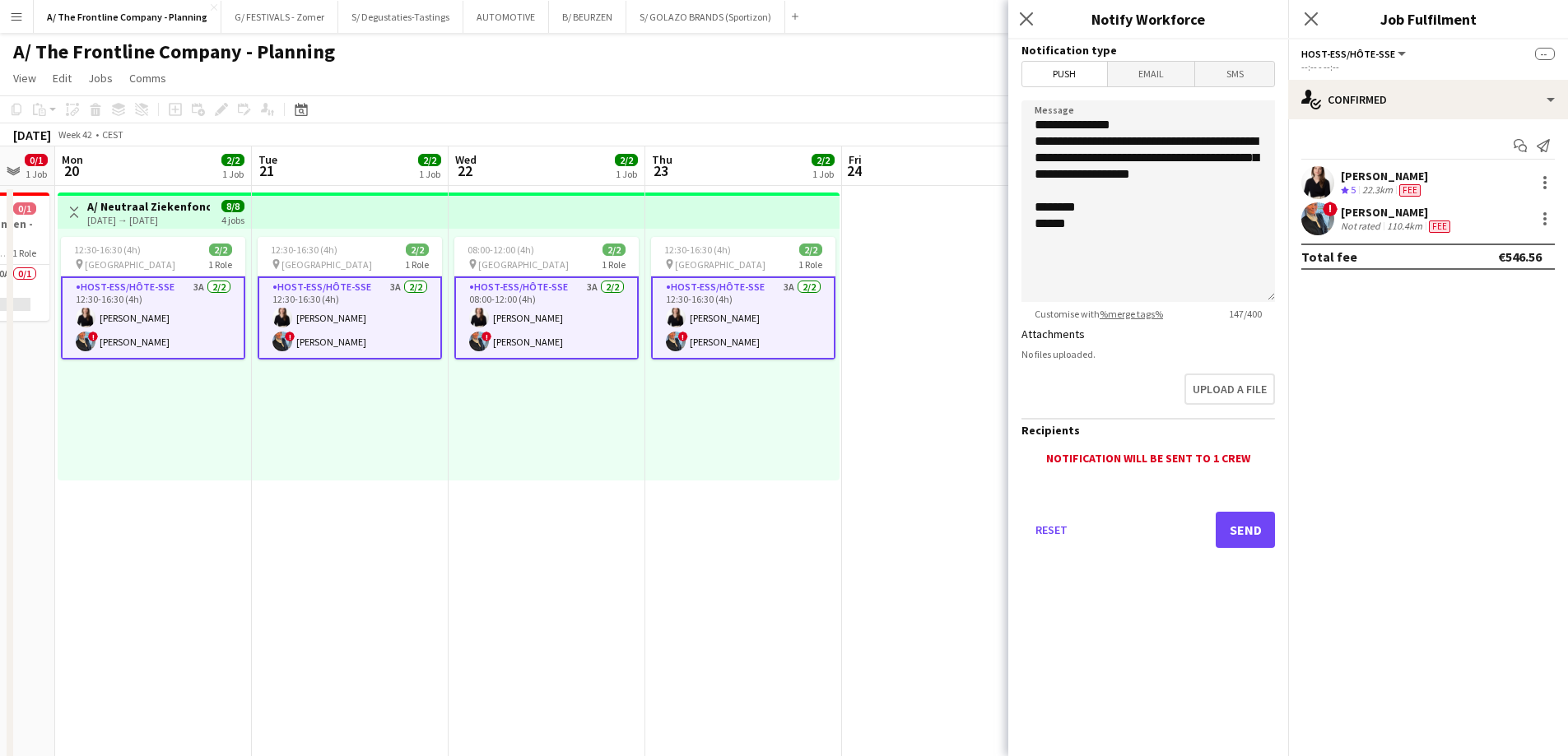
scroll to position [0, 542]
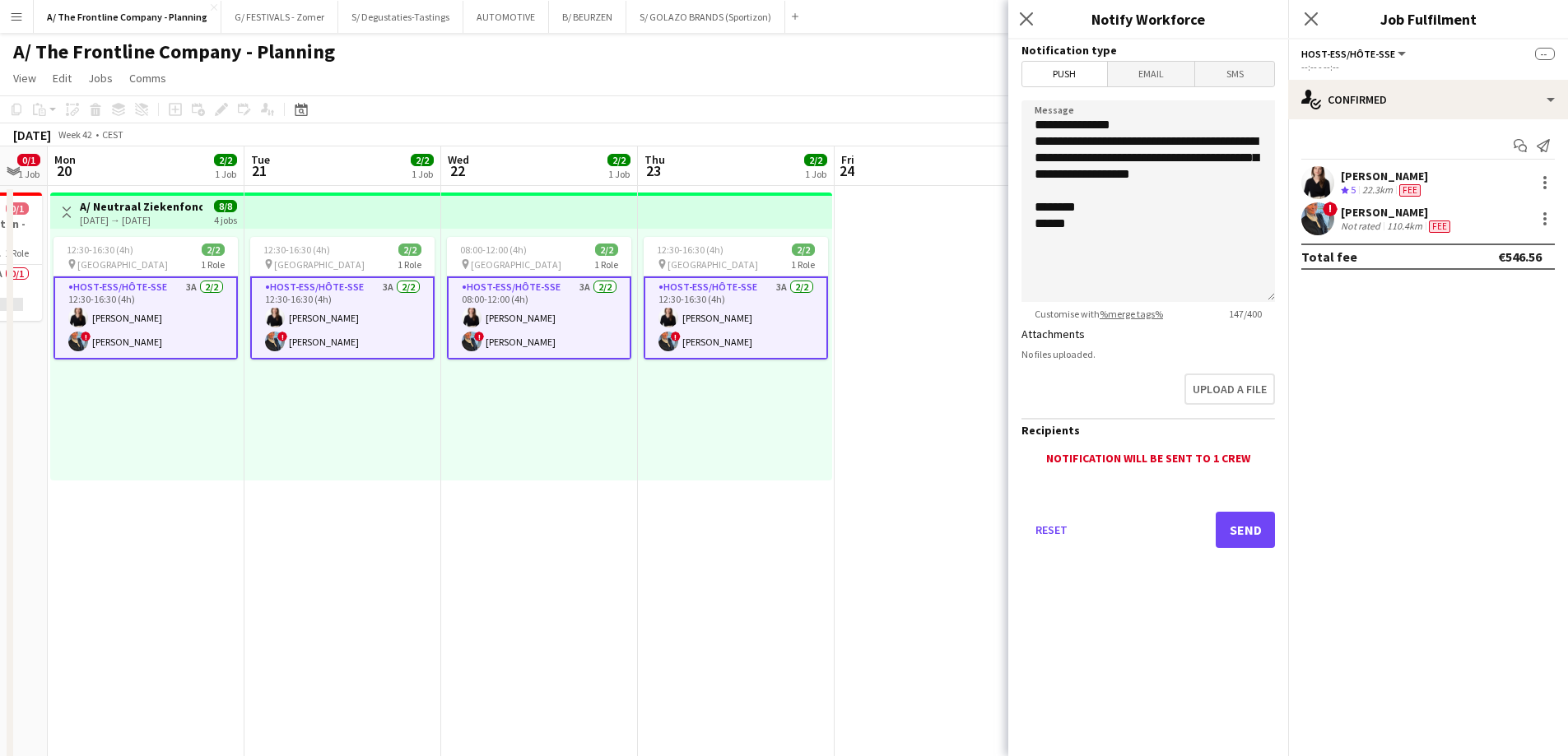
drag, startPoint x: 860, startPoint y: 417, endPoint x: 212, endPoint y: 388, distance: 648.6
click at [1159, 156] on textarea "**********" at bounding box center [1148, 201] width 254 height 201
type textarea "**********"
click at [1239, 530] on button "Send" at bounding box center [1244, 530] width 59 height 36
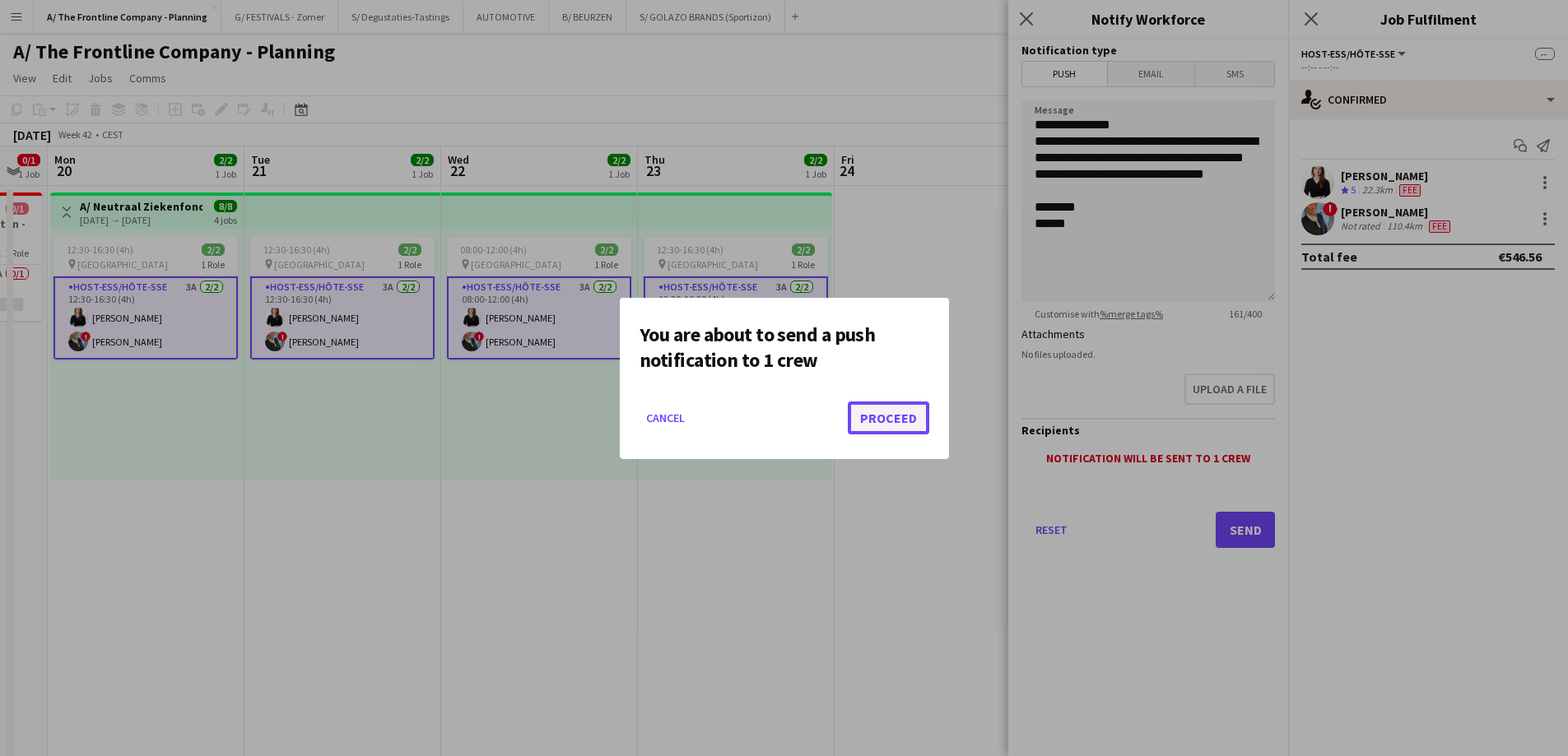
click at [909, 410] on button "Proceed" at bounding box center [888, 418] width 81 height 33
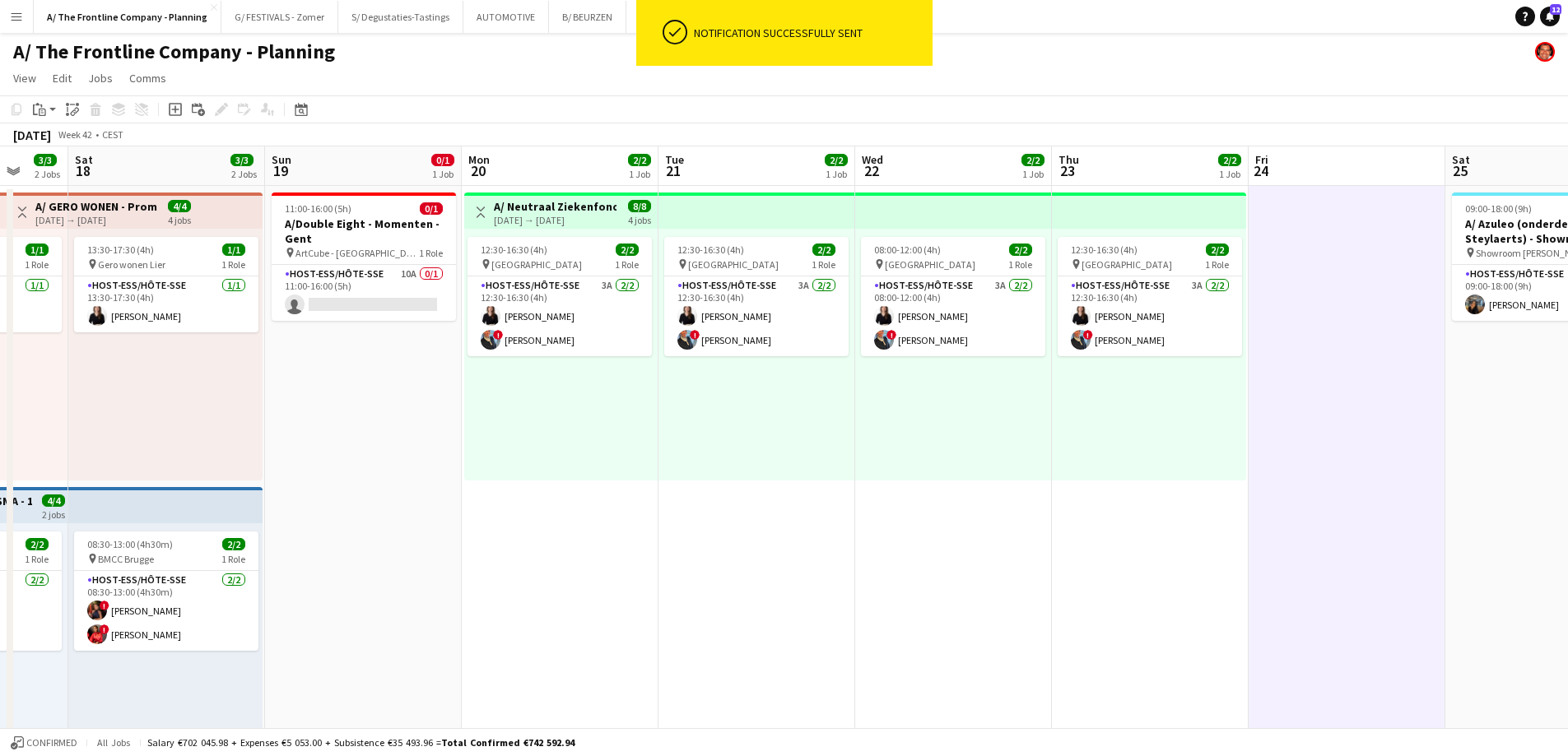
scroll to position [0, 399]
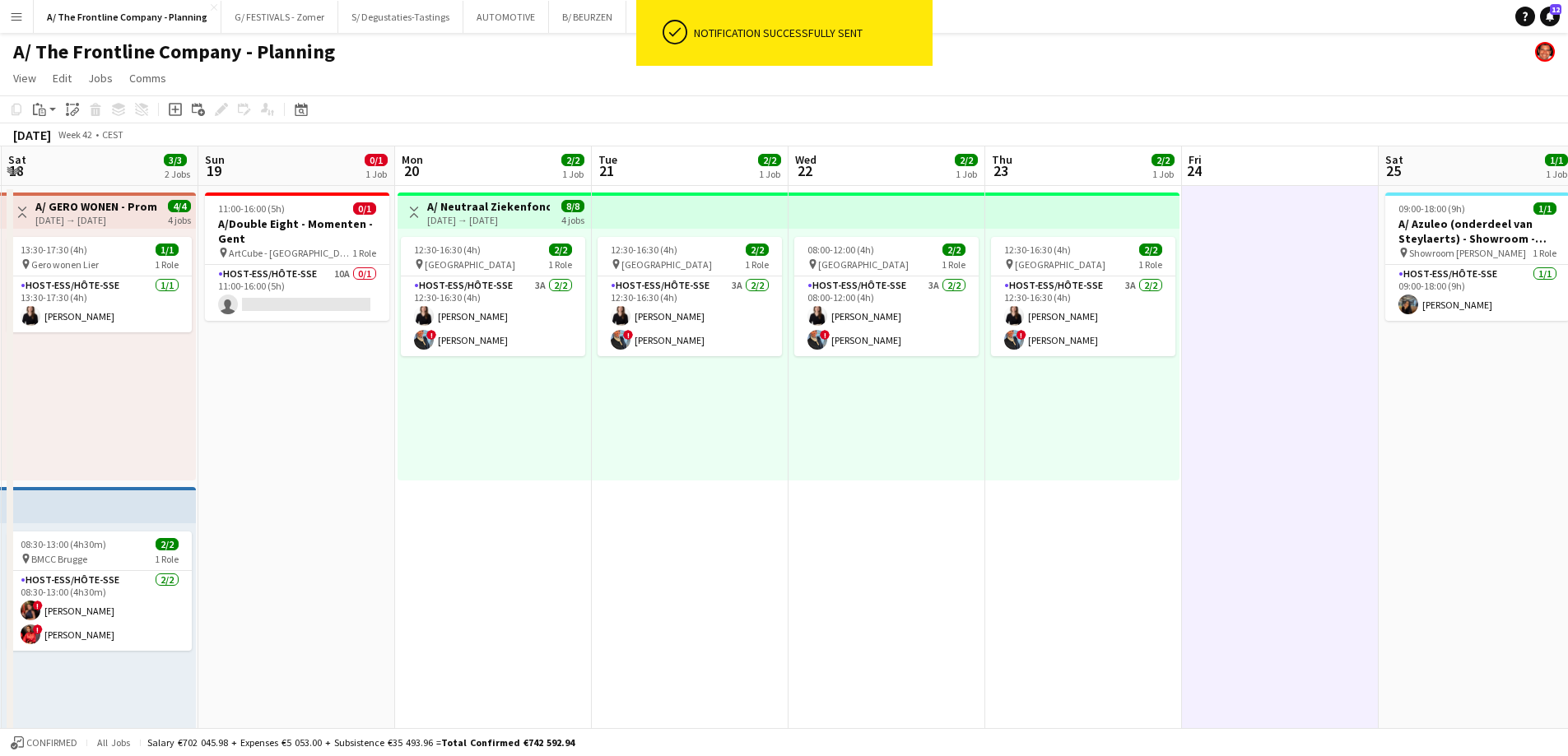
drag, startPoint x: 575, startPoint y: 464, endPoint x: 327, endPoint y: 132, distance: 414.4
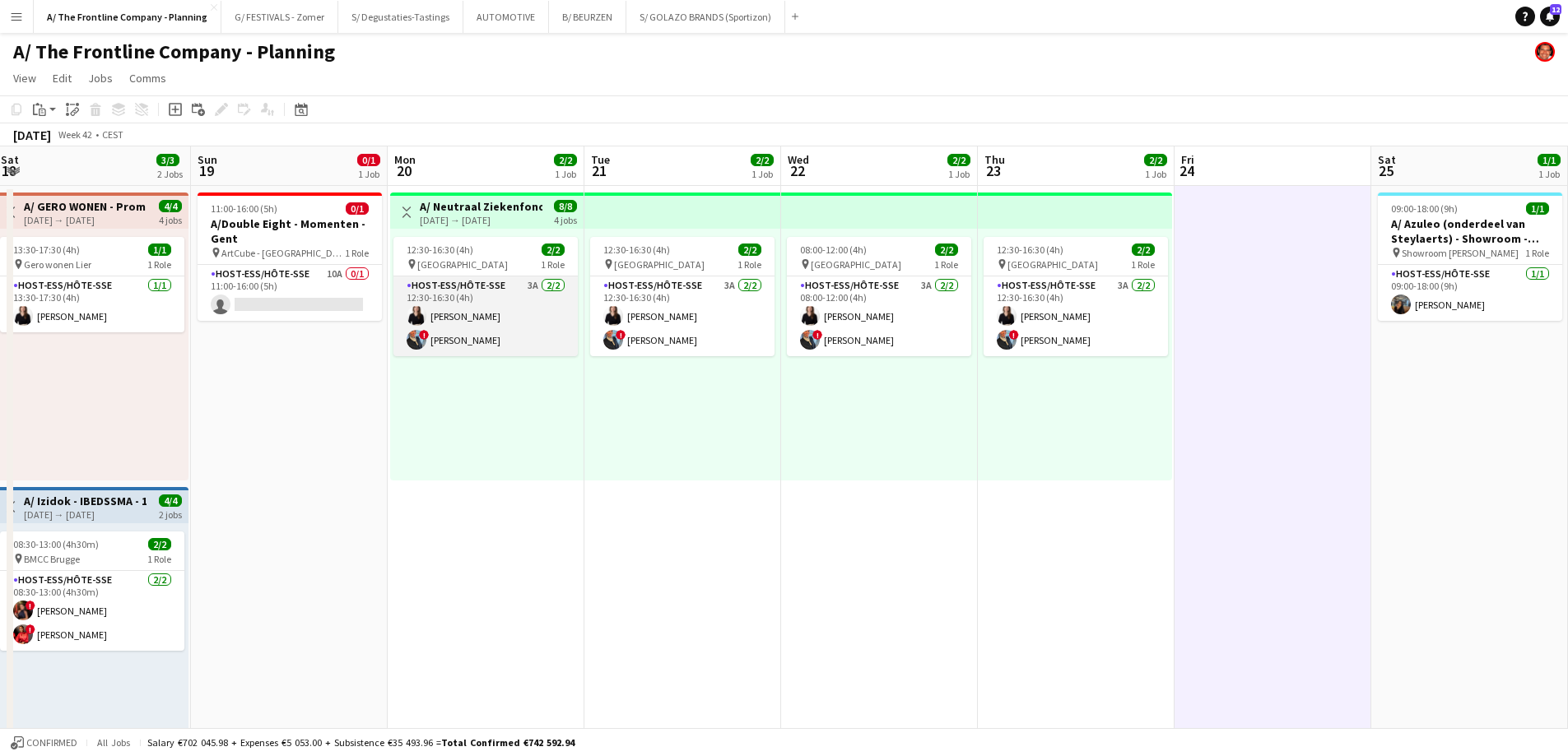
drag, startPoint x: 473, startPoint y: 342, endPoint x: 500, endPoint y: 338, distance: 27.3
click at [473, 342] on app-card-role "Host-ess/Hôte-sse 3A [DATE] 12:30-16:30 (4h) [PERSON_NAME] ! [PERSON_NAME]" at bounding box center [486, 317] width 184 height 80
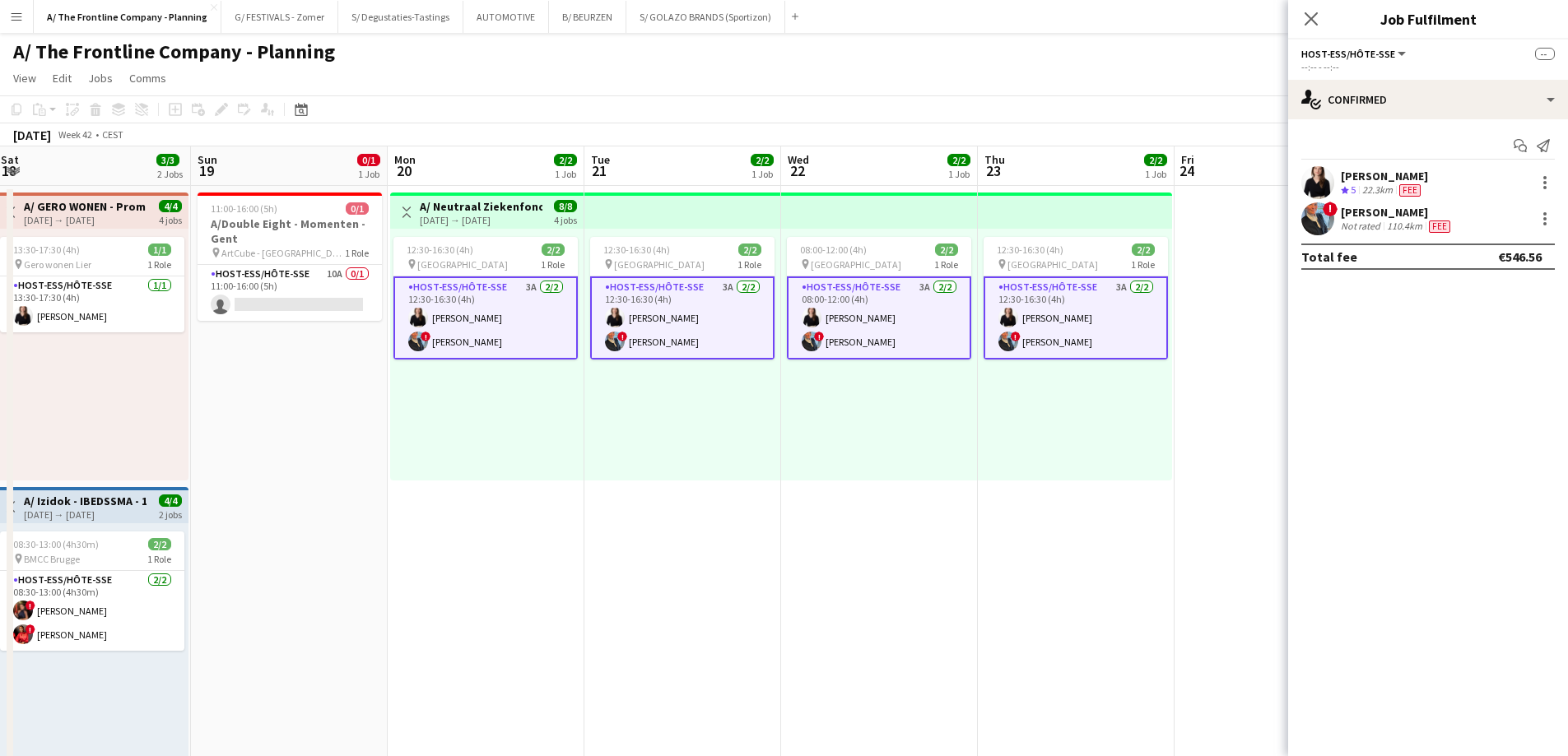
click at [1424, 183] on div "Fee" at bounding box center [1409, 190] width 28 height 14
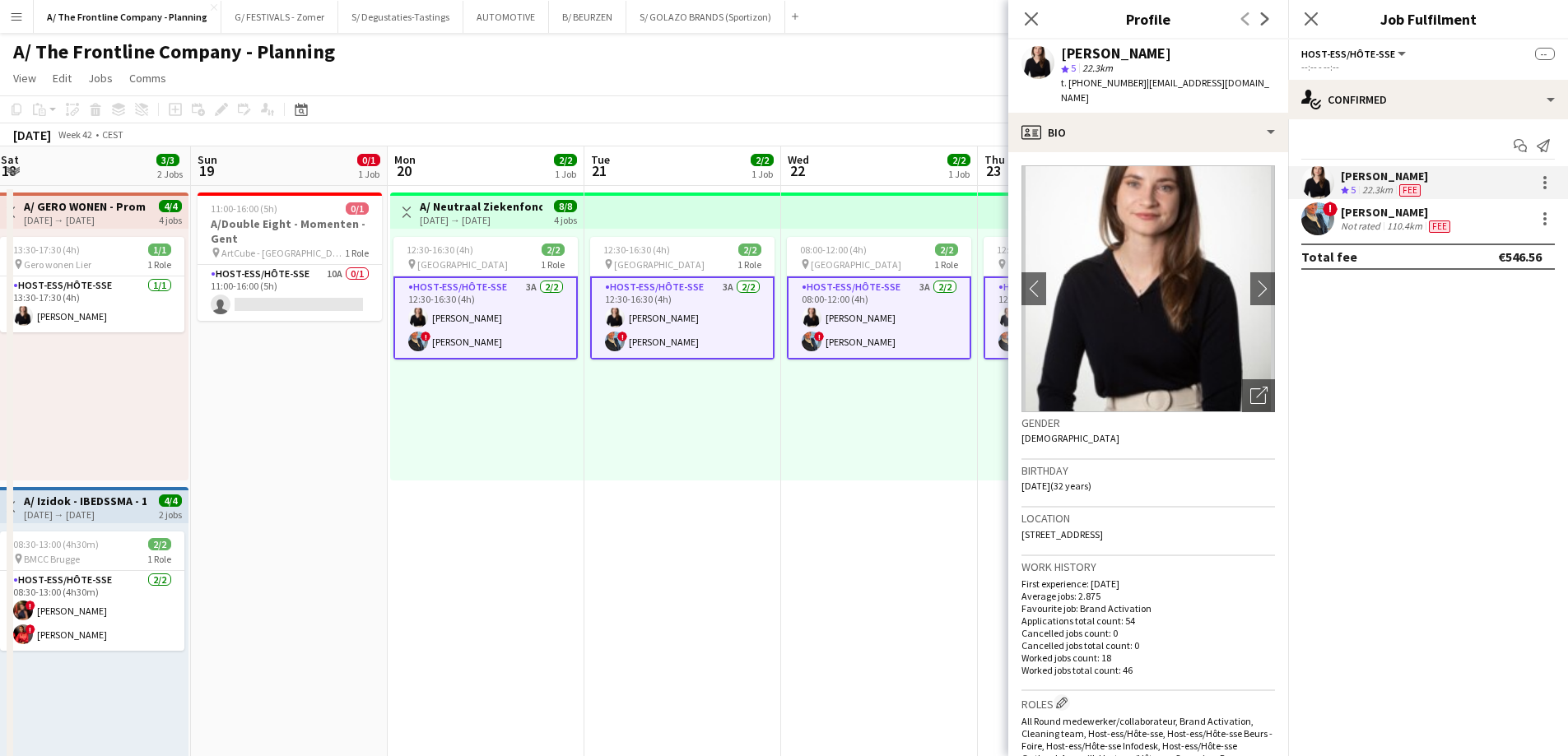
drag, startPoint x: 1214, startPoint y: 55, endPoint x: 1063, endPoint y: 50, distance: 151.1
click at [1063, 50] on div "[PERSON_NAME]" at bounding box center [1168, 53] width 214 height 15
copy div "[PERSON_NAME]"
click at [588, 356] on div "12:30-16:30 (4h) 2/2 pin Hasselt 1 Role Host-ess/Hôte-sse 3A [DATE] 12:30-16:30…" at bounding box center [683, 354] width 196 height 252
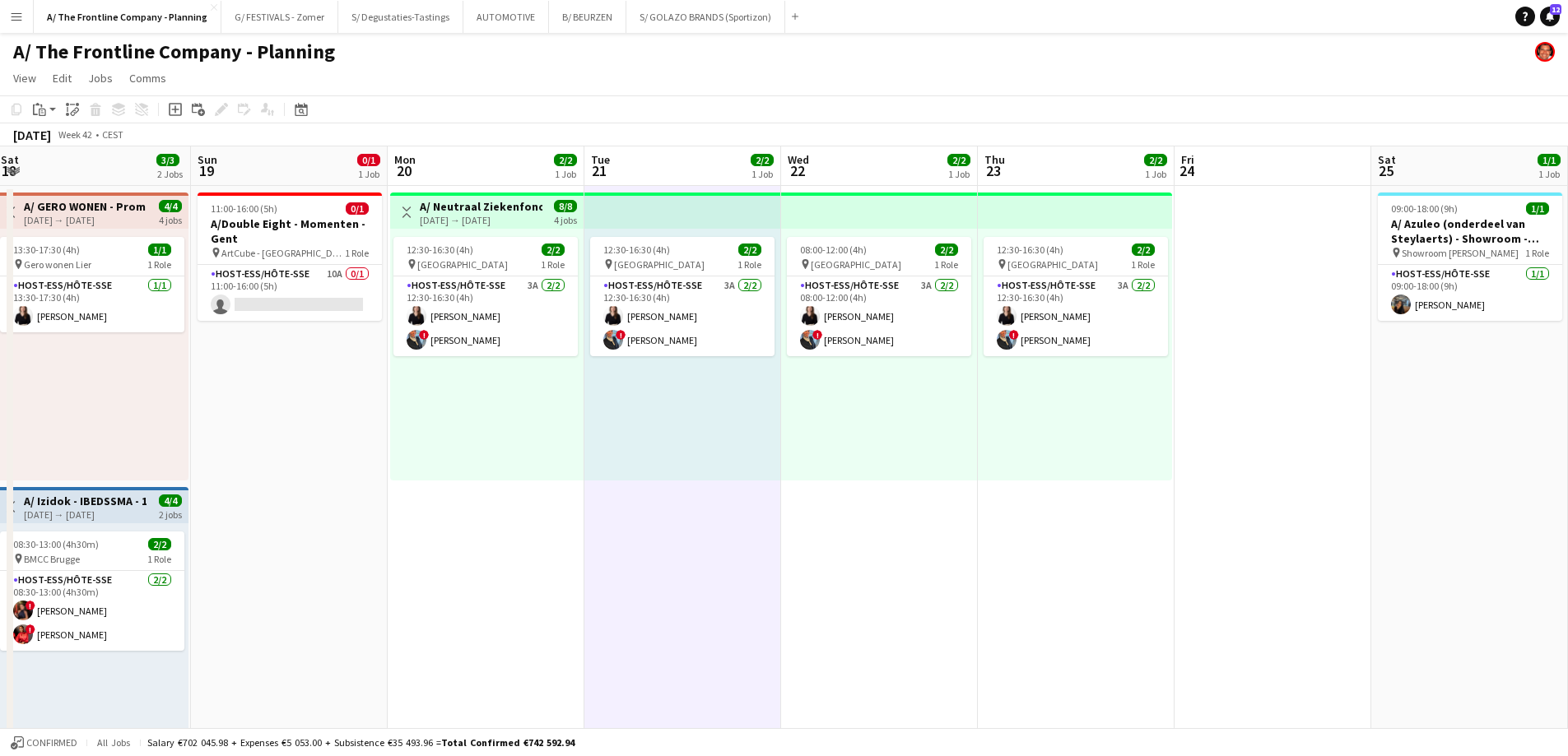
scroll to position [0, 402]
click at [1165, 467] on div "12:30-16:30 (4h) 2/2 pin Hasselt 1 Role Host-ess/Hôte-sse 3A [DATE] 12:30-16:30…" at bounding box center [1073, 354] width 195 height 252
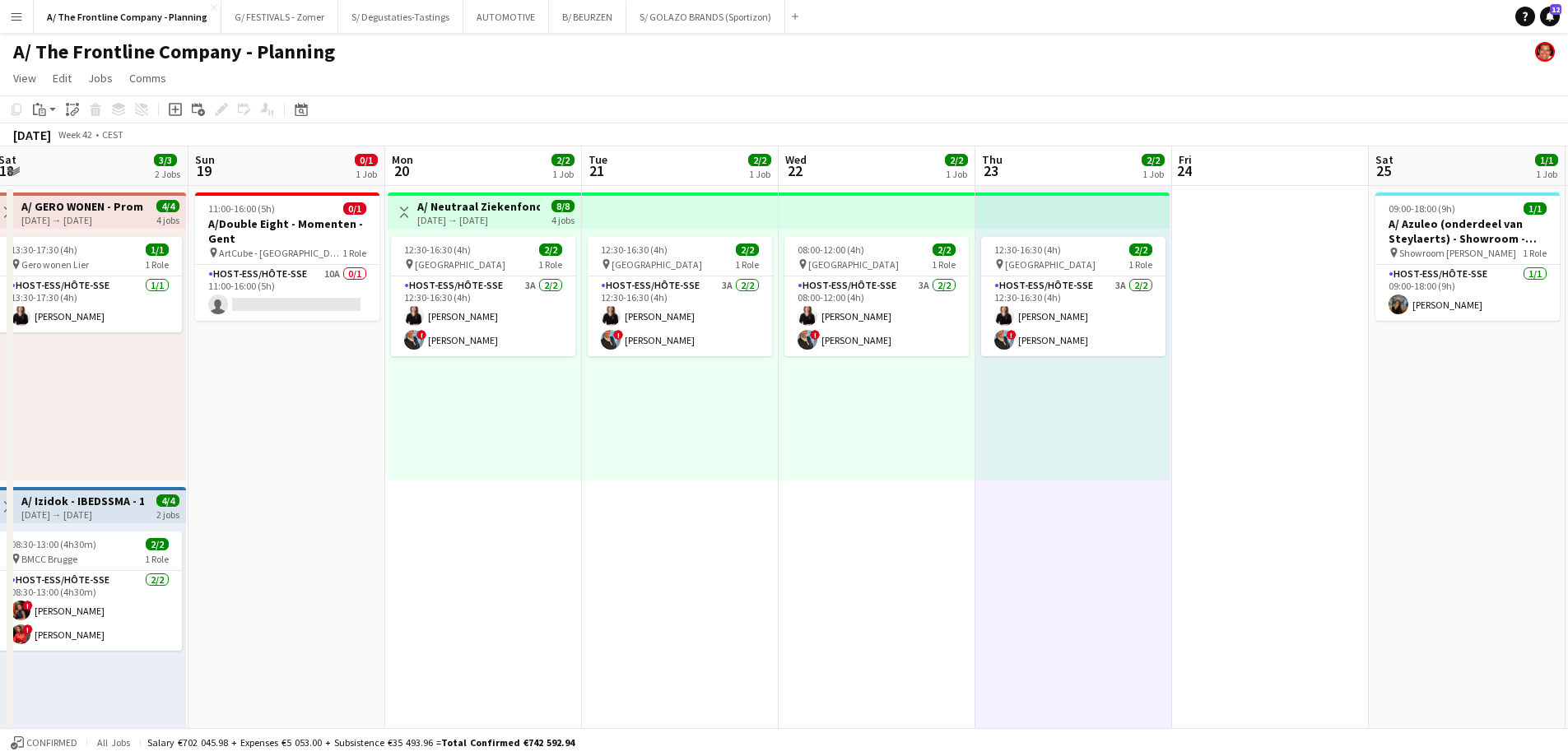
click at [1165, 467] on div "12:30-16:30 (4h) 2/2 pin Hasselt 1 Role Host-ess/Hôte-sse 3A [DATE] 12:30-16:30…" at bounding box center [1073, 354] width 195 height 252
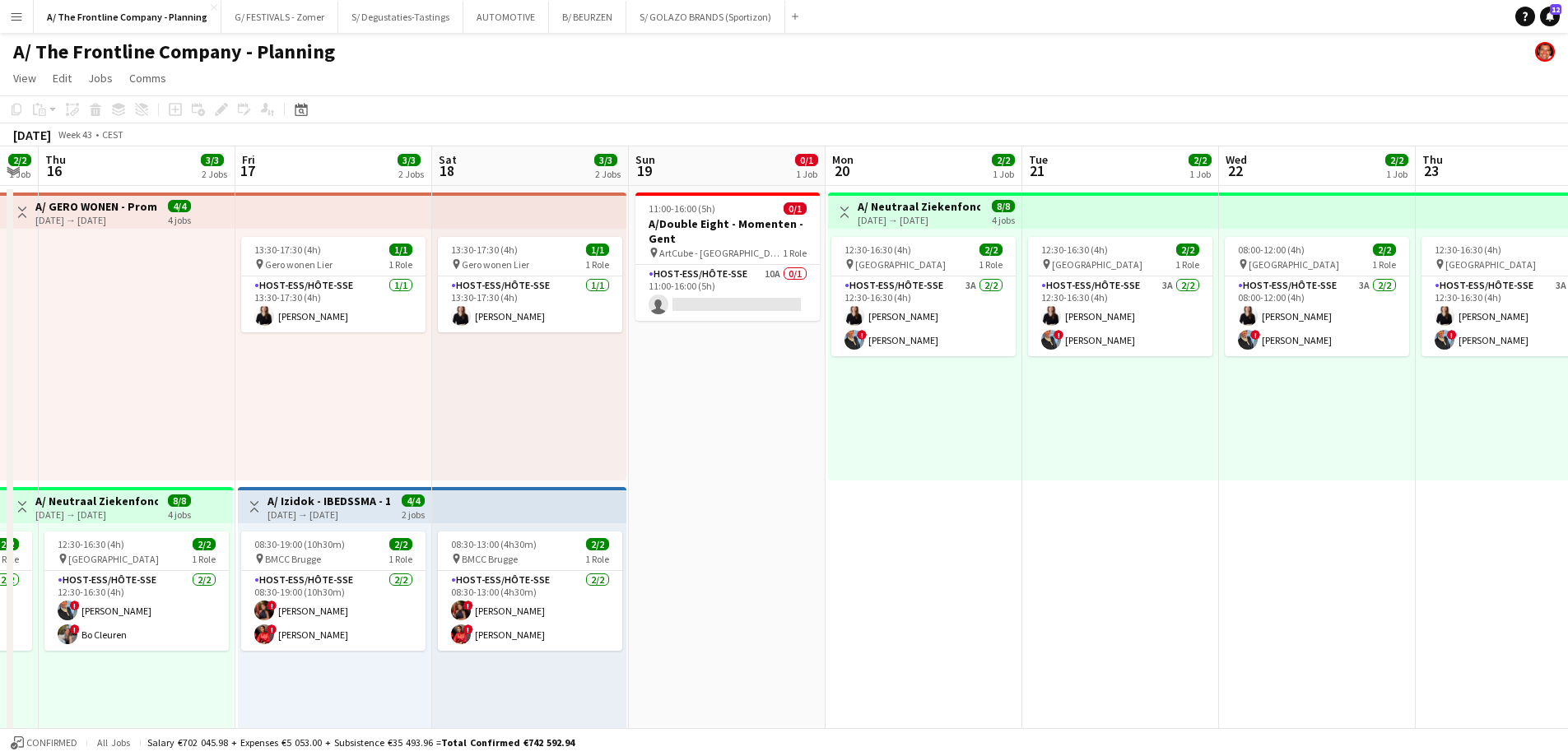
drag, startPoint x: 998, startPoint y: 451, endPoint x: 1437, endPoint y: 412, distance: 440.7
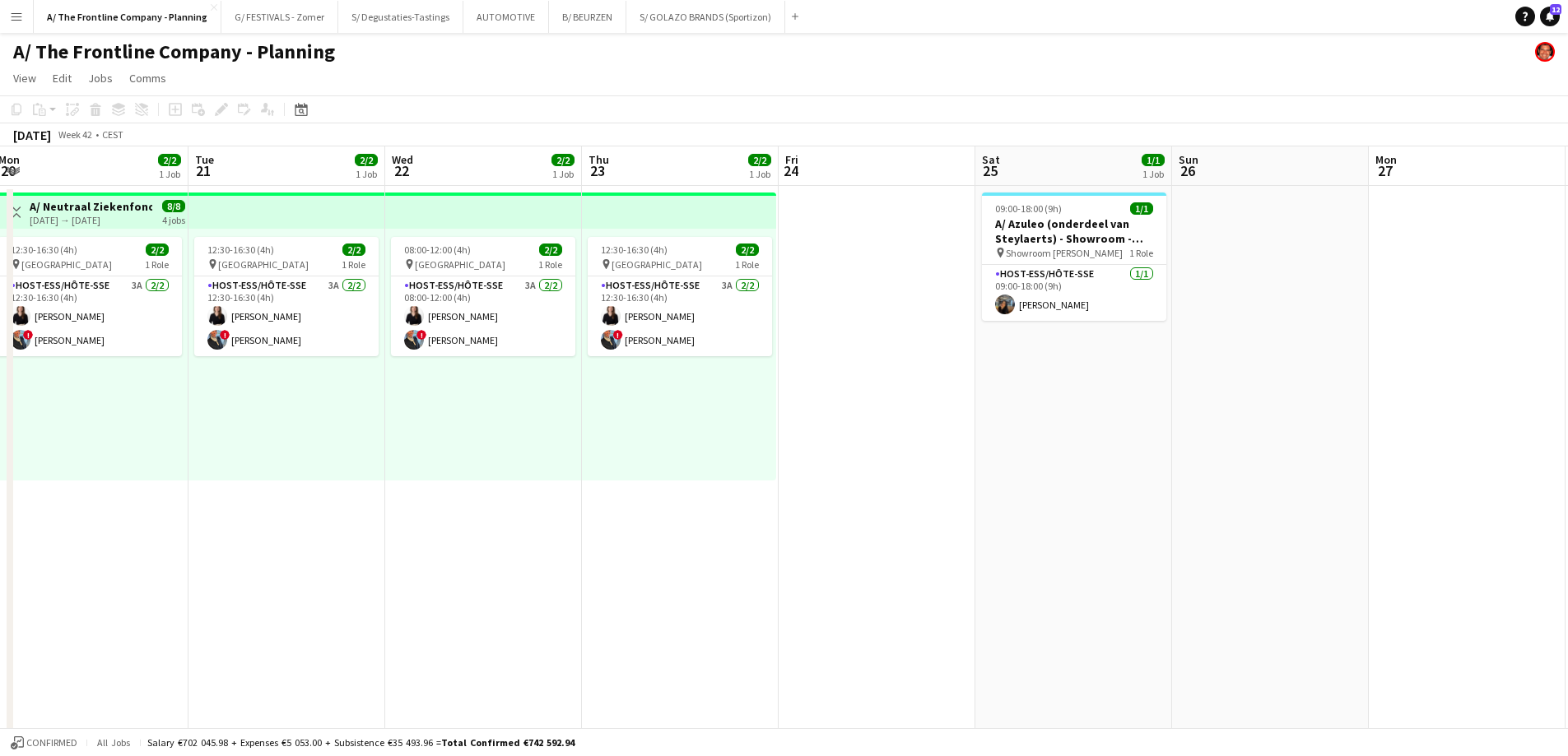
drag, startPoint x: 1465, startPoint y: 427, endPoint x: 667, endPoint y: 411, distance: 798.2
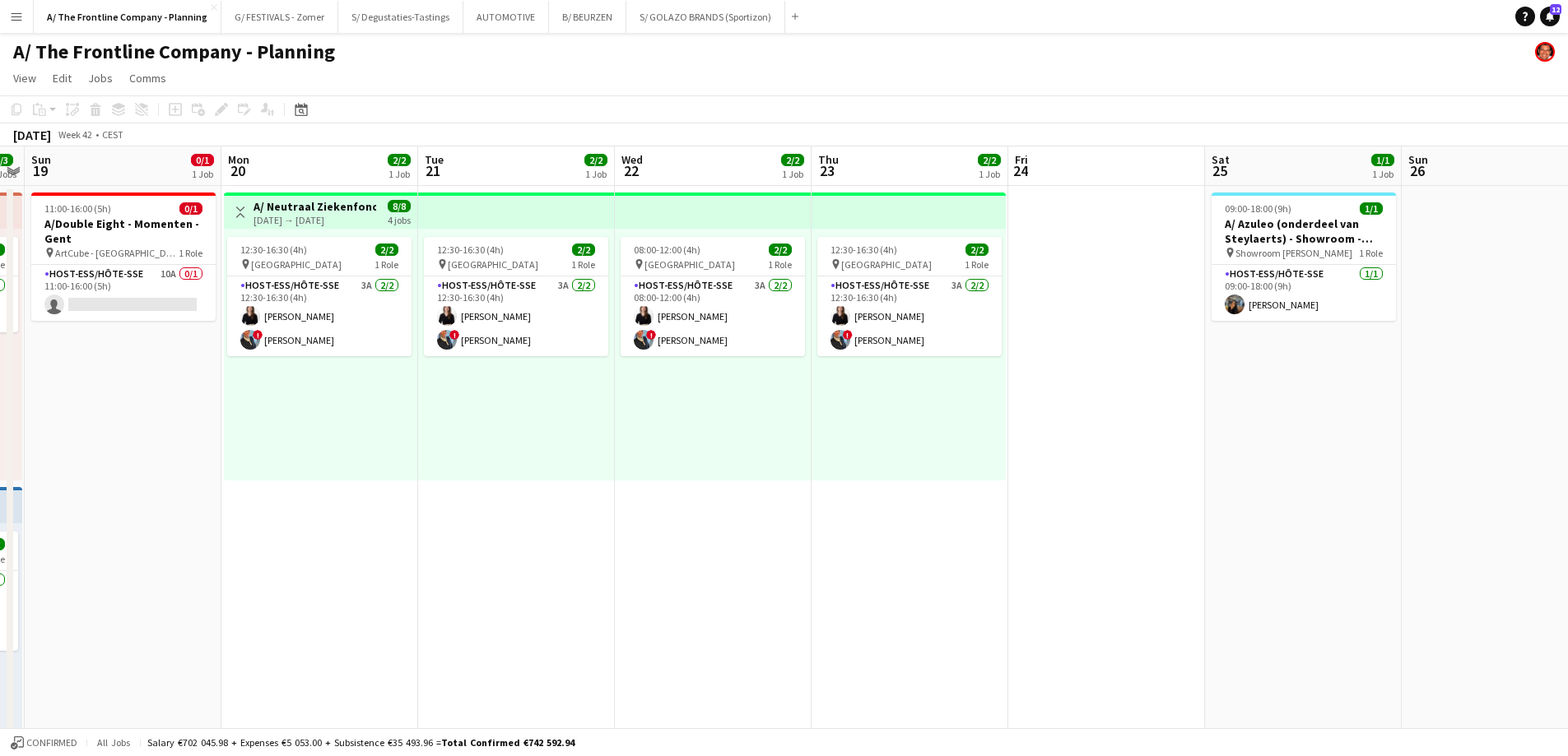
drag, startPoint x: 1087, startPoint y: 408, endPoint x: 1390, endPoint y: 415, distance: 303.1
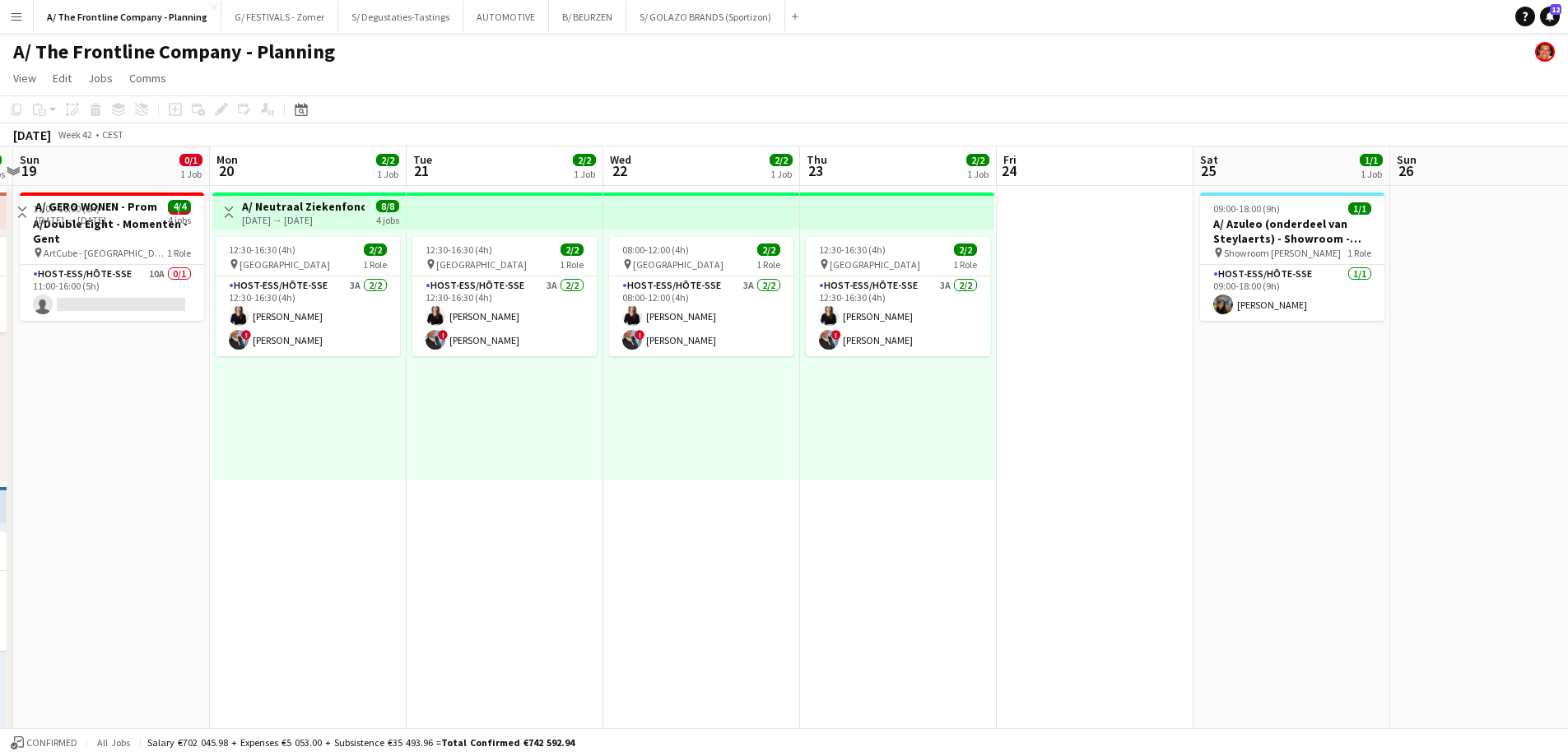
drag, startPoint x: 1267, startPoint y: 428, endPoint x: 271, endPoint y: 387, distance: 996.8
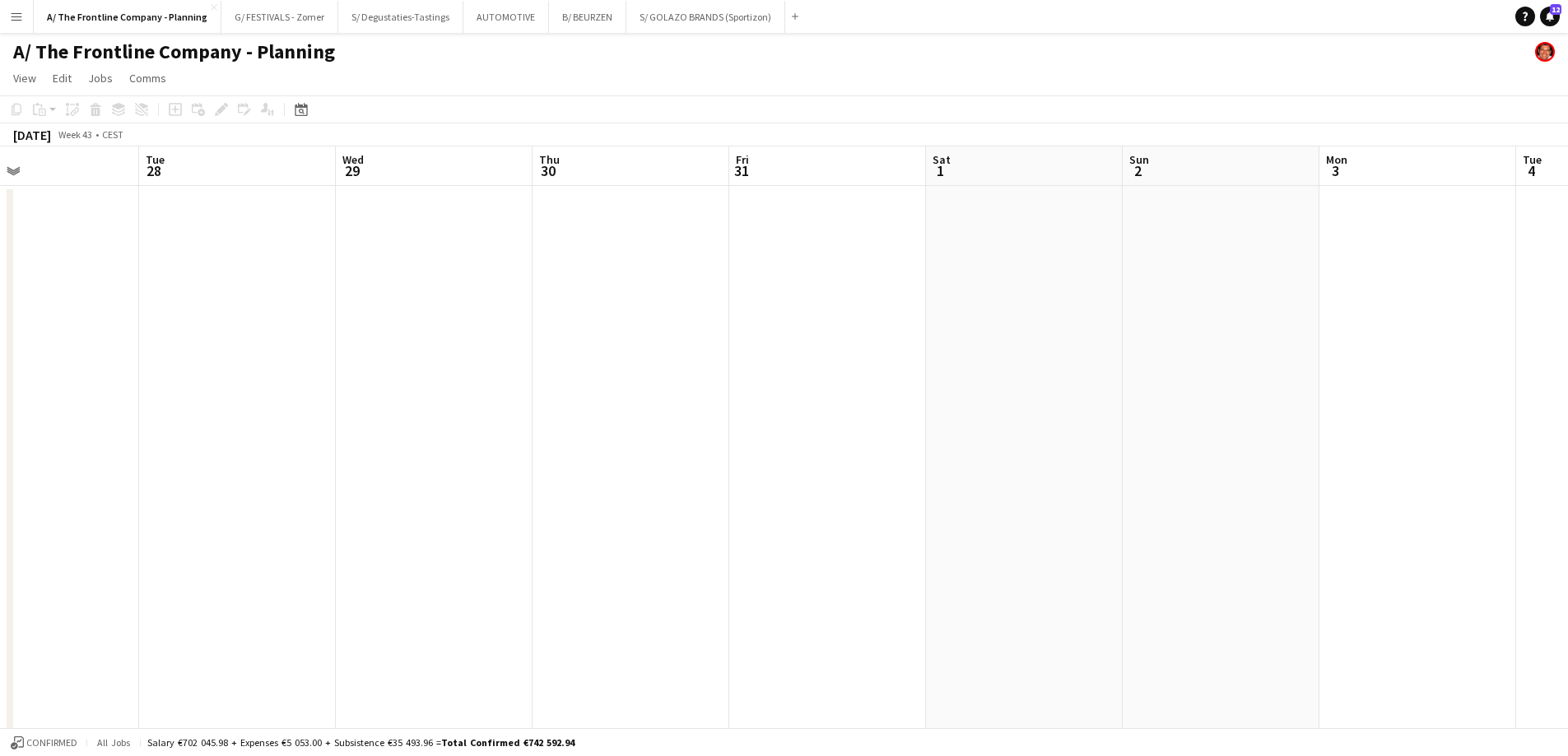
drag, startPoint x: 716, startPoint y: 395, endPoint x: 402, endPoint y: 389, distance: 314.1
drag, startPoint x: 751, startPoint y: 385, endPoint x: 458, endPoint y: 385, distance: 293.0
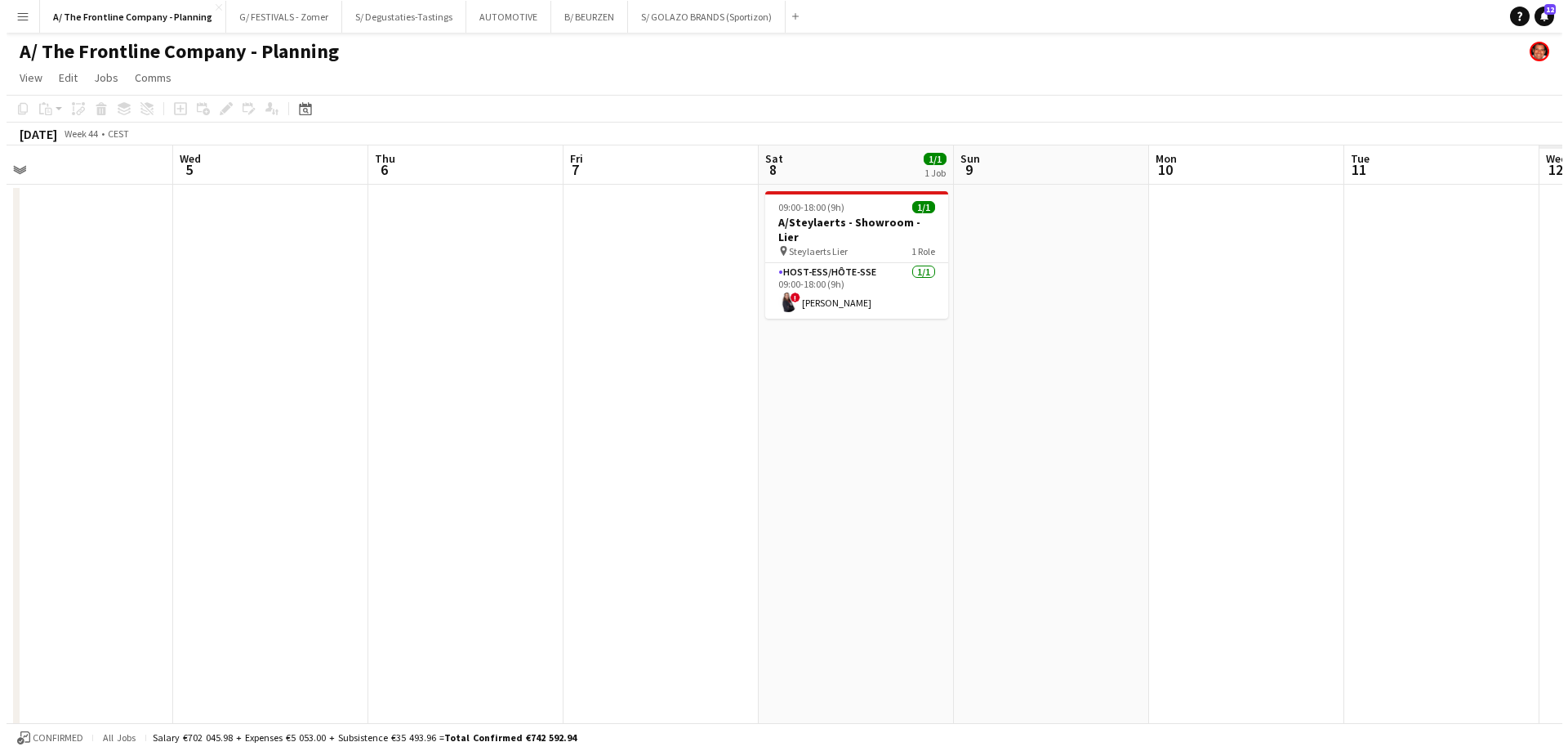
scroll to position [0, 600]
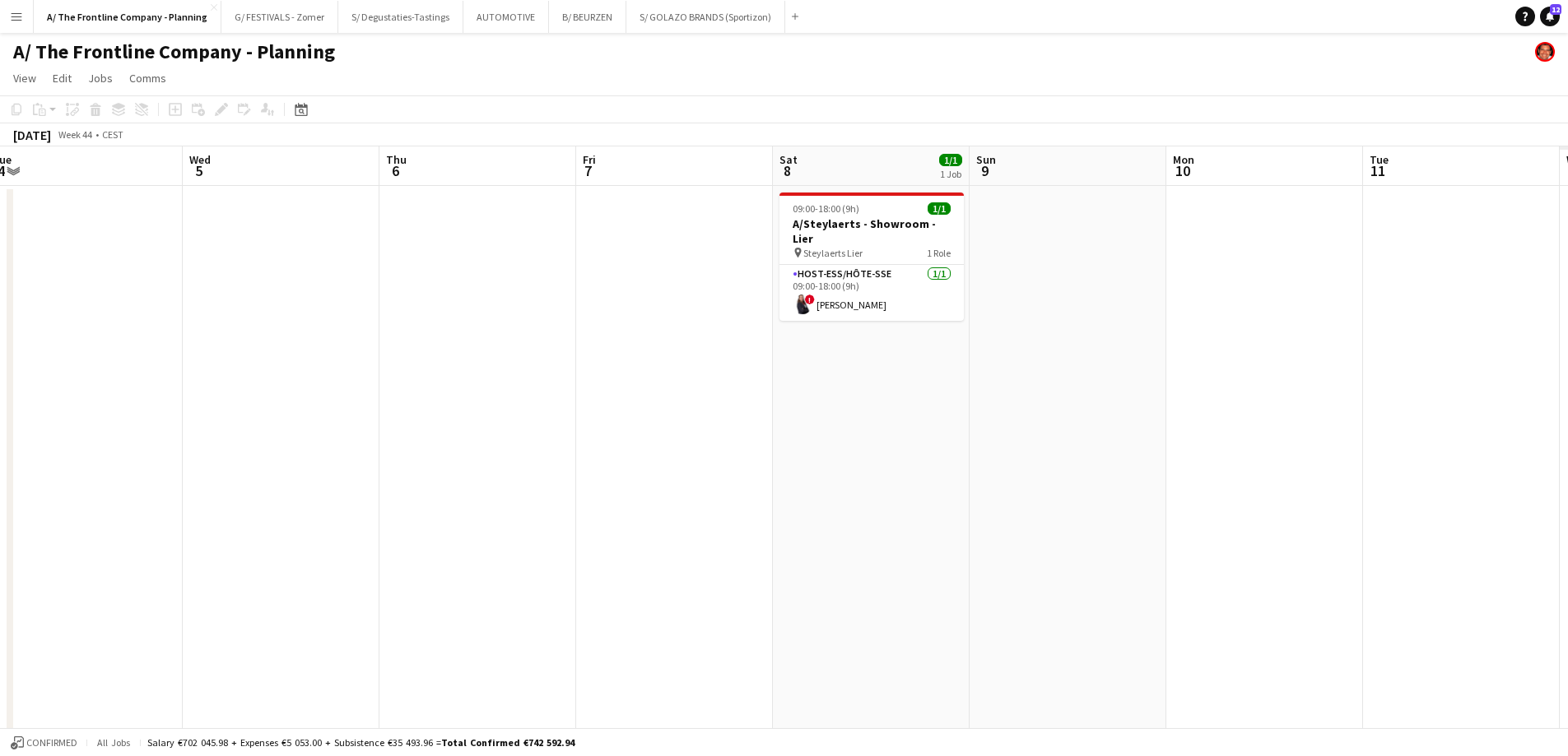
drag, startPoint x: 1093, startPoint y: 386, endPoint x: 512, endPoint y: 382, distance: 581.0
click at [501, 21] on button "AUTOMOTIVE Close" at bounding box center [506, 17] width 85 height 32
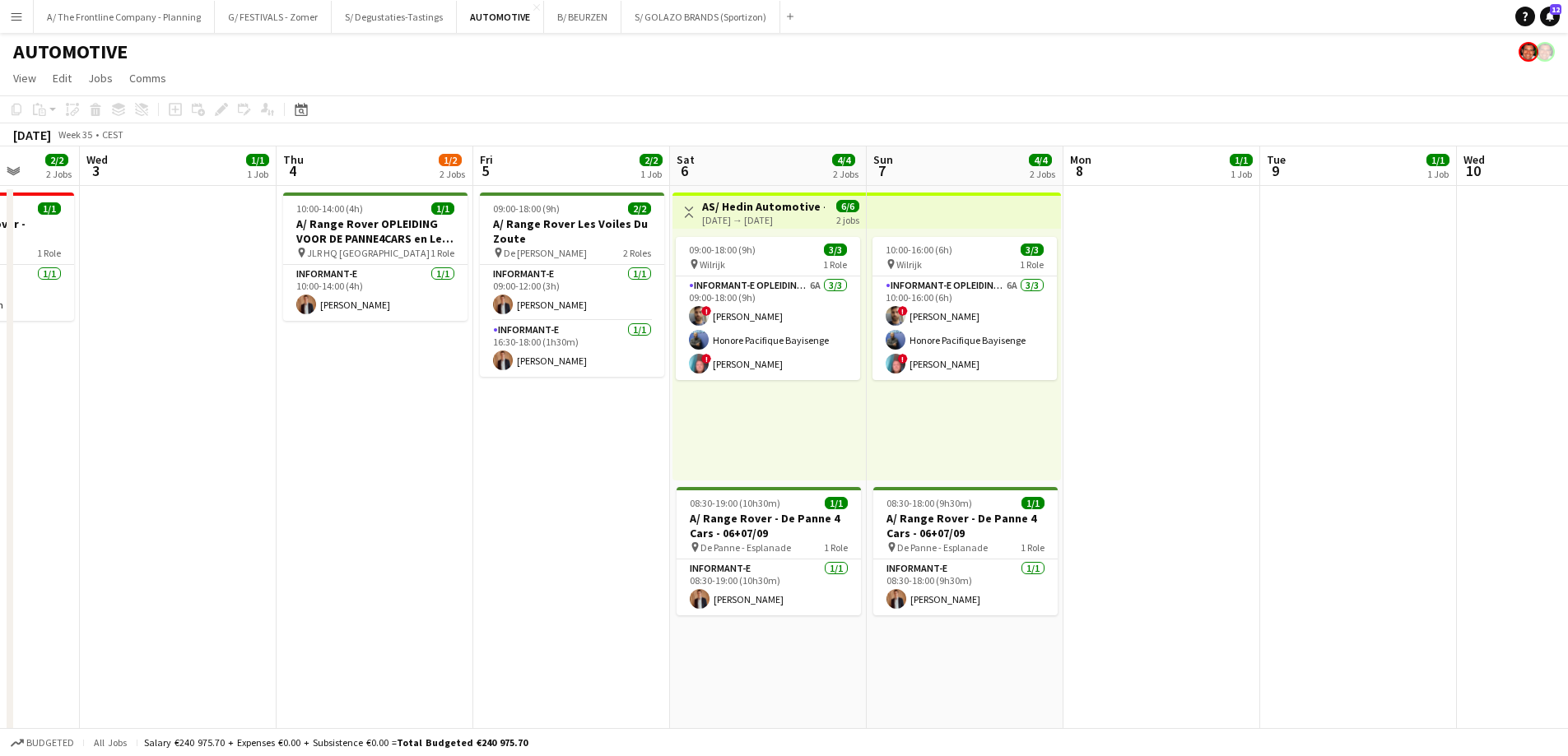
drag, startPoint x: 1007, startPoint y: 416, endPoint x: 140, endPoint y: 334, distance: 870.9
click at [140, 334] on app-calendar-viewport "Fri 29 4/5 3 Jobs Sat 30 5/5 3 Jobs Sun 31 1/1 1 Job Mon 1 Tue 2 2/2 2 Jobs Wed…" at bounding box center [784, 666] width 1568 height 1038
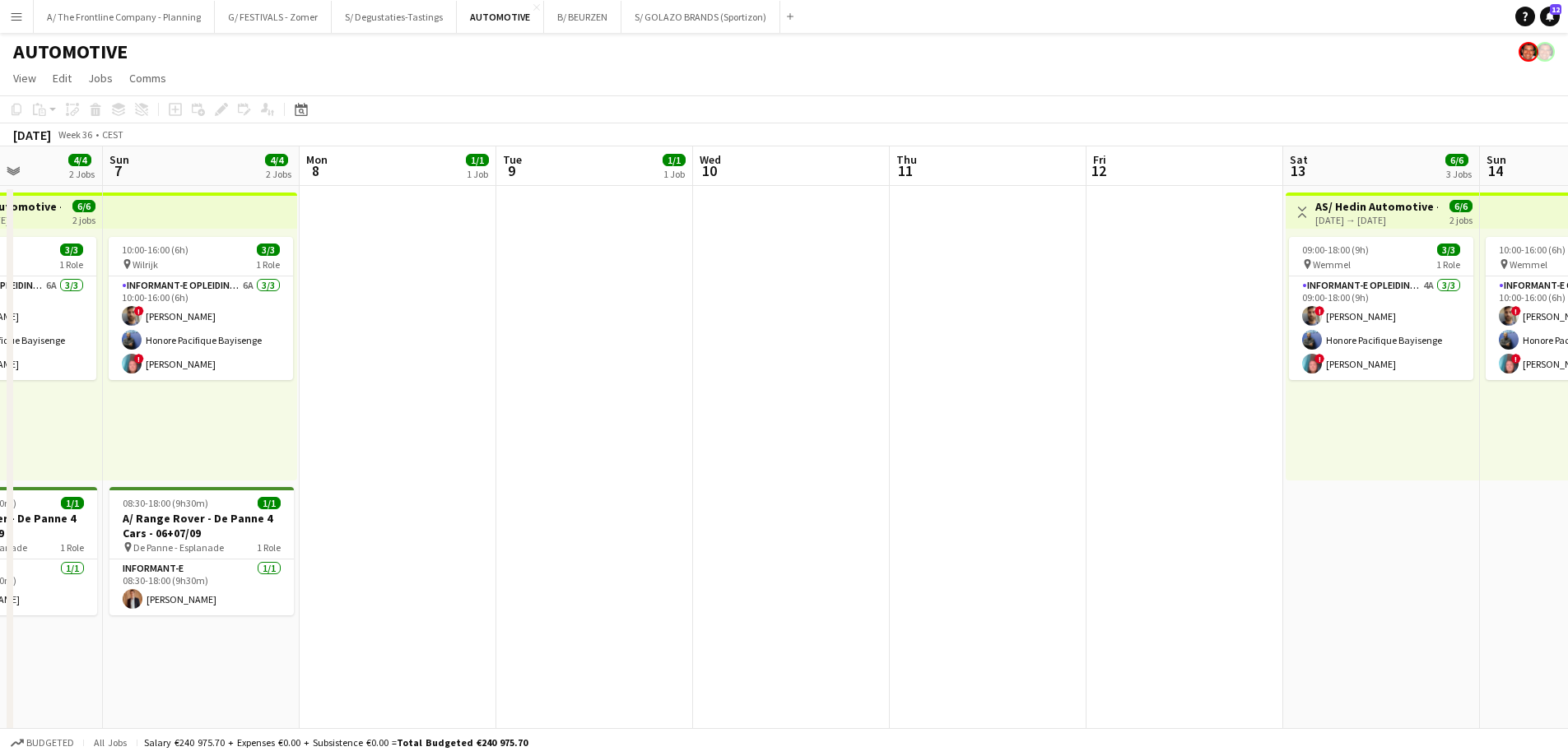
drag, startPoint x: 828, startPoint y: 348, endPoint x: 1049, endPoint y: 410, distance: 229.5
click at [173, 331] on app-calendar-viewport "Wed 3 1/1 1 Job Thu 4 1/2 2 Jobs Fri 5 2/2 1 Job Sat 6 4/4 2 Jobs Sun 7 4/4 2 J…" at bounding box center [784, 680] width 1568 height 1067
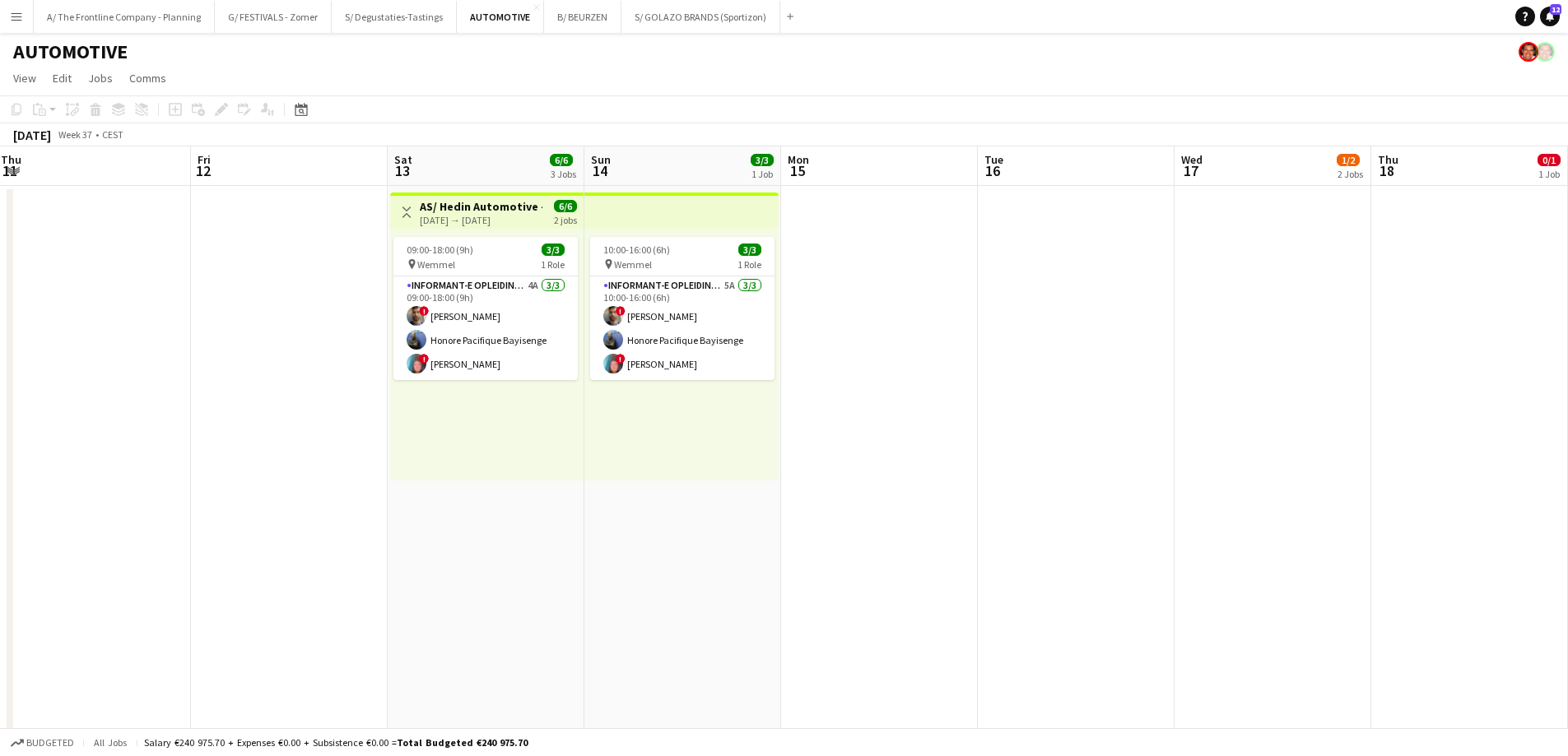
drag, startPoint x: 782, startPoint y: 393, endPoint x: 183, endPoint y: 359, distance: 600.0
click at [183, 359] on app-calendar-viewport "Sat 6 4/4 2 Jobs Sun 7 4/4 2 Jobs Mon 8 1/1 1 Job Tue 9 1/1 1 Job Wed 10 Thu 11…" at bounding box center [784, 747] width 1568 height 1201
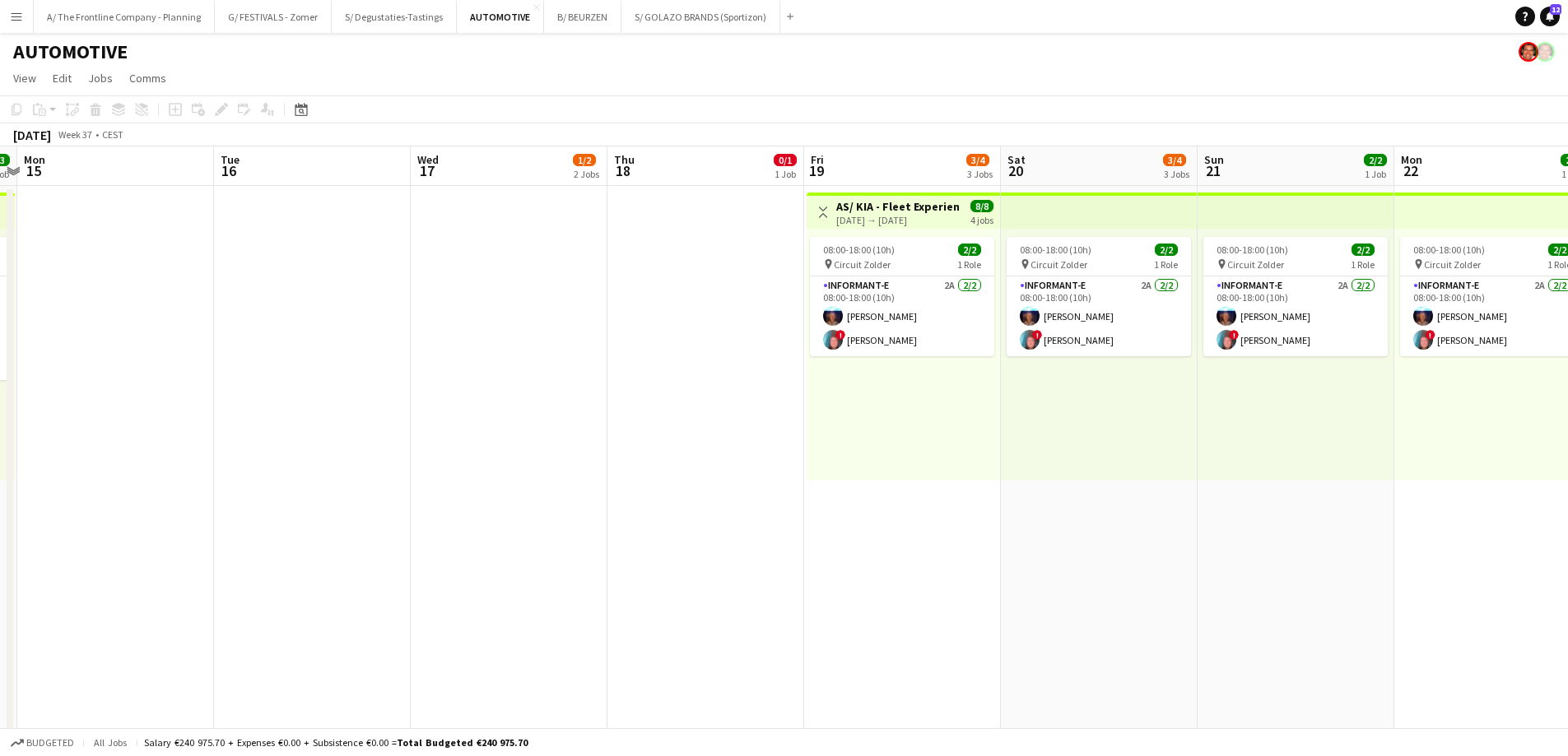
drag, startPoint x: 703, startPoint y: 393, endPoint x: 317, endPoint y: 392, distance: 386.0
click at [317, 392] on app-calendar-viewport "Thu 11 Fri 12 Sat 13 6/6 3 Jobs Sun 14 3/3 1 Job Mon 15 Tue 16 Wed 17 1/2 2 Job…" at bounding box center [784, 747] width 1568 height 1201
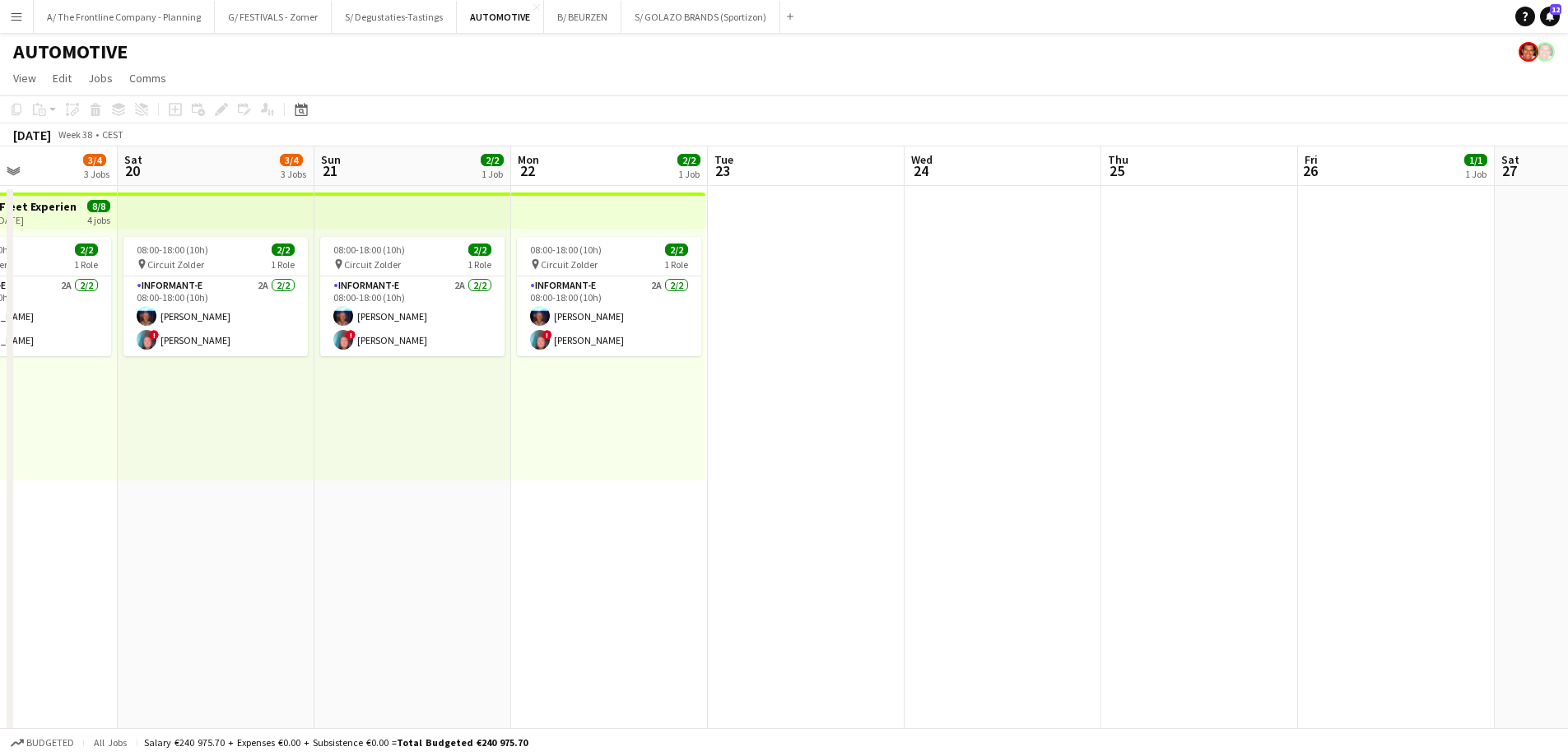
drag, startPoint x: 1052, startPoint y: 453, endPoint x: 348, endPoint y: 425, distance: 704.6
click at [289, 422] on app-calendar-viewport "Mon 15 Tue 16 Wed 17 1/2 2 Jobs Thu 18 0/1 1 Job Fri 19 3/4 3 Jobs Sat 20 3/4 3…" at bounding box center [784, 747] width 1568 height 1201
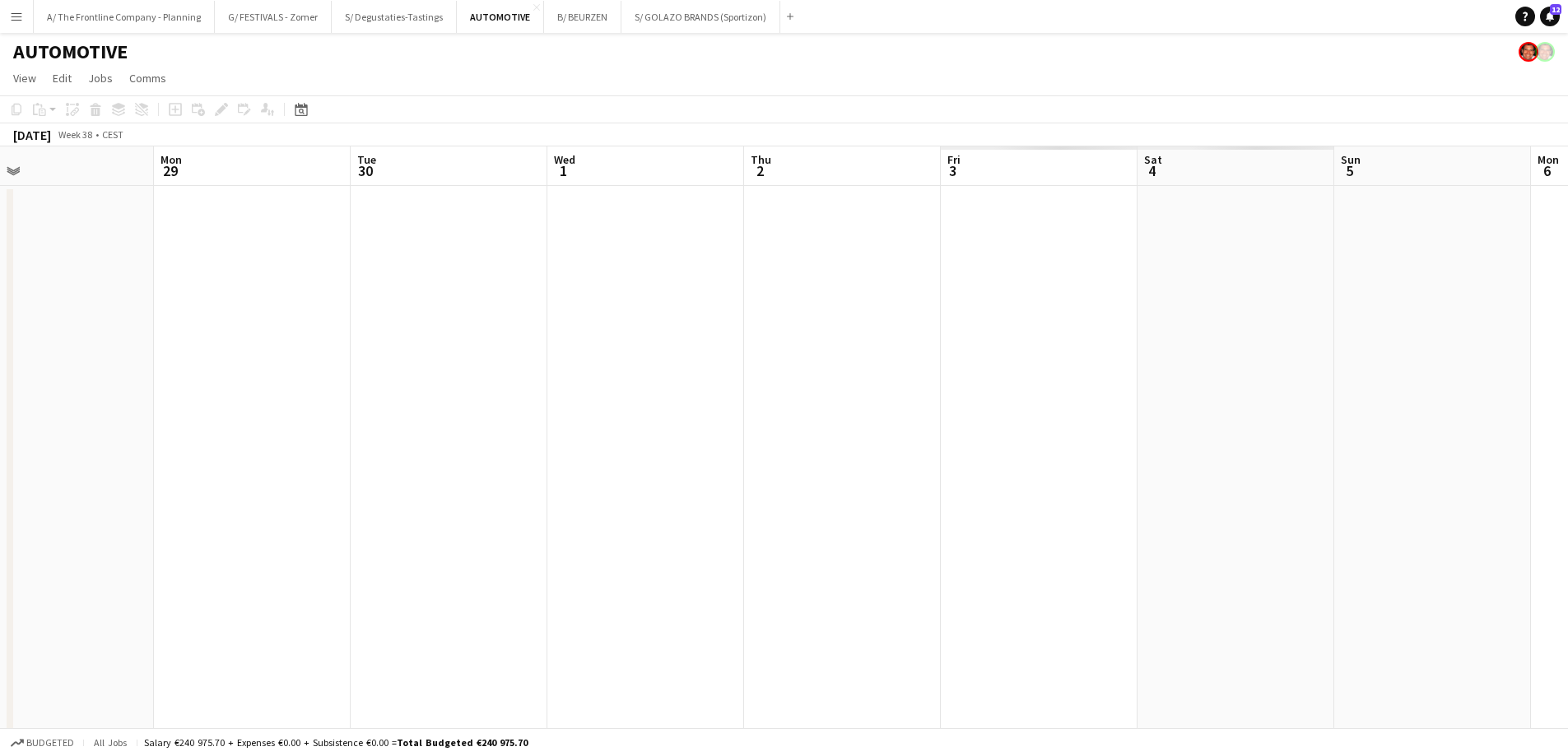
drag, startPoint x: 381, startPoint y: 410, endPoint x: 354, endPoint y: 409, distance: 27.0
click at [354, 409] on app-calendar-viewport "Wed 24 Thu 25 Fri 26 1/1 1 Job Sat 27 1/1 1 Job Sun 28 Mon 29 Tue 30 Wed 1 Thu …" at bounding box center [784, 747] width 1568 height 1201
drag, startPoint x: 1151, startPoint y: 397, endPoint x: 318, endPoint y: 381, distance: 833.2
click at [313, 380] on app-calendar-viewport "Wed 24 Thu 25 Fri 26 1/1 1 Job Sat 27 1/1 1 Job Sun 28 Mon 29 Tue 30 Wed 1 Thu …" at bounding box center [784, 747] width 1568 height 1201
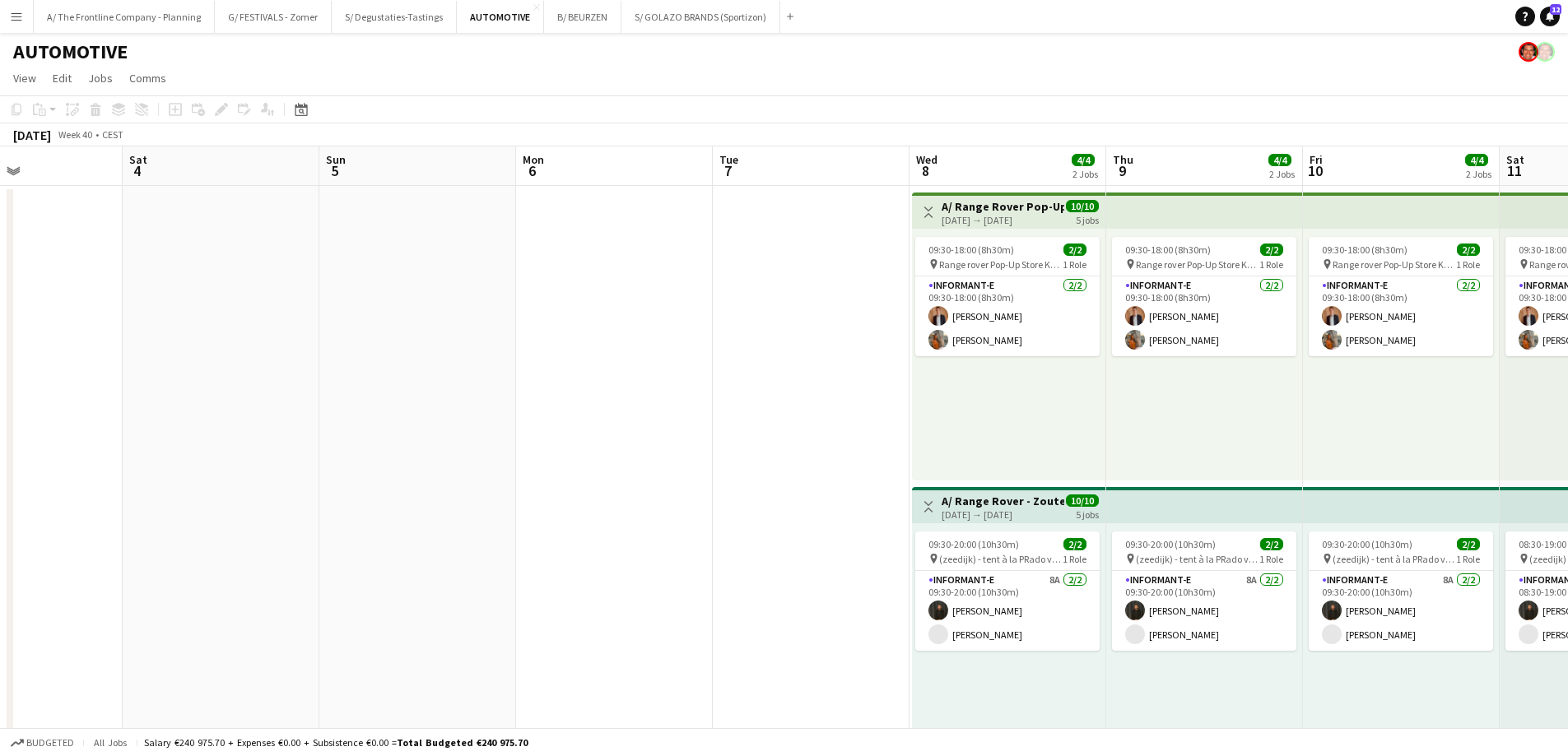
drag, startPoint x: 656, startPoint y: 381, endPoint x: 329, endPoint y: 377, distance: 327.0
click at [329, 377] on app-calendar-viewport "Tue 30 Wed 1 Thu 2 Fri 3 Sat 4 Sun 5 Mon 6 Tue 7 Wed 8 4/4 2 Jobs Thu 9 4/4 2 J…" at bounding box center [784, 747] width 1568 height 1201
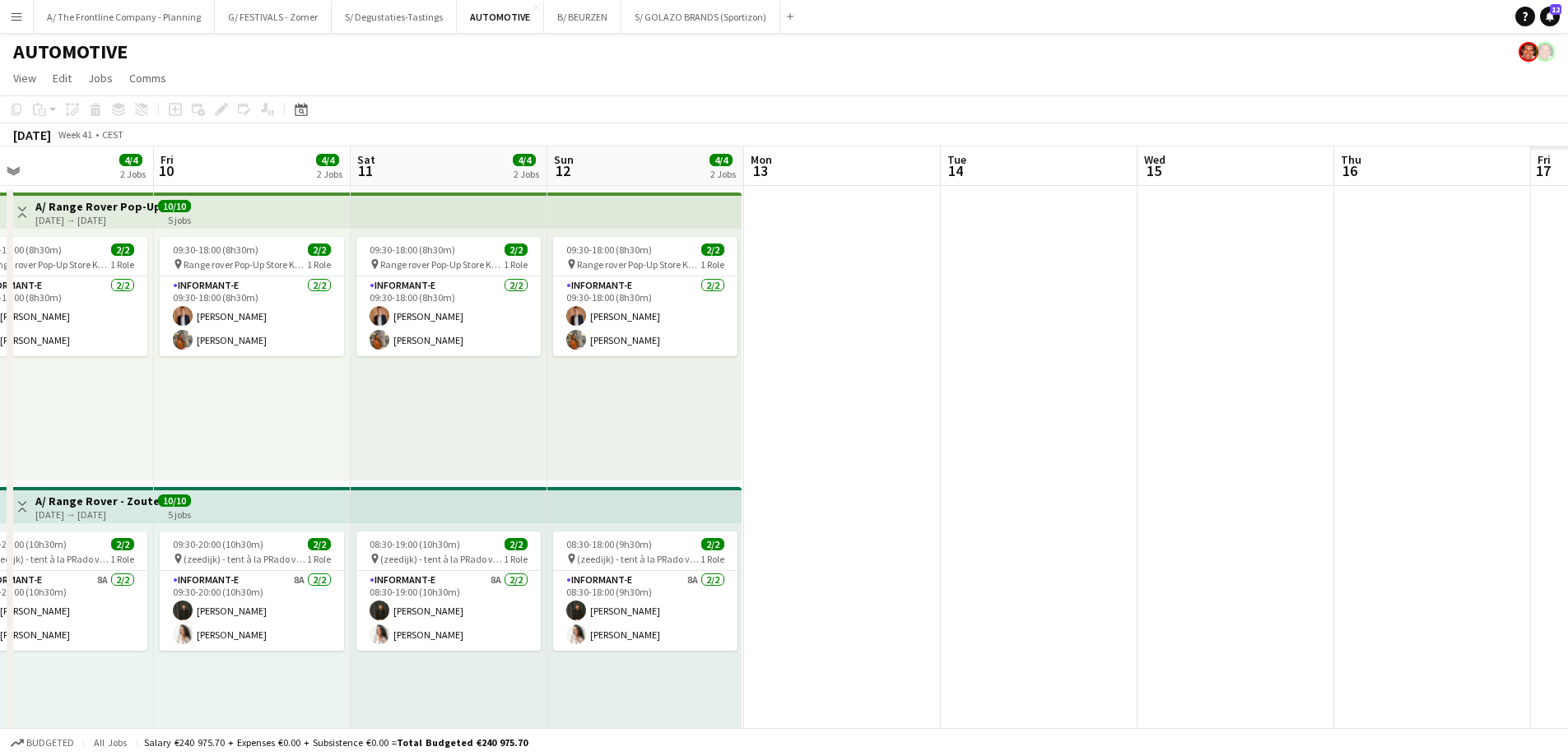
drag, startPoint x: 1230, startPoint y: 413, endPoint x: 389, endPoint y: 400, distance: 841.1
click at [389, 400] on app-calendar-viewport "Tue 7 Wed 8 4/4 2 Jobs Thu 9 4/4 2 Jobs Fri 10 4/4 2 Jobs Sat 11 4/4 2 Jobs Sun…" at bounding box center [784, 747] width 1568 height 1201
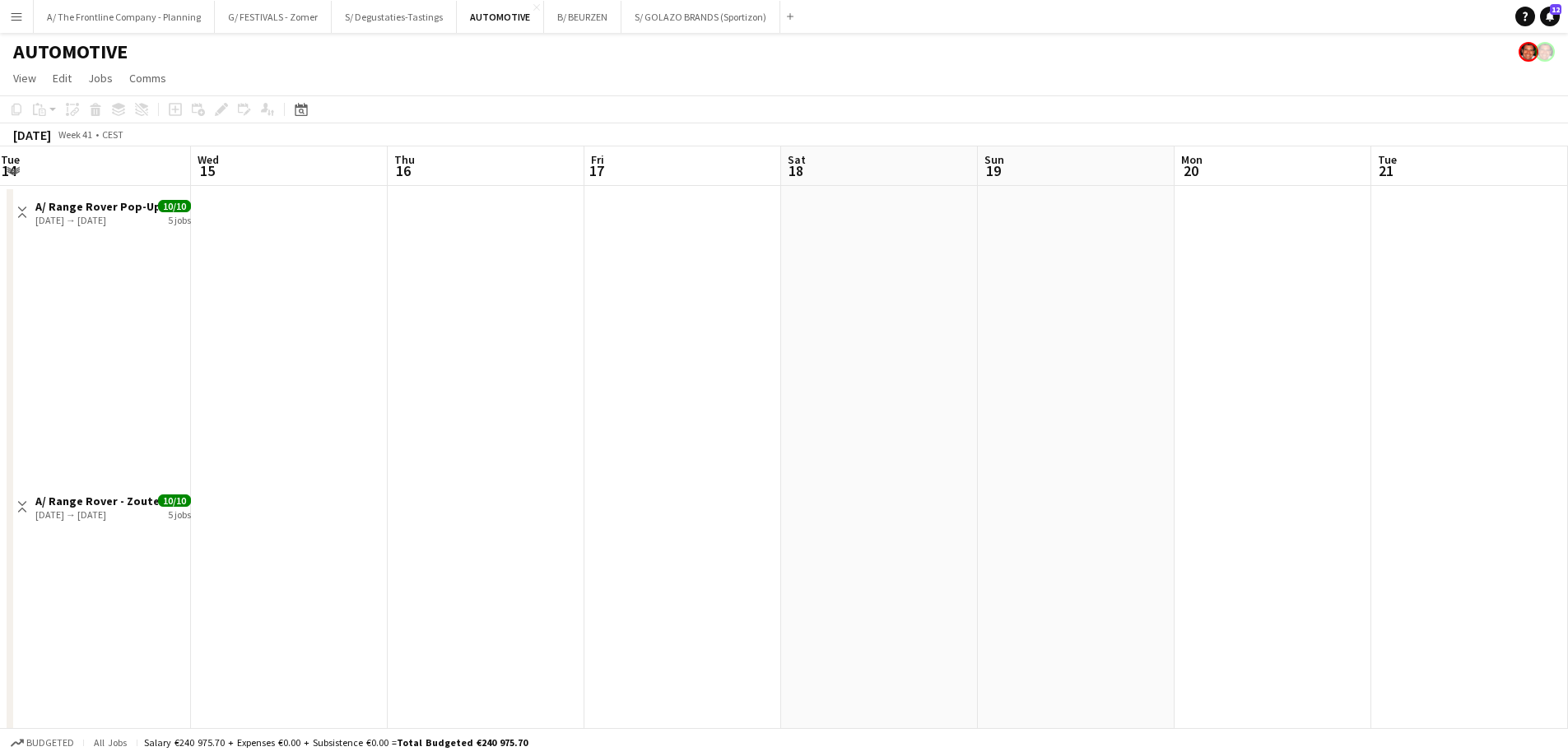
drag, startPoint x: 1328, startPoint y: 394, endPoint x: 389, endPoint y: 363, distance: 939.5
click at [385, 370] on app-calendar-viewport "Thu 9 4/4 2 Jobs Fri 10 4/4 2 Jobs Sat 11 4/4 2 Jobs Sun 12 4/4 2 Jobs Mon 13 T…" at bounding box center [784, 747] width 1568 height 1201
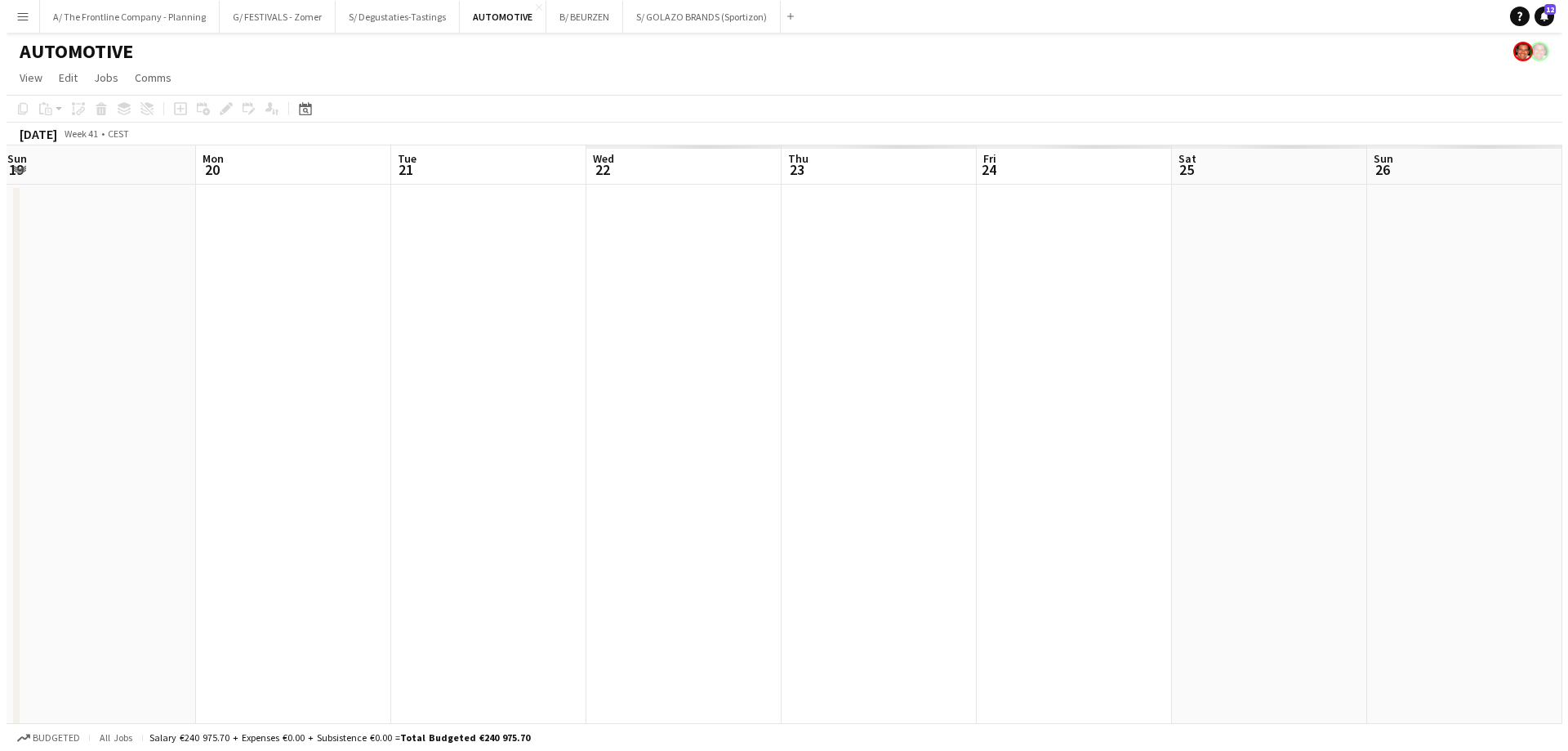
scroll to position [0, 393]
click at [684, 9] on button "S/ GOLAZO BRANDS (Sportizon) Close" at bounding box center [695, 17] width 158 height 32
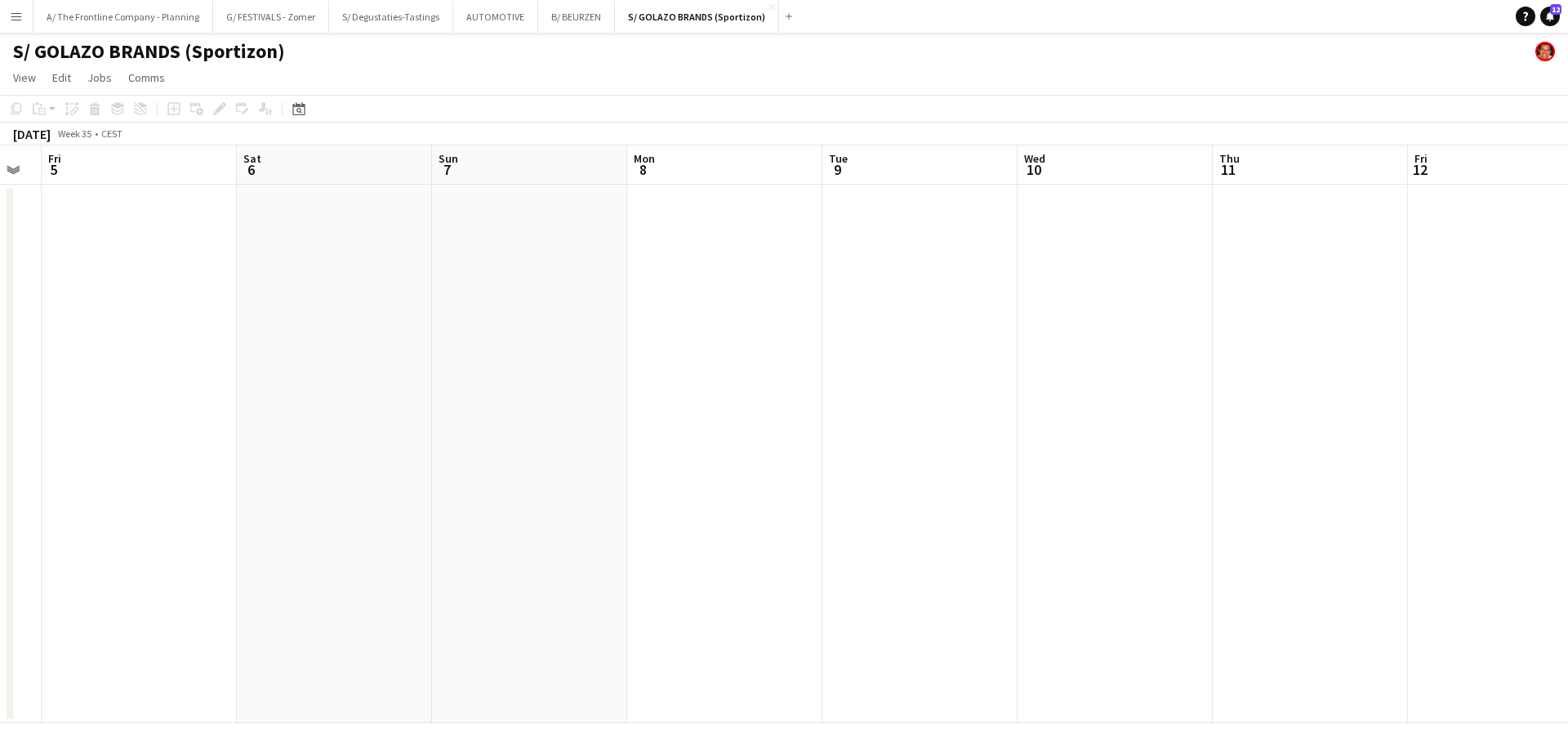
drag, startPoint x: 1008, startPoint y: 411, endPoint x: 74, endPoint y: 392, distance: 934.2
click at [74, 392] on app-calendar-viewport "Tue 2 Wed 3 Thu 4 Fri 5 Sat 6 Sun 7 Mon 8 Tue 9 Wed 10 Thu 11 Fri 12 Sat 13 Sun…" at bounding box center [784, 435] width 1568 height 578
drag, startPoint x: 841, startPoint y: 411, endPoint x: 68, endPoint y: 419, distance: 773.0
click at [68, 419] on app-calendar-viewport "Sat 6 Sun 7 Mon 8 Tue 9 Wed 10 Thu 11 Fri 12 Sat 13 Sun 14 Mon 15 Tue 16 Wed 17…" at bounding box center [784, 435] width 1568 height 578
drag, startPoint x: 676, startPoint y: 455, endPoint x: 82, endPoint y: 442, distance: 594.1
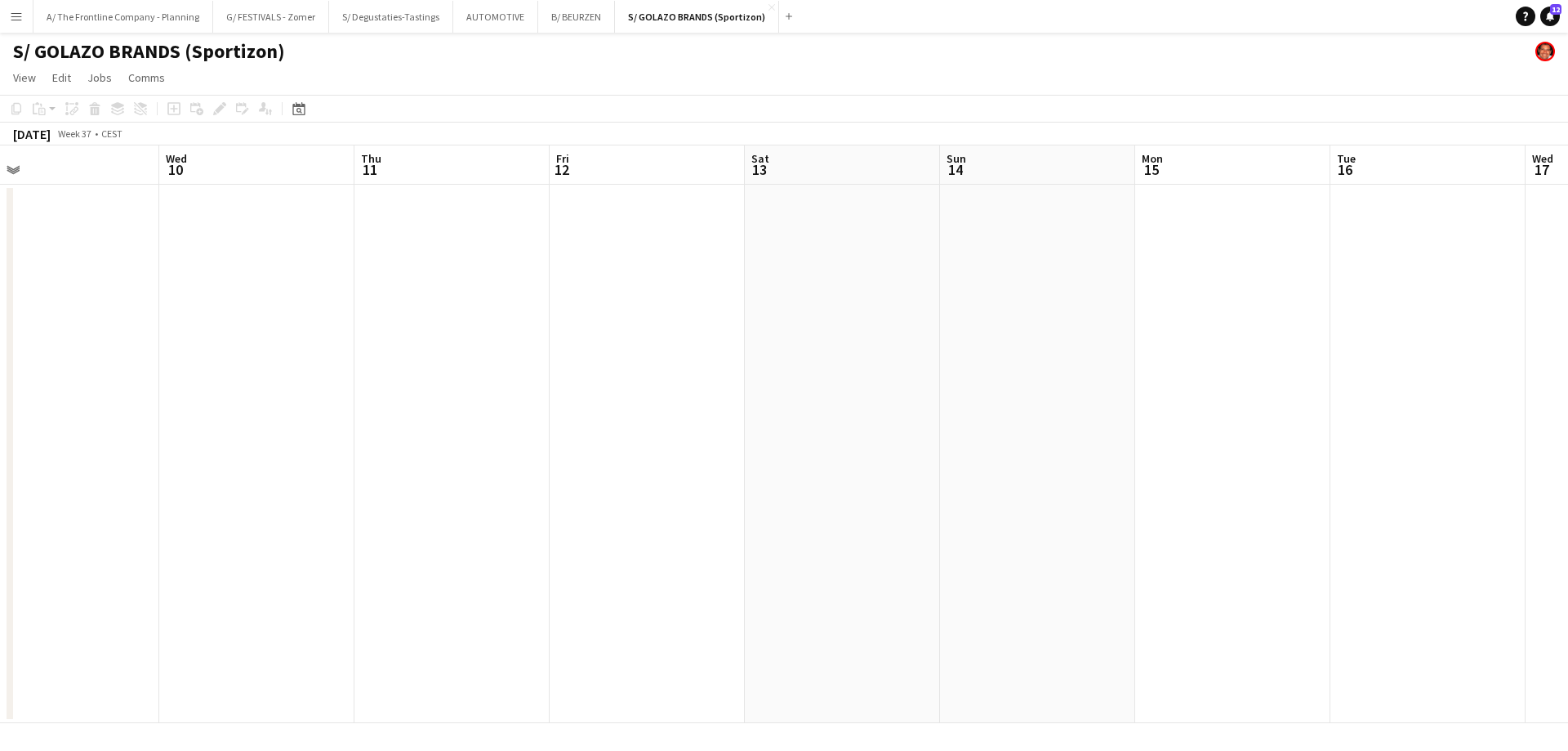
click at [82, 442] on app-calendar-viewport "Sat 6 Sun 7 Mon 8 Tue 9 Wed 10 Thu 11 Fri 12 Sat 13 Sun 14 Mon 15 Tue 16 Wed 17…" at bounding box center [784, 435] width 1568 height 578
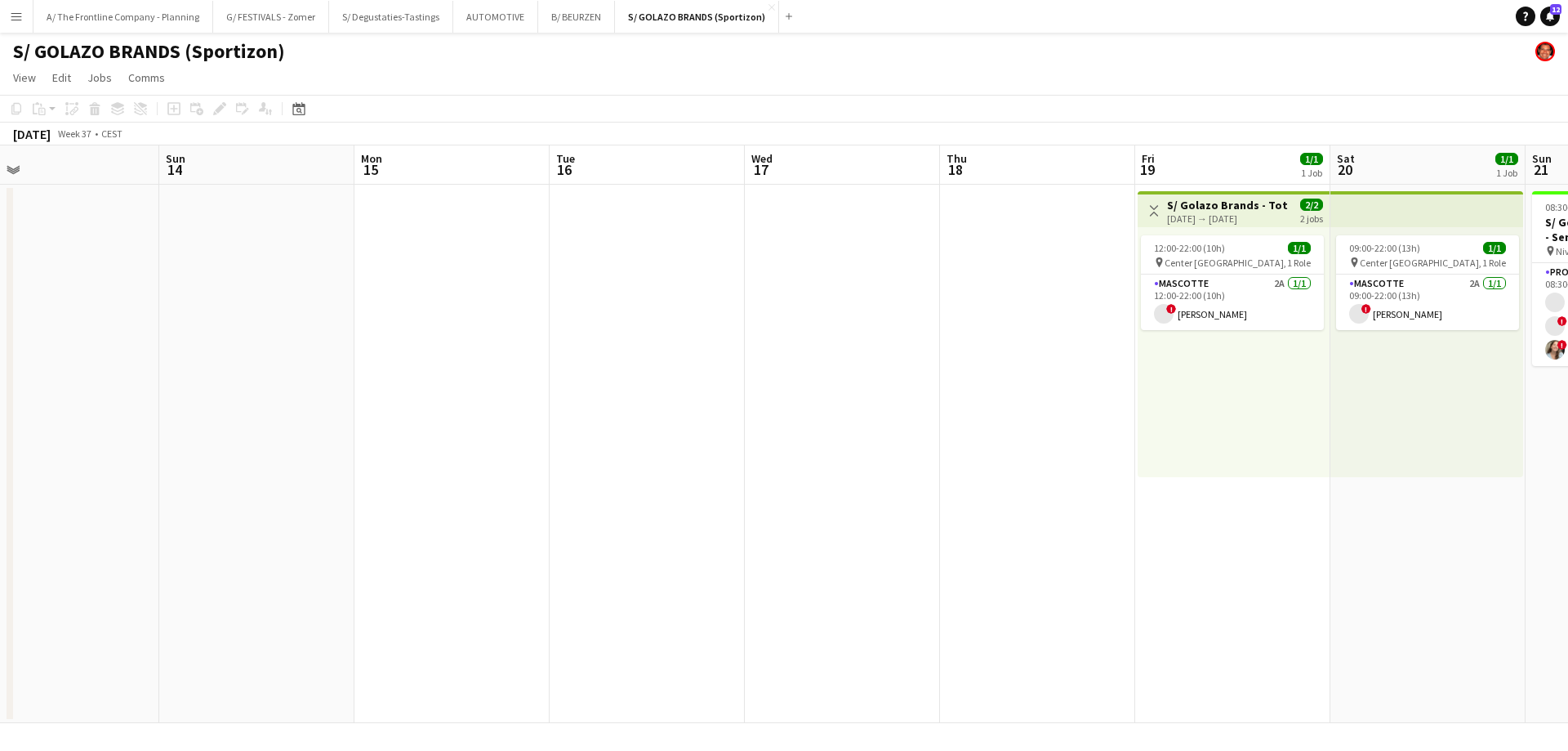
drag, startPoint x: 701, startPoint y: 431, endPoint x: 51, endPoint y: 423, distance: 650.0
click at [30, 423] on app-calendar-viewport "Wed 10 Thu 11 Fri 12 Sat 13 Sun 14 Mon 15 Tue 16 Wed 17 Thu 18 Fri 19 1/1 1 Job…" at bounding box center [784, 435] width 1568 height 578
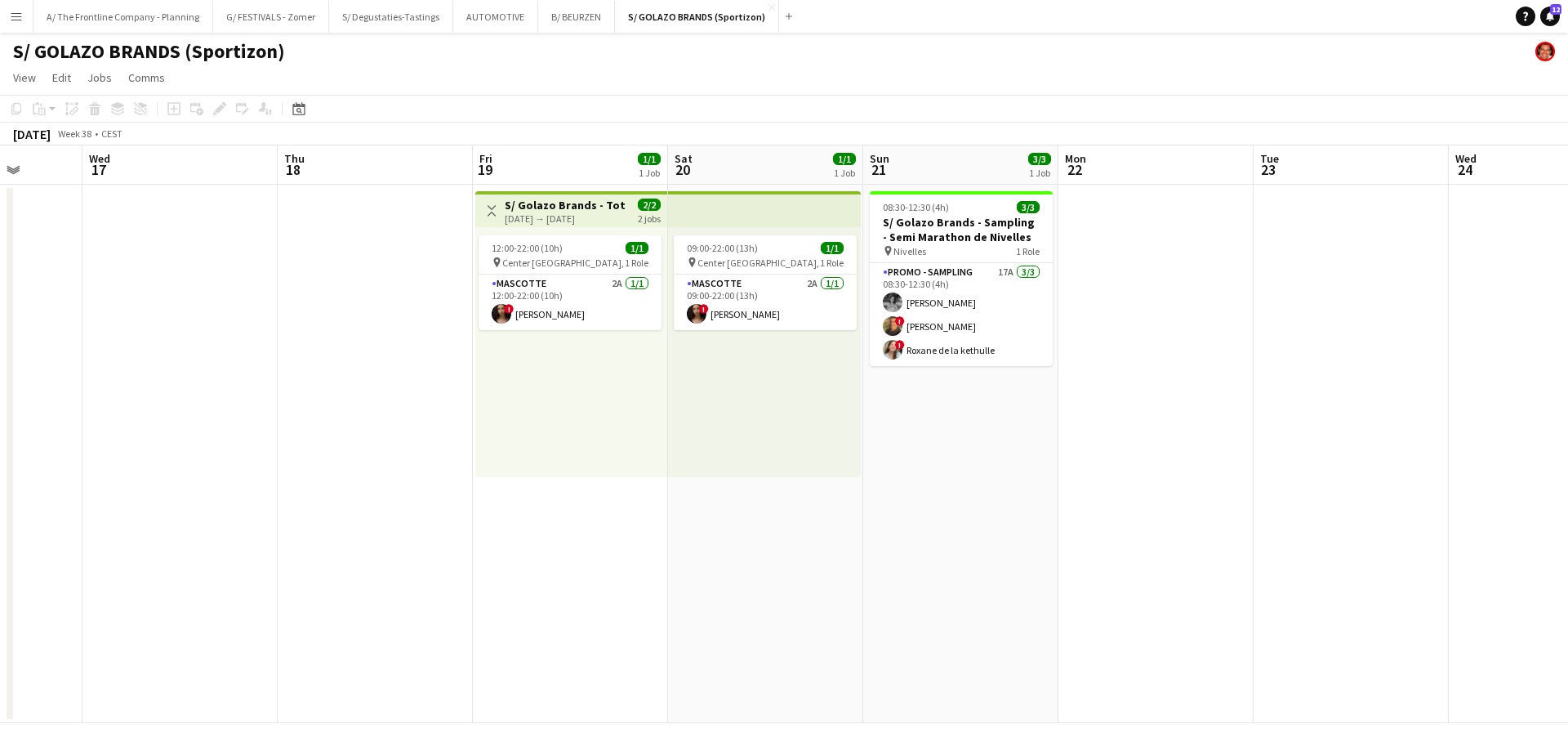
drag, startPoint x: 798, startPoint y: 456, endPoint x: 153, endPoint y: 444, distance: 645.1
click at [153, 444] on app-calendar-viewport "Sun 14 Mon 15 Tue 16 Wed 17 Thu 18 Fri 19 1/1 1 Job Sat 20 1/1 1 Job Sun 21 3/3…" at bounding box center [784, 435] width 1568 height 578
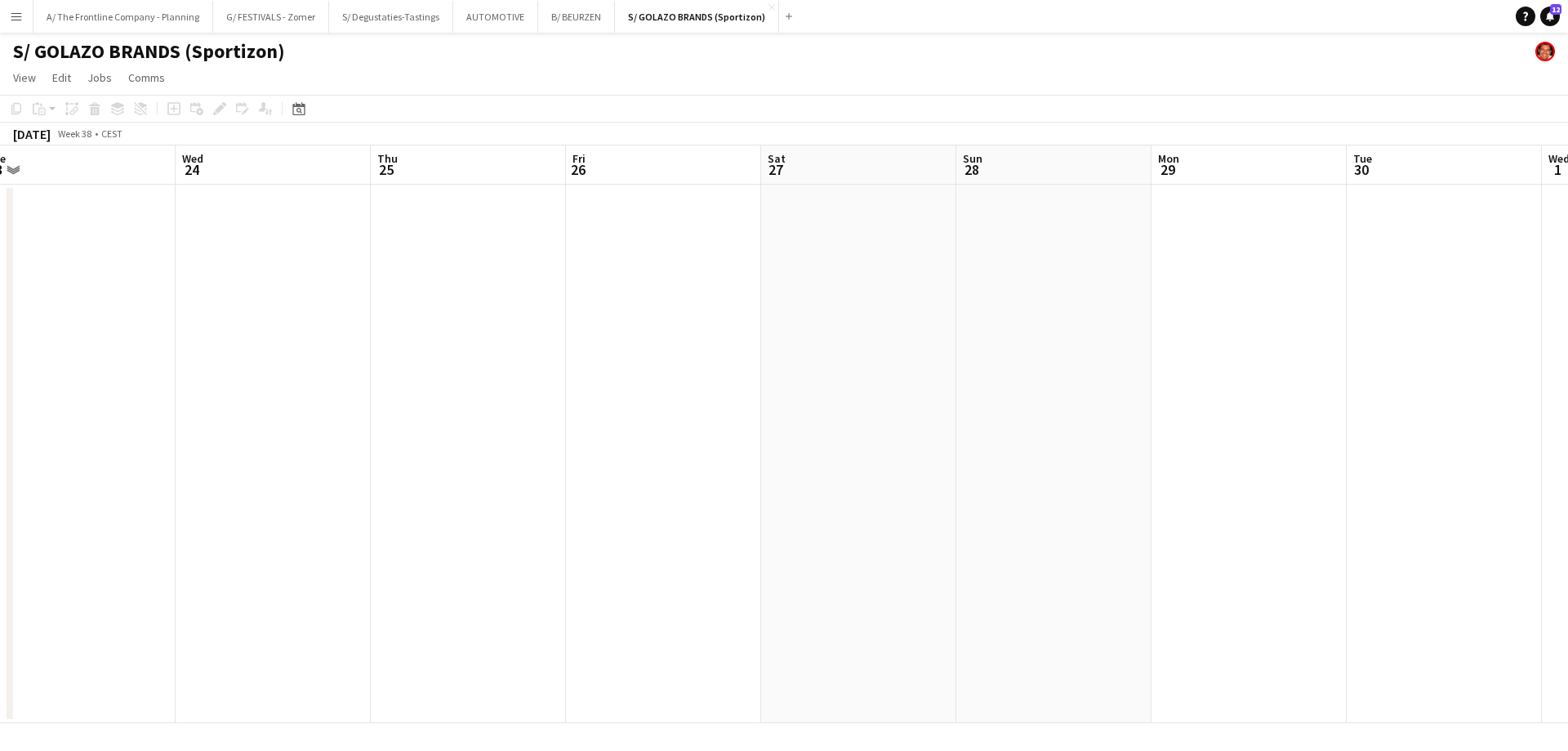
drag, startPoint x: 972, startPoint y: 436, endPoint x: 421, endPoint y: 441, distance: 551.0
click at [337, 450] on app-calendar-viewport "Sat 20 1/1 1 Job Sun 21 3/3 1 Job Mon 22 Tue 23 Wed 24 Thu 25 Fri 26 Sat 27 Sun…" at bounding box center [784, 435] width 1568 height 578
drag, startPoint x: 479, startPoint y: 356, endPoint x: 424, endPoint y: 271, distance: 101.2
click at [428, 343] on app-calendar-viewport "Tue 23 Wed 24 Thu 25 Fri 26 Sat 27 Sun 28 Mon 29 Tue 30 Wed 1 Thu 2 Fri 3 Sat 4…" at bounding box center [784, 435] width 1568 height 578
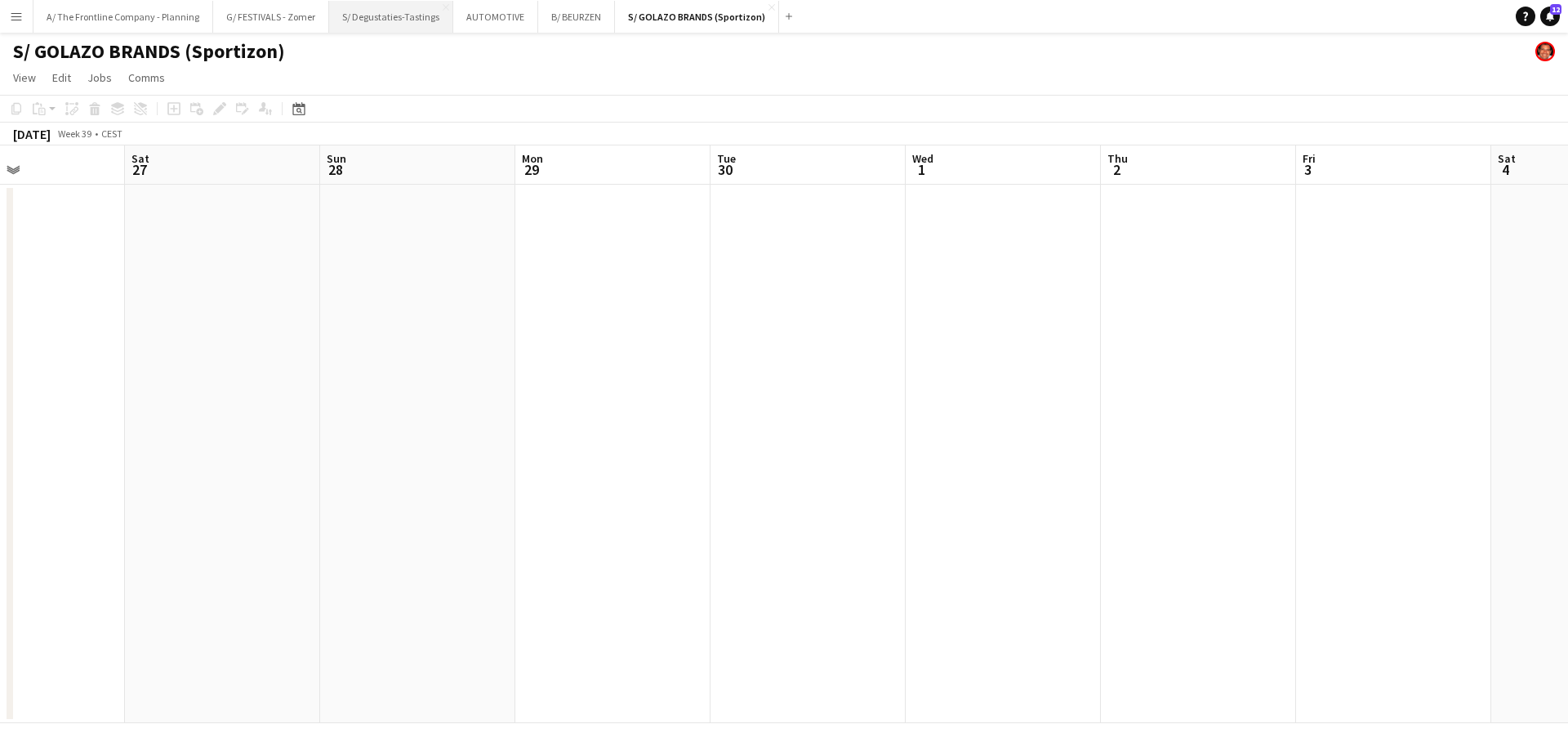
click at [402, 23] on button "S/ Degustaties-Tastings Close" at bounding box center [391, 17] width 125 height 32
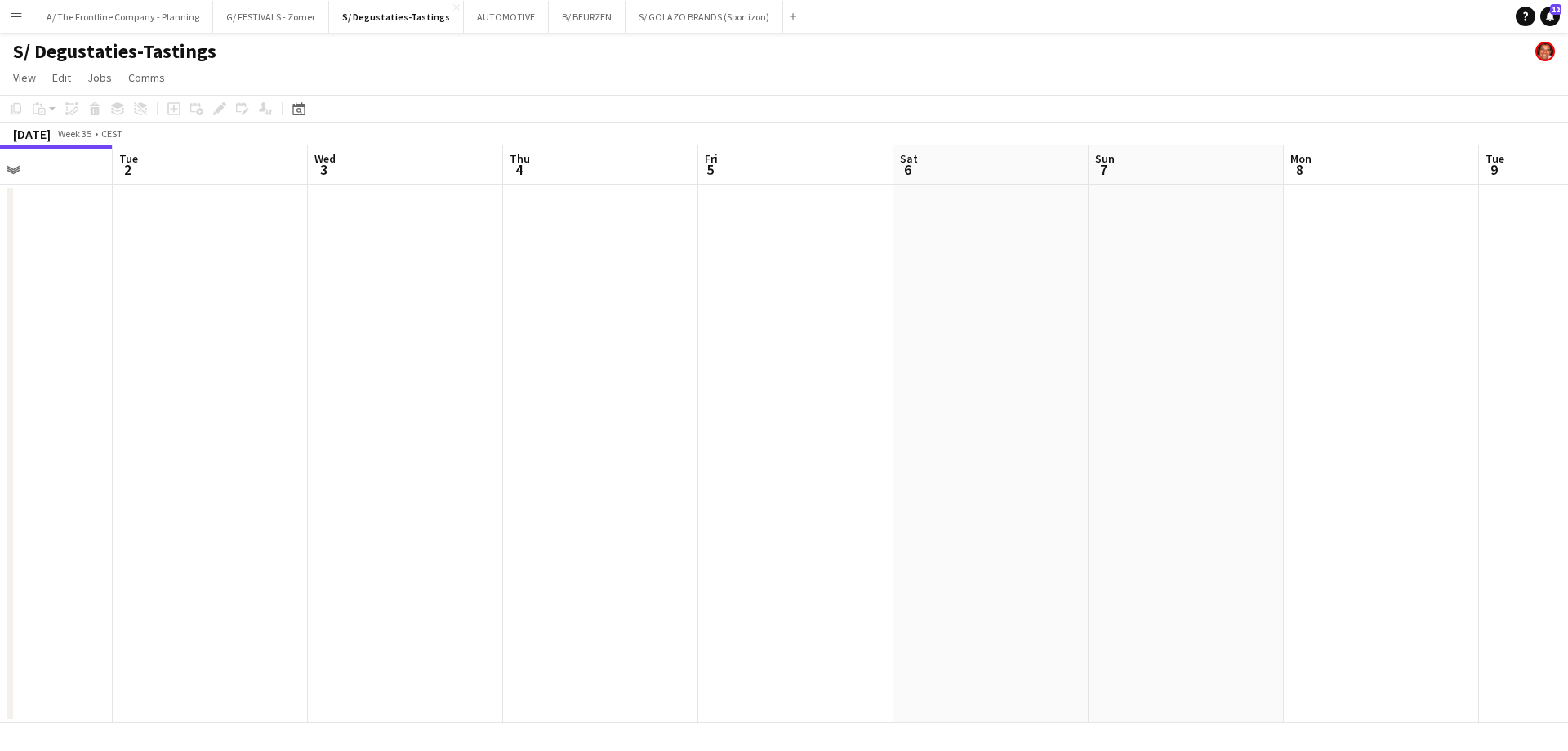
drag, startPoint x: 1137, startPoint y: 495, endPoint x: 122, endPoint y: 476, distance: 1015.2
click at [122, 476] on app-calendar-viewport "Fri 29 Sat 30 1/1 1 Job Sun 31 Mon 1 Tue 2 Wed 3 Thu 4 Fri 5 Sat 6 Sun 7 Mon 8 …" at bounding box center [784, 435] width 1568 height 578
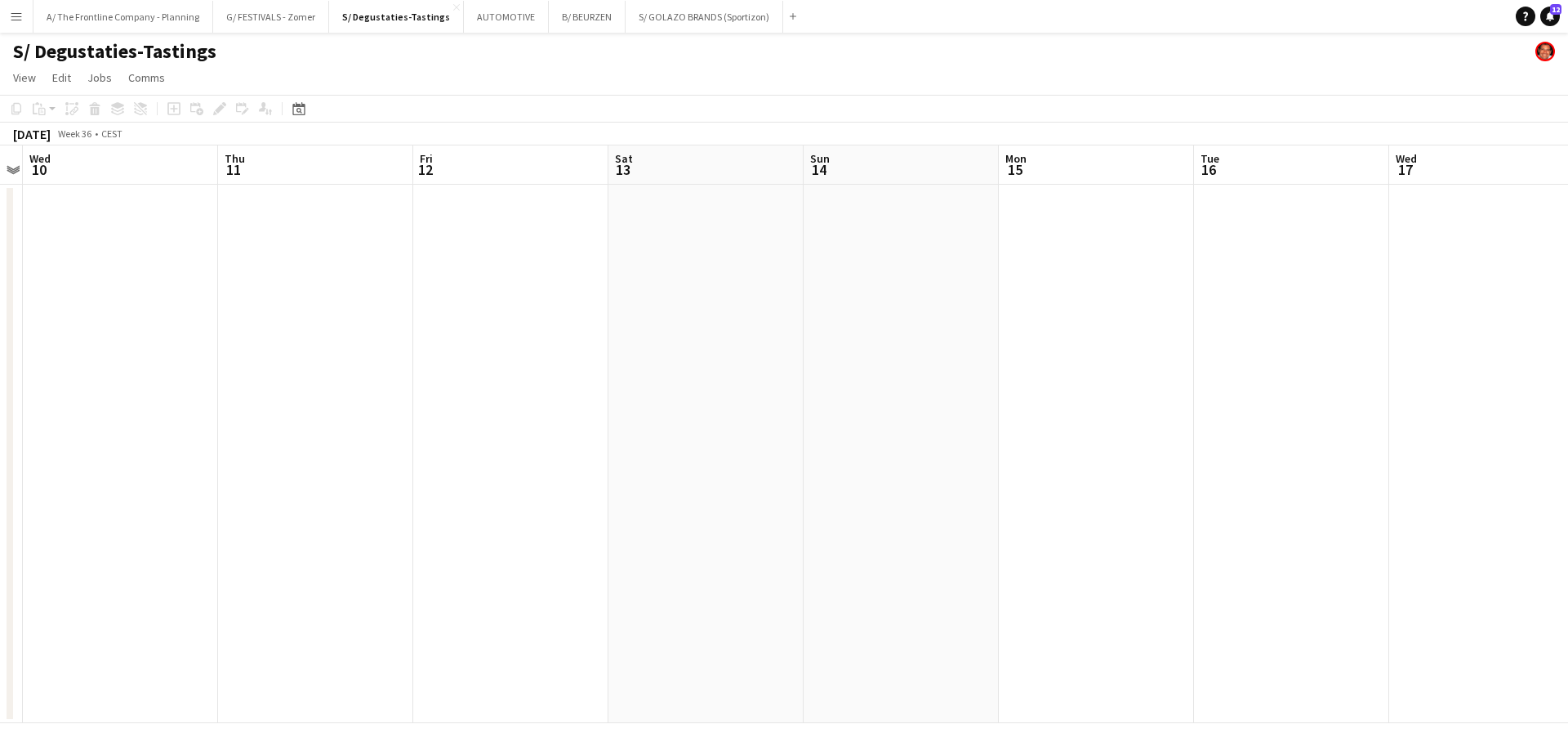
drag, startPoint x: 548, startPoint y: 409, endPoint x: 478, endPoint y: 423, distance: 71.4
click at [441, 414] on app-calendar-viewport "Sun 7 Mon 8 Tue 9 Wed 10 Thu 11 Fri 12 Sat 13 Sun 14 Mon 15 Tue 16 Wed 17 Thu 1…" at bounding box center [784, 435] width 1568 height 578
drag, startPoint x: 1236, startPoint y: 381, endPoint x: 507, endPoint y: 387, distance: 729.0
click at [507, 387] on app-calendar-viewport "Wed 10 Thu 11 Fri 12 Sat 13 Sun 14 Mon 15 Tue 16 Wed 17 Thu 18 Fri 19 Sat 20 Su…" at bounding box center [784, 435] width 1568 height 578
drag, startPoint x: 1123, startPoint y: 353, endPoint x: 401, endPoint y: 363, distance: 722.1
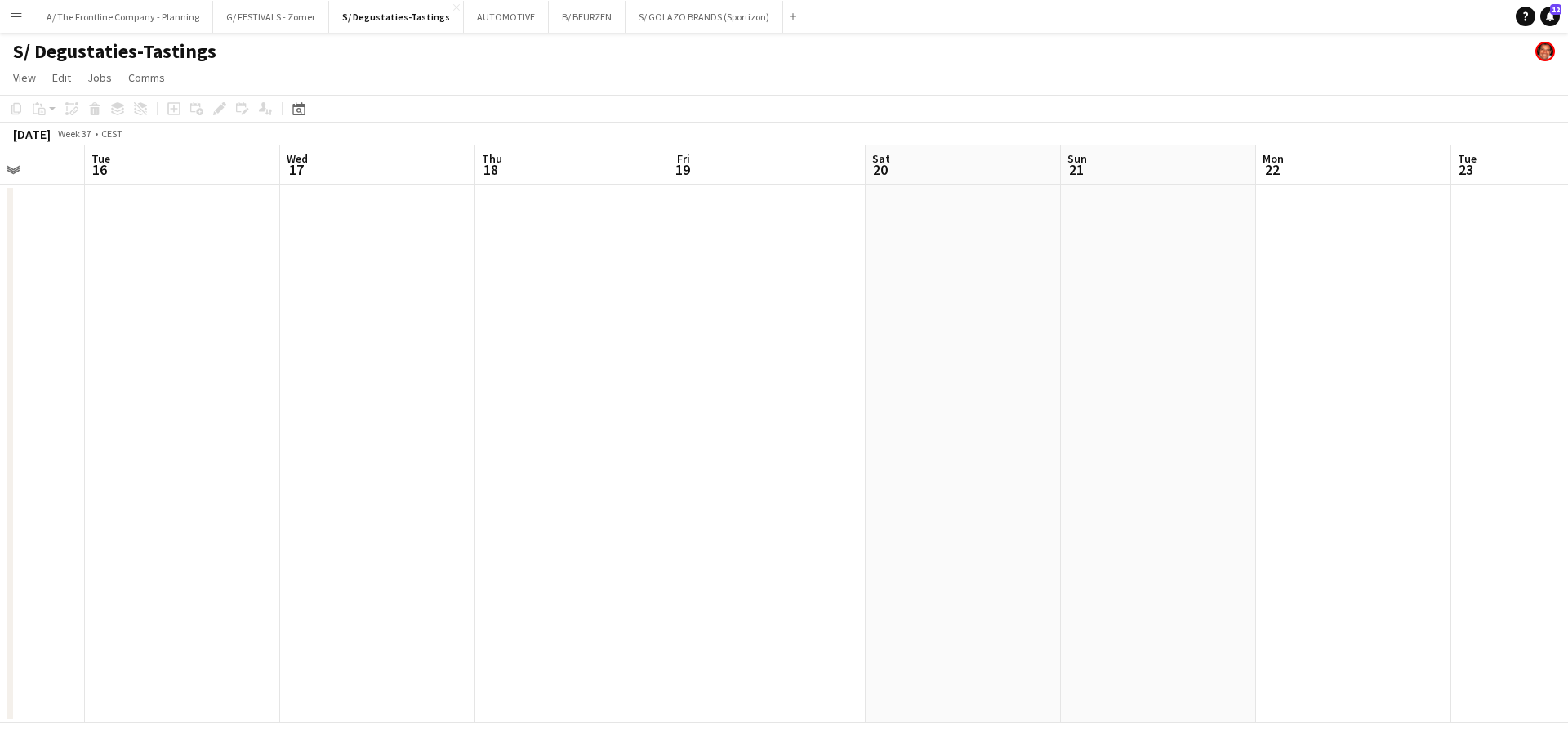
click at [368, 361] on app-calendar-viewport "Sat 13 Sun 14 Mon 15 Tue 16 Wed 17 Thu 18 Fri 19 Sat 20 Sun 21 Mon 22 Tue 23 We…" at bounding box center [784, 435] width 1568 height 578
drag, startPoint x: 1033, startPoint y: 365, endPoint x: 323, endPoint y: 357, distance: 710.0
click at [323, 357] on app-calendar-viewport "Fri 19 Sat 20 Sun 21 Mon 22 Tue 23 Wed 24 Thu 25 Fri 26 Sat 27 Sun 28 Mon 29 Tu…" at bounding box center [784, 435] width 1568 height 578
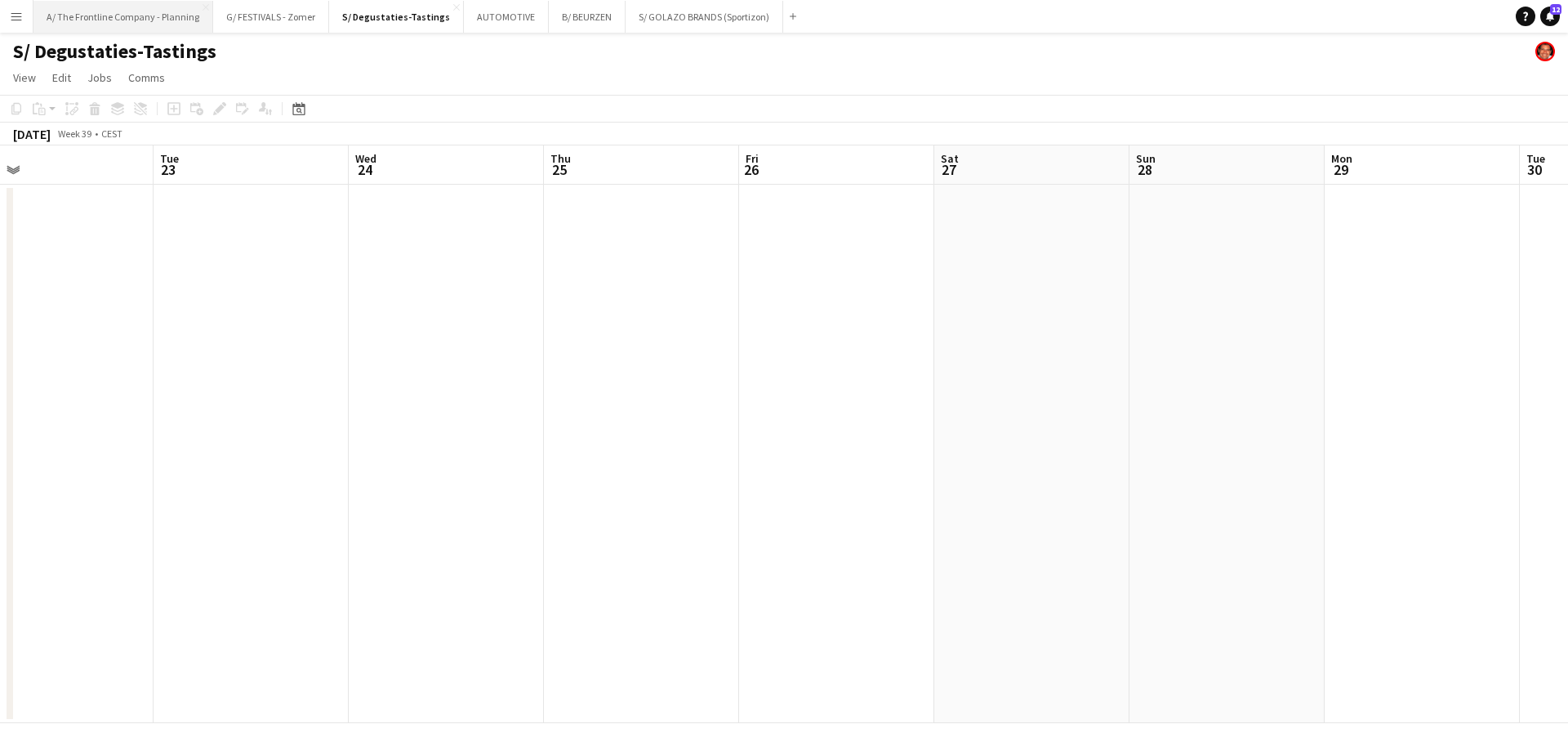
click at [110, 13] on button "A/ The Frontline Company - Planning Close" at bounding box center [124, 17] width 180 height 32
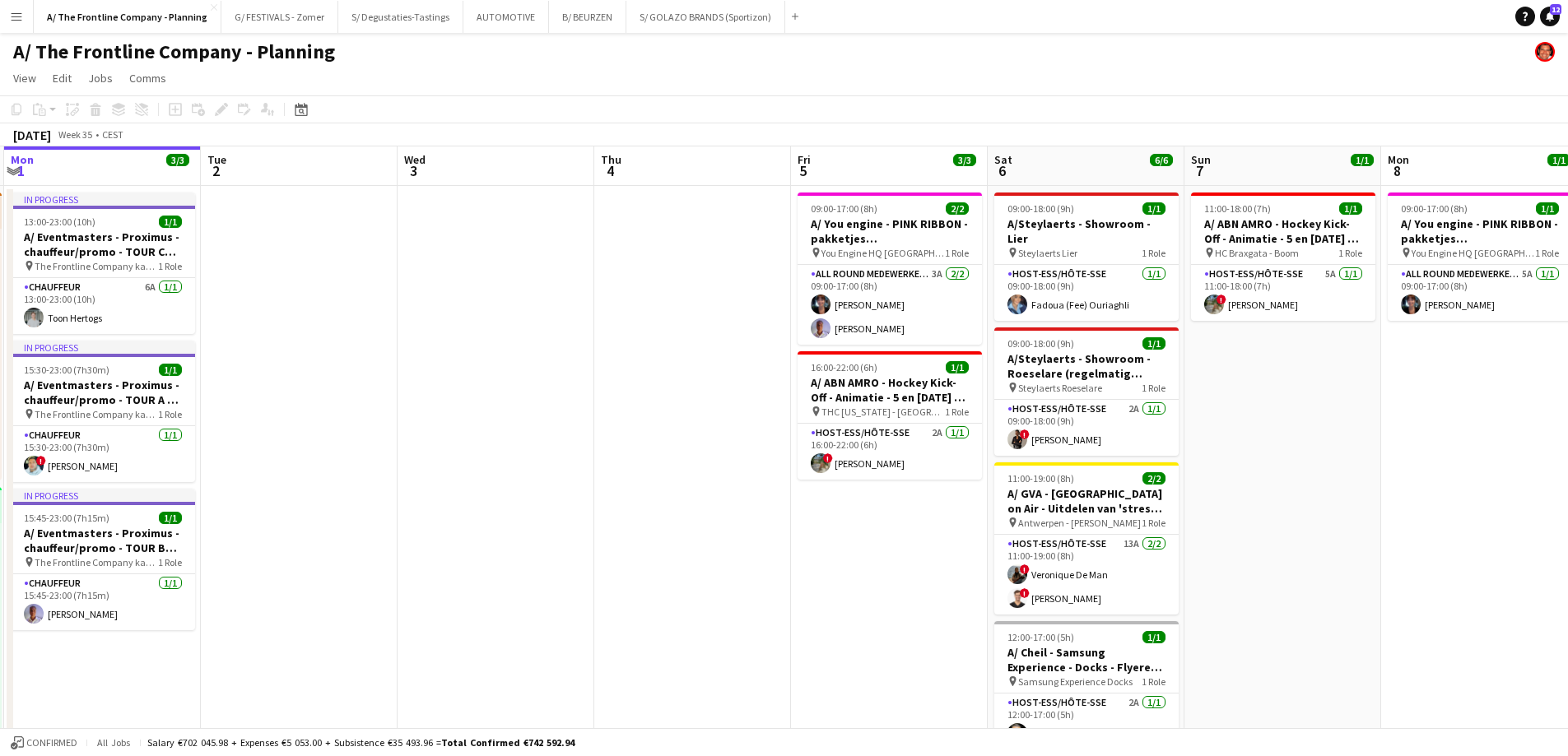
drag, startPoint x: 837, startPoint y: 425, endPoint x: 297, endPoint y: 402, distance: 540.5
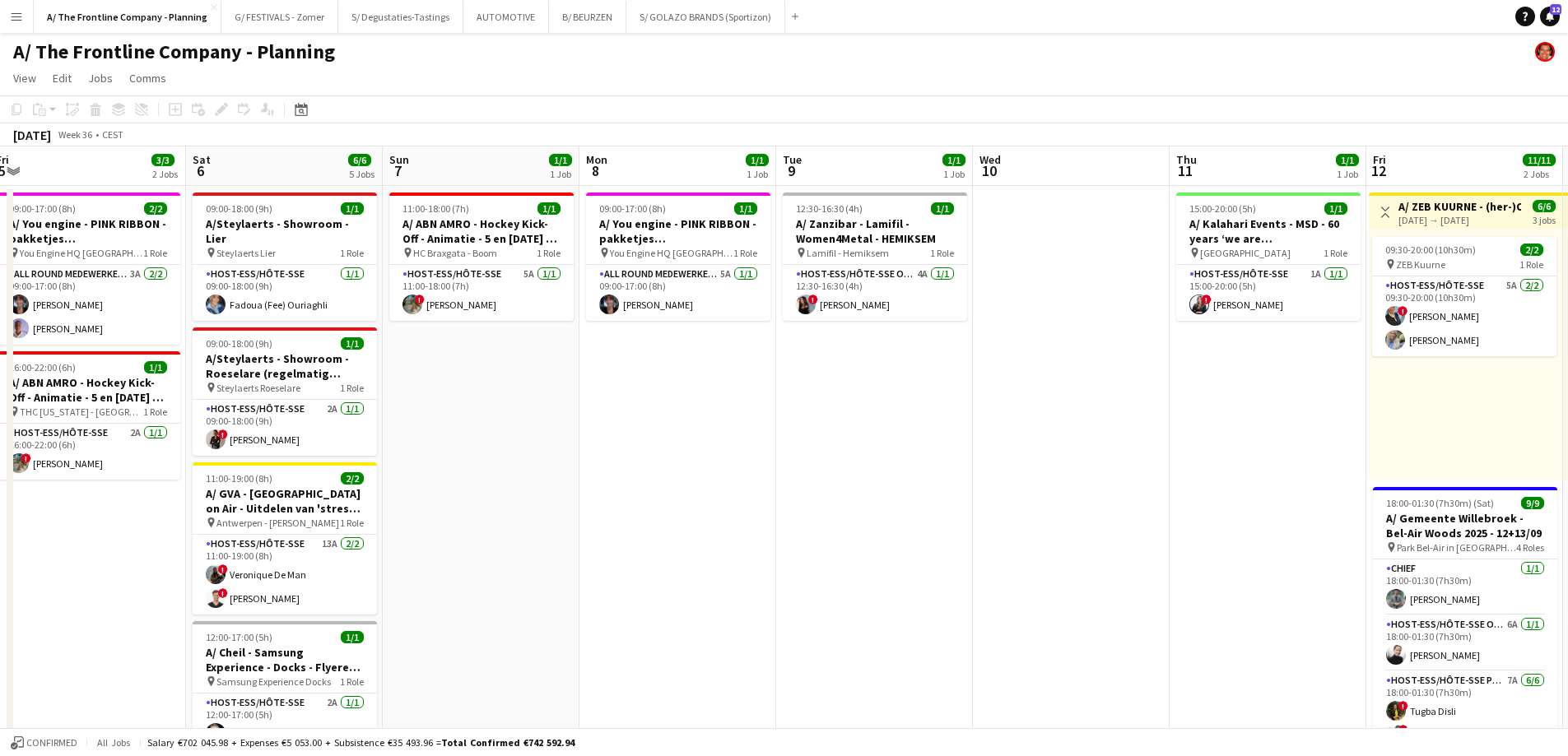
scroll to position [0, 575]
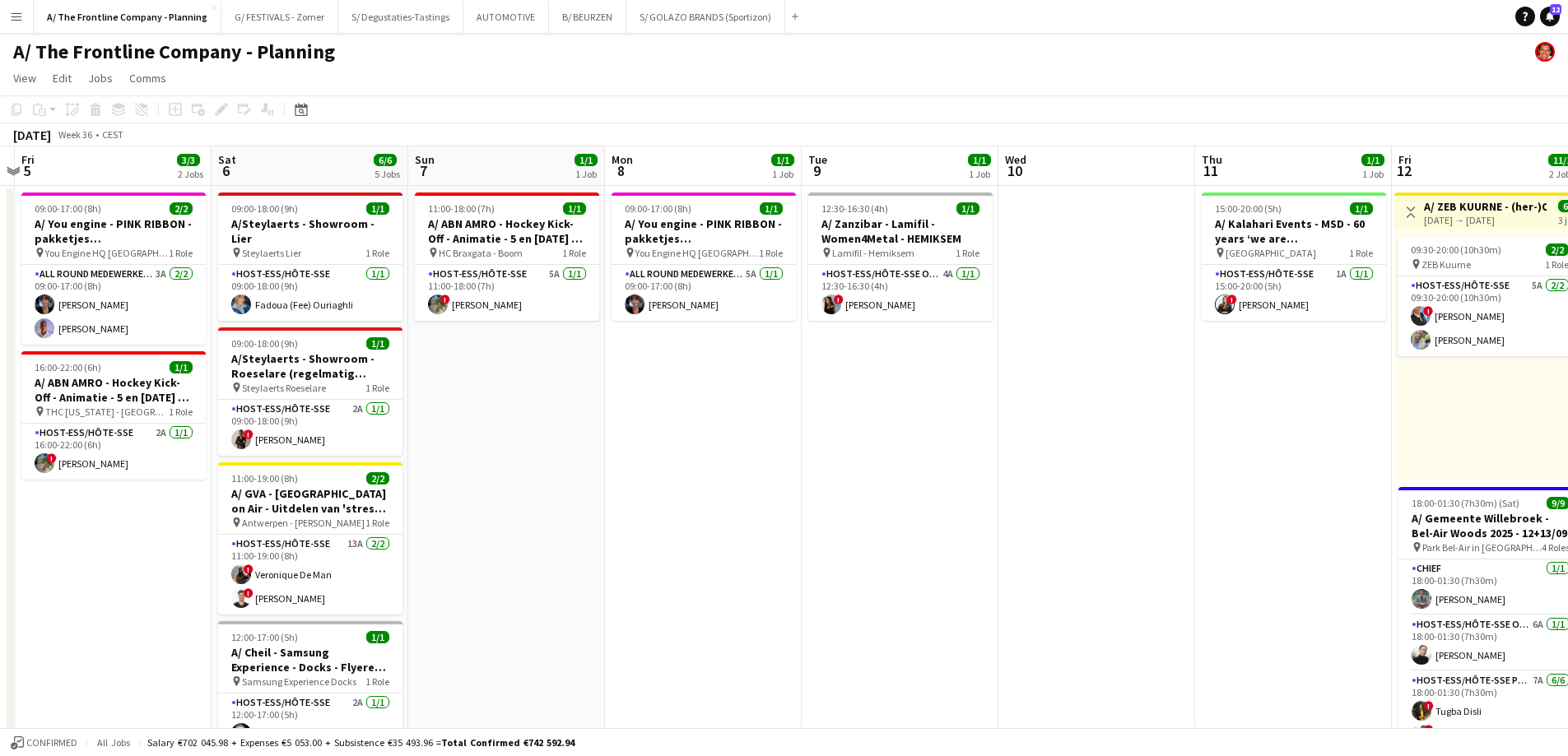
drag
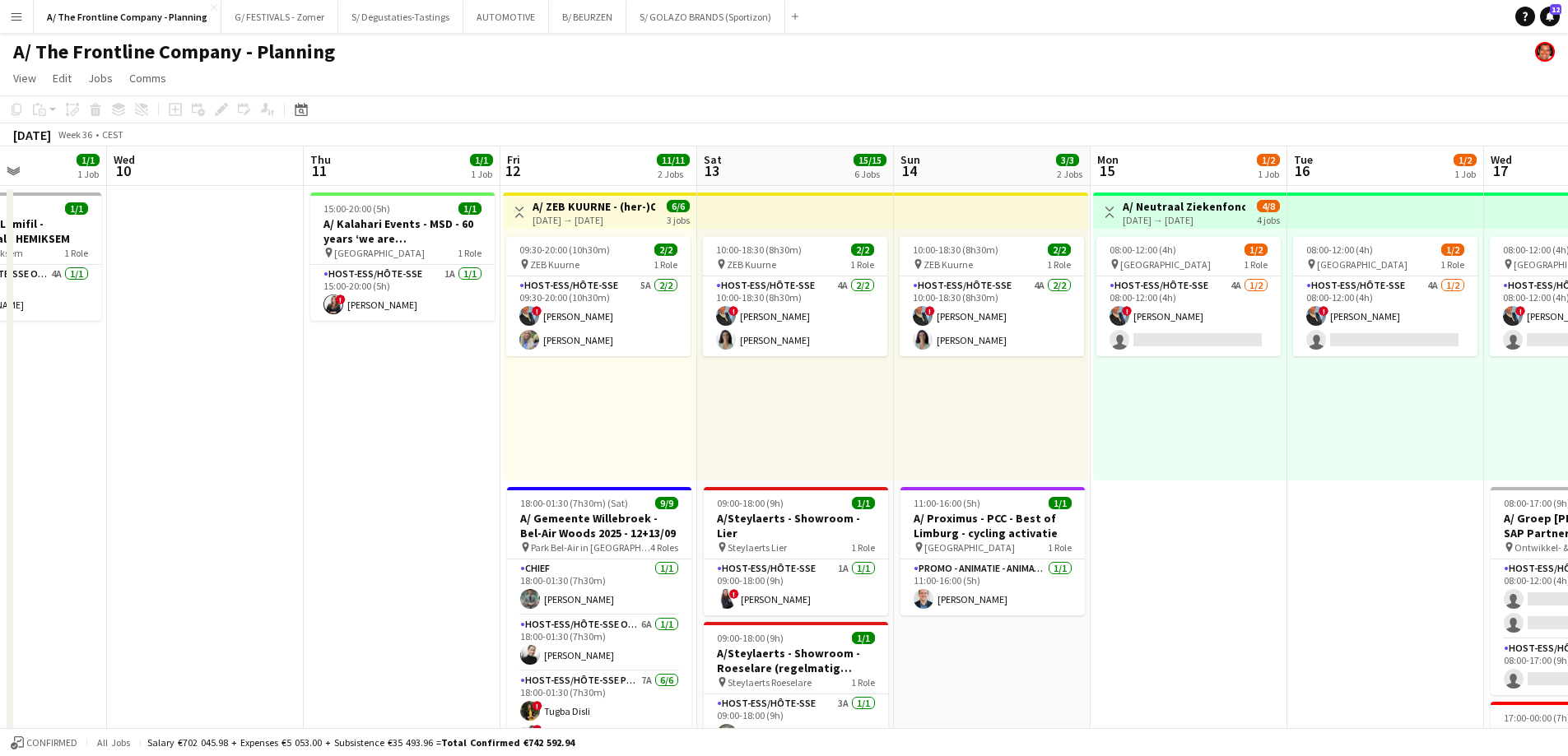
scroll to position [0, 603]
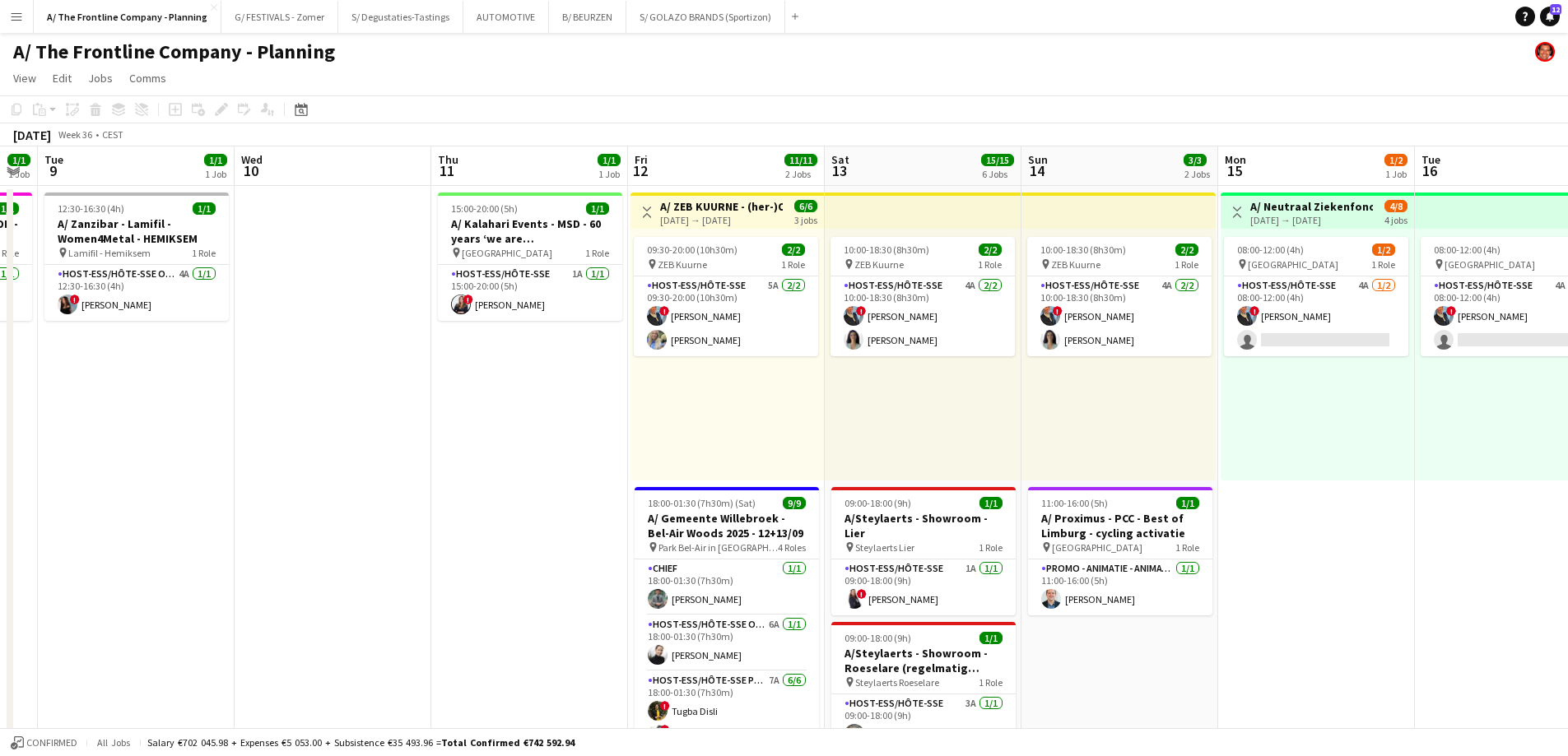
drag, startPoint x: 796, startPoint y: 453, endPoint x: 469, endPoint y: 417, distance: 329.0
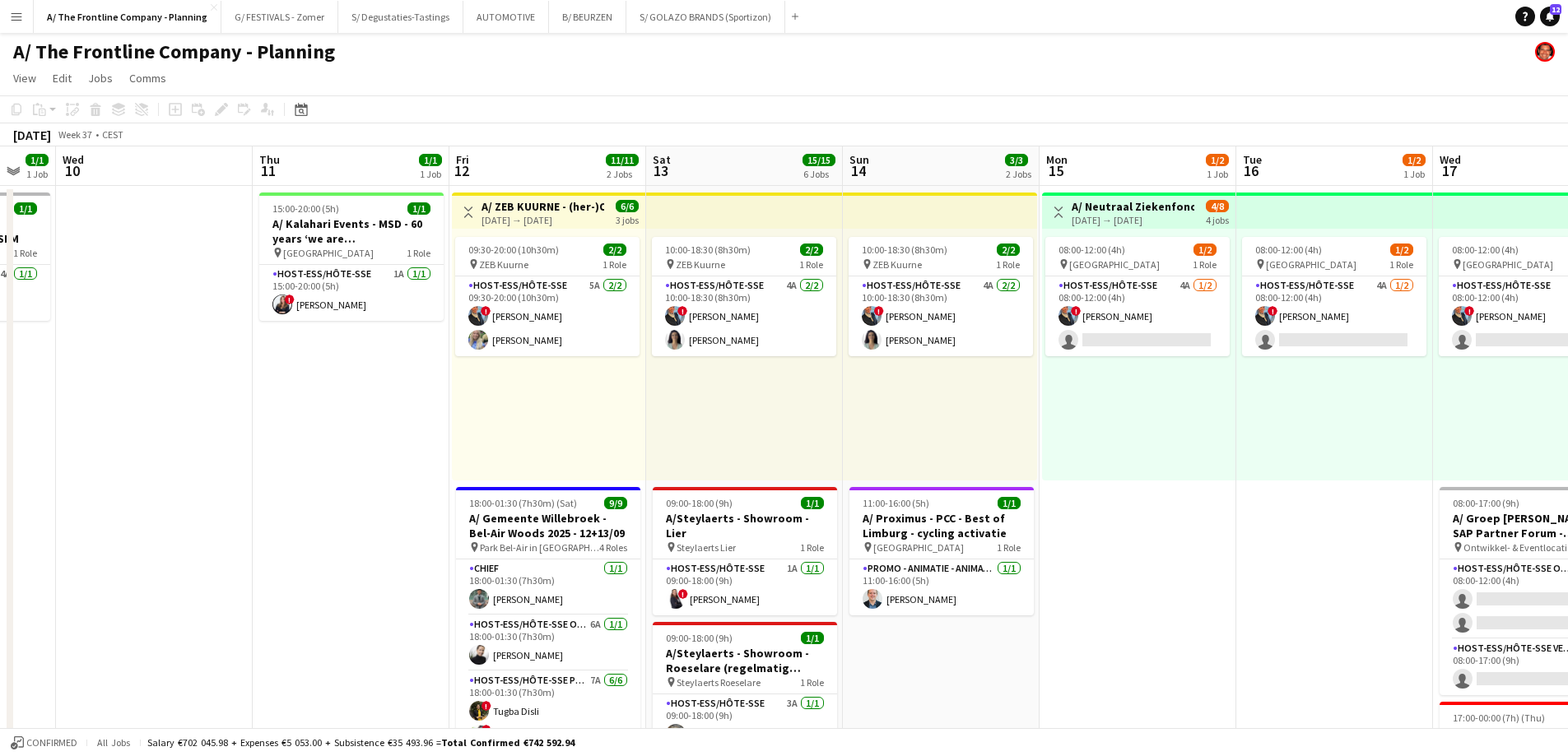
drag, startPoint x: 737, startPoint y: 428, endPoint x: -50, endPoint y: 365, distance: 789.5
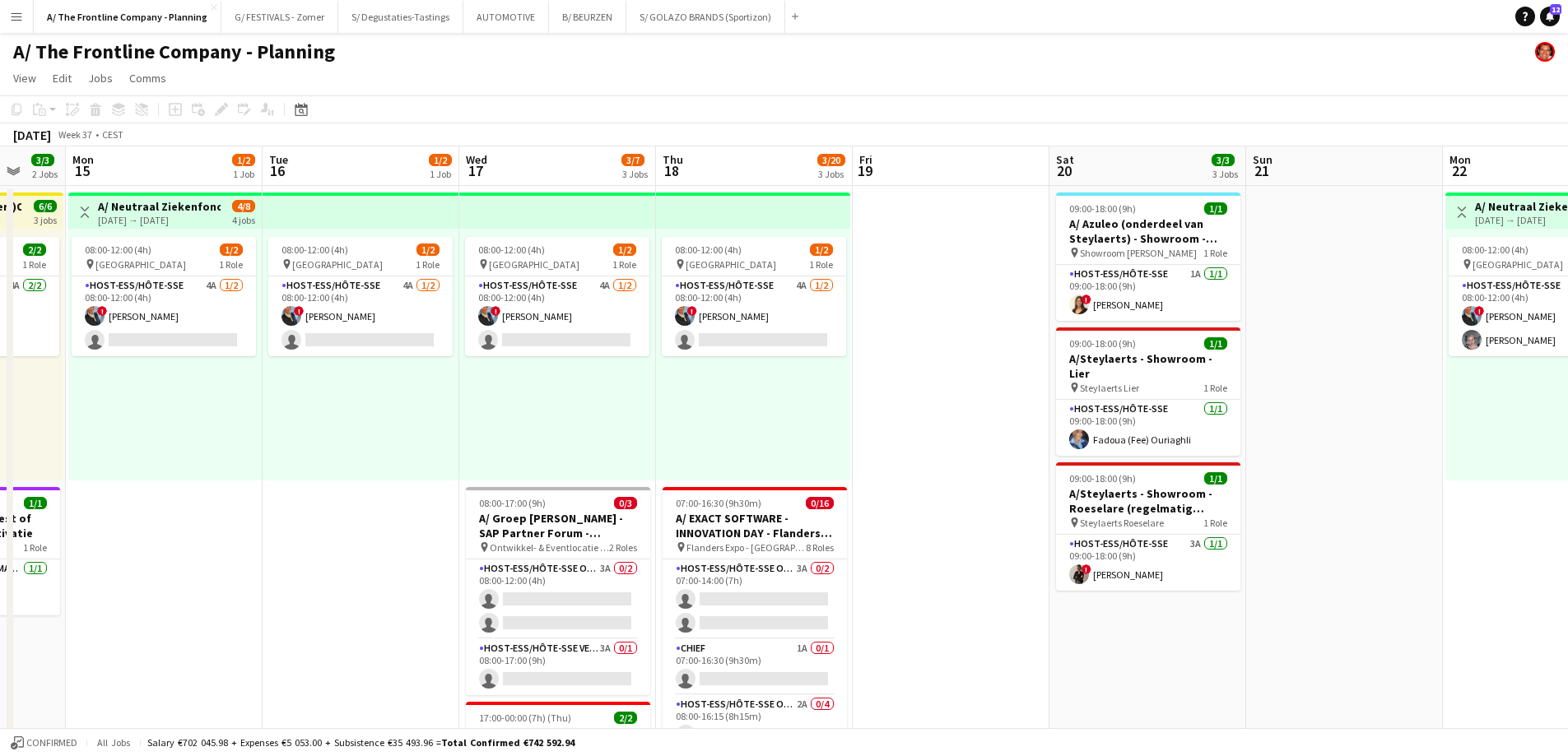
scroll to position [0, 584]
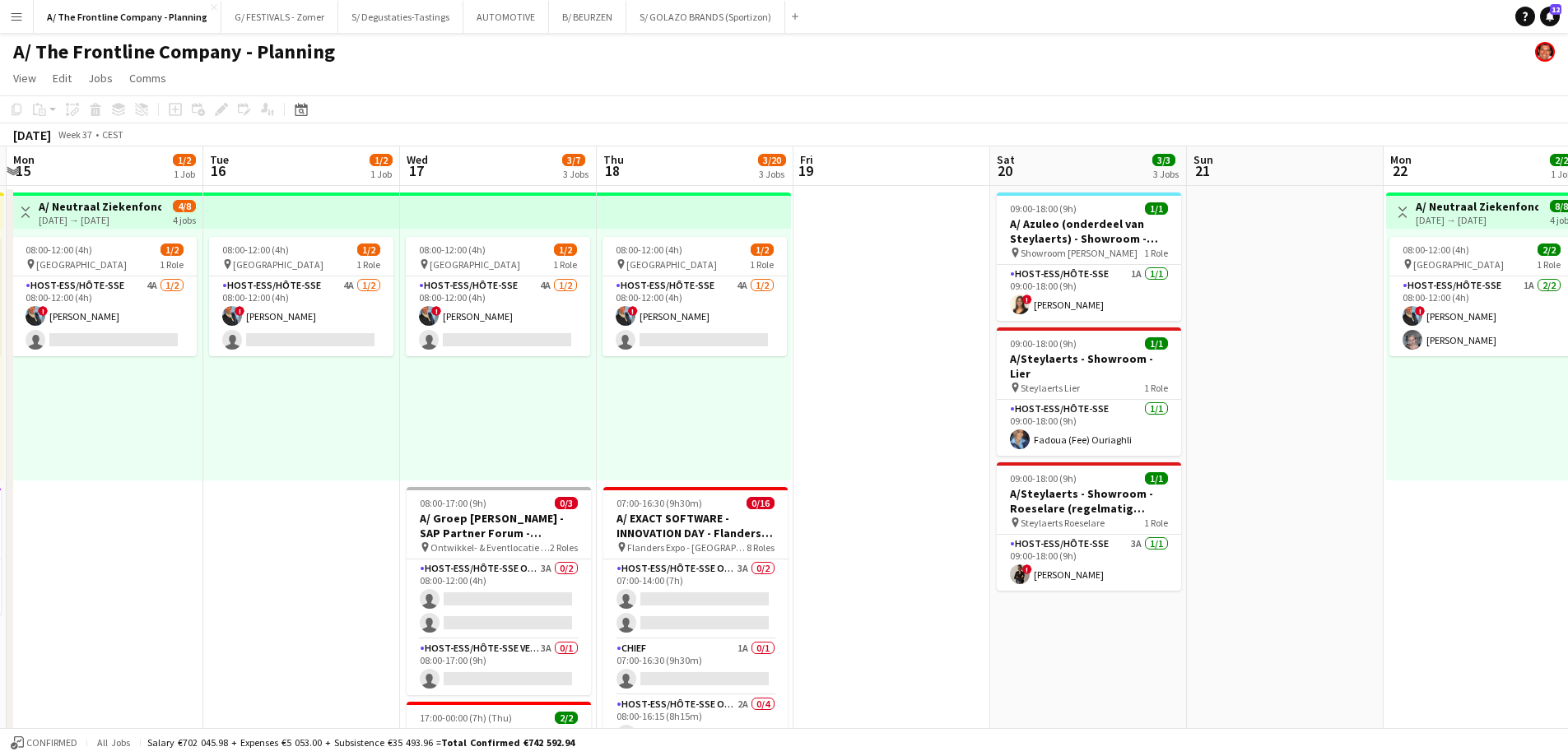
drag, startPoint x: 562, startPoint y: 393, endPoint x: 315, endPoint y: 388, distance: 247.1
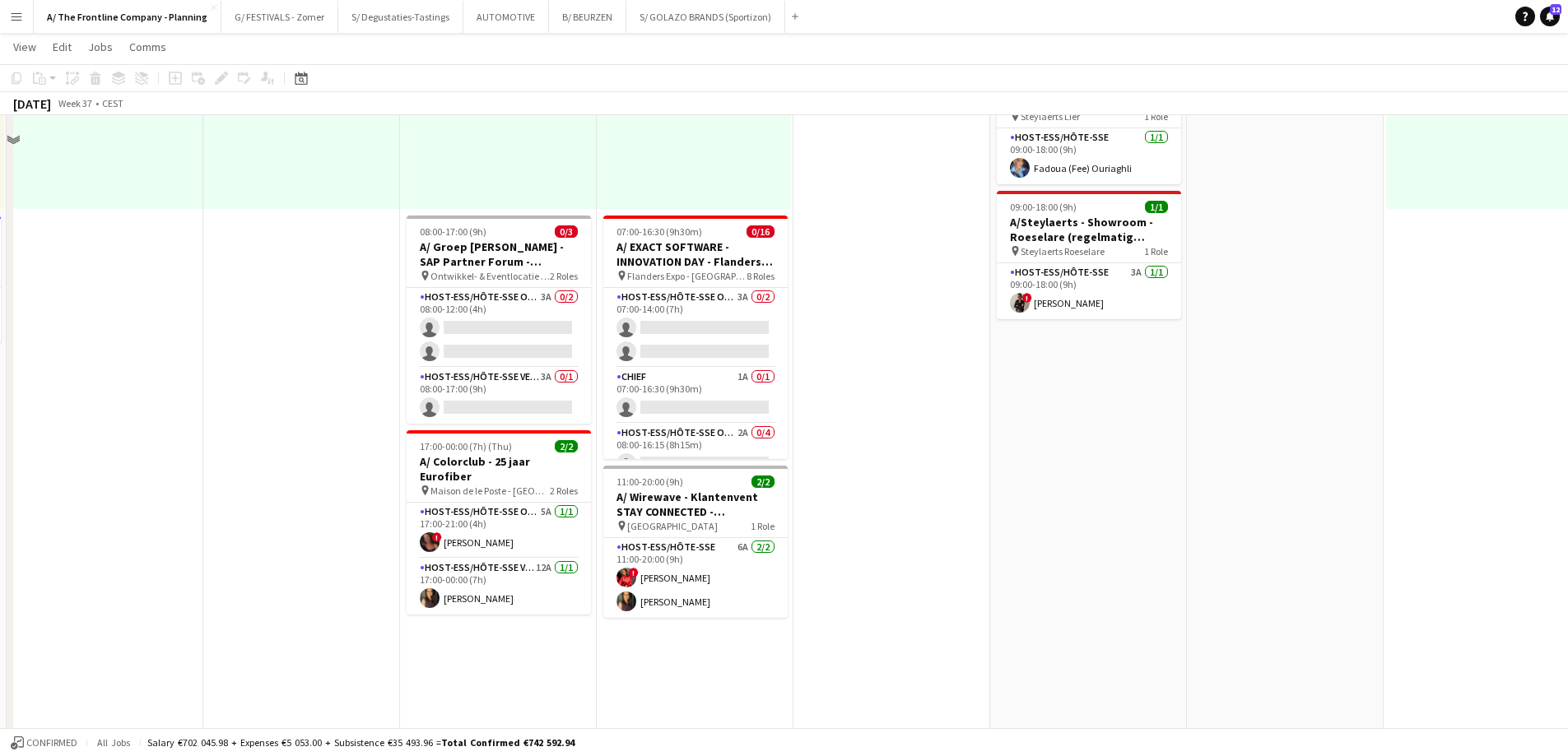
scroll to position [329, 0]
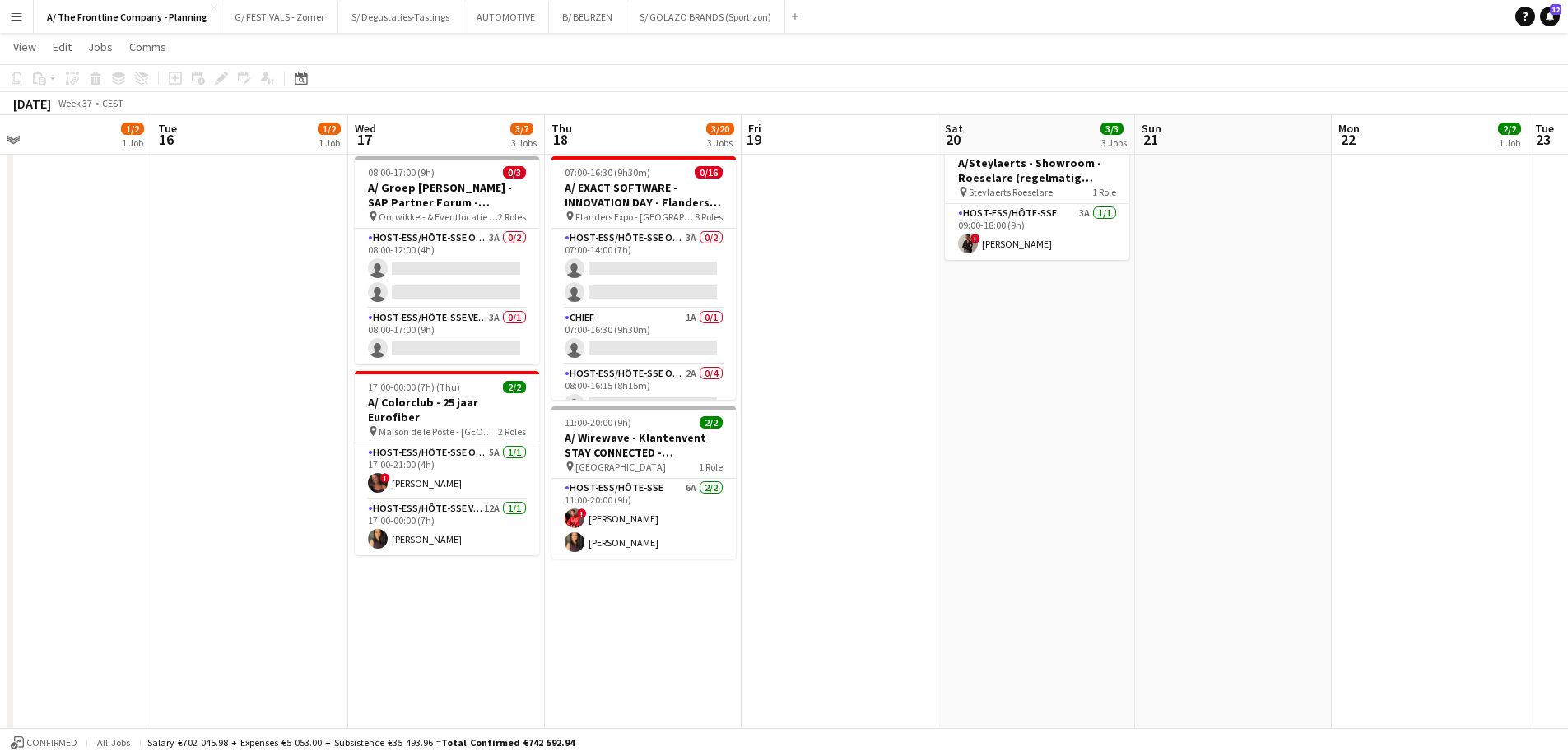
drag, startPoint x: 850, startPoint y: 348, endPoint x: 35, endPoint y: 351, distance: 815.0
click at [29, 351] on app-calendar-viewport "Fri 12 11/11 2 Jobs Sat 13 15/15 6 Jobs Sun 14 3/3 2 Jobs Mon 15 1/2 1 Job Tue …" at bounding box center [784, 648] width 1568 height 1825
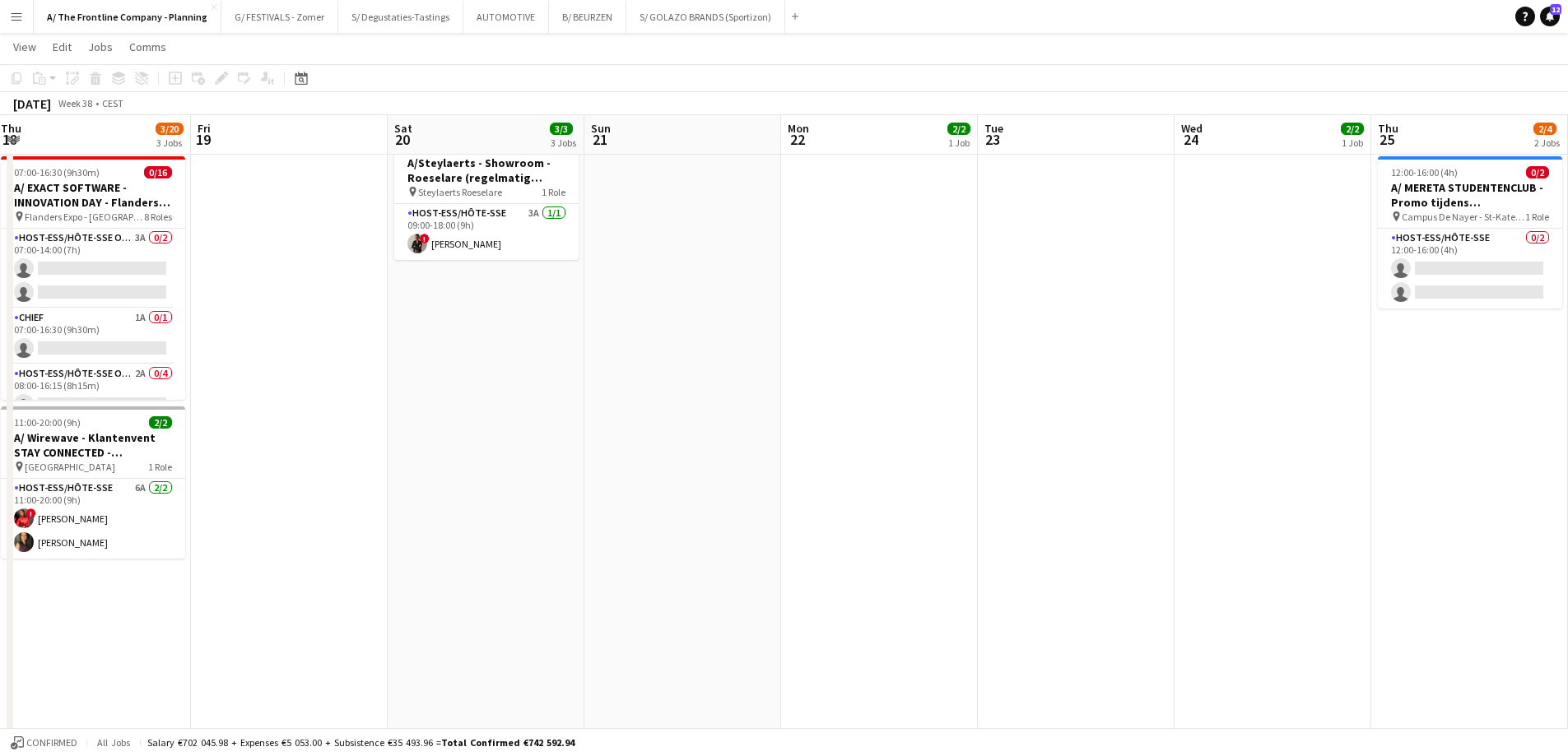
drag, startPoint x: 805, startPoint y: 378, endPoint x: 85, endPoint y: 381, distance: 720.0
click at [59, 378] on app-calendar-viewport "Tue 16 1/2 1 Job Wed 17 3/7 3 Jobs Thu 18 3/20 3 Jobs Fri 19 Sat 20 3/3 3 Jobs …" at bounding box center [784, 648] width 1568 height 1825
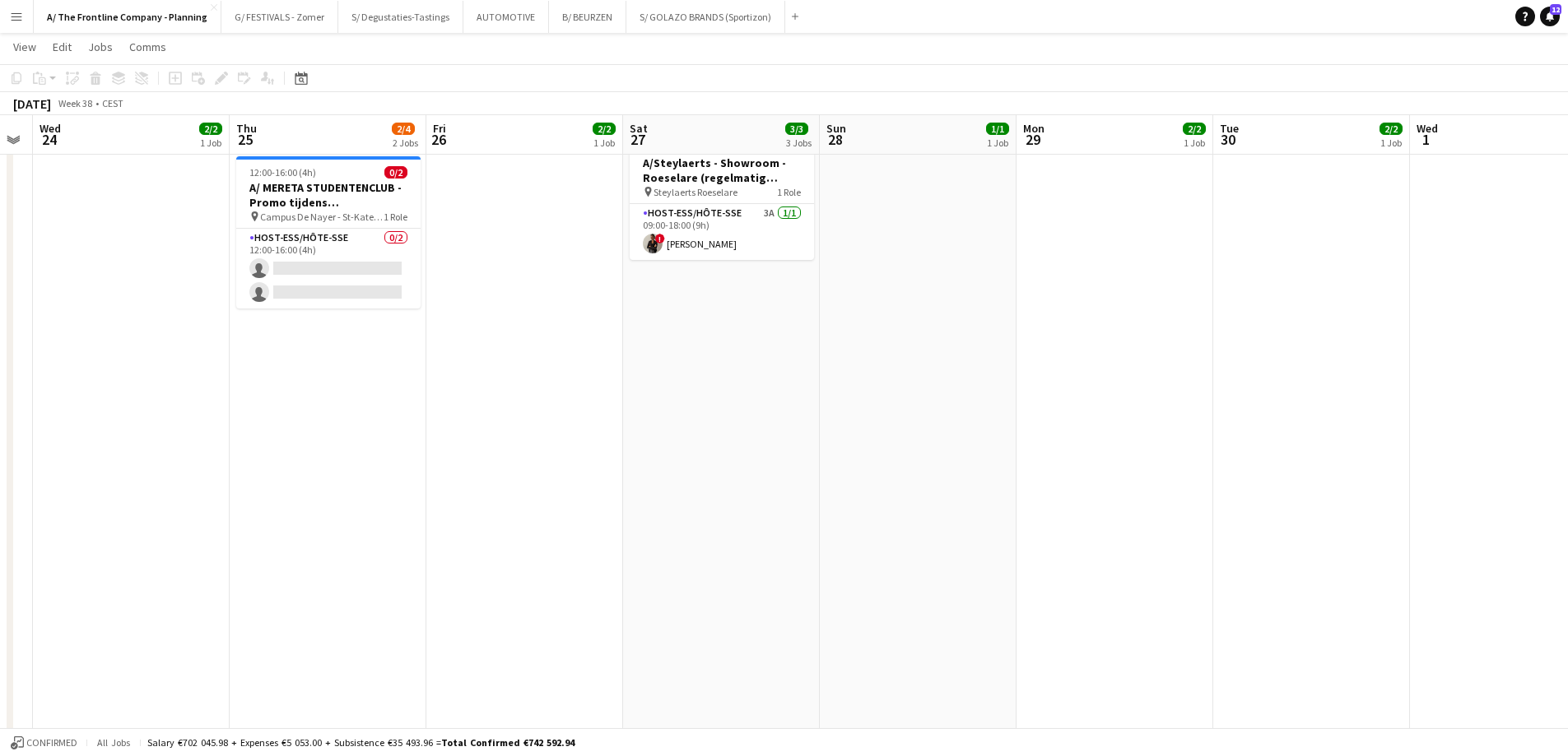
drag, startPoint x: 186, startPoint y: 384, endPoint x: 106, endPoint y: 386, distance: 80.0
click at [87, 386] on app-calendar-viewport "Sun 21 Mon 22 2/2 1 Job Tue 23 Wed 24 2/2 1 Job Thu 25 2/4 2 Jobs Fri 26 2/2 1 …" at bounding box center [784, 648] width 1568 height 1825
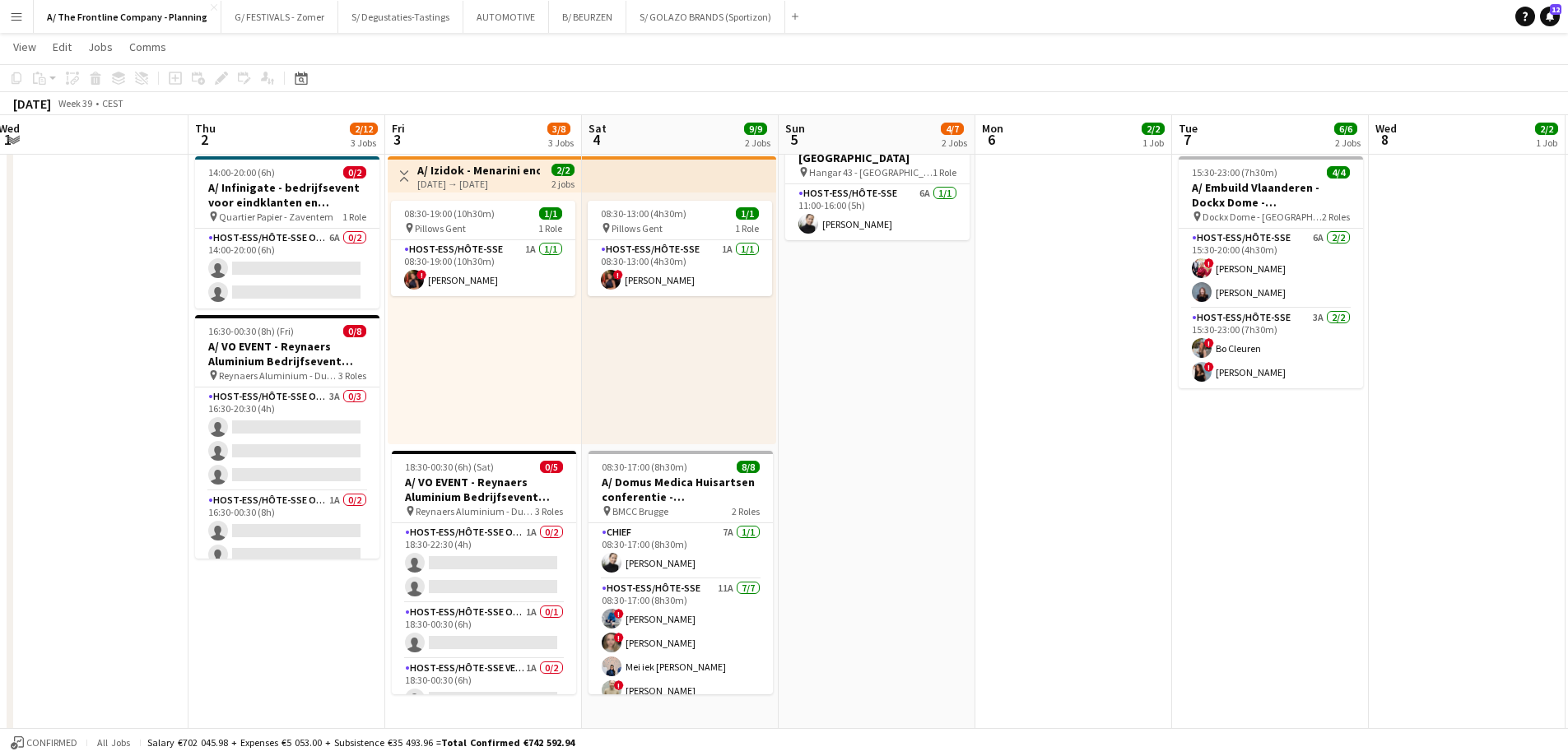
drag, startPoint x: 96, startPoint y: 377, endPoint x: 23, endPoint y: 369, distance: 73.4
click at [35, 369] on app-calendar-viewport "Sun 28 1/1 1 Job Mon 29 2/2 1 Job Tue 30 2/2 1 Job Wed 1 Thu 2 2/12 3 Jobs Fri …" at bounding box center [784, 648] width 1568 height 1825
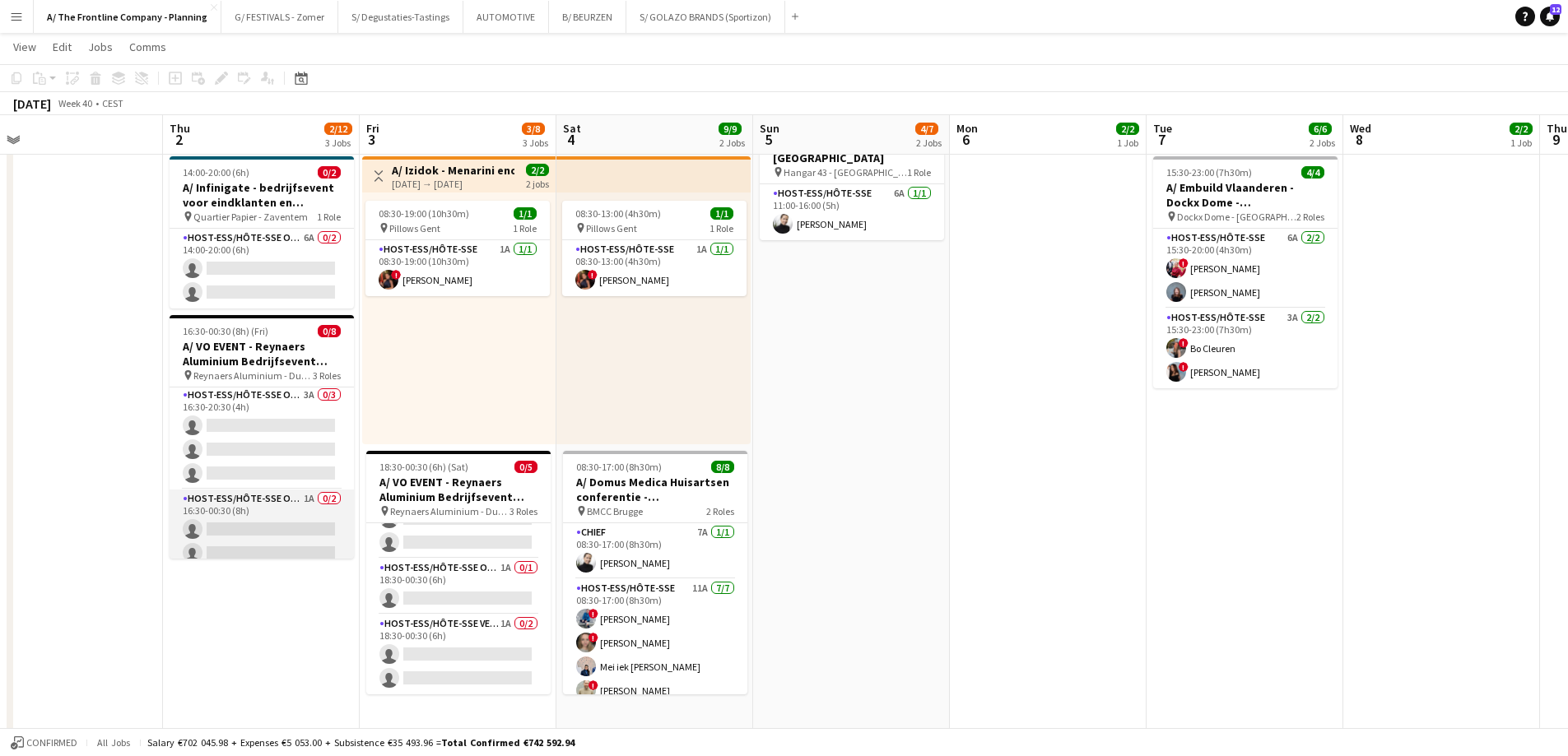
scroll to position [0, 0]
